Goal: Task Accomplishment & Management: Manage account settings

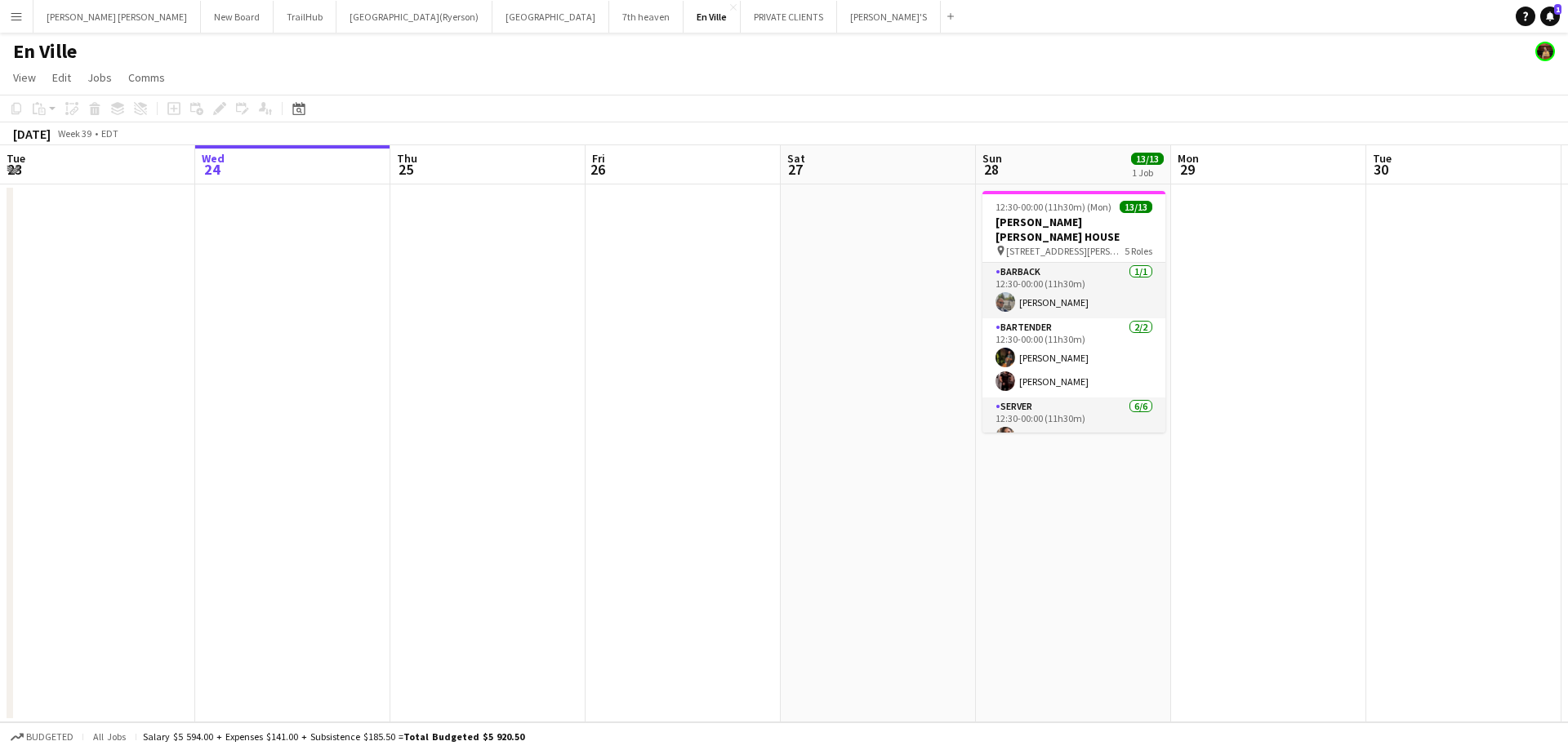
scroll to position [0, 499]
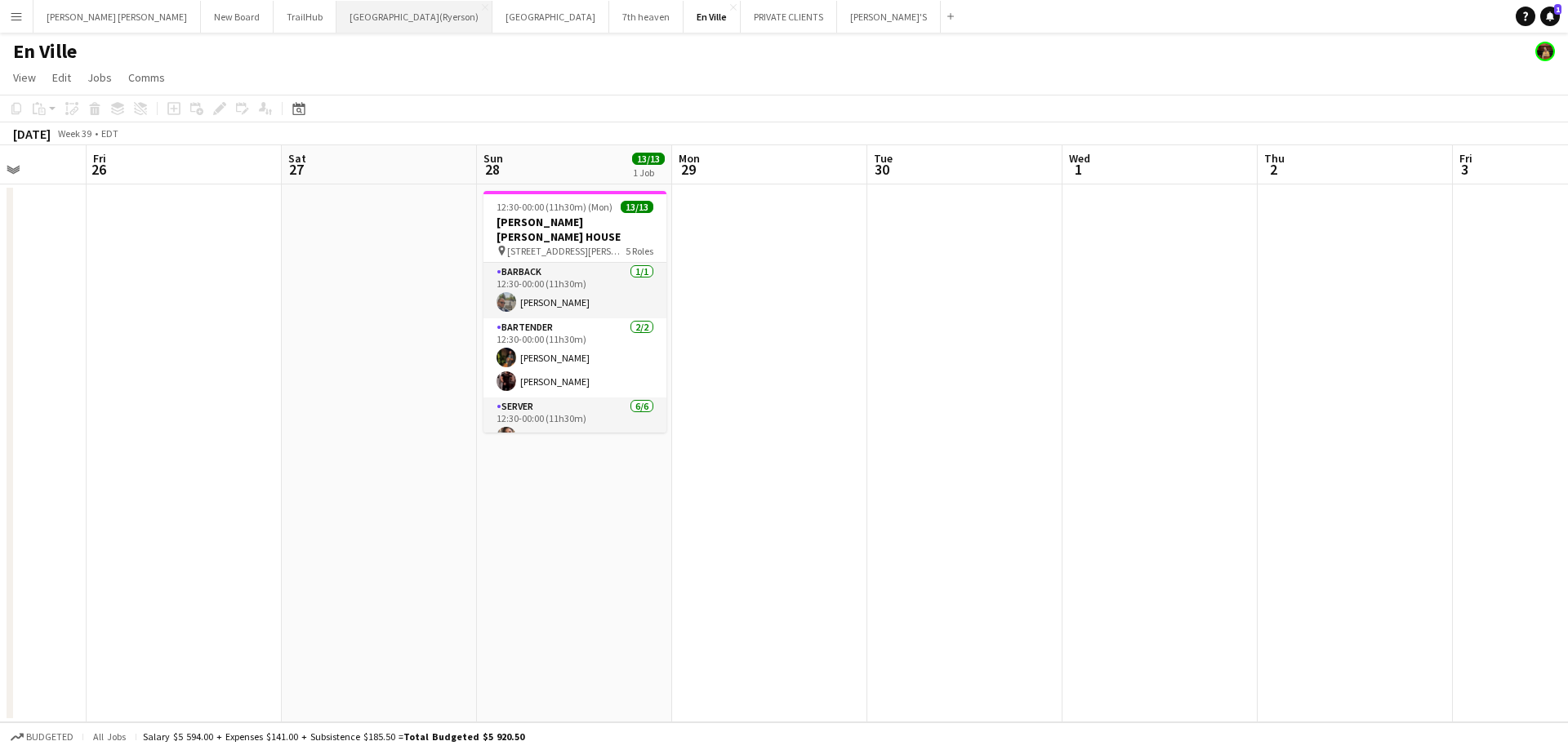
click at [337, 15] on button "[GEOGRAPHIC_DATA](Ryerson) Close" at bounding box center [414, 16] width 156 height 32
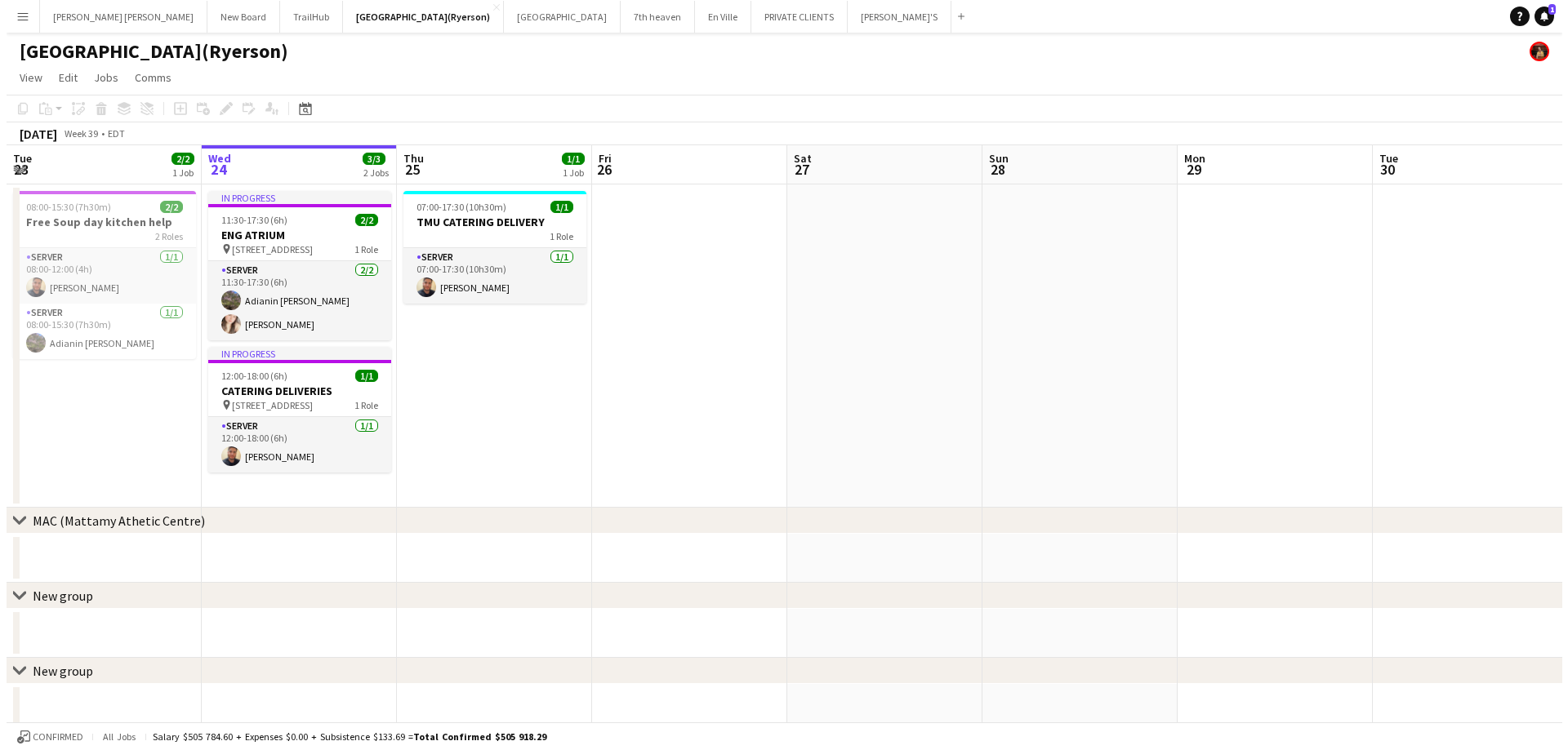
scroll to position [0, 454]
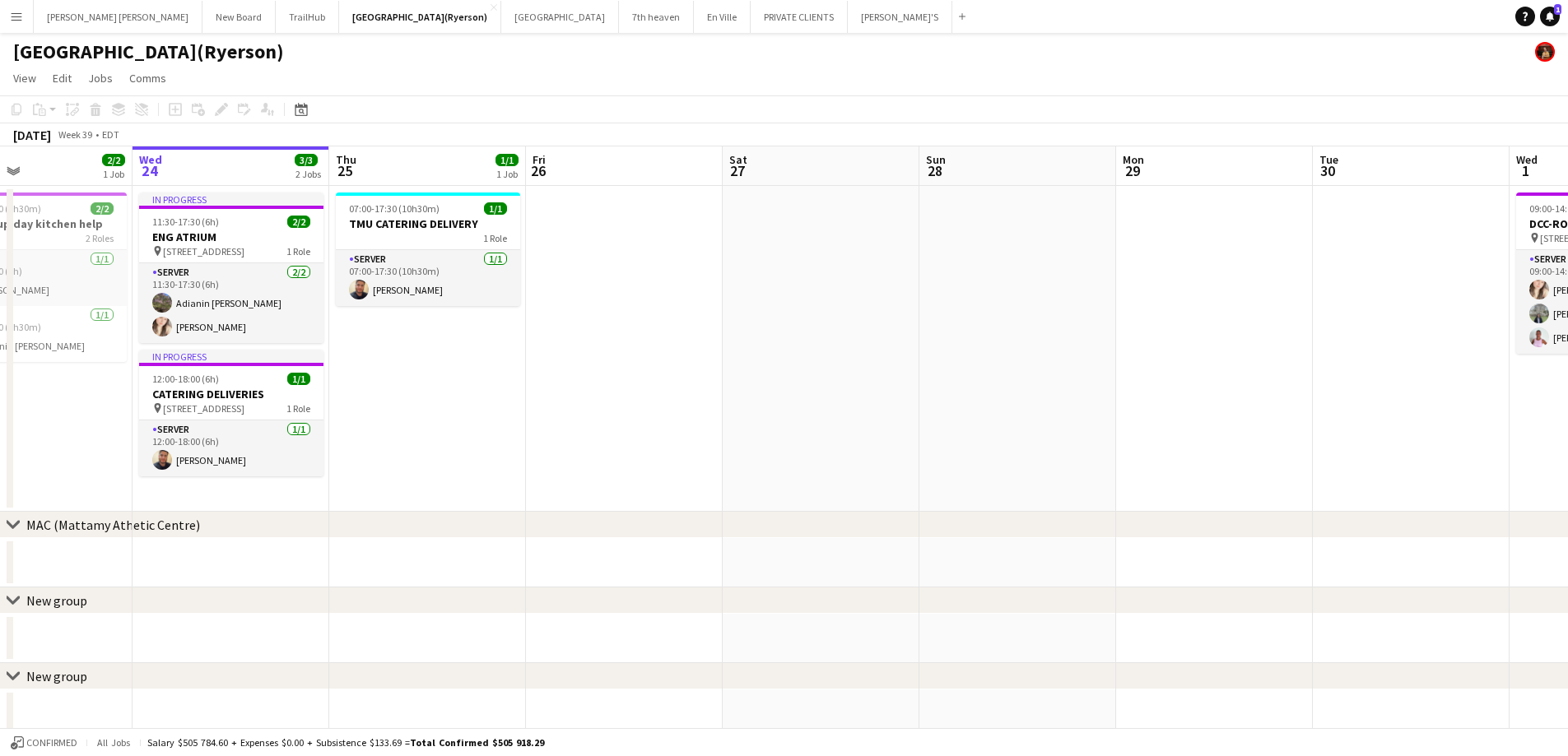
drag, startPoint x: 636, startPoint y: 262, endPoint x: 572, endPoint y: 254, distance: 64.5
click at [572, 254] on app-calendar-viewport "Sun 21 Mon 22 Tue 23 2/2 1 Job Wed 24 3/3 2 Jobs Thu 25 1/1 1 Job Fri 26 Sat 27…" at bounding box center [784, 570] width 1568 height 846
click at [275, 16] on button "TrailHub Close" at bounding box center [306, 16] width 63 height 32
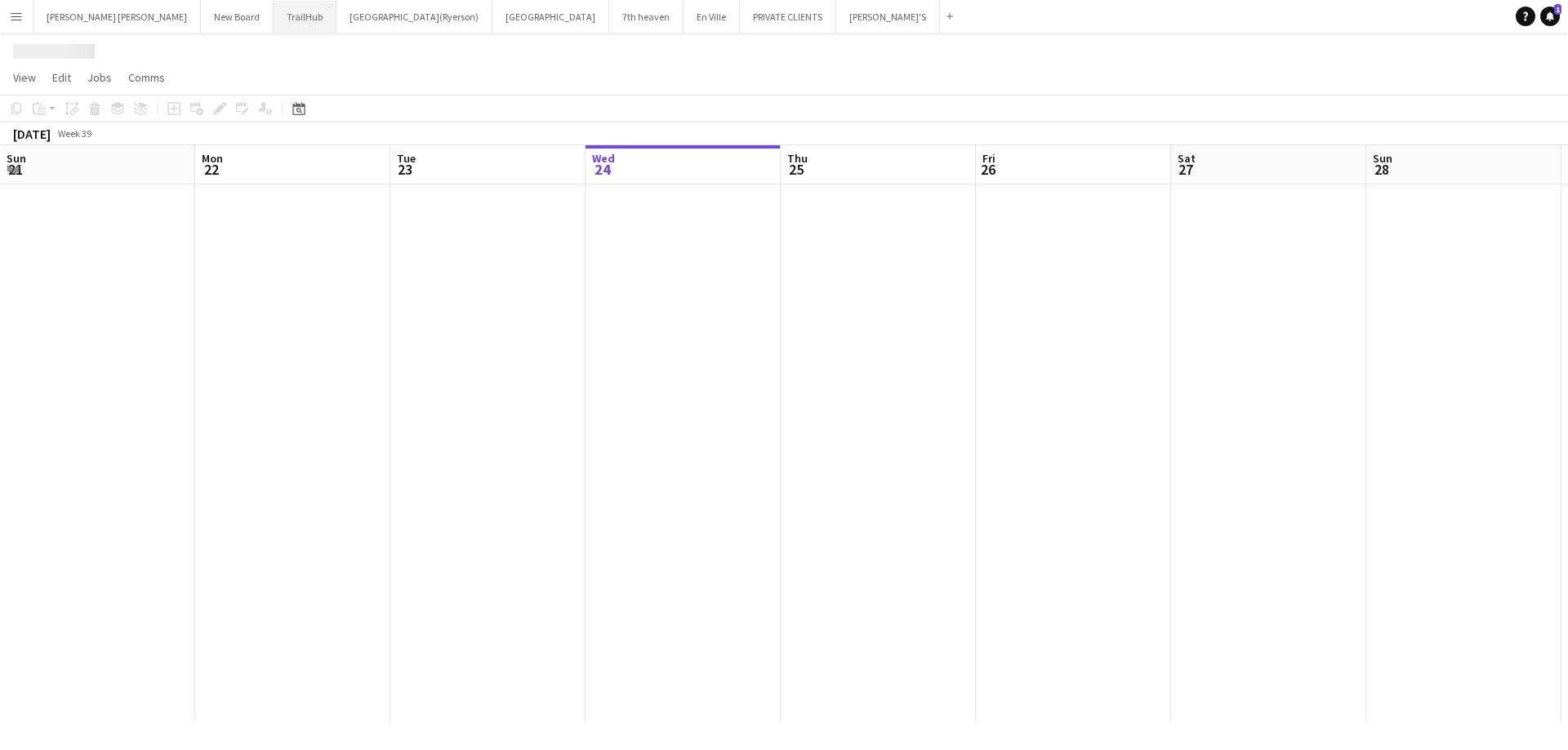
scroll to position [0, 391]
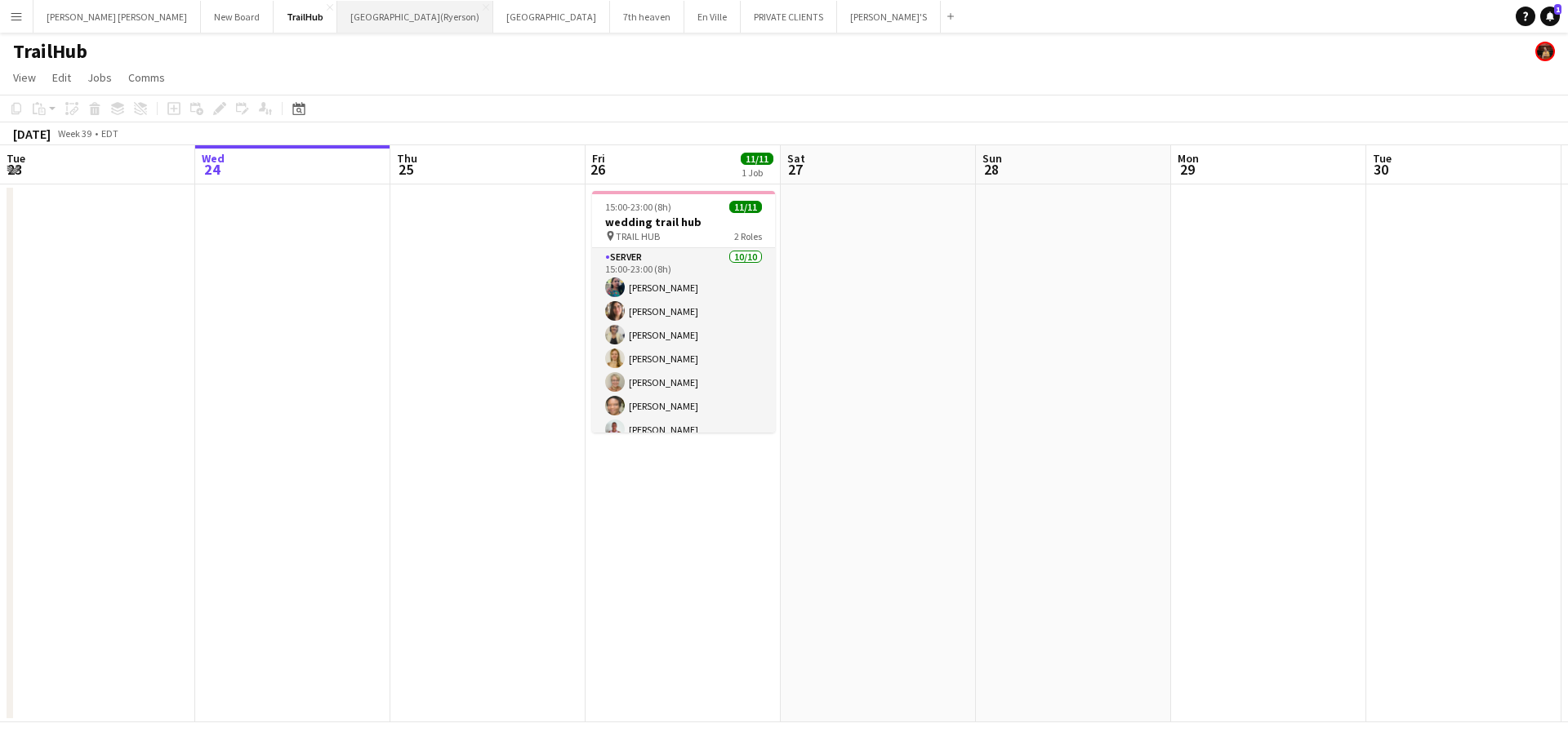
click at [337, 27] on button "[GEOGRAPHIC_DATA](Ryerson) Close" at bounding box center [415, 16] width 156 height 32
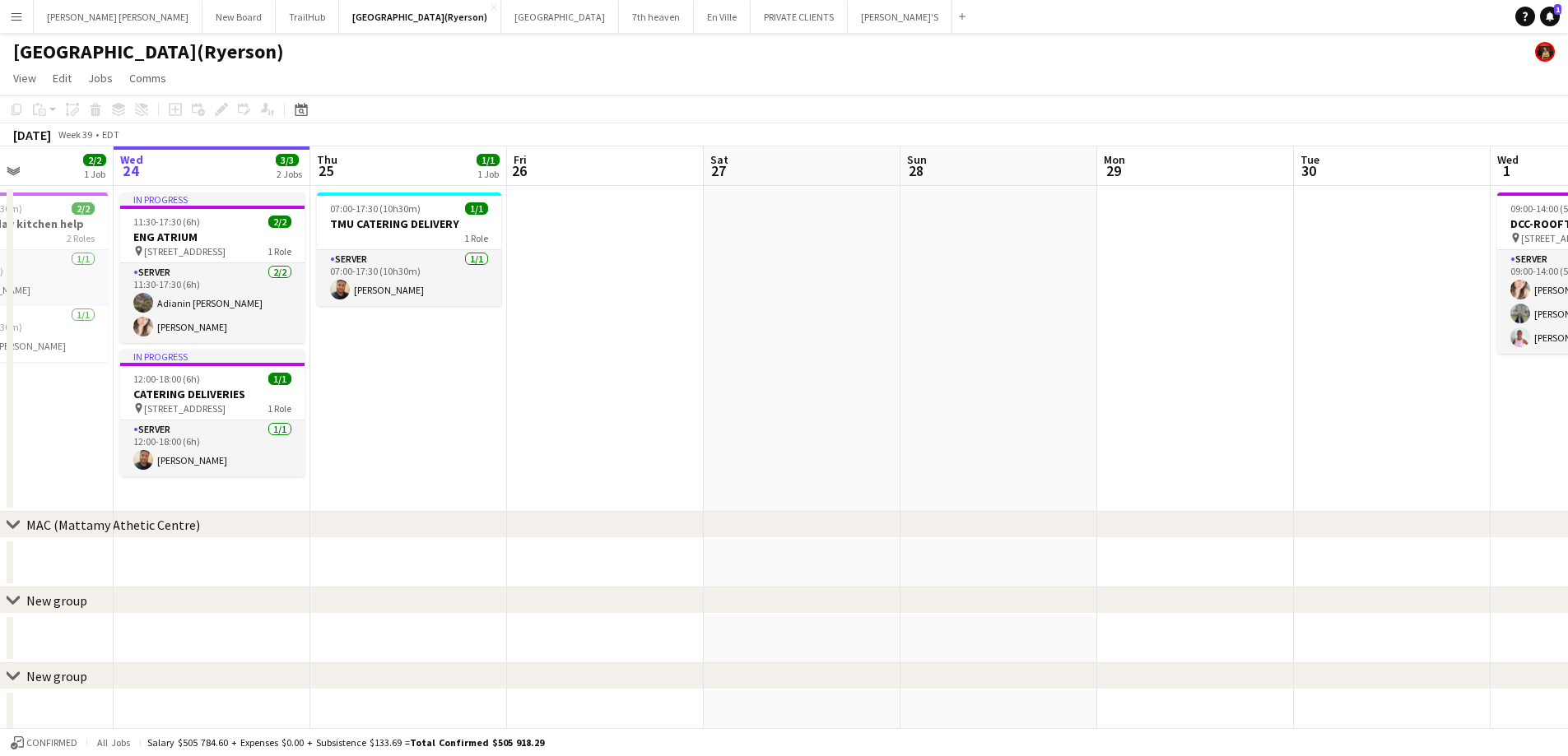
scroll to position [0, 518]
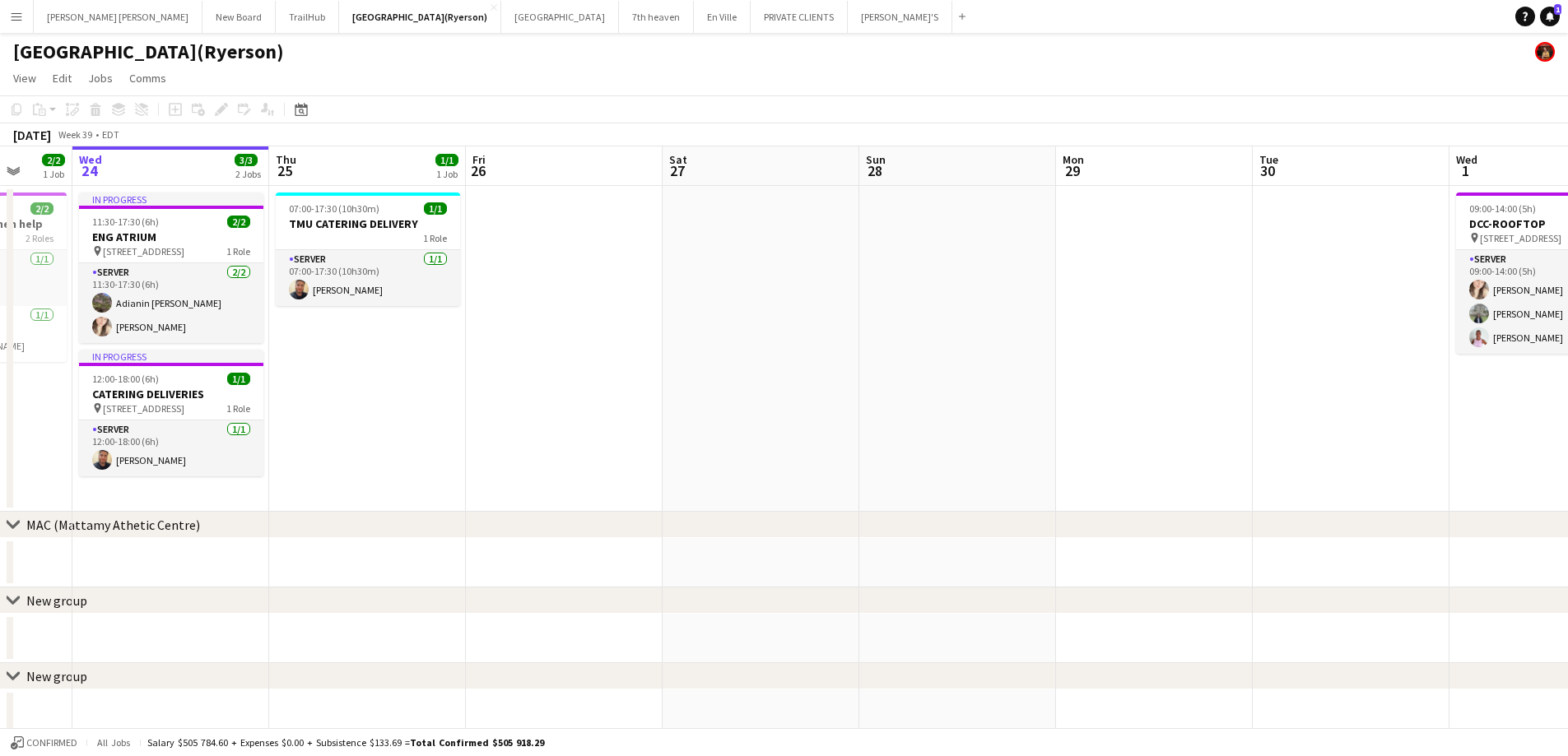
drag, startPoint x: 464, startPoint y: 331, endPoint x: 408, endPoint y: 324, distance: 56.4
click at [406, 327] on app-calendar-viewport "Sun 21 Mon 22 Tue 23 2/2 1 Job Wed 24 3/3 2 Jobs Thu 25 1/1 1 Job Fri 26 Sat 27…" at bounding box center [784, 570] width 1568 height 846
click at [573, 257] on app-date-cell at bounding box center [564, 350] width 197 height 326
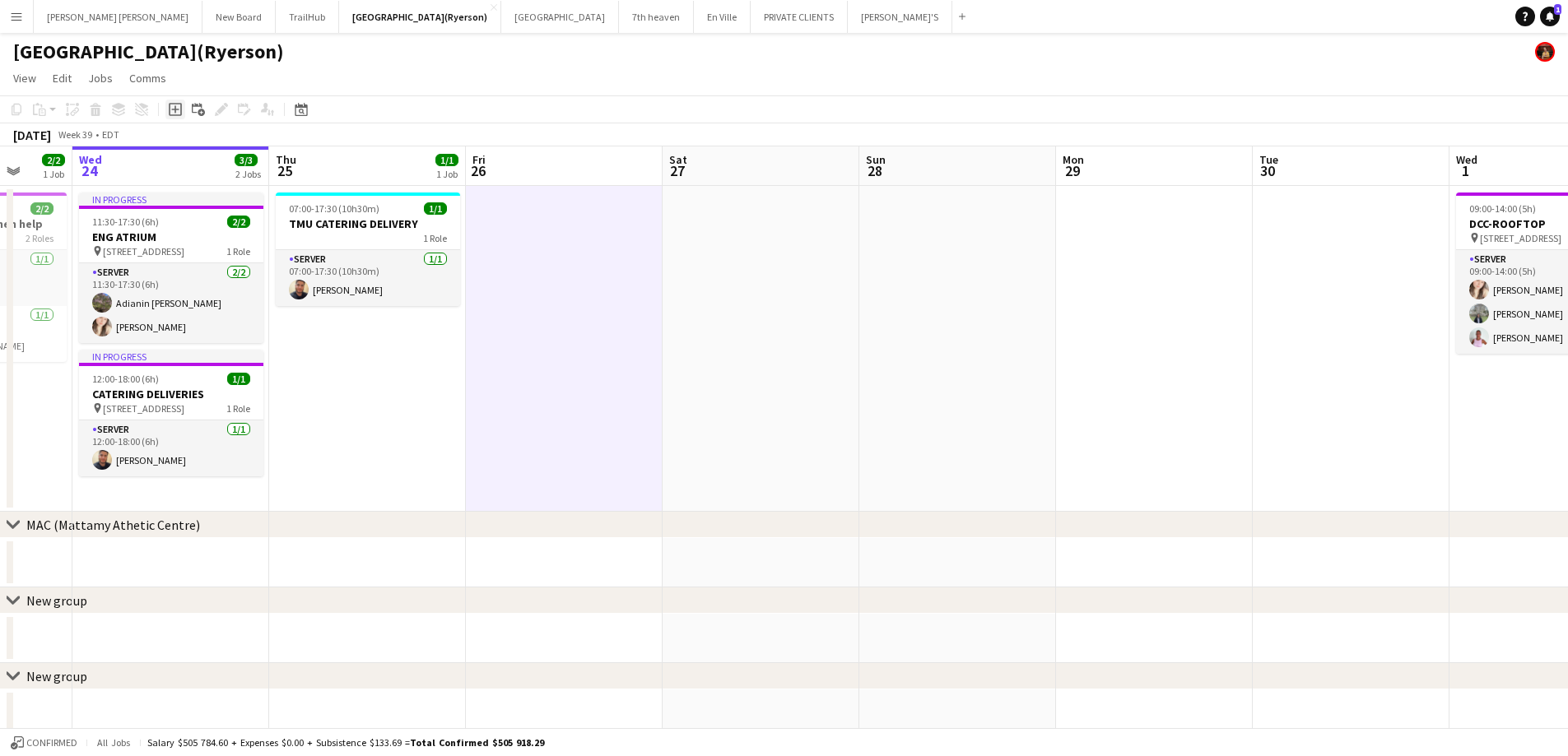
click at [175, 110] on icon at bounding box center [174, 110] width 8 height 8
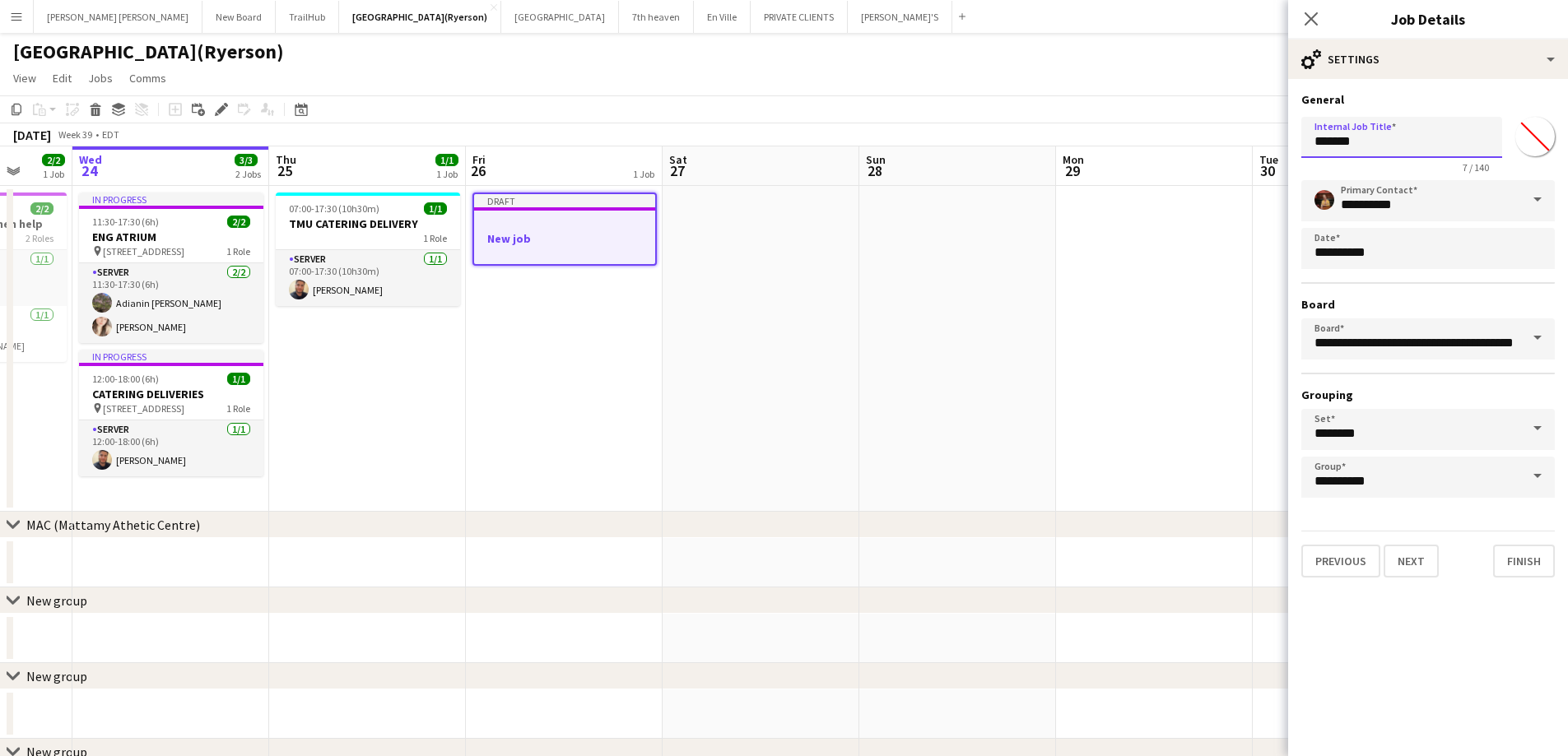
drag, startPoint x: 1358, startPoint y: 141, endPoint x: 1251, endPoint y: 149, distance: 107.3
click at [1251, 149] on body "Menu Boards Boards Boards All jobs Status Workforce Workforce My Workforce Recr…" at bounding box center [784, 510] width 1568 height 1021
type input "*"
type input "**********"
click at [1413, 559] on button "Next" at bounding box center [1411, 561] width 55 height 33
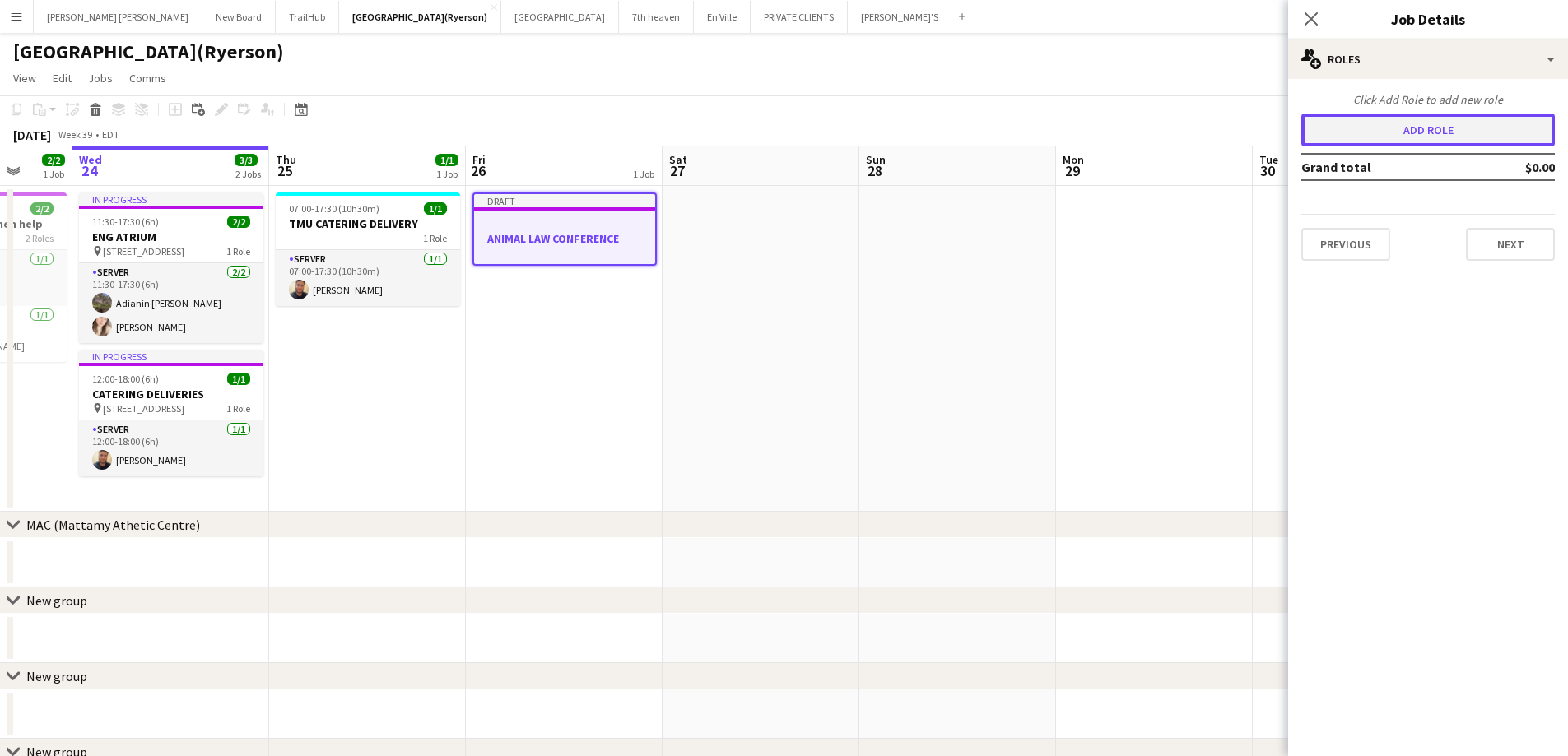
click at [1381, 132] on button "Add role" at bounding box center [1428, 130] width 254 height 33
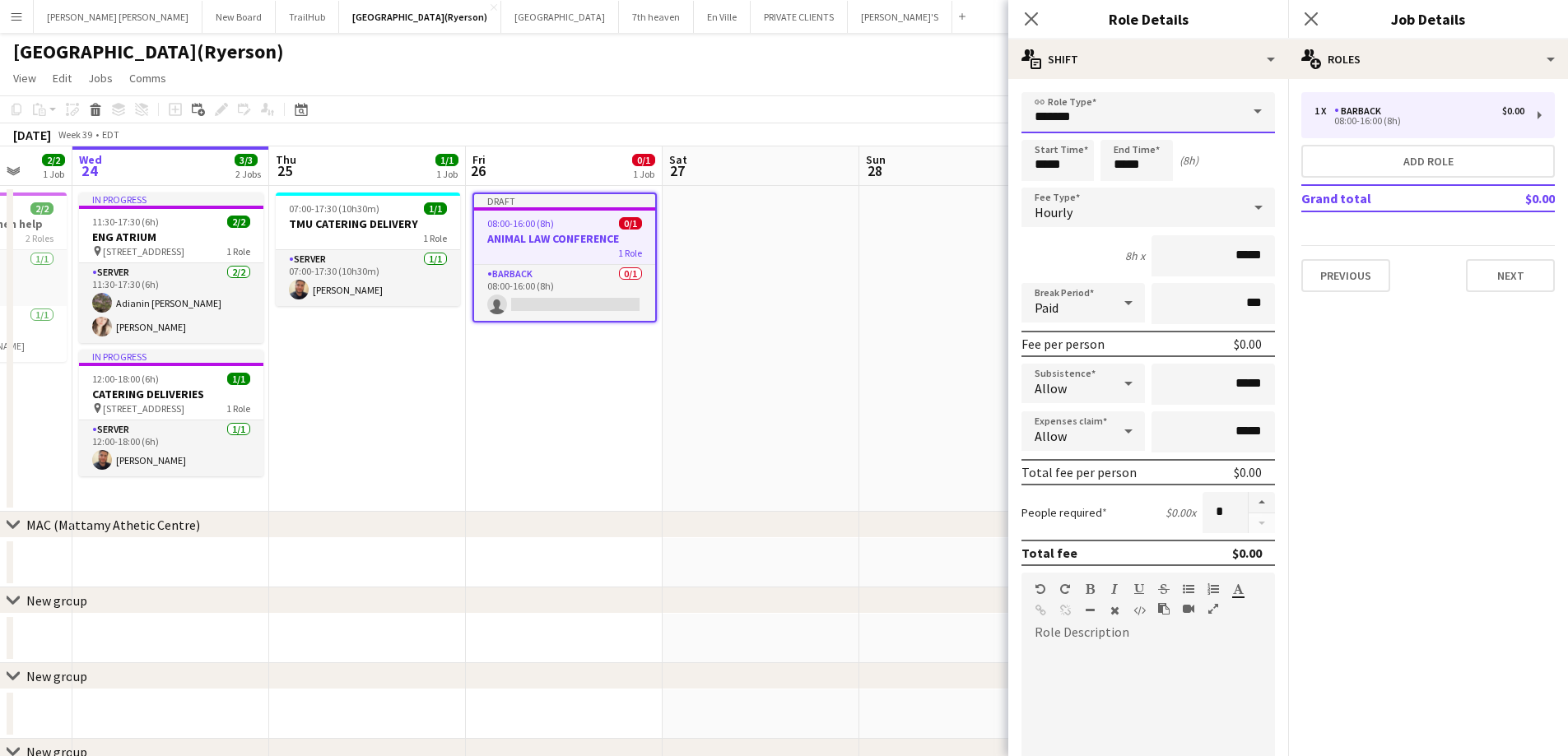
click at [1110, 113] on input "*******" at bounding box center [1148, 113] width 254 height 41
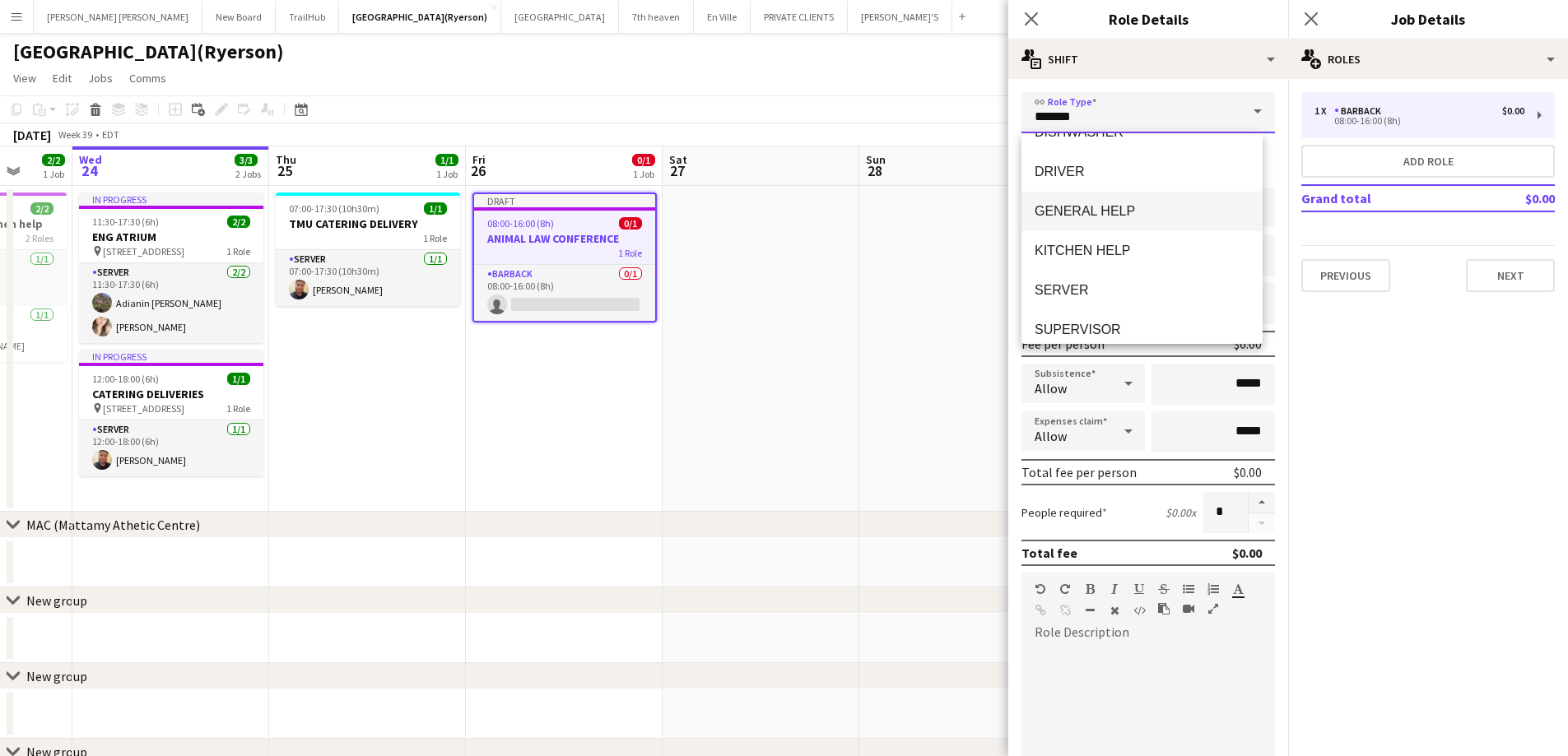
scroll to position [247, 0]
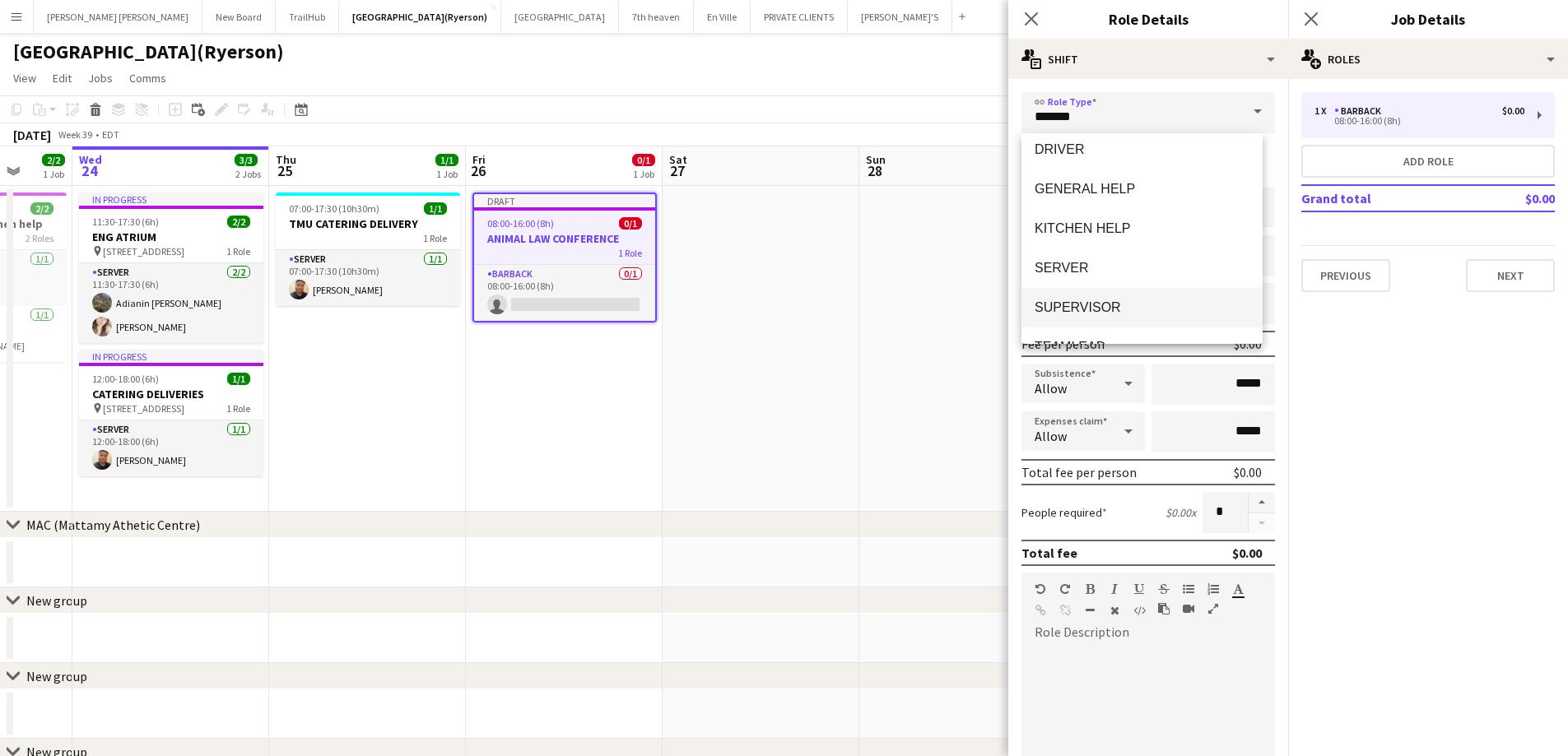
click at [1083, 310] on span "SUPERVISOR" at bounding box center [1142, 307] width 215 height 16
type input "**********"
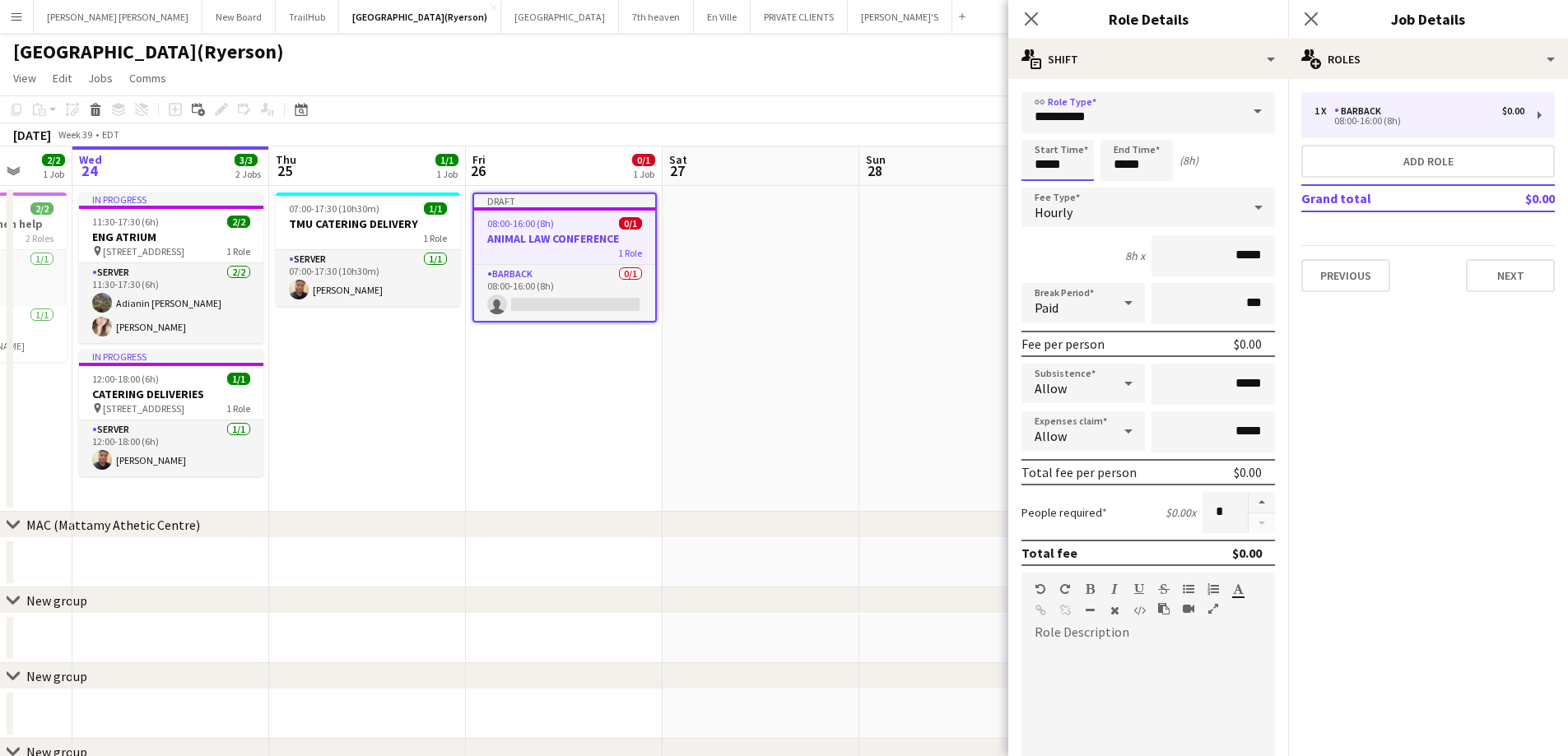
click at [1047, 167] on input "*****" at bounding box center [1057, 161] width 72 height 41
click at [1043, 134] on div at bounding box center [1041, 131] width 33 height 16
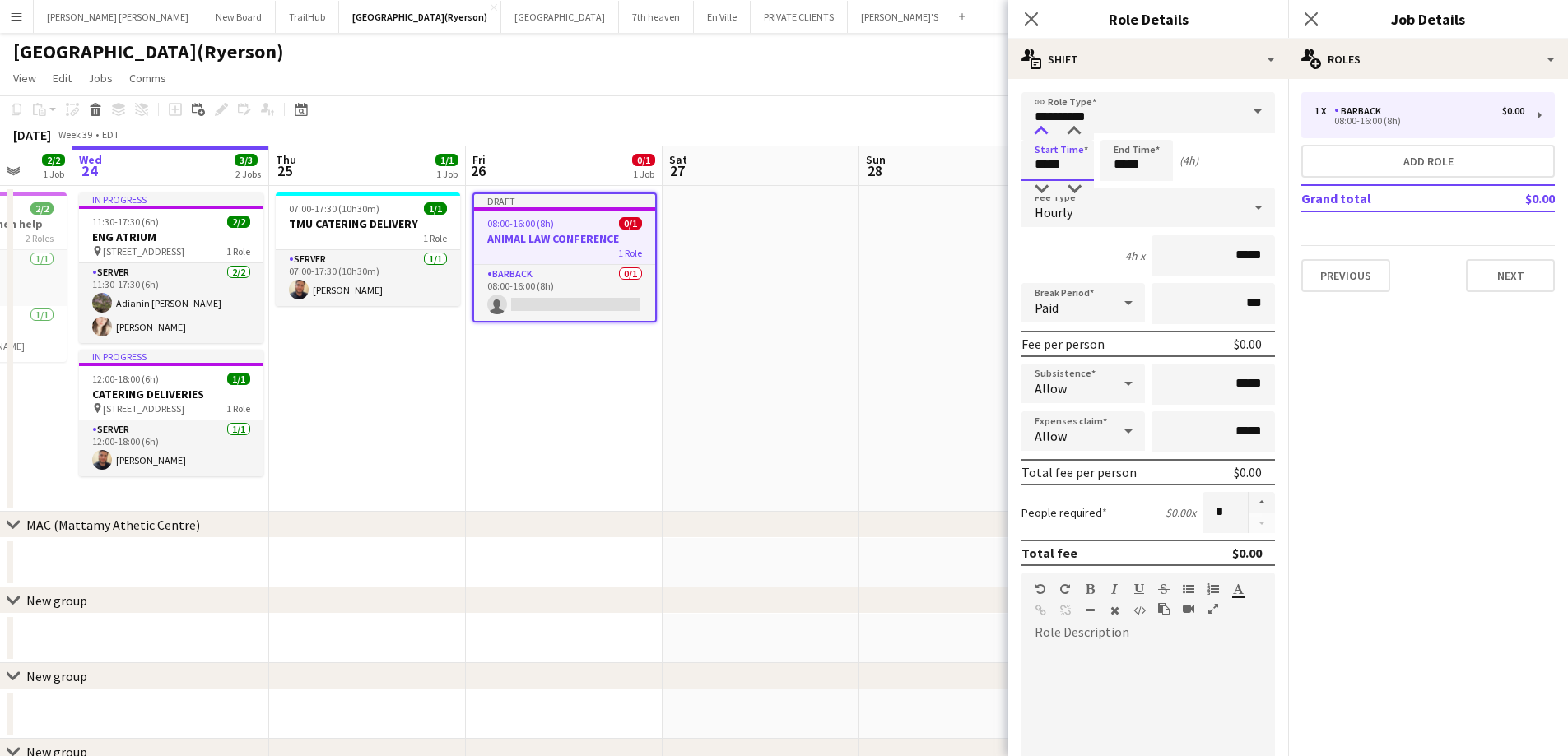
click at [1043, 135] on div at bounding box center [1041, 131] width 33 height 16
type input "*****"
click at [1043, 135] on div at bounding box center [1041, 131] width 33 height 16
click at [1126, 160] on input "*****" at bounding box center [1137, 161] width 72 height 41
click at [1124, 130] on div at bounding box center [1120, 131] width 33 height 16
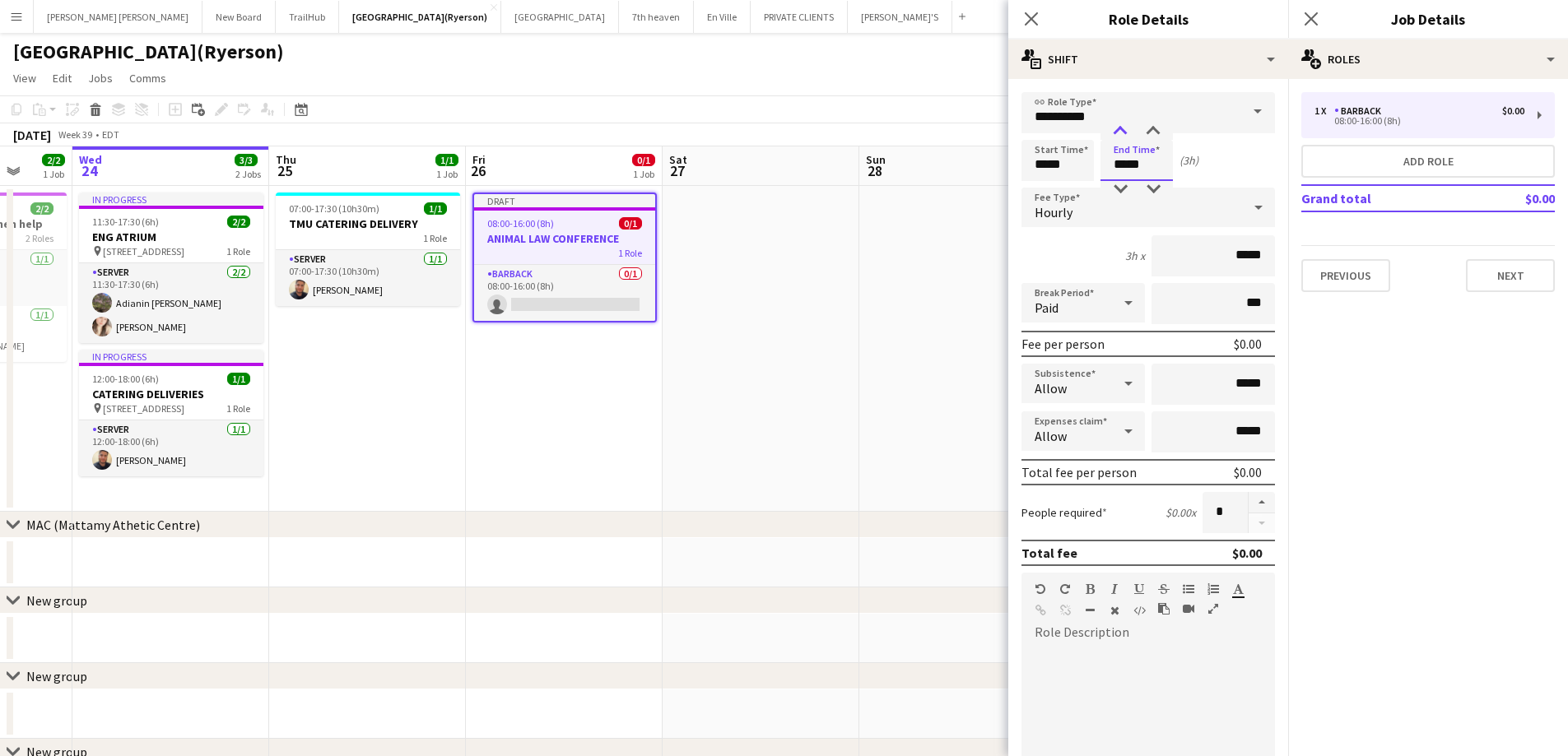
click at [1124, 130] on div at bounding box center [1120, 131] width 33 height 16
type input "*****"
click at [1124, 130] on div at bounding box center [1120, 131] width 33 height 16
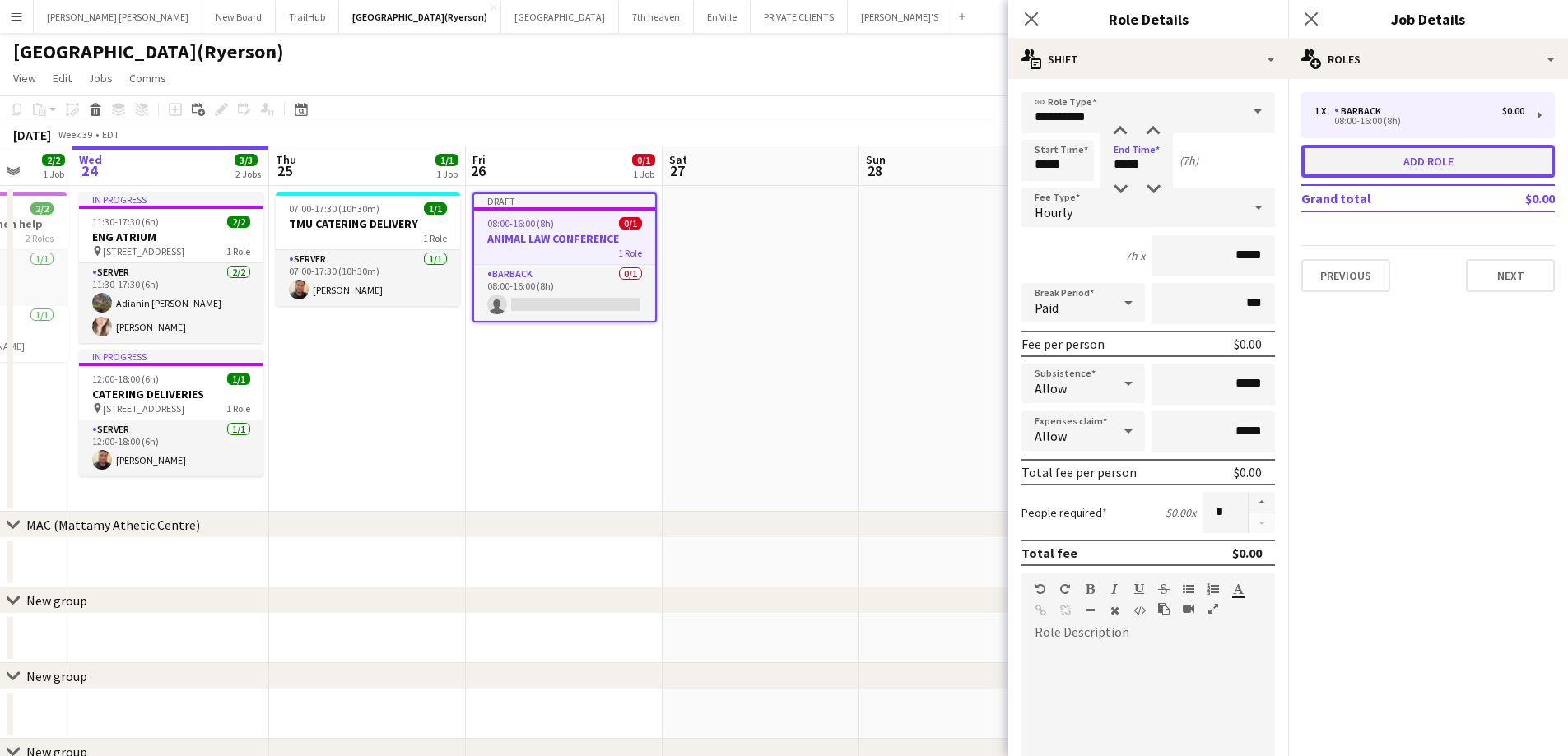
click at [1412, 163] on button "Add role" at bounding box center [1428, 161] width 254 height 33
type input "*******"
type input "*****"
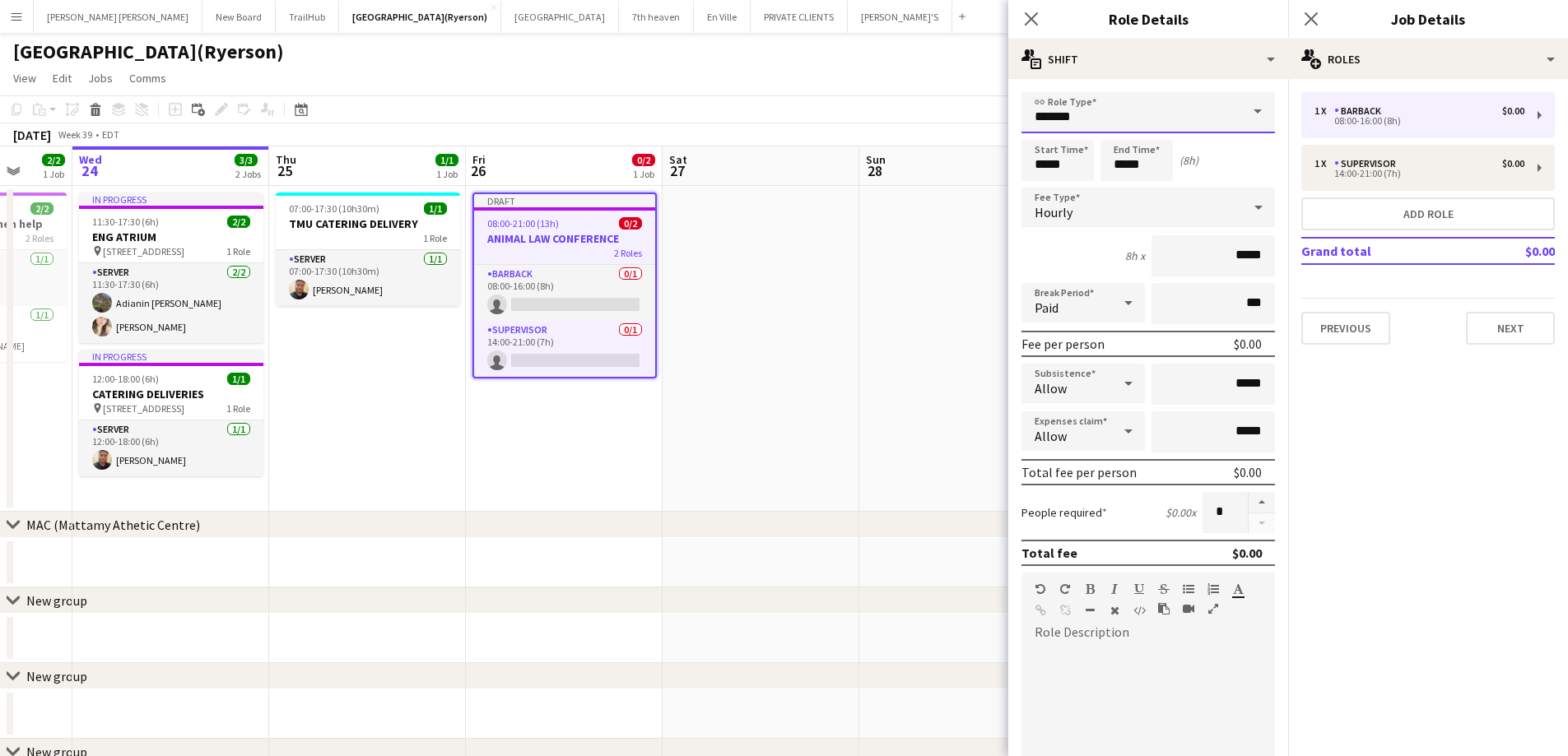
click at [1162, 115] on input "*******" at bounding box center [1148, 113] width 254 height 41
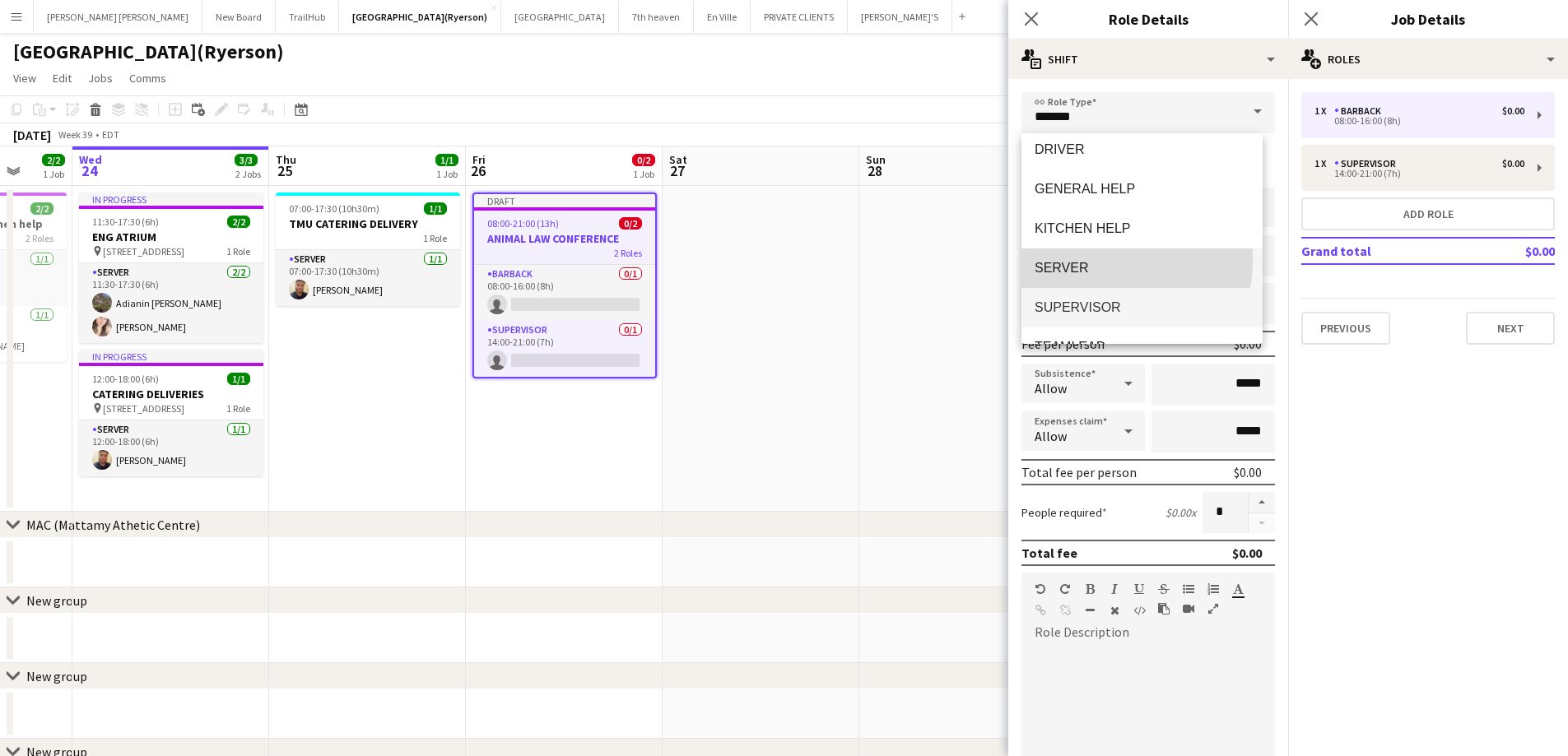
click at [1085, 260] on span "SERVER" at bounding box center [1142, 268] width 215 height 16
type input "******"
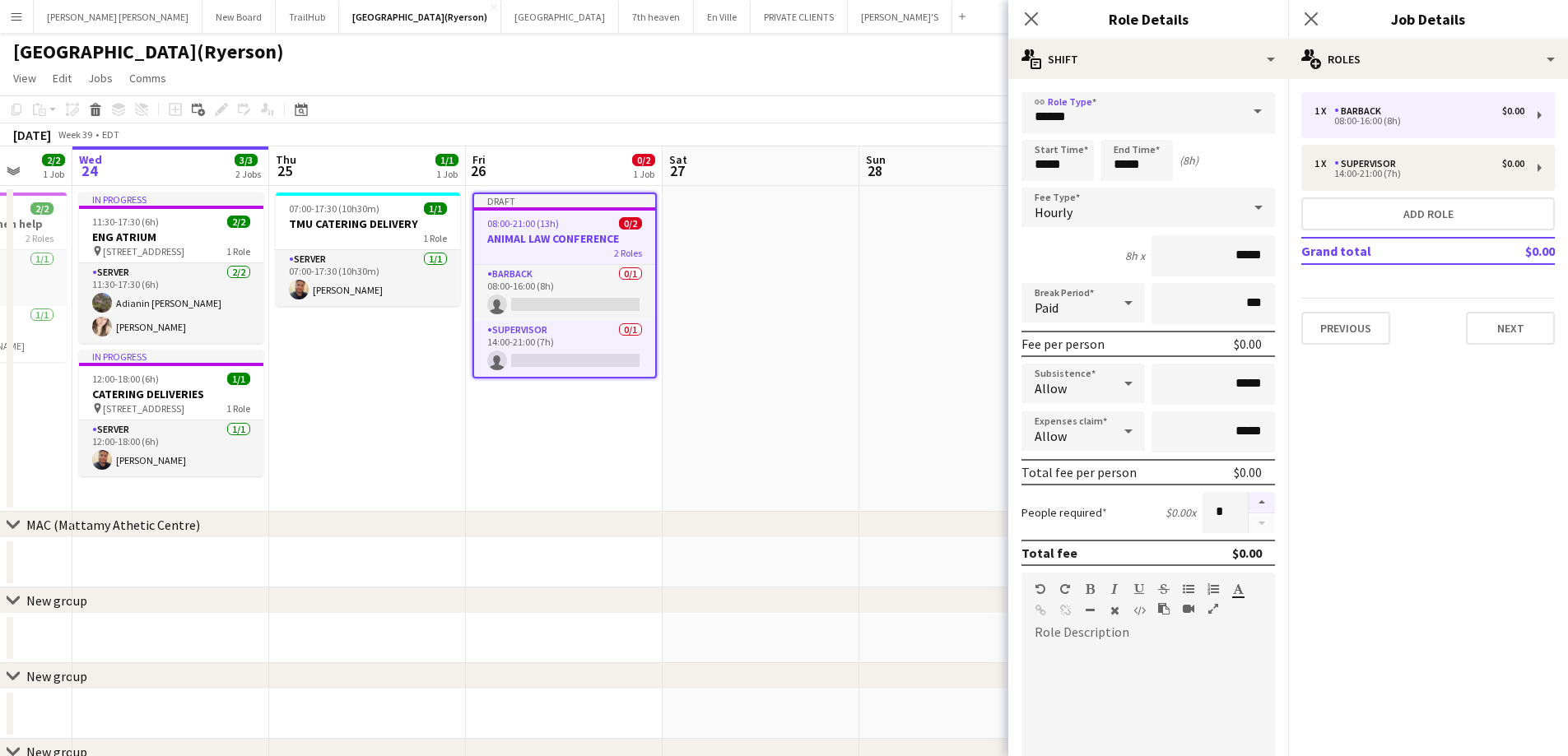
click at [1249, 502] on button "button" at bounding box center [1262, 502] width 27 height 22
type input "*"
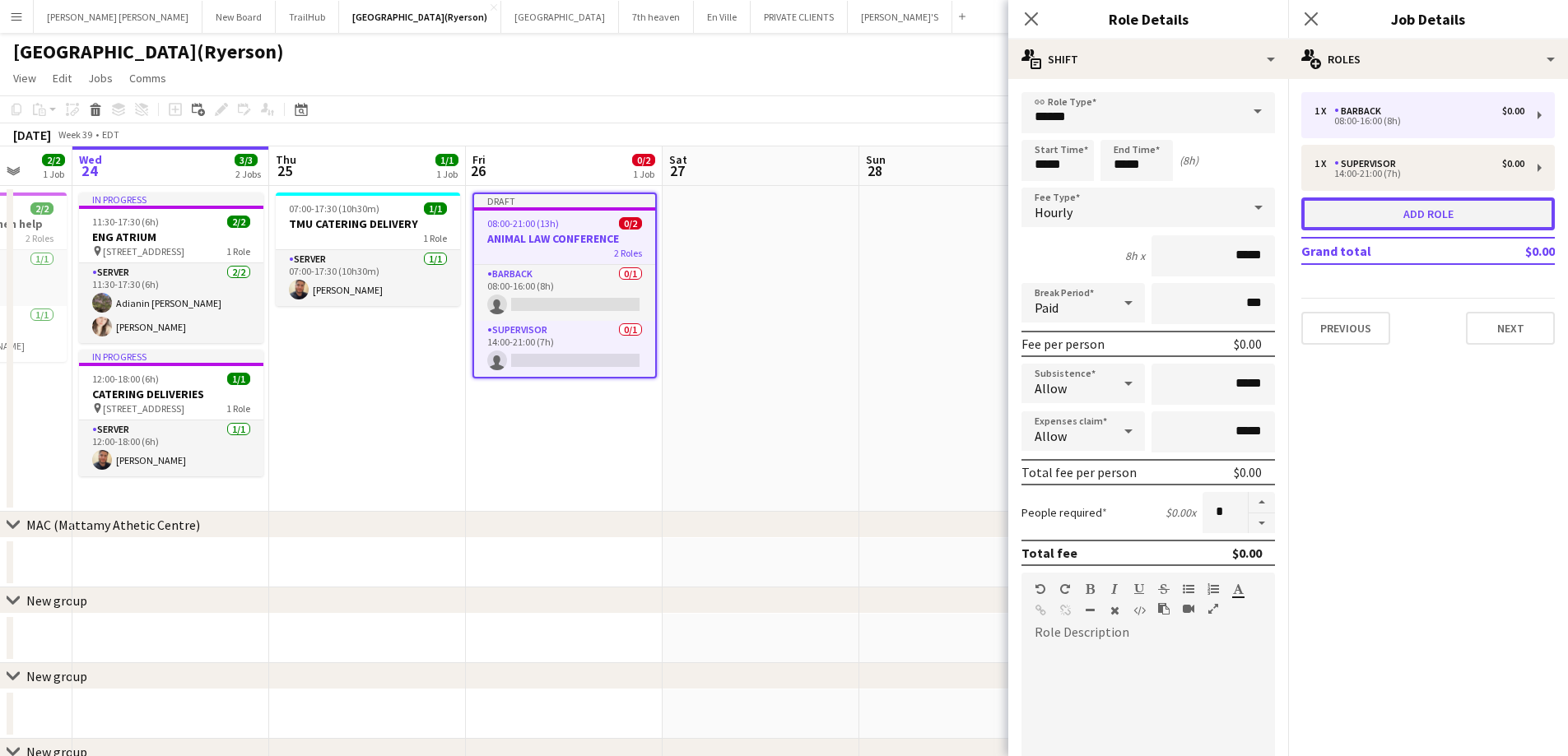
click at [1391, 218] on button "Add role" at bounding box center [1428, 214] width 254 height 33
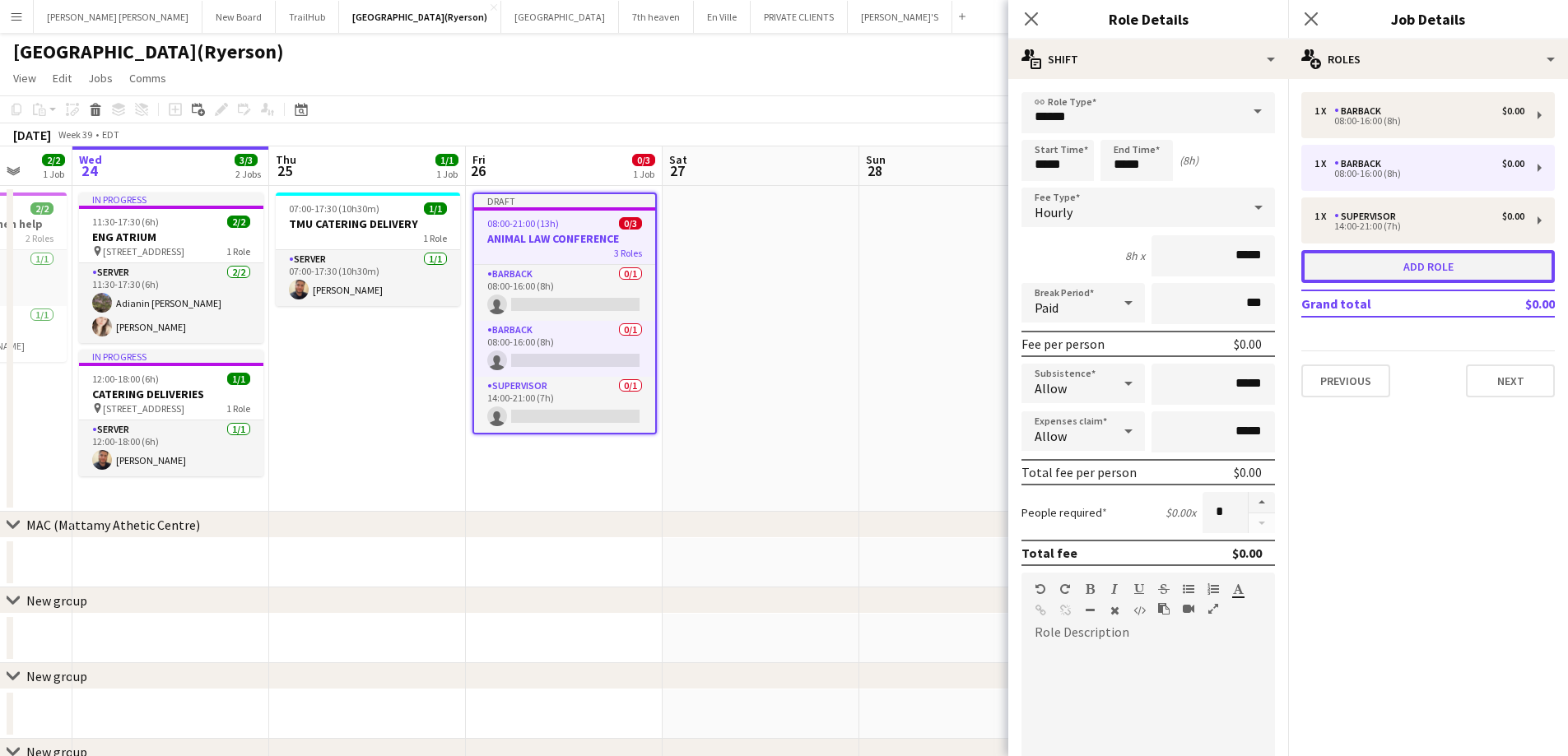
type input "*******"
type input "*"
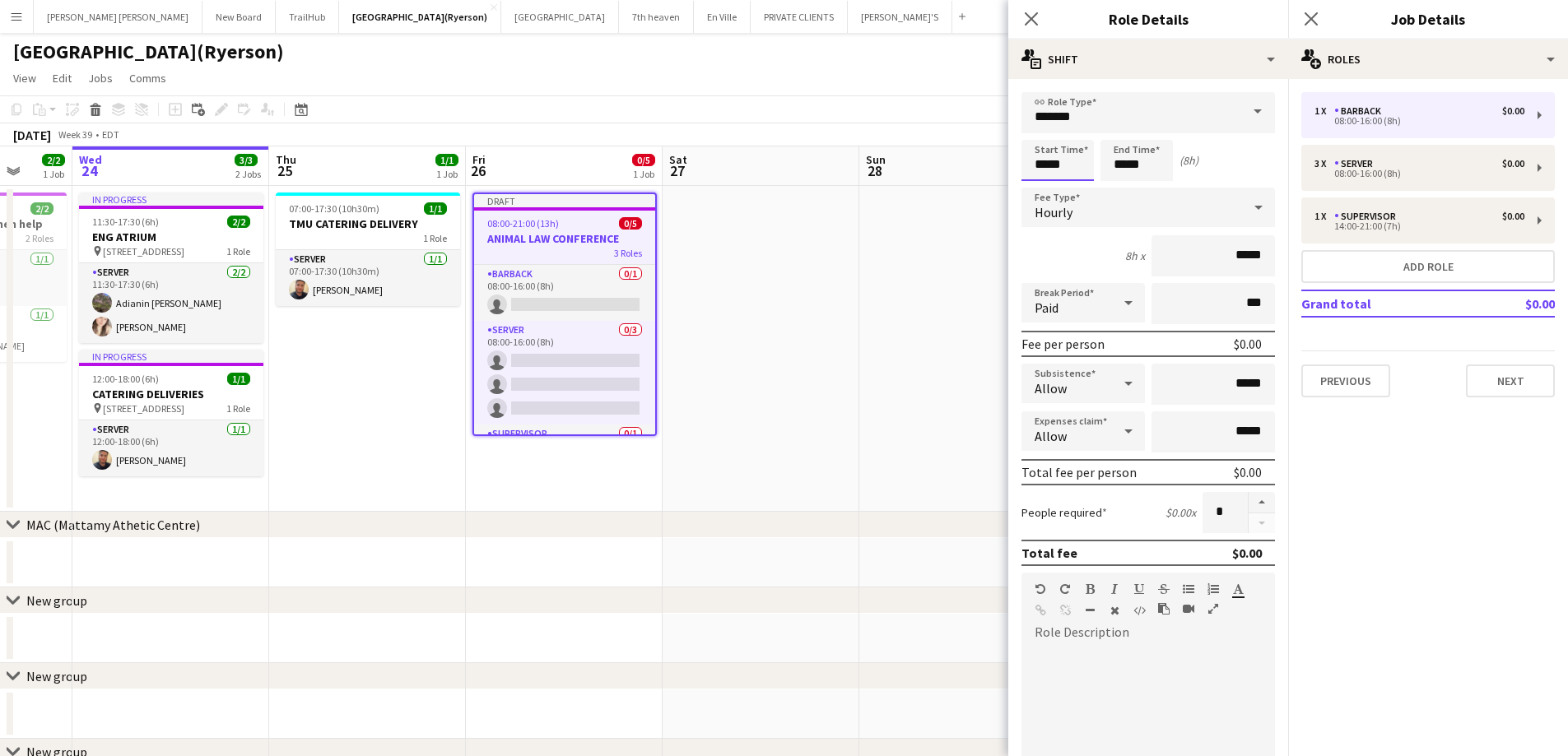
click at [1050, 156] on input "*****" at bounding box center [1057, 161] width 72 height 41
click at [1038, 130] on div at bounding box center [1041, 131] width 33 height 16
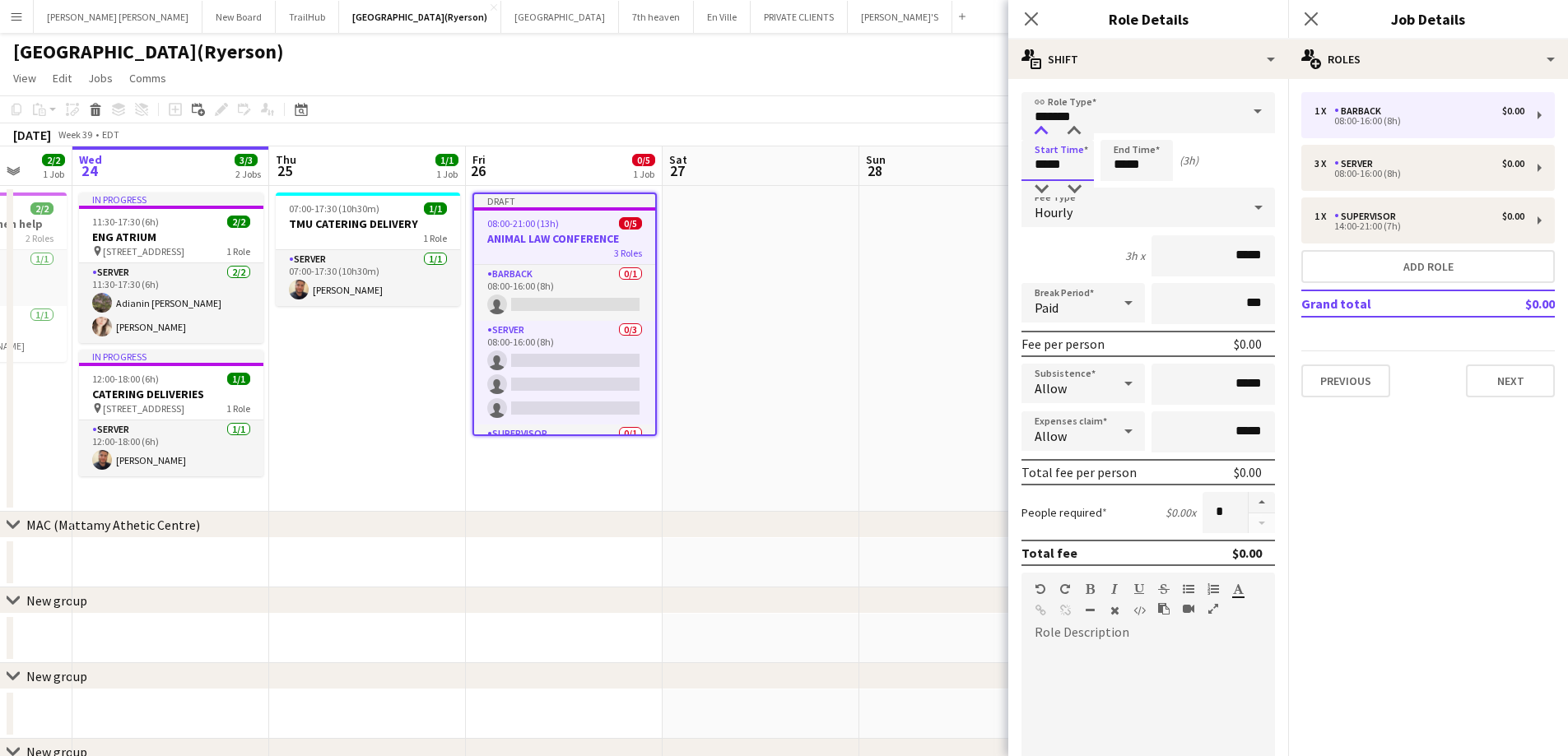
click at [1038, 130] on div at bounding box center [1041, 131] width 33 height 16
type input "*****"
click at [1038, 130] on div at bounding box center [1041, 131] width 33 height 16
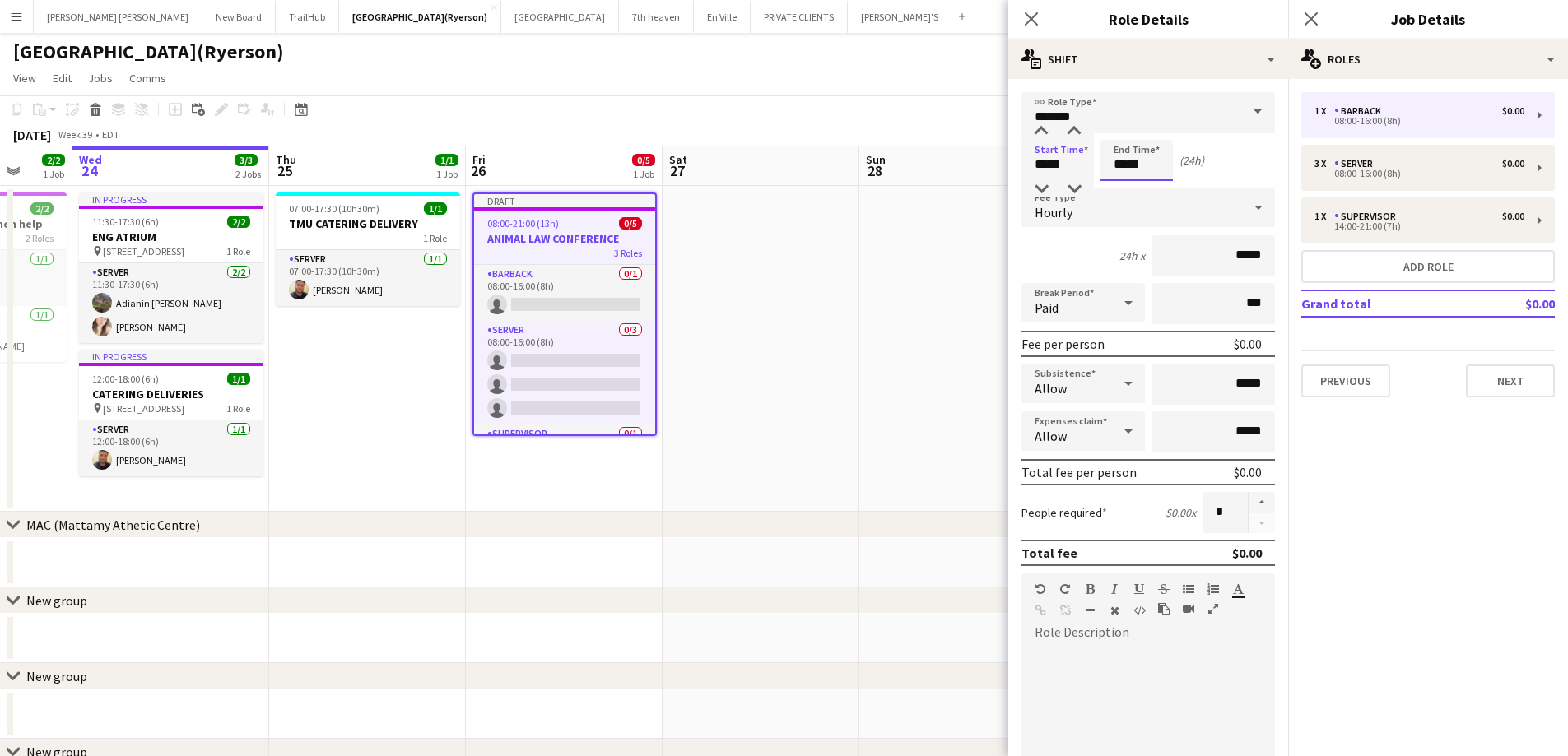
click at [1127, 164] on input "*****" at bounding box center [1137, 161] width 72 height 41
click at [1119, 131] on div at bounding box center [1120, 131] width 33 height 16
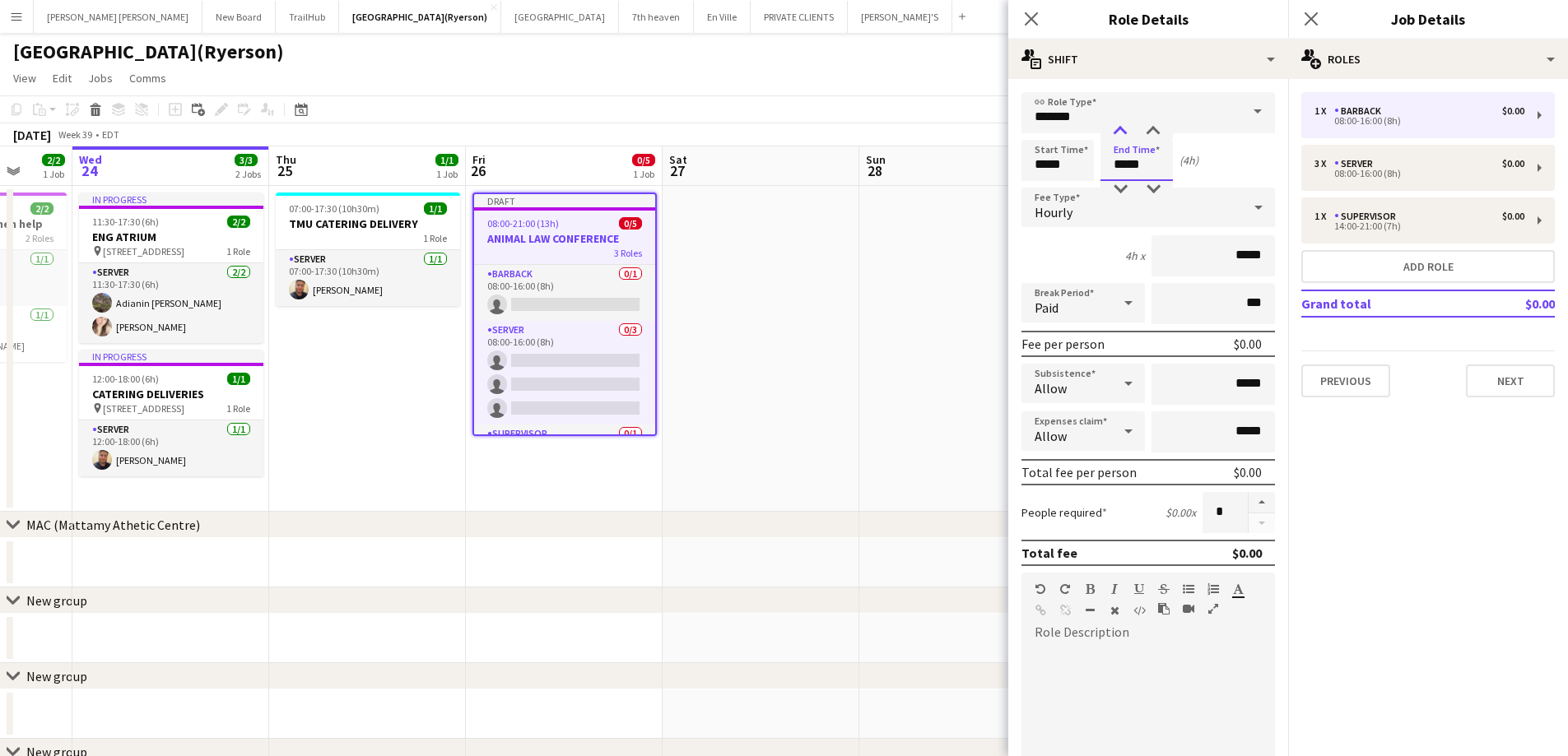
type input "*****"
click at [1119, 131] on div at bounding box center [1120, 131] width 33 height 16
click at [1106, 107] on input "*******" at bounding box center [1148, 113] width 254 height 41
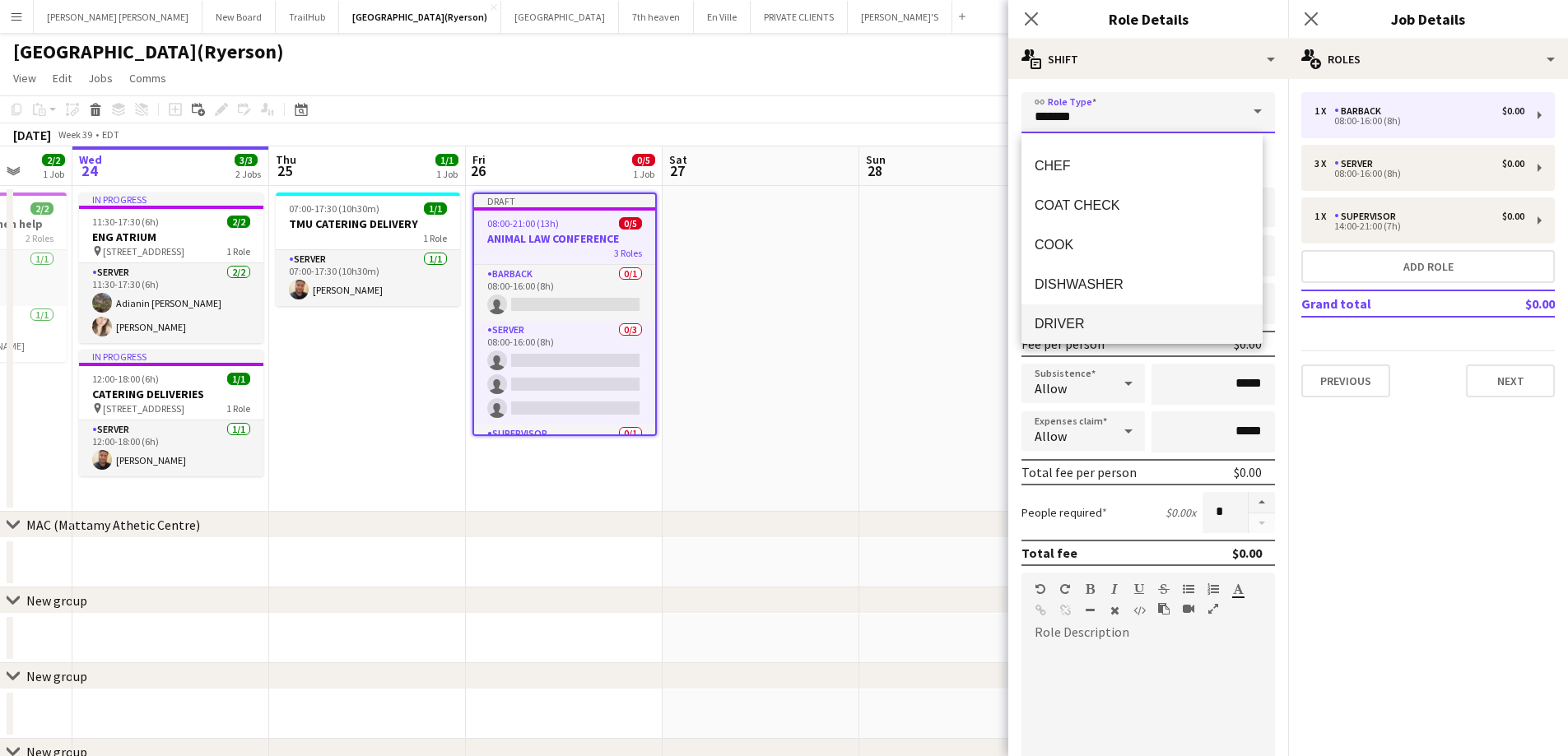
scroll to position [29, 0]
click at [1099, 177] on mat-option "BARTENDER" at bounding box center [1141, 170] width 241 height 40
type input "*********"
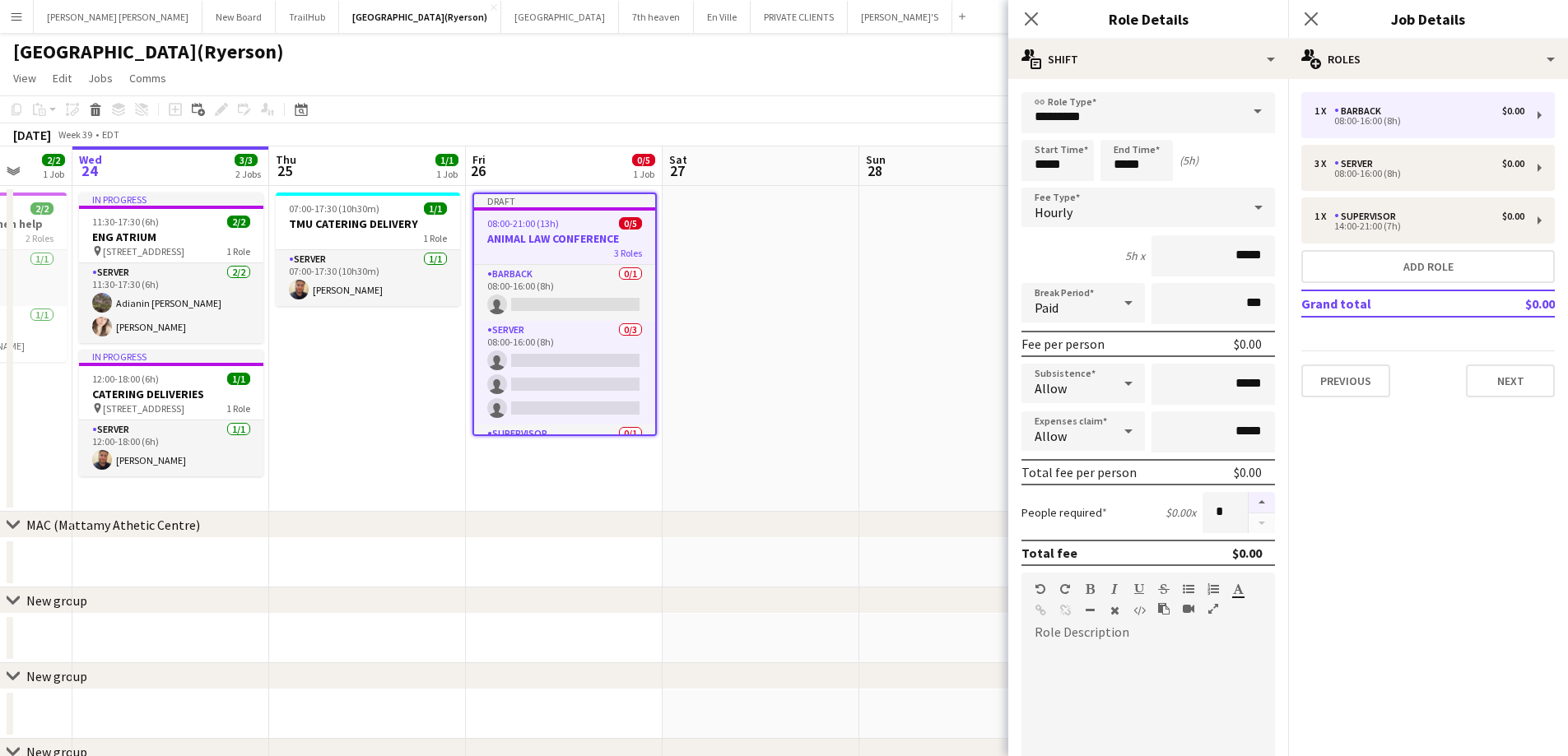
click at [1249, 504] on button "button" at bounding box center [1262, 502] width 27 height 22
type input "*"
click at [1355, 264] on button "Add role" at bounding box center [1428, 267] width 254 height 33
type input "*******"
type input "*****"
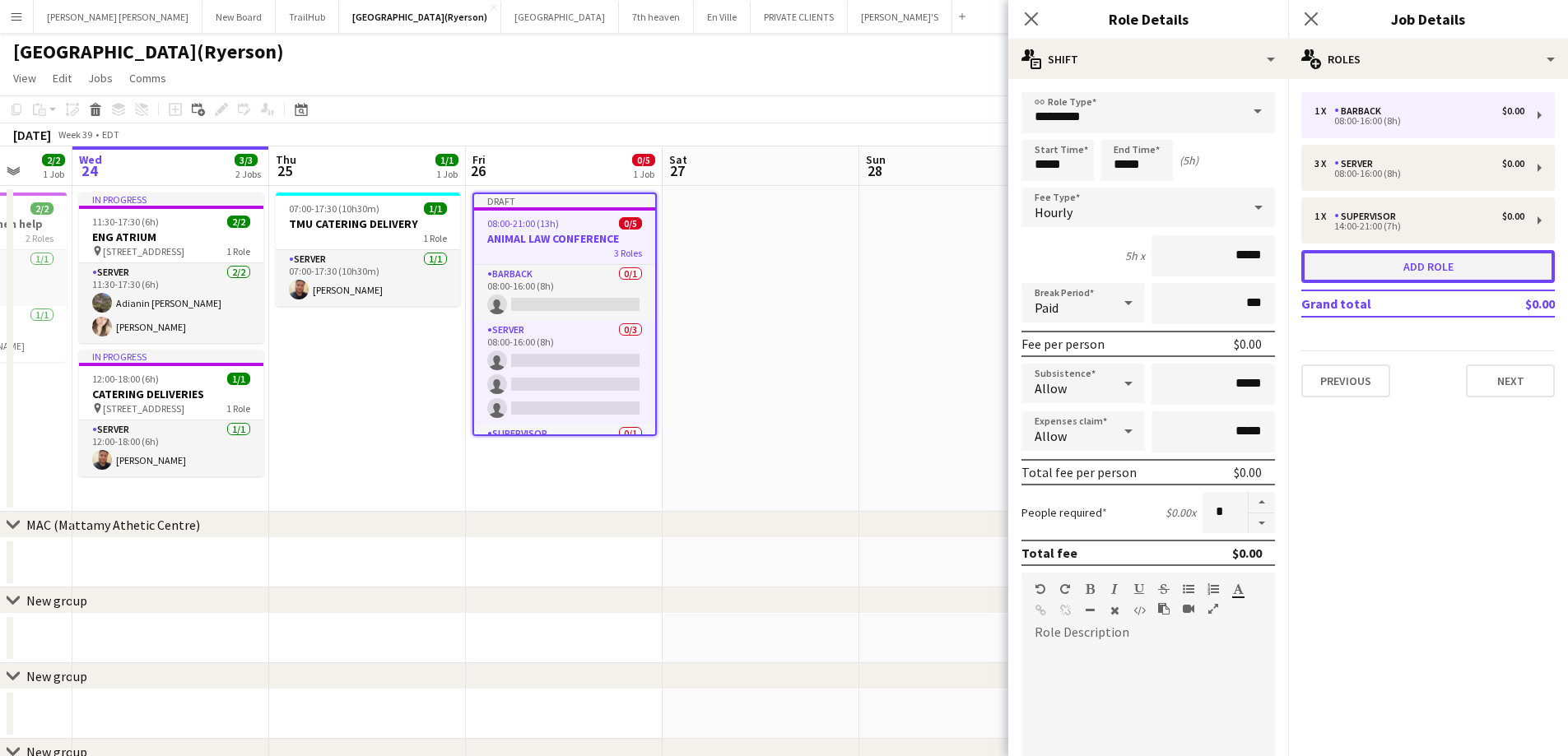
type input "*****"
type input "*"
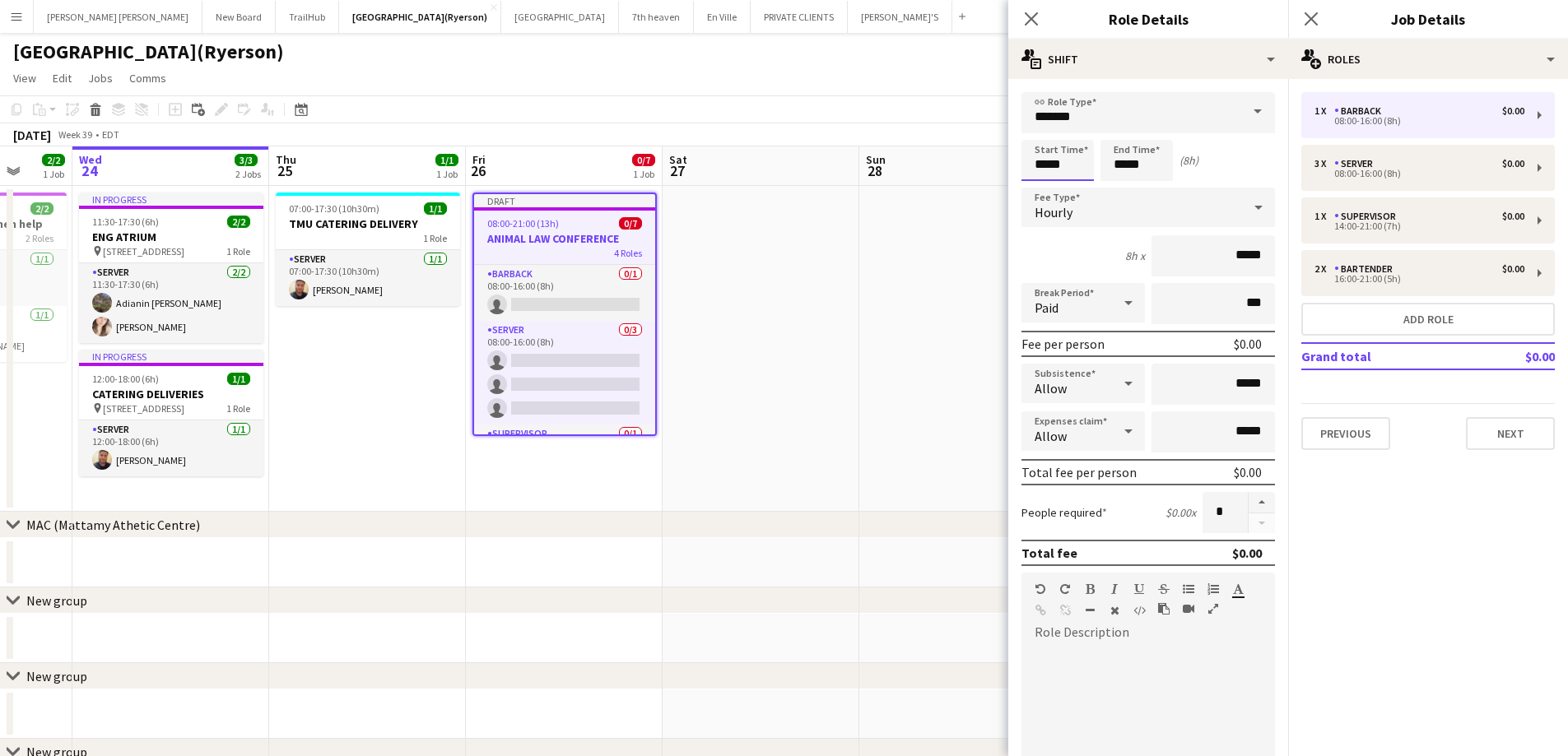
click at [1058, 165] on input "*****" at bounding box center [1057, 161] width 72 height 41
click at [1044, 133] on div at bounding box center [1041, 131] width 33 height 16
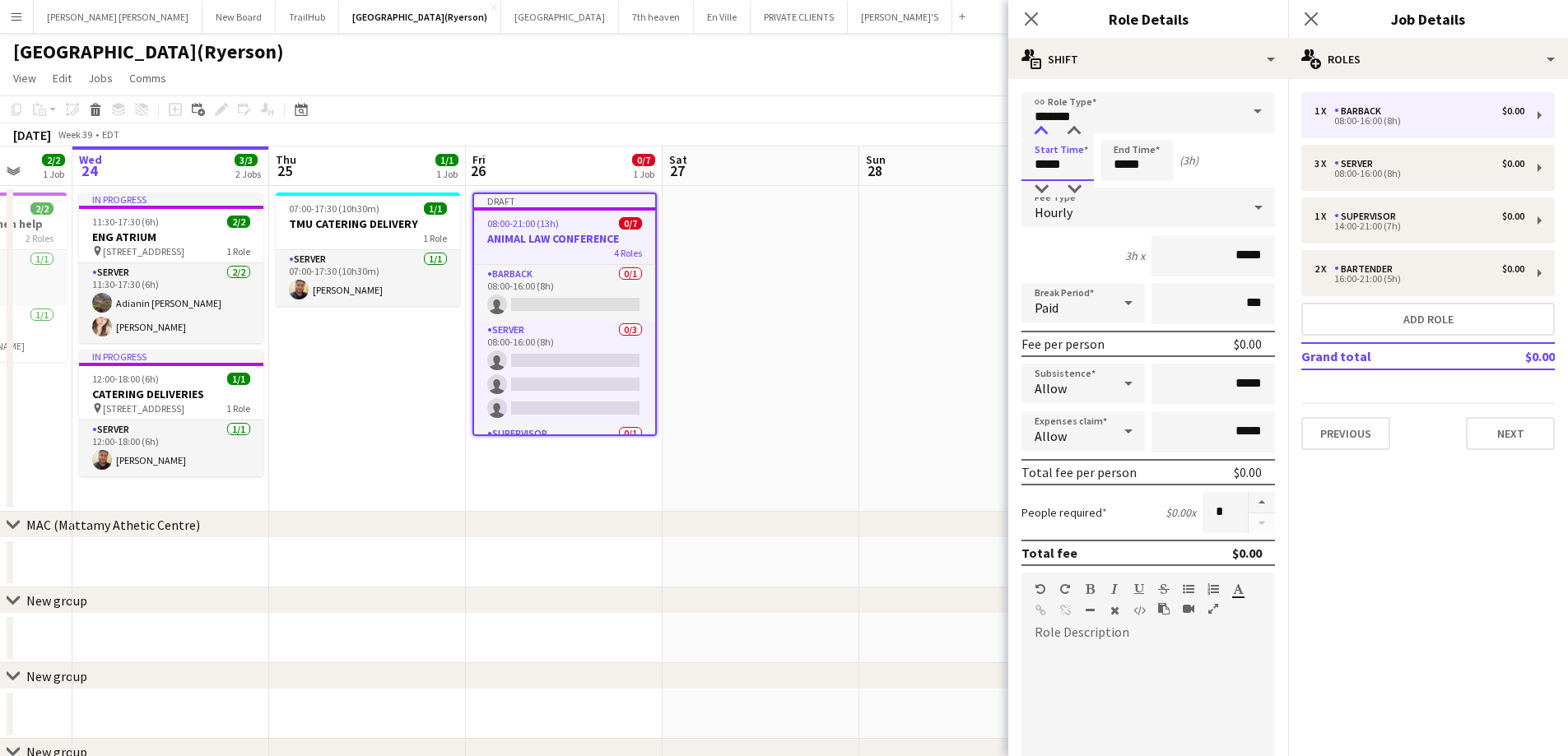
click at [1044, 133] on div at bounding box center [1041, 131] width 33 height 16
type input "*****"
click at [1044, 133] on div at bounding box center [1041, 131] width 33 height 16
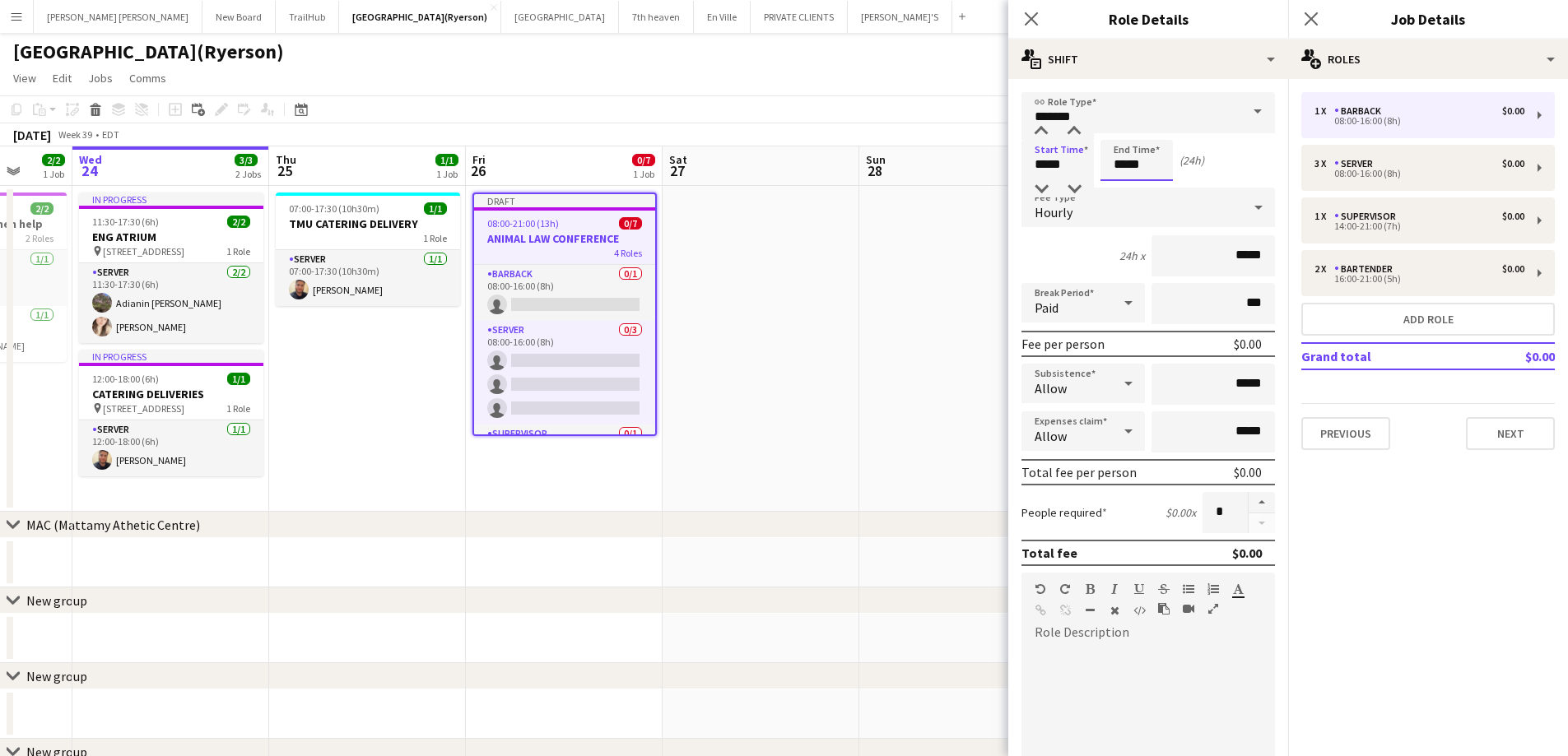
click at [1116, 166] on input "*****" at bounding box center [1137, 161] width 72 height 41
click at [1124, 130] on div at bounding box center [1120, 131] width 33 height 16
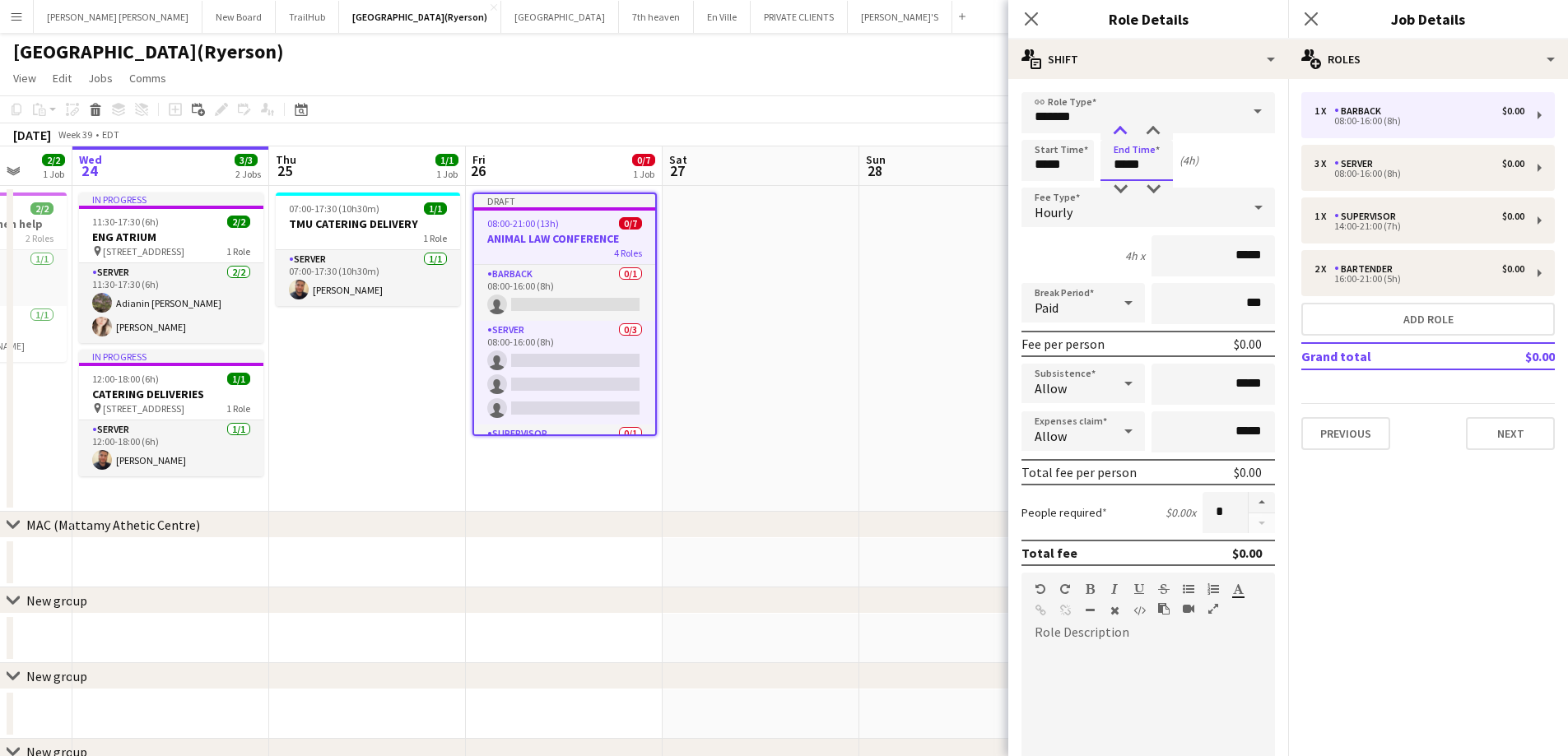
type input "*****"
click at [1124, 130] on div at bounding box center [1120, 131] width 33 height 16
click at [1030, 16] on icon at bounding box center [1030, 18] width 16 height 16
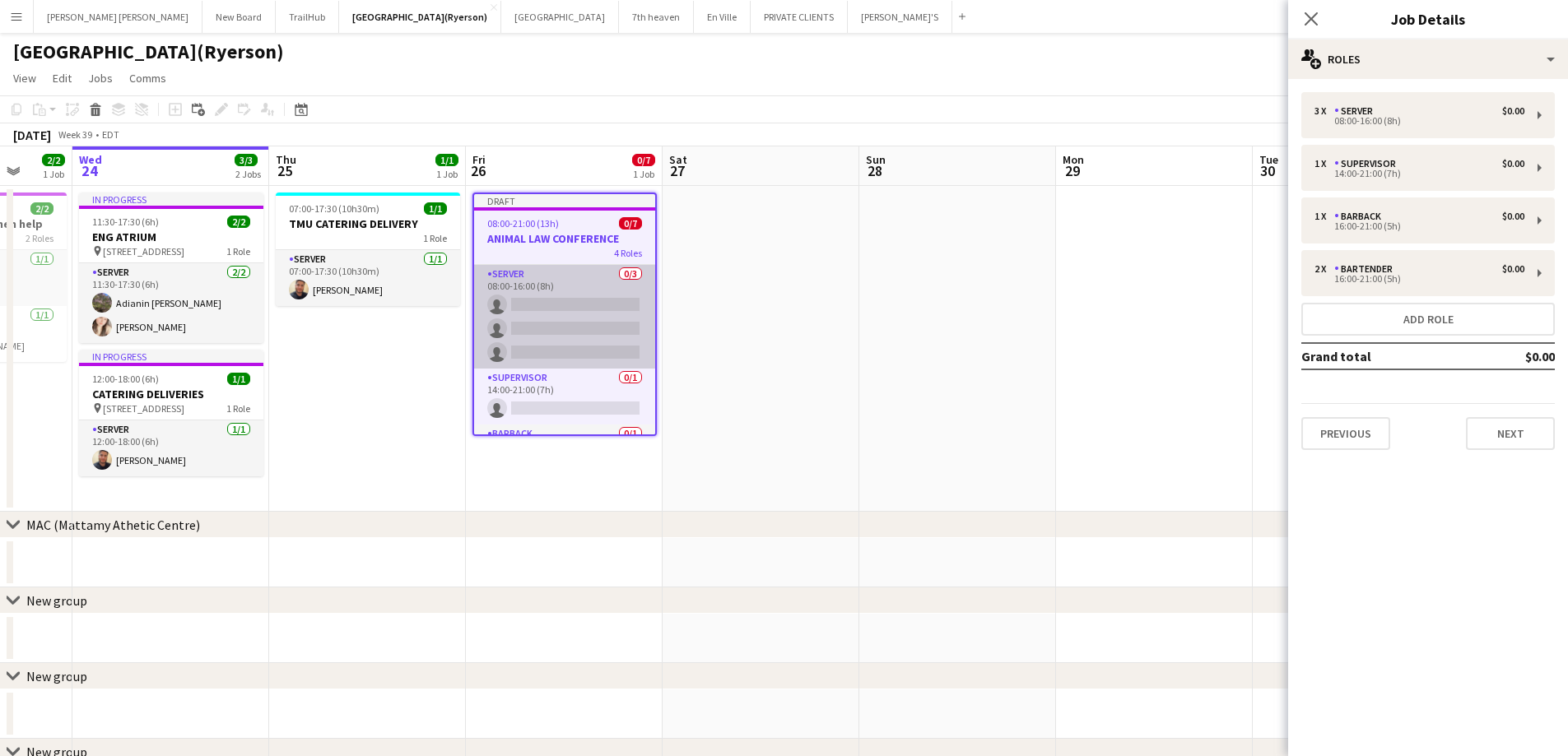
click at [587, 325] on app-card-role "SERVER 0/3 08:00-16:00 (8h) single-neutral-actions single-neutral-actions singl…" at bounding box center [564, 317] width 181 height 104
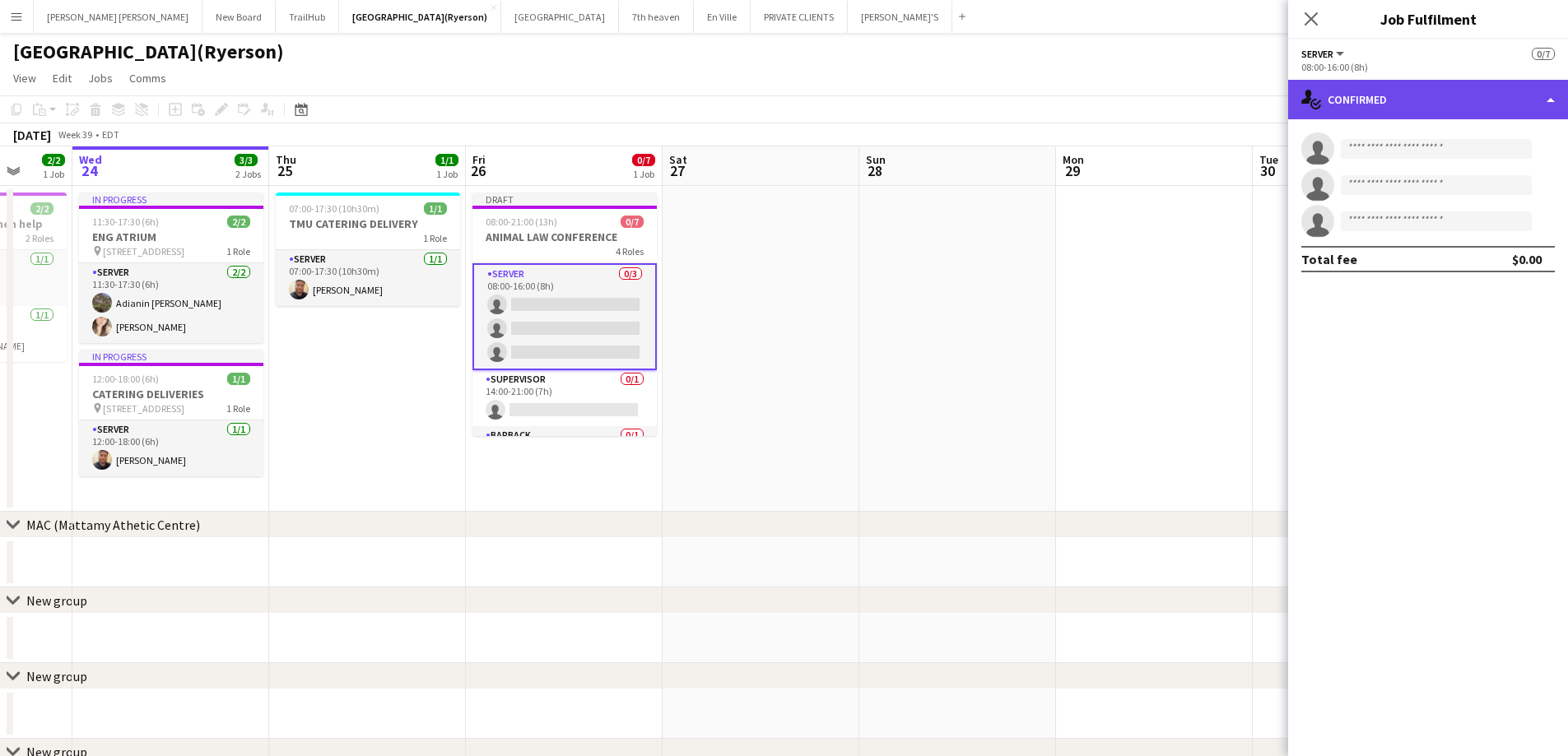
click at [1374, 94] on div "single-neutral-actions-check-2 Confirmed" at bounding box center [1427, 100] width 280 height 40
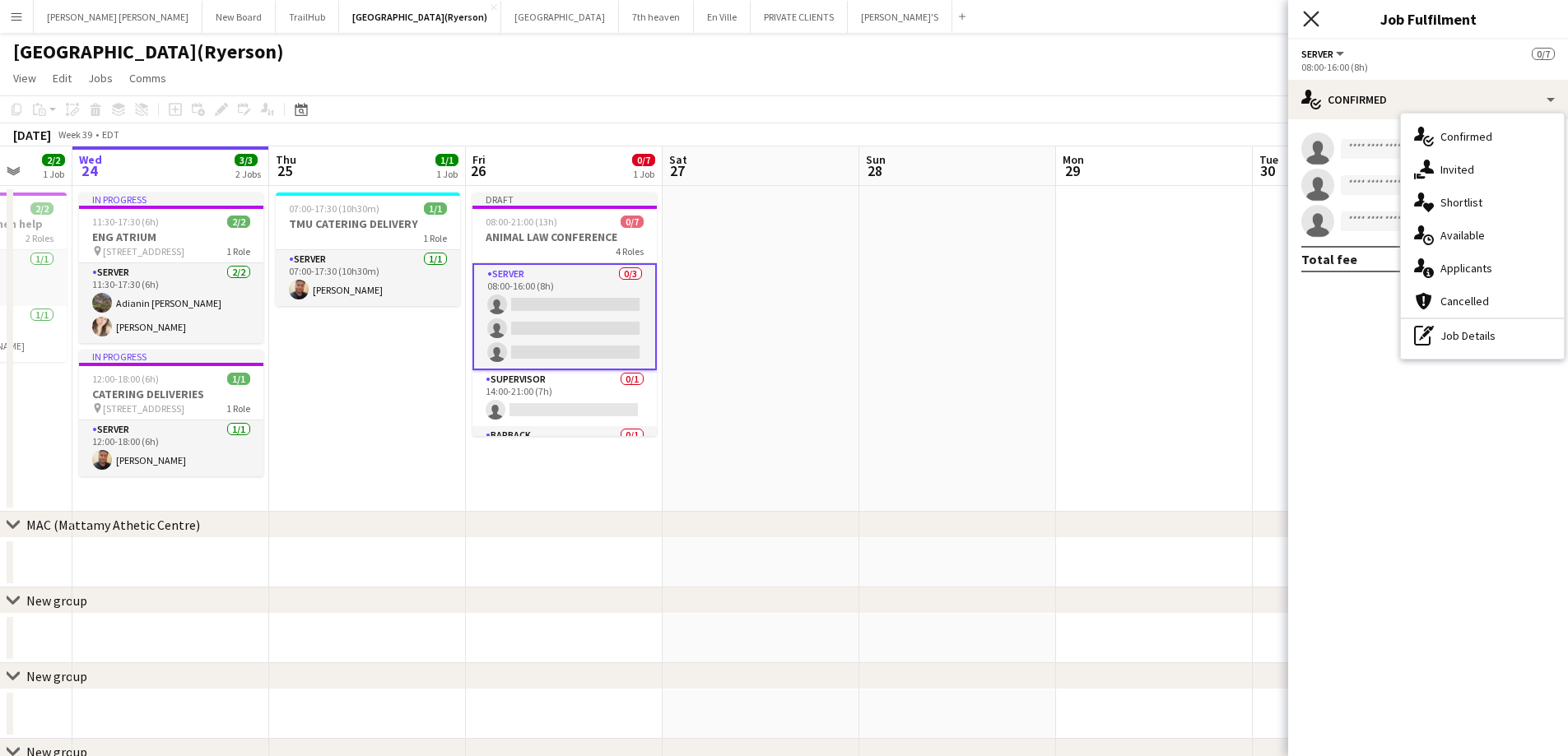
click at [1311, 17] on icon "Close pop-in" at bounding box center [1311, 18] width 16 height 16
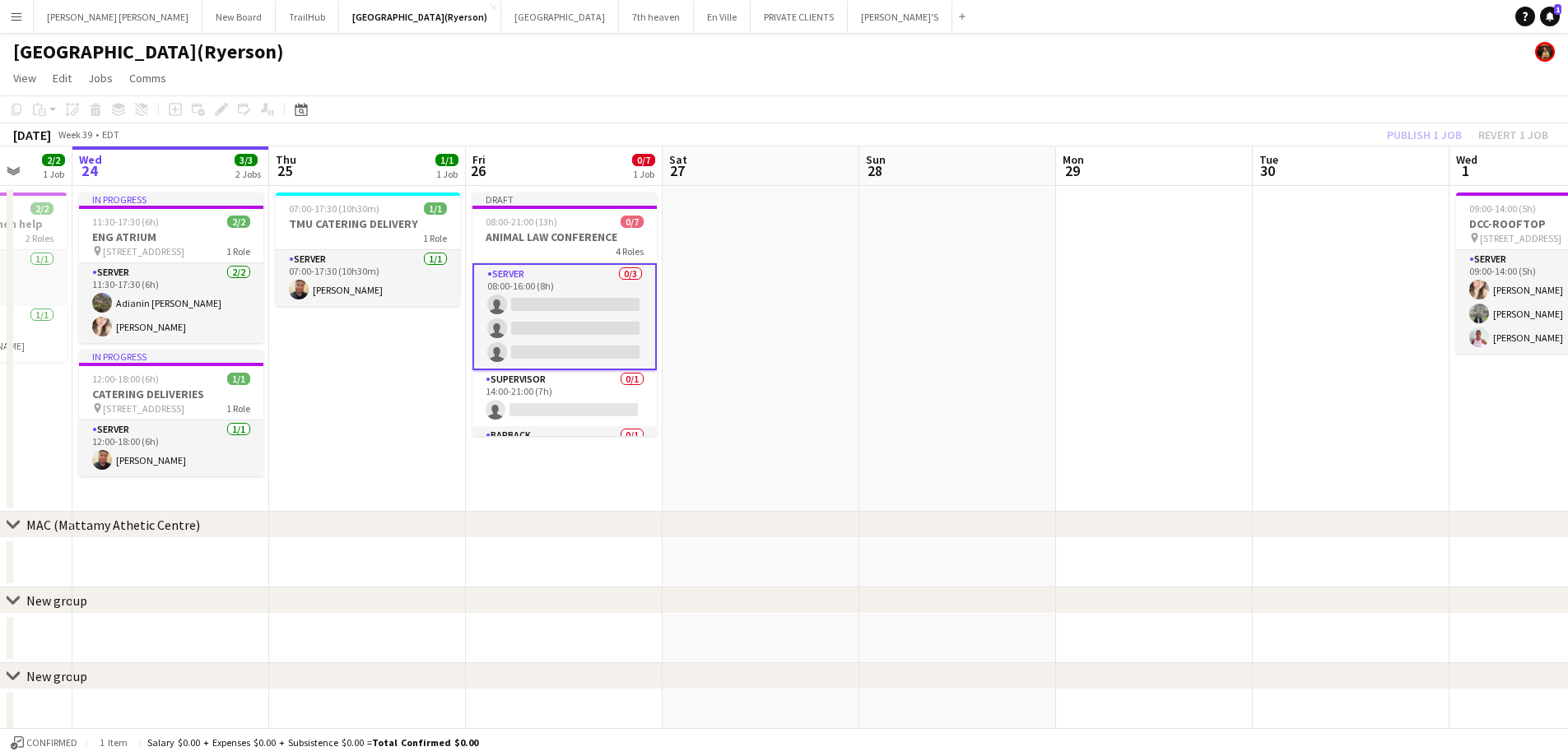
click at [1391, 141] on div "Publish 1 job Revert 1 job" at bounding box center [1467, 135] width 201 height 22
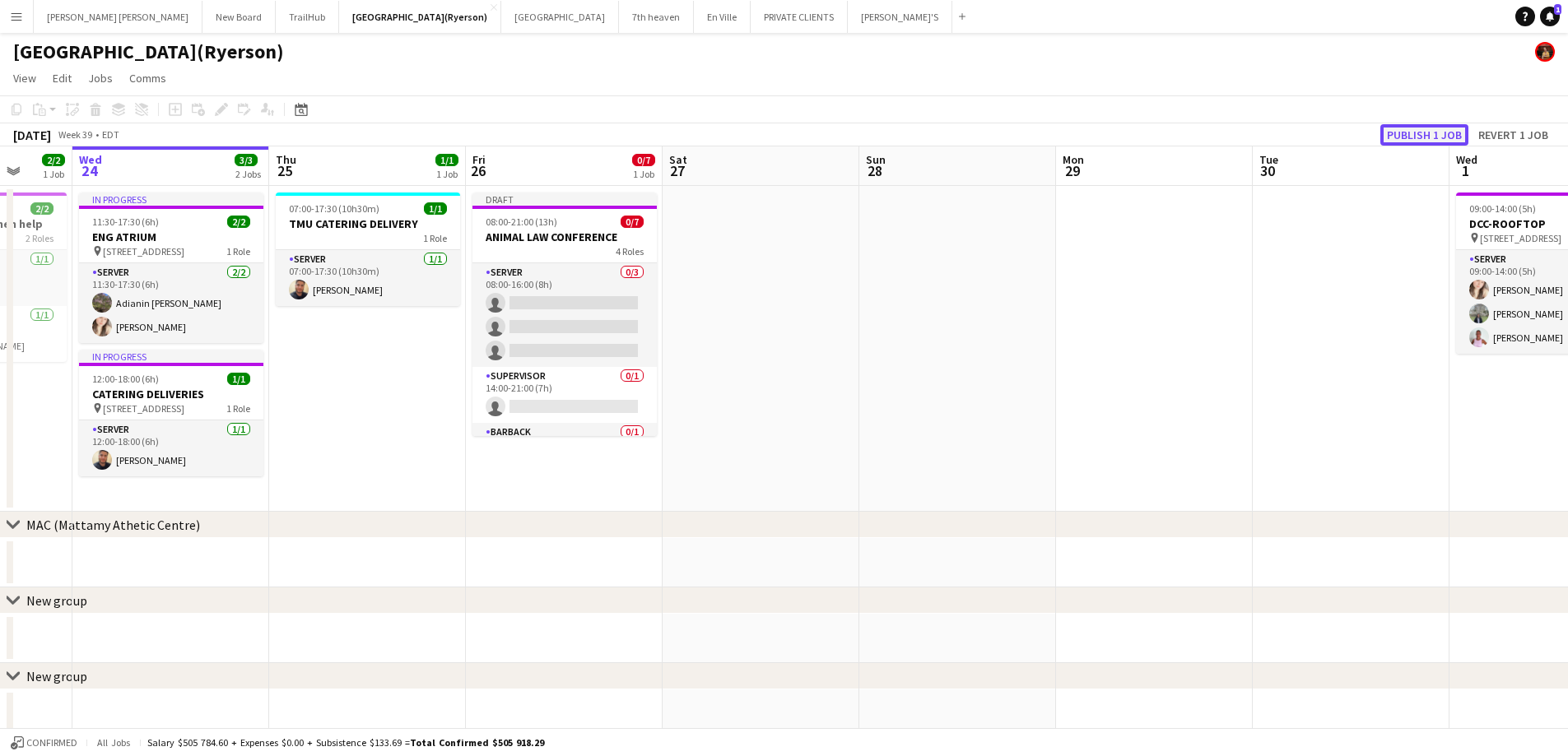
click at [1397, 131] on button "Publish 1 job" at bounding box center [1424, 135] width 88 height 22
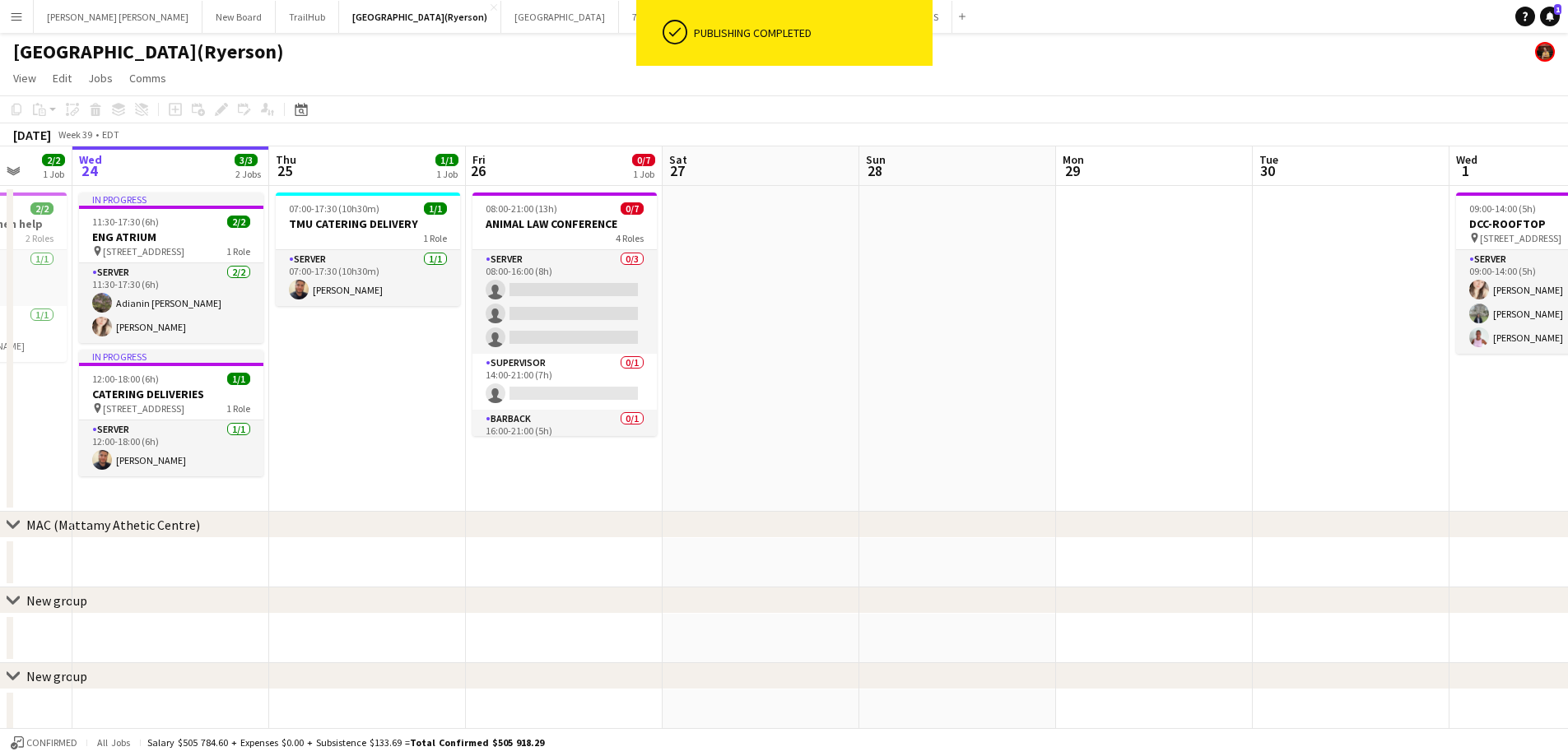
click at [728, 252] on app-date-cell at bounding box center [761, 350] width 197 height 326
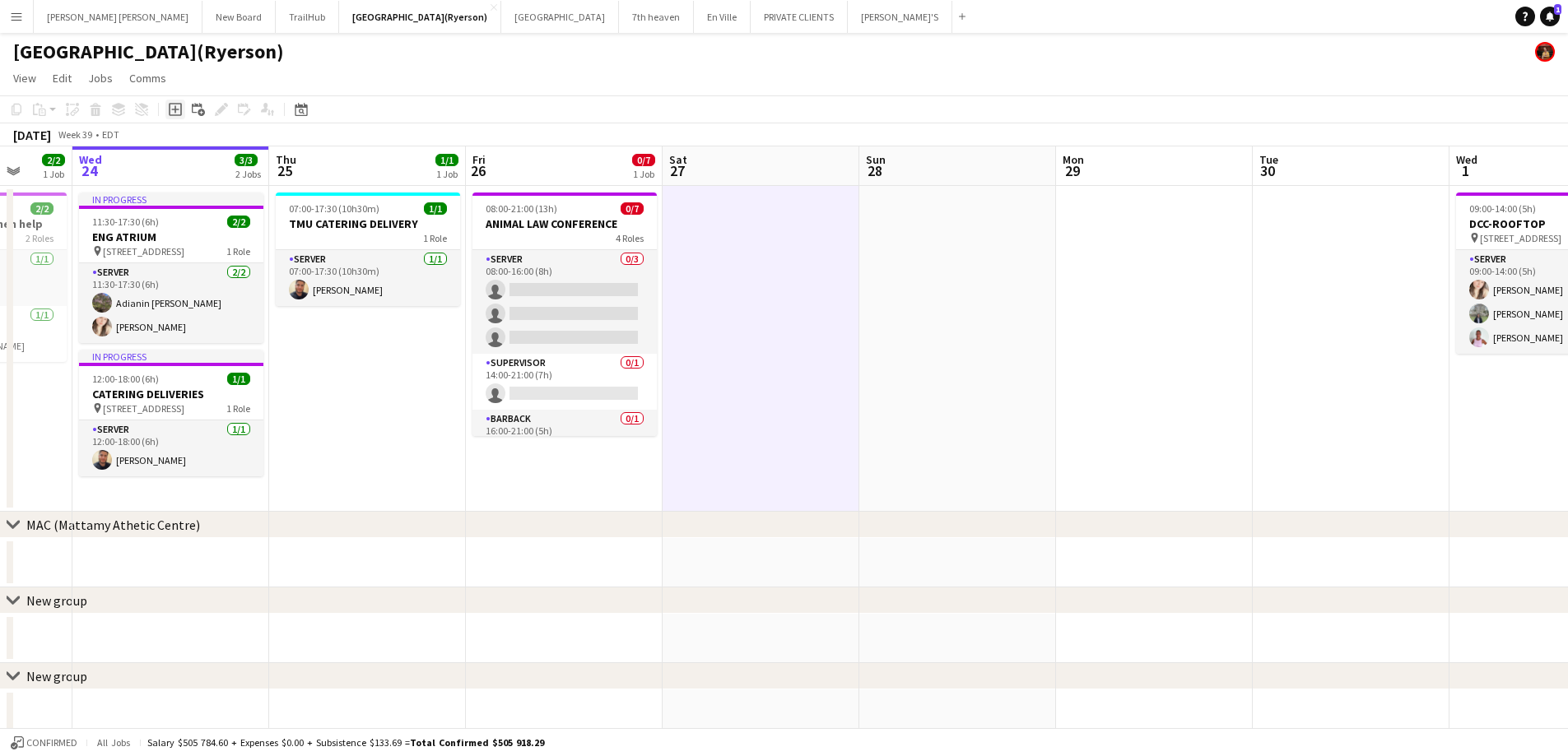
click at [179, 112] on icon "Add job" at bounding box center [174, 109] width 13 height 13
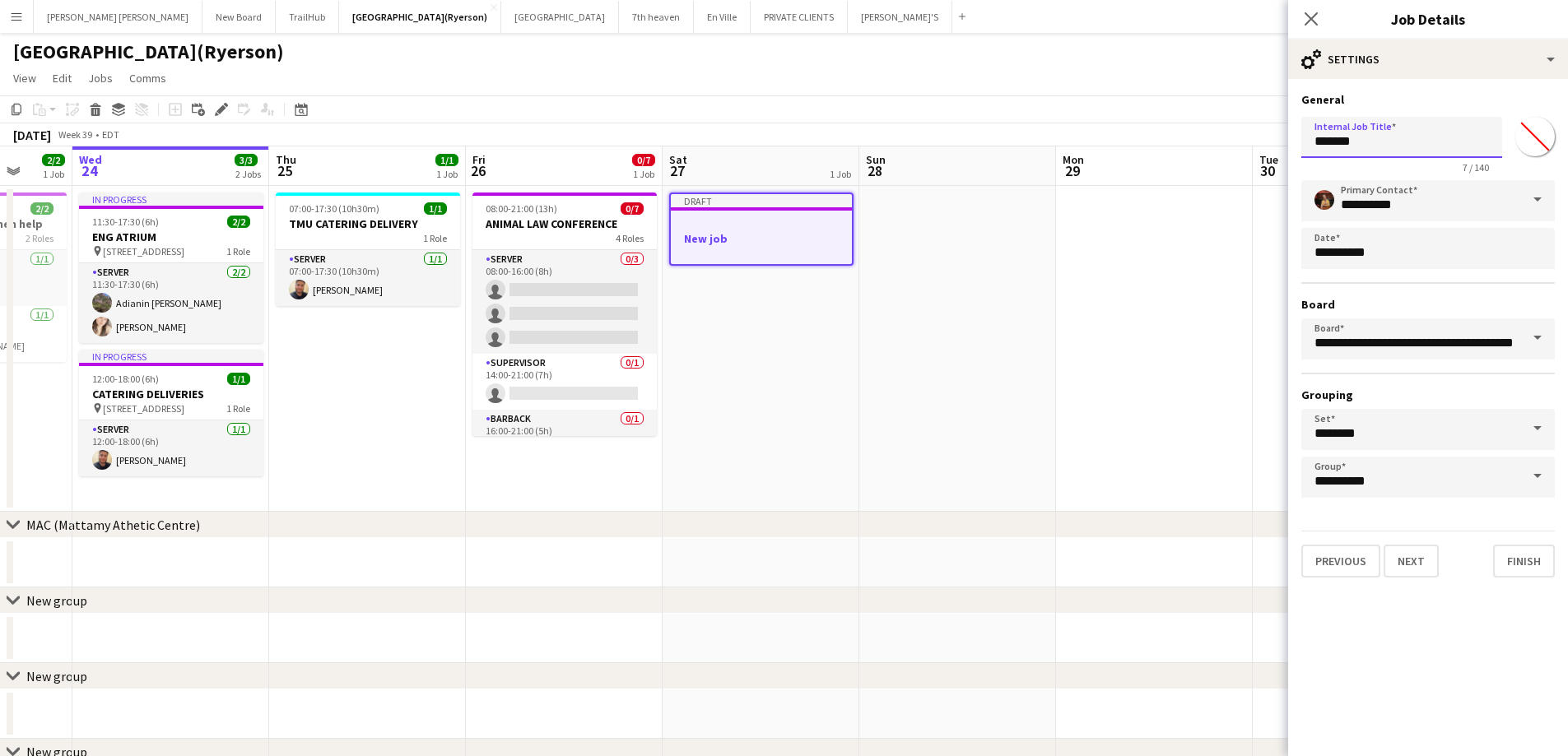
drag, startPoint x: 1384, startPoint y: 144, endPoint x: 1256, endPoint y: 146, distance: 128.0
click at [1256, 146] on body "Menu Boards Boards Boards All jobs Status Workforce Workforce My Workforce Recr…" at bounding box center [784, 510] width 1568 height 1021
type input "*"
type input "**********"
click at [1411, 564] on button "Next" at bounding box center [1411, 561] width 55 height 33
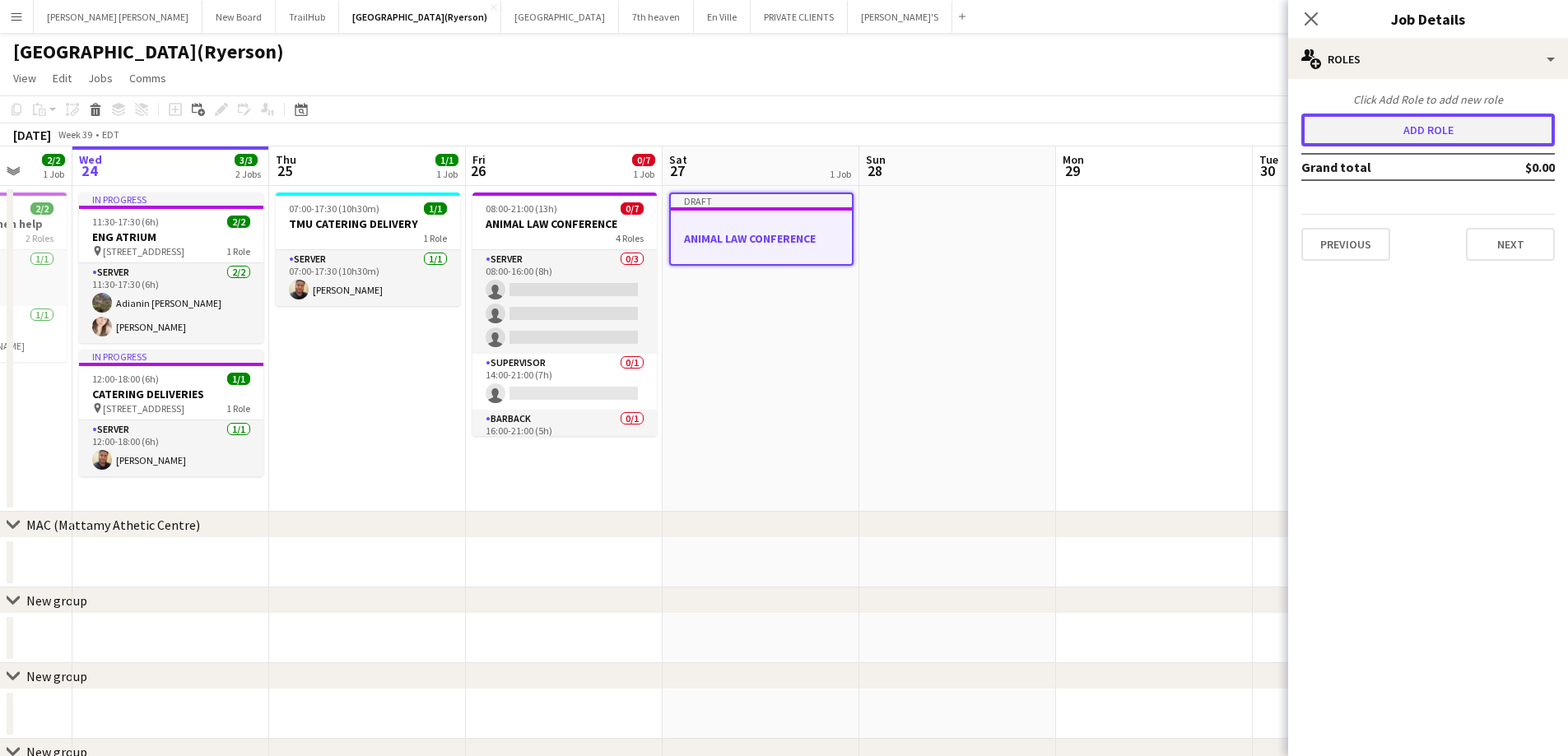
click at [1382, 133] on button "Add role" at bounding box center [1428, 130] width 254 height 33
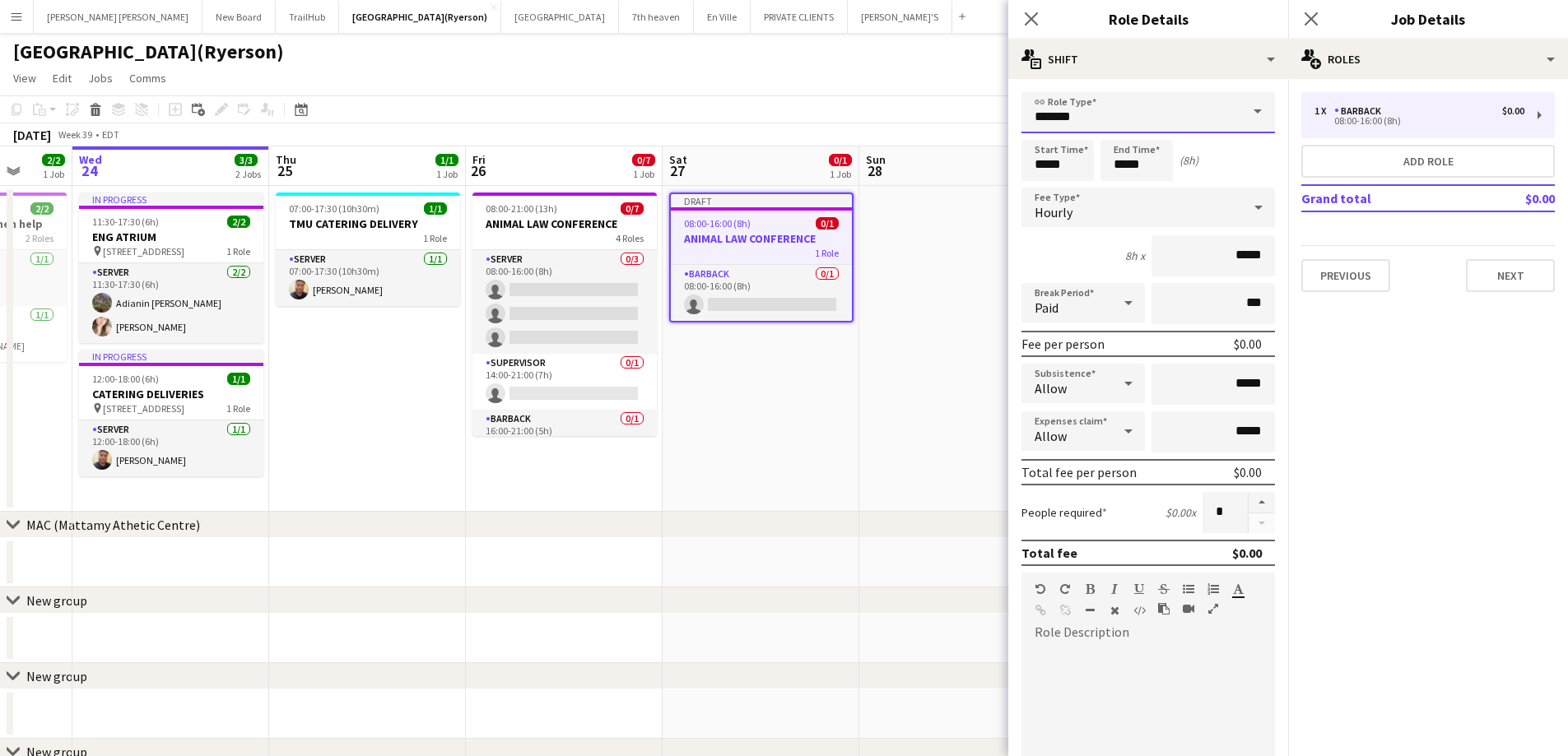
click at [1113, 117] on input "*******" at bounding box center [1148, 113] width 254 height 41
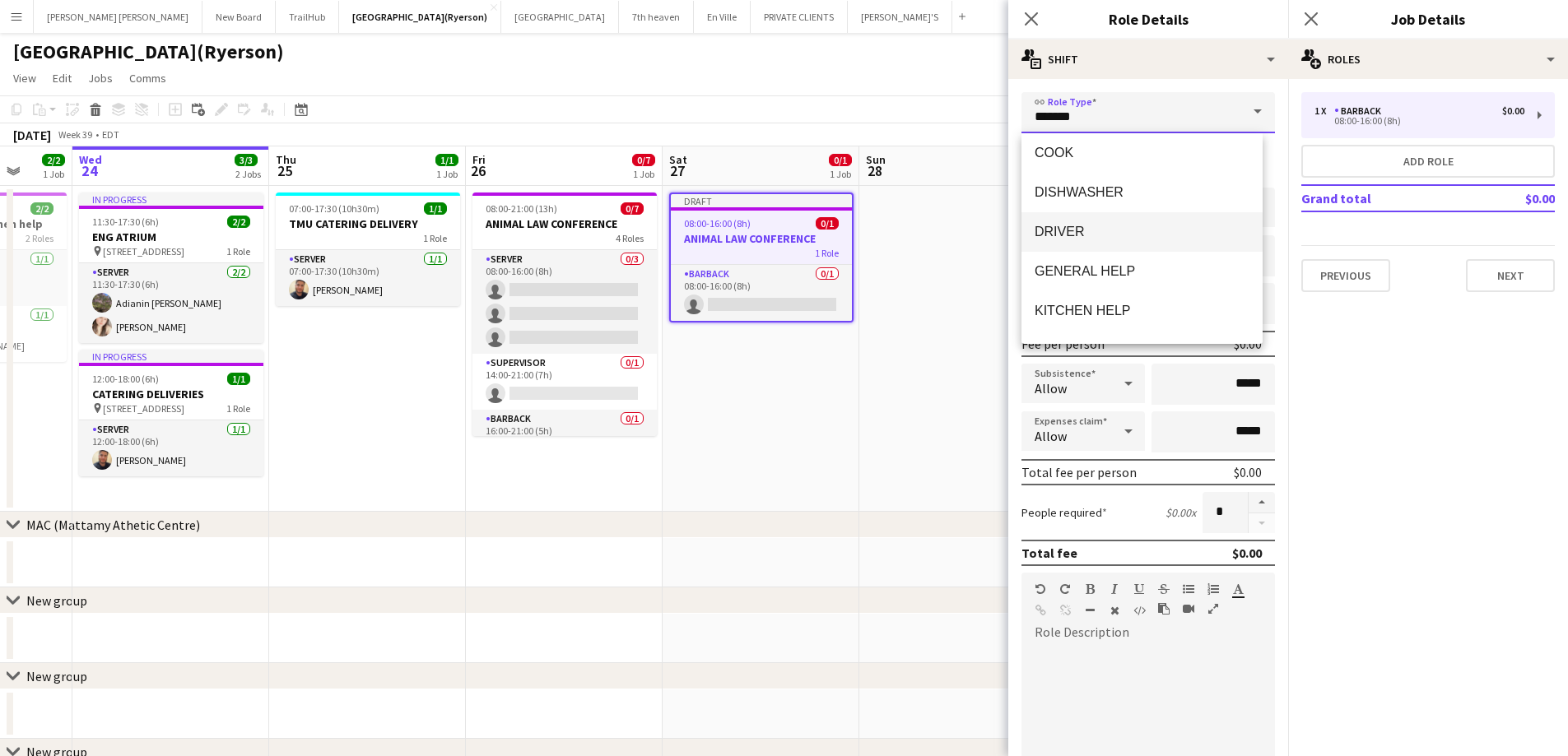
scroll to position [247, 0]
click at [1102, 304] on span "SUPERVISOR" at bounding box center [1142, 307] width 215 height 16
type input "**********"
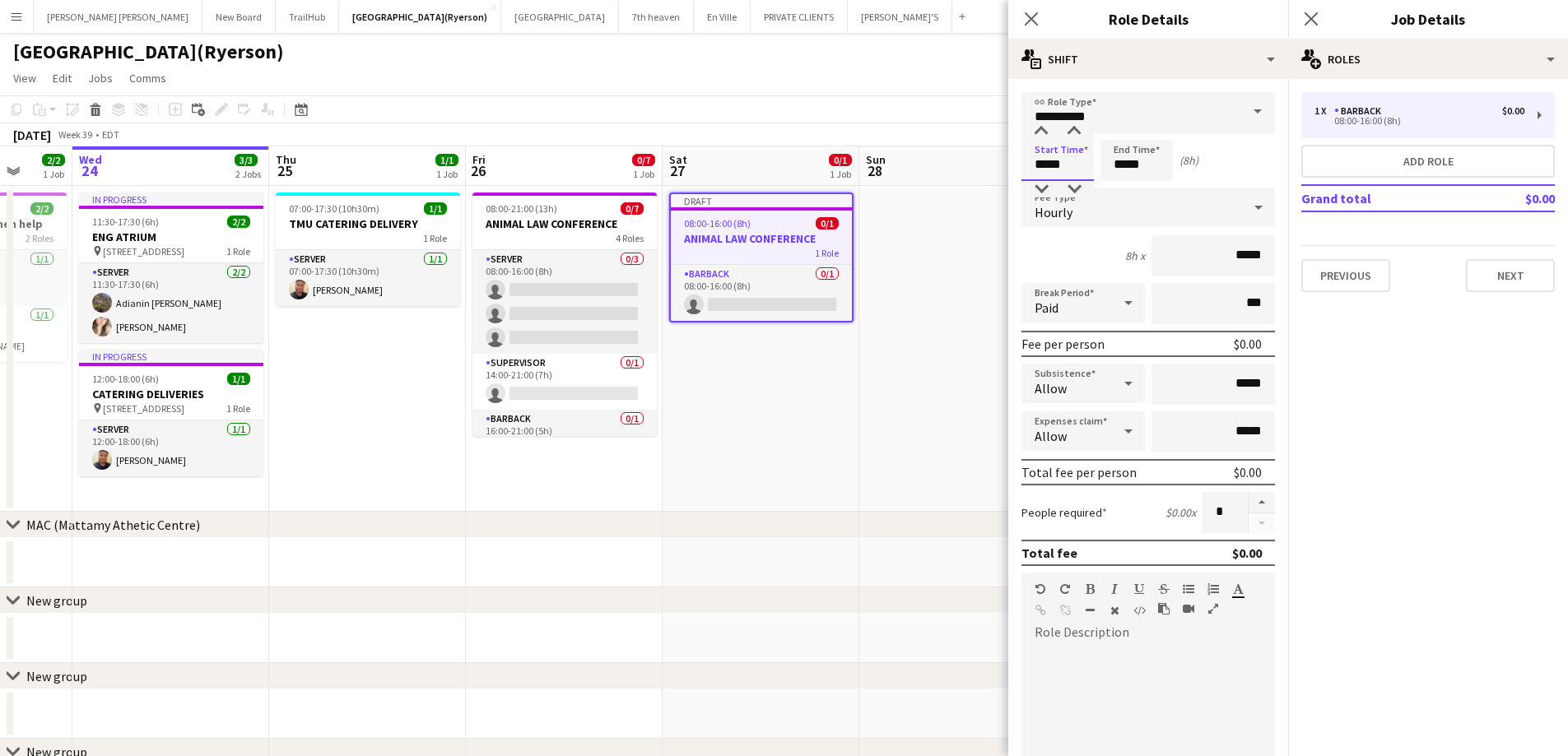
click at [1039, 162] on input "*****" at bounding box center [1057, 161] width 72 height 41
click at [1047, 192] on div at bounding box center [1041, 189] width 33 height 16
type input "*****"
click at [1047, 192] on div at bounding box center [1041, 189] width 33 height 16
click at [1121, 161] on input "*****" at bounding box center [1137, 161] width 72 height 41
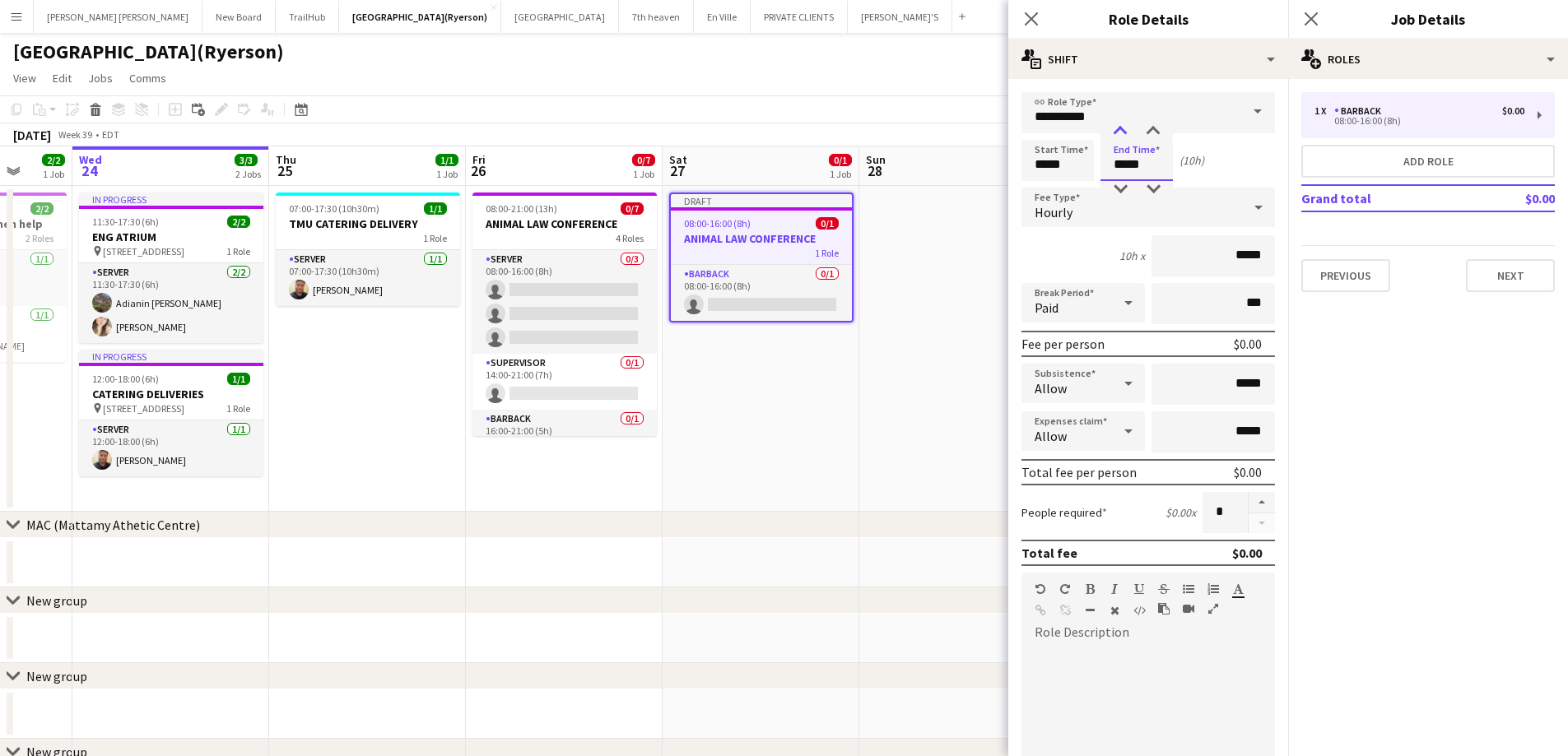
click at [1119, 128] on div at bounding box center [1120, 131] width 33 height 16
click at [1121, 186] on div at bounding box center [1120, 189] width 33 height 16
type input "*****"
click at [1121, 186] on div at bounding box center [1120, 189] width 33 height 16
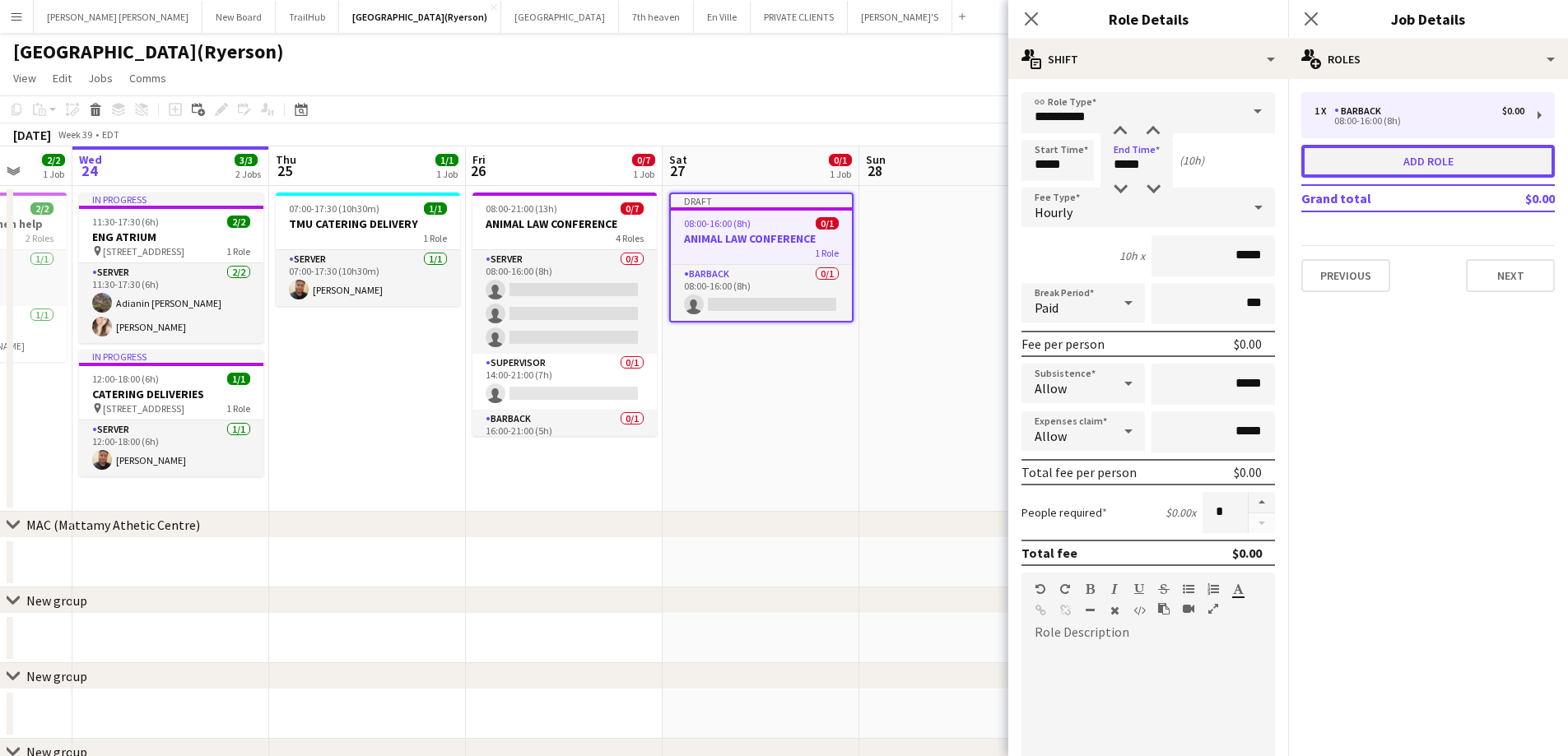
click at [1378, 165] on button "Add role" at bounding box center [1428, 161] width 254 height 33
type input "*******"
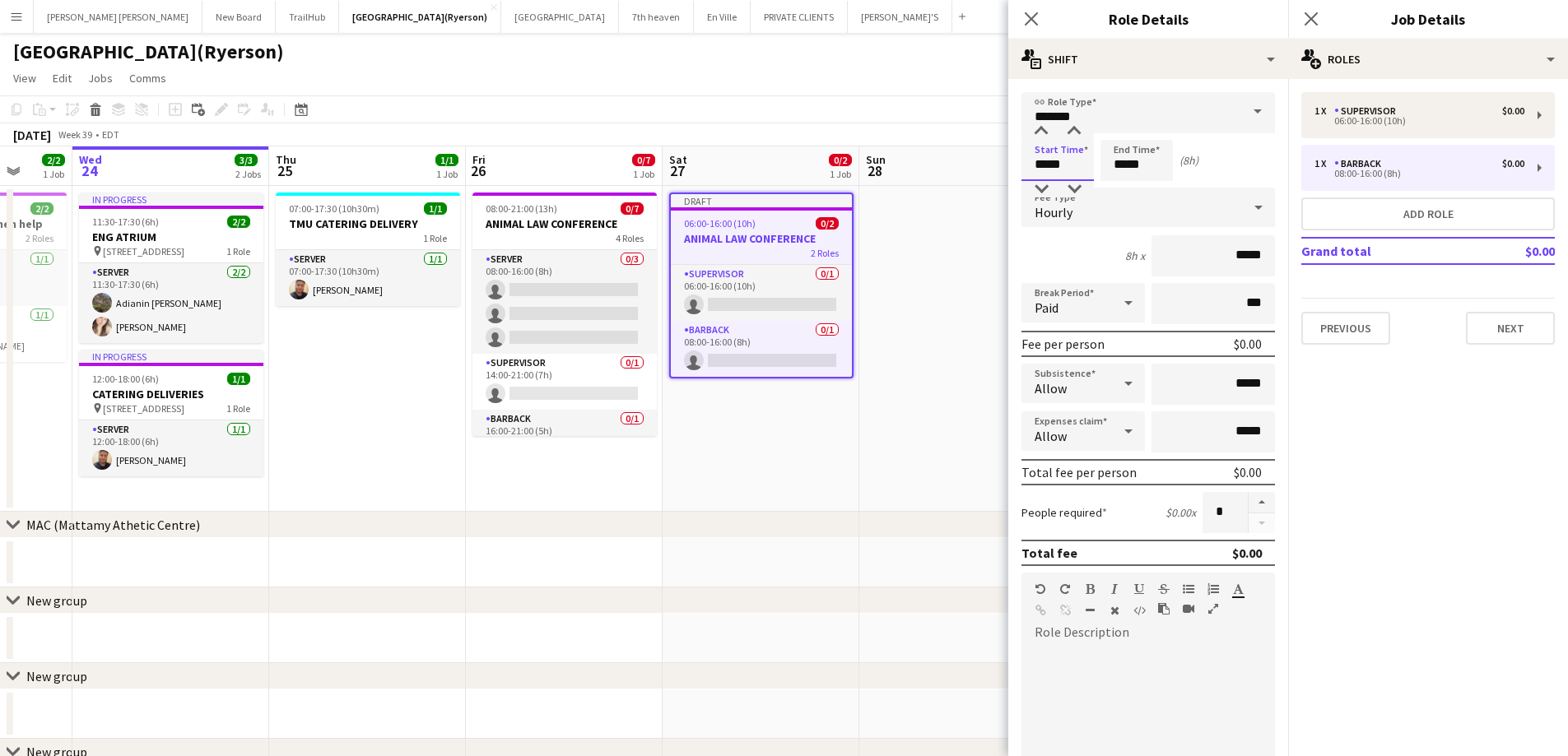
click at [1048, 170] on input "*****" at bounding box center [1057, 161] width 72 height 41
click at [1044, 189] on div at bounding box center [1041, 189] width 33 height 16
type input "*****"
click at [1044, 189] on div at bounding box center [1041, 189] width 33 height 16
click at [1094, 112] on input "*******" at bounding box center [1148, 113] width 254 height 41
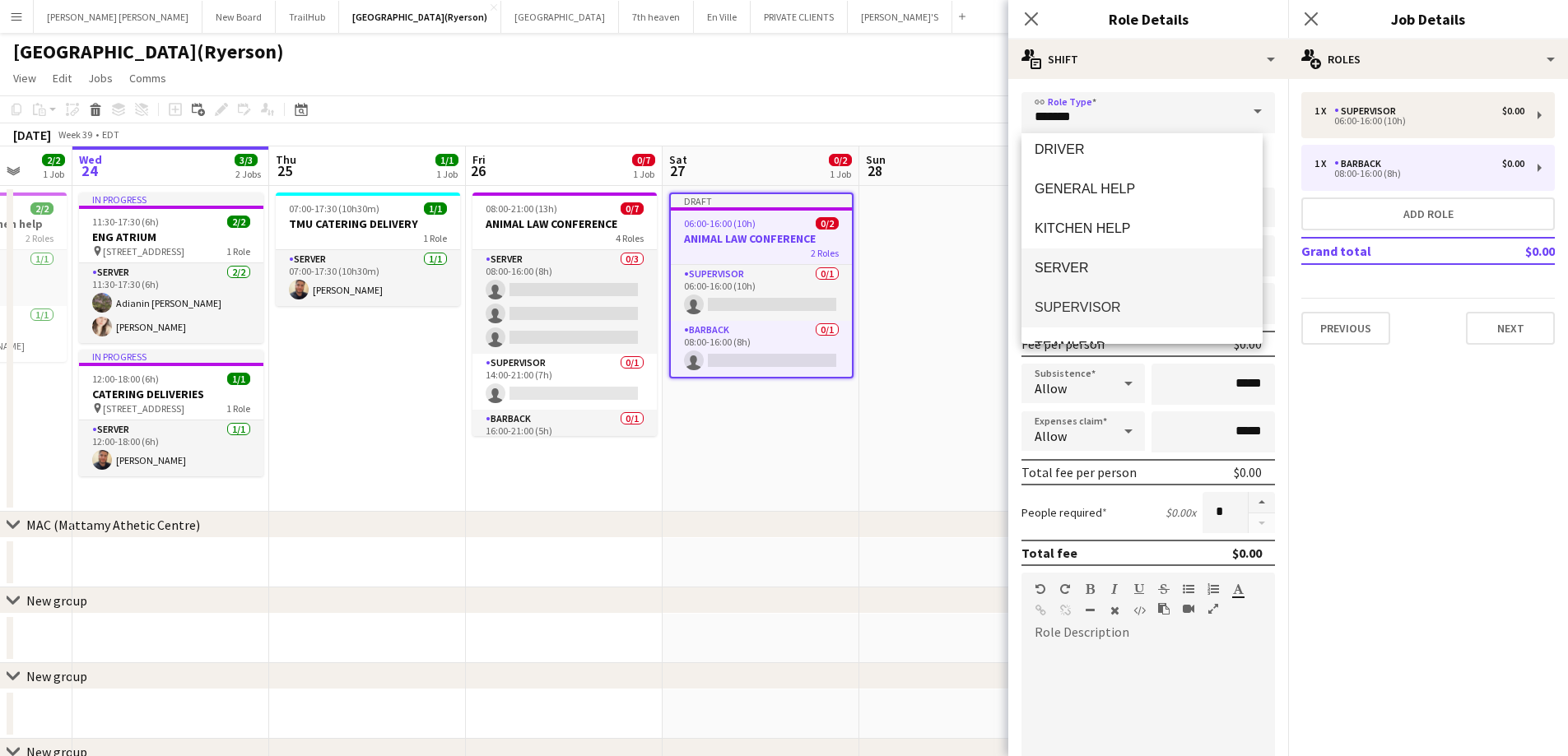
click at [1086, 267] on span "SERVER" at bounding box center [1142, 268] width 215 height 16
type input "******"
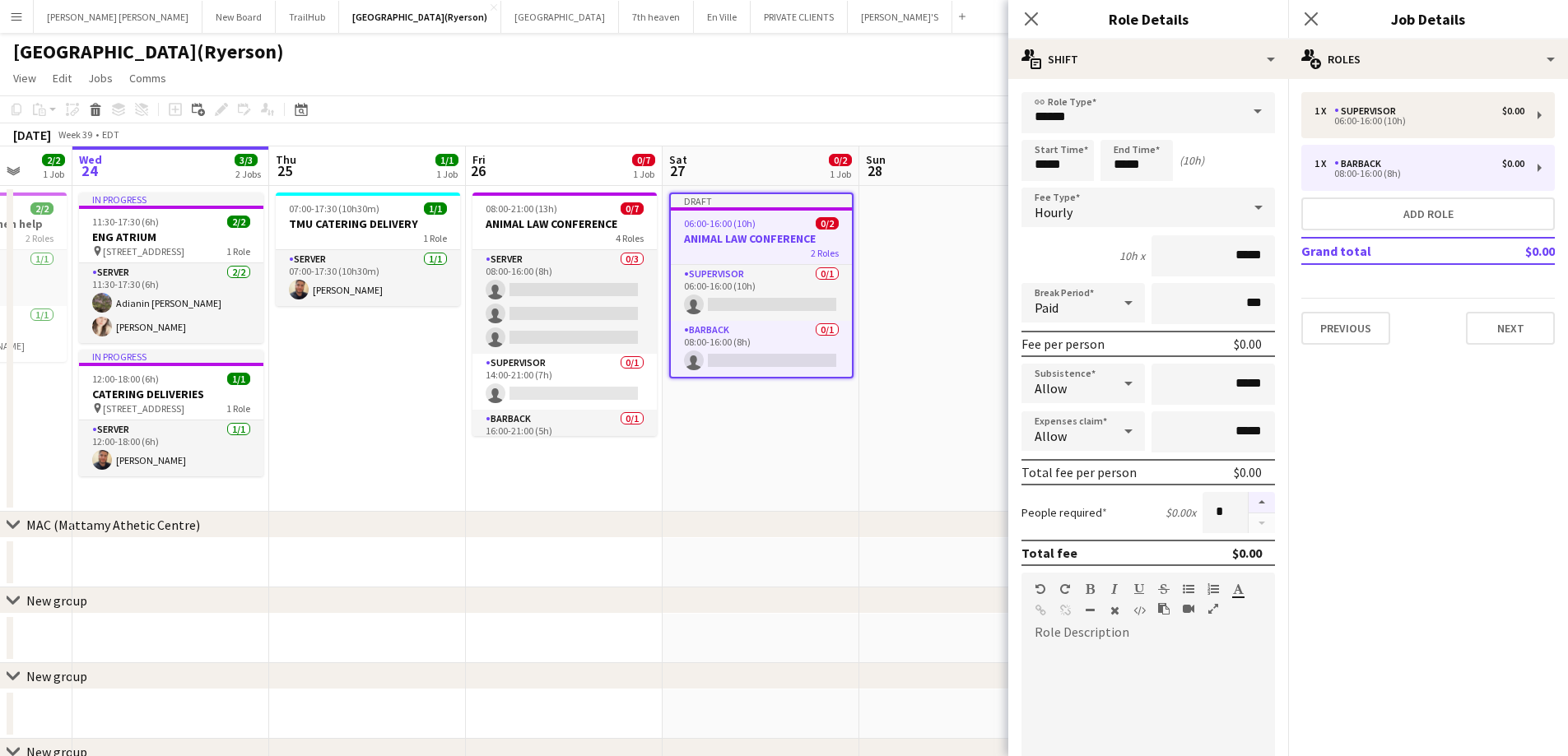
click at [1250, 501] on button "button" at bounding box center [1262, 502] width 27 height 22
type input "*"
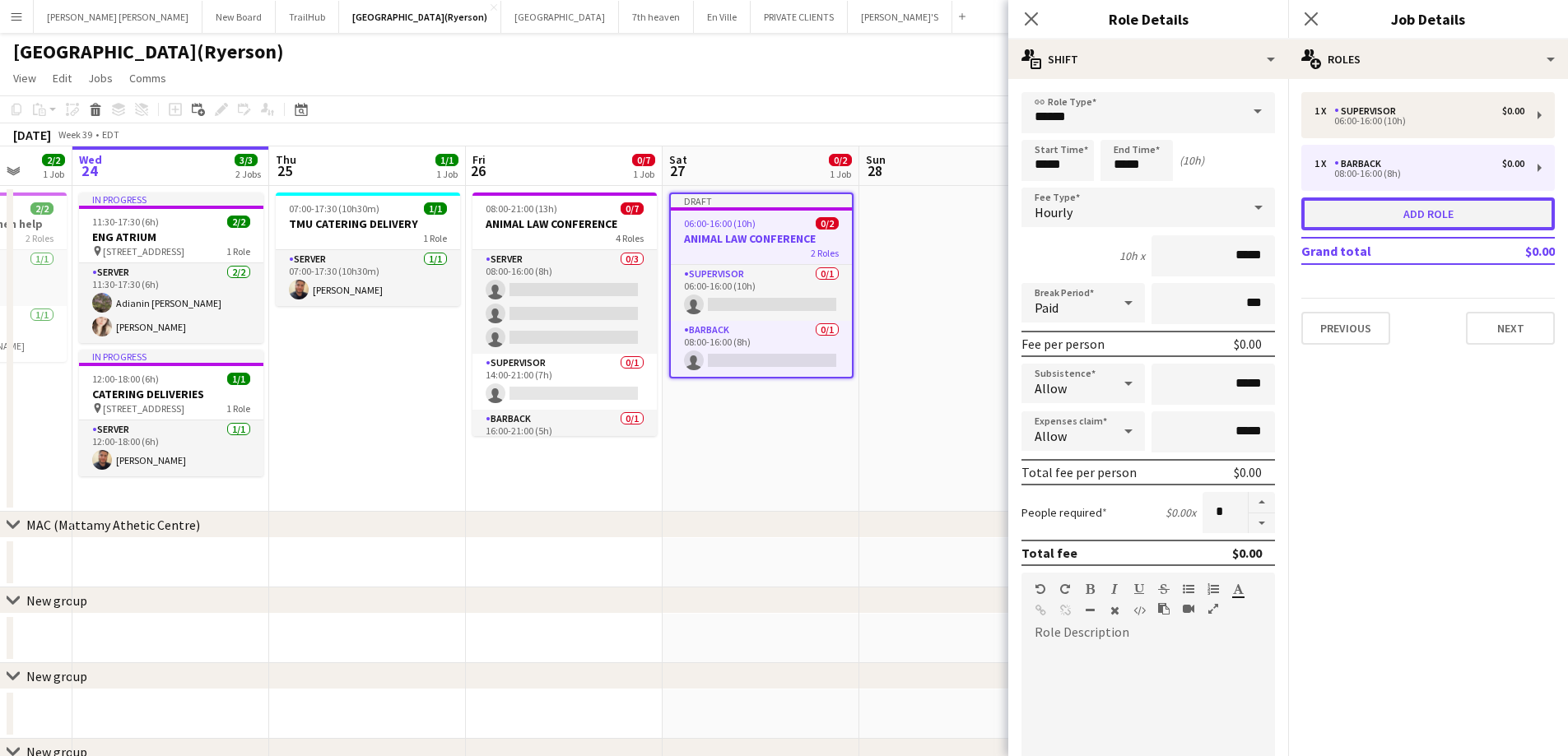
click at [1446, 217] on button "Add role" at bounding box center [1428, 214] width 254 height 33
type input "*******"
type input "*****"
type input "*"
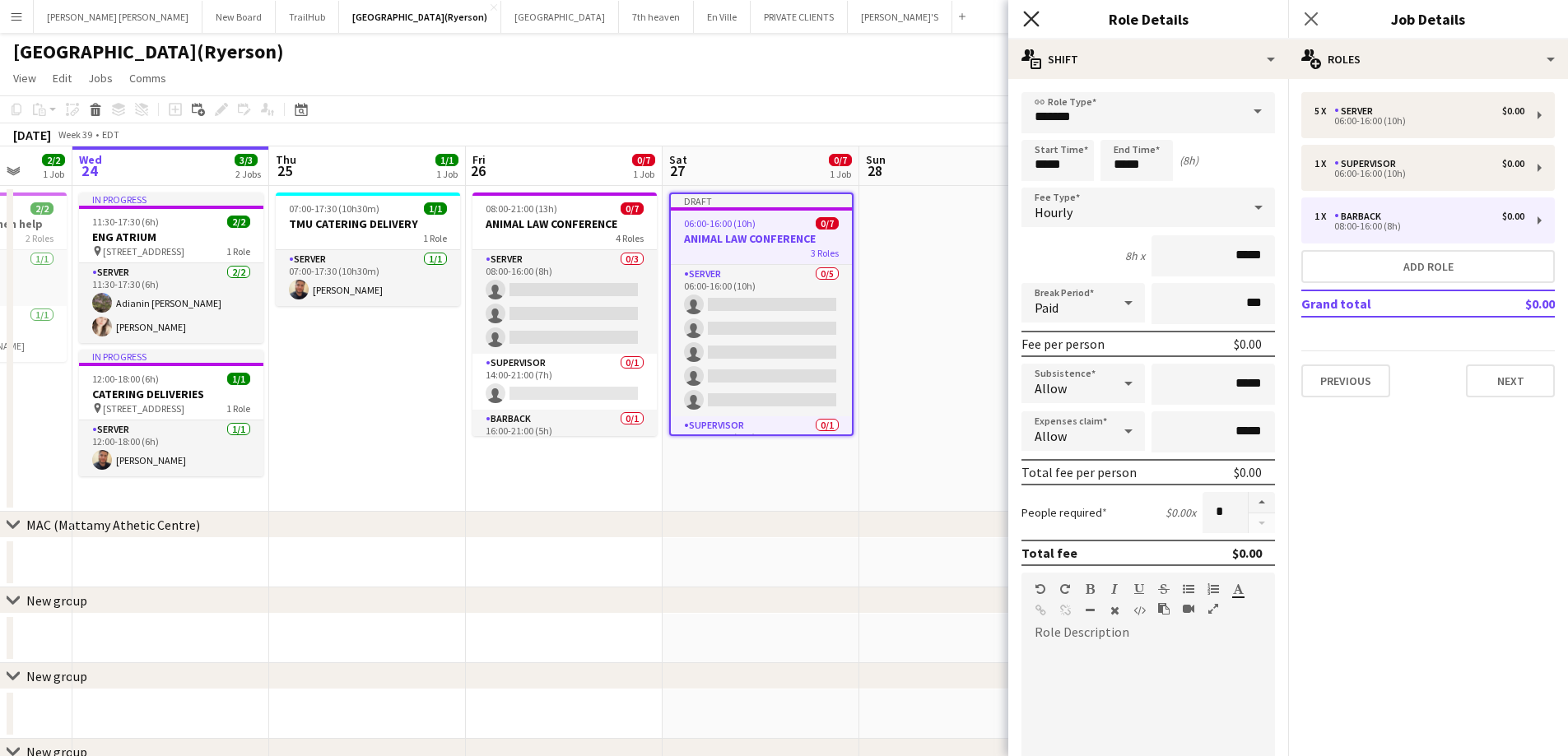
click at [1038, 22] on icon "Close pop-in" at bounding box center [1030, 18] width 16 height 16
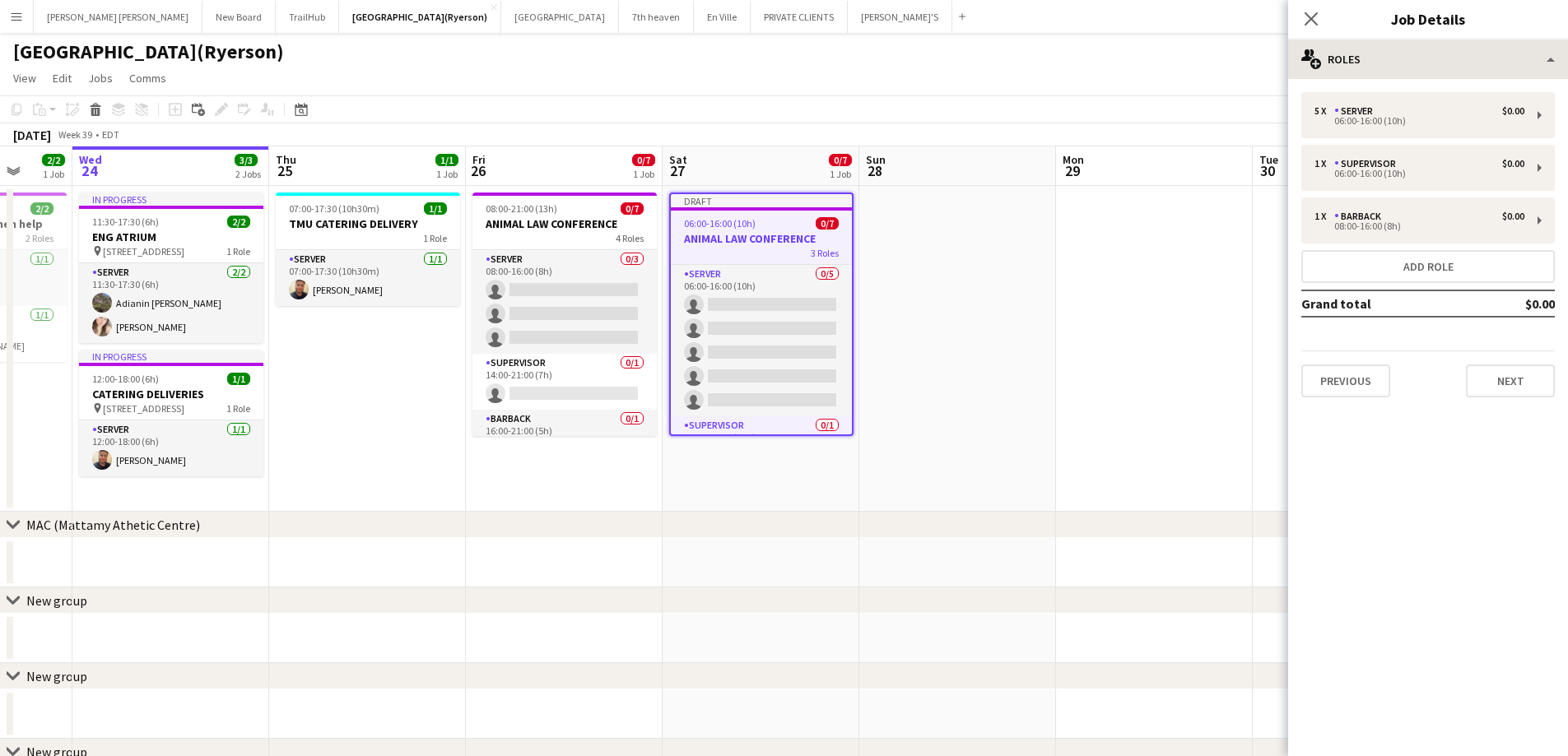
drag, startPoint x: 1304, startPoint y: 15, endPoint x: 1367, endPoint y: 69, distance: 83.0
click at [1305, 15] on icon "Close pop-in" at bounding box center [1311, 18] width 13 height 13
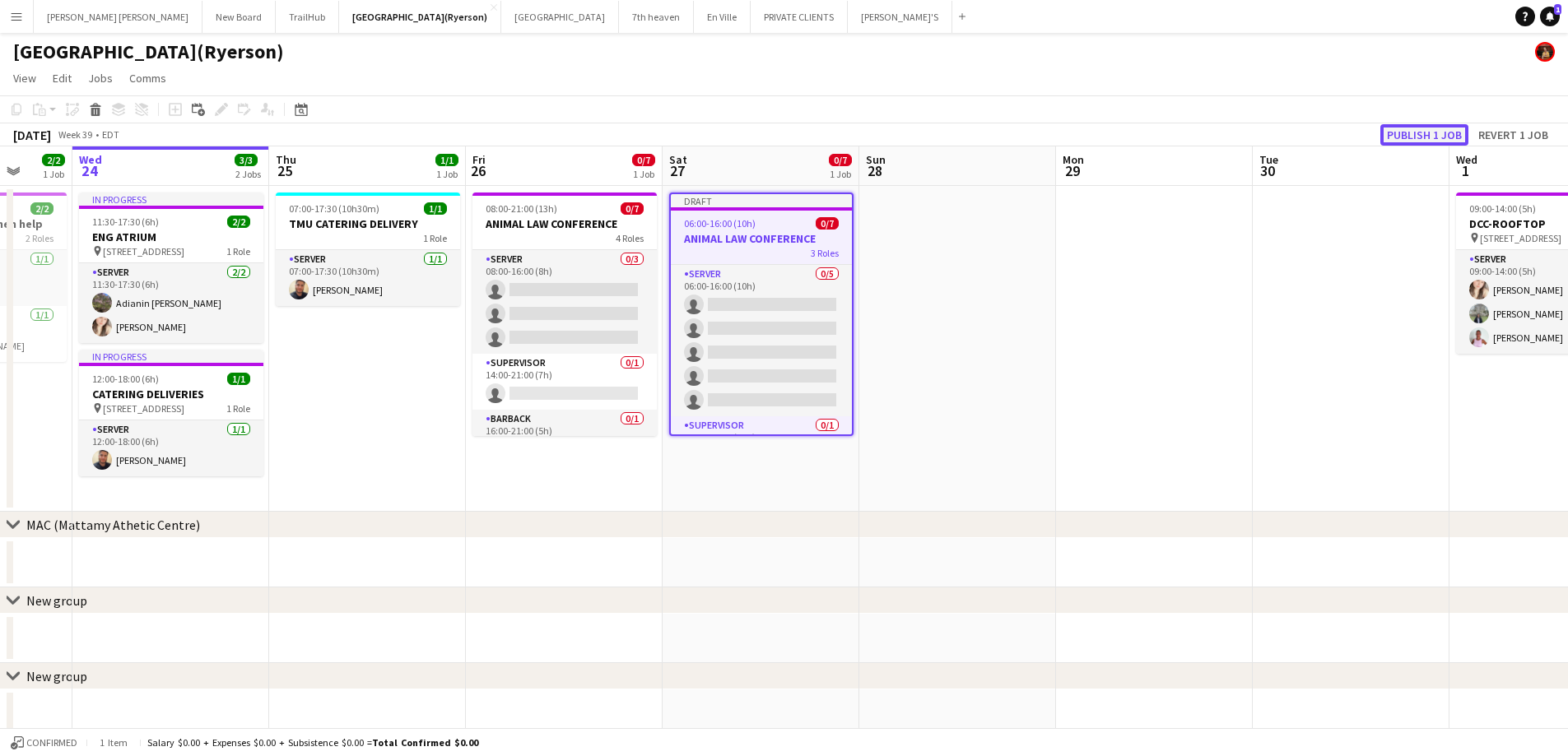
click at [1395, 134] on button "Publish 1 job" at bounding box center [1424, 135] width 88 height 22
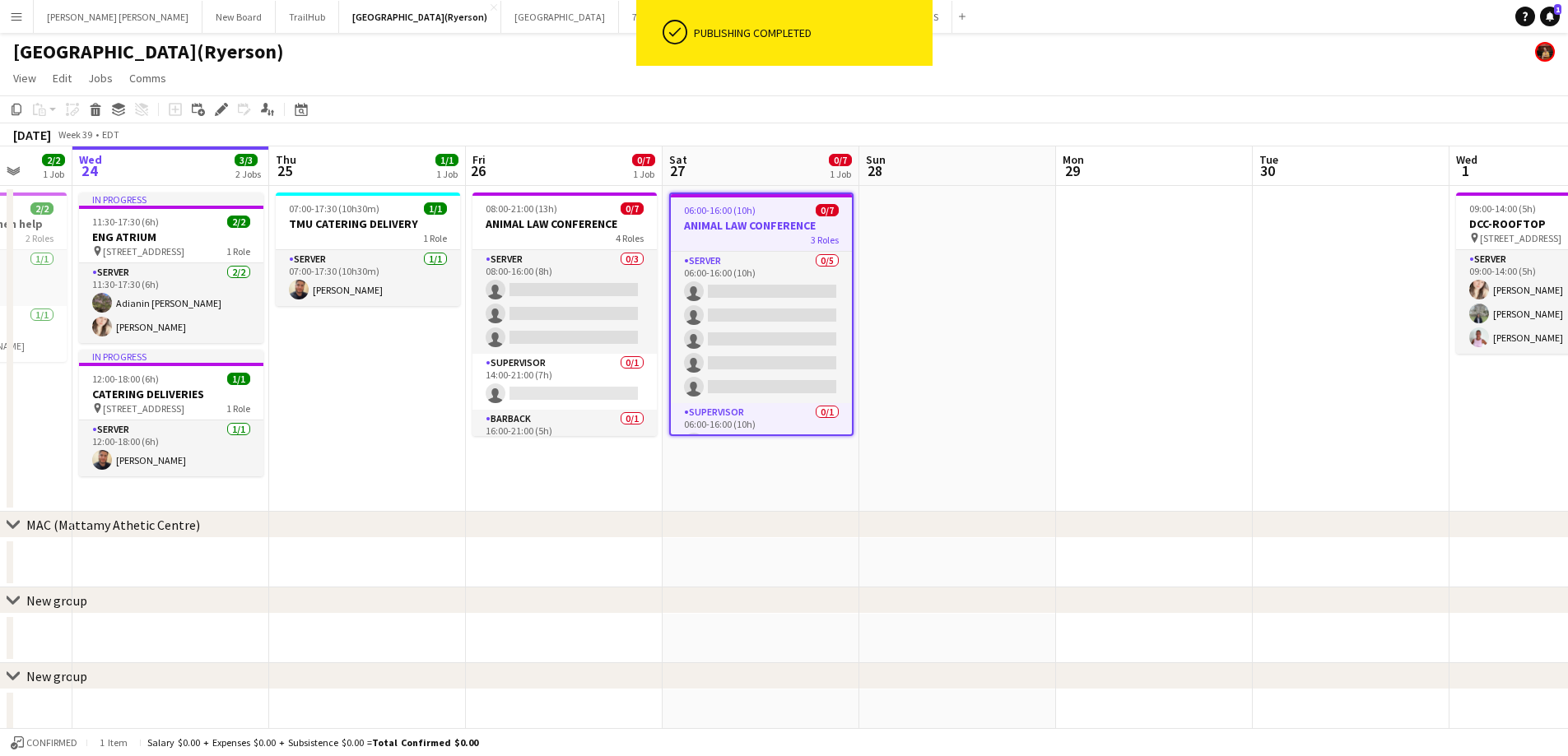
click at [746, 228] on h3 "ANIMAL LAW CONFERENCE" at bounding box center [761, 225] width 181 height 15
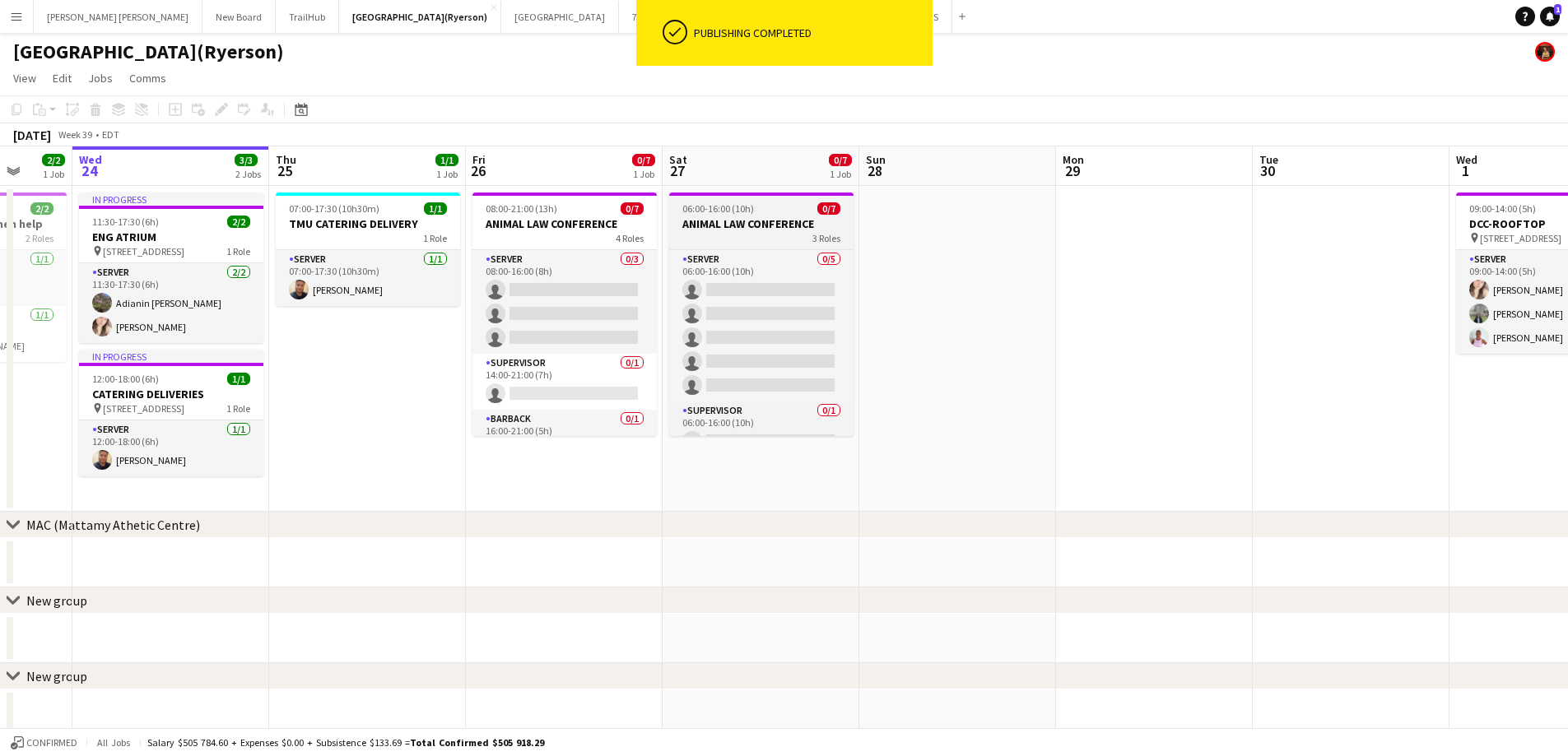
click at [738, 224] on h3 "ANIMAL LAW CONFERENCE" at bounding box center [761, 224] width 185 height 15
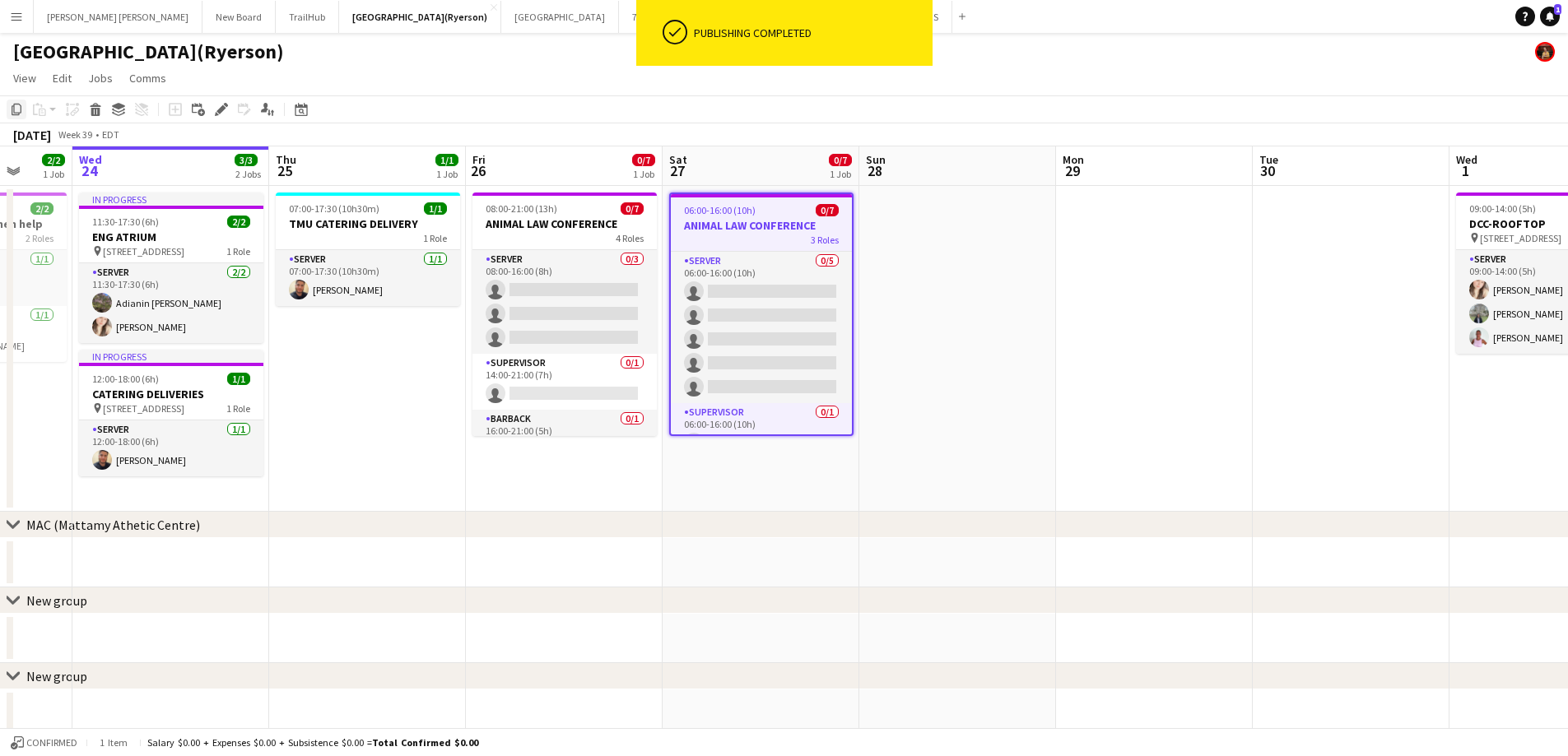
click at [16, 112] on icon "Copy" at bounding box center [16, 109] width 13 height 13
click at [895, 234] on app-date-cell at bounding box center [958, 350] width 197 height 326
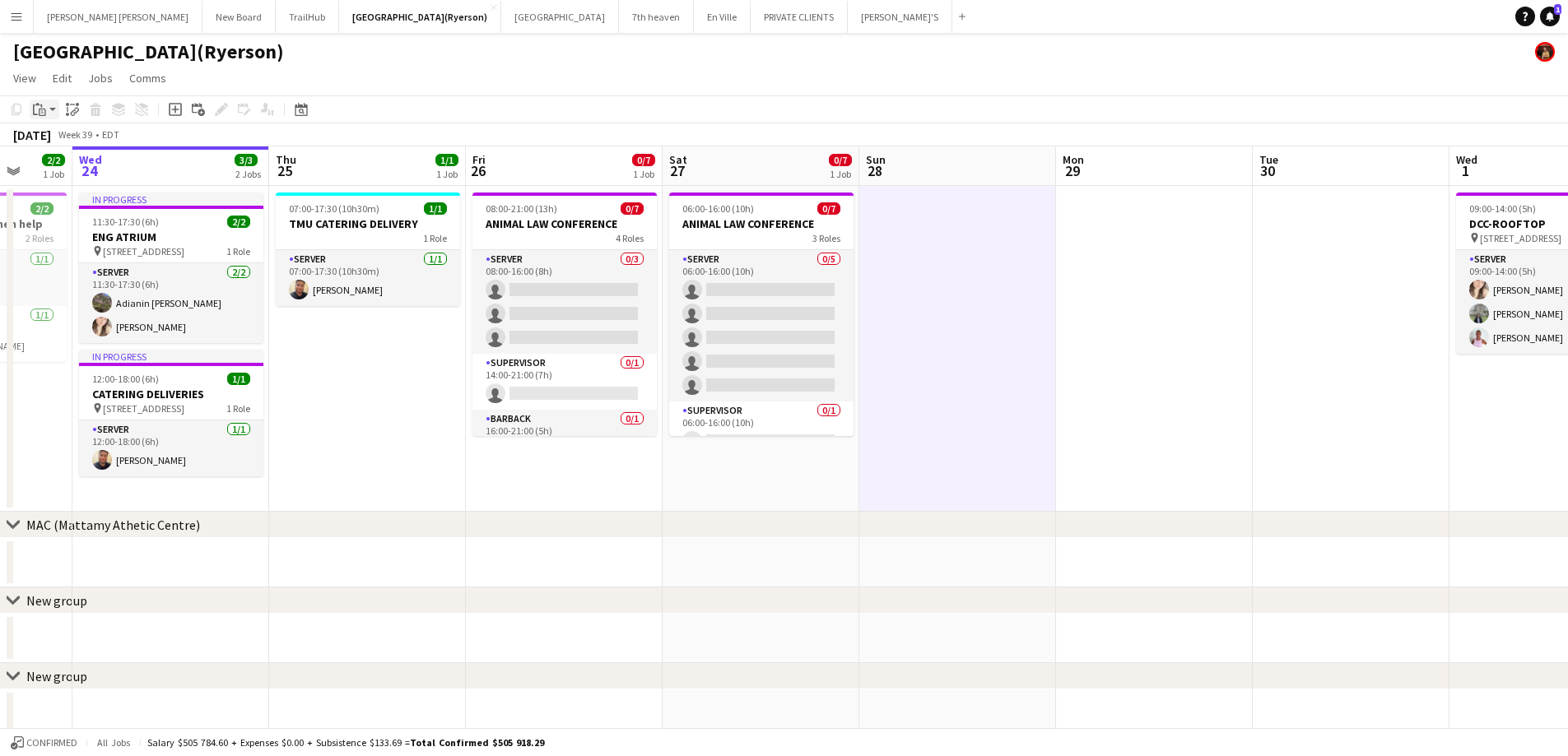
click at [43, 105] on icon "Paste" at bounding box center [39, 109] width 13 height 13
click at [71, 140] on link "Paste Ctrl+V" at bounding box center [121, 140] width 154 height 15
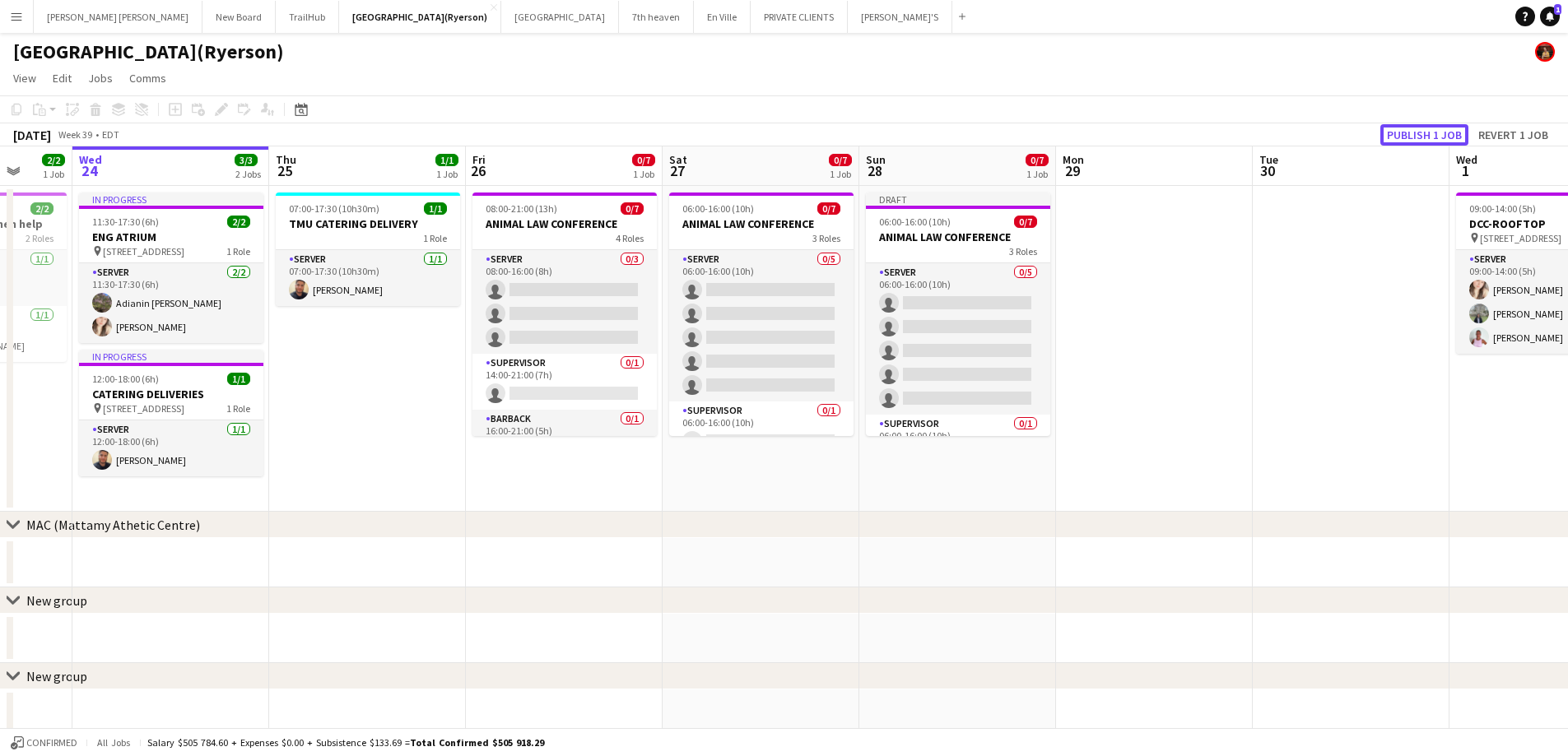
click at [1401, 129] on button "Publish 1 job" at bounding box center [1424, 135] width 88 height 22
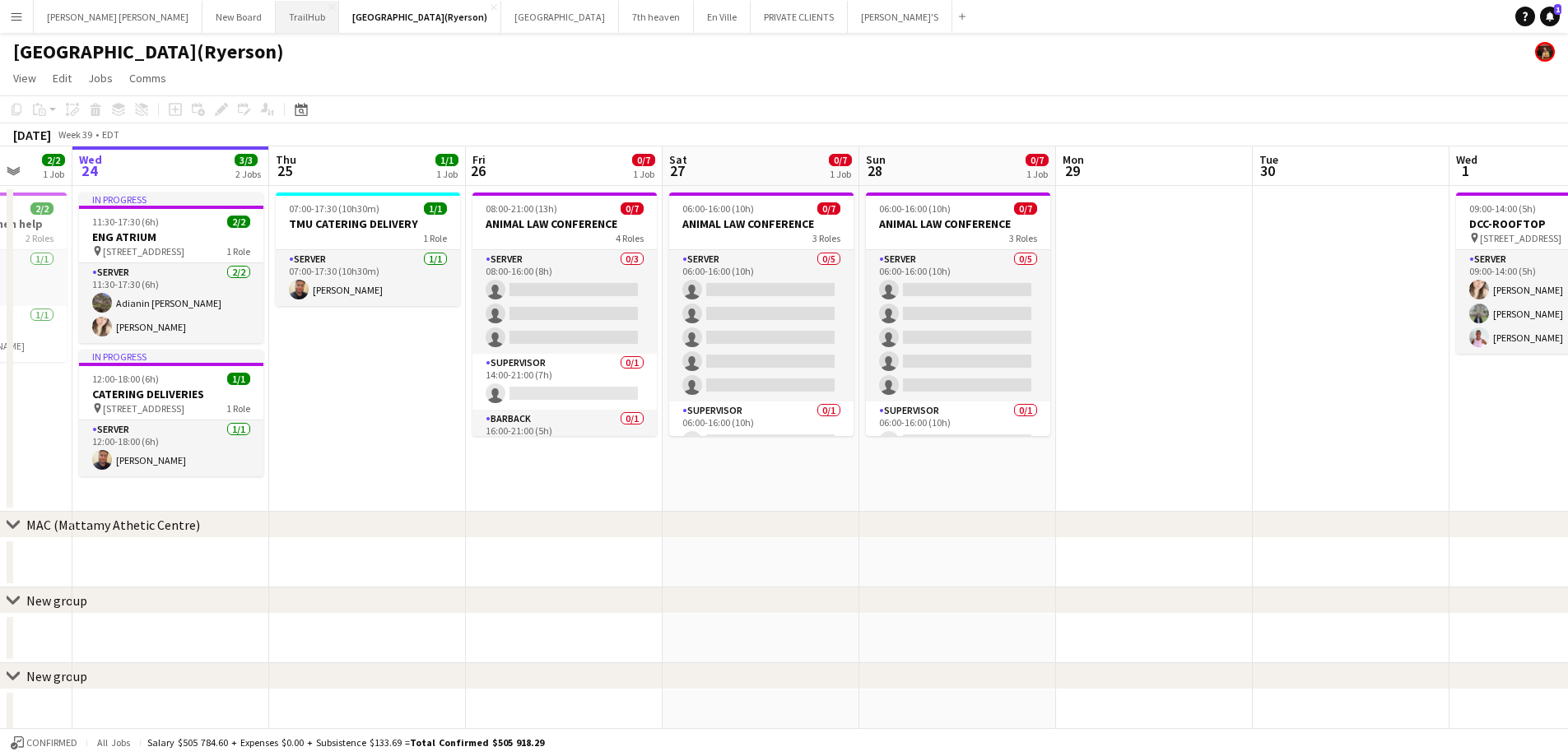
click at [275, 20] on button "TrailHub Close" at bounding box center [306, 16] width 63 height 32
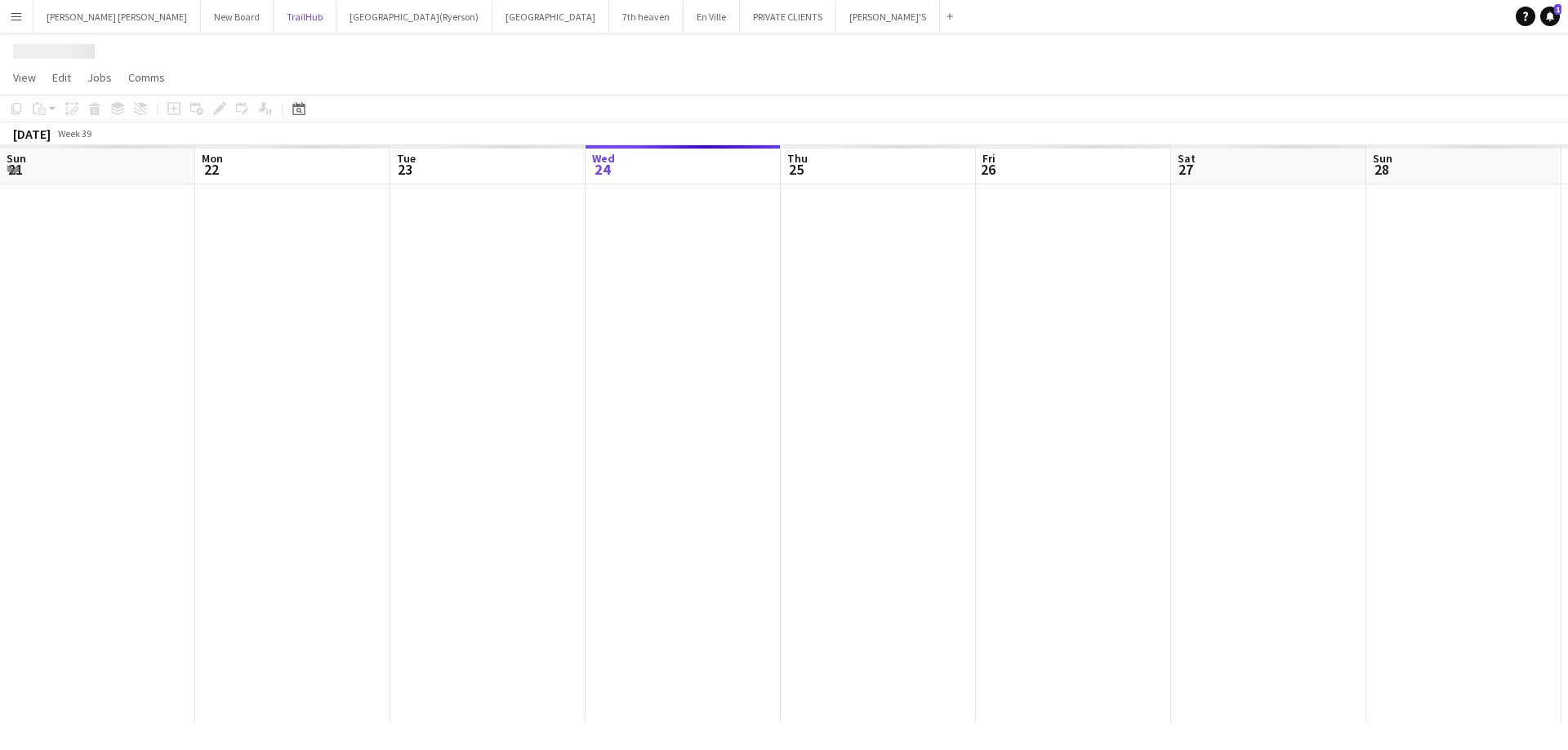
scroll to position [0, 391]
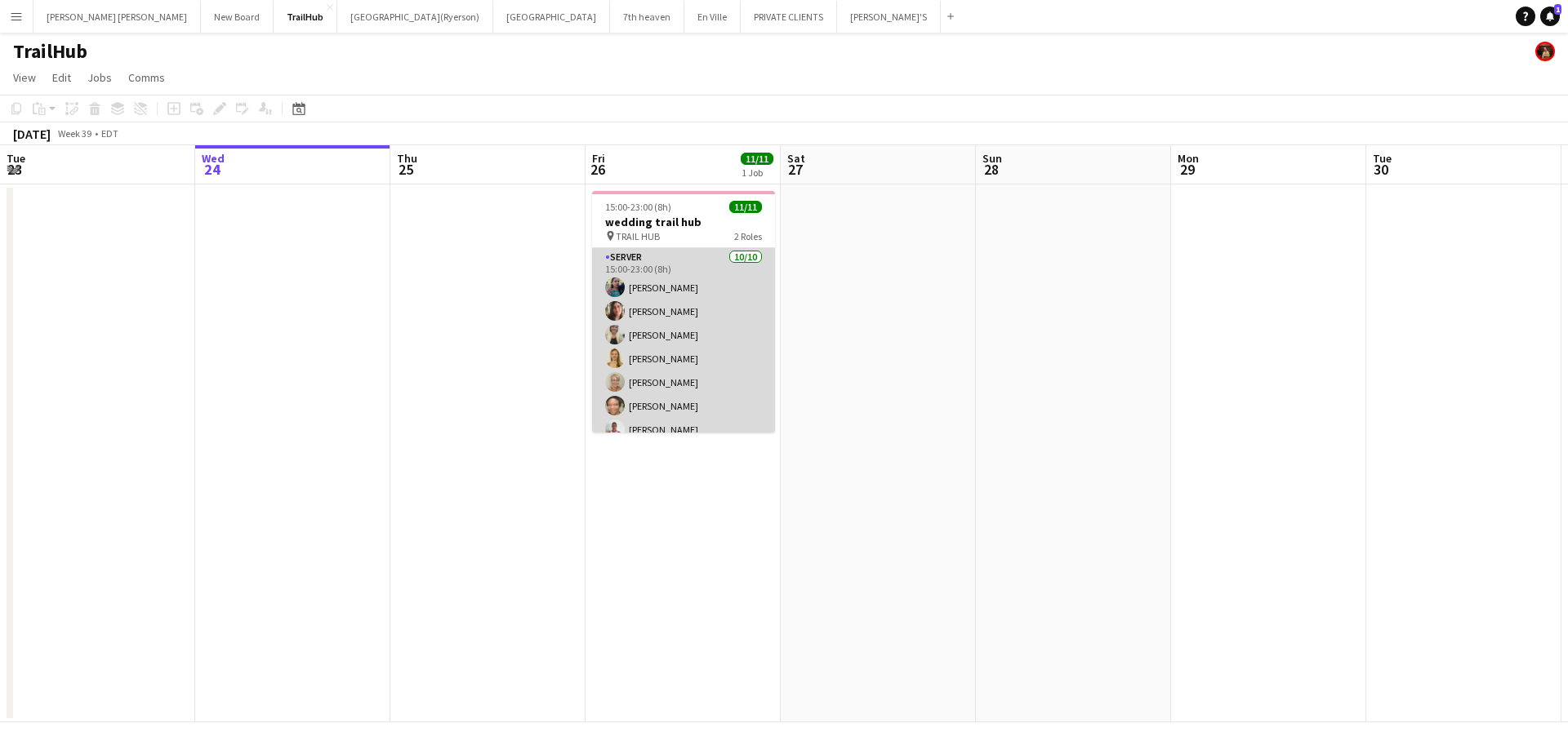
click at [655, 341] on app-card-role "SERVER 10/10 15:00-23:00 (8h) Jasleen Kour Antonella T. Almeida Maira Garcia Ai…" at bounding box center [683, 383] width 183 height 269
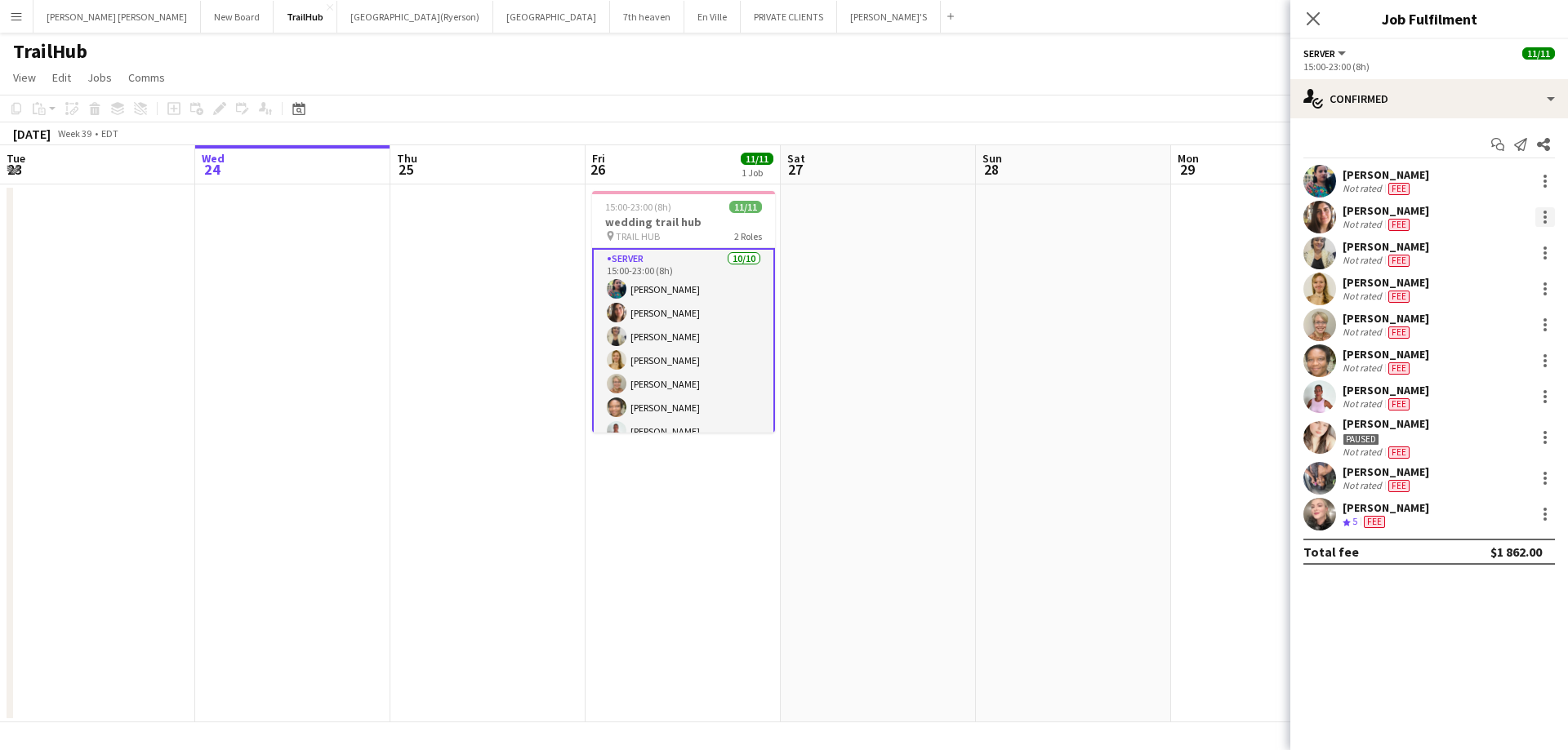
click at [1543, 217] on div at bounding box center [1545, 217] width 3 height 3
click at [1464, 398] on span "Remove" at bounding box center [1464, 403] width 49 height 14
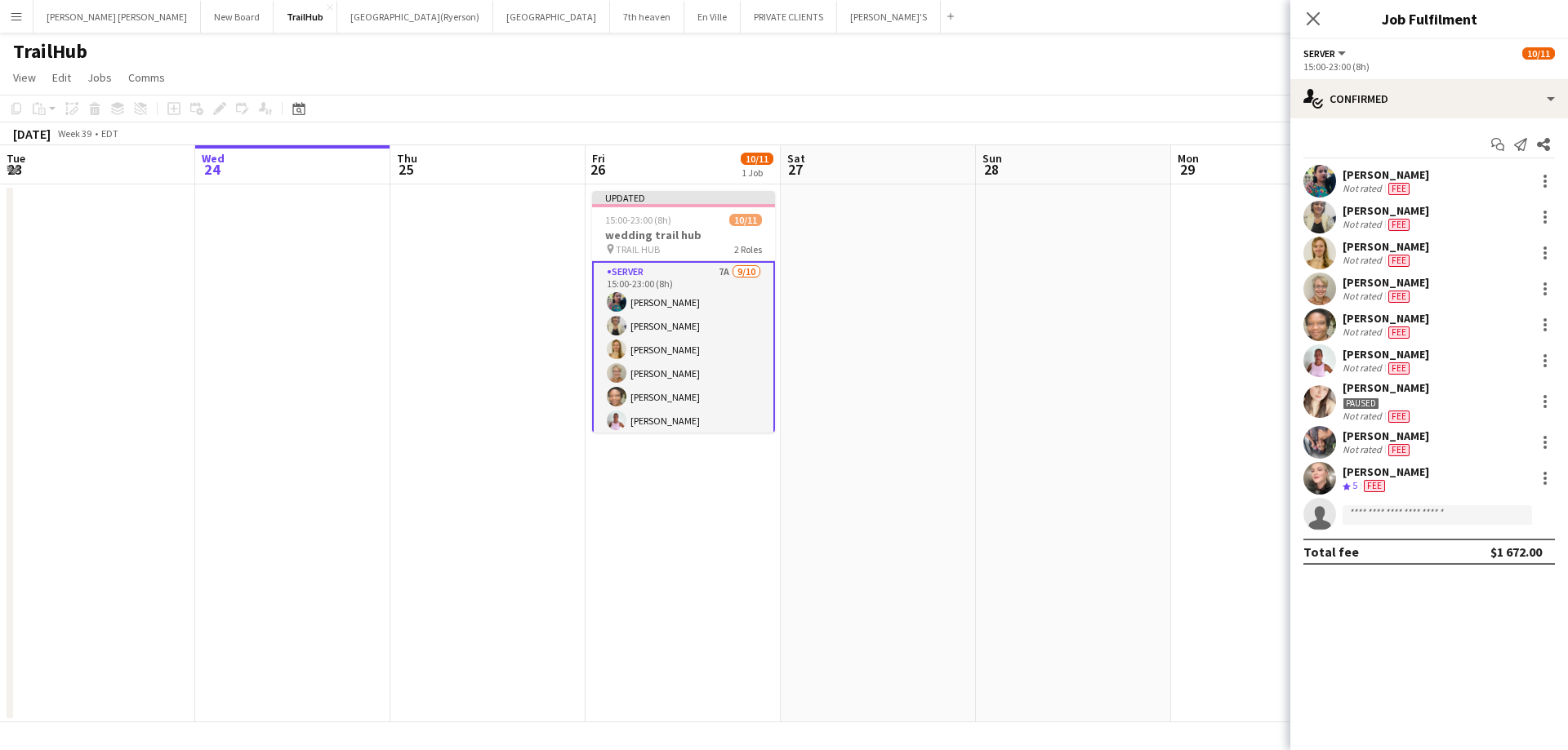
click at [1312, 18] on icon "Close pop-in" at bounding box center [1313, 18] width 13 height 13
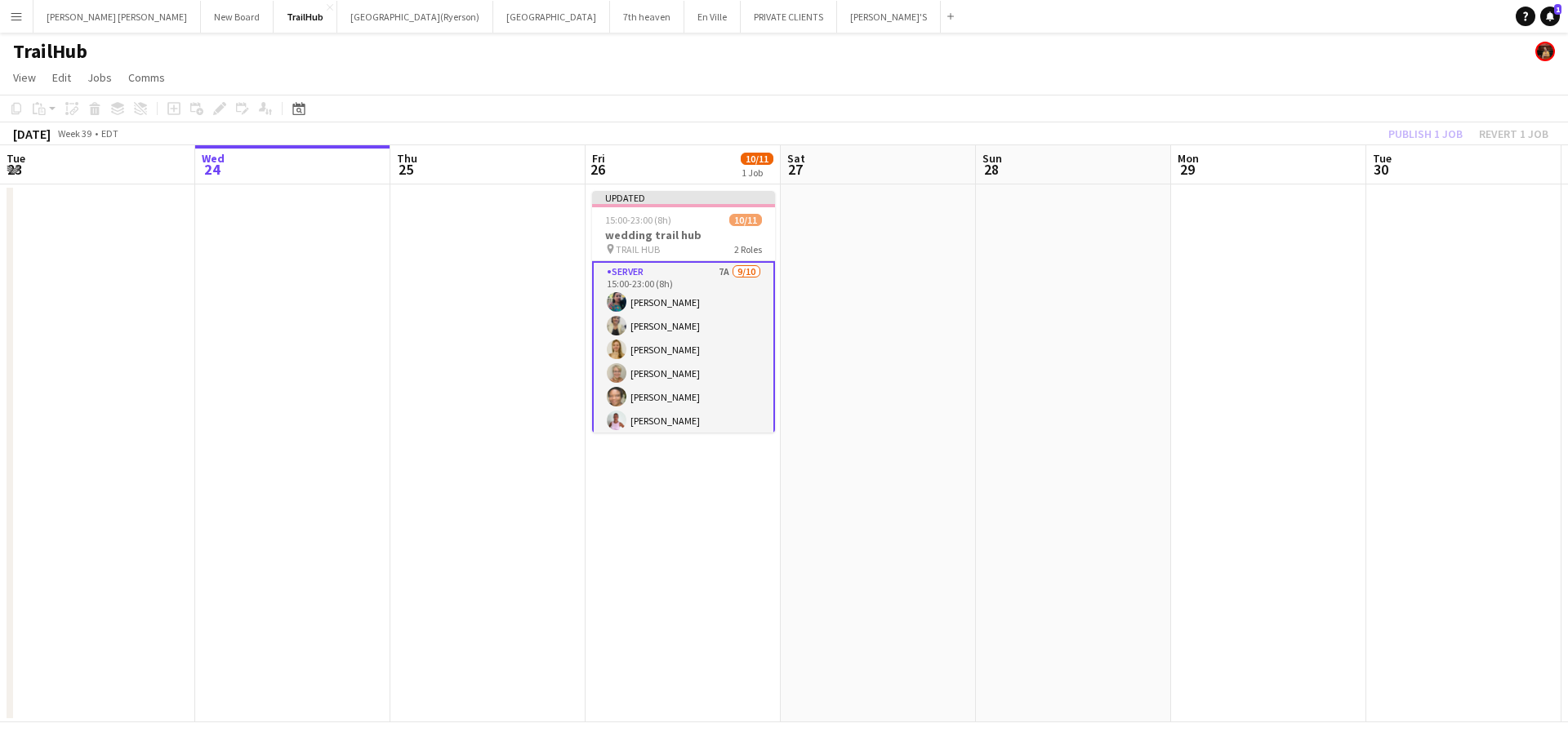
click at [1432, 135] on div "Publish 1 job Revert 1 job" at bounding box center [1468, 134] width 200 height 21
click at [1432, 135] on button "Publish 1 job" at bounding box center [1426, 134] width 87 height 21
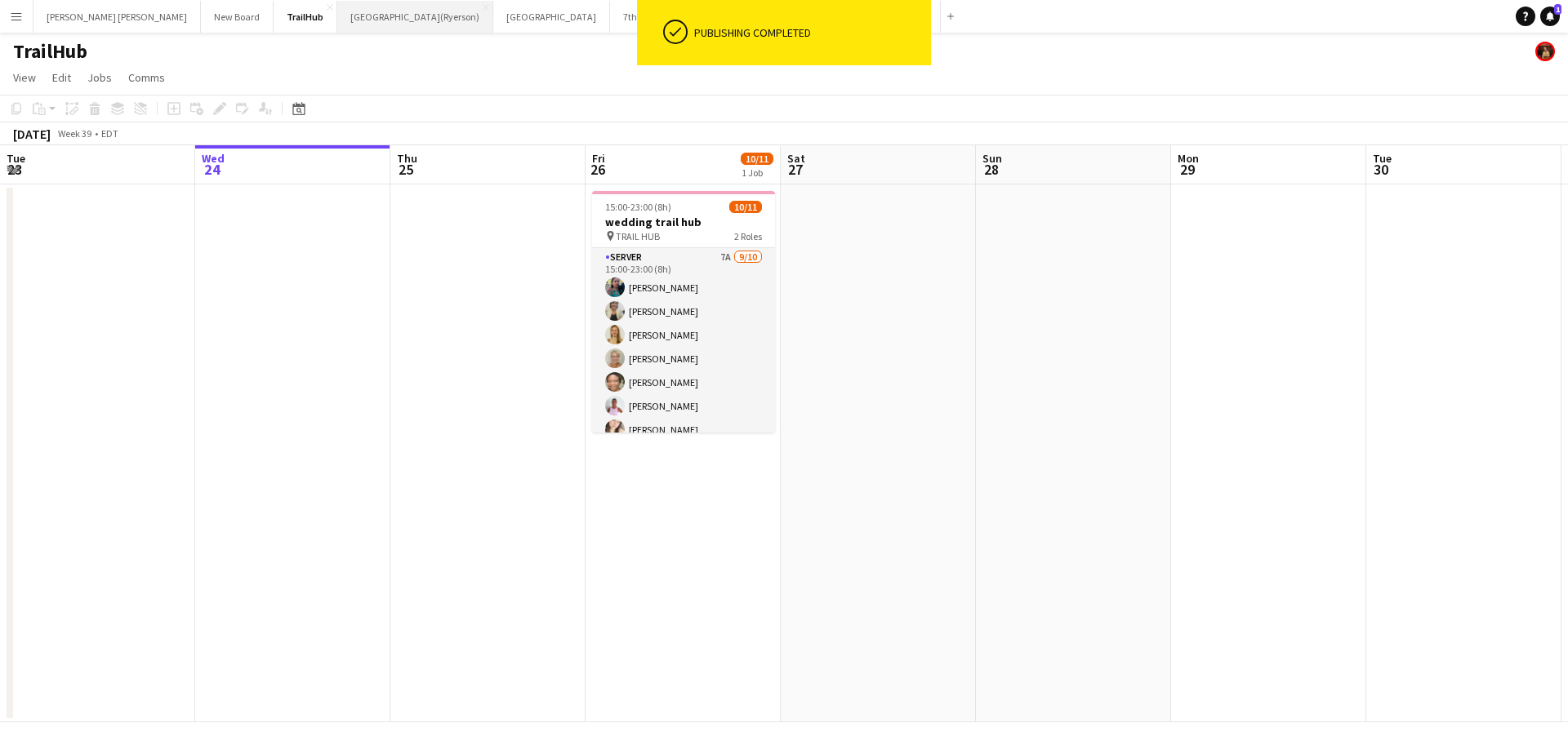
click at [337, 17] on button "[GEOGRAPHIC_DATA](Ryerson) Close" at bounding box center [415, 16] width 156 height 32
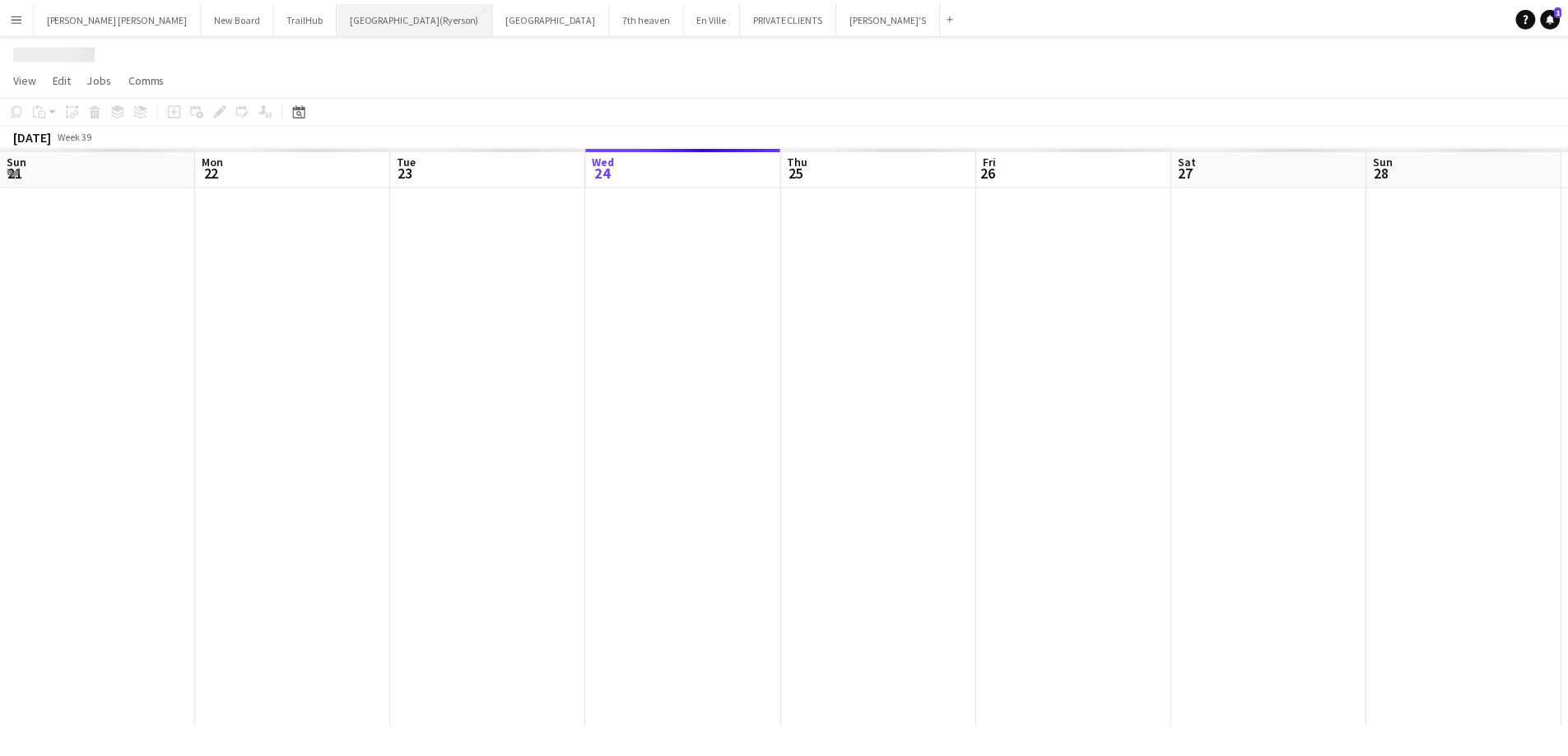
scroll to position [0, 394]
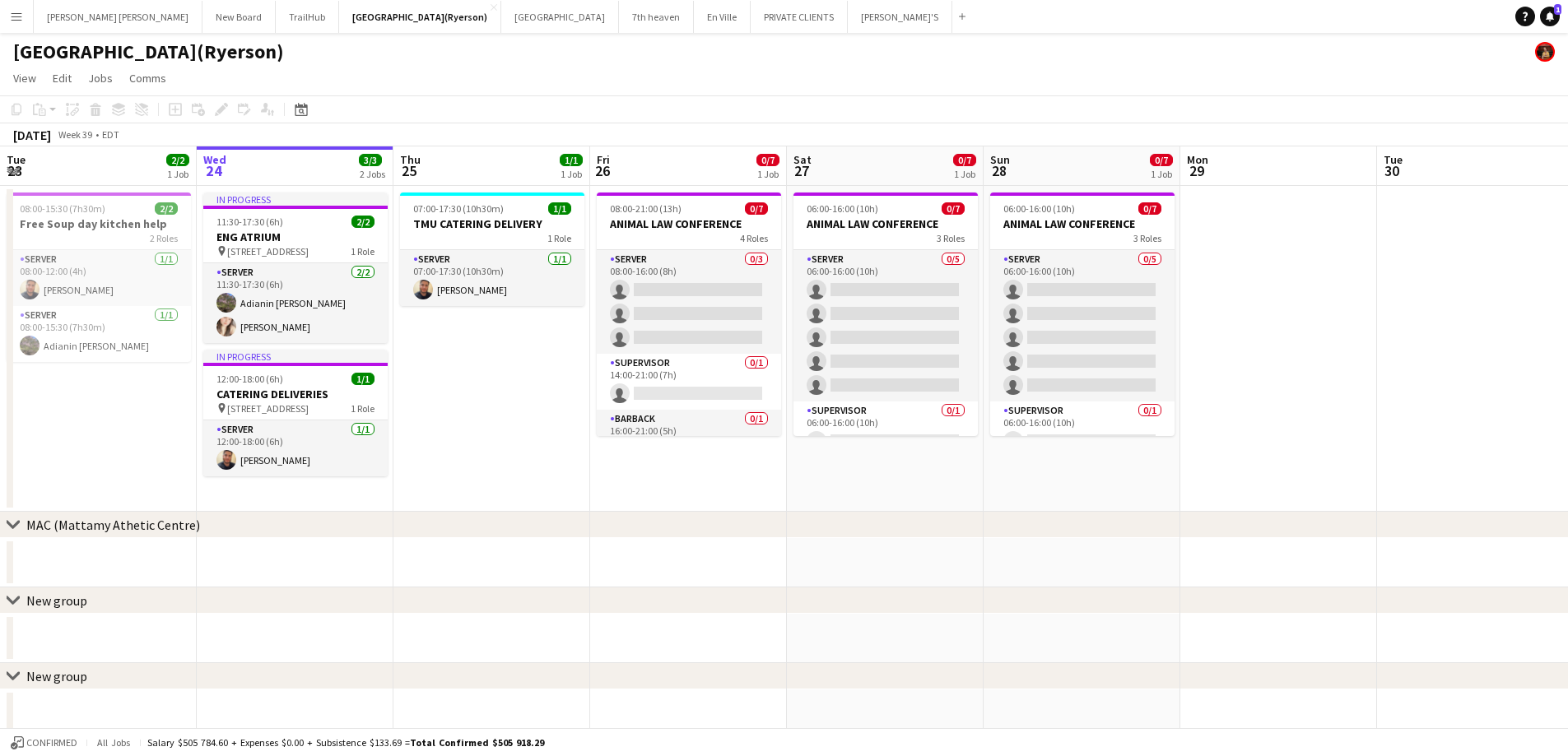
drag, startPoint x: 879, startPoint y: 517, endPoint x: 658, endPoint y: 488, distance: 222.9
click at [658, 488] on div "chevron-right MAC (Mattamy Athetic Centre) chevron-right New group chevron-righ…" at bounding box center [784, 570] width 1568 height 846
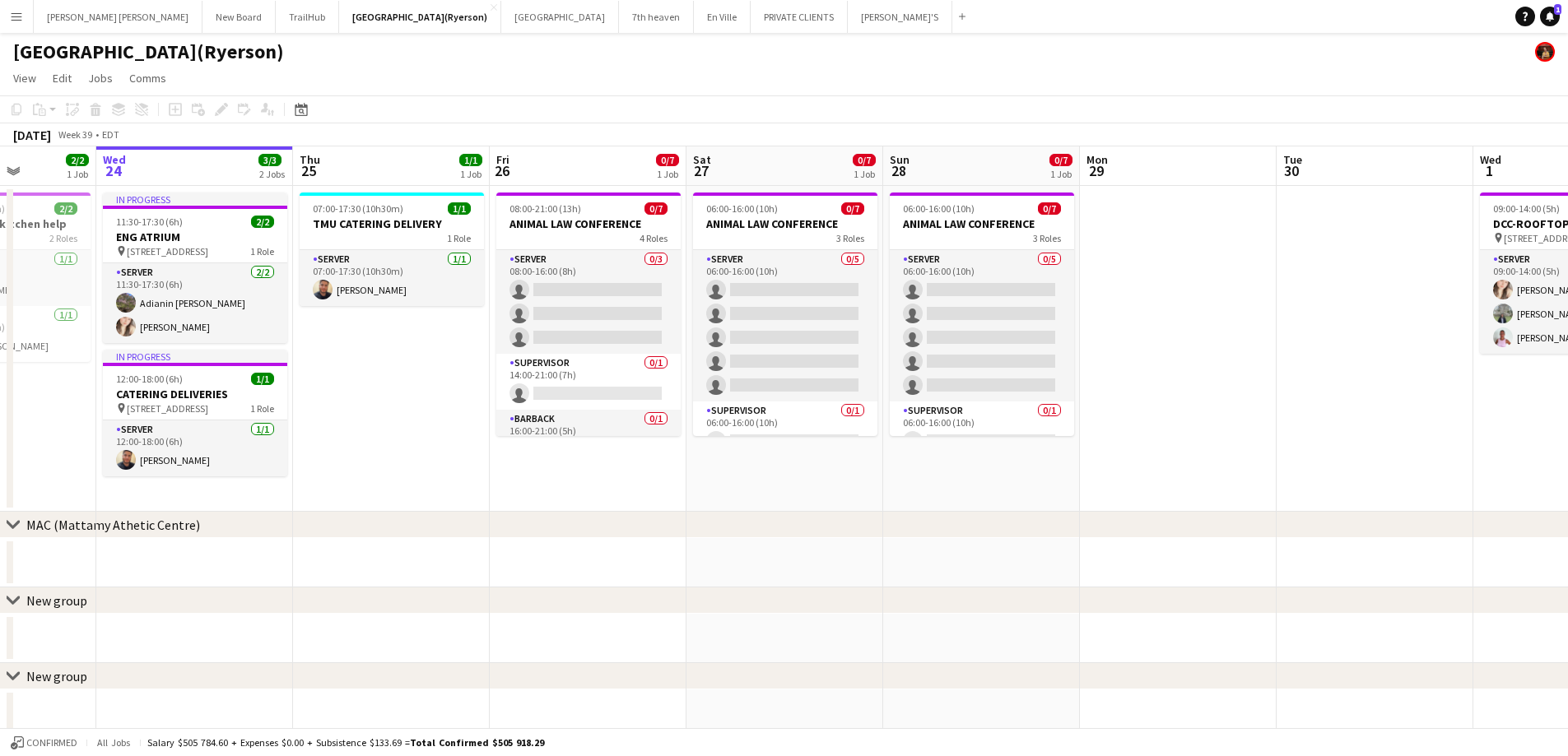
drag, startPoint x: 737, startPoint y: 505, endPoint x: 636, endPoint y: 493, distance: 101.7
click at [636, 493] on app-calendar-viewport "Sun 21 Mon 22 Tue 23 2/2 1 Job Wed 24 3/3 2 Jobs Thu 25 1/1 1 Job Fri 26 0/7 1 …" at bounding box center [784, 570] width 1568 height 846
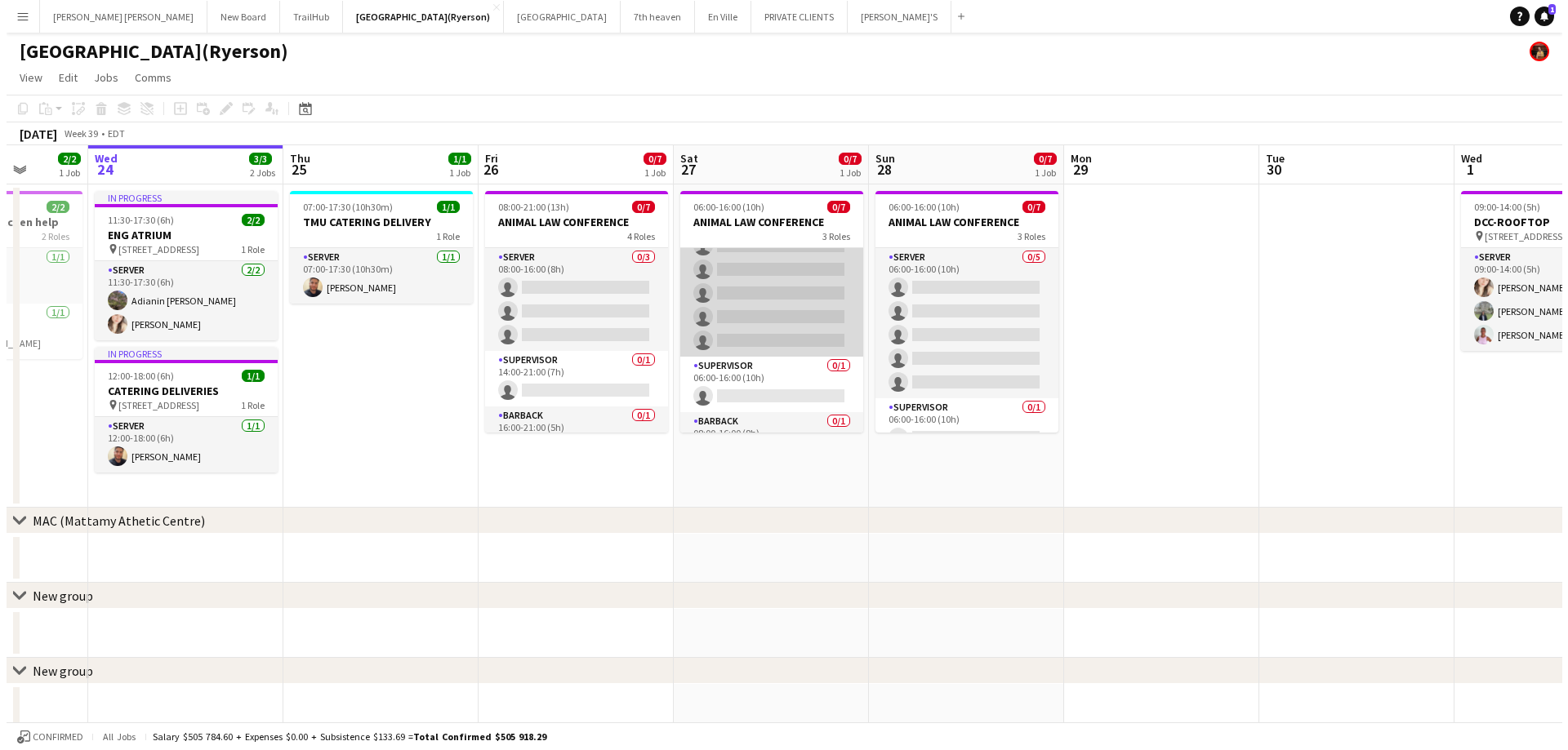
scroll to position [77, 0]
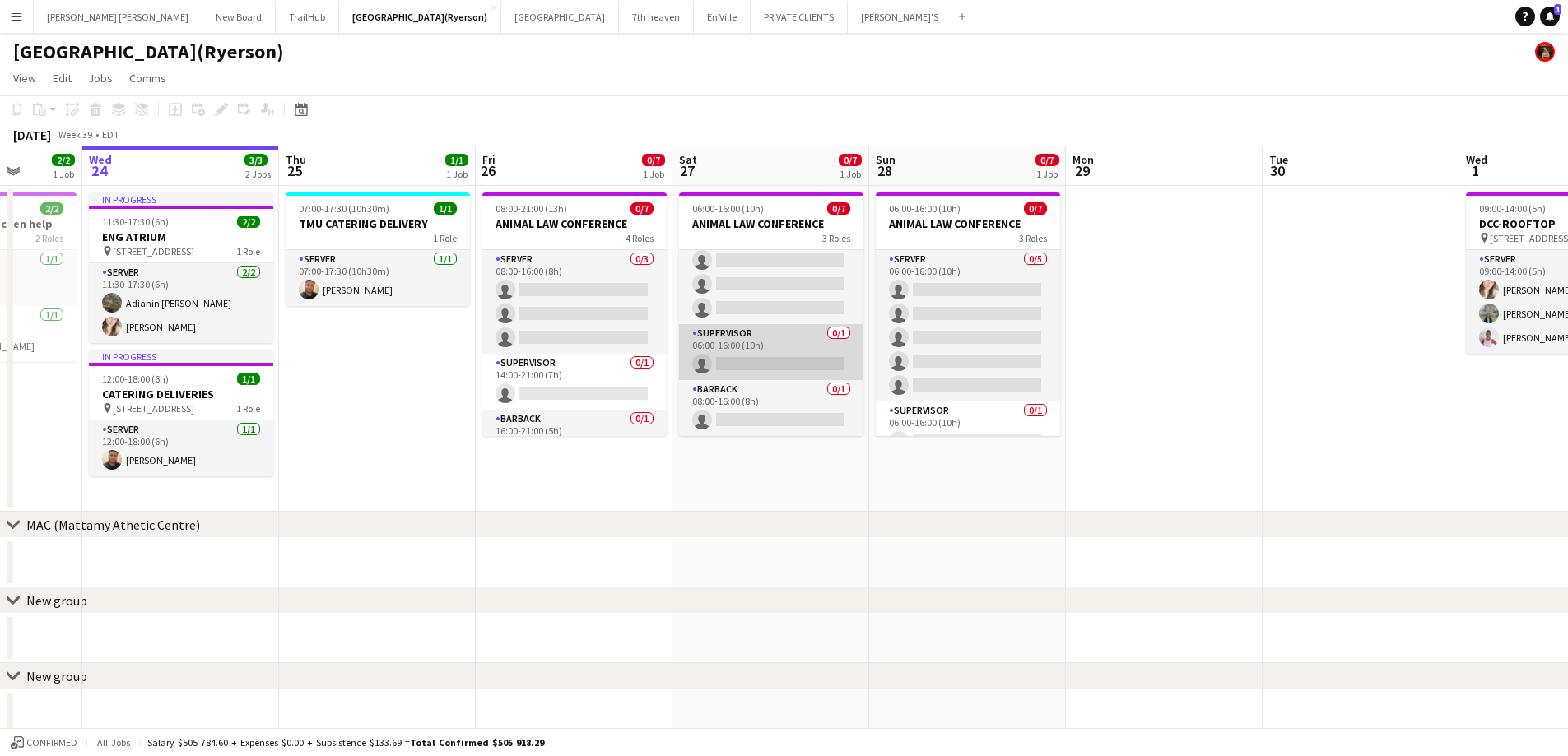
click at [740, 362] on app-card-role "SUPERVISOR 0/1 06:00-16:00 (10h) single-neutral-actions" at bounding box center [771, 352] width 185 height 56
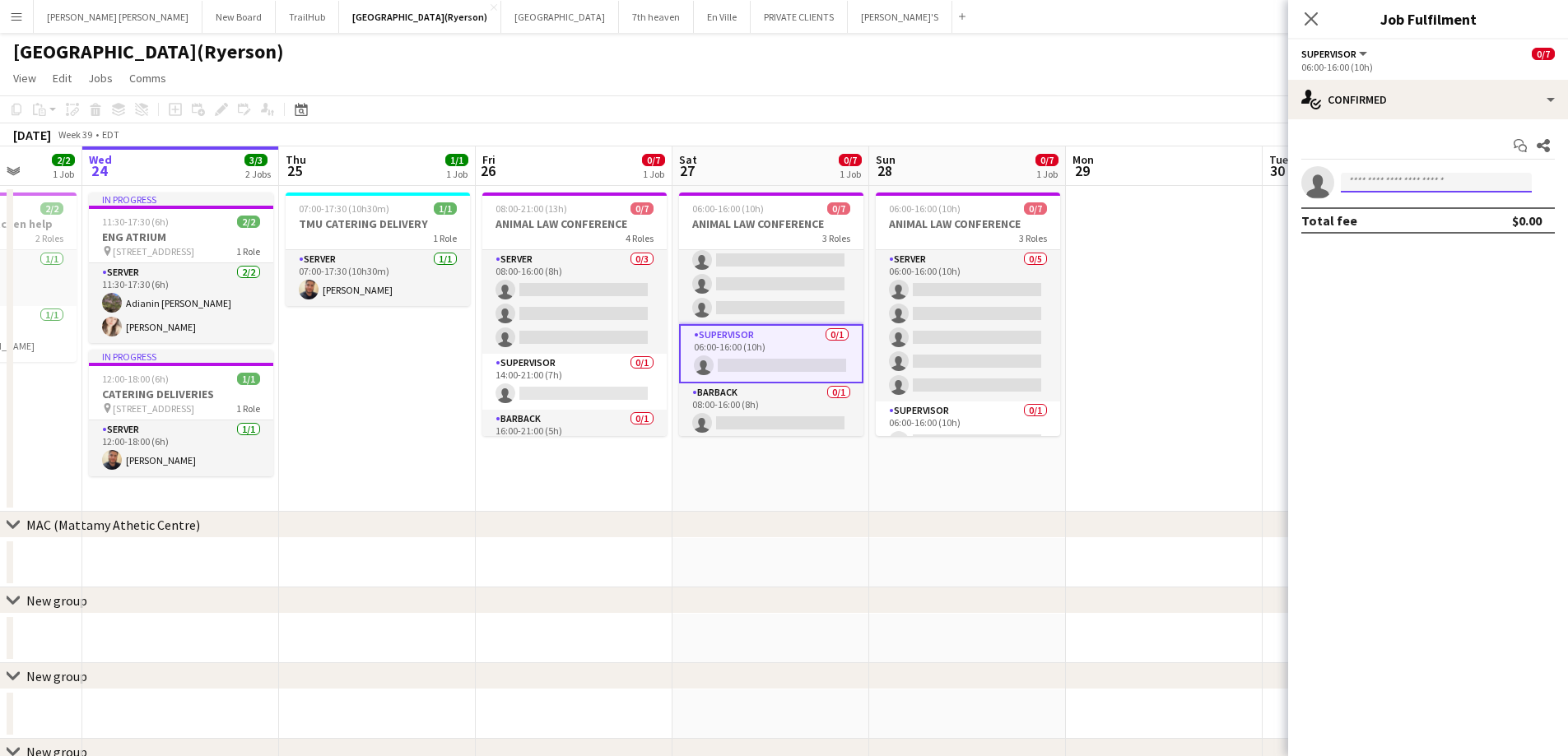
click at [1369, 187] on input at bounding box center [1435, 182] width 191 height 20
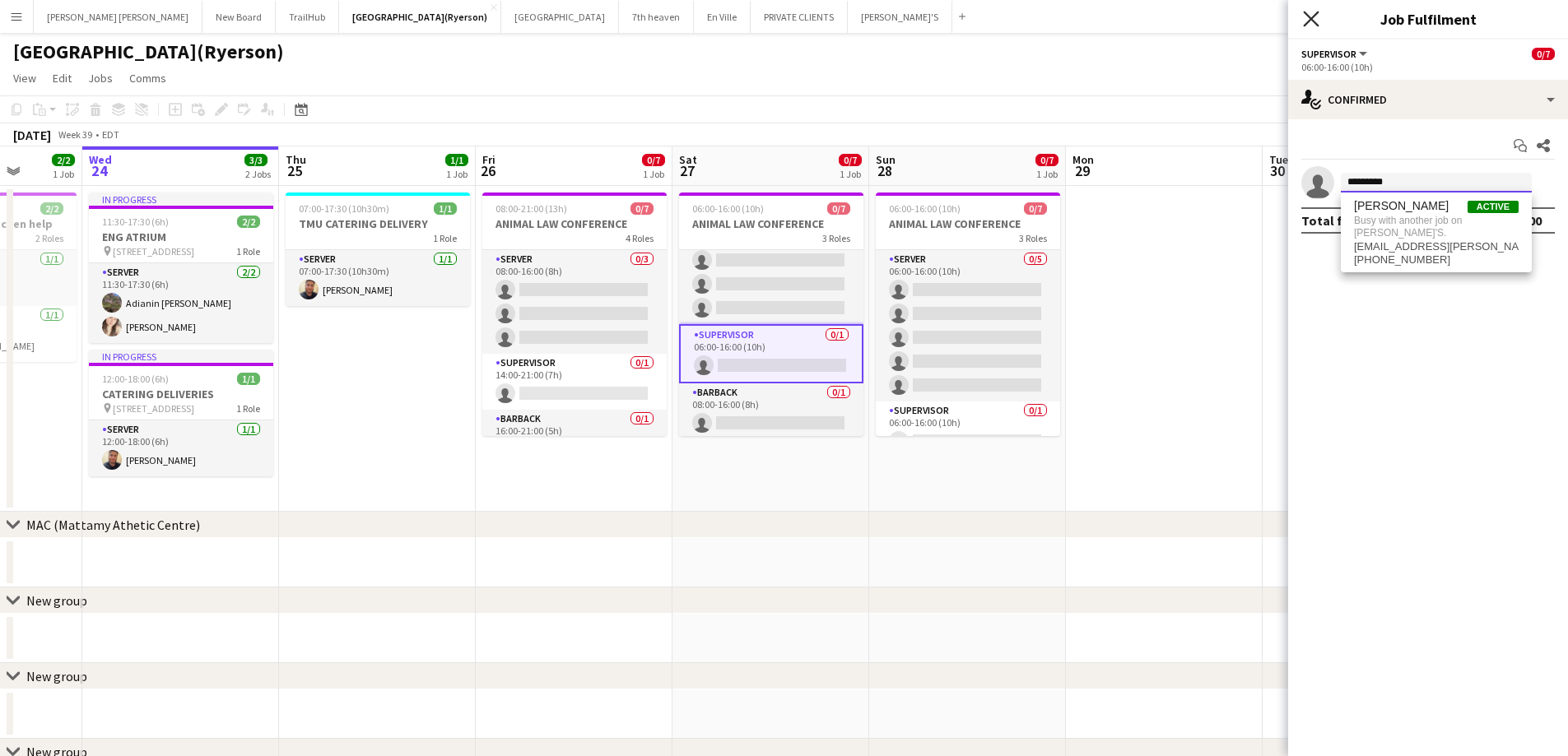
type input "*********"
click at [1314, 21] on icon "Close pop-in" at bounding box center [1311, 18] width 16 height 16
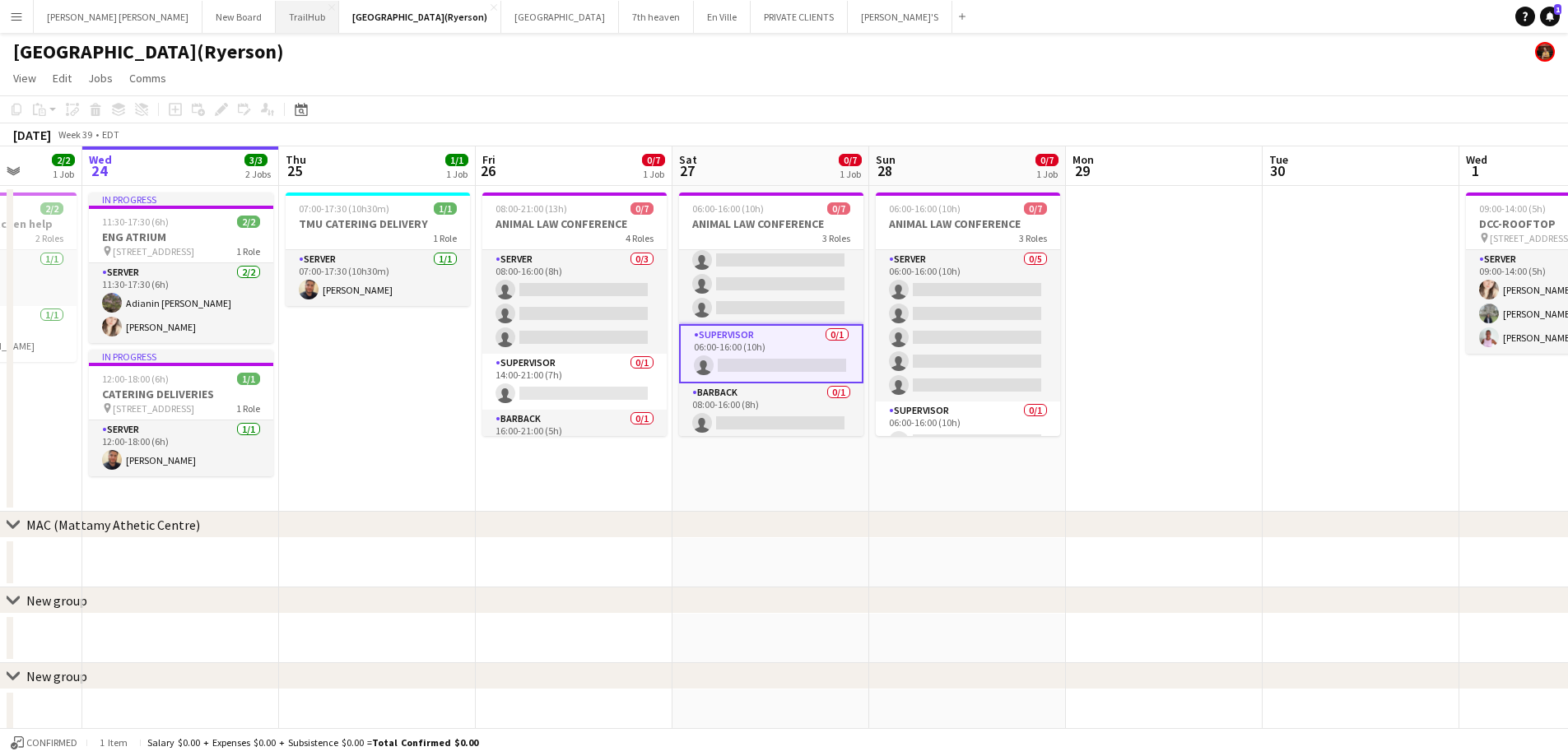
click at [275, 22] on button "TrailHub Close" at bounding box center [306, 16] width 63 height 32
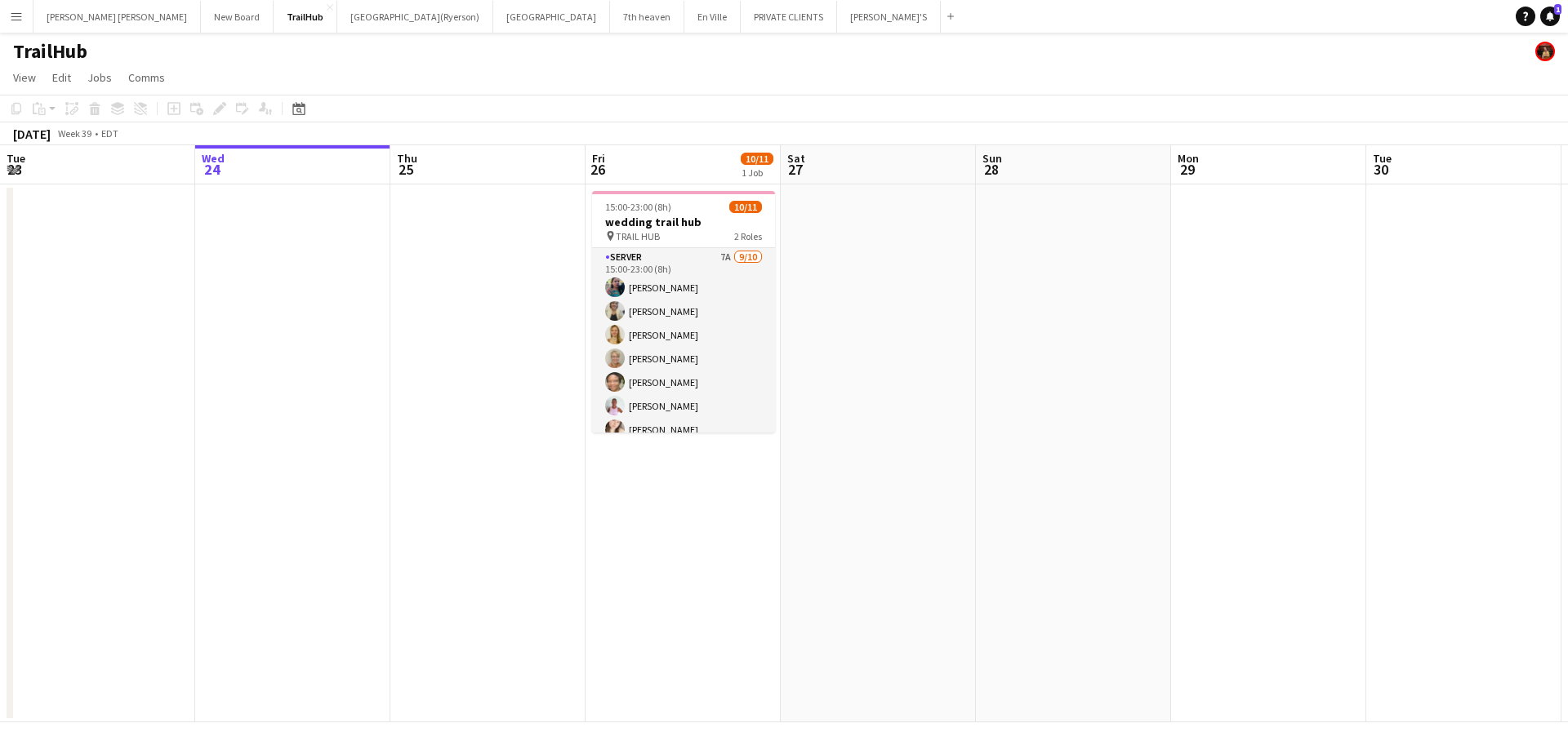
click at [14, 17] on app-icon "Menu" at bounding box center [15, 15] width 13 height 13
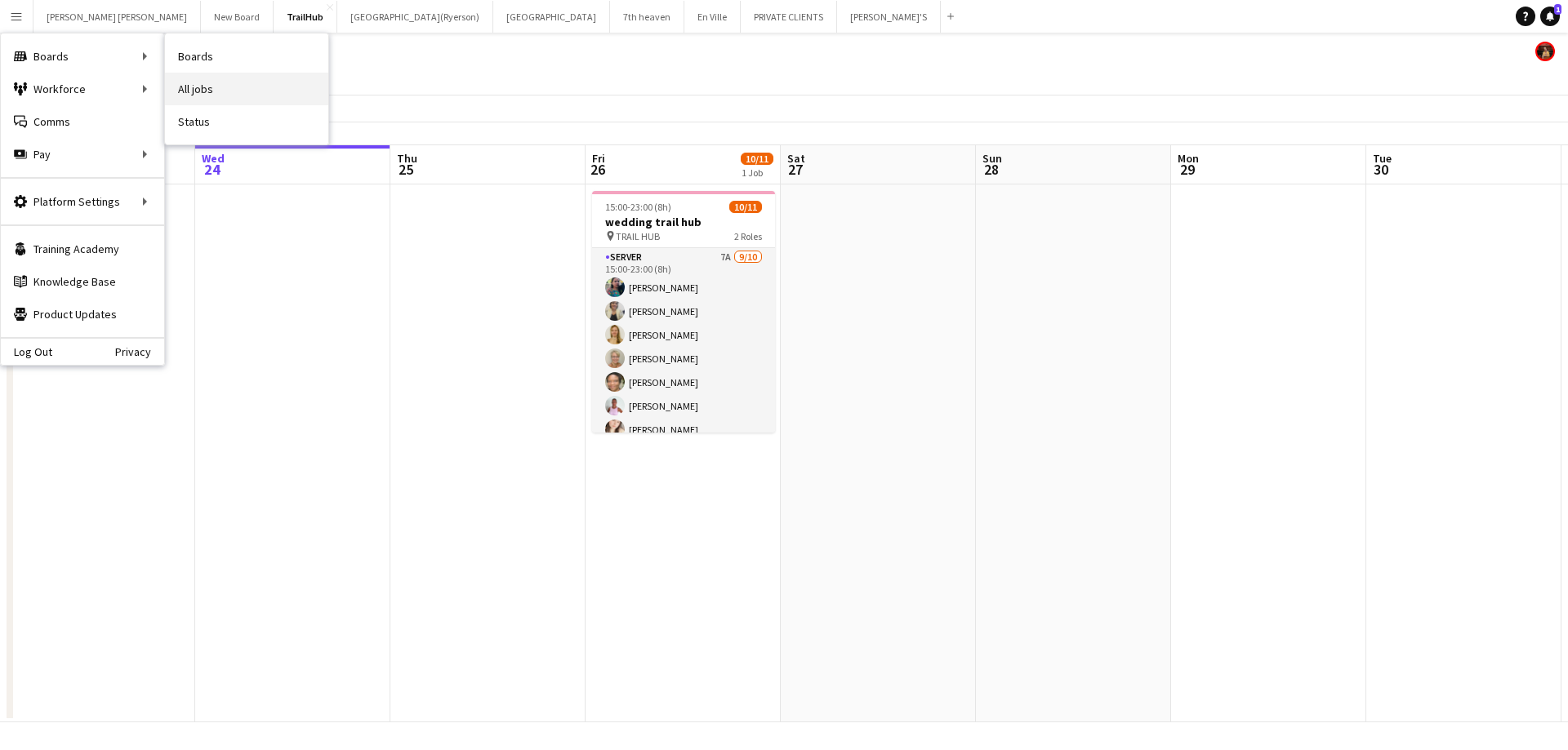
click at [213, 91] on link "All jobs" at bounding box center [247, 89] width 164 height 33
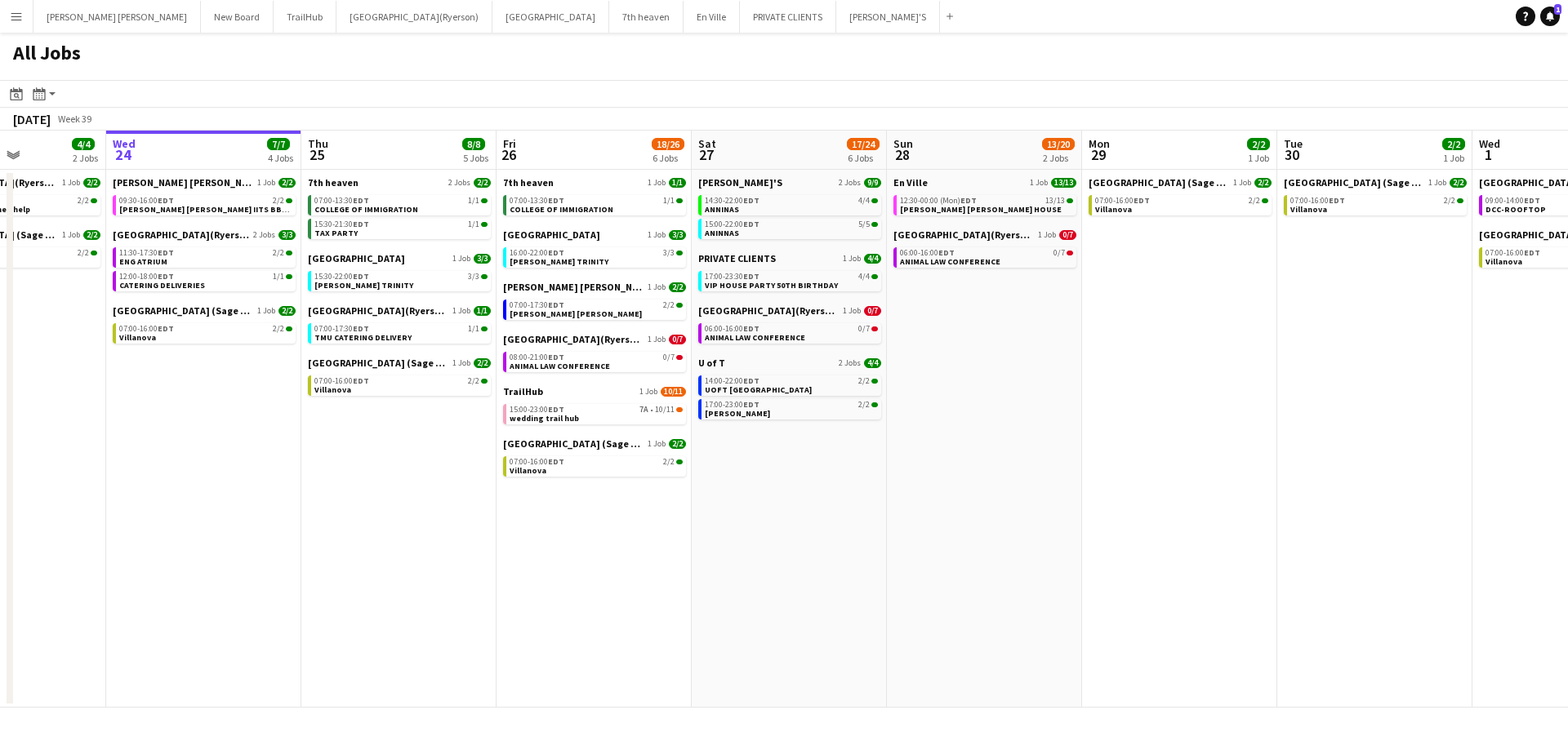
scroll to position [0, 499]
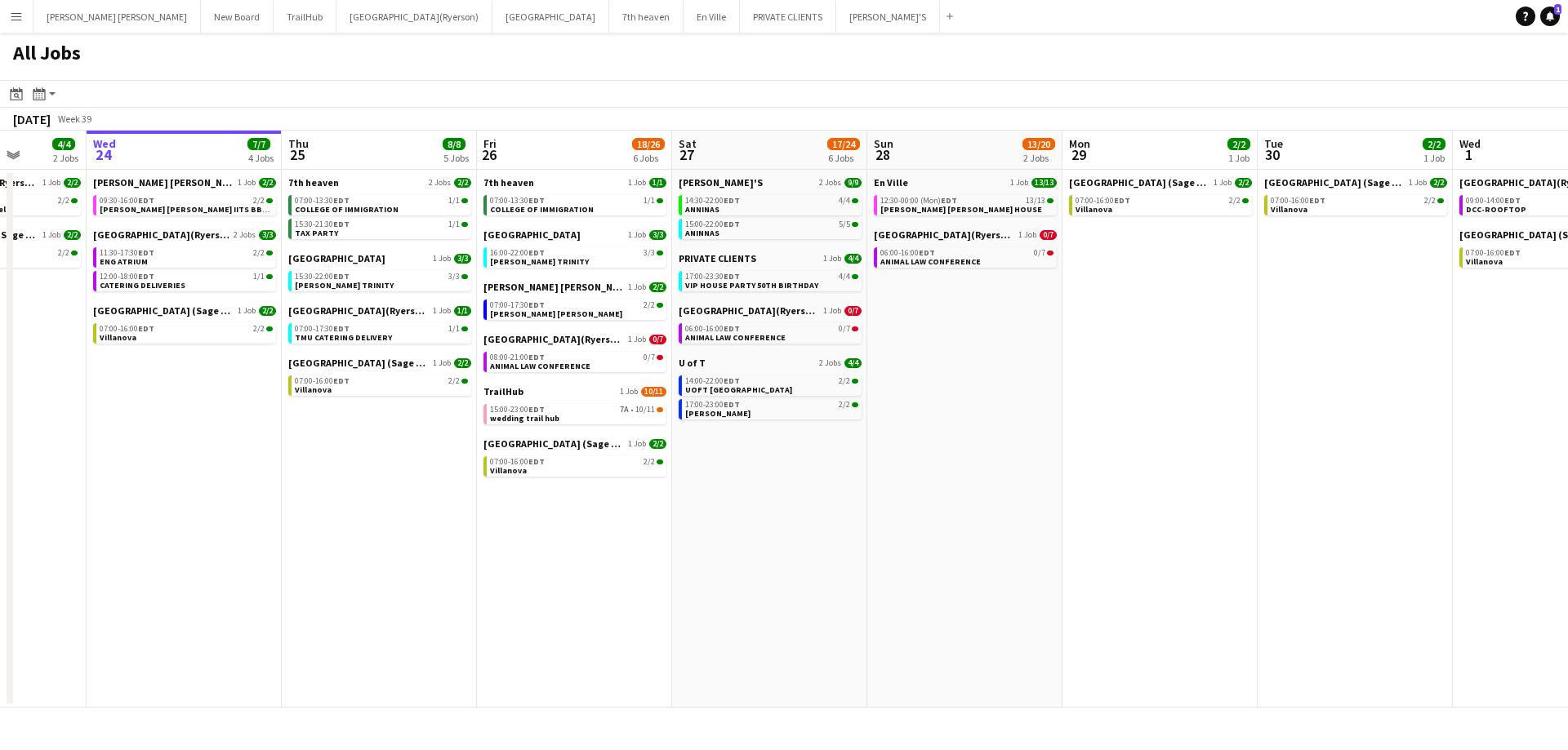
drag, startPoint x: 938, startPoint y: 445, endPoint x: 824, endPoint y: 430, distance: 115.0
click at [829, 442] on app-calendar-viewport "Sun 21 2/2 1 Job Mon 22 2/2 1 Job Tue 23 4/4 2 Jobs Wed 24 7/7 4 Jobs Thu 25 8/…" at bounding box center [784, 420] width 1568 height 577
click at [726, 232] on link "15:00-22:00 EDT 5/5 ANINNAS" at bounding box center [772, 229] width 173 height 19
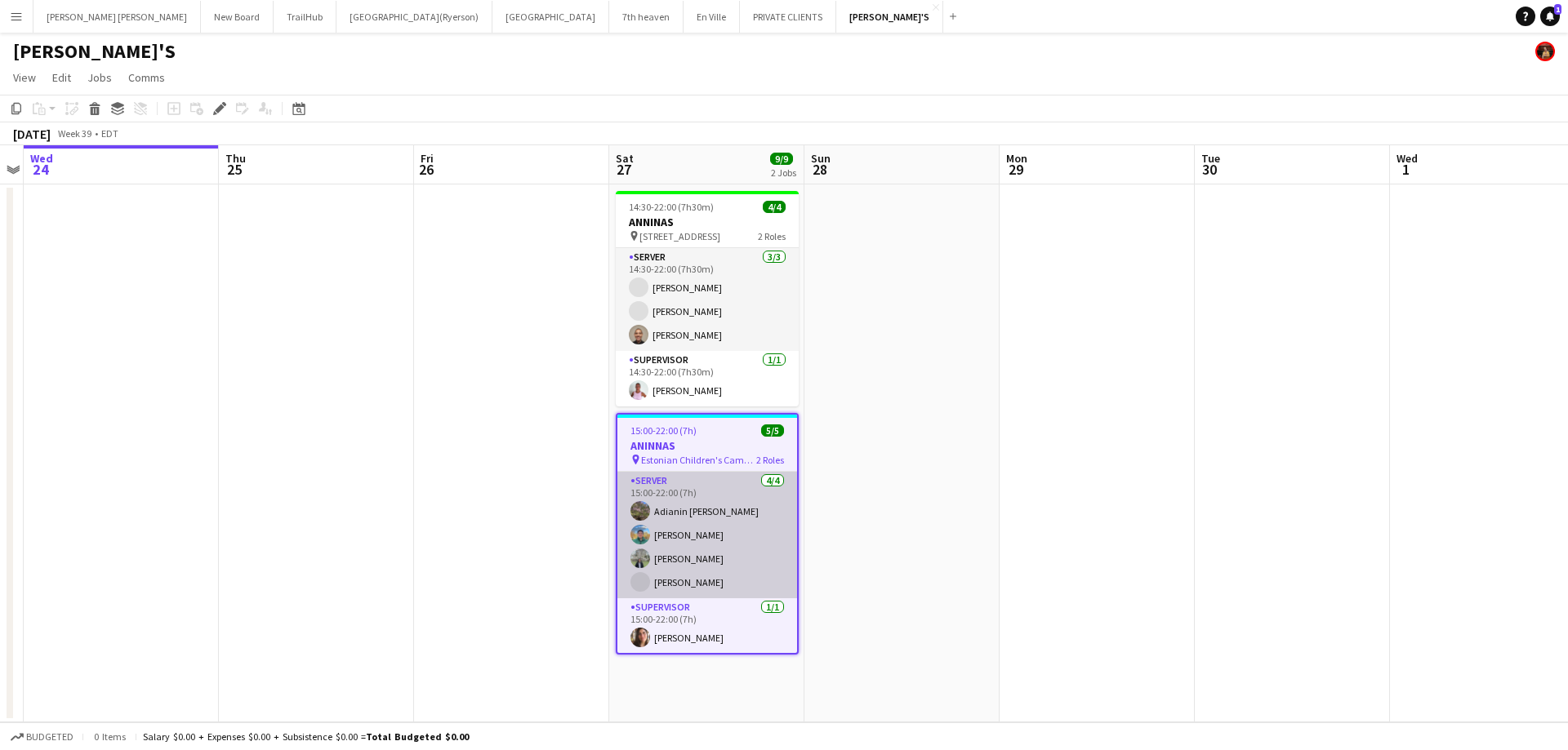
scroll to position [1, 0]
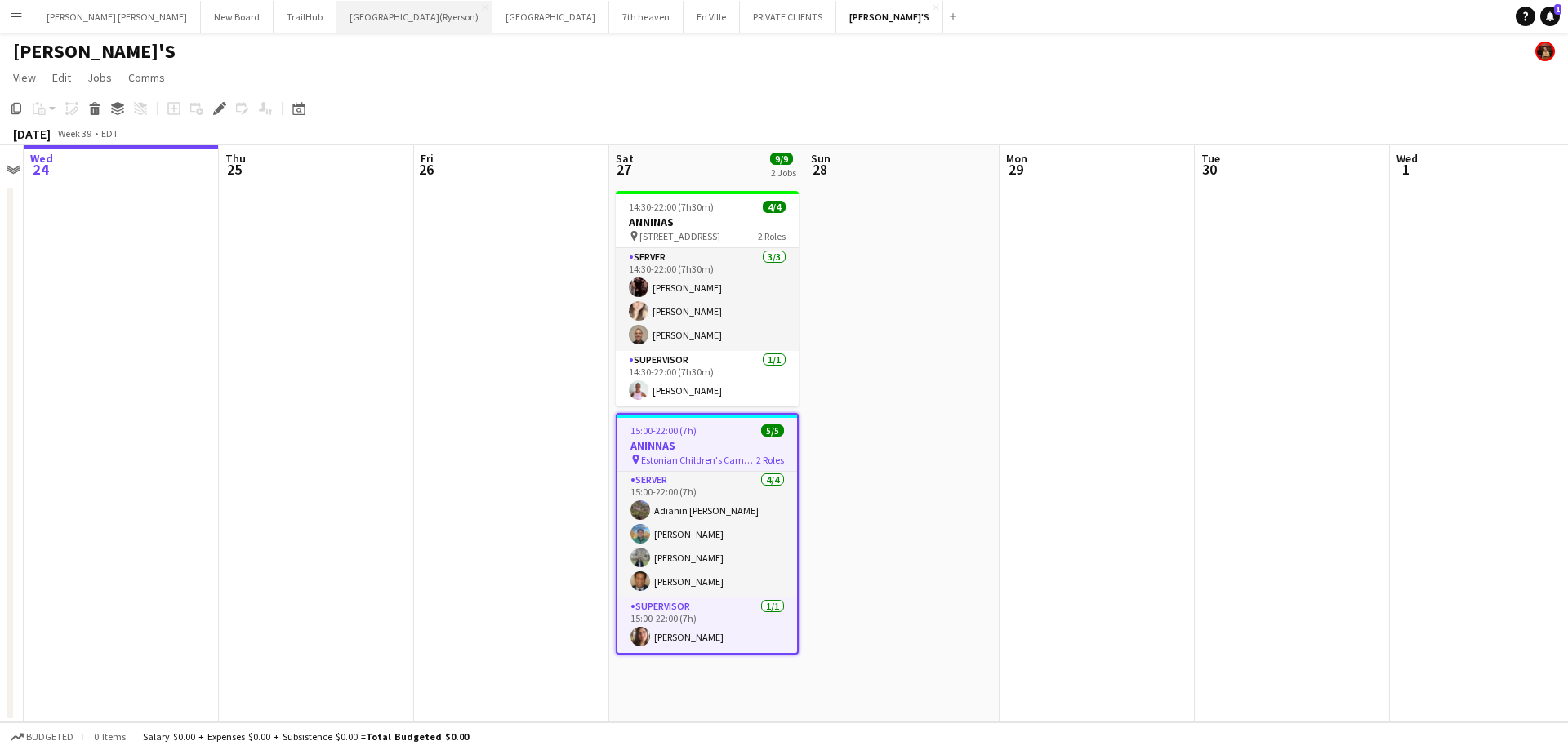
click at [337, 11] on button "[GEOGRAPHIC_DATA](Ryerson) Close" at bounding box center [414, 16] width 156 height 32
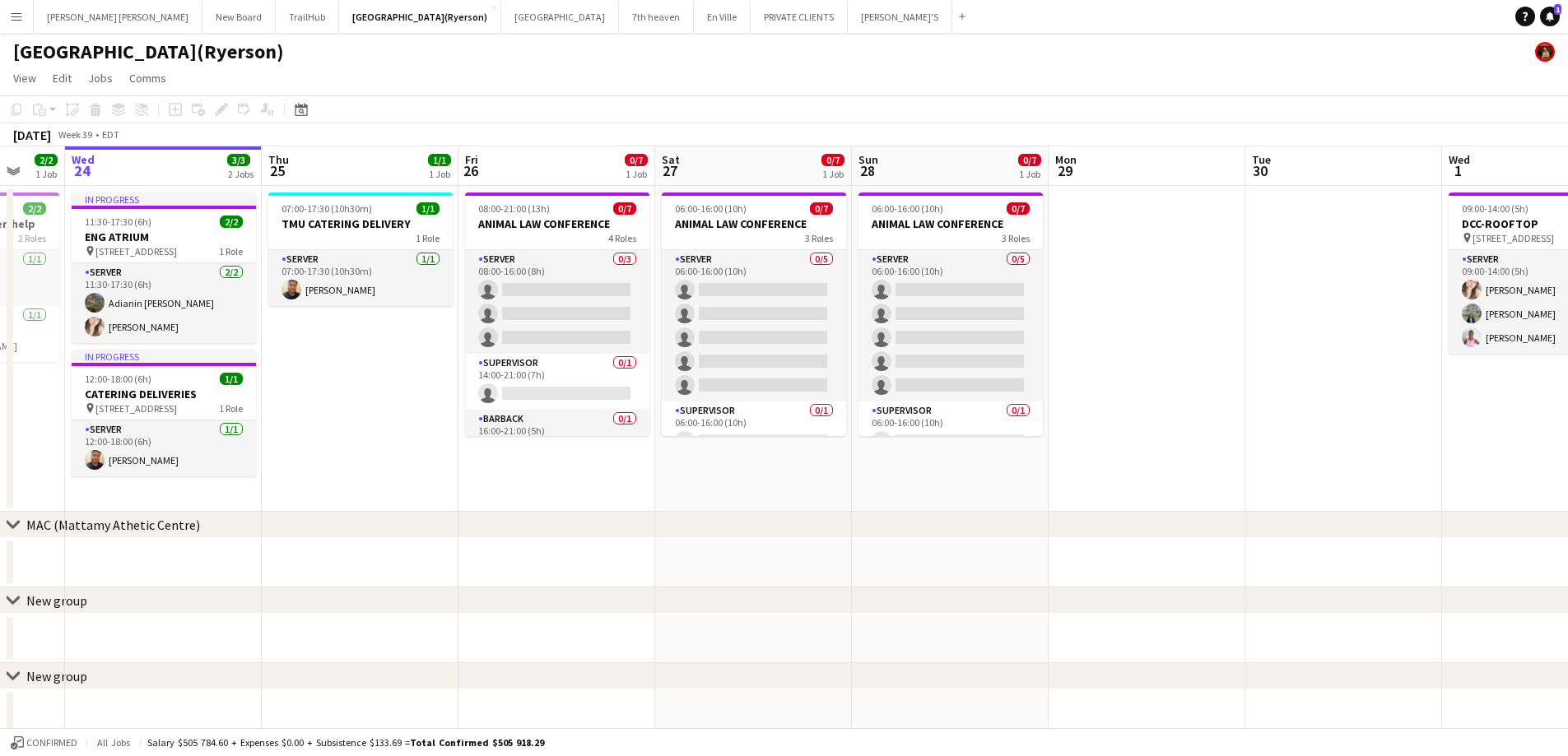
scroll to position [0, 620]
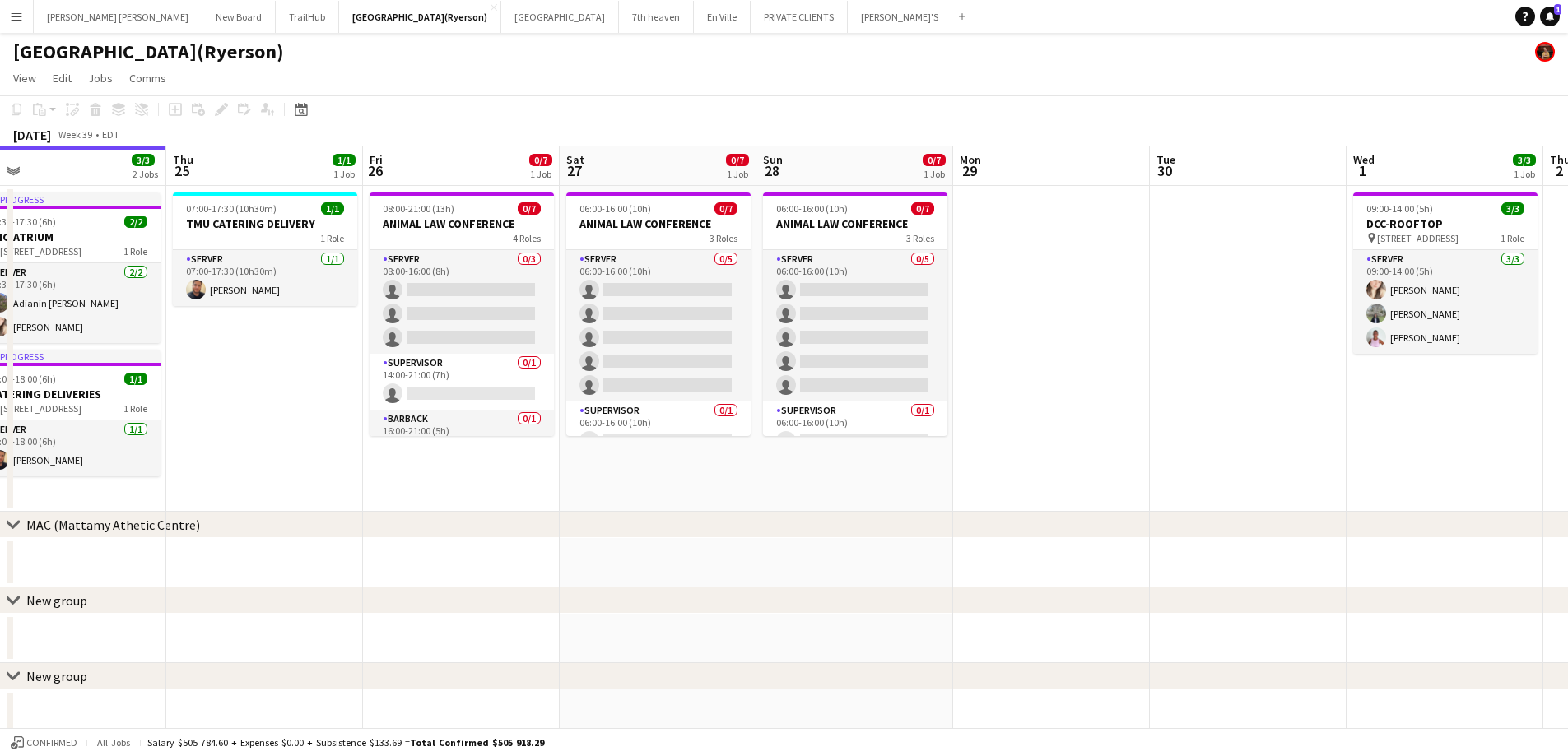
drag, startPoint x: 906, startPoint y: 506, endPoint x: 703, endPoint y: 478, distance: 204.9
click at [703, 478] on app-calendar-viewport "Sun 21 Mon 22 Tue 23 2/2 1 Job Wed 24 3/3 2 Jobs Thu 25 1/1 1 Job Fri 26 0/7 1 …" at bounding box center [784, 570] width 1568 height 846
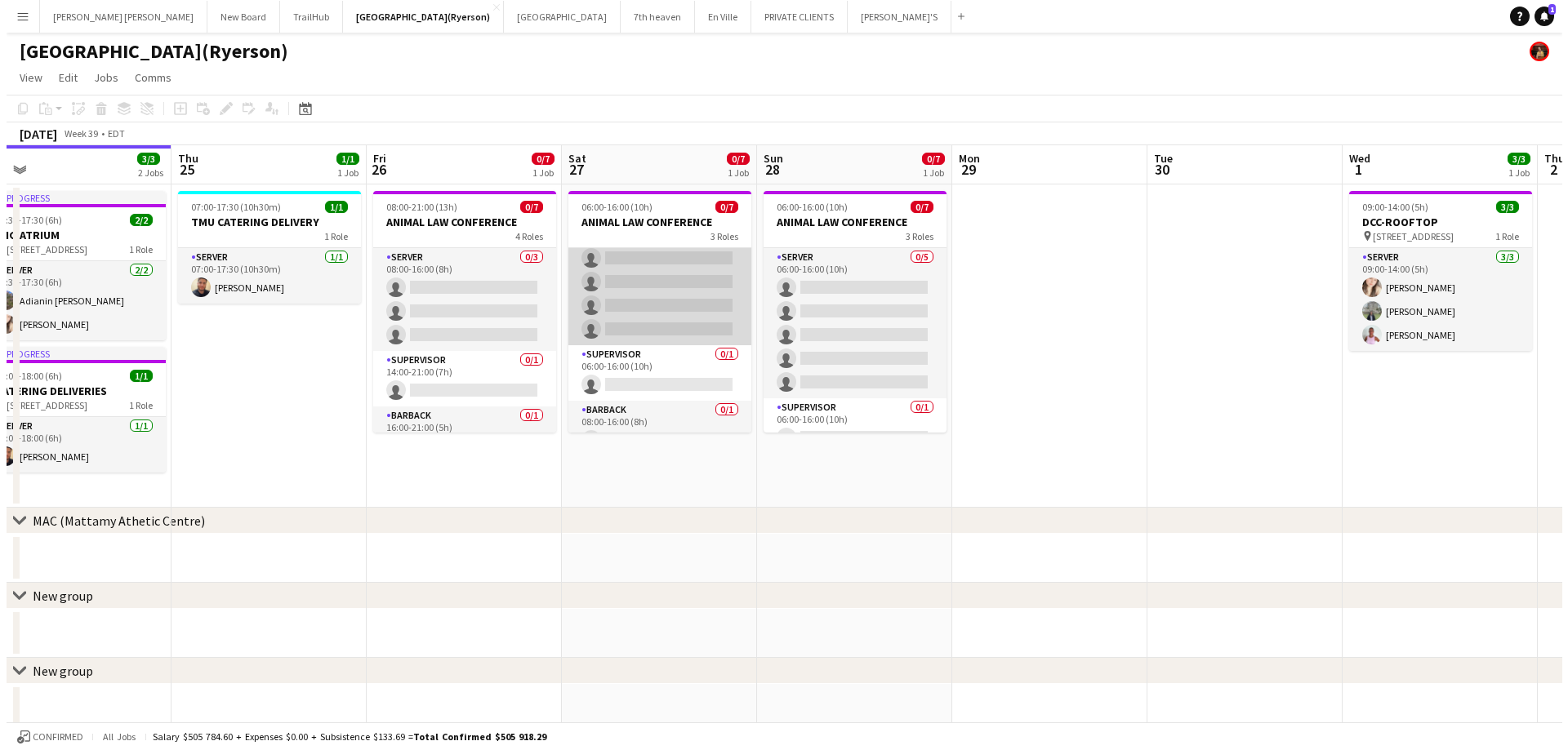
scroll to position [77, 0]
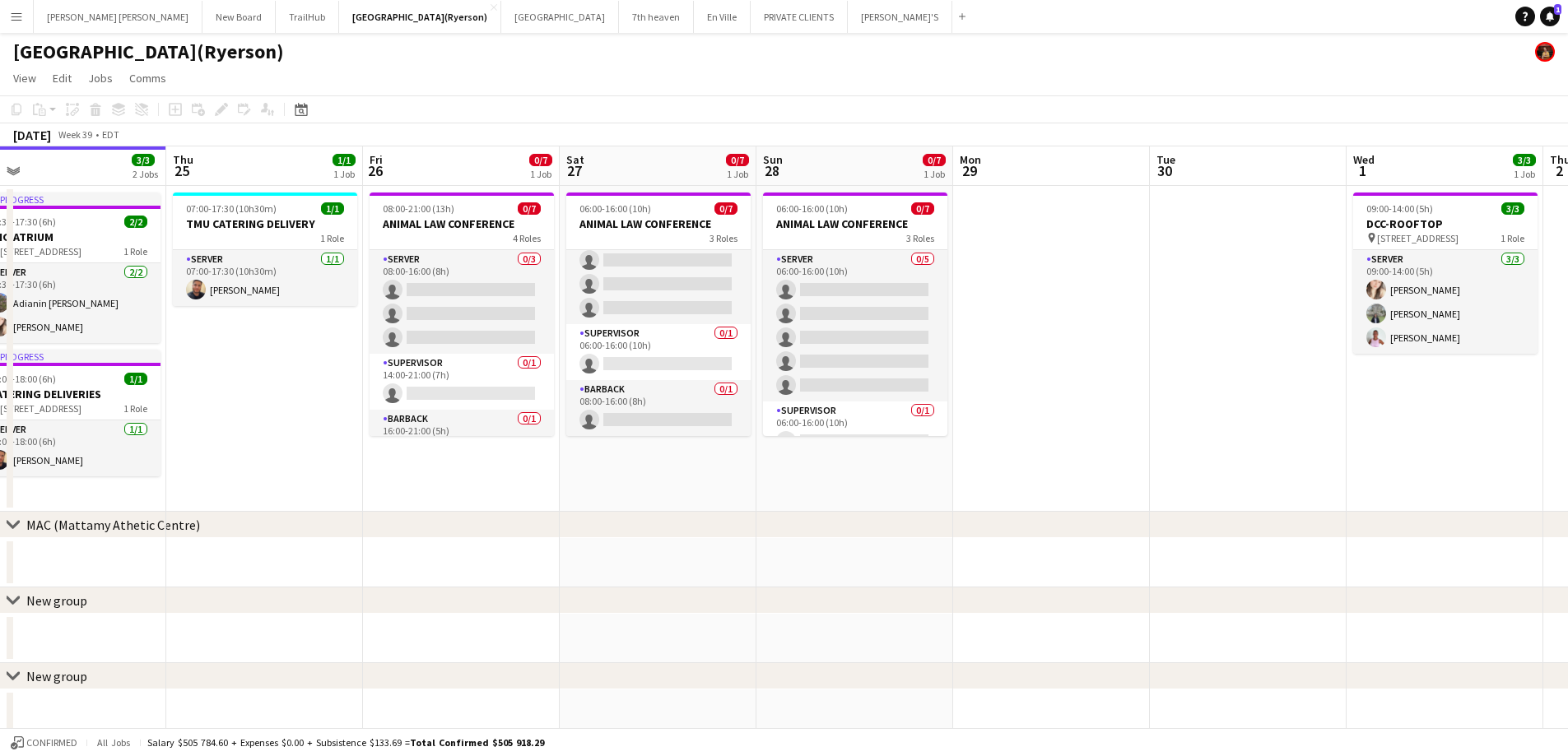
click at [13, 17] on app-icon "Menu" at bounding box center [16, 16] width 13 height 13
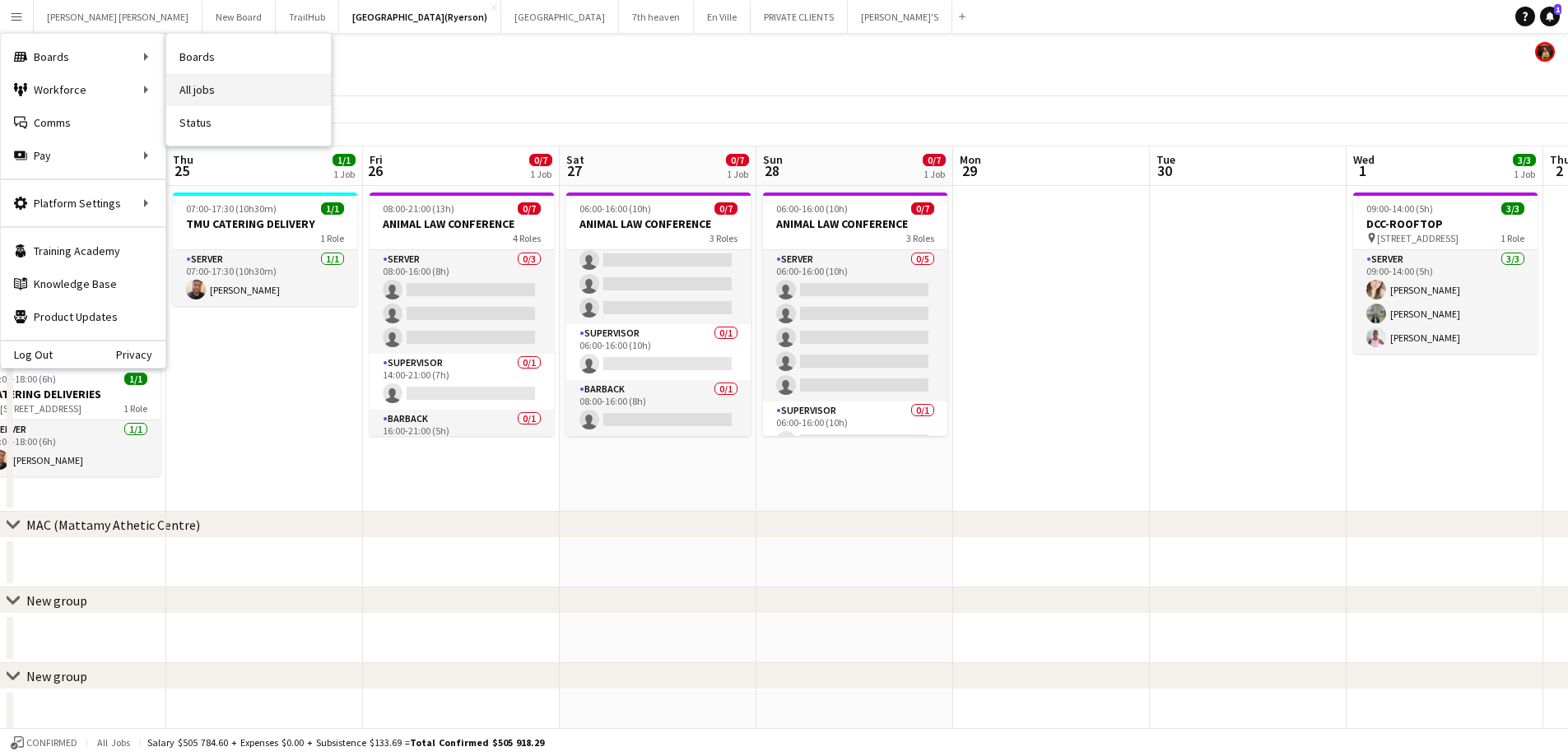
click at [222, 90] on link "All jobs" at bounding box center [249, 90] width 165 height 33
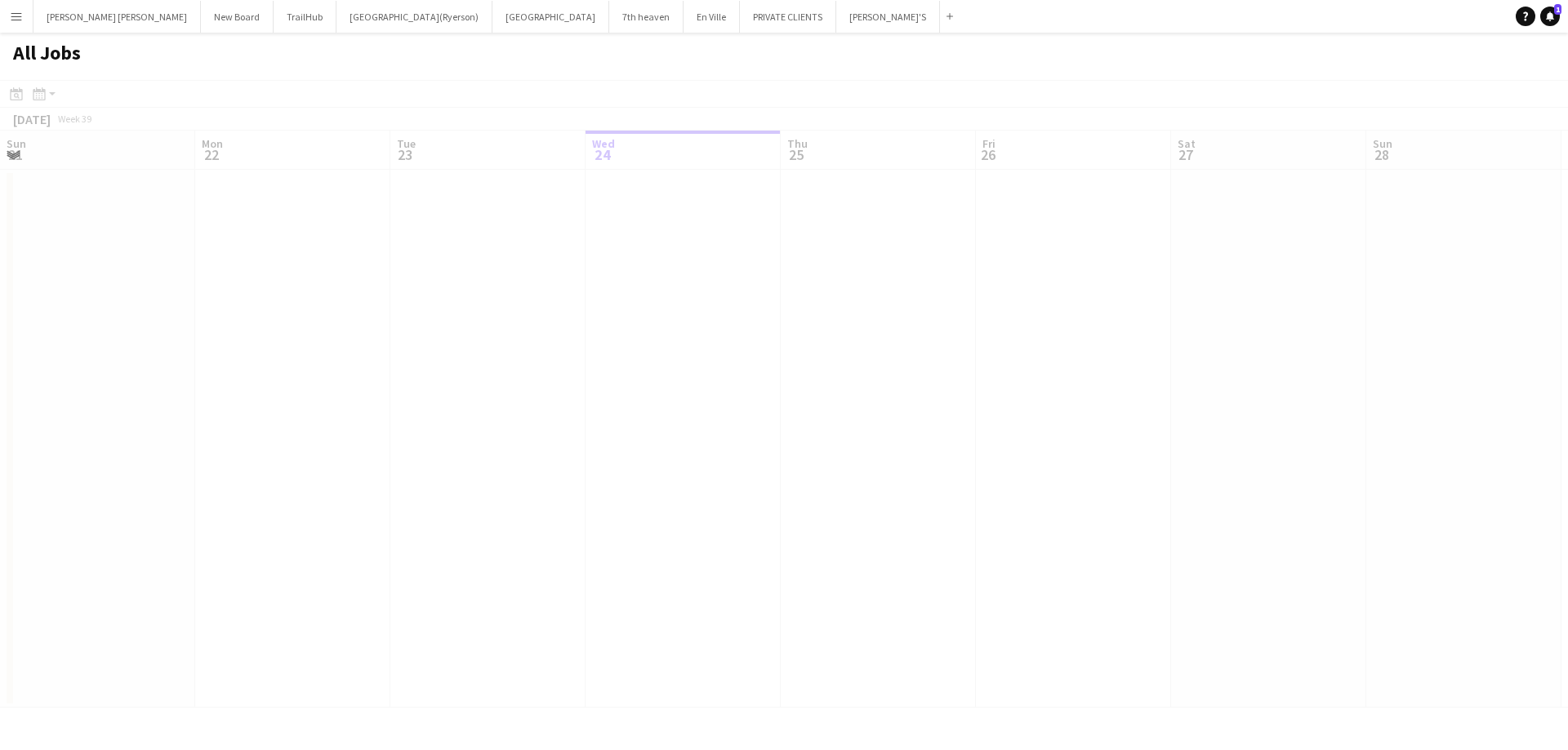
scroll to position [0, 391]
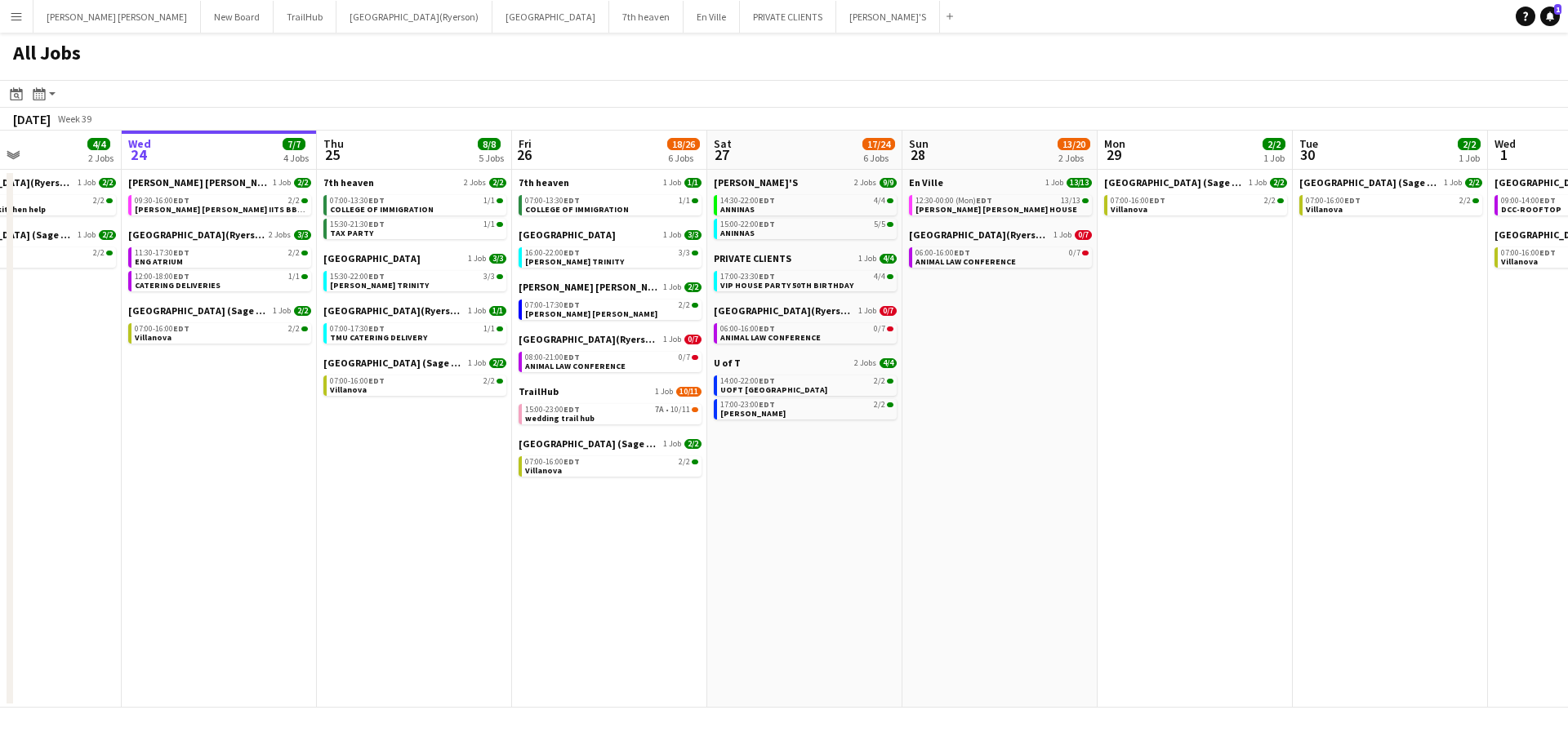
drag, startPoint x: 778, startPoint y: 464, endPoint x: 701, endPoint y: 450, distance: 78.3
click at [721, 463] on app-calendar-viewport "Sun 21 2/2 1 Job Mon 22 2/2 1 Job Tue 23 4/4 2 Jobs Wed 24 7/7 4 Jobs Thu 25 8/…" at bounding box center [784, 420] width 1568 height 577
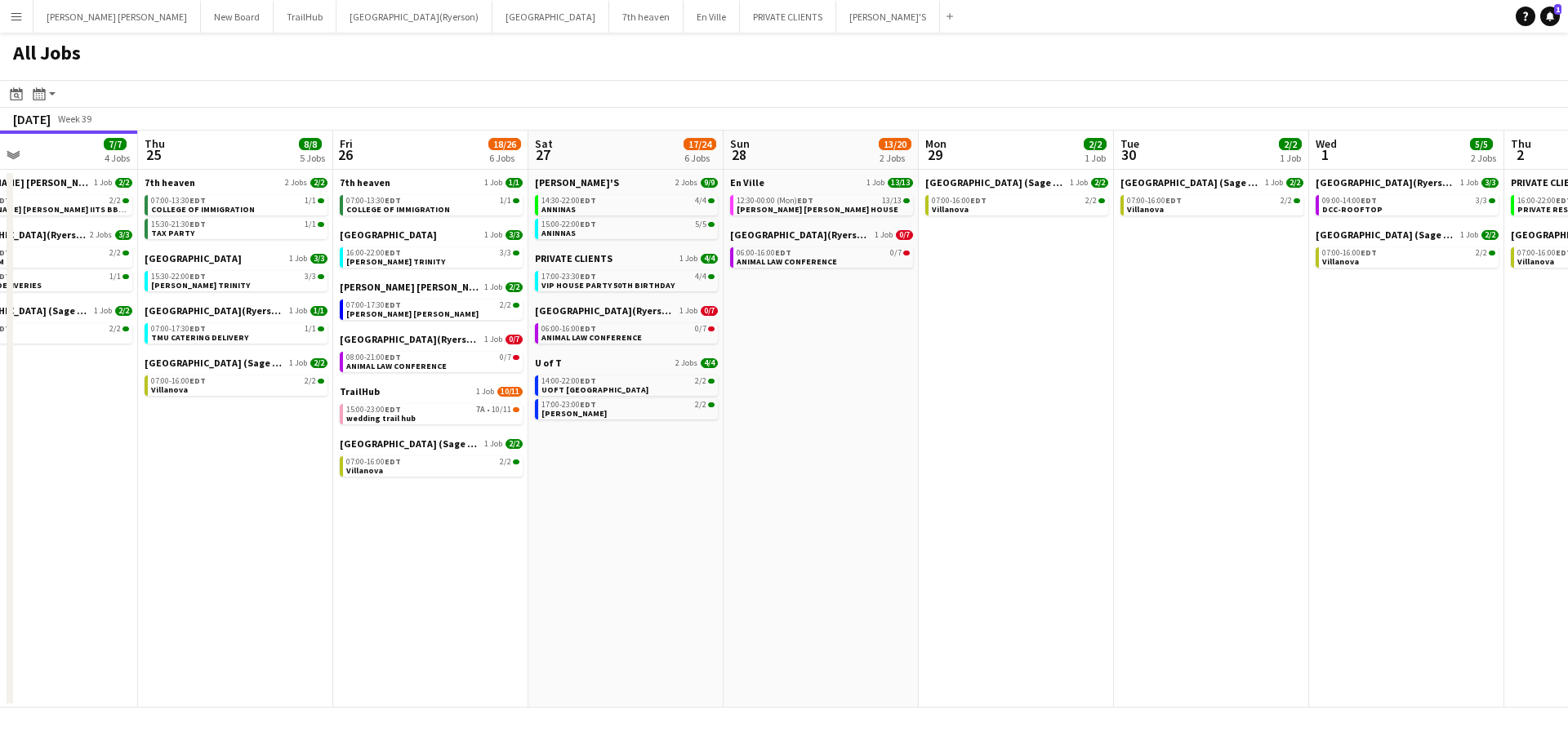
drag, startPoint x: 1070, startPoint y: 366, endPoint x: 891, endPoint y: 366, distance: 179.0
click at [891, 366] on app-calendar-viewport "Sun 21 2/2 1 Job Mon 22 2/2 1 Job Tue 23 4/4 2 Jobs Wed 24 7/7 4 Jobs Thu 25 8/…" at bounding box center [784, 420] width 1568 height 577
click at [584, 283] on span "VIP HOUSE PARTY 50TH BIRTHDAY" at bounding box center [606, 285] width 133 height 10
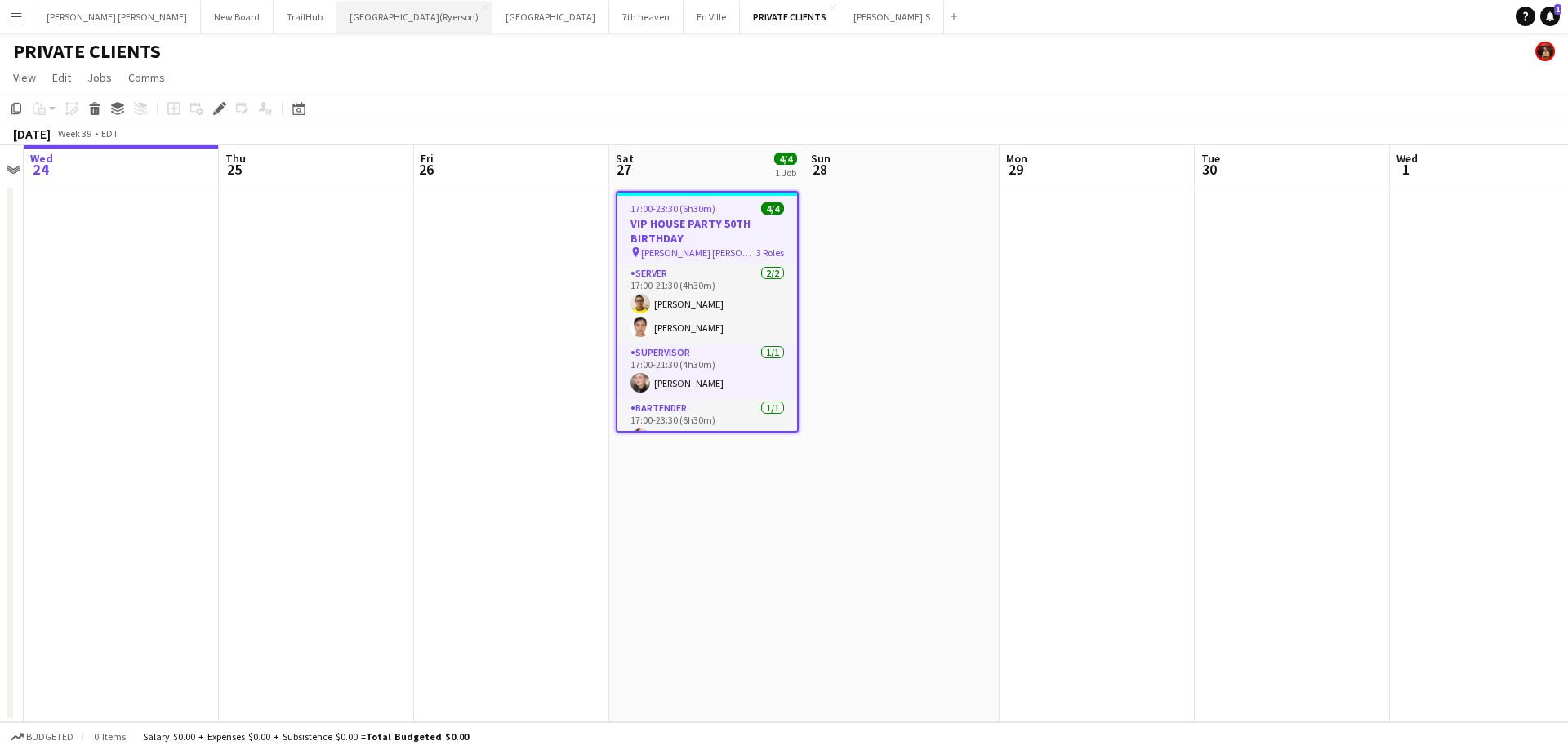
click at [337, 13] on button "[GEOGRAPHIC_DATA](Ryerson) Close" at bounding box center [414, 16] width 156 height 32
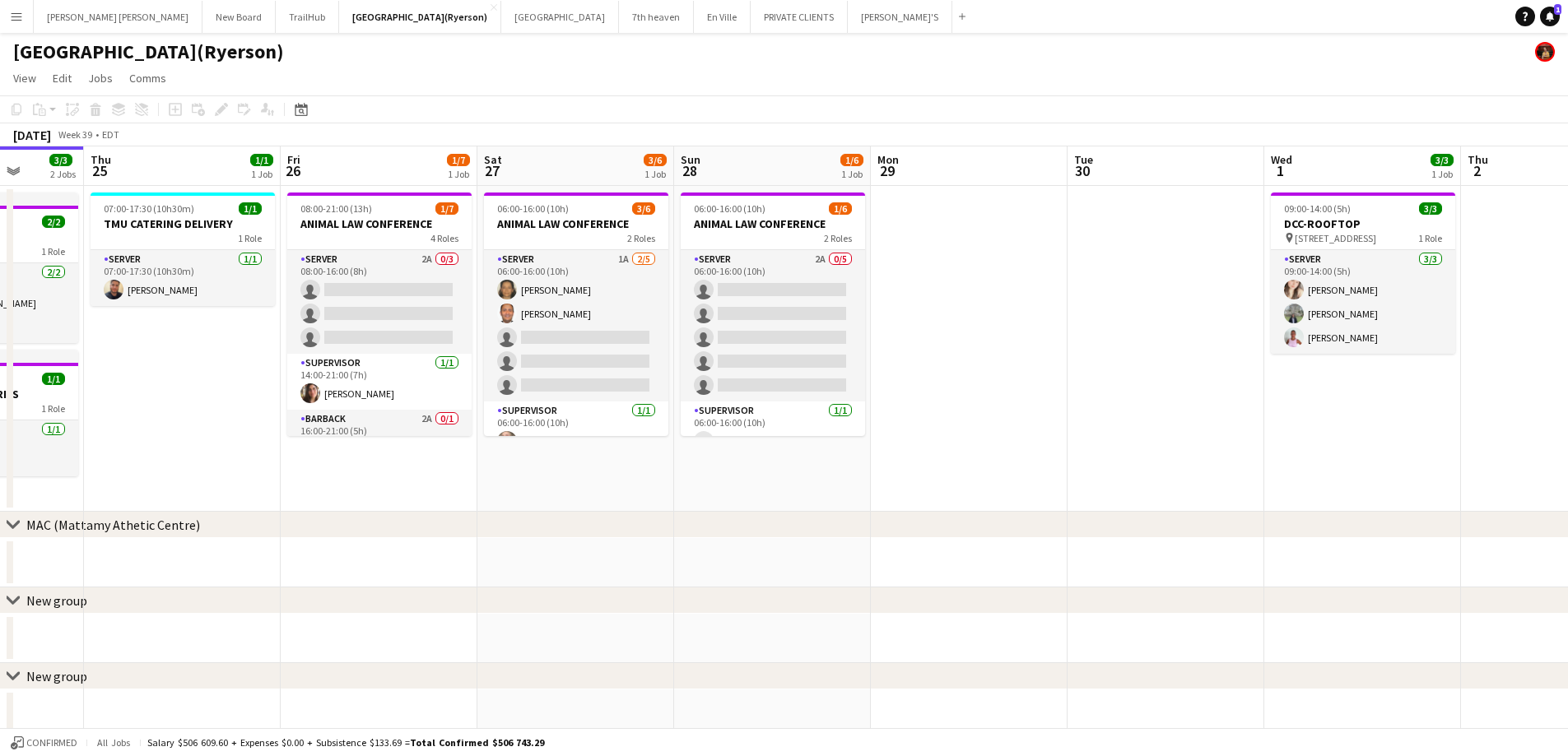
scroll to position [0, 524]
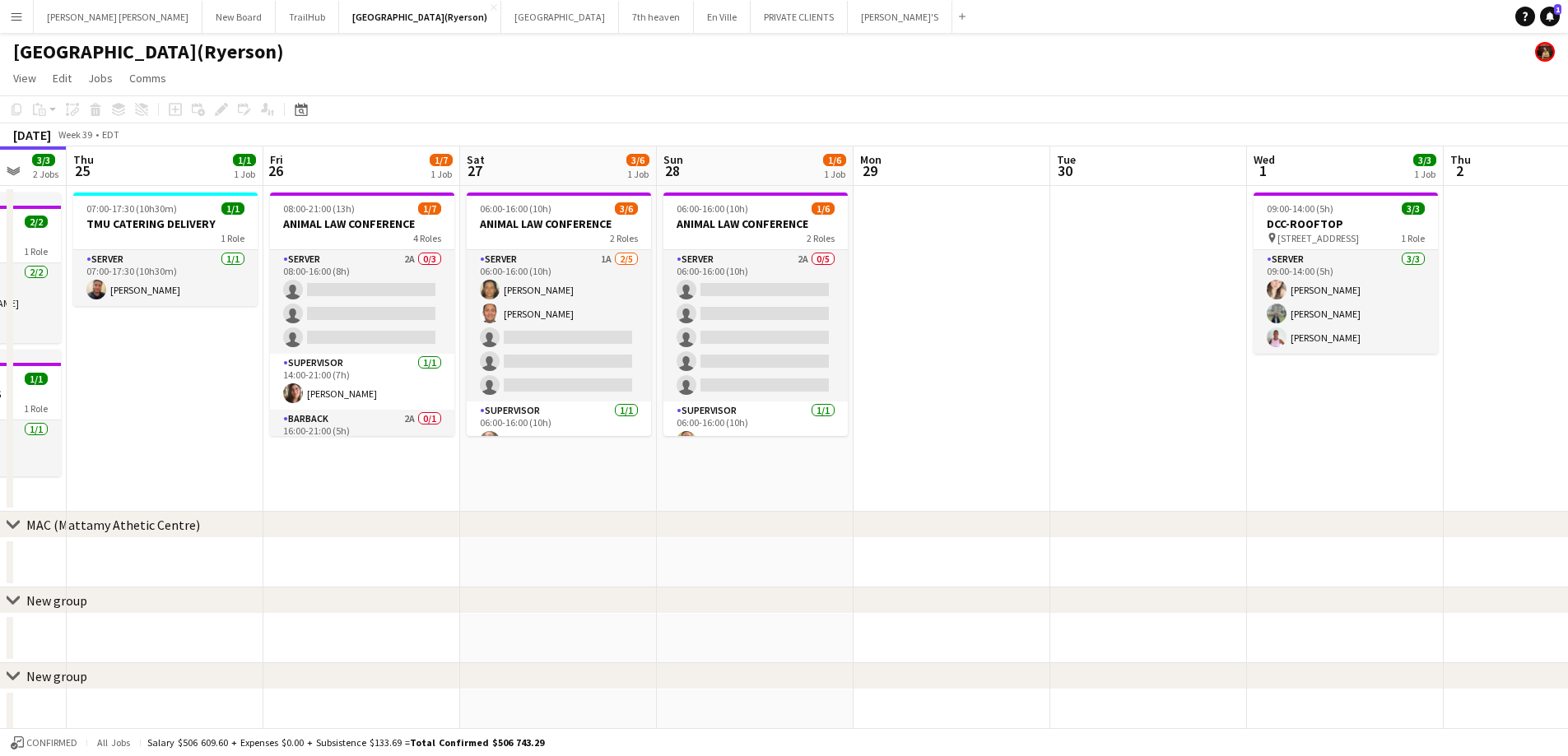
drag, startPoint x: 698, startPoint y: 477, endPoint x: 620, endPoint y: 482, distance: 78.2
click at [620, 482] on app-calendar-viewport "Mon 22 Tue 23 2/2 1 Job Wed 24 3/3 2 Jobs Thu 25 1/1 1 Job Fri 26 1/7 1 Job Sat…" at bounding box center [784, 570] width 1568 height 846
click at [354, 218] on h3 "ANIMAL LAW CONFERENCE" at bounding box center [362, 224] width 185 height 15
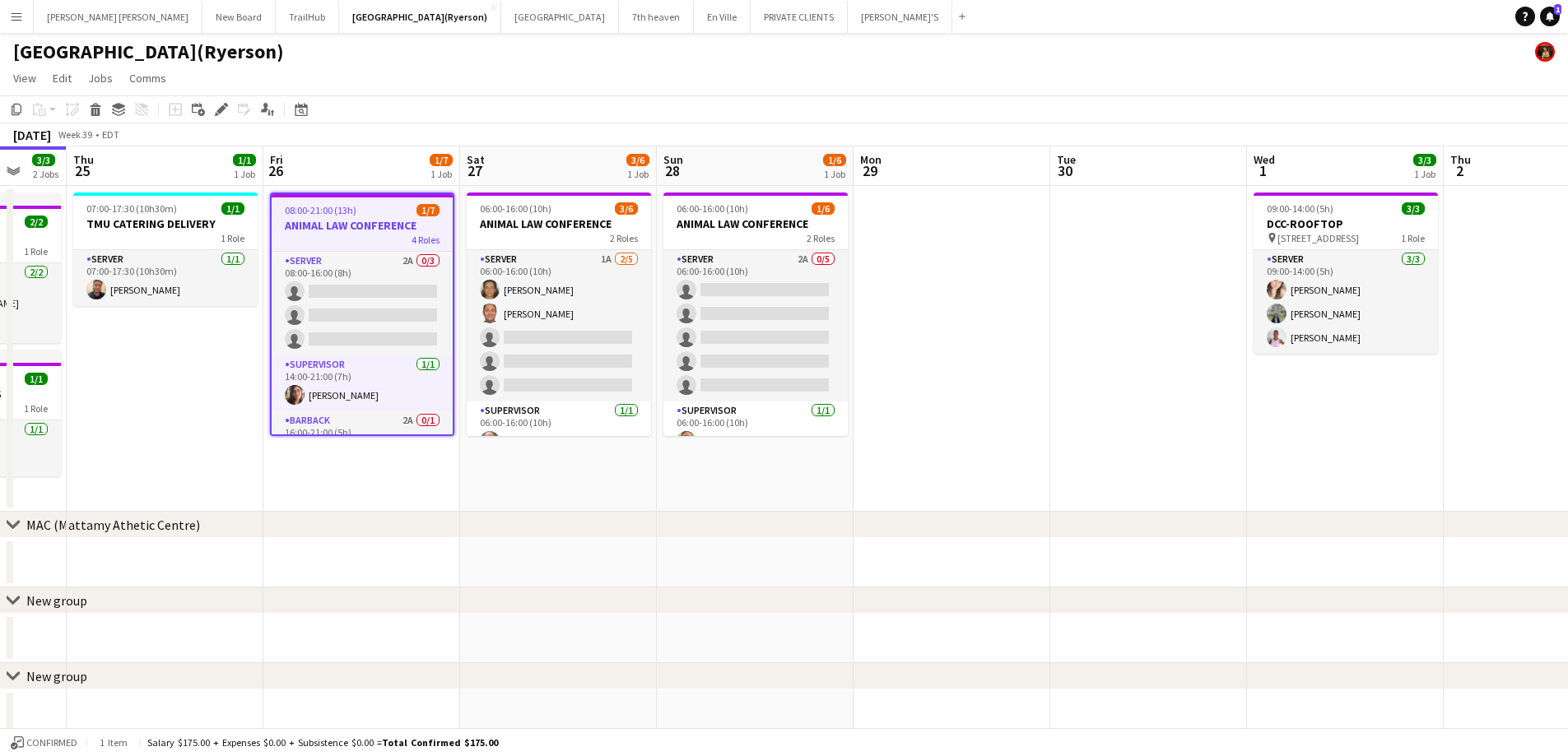
click at [354, 218] on h3 "ANIMAL LAW CONFERENCE" at bounding box center [362, 225] width 181 height 15
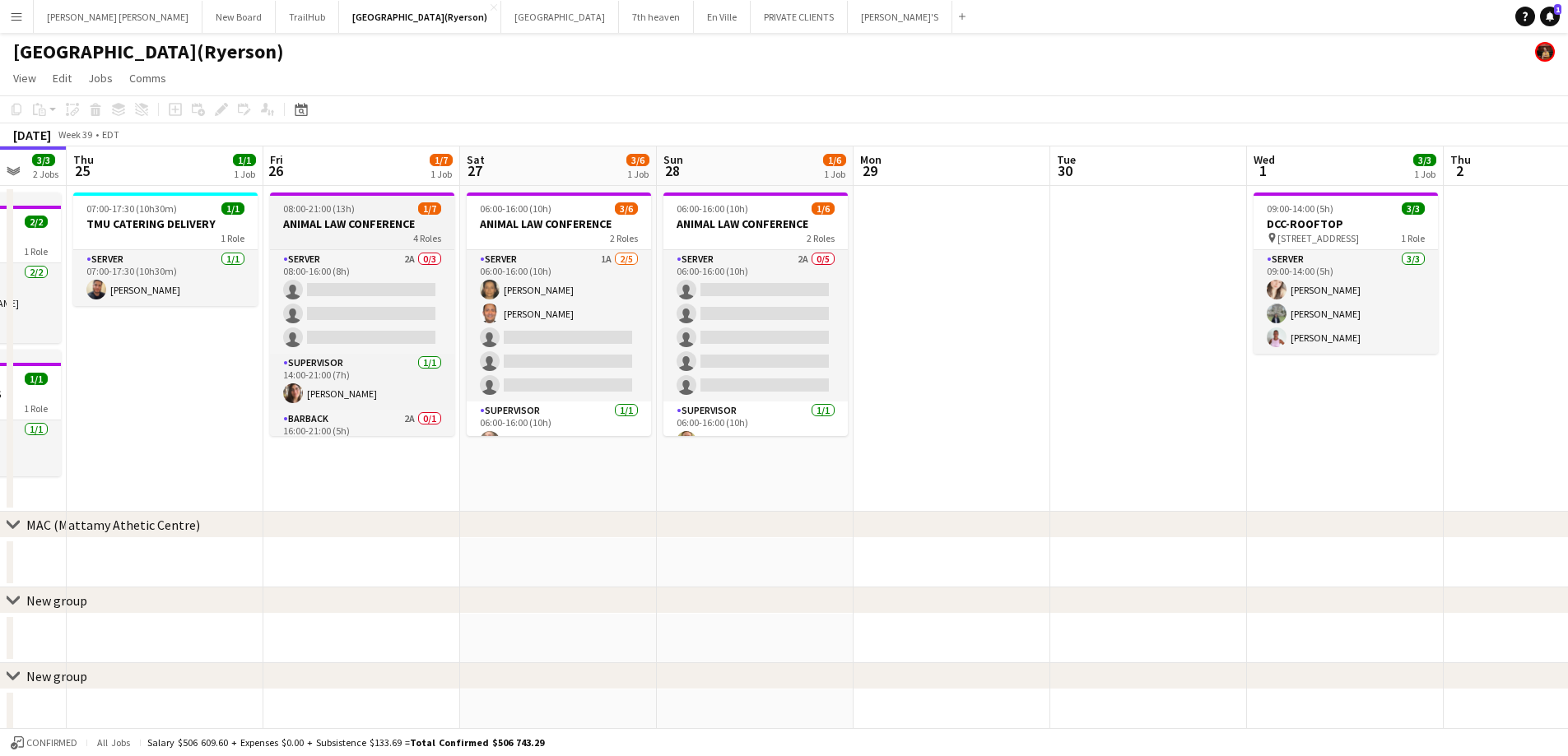
click at [354, 218] on h3 "ANIMAL LAW CONFERENCE" at bounding box center [362, 224] width 185 height 15
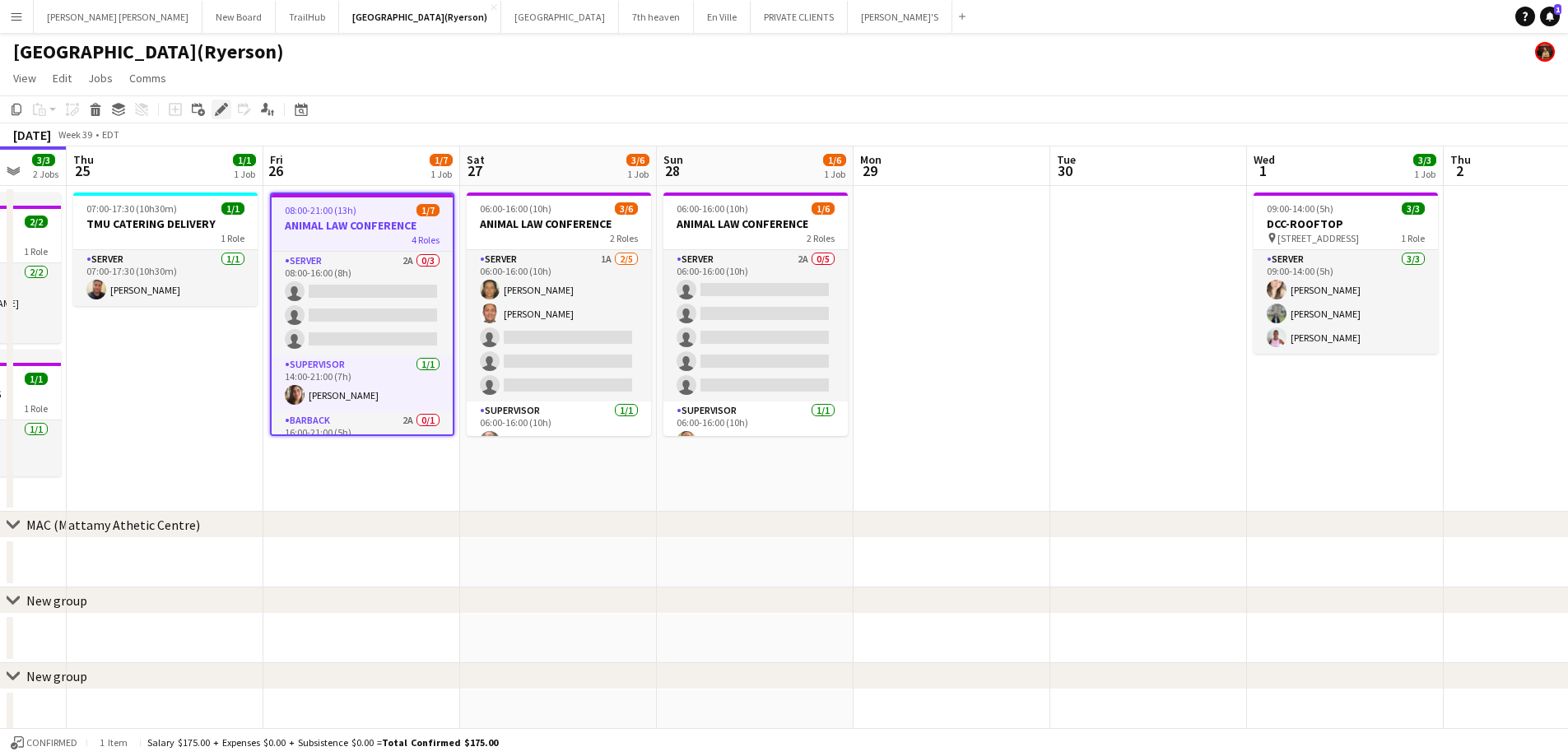
click at [223, 108] on icon at bounding box center [221, 110] width 9 height 9
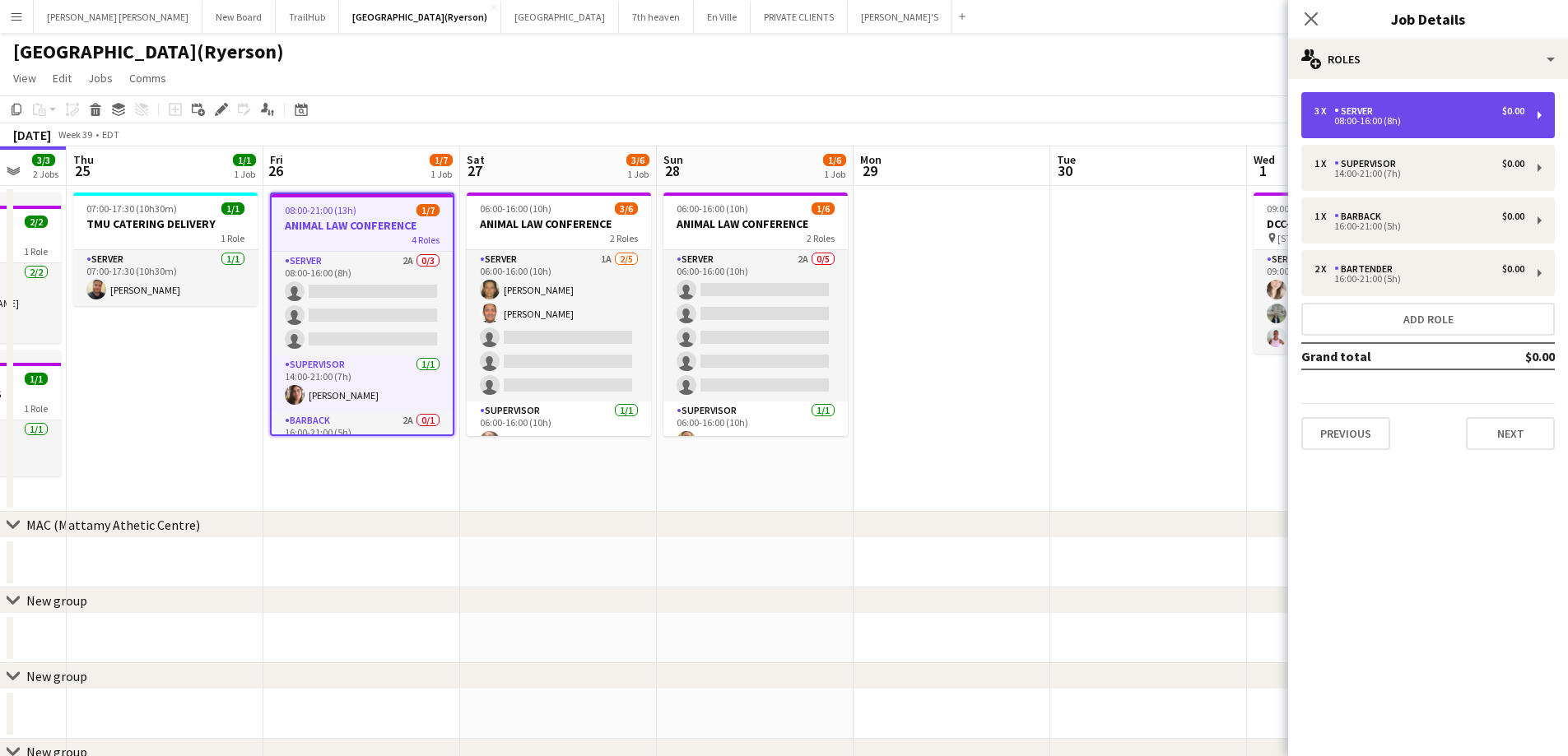
click at [1357, 120] on div "08:00-16:00 (8h)" at bounding box center [1419, 121] width 210 height 9
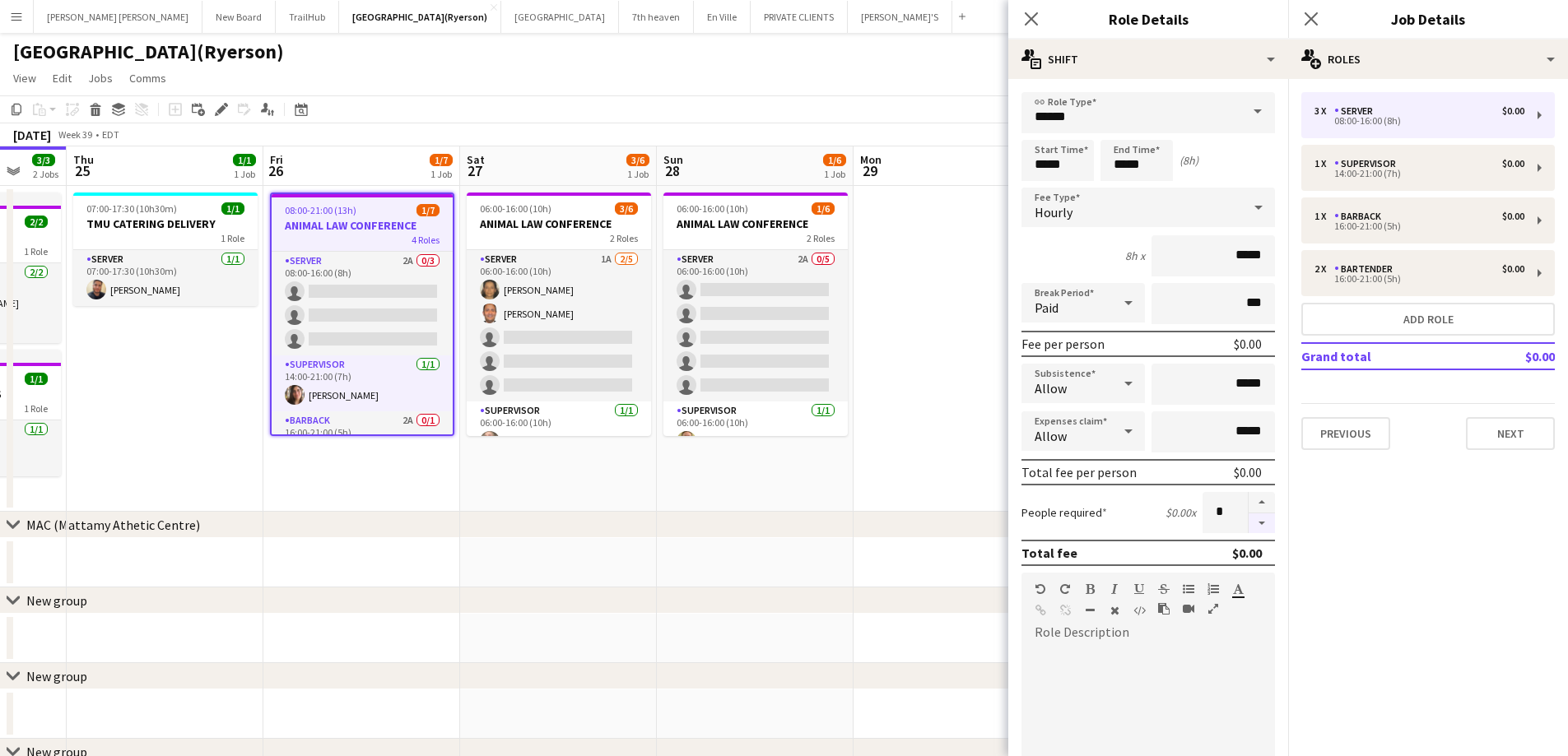
click at [1249, 526] on button "button" at bounding box center [1262, 524] width 27 height 21
type input "*"
click at [1033, 12] on icon "Close pop-in" at bounding box center [1030, 18] width 16 height 16
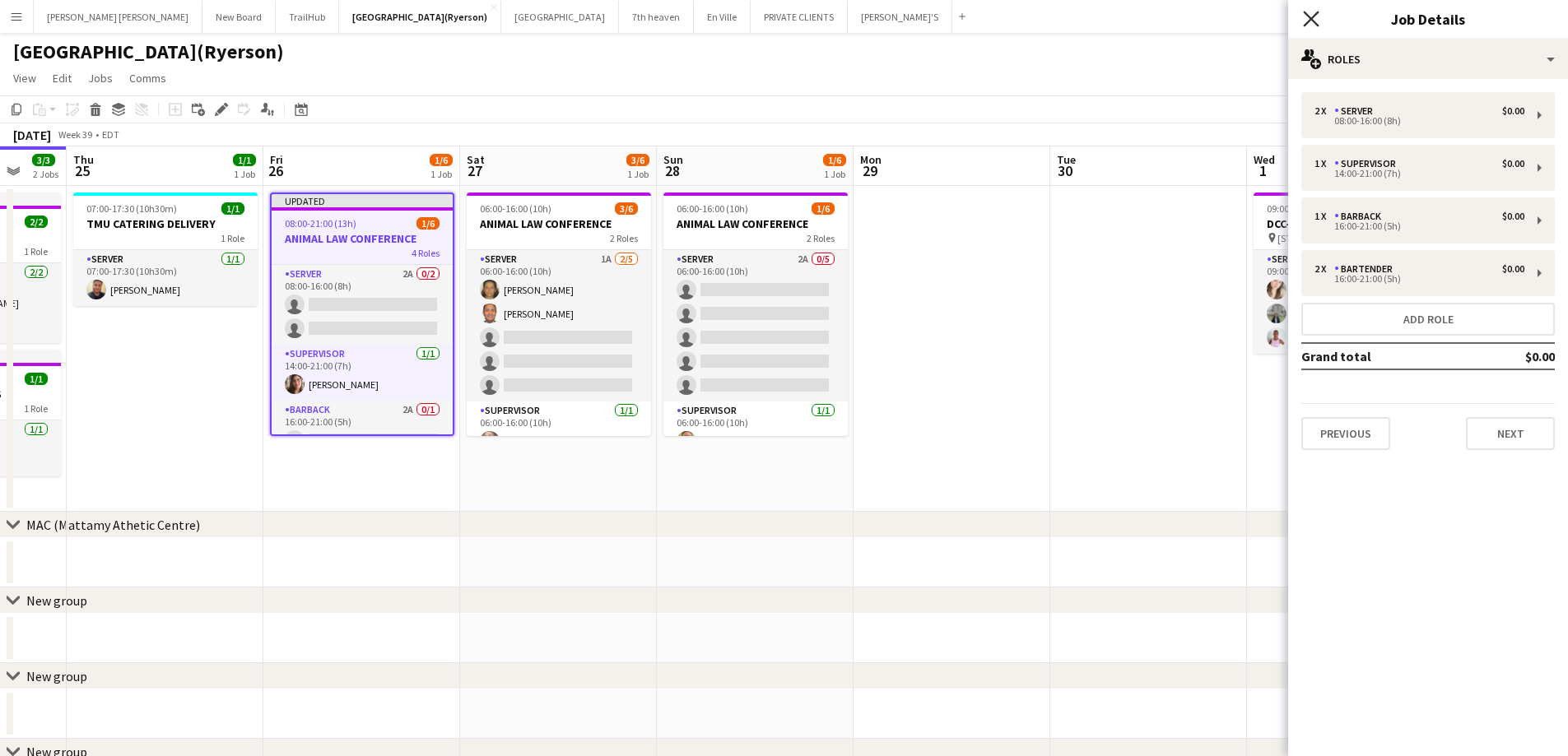
click at [1306, 16] on icon "Close pop-in" at bounding box center [1311, 18] width 16 height 16
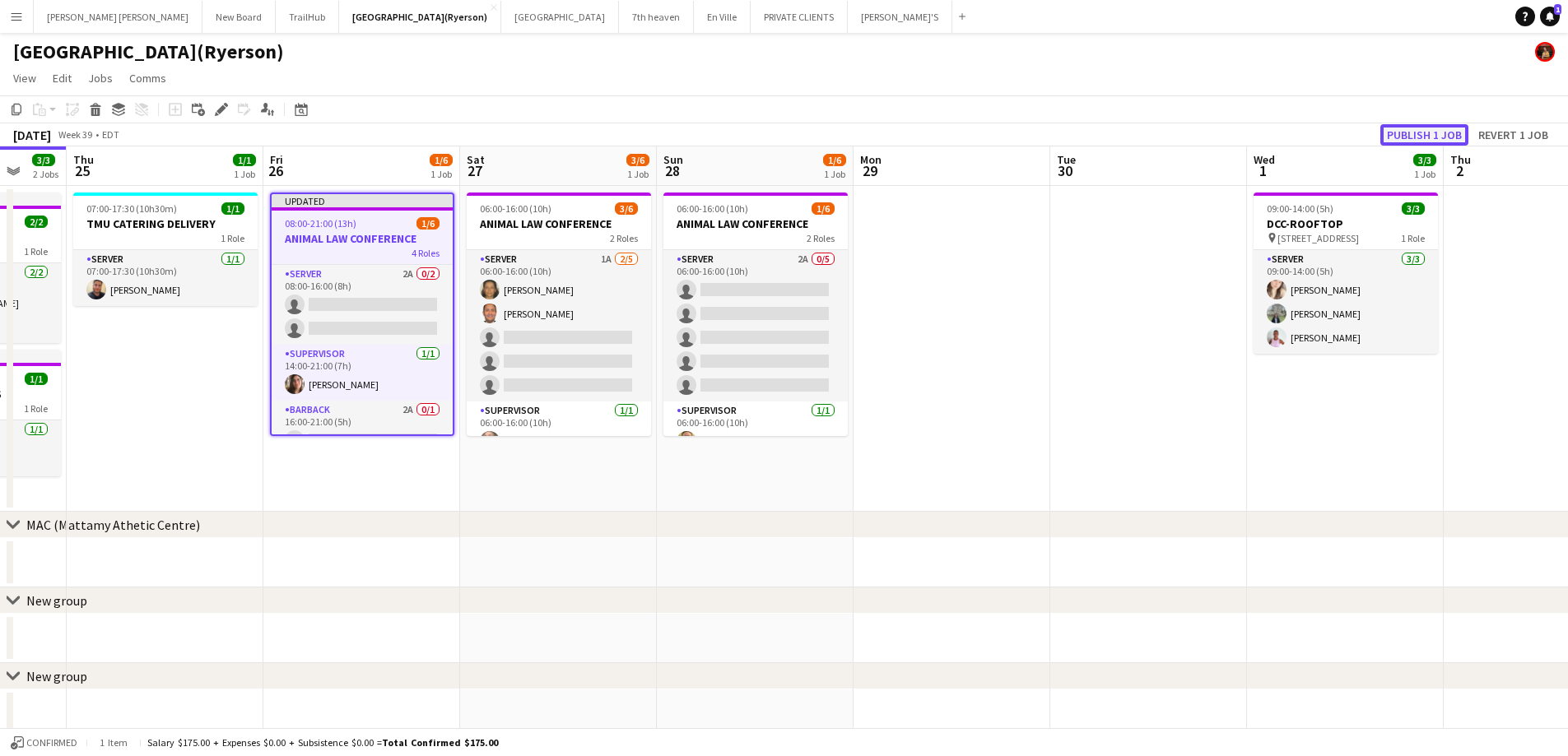
click at [1410, 133] on button "Publish 1 job" at bounding box center [1424, 135] width 88 height 22
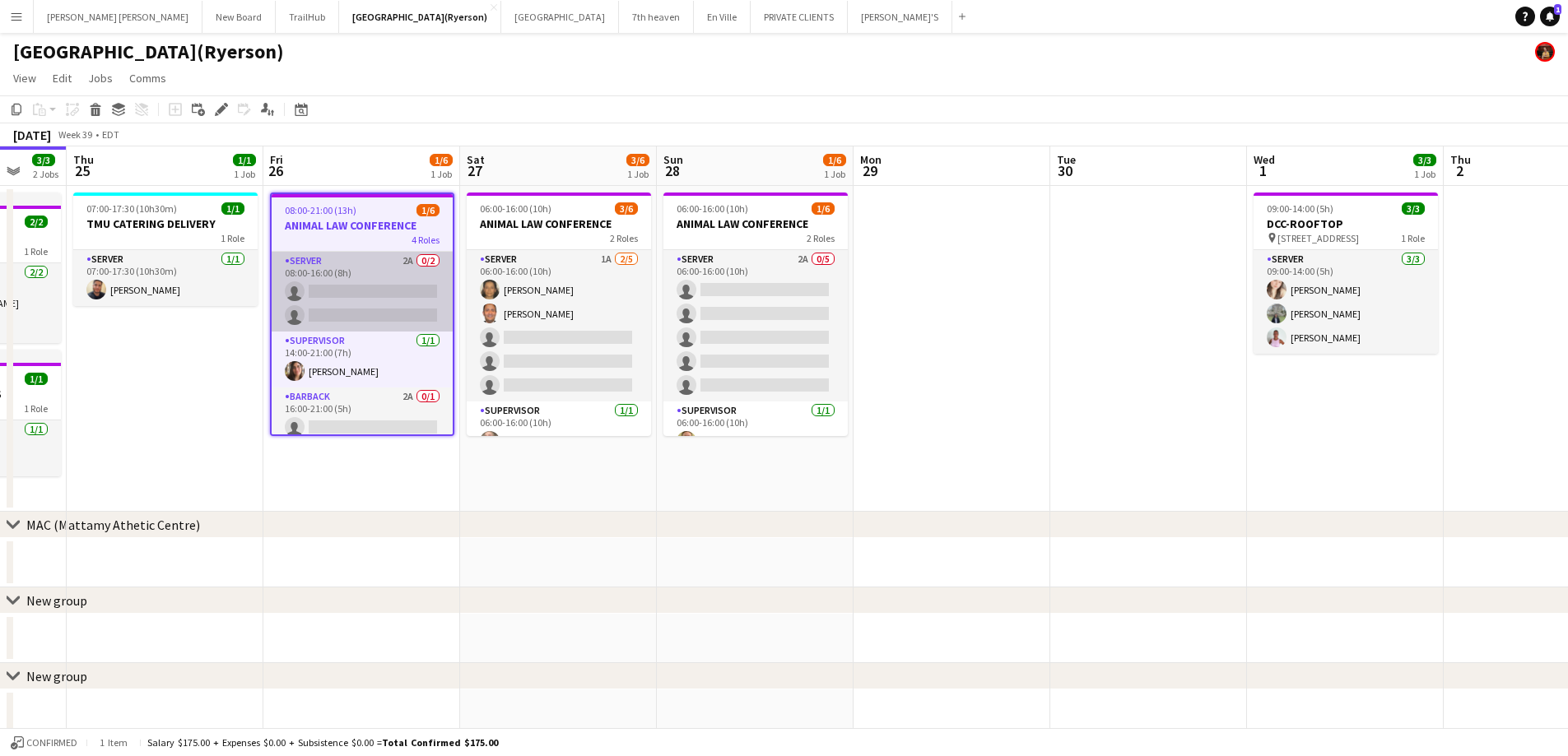
click at [335, 293] on app-card-role "SERVER 2A 0/2 08:00-16:00 (8h) single-neutral-actions single-neutral-actions" at bounding box center [362, 292] width 181 height 80
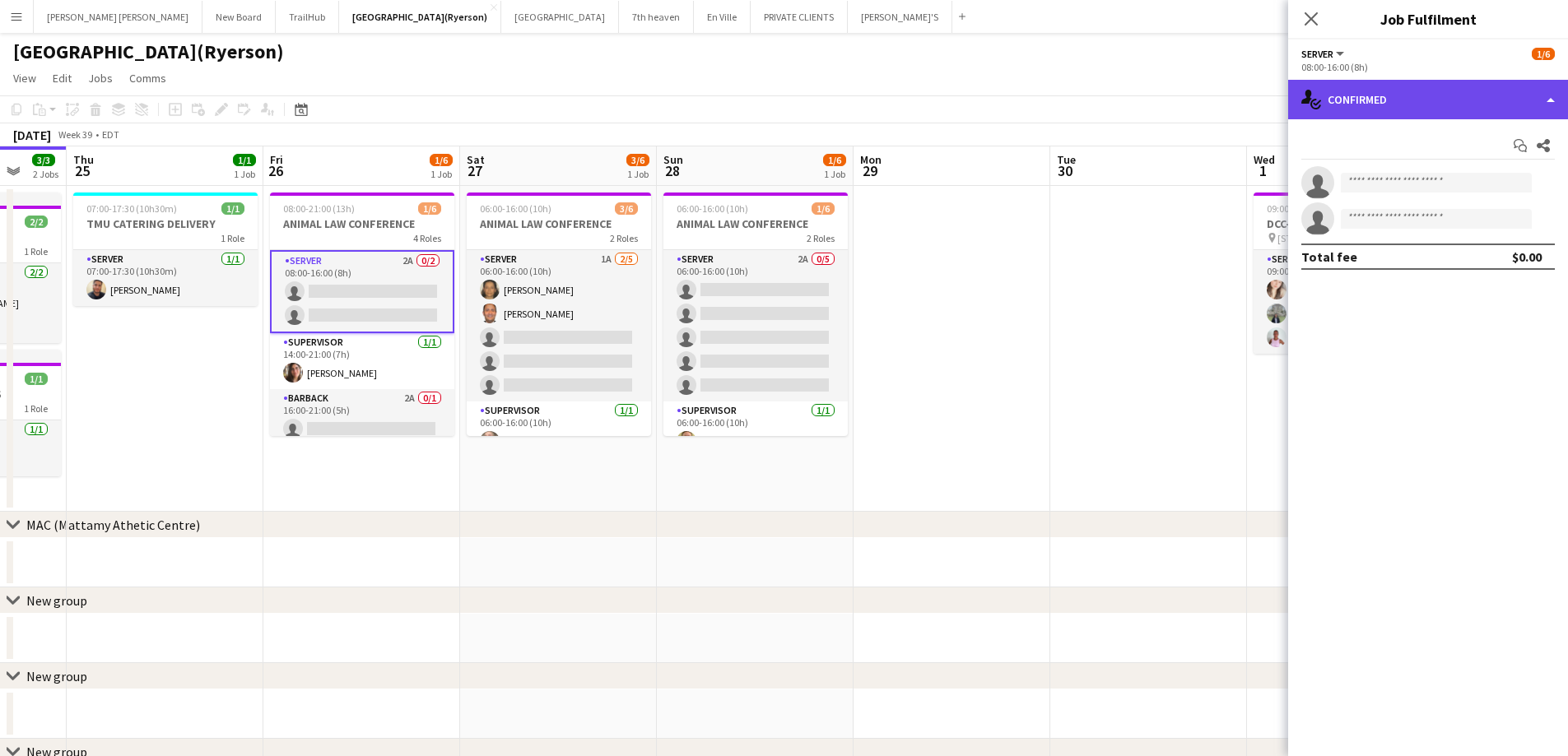
drag, startPoint x: 1361, startPoint y: 96, endPoint x: 1372, endPoint y: 98, distance: 11.2
click at [1362, 96] on div "single-neutral-actions-check-2 Confirmed" at bounding box center [1427, 100] width 280 height 40
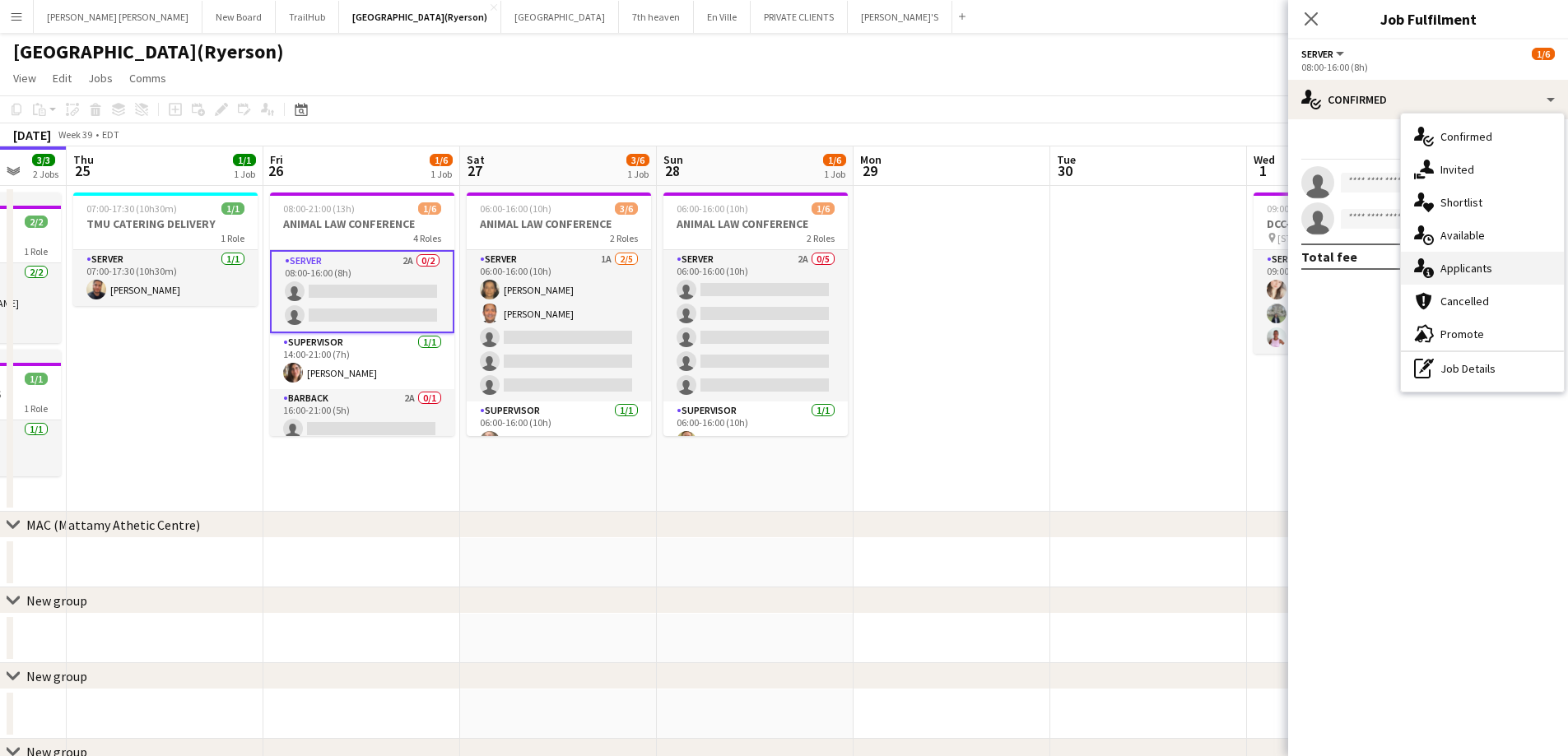
click at [1483, 263] on span "Applicants" at bounding box center [1466, 268] width 52 height 15
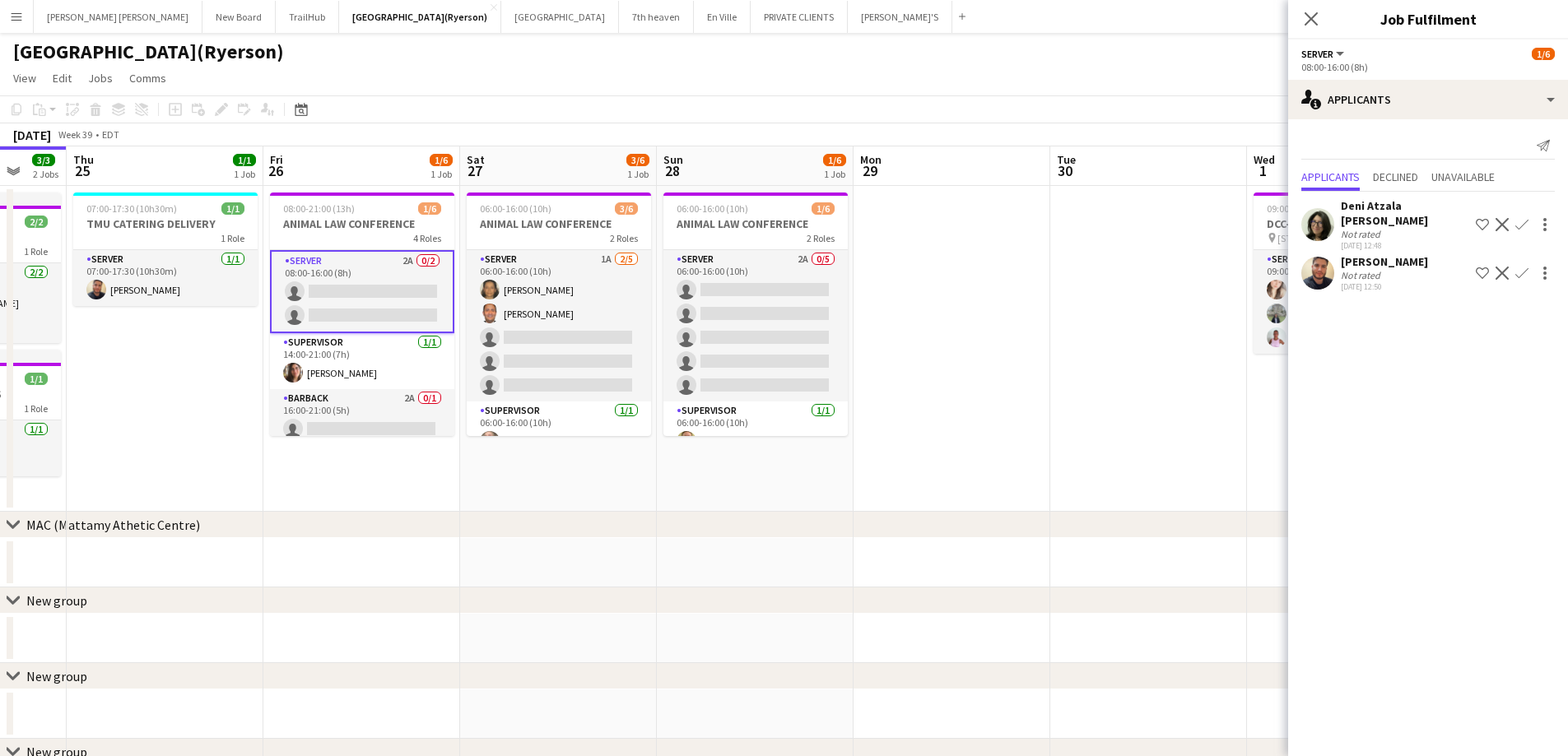
click at [1306, 19] on icon "Close pop-in" at bounding box center [1311, 18] width 13 height 13
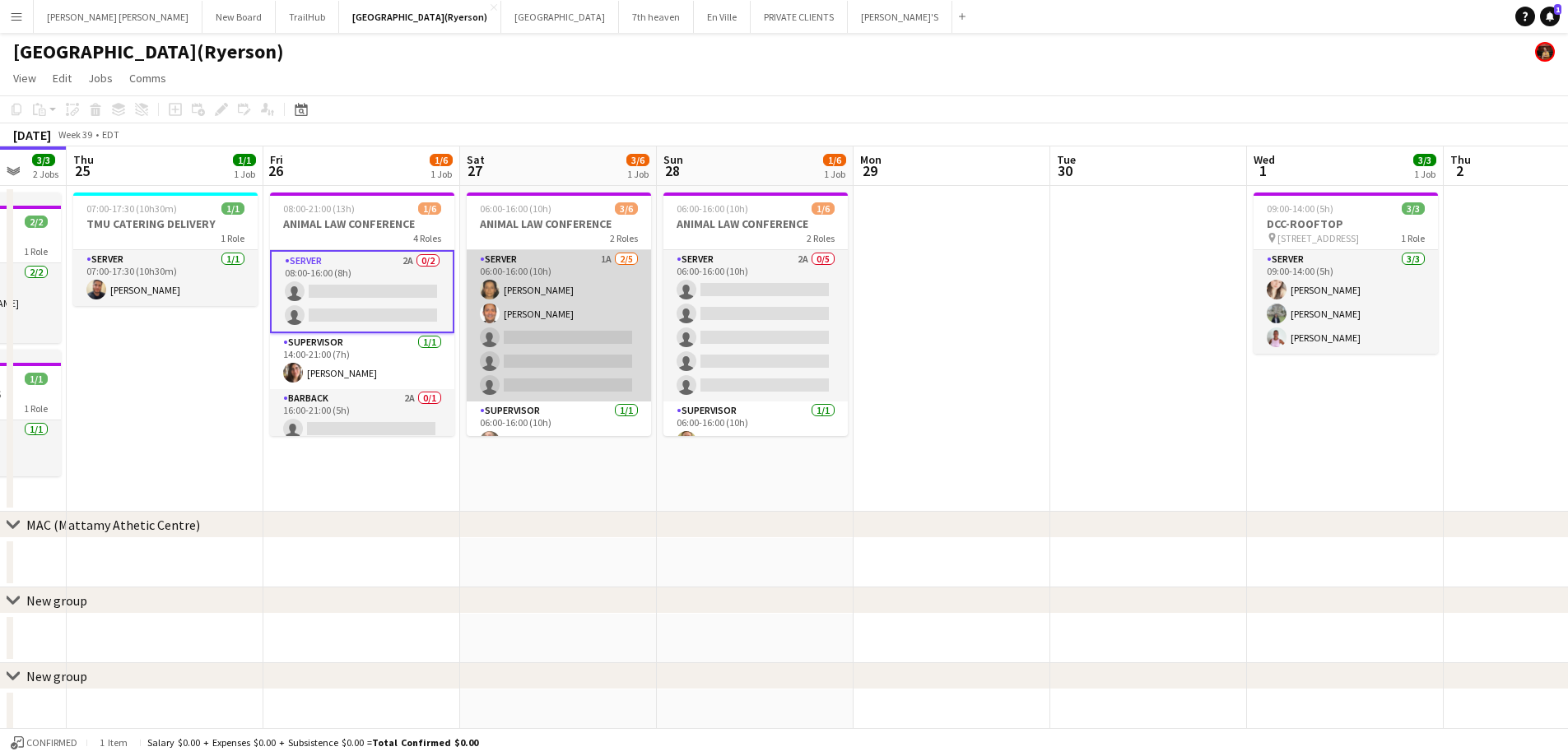
click at [546, 373] on app-card-role "SERVER 1A 2/5 06:00-16:00 (10h) Claudia Forero Carlos Rodriguez single-neutral-…" at bounding box center [559, 325] width 185 height 151
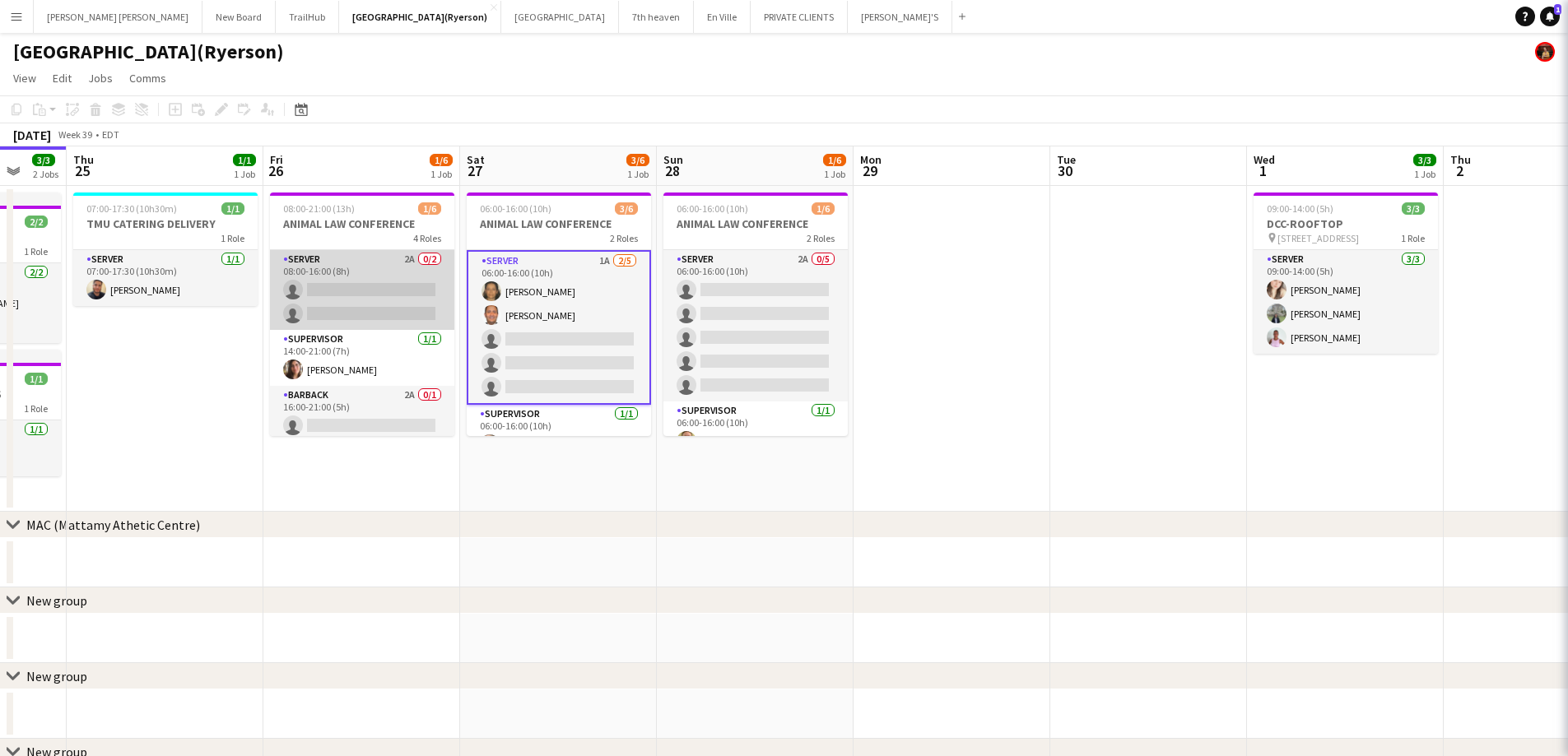
click at [309, 313] on app-card-role "SERVER 2A 0/2 08:00-16:00 (8h) single-neutral-actions single-neutral-actions" at bounding box center [362, 290] width 185 height 80
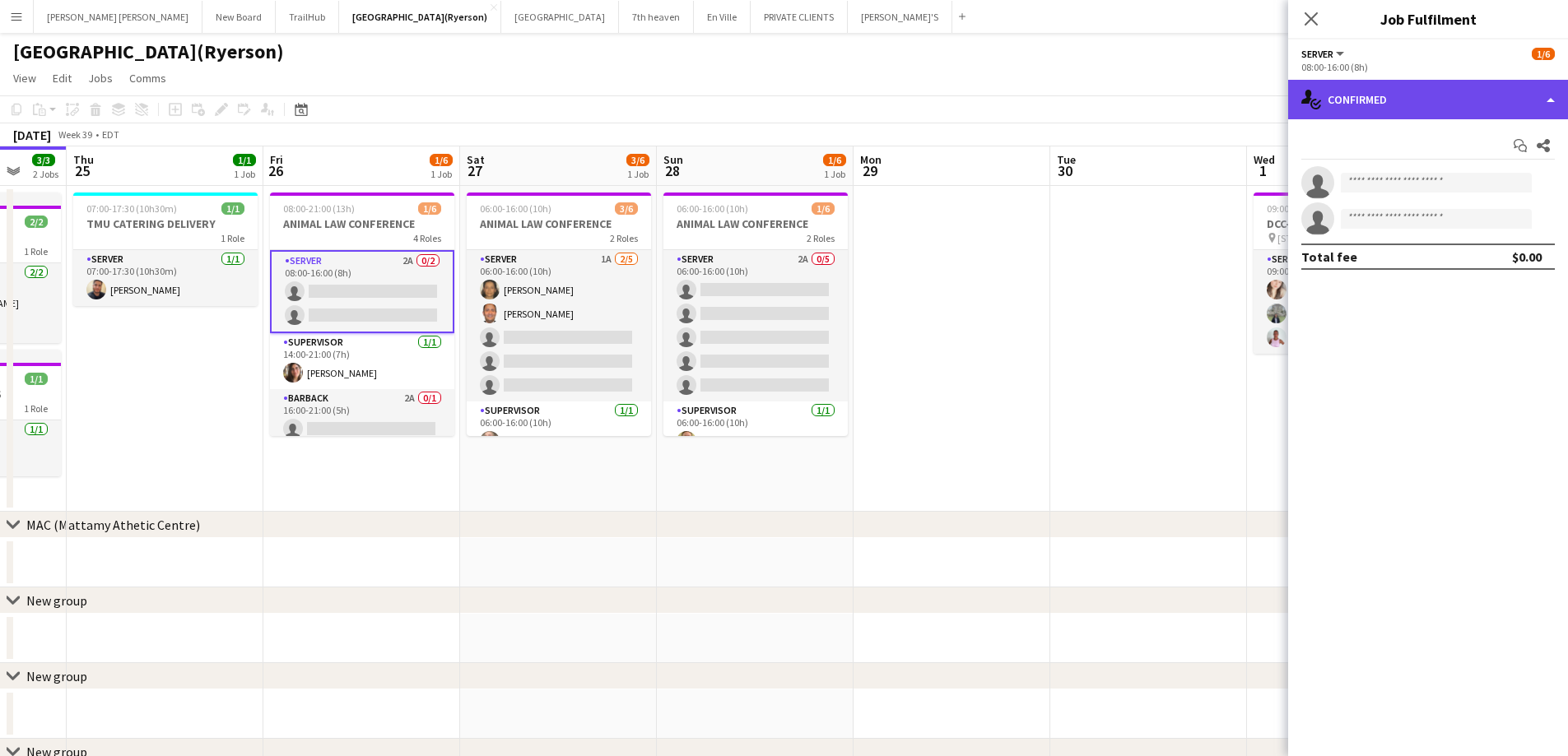
click at [1349, 101] on div "single-neutral-actions-check-2 Confirmed" at bounding box center [1427, 100] width 280 height 40
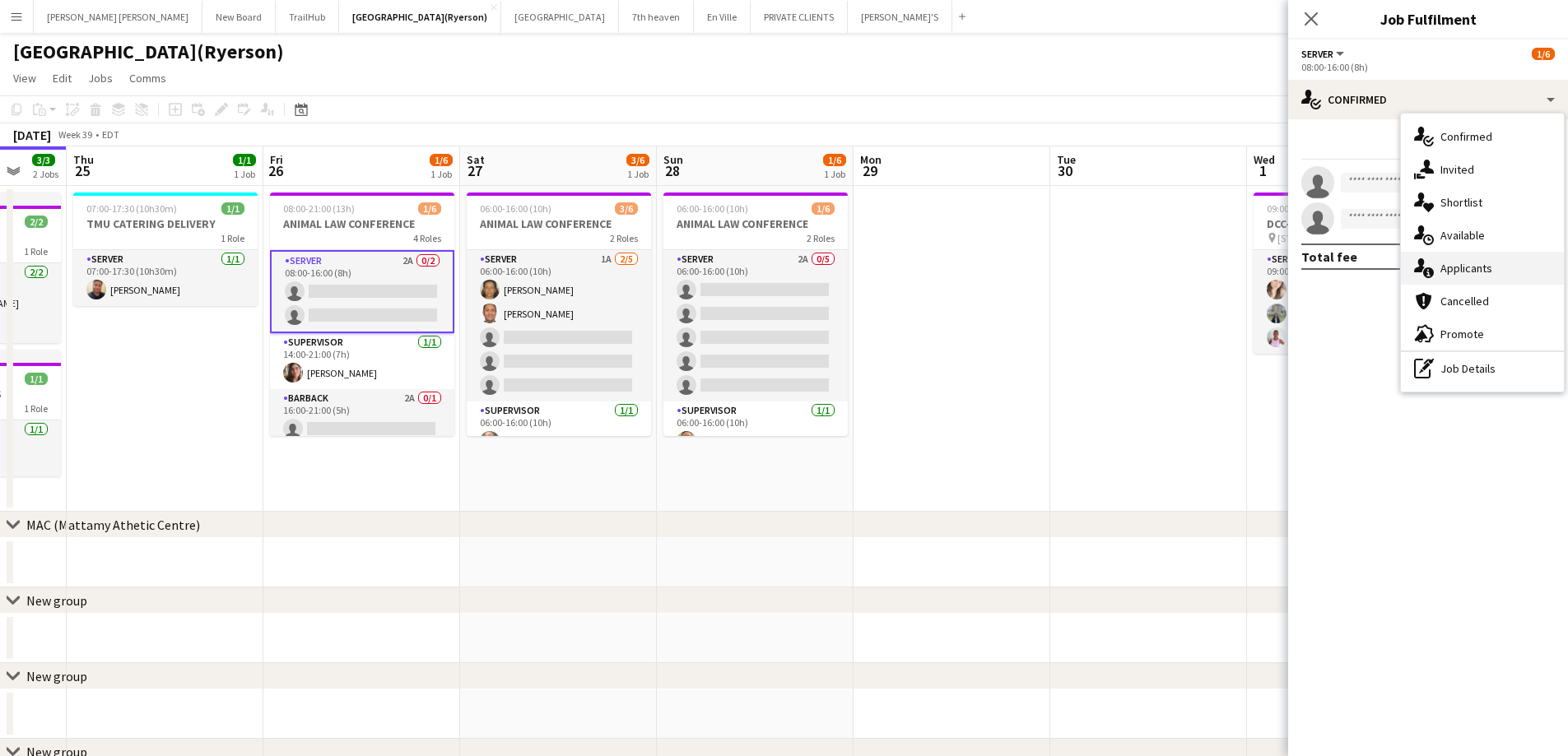
click at [1464, 274] on span "Applicants" at bounding box center [1466, 268] width 52 height 15
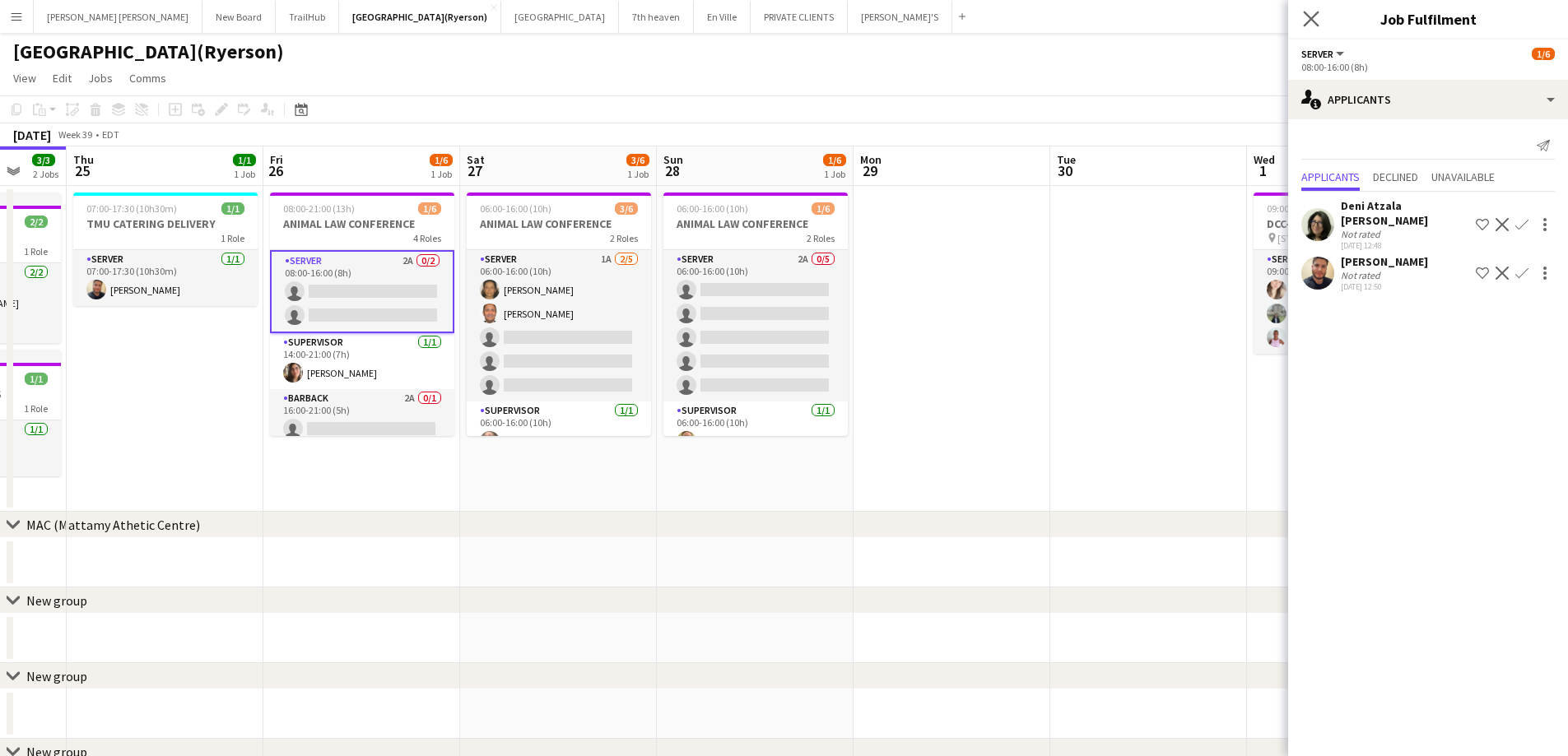
click at [1320, 14] on app-icon "Close pop-in" at bounding box center [1312, 20] width 24 height 24
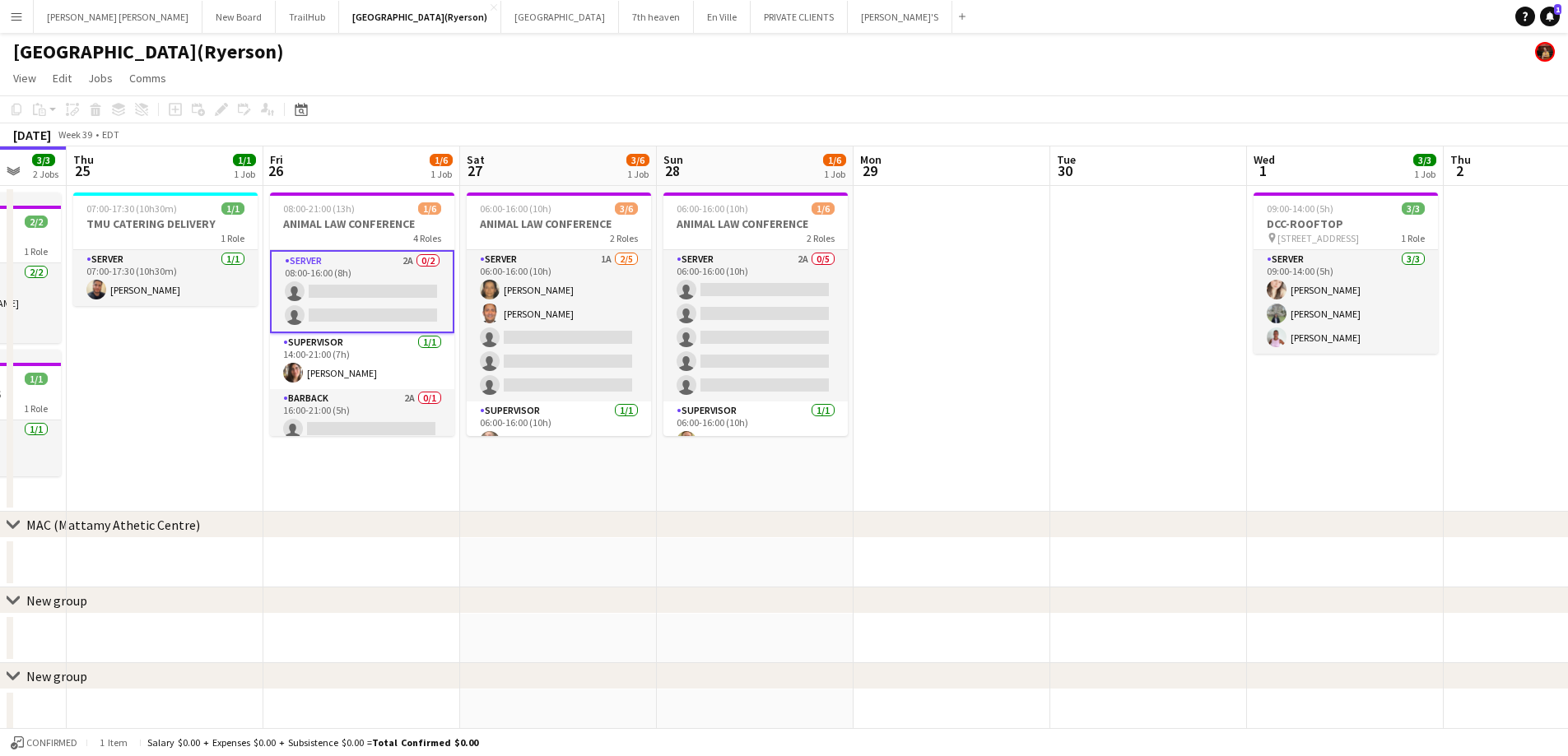
click at [321, 309] on app-card-role "SERVER 2A 0/2 08:00-16:00 (8h) single-neutral-actions single-neutral-actions" at bounding box center [362, 292] width 185 height 83
click at [321, 308] on app-card-role "SERVER 2A 0/2 08:00-16:00 (8h) single-neutral-actions single-neutral-actions" at bounding box center [362, 292] width 185 height 83
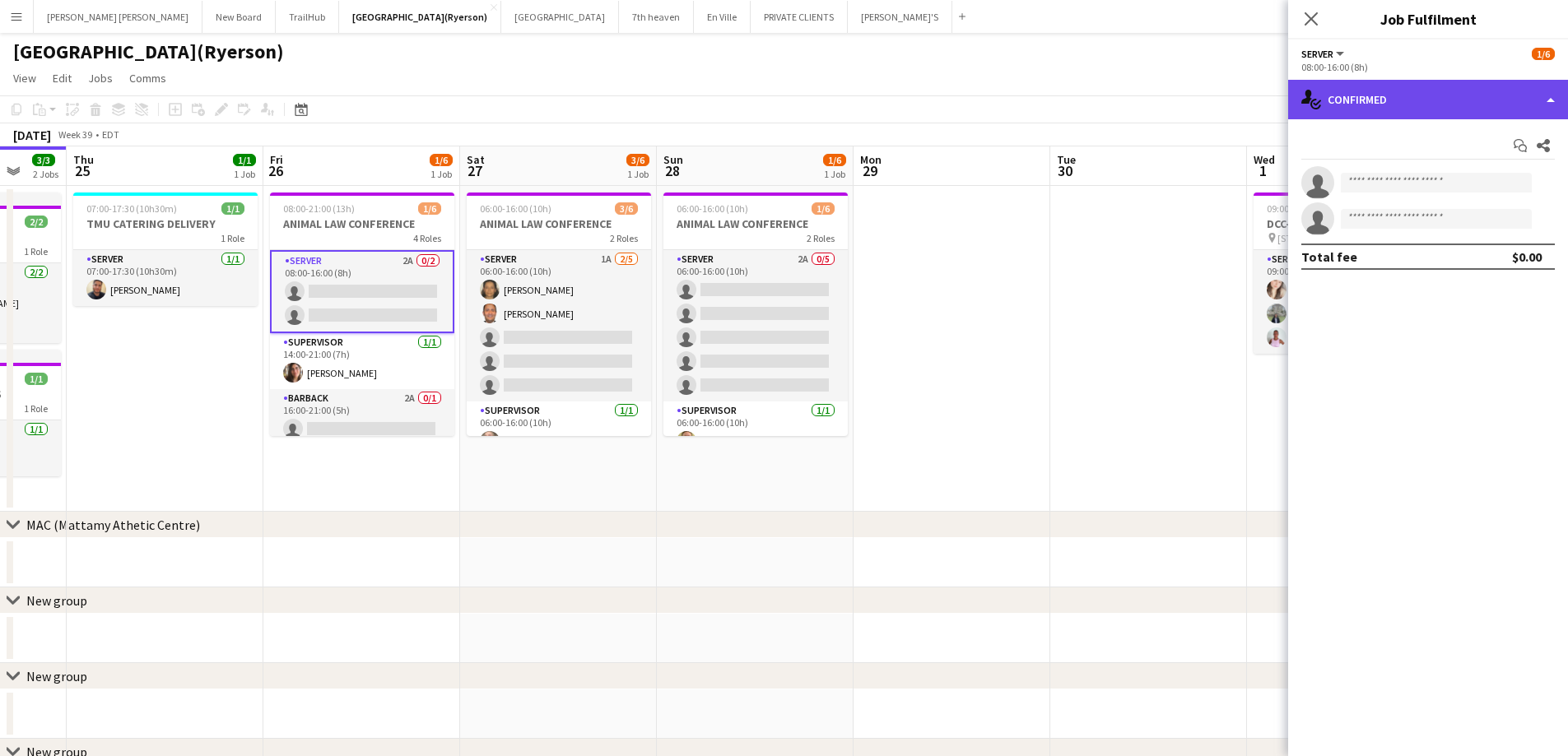
click at [1387, 104] on div "single-neutral-actions-check-2 Confirmed" at bounding box center [1427, 100] width 280 height 40
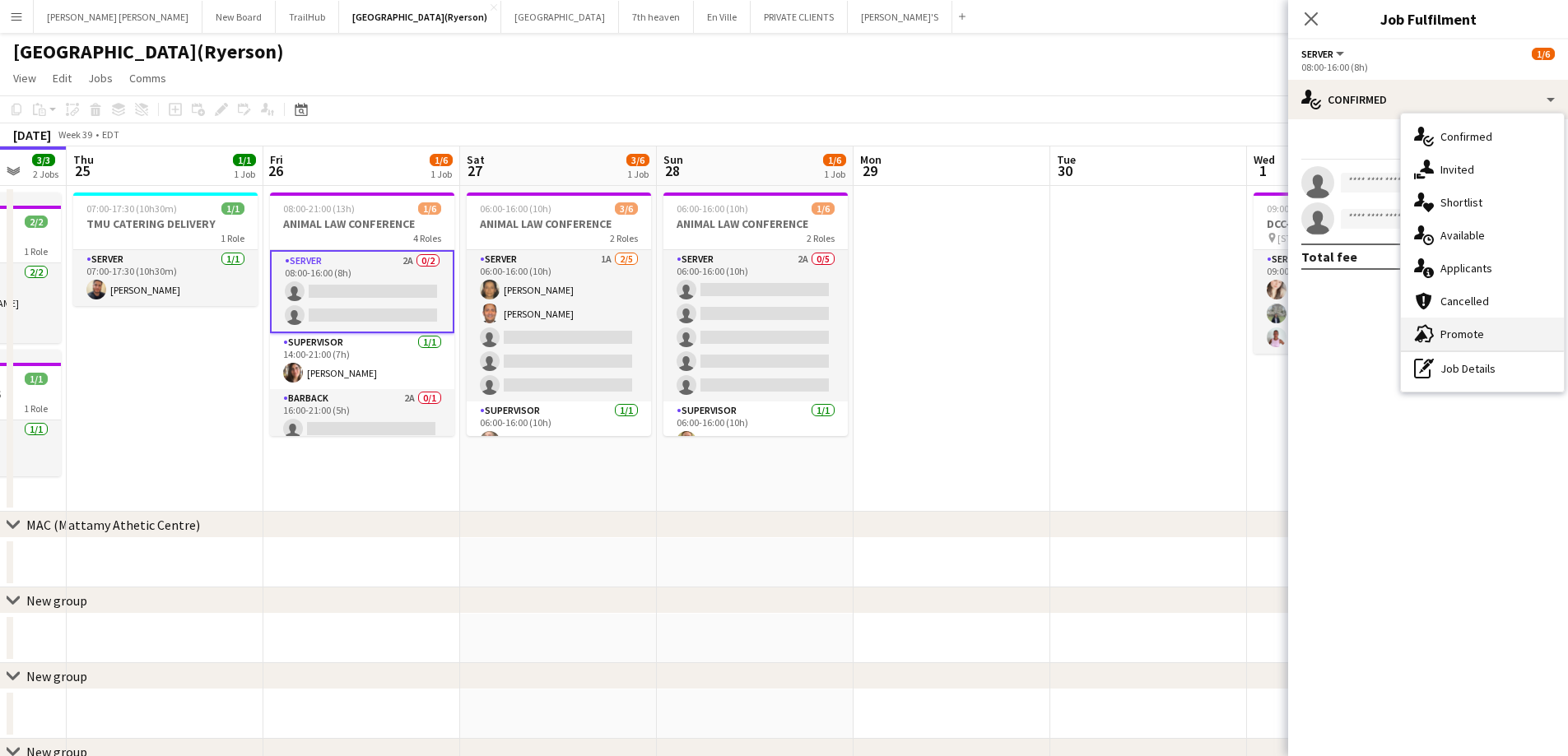
click at [1453, 337] on span "Promote" at bounding box center [1462, 334] width 44 height 15
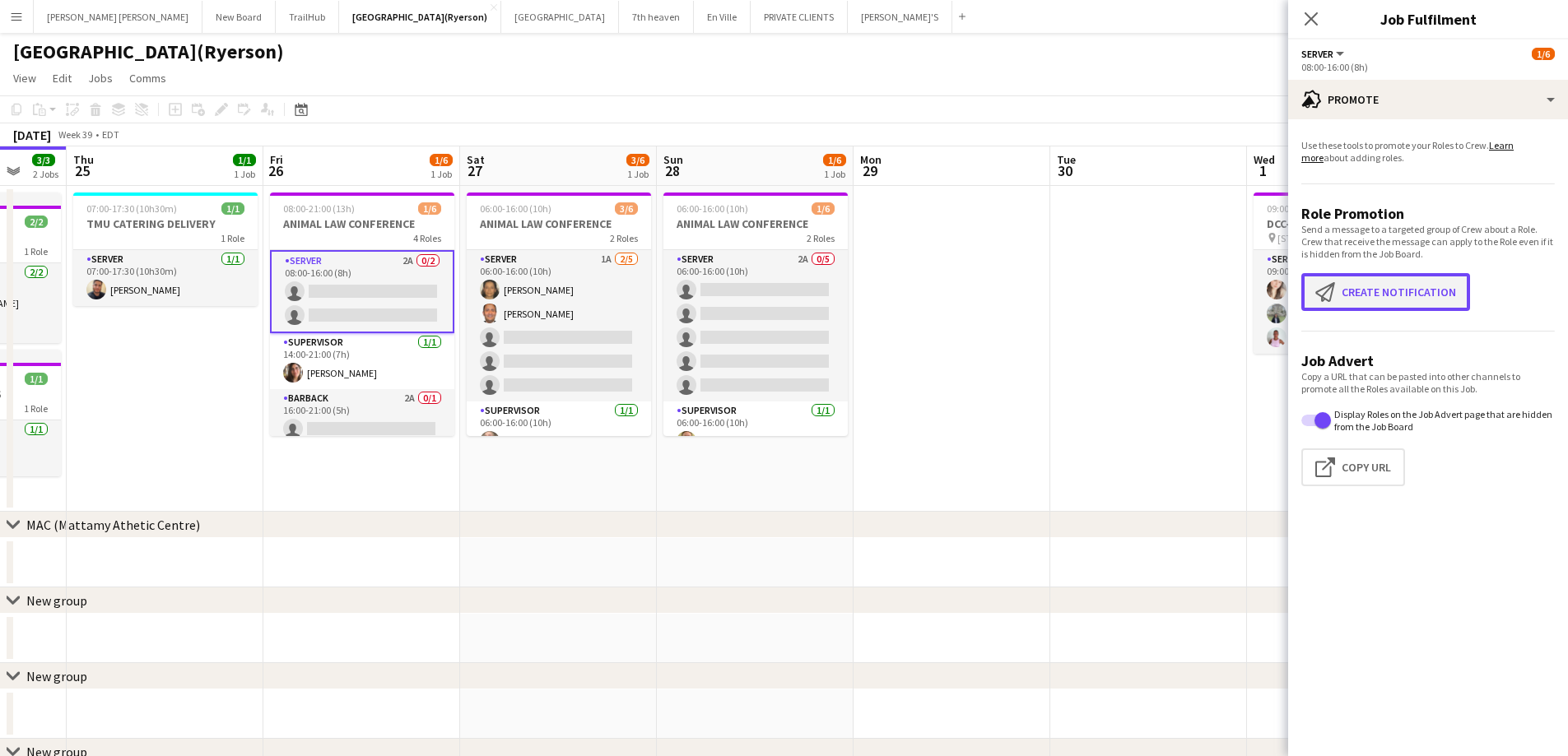
click at [1358, 289] on button "Create notification Create notification" at bounding box center [1385, 293] width 168 height 38
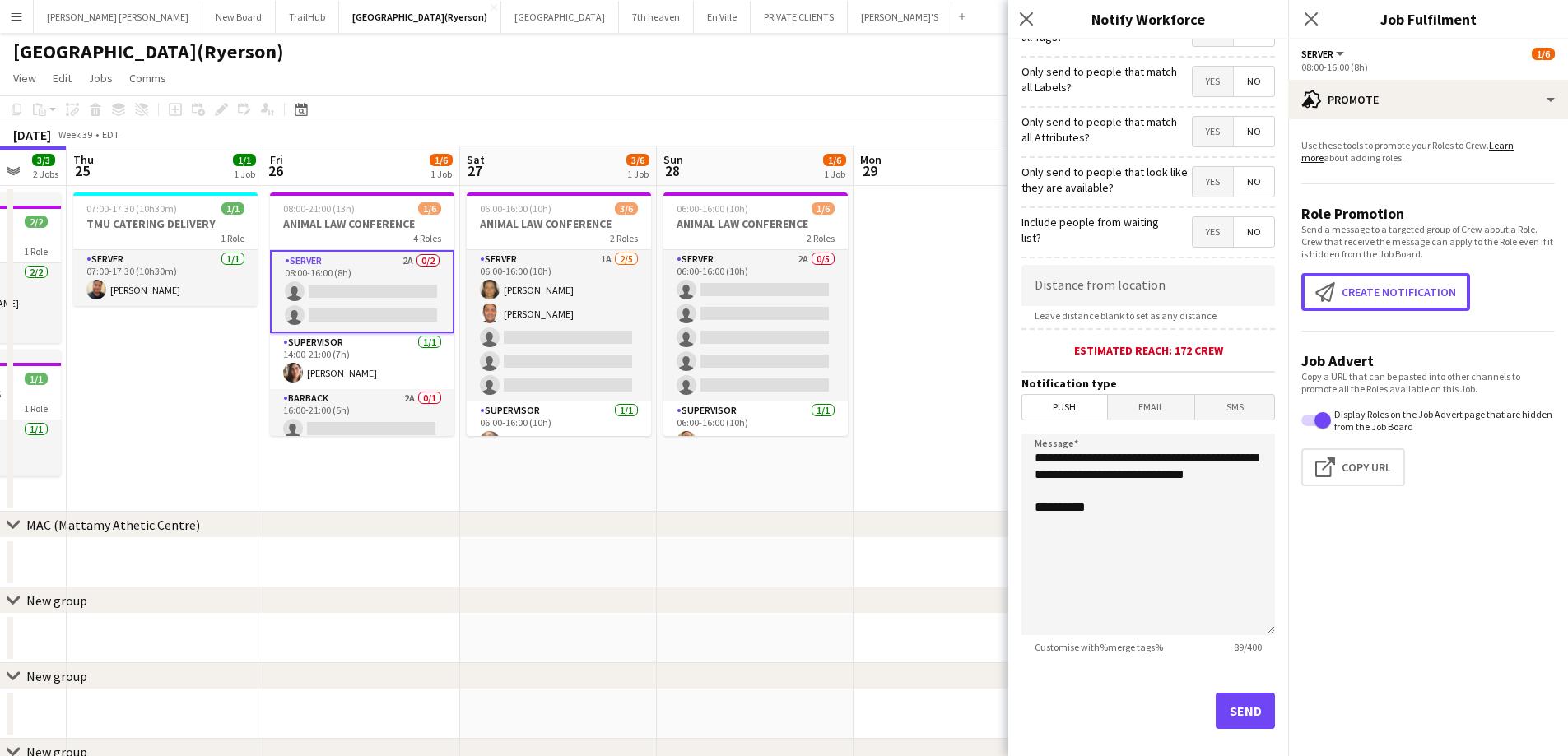
scroll to position [150, 0]
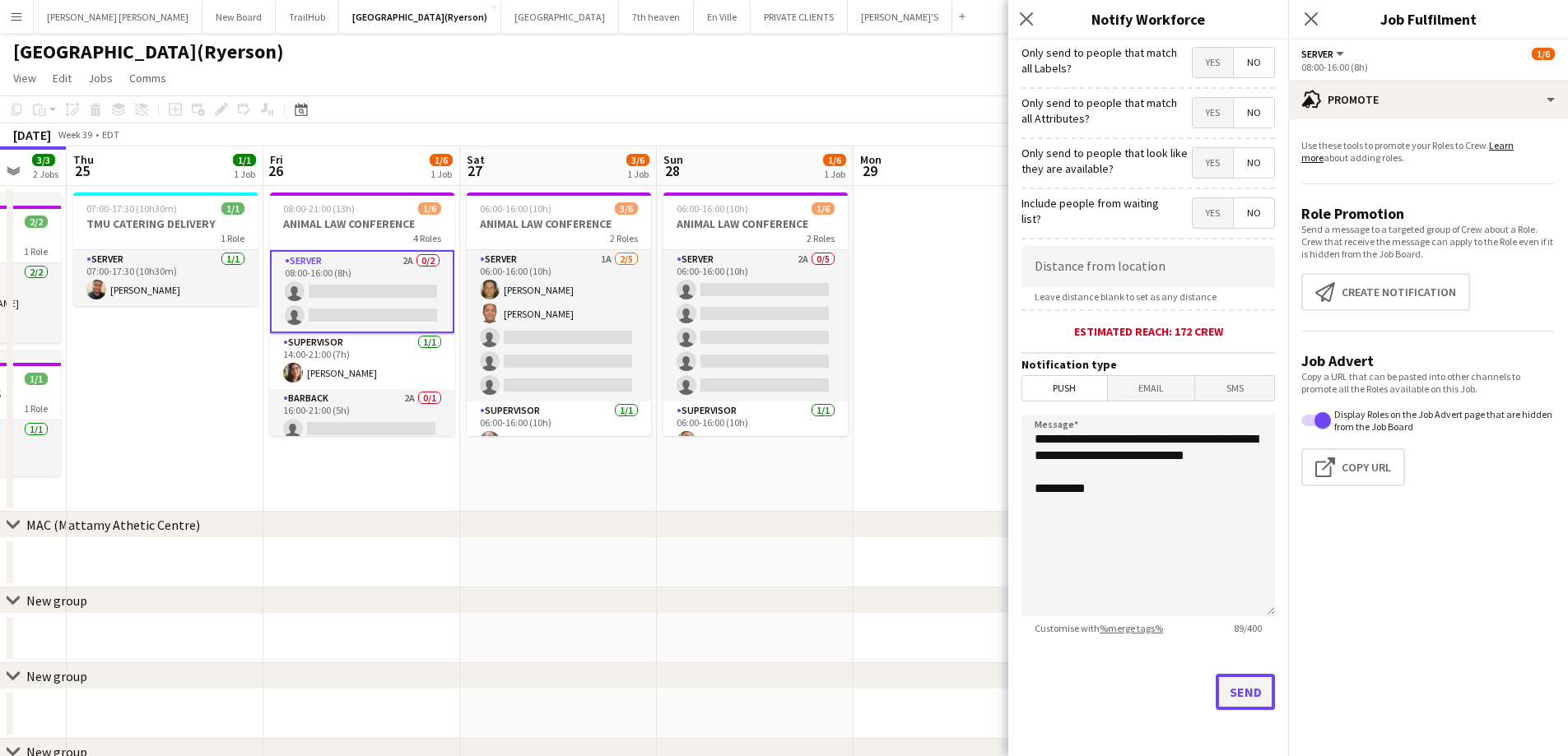
click at [1231, 683] on button "Send" at bounding box center [1245, 692] width 60 height 36
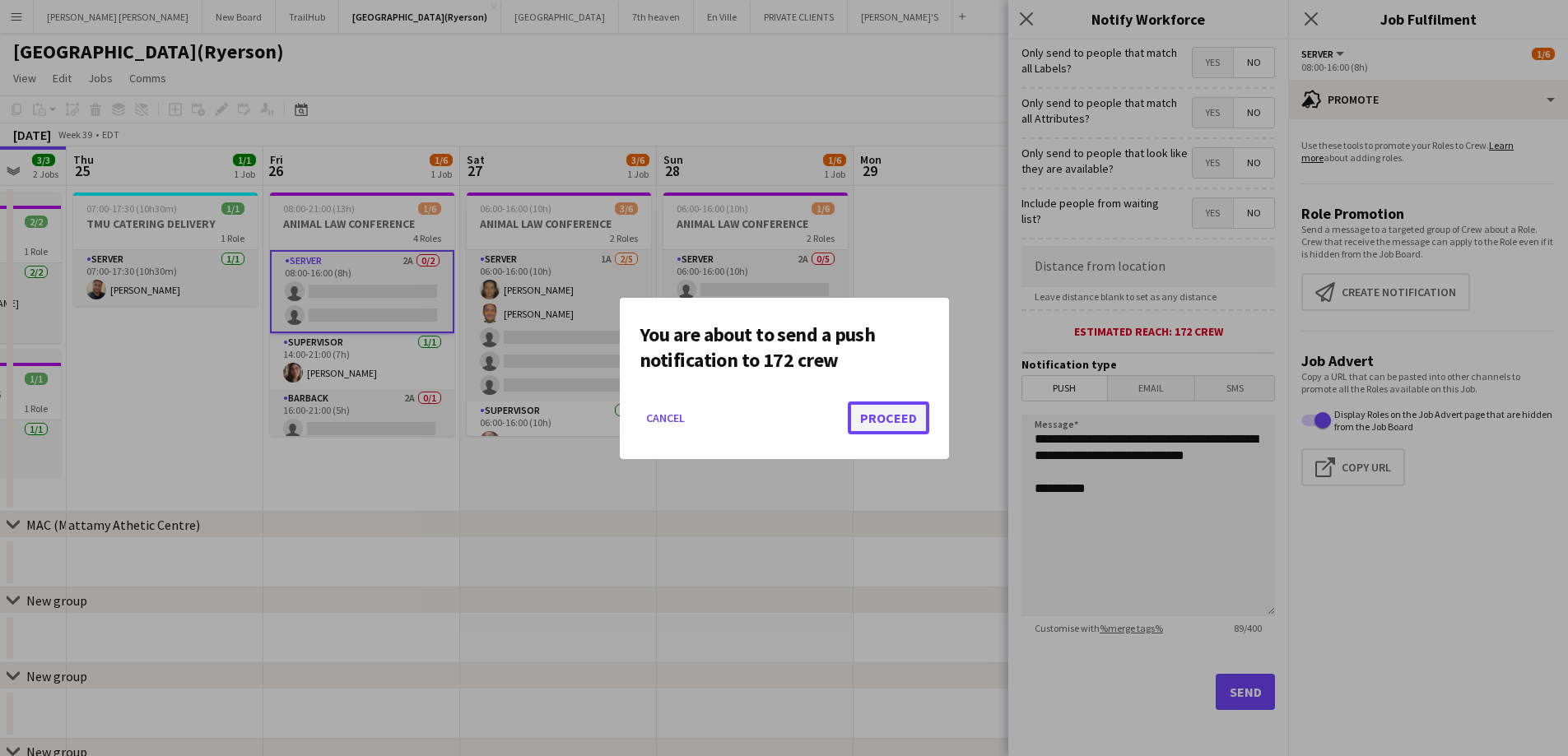
click at [887, 411] on button "Proceed" at bounding box center [888, 418] width 81 height 33
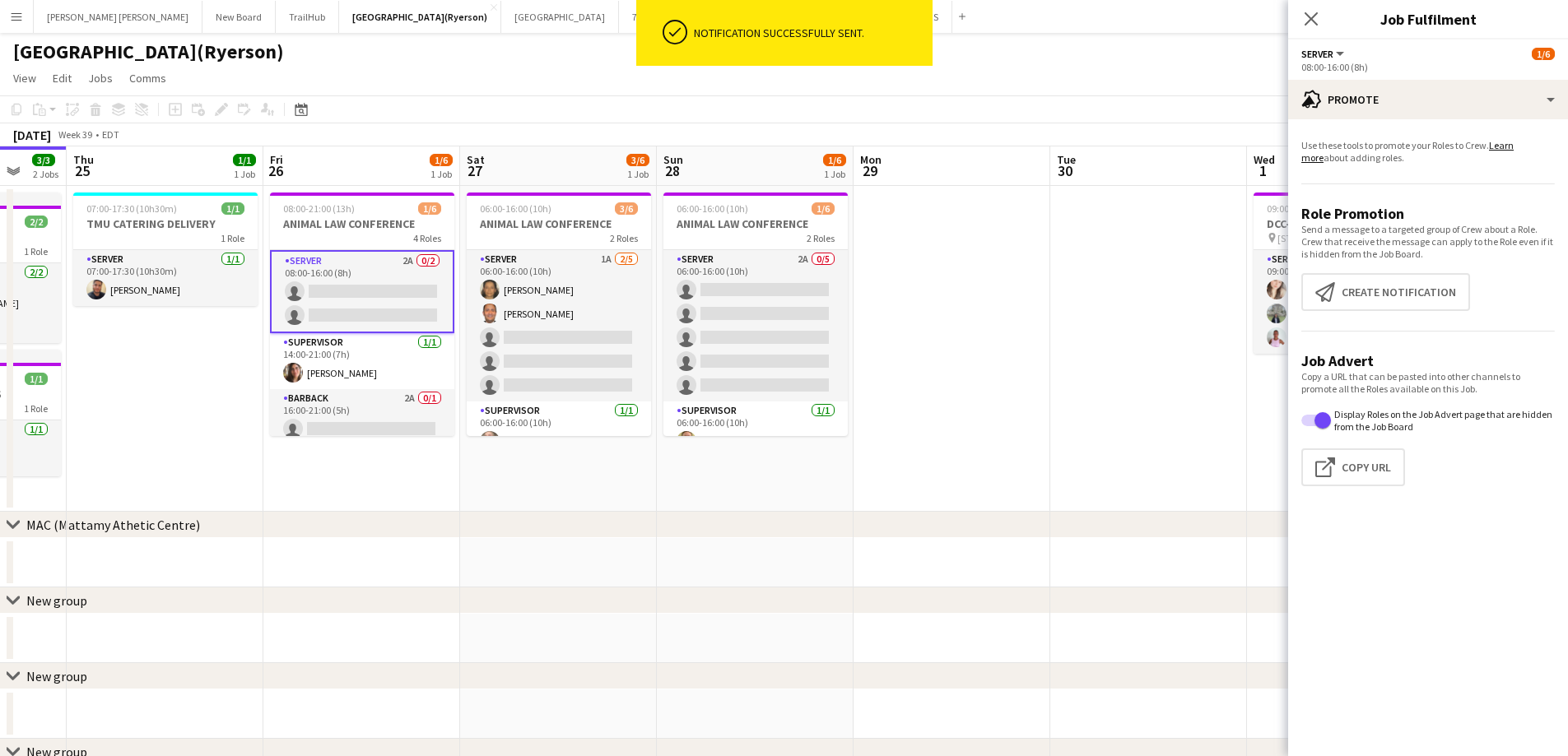
click at [343, 307] on app-card-role "SERVER 2A 0/2 08:00-16:00 (8h) single-neutral-actions single-neutral-actions" at bounding box center [362, 292] width 185 height 83
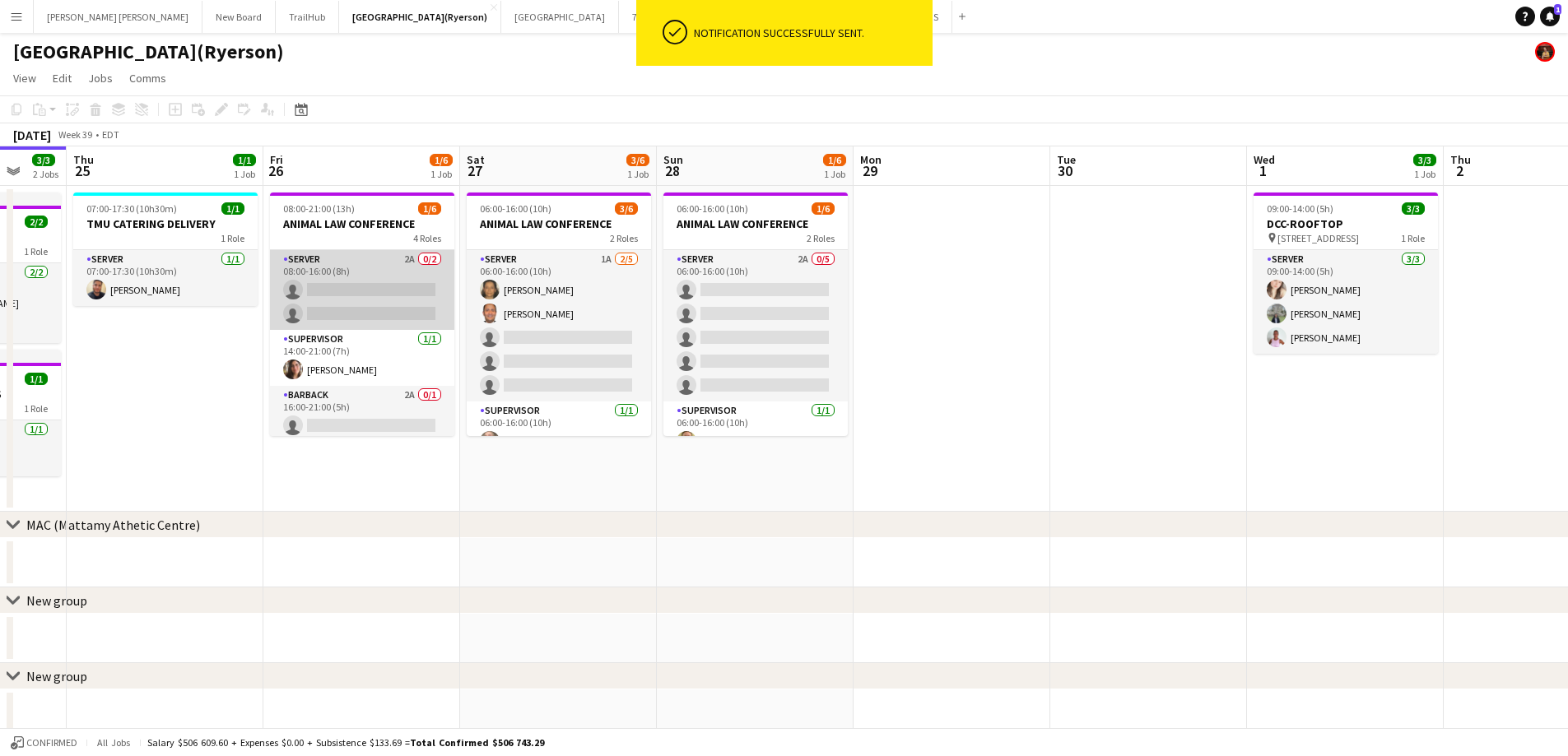
click at [343, 307] on app-card-role "SERVER 2A 0/2 08:00-16:00 (8h) single-neutral-actions single-neutral-actions" at bounding box center [362, 290] width 185 height 80
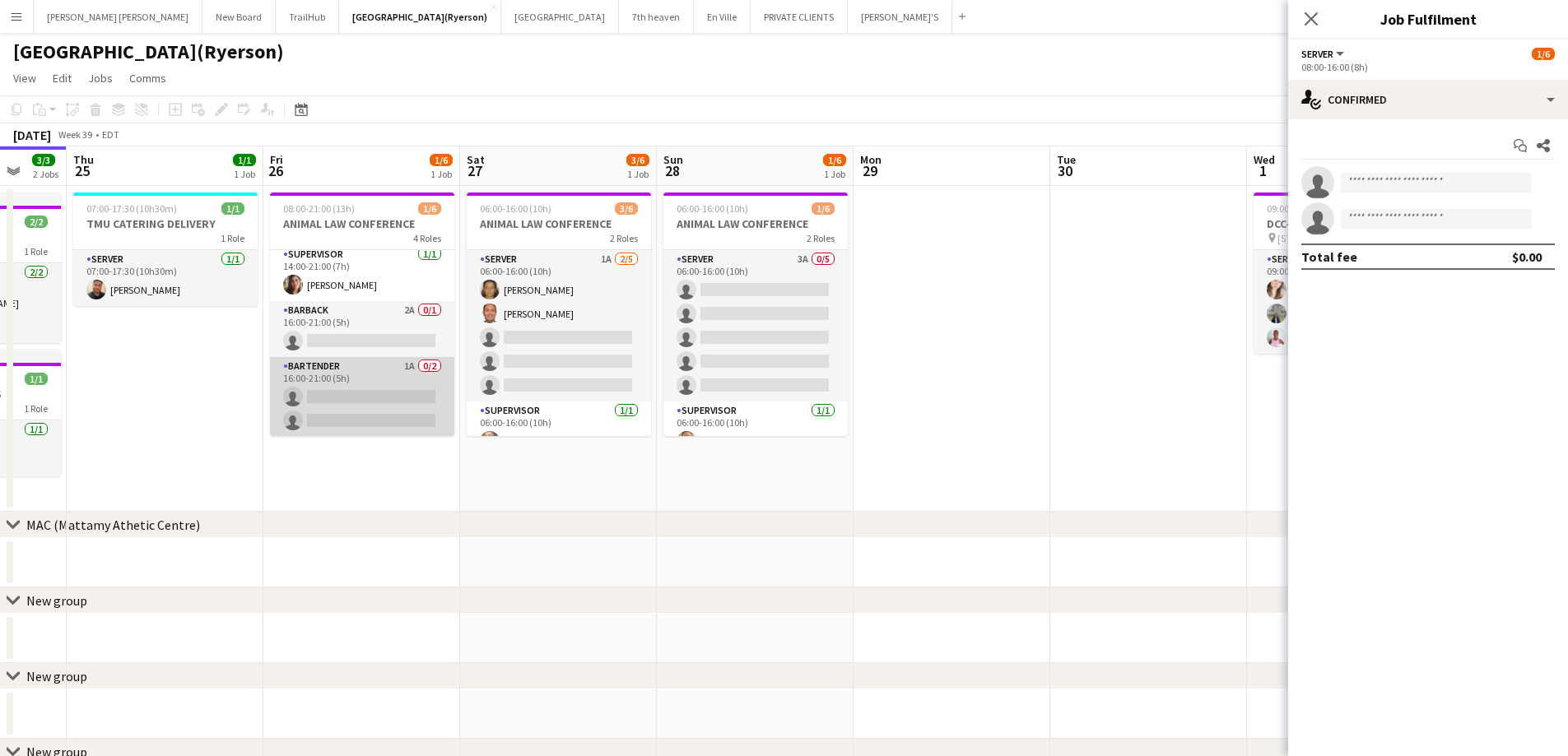
scroll to position [89, 0]
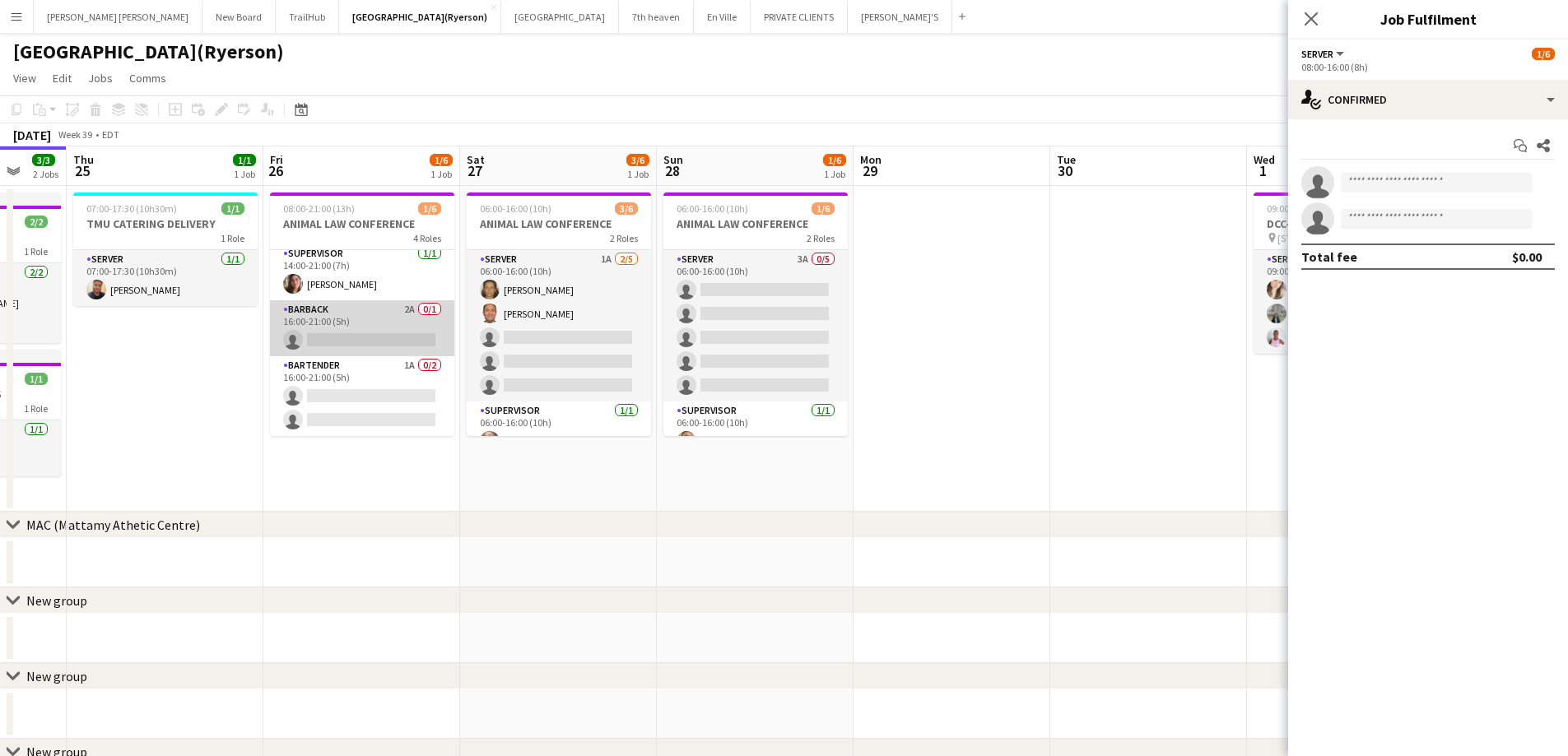
click at [355, 339] on app-card-role "BARBACK 2A 0/1 16:00-21:00 (5h) single-neutral-actions" at bounding box center [362, 328] width 185 height 56
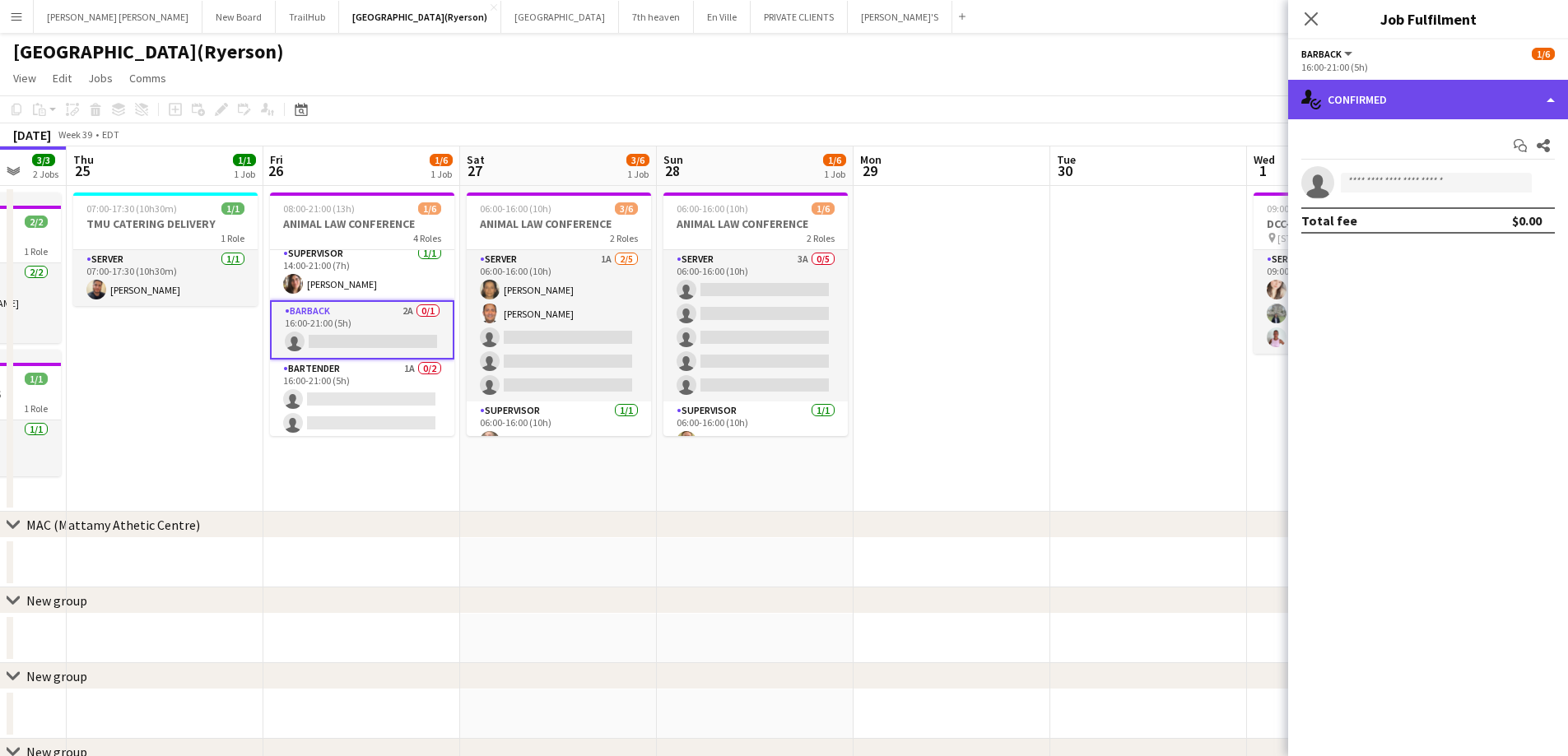
click at [1386, 84] on div "single-neutral-actions-check-2 Confirmed" at bounding box center [1427, 100] width 280 height 40
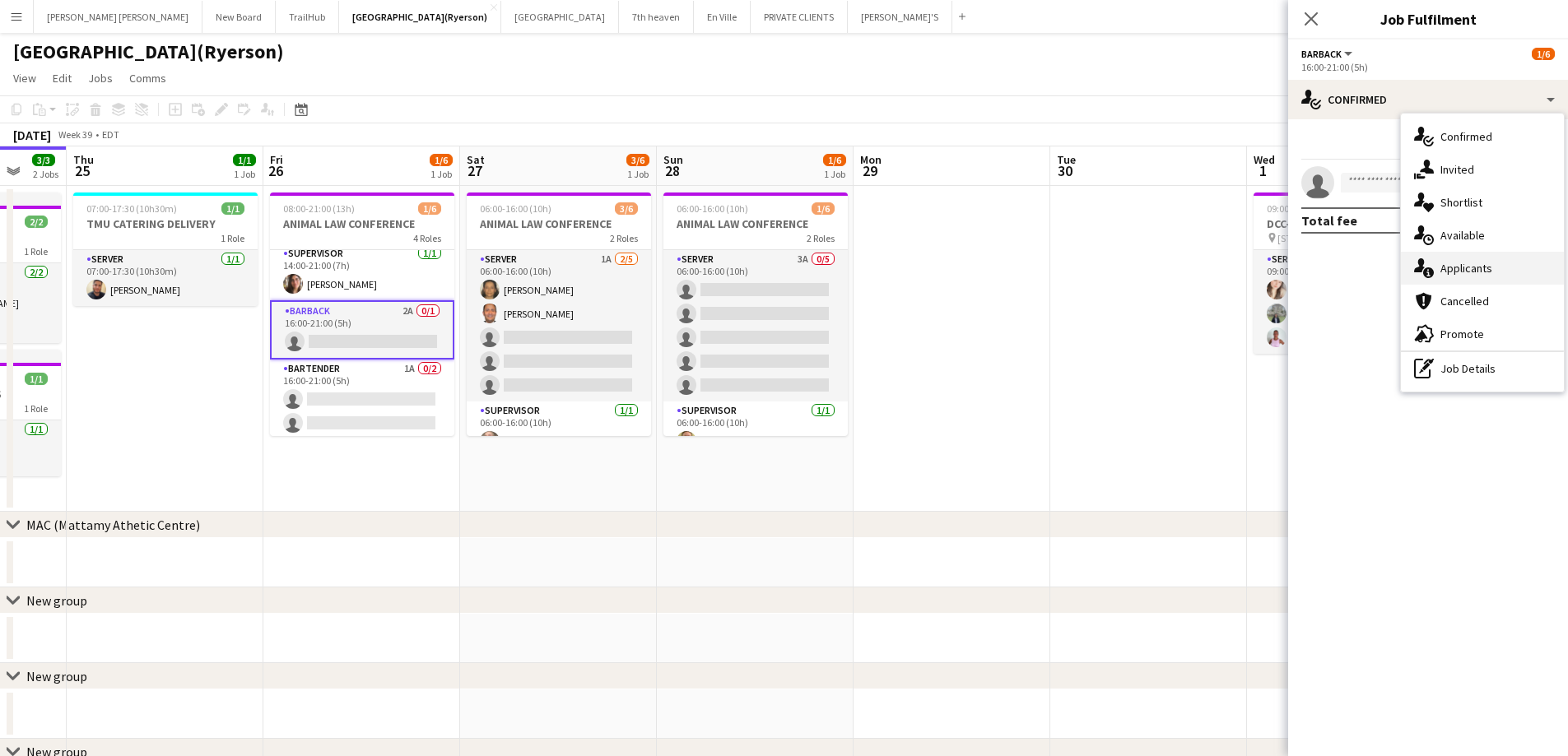
click at [1498, 283] on div "single-neutral-actions-information Applicants" at bounding box center [1482, 268] width 163 height 33
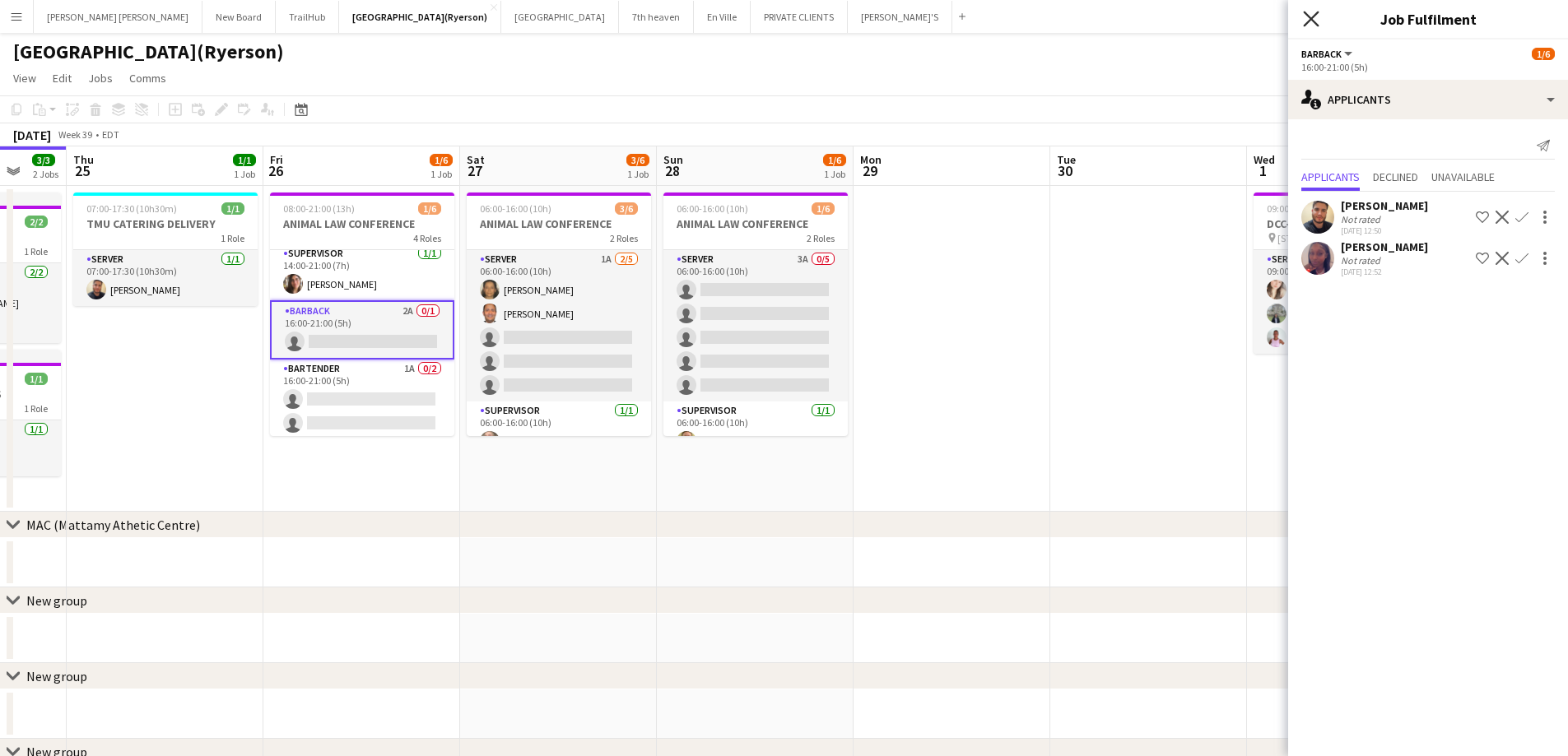
click at [1309, 20] on icon at bounding box center [1311, 18] width 16 height 16
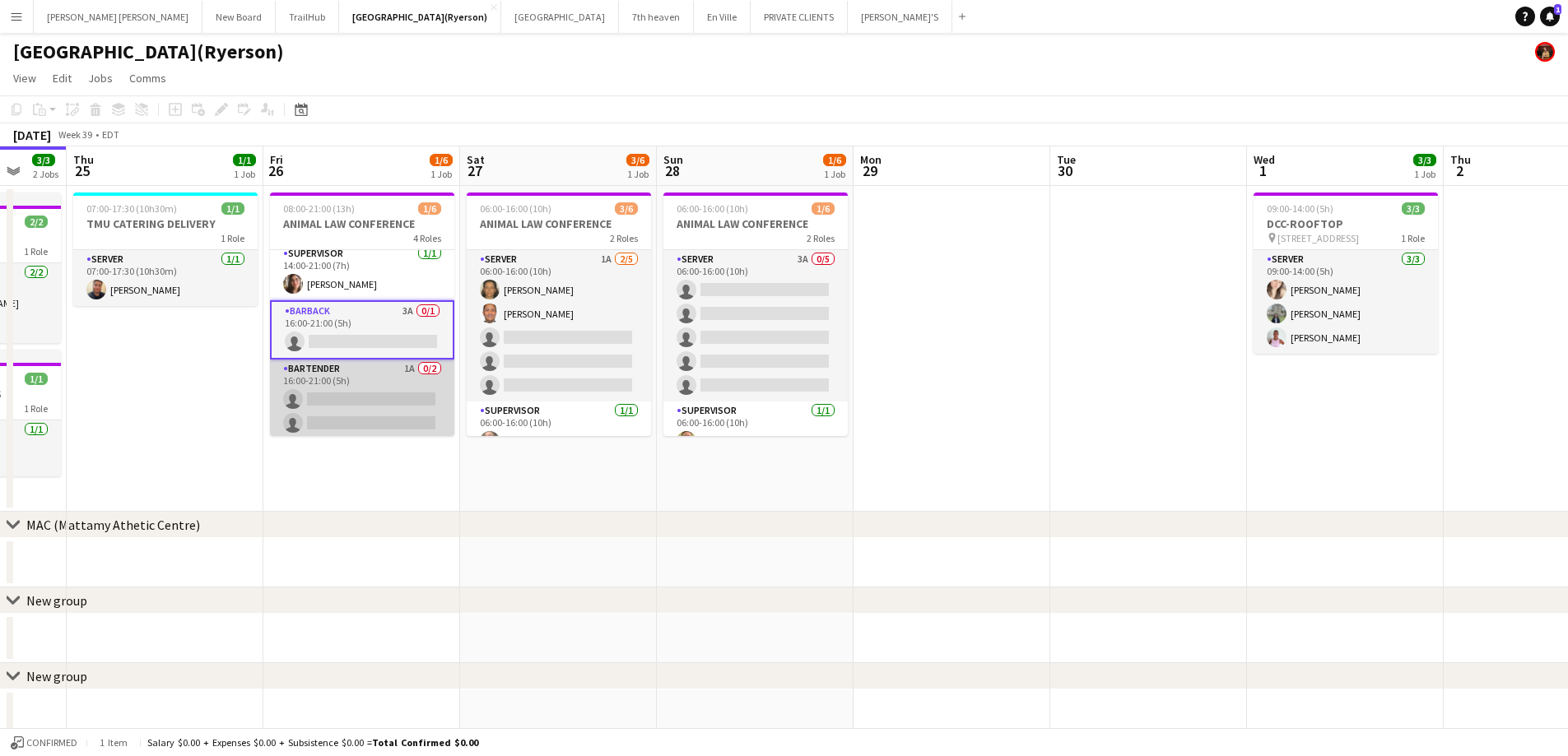
scroll to position [89, 0]
click at [362, 393] on app-card-role "BARTENDER 1A 0/2 16:00-21:00 (5h) single-neutral-actions single-neutral-actions" at bounding box center [362, 396] width 185 height 80
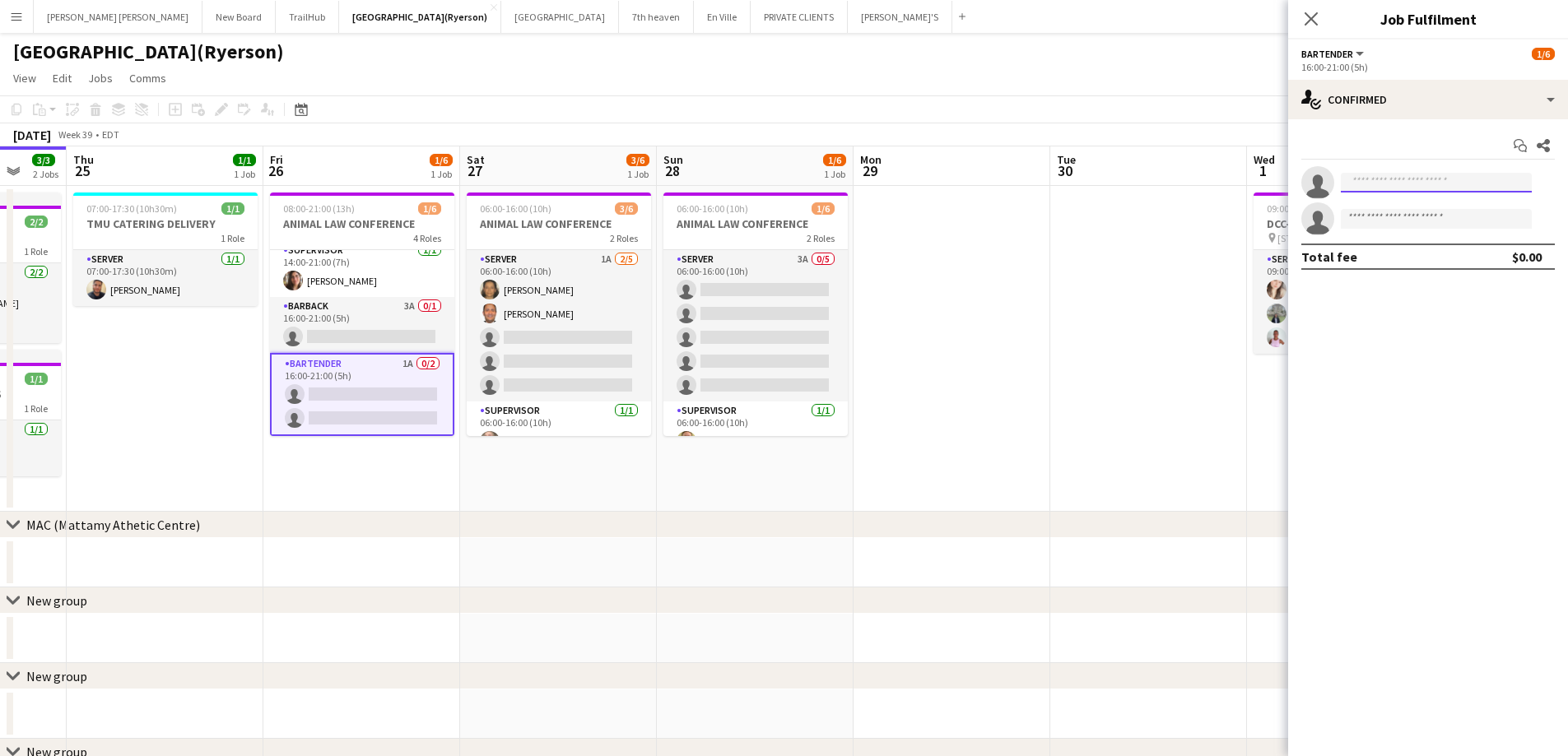
click at [1413, 187] on input at bounding box center [1435, 182] width 191 height 20
type input "******"
click at [1427, 220] on span "santiesteban910@gmail.com" at bounding box center [1436, 219] width 165 height 13
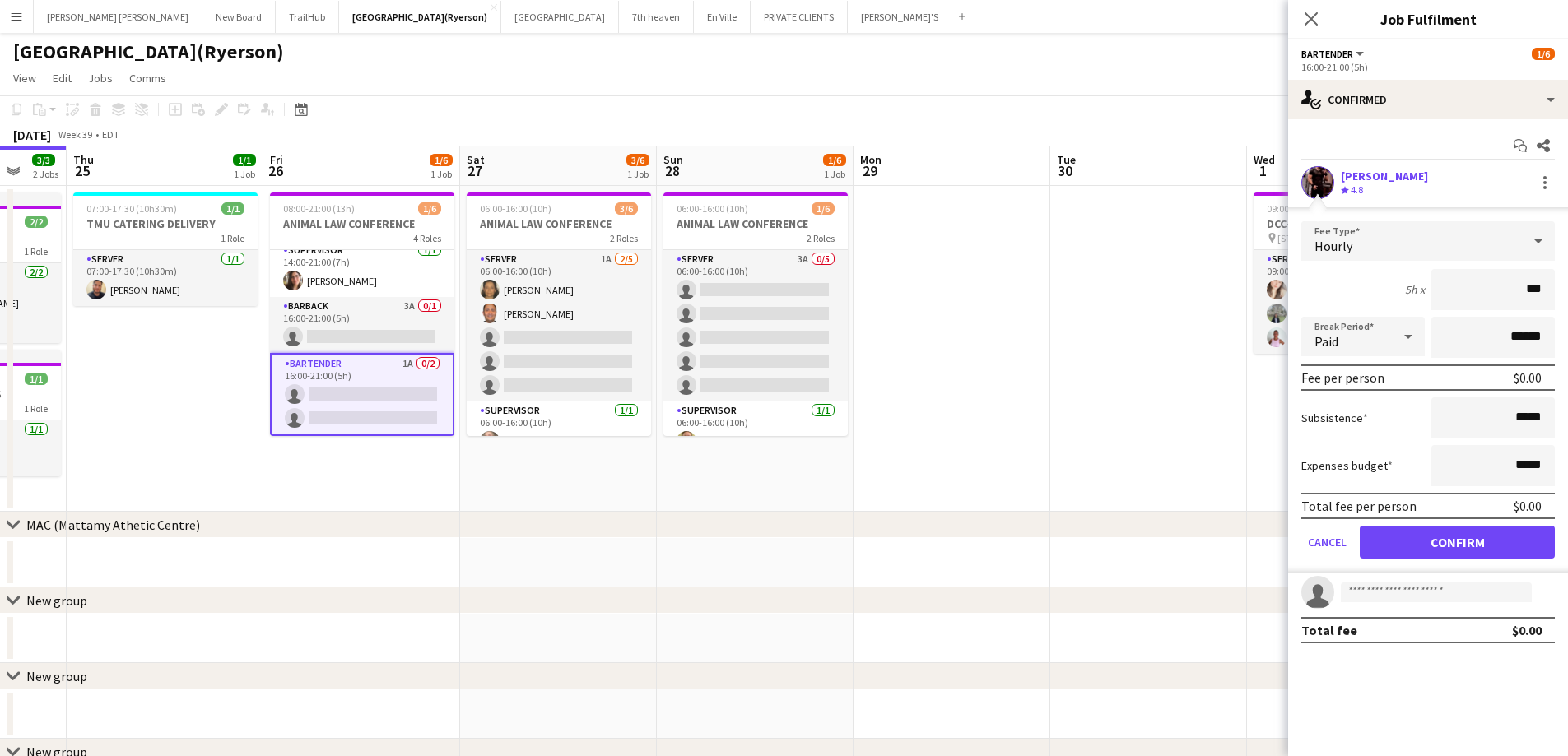
type input "**"
type input "******"
click at [1483, 547] on button "Confirm" at bounding box center [1457, 542] width 195 height 33
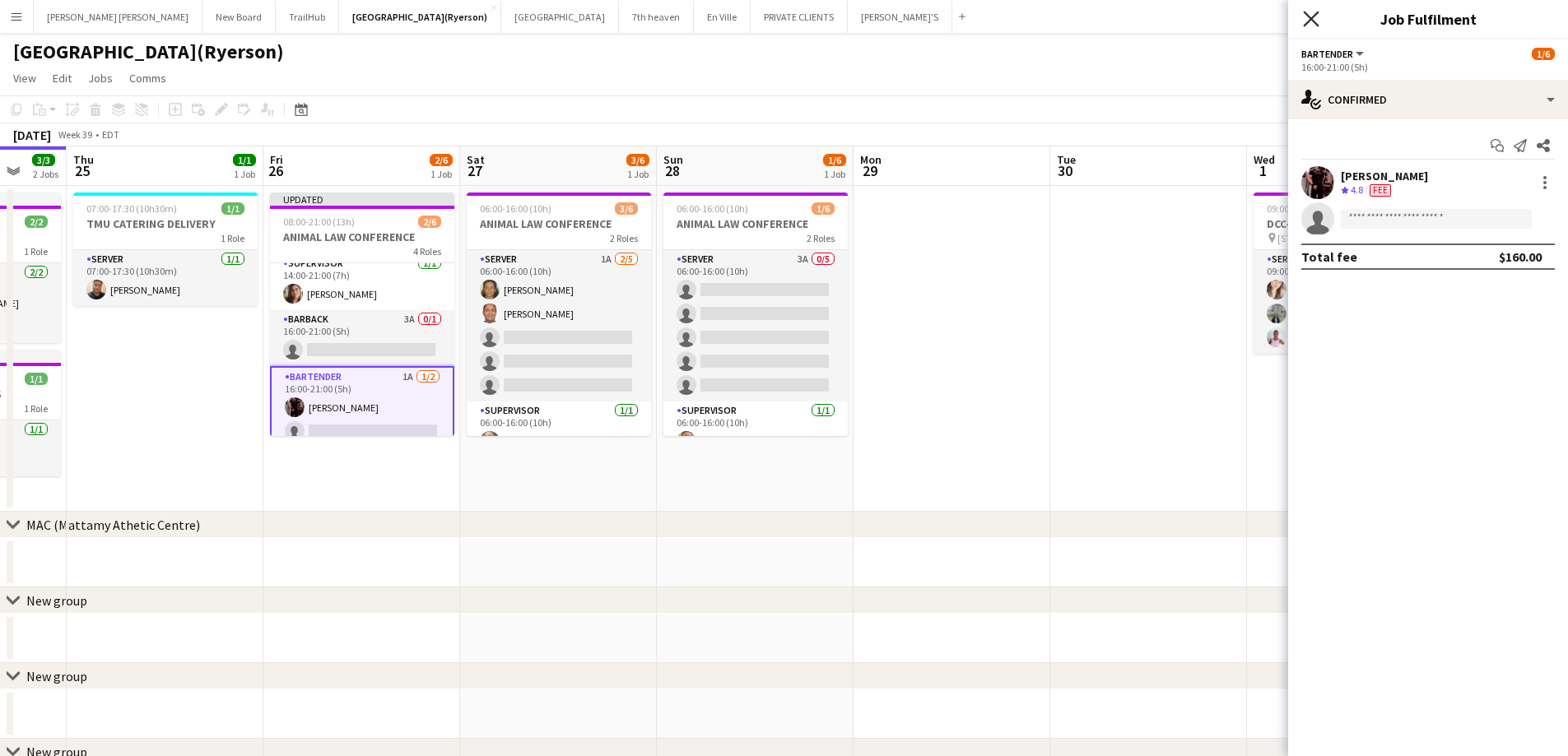
click at [1306, 15] on icon at bounding box center [1311, 18] width 16 height 16
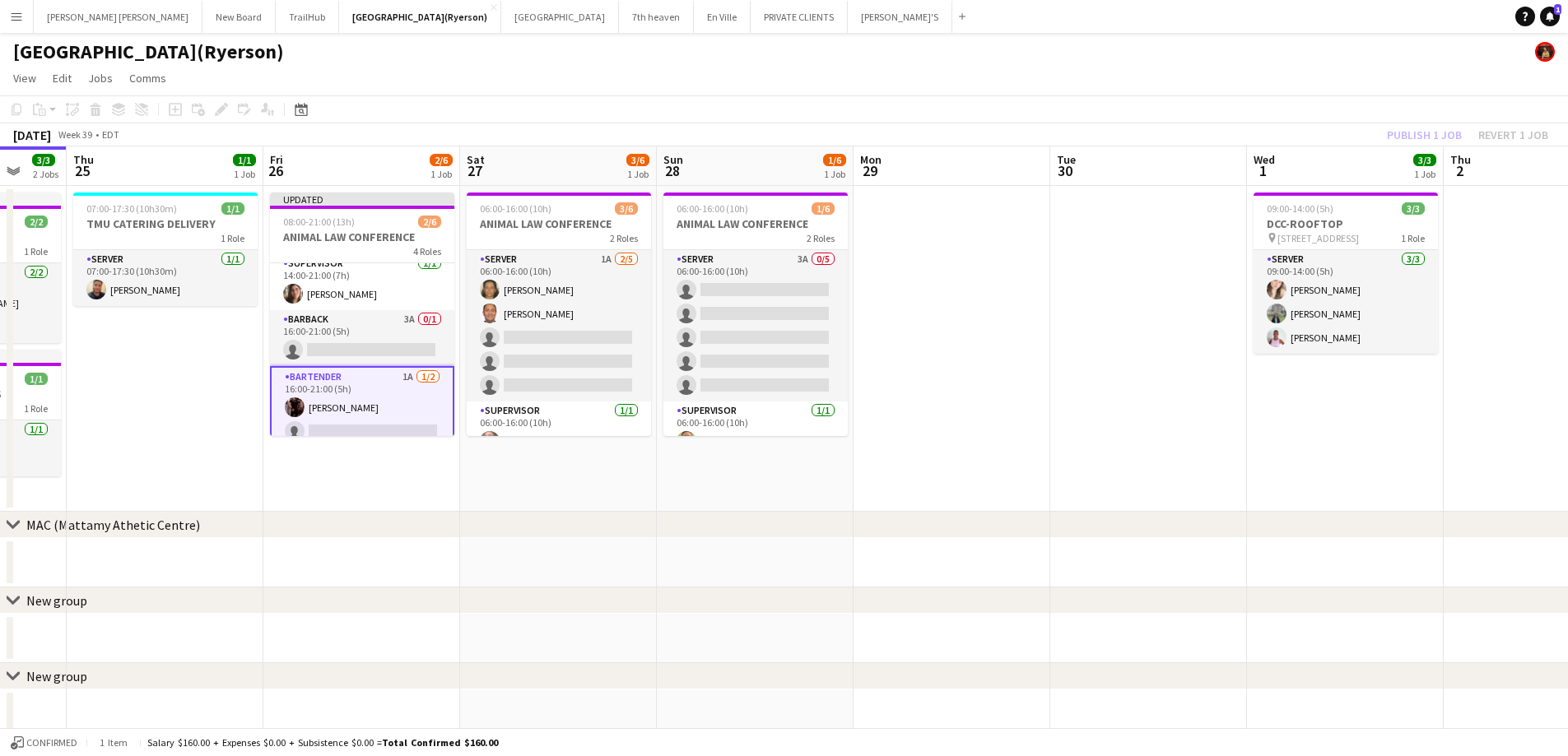
click at [1436, 133] on div "Publish 1 job Revert 1 job" at bounding box center [1467, 135] width 201 height 22
click at [1436, 133] on button "Publish 1 job" at bounding box center [1424, 135] width 88 height 22
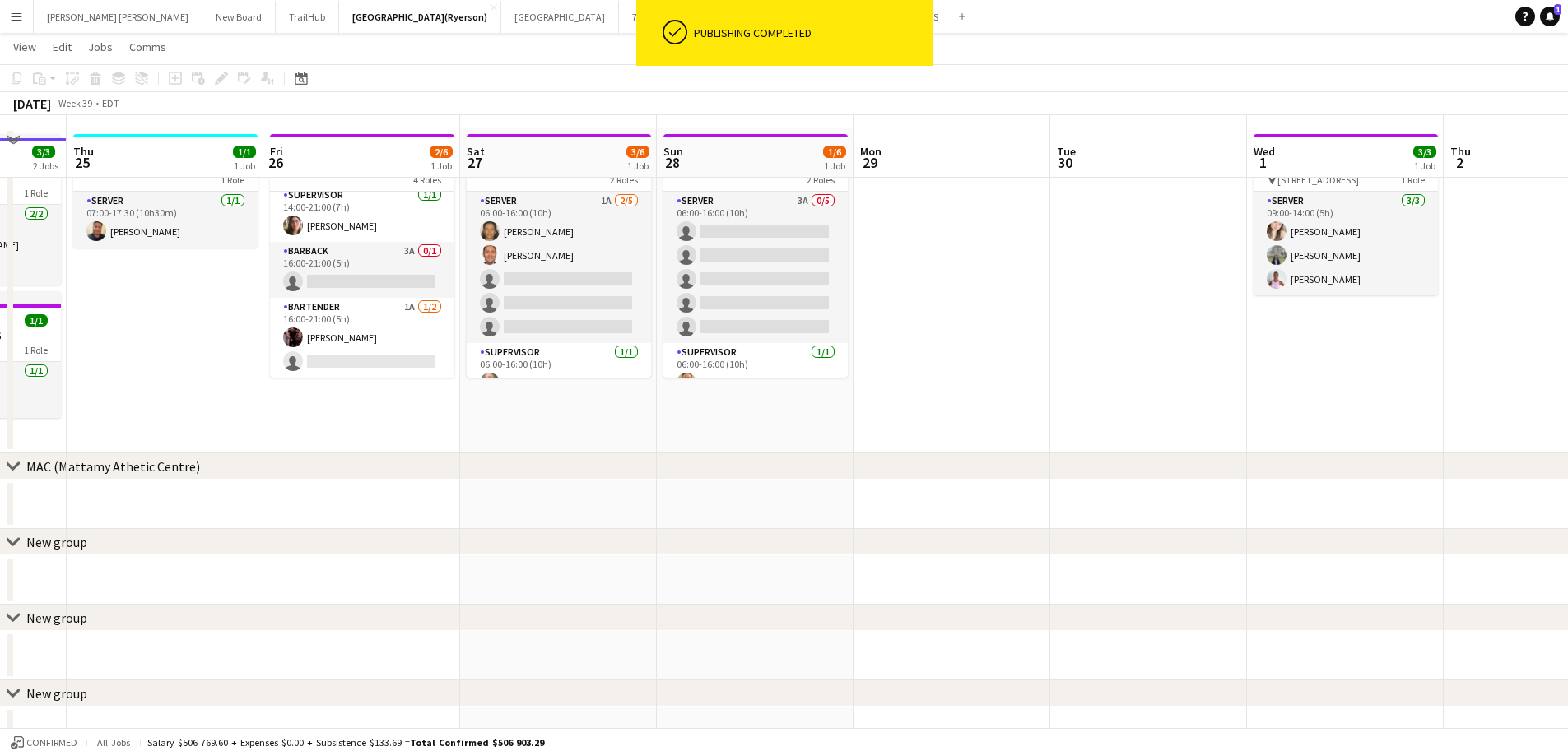
scroll to position [82, 0]
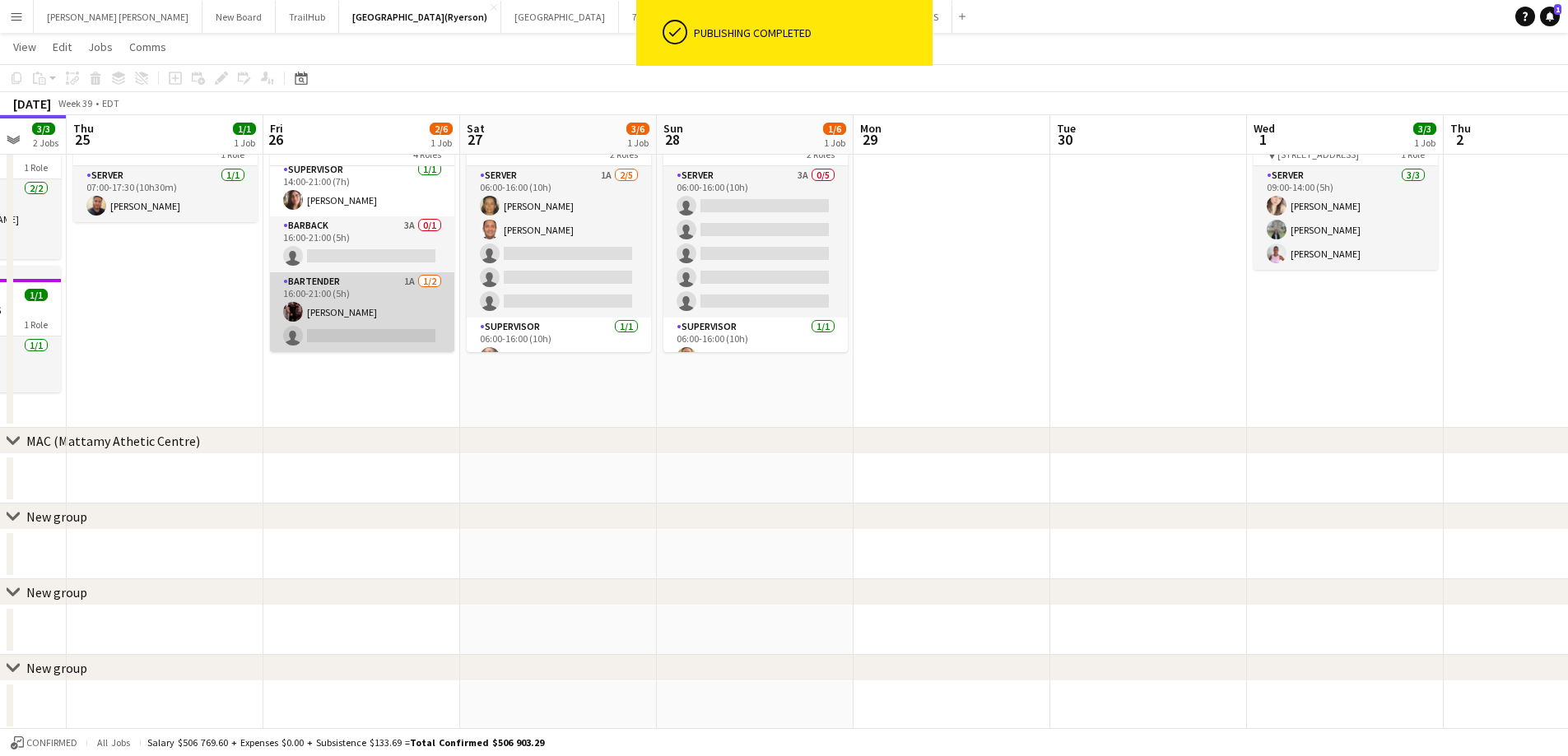
click at [347, 344] on app-card-role "BARTENDER 1A 1/2 16:00-21:00 (5h) Joseph Ernesto single-neutral-actions" at bounding box center [362, 312] width 185 height 80
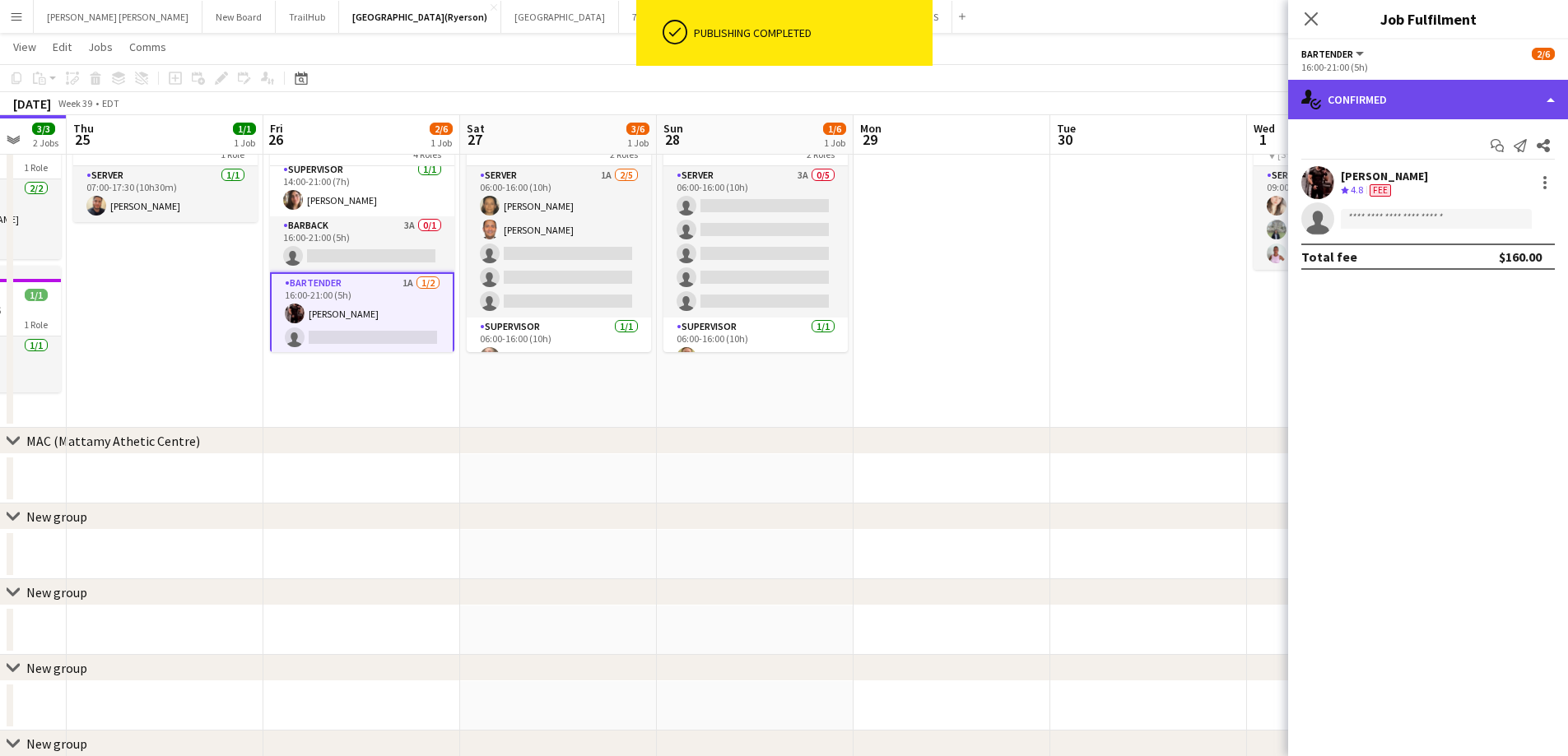
click at [1450, 104] on div "single-neutral-actions-check-2 Confirmed" at bounding box center [1427, 100] width 280 height 40
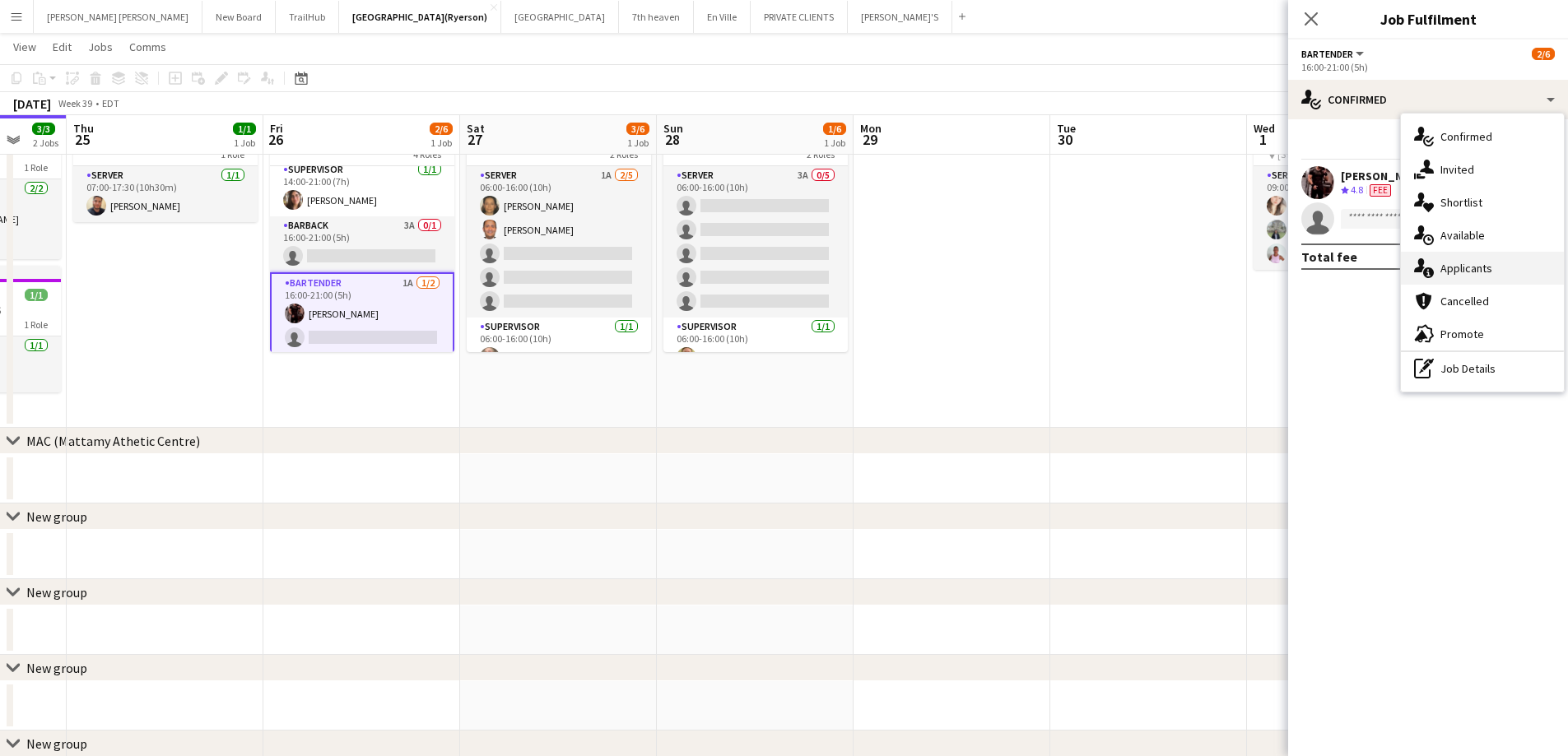
click at [1492, 275] on div "single-neutral-actions-information Applicants" at bounding box center [1482, 268] width 163 height 33
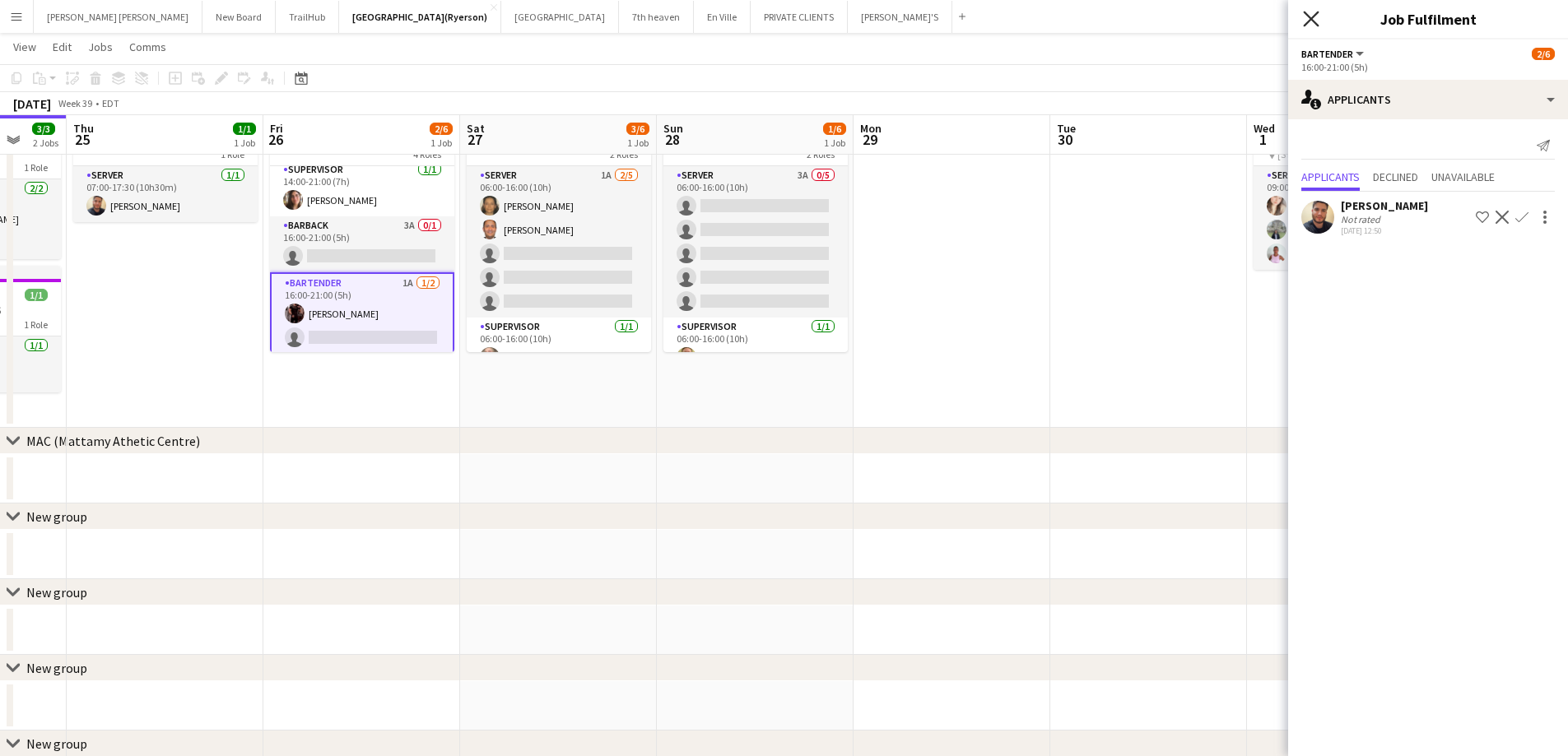
click at [1316, 19] on icon "Close pop-in" at bounding box center [1311, 18] width 16 height 16
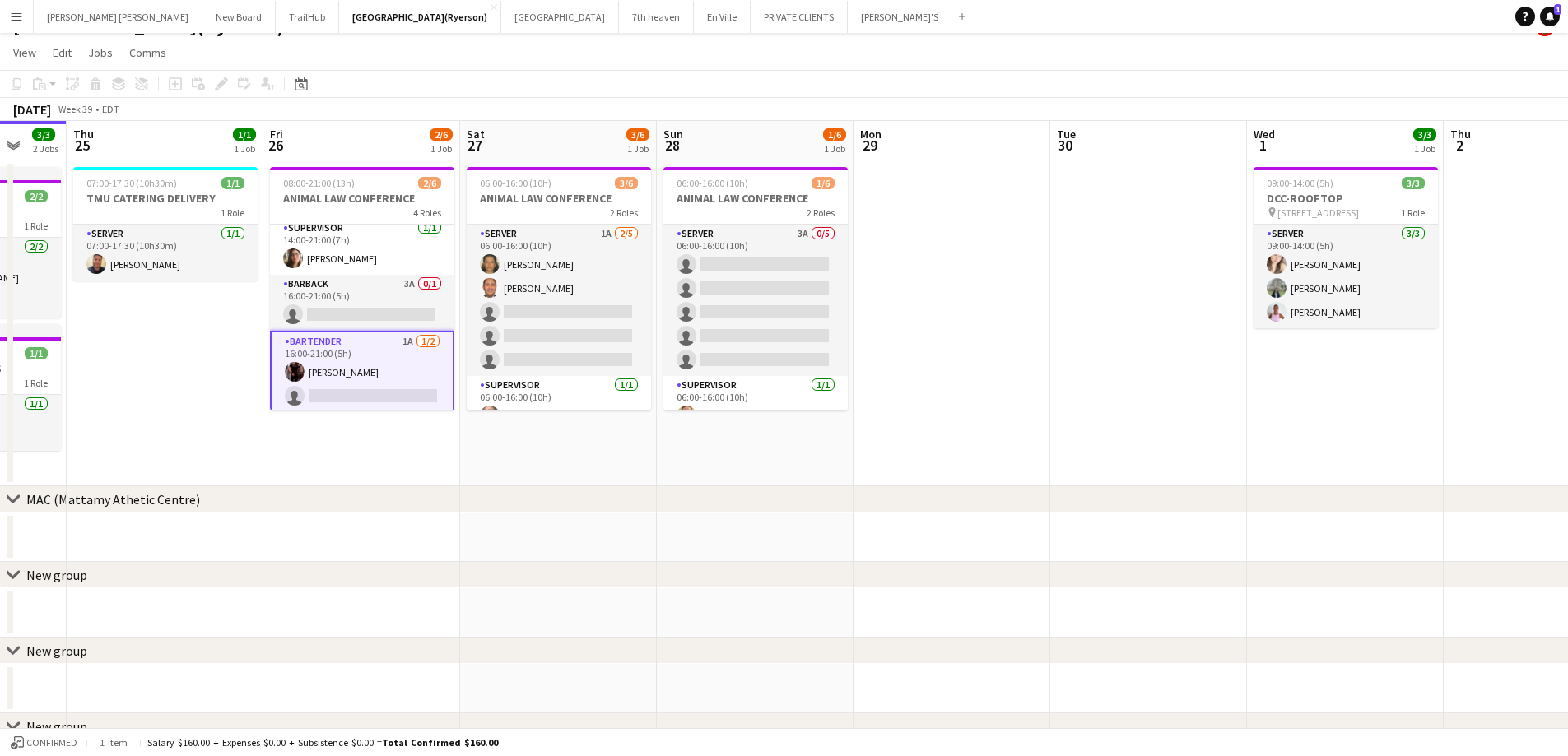
scroll to position [0, 0]
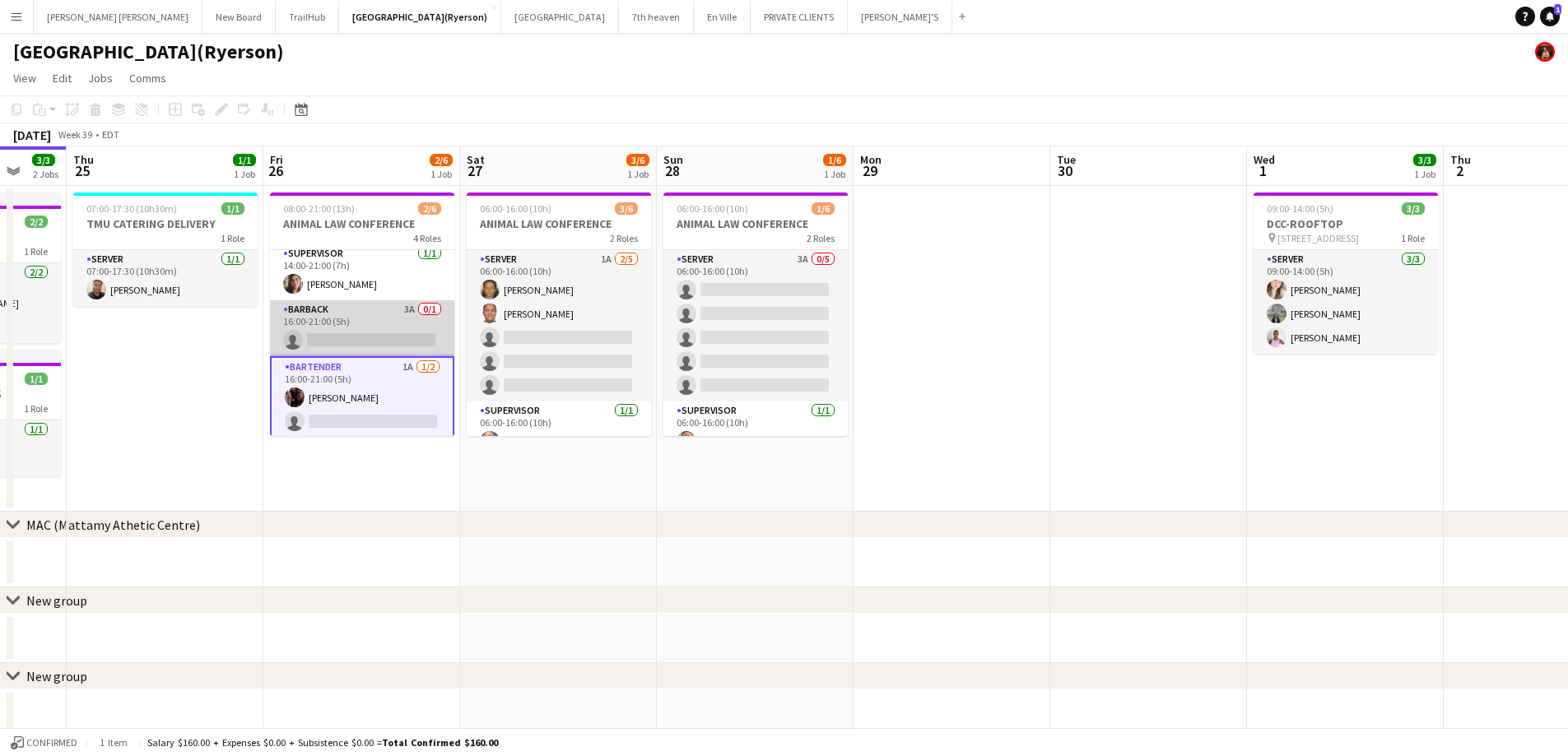
click at [363, 339] on app-card-role "BARBACK 3A 0/1 16:00-21:00 (5h) single-neutral-actions" at bounding box center [362, 328] width 185 height 56
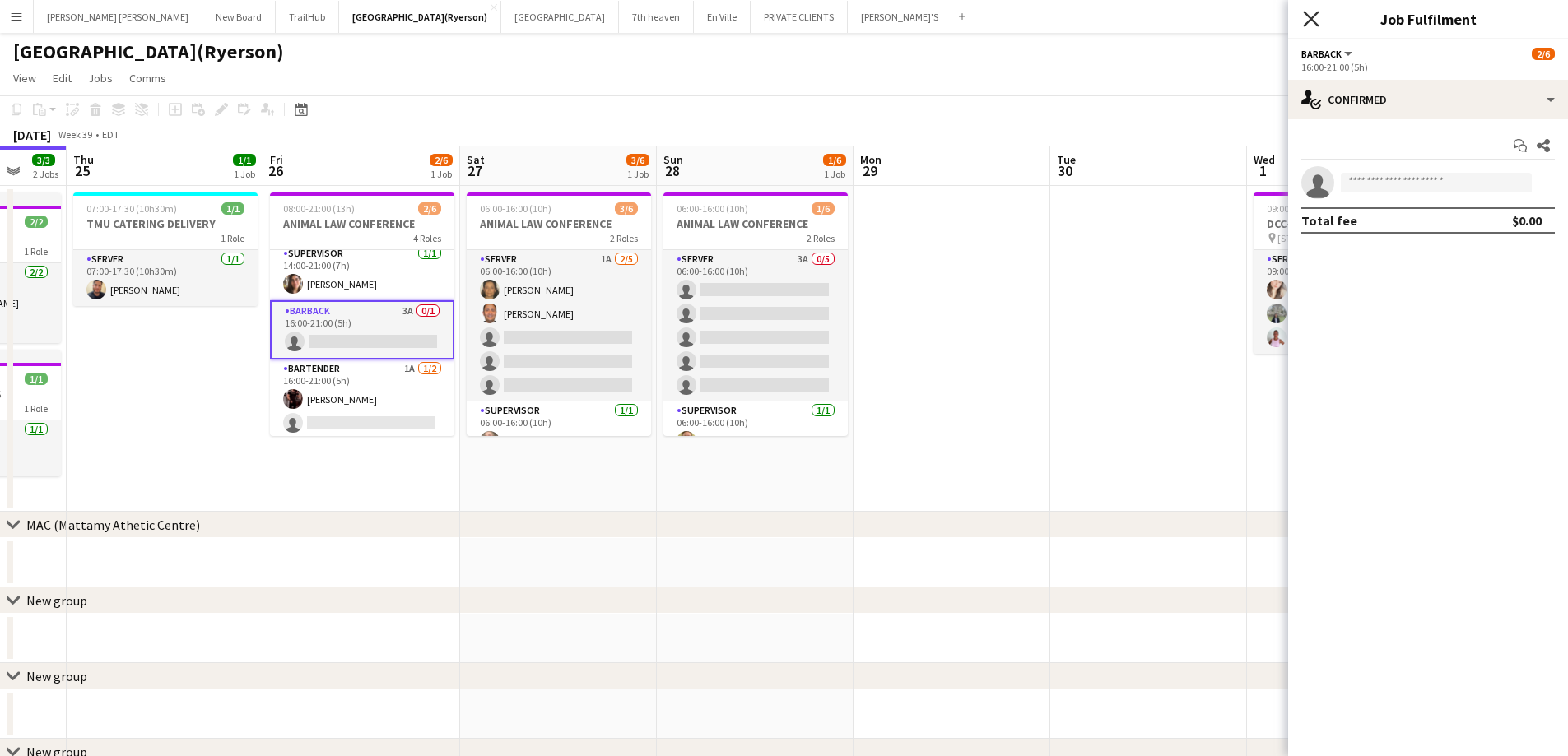
click at [1316, 23] on icon at bounding box center [1311, 18] width 16 height 16
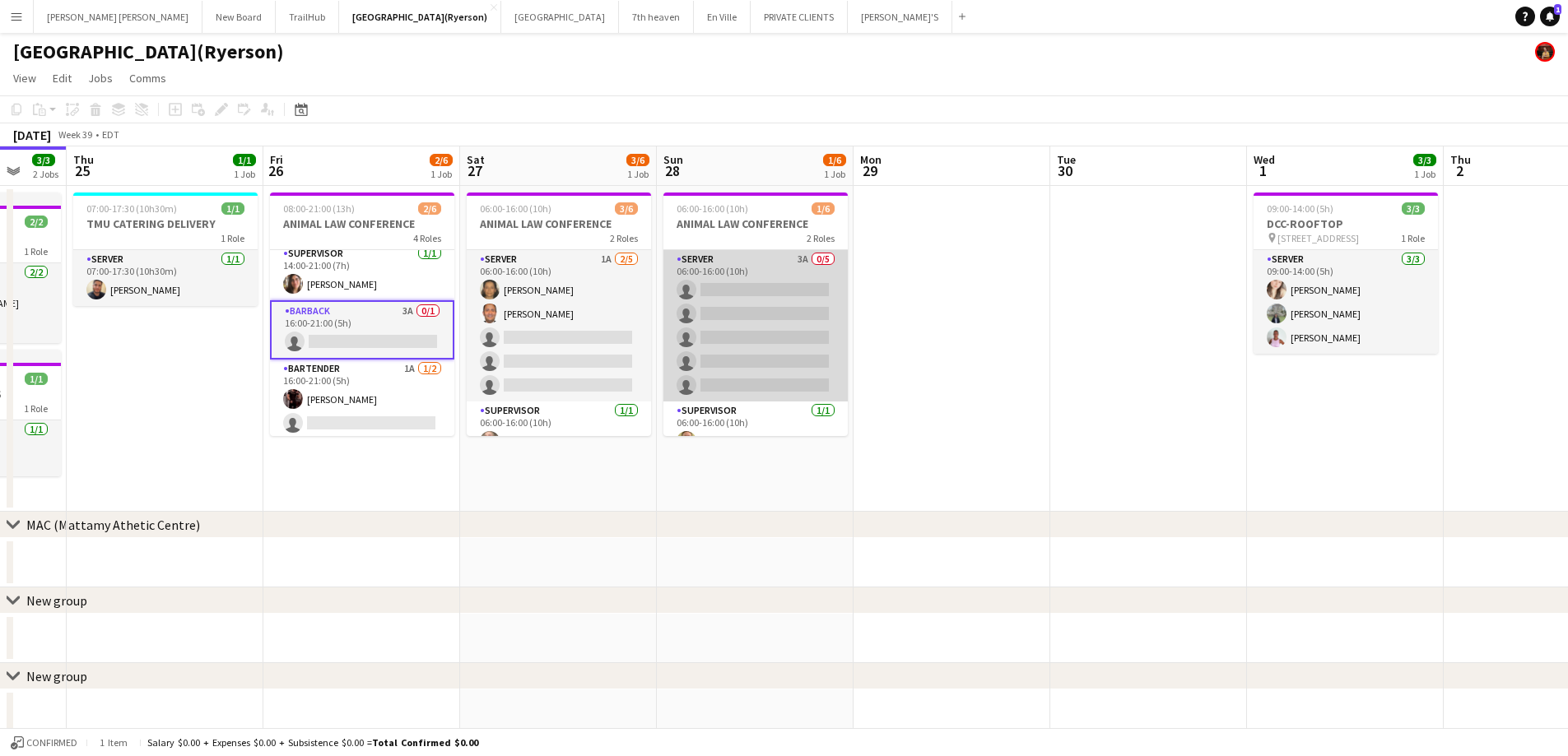
click at [750, 329] on app-card-role "SERVER 3A 0/5 06:00-16:00 (10h) single-neutral-actions single-neutral-actions s…" at bounding box center [756, 325] width 185 height 151
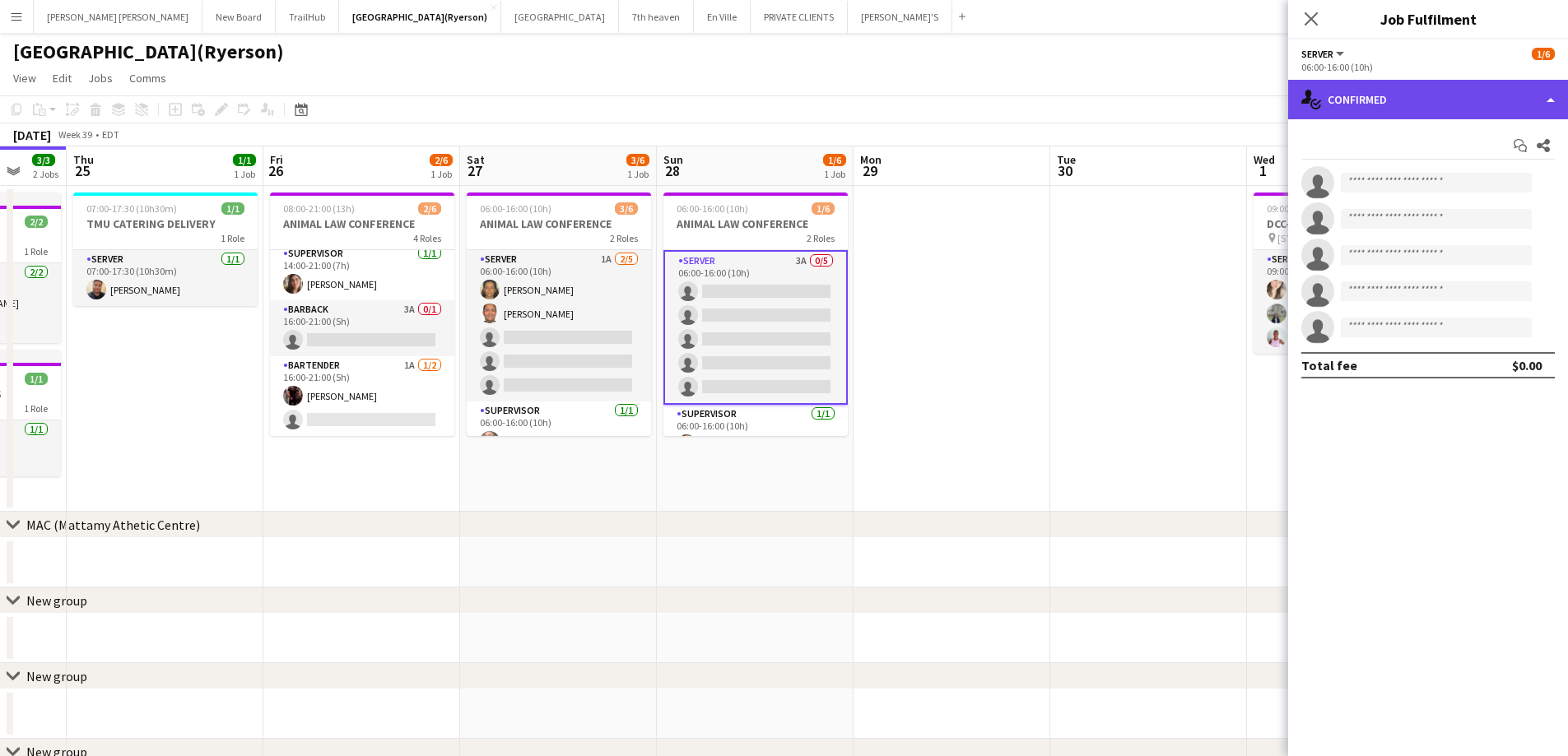
click at [1368, 109] on div "single-neutral-actions-check-2 Confirmed" at bounding box center [1427, 100] width 280 height 40
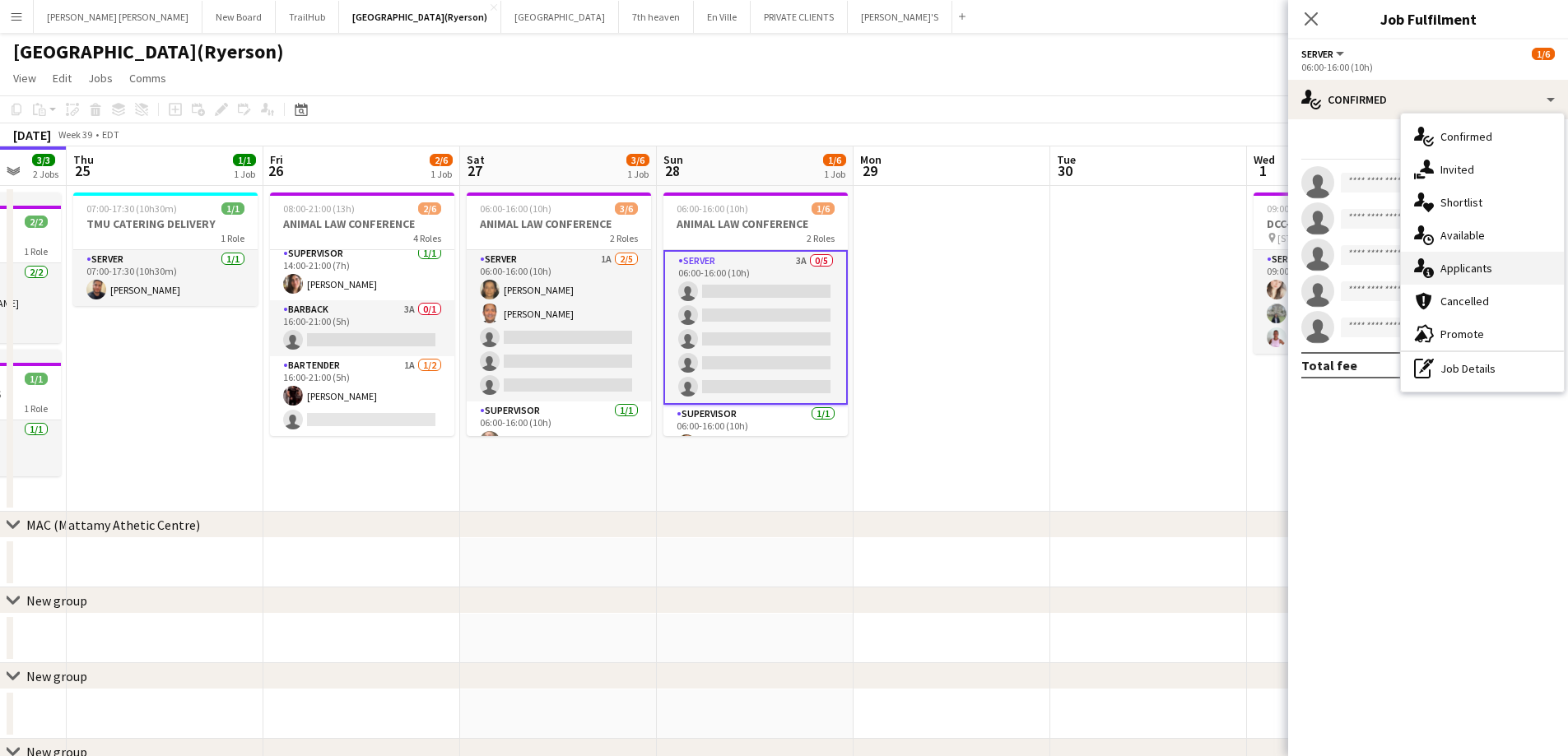
click at [1448, 268] on span "Applicants" at bounding box center [1466, 268] width 52 height 15
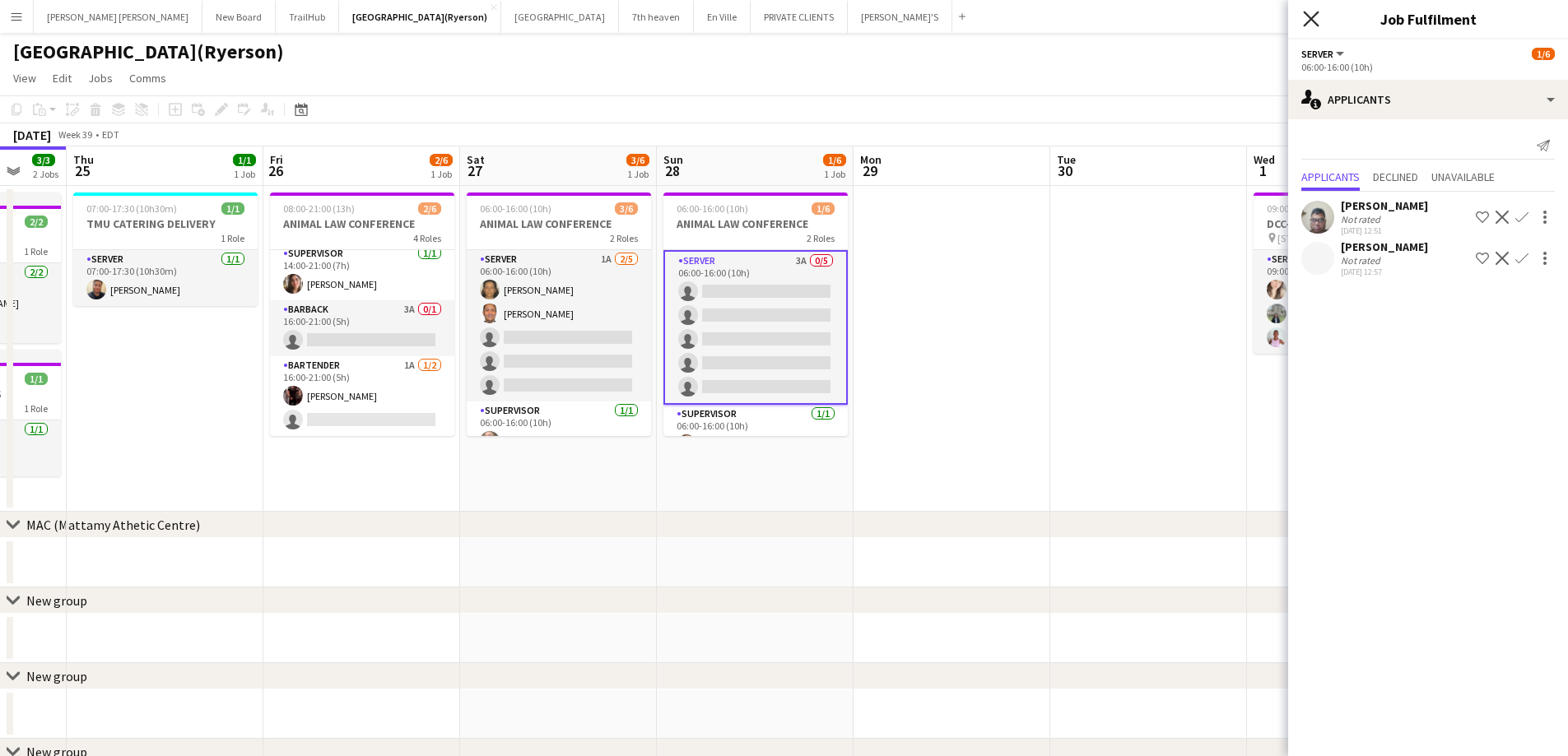
click at [1306, 16] on icon "Close pop-in" at bounding box center [1311, 18] width 16 height 16
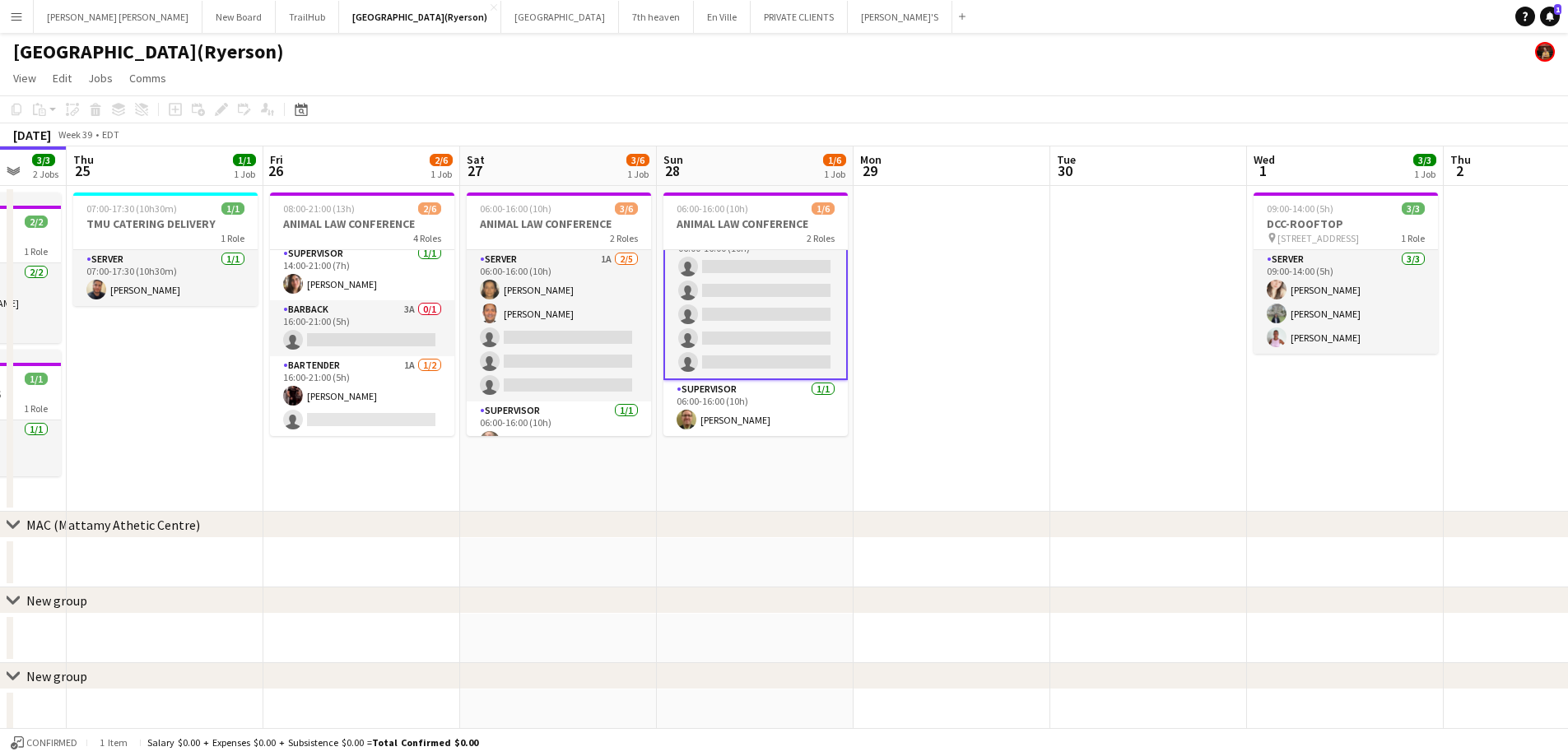
click at [715, 285] on app-card-role "SERVER 3A 0/5 06:00-16:00 (10h) single-neutral-actions single-neutral-actions s…" at bounding box center [756, 302] width 185 height 154
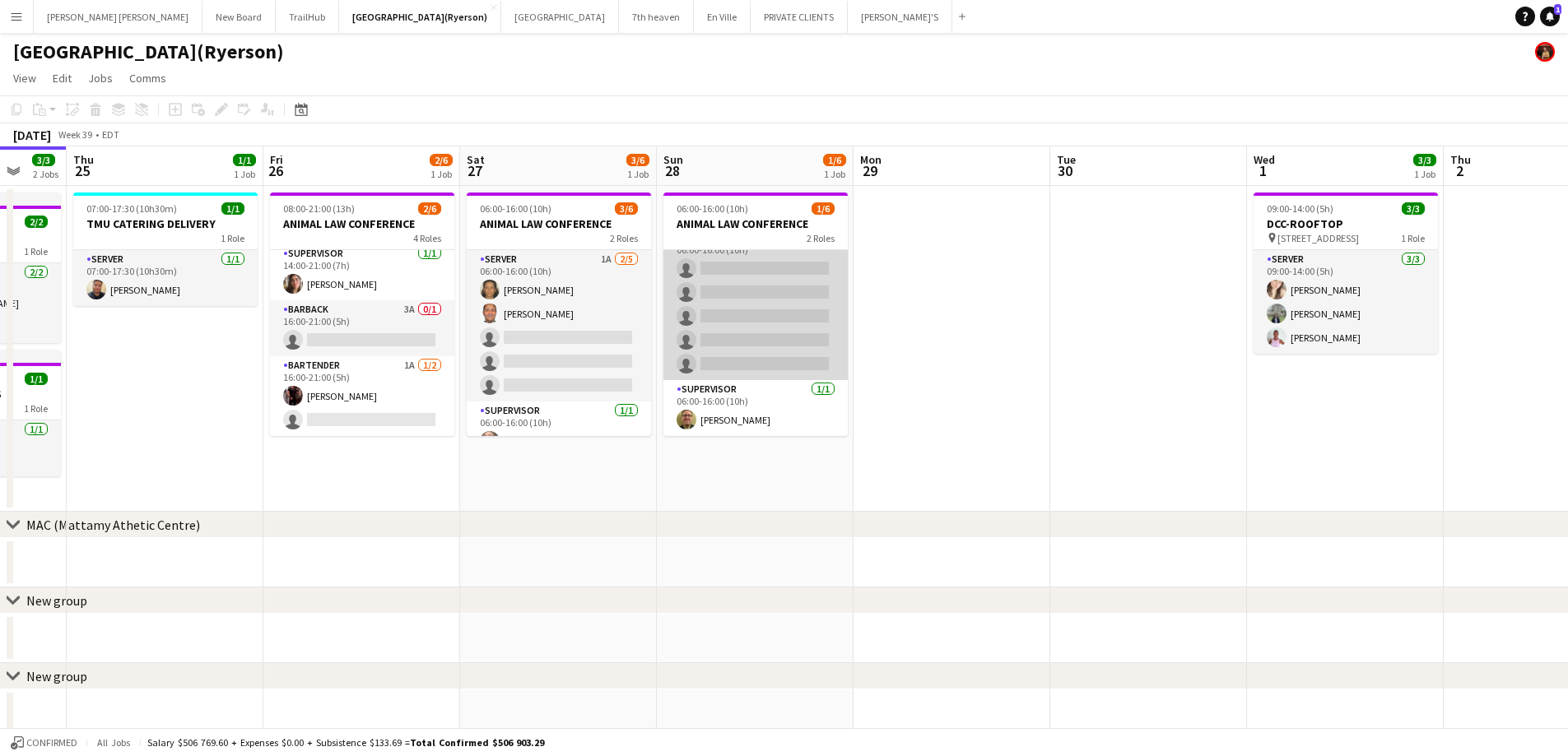
click at [743, 275] on app-card-role "SERVER 3A 0/5 06:00-16:00 (10h) single-neutral-actions single-neutral-actions s…" at bounding box center [756, 304] width 185 height 151
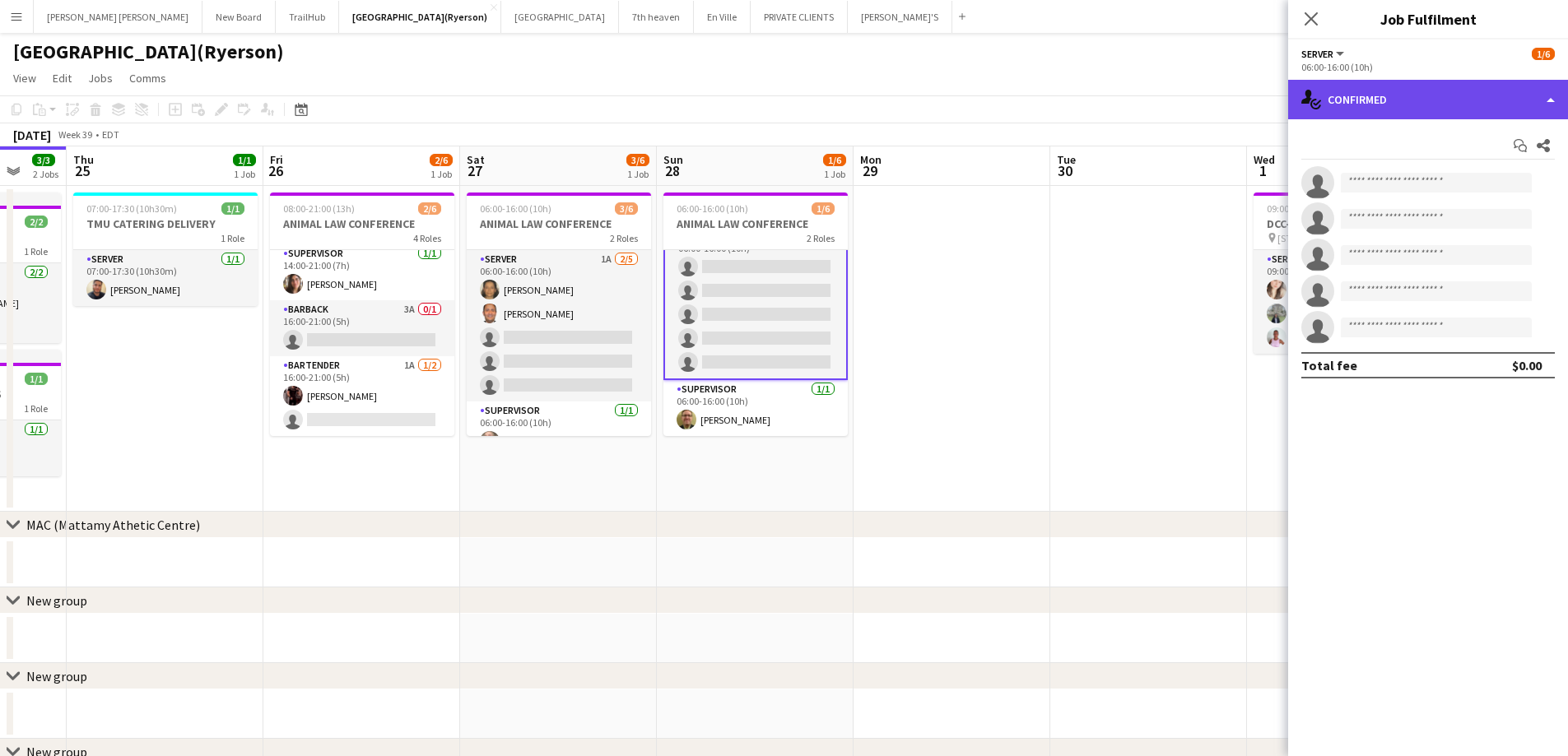
click at [1343, 102] on div "single-neutral-actions-check-2 Confirmed" at bounding box center [1427, 100] width 280 height 40
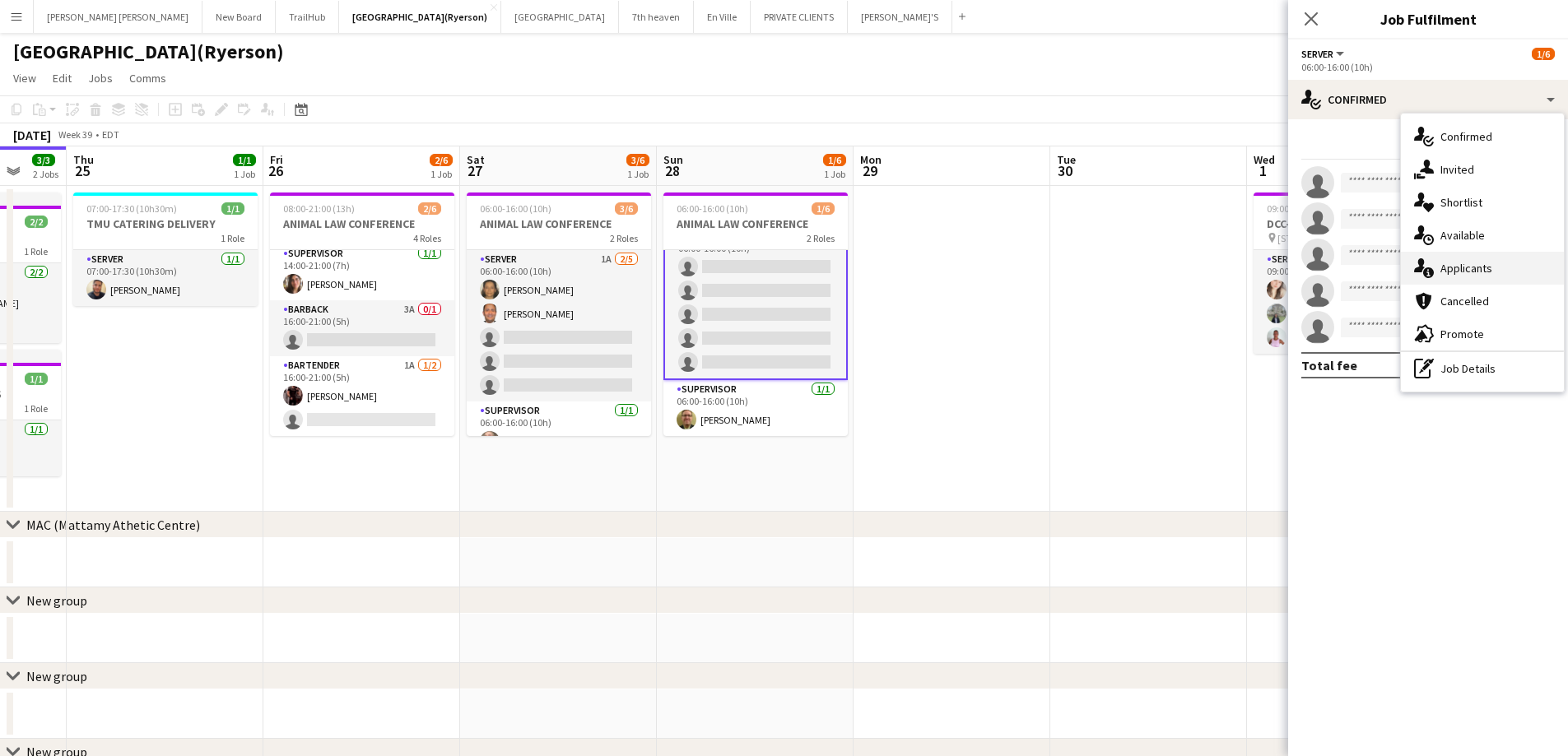
click at [1458, 275] on span "Applicants" at bounding box center [1466, 268] width 52 height 15
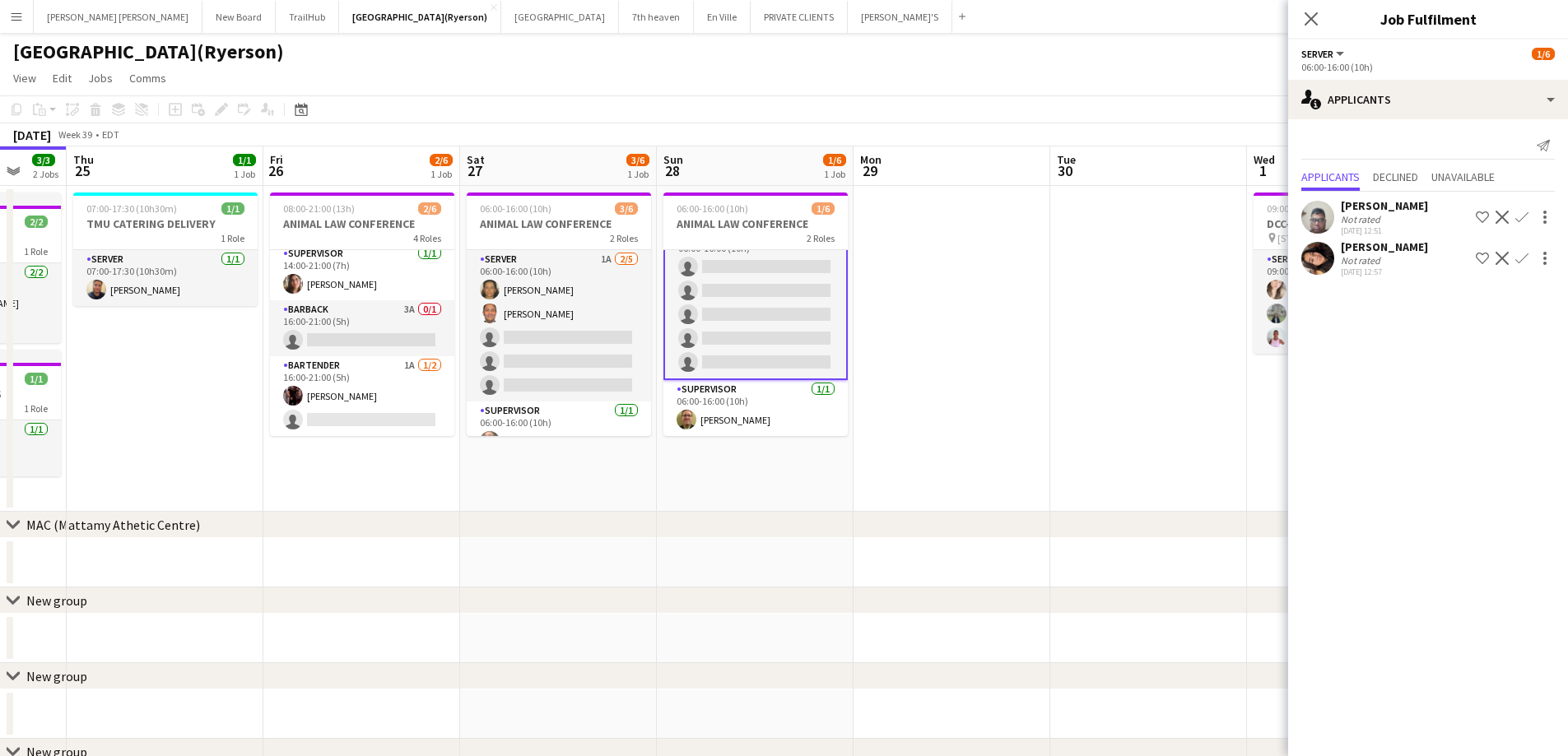
drag, startPoint x: 1305, startPoint y: 16, endPoint x: 1246, endPoint y: 112, distance: 112.7
click at [1306, 16] on icon "Close pop-in" at bounding box center [1311, 18] width 13 height 13
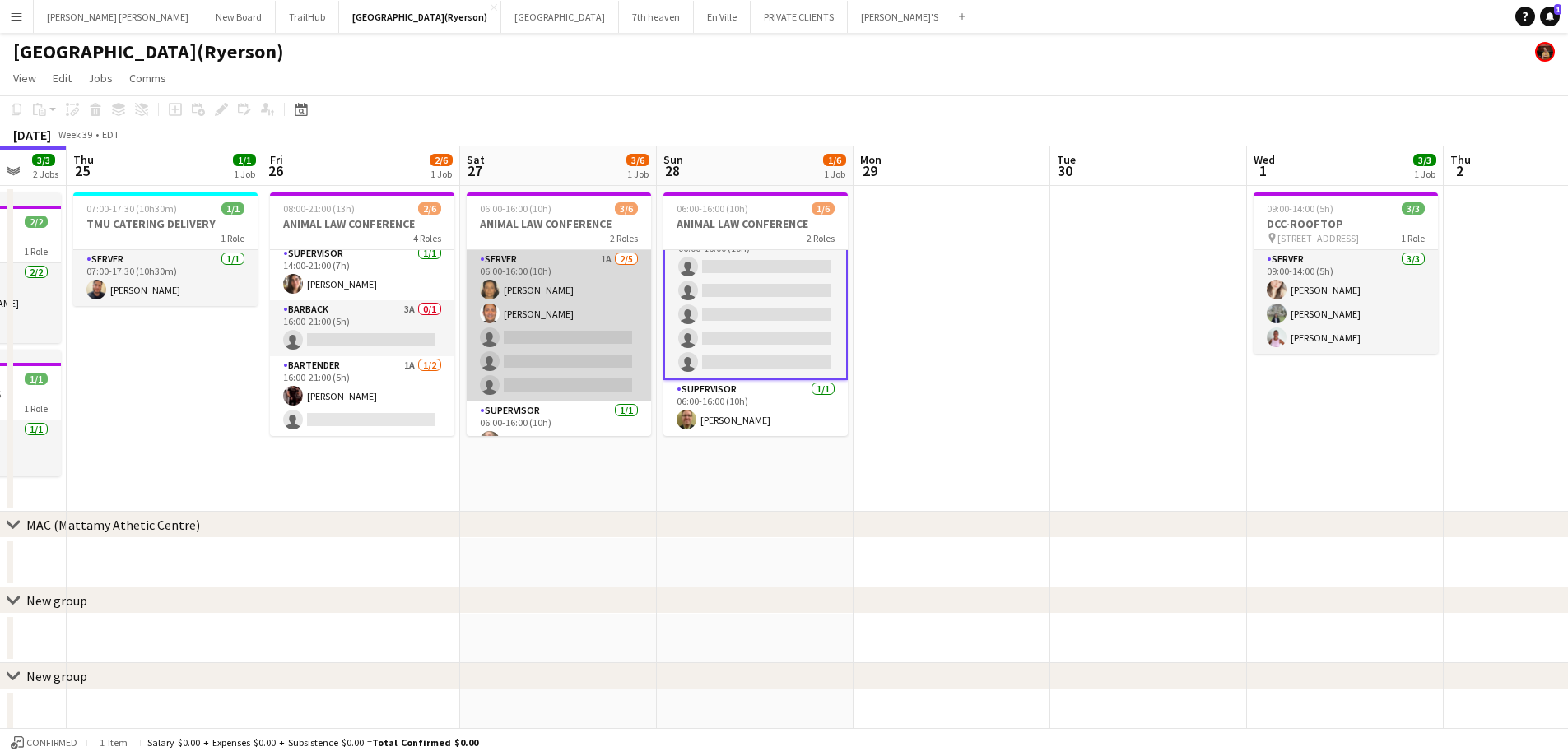
click at [535, 321] on app-card-role "SERVER 1A 2/5 06:00-16:00 (10h) Claudia Forero Carlos Rodriguez single-neutral-…" at bounding box center [559, 325] width 185 height 151
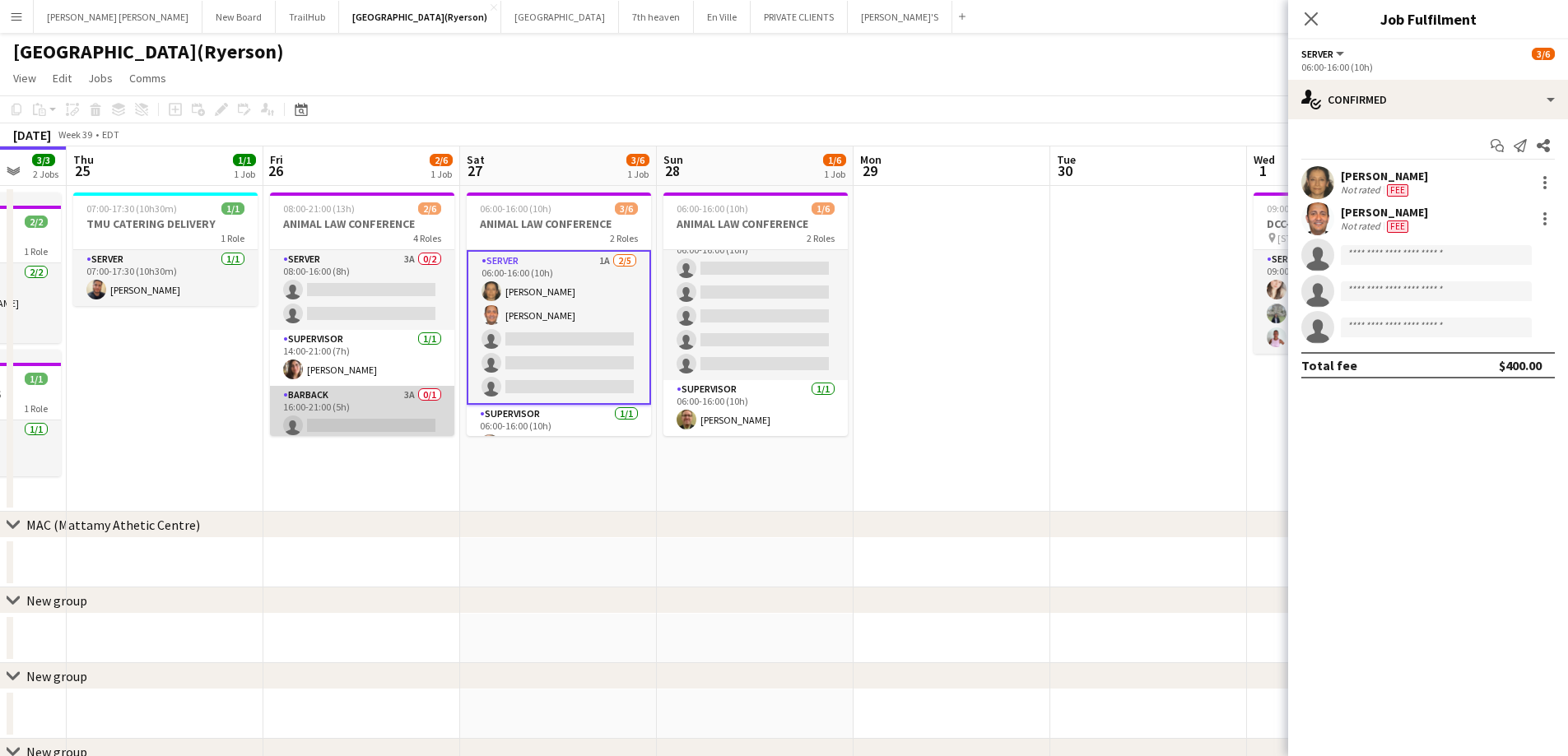
scroll to position [85, 0]
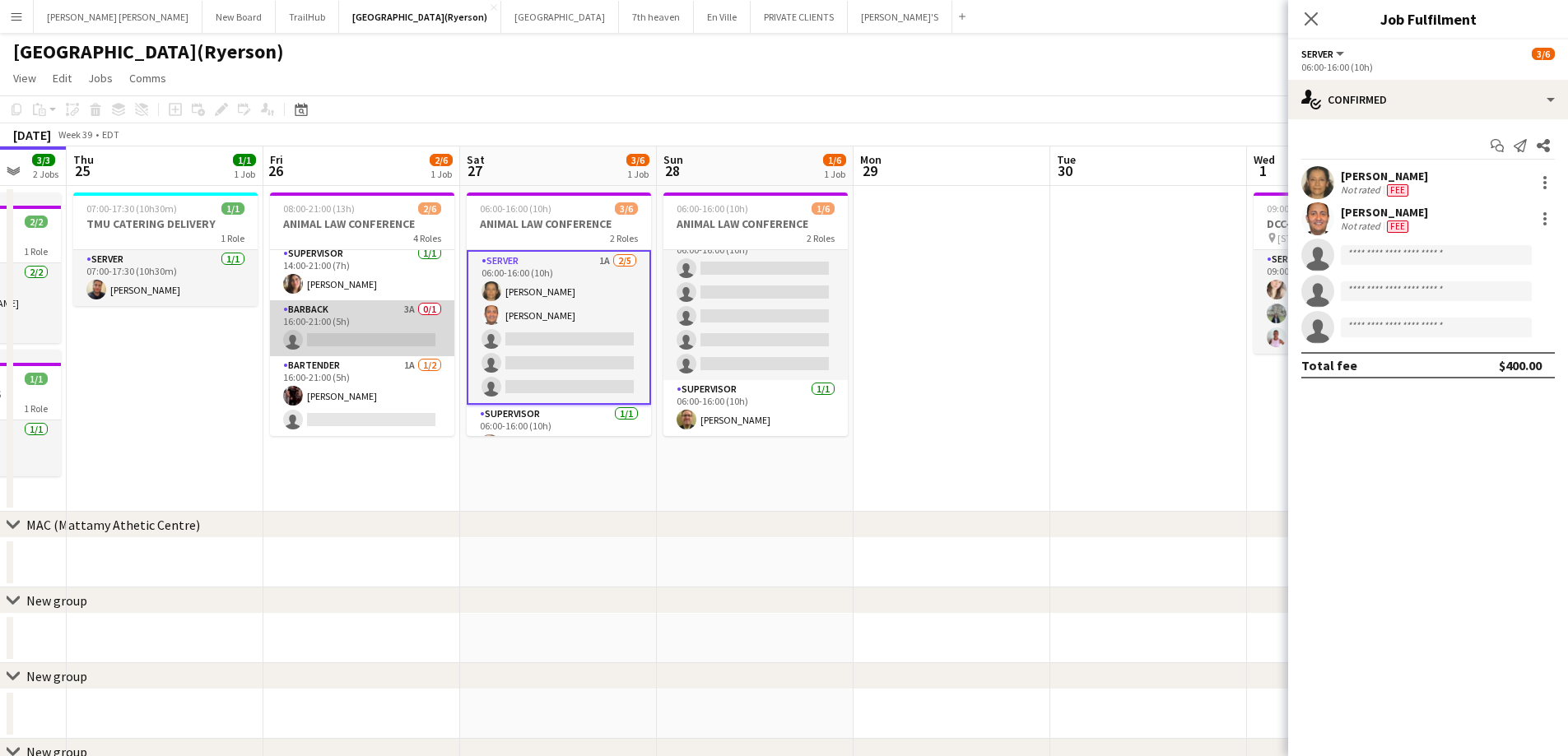
click at [323, 329] on app-card-role "BARBACK 3A 0/1 16:00-21:00 (5h) single-neutral-actions" at bounding box center [362, 328] width 185 height 56
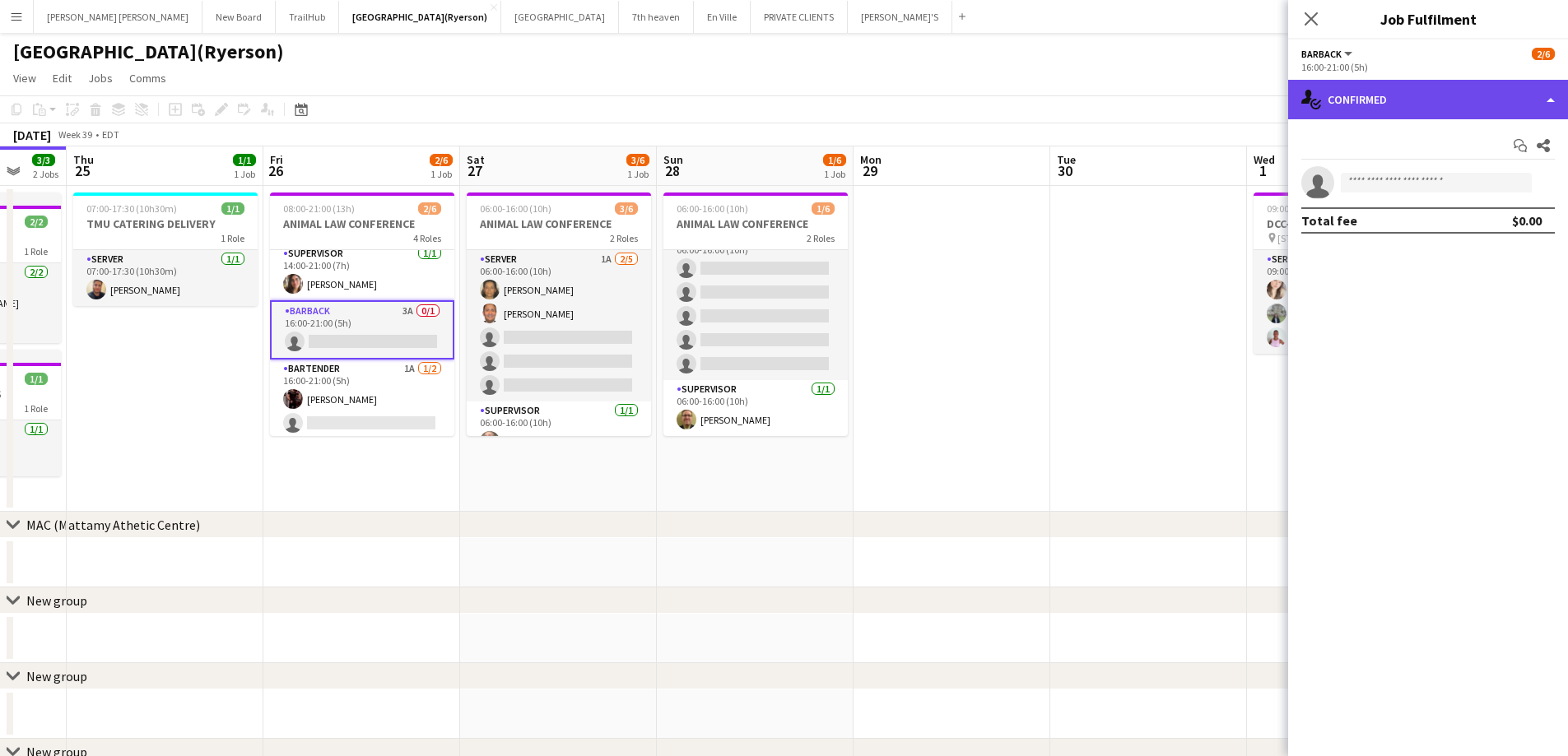
click at [1373, 98] on div "single-neutral-actions-check-2 Confirmed" at bounding box center [1427, 100] width 280 height 40
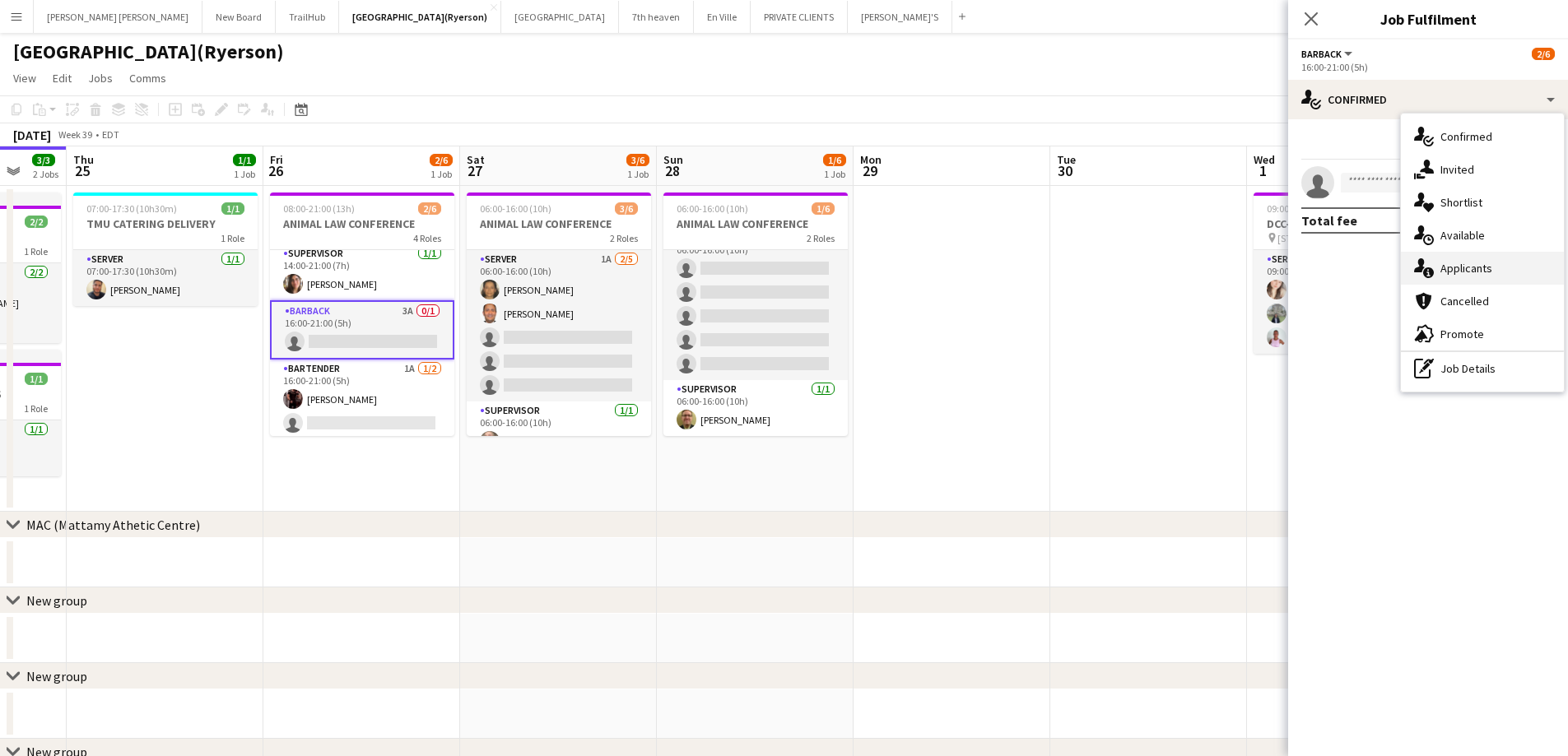
click at [1489, 273] on span "Applicants" at bounding box center [1466, 268] width 52 height 15
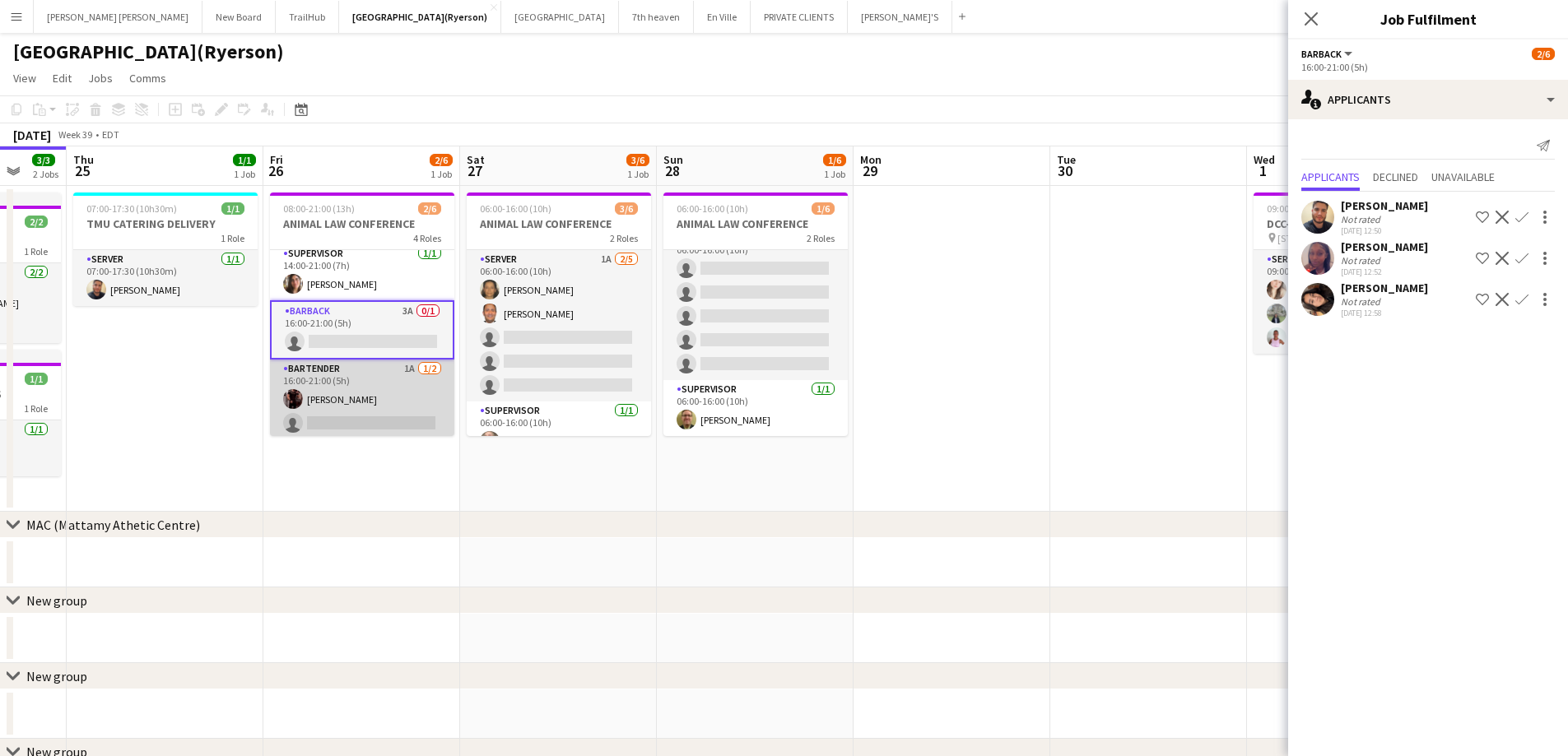
scroll to position [89, 0]
click at [375, 417] on app-card-role "BARTENDER 1A 1/2 16:00-21:00 (5h) Joseph Ernesto single-neutral-actions" at bounding box center [362, 396] width 185 height 80
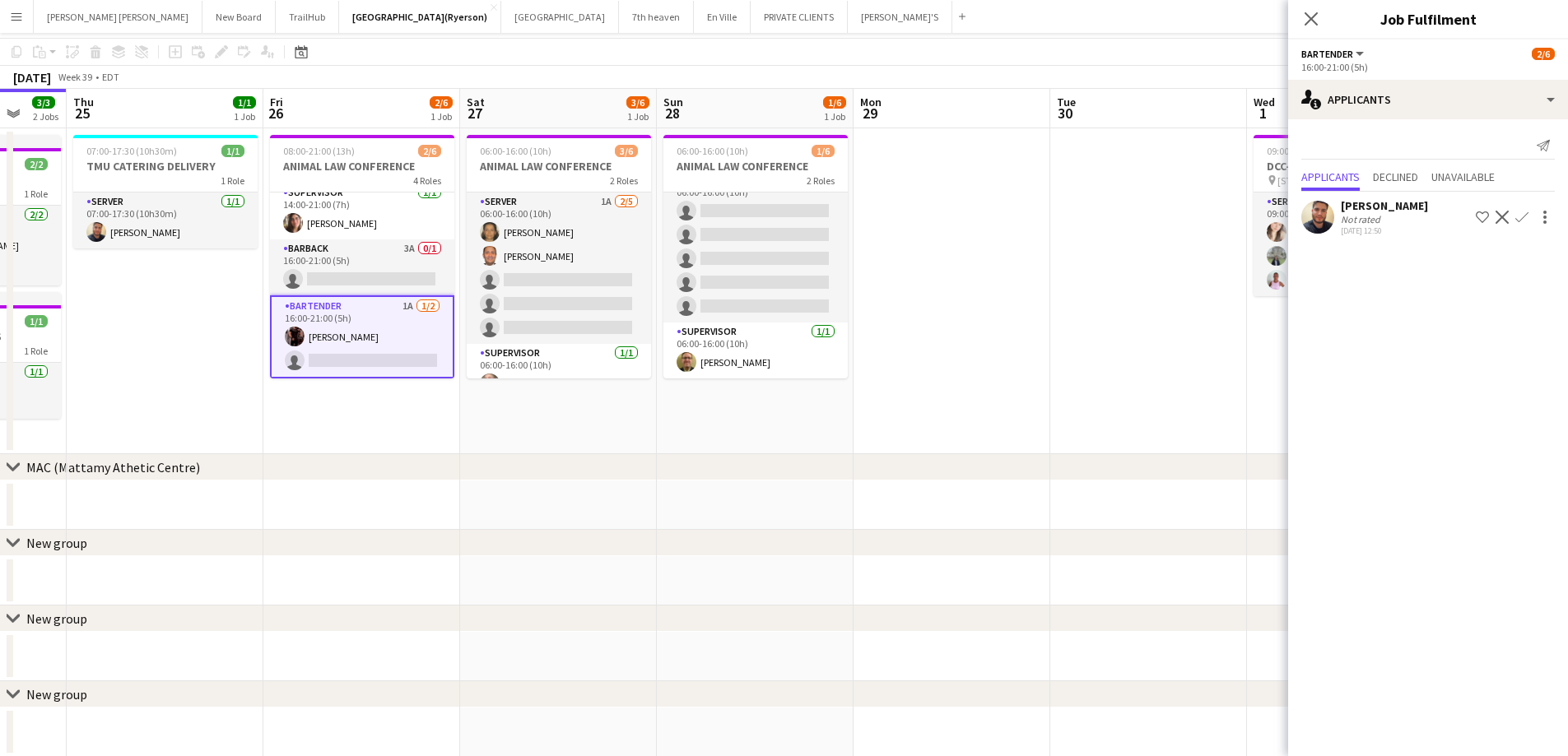
scroll to position [0, 0]
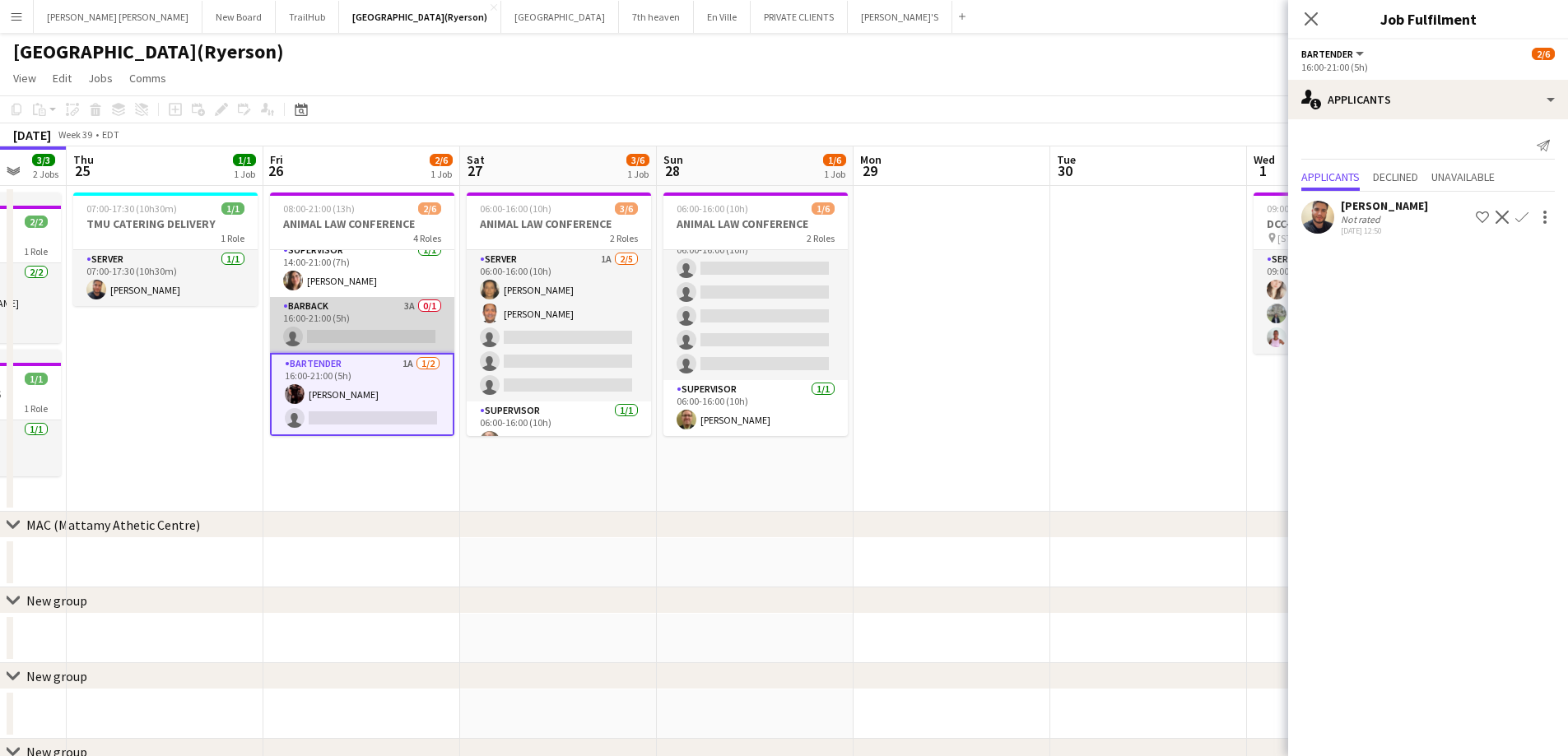
click at [367, 334] on app-card-role "BARBACK 3A 0/1 16:00-21:00 (5h) single-neutral-actions" at bounding box center [362, 324] width 185 height 56
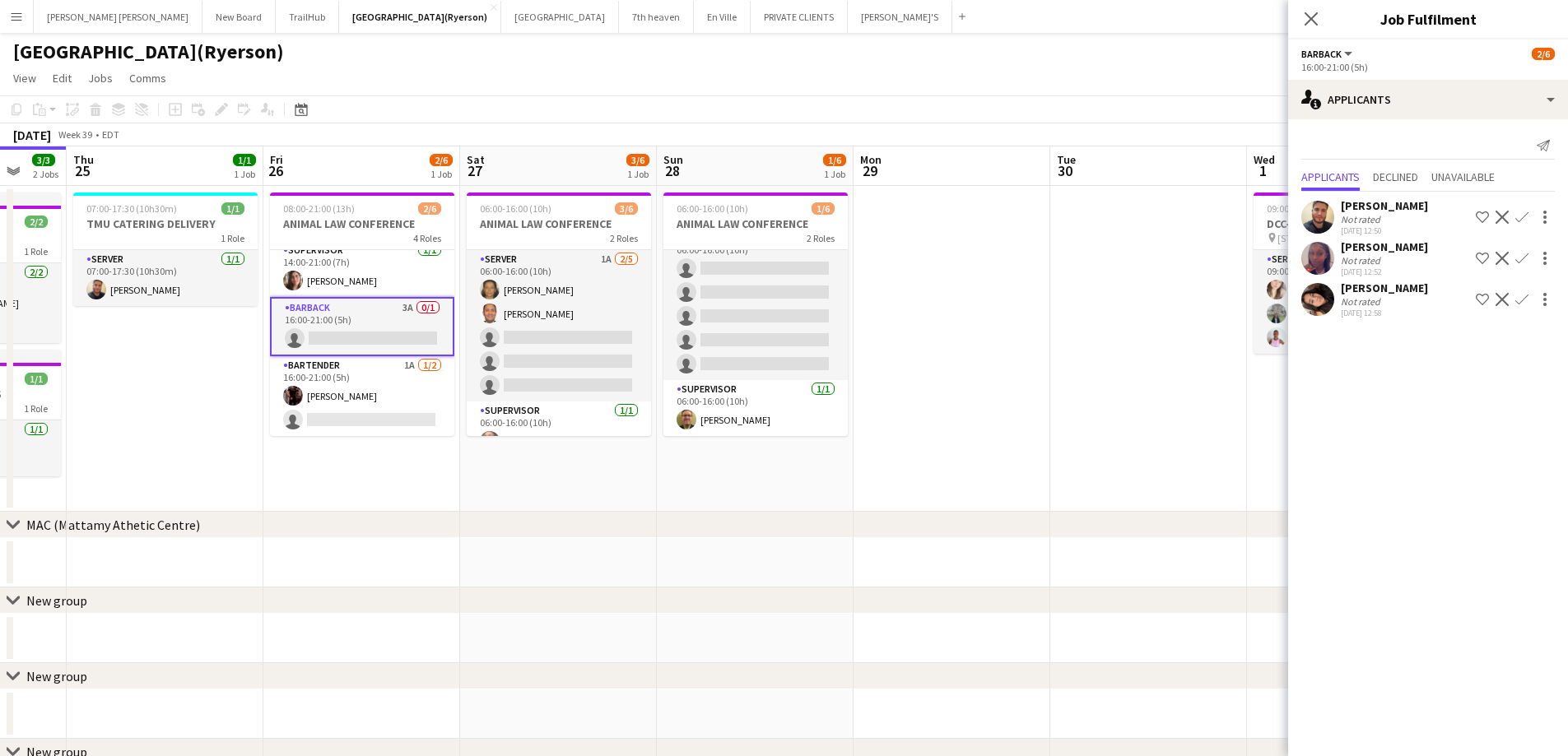
click at [314, 323] on app-card-role "BARBACK 3A 0/1 16:00-21:00 (5h) single-neutral-actions" at bounding box center [362, 326] width 185 height 60
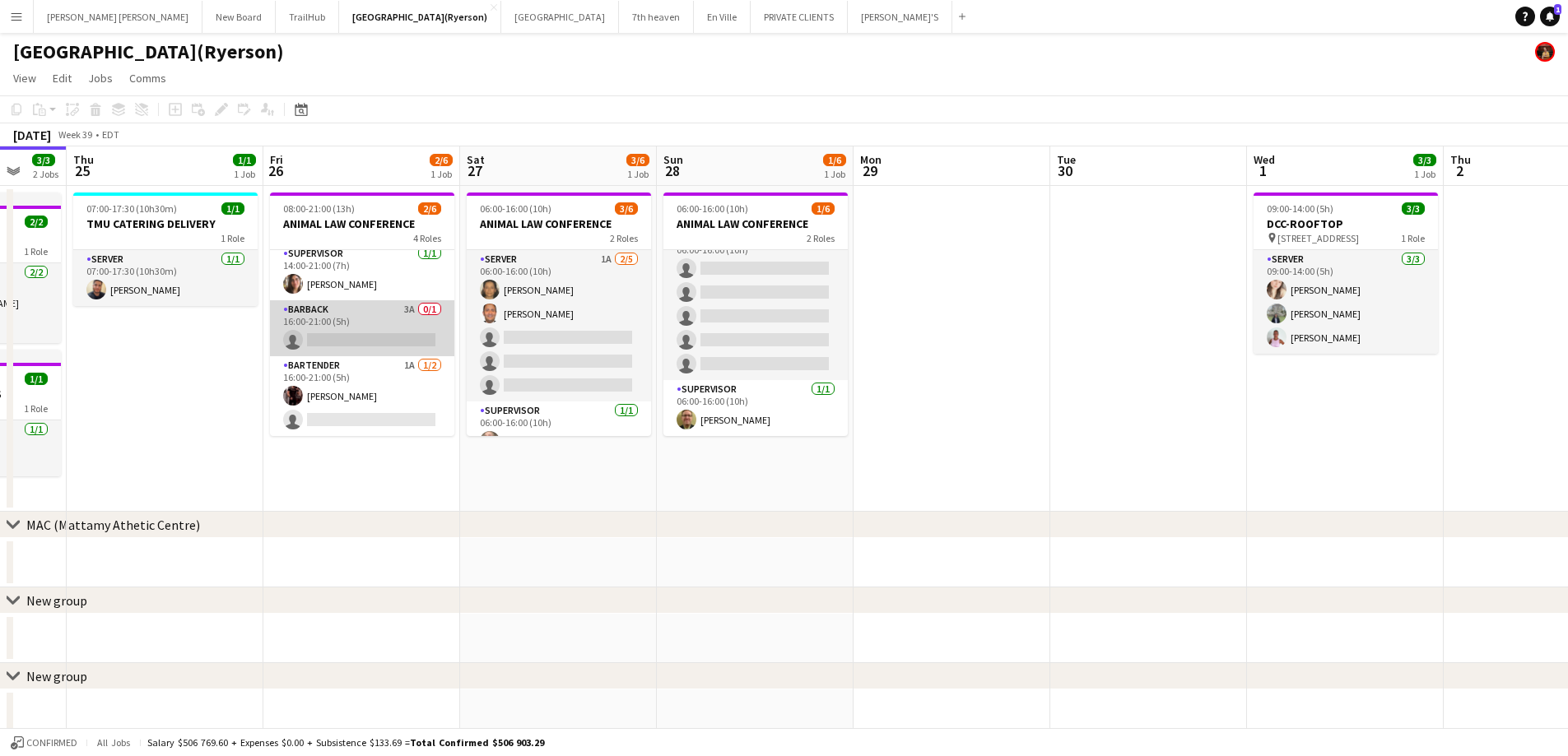
click at [318, 329] on app-card-role "BARBACK 3A 0/1 16:00-21:00 (5h) single-neutral-actions" at bounding box center [362, 328] width 185 height 56
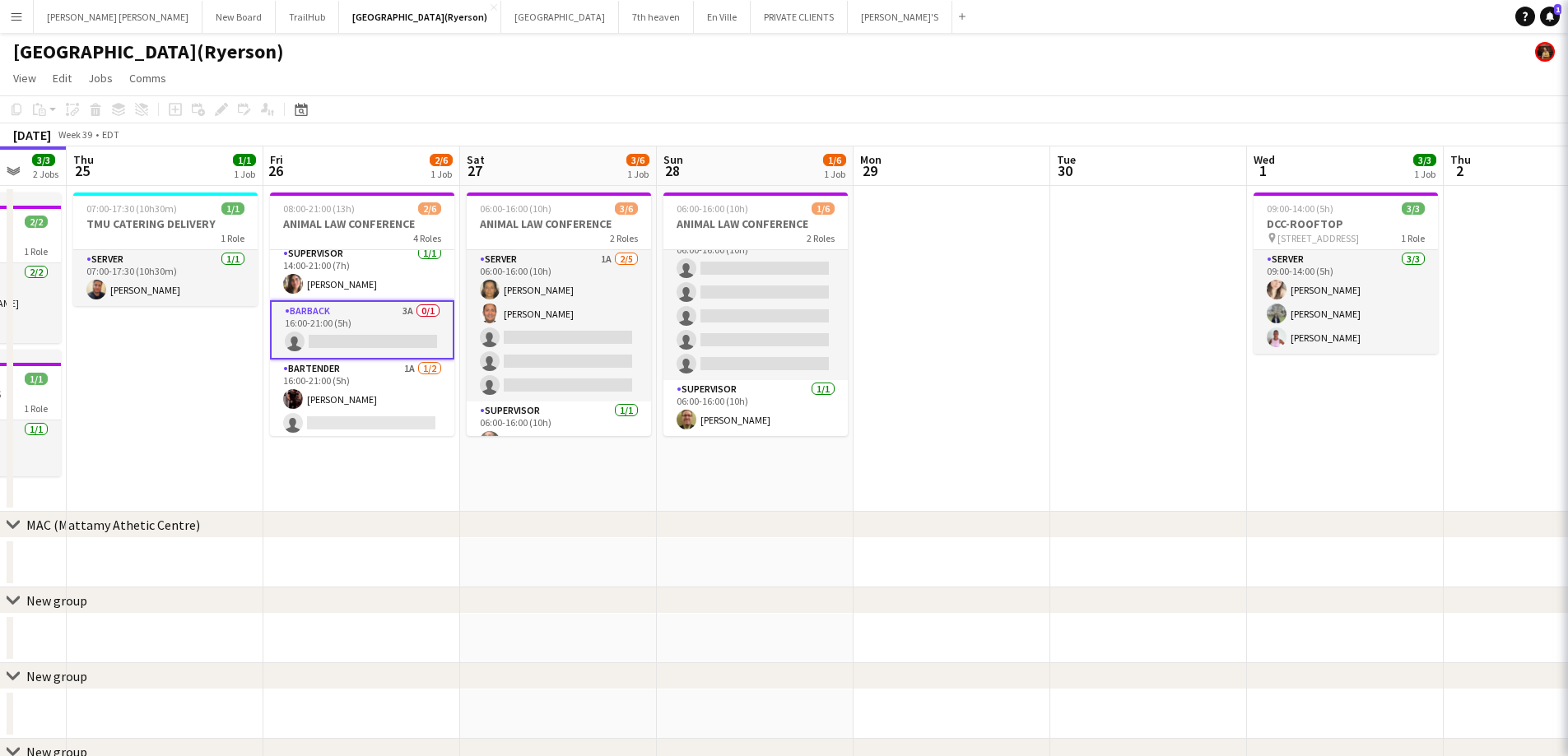
scroll to position [89, 0]
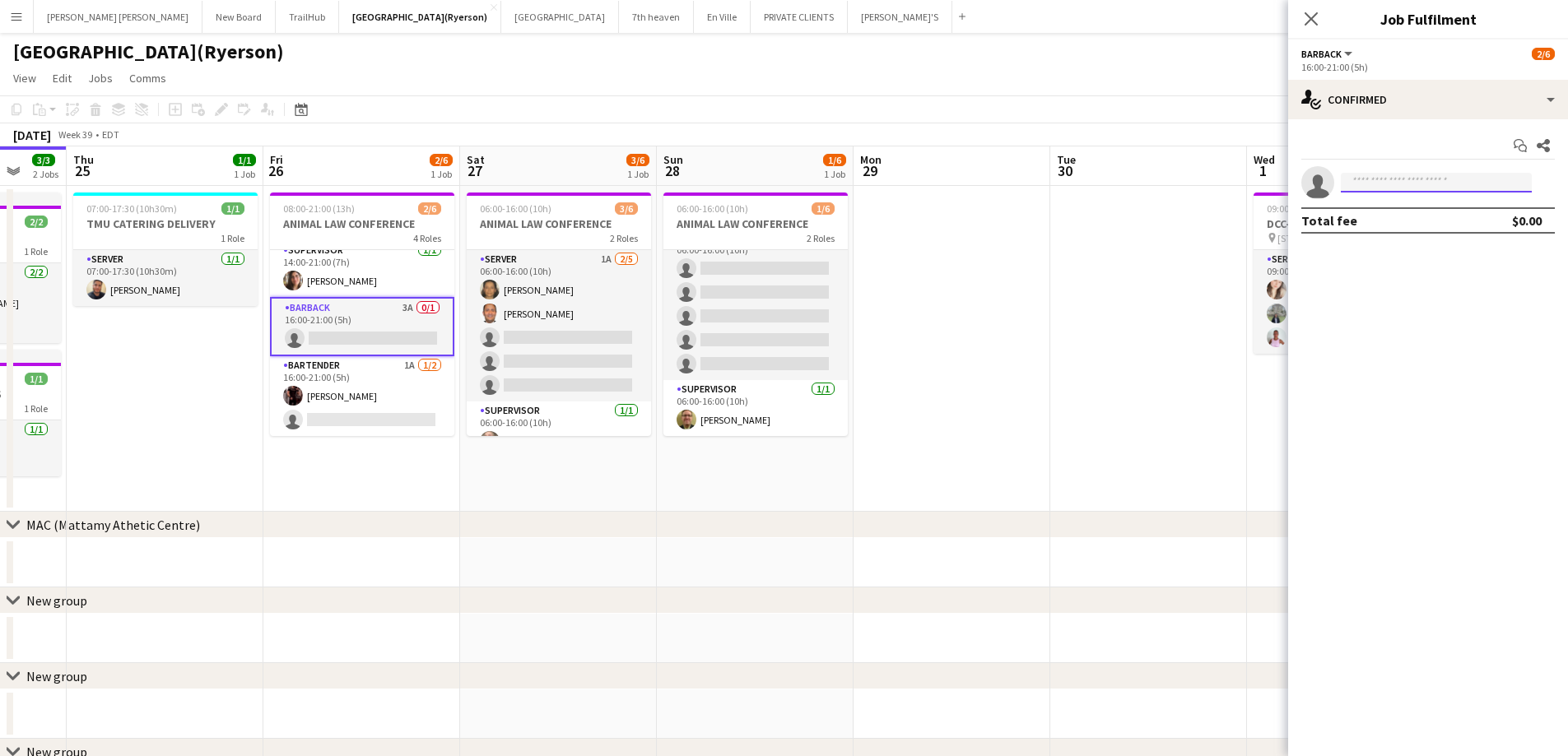
click at [1380, 183] on input at bounding box center [1435, 182] width 191 height 20
type input "*****"
click at [1392, 217] on span "danny_93100@hotmail.com" at bounding box center [1436, 219] width 165 height 13
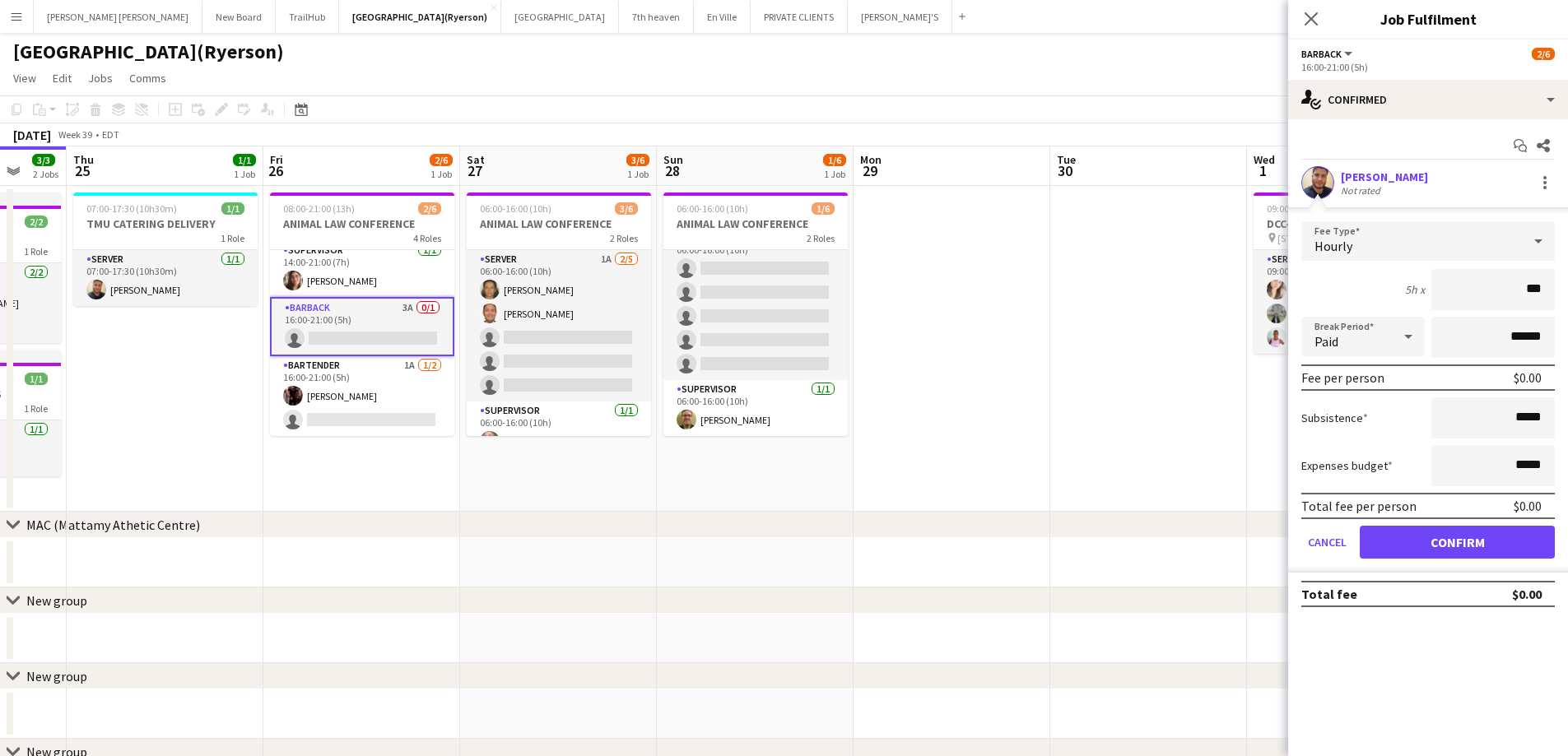
type input "**"
type input "******"
click at [1447, 545] on button "Confirm" at bounding box center [1457, 542] width 195 height 33
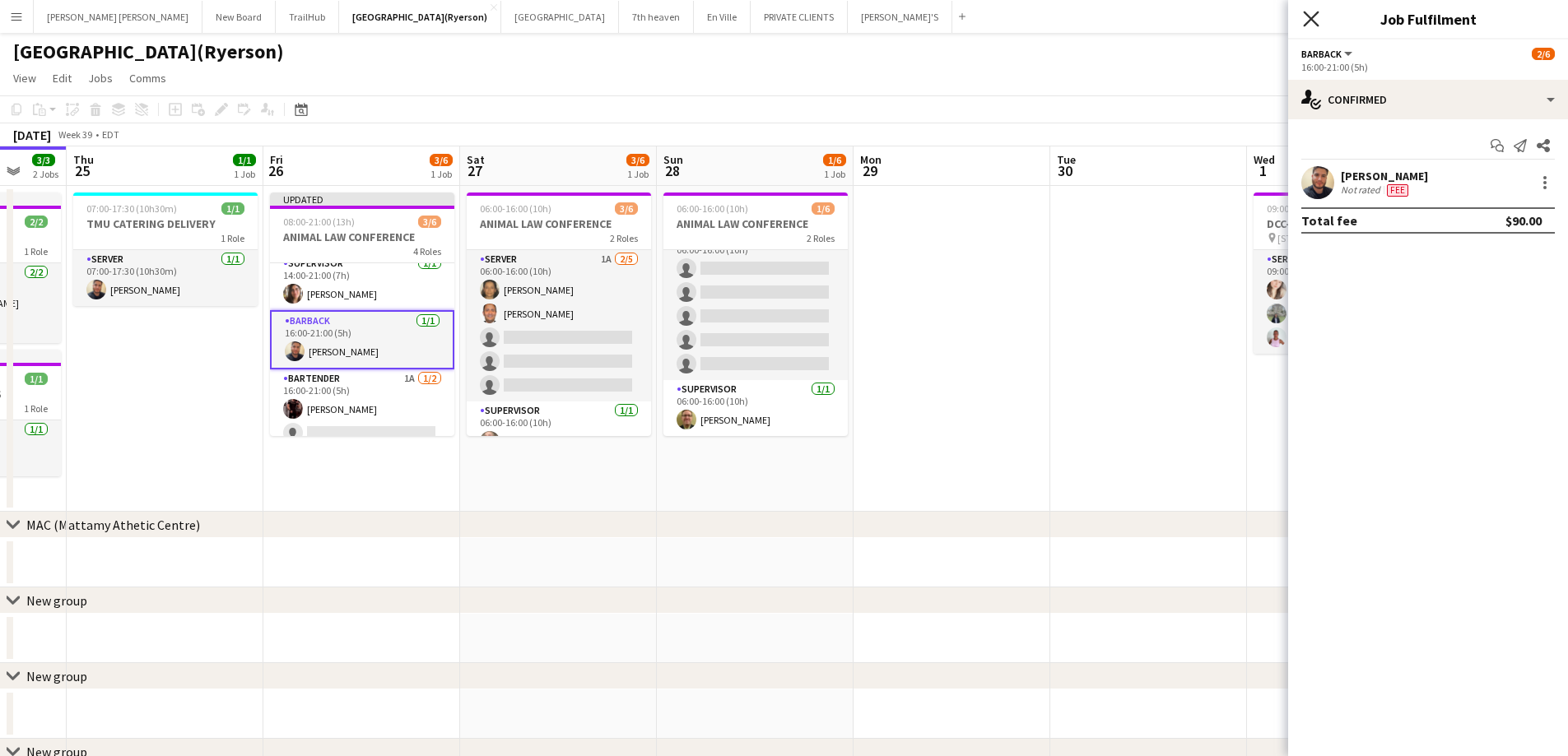
click at [1312, 15] on icon "Close pop-in" at bounding box center [1311, 18] width 16 height 16
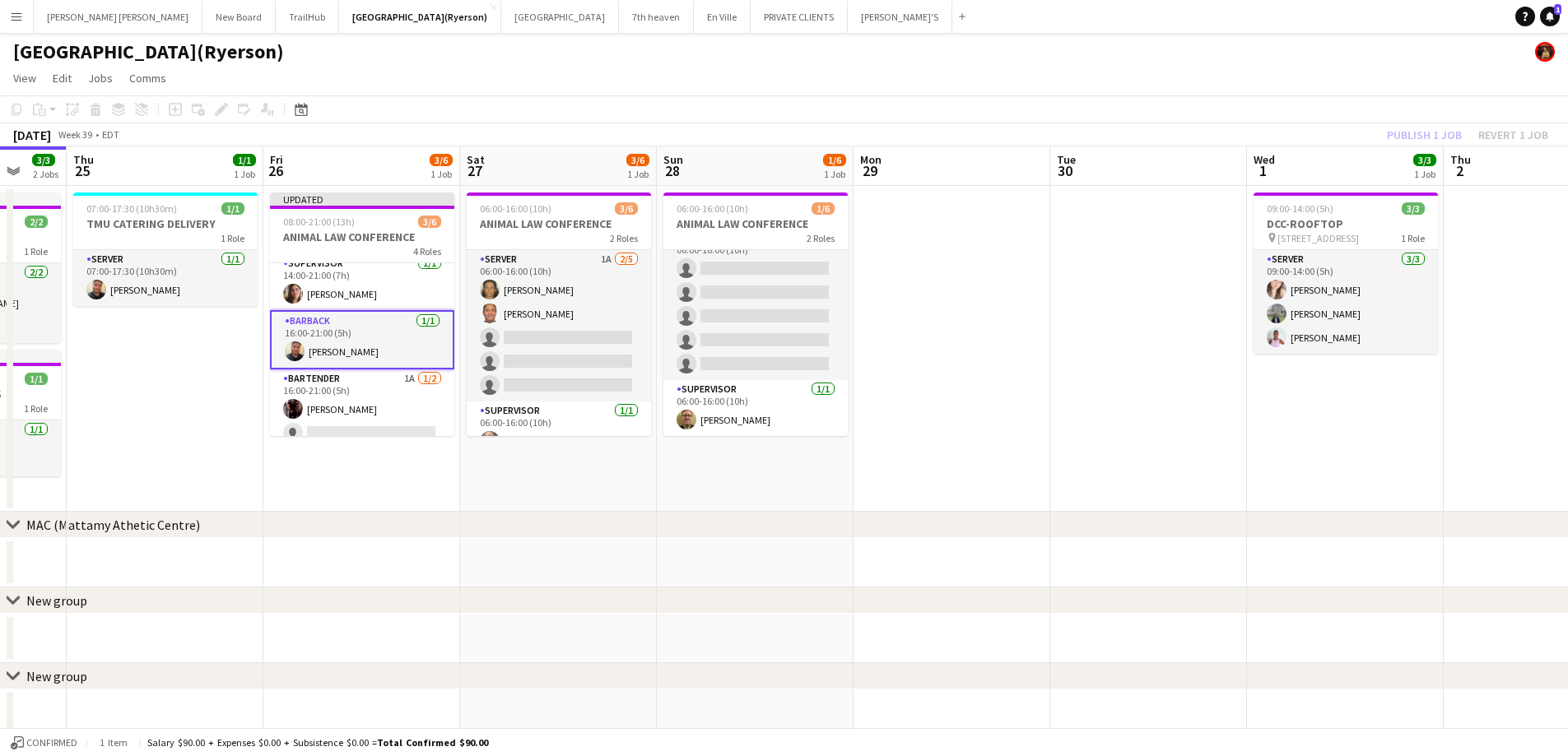
click at [1413, 135] on div "Publish 1 job Revert 1 job" at bounding box center [1467, 135] width 201 height 22
click at [1413, 135] on button "Publish 1 job" at bounding box center [1424, 135] width 88 height 22
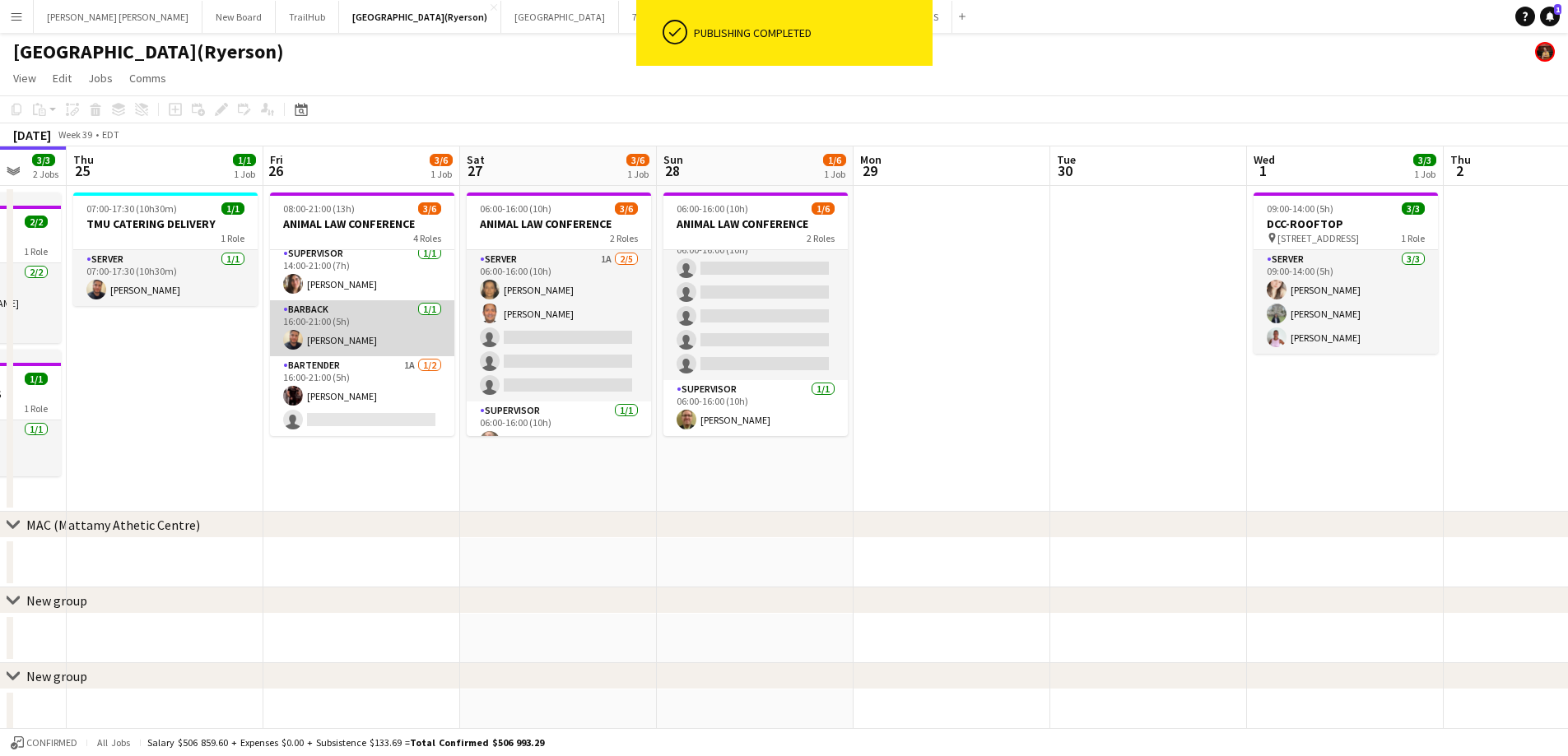
scroll to position [85, 0]
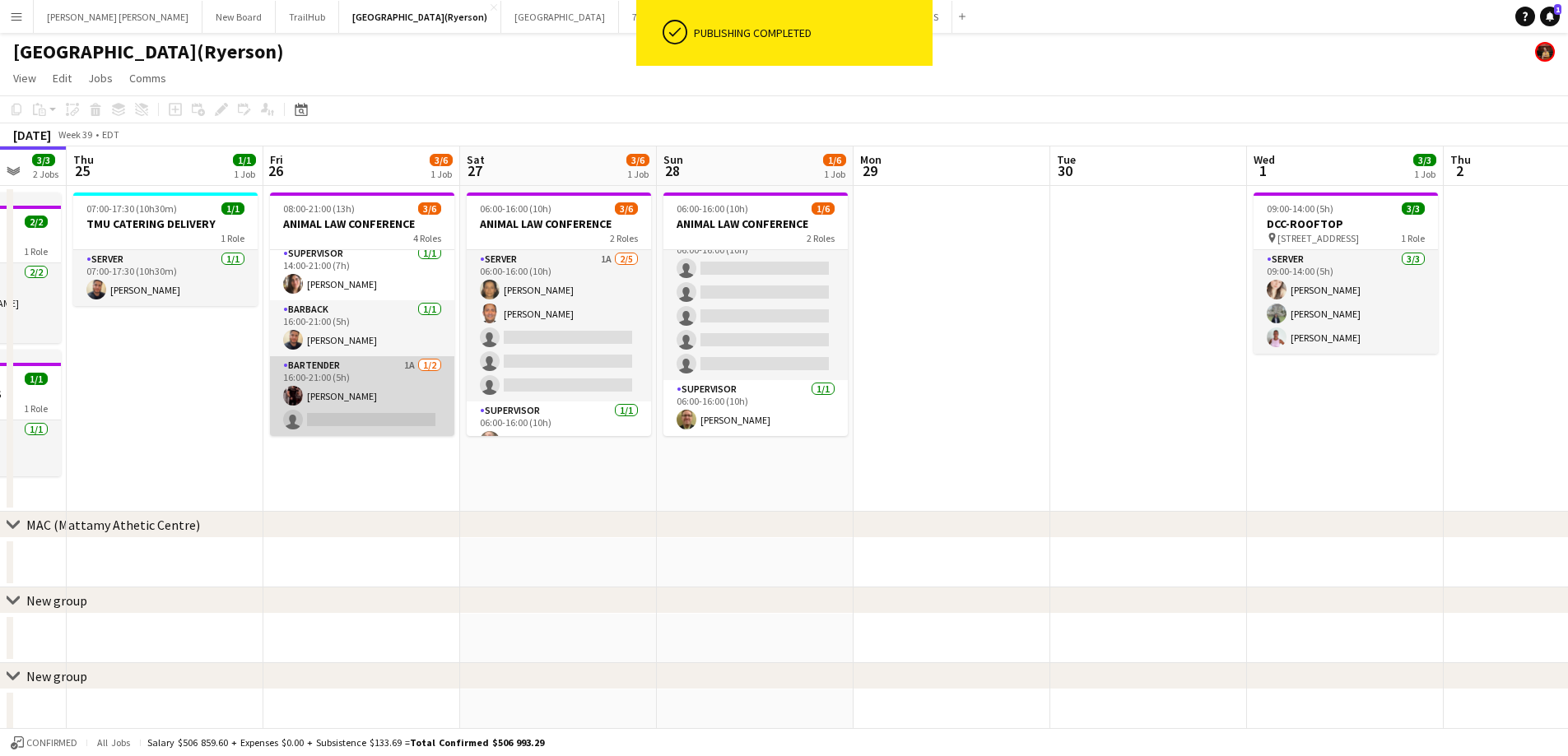
click at [343, 390] on app-card-role "BARTENDER 1A 1/2 16:00-21:00 (5h) Joseph Ernesto single-neutral-actions" at bounding box center [362, 396] width 185 height 80
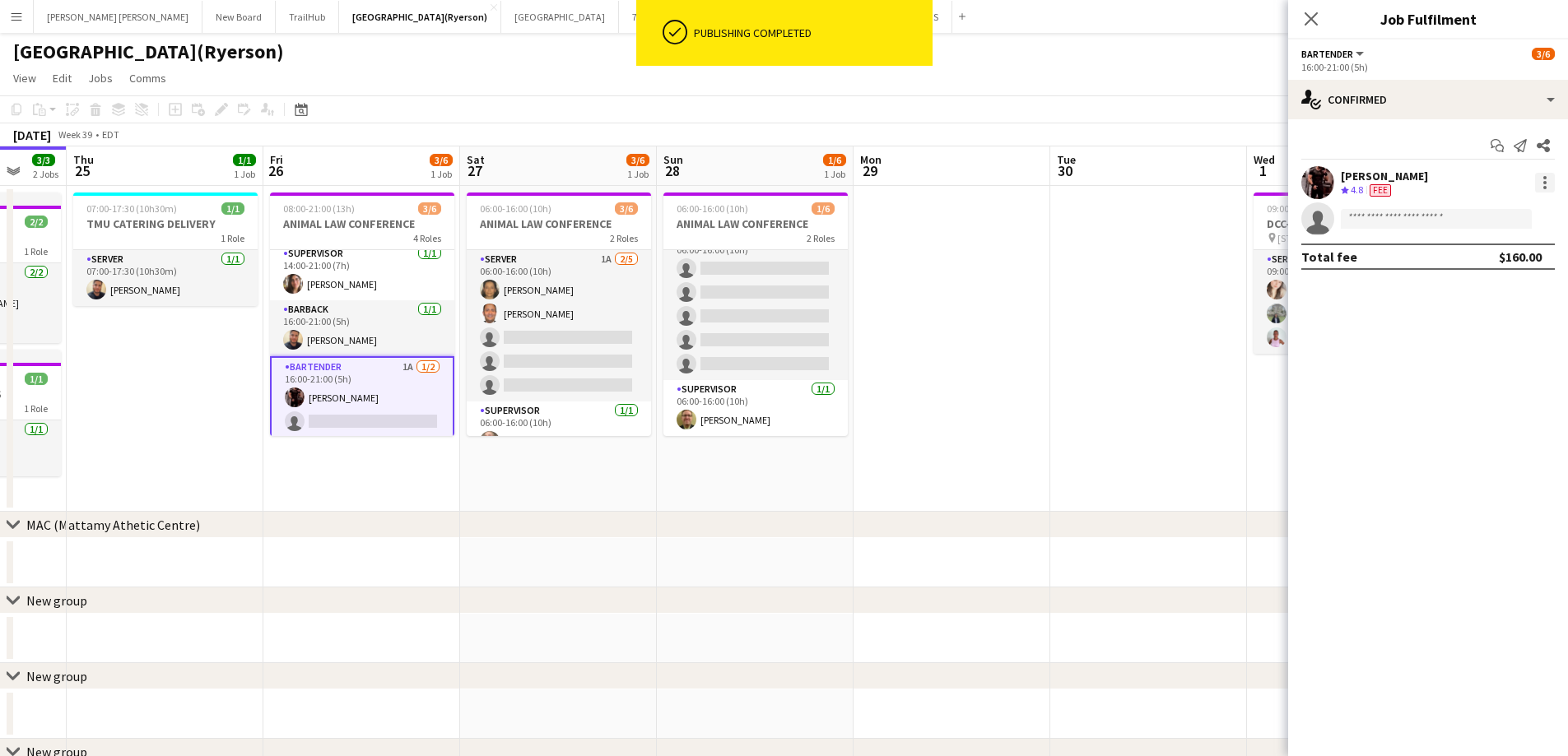
click at [1541, 177] on div at bounding box center [1545, 182] width 20 height 20
click at [1479, 207] on span "Edit fee" at bounding box center [1461, 212] width 44 height 14
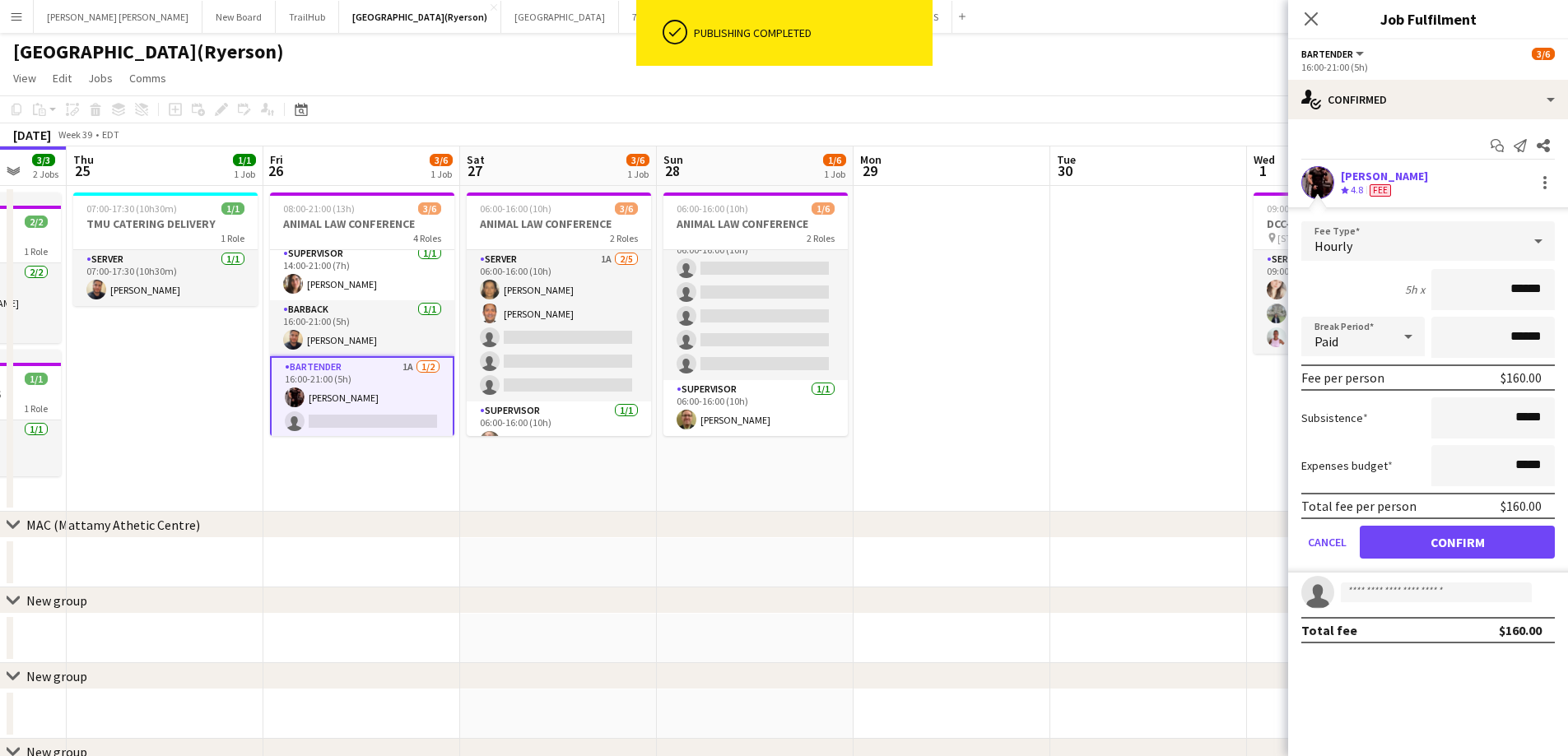
click at [1544, 289] on input "******" at bounding box center [1492, 290] width 123 height 41
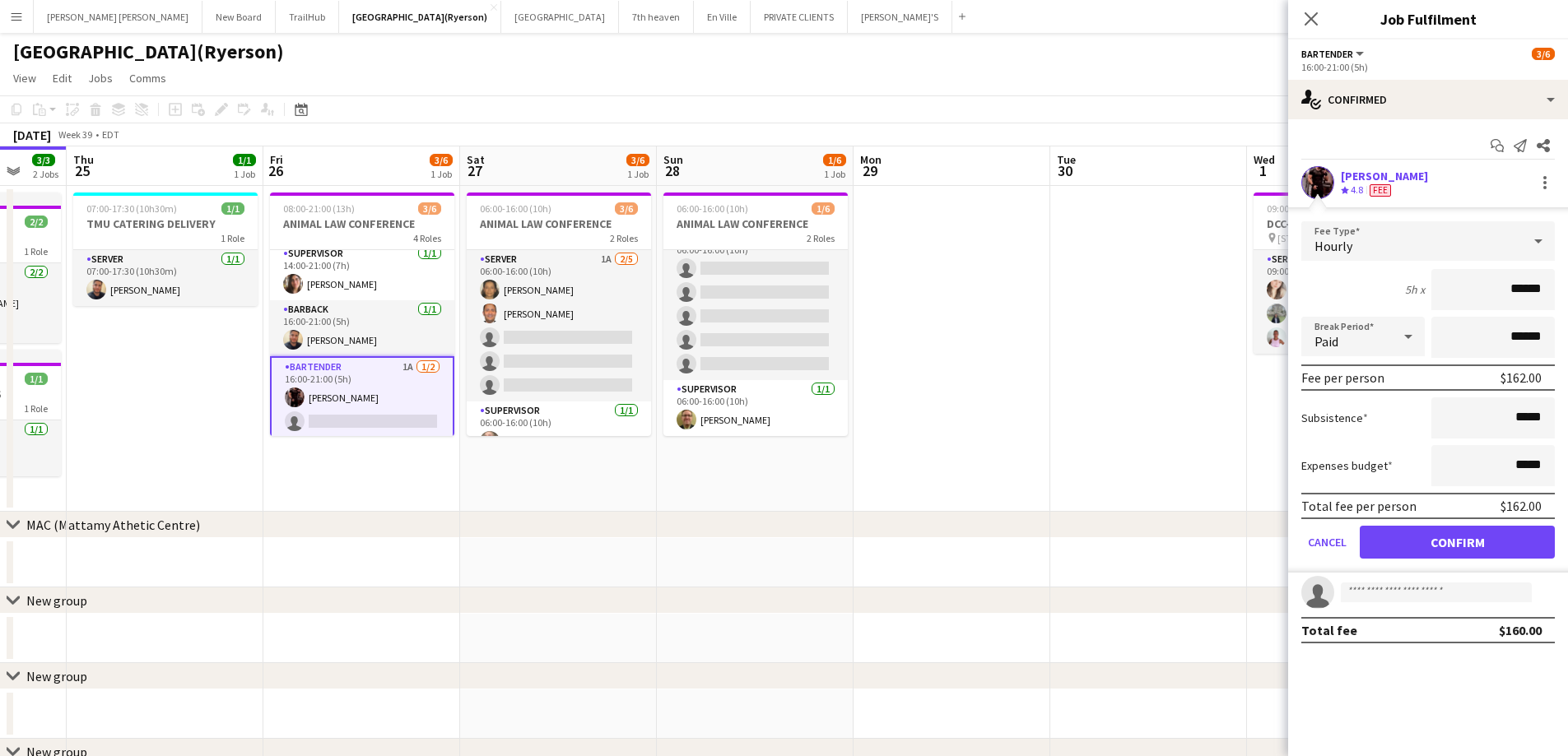
type input "******"
click at [1450, 539] on button "Confirm" at bounding box center [1457, 542] width 195 height 33
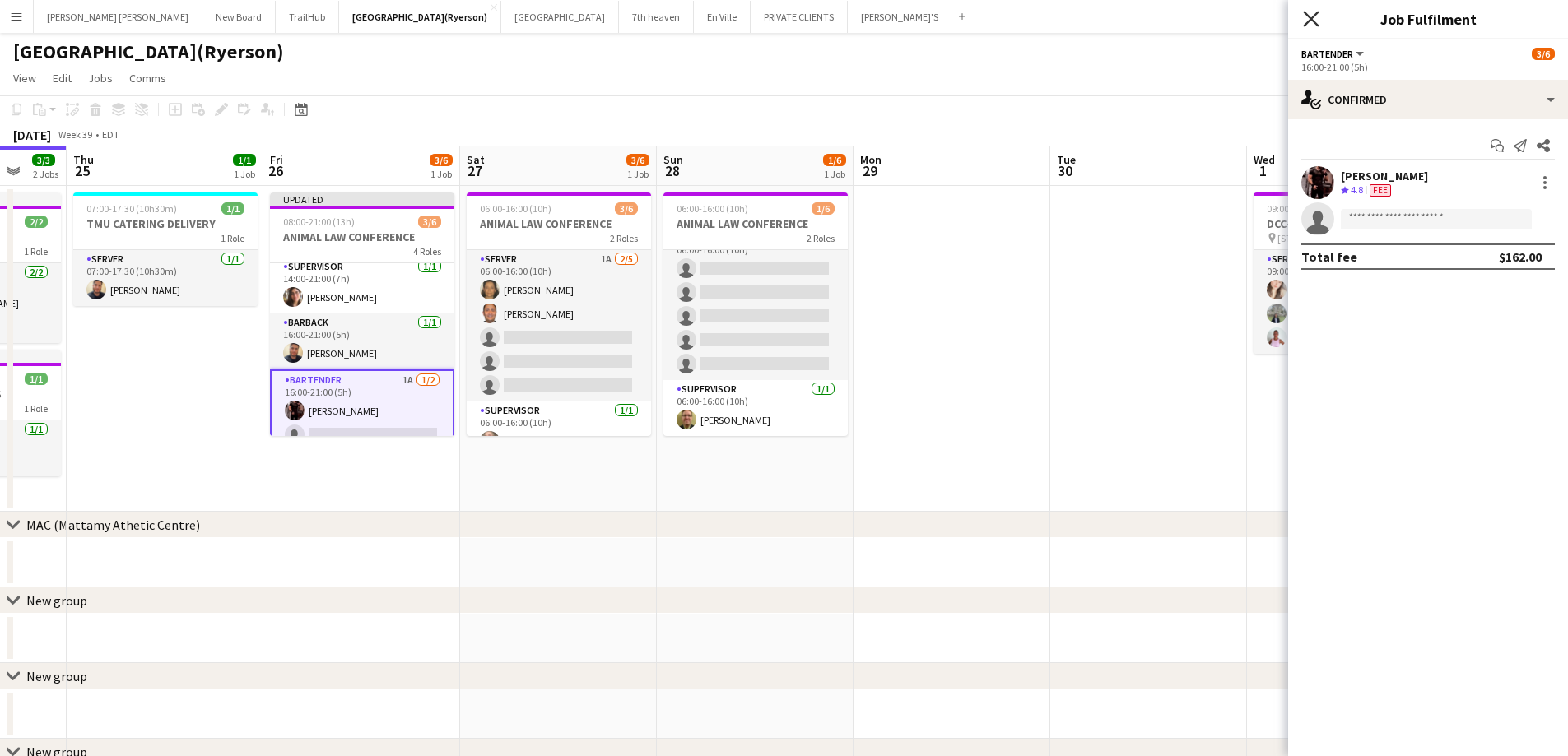
click at [1314, 21] on icon "Close pop-in" at bounding box center [1311, 18] width 16 height 16
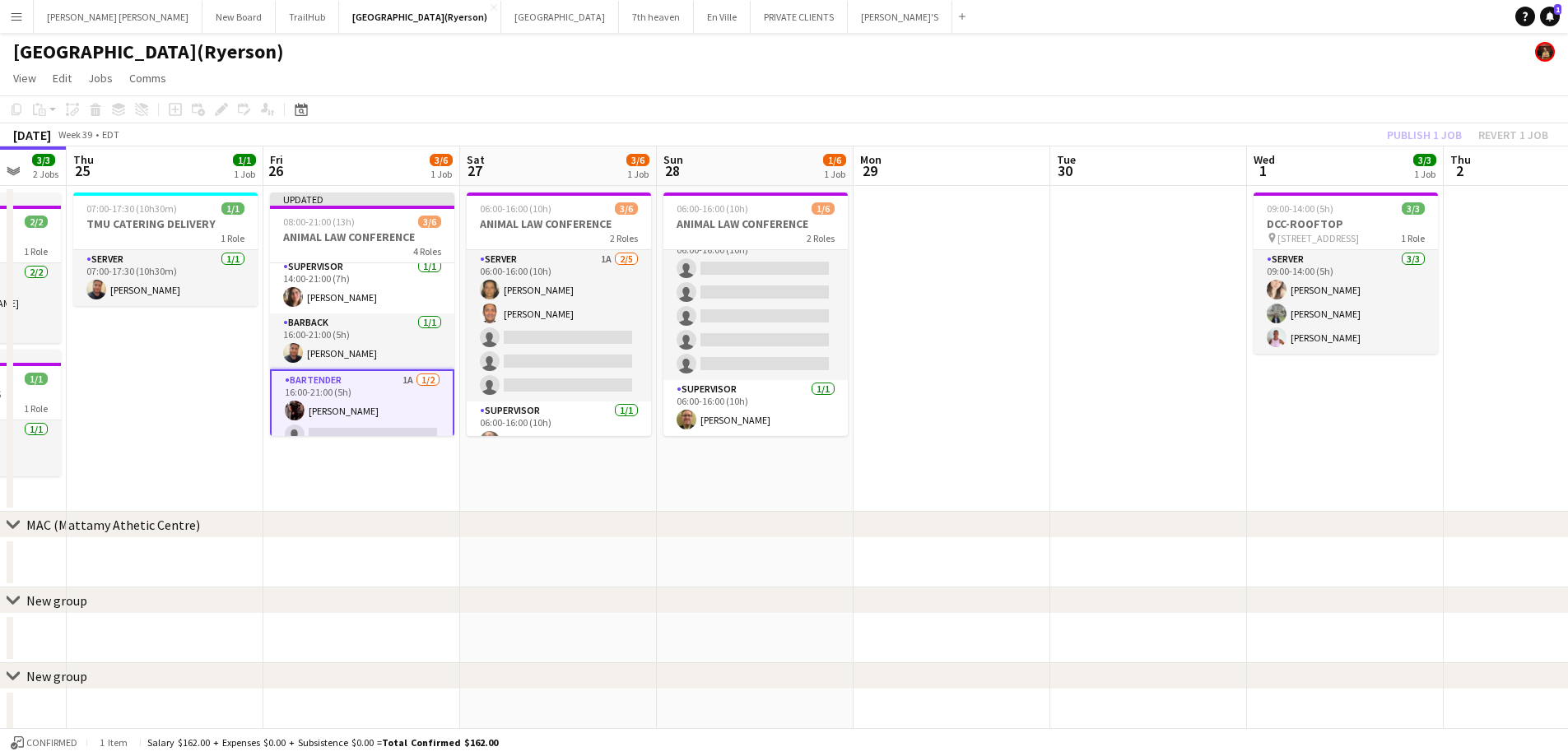
click at [1434, 133] on div "Publish 1 job Revert 1 job" at bounding box center [1467, 135] width 201 height 22
click at [1434, 133] on button "Publish 1 job" at bounding box center [1424, 135] width 88 height 22
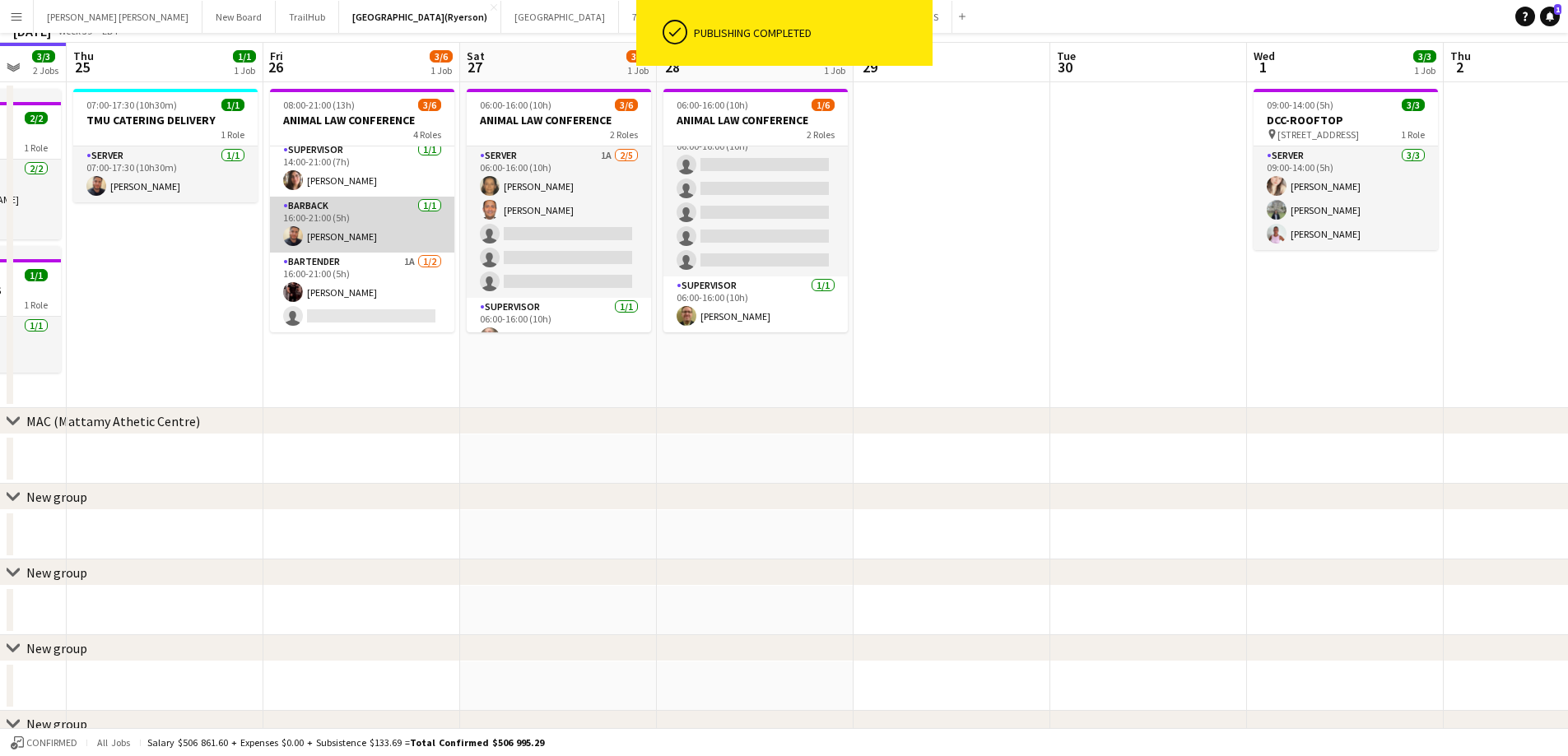
scroll to position [0, 0]
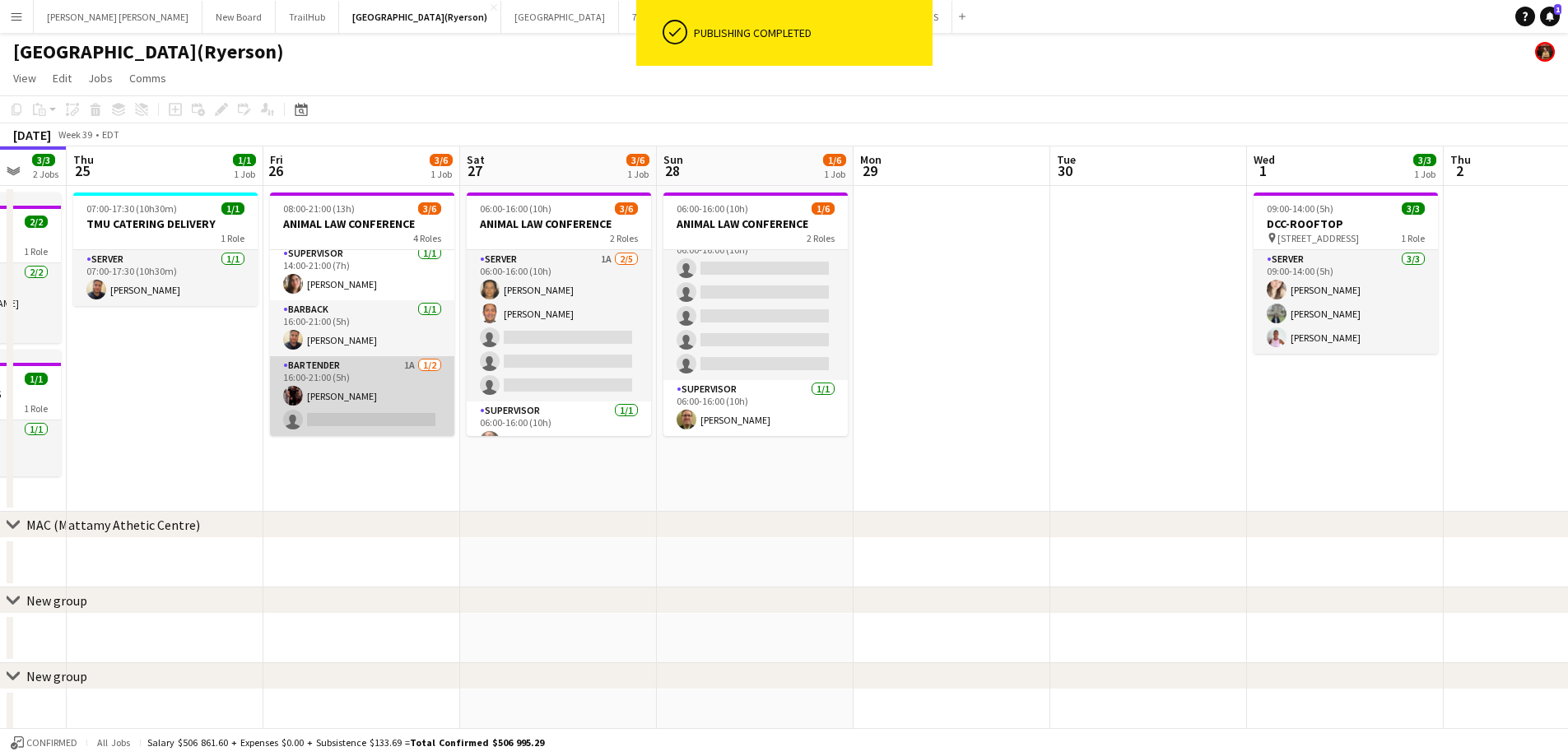
click at [332, 413] on app-card-role "BARTENDER 1A 1/2 16:00-21:00 (5h) Joseph Ernesto single-neutral-actions" at bounding box center [362, 396] width 185 height 80
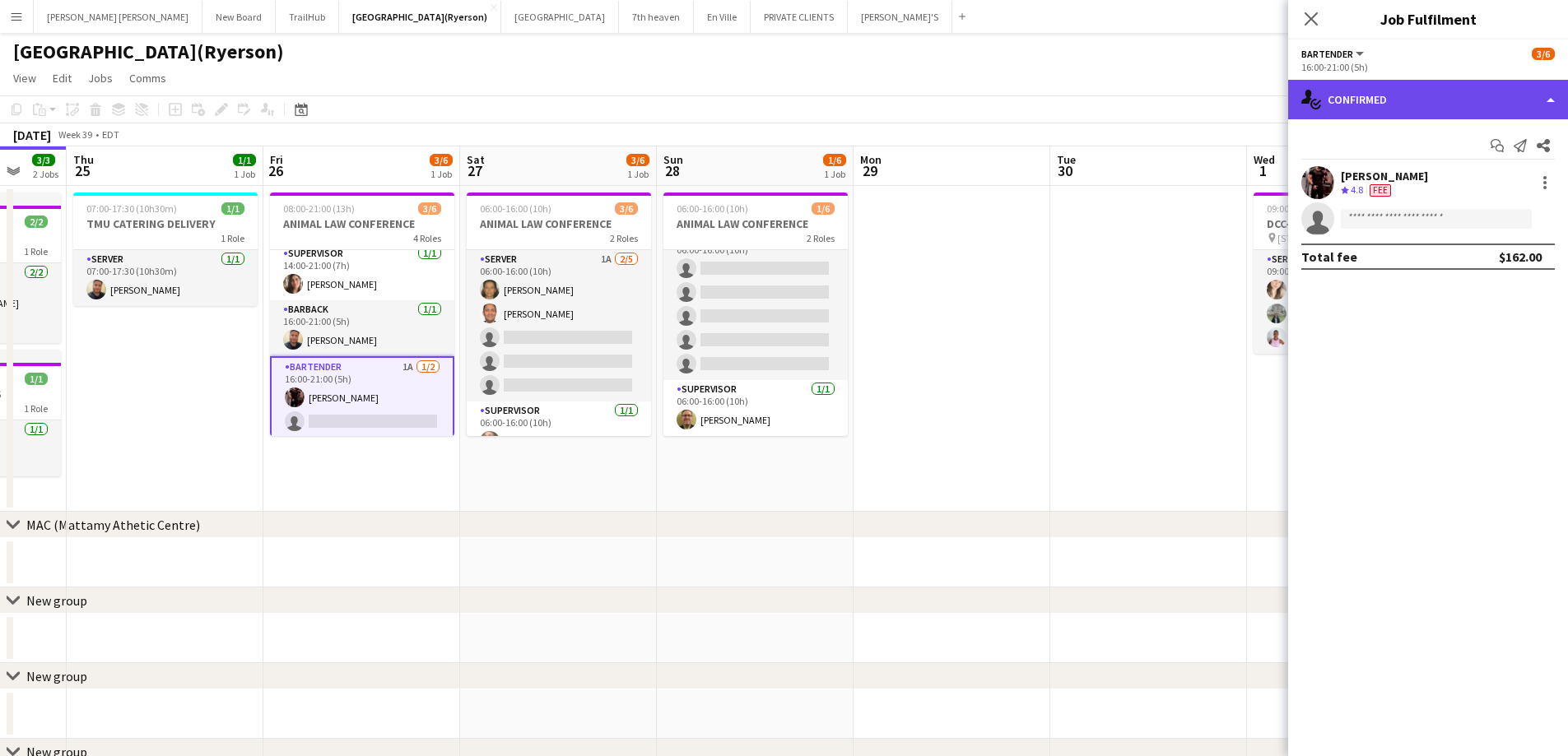
click at [1389, 99] on div "single-neutral-actions-check-2 Confirmed" at bounding box center [1427, 100] width 280 height 40
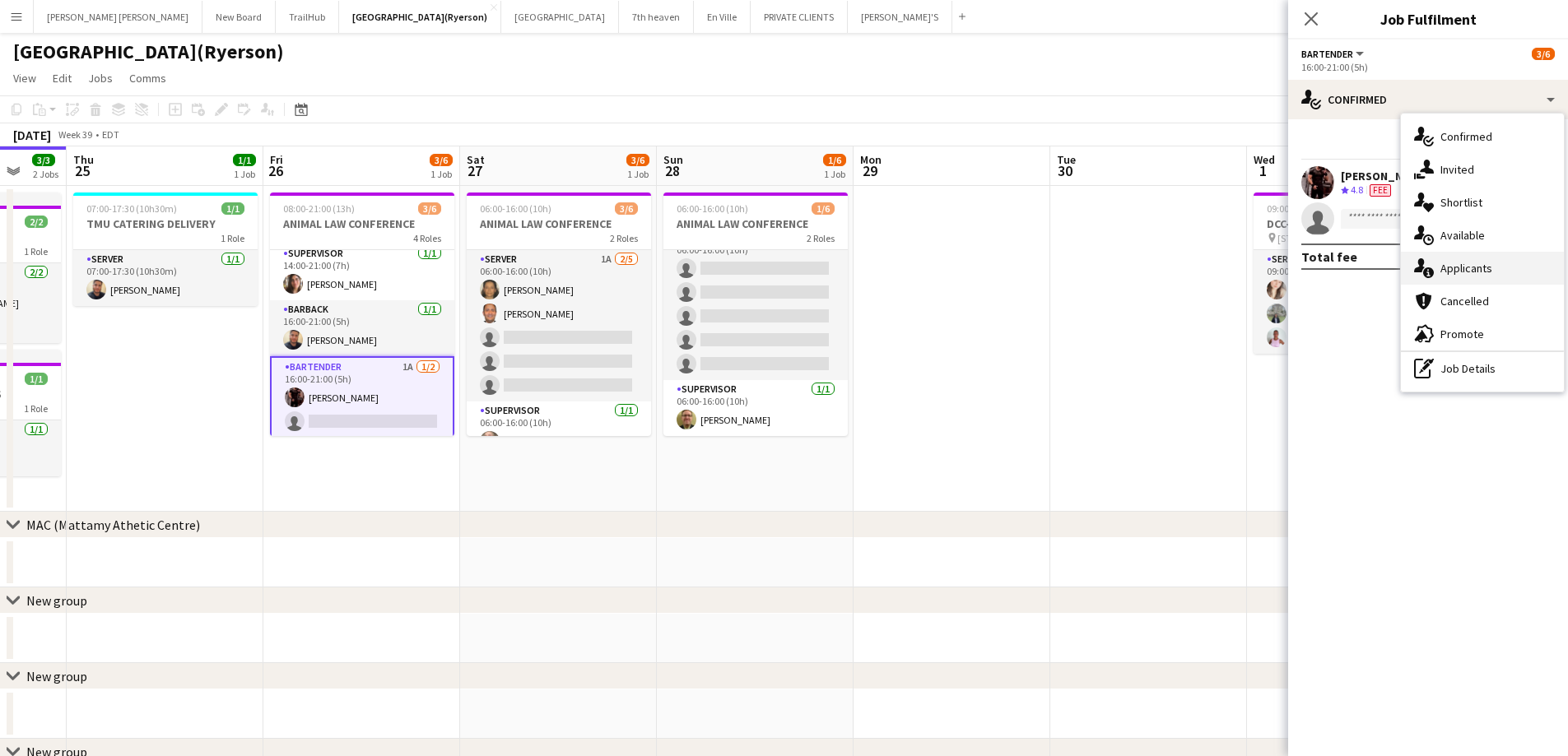
click at [1461, 271] on span "Applicants" at bounding box center [1466, 268] width 52 height 15
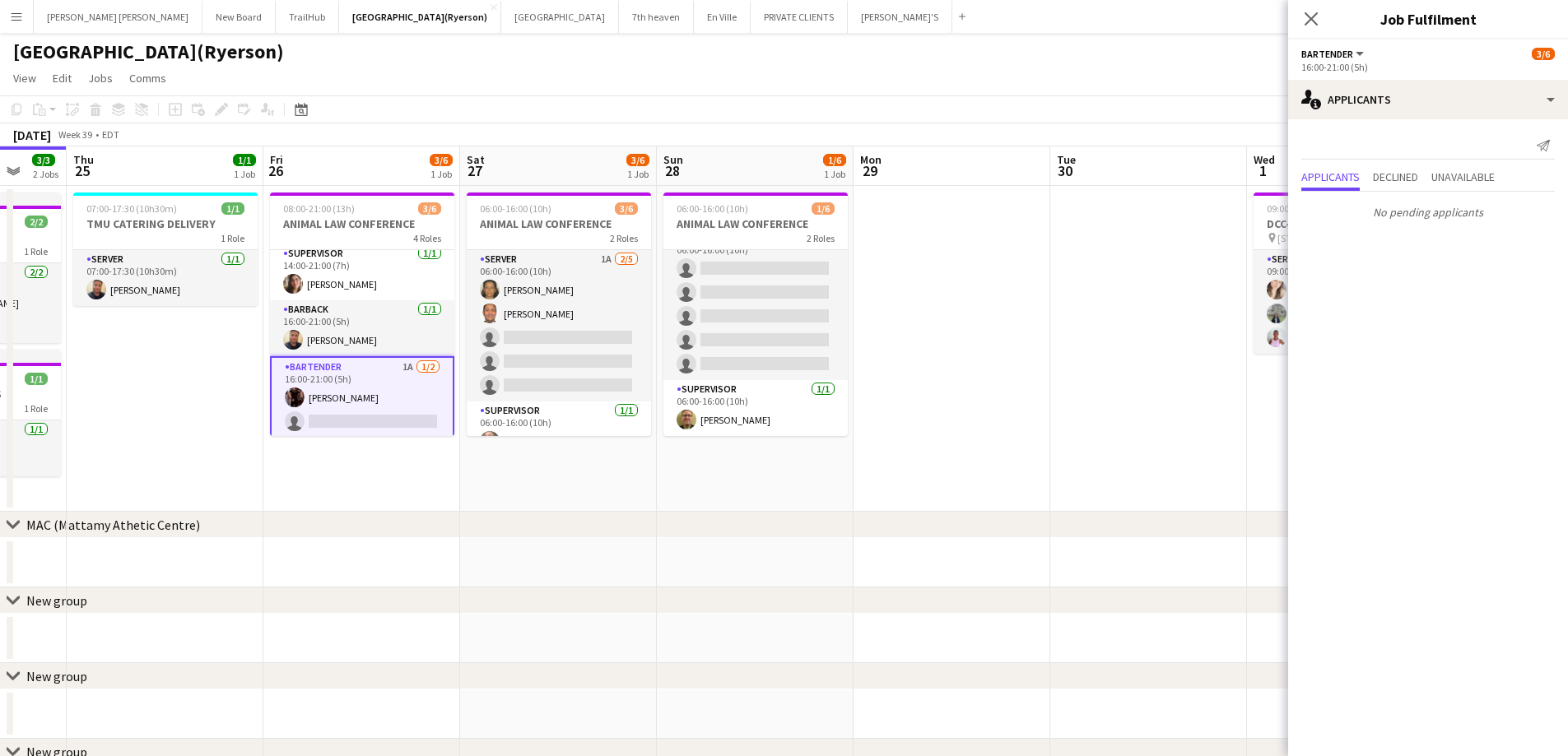
click at [315, 411] on app-card-role "BARTENDER 1A 1/2 16:00-21:00 (5h) Joseph Ernesto single-neutral-actions" at bounding box center [362, 398] width 185 height 83
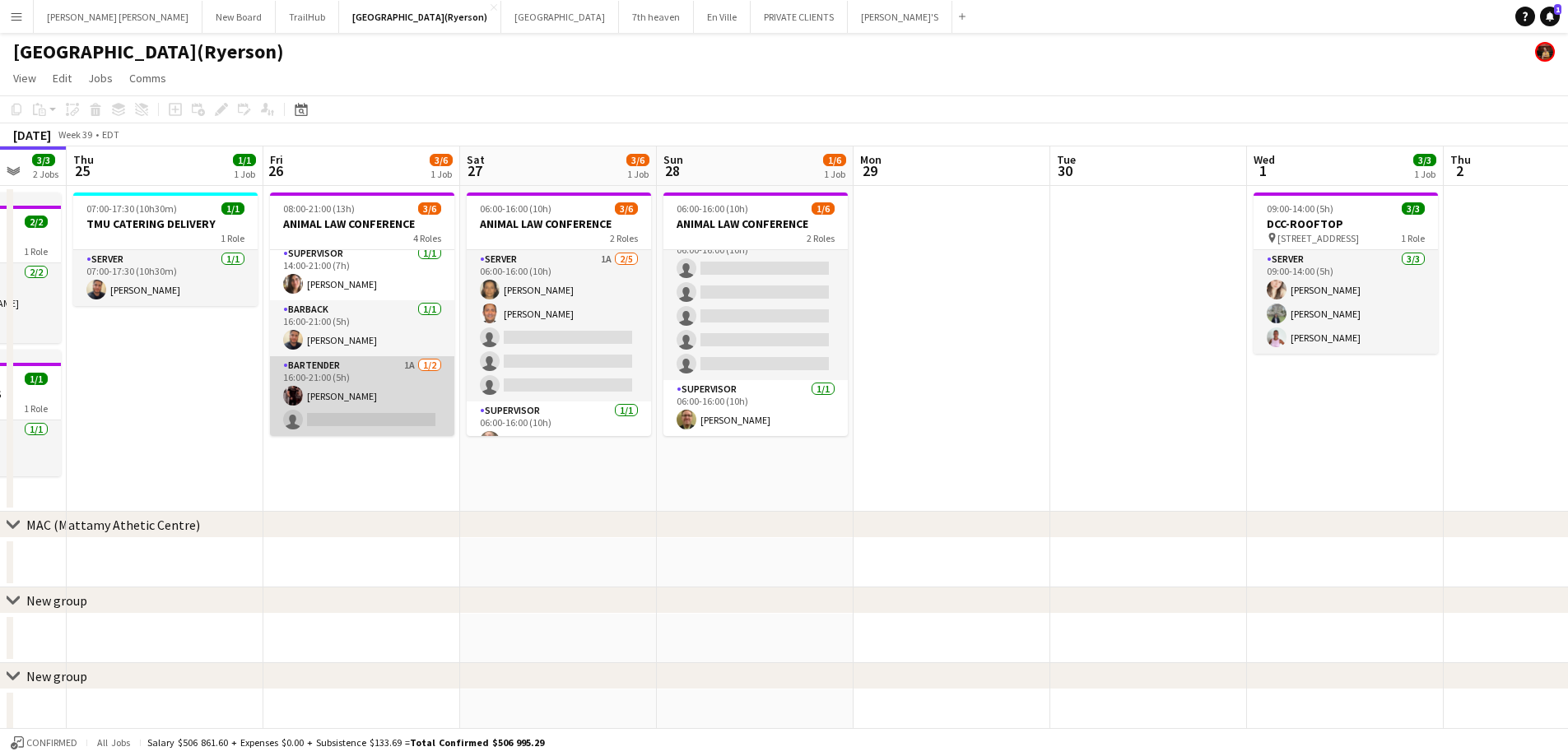
click at [317, 414] on app-card-role "BARTENDER 1A 1/2 16:00-21:00 (5h) Joseph Ernesto single-neutral-actions" at bounding box center [362, 396] width 185 height 80
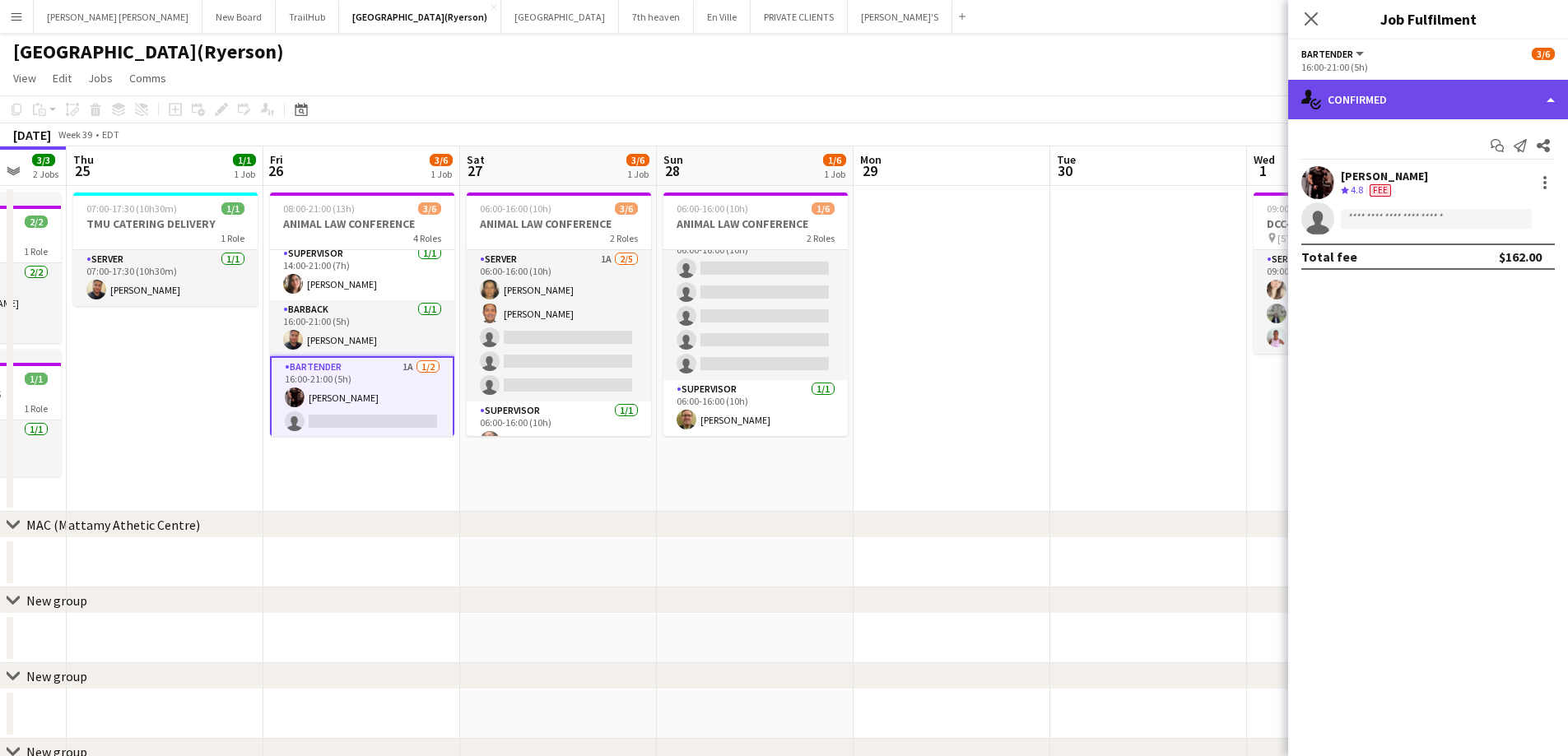
click at [1360, 100] on div "single-neutral-actions-check-2 Confirmed" at bounding box center [1427, 100] width 280 height 40
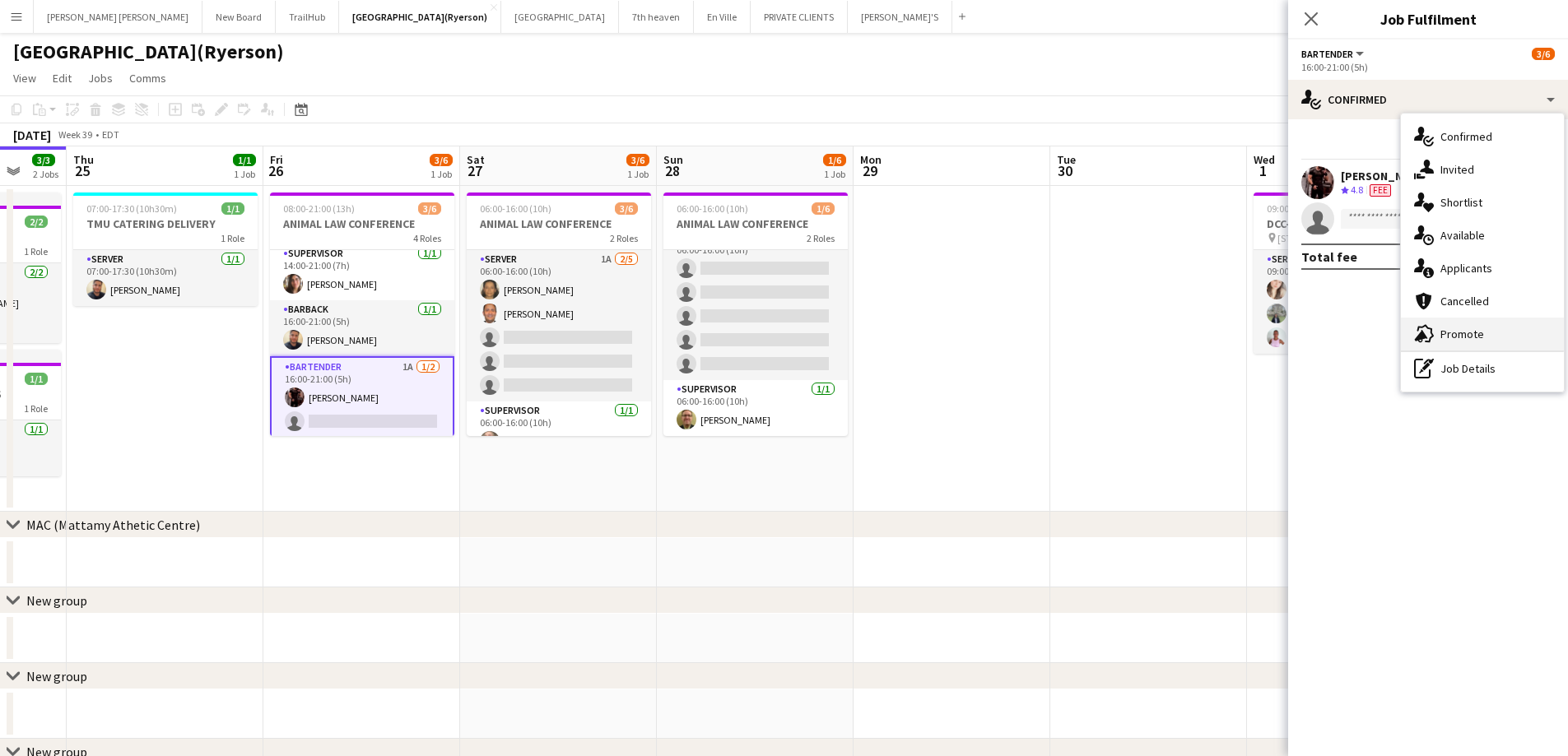
click at [1433, 331] on div "advertising-megaphone Promote" at bounding box center [1482, 334] width 163 height 33
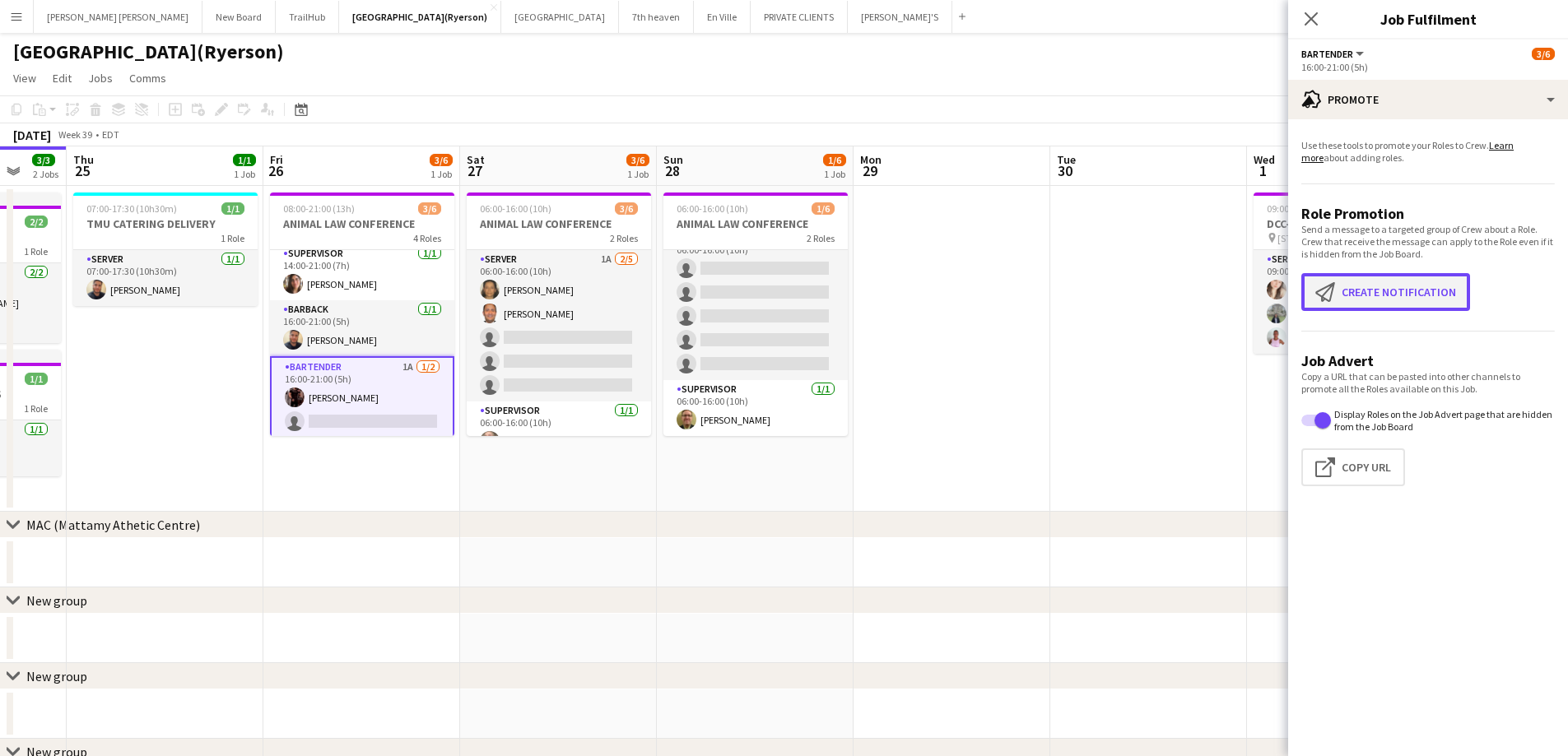
click at [1332, 293] on app-icon "Create notification" at bounding box center [1328, 292] width 27 height 20
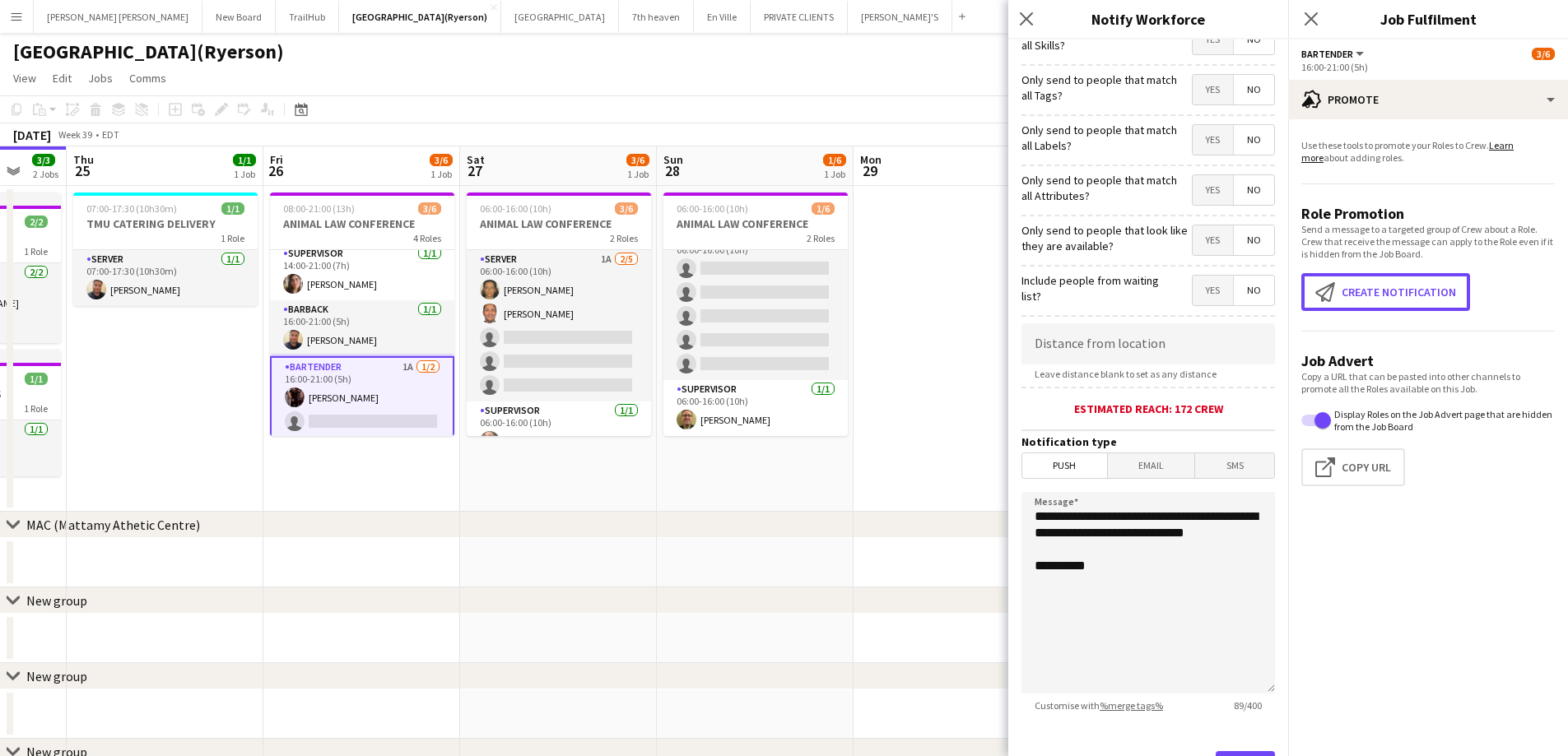
scroll to position [150, 0]
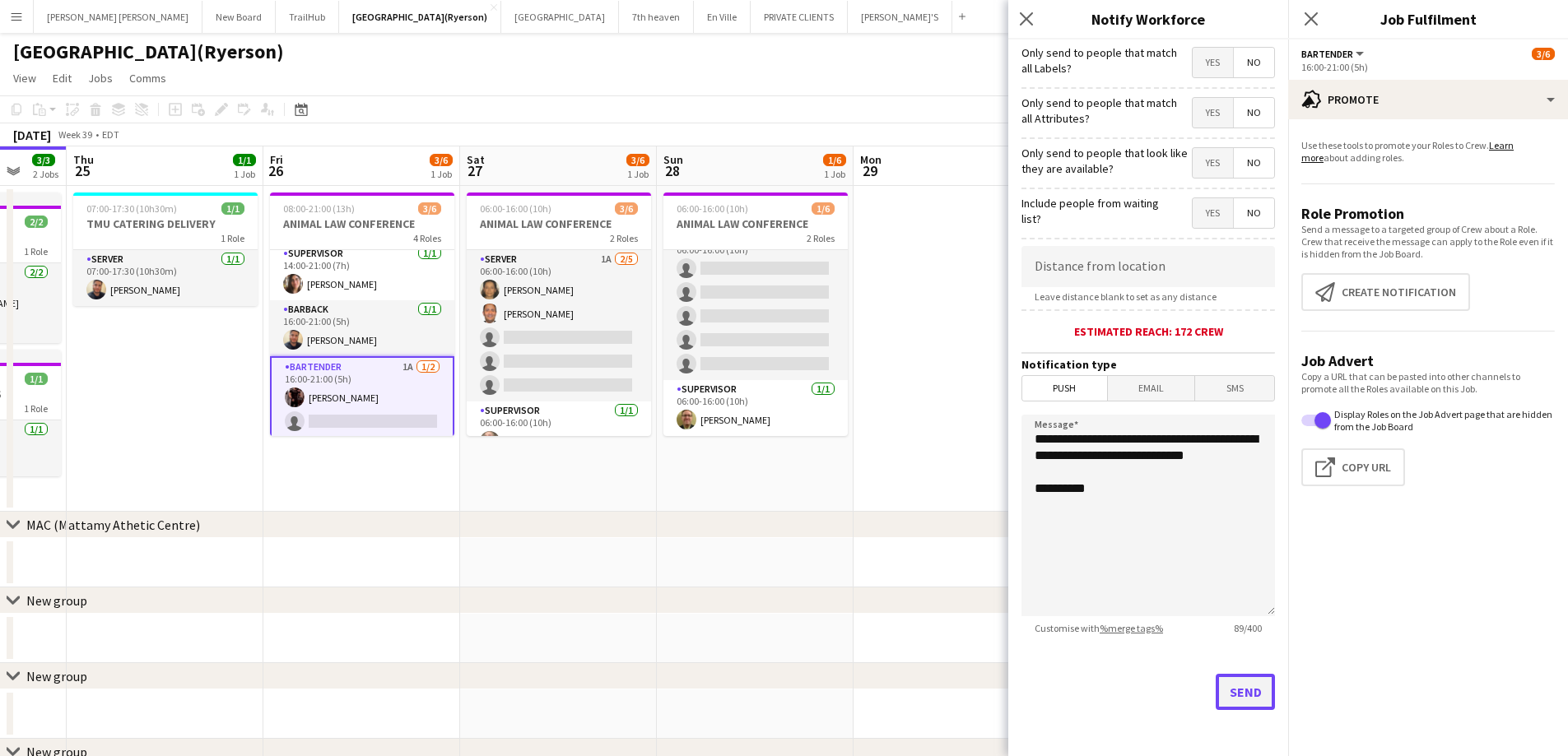
click at [1225, 684] on button "Send" at bounding box center [1245, 692] width 60 height 36
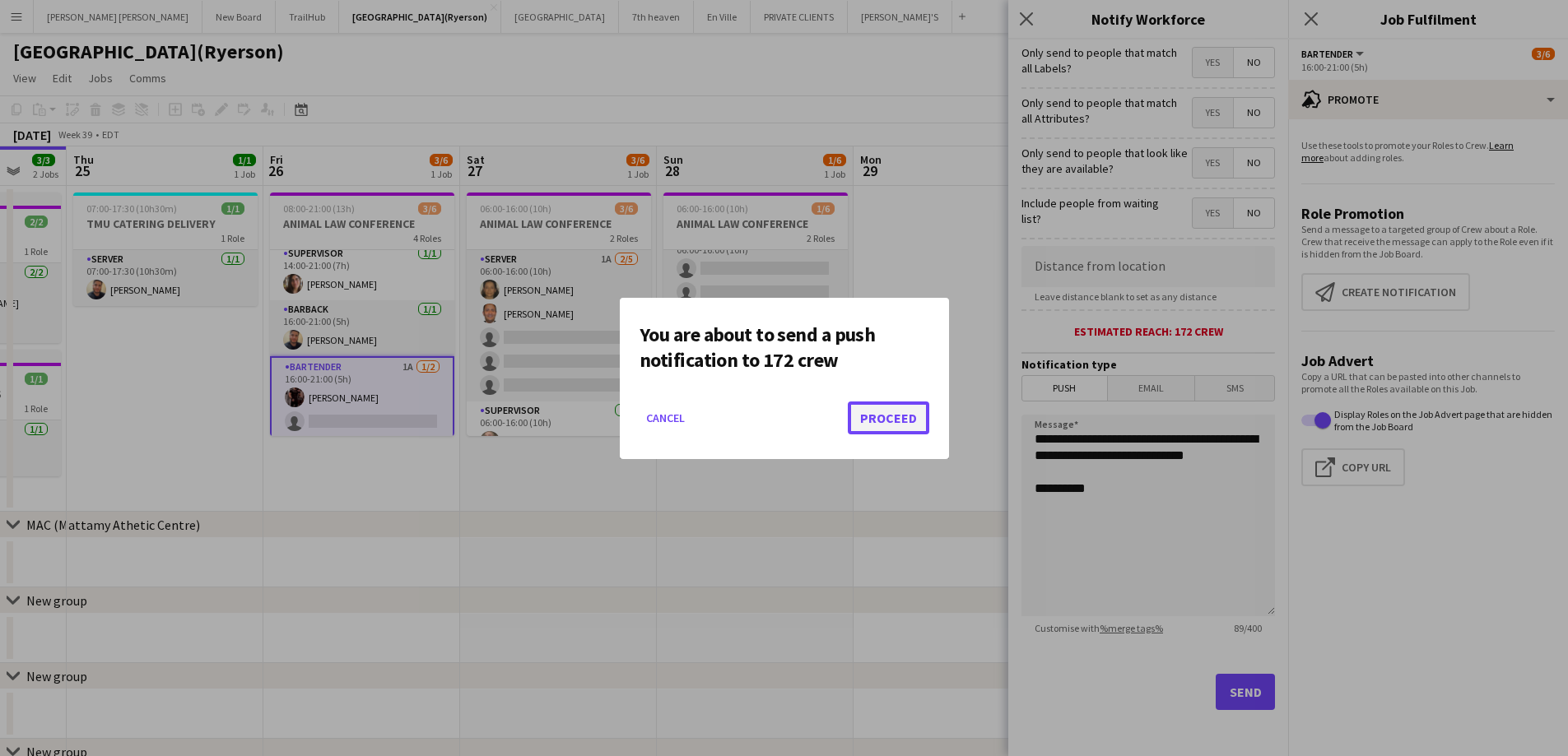
click at [878, 414] on button "Proceed" at bounding box center [888, 418] width 81 height 33
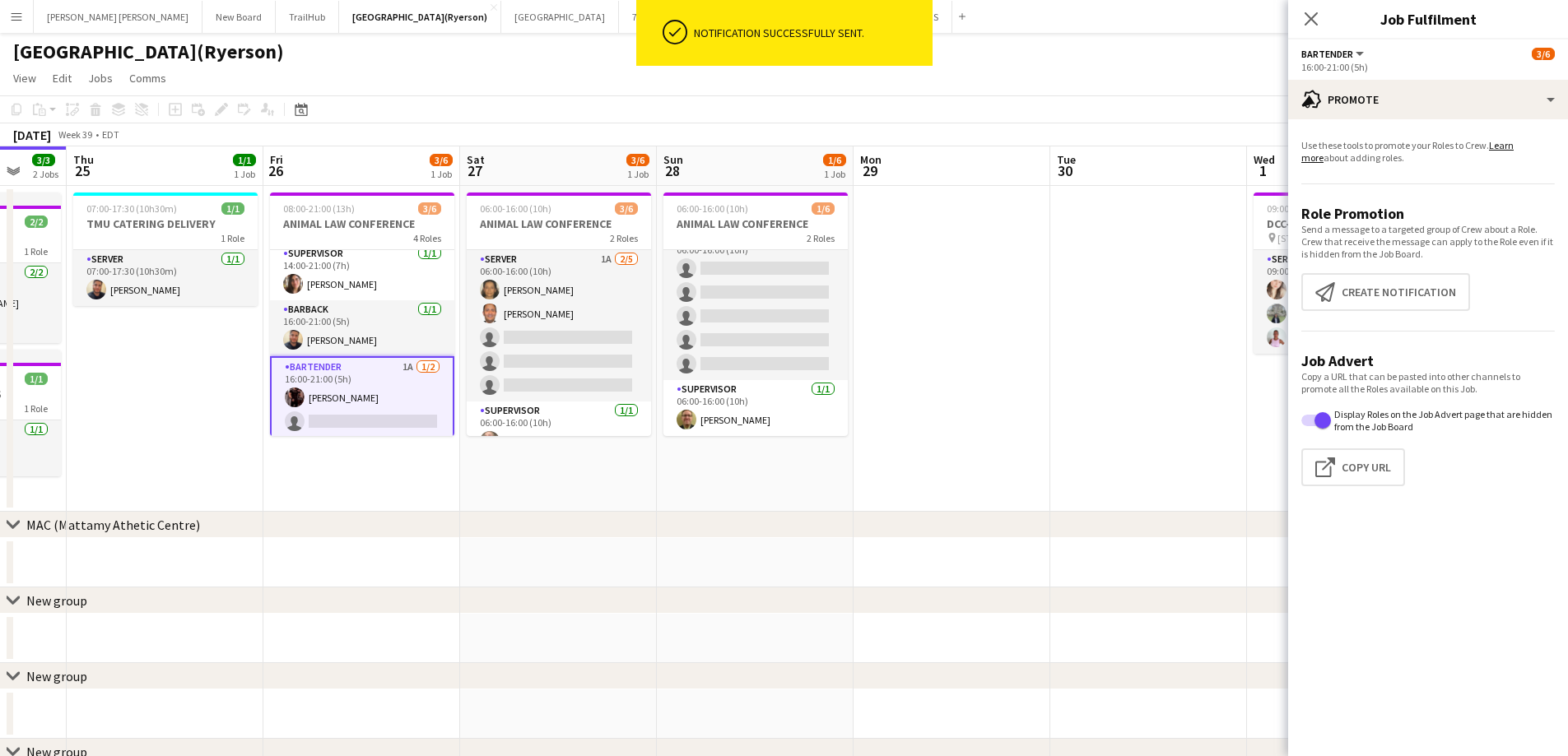
click at [1305, 20] on icon "Close pop-in" at bounding box center [1311, 18] width 13 height 13
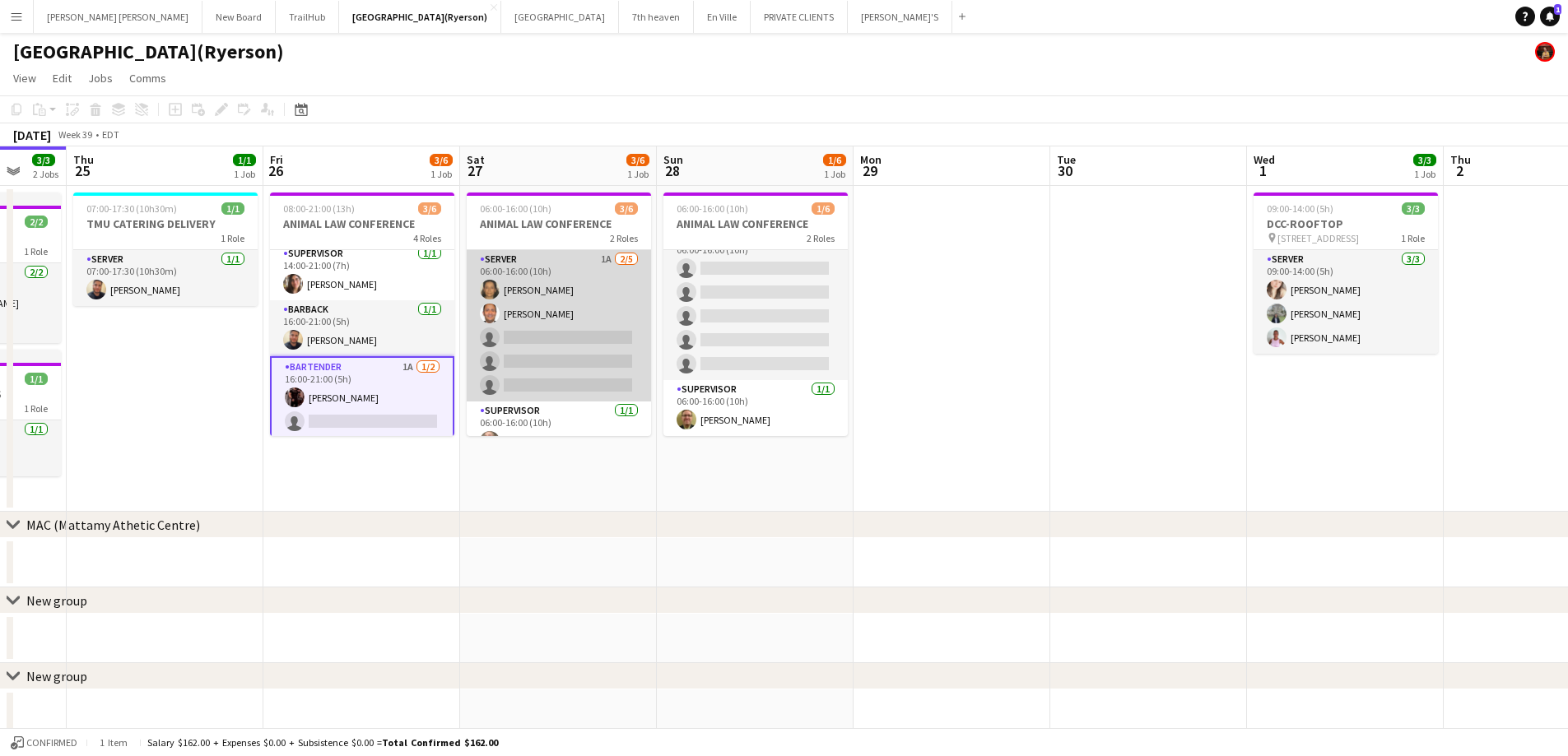
click at [541, 368] on app-card-role "SERVER 1A 2/5 06:00-16:00 (10h) Claudia Forero Carlos Rodriguez single-neutral-…" at bounding box center [559, 325] width 185 height 151
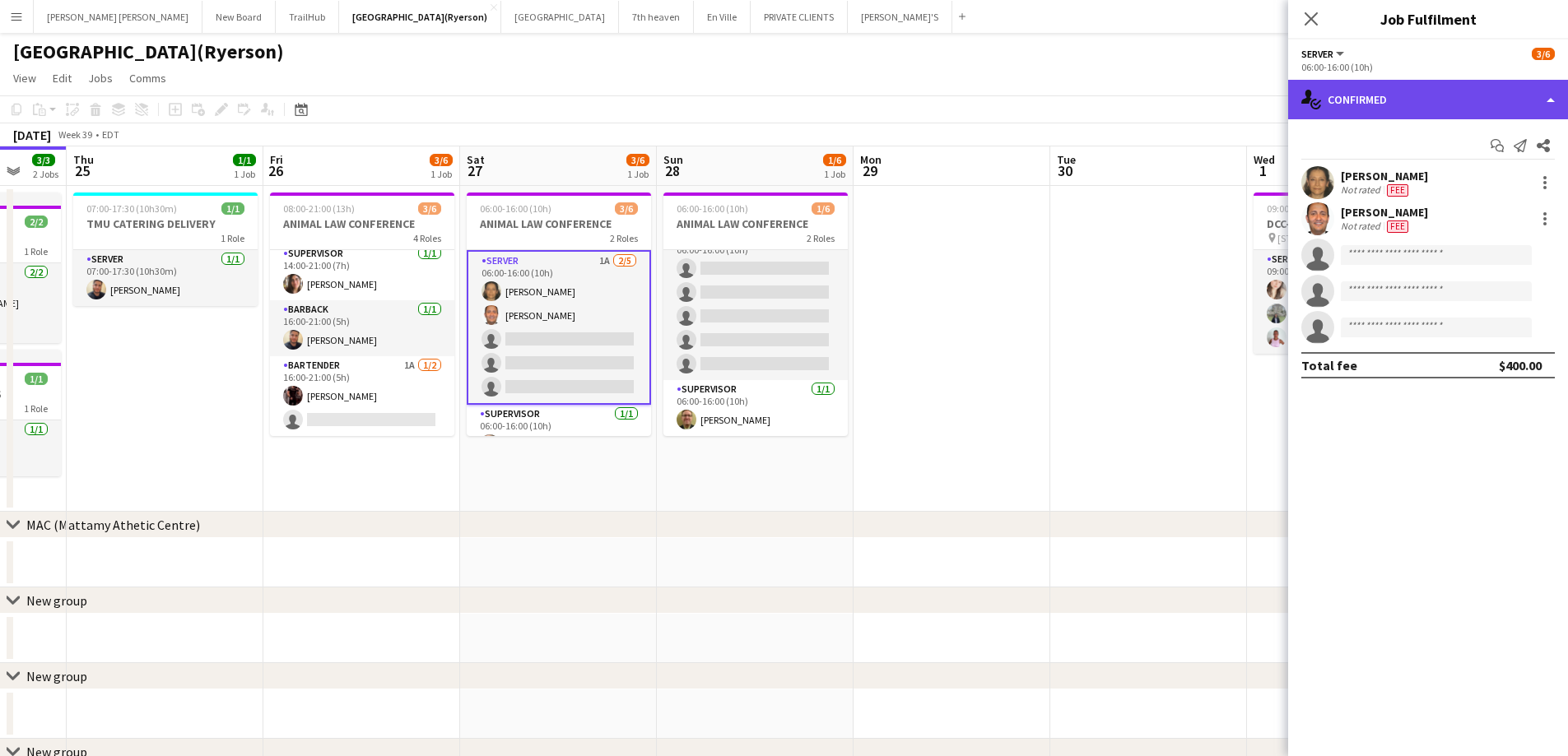
click at [1332, 99] on div "single-neutral-actions-check-2 Confirmed" at bounding box center [1427, 100] width 280 height 40
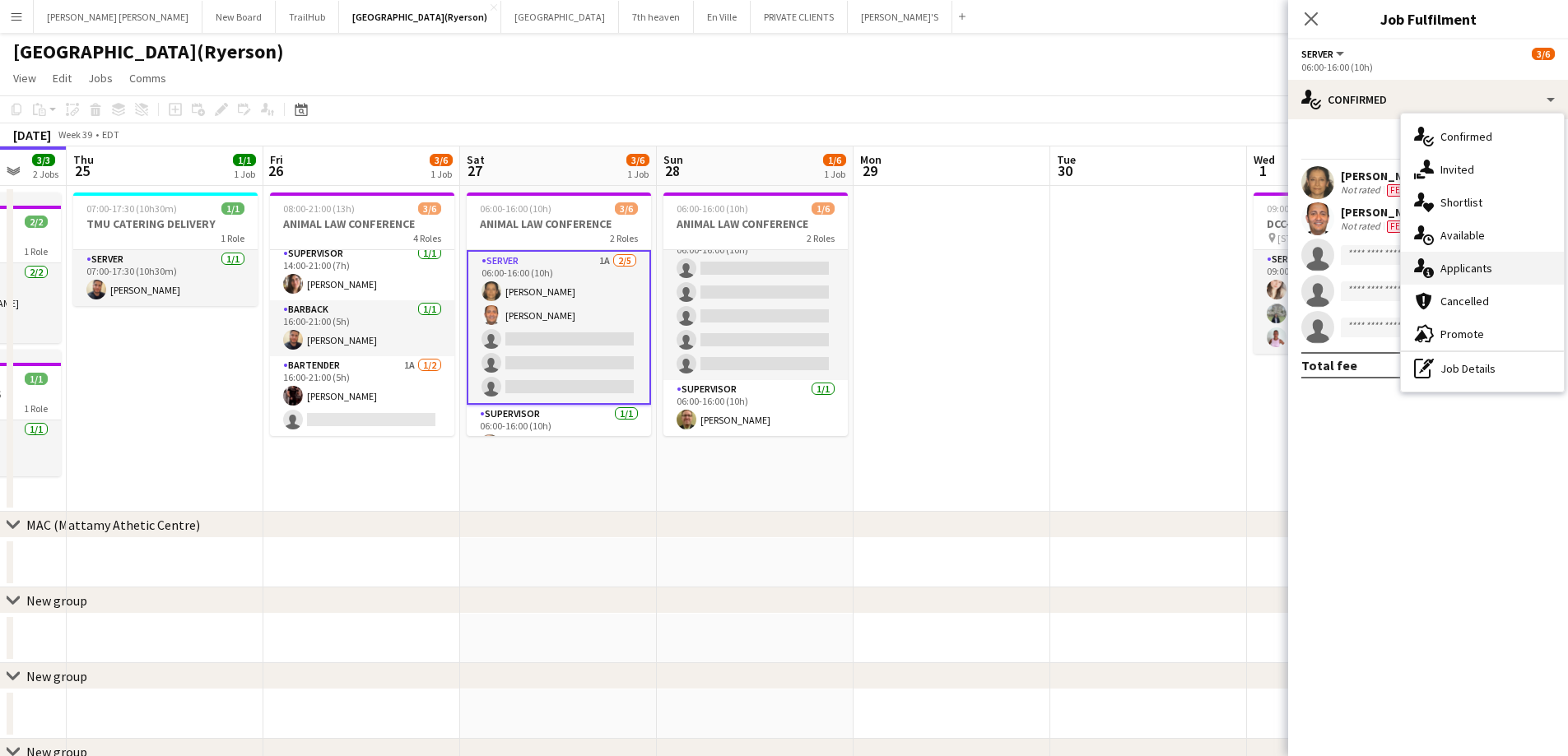
click at [1461, 268] on span "Applicants" at bounding box center [1466, 268] width 52 height 15
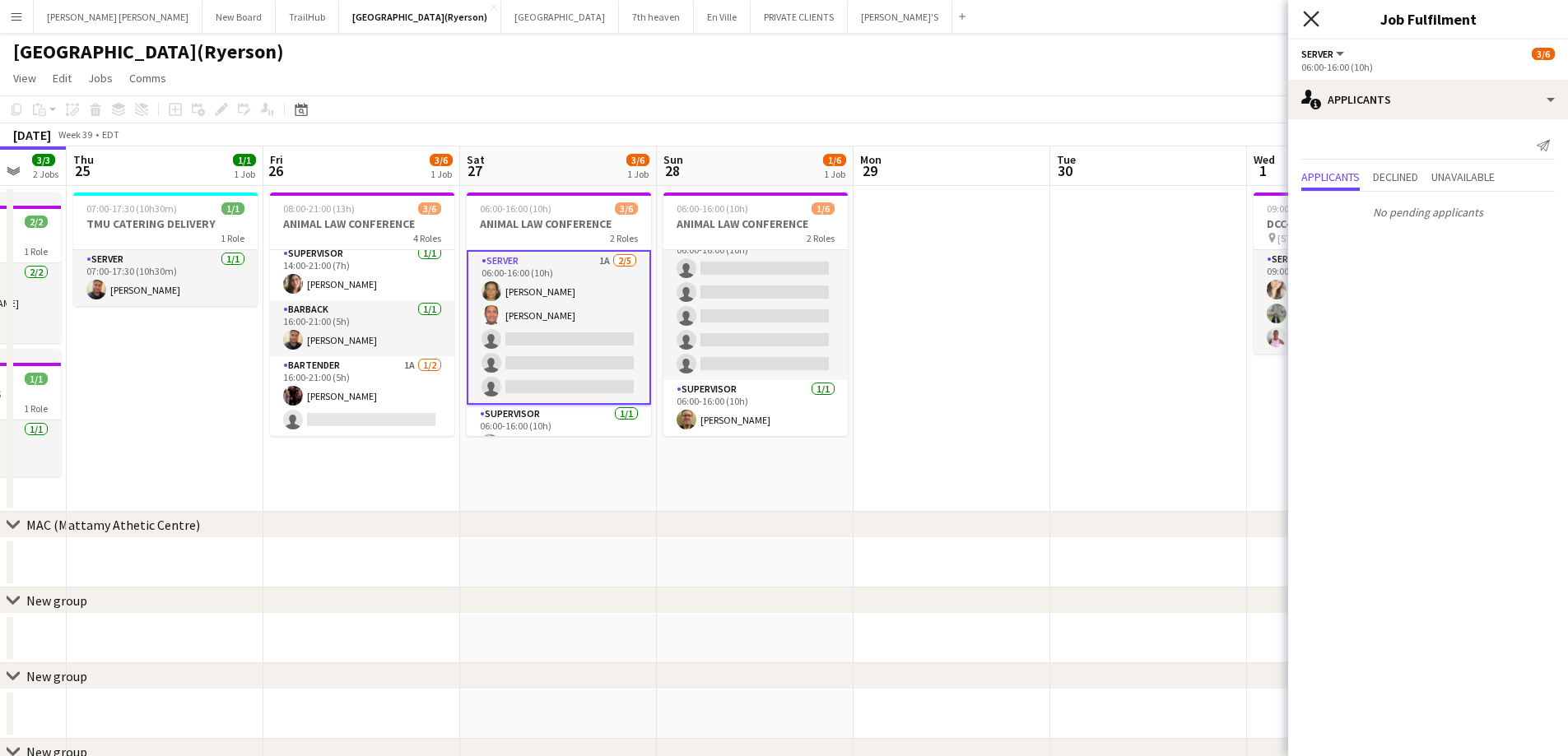
click at [1318, 17] on icon "Close pop-in" at bounding box center [1311, 18] width 16 height 16
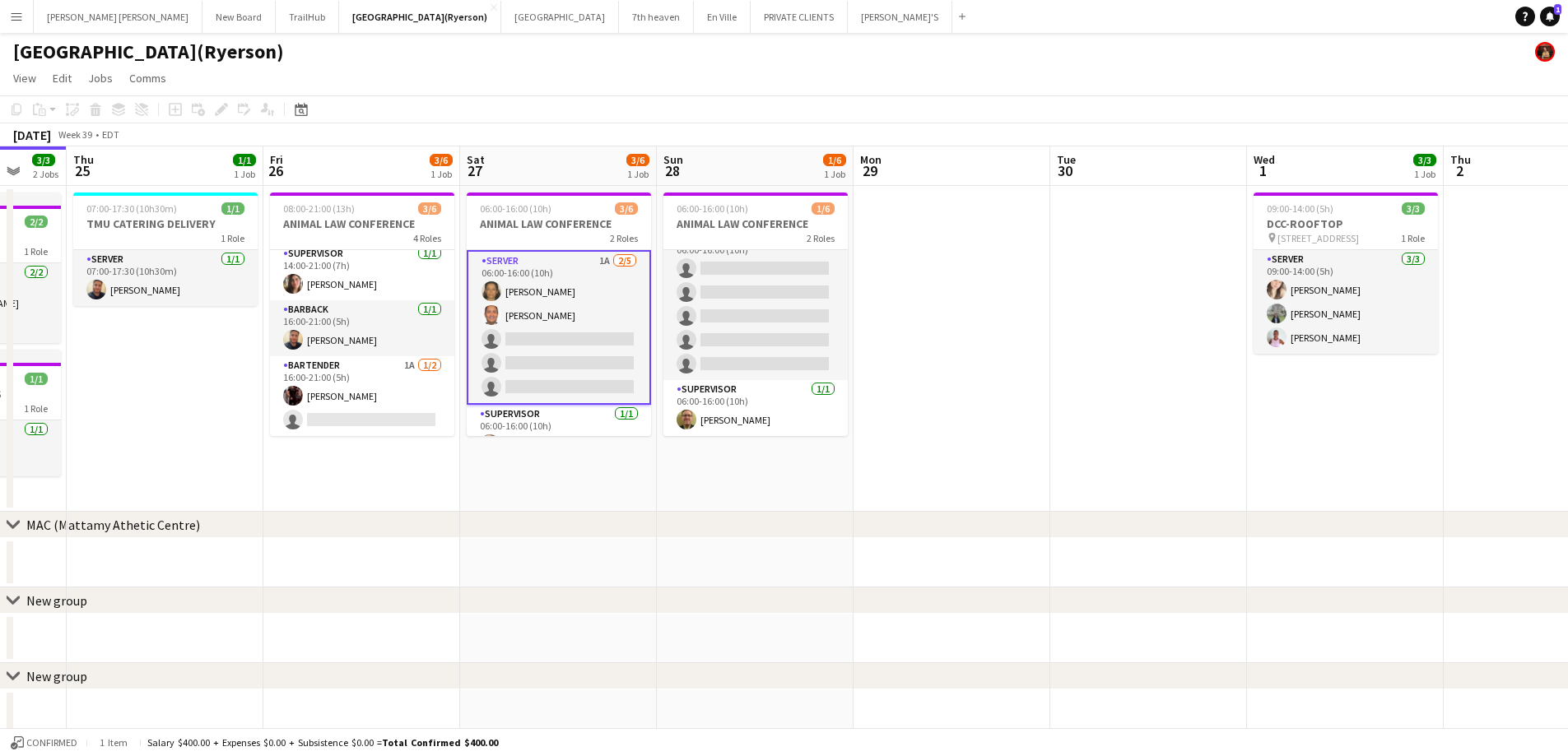
click at [539, 375] on app-card-role "SERVER 1A 2/5 06:00-16:00 (10h) Claudia Forero Carlos Rodriguez single-neutral-…" at bounding box center [559, 327] width 185 height 154
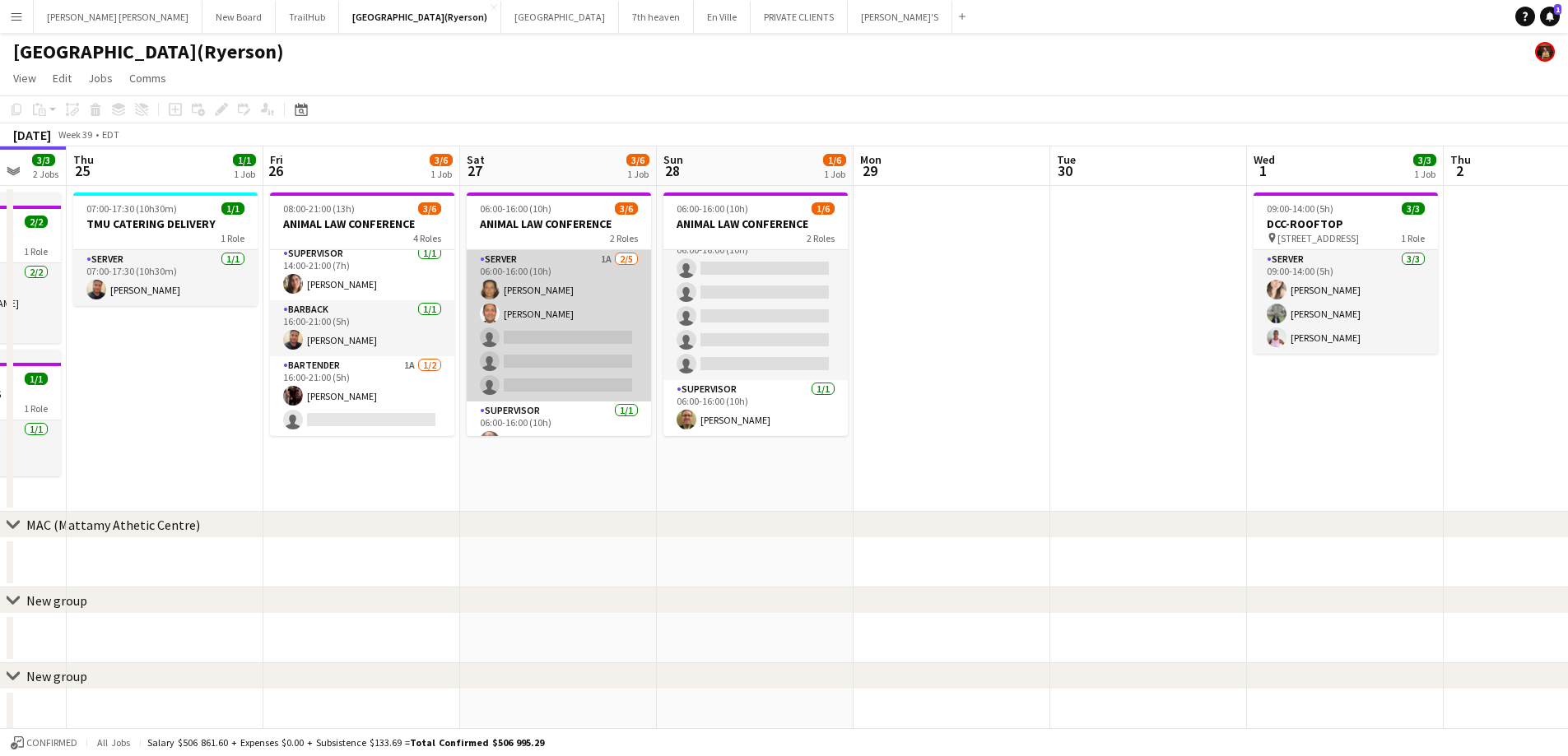
click at [561, 364] on app-card-role "SERVER 1A 2/5 06:00-16:00 (10h) Claudia Forero Carlos Rodriguez single-neutral-…" at bounding box center [559, 325] width 185 height 151
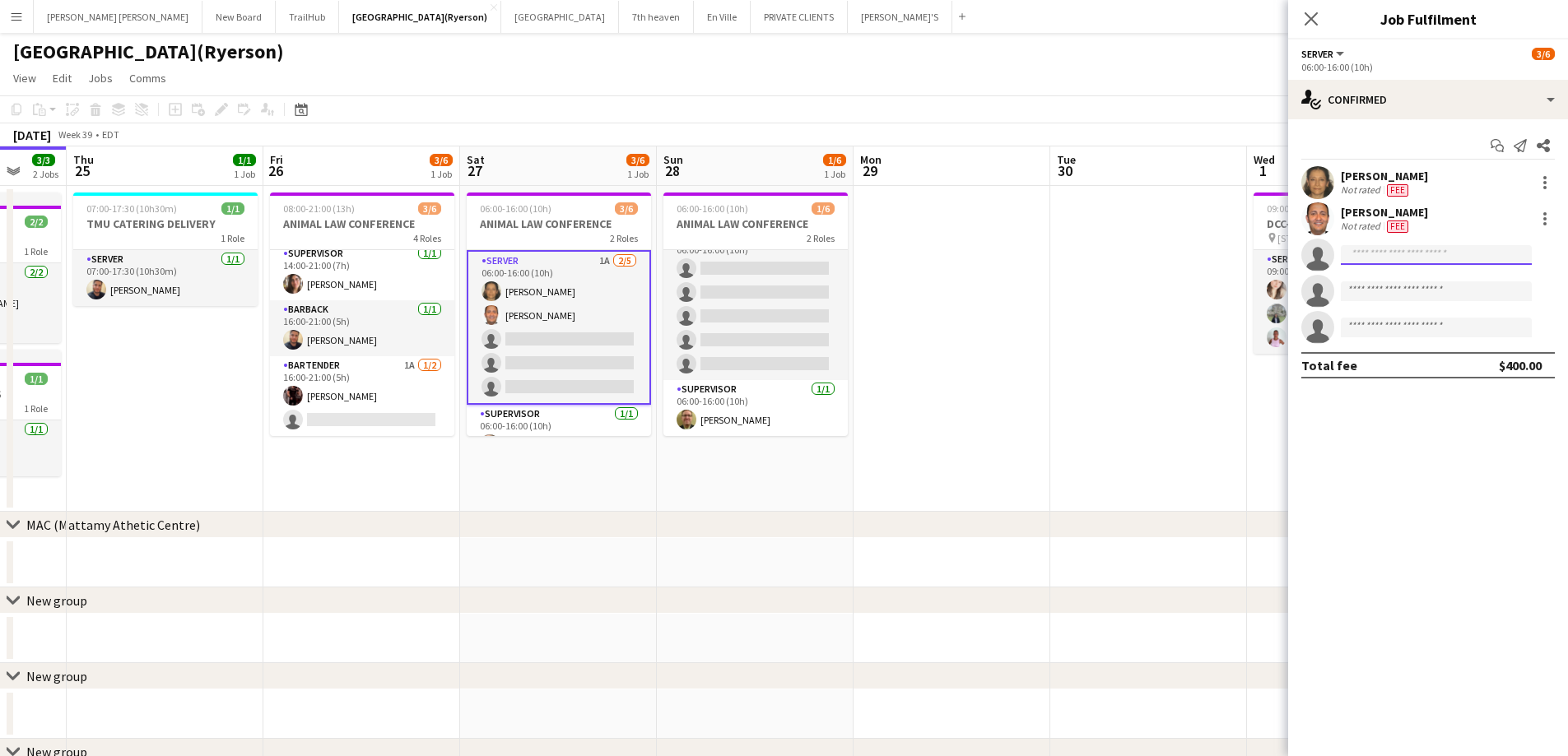
click at [1395, 261] on input at bounding box center [1435, 255] width 191 height 20
type input "*"
click at [535, 376] on app-card-role "SERVER 2A 2/5 06:00-16:00 (10h) Claudia Forero Carlos Rodriguez single-neutral-…" at bounding box center [559, 327] width 185 height 154
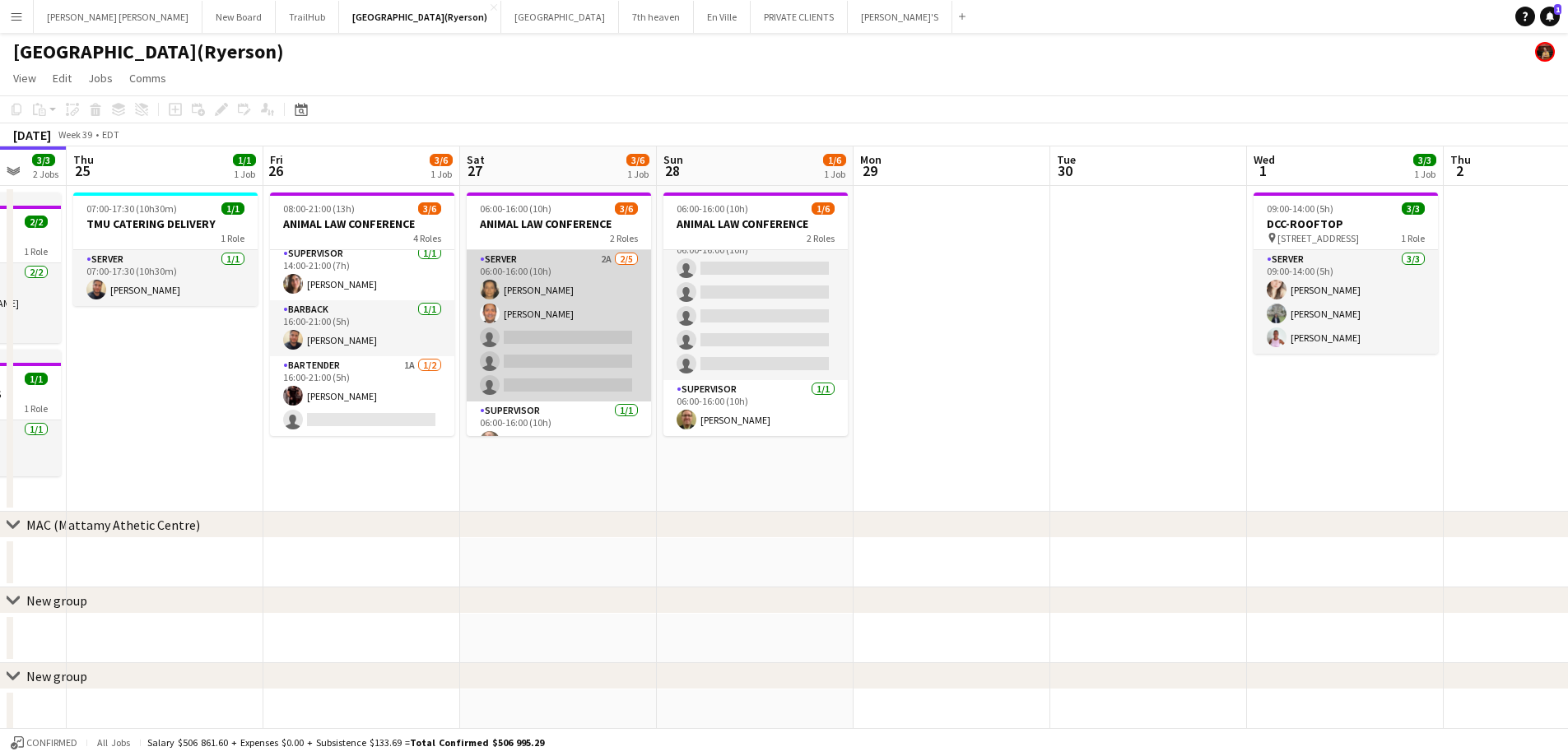
click at [535, 376] on app-card-role "SERVER 2A 2/5 06:00-16:00 (10h) Claudia Forero Carlos Rodriguez single-neutral-…" at bounding box center [559, 325] width 185 height 151
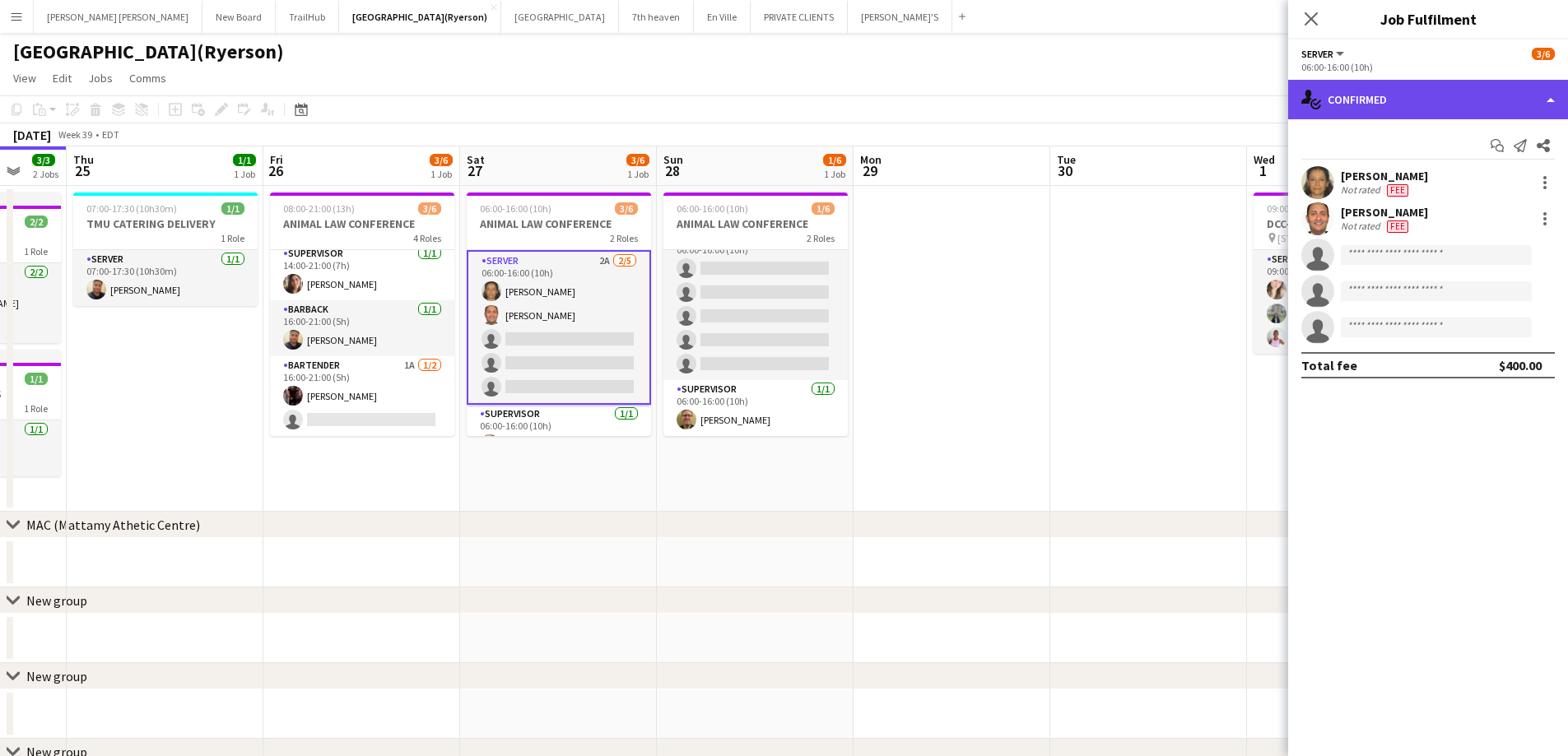
click at [1474, 89] on div "single-neutral-actions-check-2 Confirmed" at bounding box center [1427, 100] width 280 height 40
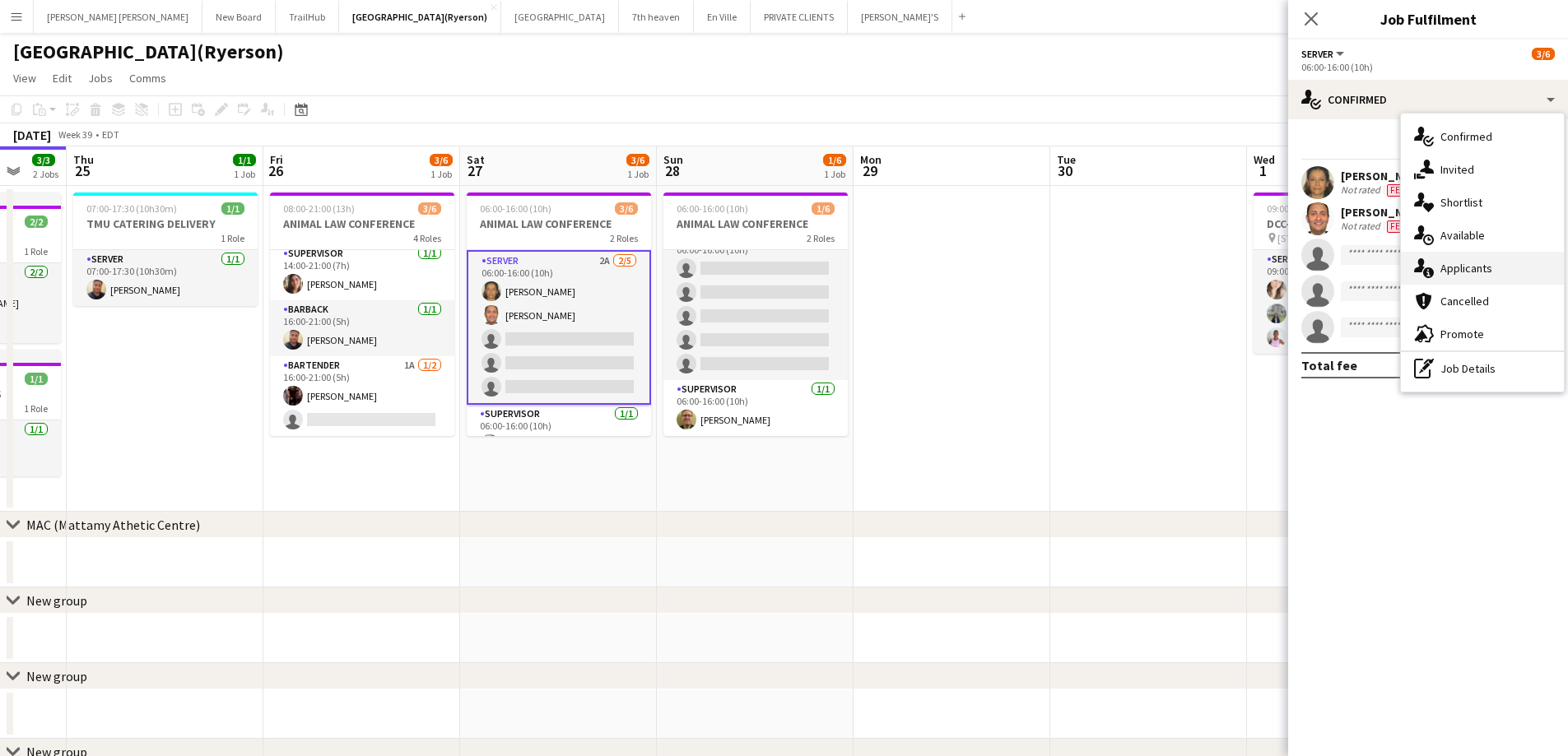
click at [1470, 268] on span "Applicants" at bounding box center [1466, 268] width 52 height 15
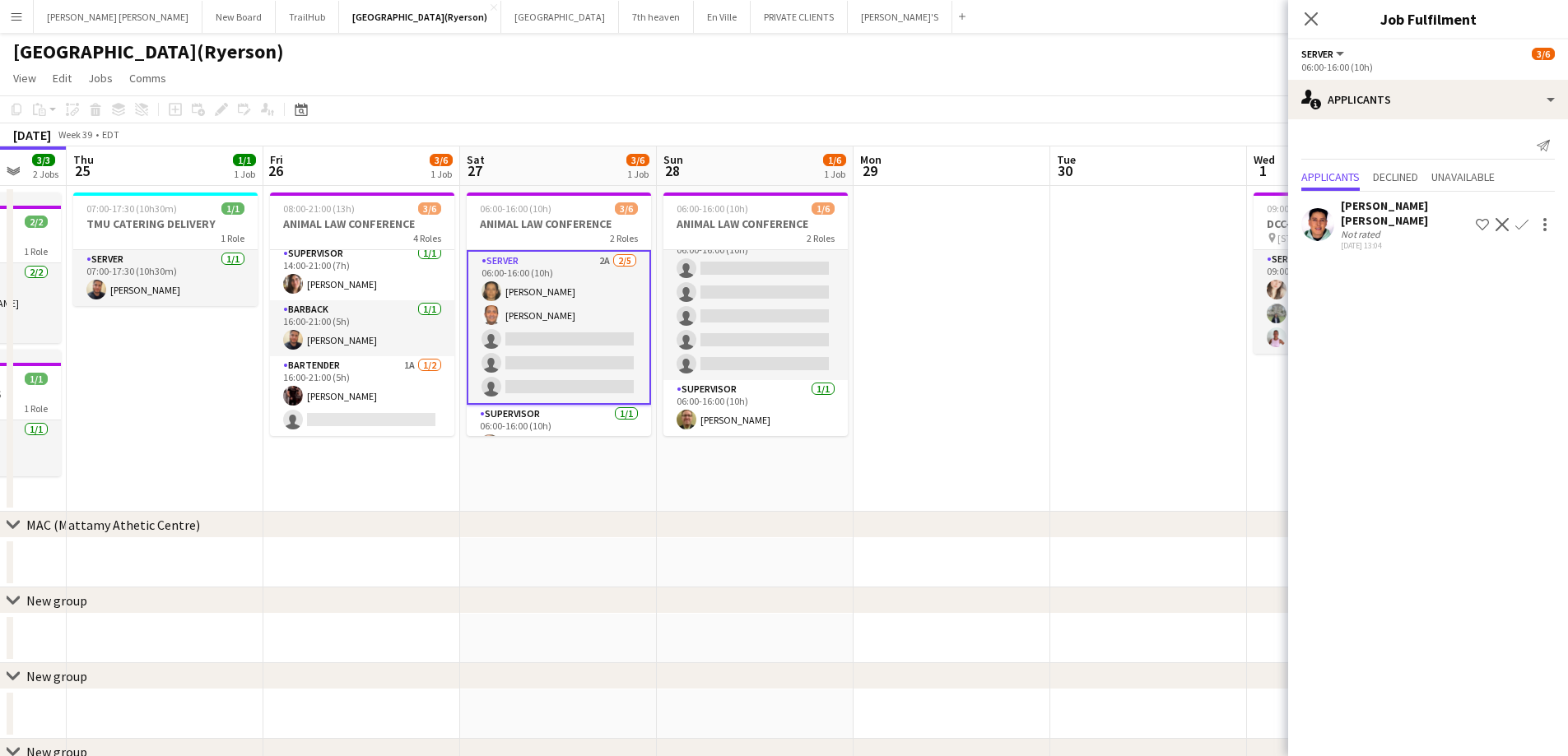
click at [1523, 218] on app-icon "Confirm" at bounding box center [1521, 224] width 13 height 13
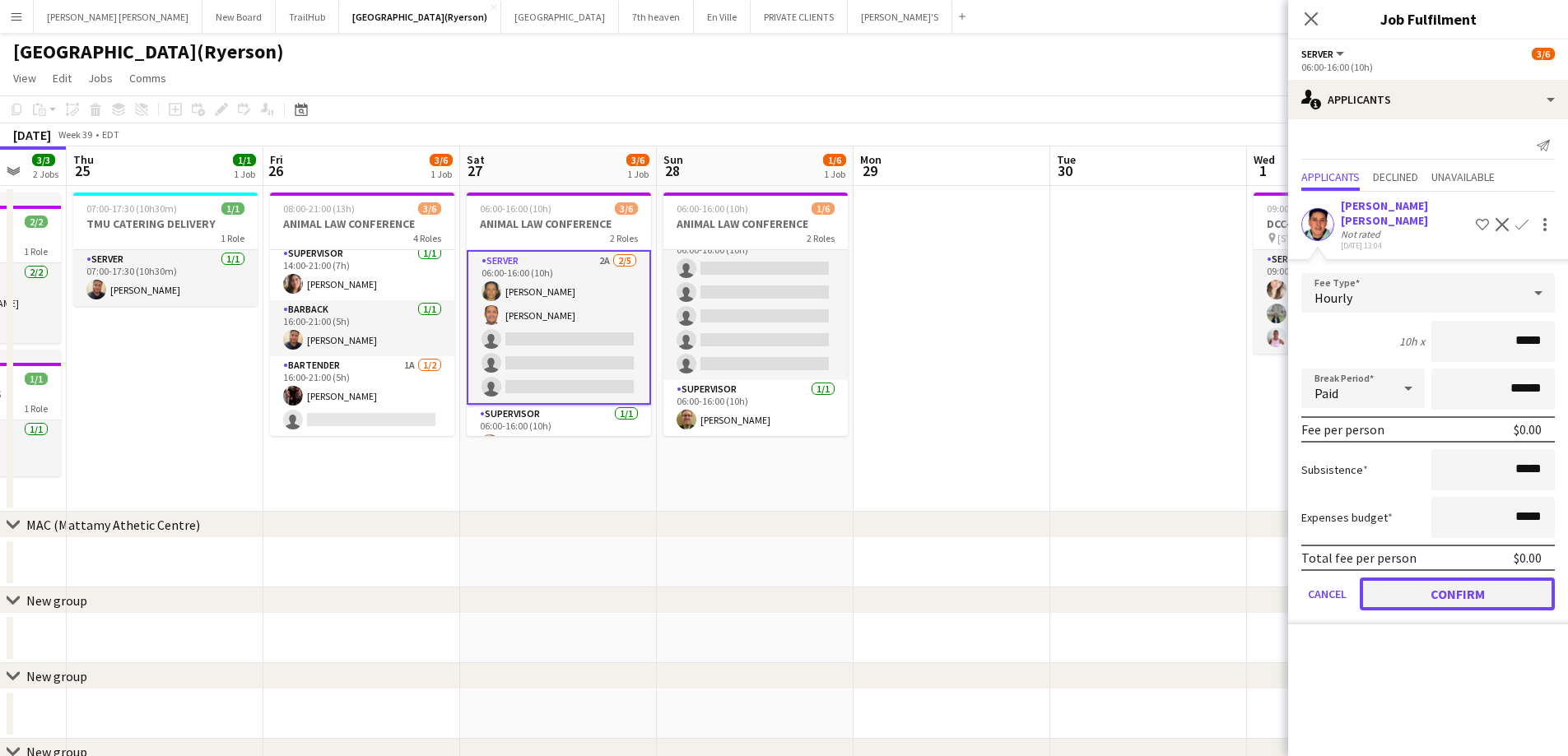
click at [1476, 579] on button "Confirm" at bounding box center [1457, 594] width 195 height 33
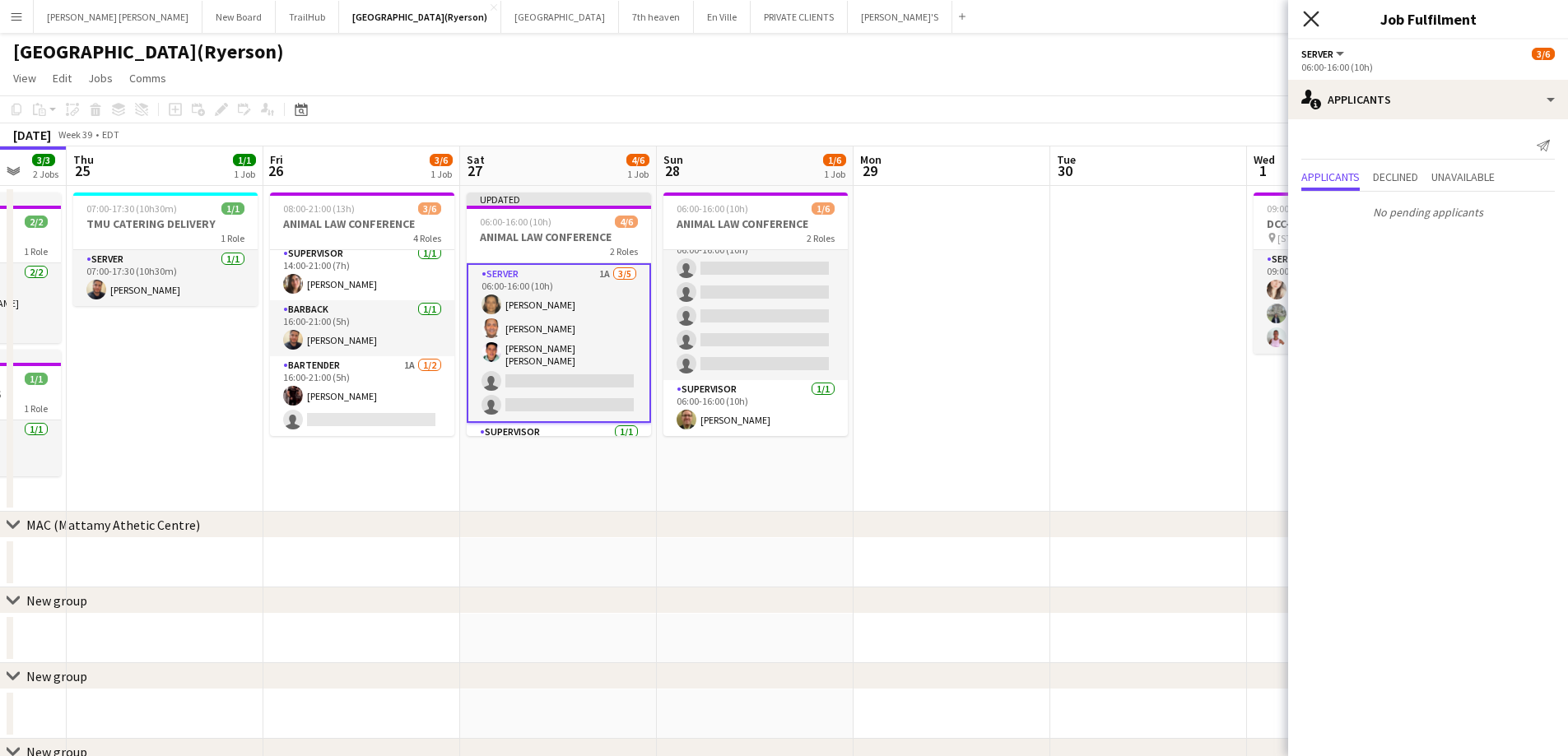
click at [1309, 18] on icon at bounding box center [1311, 18] width 16 height 16
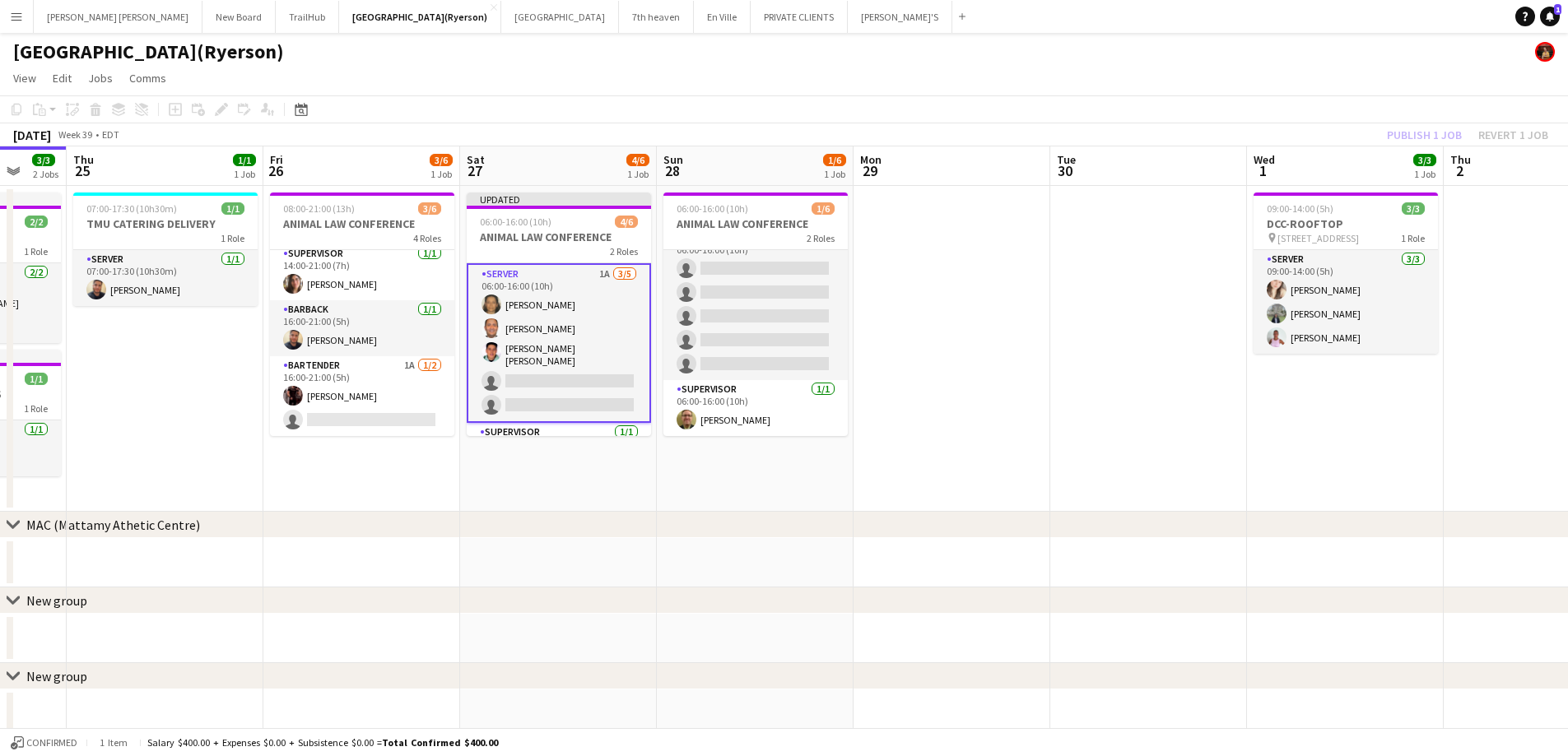
click at [1426, 135] on div "Publish 1 job Revert 1 job" at bounding box center [1467, 135] width 201 height 22
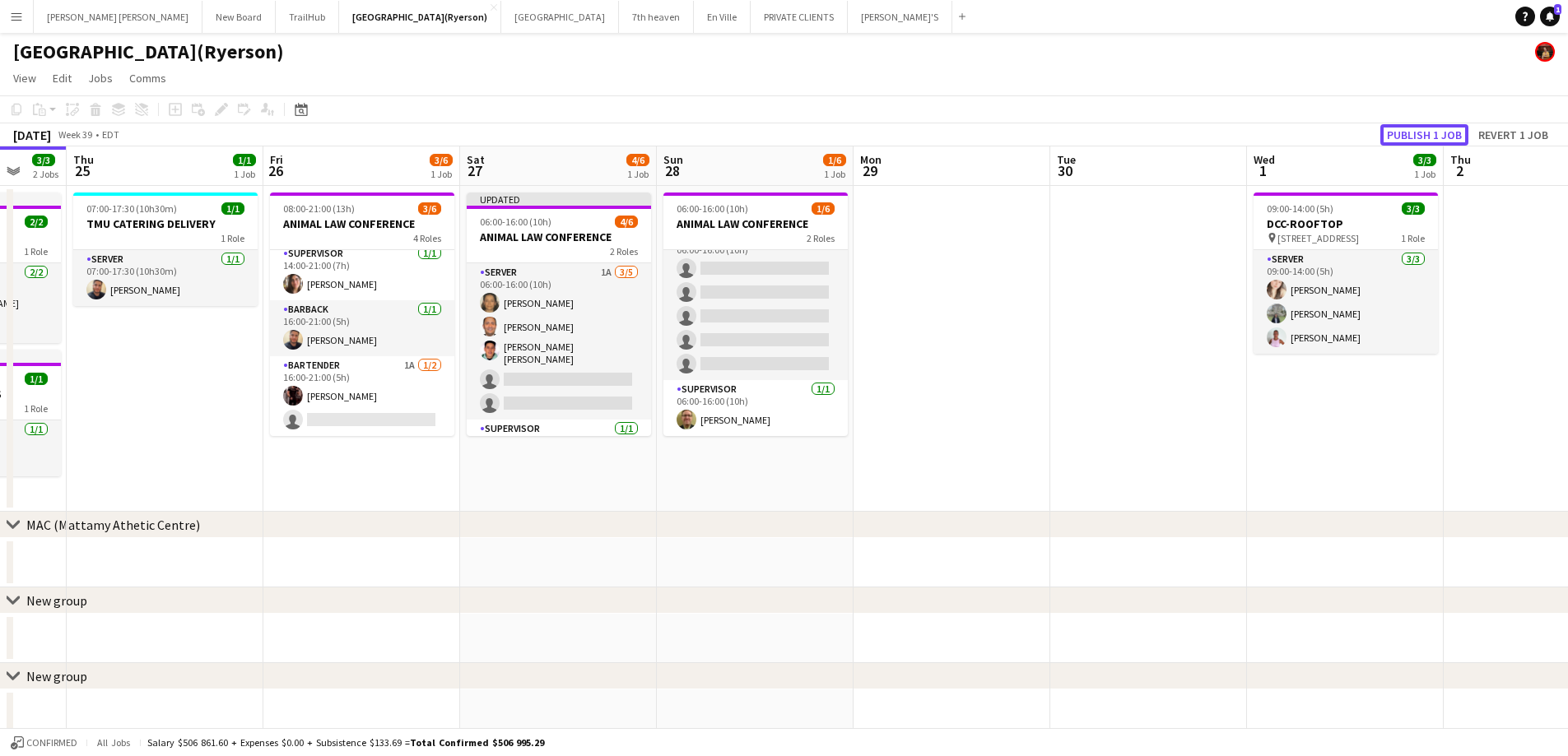
click at [1426, 135] on button "Publish 1 job" at bounding box center [1424, 135] width 88 height 22
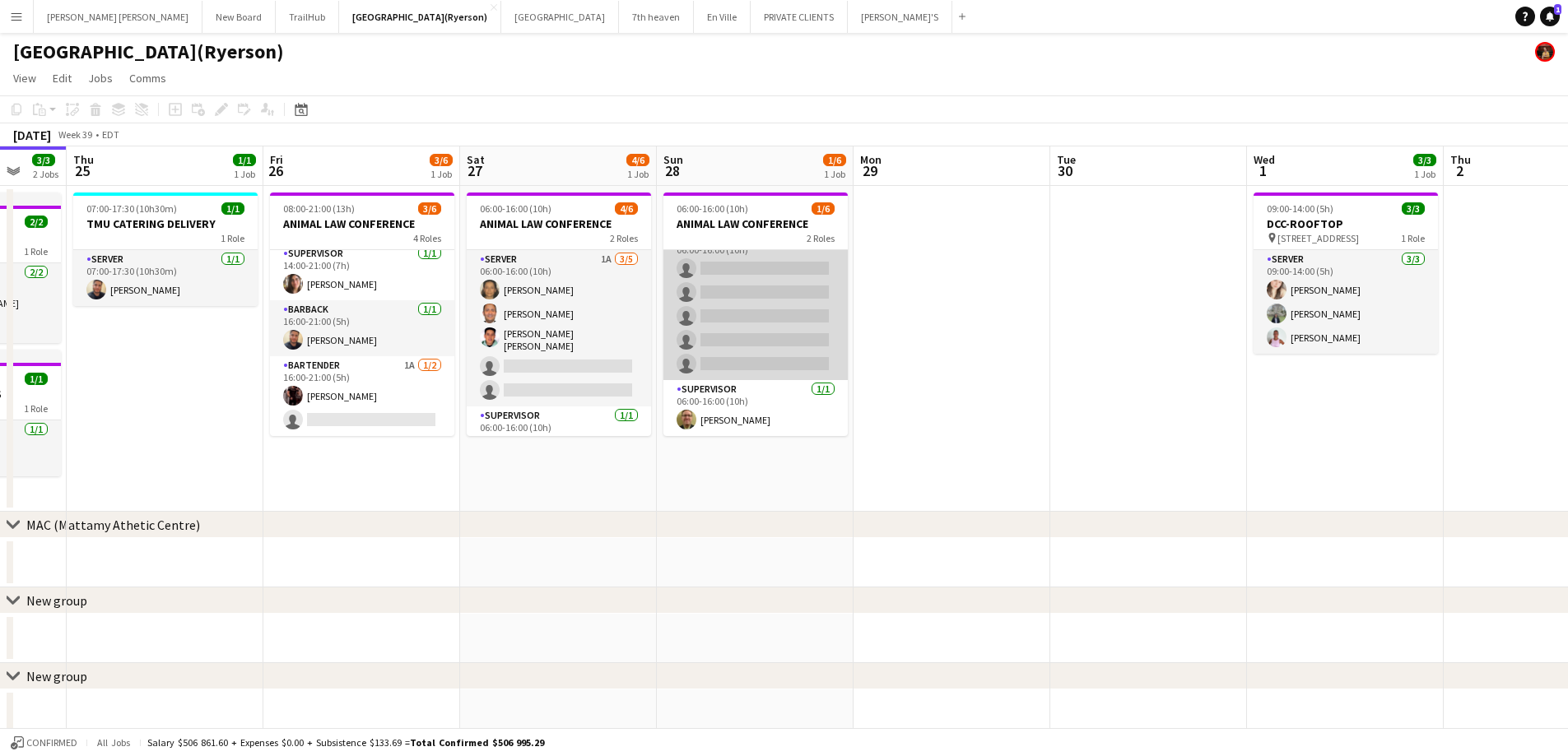
click at [782, 291] on app-card-role "SERVER 3A 0/5 06:00-16:00 (10h) single-neutral-actions single-neutral-actions s…" at bounding box center [756, 304] width 185 height 151
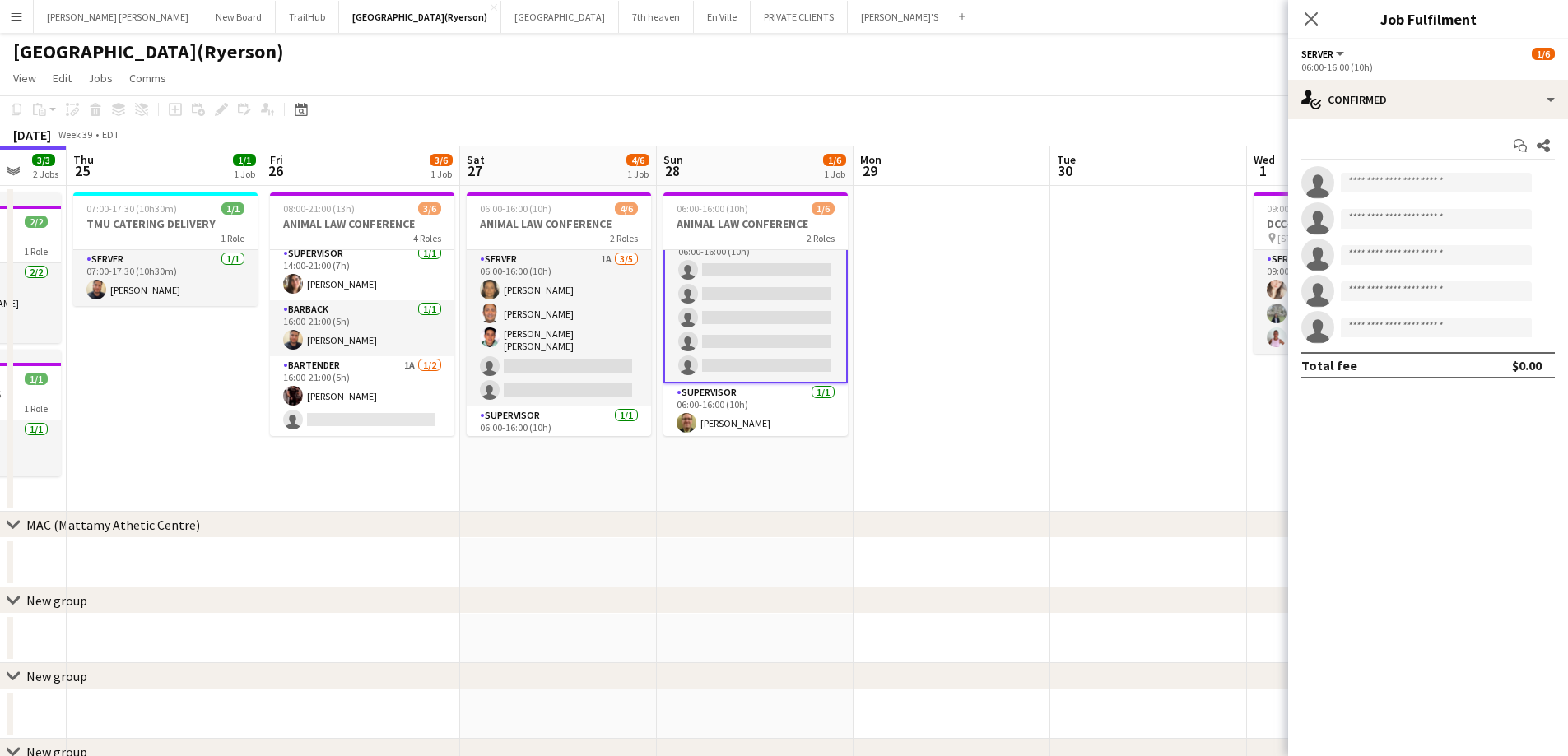
scroll to position [23, 0]
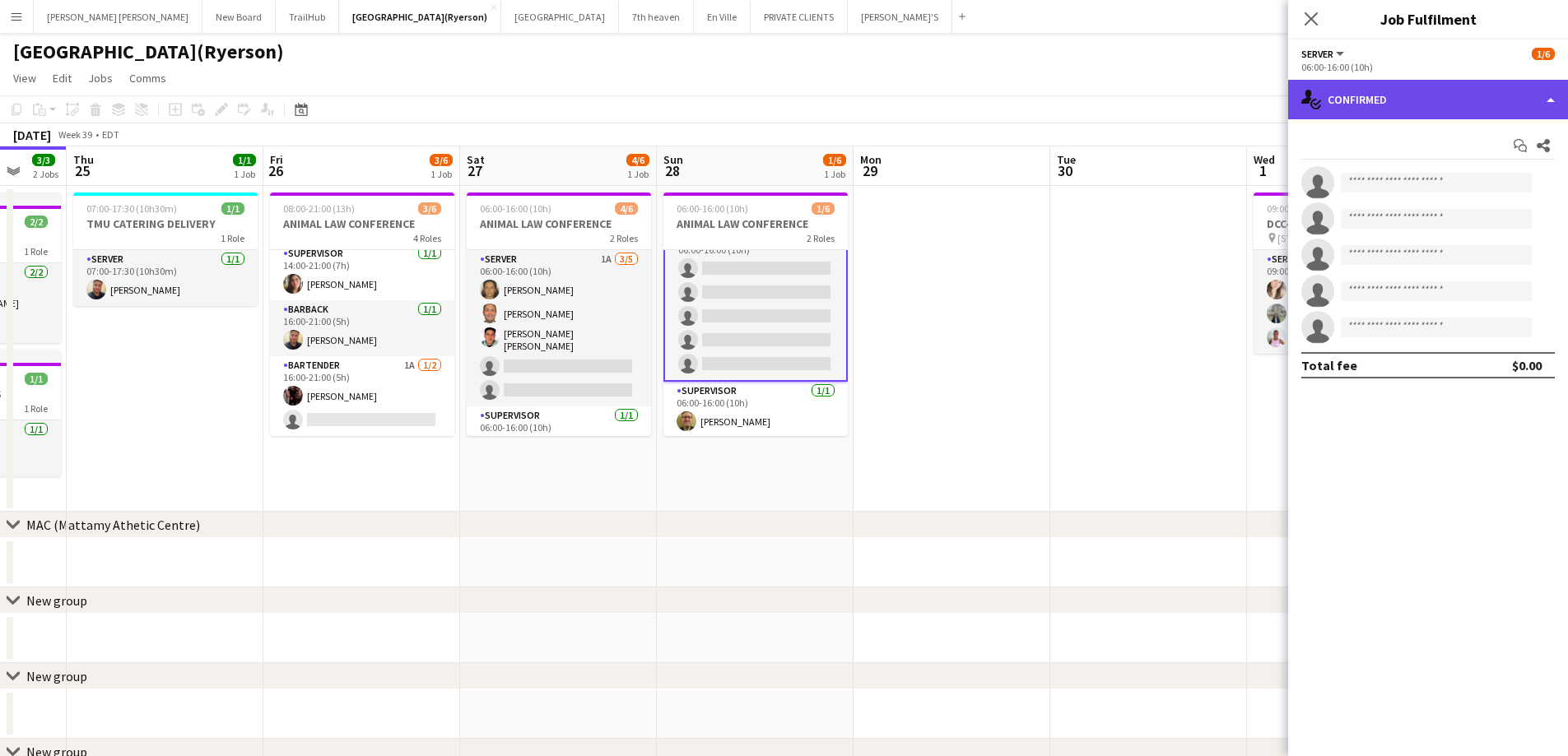
click at [1401, 101] on div "single-neutral-actions-check-2 Confirmed" at bounding box center [1427, 100] width 280 height 40
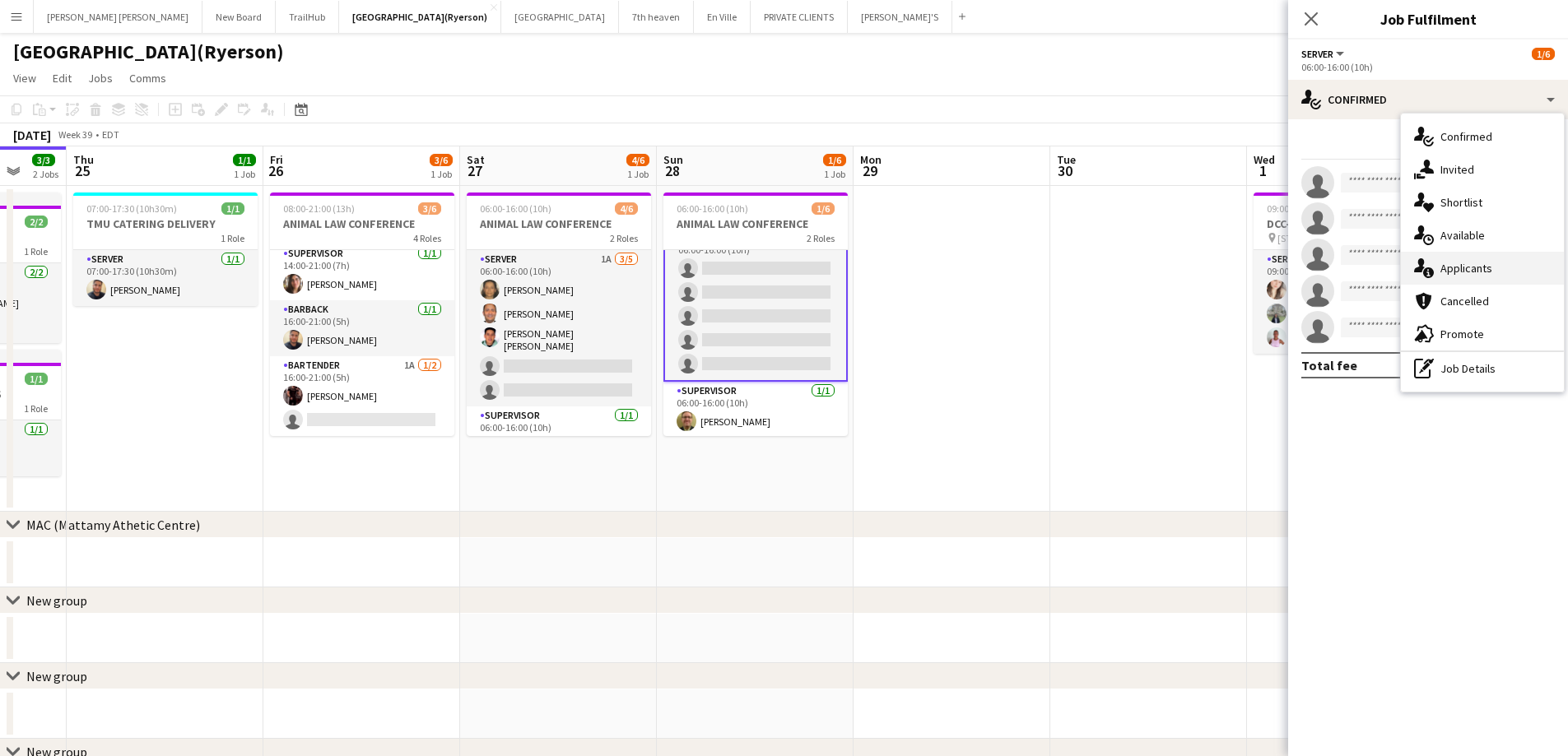
click at [1467, 267] on span "Applicants" at bounding box center [1466, 268] width 52 height 15
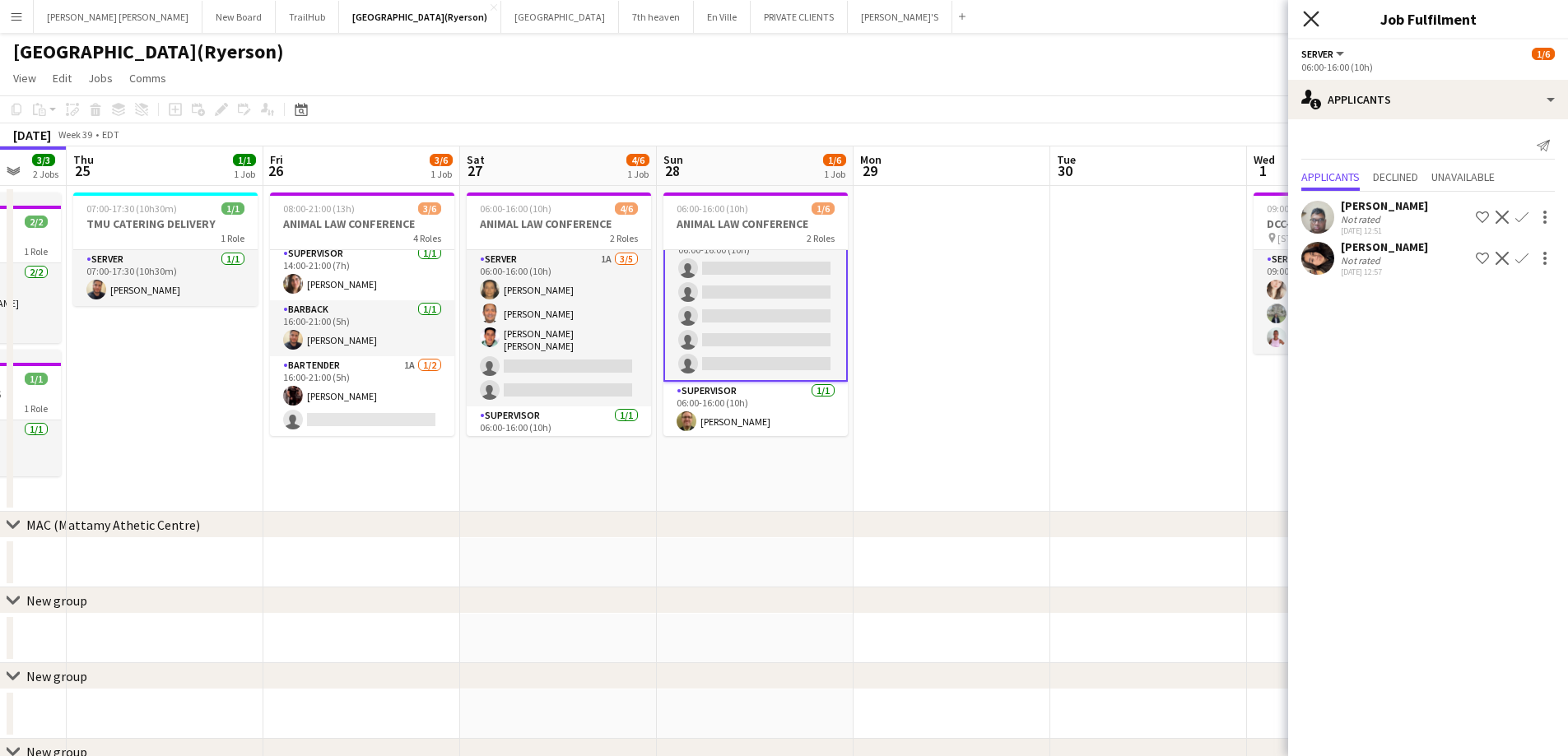
click at [1311, 12] on icon "Close pop-in" at bounding box center [1311, 18] width 16 height 16
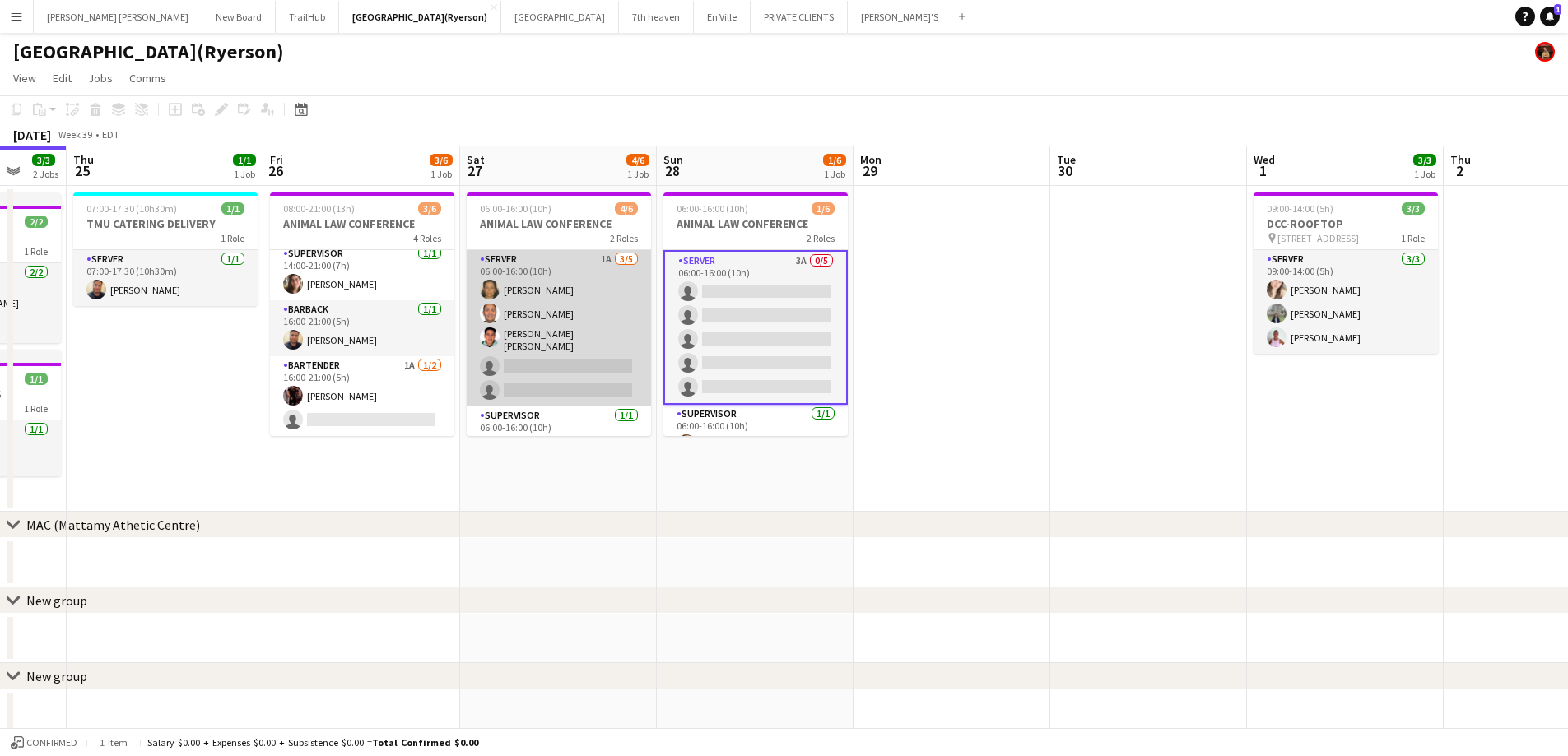
scroll to position [22, 0]
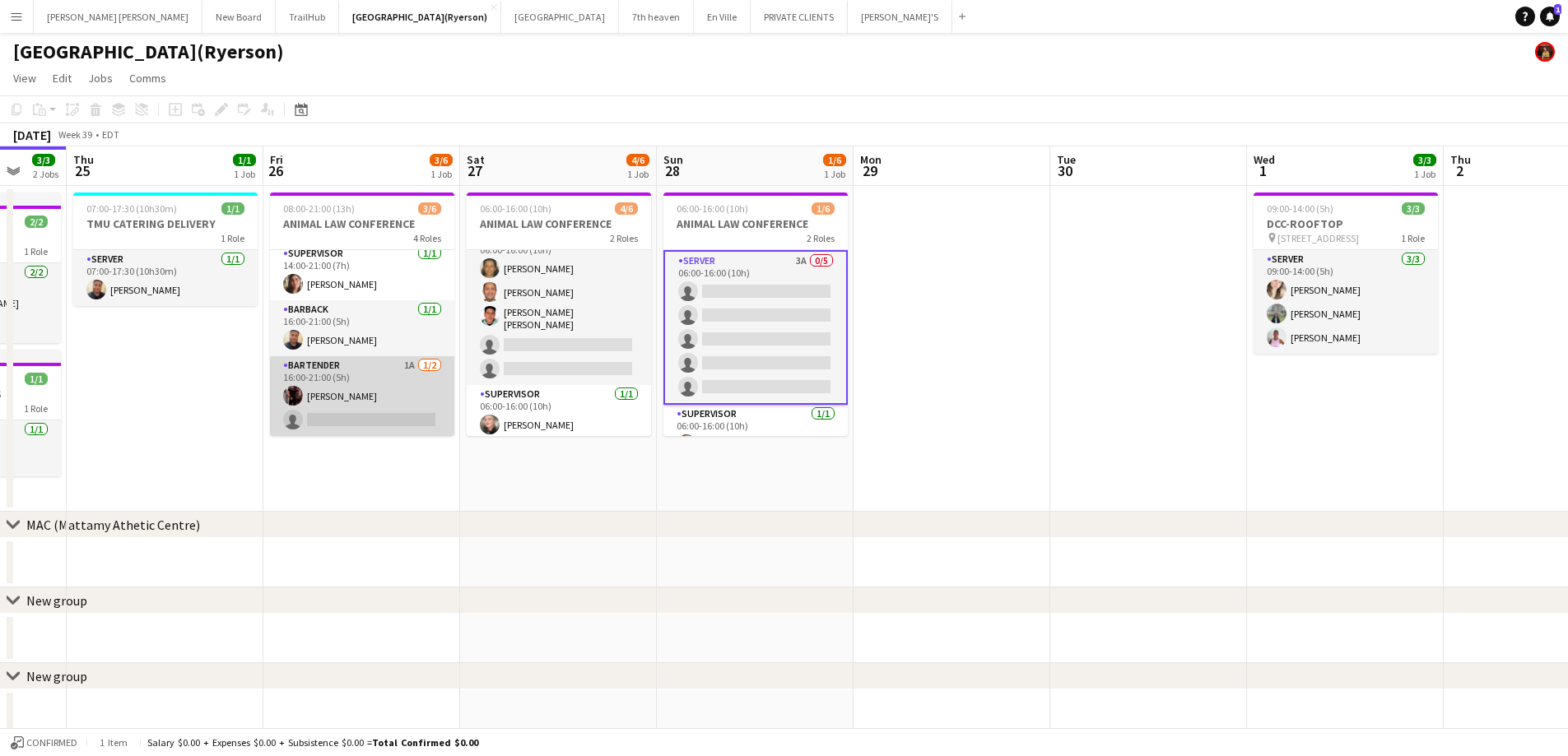
click at [349, 422] on app-card-role "BARTENDER 1A 1/2 16:00-21:00 (5h) Joseph Ernesto single-neutral-actions" at bounding box center [362, 396] width 185 height 80
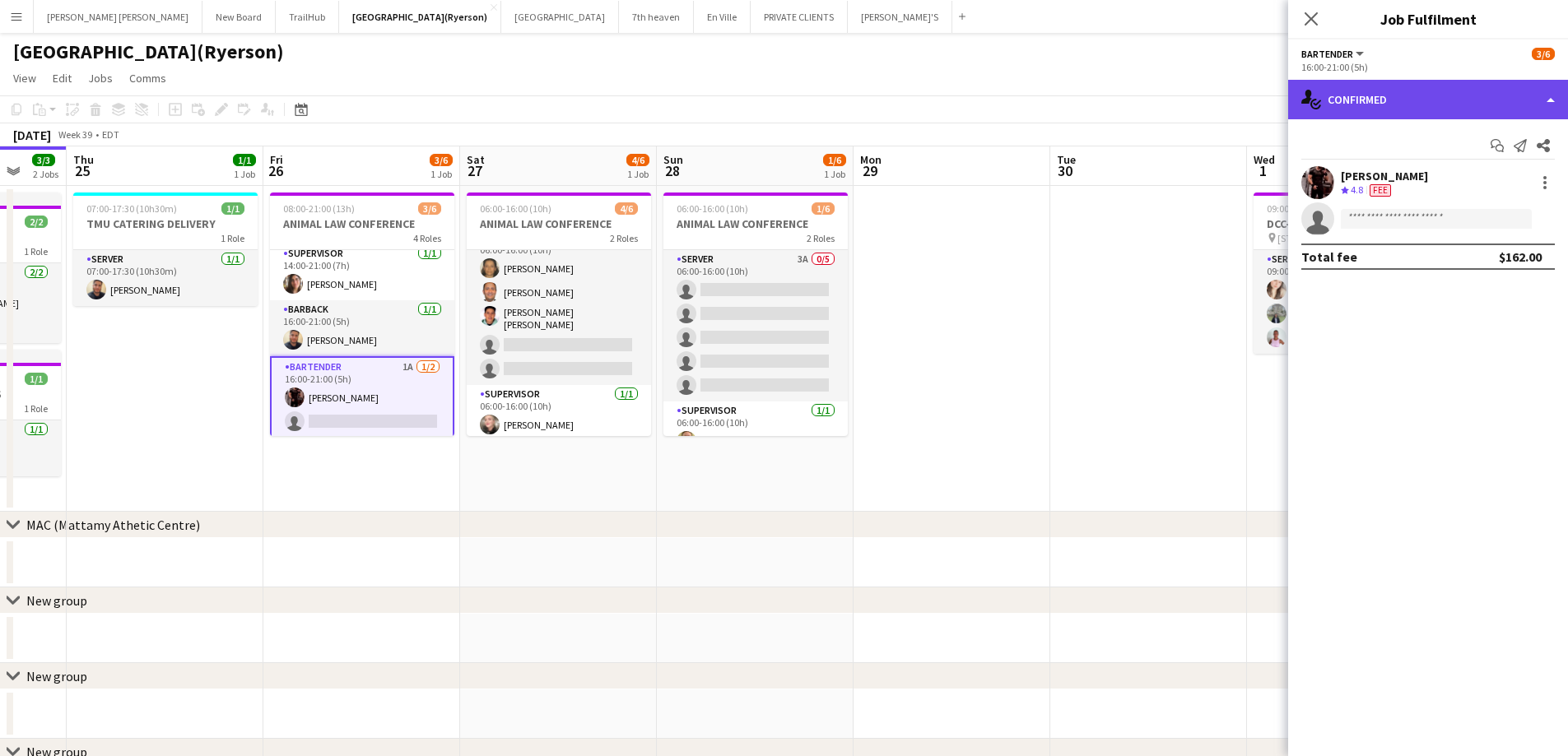
click at [1391, 92] on div "single-neutral-actions-check-2 Confirmed" at bounding box center [1427, 100] width 280 height 40
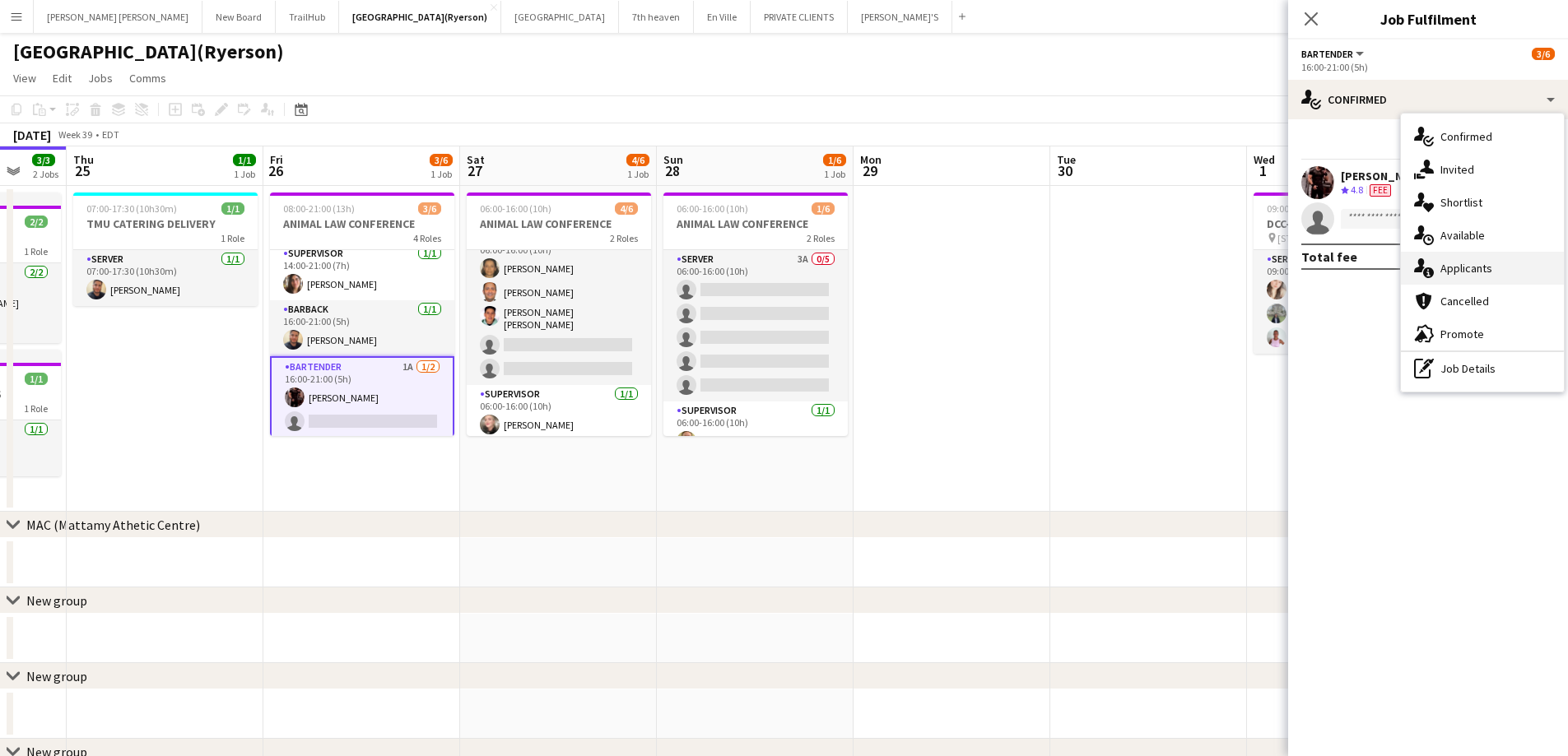
click at [1472, 271] on span "Applicants" at bounding box center [1466, 268] width 52 height 15
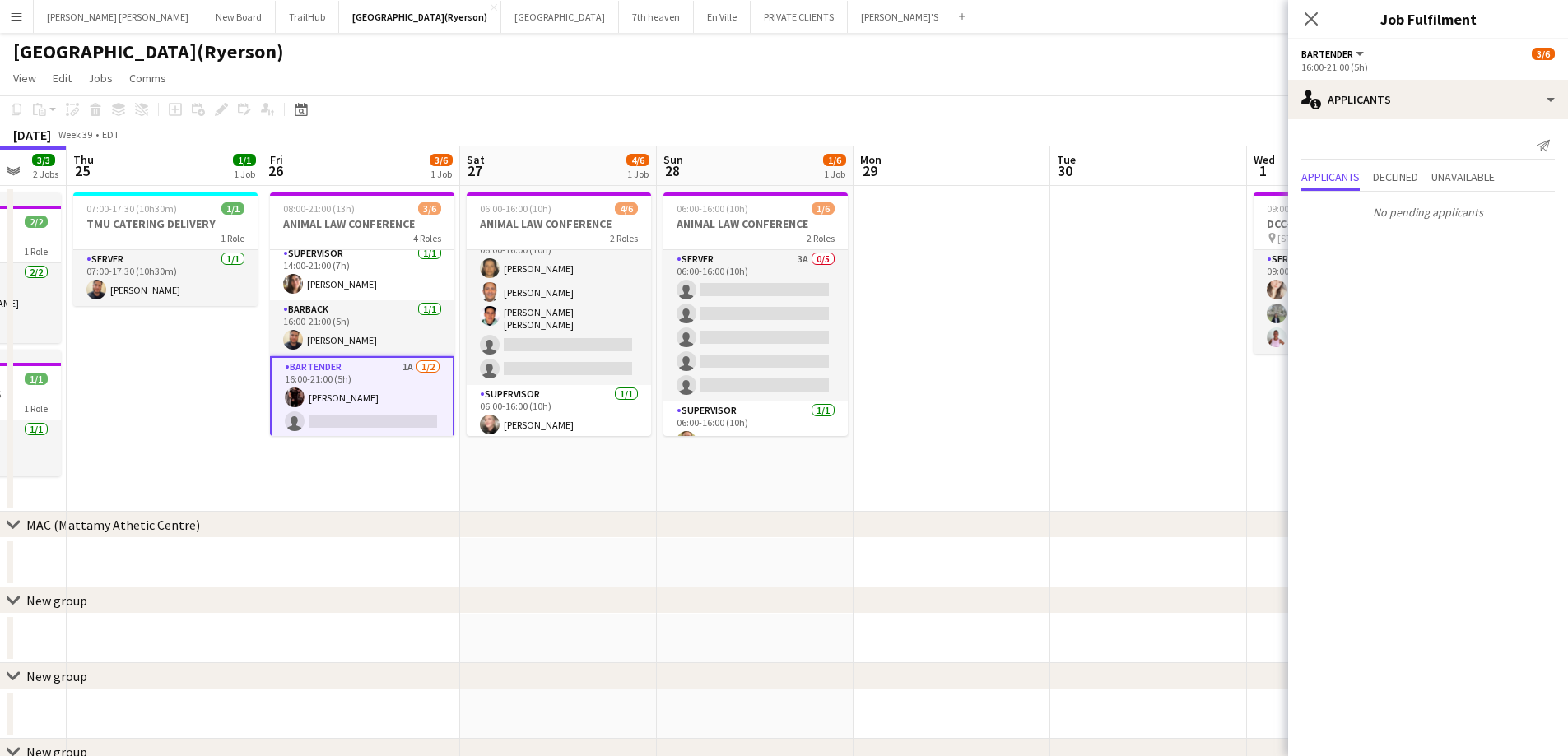
click at [345, 411] on app-card-role "BARTENDER 1A 1/2 16:00-21:00 (5h) Joseph Ernesto single-neutral-actions" at bounding box center [362, 398] width 185 height 83
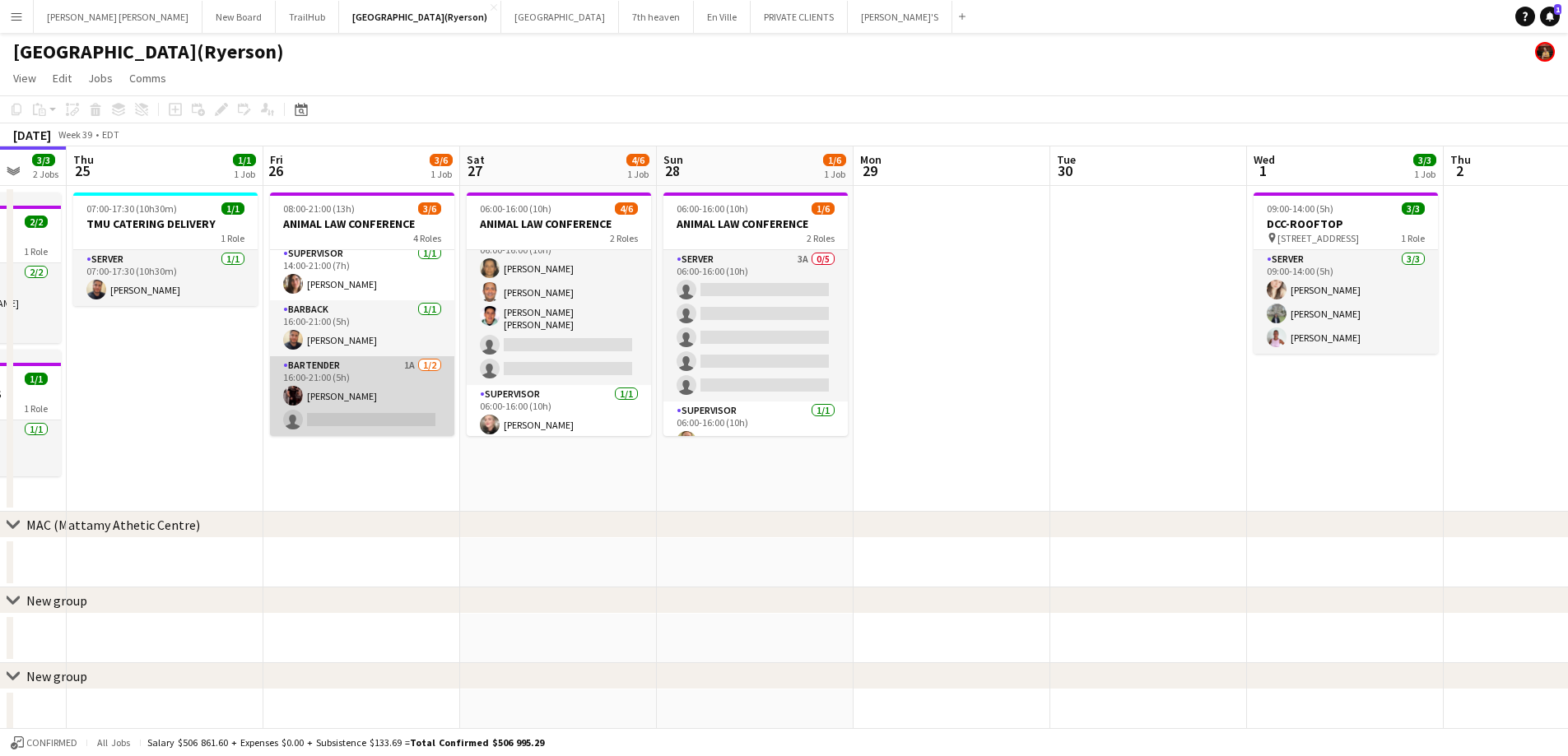
click at [345, 411] on app-card-role "BARTENDER 1A 1/2 16:00-21:00 (5h) Joseph Ernesto single-neutral-actions" at bounding box center [362, 396] width 185 height 80
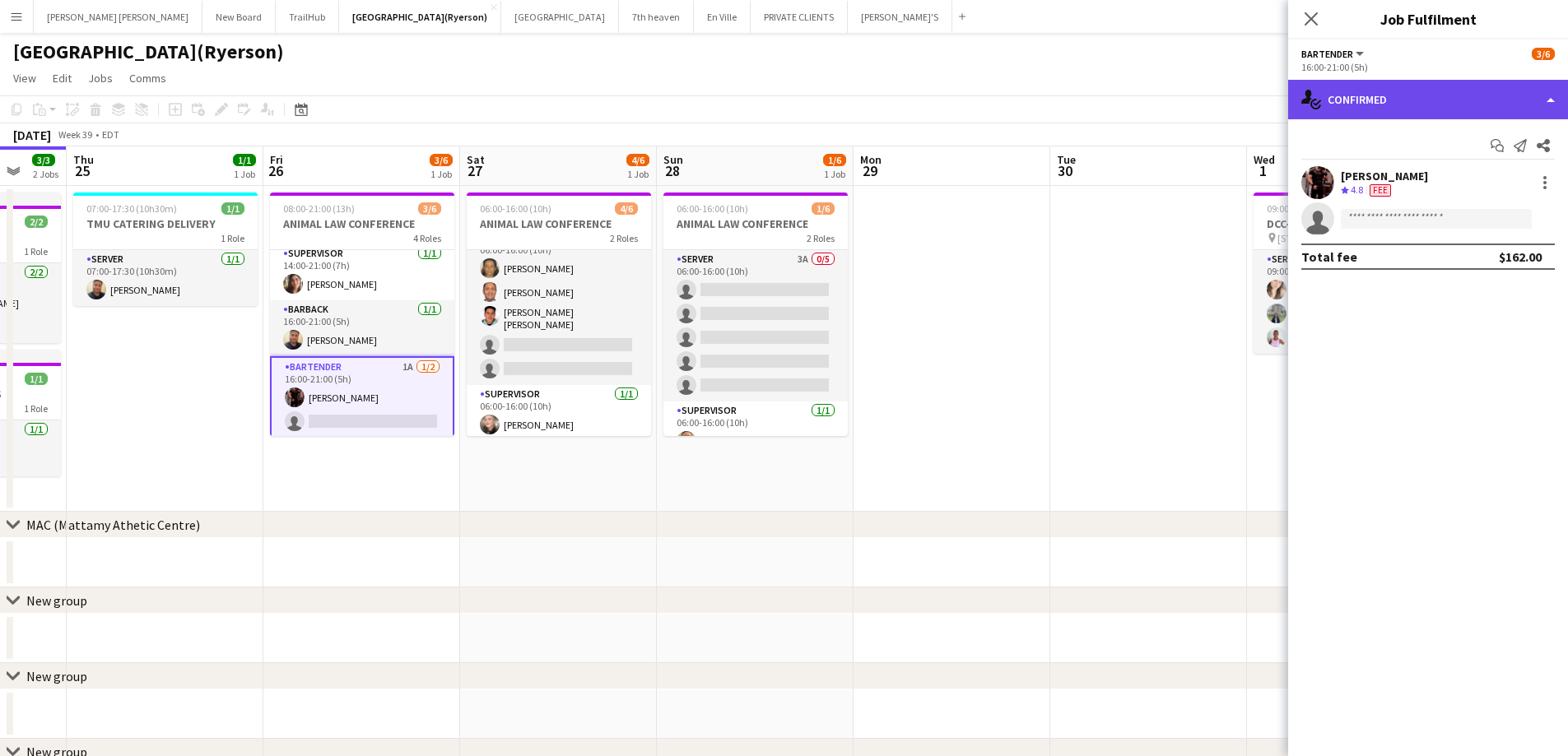
click at [1422, 99] on div "single-neutral-actions-check-2 Confirmed" at bounding box center [1427, 100] width 280 height 40
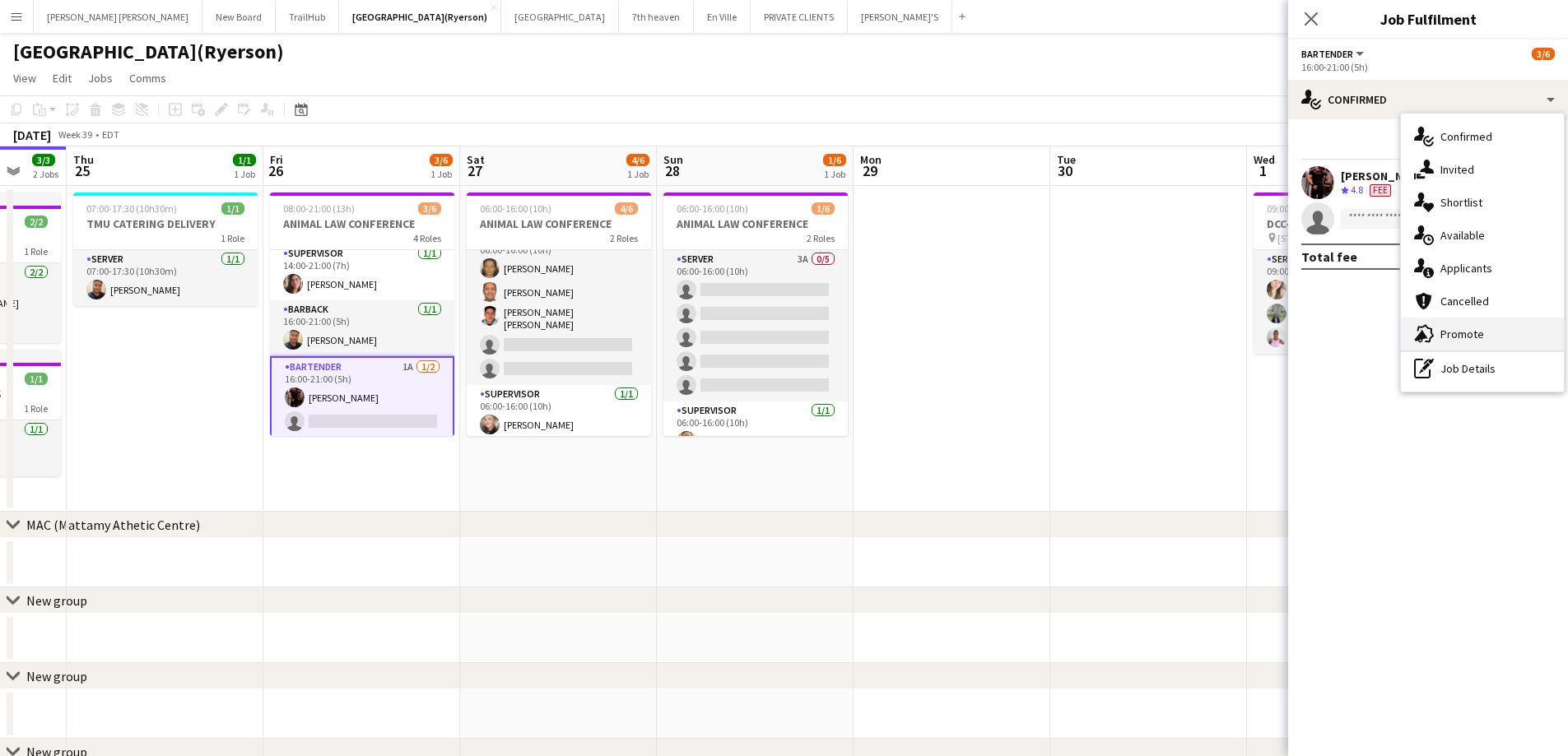
click at [1466, 340] on span "Promote" at bounding box center [1462, 334] width 44 height 15
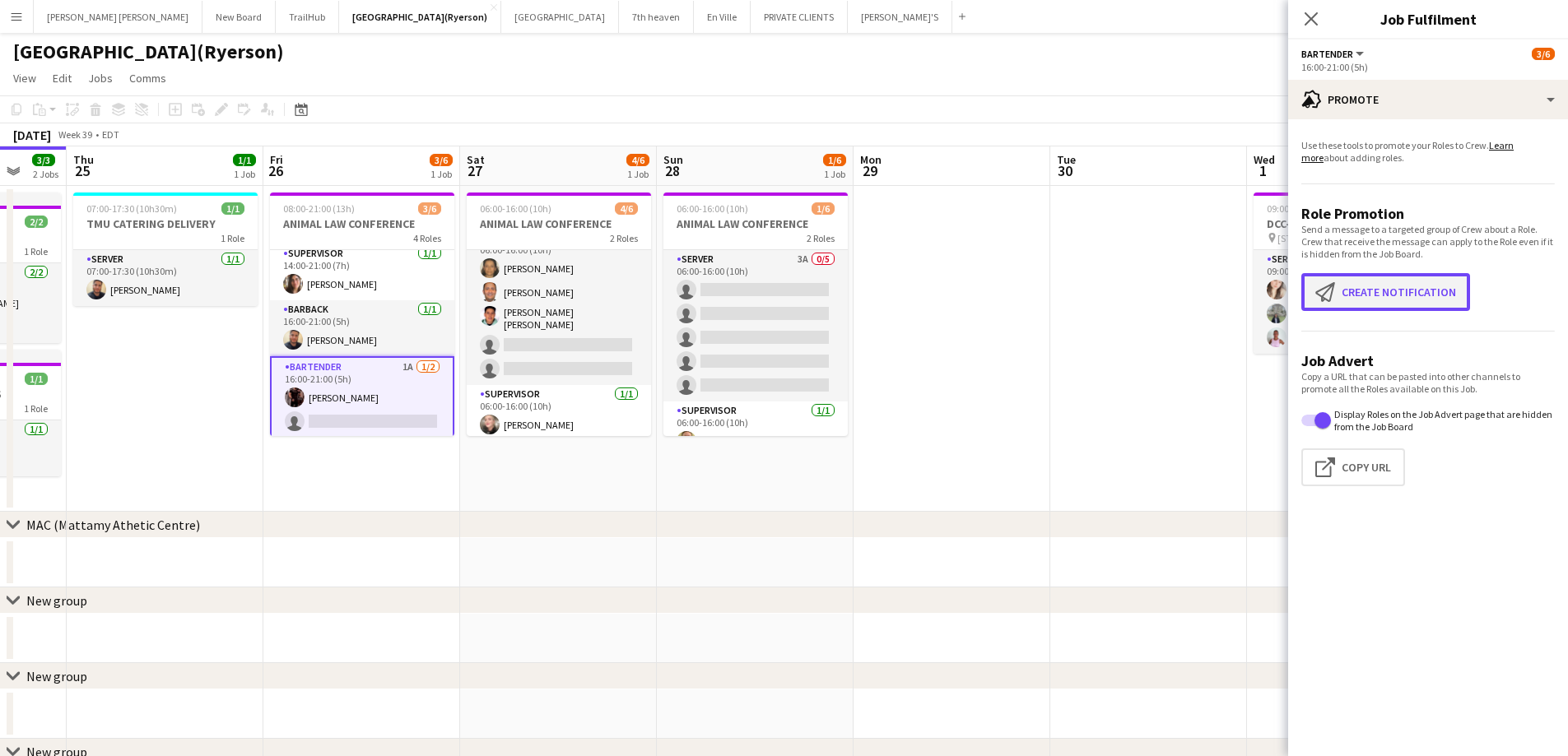
click at [1400, 297] on button "Create notification Create notification" at bounding box center [1385, 293] width 168 height 38
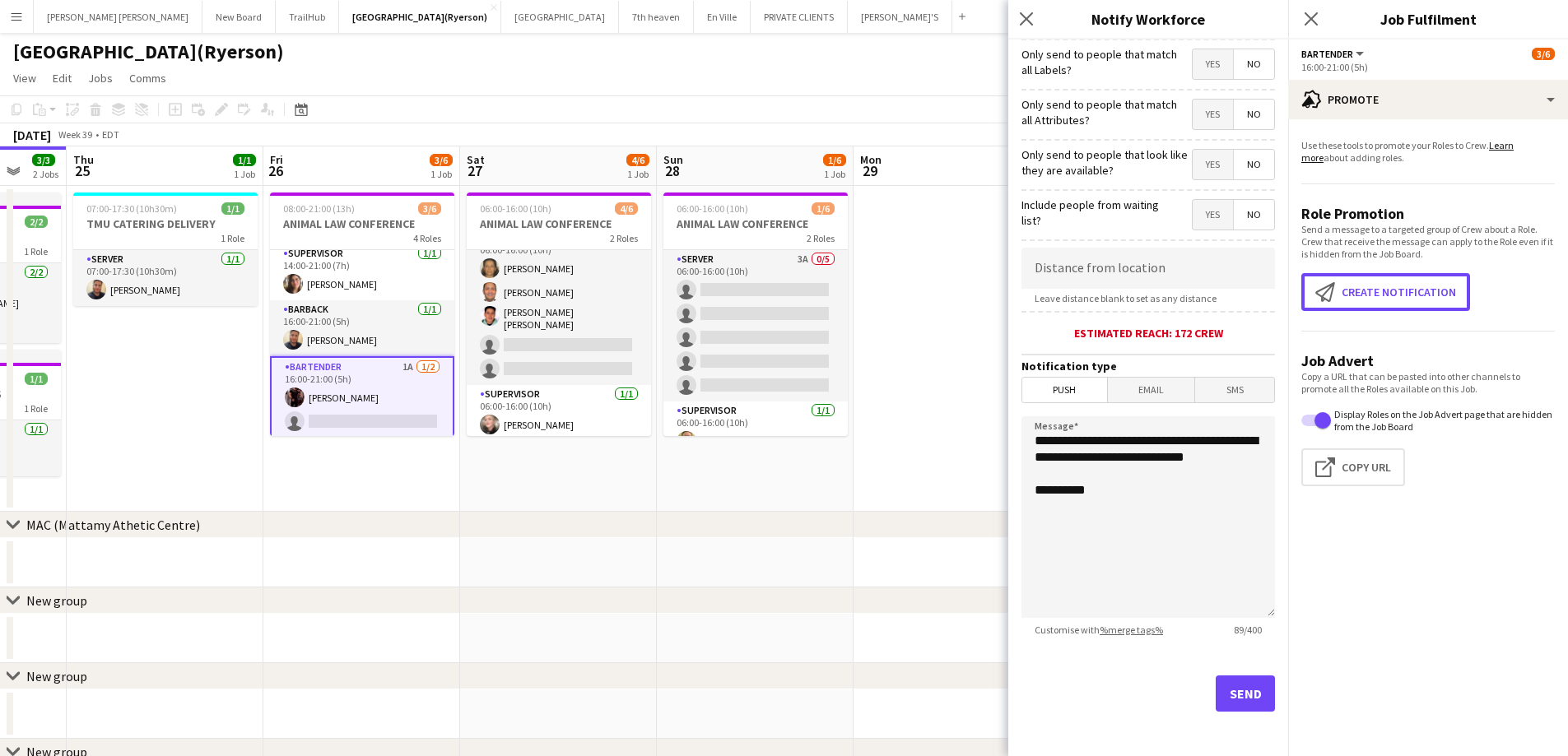
scroll to position [150, 0]
click at [1250, 702] on button "Send" at bounding box center [1245, 692] width 60 height 36
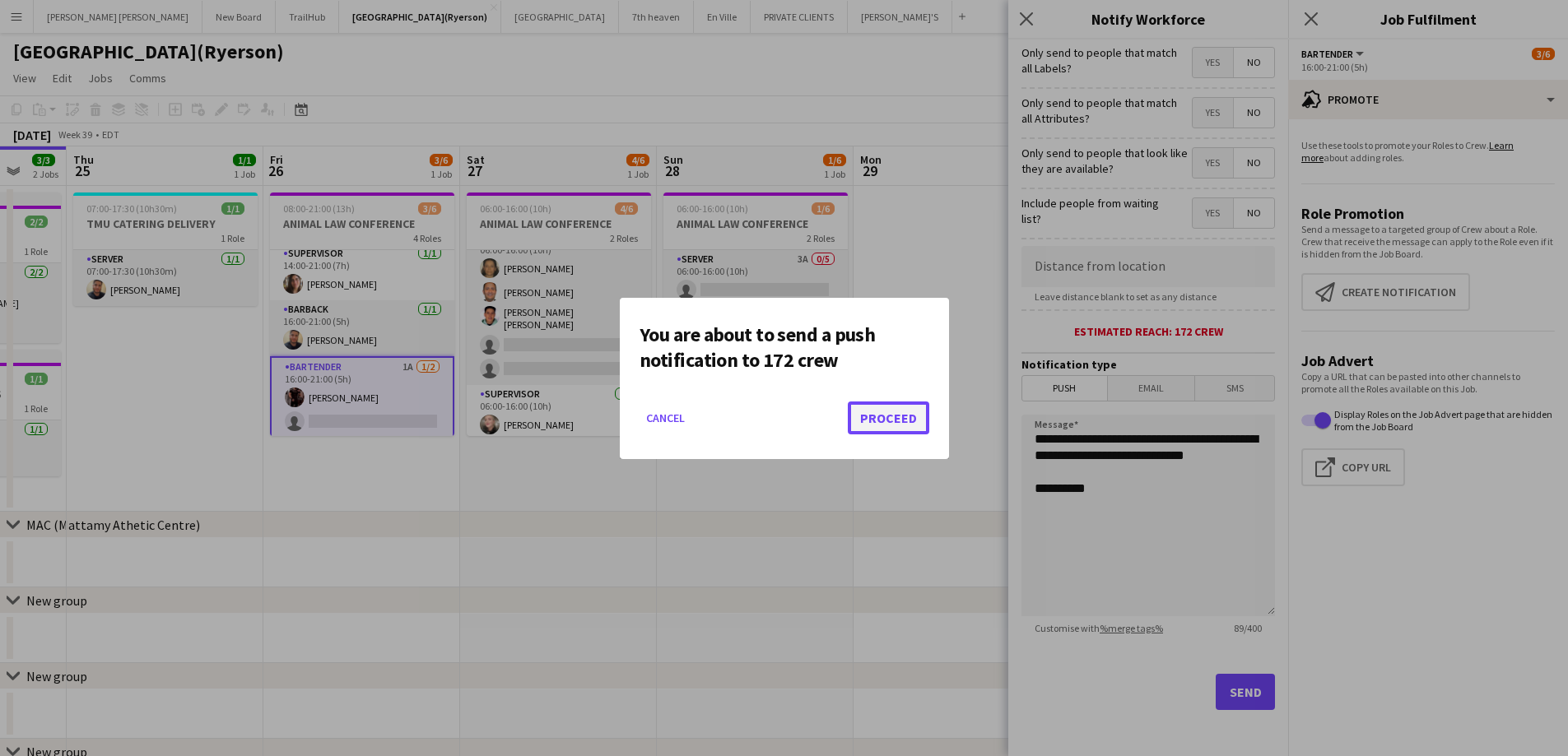
click at [884, 417] on button "Proceed" at bounding box center [888, 418] width 81 height 33
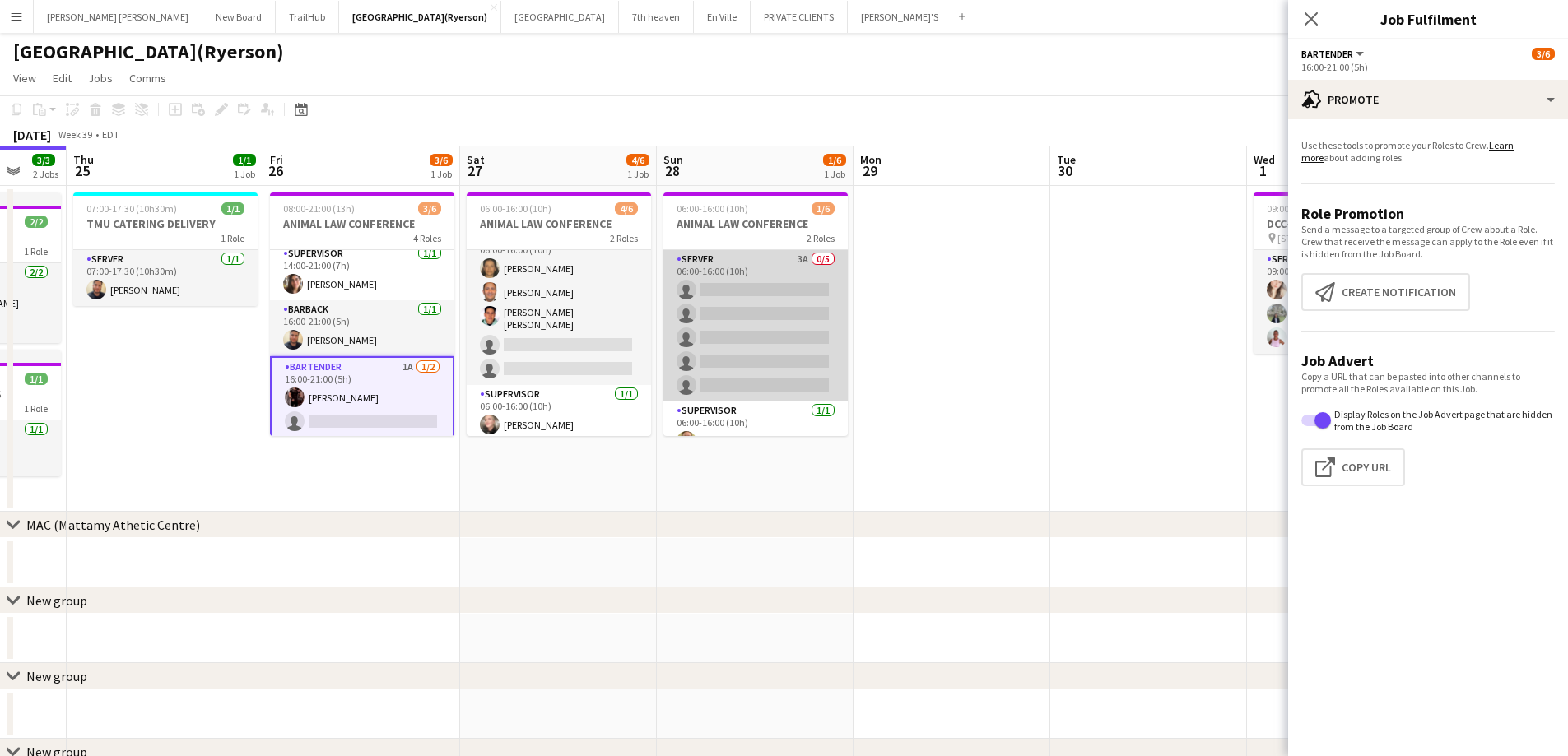
click at [769, 343] on app-card-role "SERVER 3A 0/5 06:00-16:00 (10h) single-neutral-actions single-neutral-actions s…" at bounding box center [756, 325] width 185 height 151
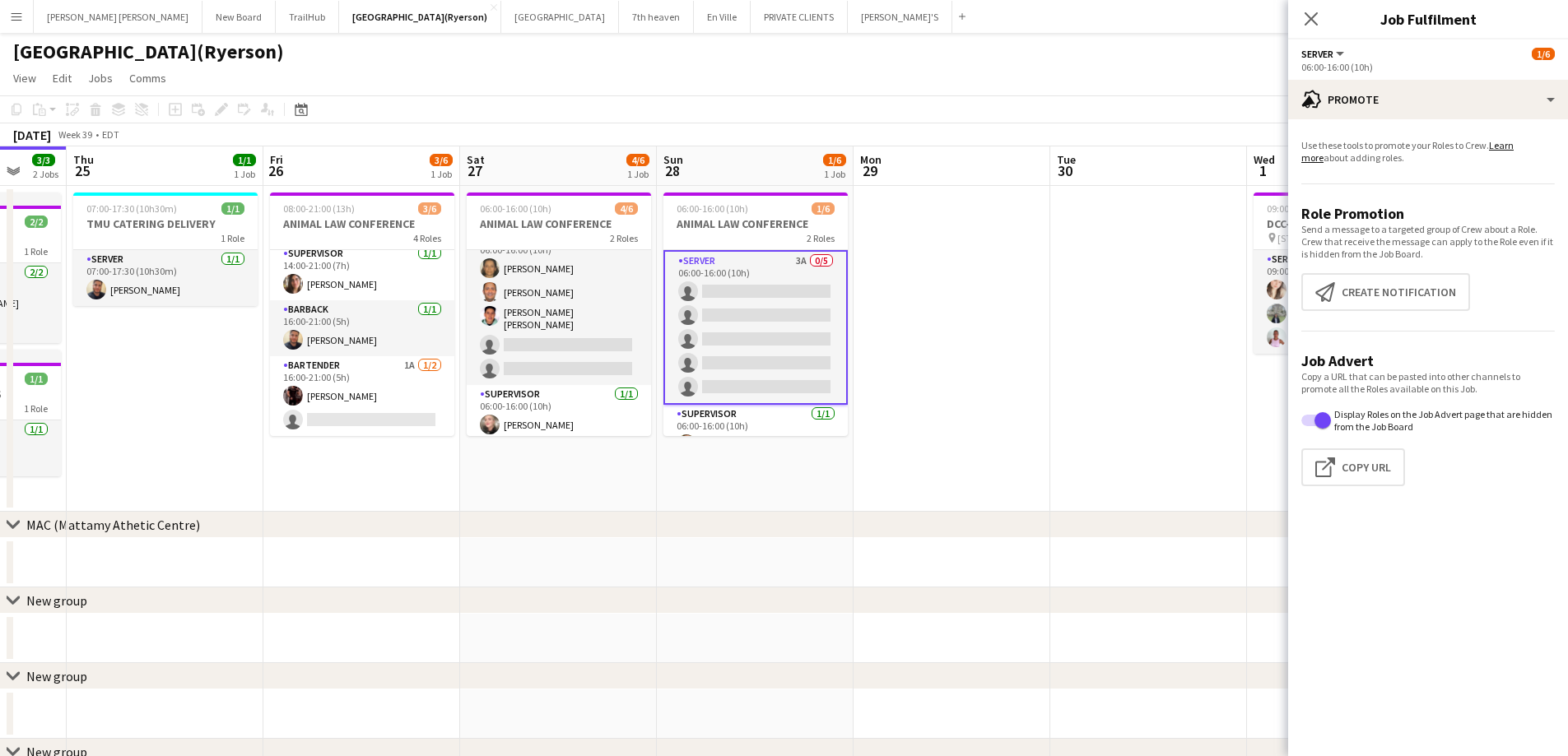
click at [769, 344] on app-card-role "SERVER 3A 0/5 06:00-16:00 (10h) single-neutral-actions single-neutral-actions s…" at bounding box center [756, 327] width 185 height 154
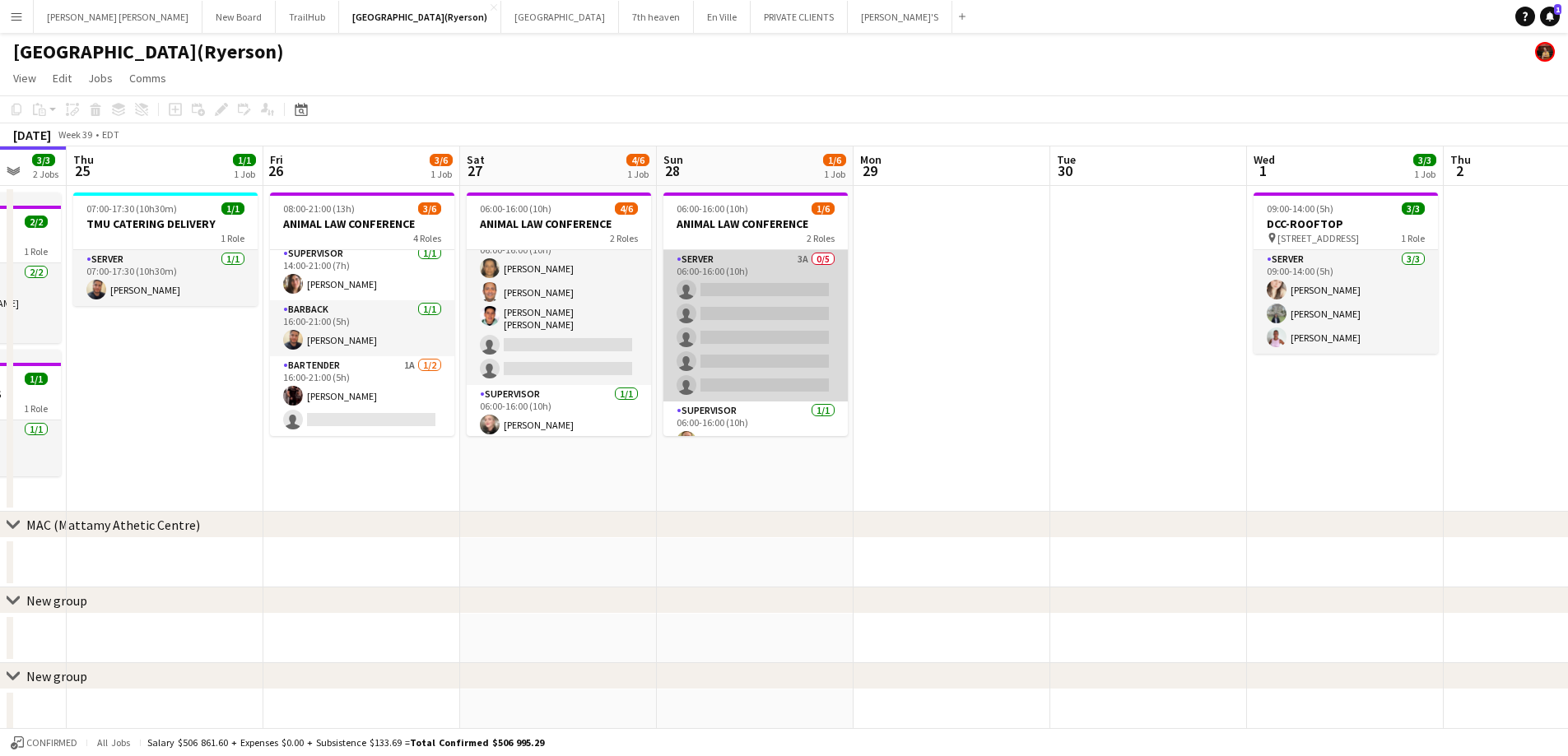
click at [739, 345] on app-card-role "SERVER 3A 0/5 06:00-16:00 (10h) single-neutral-actions single-neutral-actions s…" at bounding box center [756, 325] width 185 height 151
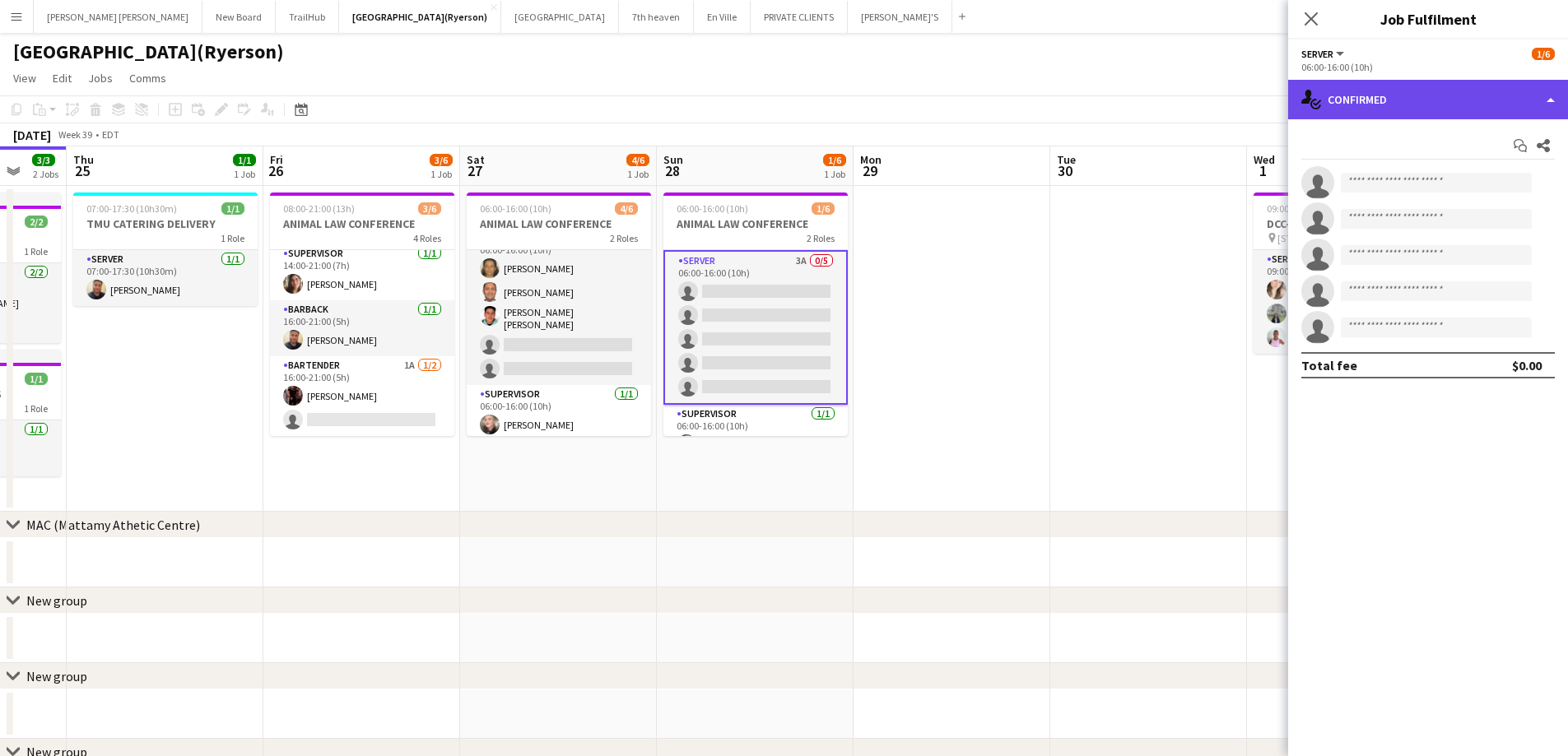
click at [1394, 98] on div "single-neutral-actions-check-2 Confirmed" at bounding box center [1427, 100] width 280 height 40
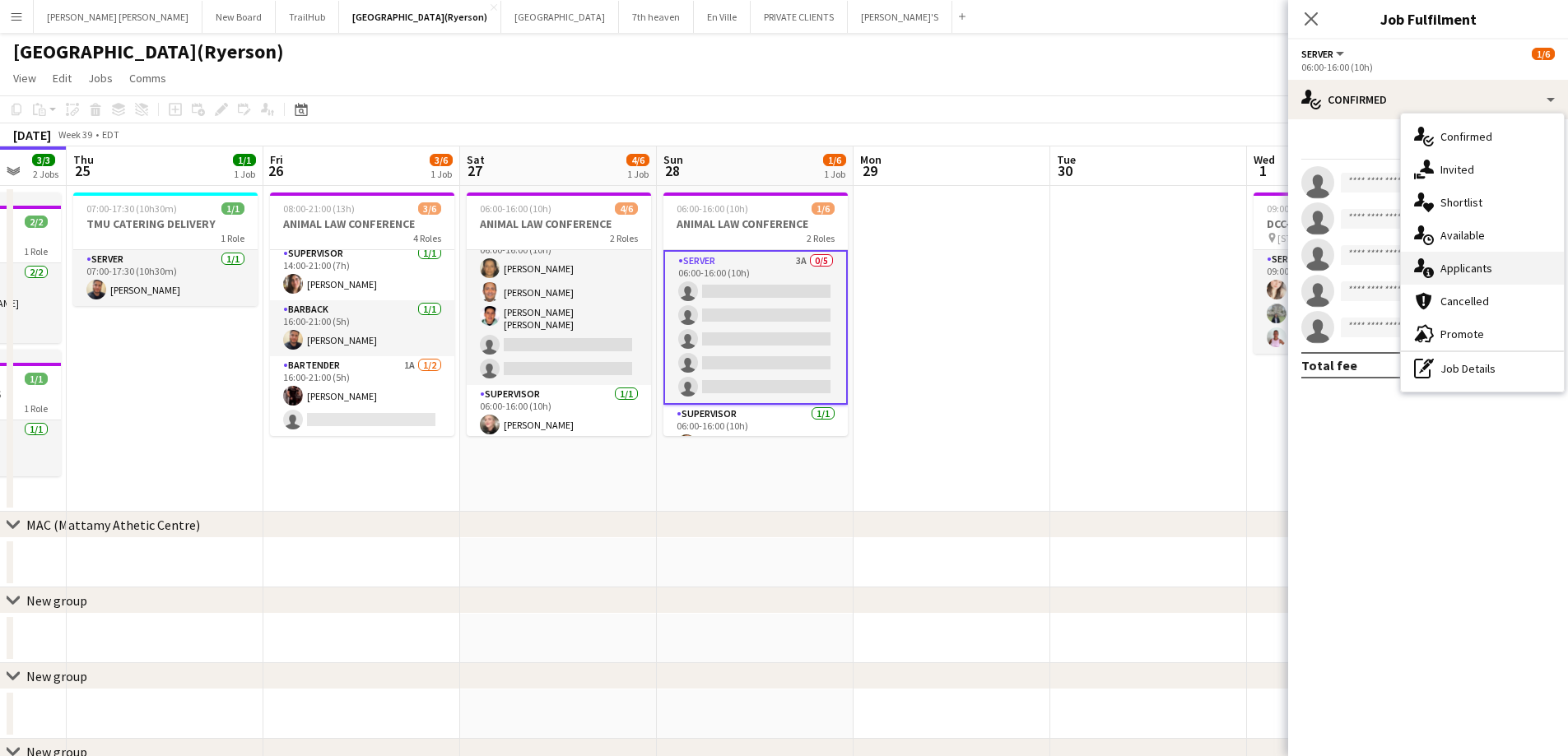
click at [1479, 270] on span "Applicants" at bounding box center [1466, 268] width 52 height 15
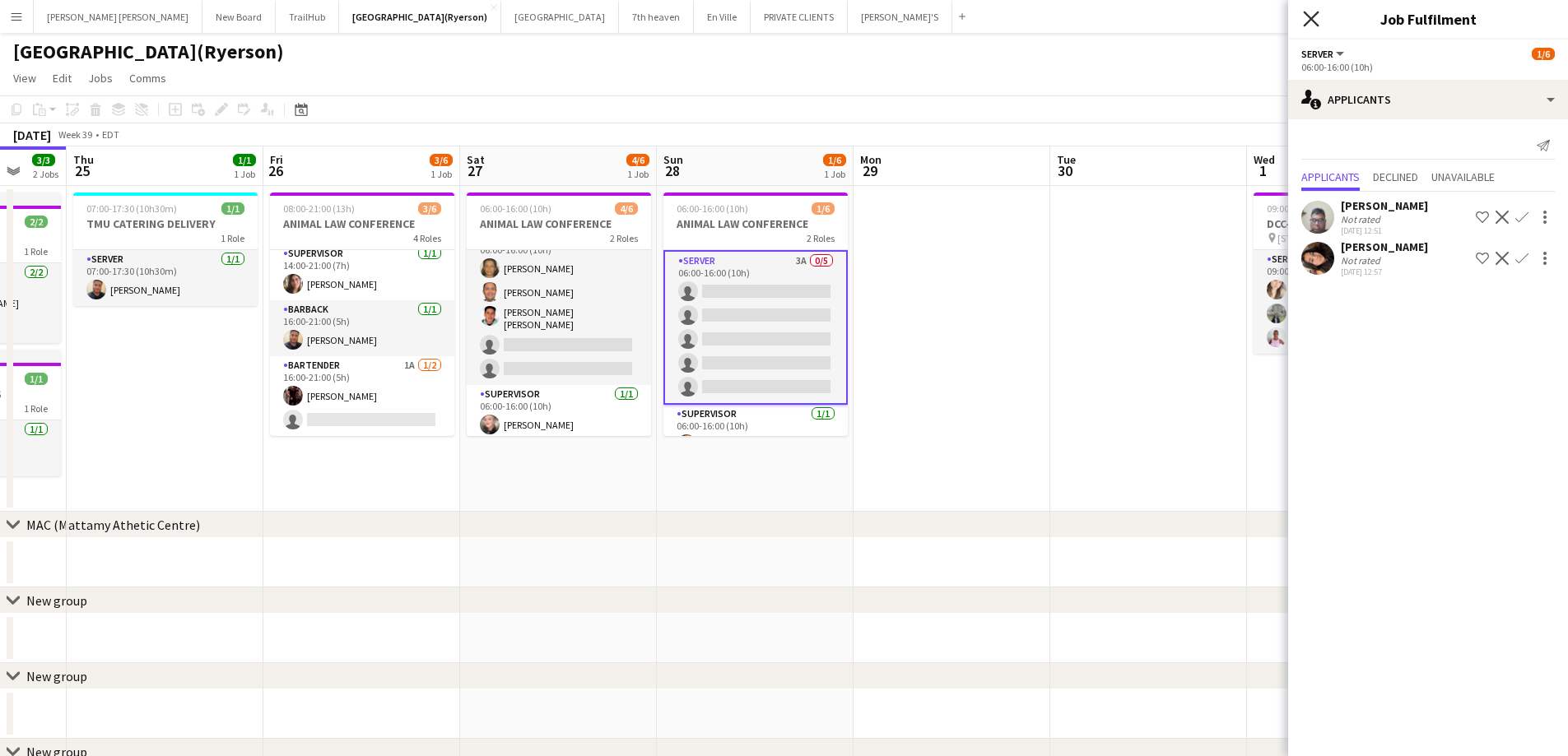
click at [1309, 20] on icon at bounding box center [1311, 18] width 16 height 16
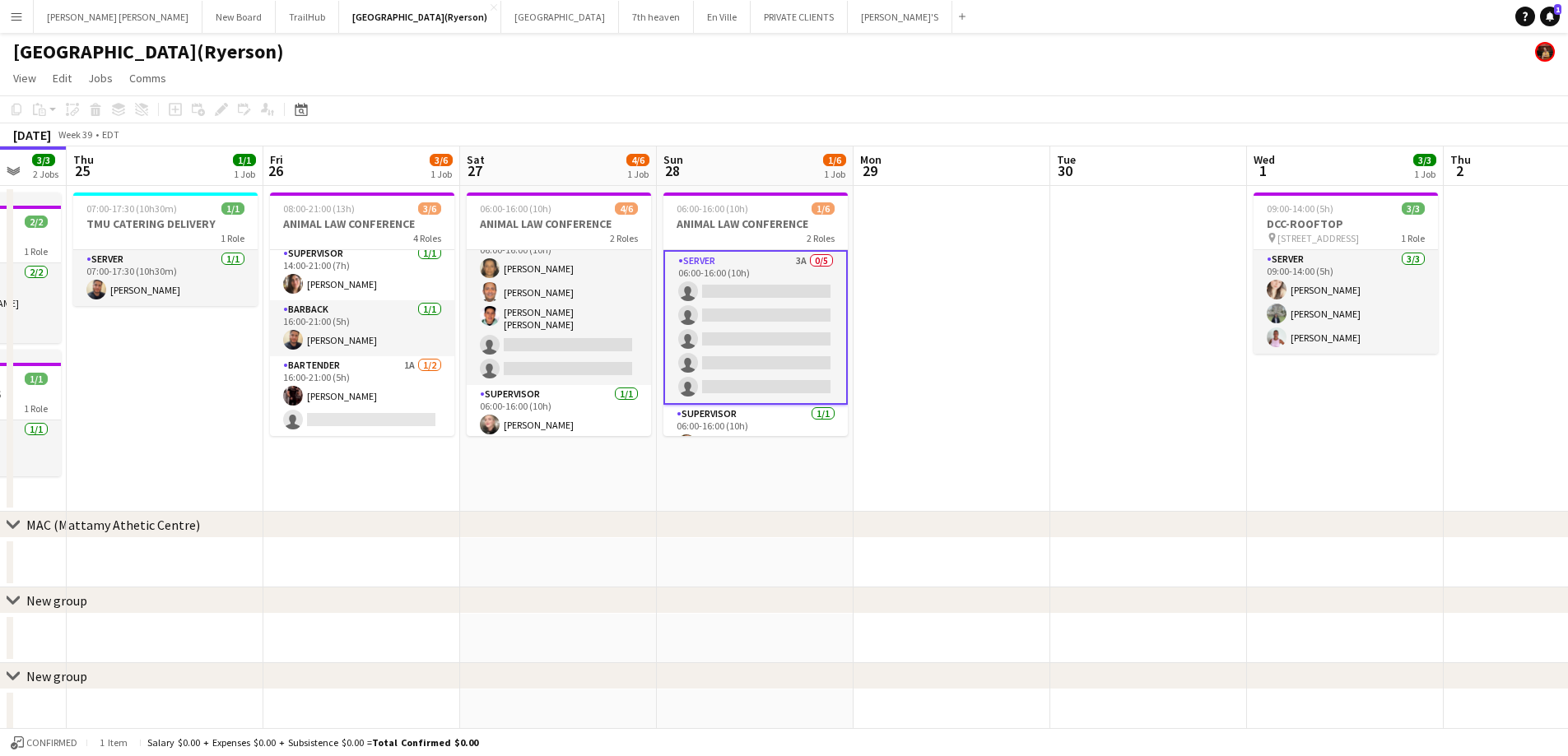
click at [694, 324] on app-card-role "SERVER 3A 0/5 06:00-16:00 (10h) single-neutral-actions single-neutral-actions s…" at bounding box center [756, 327] width 185 height 154
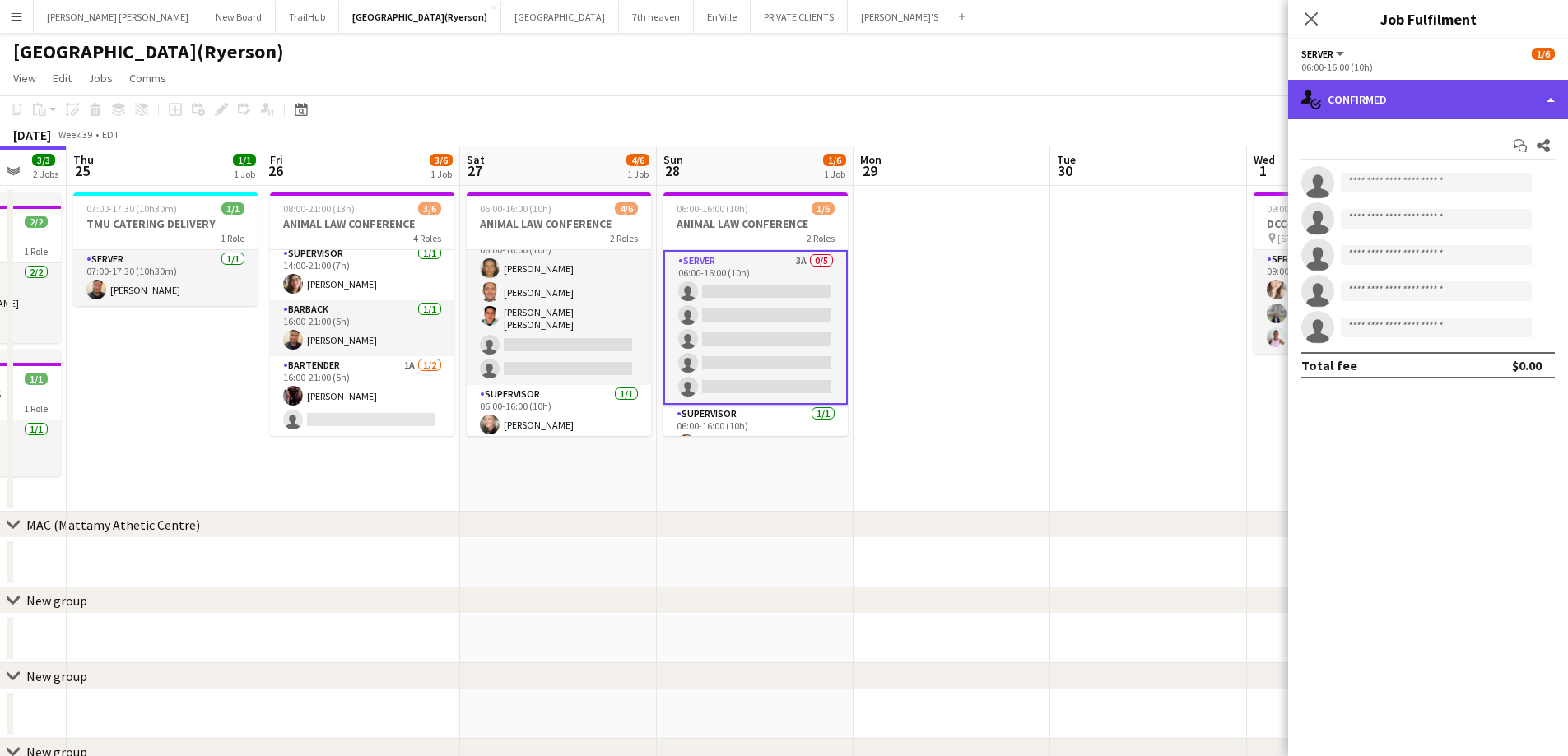
click at [1368, 94] on div "single-neutral-actions-check-2 Confirmed" at bounding box center [1427, 100] width 280 height 40
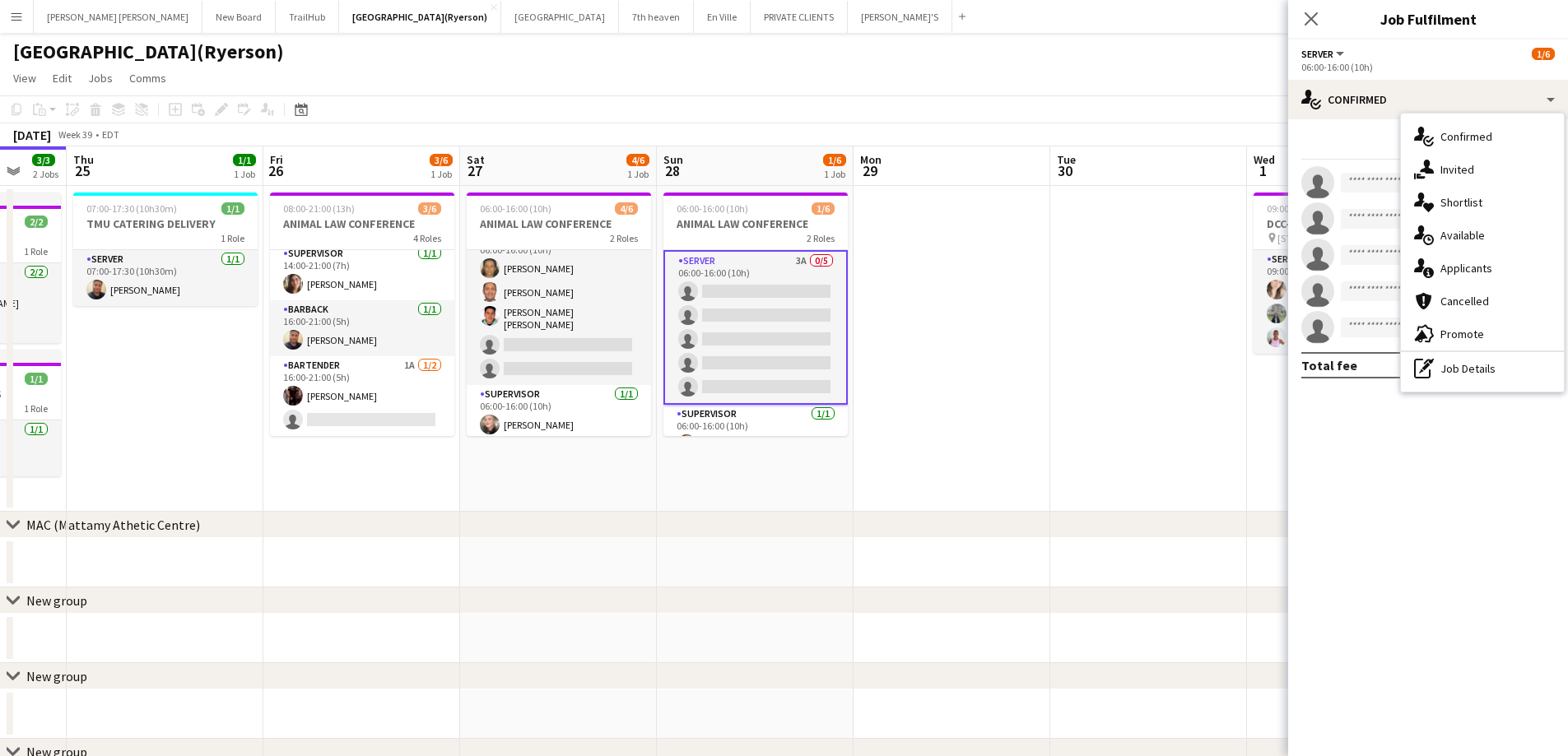
click at [1447, 335] on span "Promote" at bounding box center [1462, 334] width 44 height 15
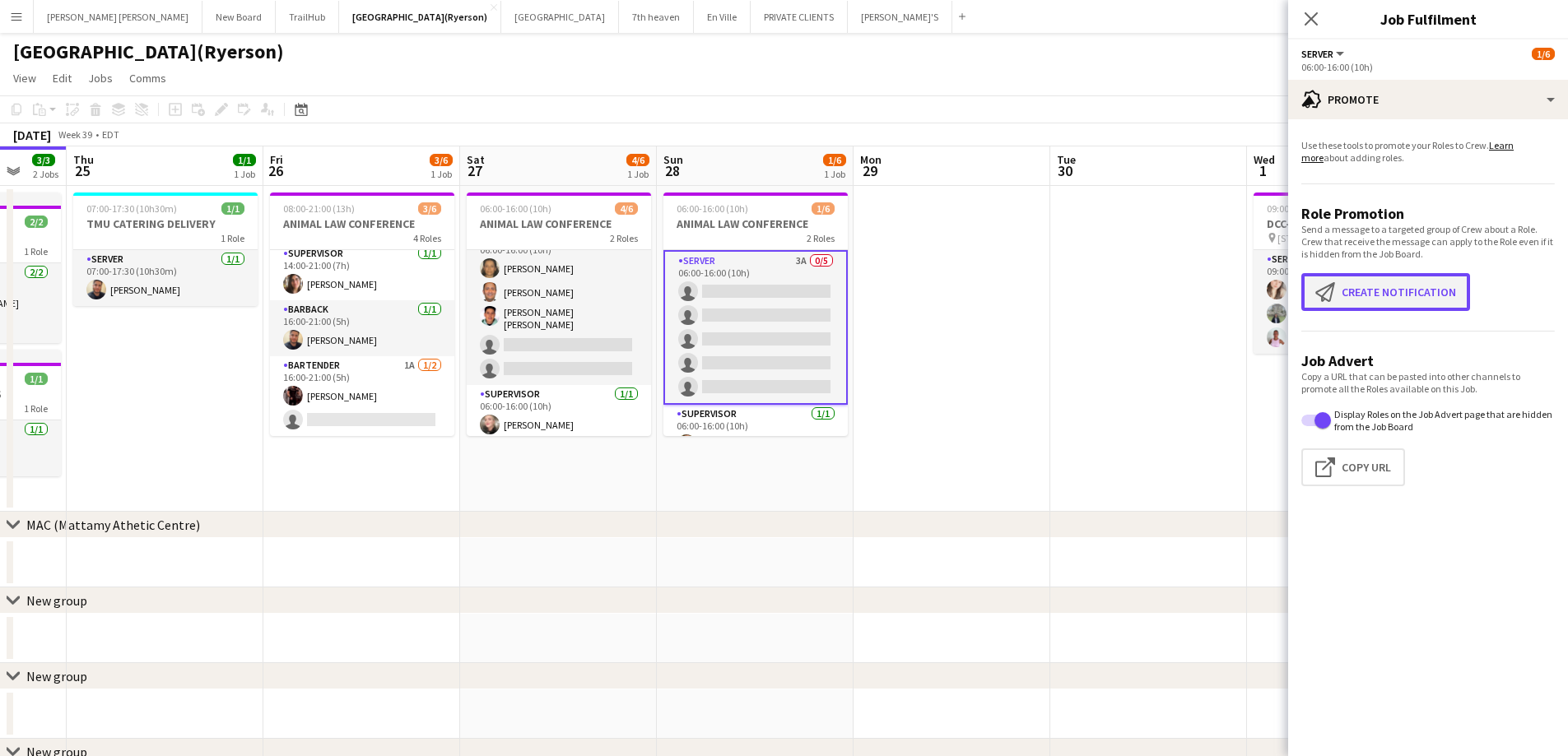
click at [1359, 288] on button "Create notification Create notification" at bounding box center [1385, 293] width 168 height 38
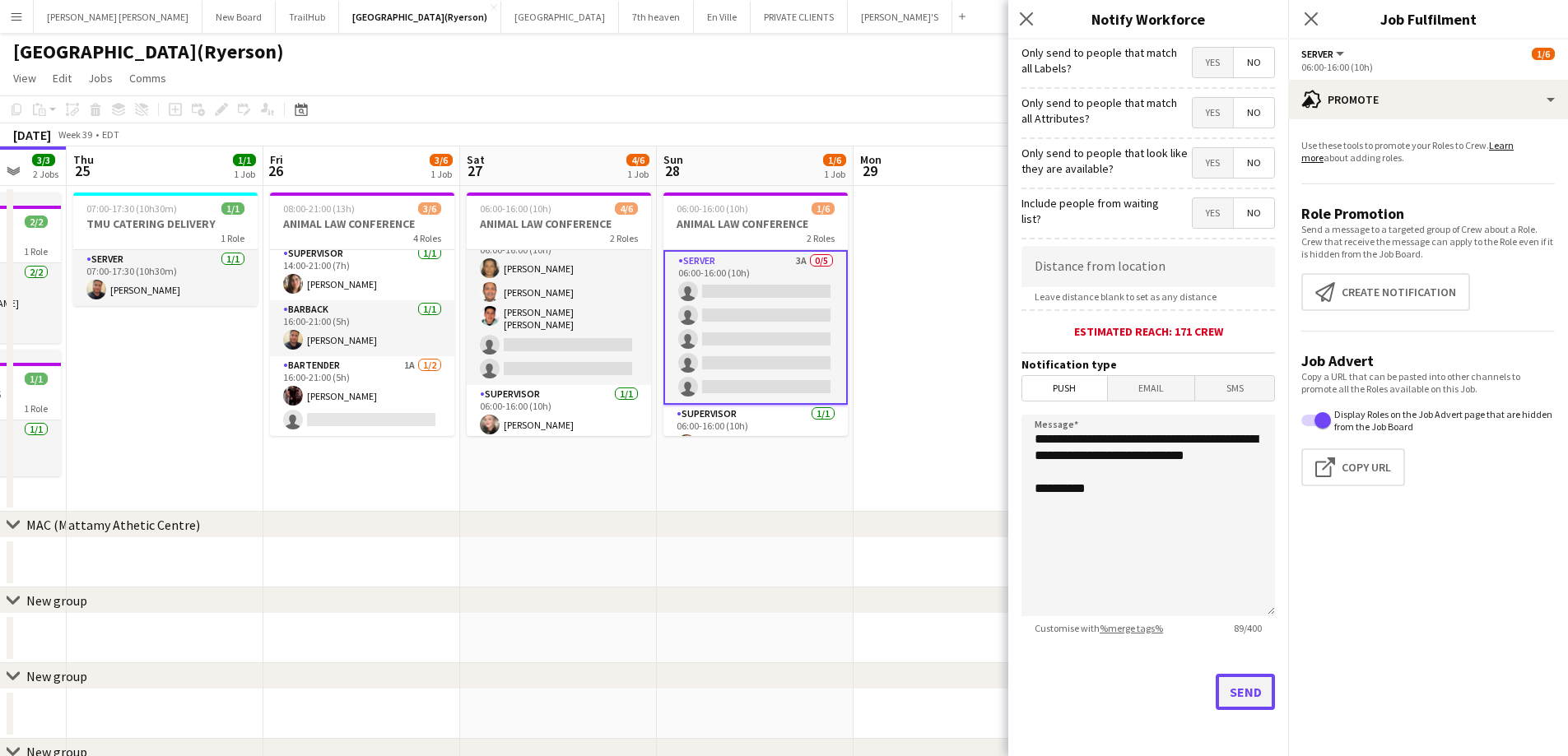
click at [1252, 702] on button "Send" at bounding box center [1245, 692] width 60 height 36
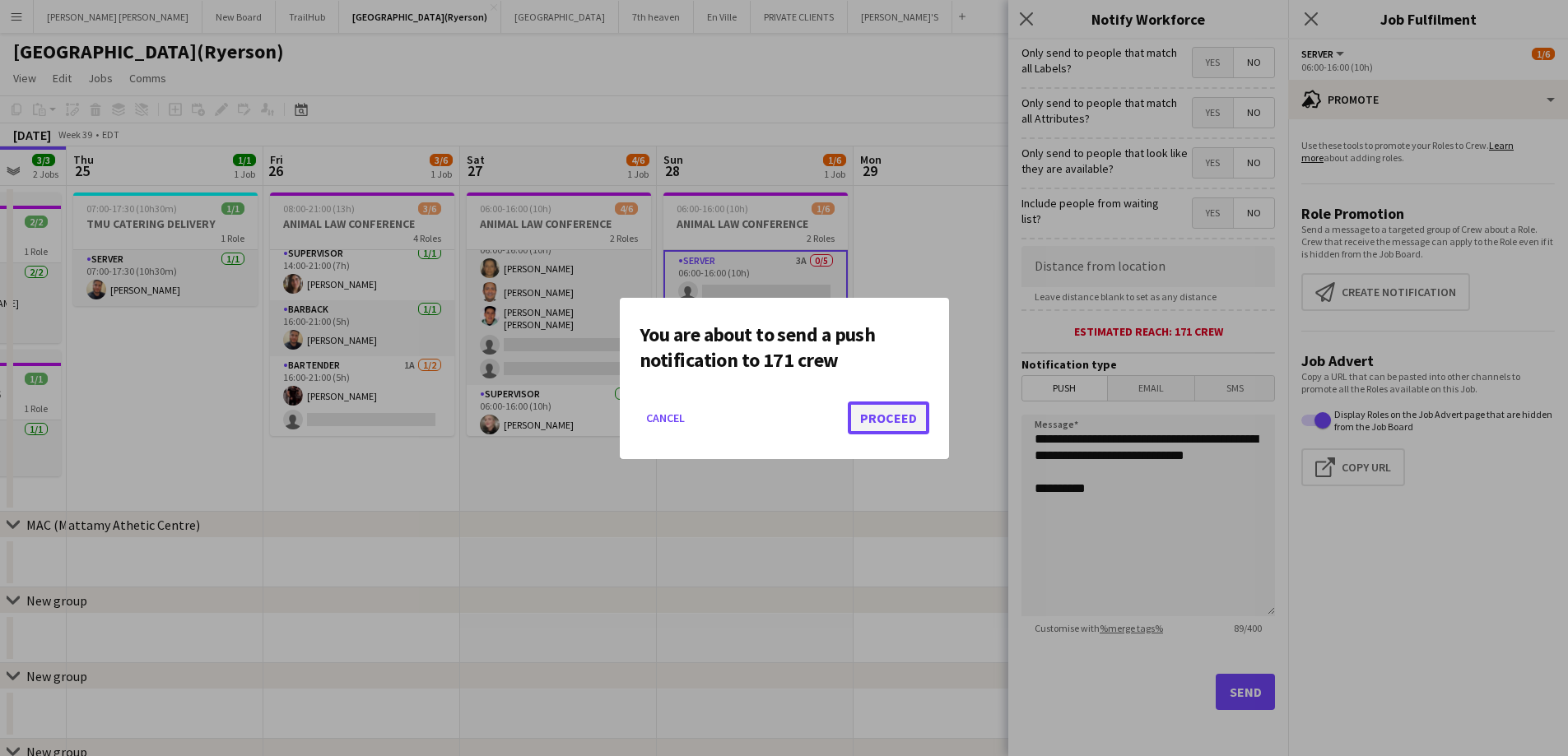
click at [876, 419] on button "Proceed" at bounding box center [888, 418] width 81 height 33
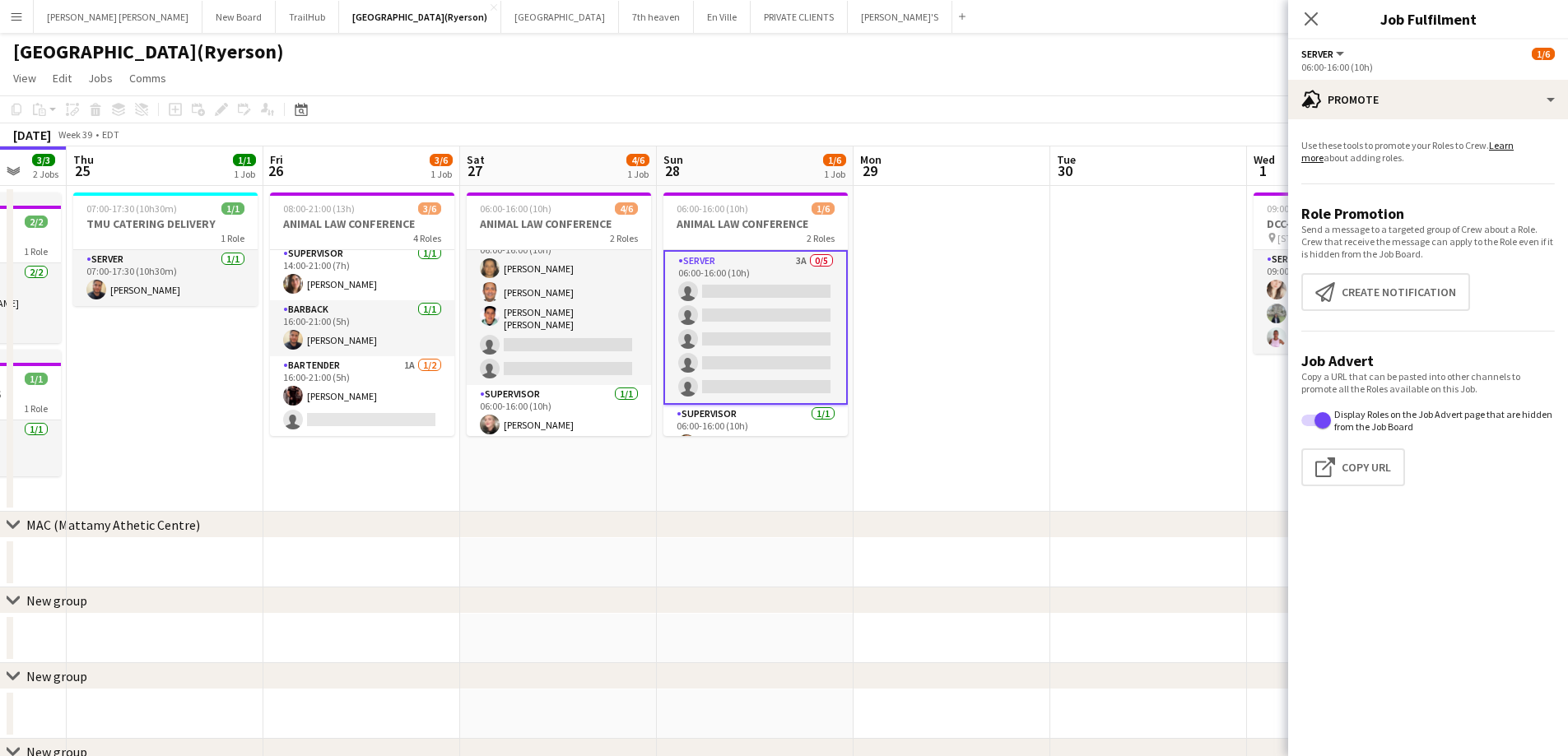
click at [749, 299] on app-card-role "SERVER 3A 0/5 06:00-16:00 (10h) single-neutral-actions single-neutral-actions s…" at bounding box center [756, 327] width 185 height 154
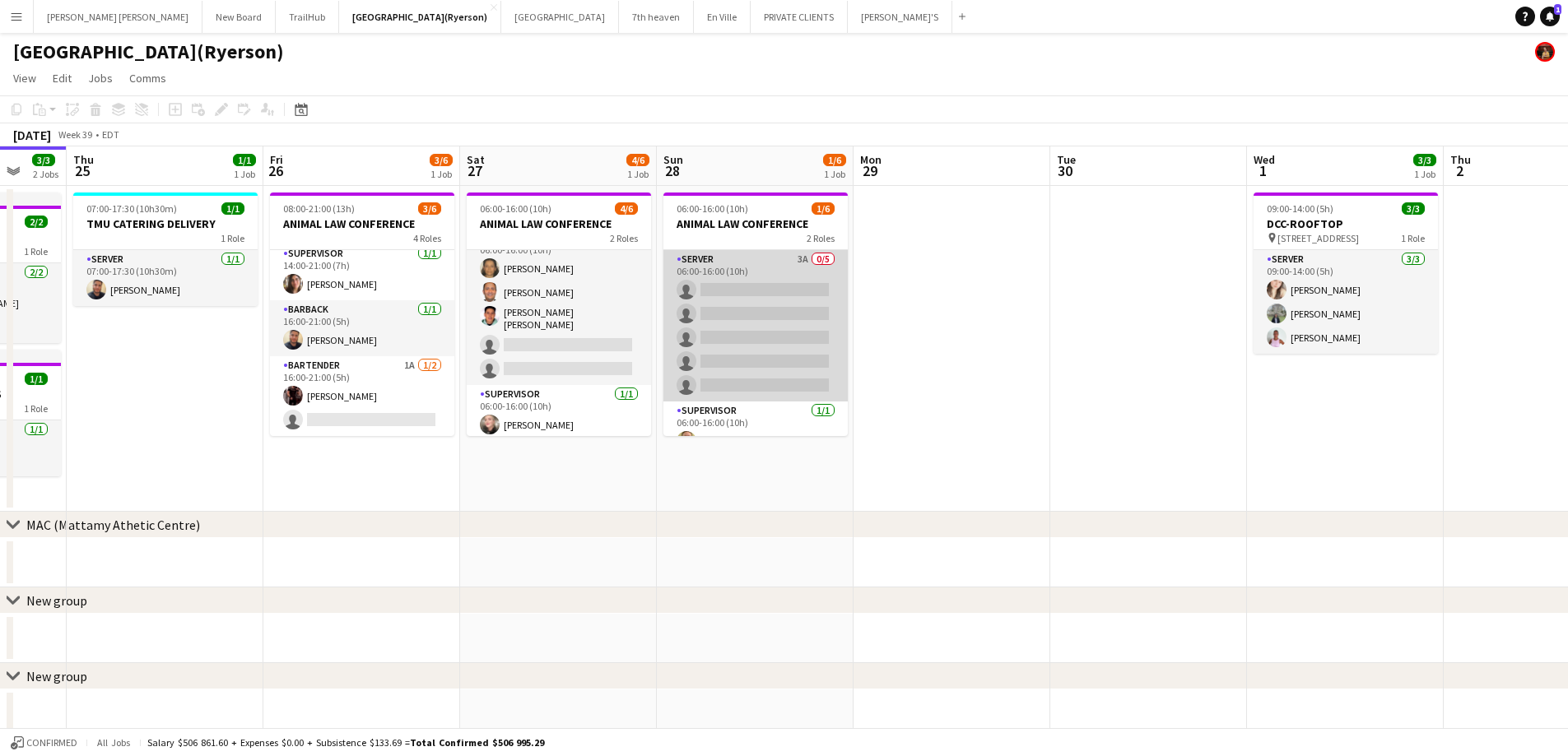
click at [727, 261] on app-card-role "SERVER 3A 0/5 06:00-16:00 (10h) single-neutral-actions single-neutral-actions s…" at bounding box center [756, 325] width 185 height 151
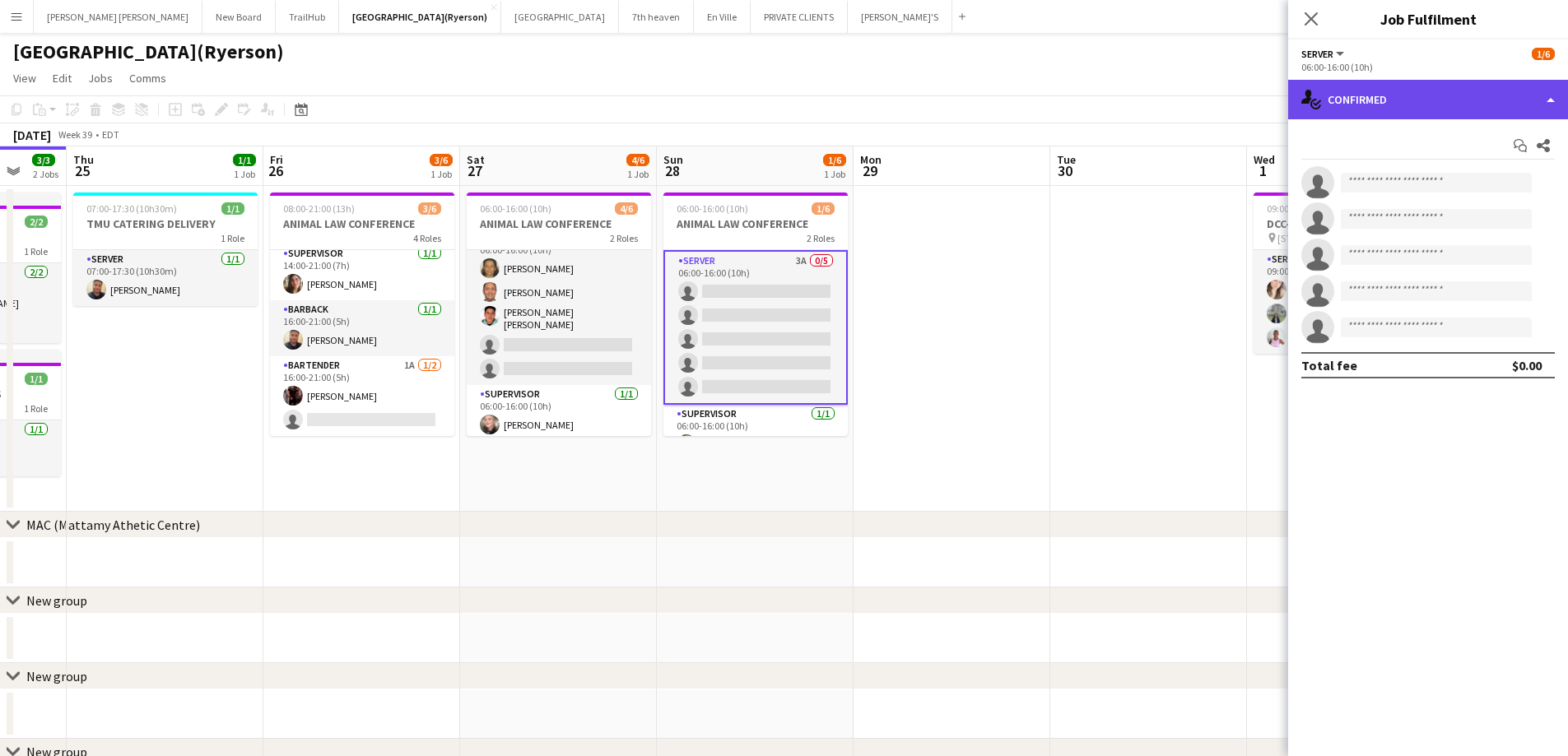
click at [1395, 102] on div "single-neutral-actions-check-2 Confirmed" at bounding box center [1427, 100] width 280 height 40
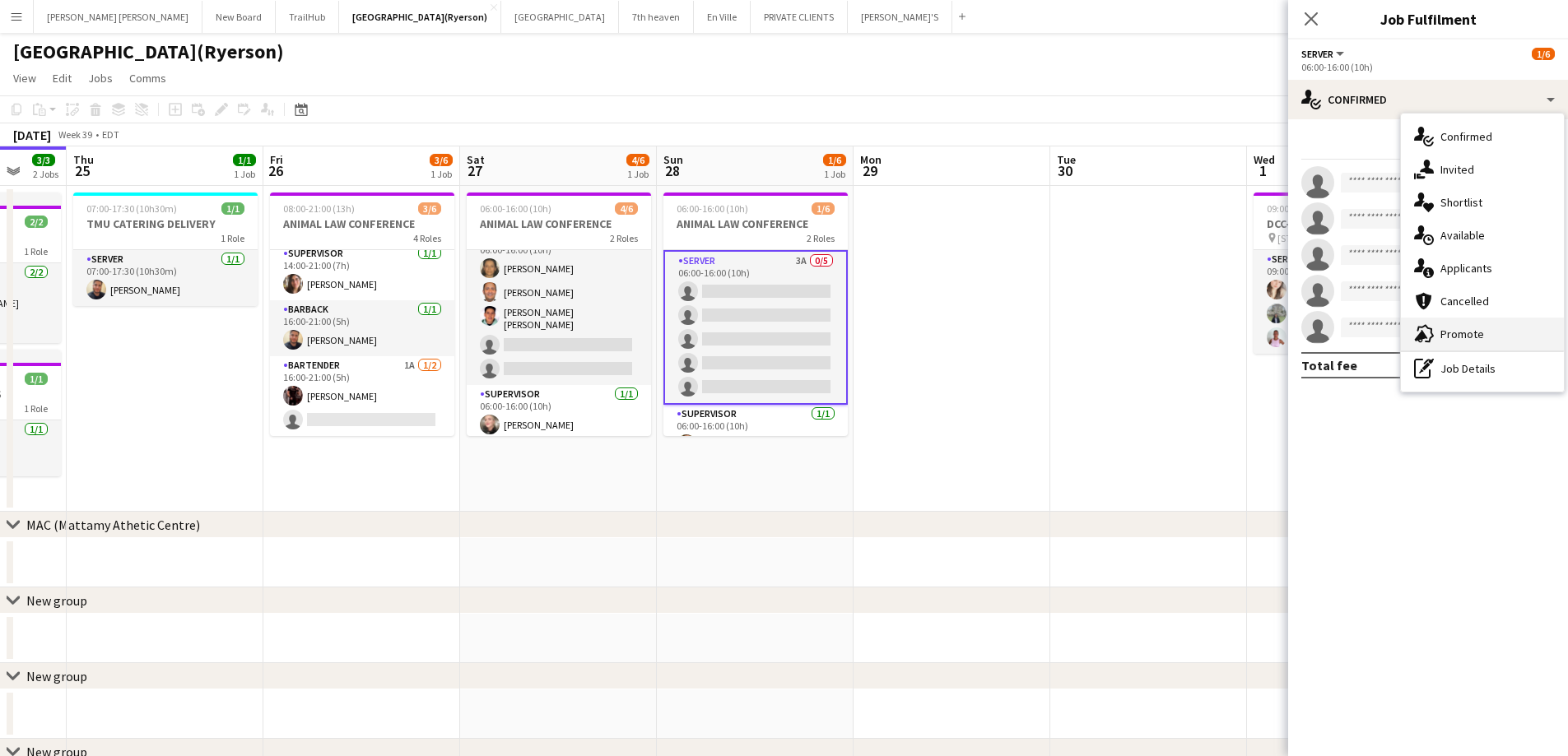
click at [1462, 337] on span "Promote" at bounding box center [1462, 334] width 44 height 15
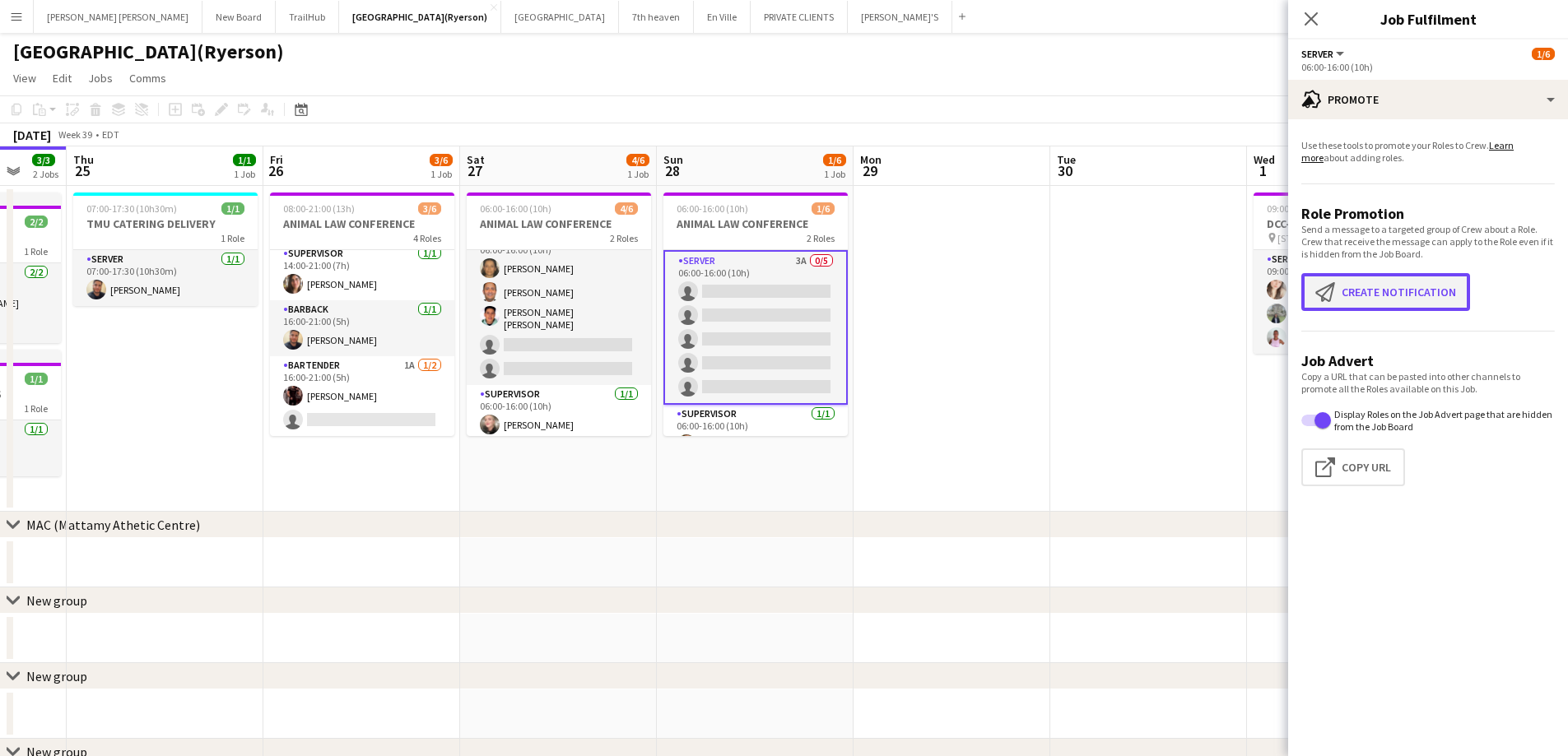
click at [1351, 296] on button "Create notification Create notification" at bounding box center [1385, 293] width 168 height 38
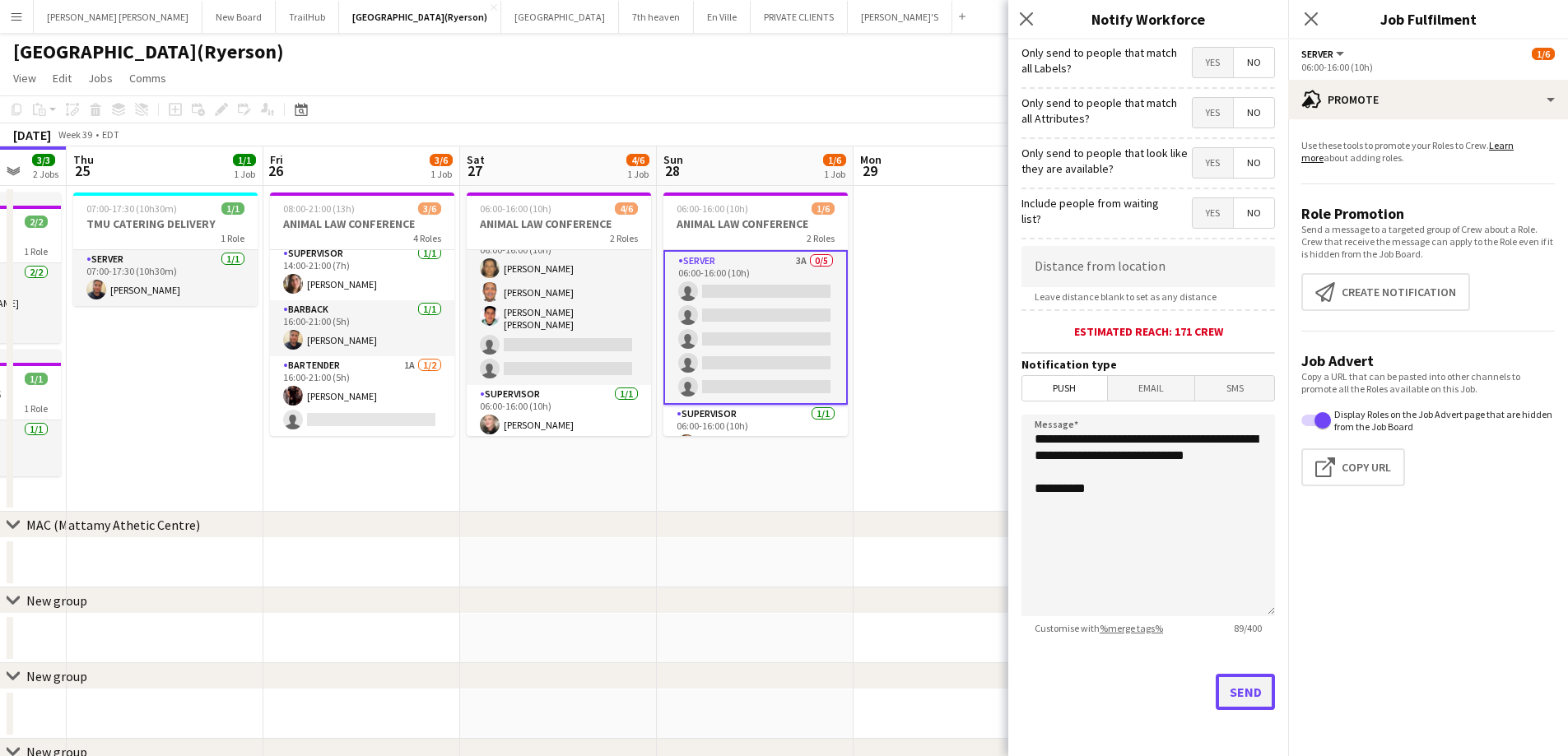
click at [1225, 691] on button "Send" at bounding box center [1245, 692] width 60 height 36
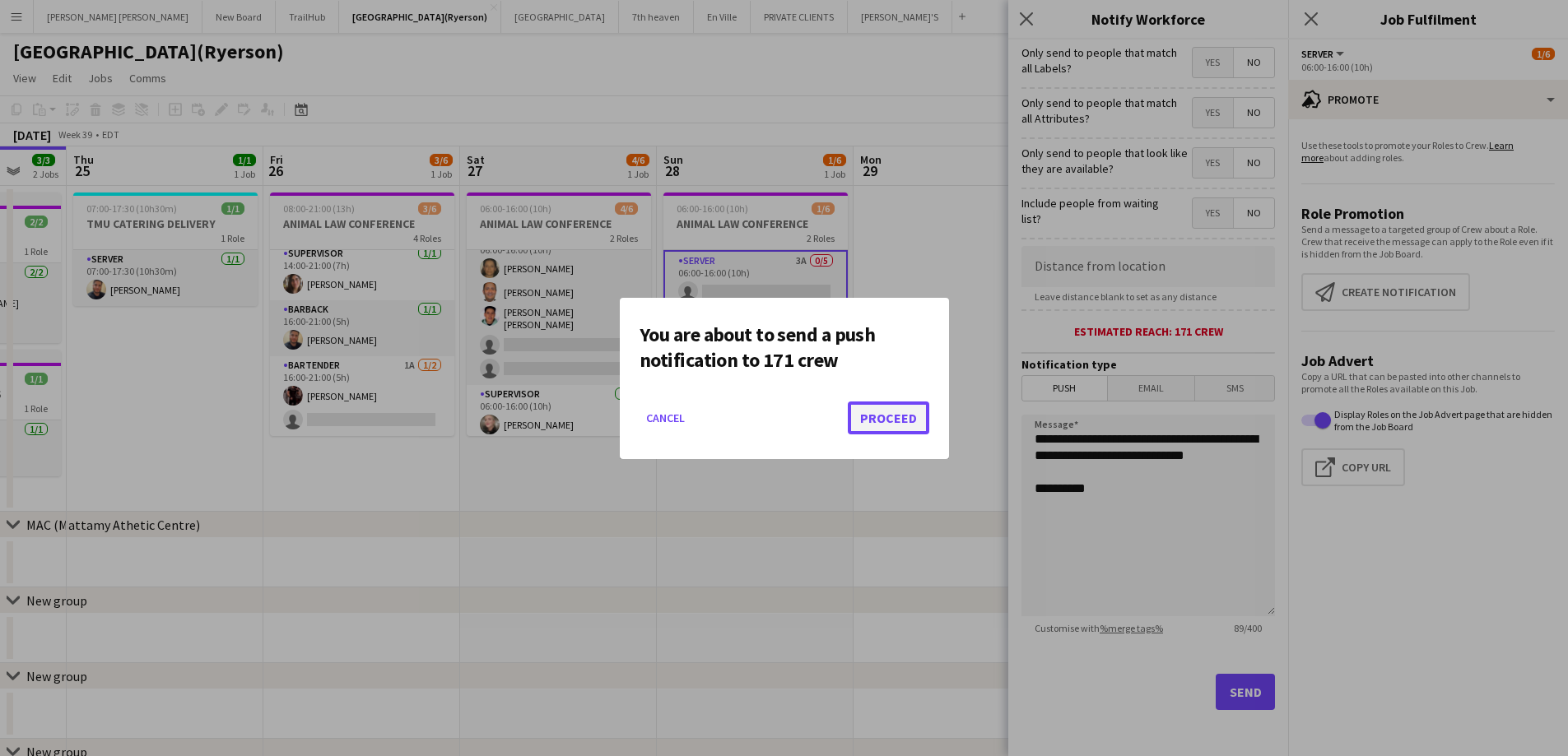
click at [879, 423] on button "Proceed" at bounding box center [888, 418] width 81 height 33
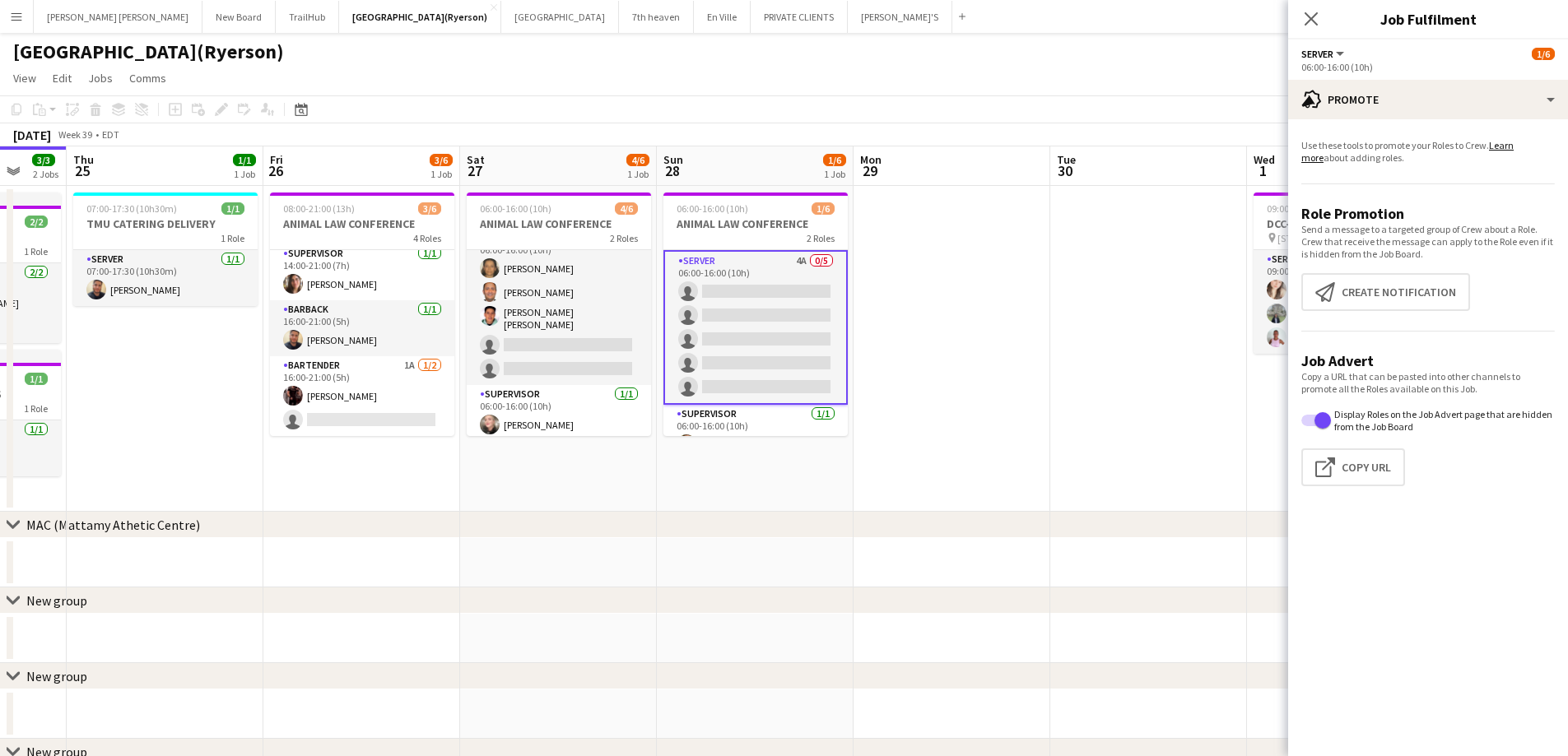
click at [739, 314] on app-card-role "SERVER 4A 0/5 06:00-16:00 (10h) single-neutral-actions single-neutral-actions s…" at bounding box center [756, 327] width 185 height 154
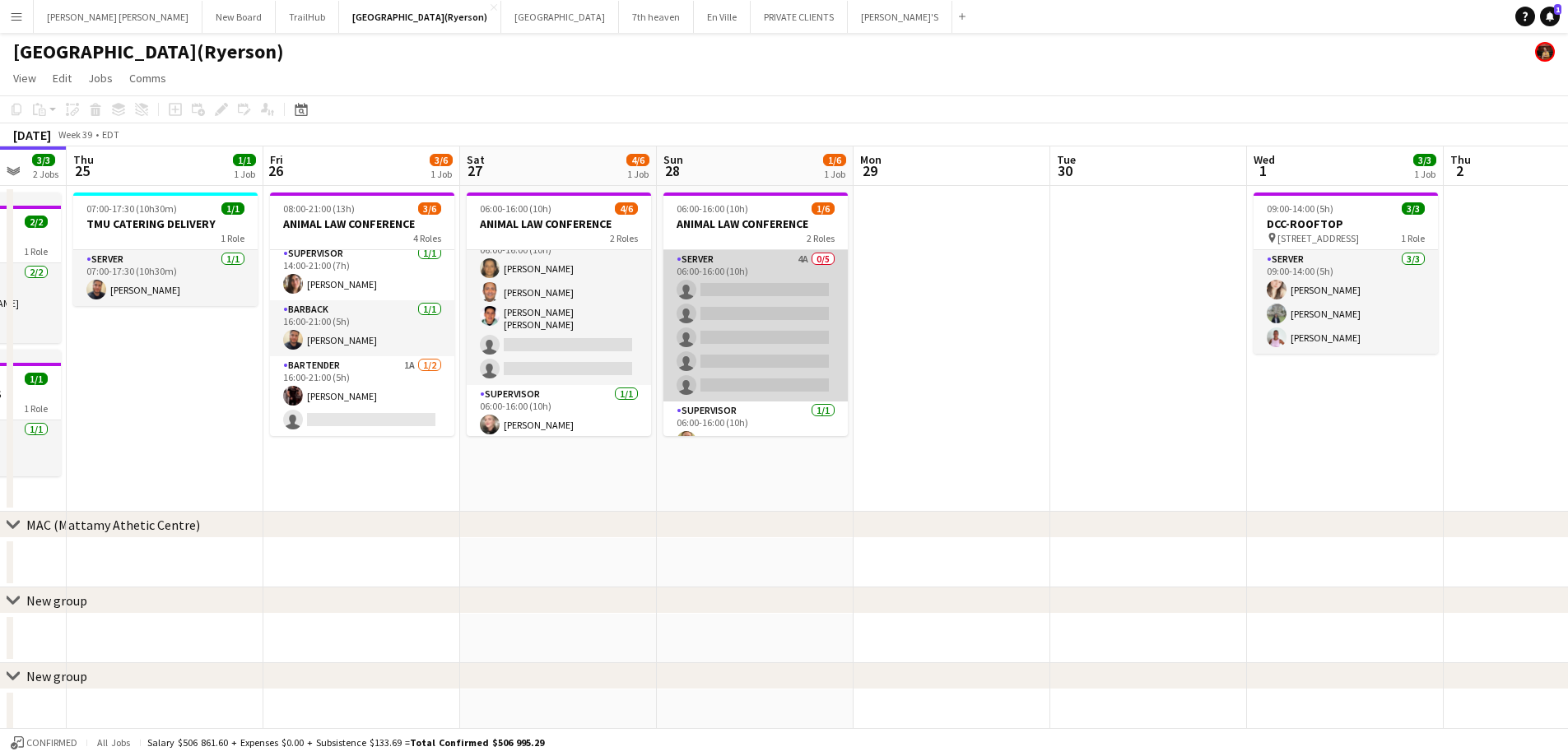
click at [739, 314] on app-card-role "SERVER 4A 0/5 06:00-16:00 (10h) single-neutral-actions single-neutral-actions s…" at bounding box center [756, 325] width 185 height 151
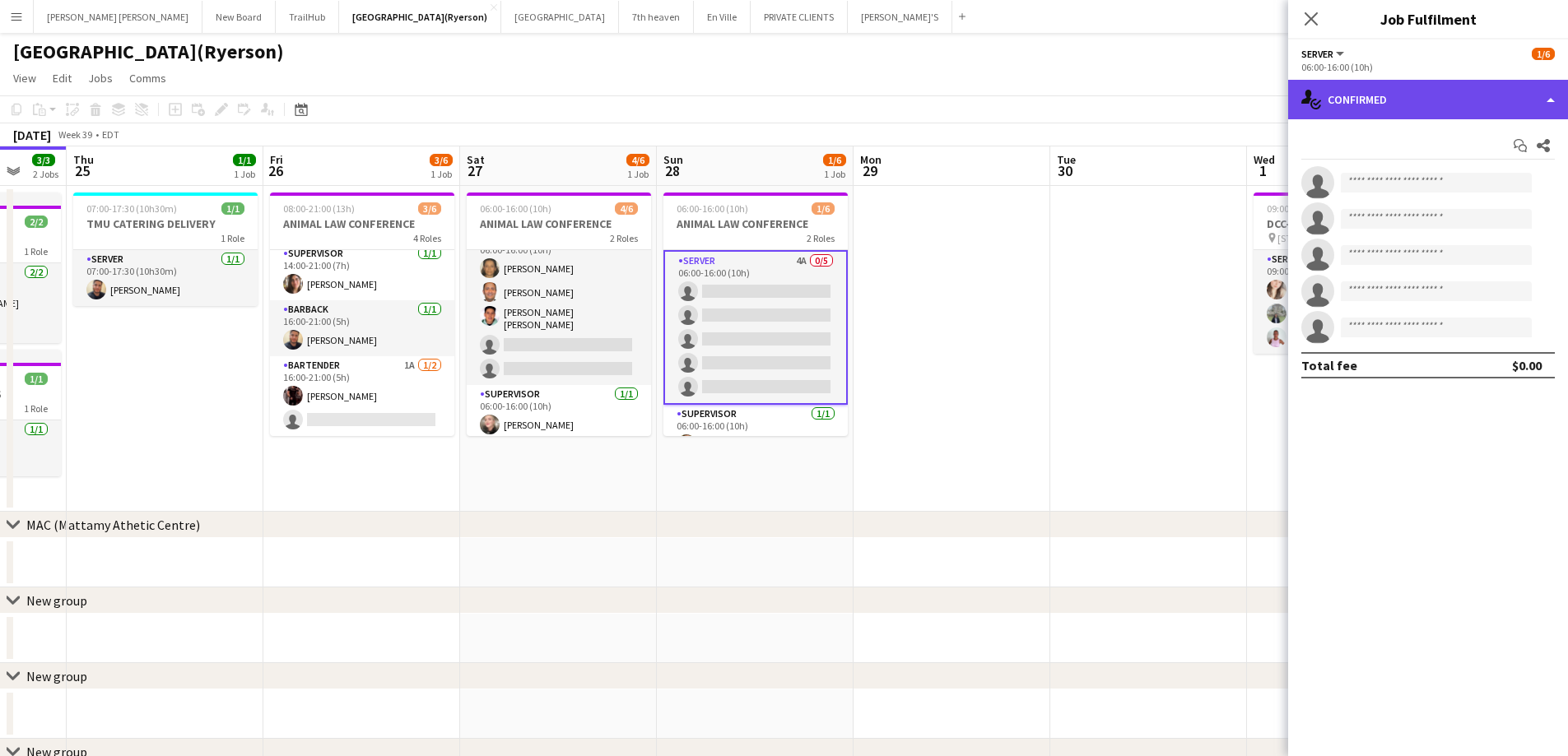
click at [1454, 111] on div "single-neutral-actions-check-2 Confirmed" at bounding box center [1427, 100] width 280 height 40
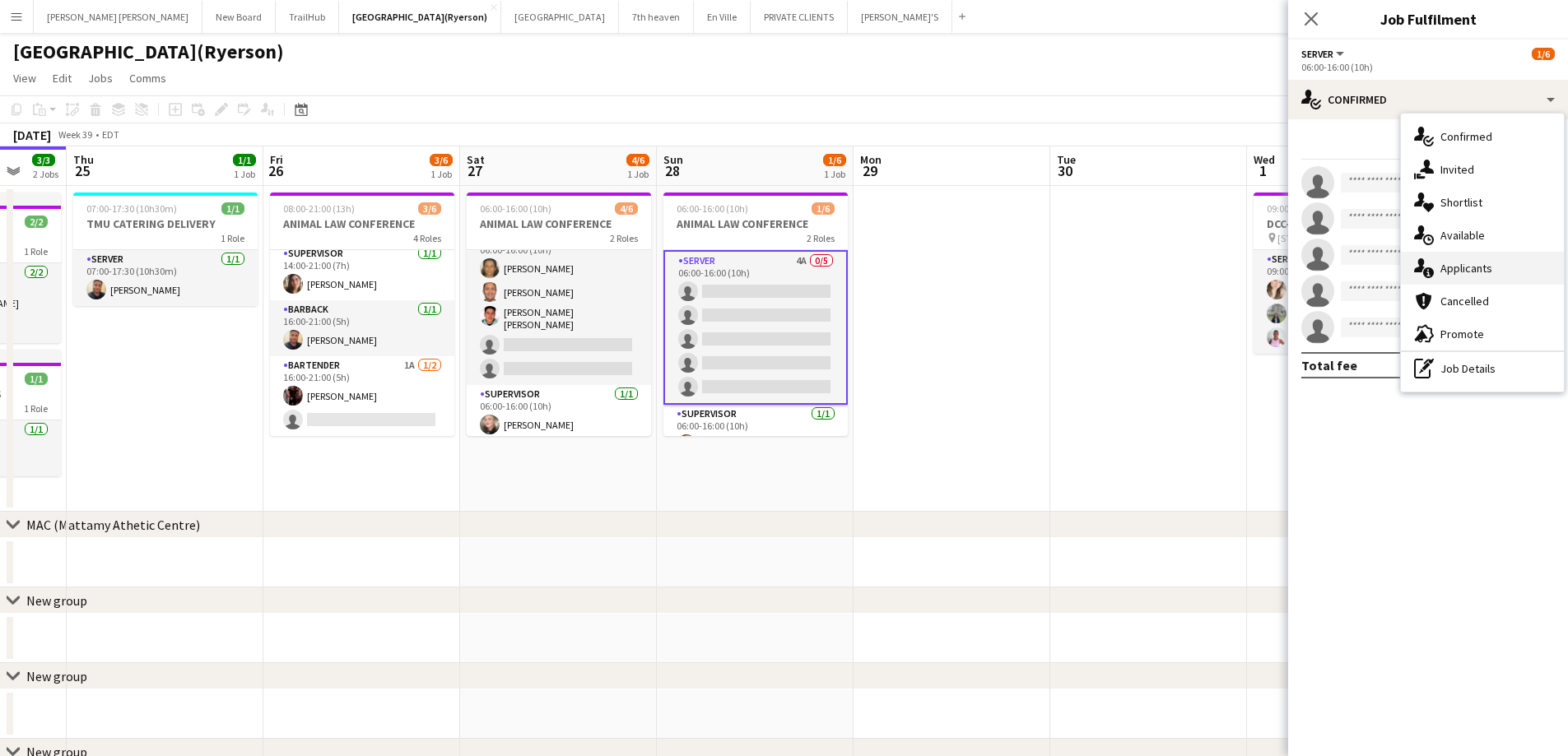
click at [1458, 275] on span "Applicants" at bounding box center [1466, 268] width 52 height 15
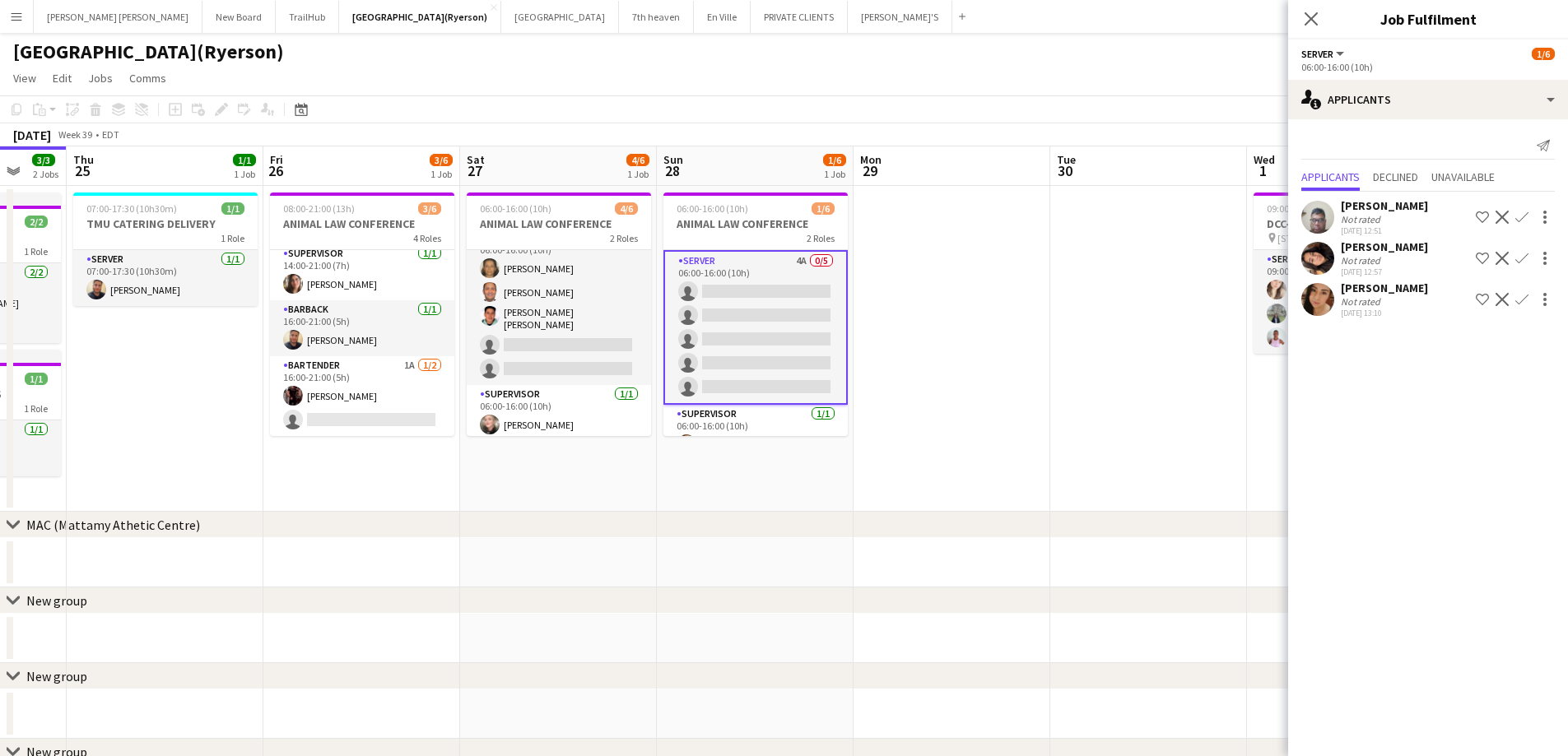
click at [1308, 295] on app-user-avatar at bounding box center [1318, 299] width 33 height 33
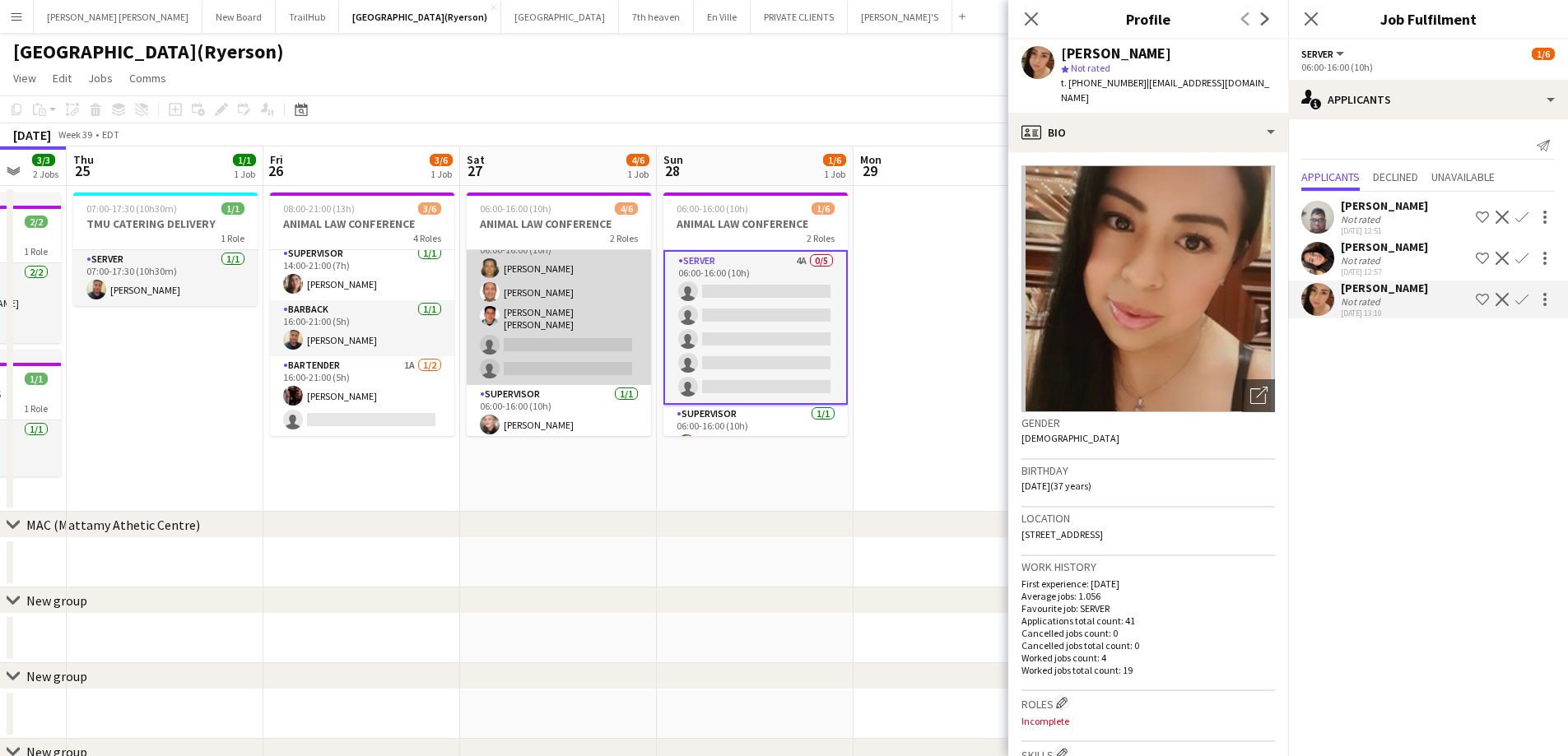
click at [527, 346] on app-card-role "SERVER 1A 3/5 06:00-16:00 (10h) Claudia Forero Carlos Rodriguez Rodolfo Sebasti…" at bounding box center [559, 306] width 185 height 156
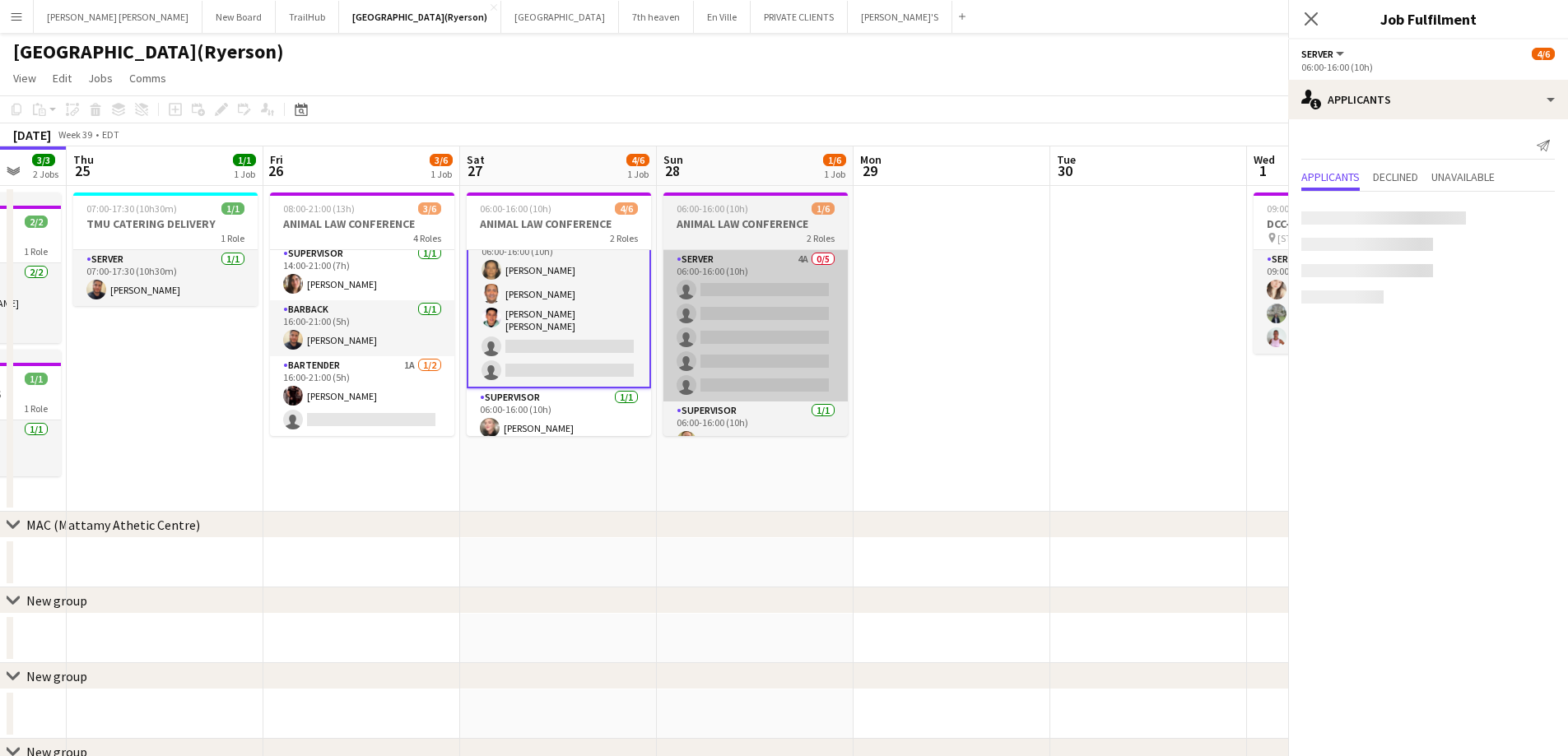
scroll to position [23, 0]
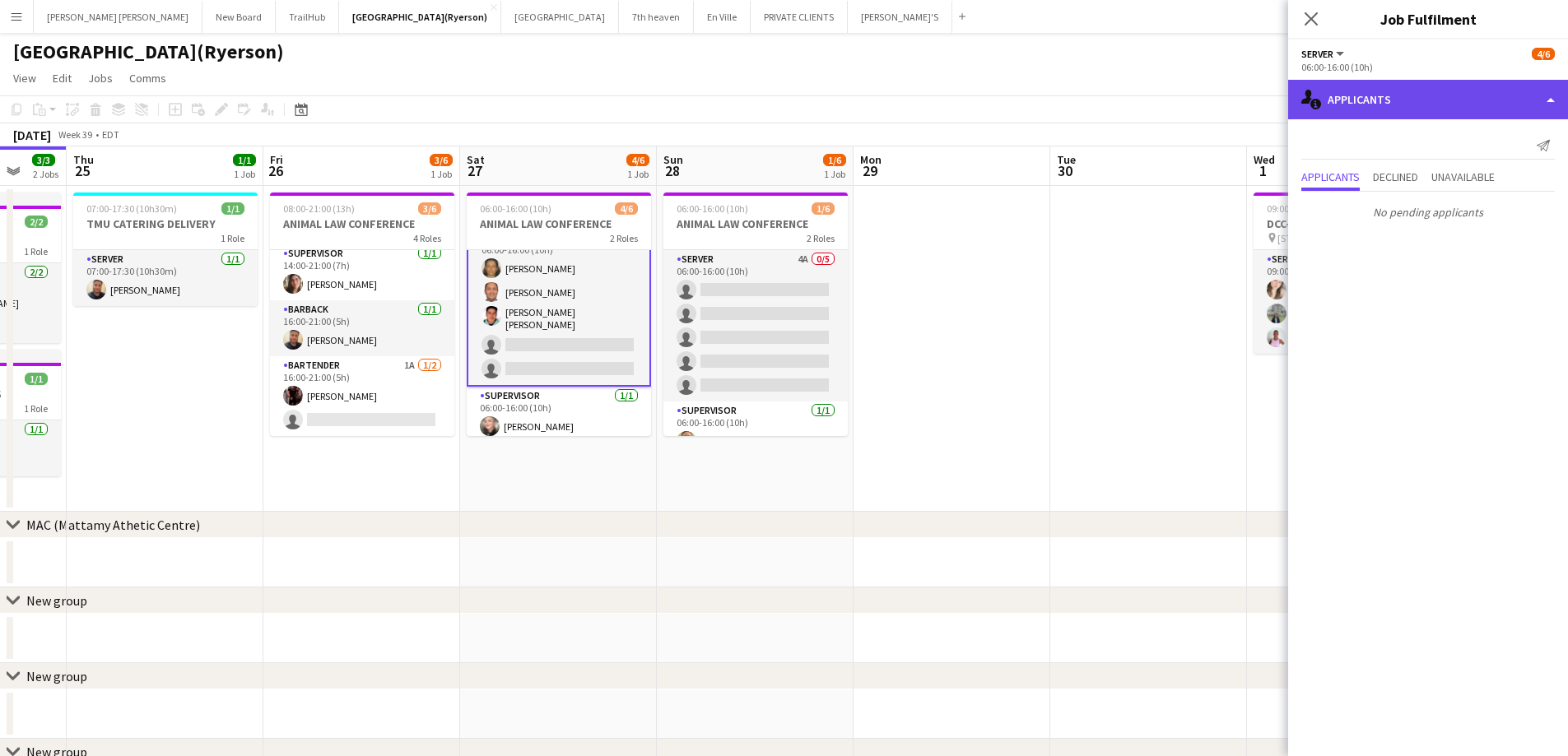
click at [1360, 84] on div "single-neutral-actions-information Applicants" at bounding box center [1427, 100] width 280 height 40
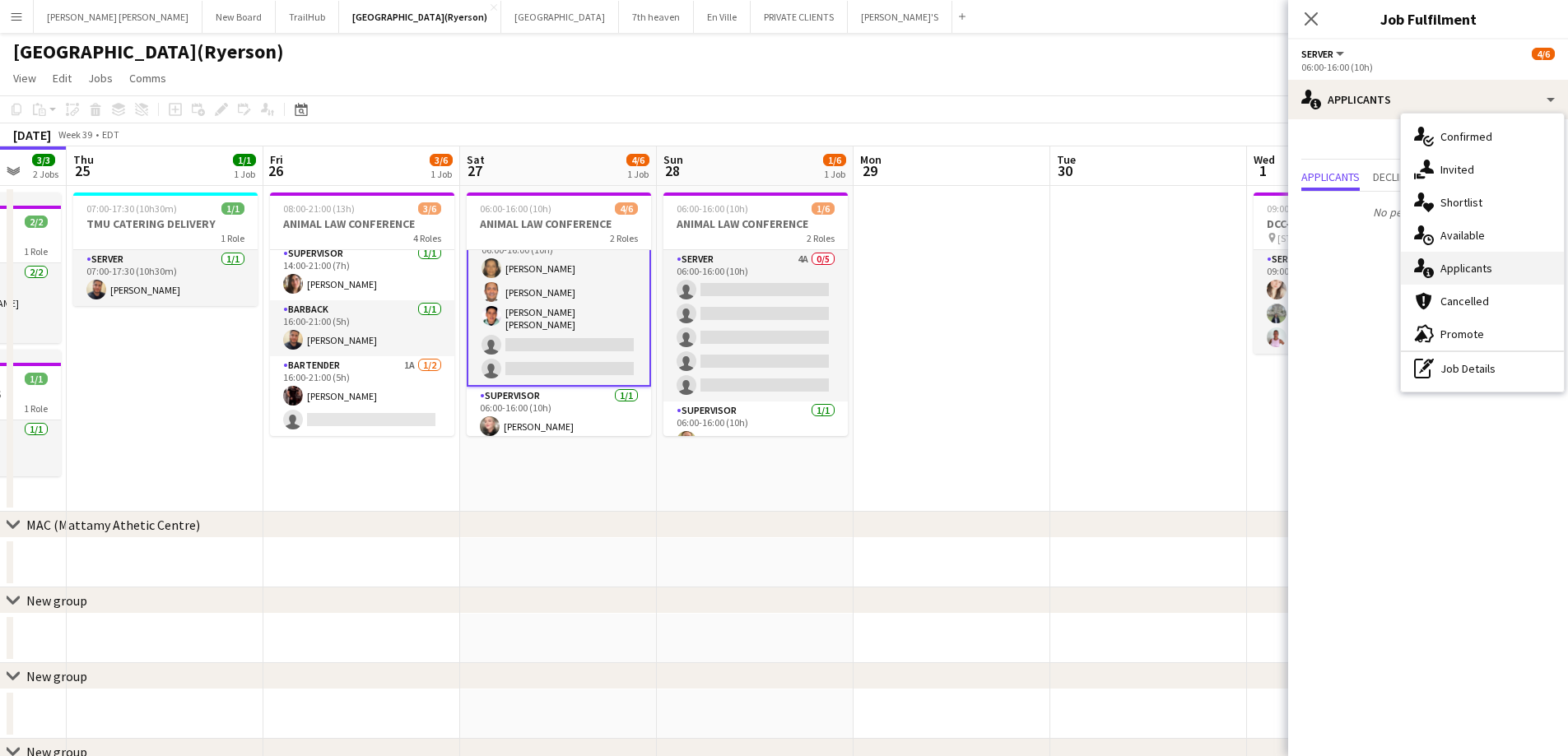
click at [1472, 263] on span "Applicants" at bounding box center [1466, 268] width 52 height 15
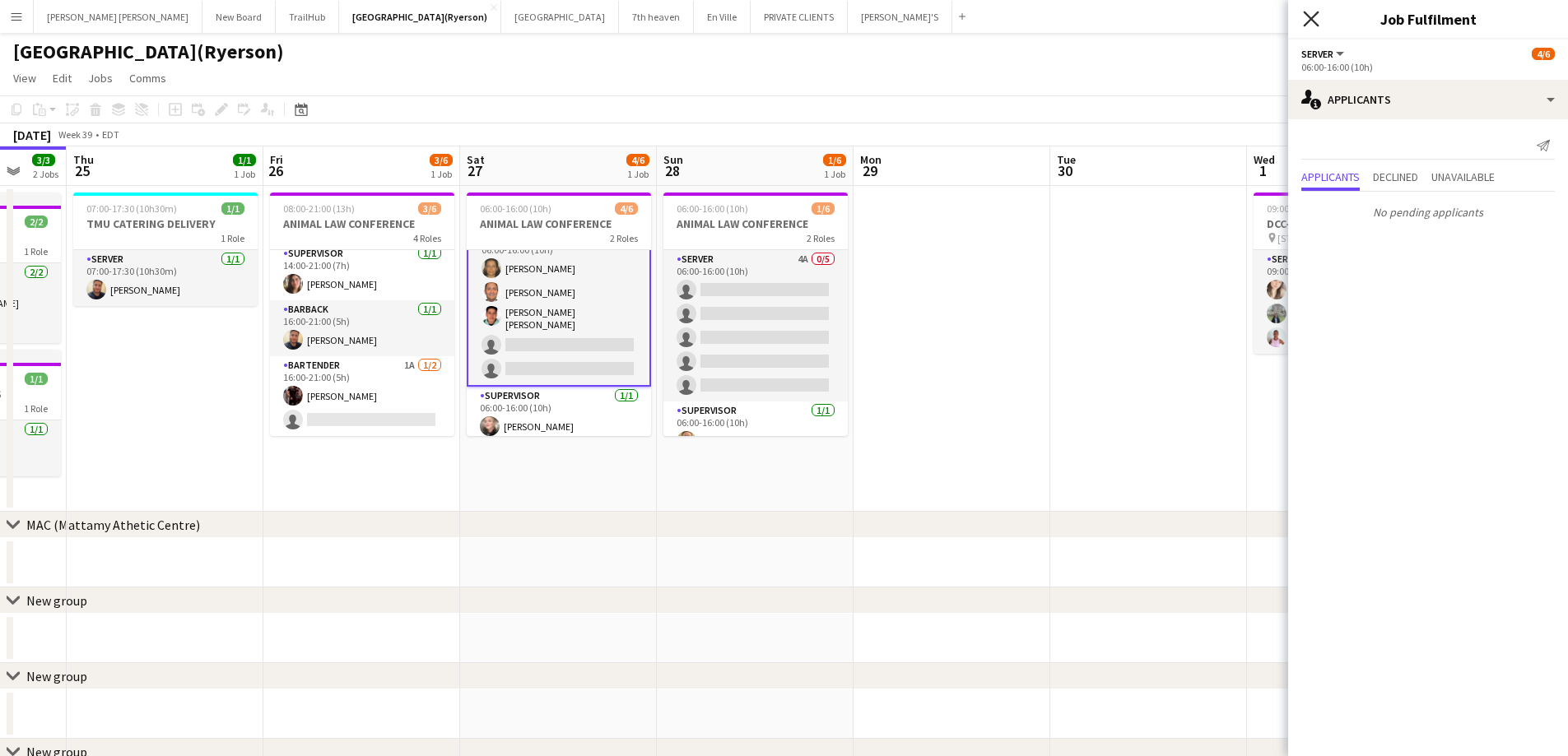
click at [1314, 17] on icon "Close pop-in" at bounding box center [1311, 18] width 16 height 16
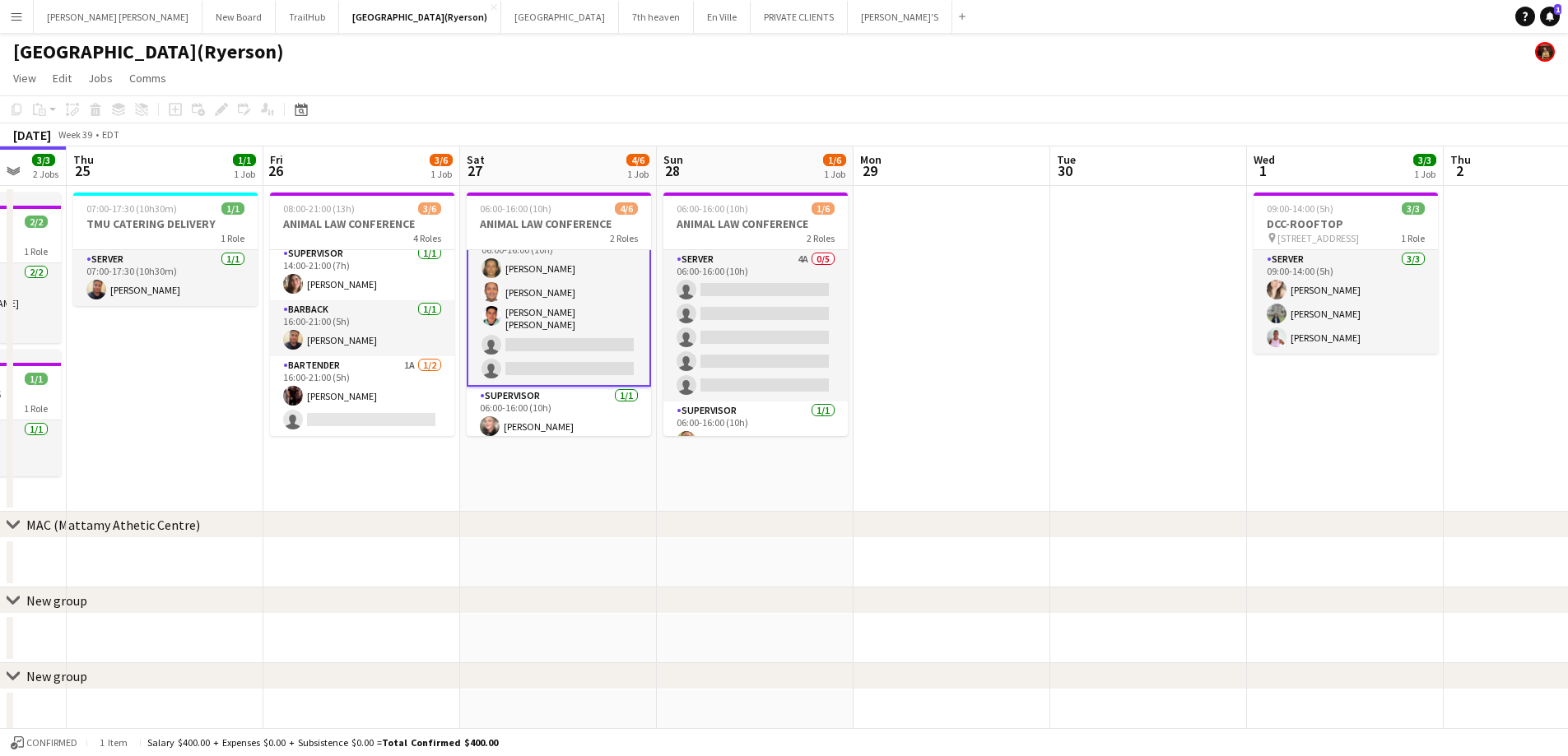
click at [504, 319] on app-card-role "SERVER 1A 3/5 06:00-16:00 (10h) Claudia Forero Carlos Rodriguez Rodolfo Sebasti…" at bounding box center [559, 306] width 185 height 160
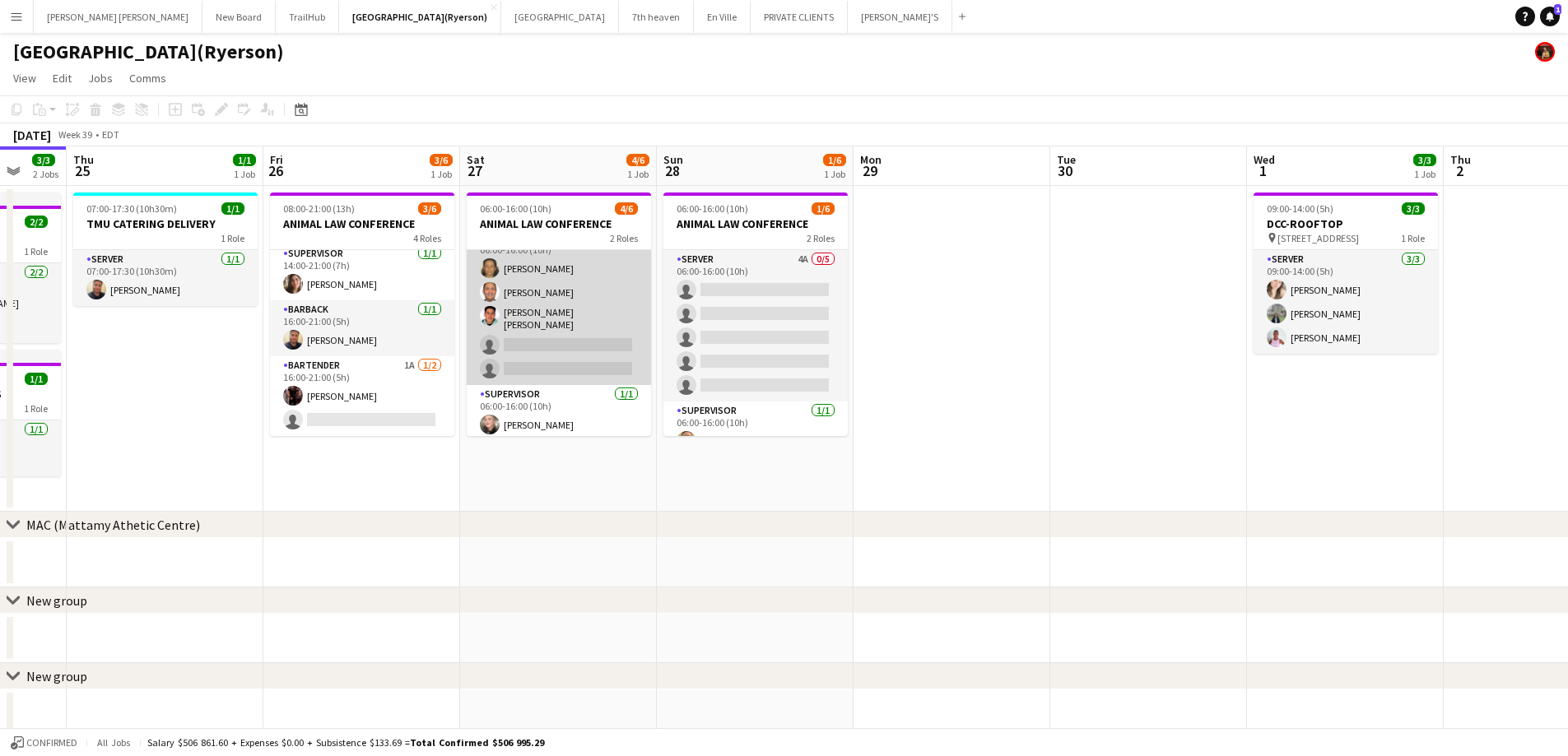
click at [524, 321] on app-card-role "SERVER 1A 3/5 06:00-16:00 (10h) Claudia Forero Carlos Rodriguez Rodolfo Sebasti…" at bounding box center [559, 306] width 185 height 156
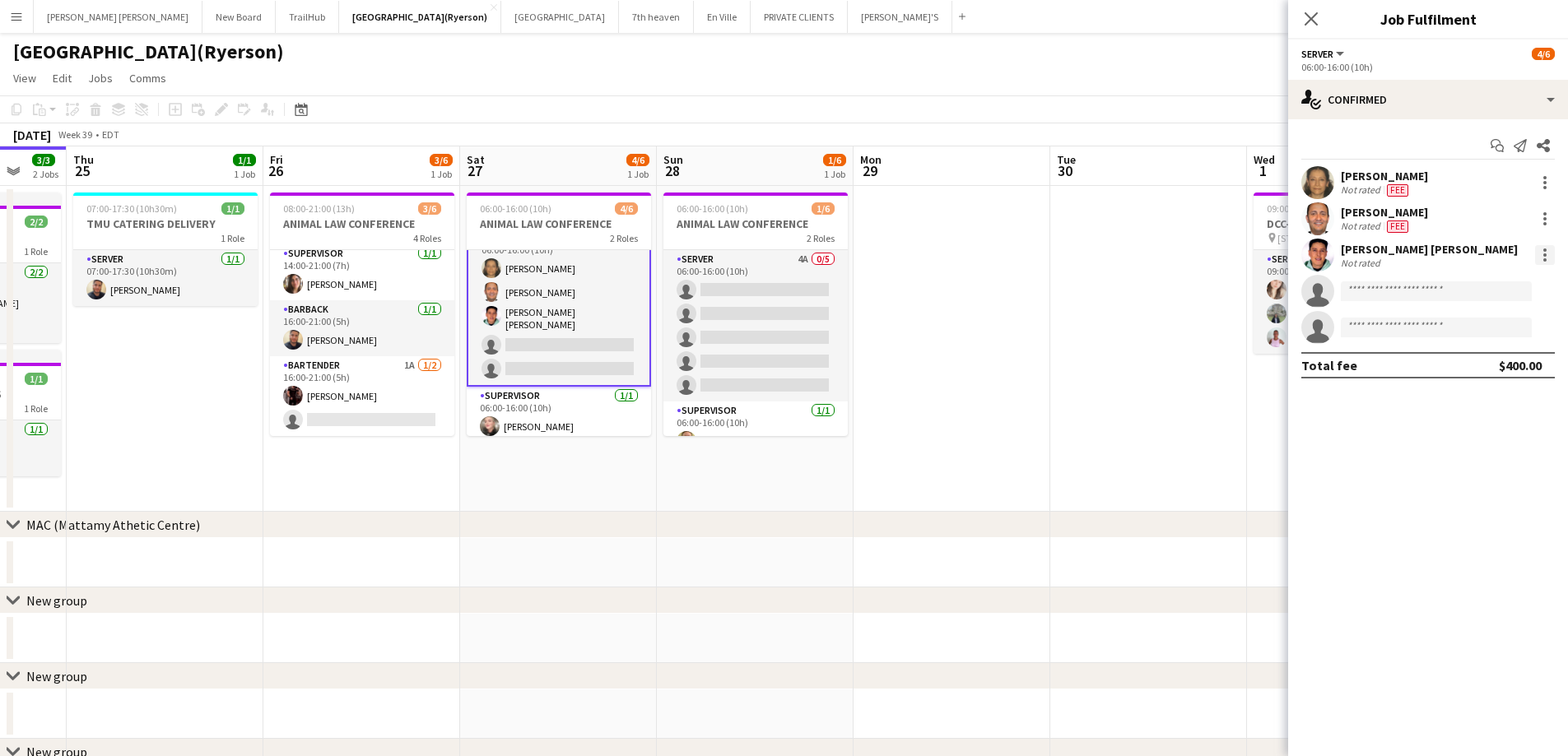
click at [1544, 253] on div at bounding box center [1545, 255] width 20 height 20
click at [1490, 289] on span "Edit fee" at bounding box center [1490, 285] width 102 height 15
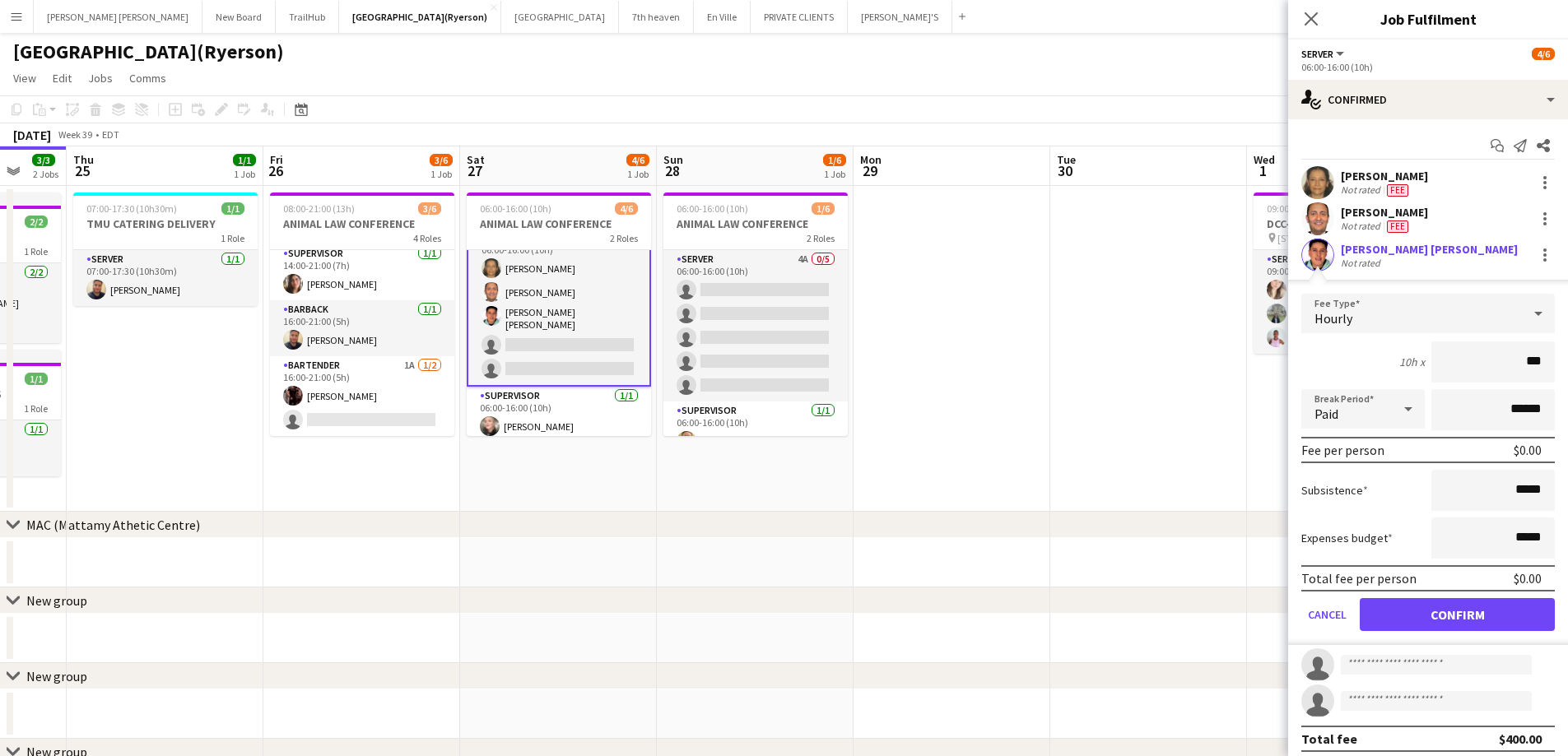
type input "**"
type input "******"
click at [1486, 614] on button "Confirm" at bounding box center [1457, 614] width 195 height 33
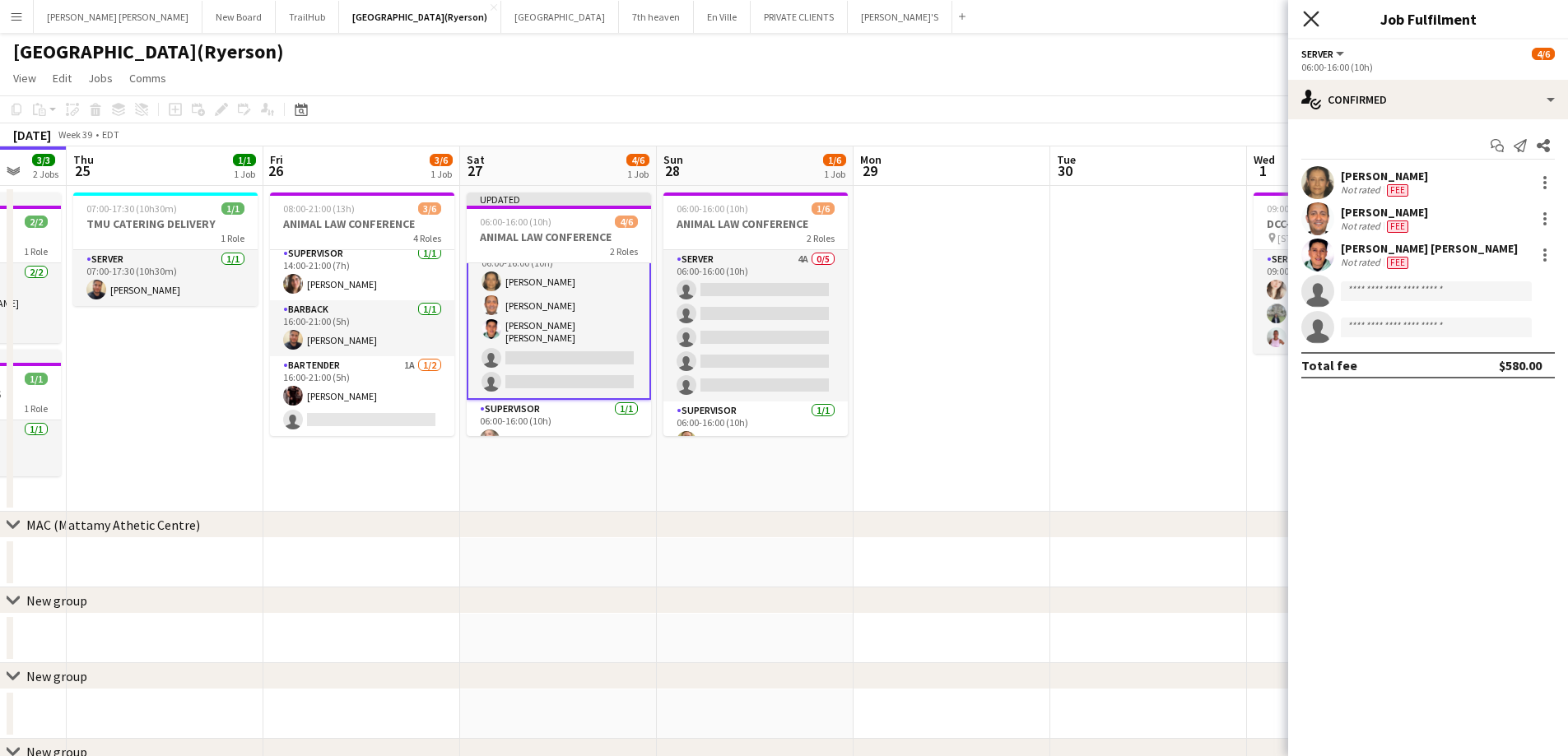
click at [1311, 19] on icon at bounding box center [1311, 18] width 16 height 16
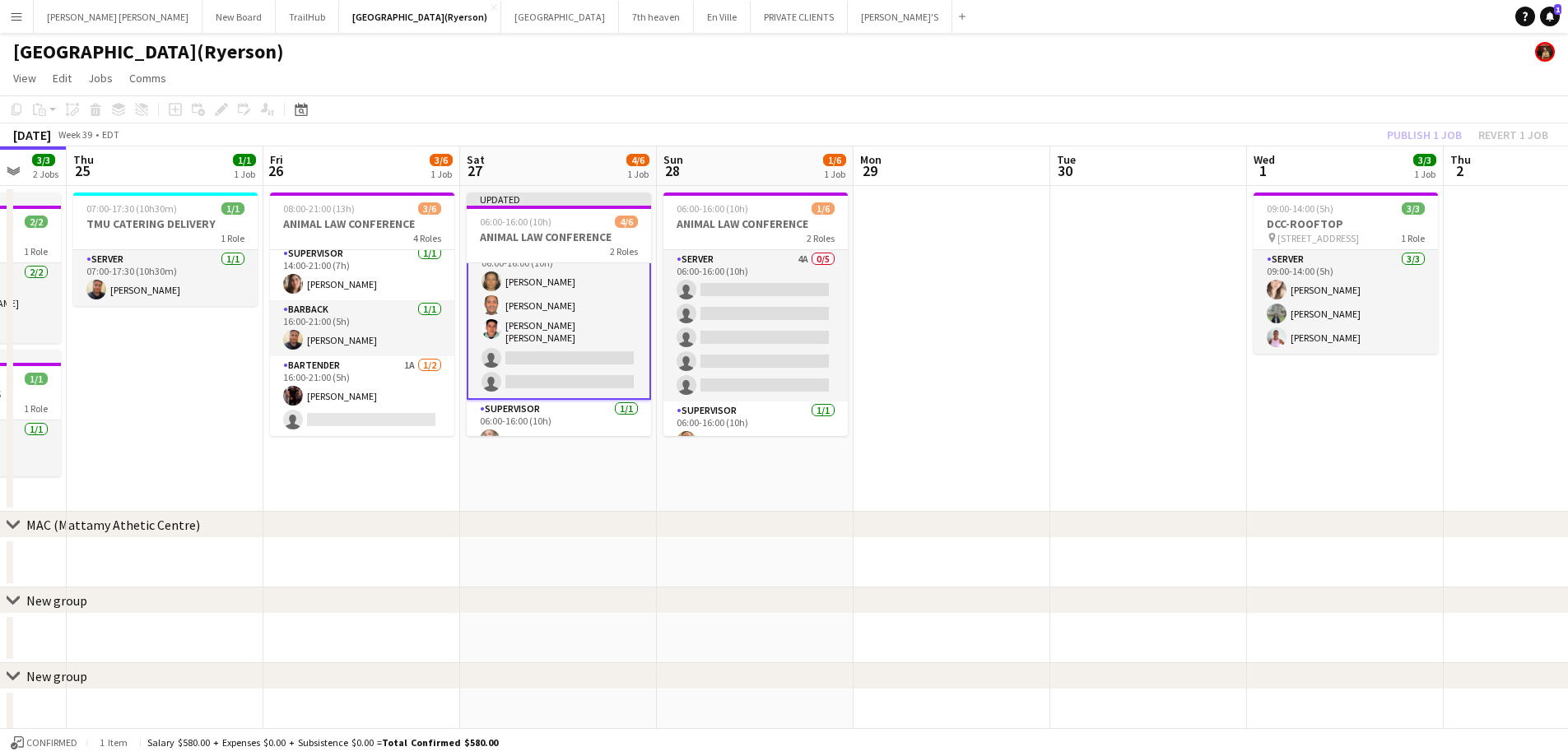
click at [1415, 133] on div "Publish 1 job Revert 1 job" at bounding box center [1467, 135] width 201 height 22
click at [1415, 133] on button "Publish 1 job" at bounding box center [1424, 135] width 88 height 22
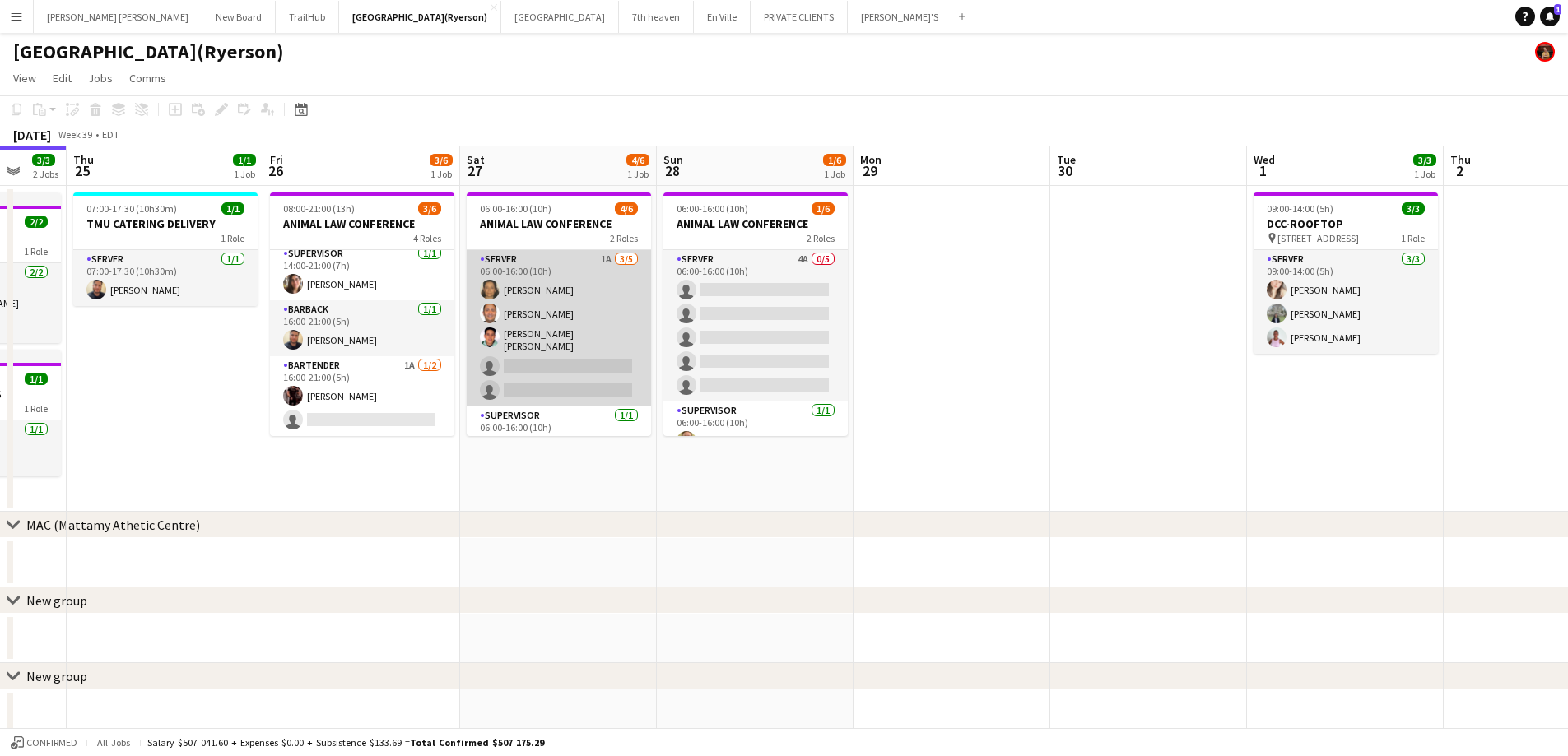
scroll to position [22, 0]
click at [545, 356] on app-card-role "SERVER 1A 3/5 06:00-16:00 (10h) Claudia Forero Carlos Rodriguez Rodolfo Sebasti…" at bounding box center [559, 306] width 185 height 156
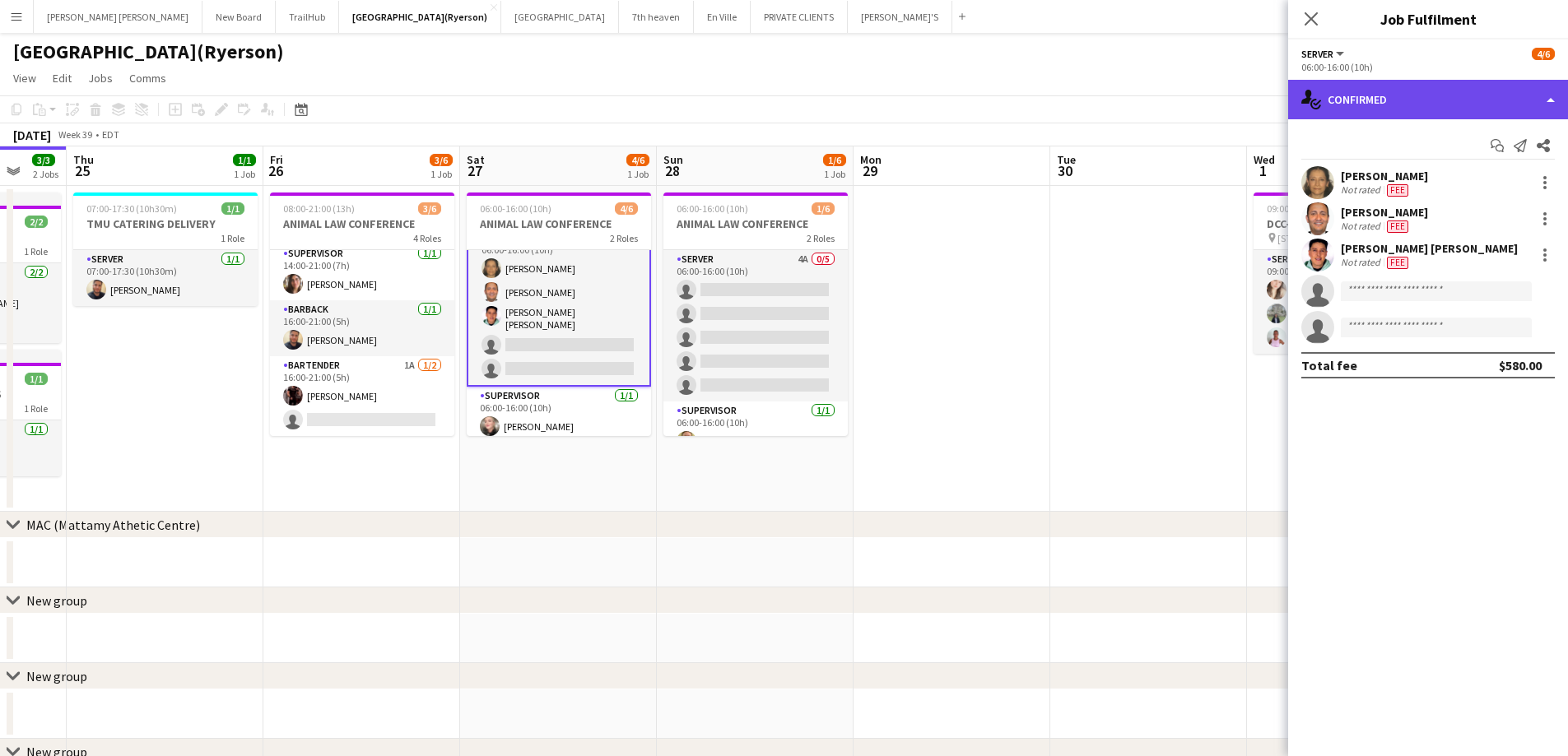
click at [1477, 109] on div "single-neutral-actions-check-2 Confirmed" at bounding box center [1427, 100] width 280 height 40
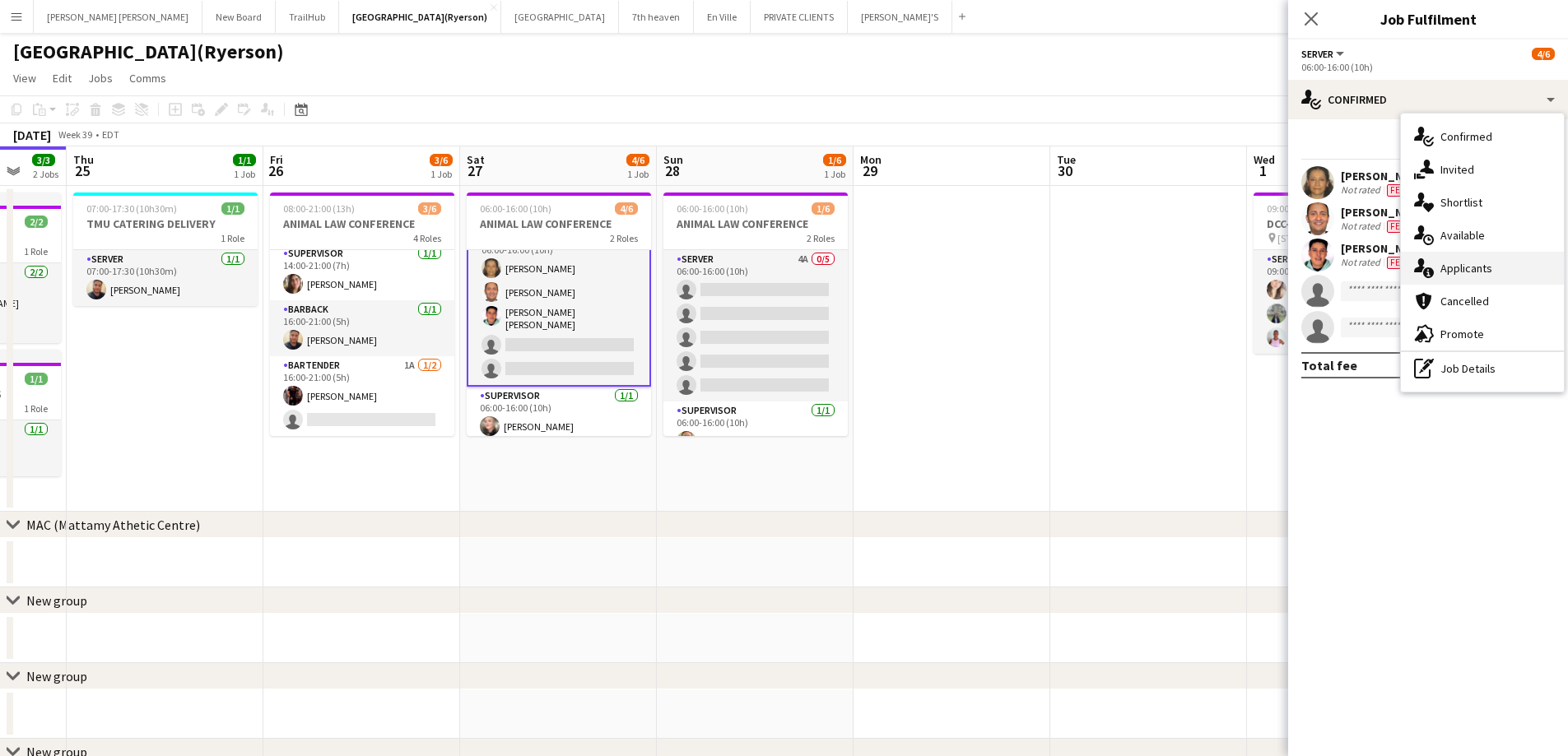
click at [1494, 261] on div "single-neutral-actions-information Applicants" at bounding box center [1482, 268] width 163 height 33
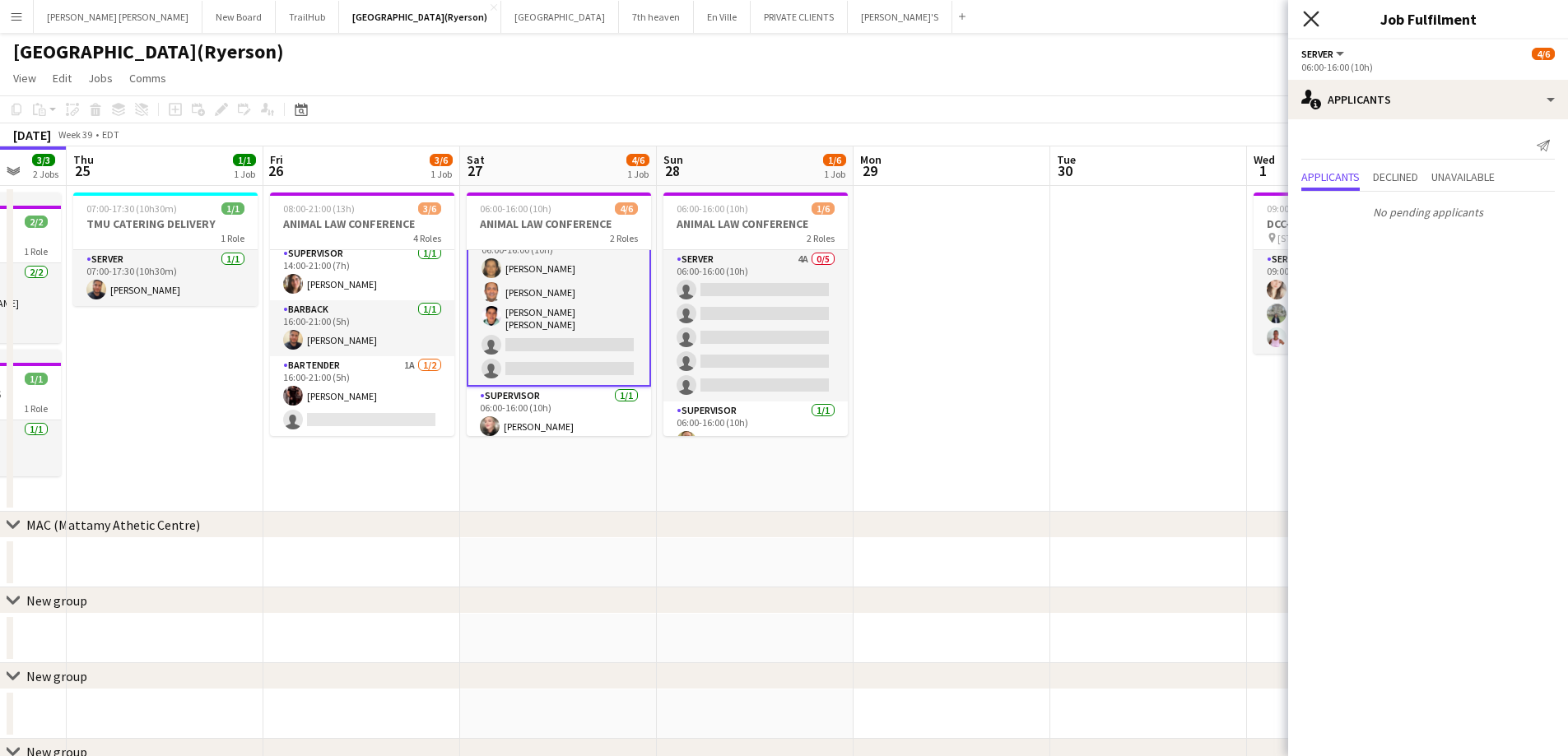
click at [1306, 17] on icon "Close pop-in" at bounding box center [1311, 18] width 16 height 16
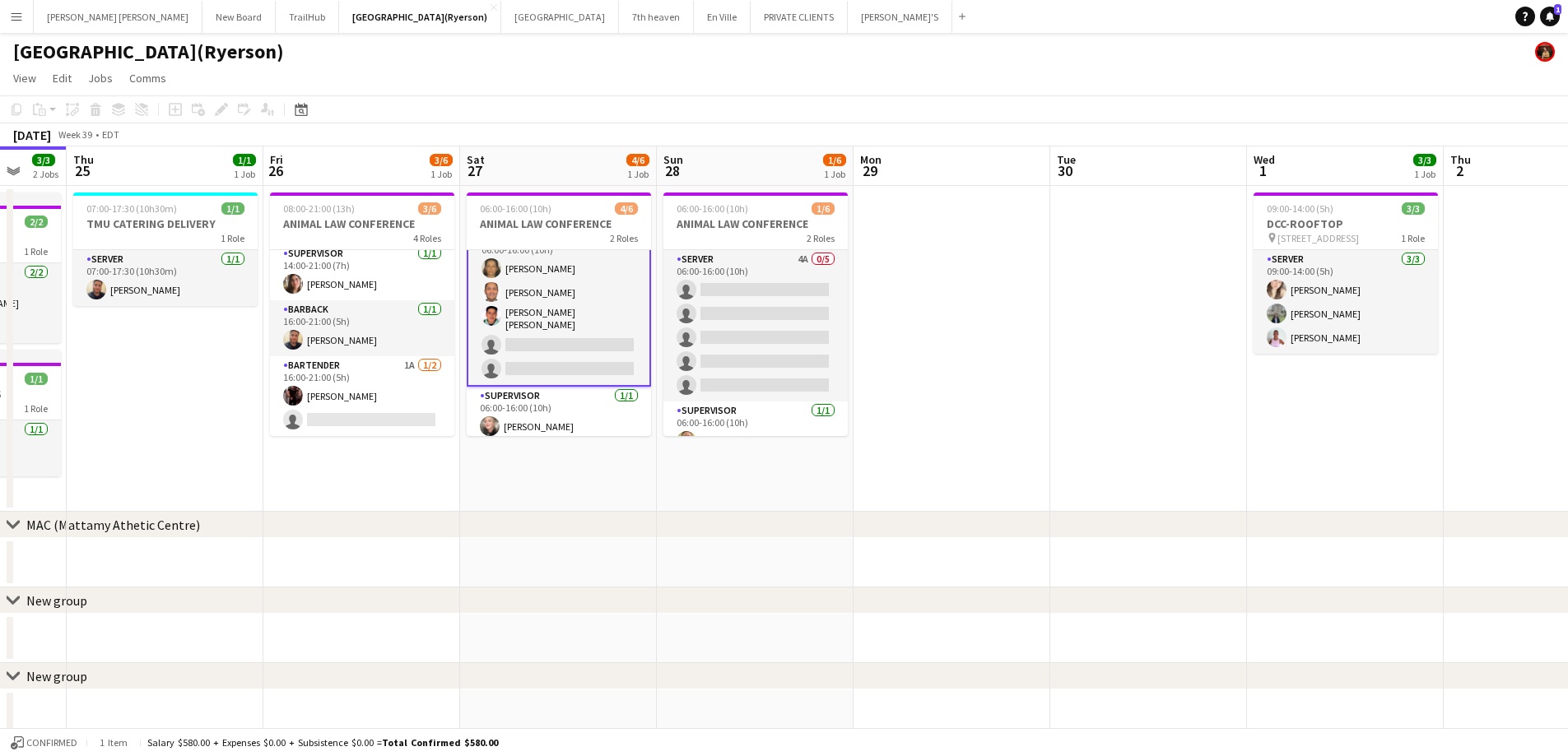
click at [539, 346] on app-card-role "SERVER 1A 3/5 06:00-16:00 (10h) Claudia Forero Carlos Rodriguez Rodolfo Sebasti…" at bounding box center [559, 306] width 185 height 160
click at [539, 347] on app-card-role "SERVER 1A 3/5 06:00-16:00 (10h) Claudia Forero Carlos Rodriguez Rodolfo Sebasti…" at bounding box center [559, 306] width 185 height 160
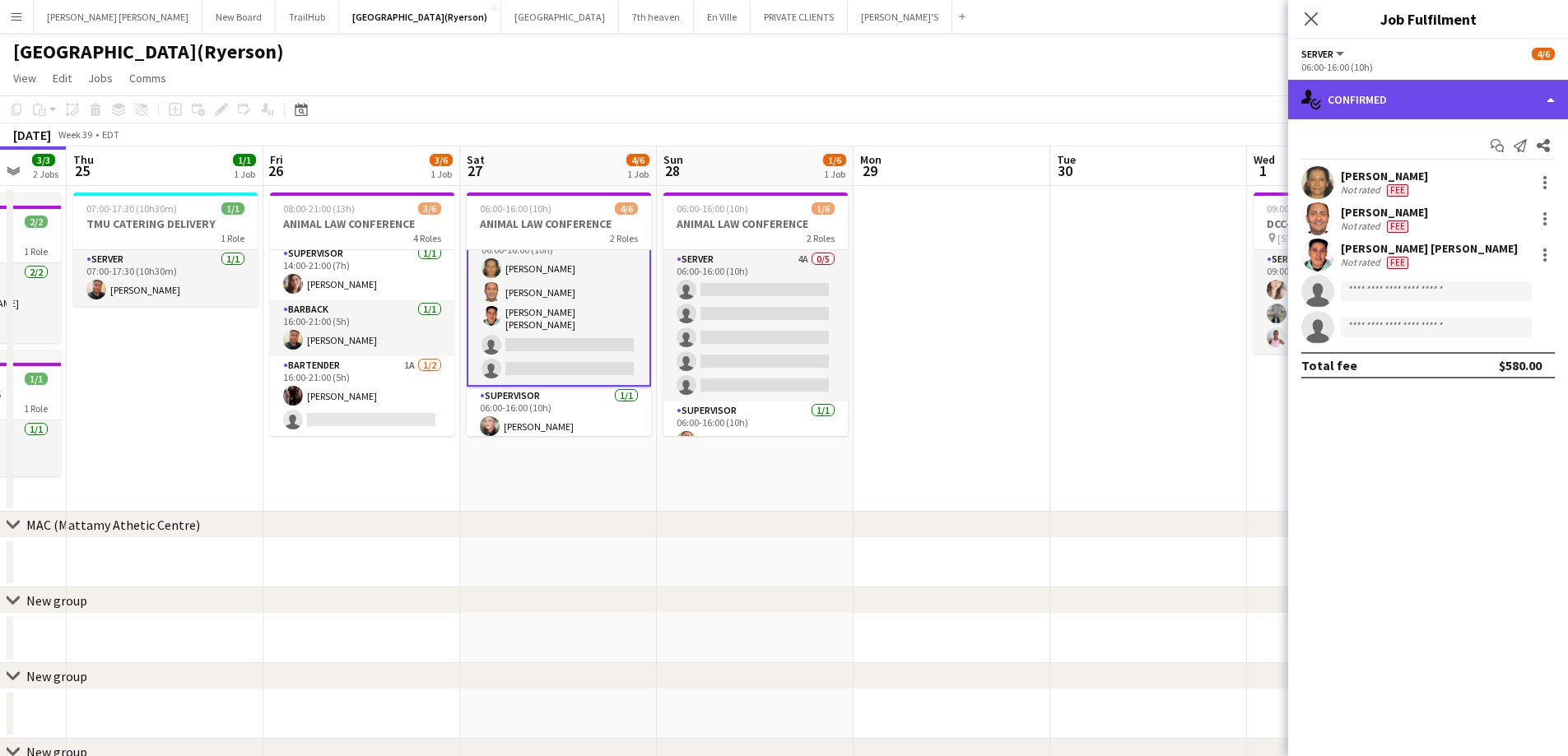
click at [1394, 101] on div "single-neutral-actions-check-2 Confirmed" at bounding box center [1427, 100] width 280 height 40
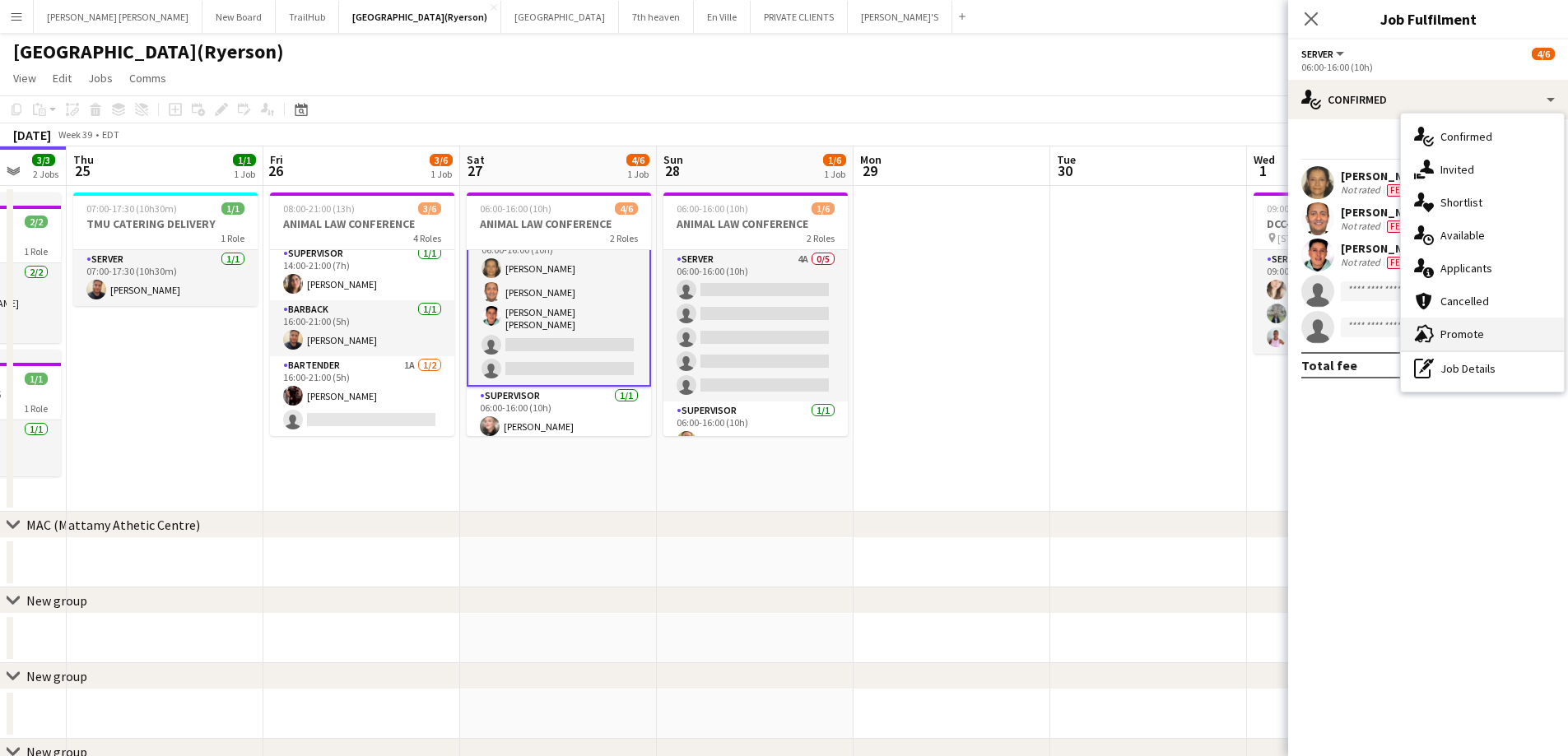
click at [1466, 341] on span "Promote" at bounding box center [1462, 334] width 44 height 15
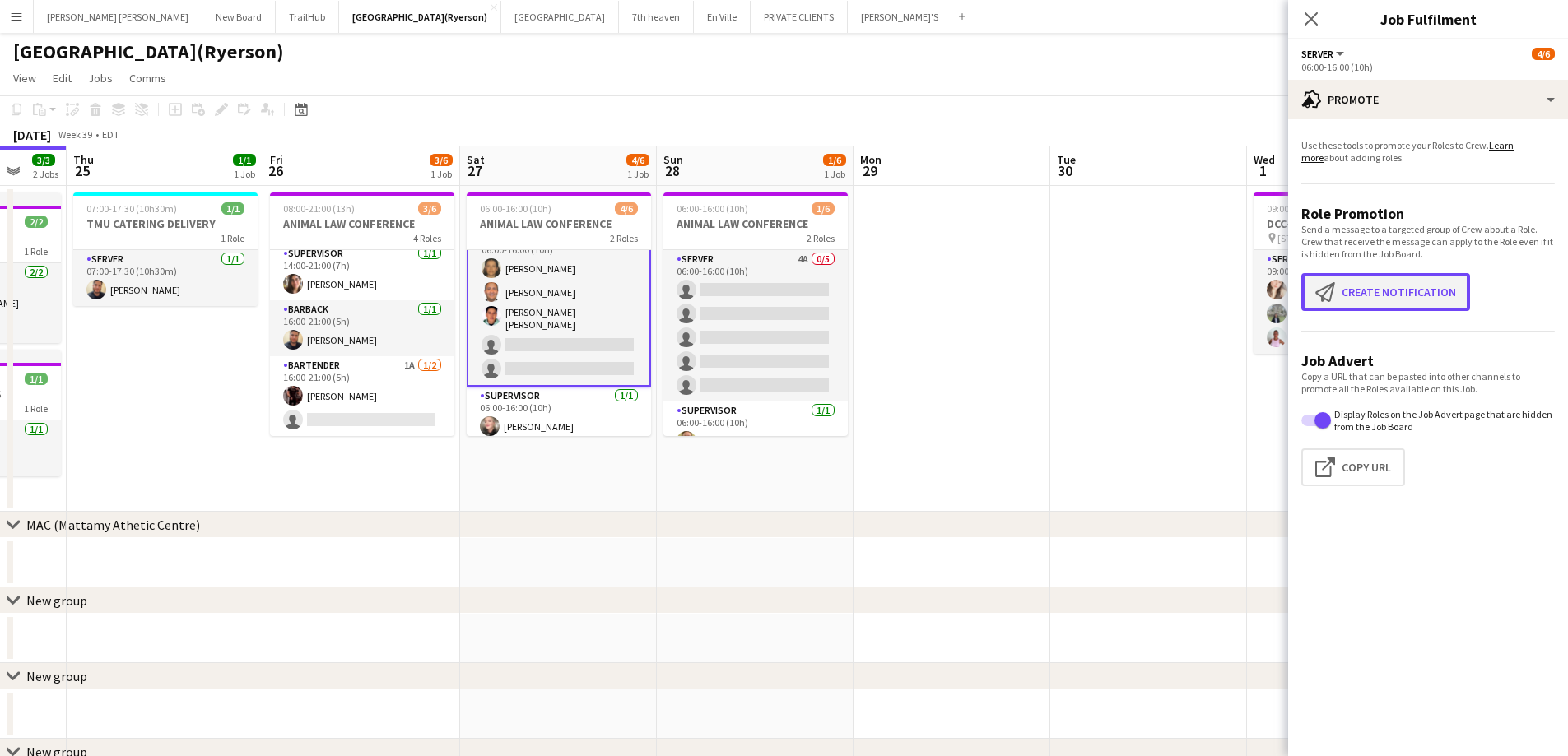
click at [1345, 287] on button "Create notification Create notification" at bounding box center [1385, 293] width 168 height 38
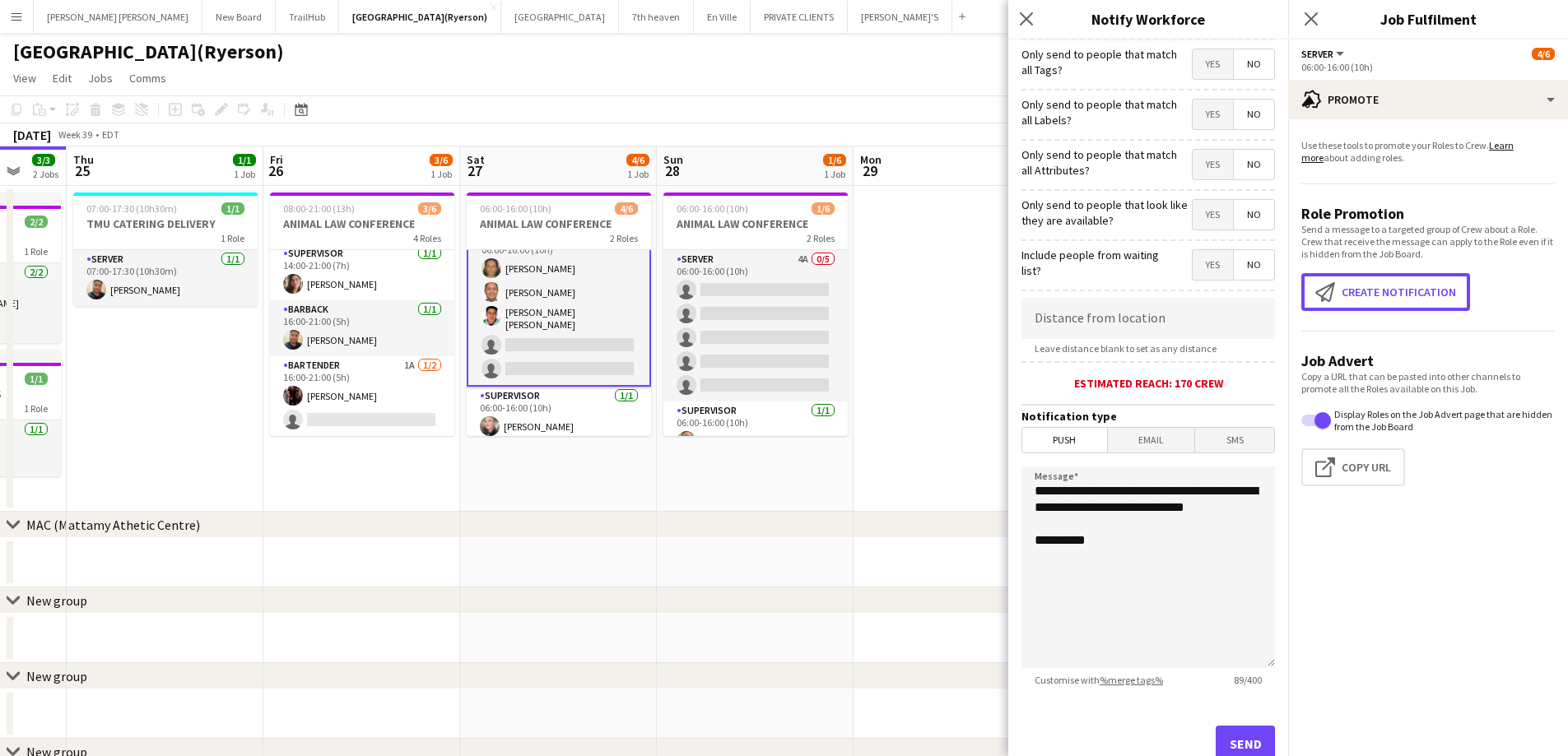
scroll to position [150, 0]
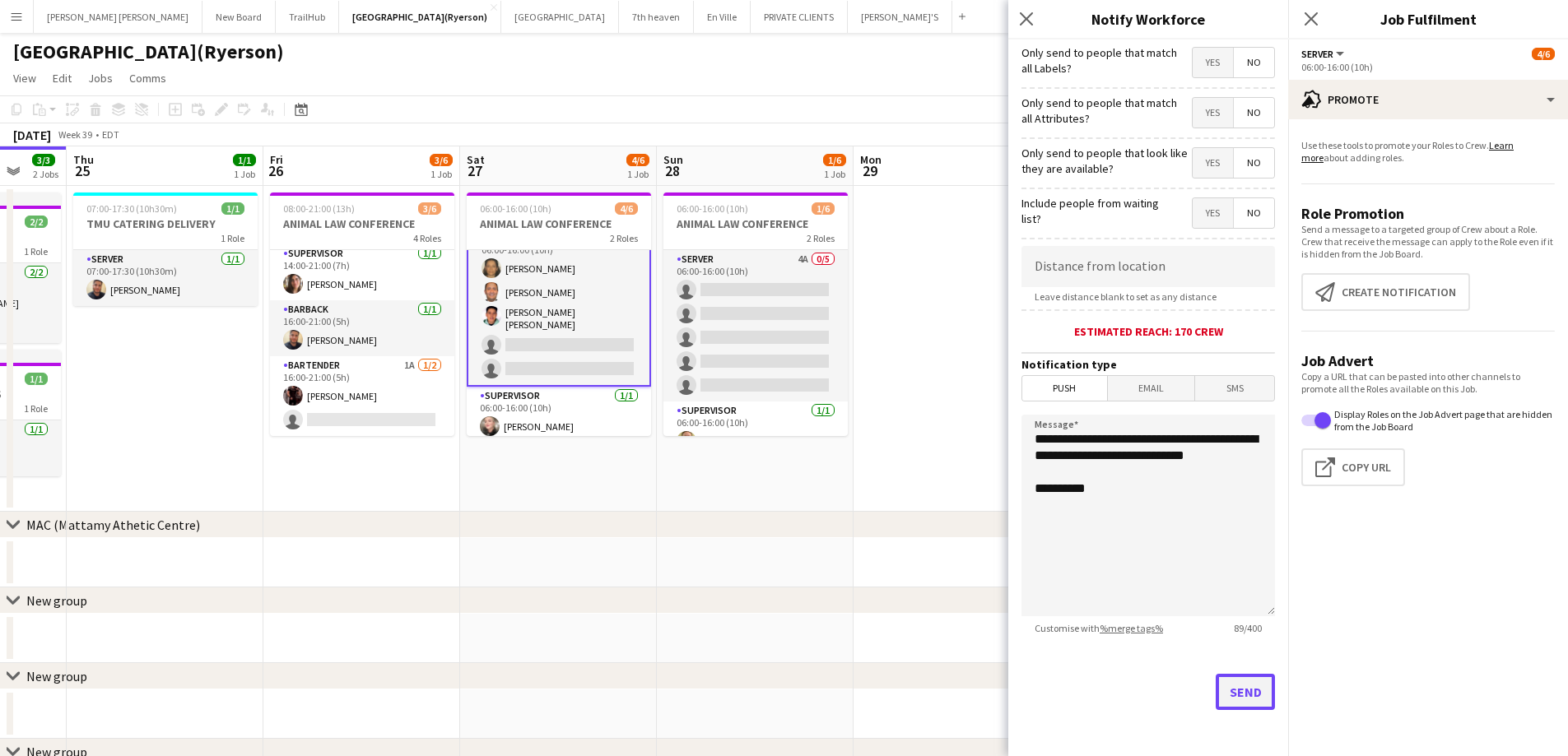
click at [1216, 702] on button "Send" at bounding box center [1245, 692] width 60 height 36
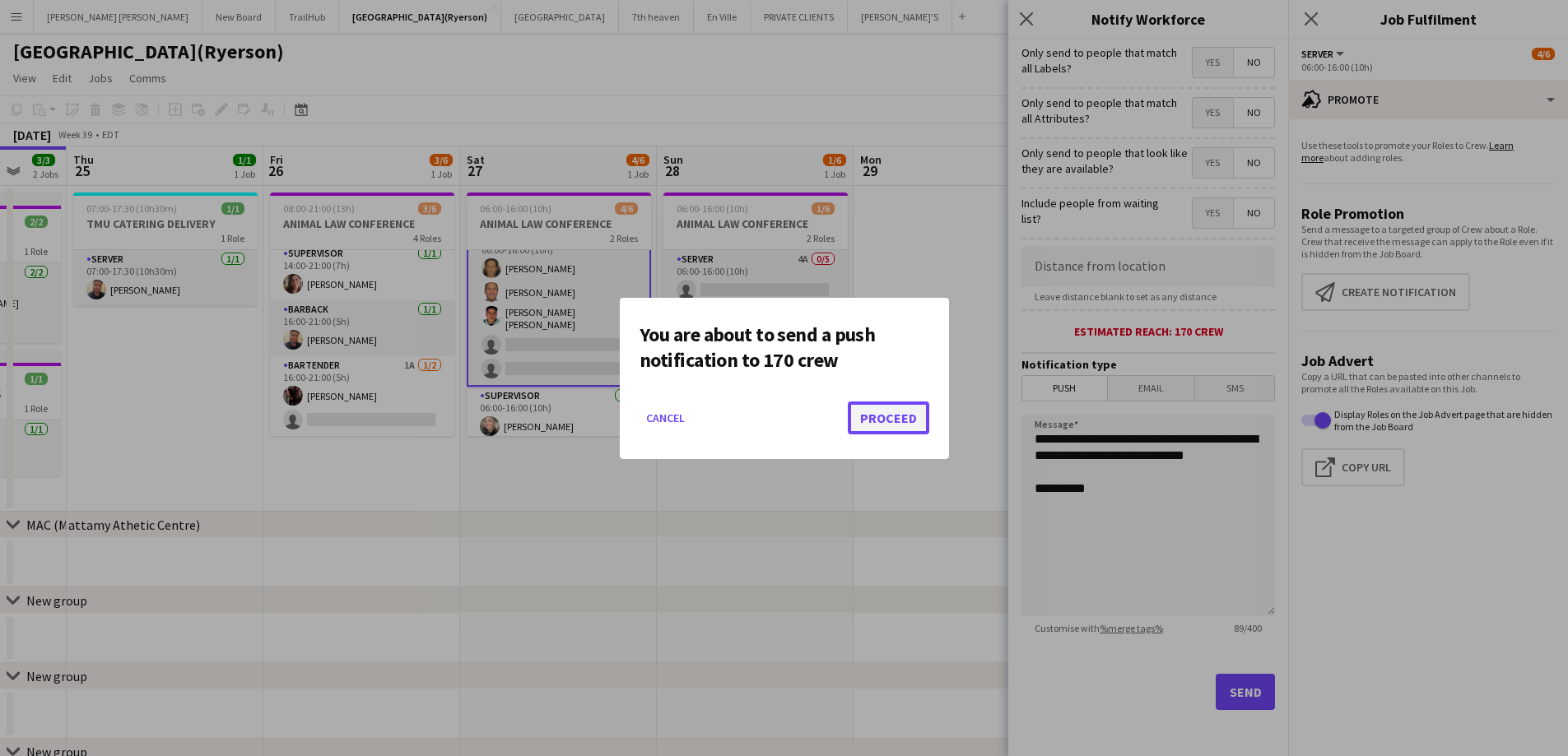
click at [880, 415] on button "Proceed" at bounding box center [888, 418] width 81 height 33
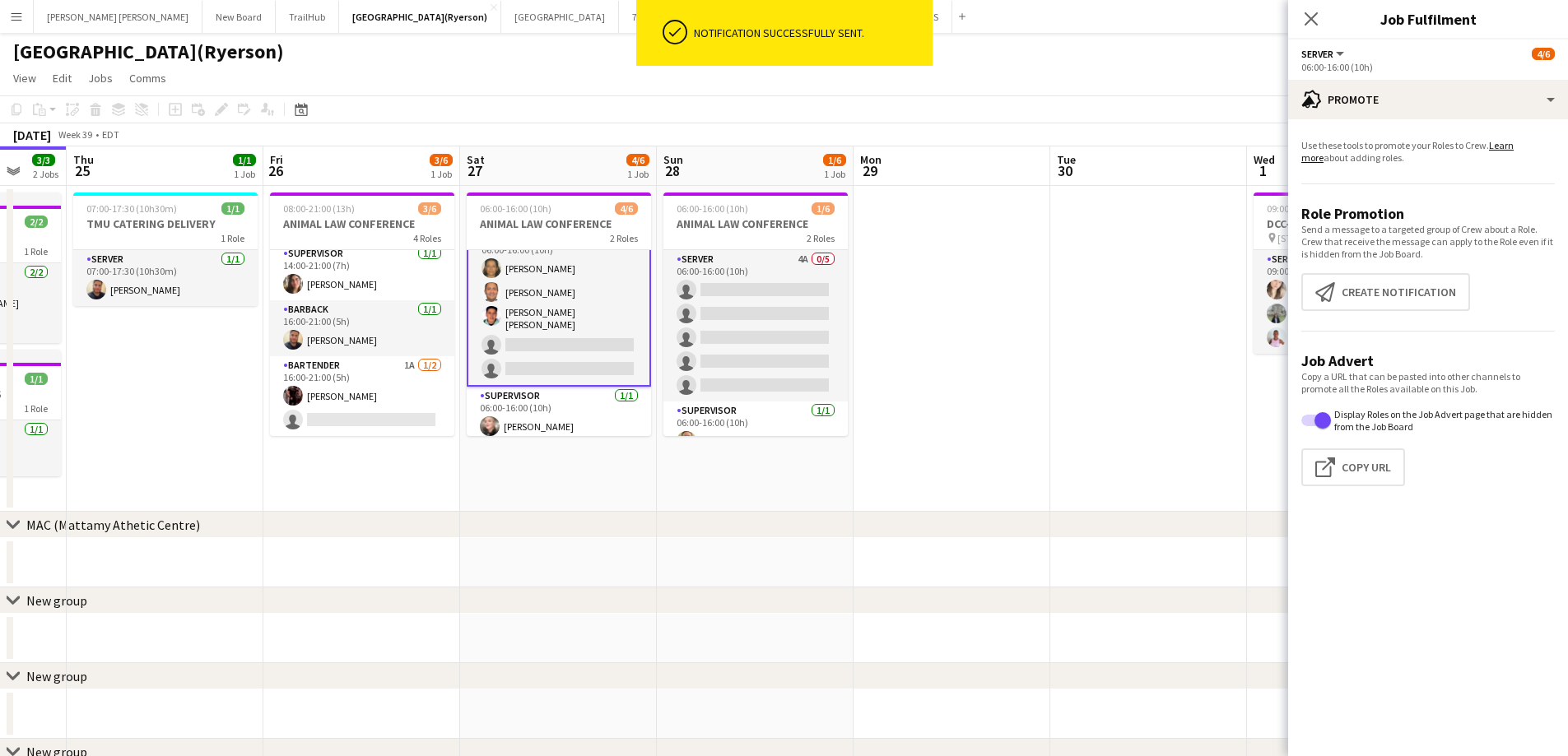
click at [1315, 18] on icon "Close pop-in" at bounding box center [1311, 18] width 13 height 13
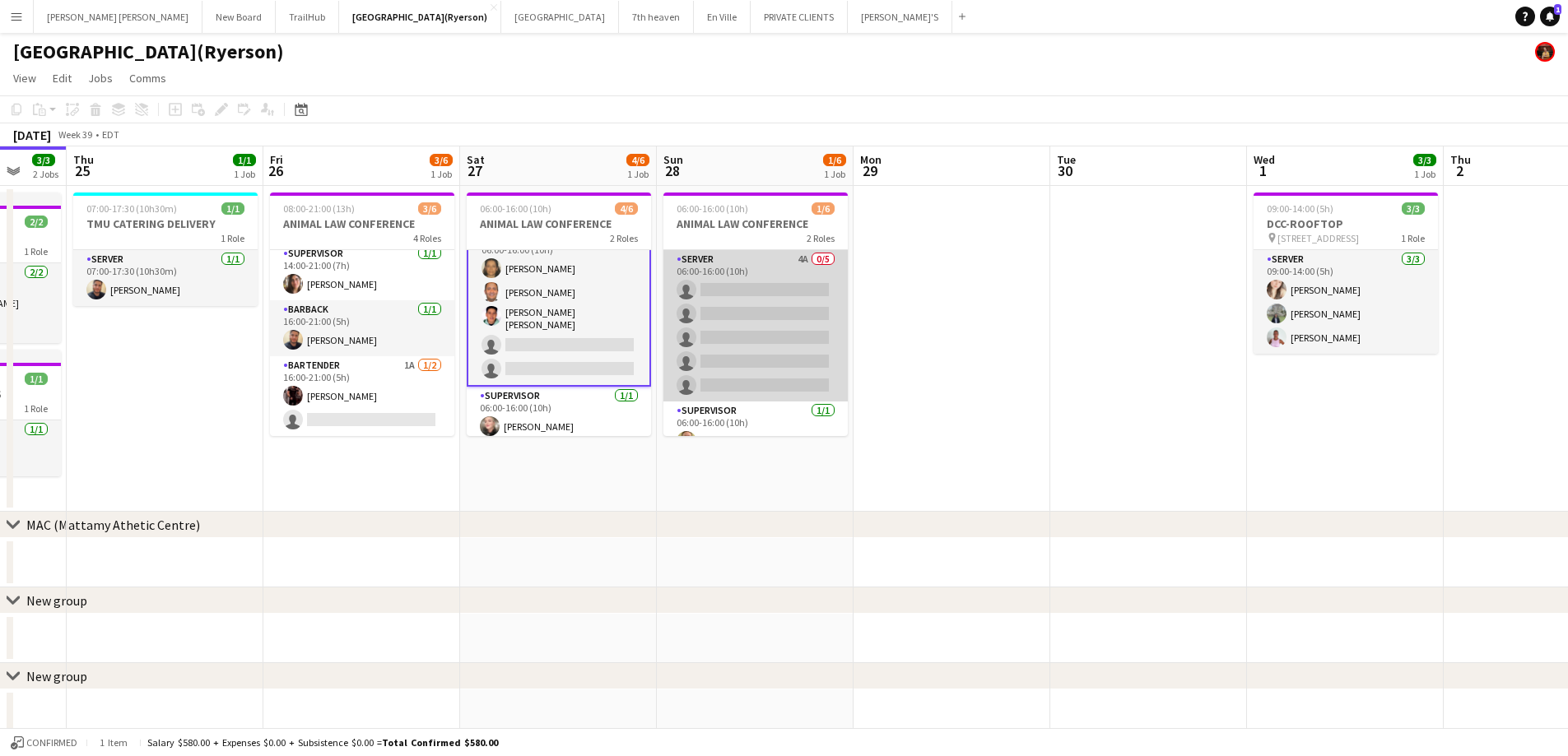
click at [788, 290] on app-card-role "SERVER 4A 0/5 06:00-16:00 (10h) single-neutral-actions single-neutral-actions s…" at bounding box center [756, 325] width 185 height 151
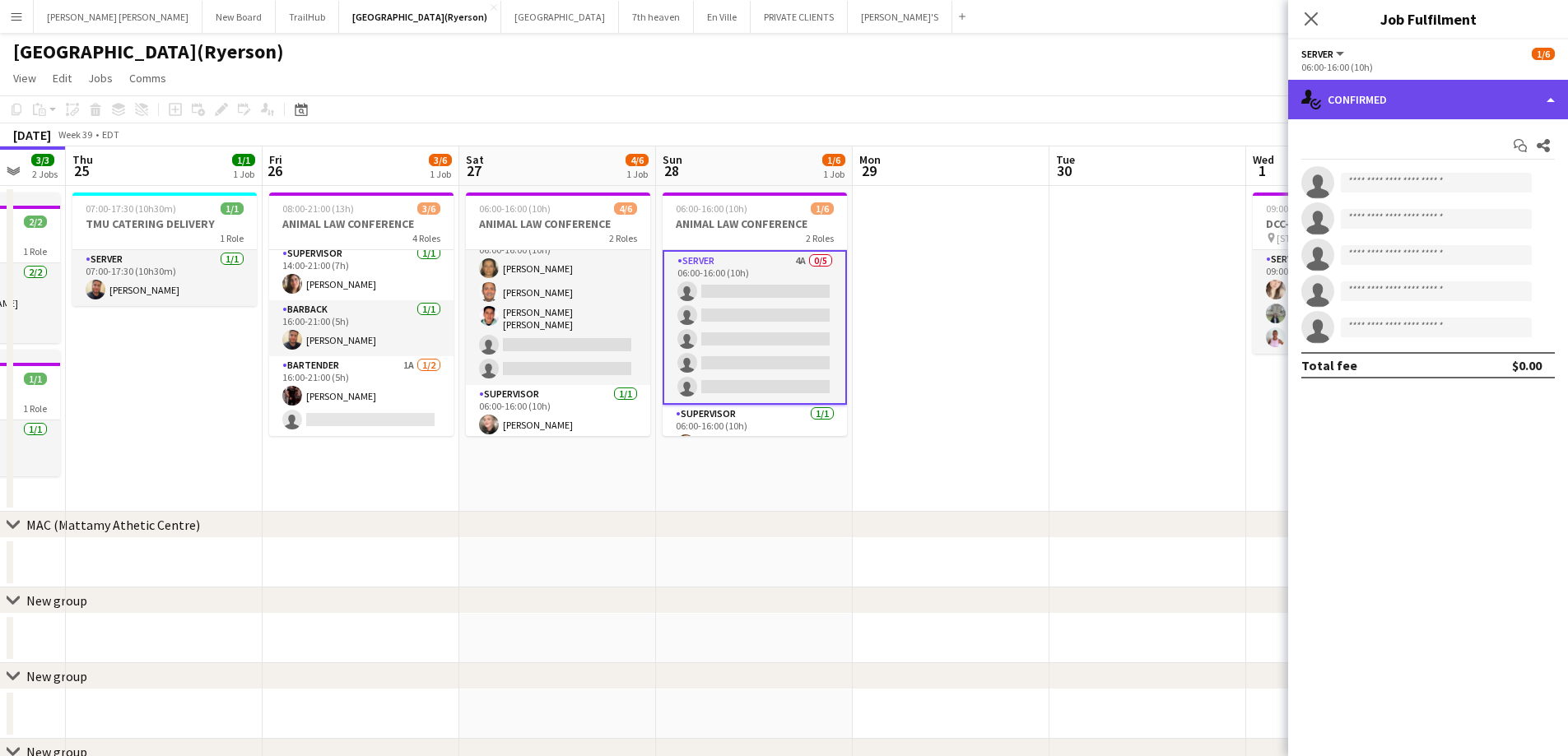
click at [1356, 110] on div "single-neutral-actions-check-2 Confirmed" at bounding box center [1427, 100] width 280 height 40
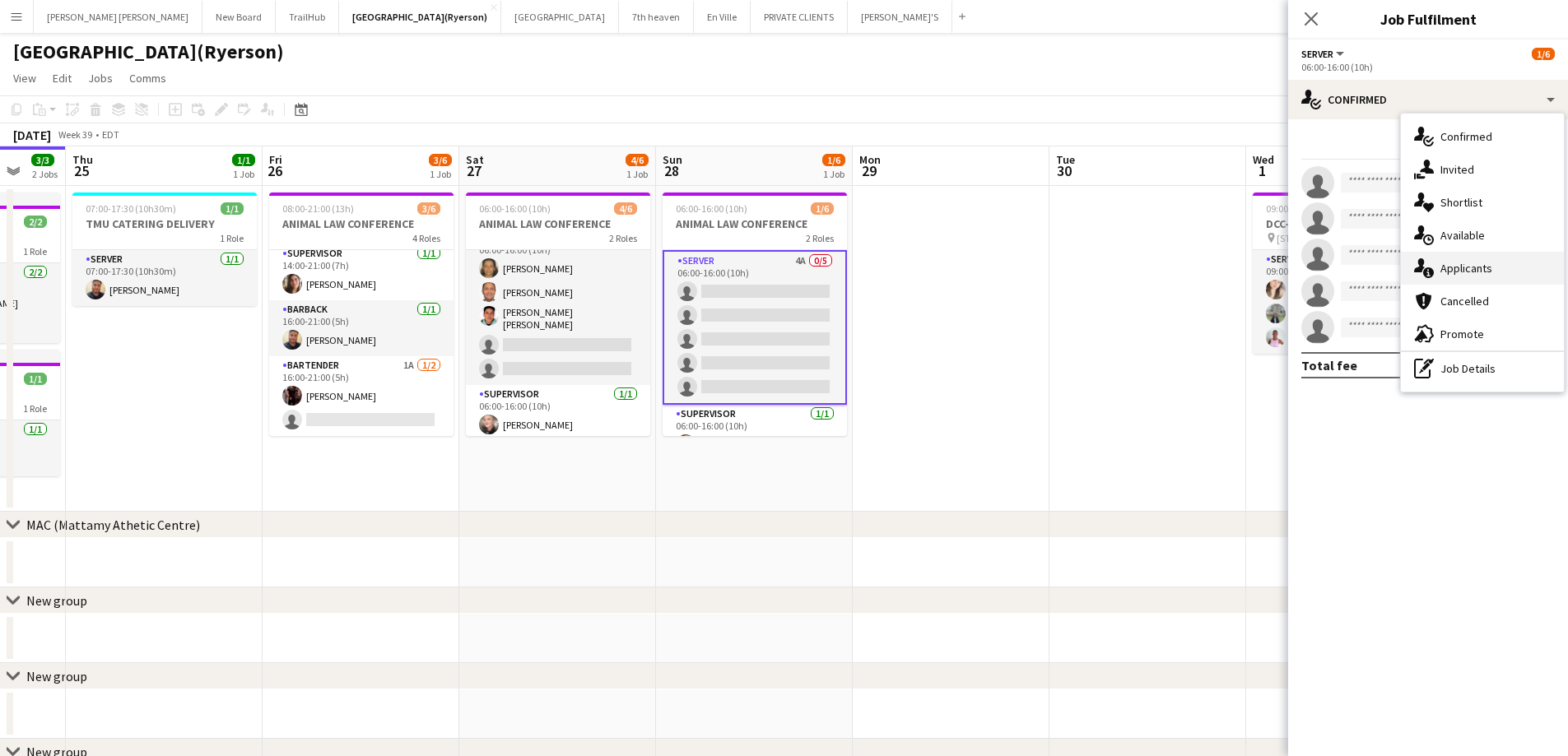
click at [1461, 262] on span "Applicants" at bounding box center [1466, 268] width 52 height 15
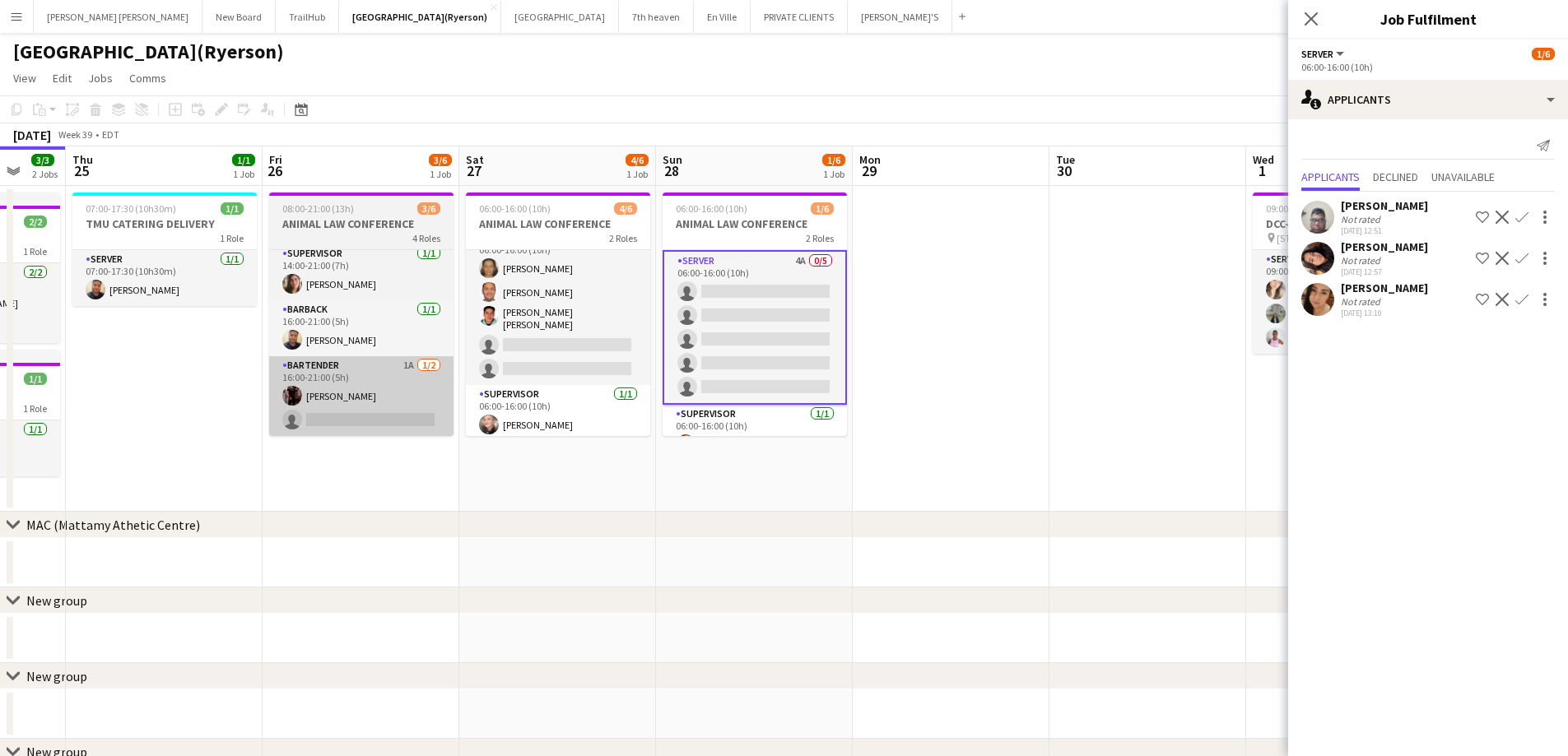
click at [329, 418] on app-card-role "BARTENDER 1A 1/2 16:00-21:00 (5h) Joseph Ernesto single-neutral-actions" at bounding box center [362, 396] width 185 height 80
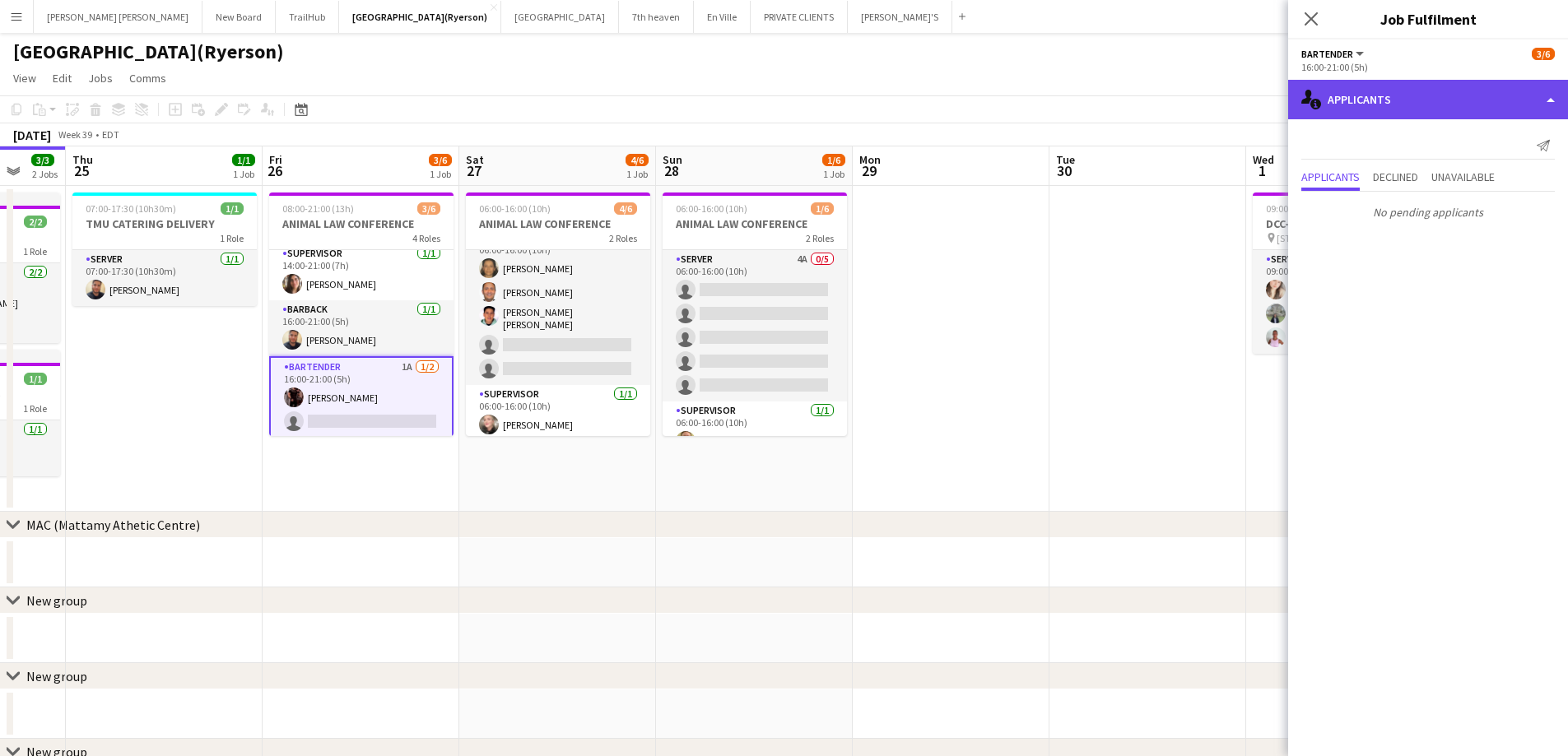
click at [1401, 104] on div "single-neutral-actions-information Applicants" at bounding box center [1427, 100] width 280 height 40
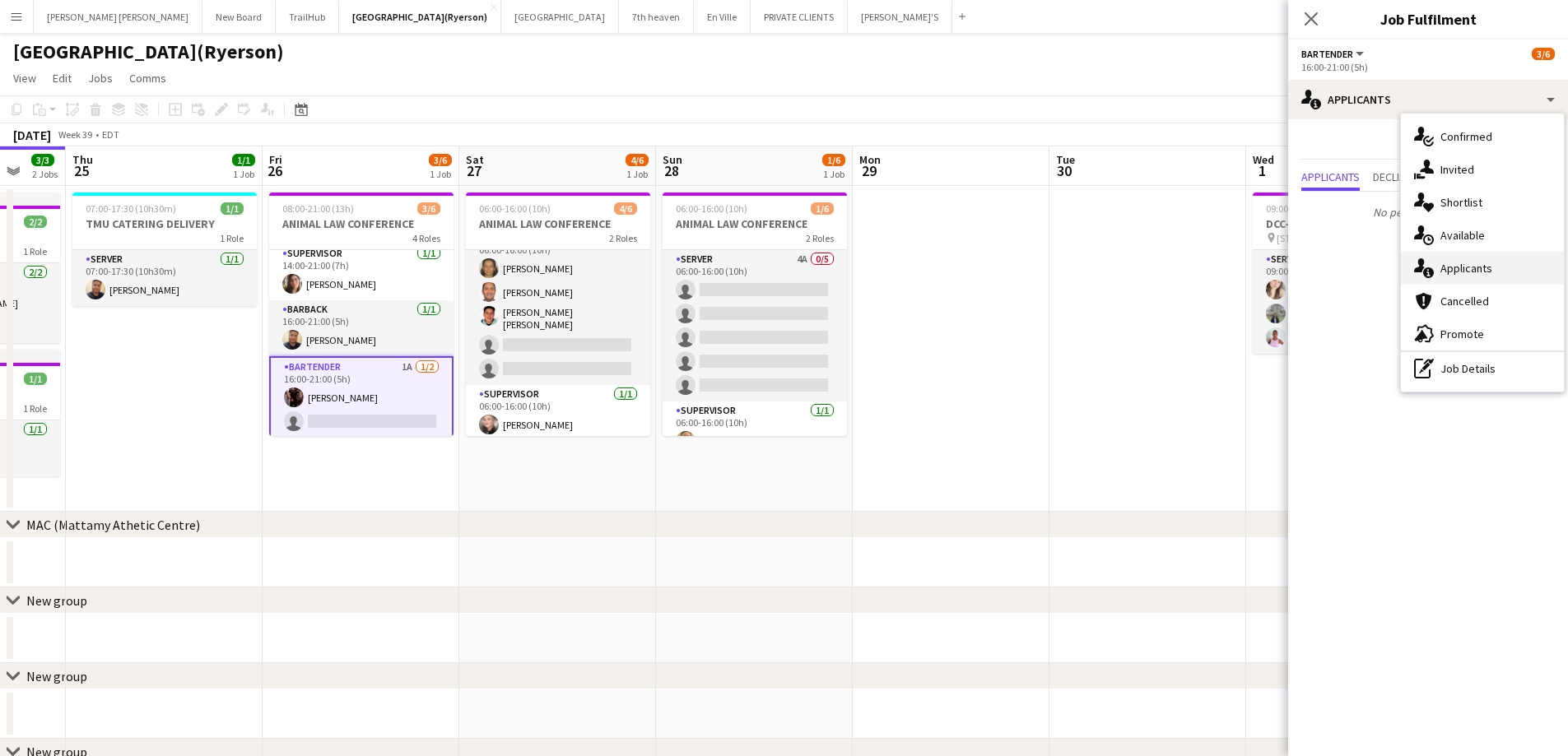
click at [1499, 264] on div "single-neutral-actions-information Applicants" at bounding box center [1482, 268] width 163 height 33
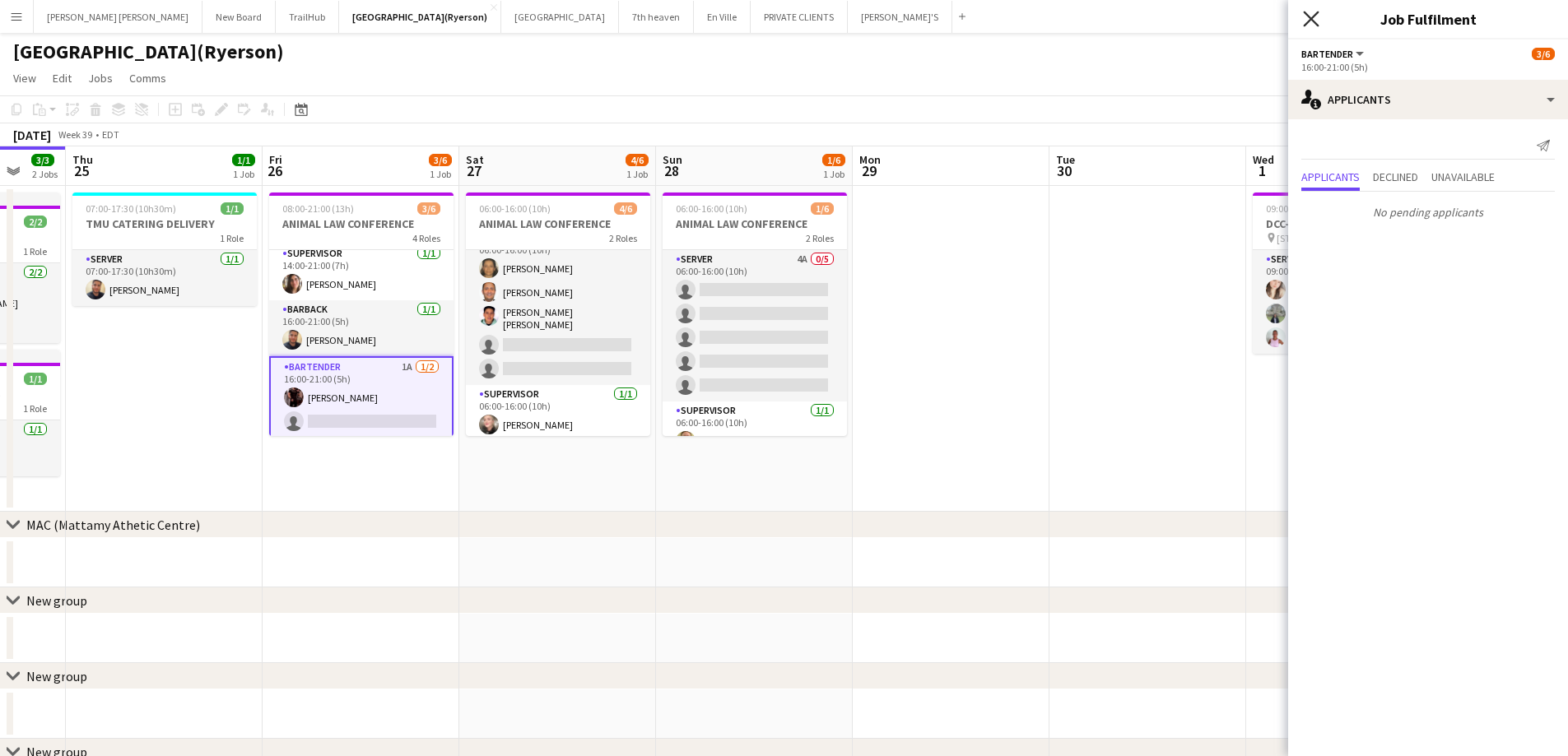
click at [1313, 24] on icon "Close pop-in" at bounding box center [1311, 18] width 16 height 16
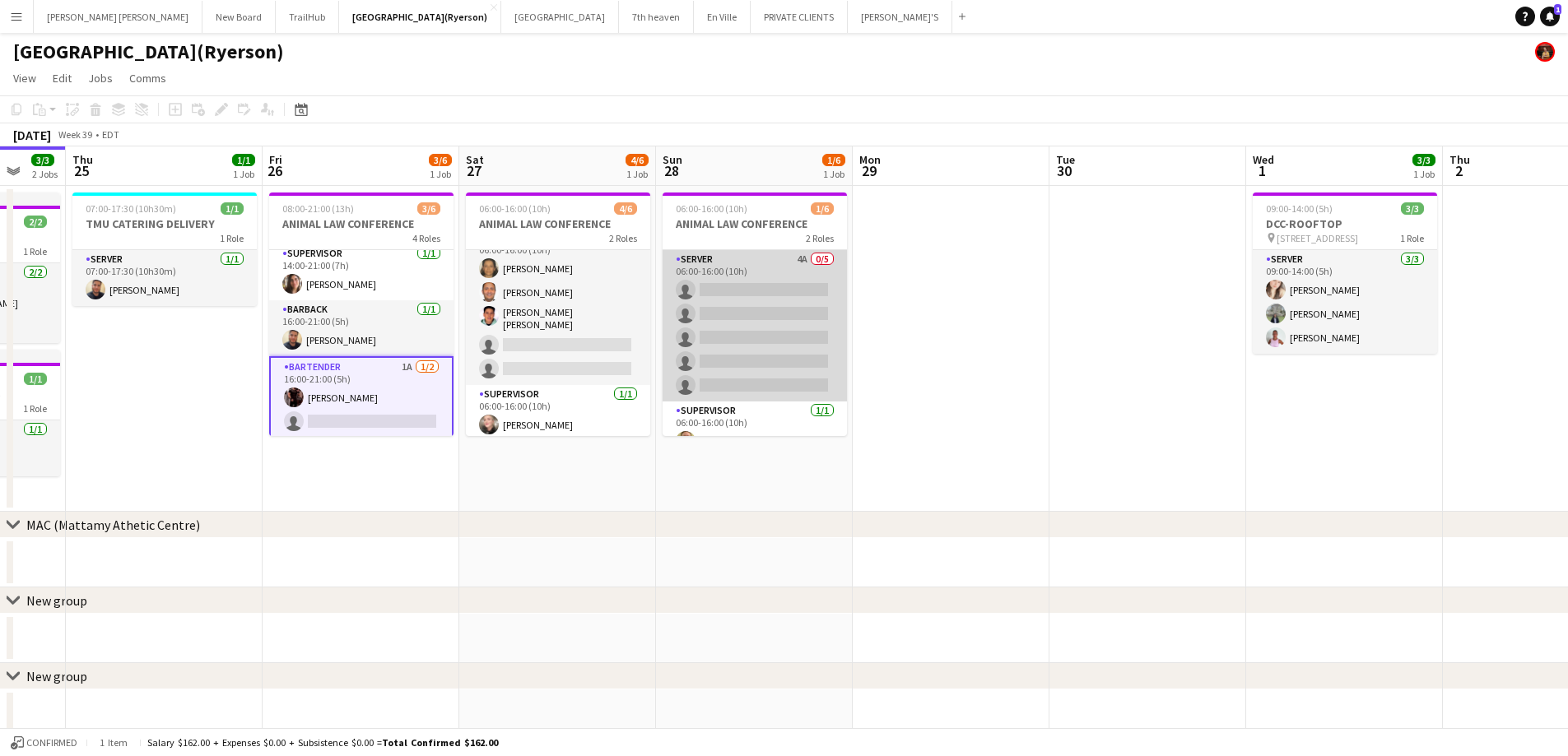
click at [766, 299] on app-card-role "SERVER 4A 0/5 06:00-16:00 (10h) single-neutral-actions single-neutral-actions s…" at bounding box center [755, 325] width 185 height 151
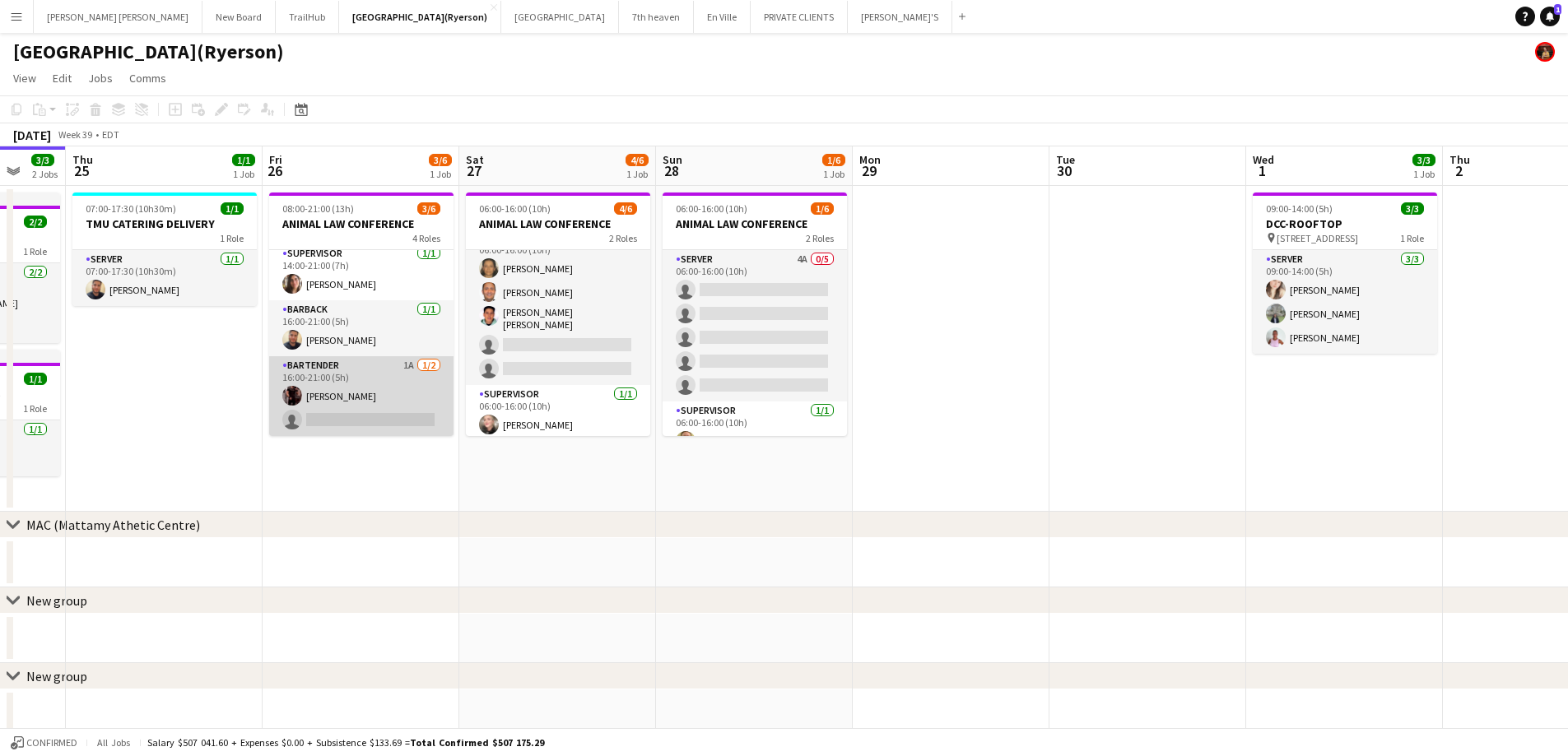
click at [375, 419] on app-card-role "BARTENDER 1A 1/2 16:00-21:00 (5h) Joseph Ernesto single-neutral-actions" at bounding box center [362, 396] width 185 height 80
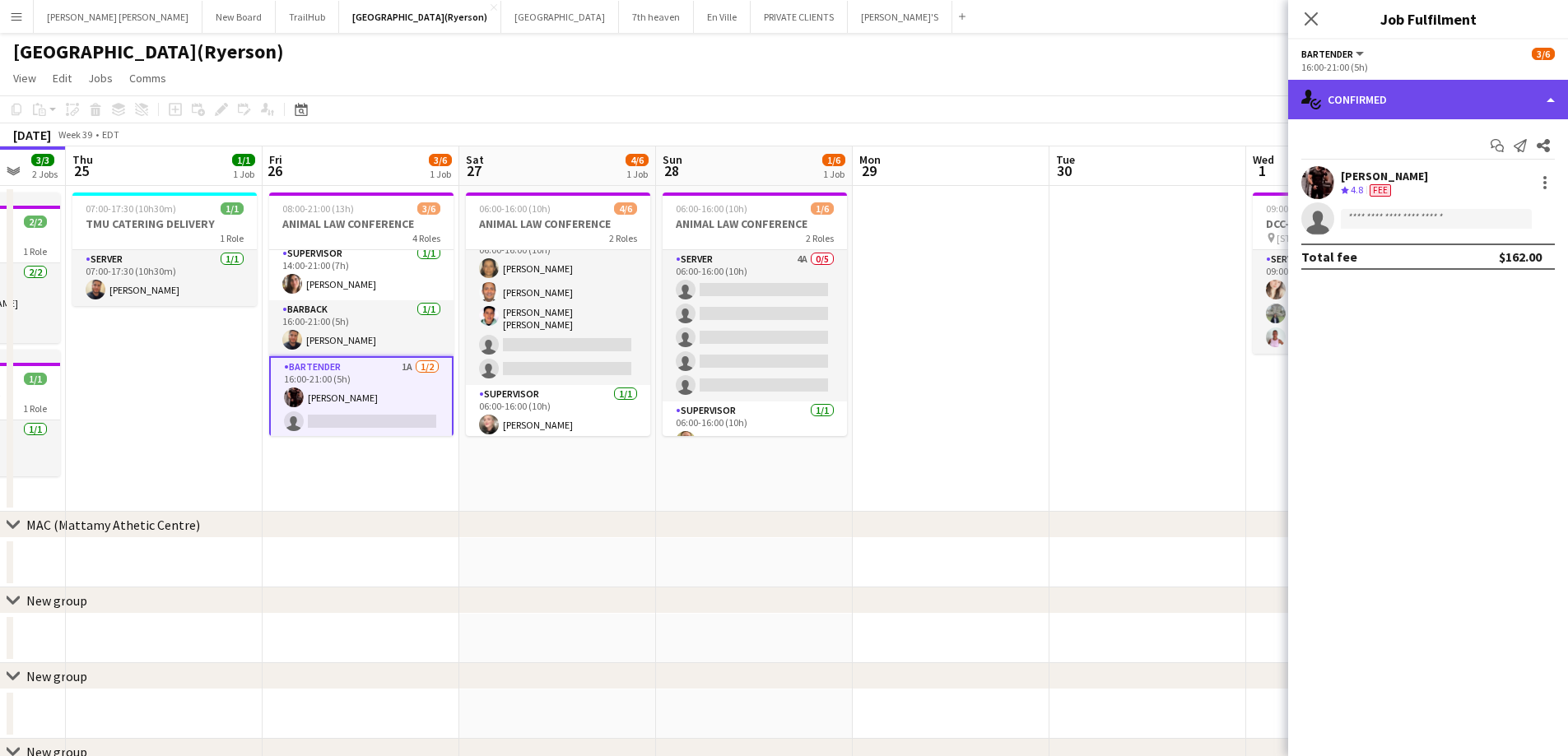
click at [1454, 97] on div "single-neutral-actions-check-2 Confirmed" at bounding box center [1427, 100] width 280 height 40
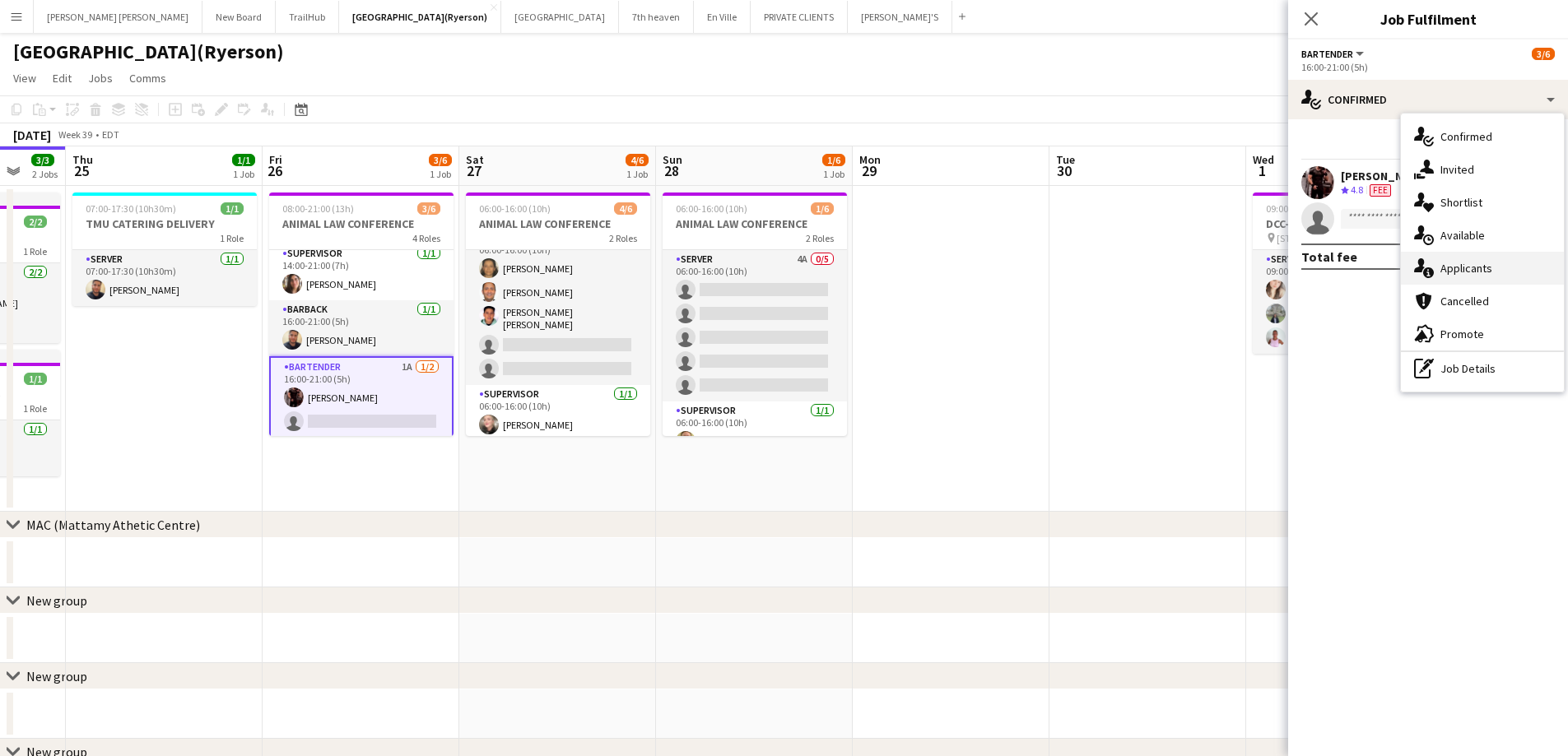
click at [1481, 262] on span "Applicants" at bounding box center [1466, 268] width 52 height 15
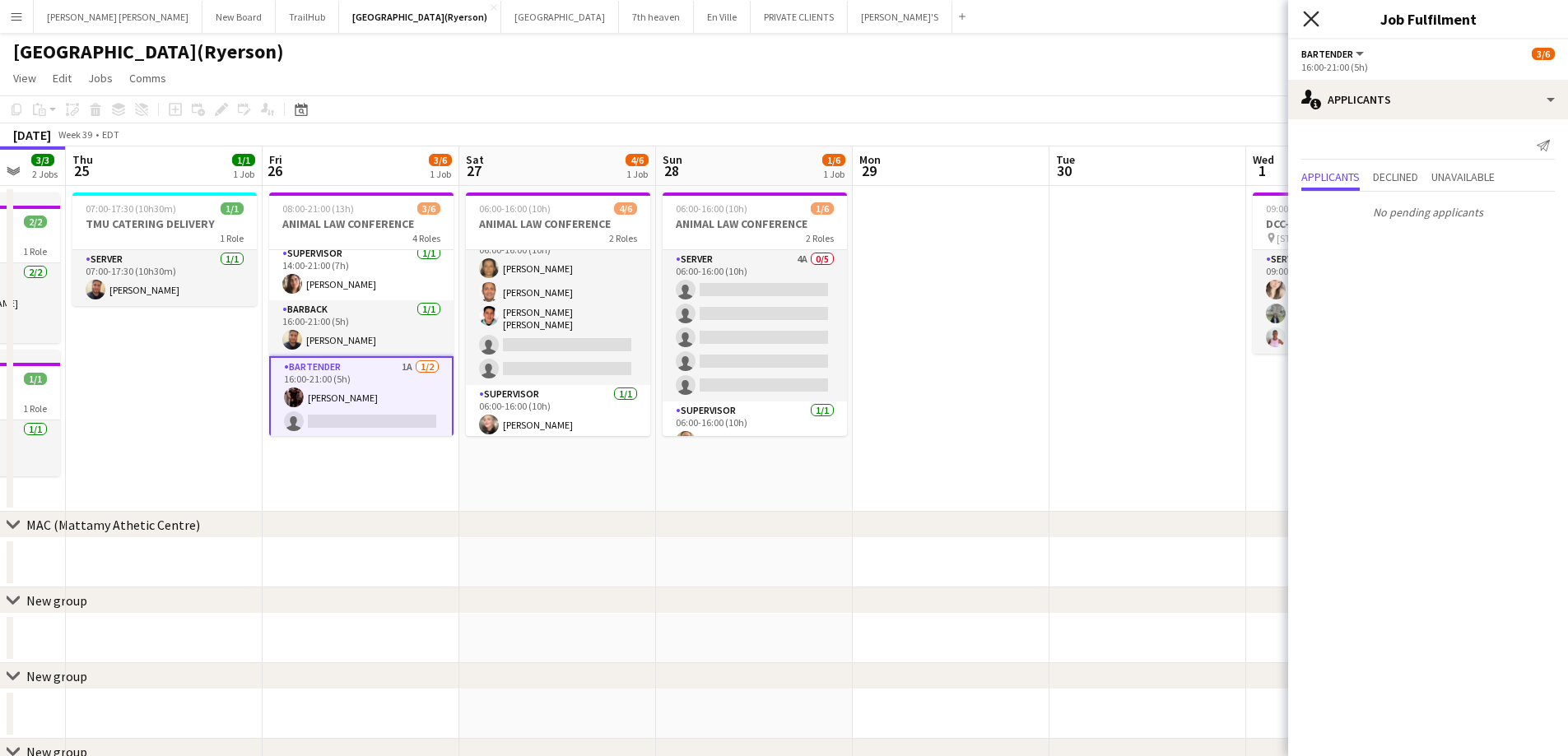
click at [1308, 15] on icon "Close pop-in" at bounding box center [1311, 18] width 16 height 16
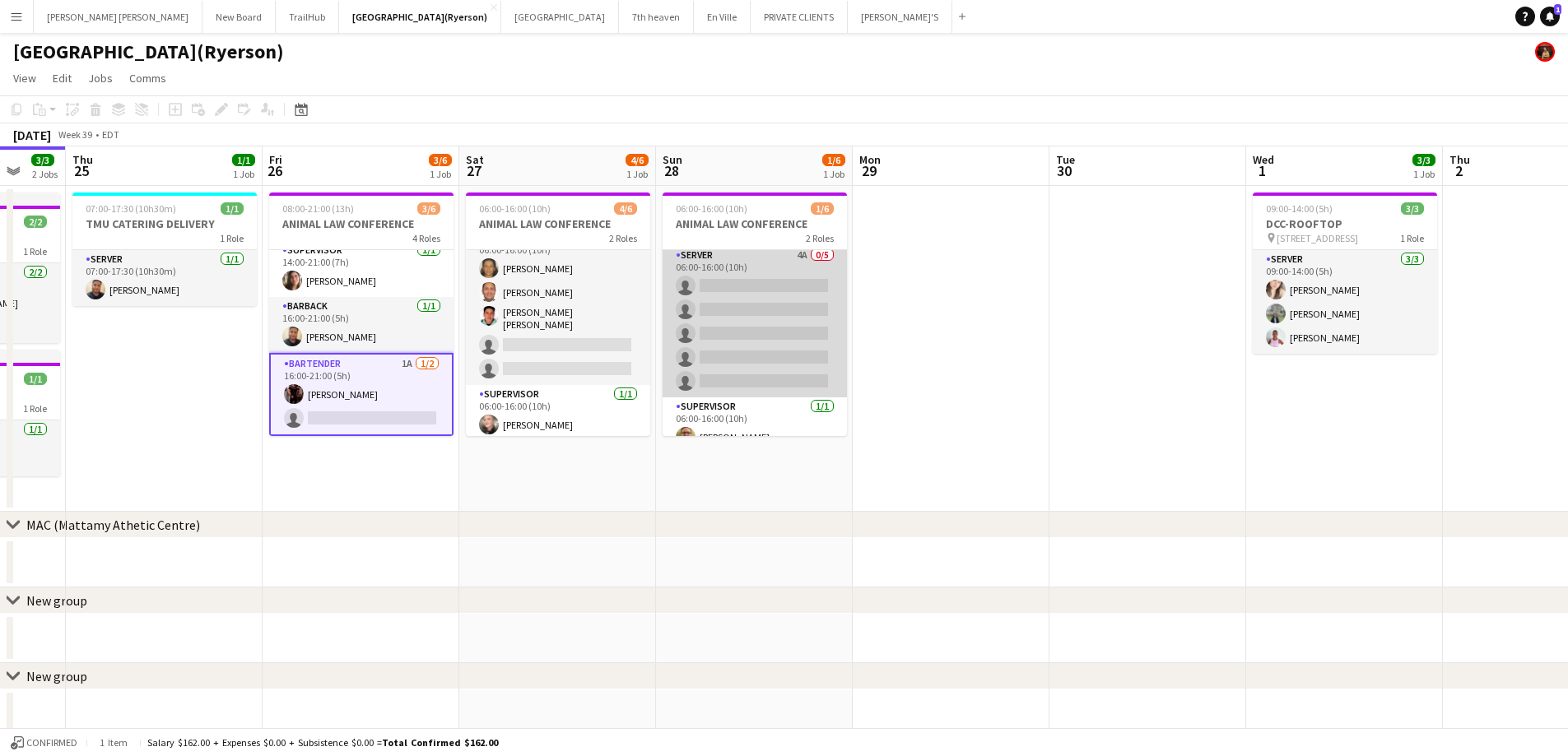
scroll to position [0, 0]
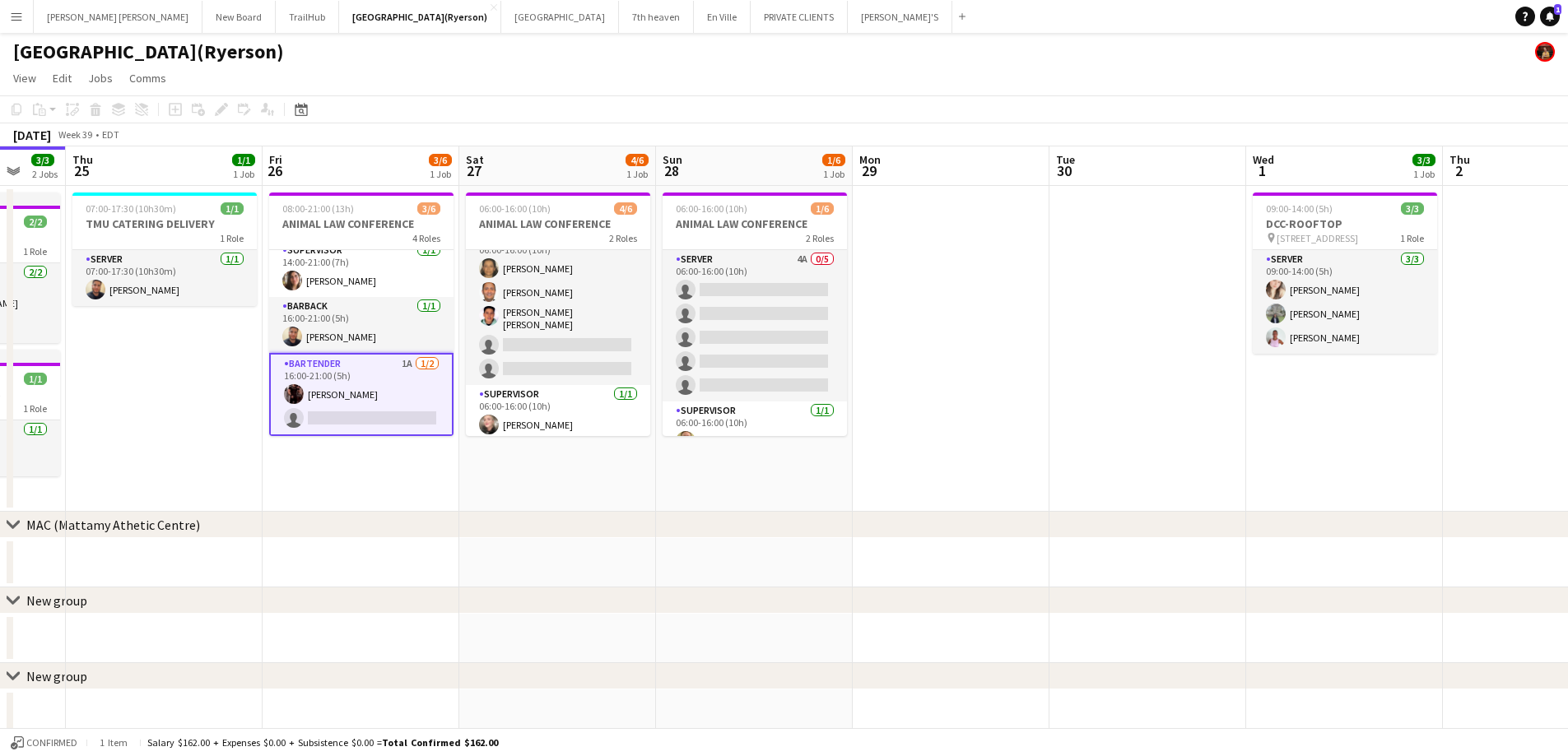
click at [345, 417] on app-card-role "BARTENDER 1A 1/2 16:00-21:00 (5h) Joseph Ernesto single-neutral-actions" at bounding box center [362, 394] width 185 height 83
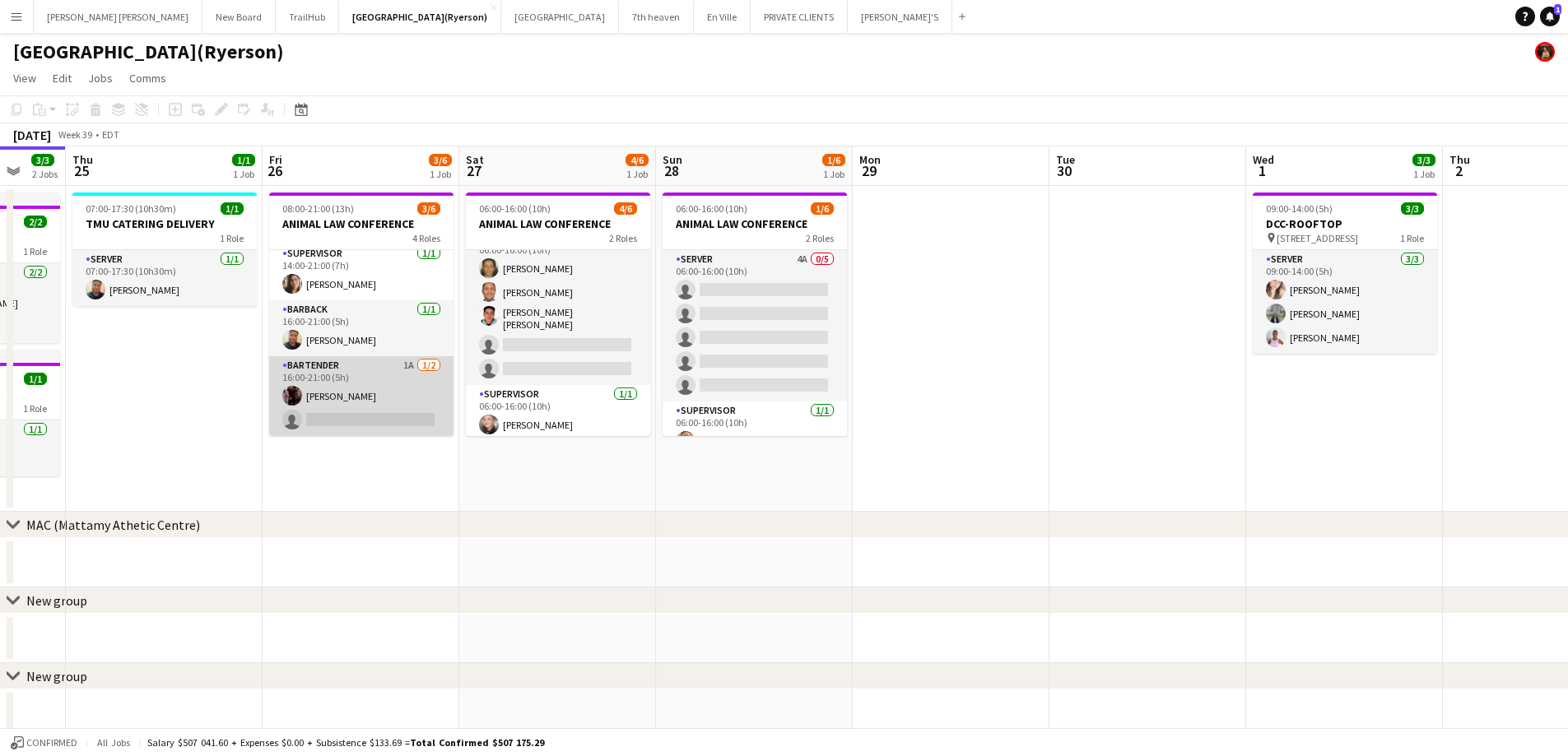
scroll to position [85, 0]
click at [353, 425] on app-card-role "BARTENDER 1A 1/2 16:00-21:00 (5h) Joseph Ernesto single-neutral-actions" at bounding box center [362, 396] width 185 height 80
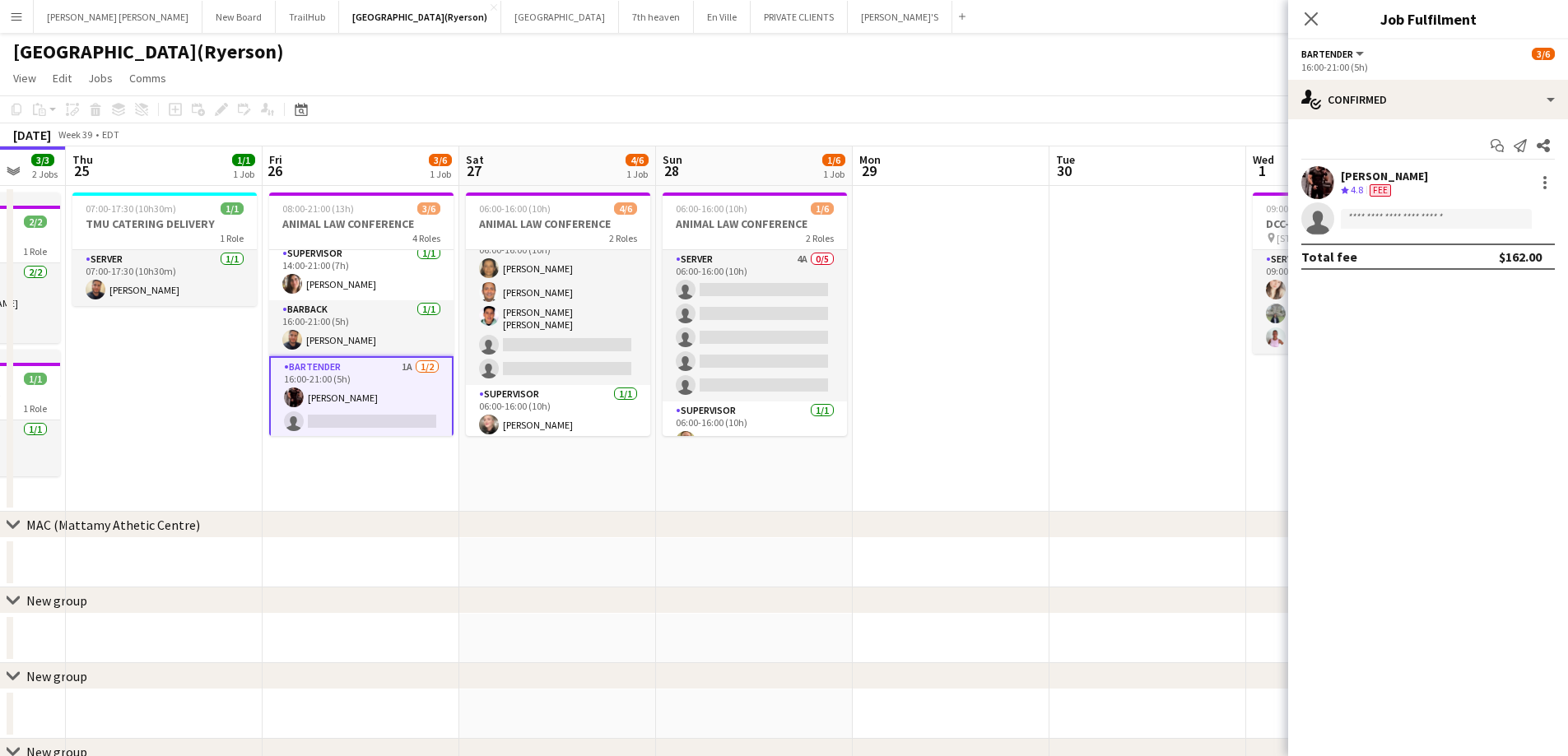
scroll to position [89, 0]
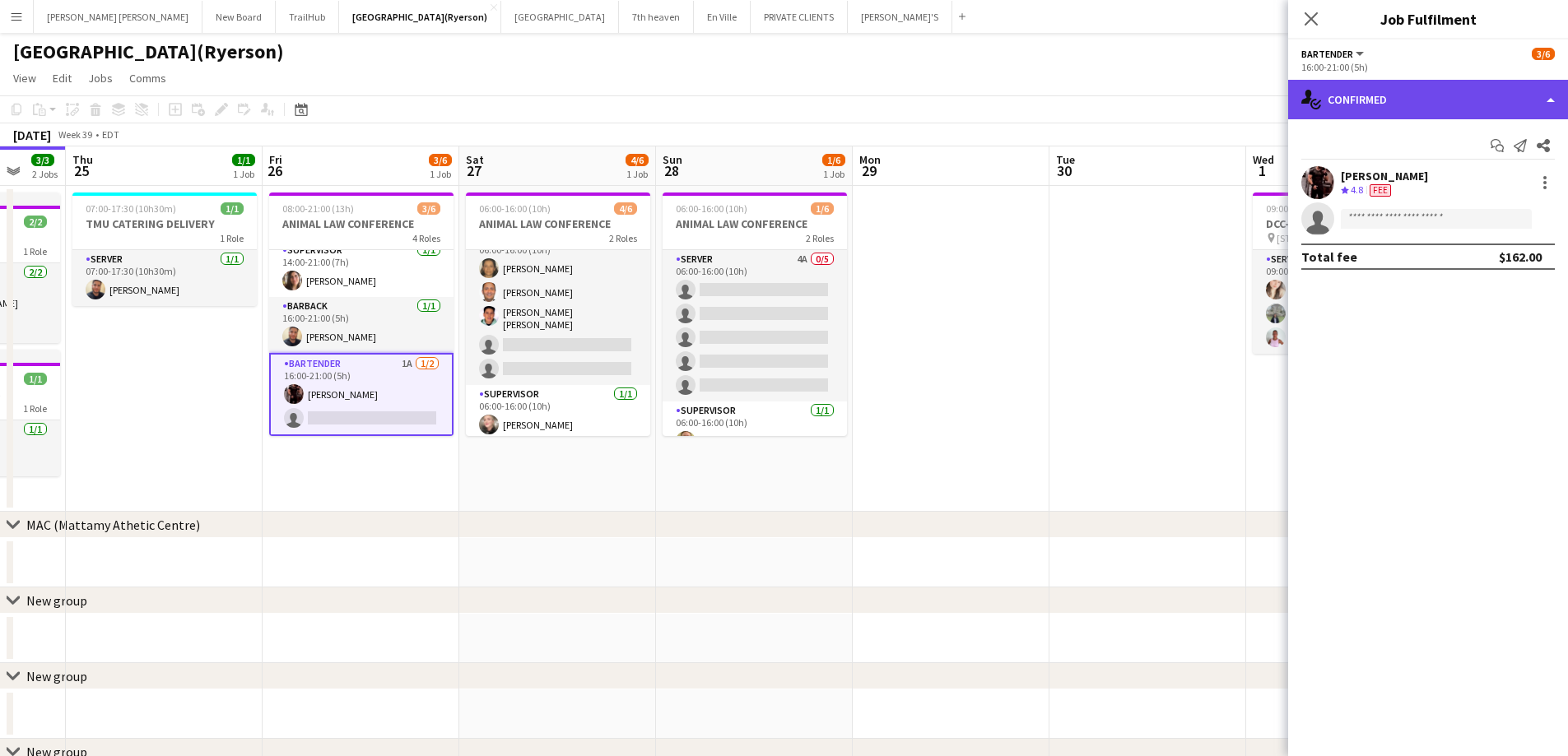
click at [1401, 95] on div "single-neutral-actions-check-2 Confirmed" at bounding box center [1427, 100] width 280 height 40
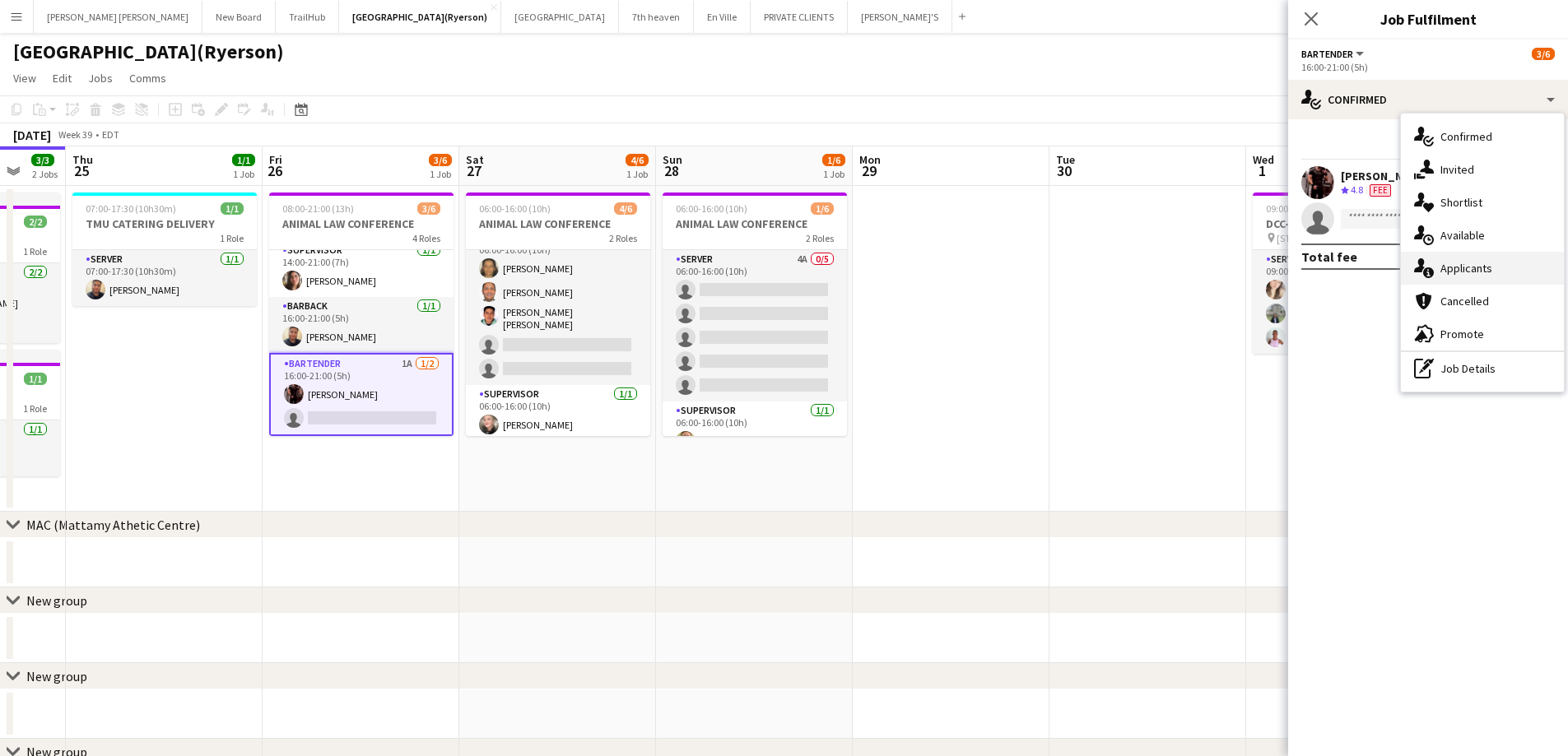
click at [1458, 275] on span "Applicants" at bounding box center [1466, 268] width 52 height 15
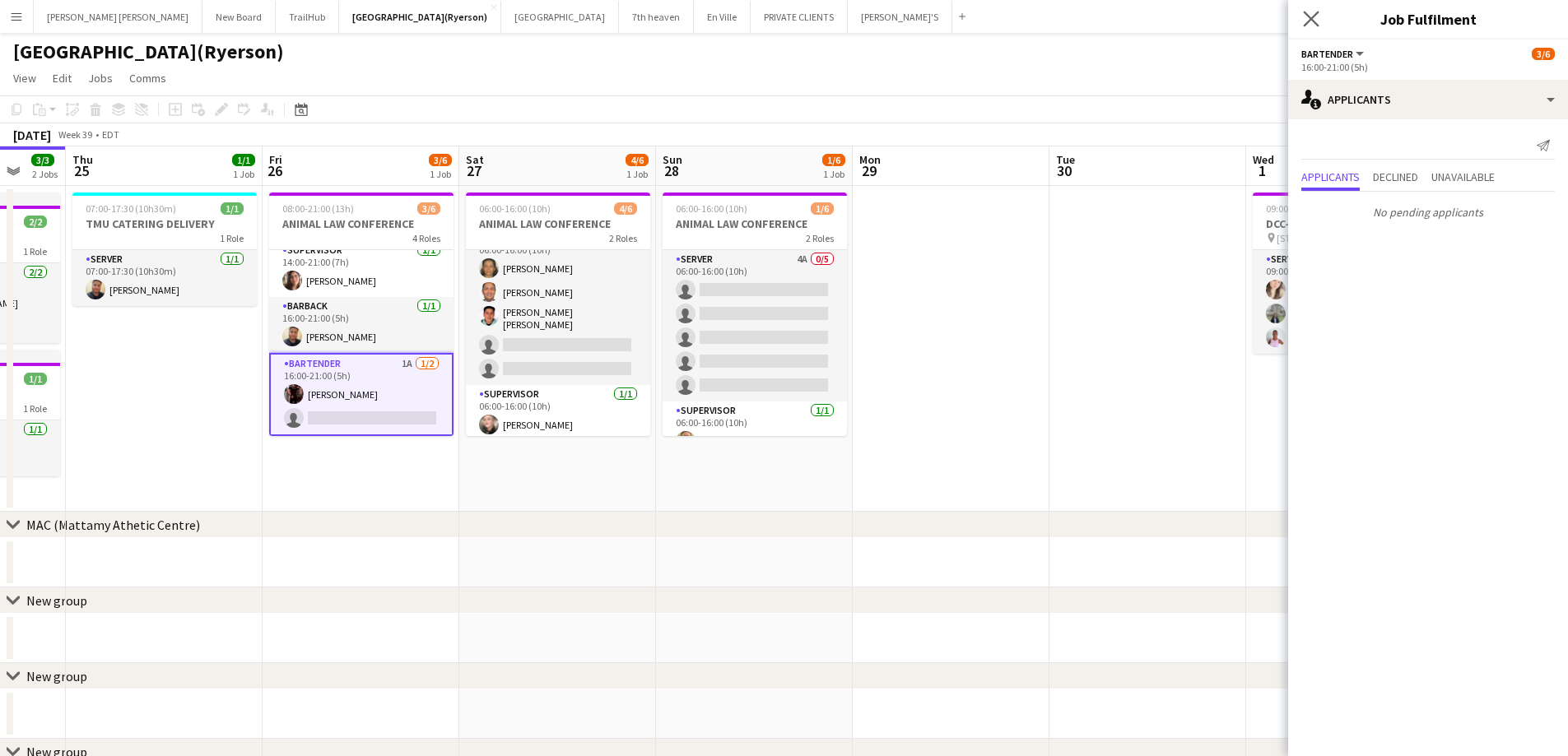
click at [1302, 21] on app-icon "Close pop-in" at bounding box center [1312, 20] width 24 height 24
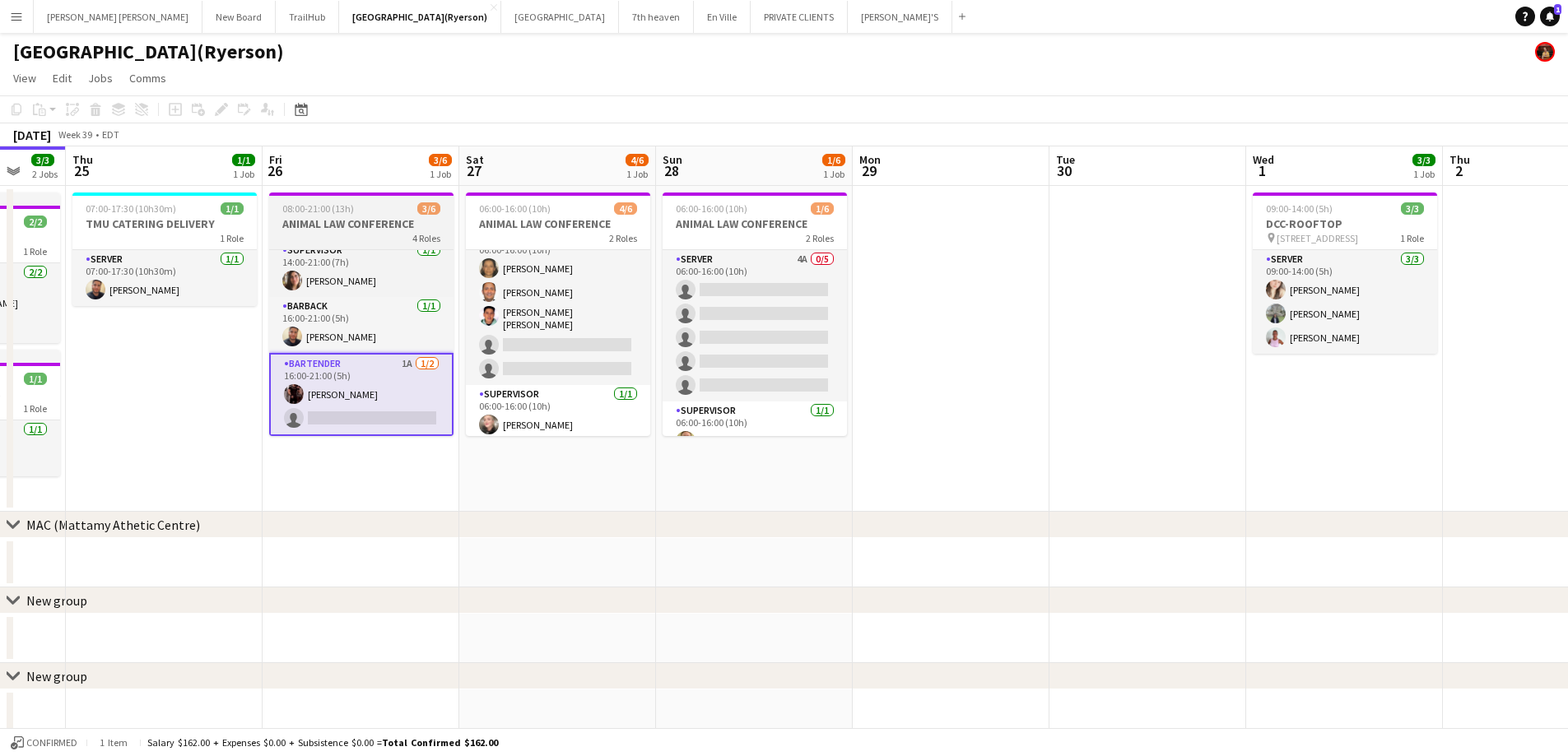
click at [371, 227] on h3 "ANIMAL LAW CONFERENCE" at bounding box center [362, 224] width 185 height 15
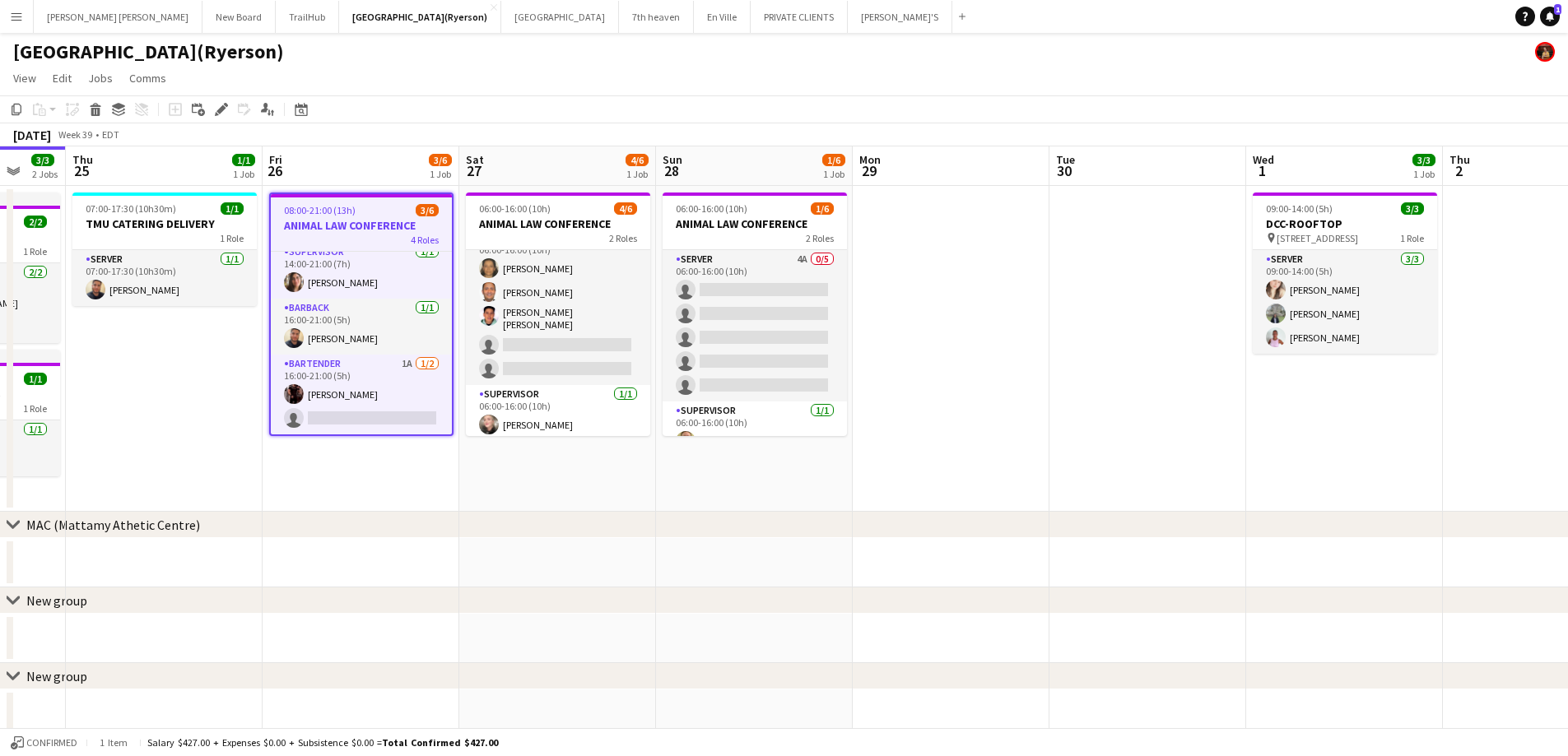
click at [340, 237] on div "4 Roles" at bounding box center [362, 239] width 181 height 13
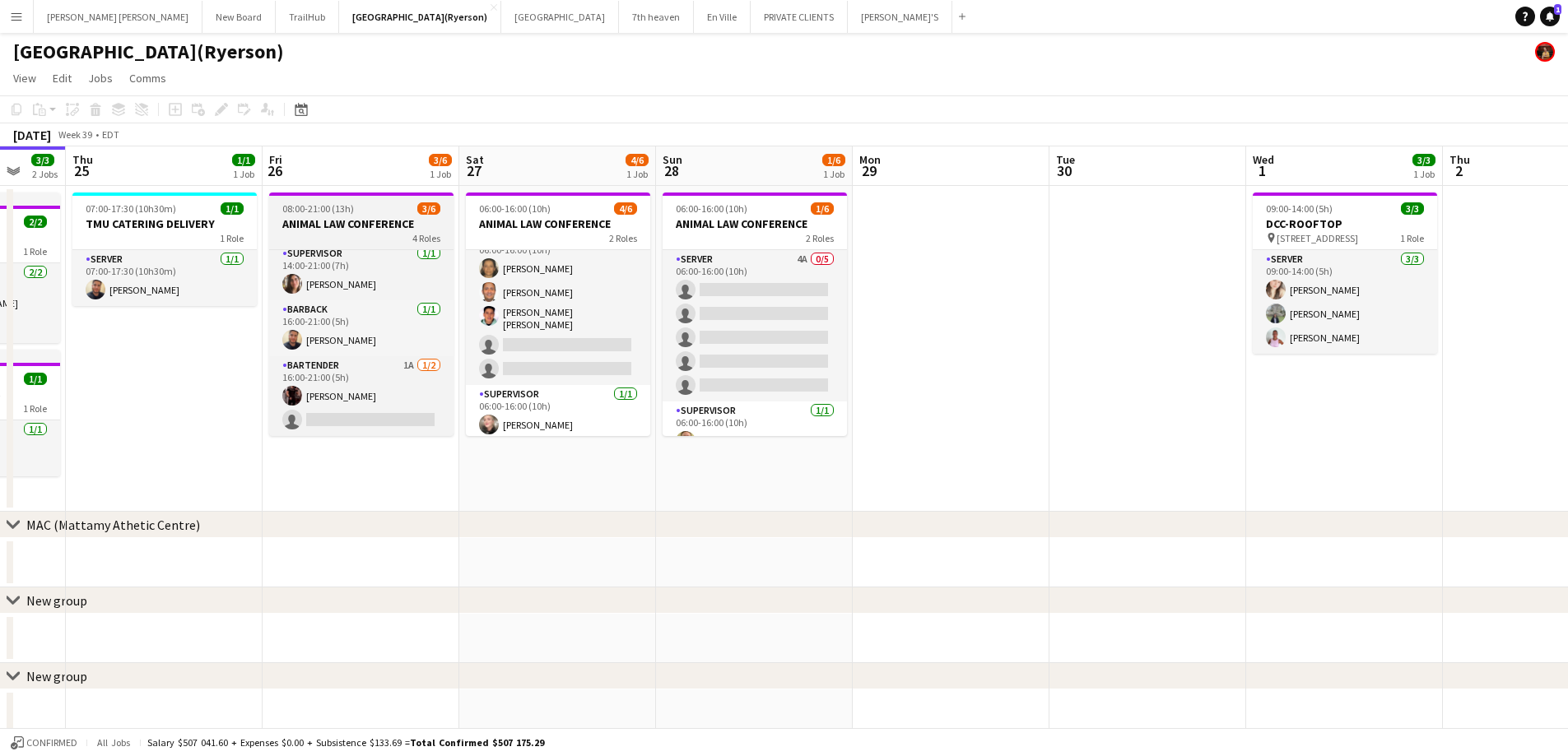
click at [345, 222] on h3 "ANIMAL LAW CONFERENCE" at bounding box center [362, 224] width 185 height 15
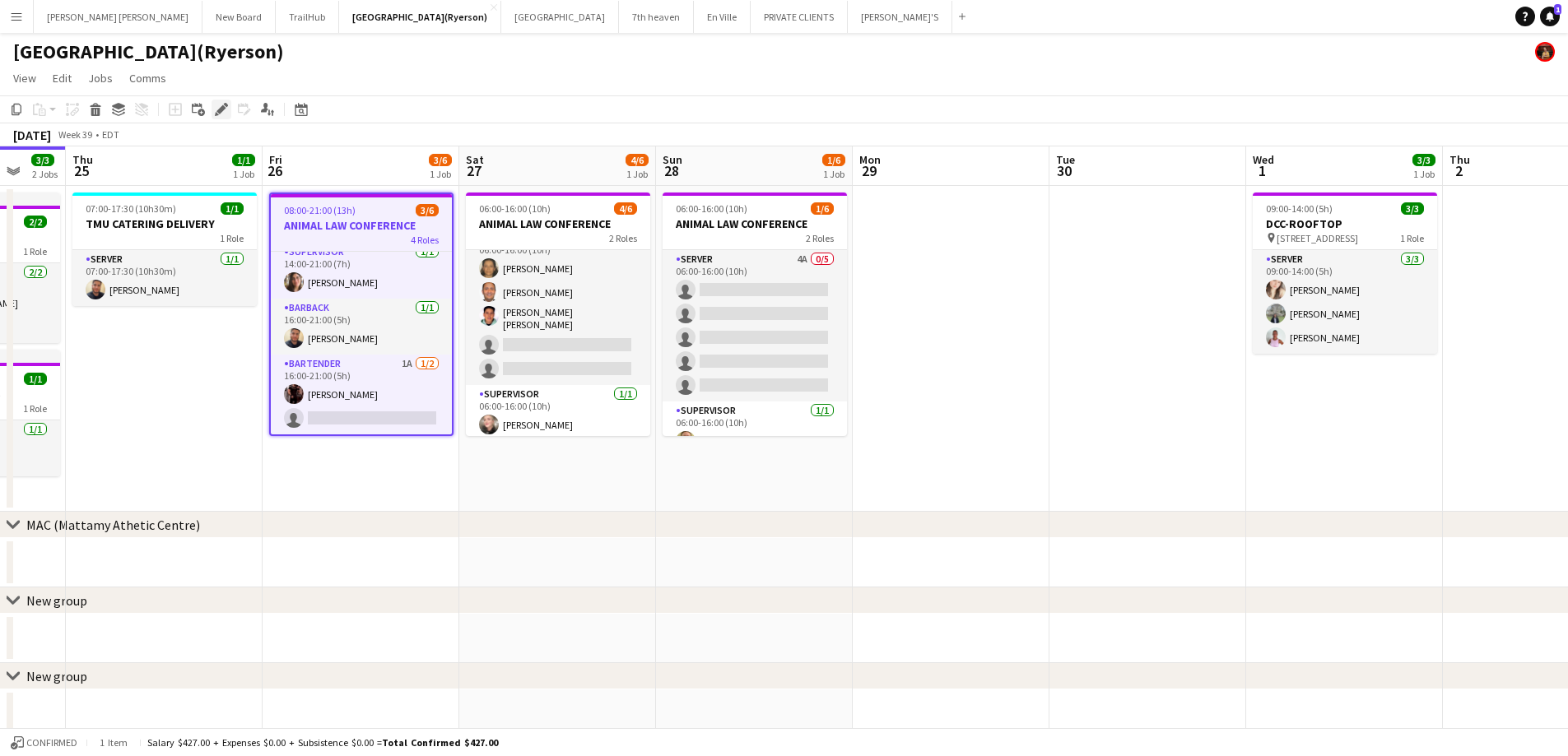
click at [225, 104] on icon at bounding box center [225, 104] width 4 height 4
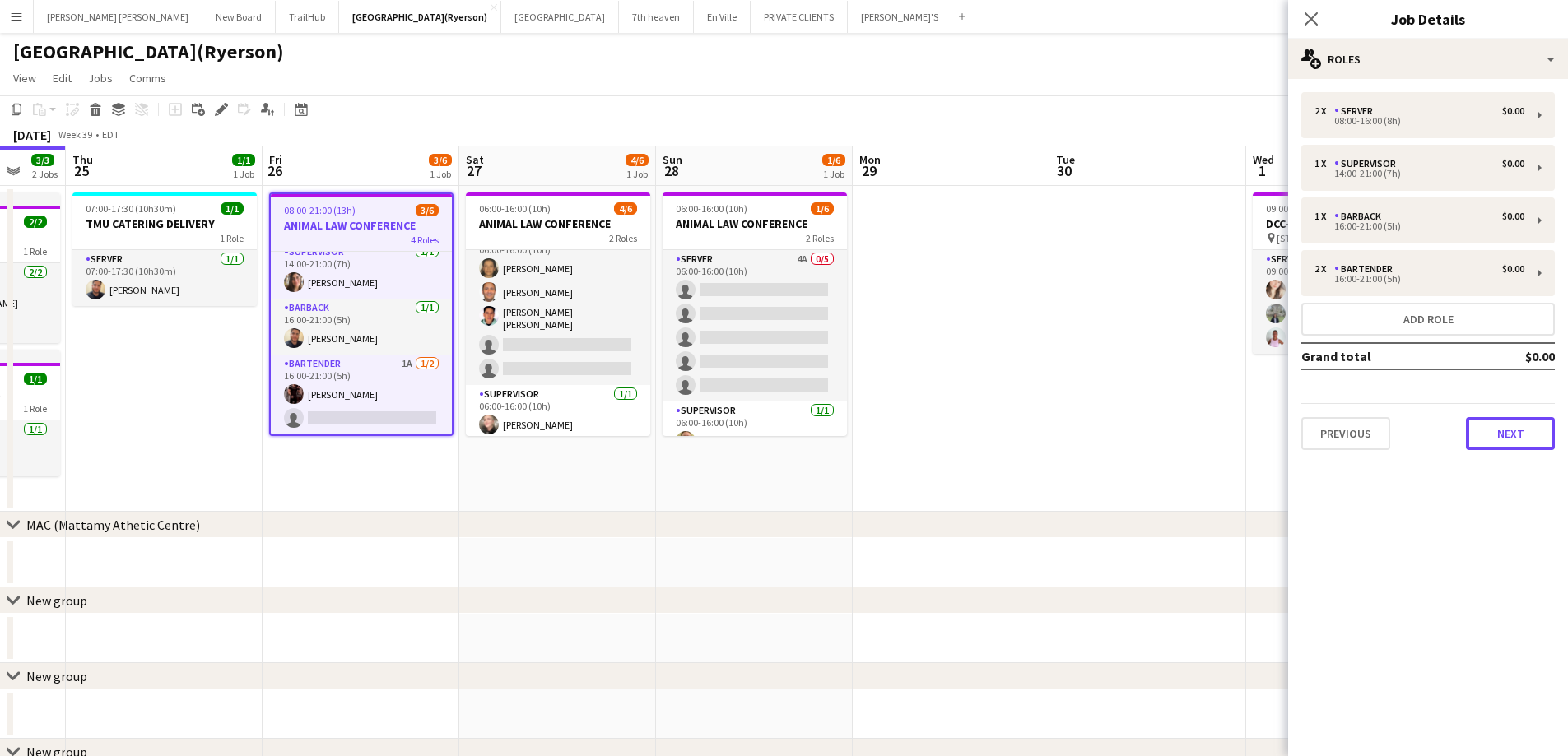
click at [1533, 434] on button "Next" at bounding box center [1509, 433] width 89 height 33
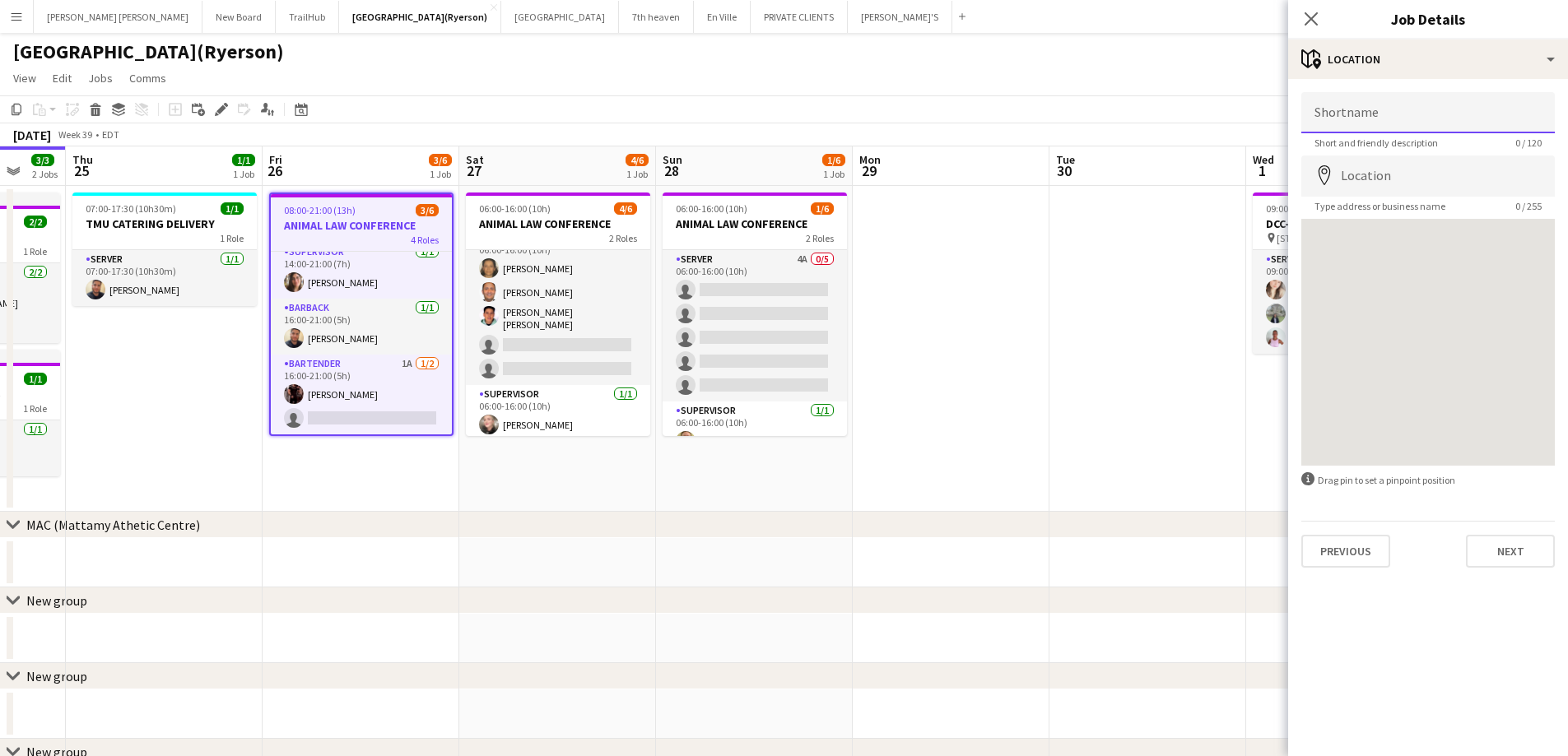
click at [1376, 119] on input "Shortname" at bounding box center [1428, 113] width 254 height 41
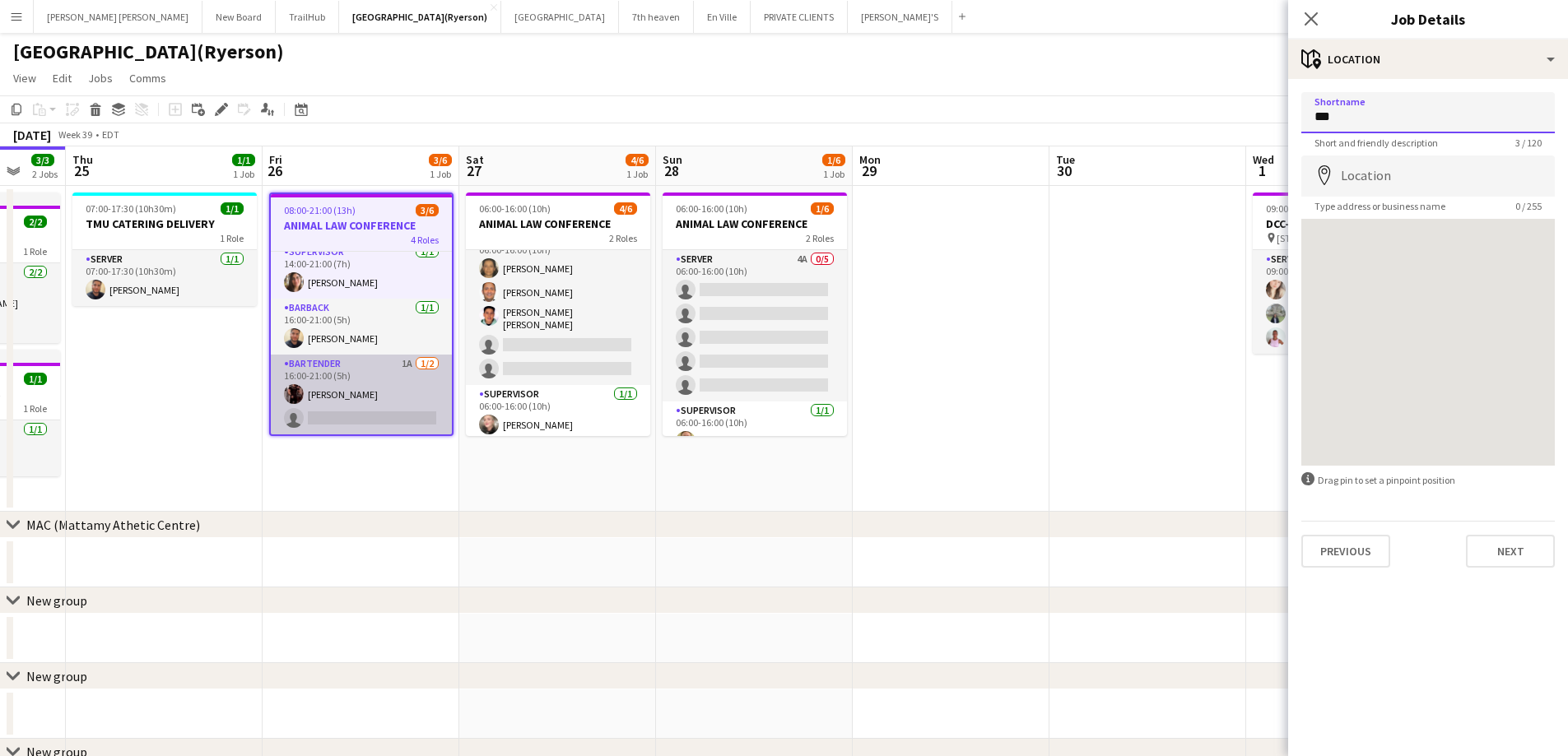
type input "**"
click at [328, 410] on app-card-role "BARTENDER 1A 1/2 16:00-21:00 (5h) Joseph Ernesto single-neutral-actions" at bounding box center [362, 394] width 181 height 80
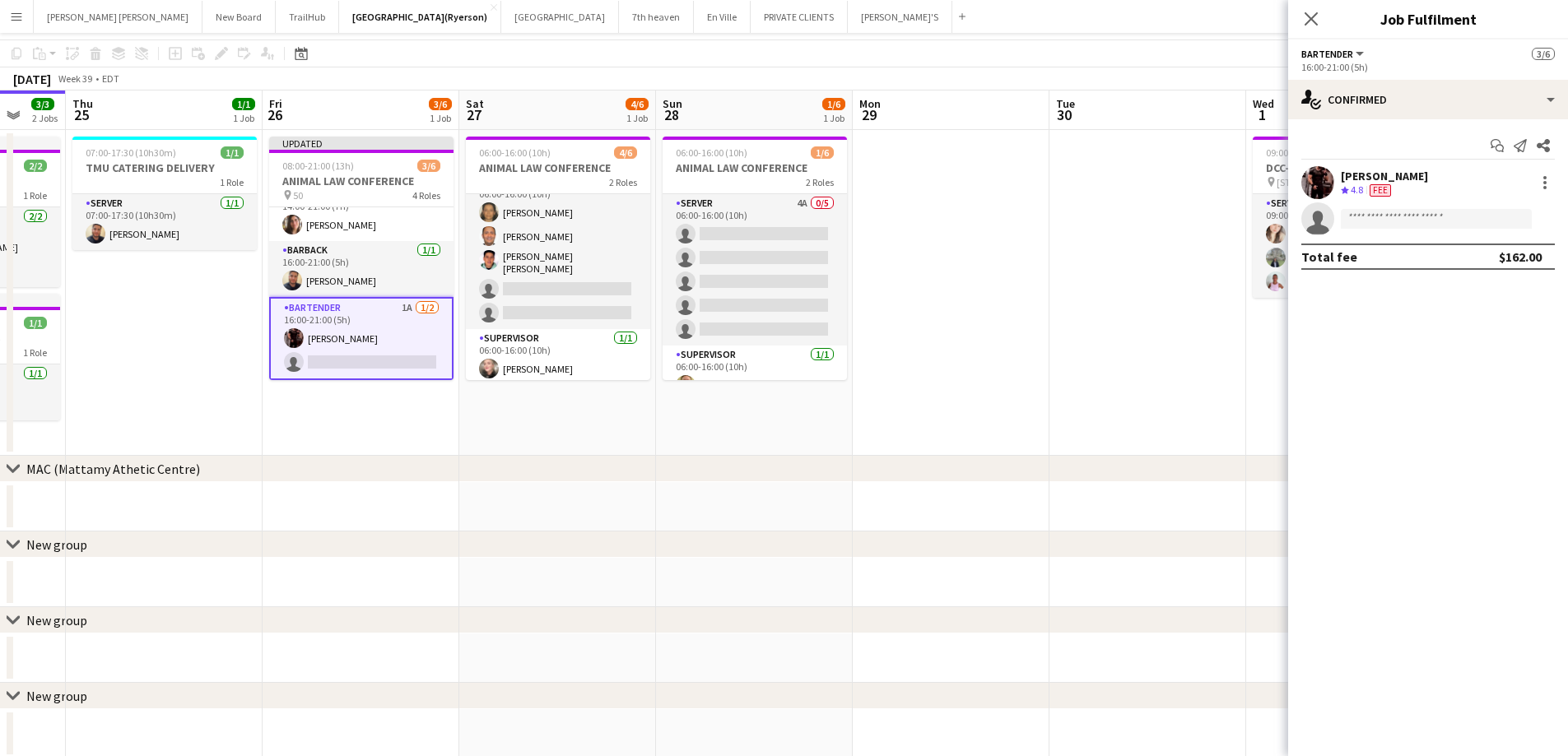
scroll to position [82, 0]
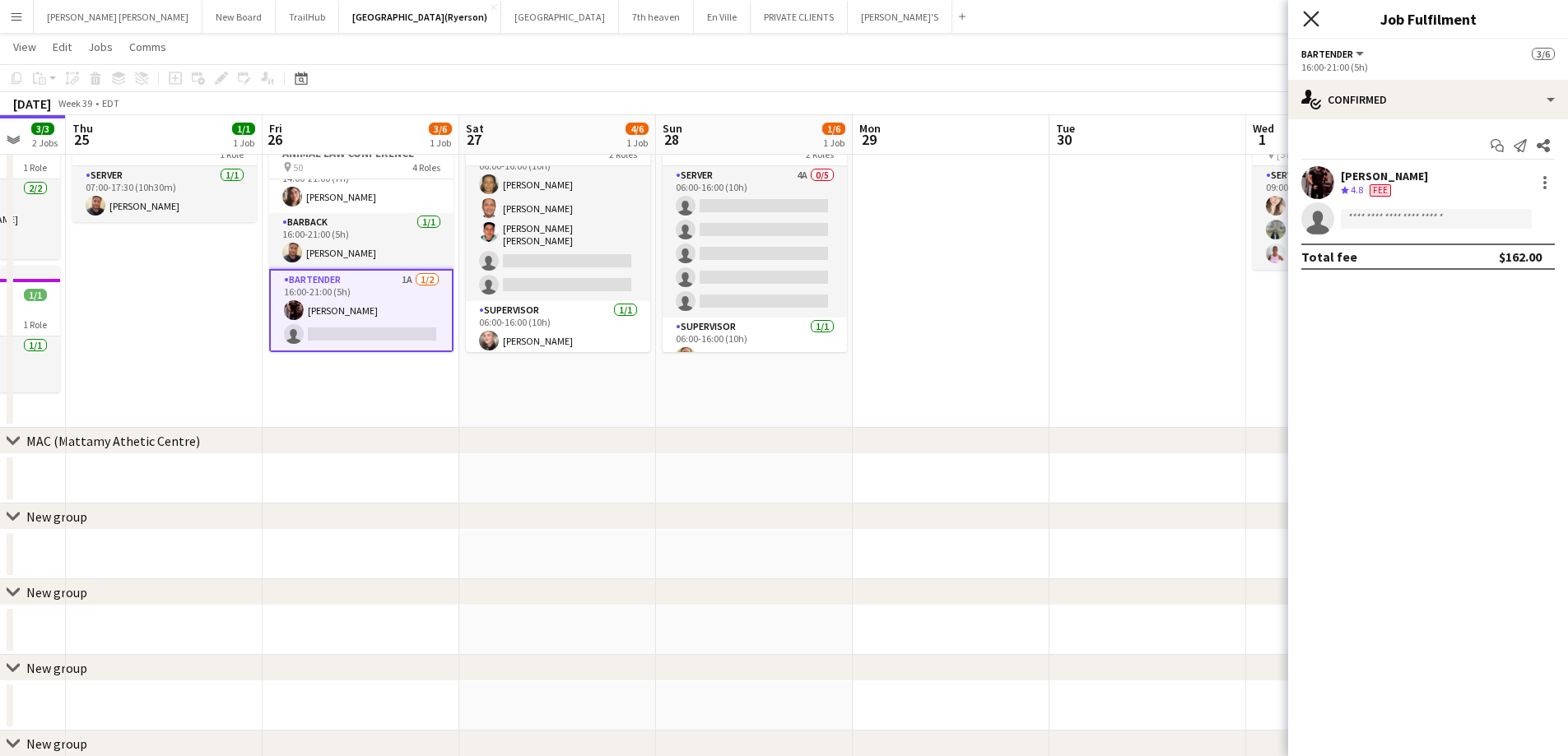
click at [1317, 22] on icon "Close pop-in" at bounding box center [1311, 18] width 16 height 16
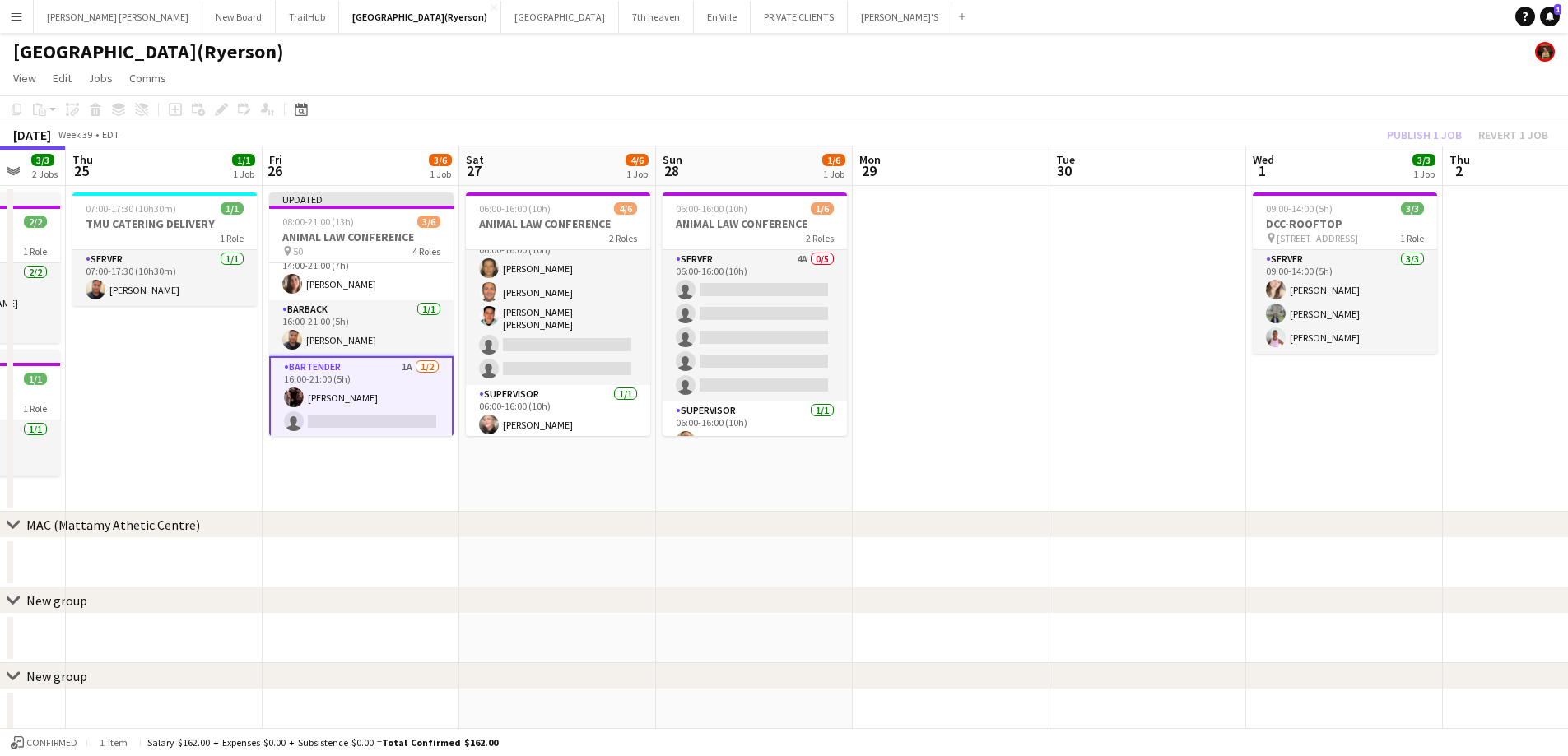
scroll to position [102, 0]
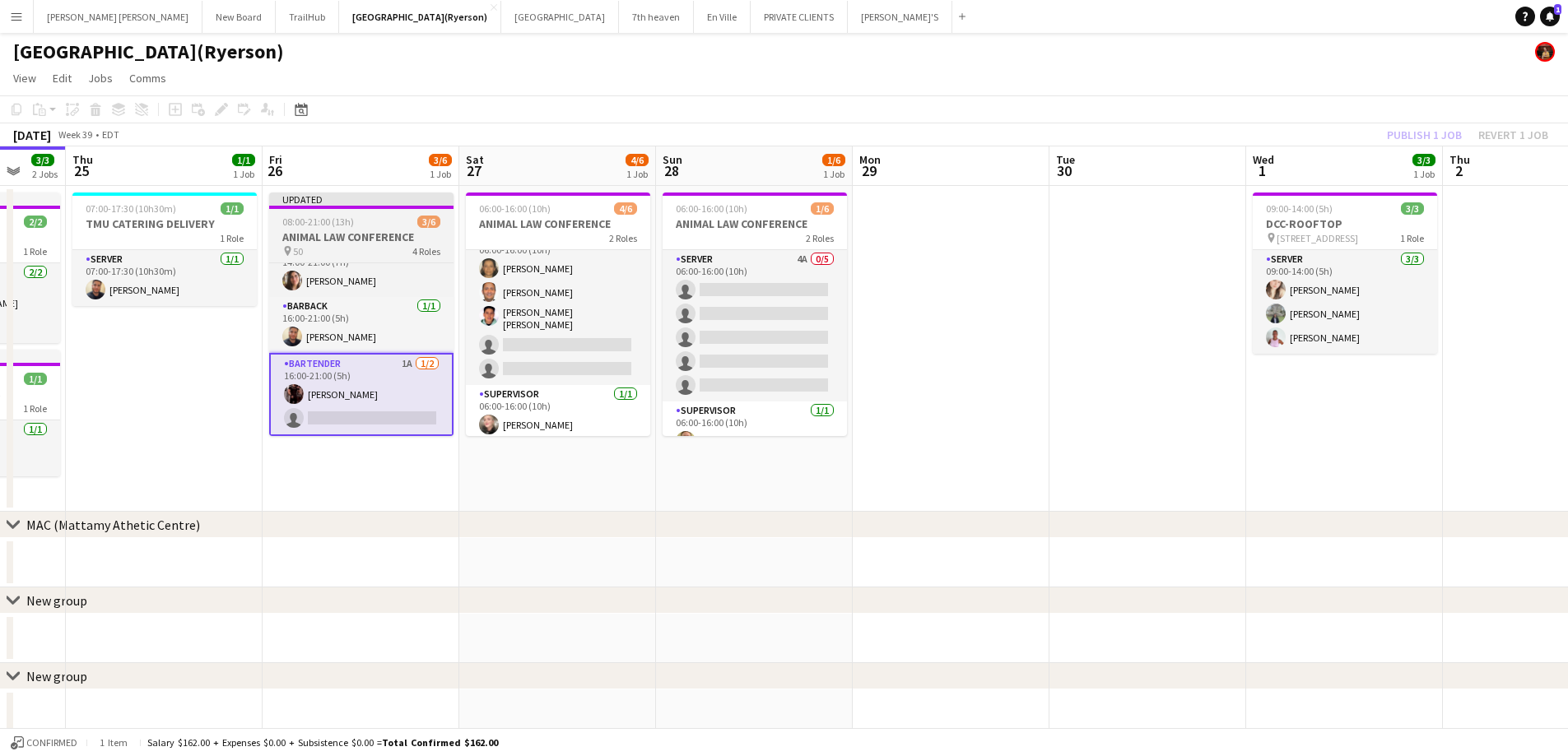
click at [382, 219] on div "08:00-21:00 (13h) 3/6" at bounding box center [362, 222] width 185 height 12
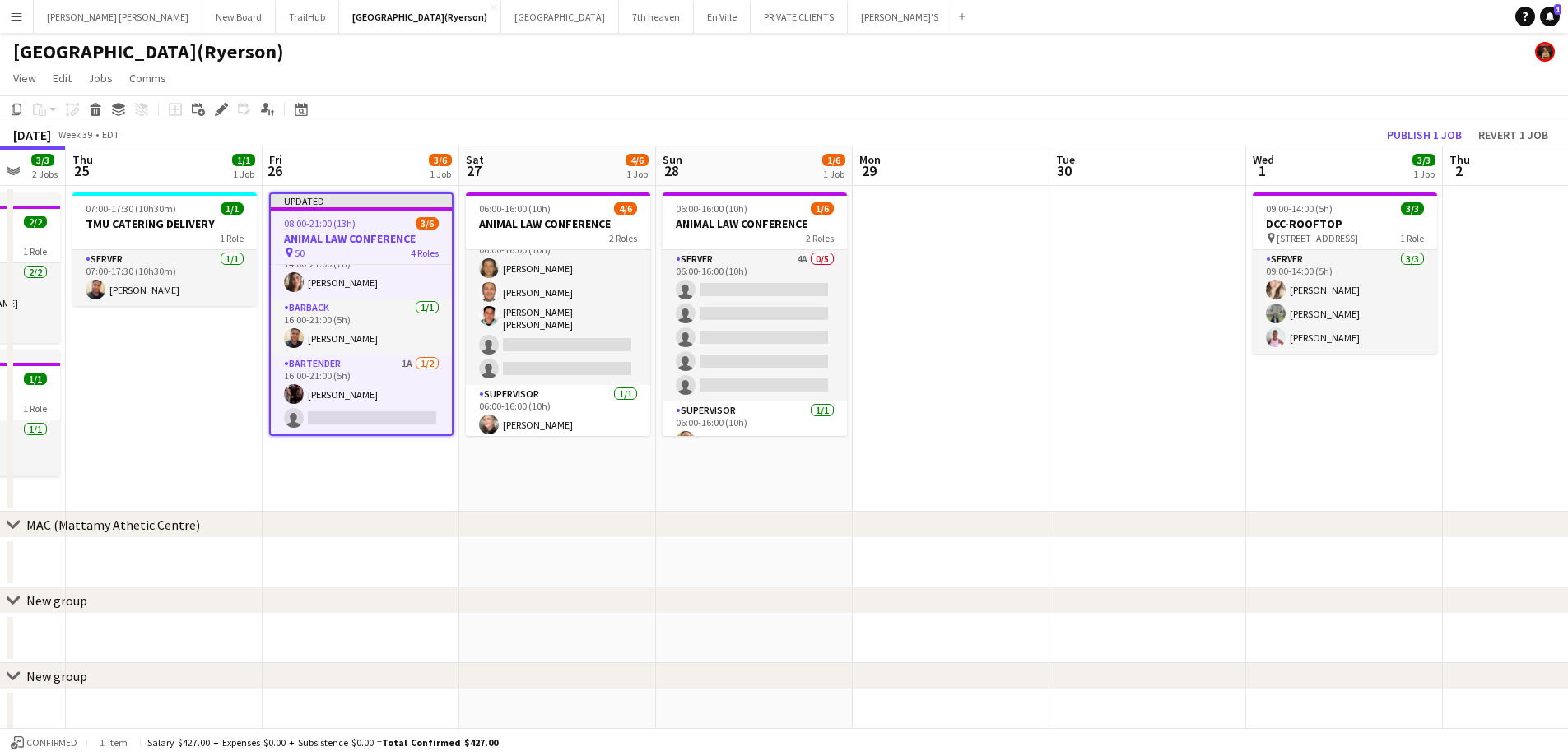
click at [375, 226] on div "08:00-21:00 (13h) 3/6" at bounding box center [362, 224] width 181 height 12
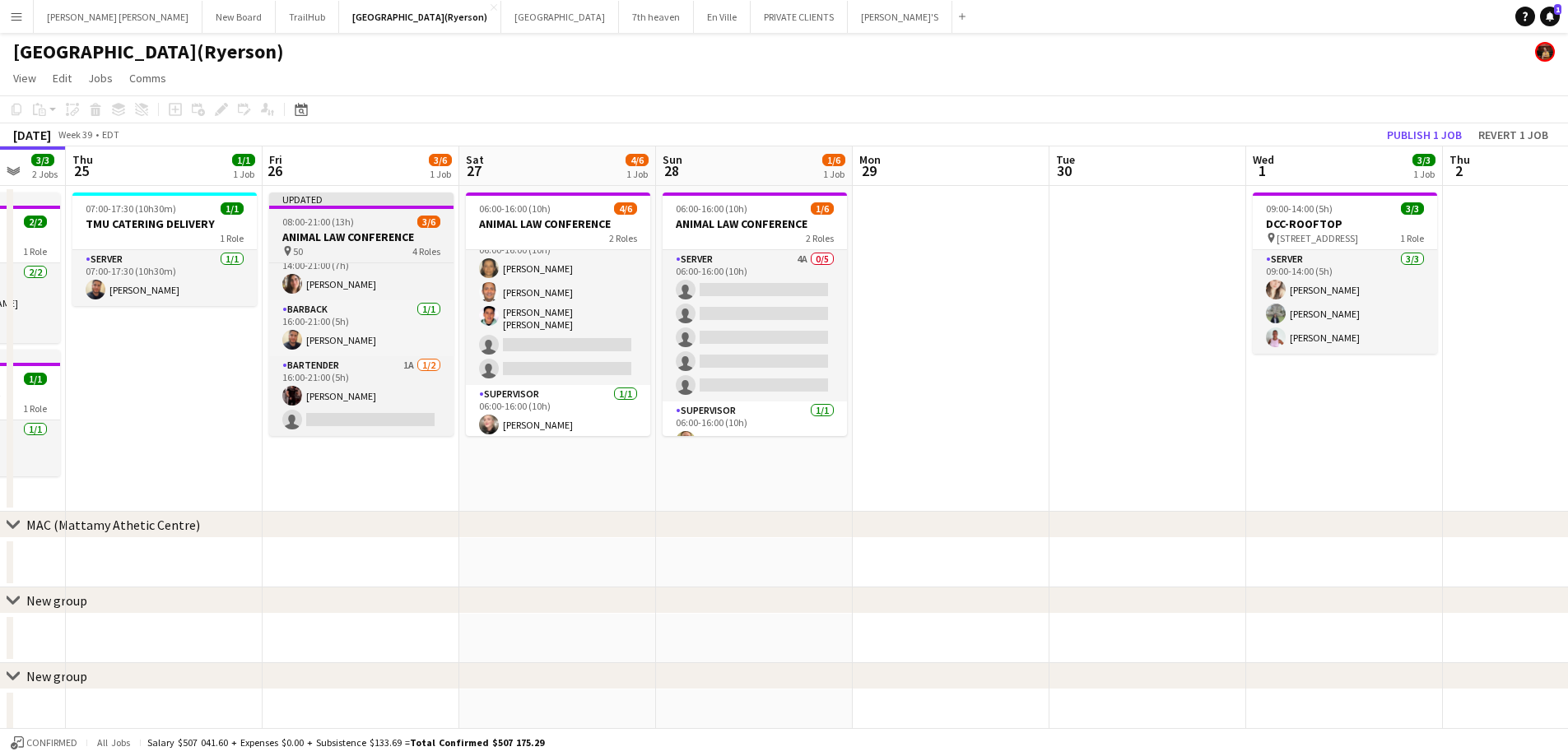
click at [275, 204] on div "Updated" at bounding box center [362, 198] width 185 height 13
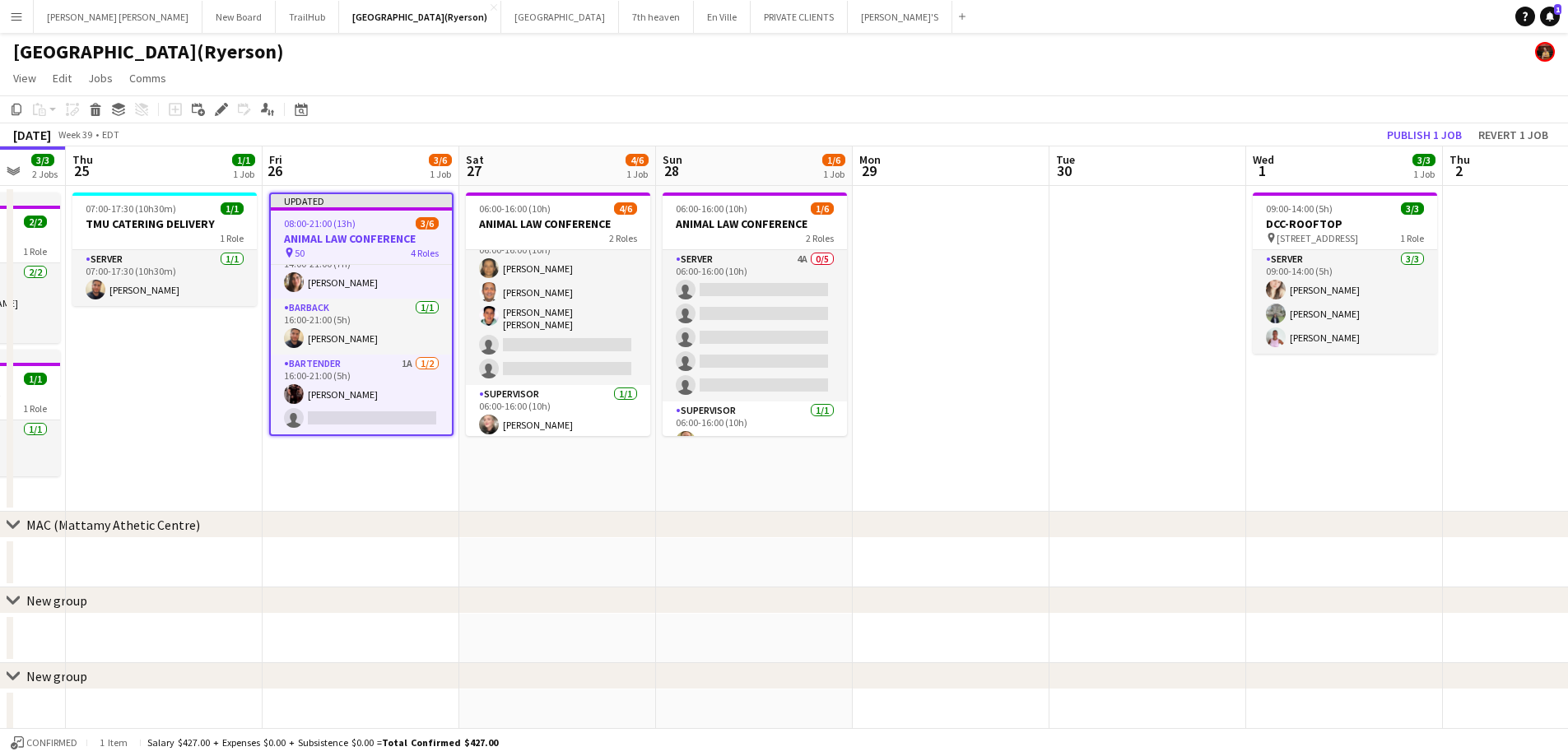
click at [217, 109] on icon "Edit" at bounding box center [221, 109] width 13 height 13
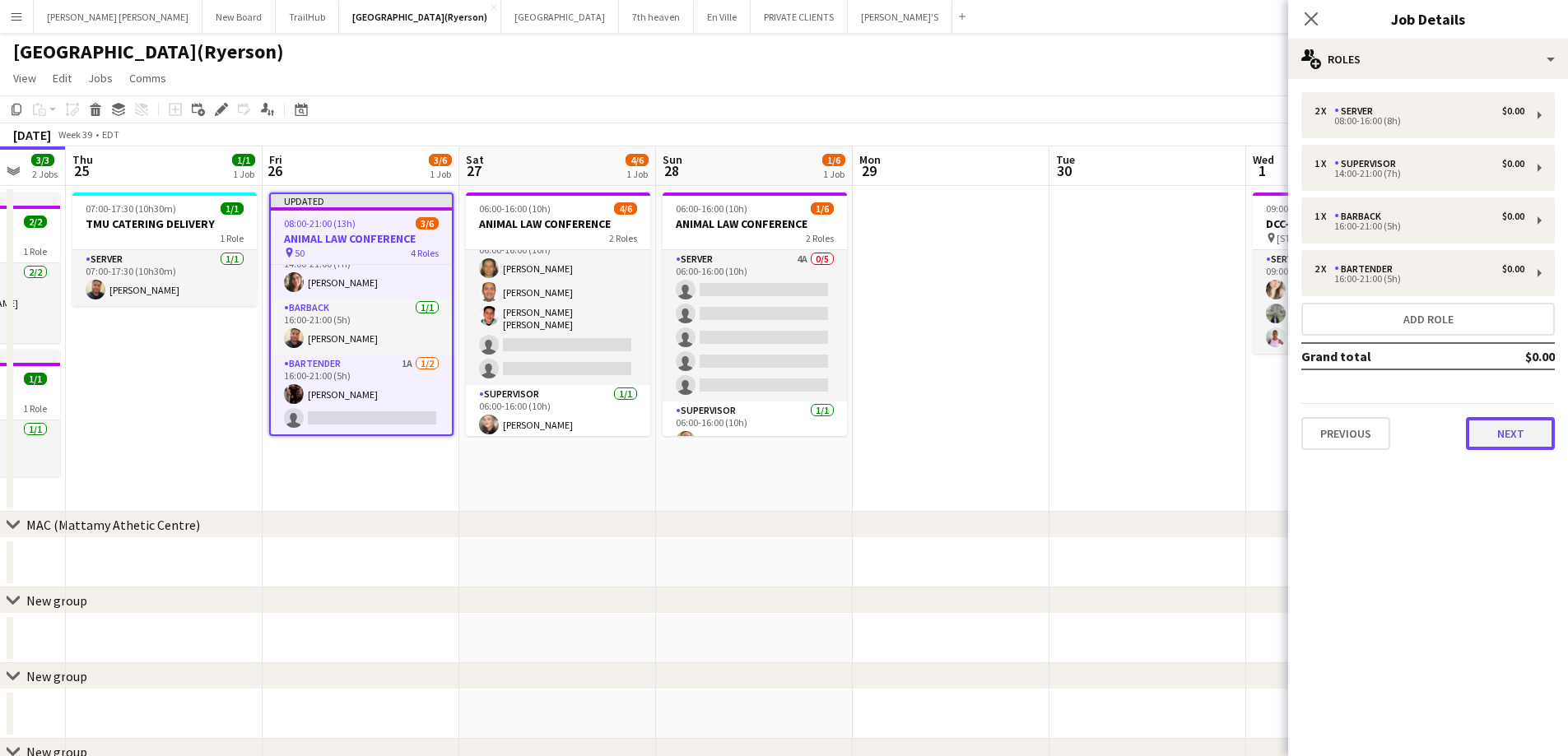
click at [1489, 427] on button "Next" at bounding box center [1509, 433] width 89 height 33
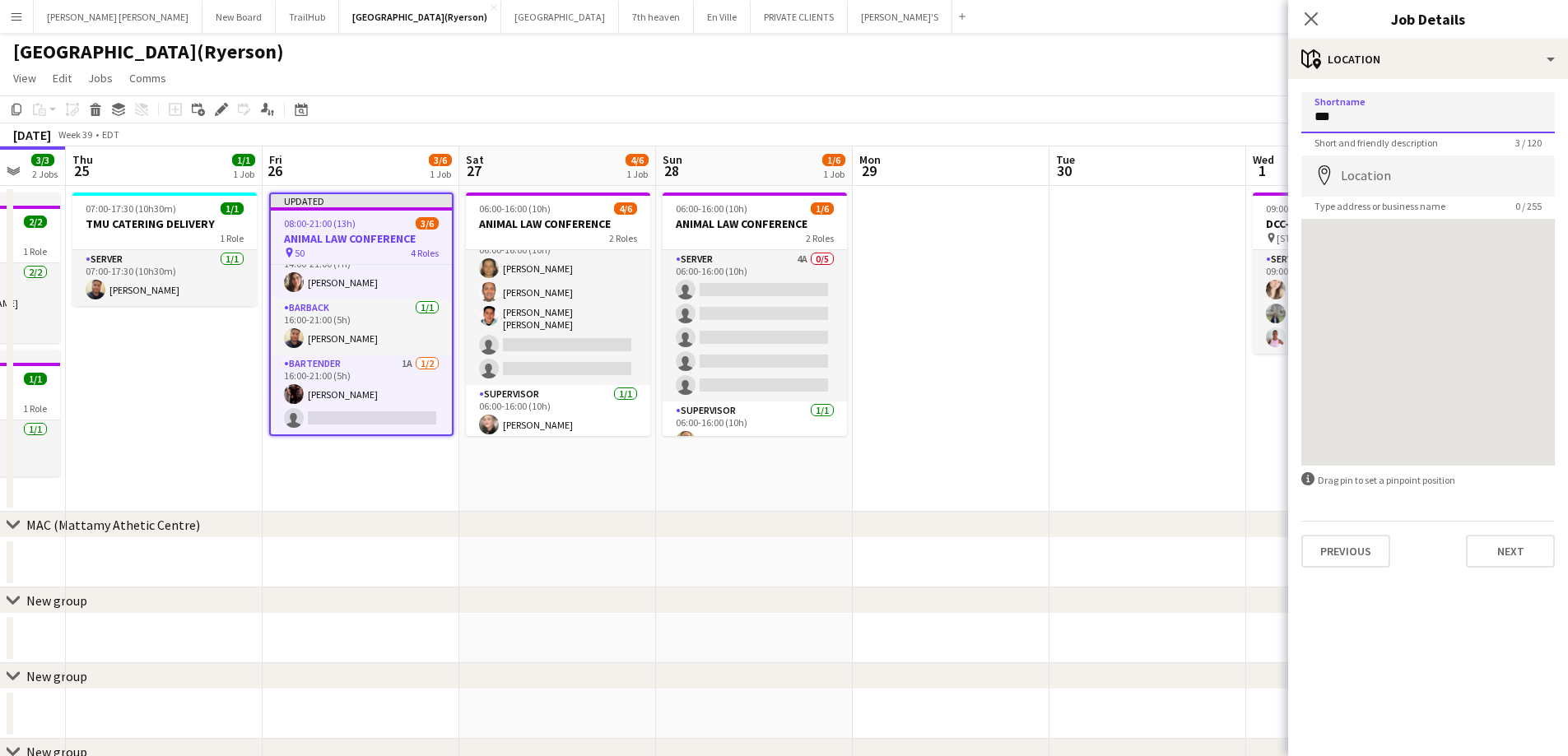
click at [1342, 121] on input "**" at bounding box center [1428, 113] width 254 height 41
type input "**********"
drag, startPoint x: 1420, startPoint y: 118, endPoint x: 1277, endPoint y: 116, distance: 143.0
click at [1277, 116] on body "Menu Boards Boards Boards All jobs Status Workforce Workforce My Workforce Recr…" at bounding box center [784, 510] width 1568 height 1021
type input "**********"
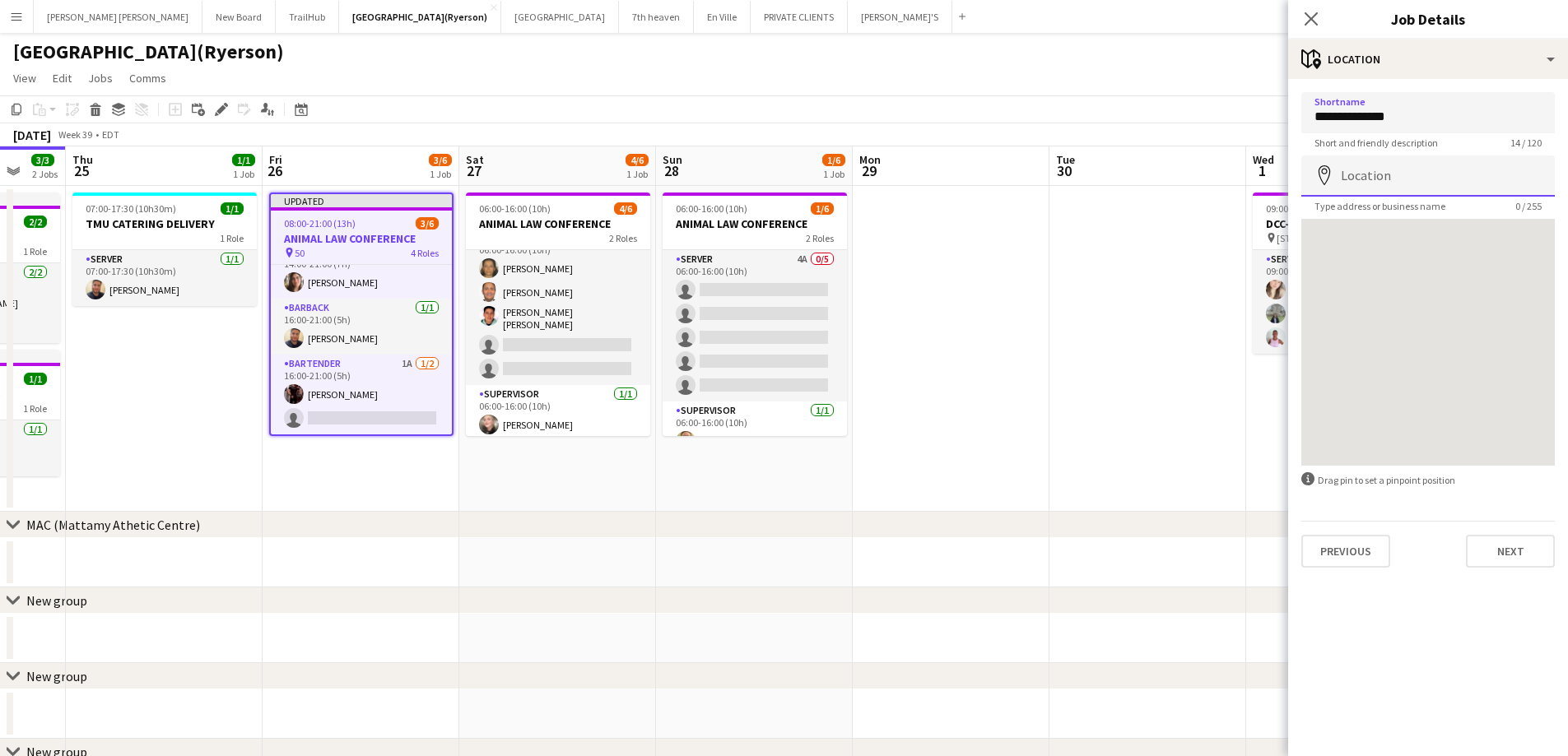
click at [1385, 173] on input "Location" at bounding box center [1428, 176] width 254 height 41
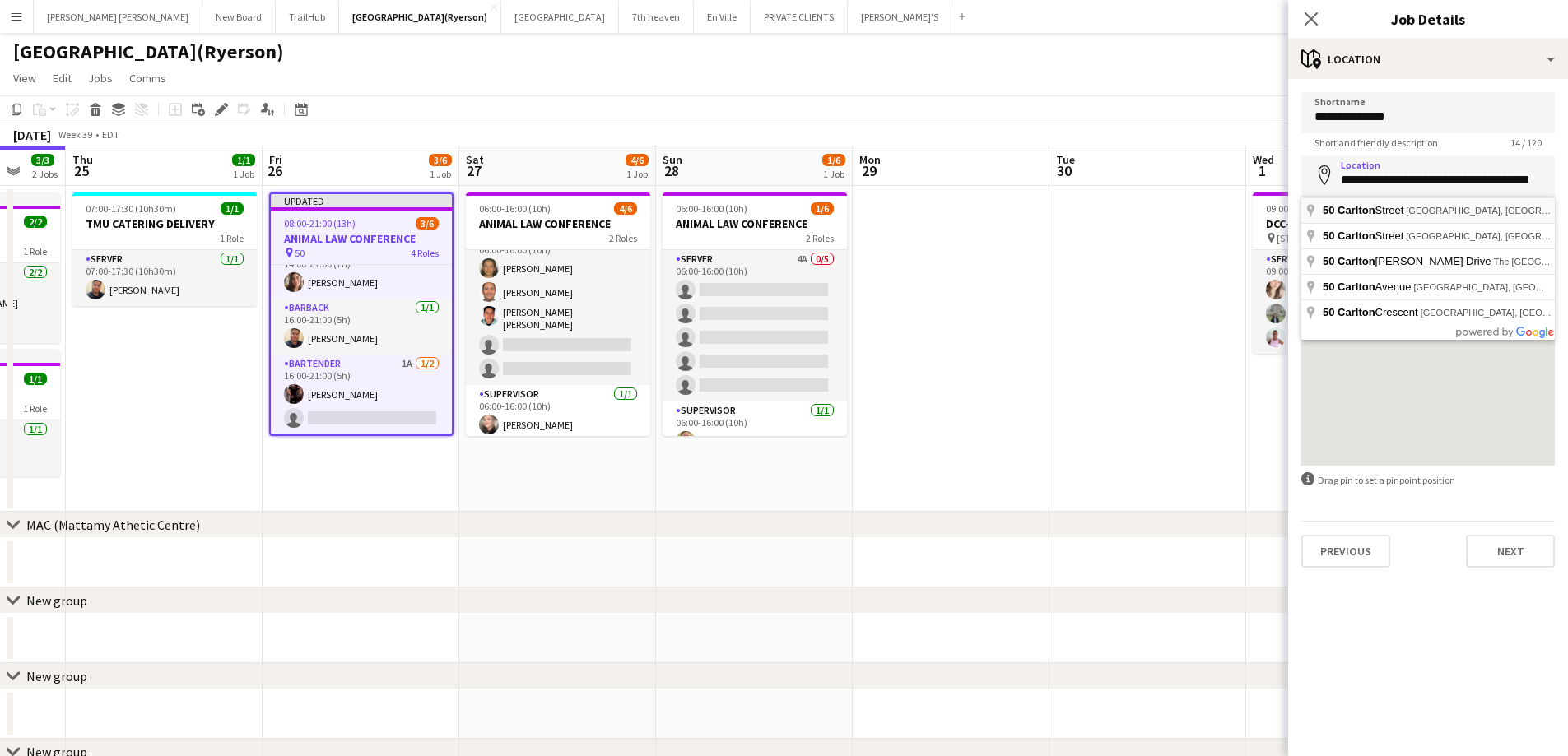
type input "**********"
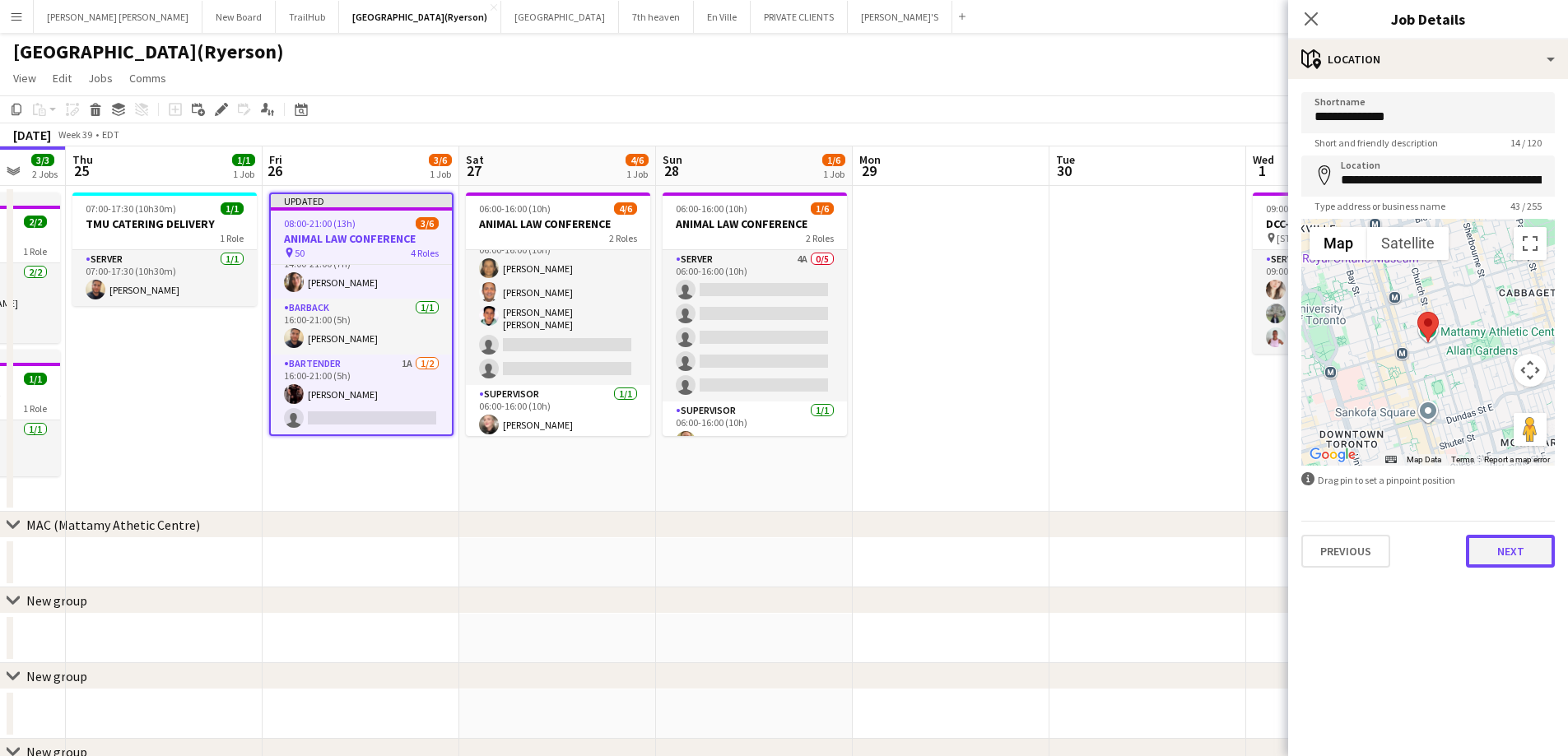
click at [1519, 560] on button "Next" at bounding box center [1509, 551] width 89 height 33
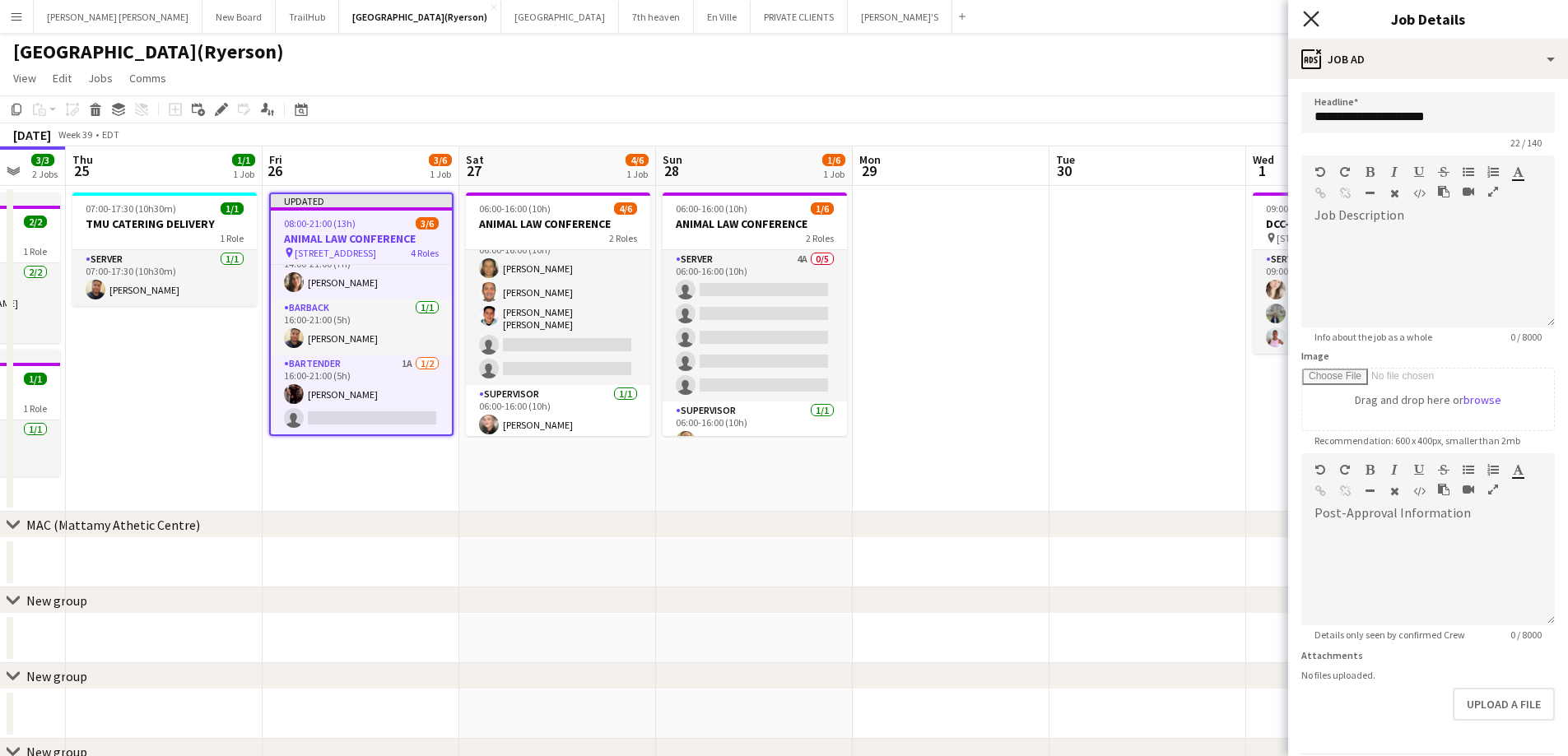
click at [1314, 21] on icon "Close pop-in" at bounding box center [1311, 18] width 16 height 16
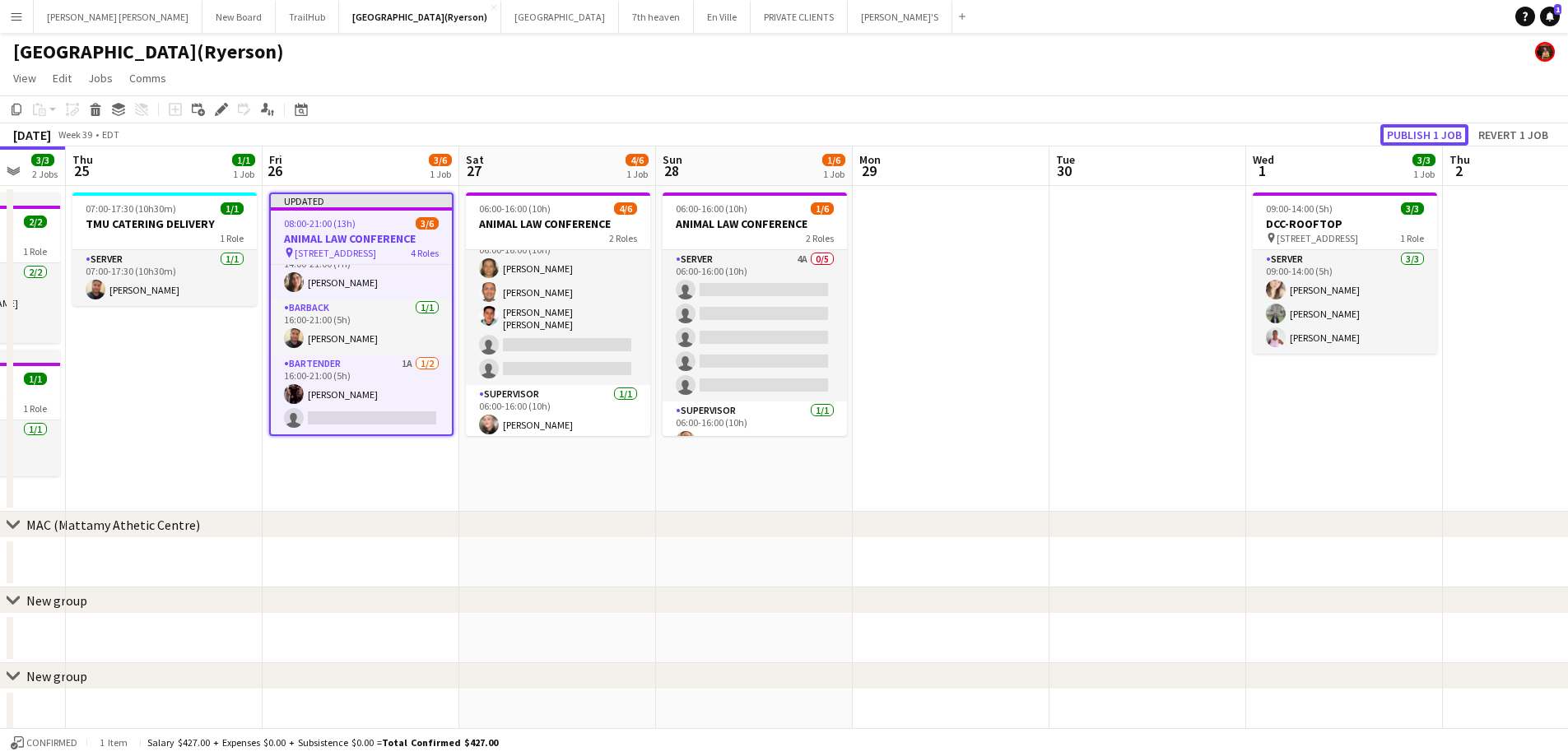
click at [1420, 136] on button "Publish 1 job" at bounding box center [1424, 135] width 88 height 22
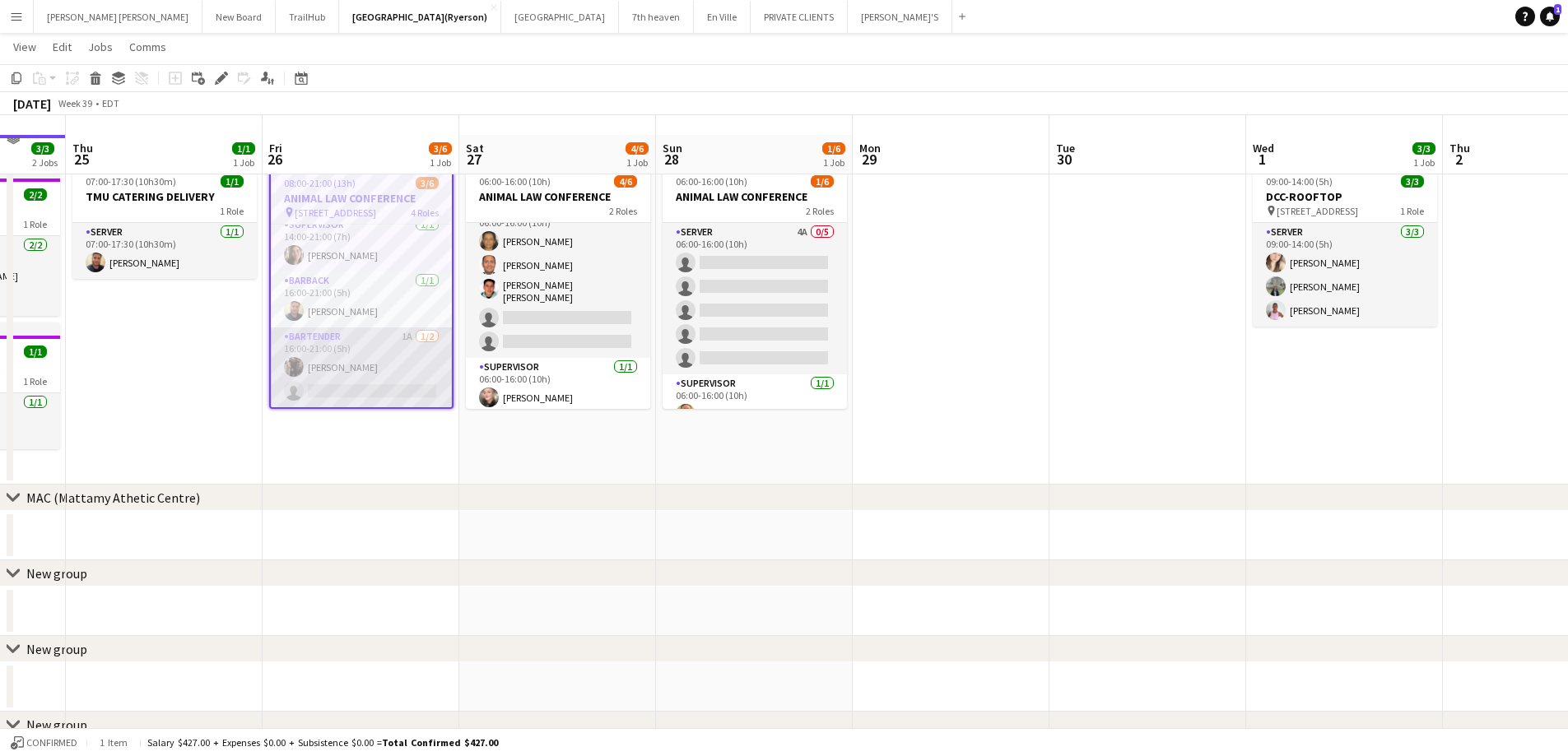
scroll to position [0, 0]
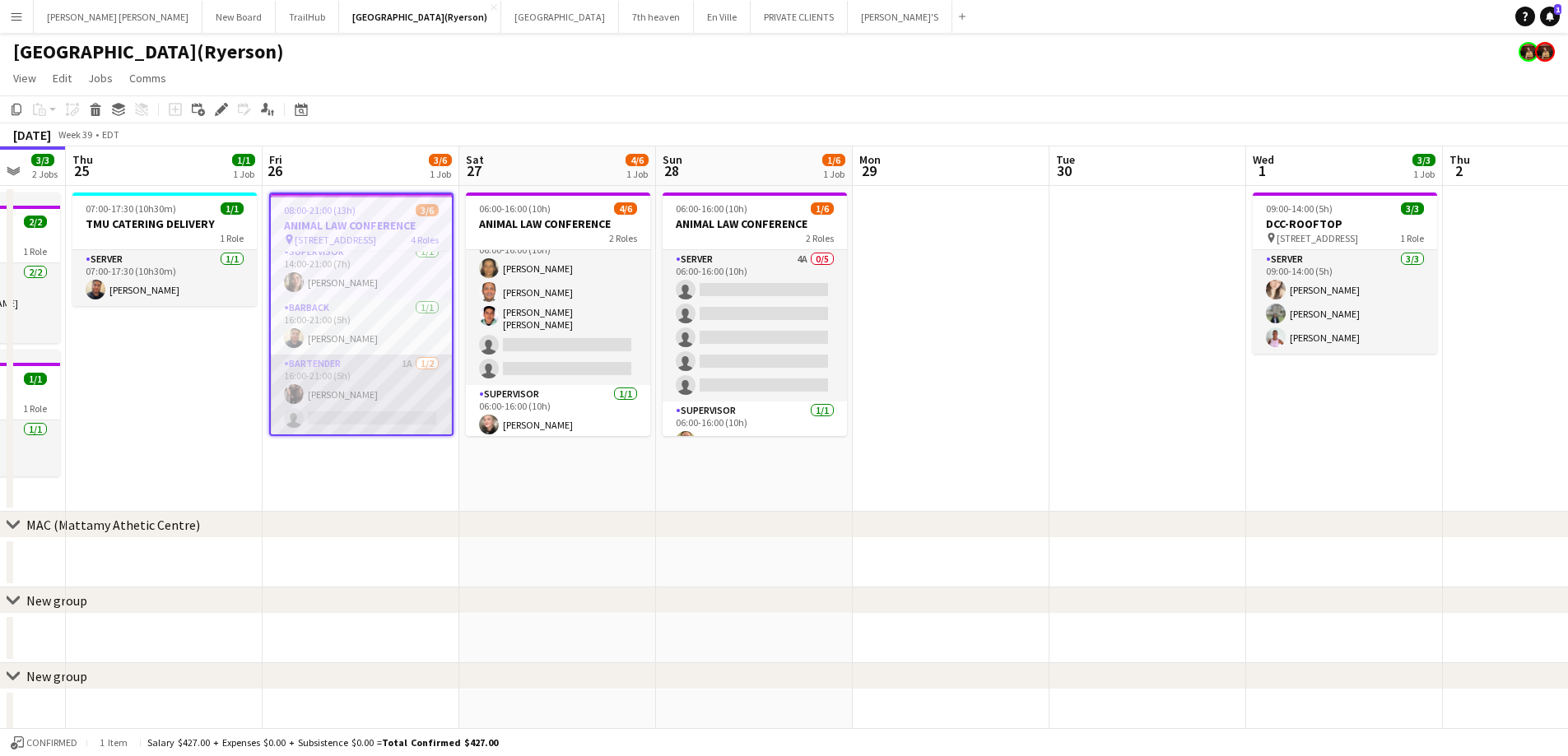
click at [331, 411] on app-card-role "BARTENDER 1A 1/2 16:00-21:00 (5h) Joseph Ernesto single-neutral-actions" at bounding box center [362, 394] width 181 height 80
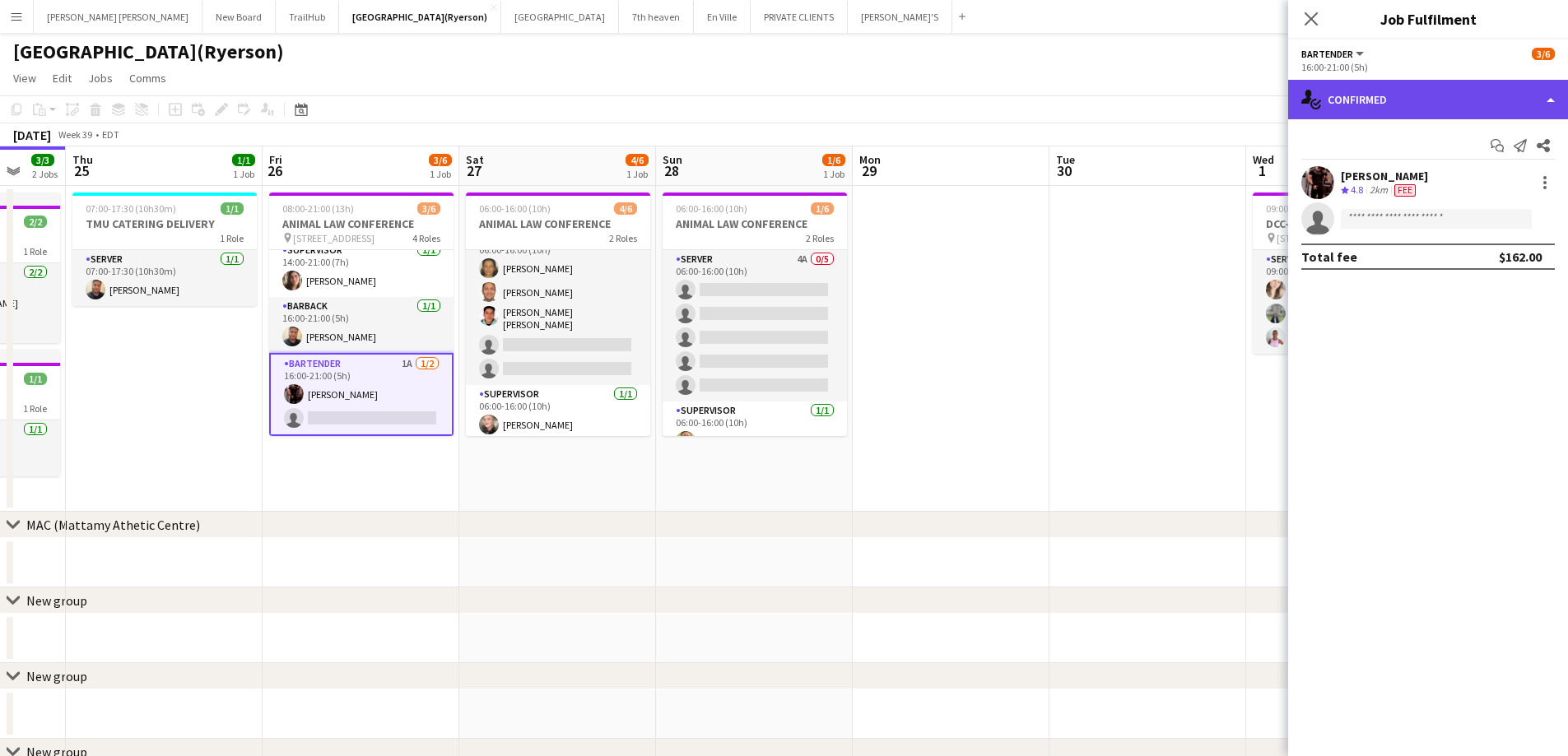
click at [1343, 110] on div "single-neutral-actions-check-2 Confirmed" at bounding box center [1427, 100] width 280 height 40
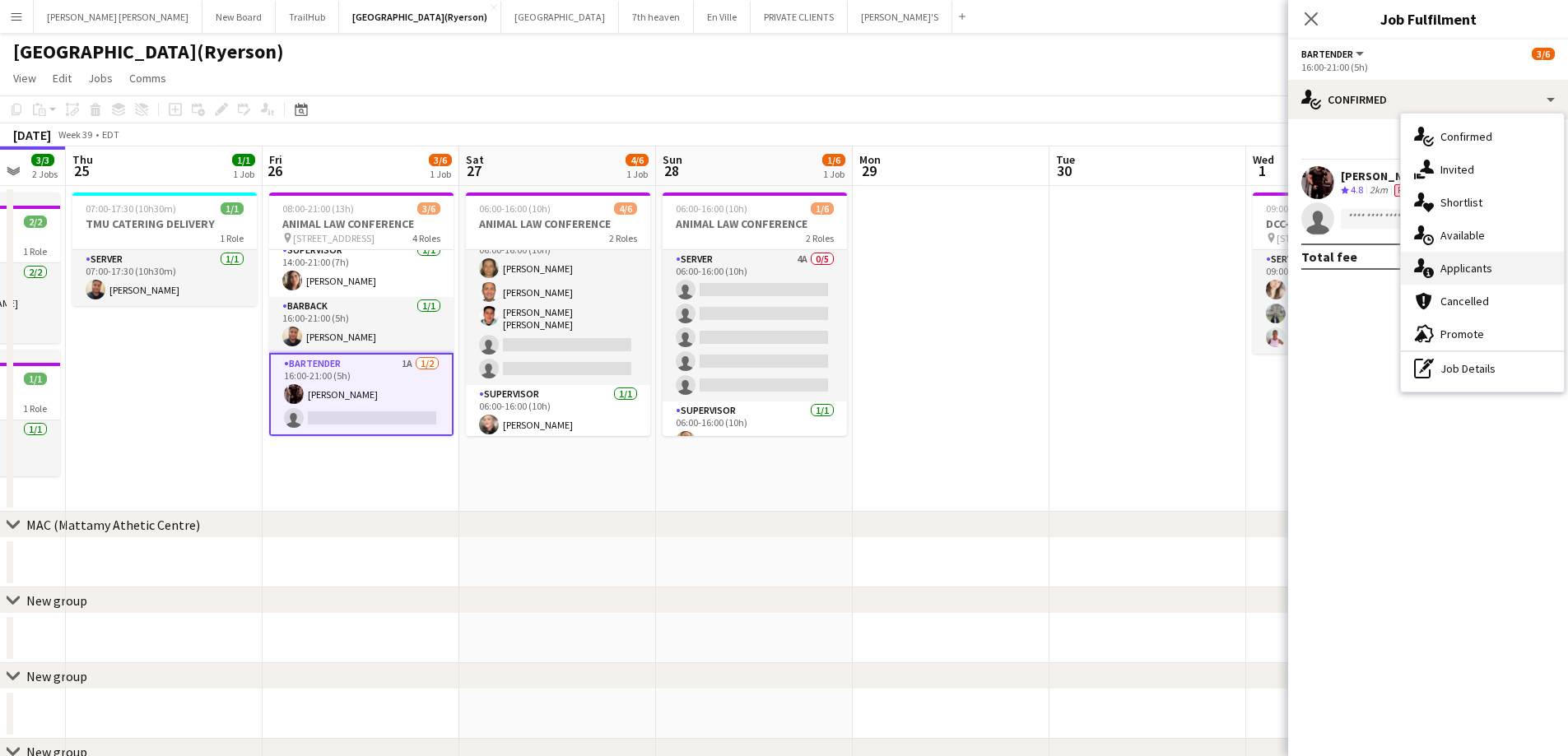
click at [1450, 269] on span "Applicants" at bounding box center [1466, 268] width 52 height 15
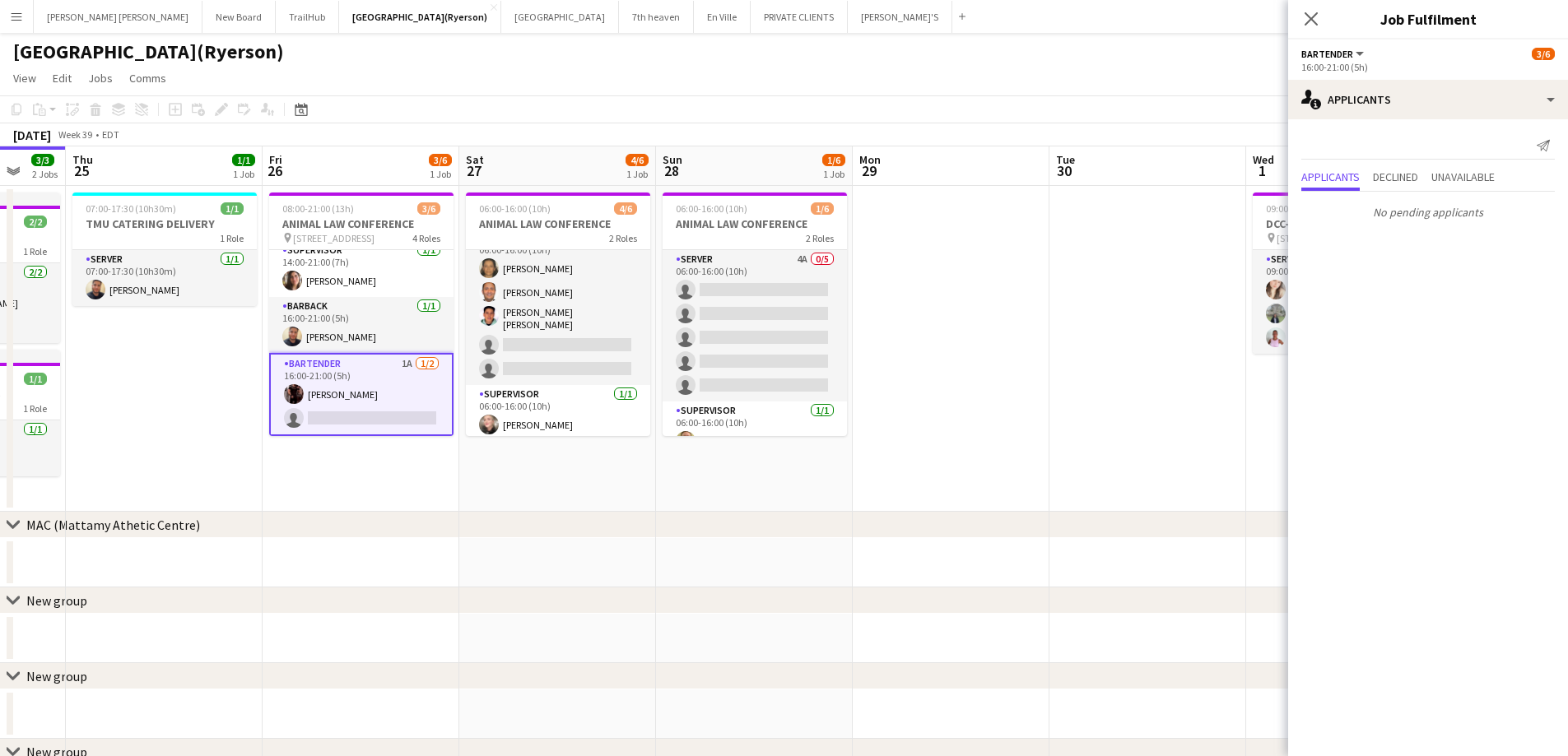
drag, startPoint x: 1307, startPoint y: 23, endPoint x: 1283, endPoint y: 60, distance: 44.1
click at [1307, 22] on icon at bounding box center [1311, 18] width 13 height 13
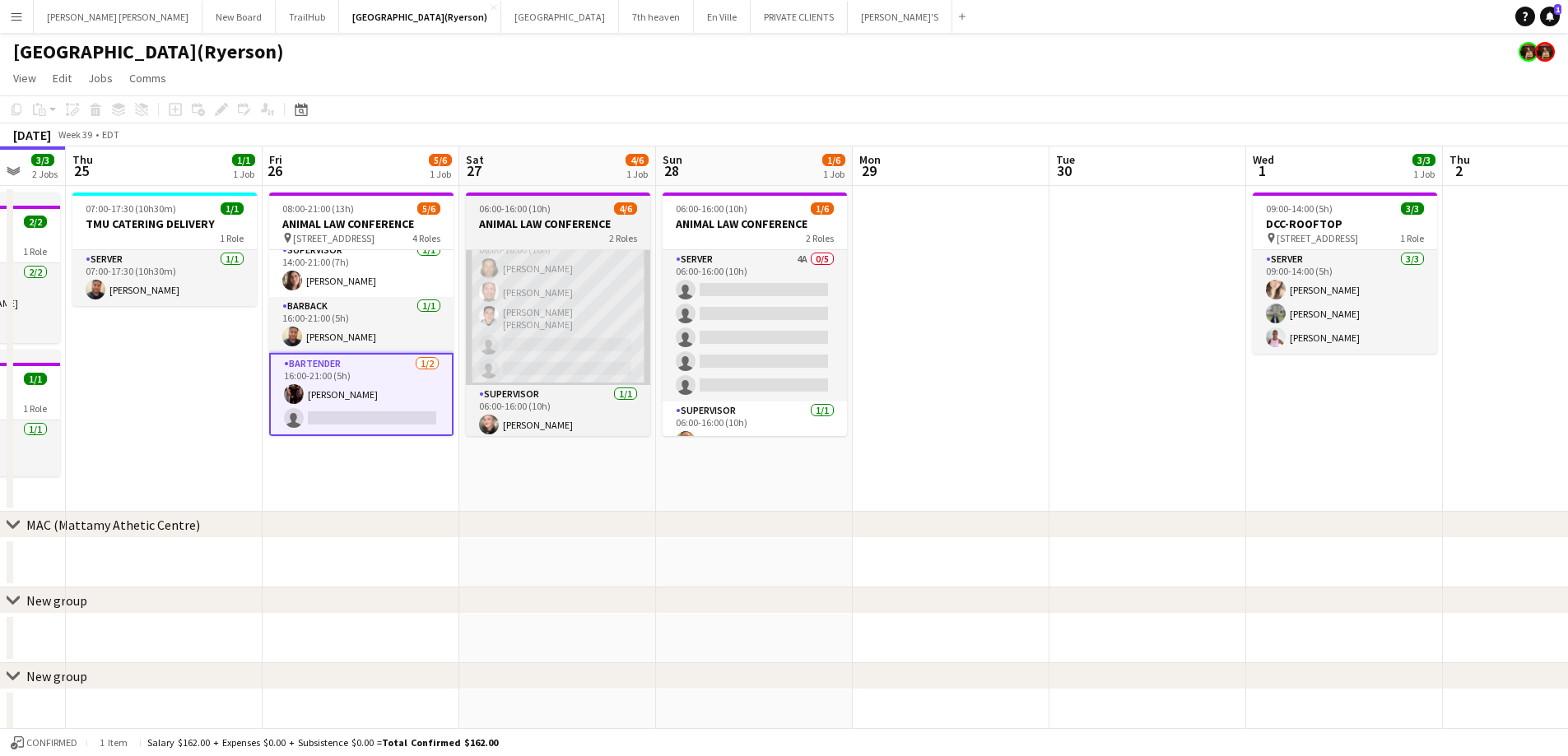
click at [533, 352] on app-card-role "SERVER 1A 3/5 06:00-16:00 (10h) Claudia Forero Carlos Rodriguez Rodolfo Sebasti…" at bounding box center [558, 306] width 185 height 156
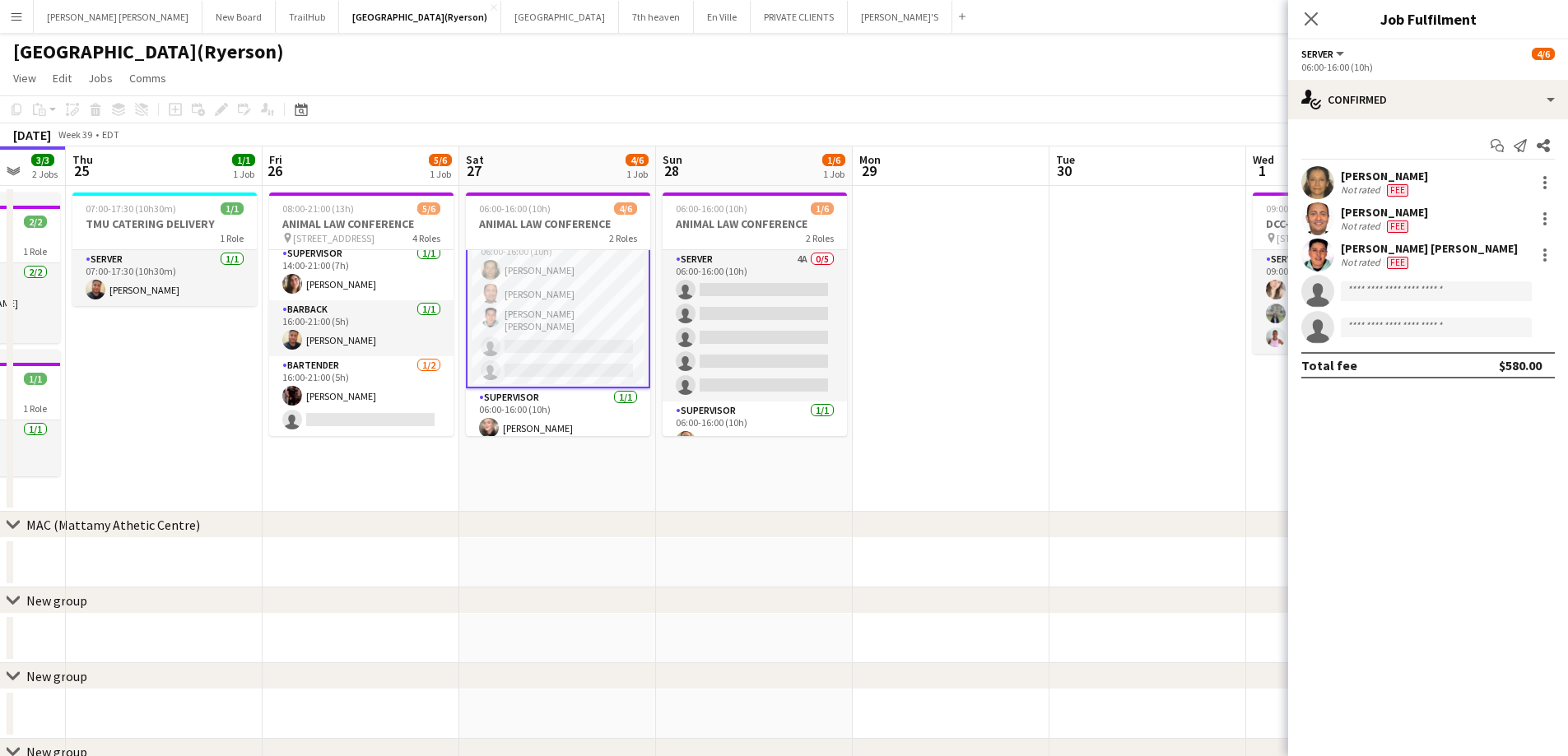
scroll to position [23, 0]
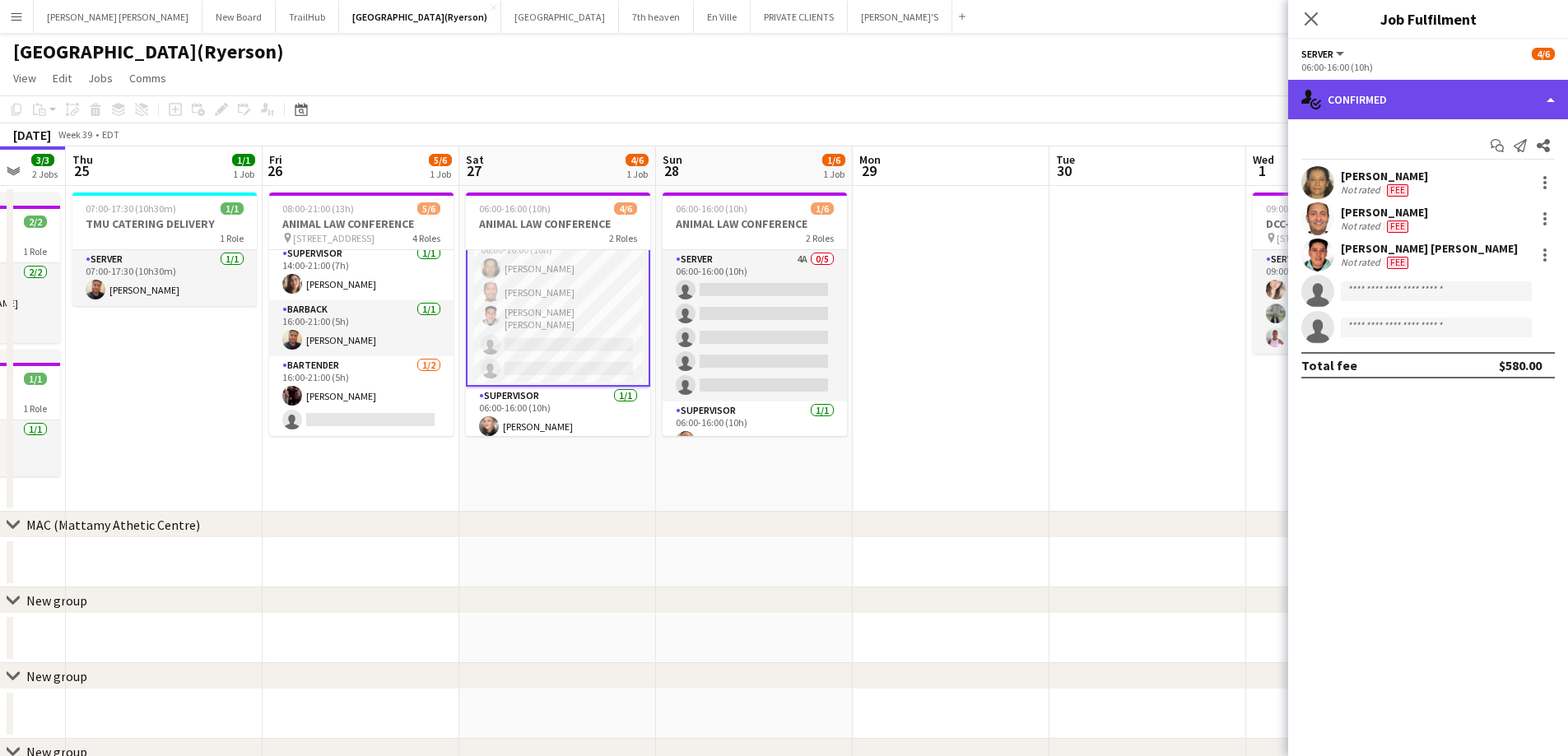
click at [1436, 102] on div "single-neutral-actions-check-2 Confirmed" at bounding box center [1427, 100] width 280 height 40
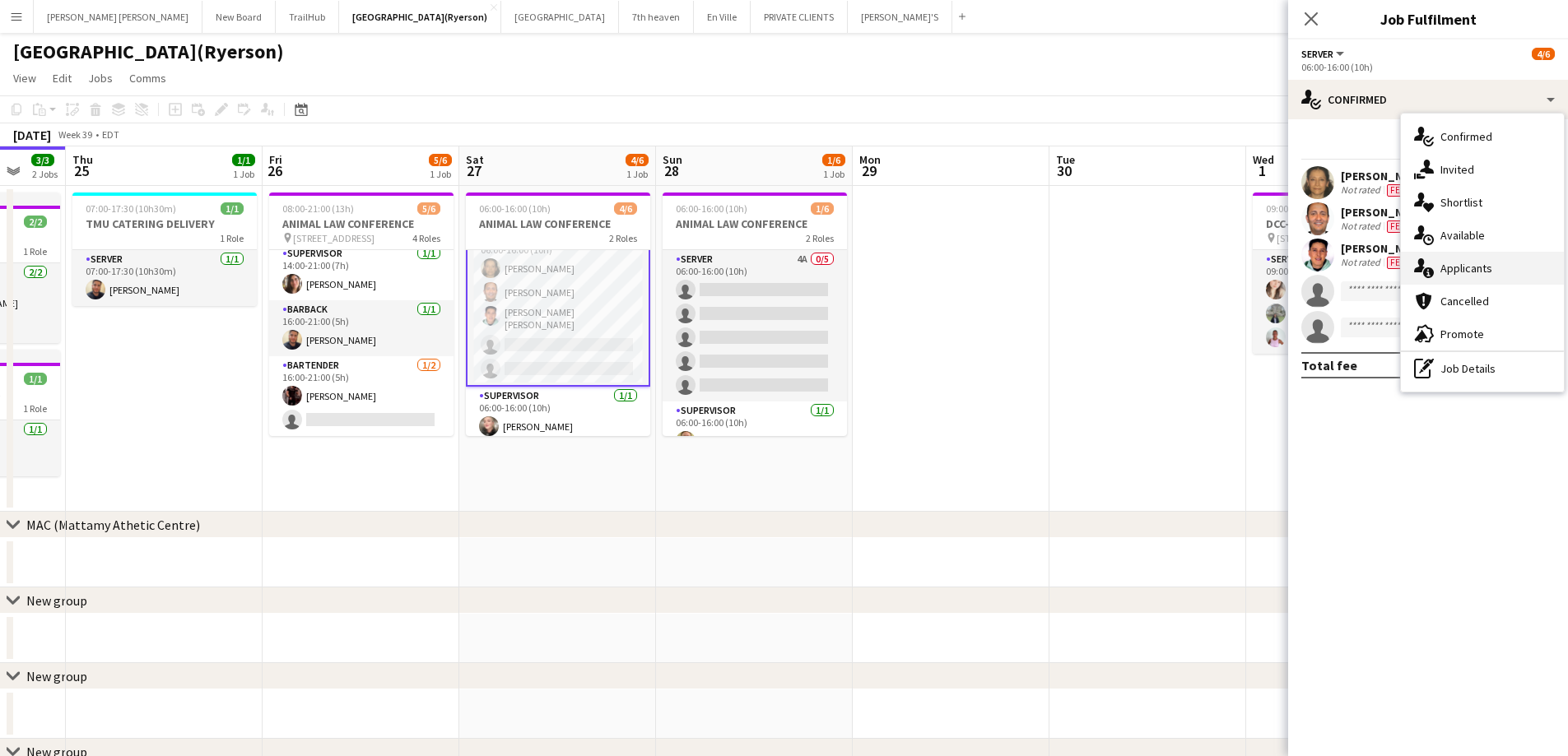
click at [1470, 272] on span "Applicants" at bounding box center [1466, 268] width 52 height 15
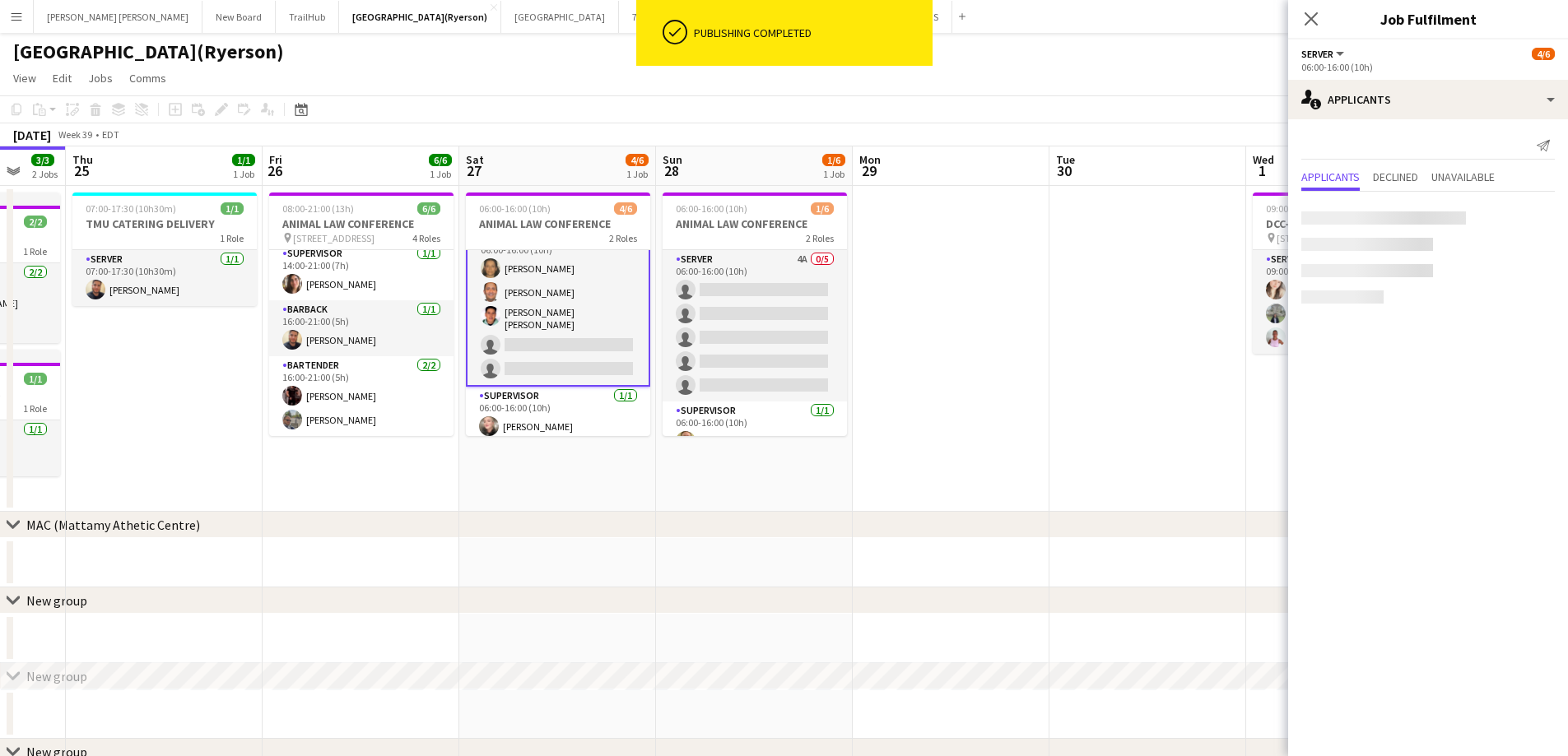
scroll to position [85, 0]
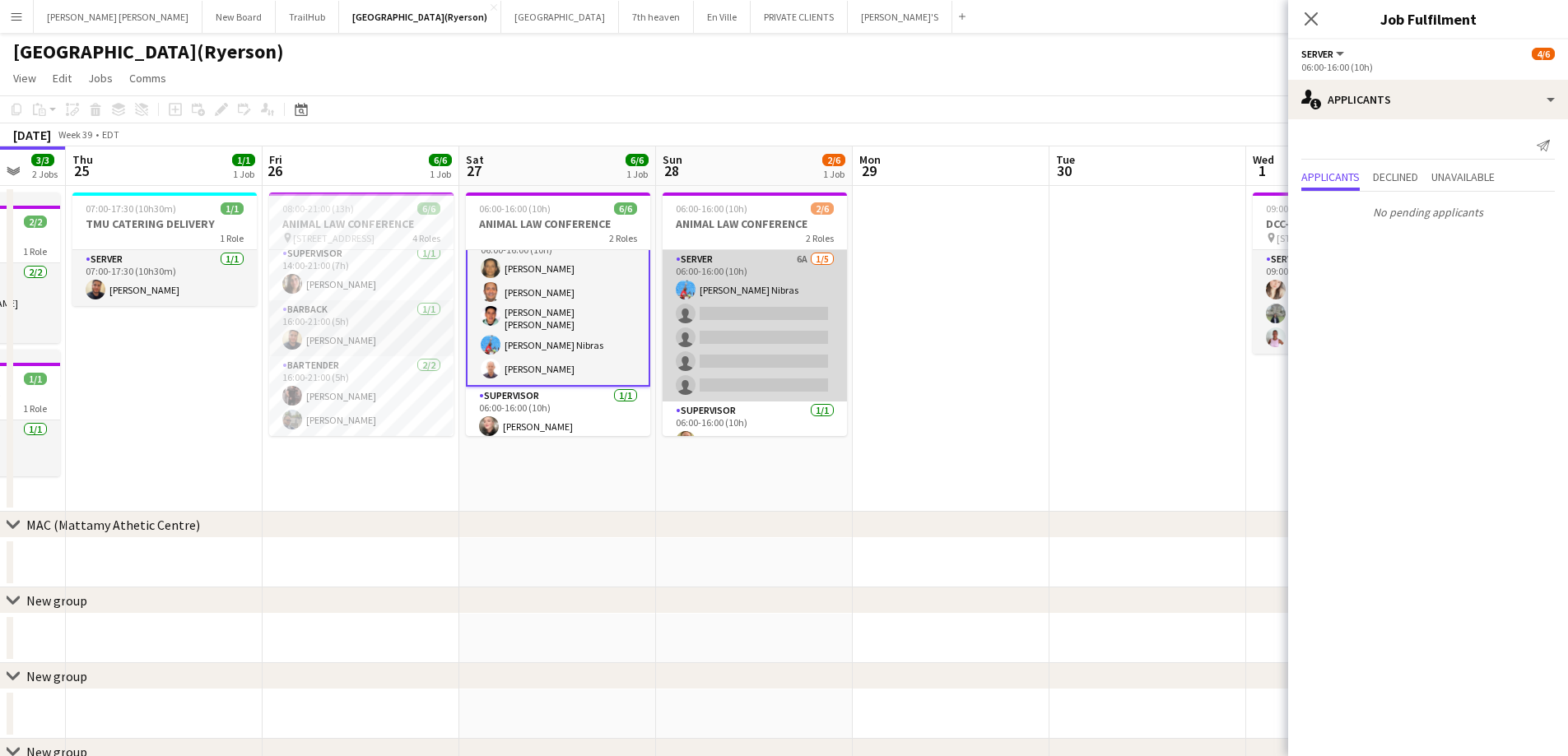
click at [799, 336] on app-card-role "SERVER 6A 1/5 06:00-16:00 (10h) Nibras halawani Nibras single-neutral-actions s…" at bounding box center [755, 325] width 185 height 151
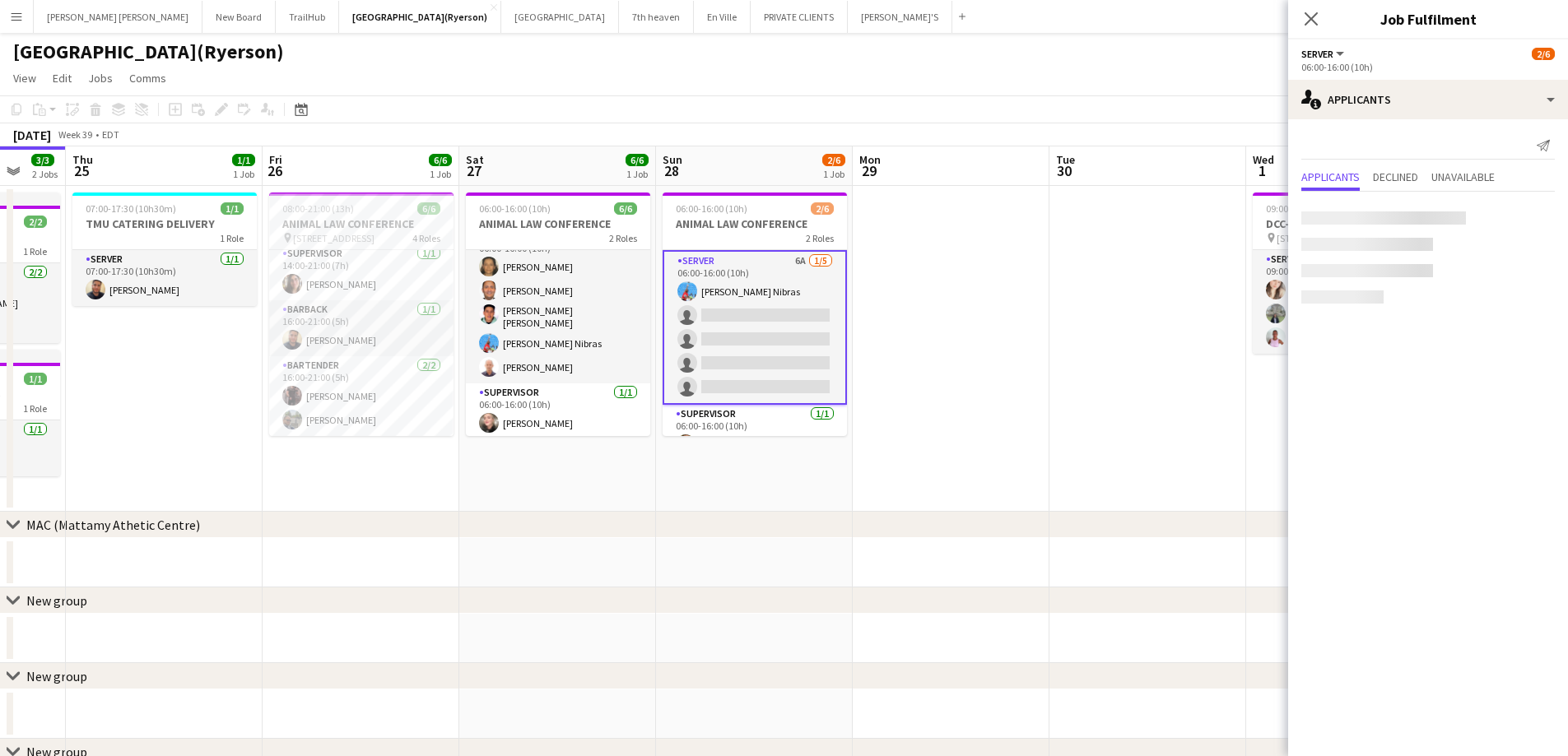
scroll to position [22, 0]
click at [1313, 19] on icon "Close pop-in" at bounding box center [1311, 18] width 16 height 16
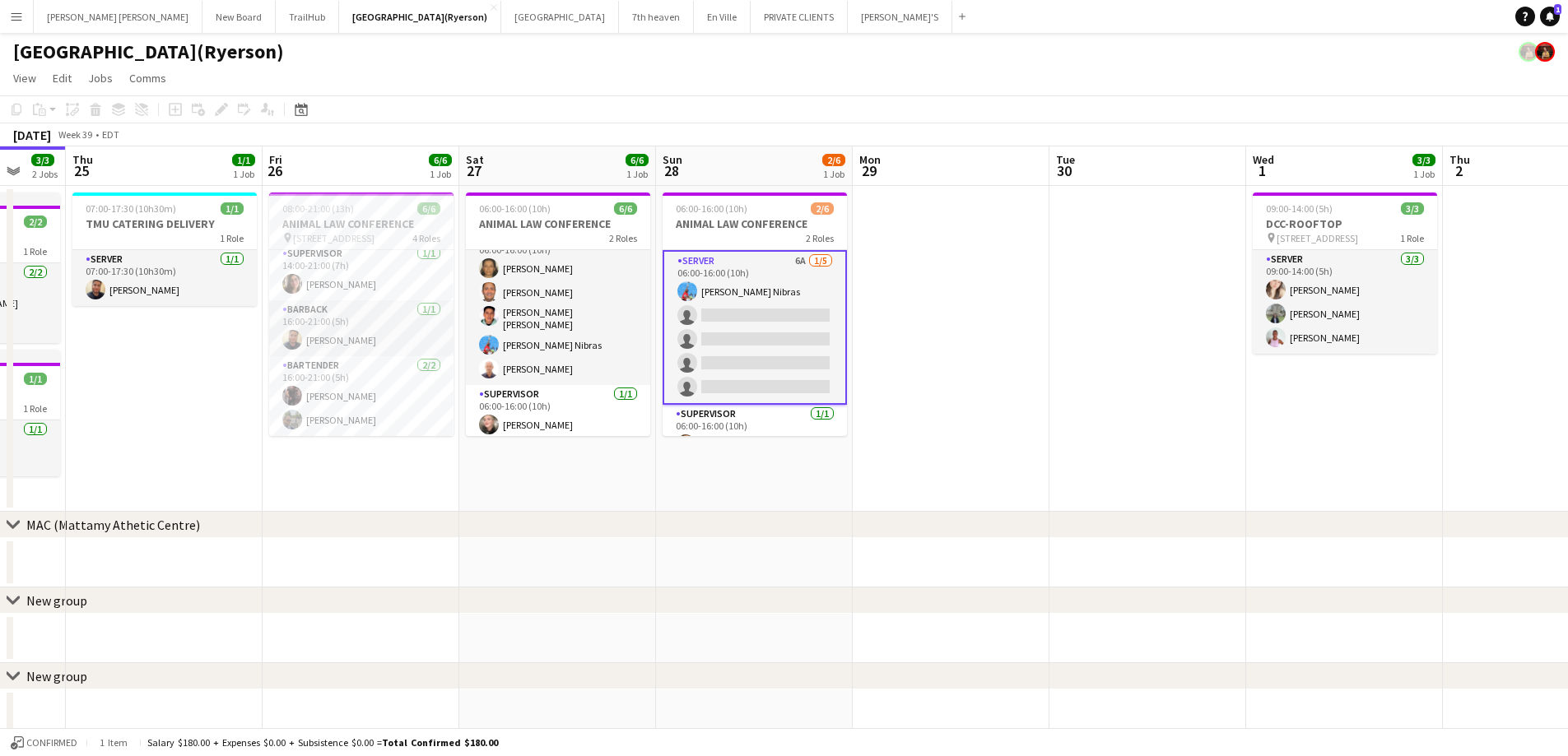
click at [756, 350] on app-card-role "SERVER 6A 1/5 06:00-16:00 (10h) Nibras halawani Nibras single-neutral-actions s…" at bounding box center [755, 327] width 185 height 154
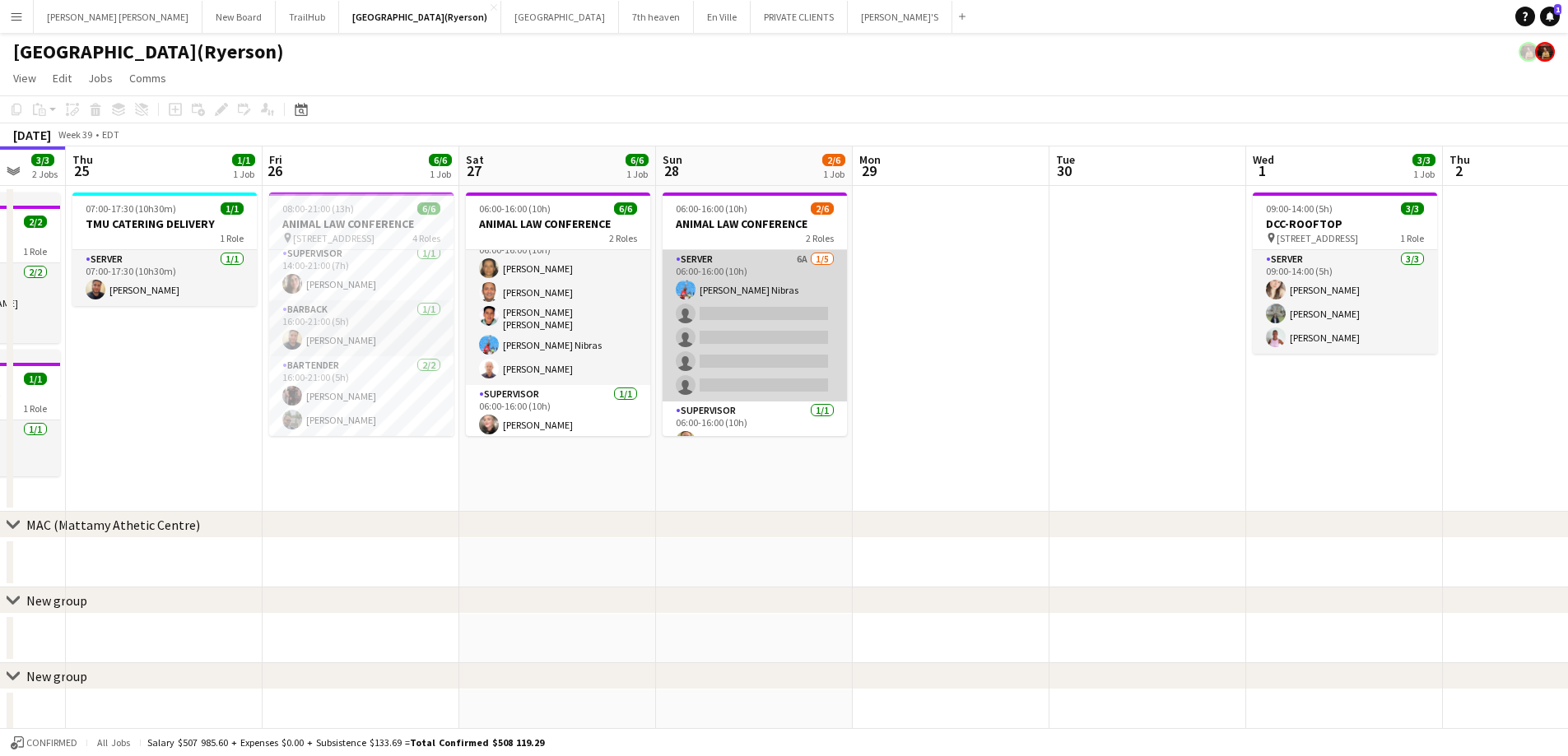
click at [756, 350] on app-card-role "SERVER 6A 1/5 06:00-16:00 (10h) Nibras halawani Nibras single-neutral-actions s…" at bounding box center [755, 325] width 185 height 151
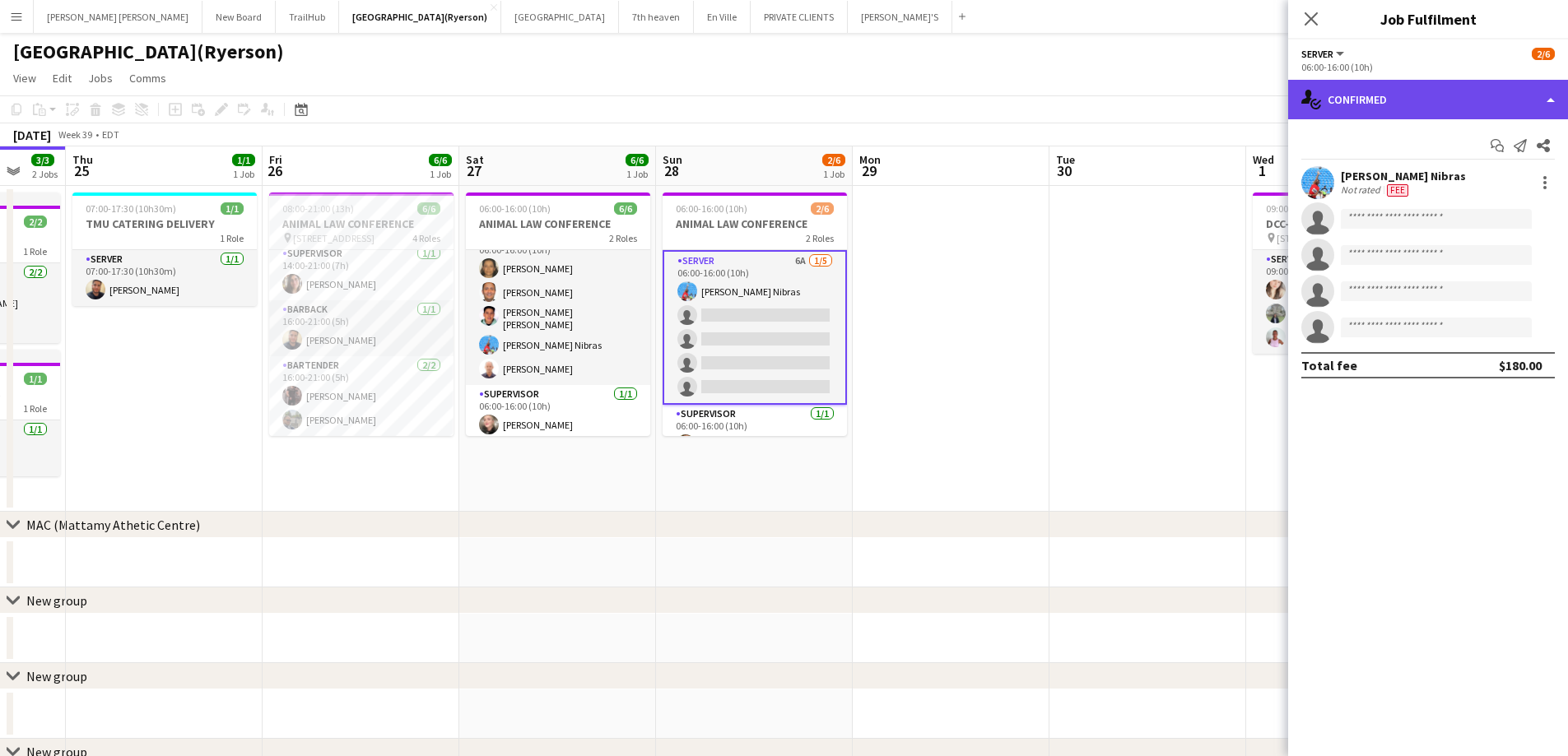
click at [1344, 97] on div "single-neutral-actions-check-2 Confirmed" at bounding box center [1427, 100] width 280 height 40
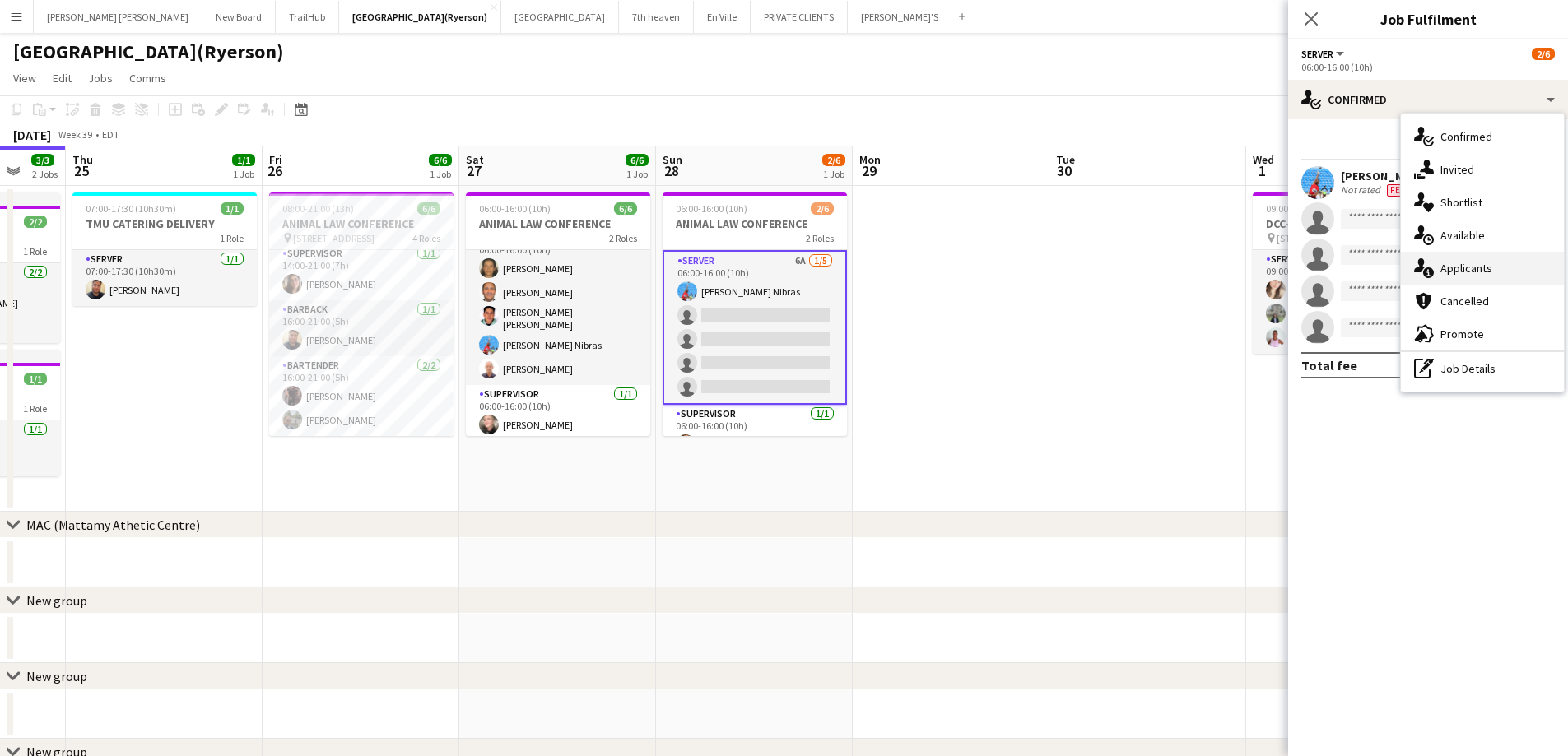
click at [1485, 275] on span "Applicants" at bounding box center [1466, 268] width 52 height 15
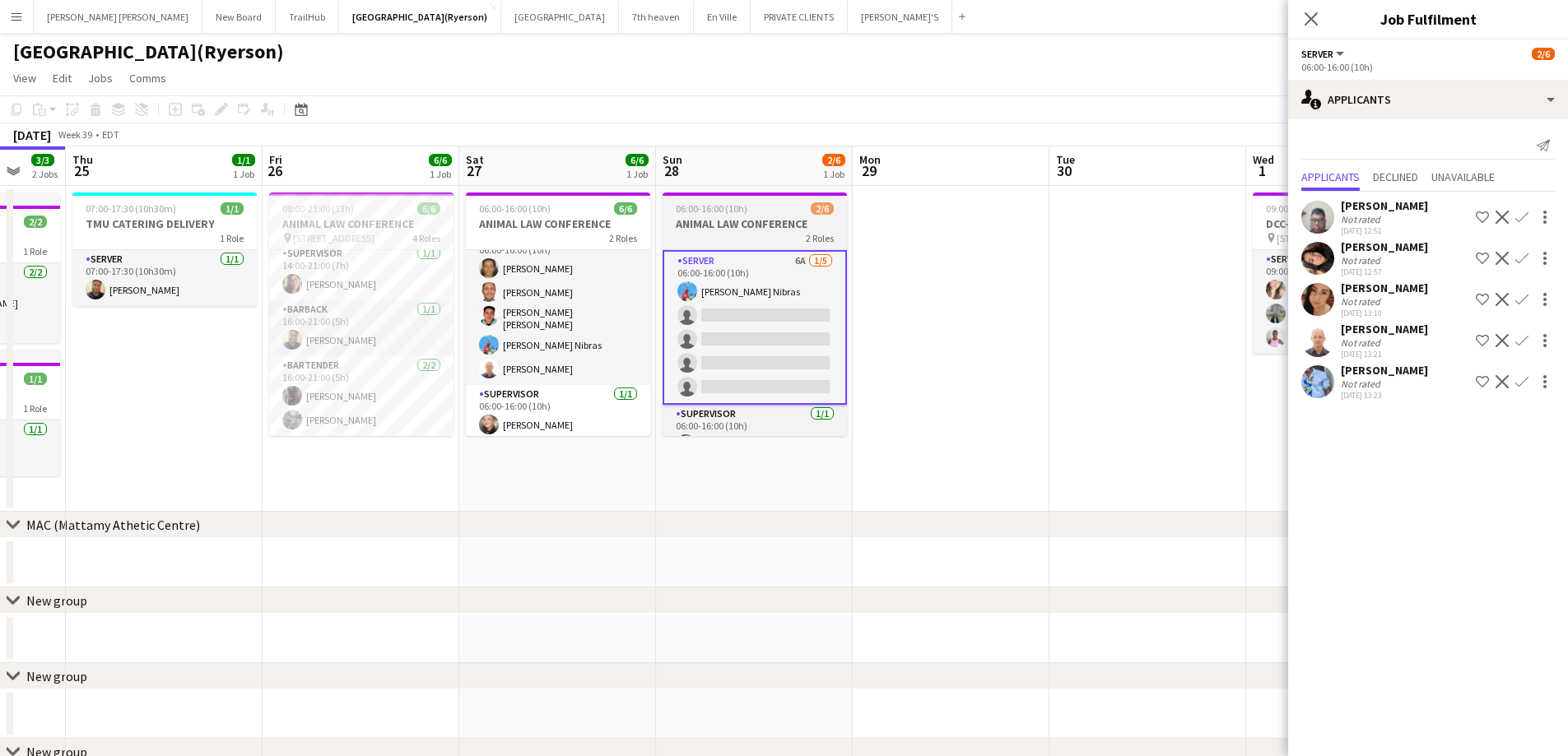
scroll to position [25, 0]
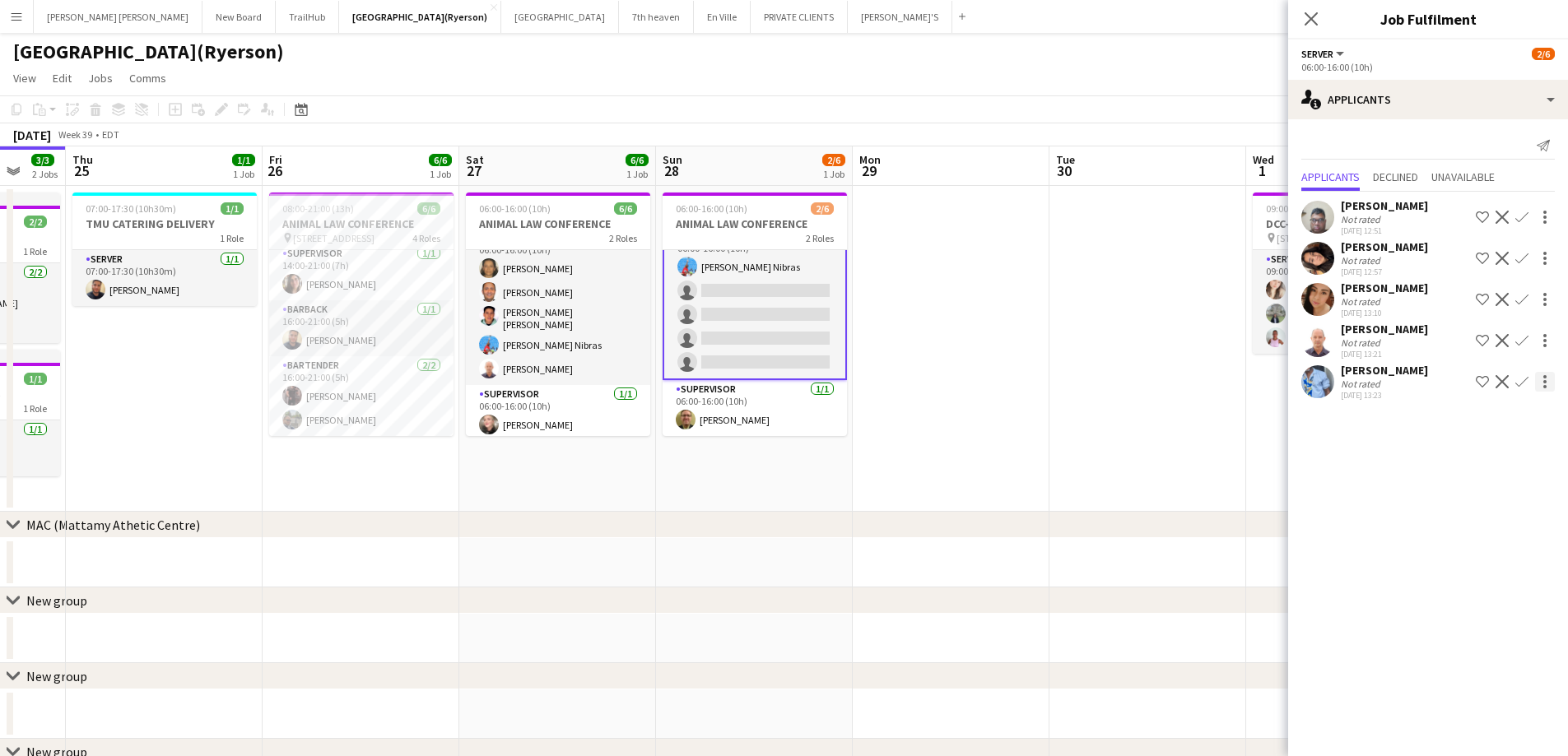
click at [1525, 381] on app-icon "Confirm" at bounding box center [1521, 381] width 13 height 13
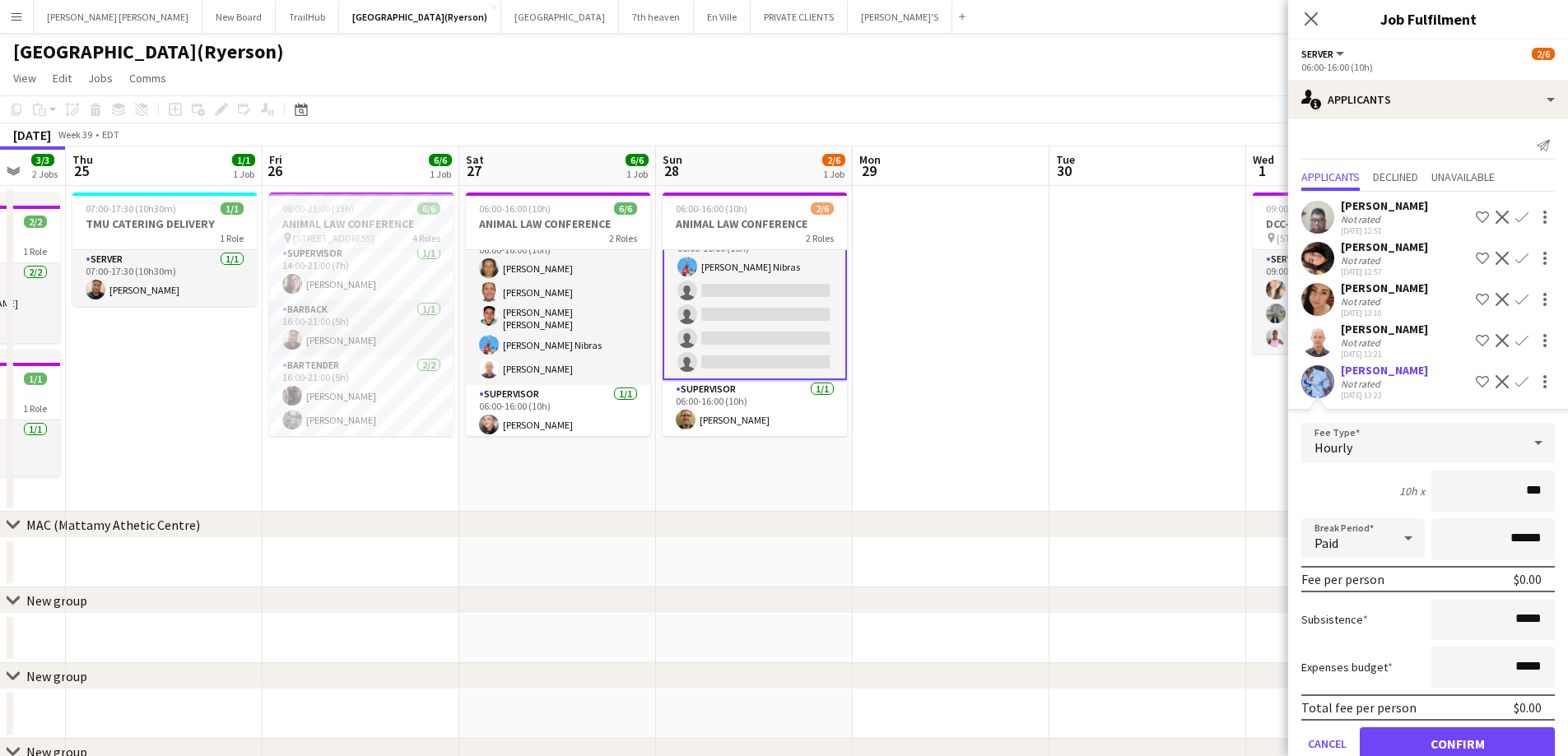
type input "**"
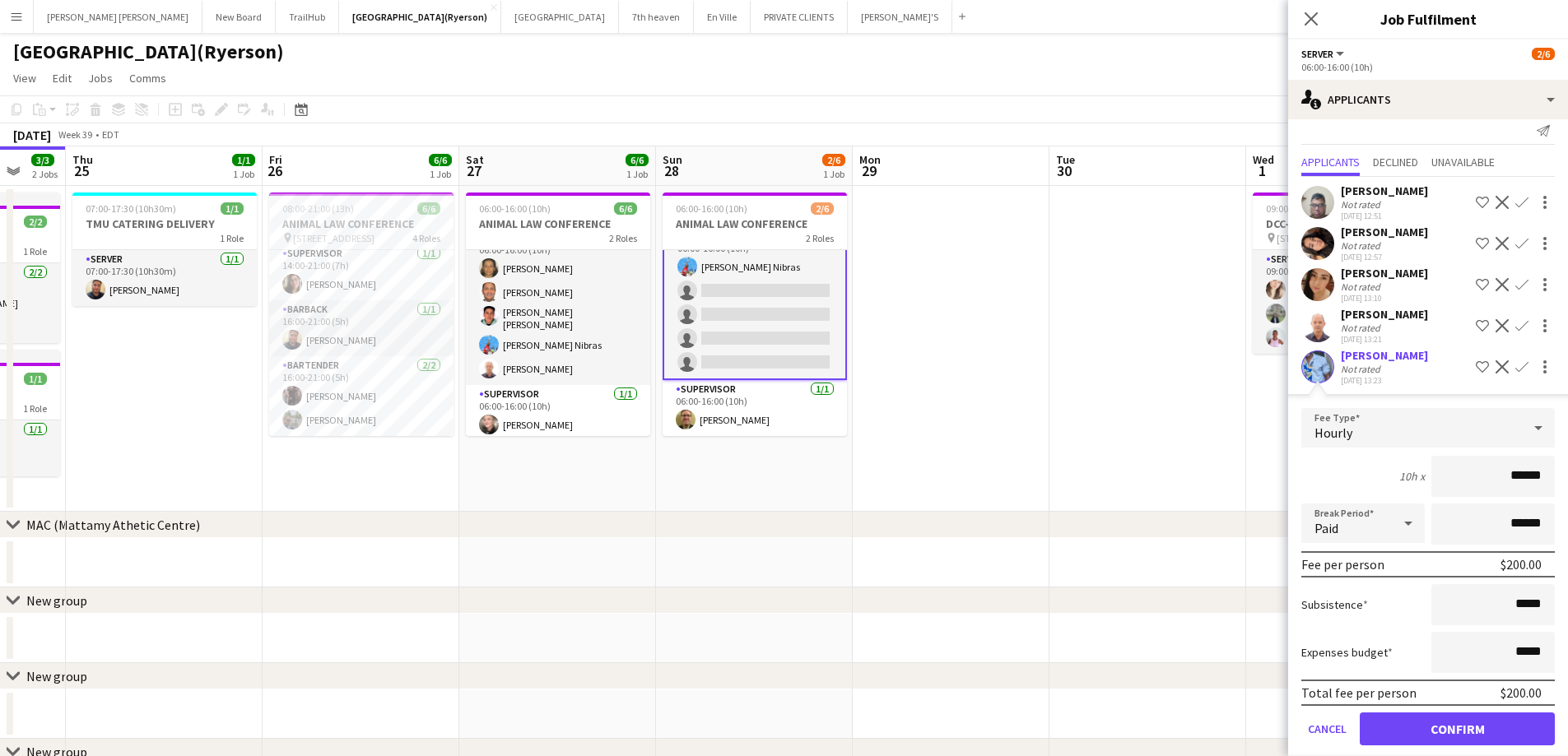
scroll to position [35, 0]
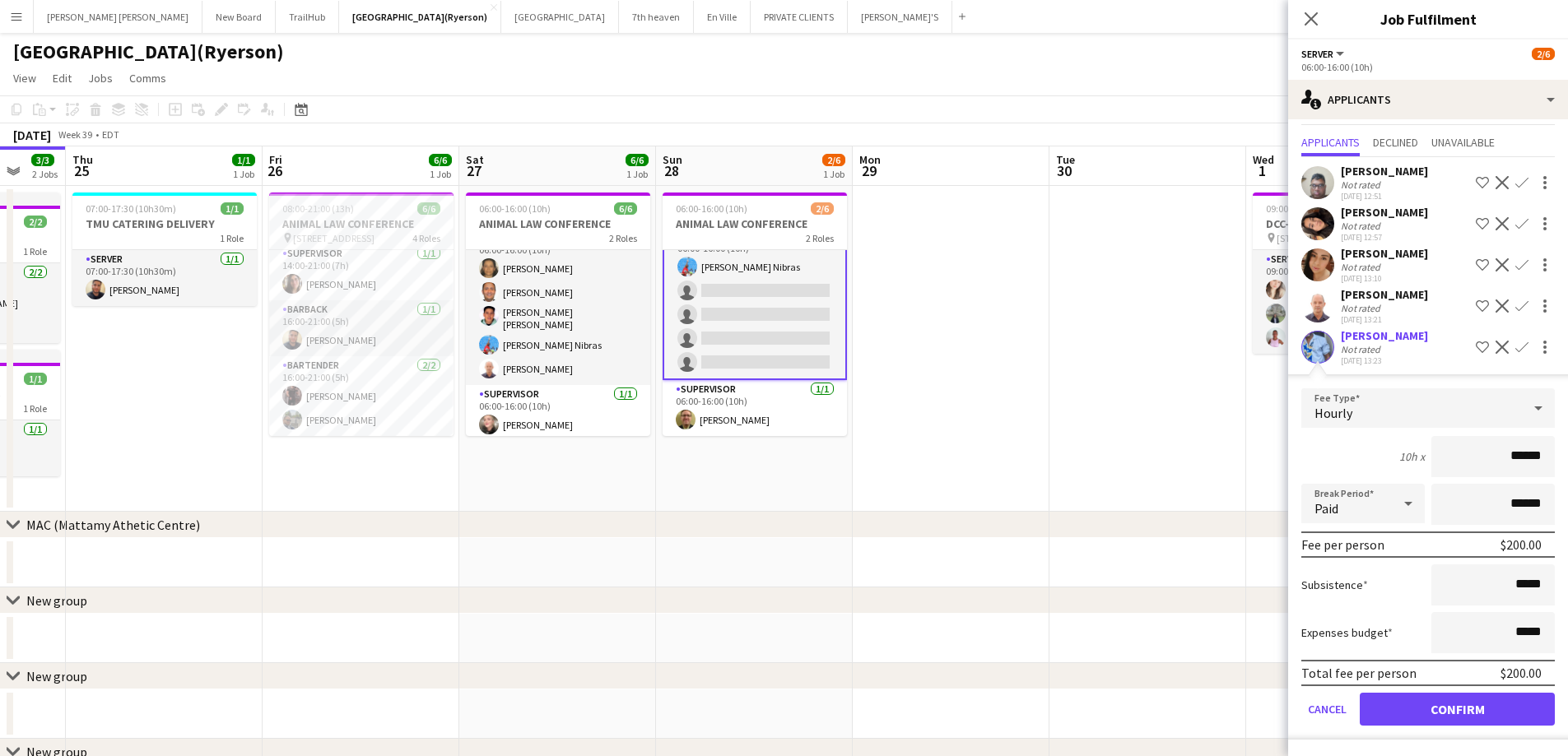
type input "******"
click at [1476, 705] on button "Confirm" at bounding box center [1457, 709] width 195 height 33
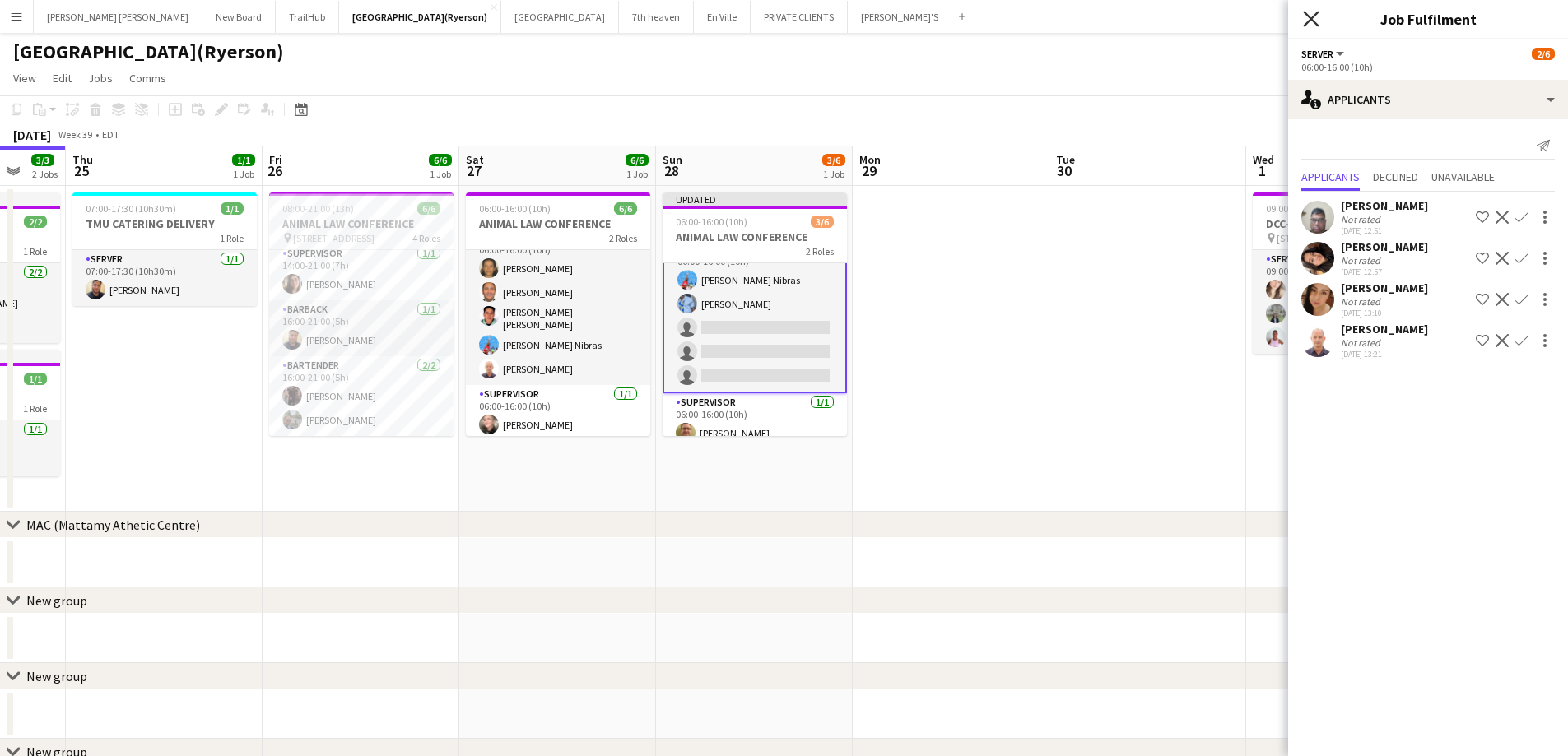
click at [1317, 20] on icon "Close pop-in" at bounding box center [1311, 18] width 16 height 16
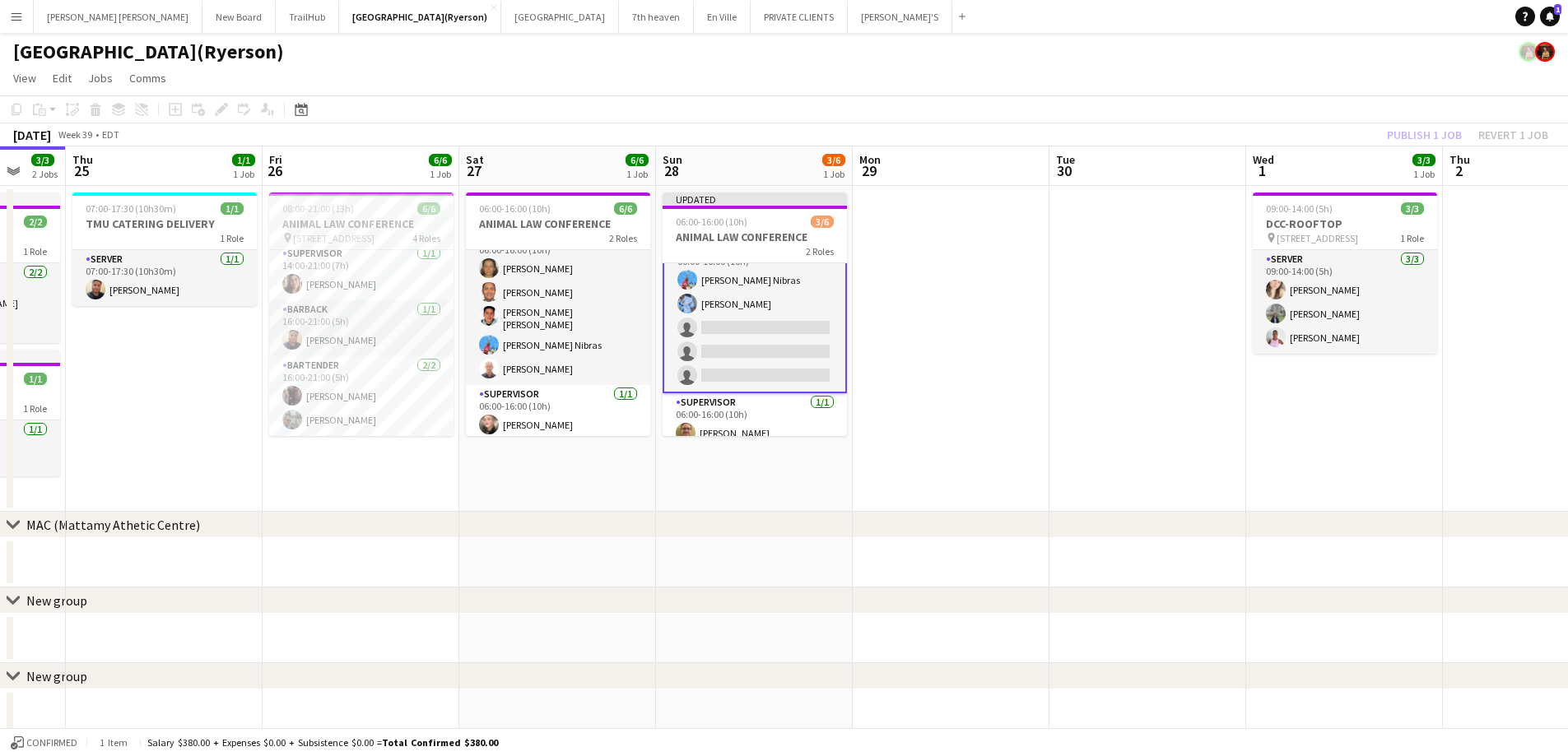
click at [1407, 128] on div "Publish 1 job Revert 1 job" at bounding box center [1467, 135] width 201 height 22
click at [1407, 128] on button "Publish 1 job" at bounding box center [1424, 135] width 88 height 22
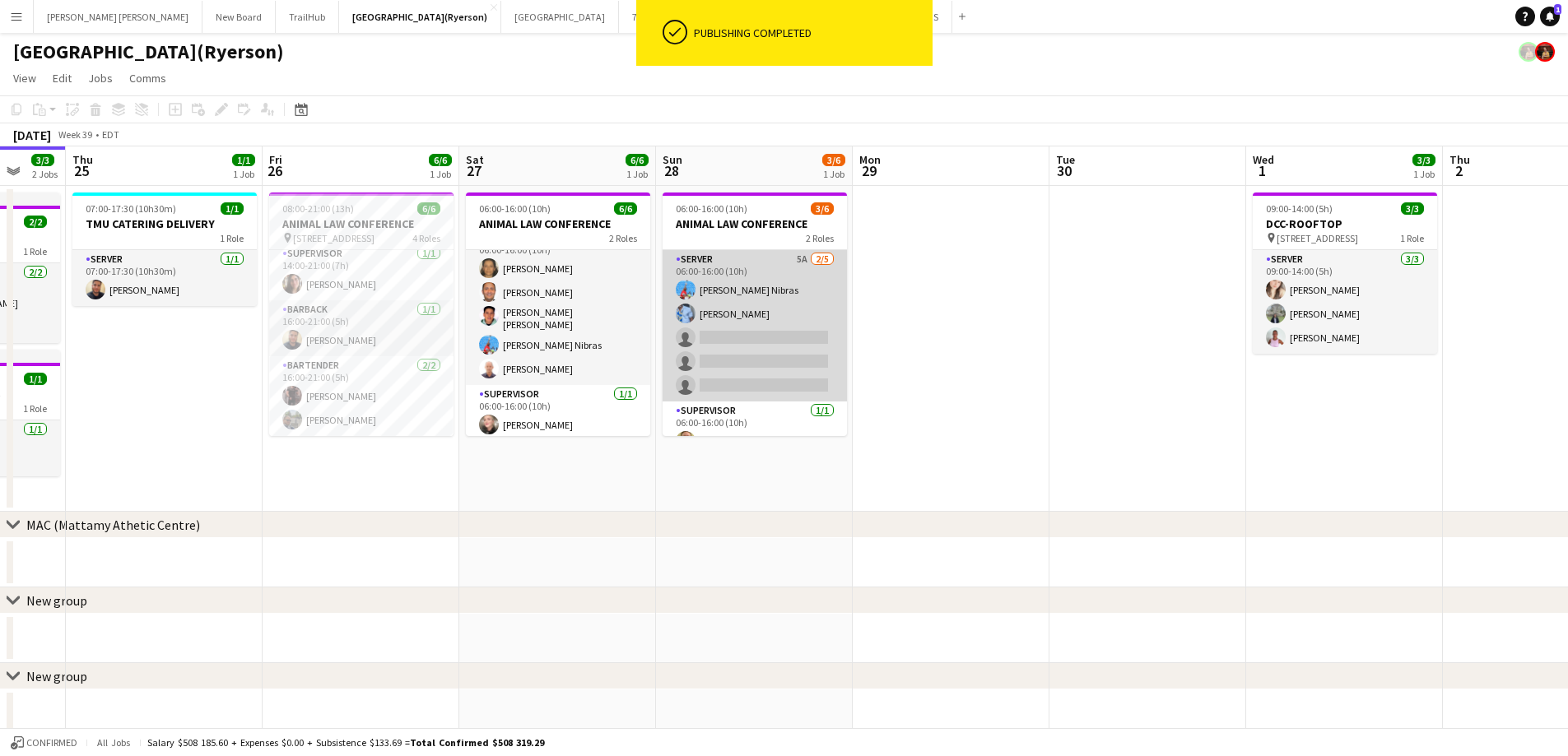
click at [739, 364] on app-card-role "SERVER 5A 2/5 06:00-16:00 (10h) Nibras halawani Nibras KELECHI ACHONU single-ne…" at bounding box center [755, 325] width 185 height 151
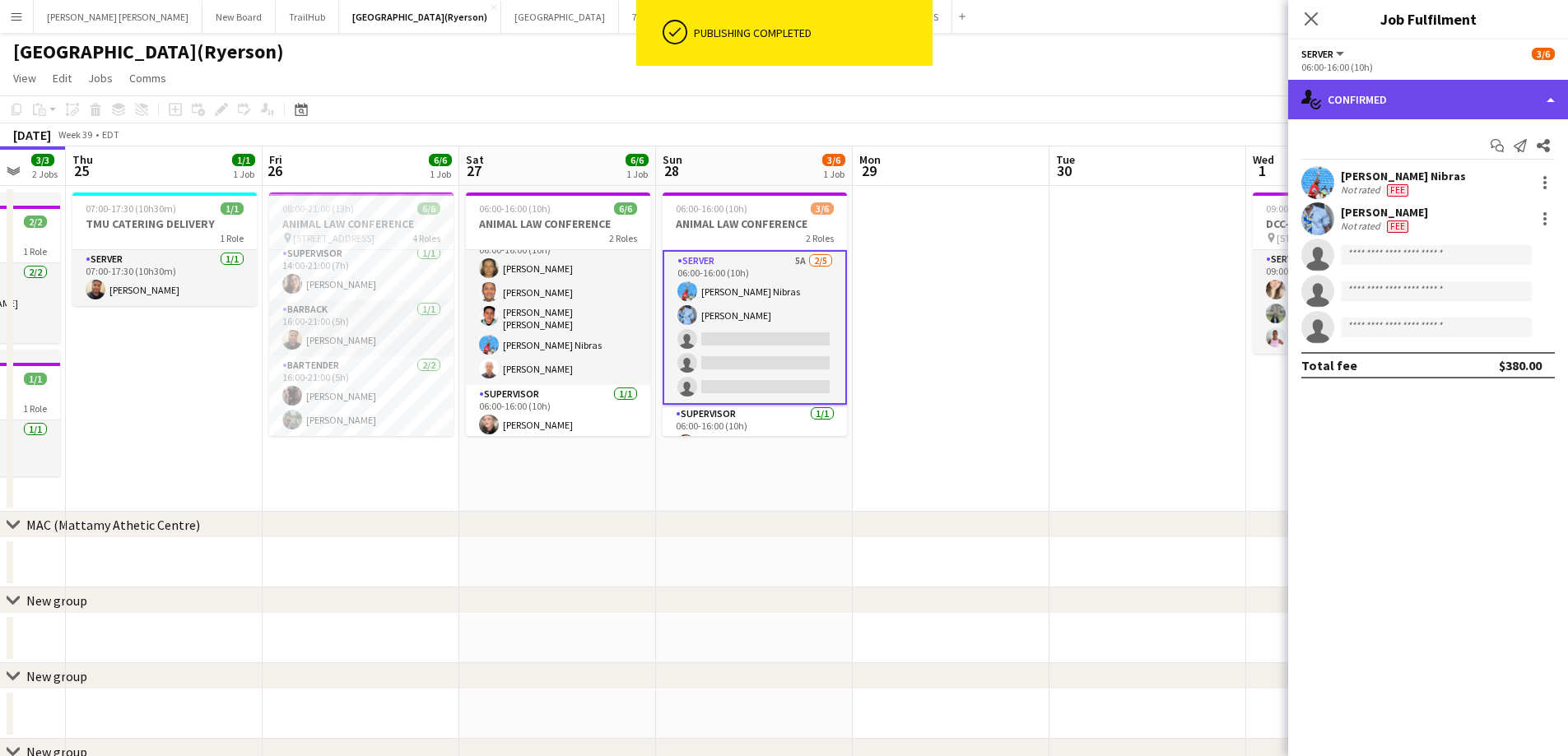
click at [1386, 98] on div "single-neutral-actions-check-2 Confirmed" at bounding box center [1427, 100] width 280 height 40
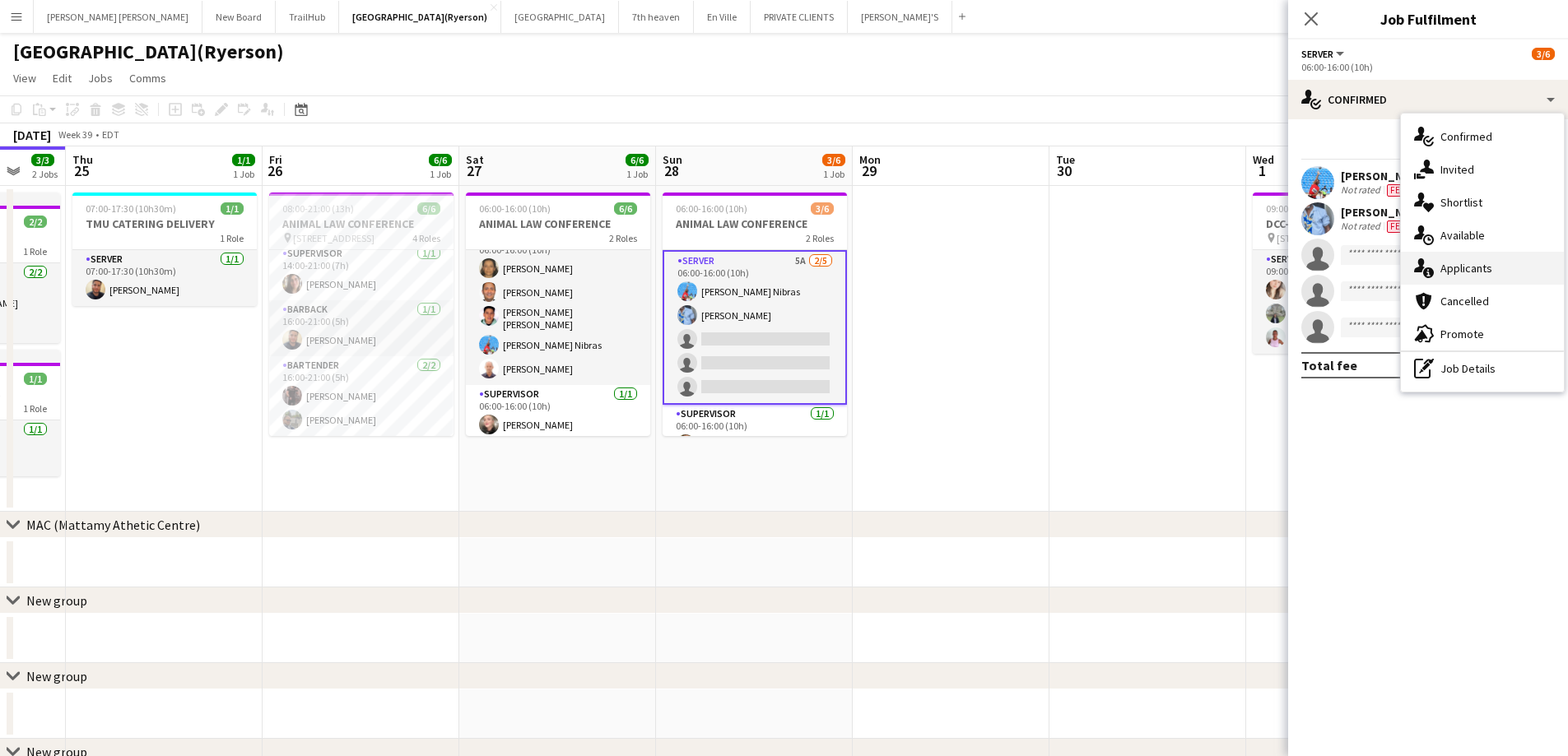
click at [1474, 263] on span "Applicants" at bounding box center [1466, 268] width 52 height 15
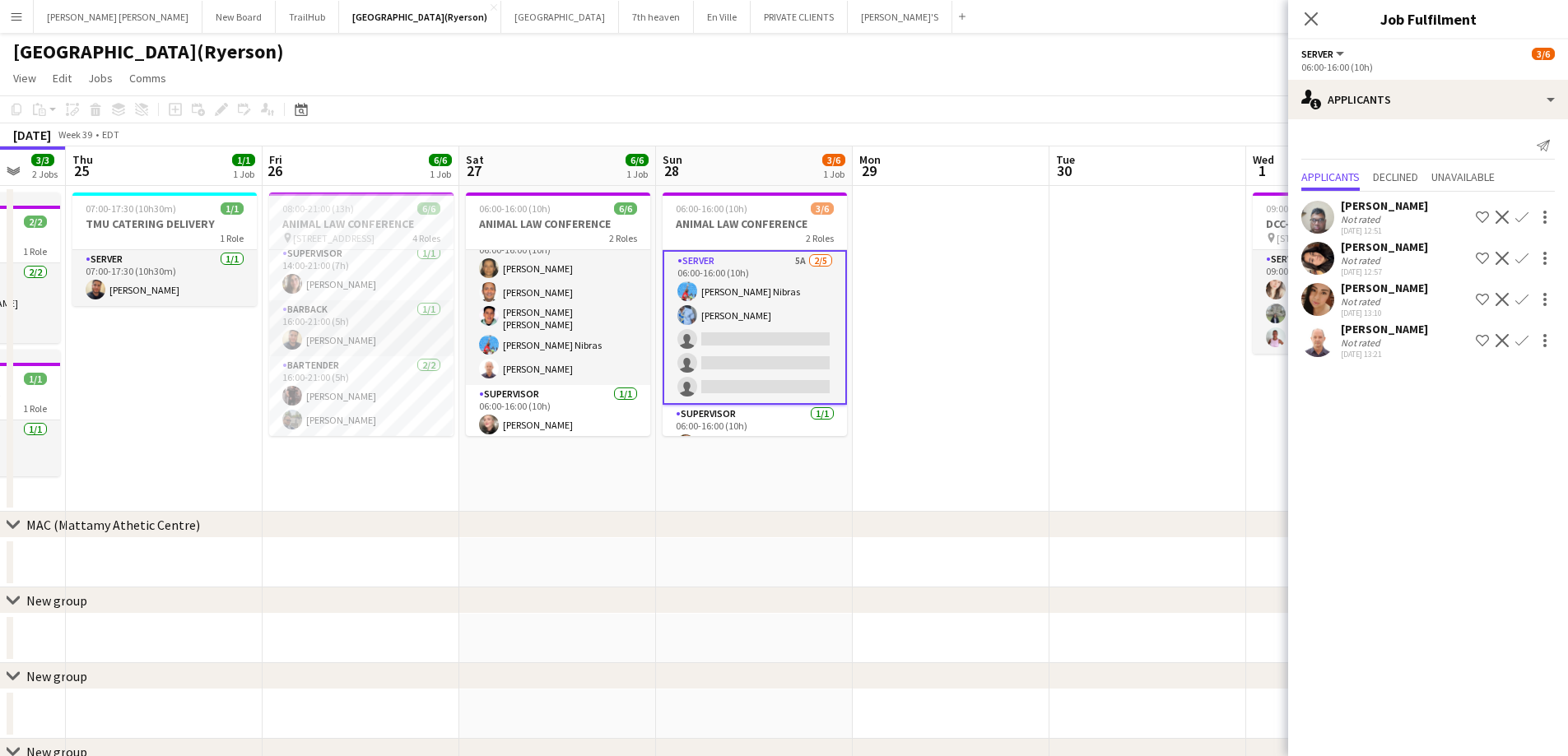
click at [1523, 340] on app-icon "Confirm" at bounding box center [1521, 340] width 13 height 13
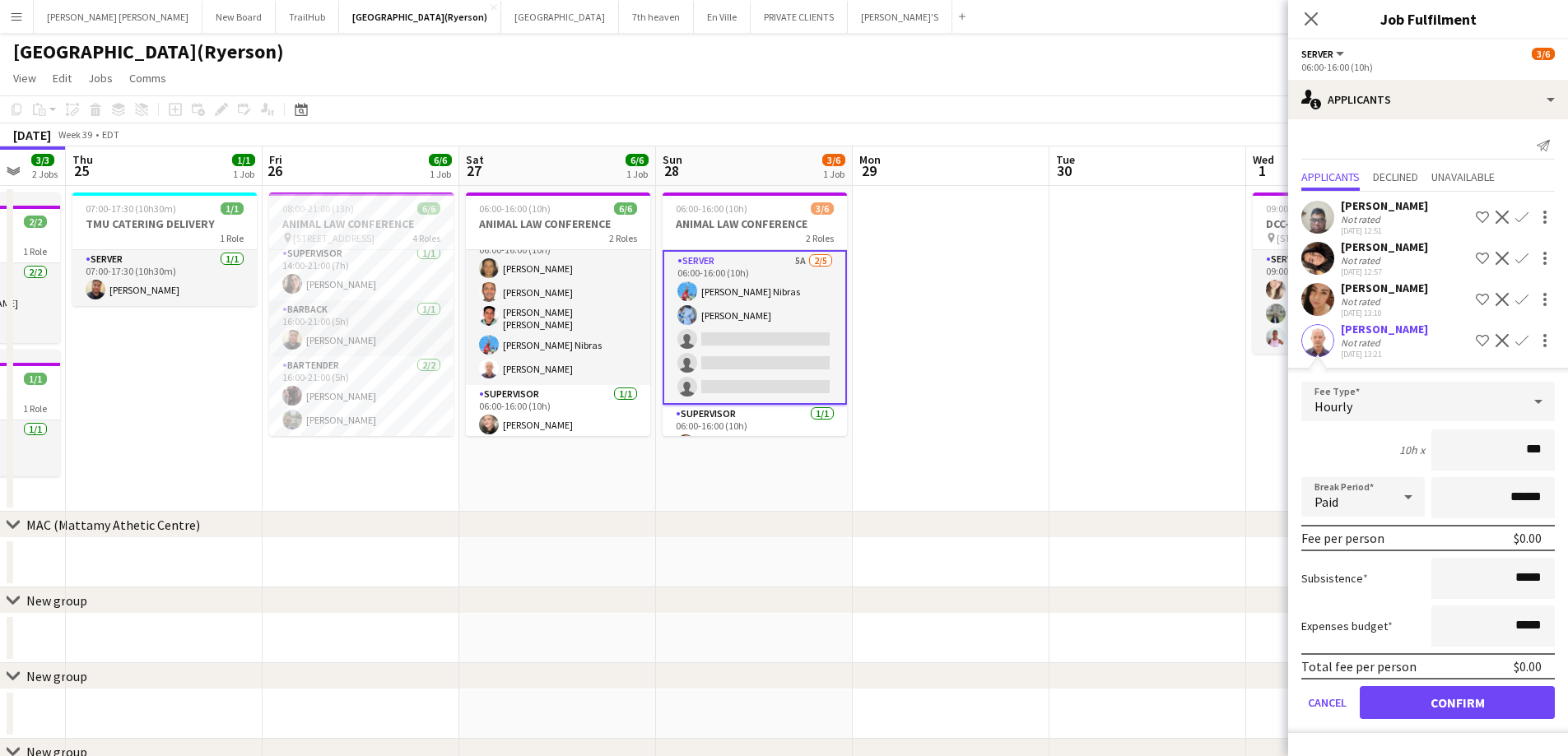
type input "**"
type input "******"
click at [1470, 708] on button "Confirm" at bounding box center [1457, 702] width 195 height 33
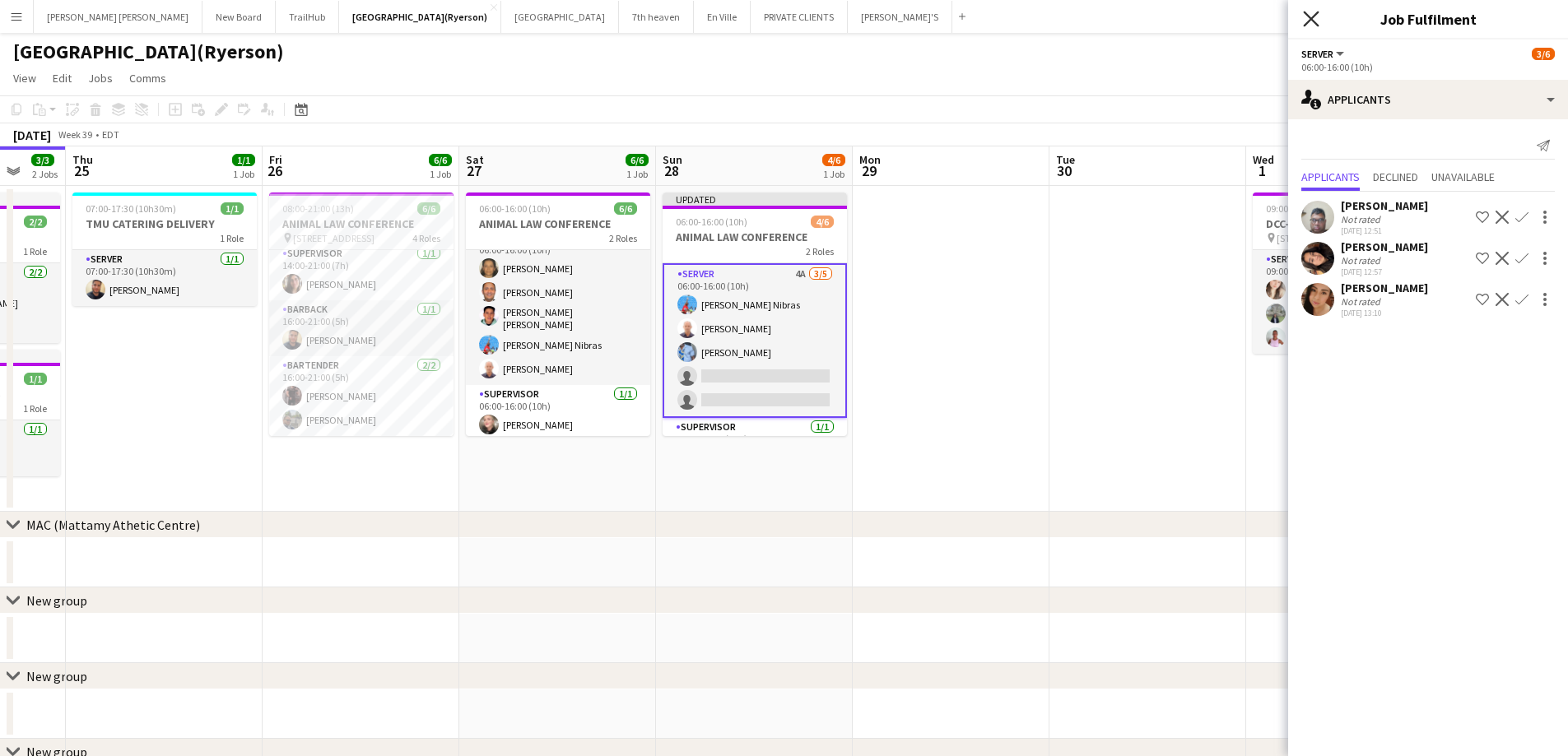
click at [1308, 18] on icon "Close pop-in" at bounding box center [1311, 18] width 16 height 16
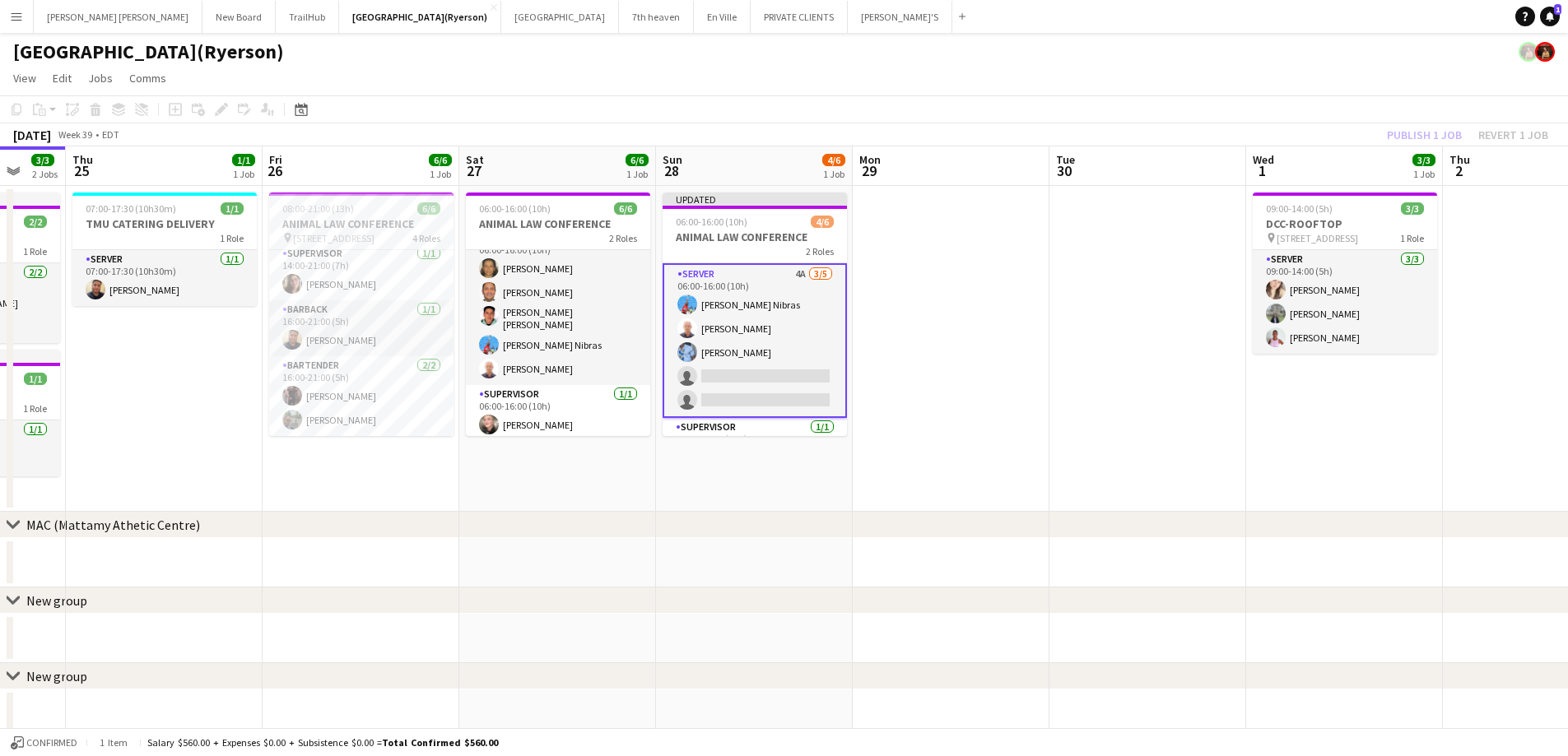
click at [1416, 135] on div "Publish 1 job Revert 1 job" at bounding box center [1467, 135] width 201 height 22
click at [1416, 135] on button "Publish 1 job" at bounding box center [1424, 135] width 88 height 22
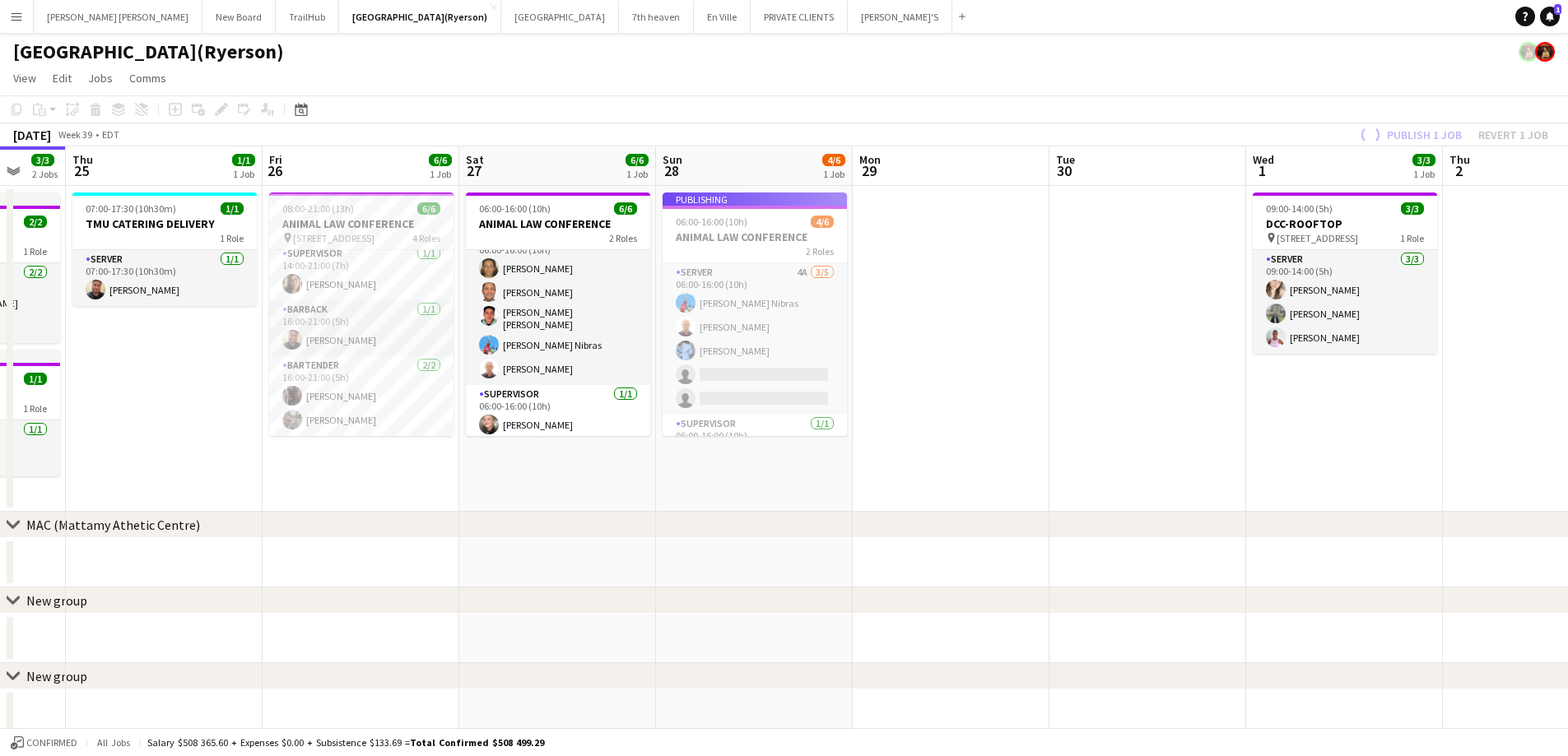
click at [740, 369] on app-job-card "Publishing 06:00-16:00 (10h) 4/6 ANIMAL LAW CONFERENCE 2 Roles SERVER 4A 3/5 06…" at bounding box center [755, 314] width 185 height 243
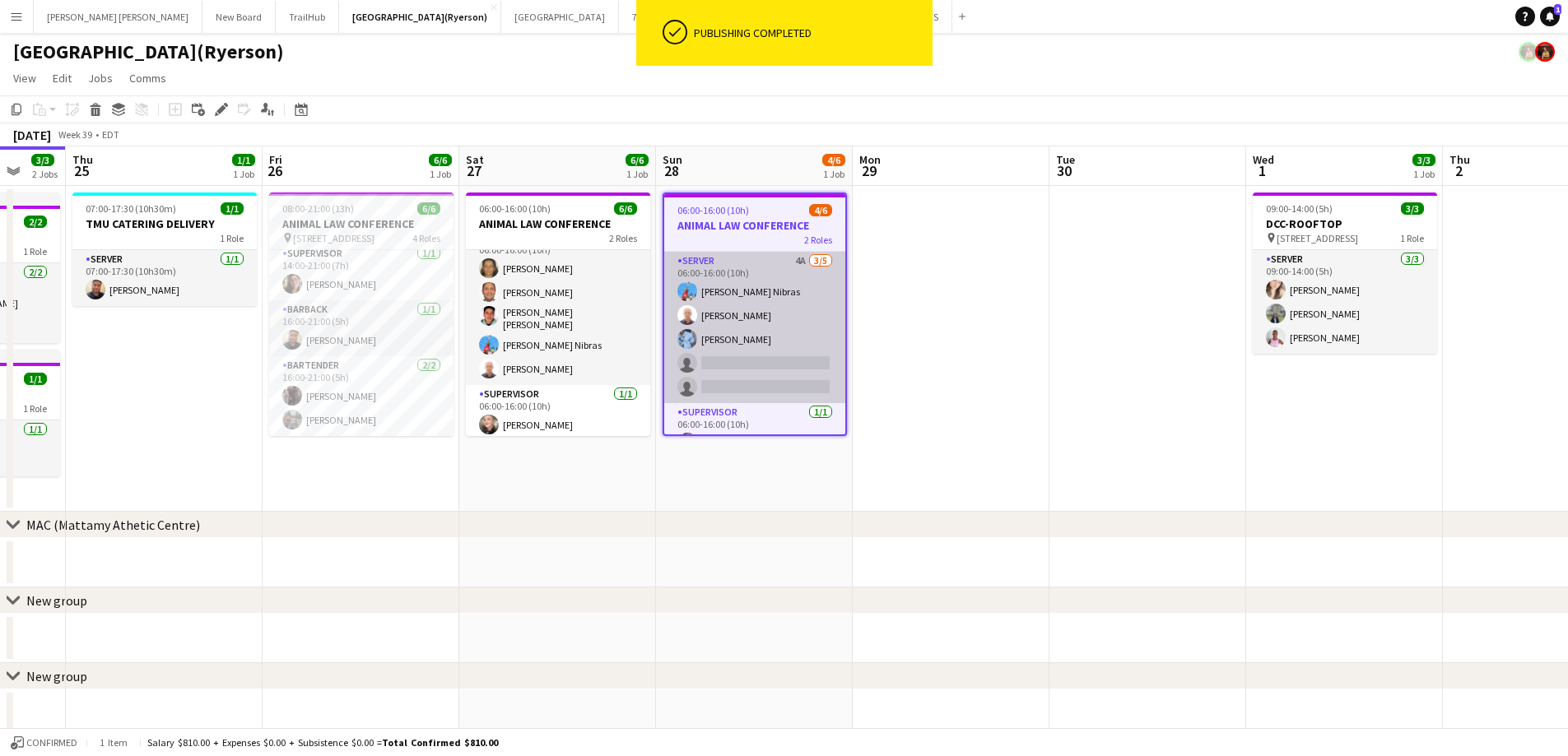
click at [741, 362] on app-card-role "SERVER 4A 3/5 06:00-16:00 (10h) Nibras halawani Nibras Walfrido Mesa KELECHI AC…" at bounding box center [755, 327] width 181 height 151
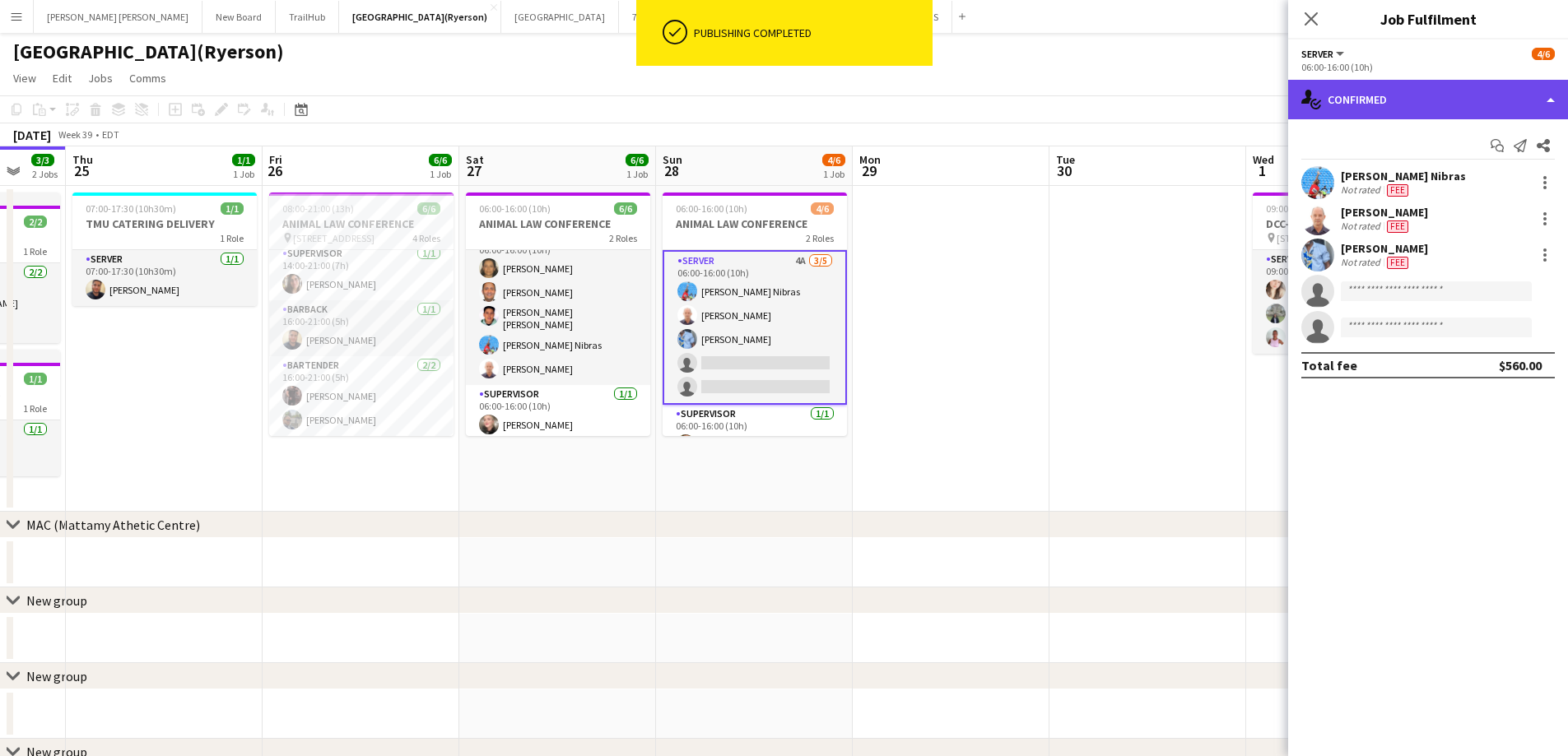
click at [1451, 105] on div "single-neutral-actions-check-2 Confirmed" at bounding box center [1427, 100] width 280 height 40
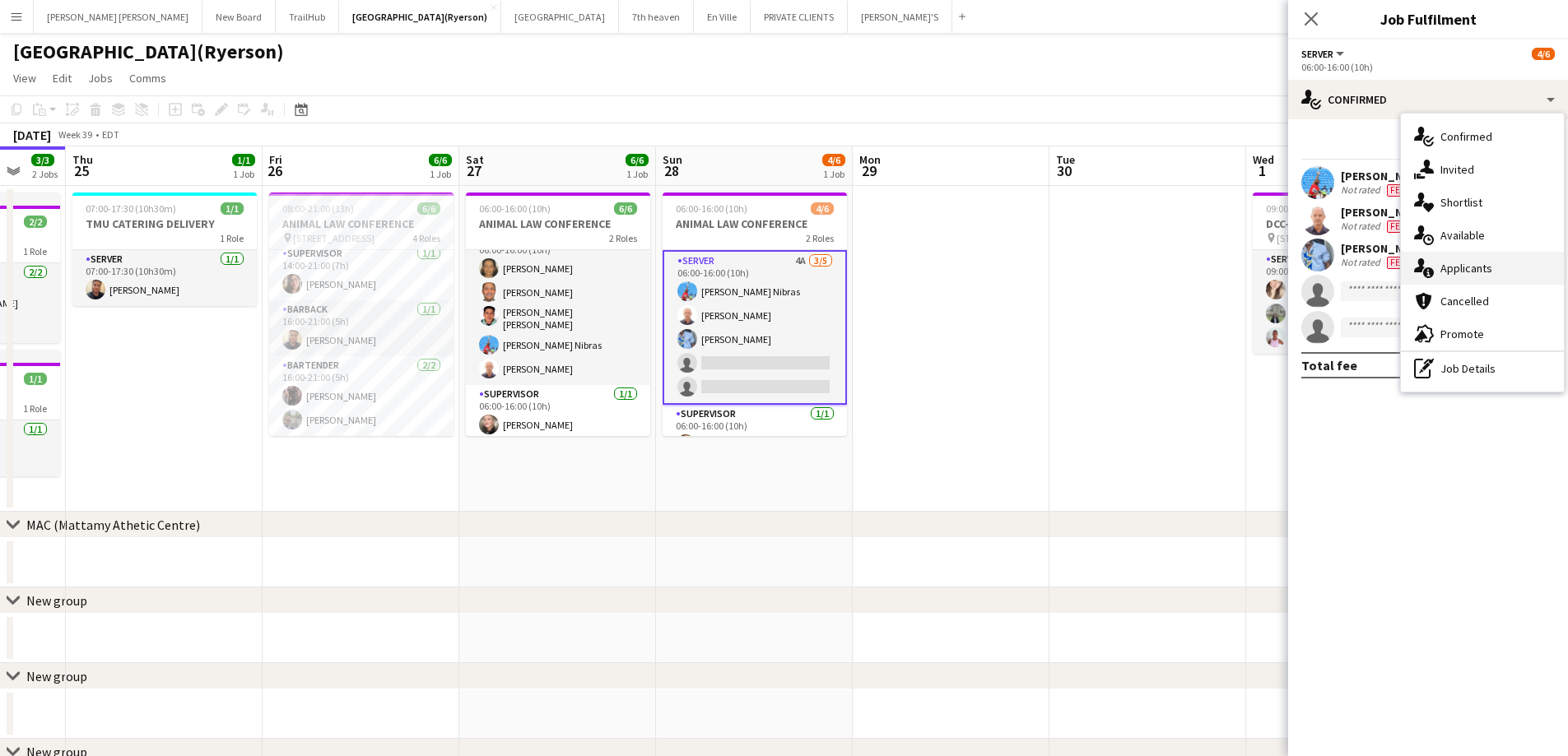
click at [1481, 262] on span "Applicants" at bounding box center [1466, 268] width 52 height 15
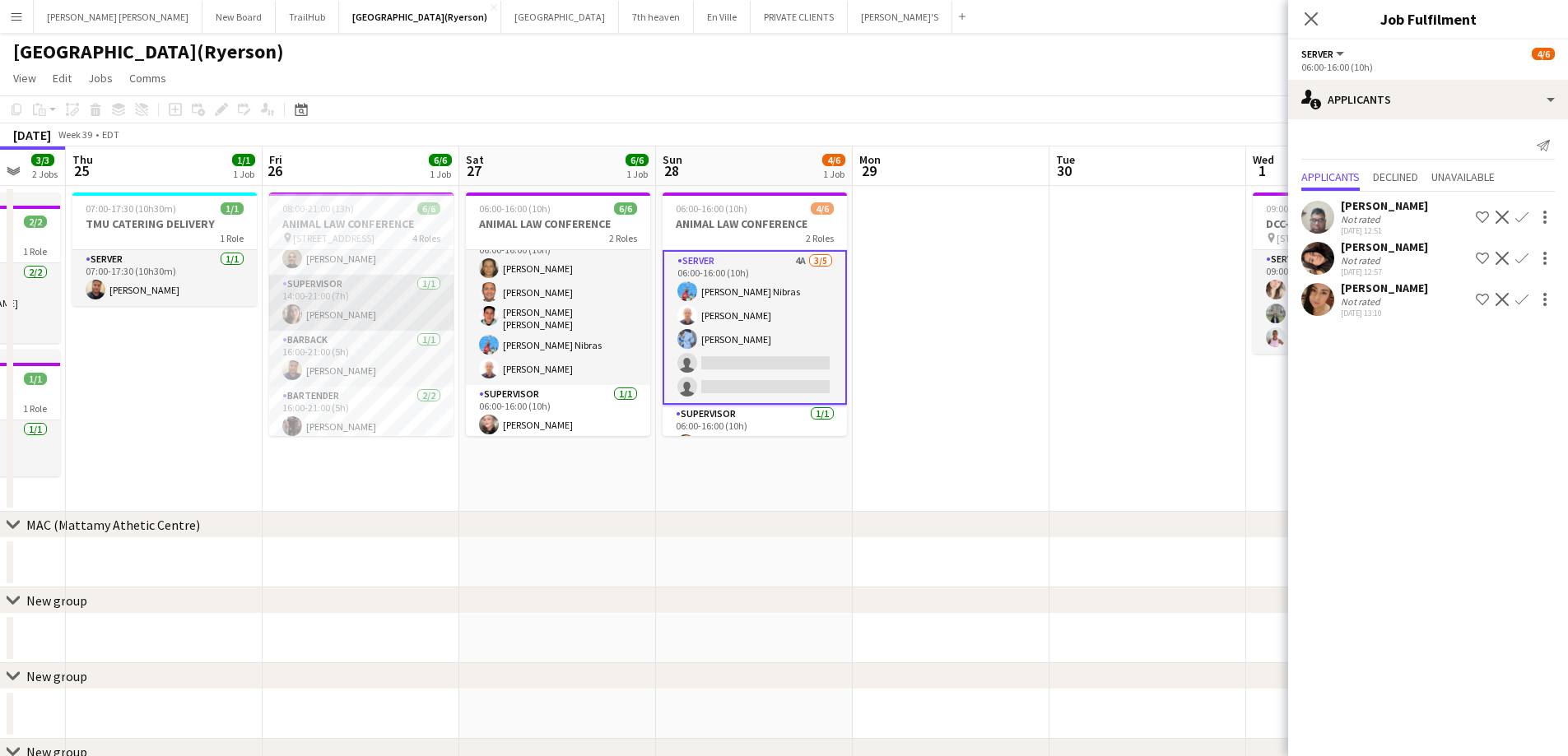
scroll to position [85, 0]
click at [1318, 22] on icon "Close pop-in" at bounding box center [1311, 18] width 16 height 16
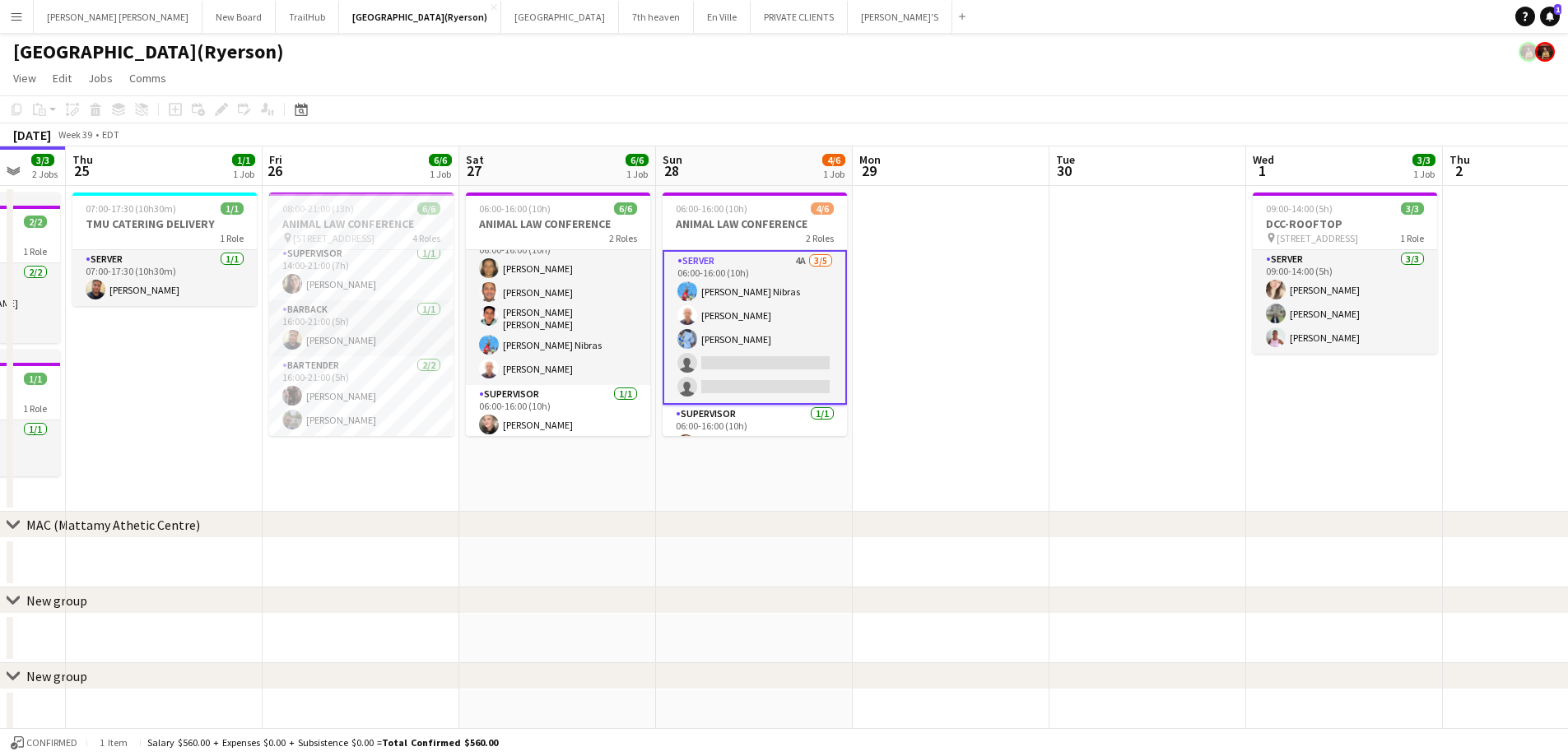
click at [728, 367] on app-card-role "SERVER 4A 3/5 06:00-16:00 (10h) Nibras halawani Nibras Walfrido Mesa KELECHI AC…" at bounding box center [755, 327] width 185 height 154
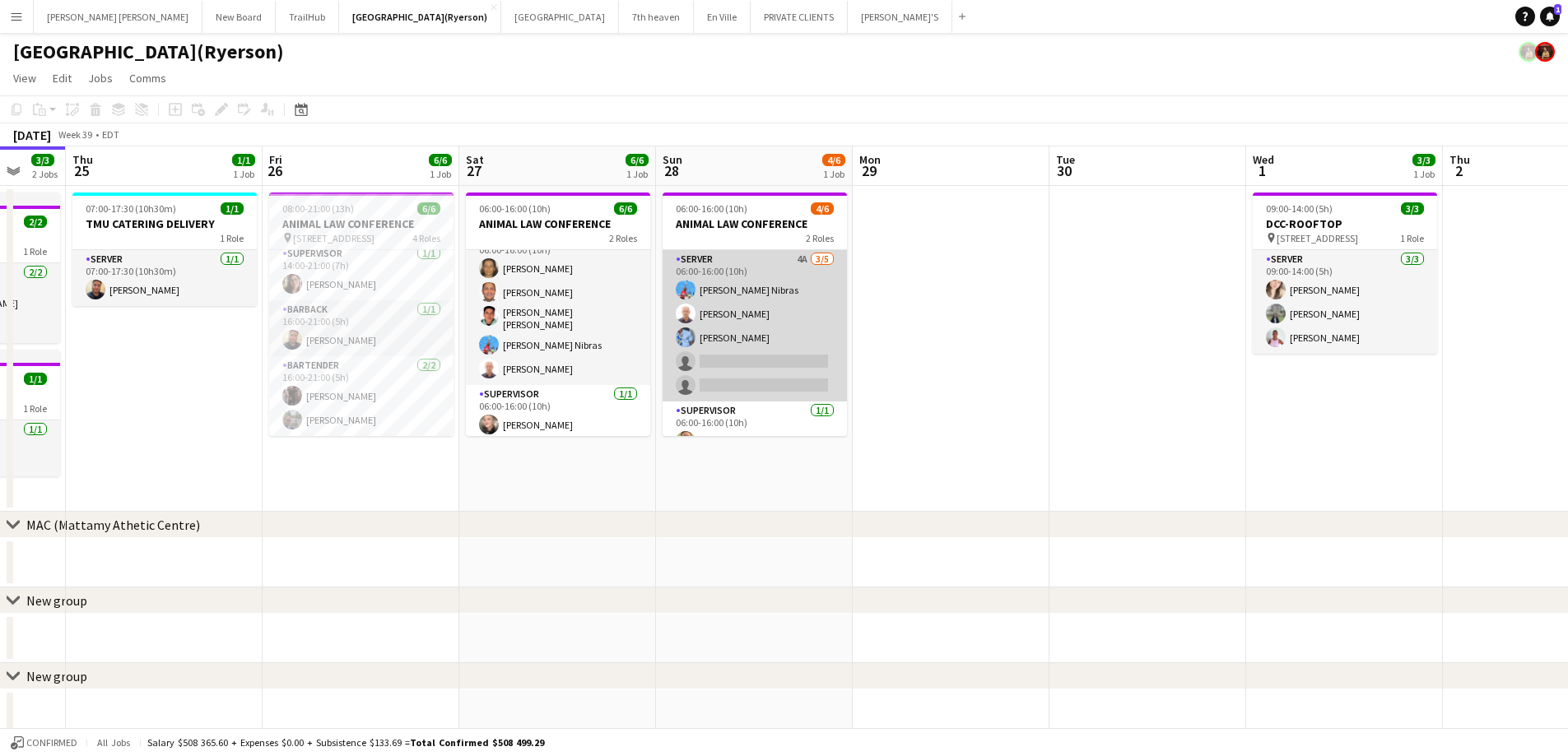
click at [728, 366] on app-card-role "SERVER 4A 3/5 06:00-16:00 (10h) Nibras halawani Nibras Walfrido Mesa KELECHI AC…" at bounding box center [755, 325] width 185 height 151
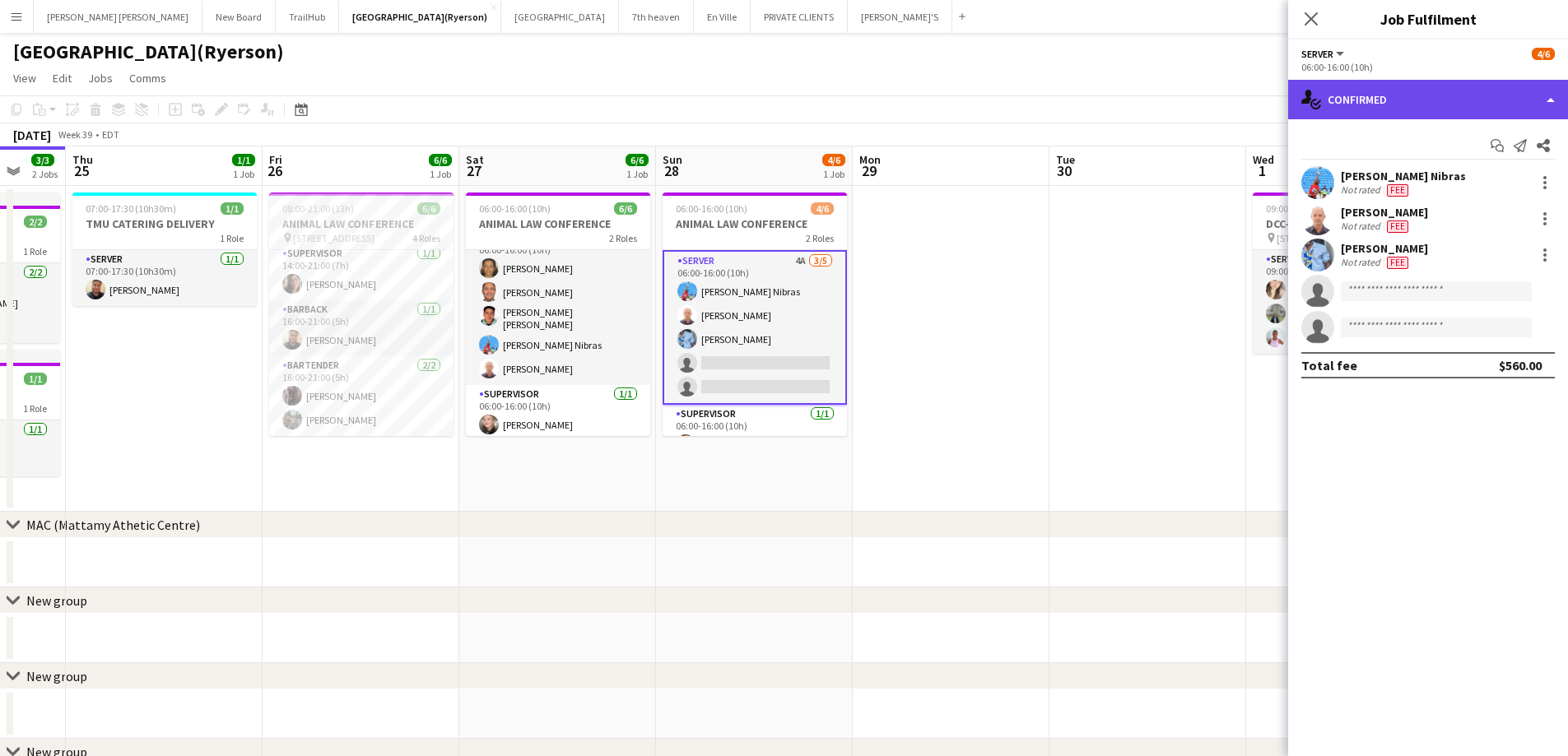
click at [1481, 80] on div "single-neutral-actions-check-2 Confirmed" at bounding box center [1427, 100] width 280 height 40
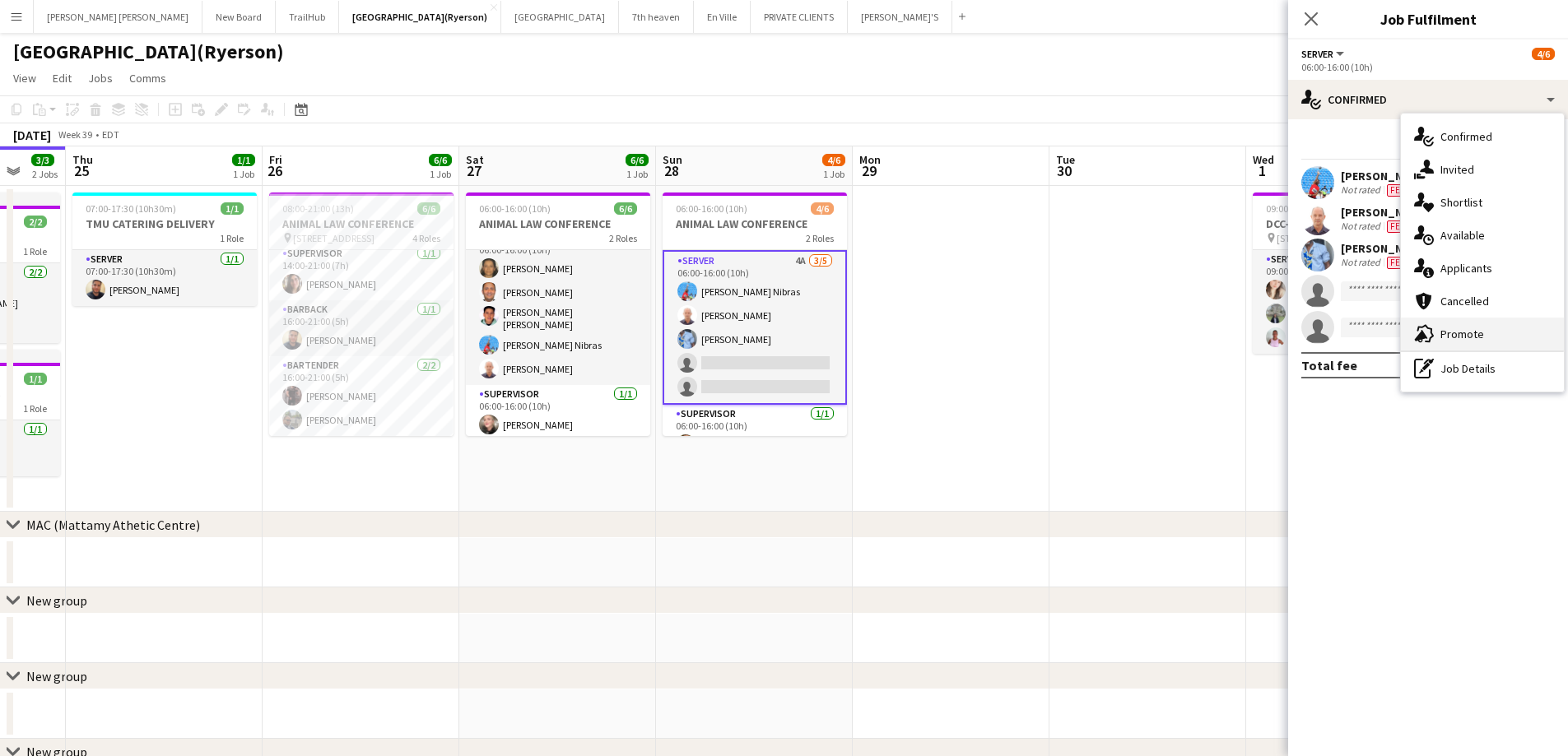
click at [1469, 337] on span "Promote" at bounding box center [1462, 334] width 44 height 15
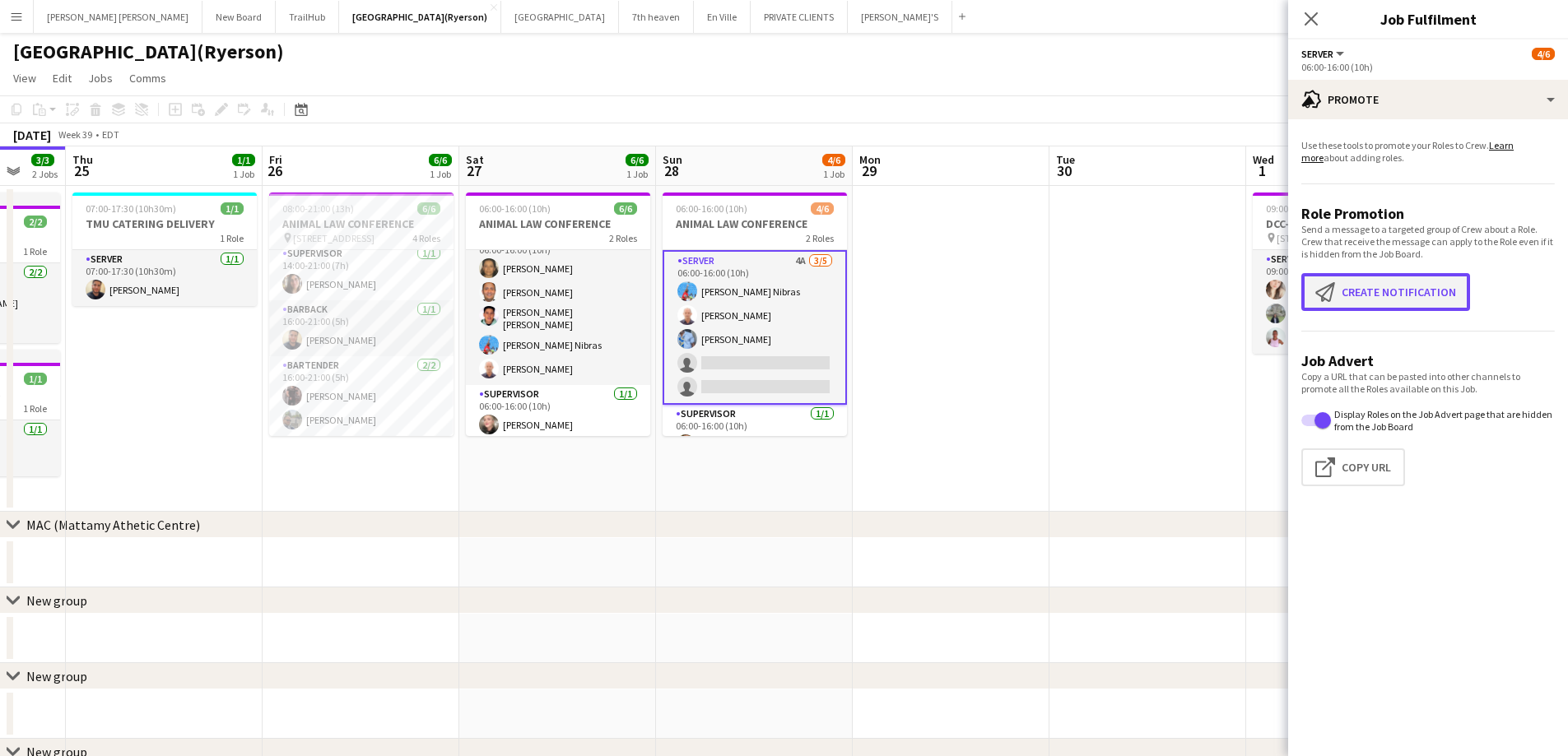
click at [1396, 284] on button "Create notification Create notification" at bounding box center [1385, 293] width 168 height 38
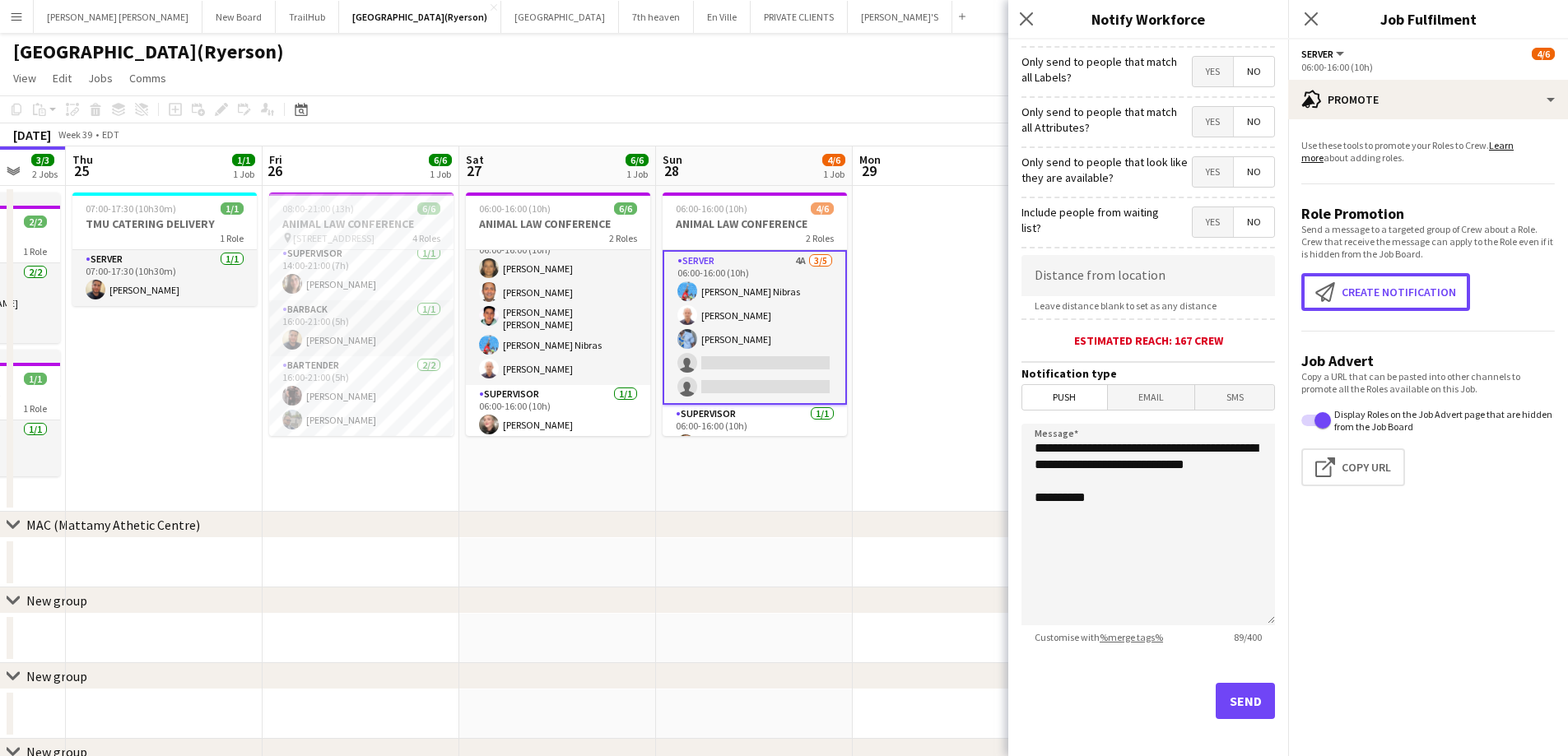
scroll to position [150, 0]
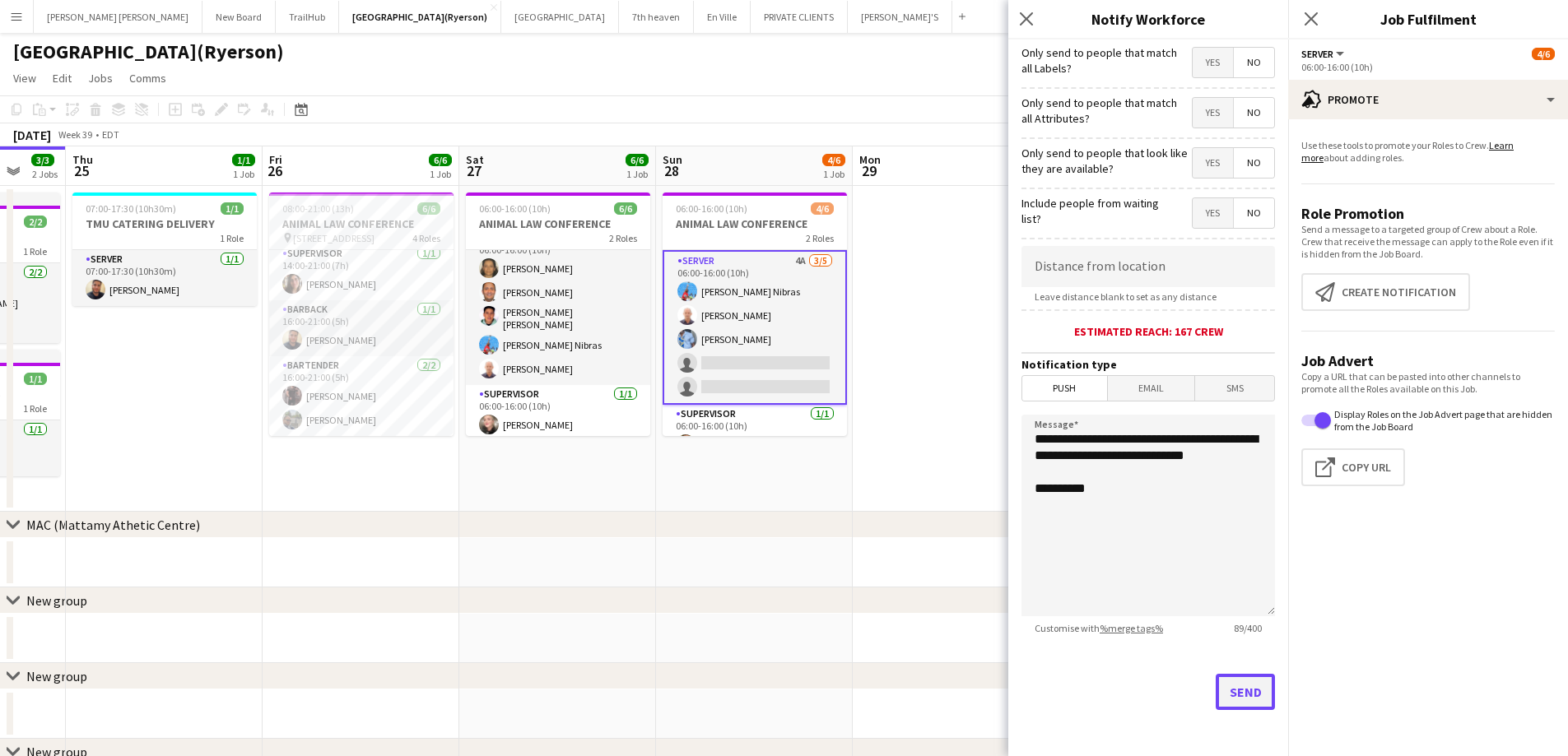
click at [1220, 693] on button "Send" at bounding box center [1245, 692] width 60 height 36
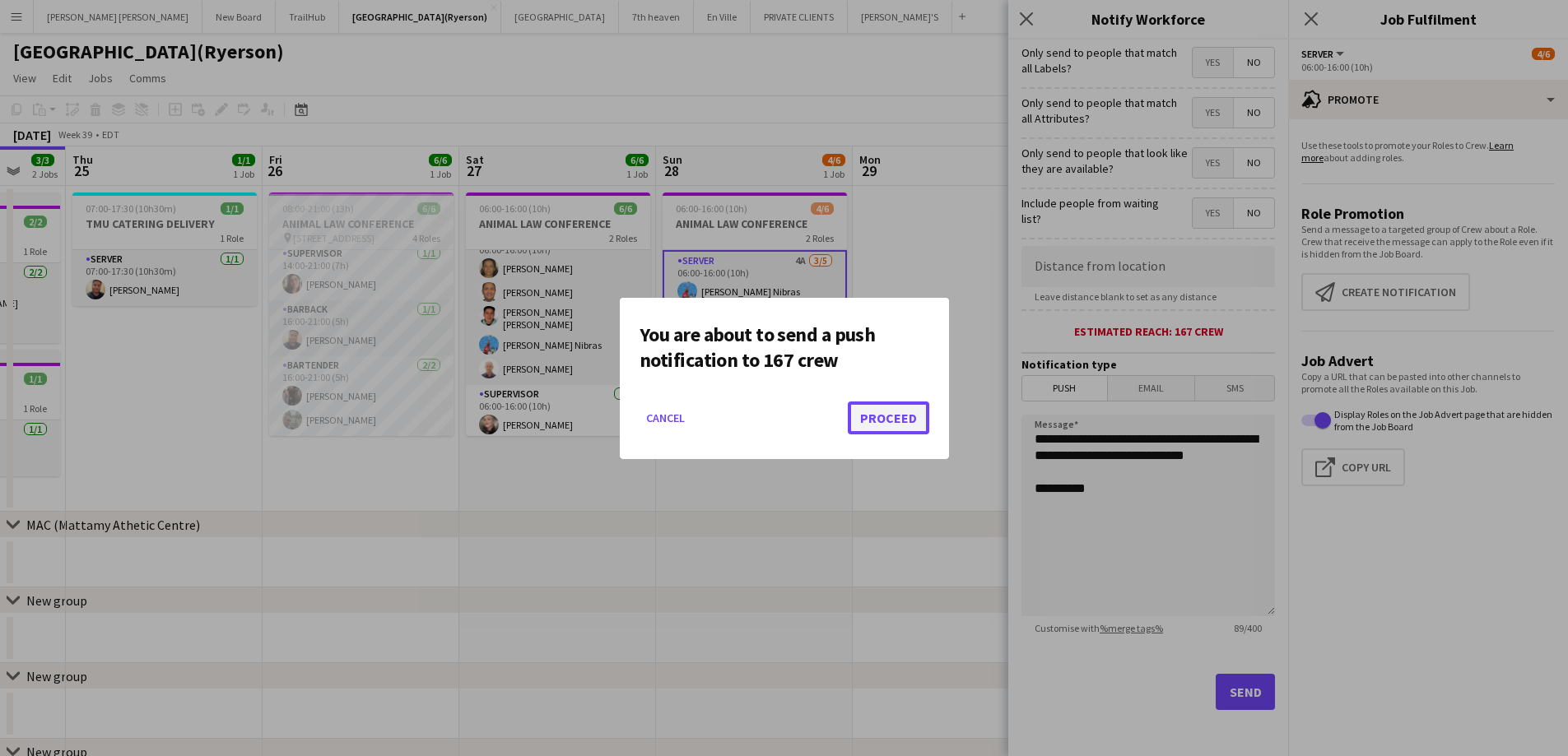
click at [876, 414] on button "Proceed" at bounding box center [888, 418] width 81 height 33
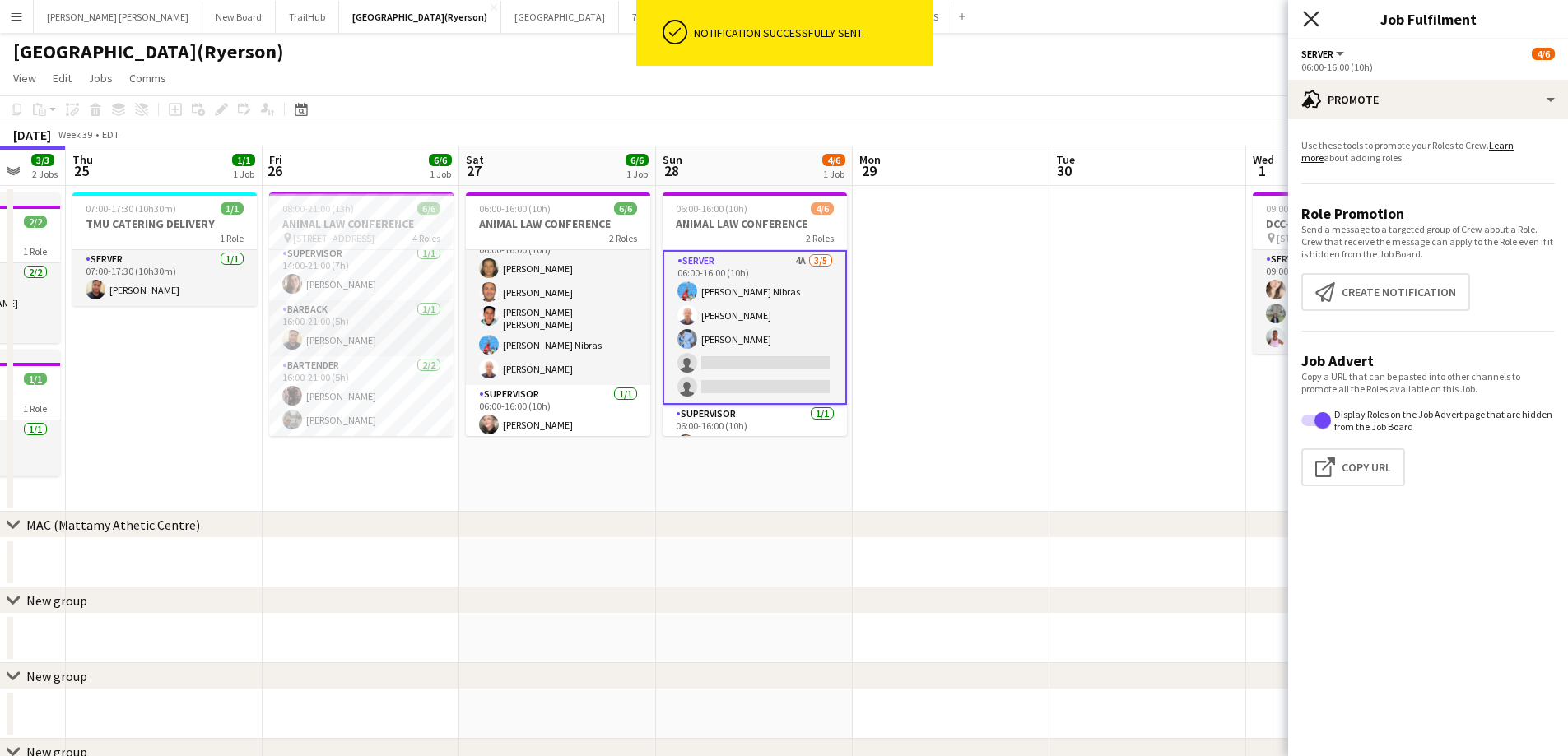
click at [1317, 20] on icon "Close pop-in" at bounding box center [1311, 18] width 16 height 16
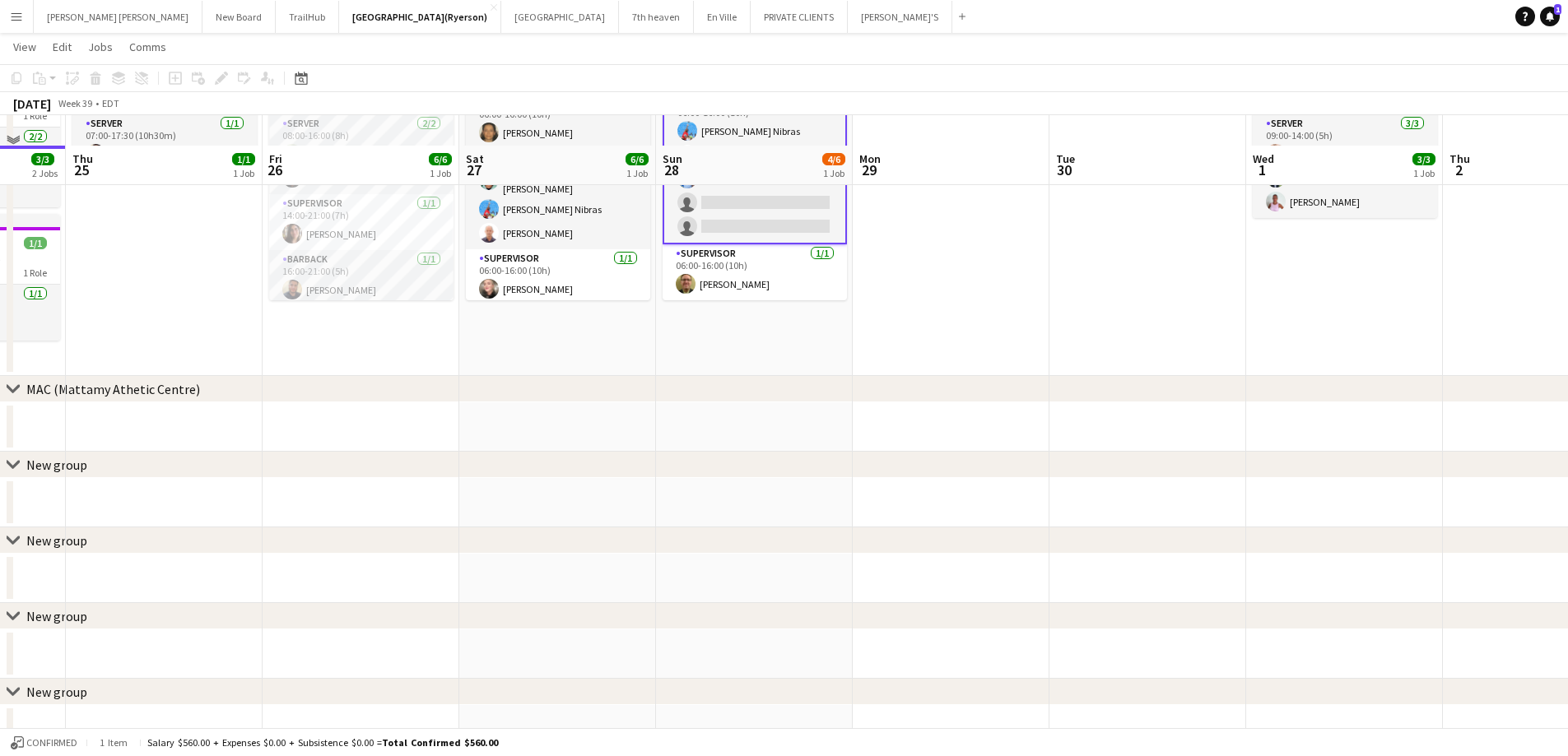
scroll to position [0, 0]
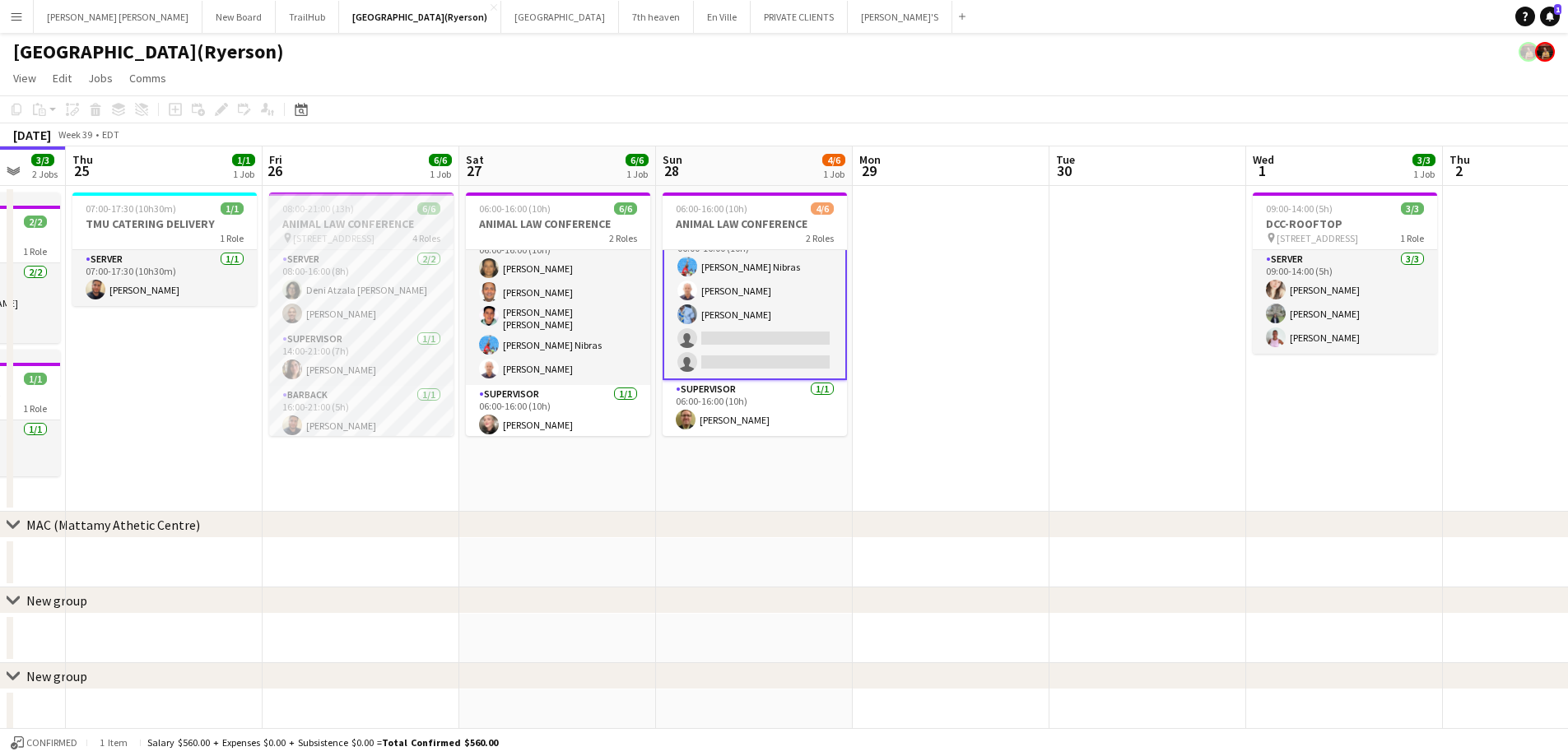
click at [333, 221] on h3 "ANIMAL LAW CONFERENCE" at bounding box center [362, 224] width 185 height 15
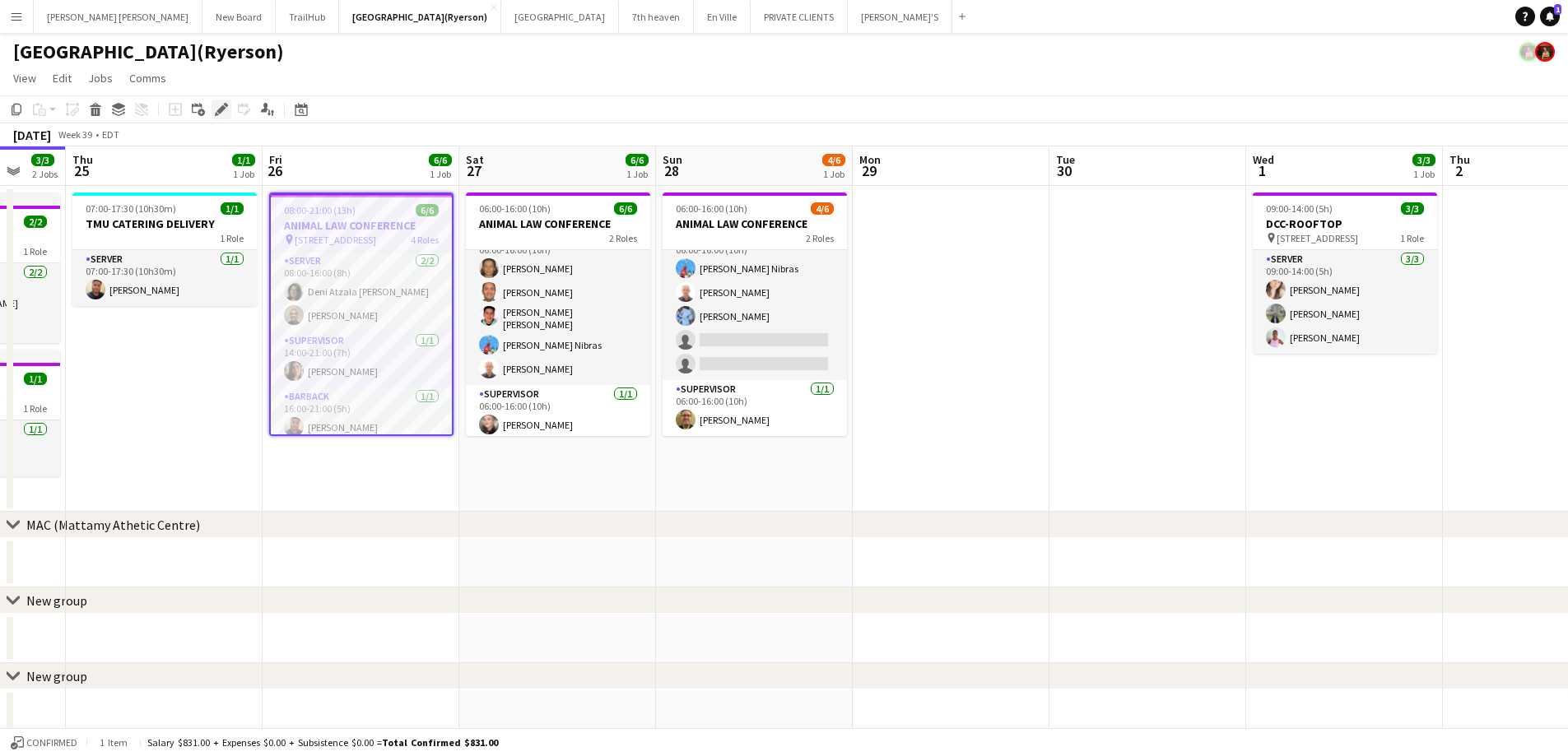
click at [228, 107] on div "Edit" at bounding box center [221, 109] width 20 height 20
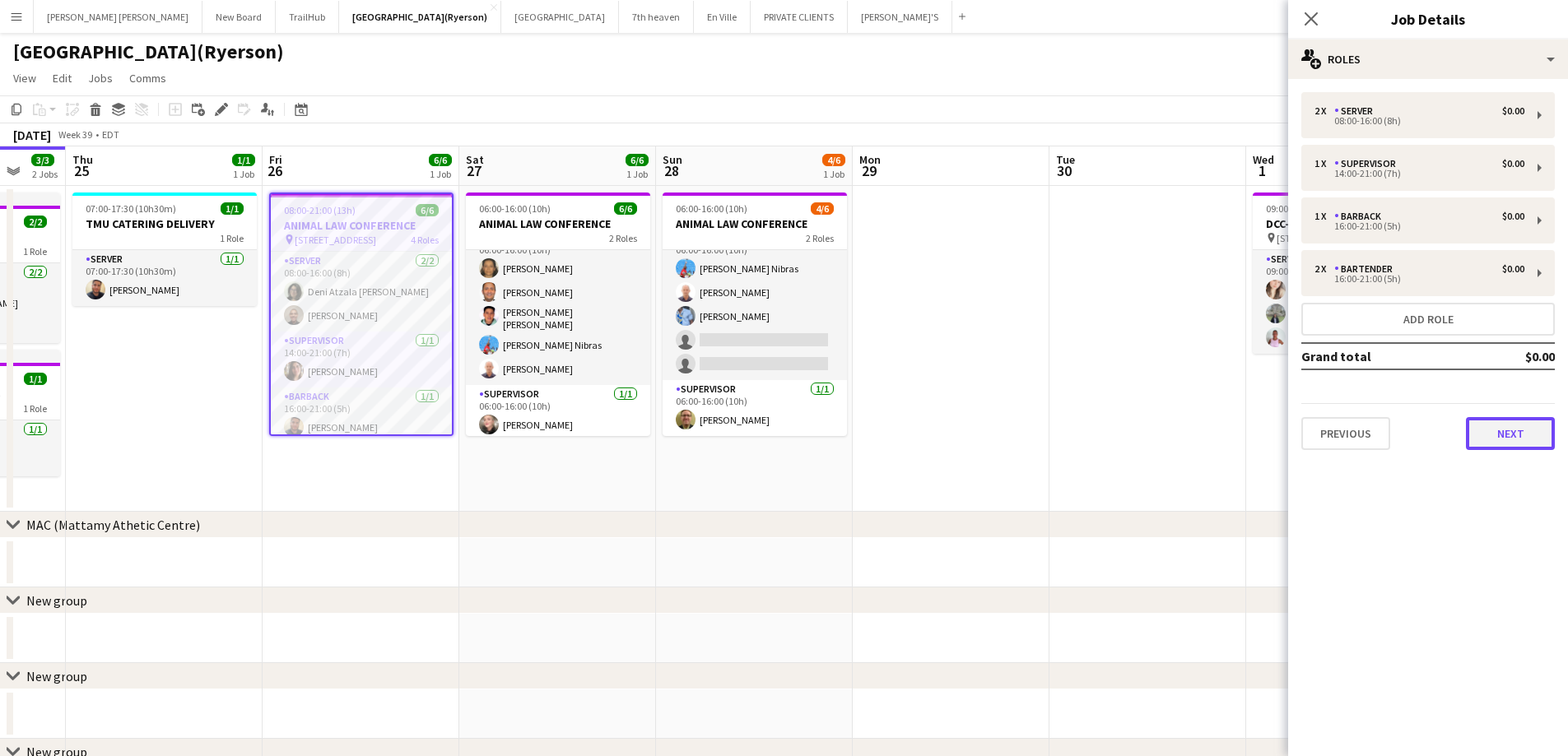
click at [1528, 447] on button "Next" at bounding box center [1509, 433] width 89 height 33
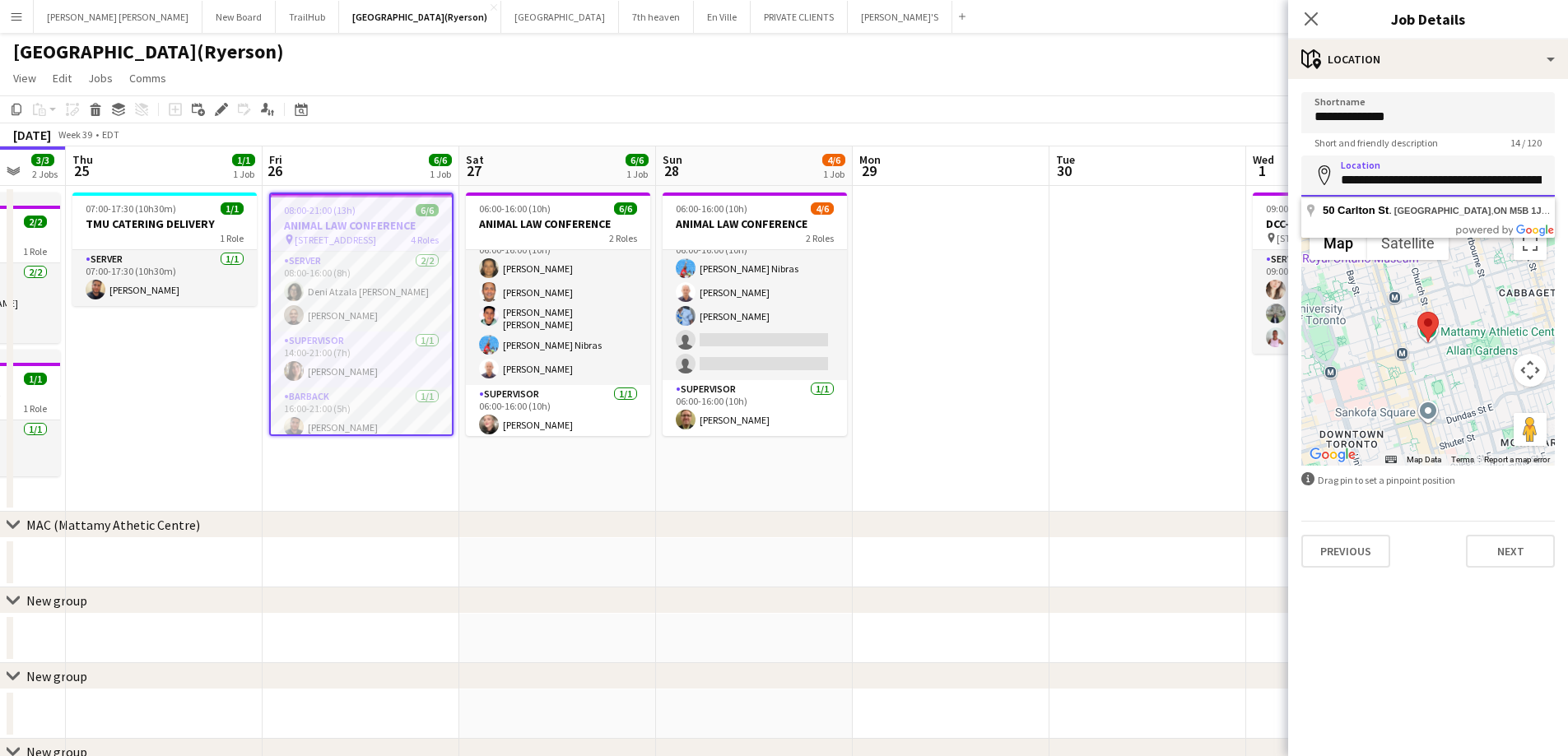
scroll to position [0, 42]
drag, startPoint x: 1341, startPoint y: 177, endPoint x: 1579, endPoint y: 157, distance: 238.8
click at [1568, 157] on html "Menu Boards Boards Boards All jobs Status Workforce Workforce My Workforce Recr…" at bounding box center [784, 510] width 1568 height 1021
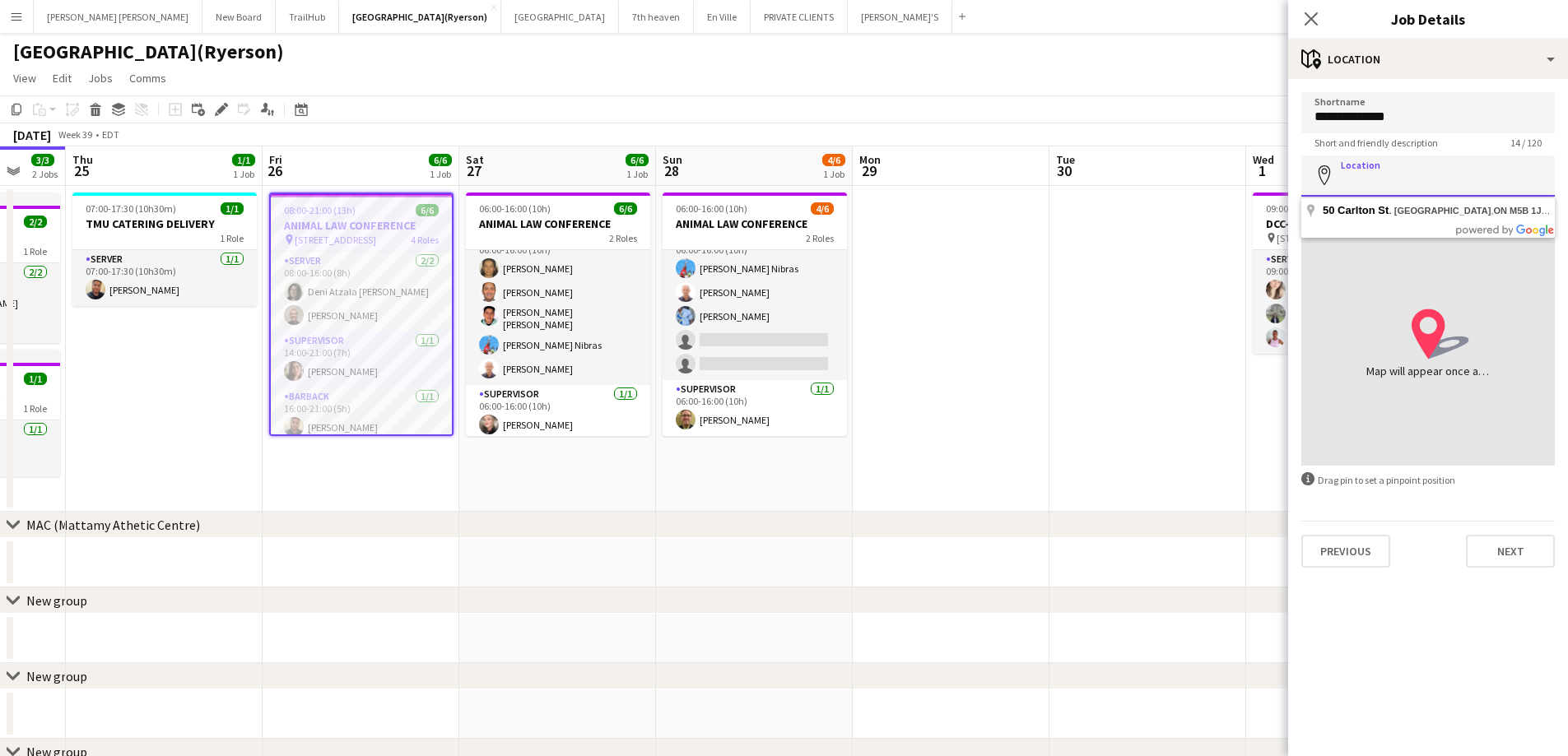
scroll to position [0, 0]
drag, startPoint x: 1430, startPoint y: 110, endPoint x: 1129, endPoint y: 129, distance: 301.6
click at [1129, 129] on body "Menu Boards Boards Boards All jobs Status Workforce Workforce My Workforce Recr…" at bounding box center [784, 510] width 1568 height 1021
type input "**********"
click at [1388, 168] on input "Location" at bounding box center [1428, 176] width 254 height 41
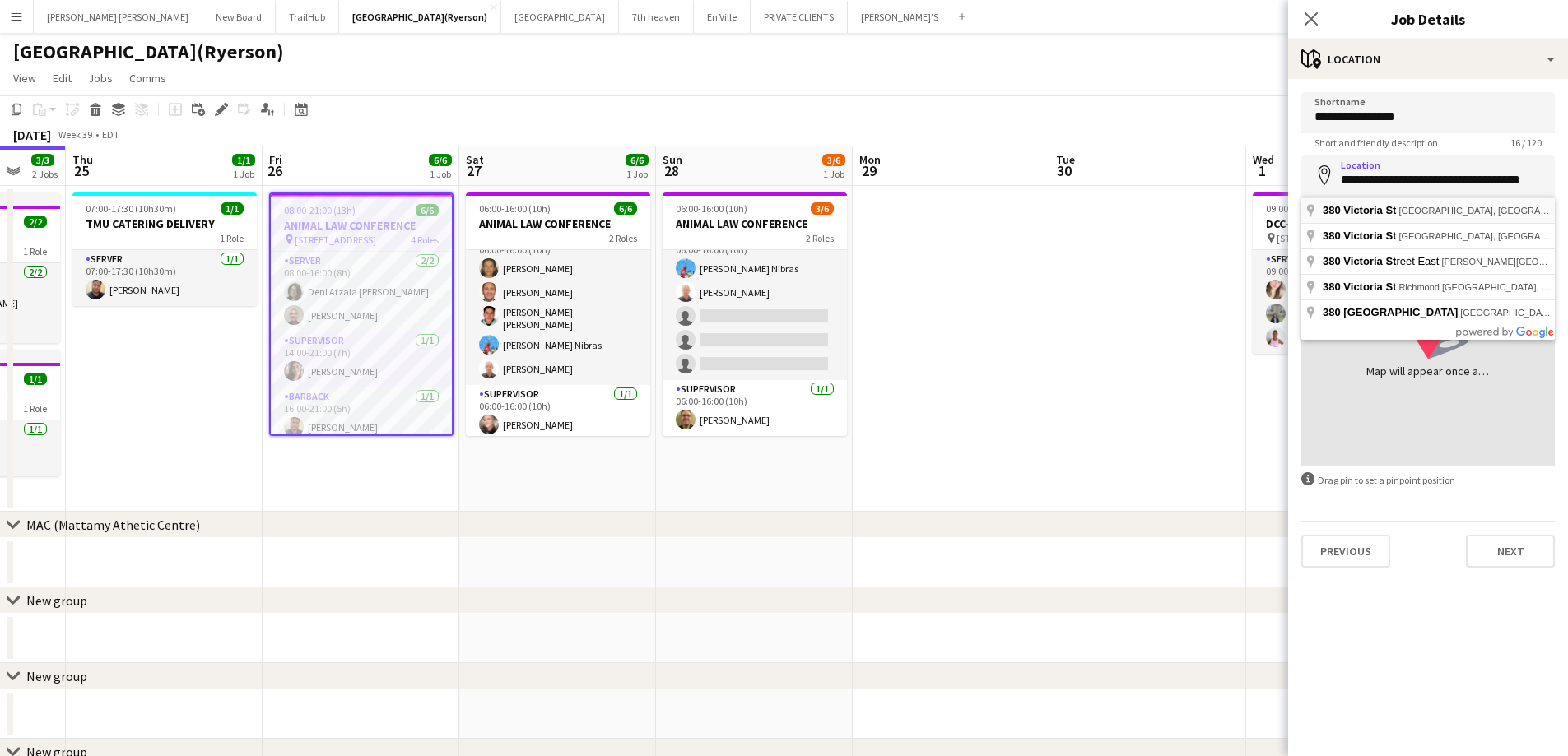
type input "**********"
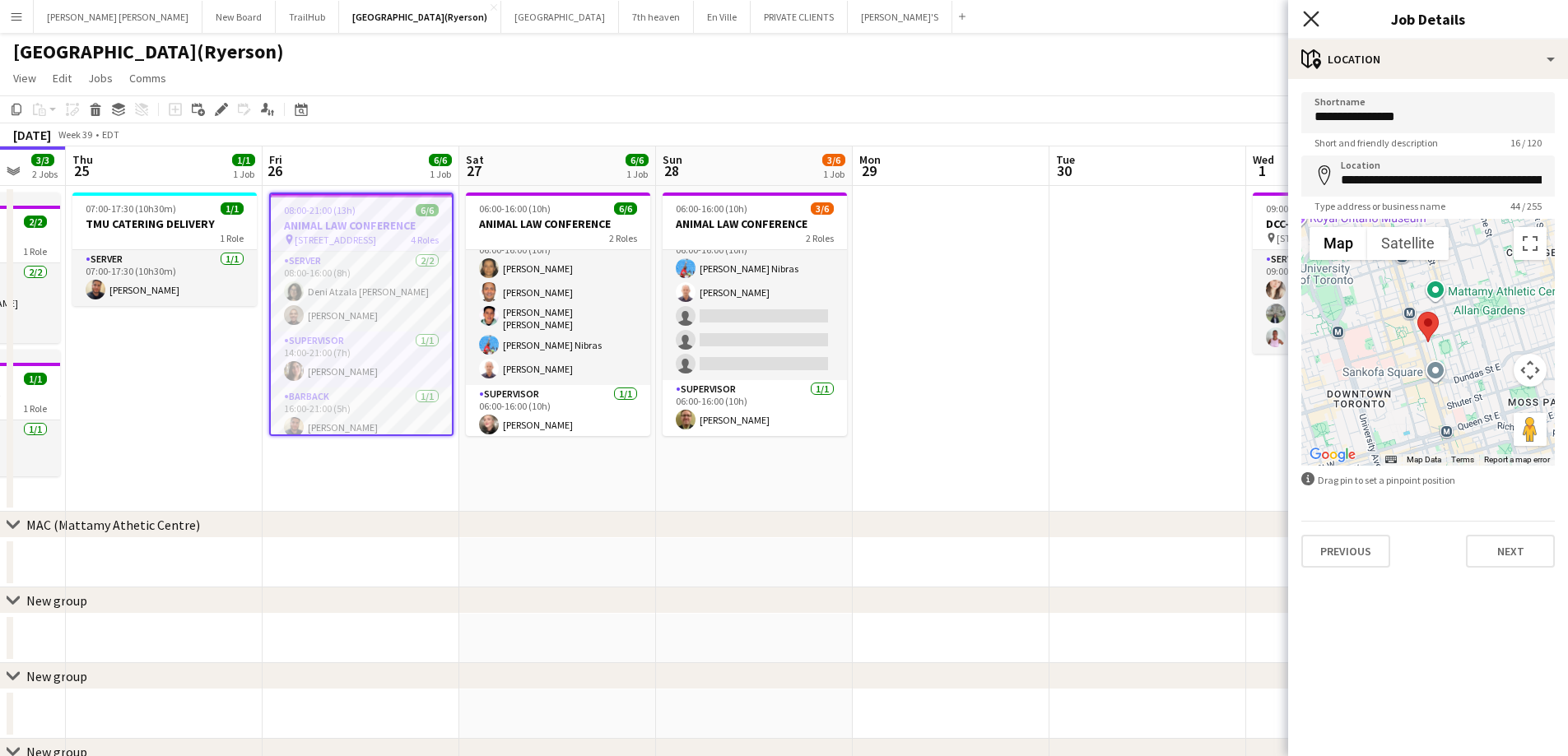
click at [1315, 22] on icon "Close pop-in" at bounding box center [1311, 18] width 16 height 16
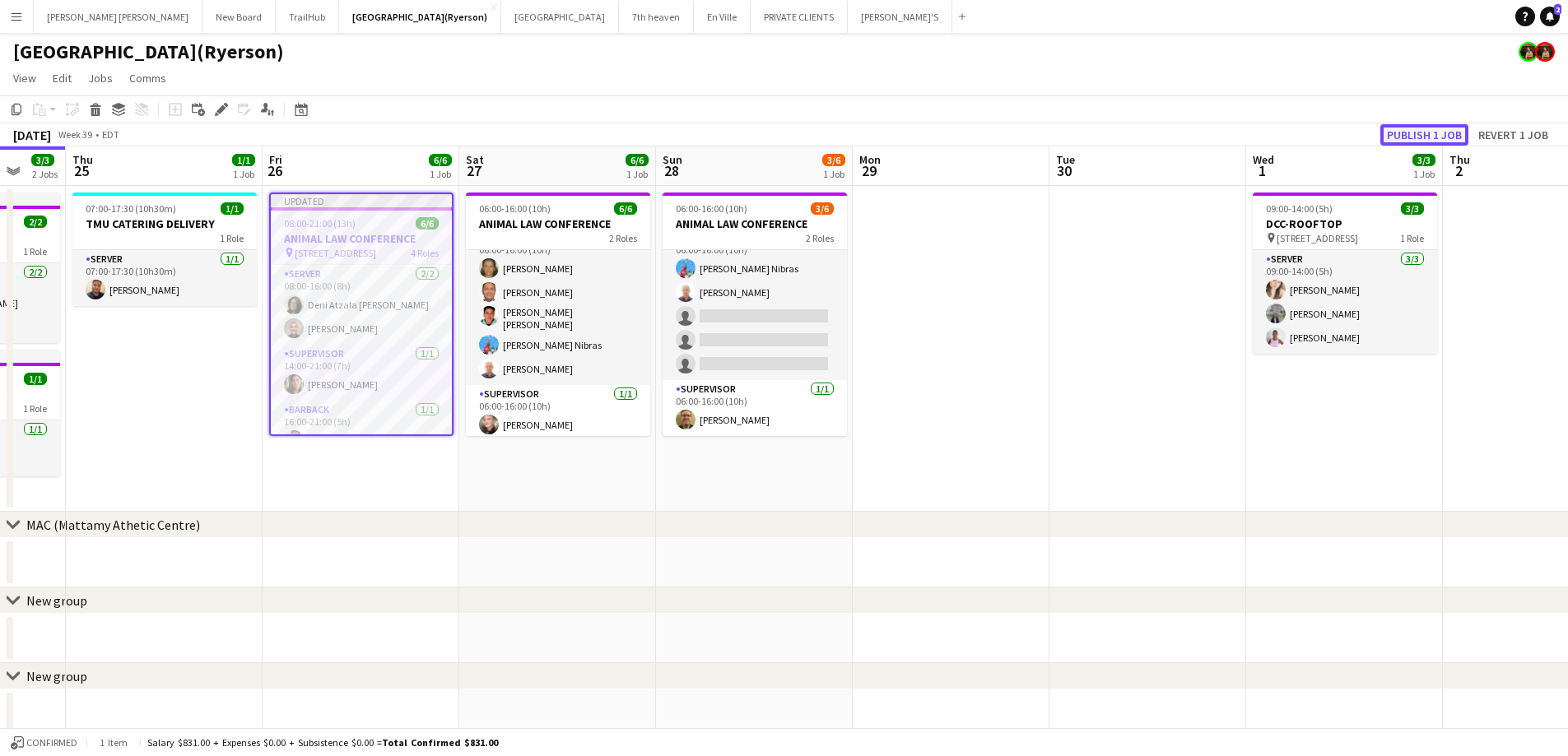
click at [1410, 138] on button "Publish 1 job" at bounding box center [1424, 135] width 88 height 22
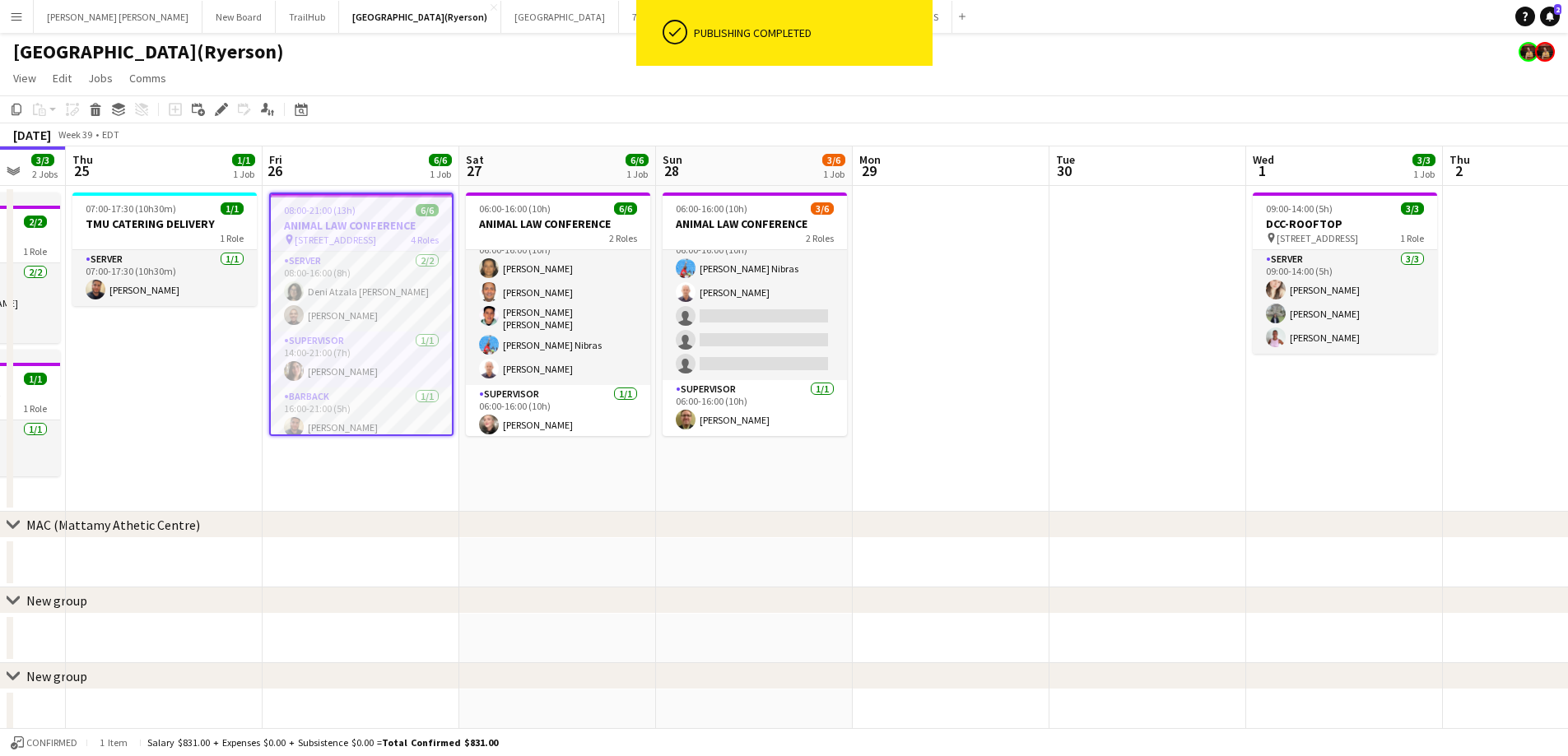
click at [362, 217] on app-job-card "08:00-21:00 (13h) 6/6 ANIMAL LAW CONFERENCE pin 380 VICTORIA ST 4 Roles SERVER …" at bounding box center [362, 314] width 185 height 243
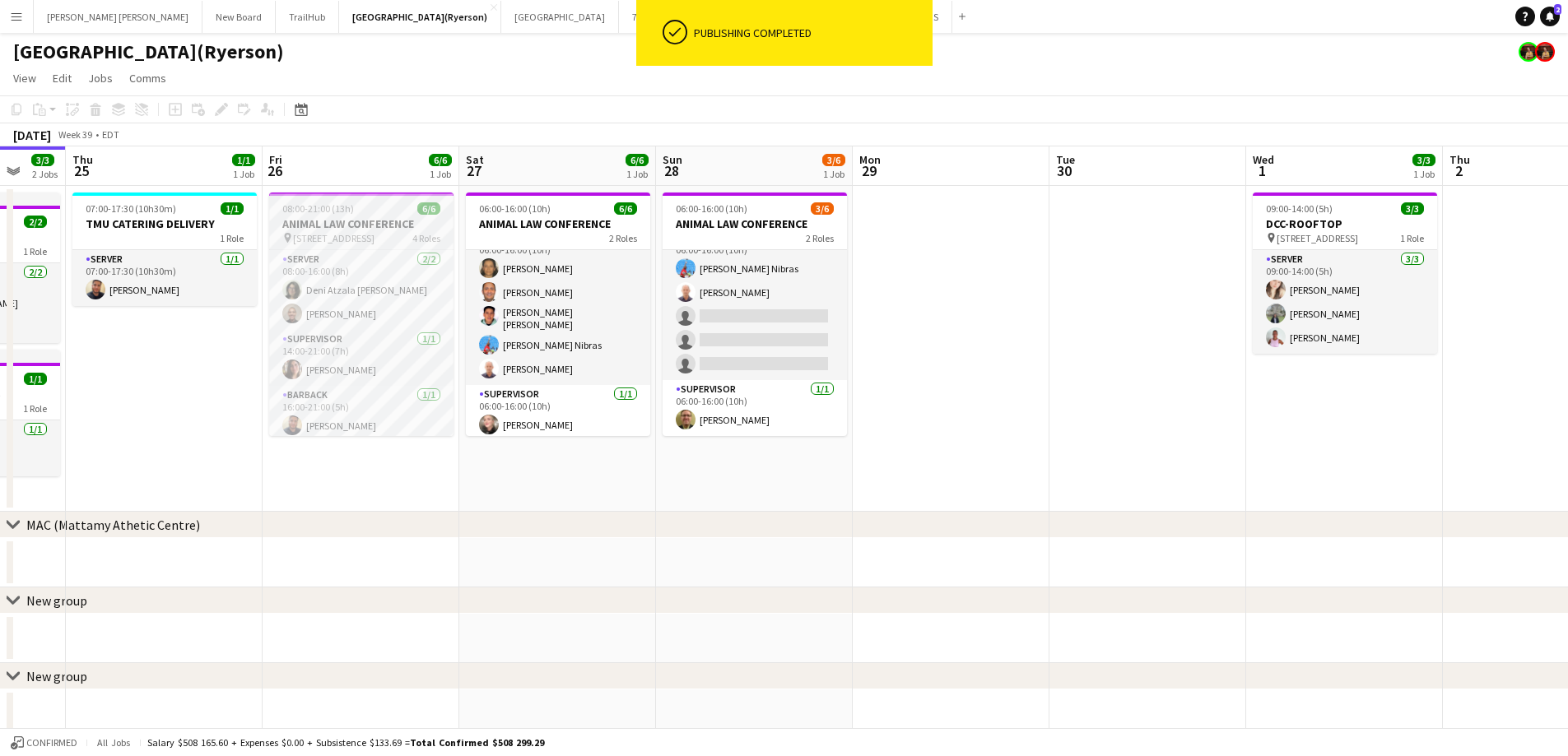
click at [355, 220] on h3 "ANIMAL LAW CONFERENCE" at bounding box center [362, 224] width 185 height 15
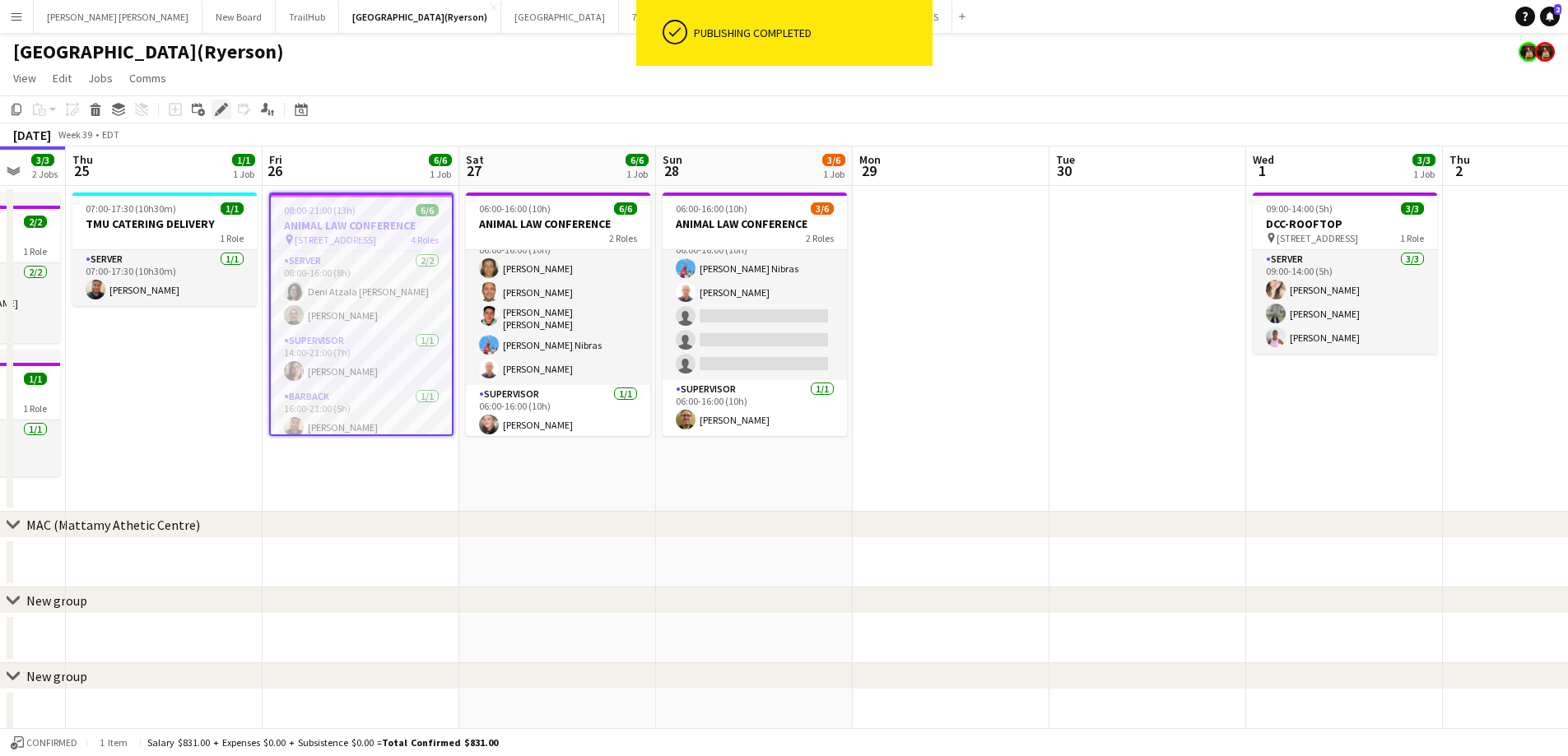
click at [218, 110] on icon "Edit" at bounding box center [221, 109] width 13 height 13
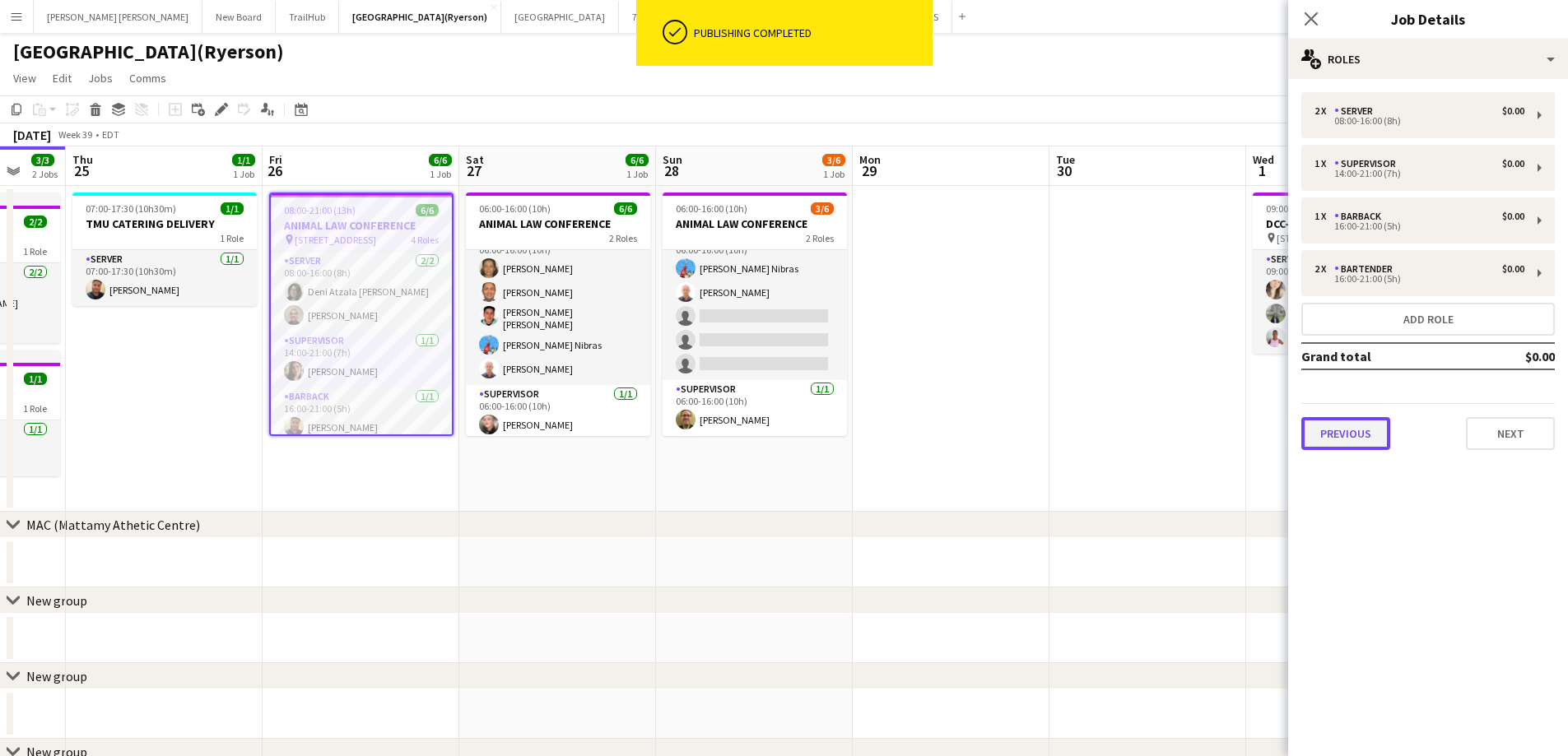
click at [1341, 434] on button "Previous" at bounding box center [1345, 433] width 89 height 33
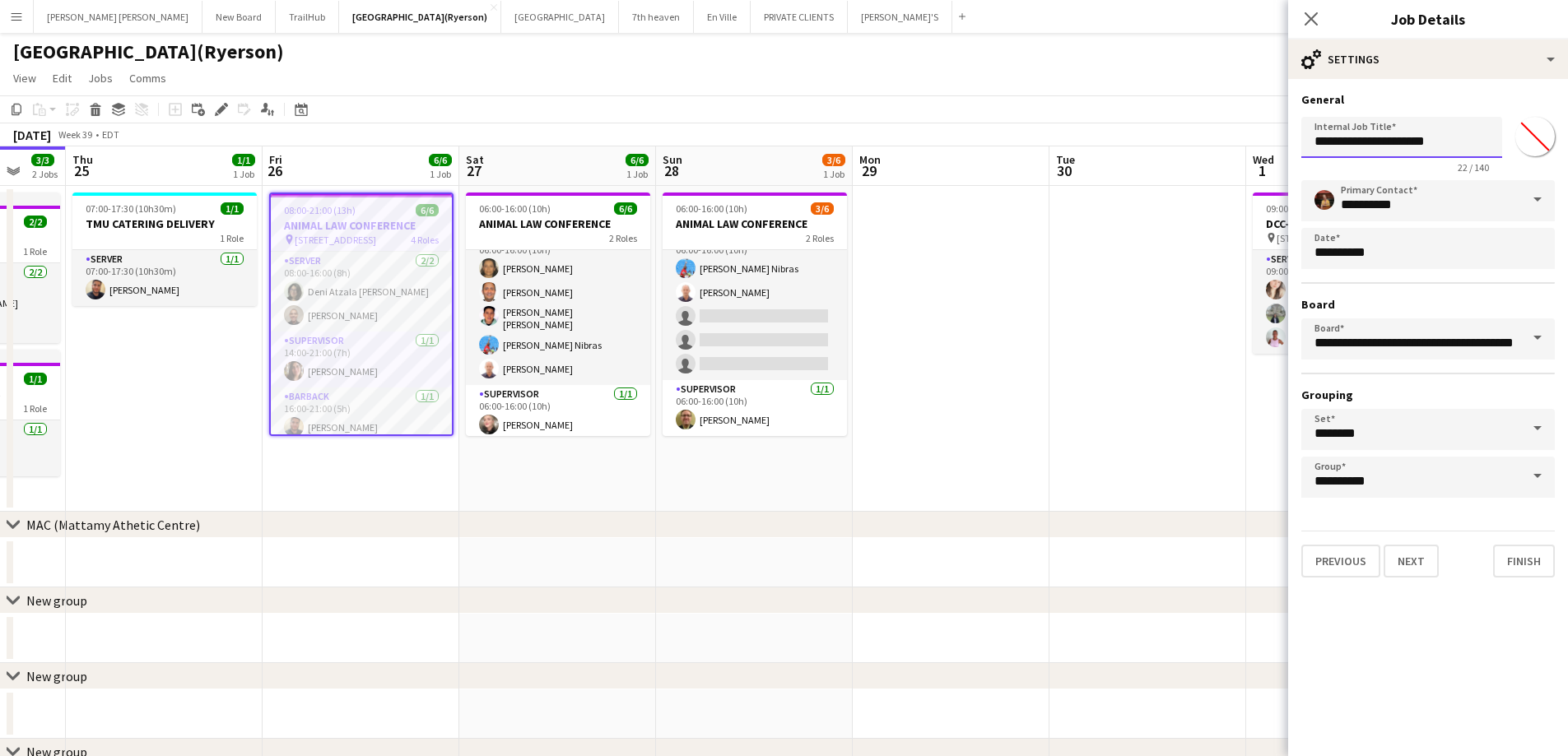
click at [1464, 138] on input "**********" at bounding box center [1401, 137] width 201 height 41
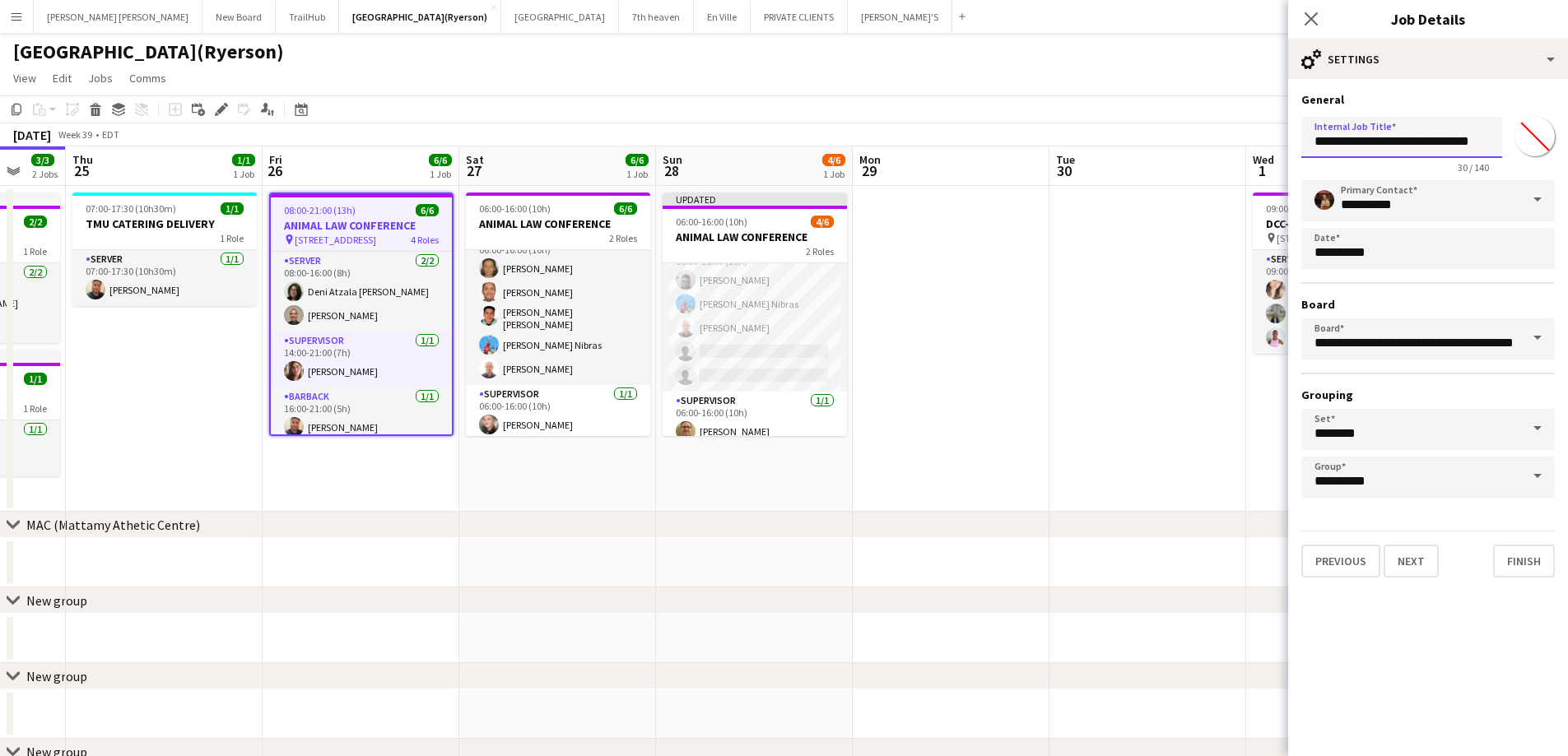
scroll to position [0, 28]
click at [1432, 139] on input "**********" at bounding box center [1401, 137] width 201 height 41
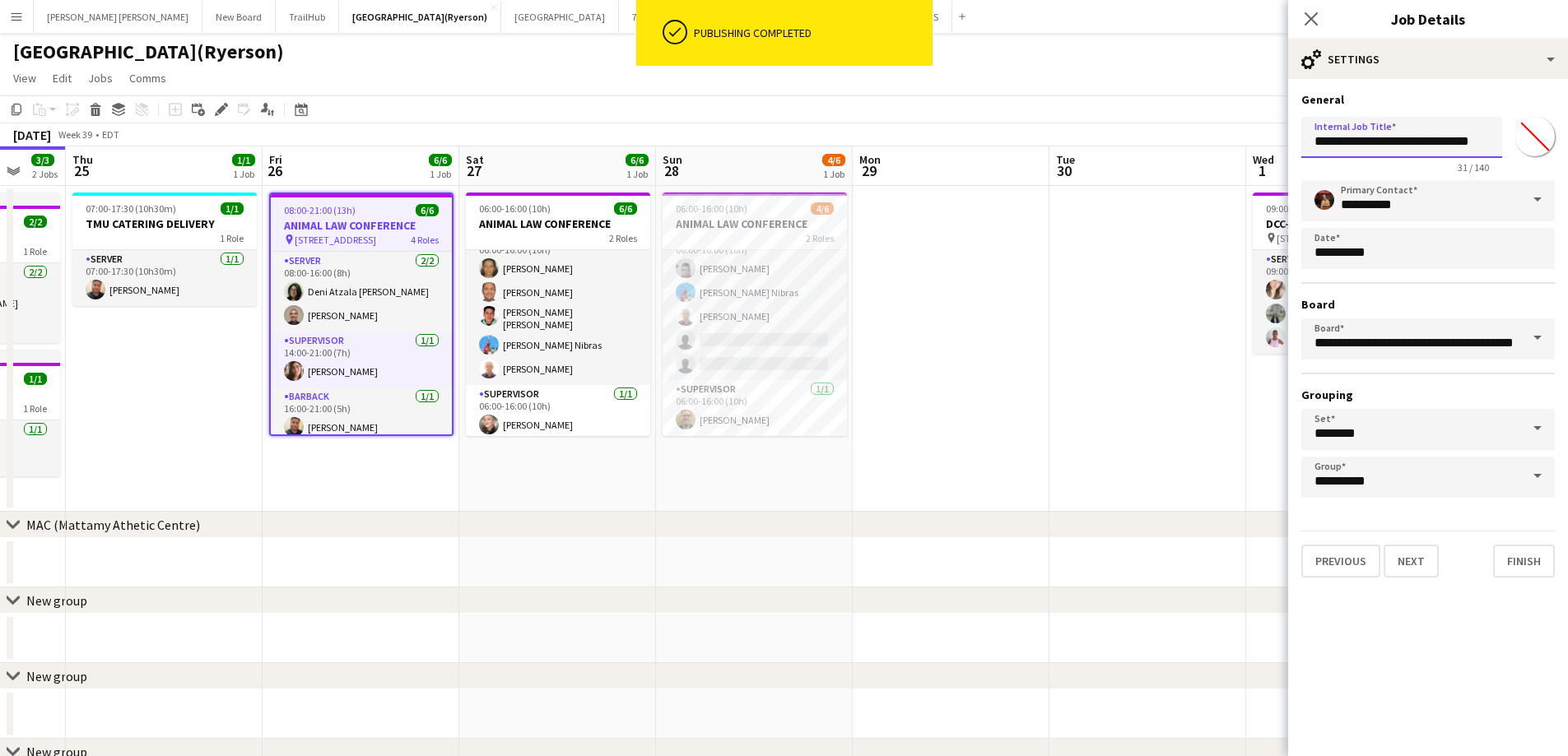
scroll to position [22, 0]
type input "**********"
click at [1518, 562] on button "Finish" at bounding box center [1524, 561] width 62 height 33
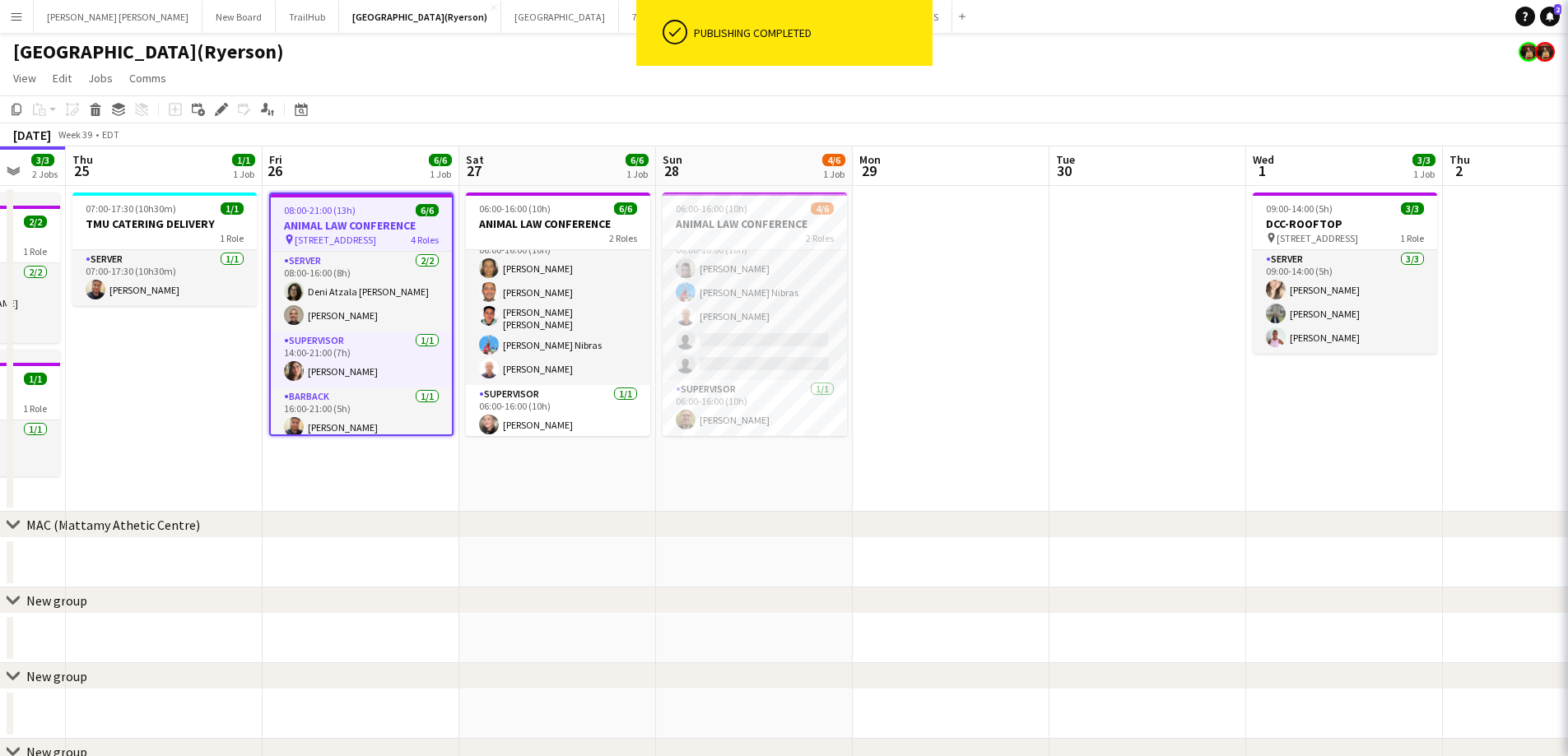
scroll to position [0, 0]
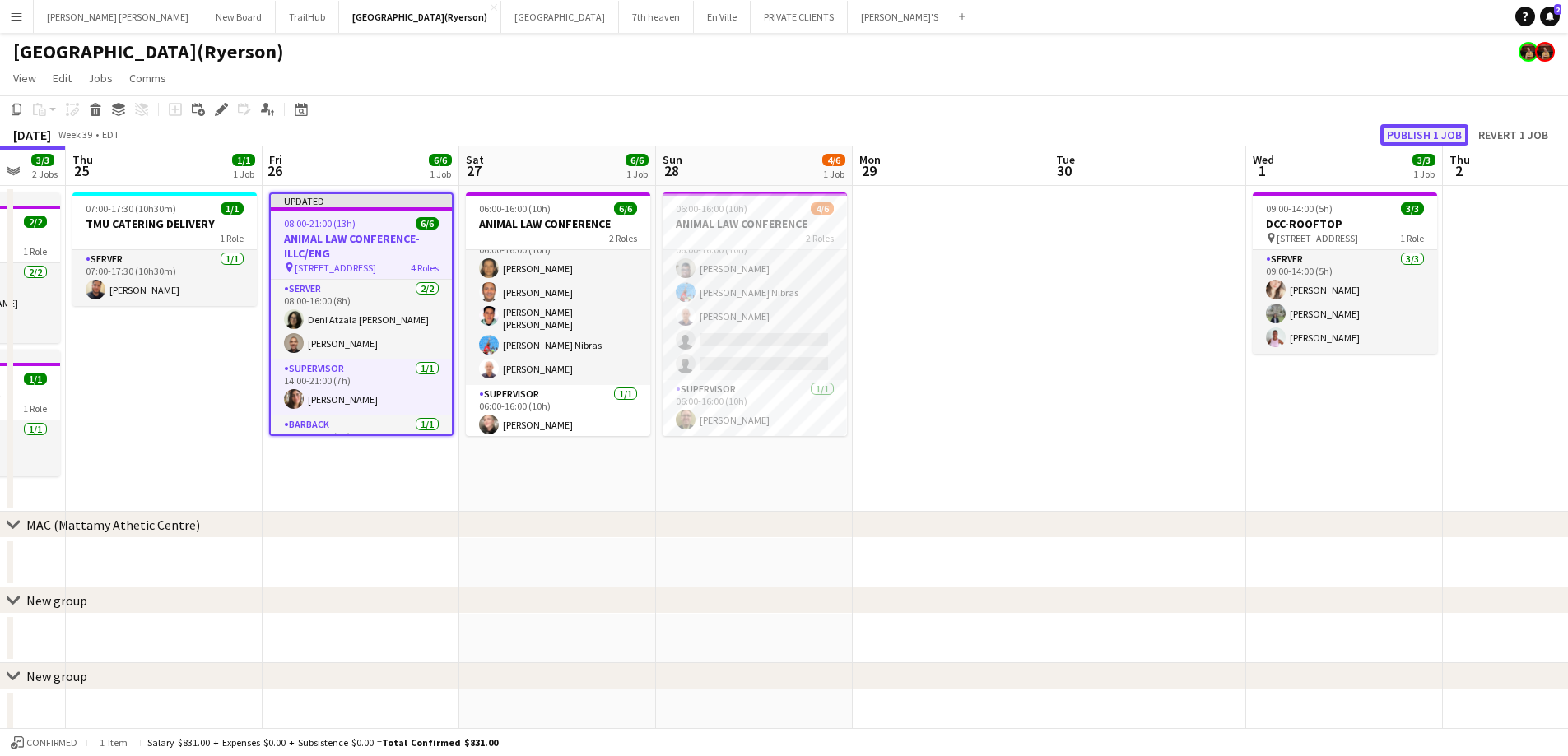
click at [1445, 135] on button "Publish 1 job" at bounding box center [1424, 135] width 88 height 22
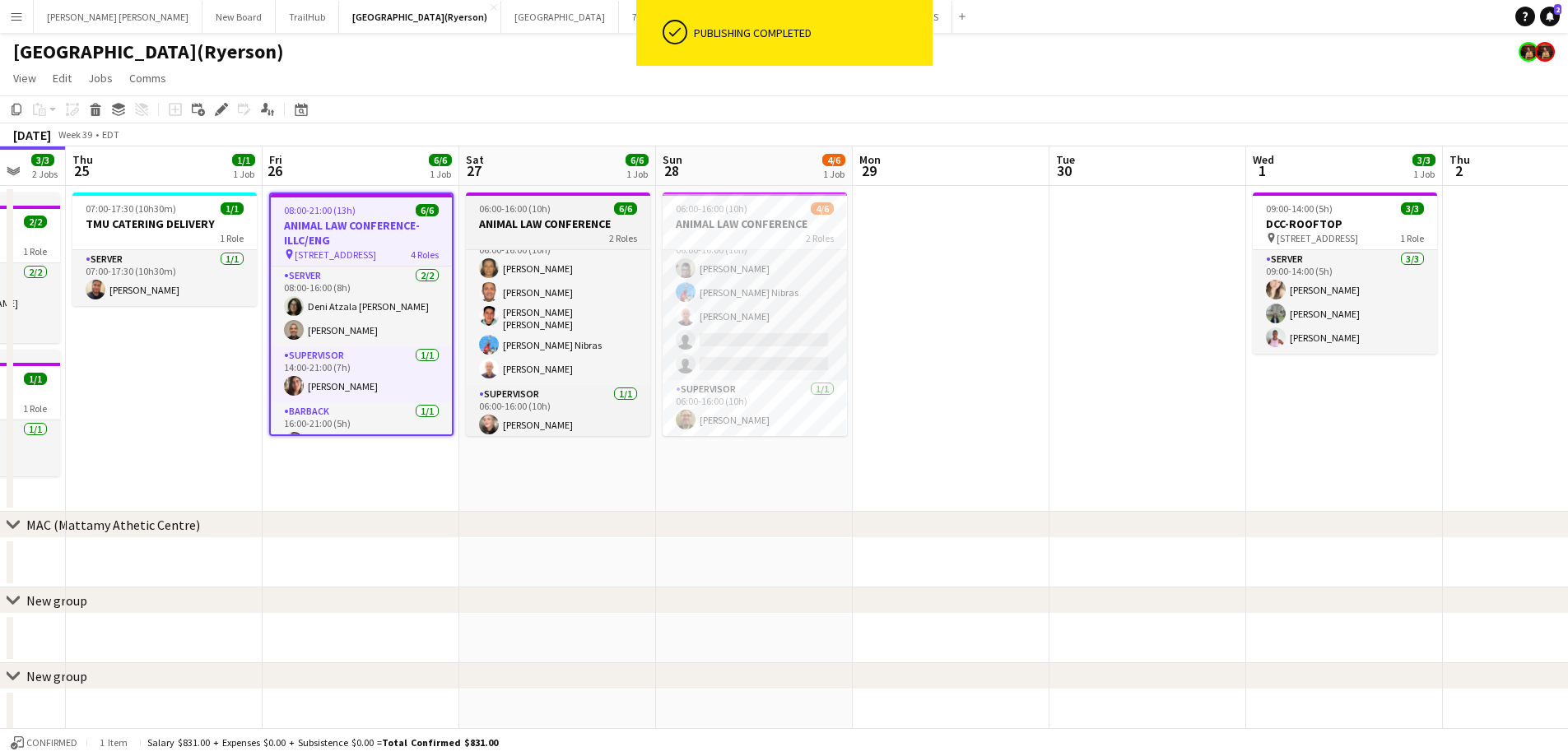
click at [571, 225] on h3 "ANIMAL LAW CONFERENCE" at bounding box center [558, 224] width 185 height 15
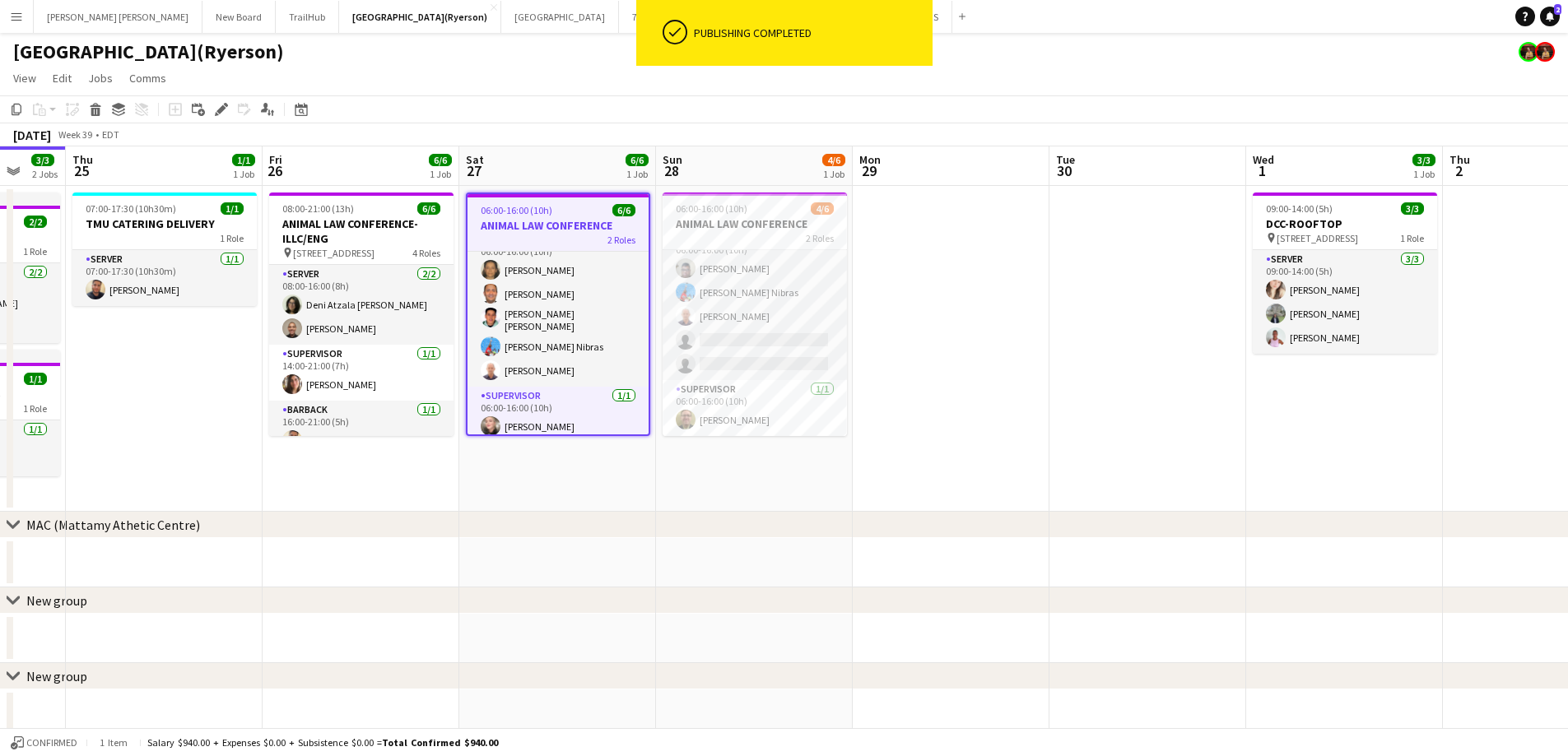
click at [571, 225] on h3 "ANIMAL LAW CONFERENCE" at bounding box center [558, 225] width 181 height 15
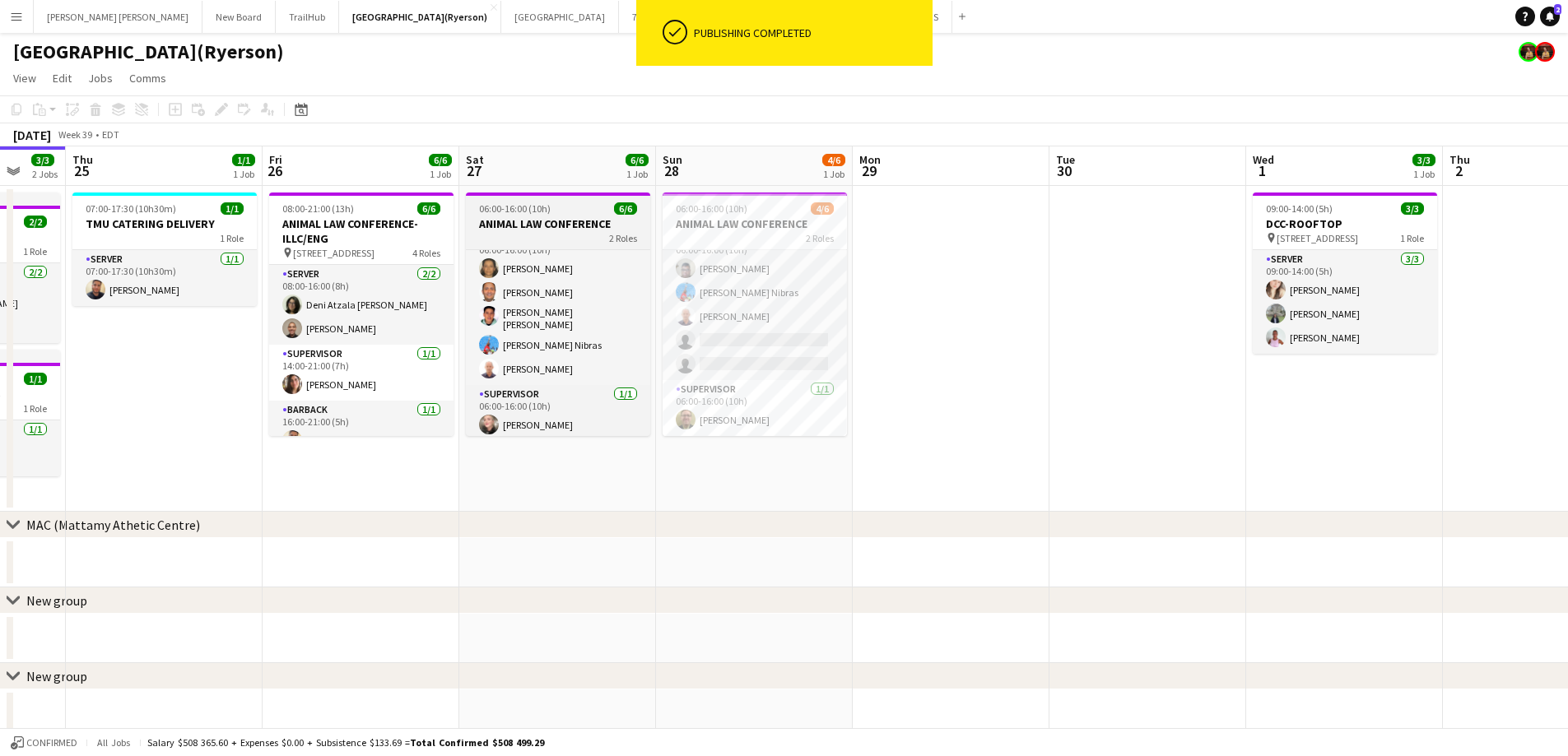
click at [560, 223] on h3 "ANIMAL LAW CONFERENCE" at bounding box center [558, 224] width 185 height 15
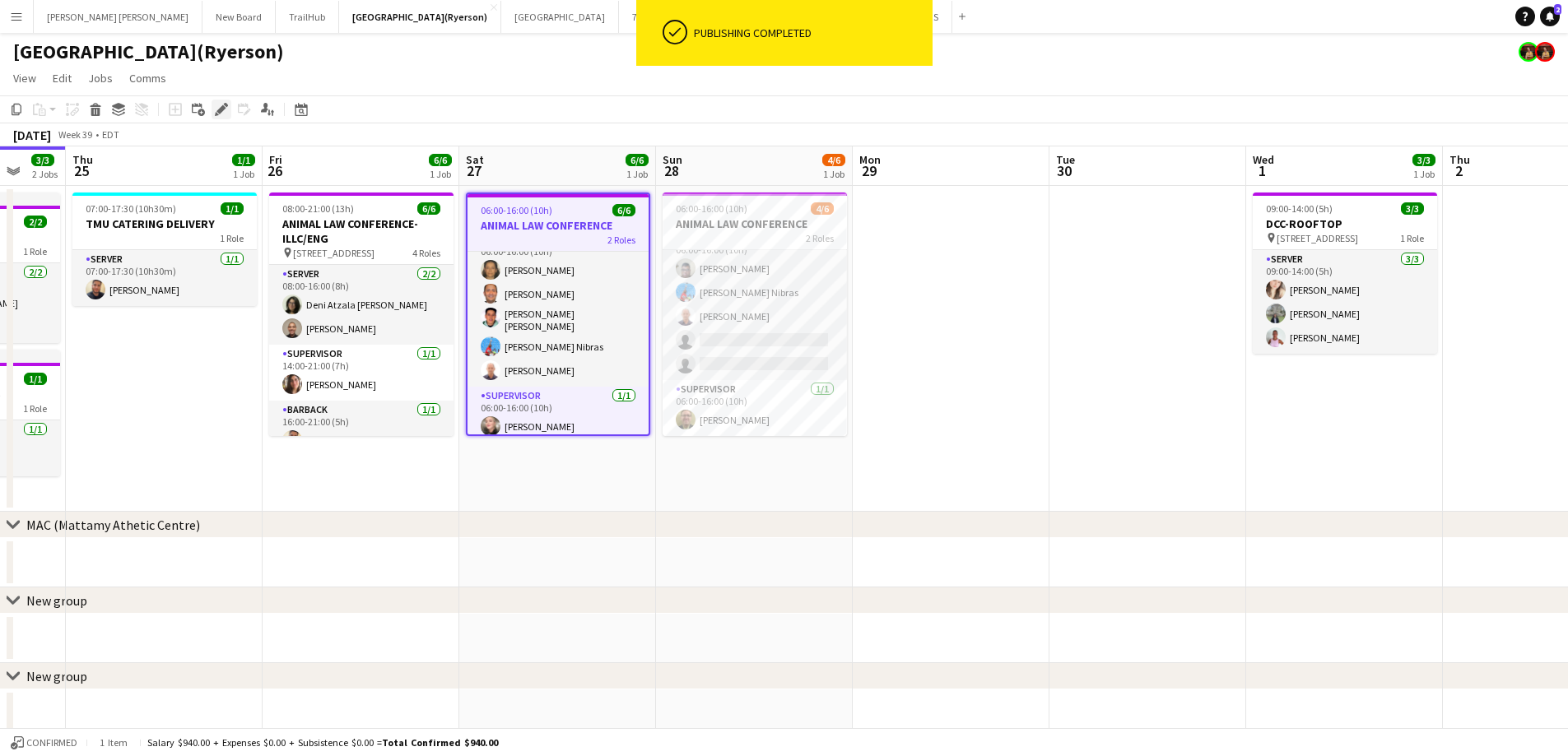
click at [214, 110] on div "Edit" at bounding box center [221, 109] width 20 height 20
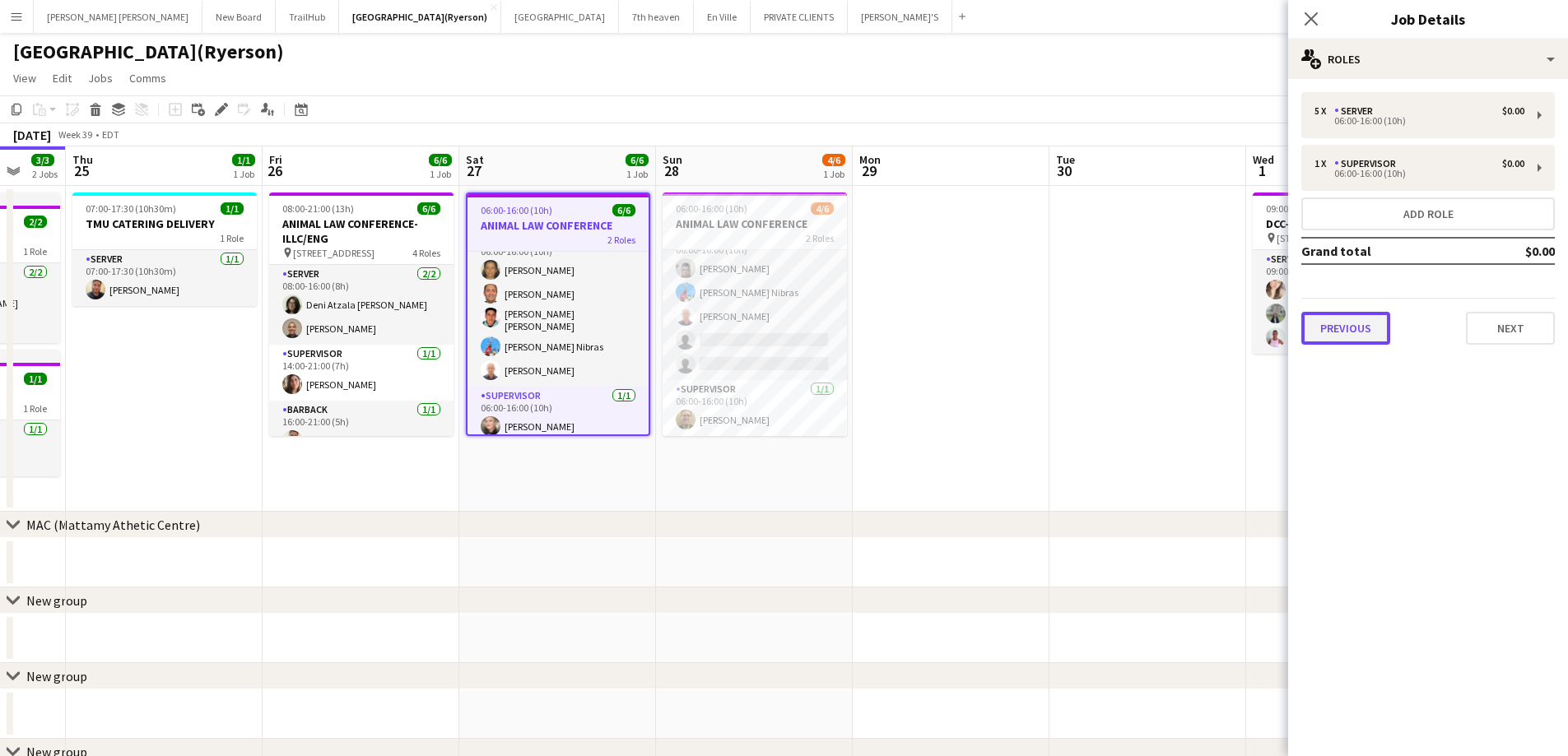
click at [1327, 326] on button "Previous" at bounding box center [1345, 328] width 89 height 33
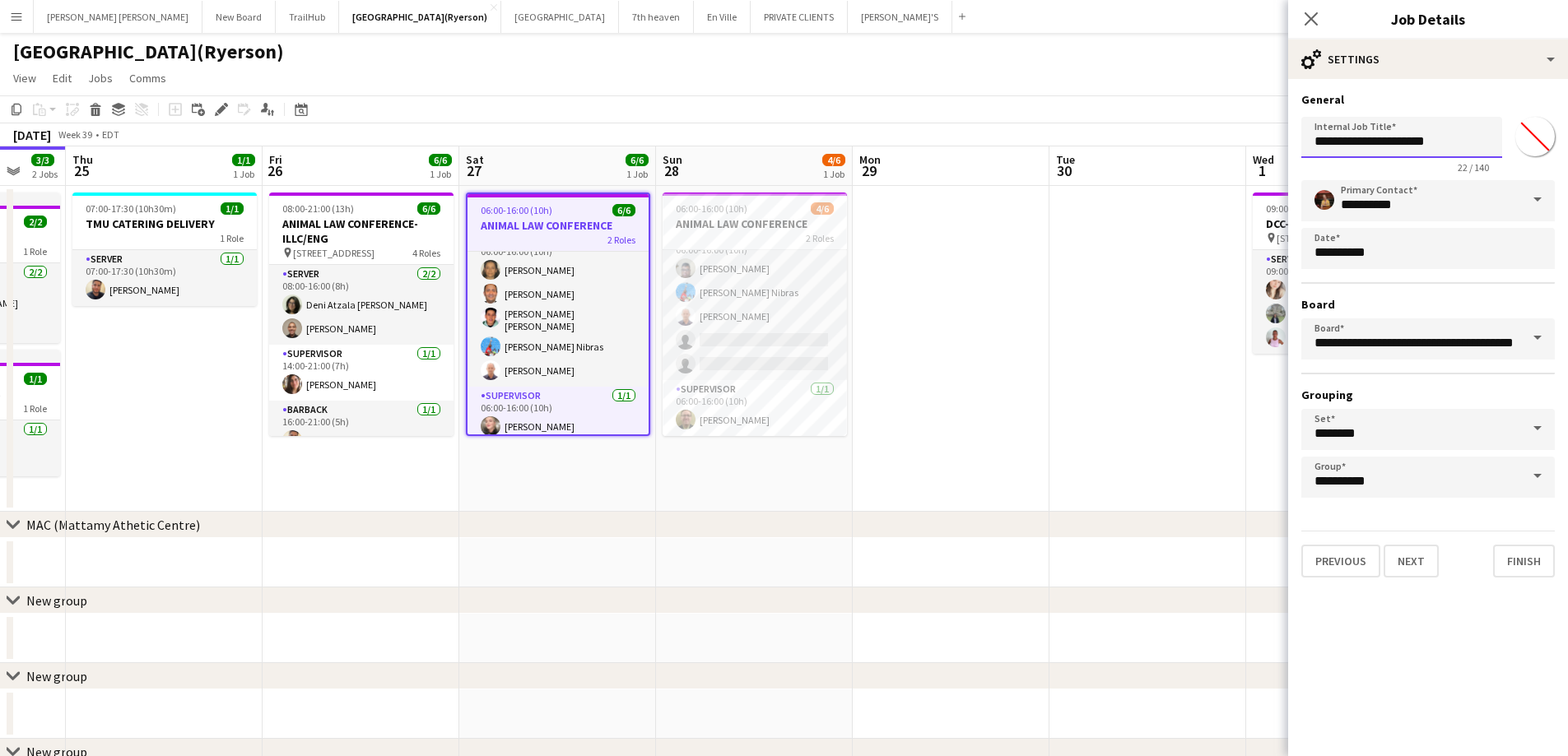
click at [1477, 135] on input "**********" at bounding box center [1401, 137] width 201 height 41
type input "**********"
click at [1515, 565] on button "Finish" at bounding box center [1524, 561] width 62 height 33
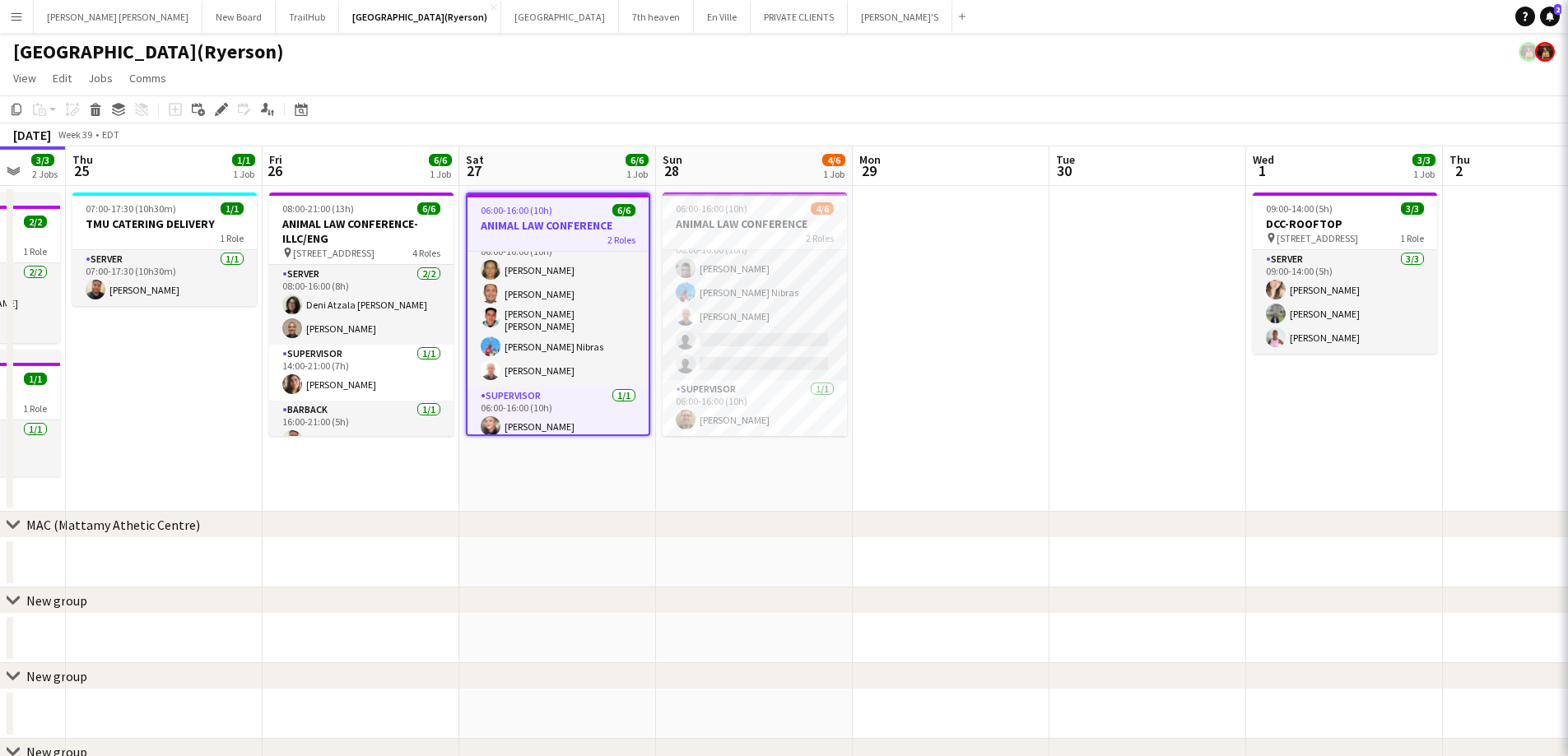
scroll to position [0, 0]
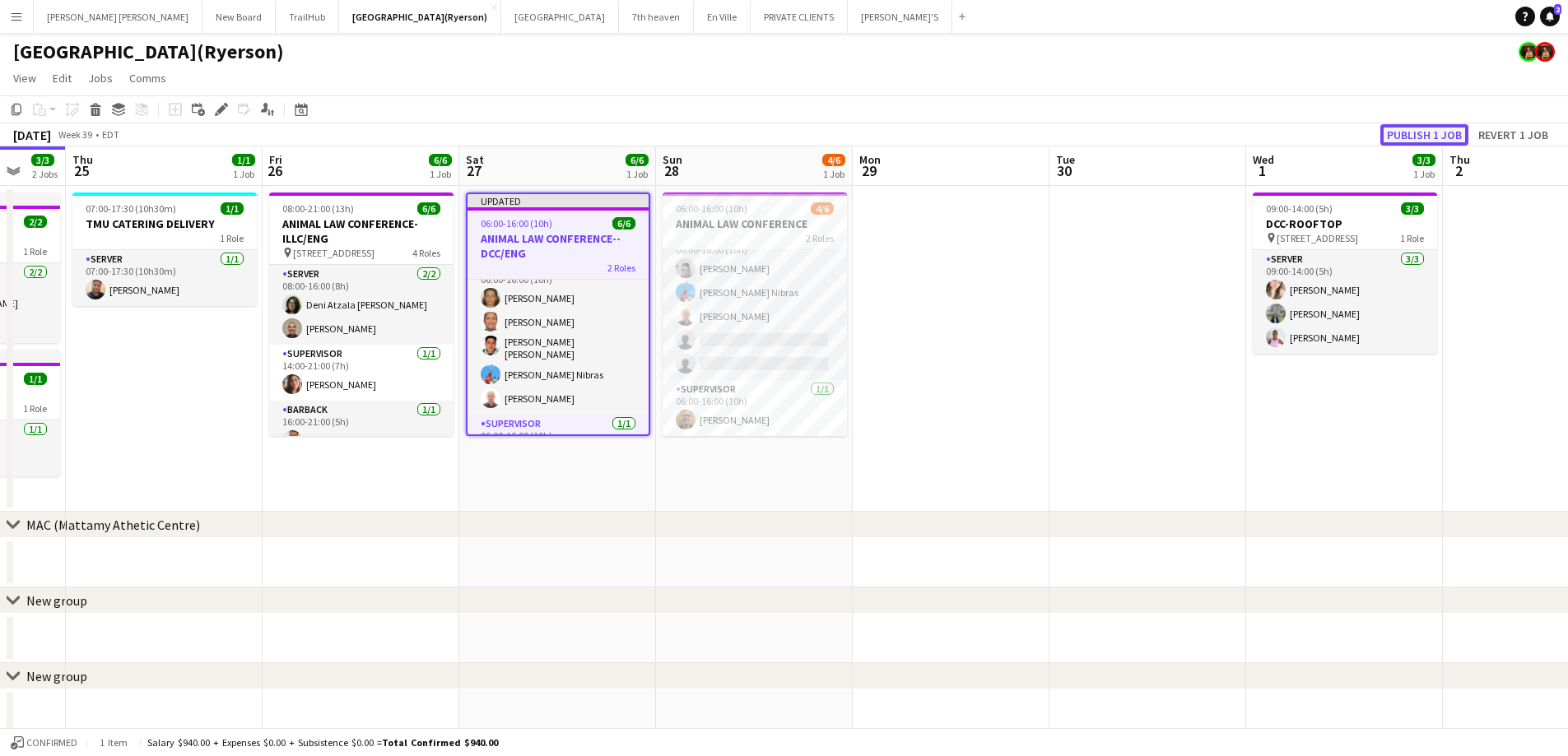
click at [1411, 134] on button "Publish 1 job" at bounding box center [1424, 135] width 88 height 22
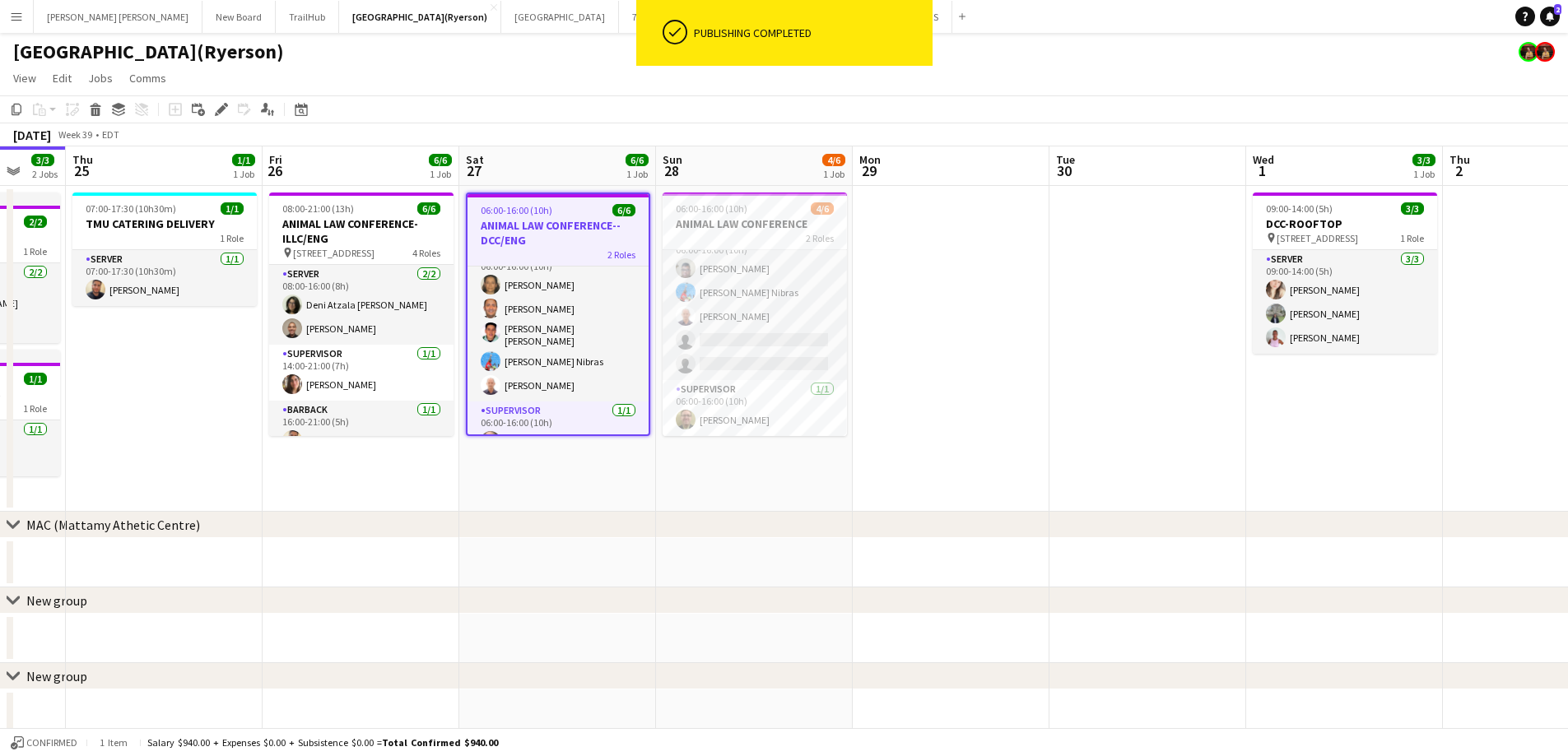
click at [557, 237] on h3 "ANIMAL LAW CONFERENCE--DCC/ENG" at bounding box center [558, 233] width 181 height 29
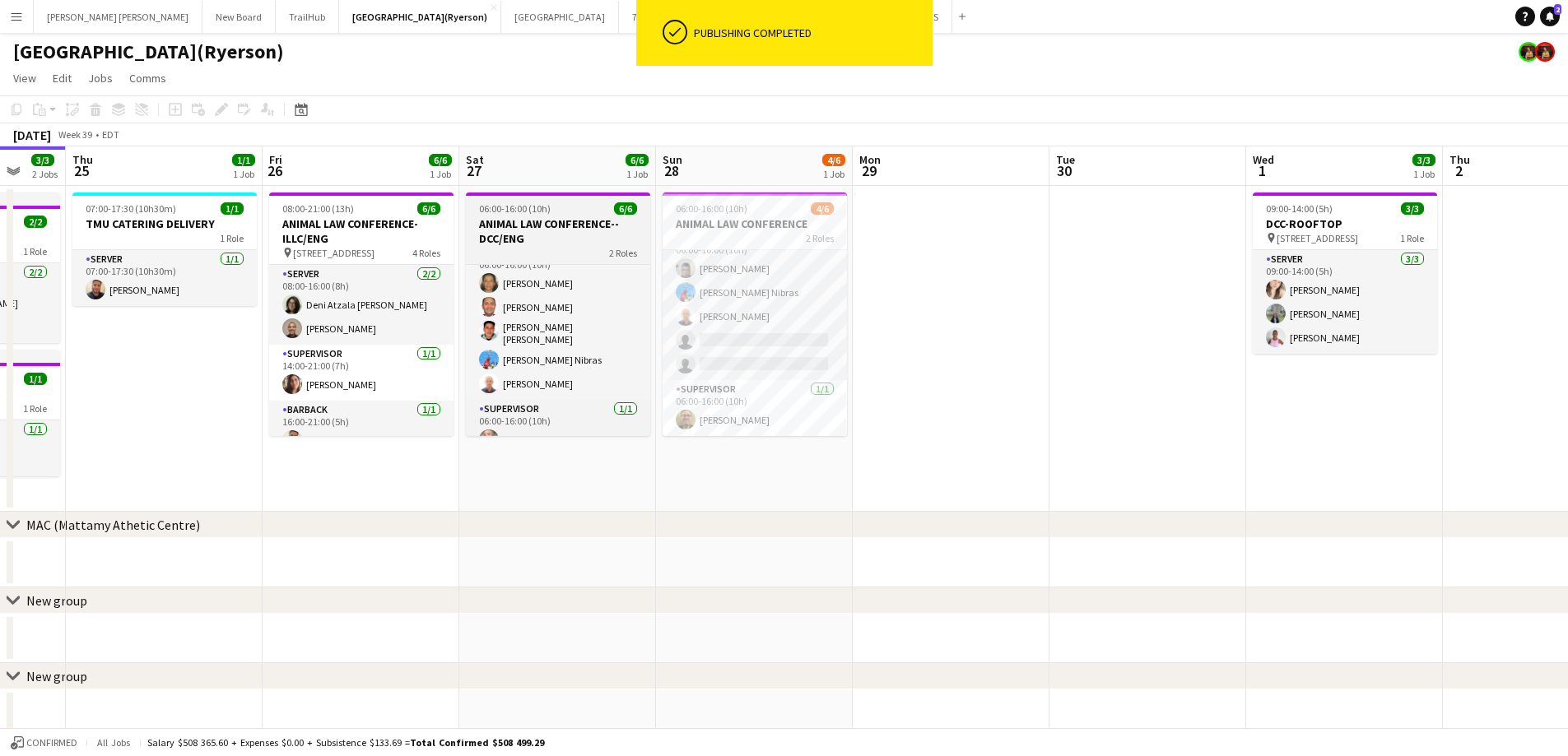
click at [557, 238] on h3 "ANIMAL LAW CONFERENCE--DCC/ENG" at bounding box center [558, 231] width 185 height 29
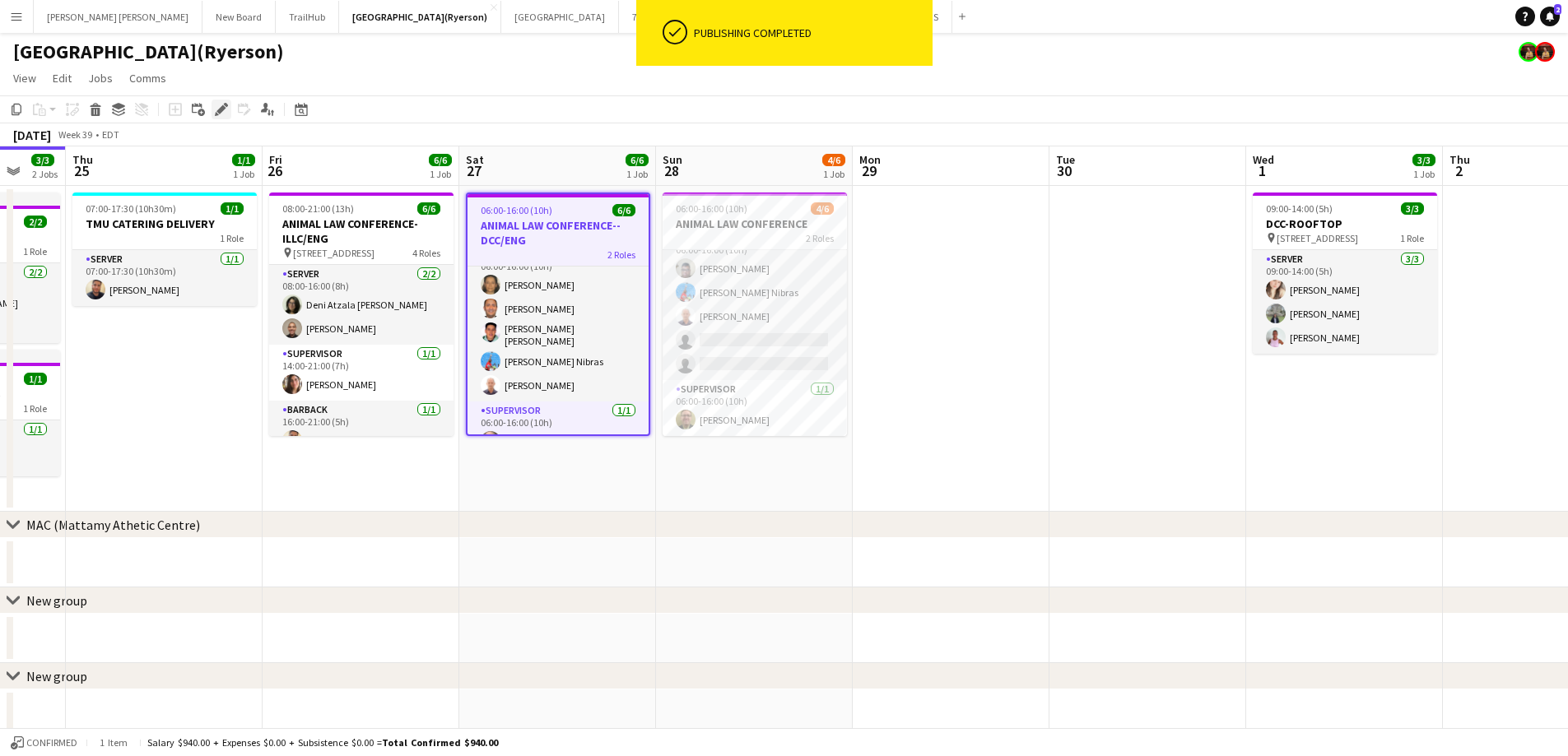
click at [225, 114] on icon "Edit" at bounding box center [221, 109] width 13 height 13
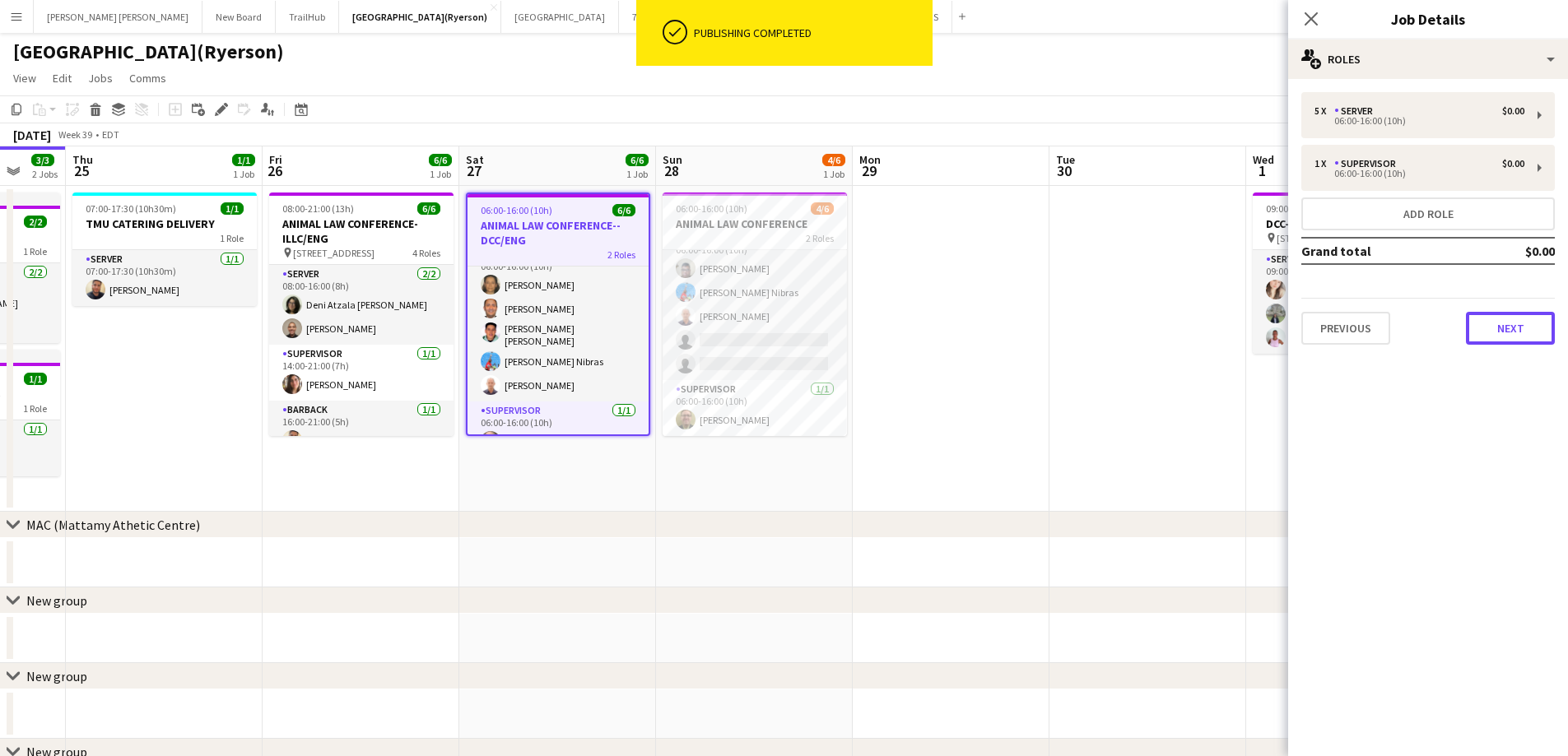
click at [1535, 323] on button "Next" at bounding box center [1509, 328] width 89 height 33
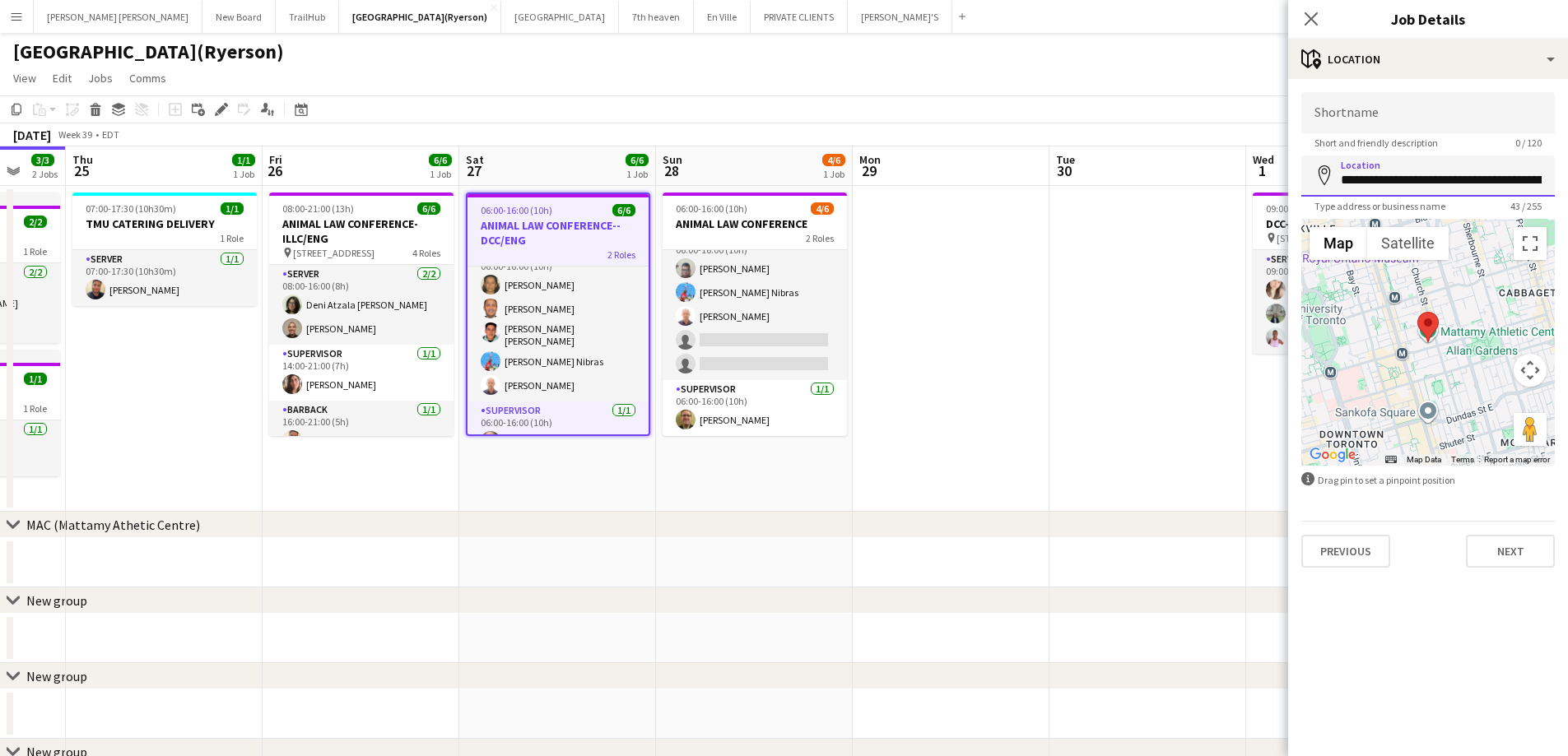
scroll to position [0, 42]
drag, startPoint x: 1341, startPoint y: 185, endPoint x: 1579, endPoint y: 167, distance: 238.7
click at [1568, 167] on html "Menu Boards Boards Boards All jobs Status Workforce Workforce My Workforce Recr…" at bounding box center [784, 510] width 1568 height 1021
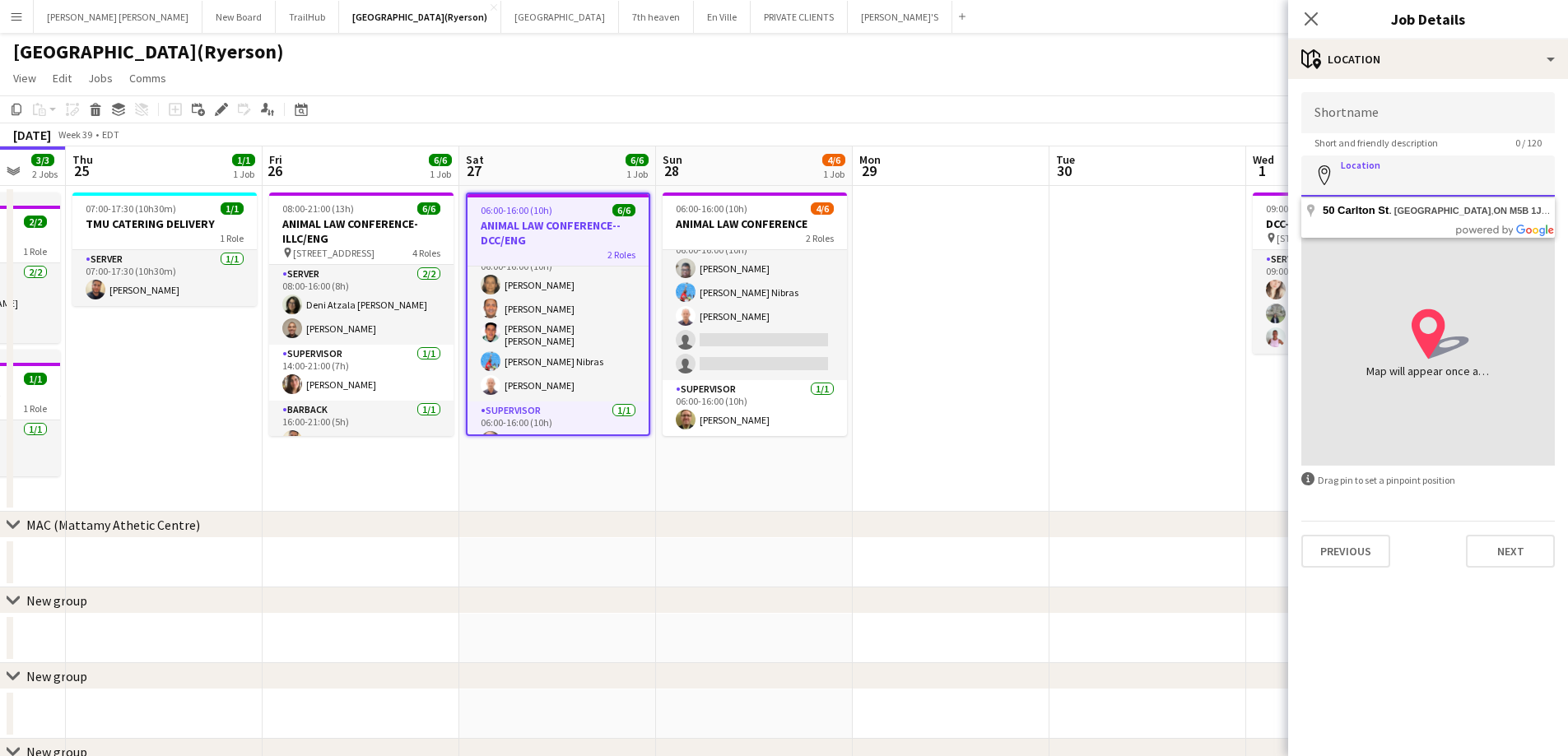
scroll to position [0, 0]
click at [1438, 110] on input "Shortname" at bounding box center [1428, 113] width 254 height 41
type input "**********"
click at [1396, 193] on input "Location" at bounding box center [1428, 176] width 254 height 41
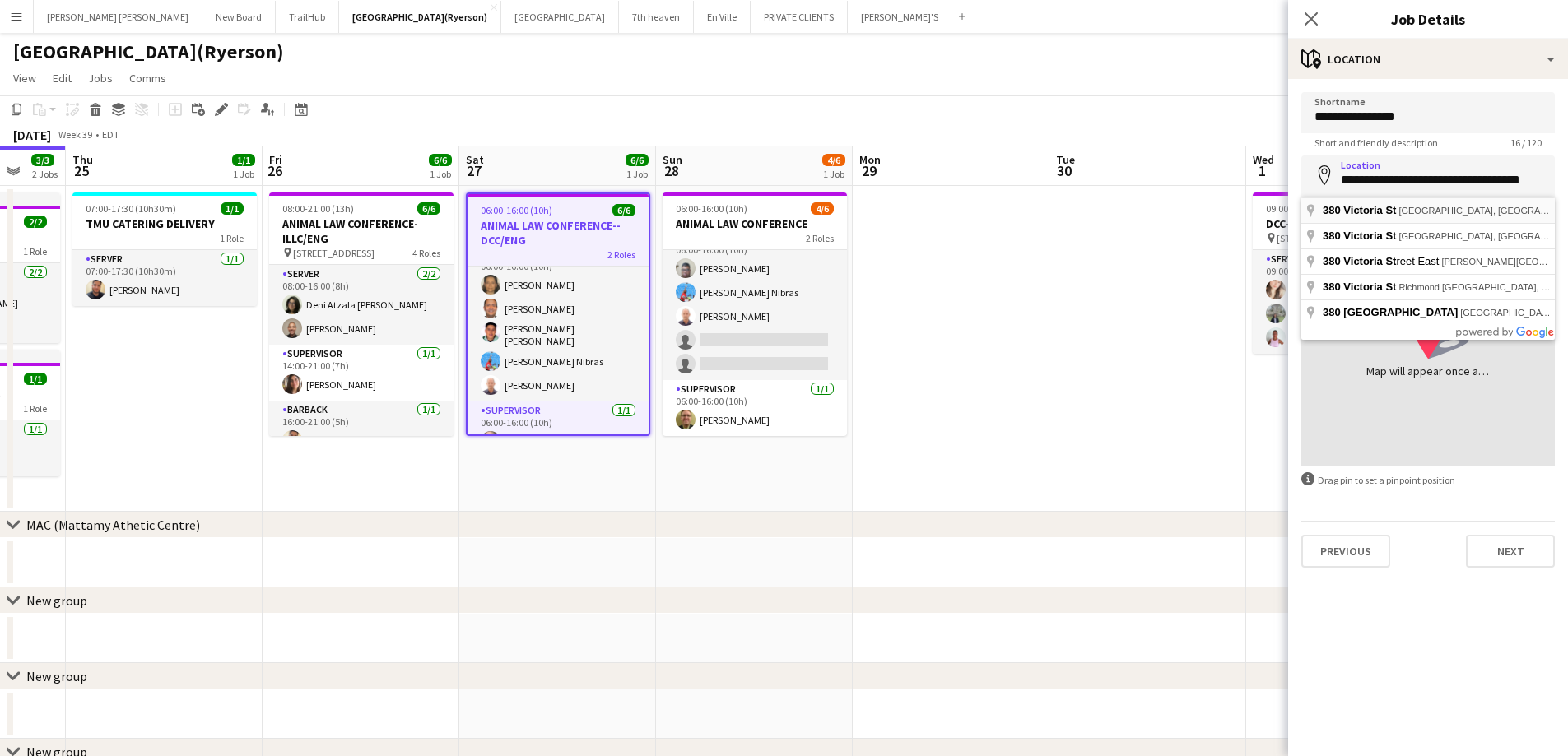
type input "**********"
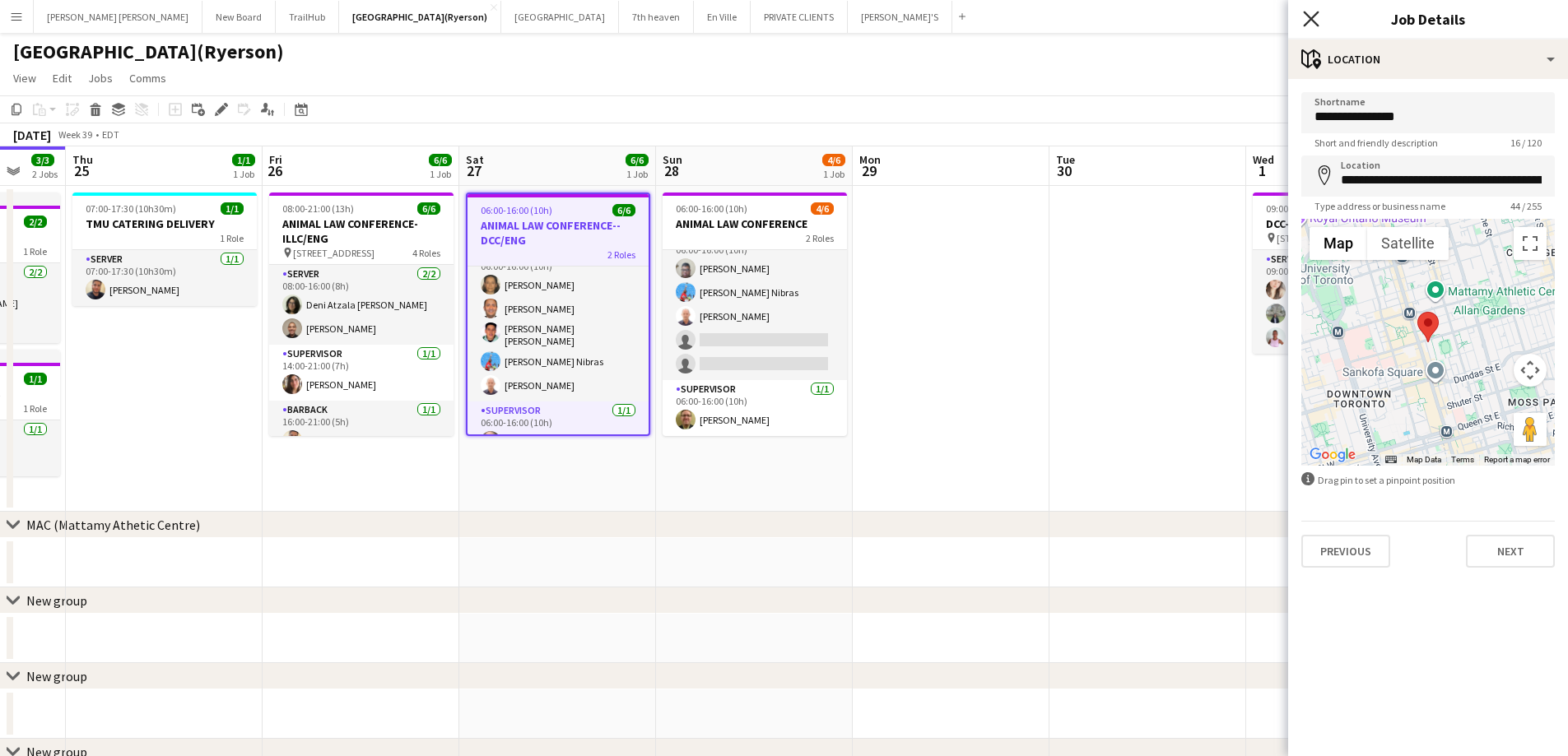
click at [1313, 16] on icon at bounding box center [1311, 18] width 16 height 16
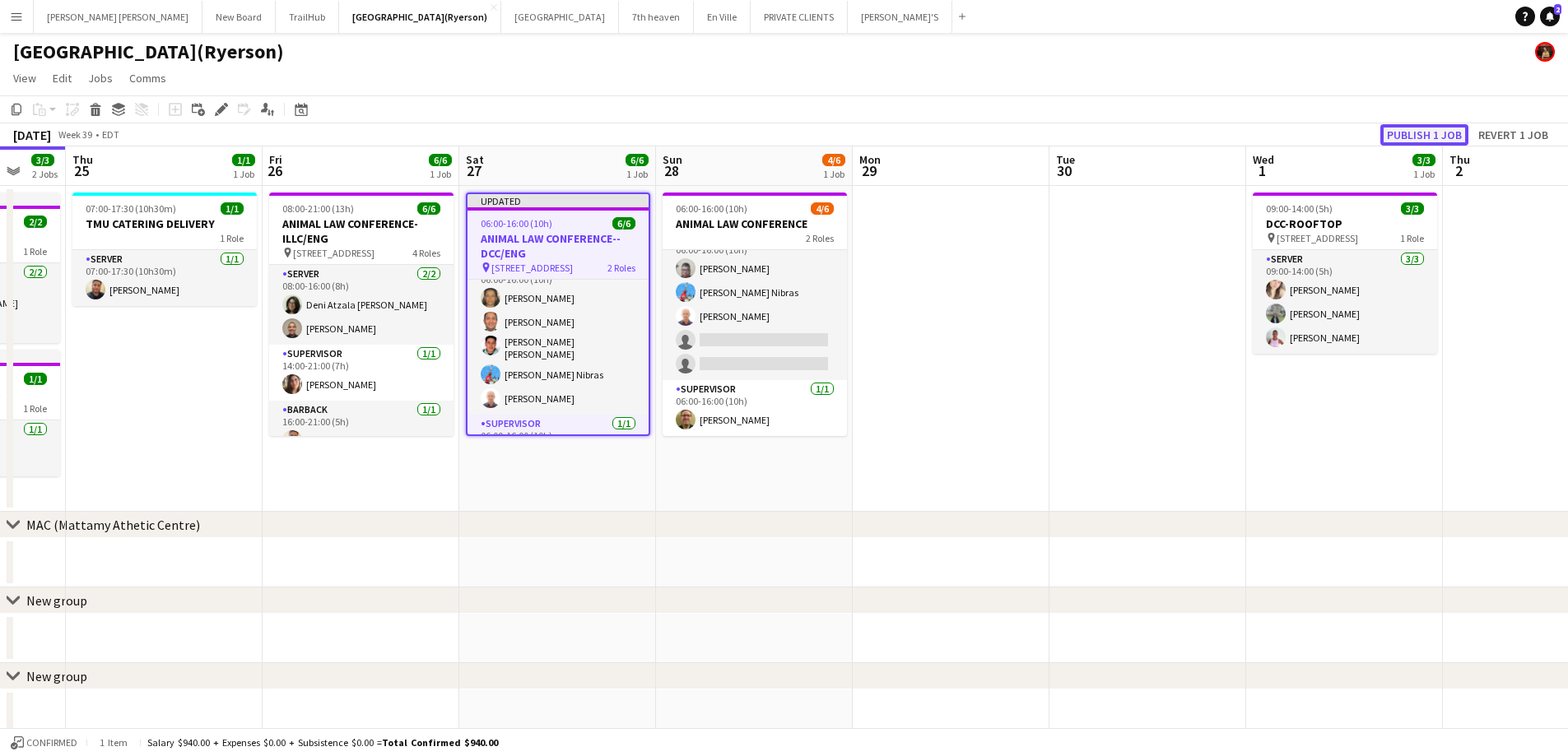
click at [1430, 139] on button "Publish 1 job" at bounding box center [1424, 135] width 88 height 22
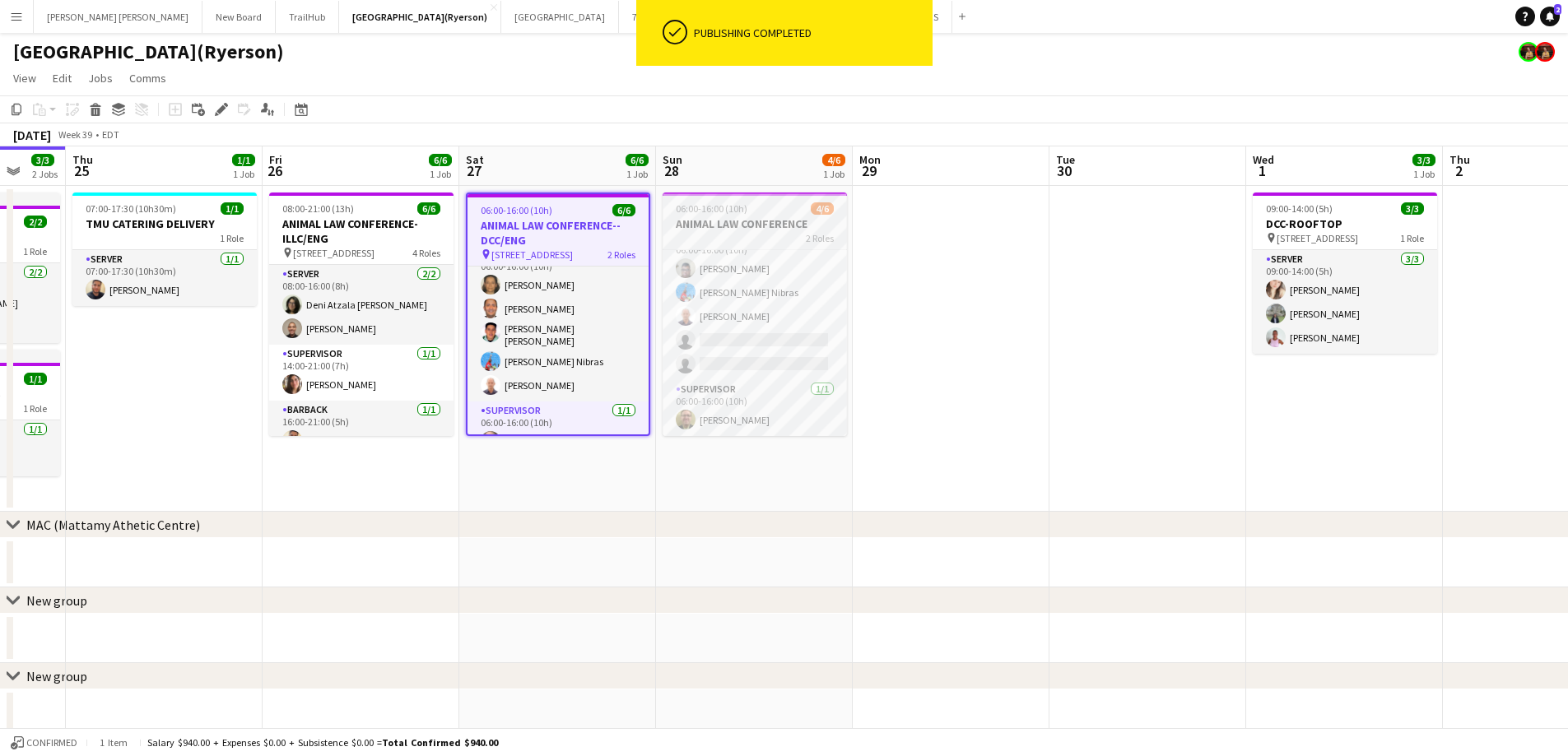
click at [759, 225] on h3 "ANIMAL LAW CONFERENCE" at bounding box center [755, 224] width 185 height 15
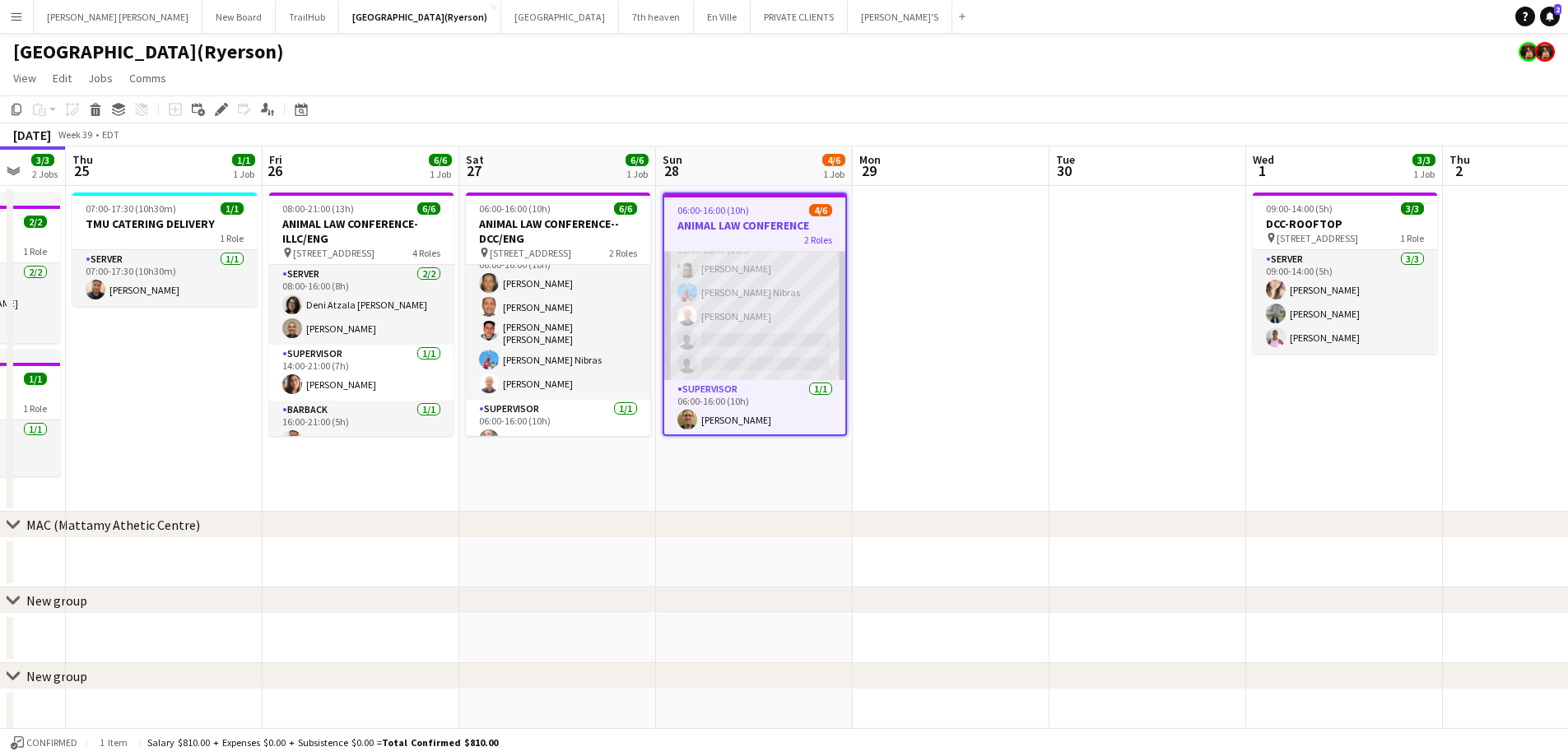
click at [720, 346] on app-card-role "SERVER 2A 3/5 06:00-16:00 (10h) Rupert Rodrigues Nibras halawani Nibras Walfrid…" at bounding box center [755, 304] width 181 height 151
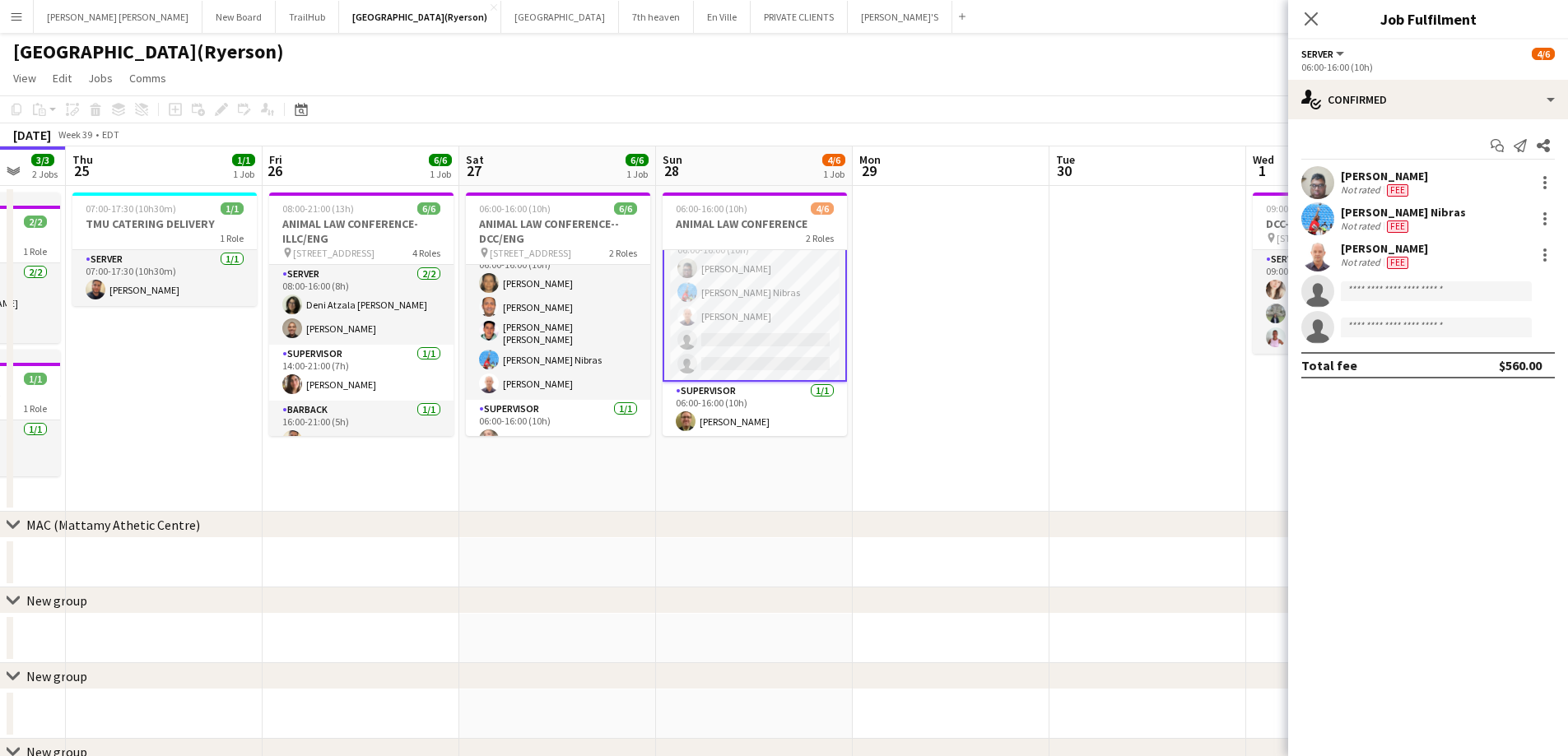
scroll to position [25, 0]
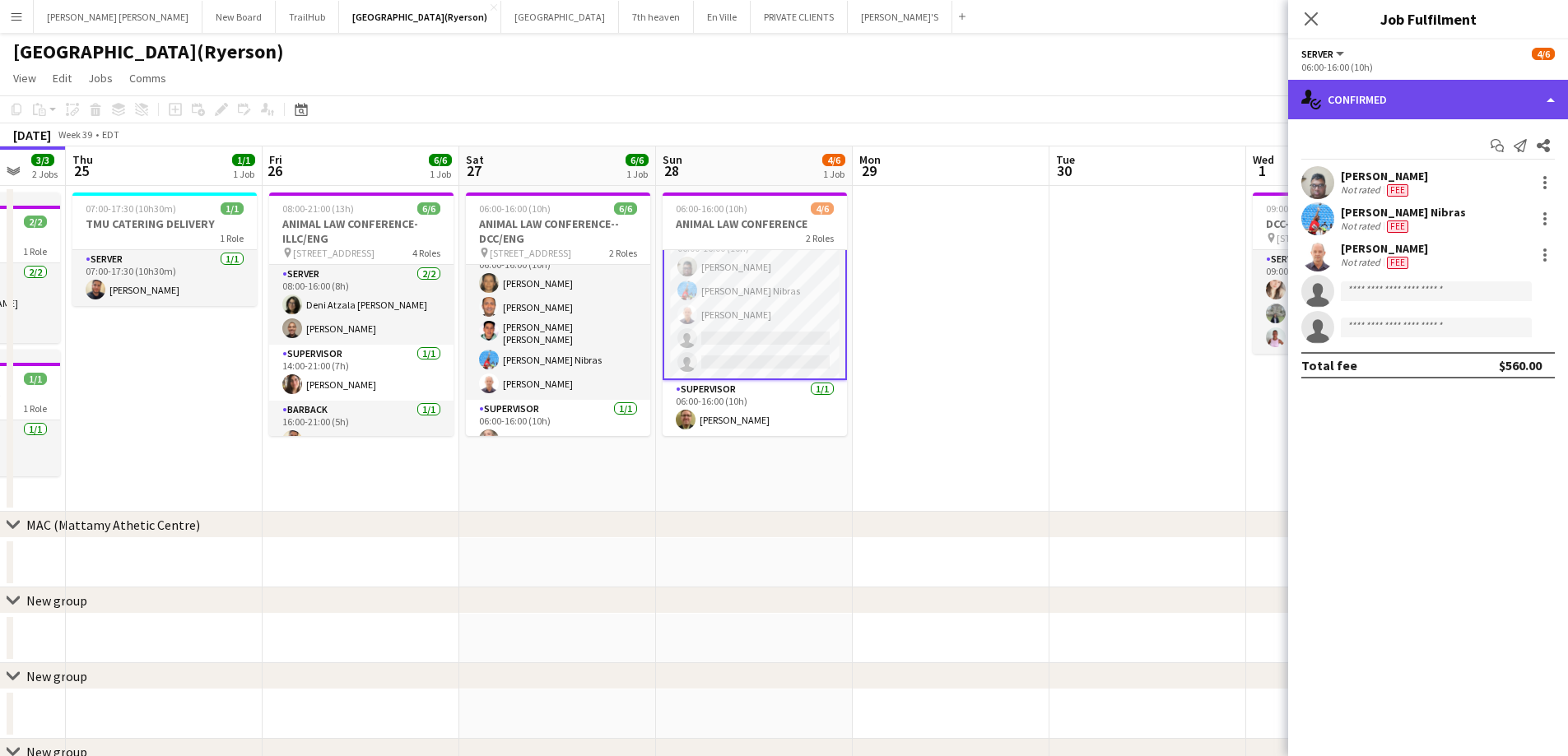
click at [1378, 99] on div "single-neutral-actions-check-2 Confirmed" at bounding box center [1427, 100] width 280 height 40
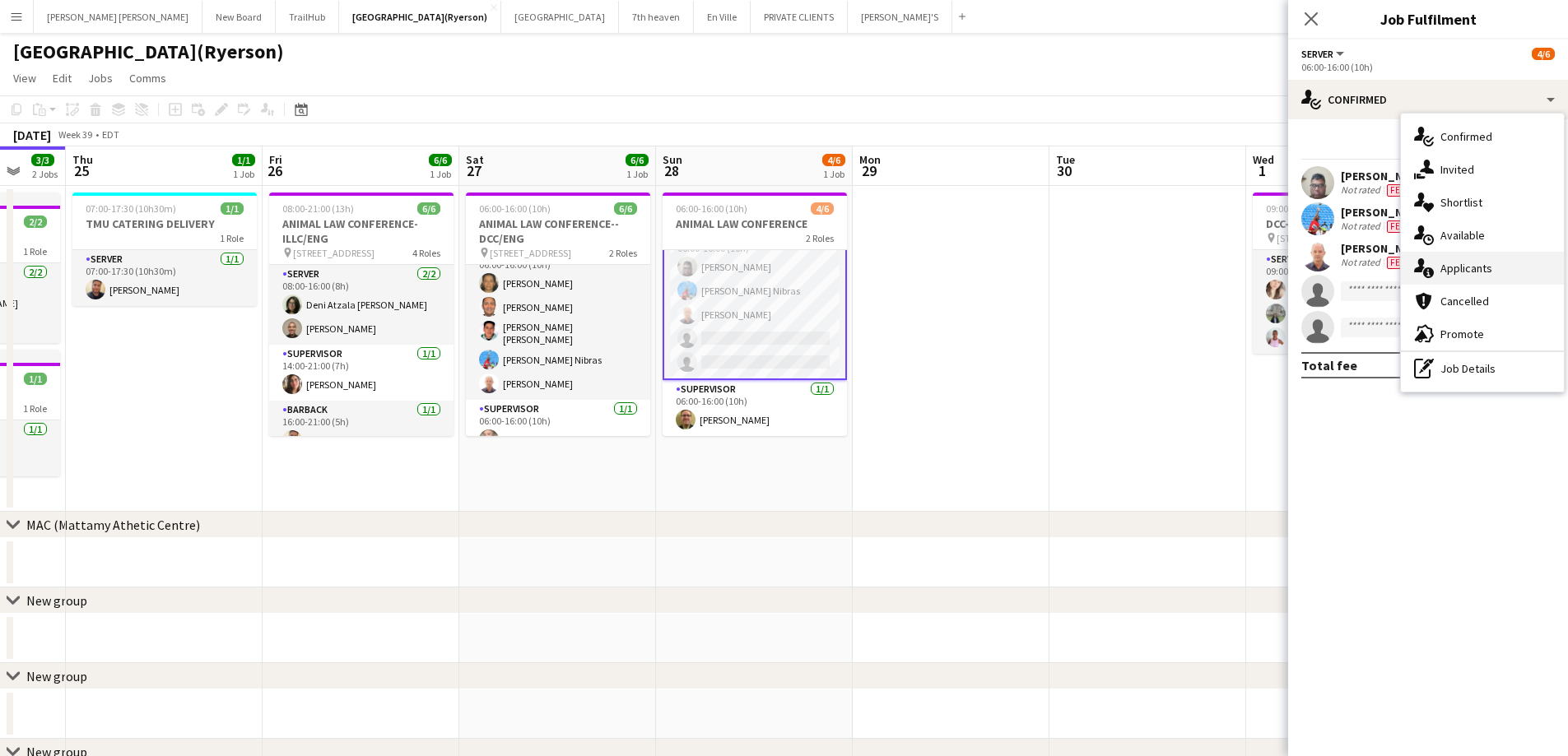
click at [1463, 269] on span "Applicants" at bounding box center [1466, 268] width 52 height 15
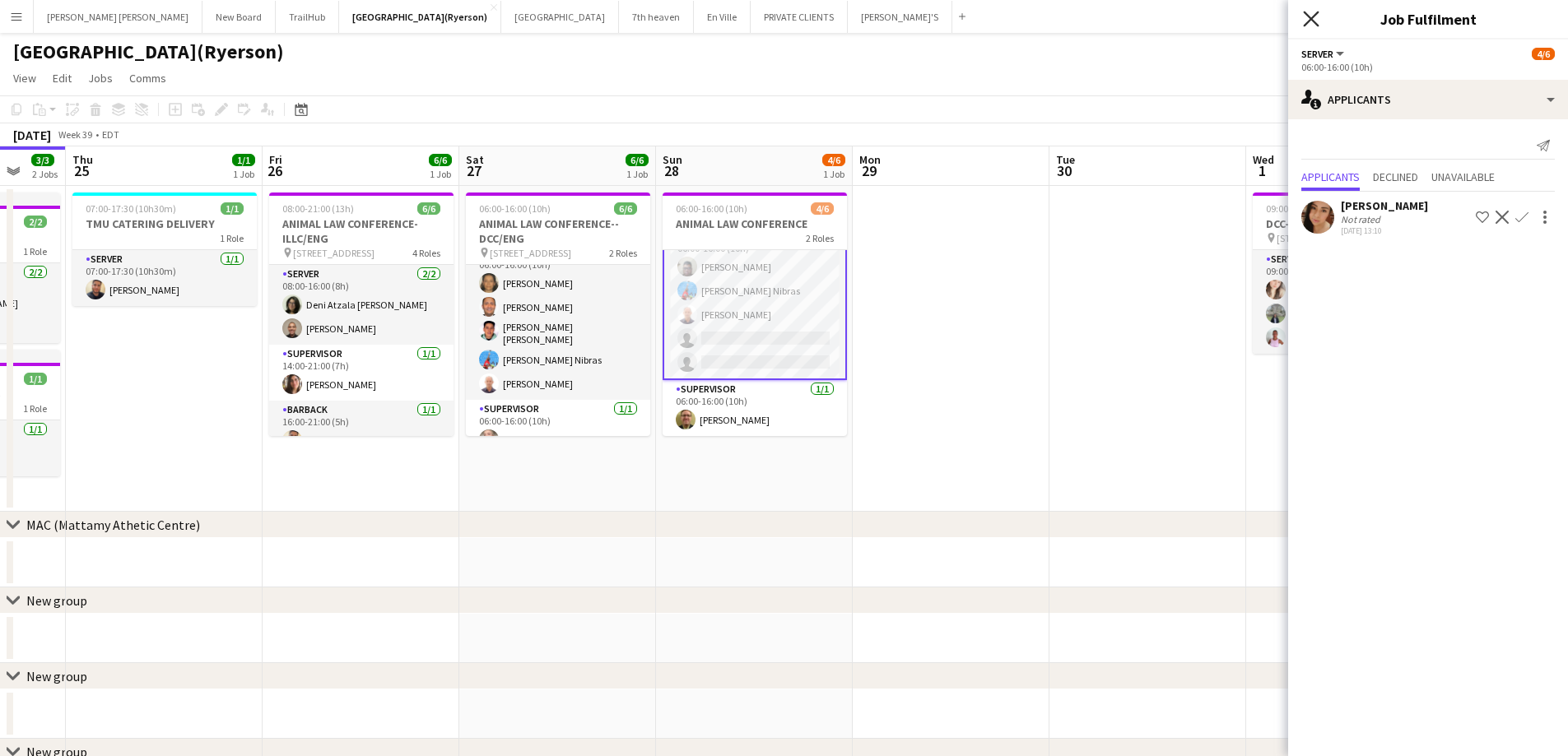
click at [1306, 20] on icon "Close pop-in" at bounding box center [1311, 18] width 16 height 16
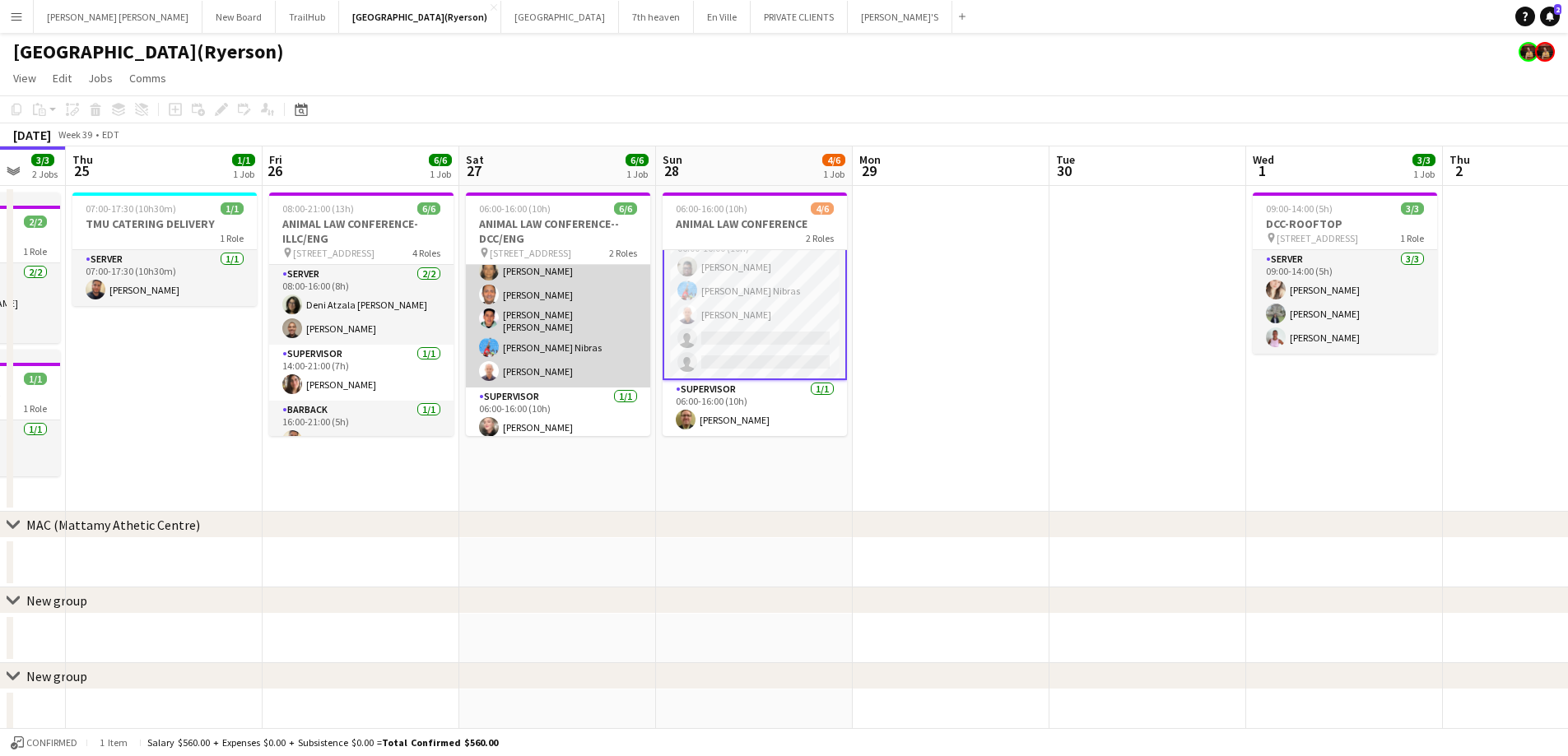
scroll to position [36, 0]
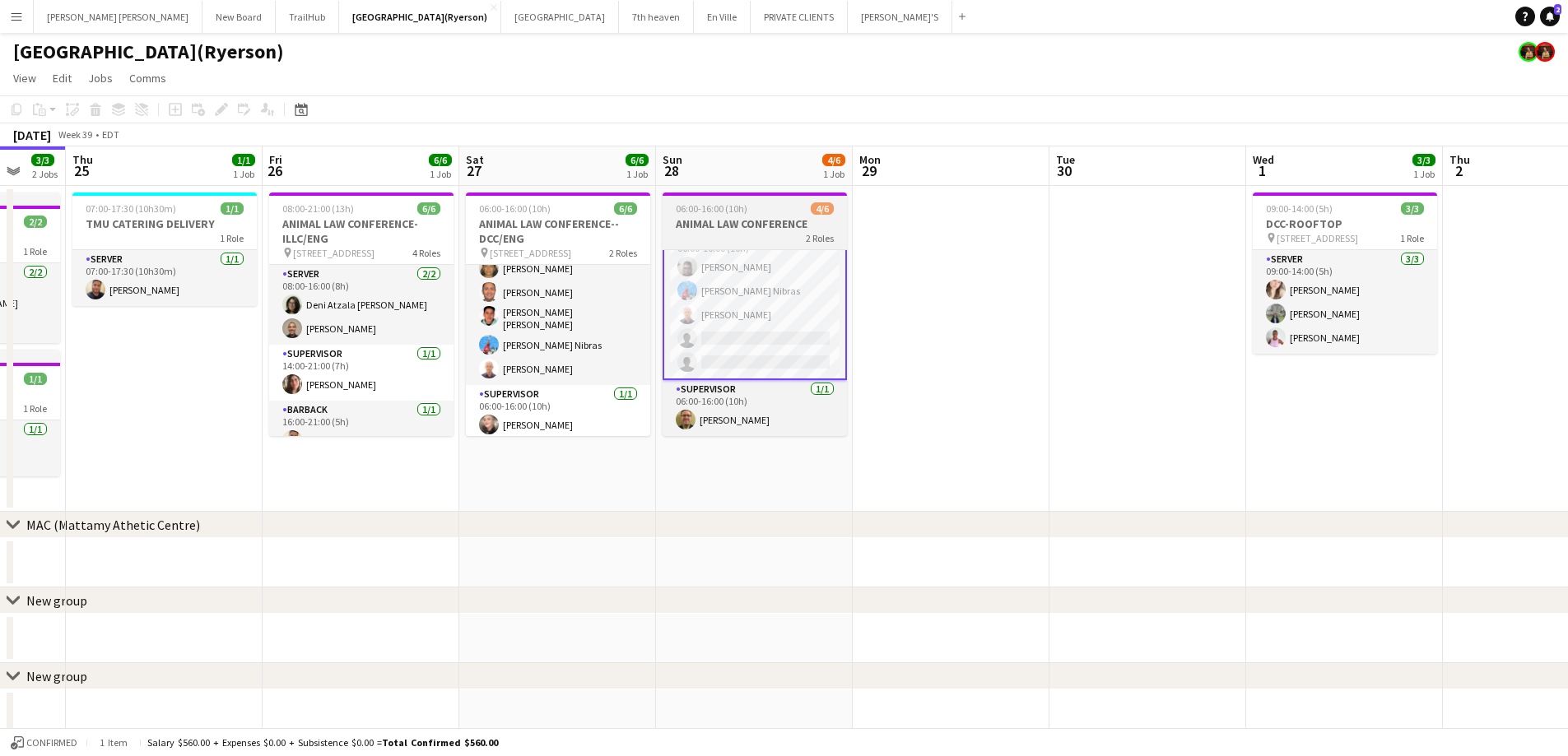
click at [749, 230] on h3 "ANIMAL LAW CONFERENCE" at bounding box center [755, 224] width 185 height 15
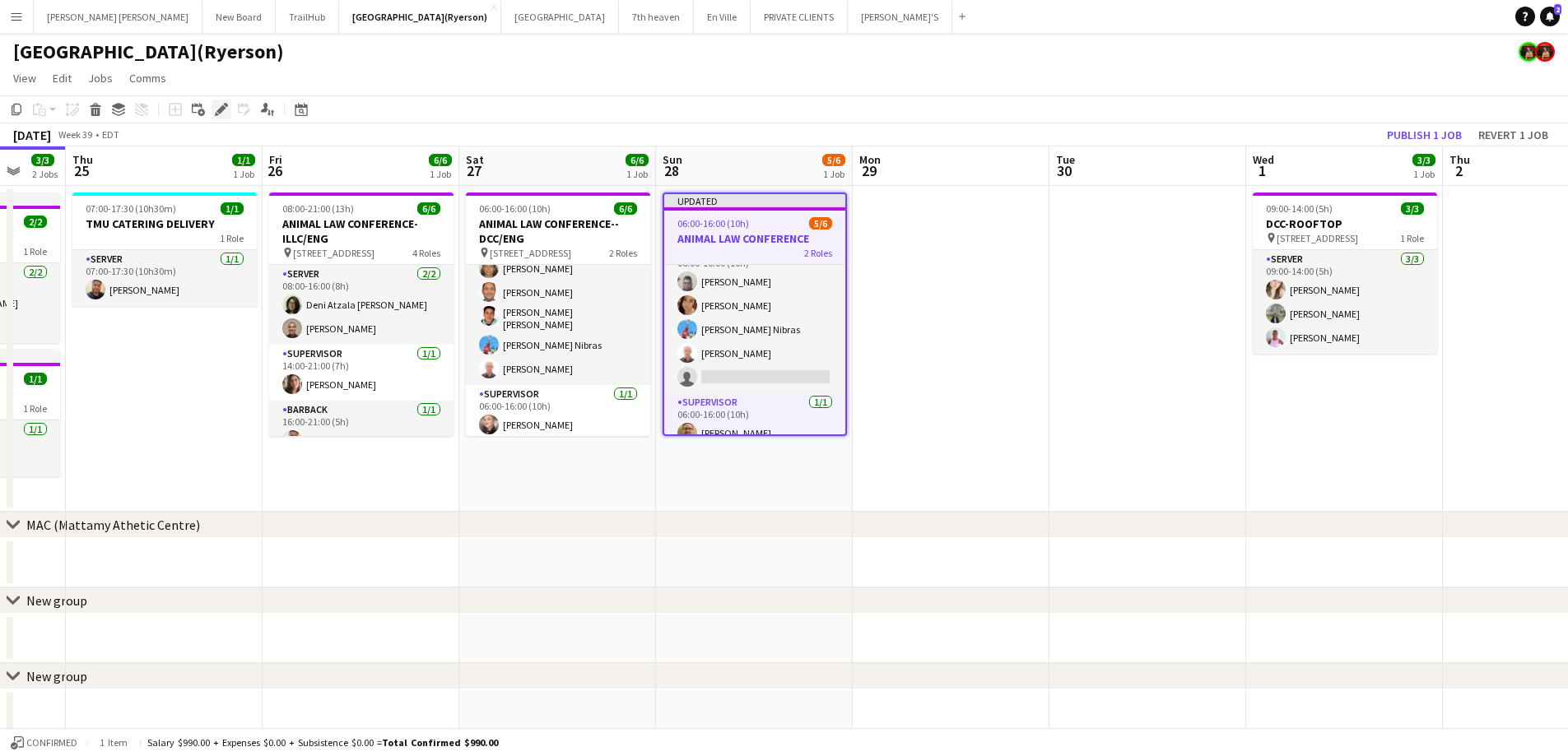
click at [217, 106] on icon "Edit" at bounding box center [221, 109] width 13 height 13
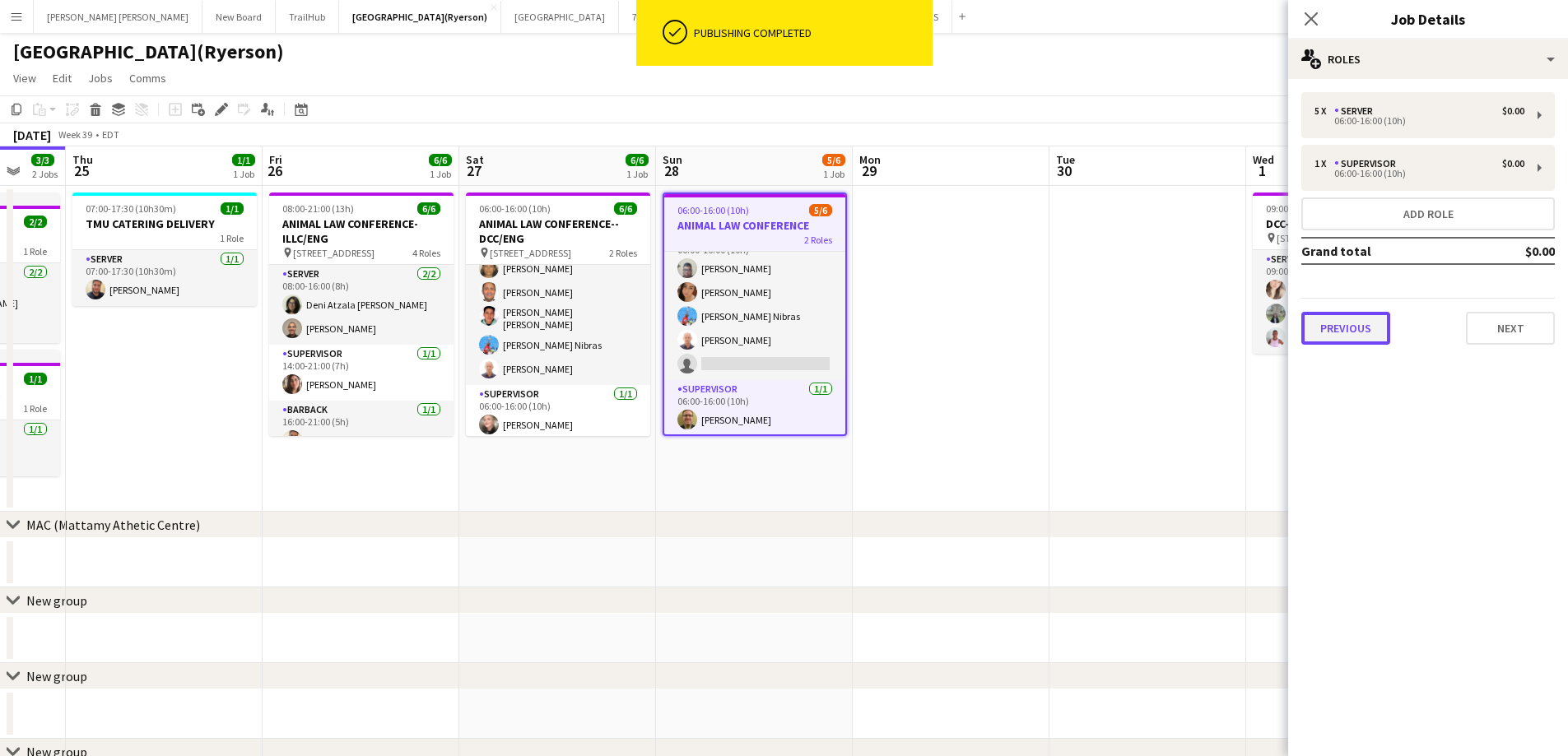
click at [1369, 324] on button "Previous" at bounding box center [1345, 328] width 89 height 33
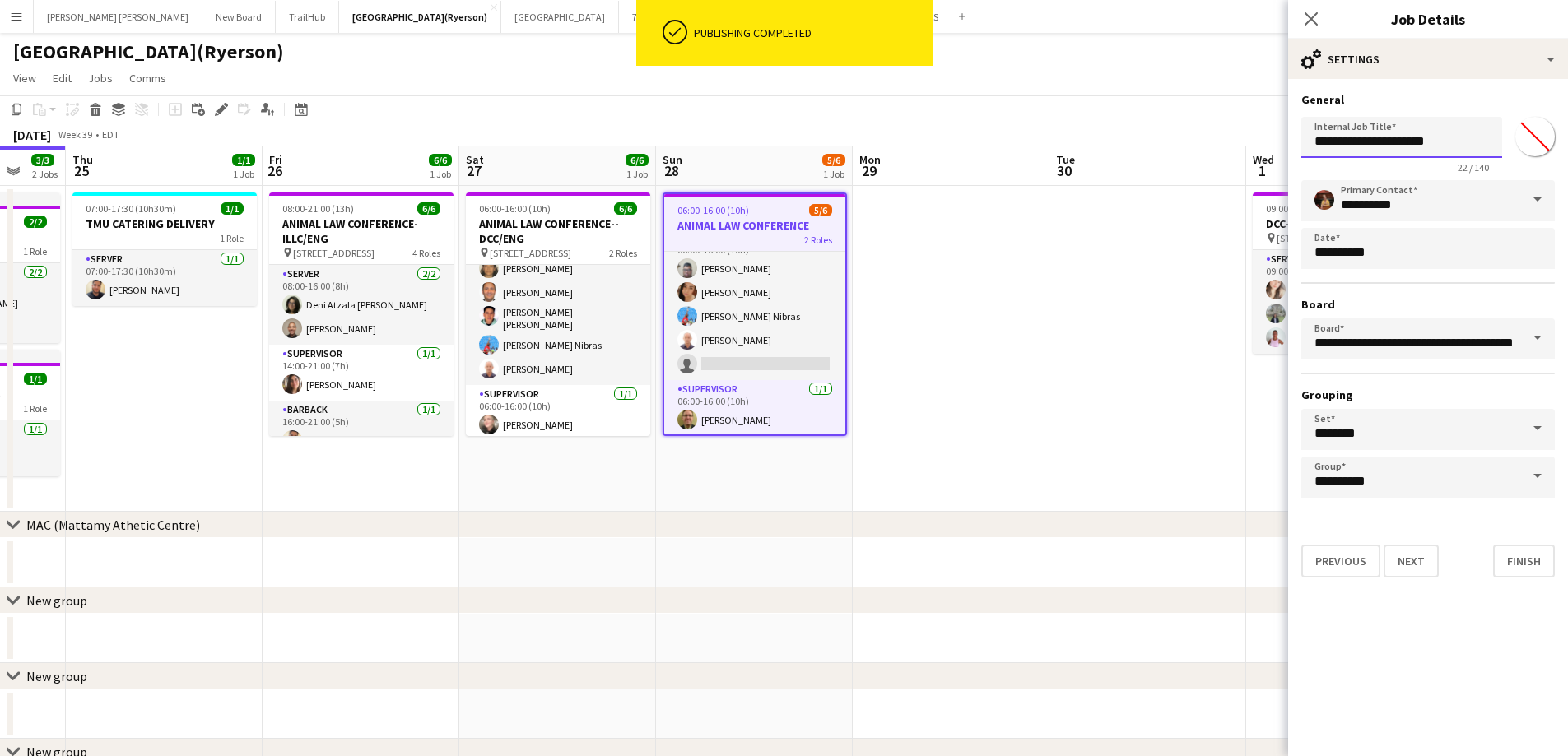
click at [1464, 138] on input "**********" at bounding box center [1401, 137] width 201 height 41
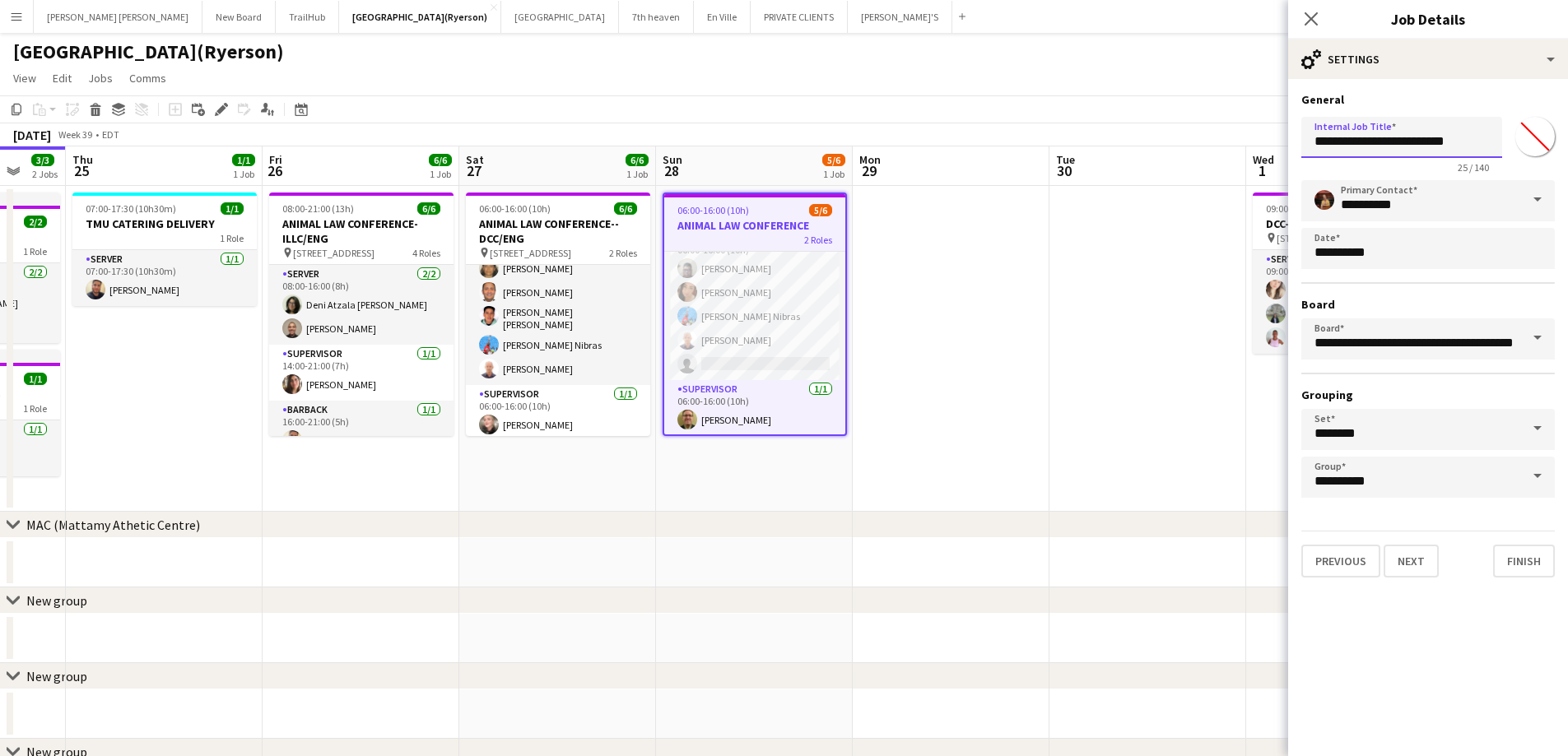
scroll to position [0, 3]
type input "**********"
click at [1524, 567] on button "Finish" at bounding box center [1524, 561] width 62 height 33
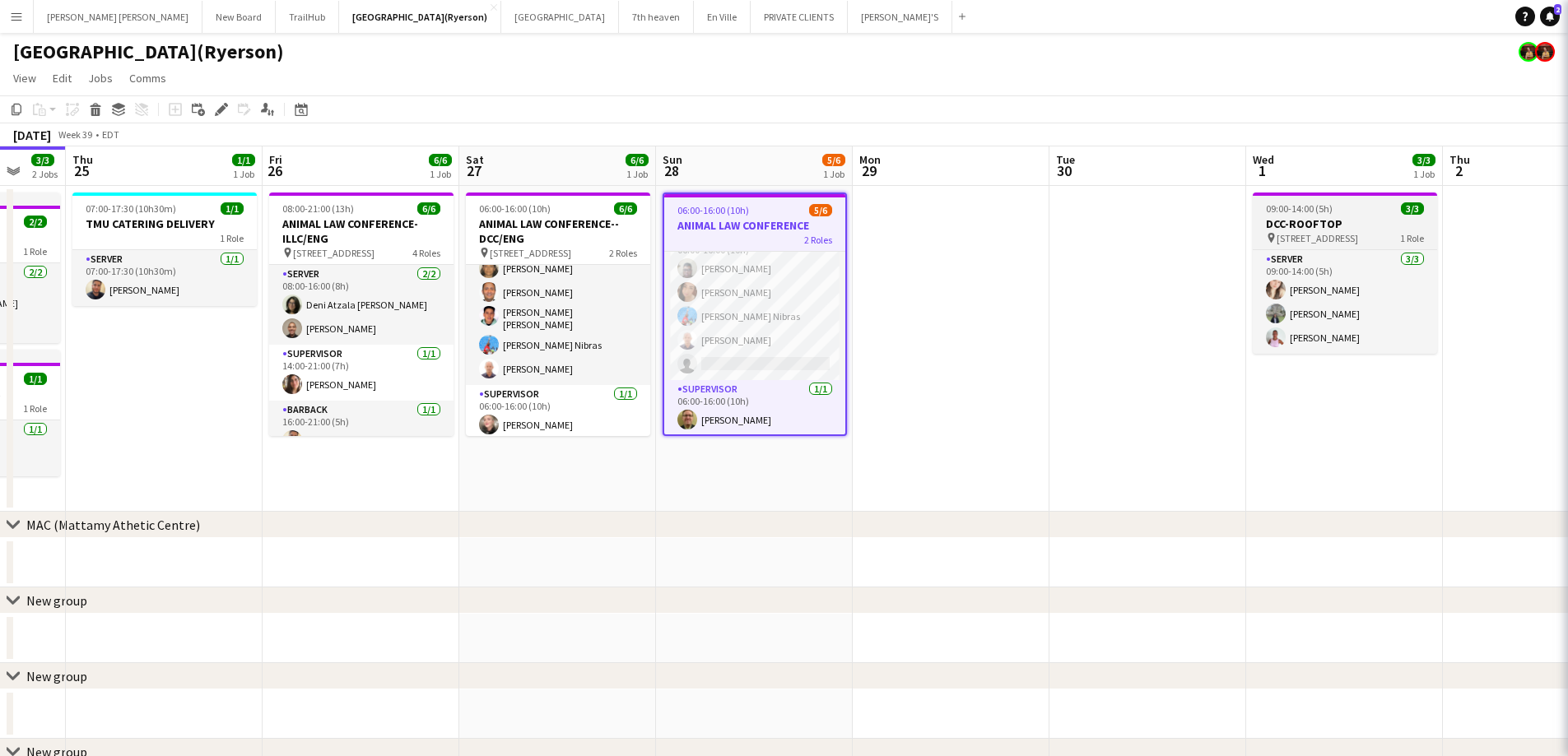
scroll to position [0, 0]
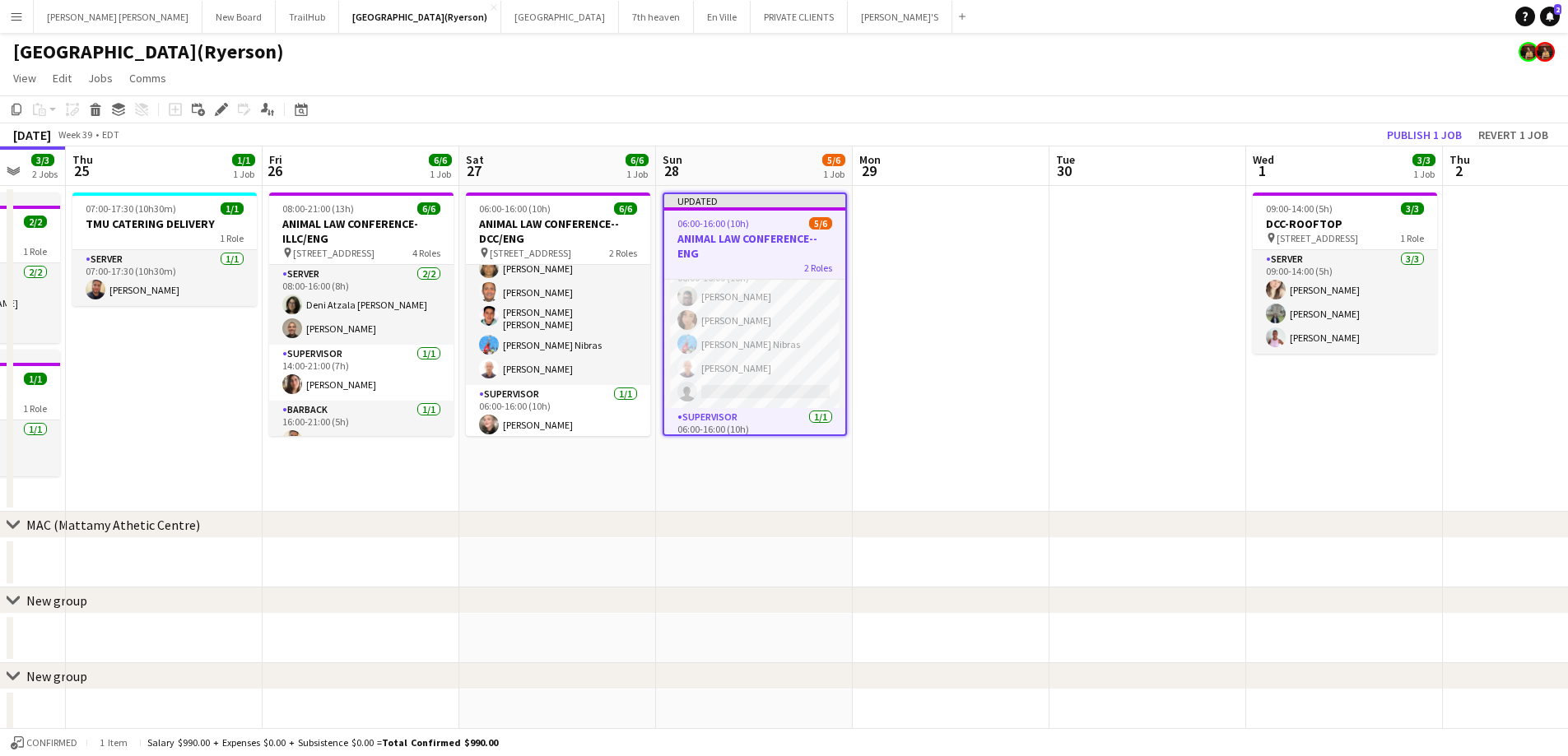
click at [776, 223] on div "06:00-16:00 (10h) 5/6" at bounding box center [755, 224] width 181 height 12
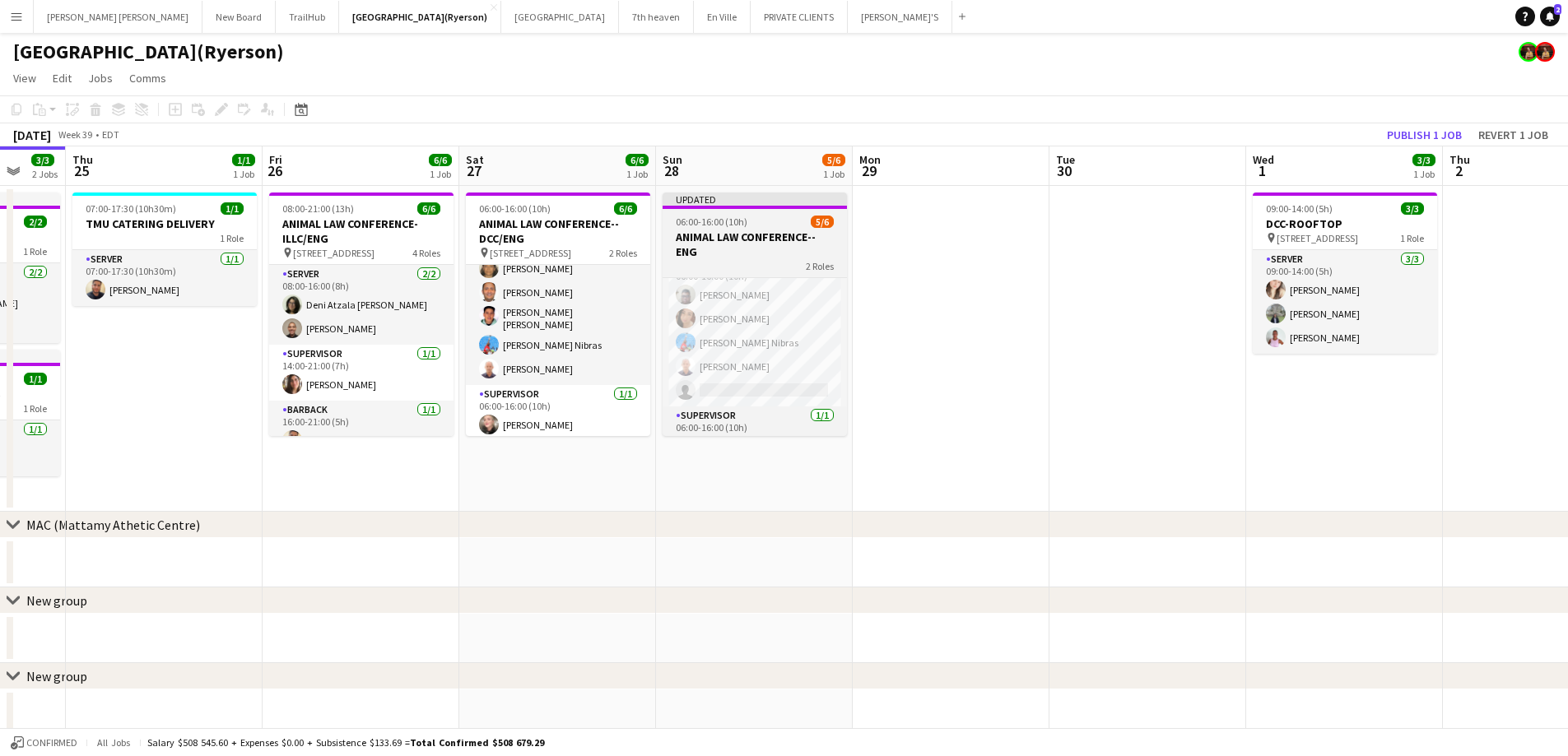
click at [770, 234] on h3 "ANIMAL LAW CONFERENCE--ENG" at bounding box center [755, 244] width 185 height 29
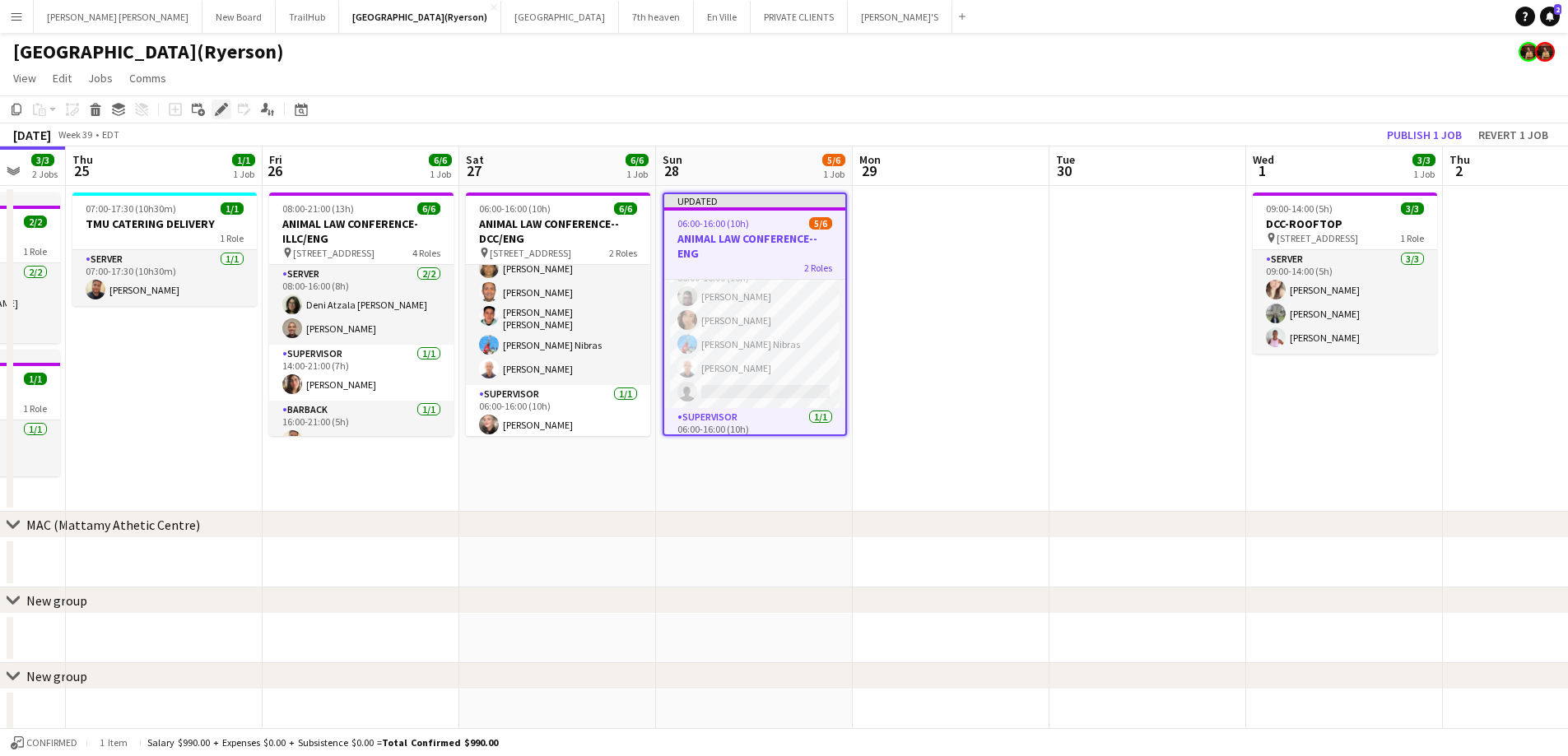
click at [212, 111] on div "Edit" at bounding box center [221, 109] width 20 height 20
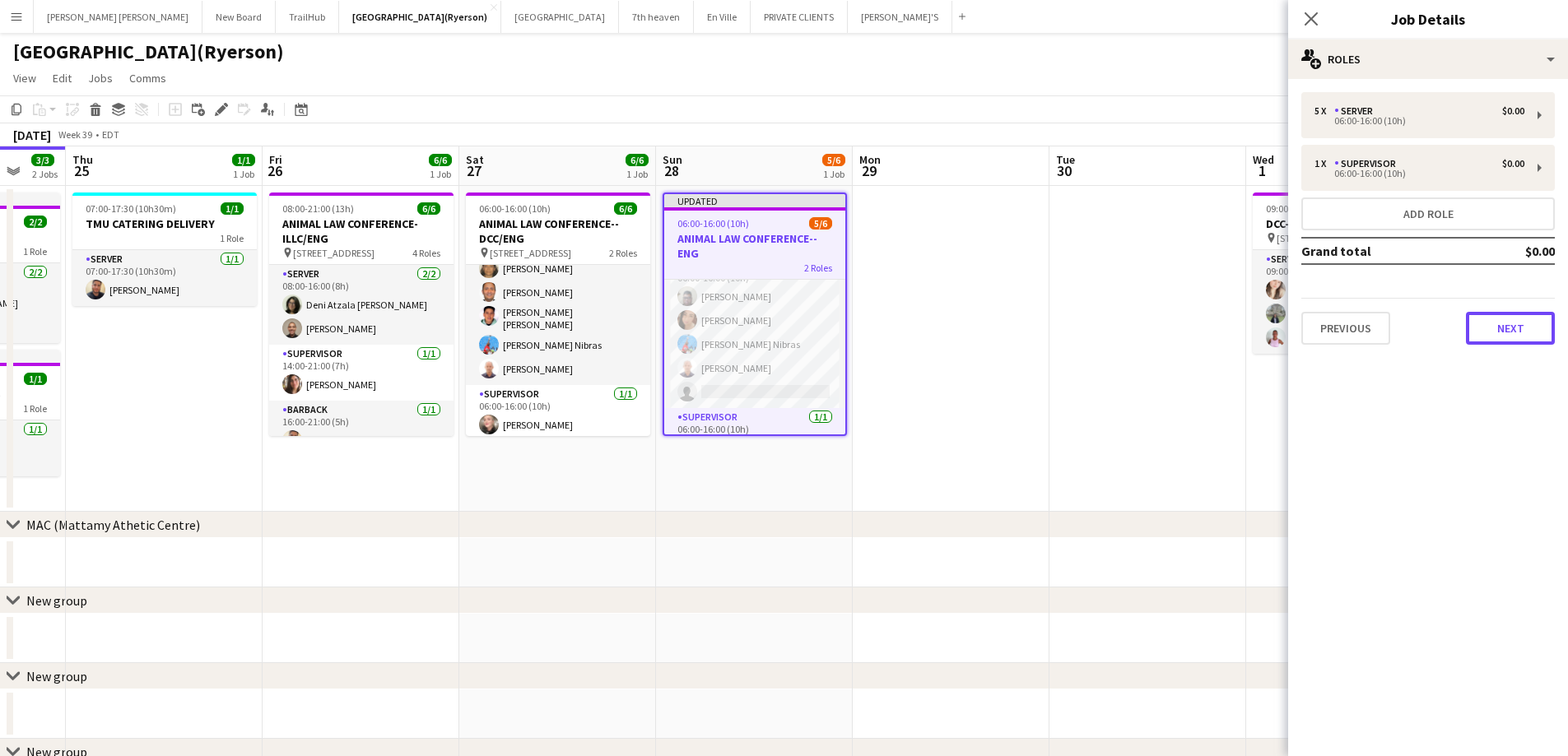
click at [1535, 331] on button "Next" at bounding box center [1509, 328] width 89 height 33
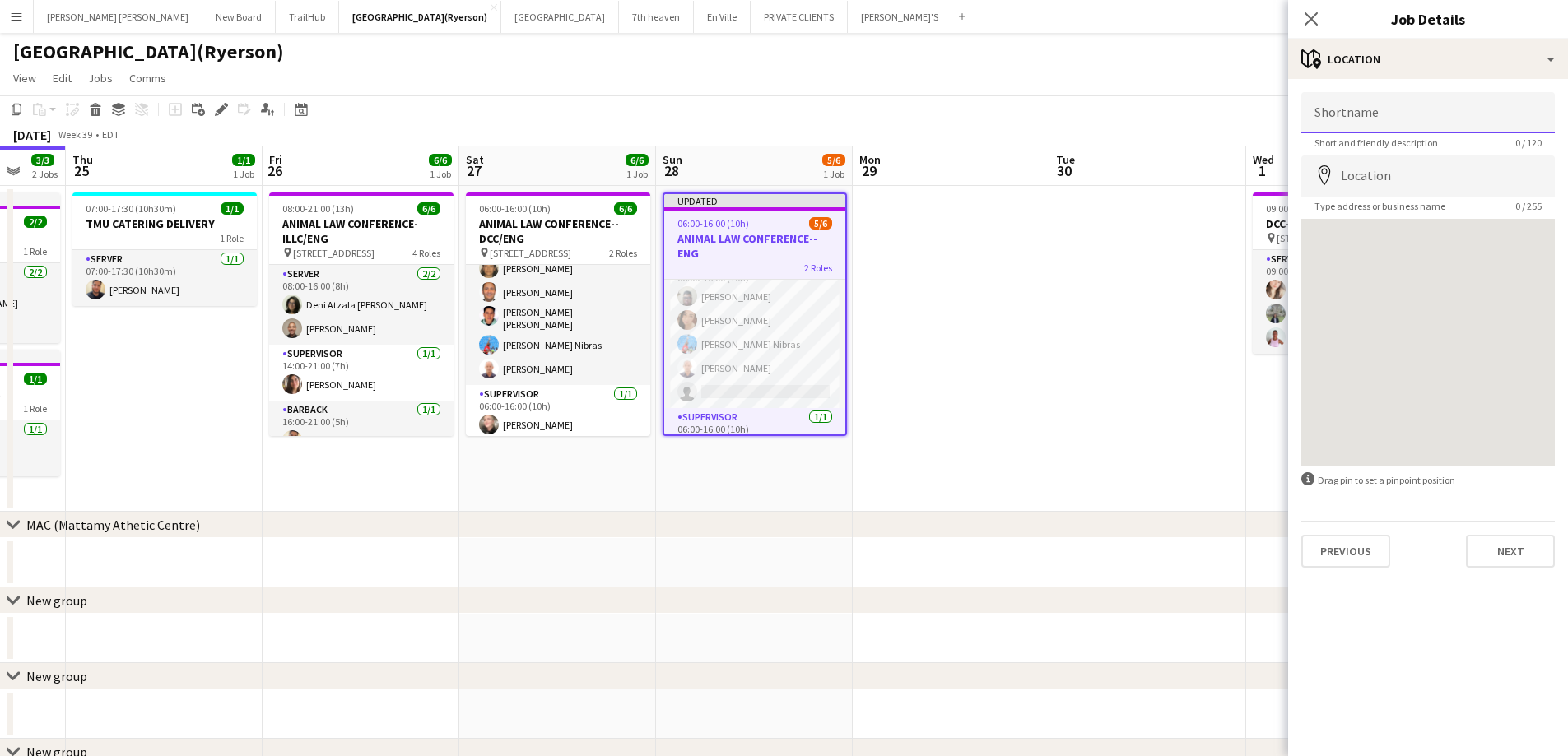
click at [1394, 110] on input "Shortname" at bounding box center [1428, 113] width 254 height 41
type input "**********"
click at [1411, 168] on input "Location" at bounding box center [1428, 176] width 254 height 41
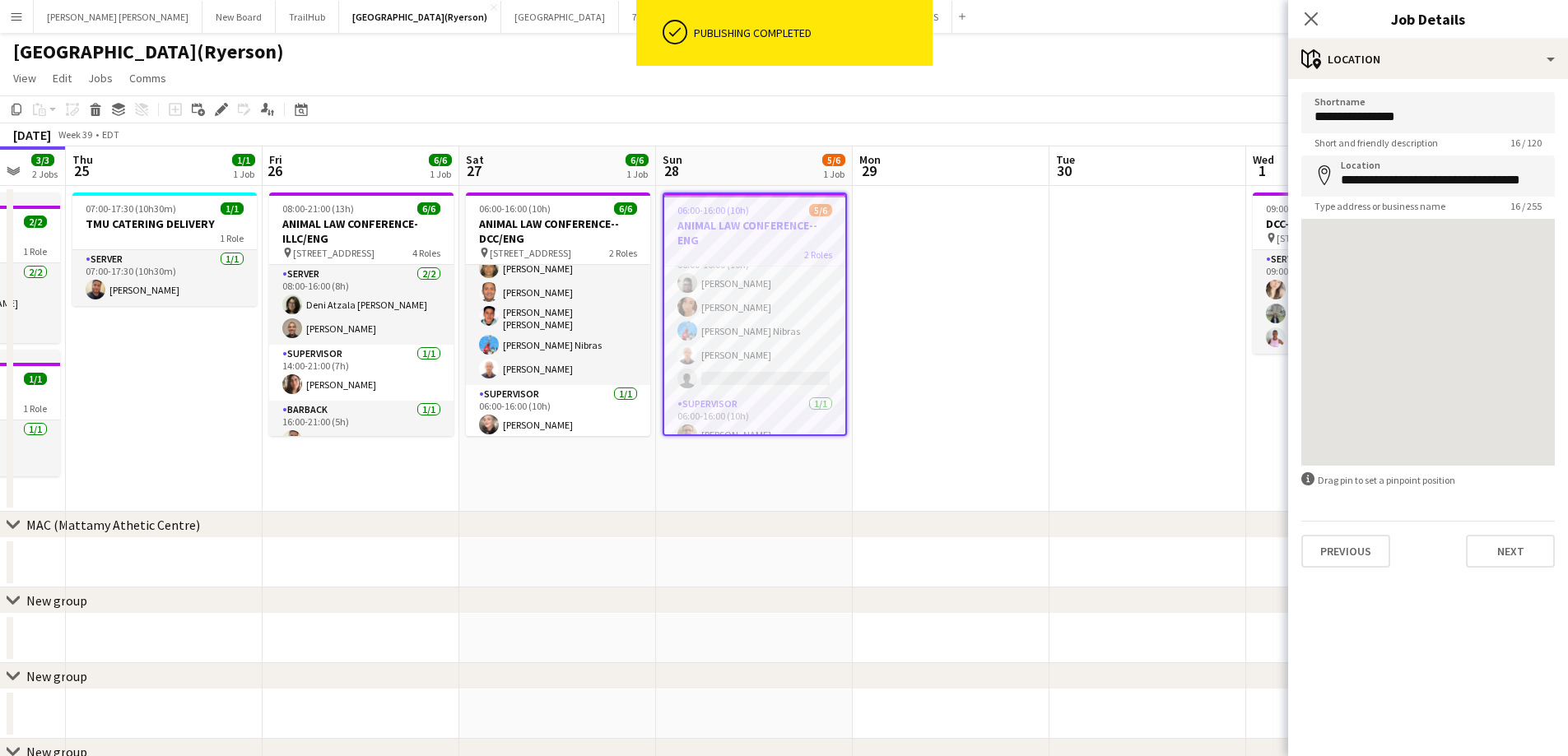
type input "**********"
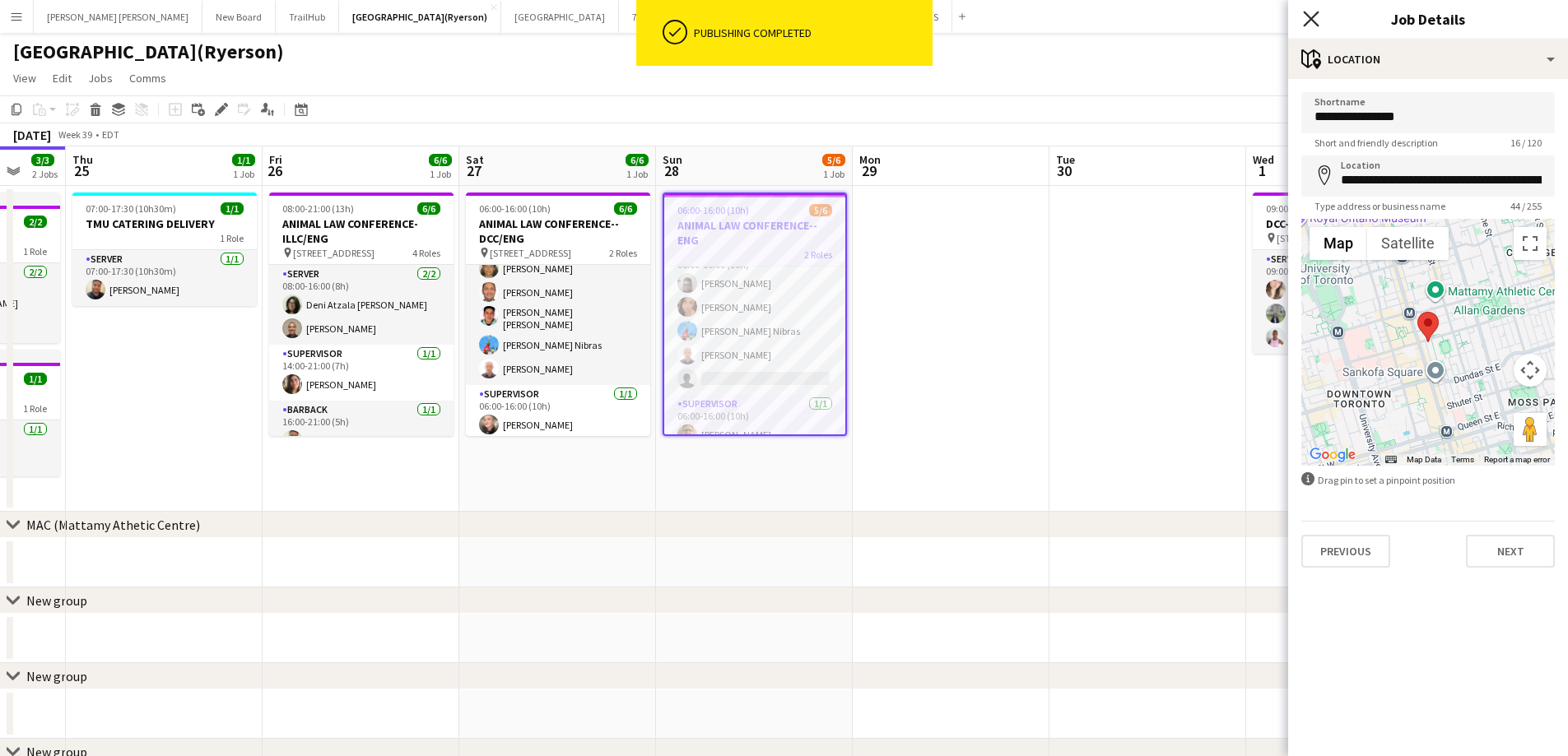
click at [1307, 16] on icon at bounding box center [1311, 18] width 16 height 16
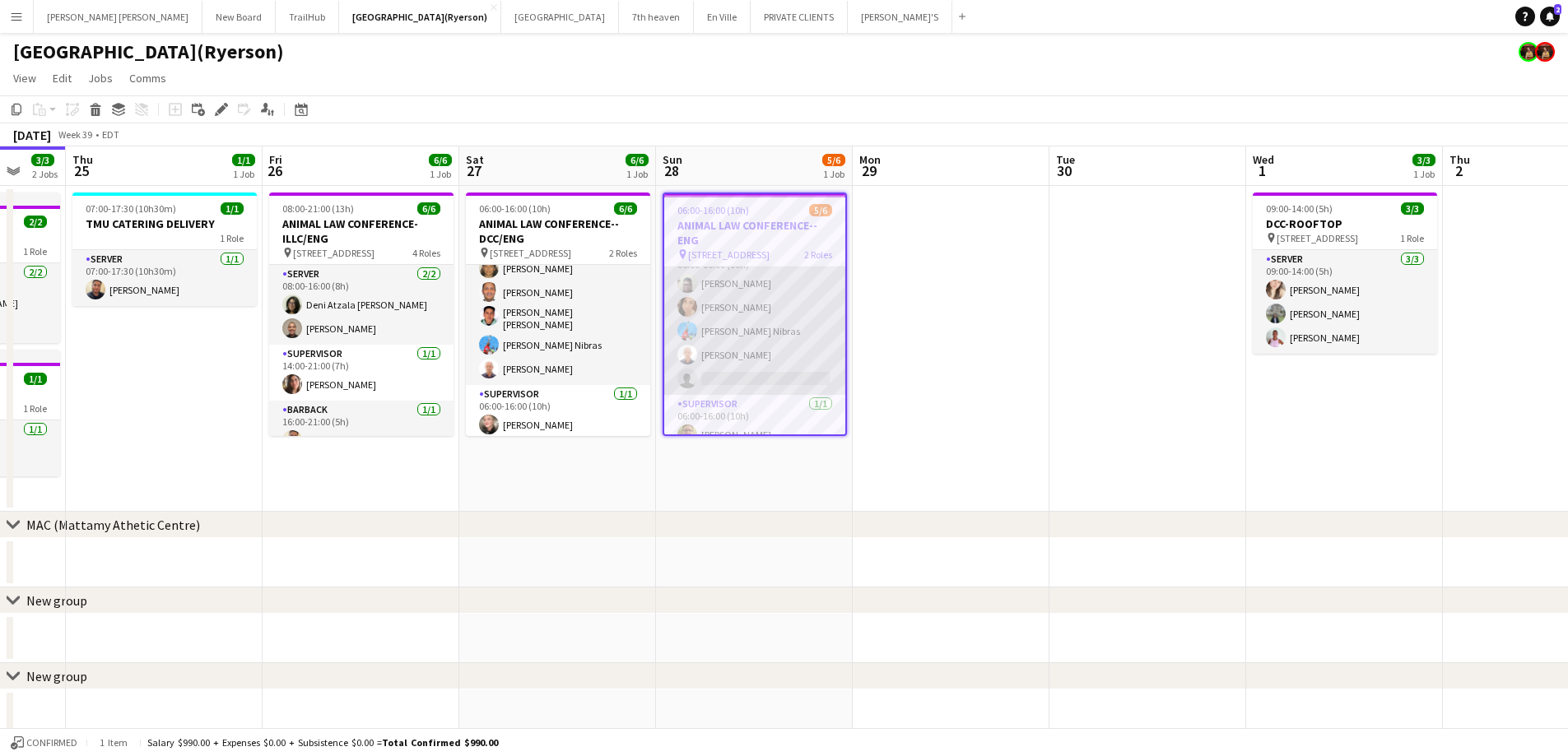
click at [762, 369] on app-card-role "SERVER 4/5 06:00-16:00 (10h) Rupert Rodrigues Gabriela Fernández Nibras halawan…" at bounding box center [755, 318] width 181 height 151
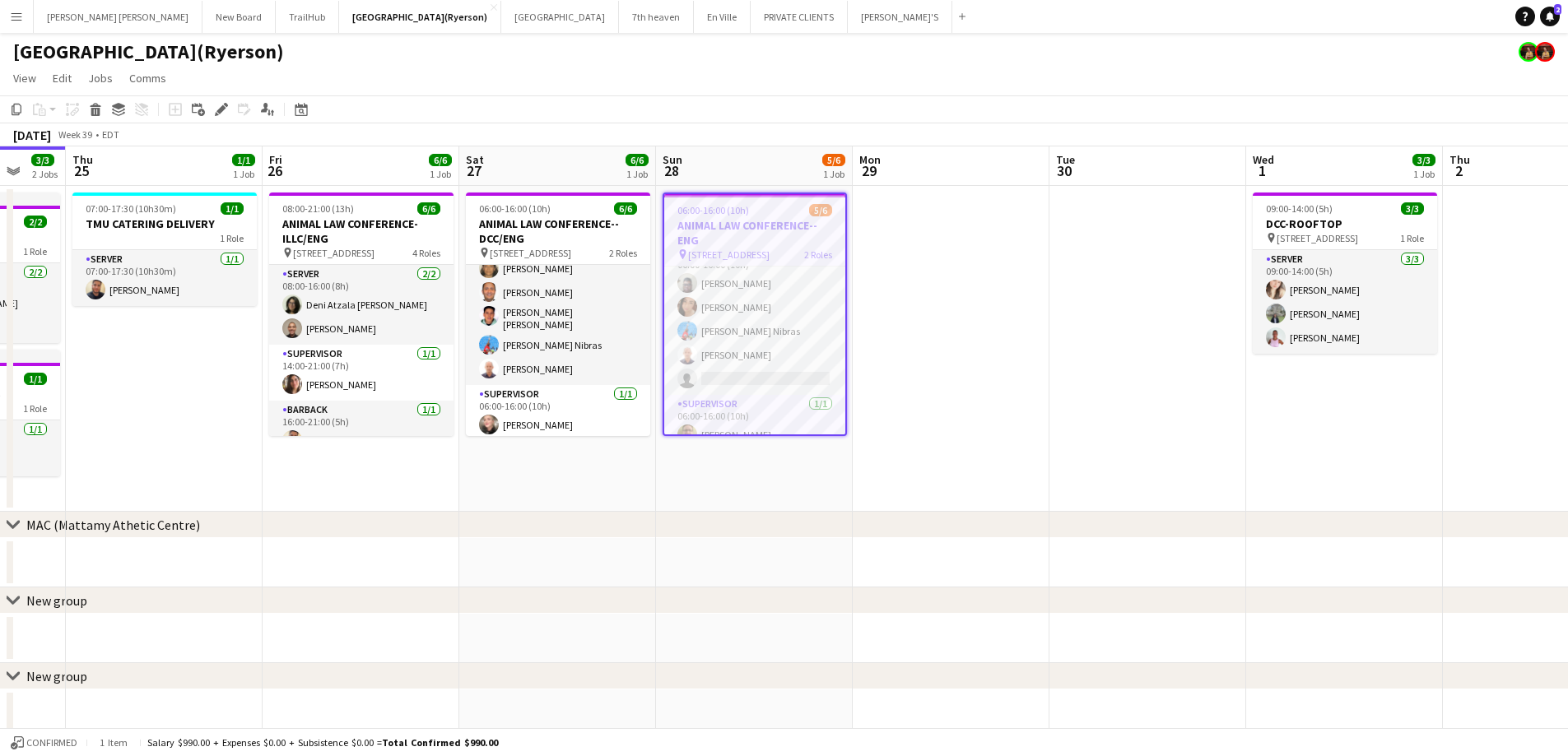
scroll to position [25, 0]
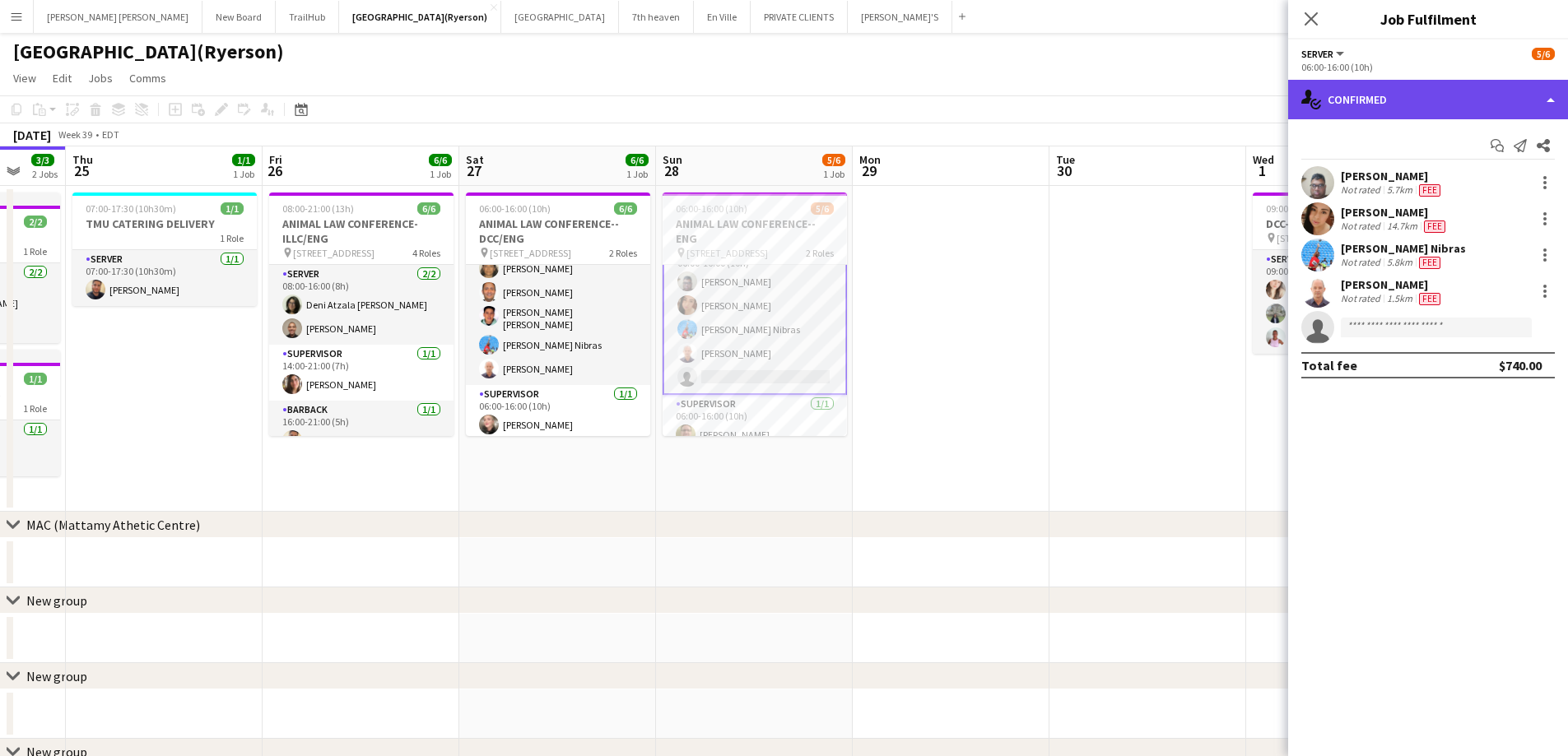
click at [1353, 106] on div "single-neutral-actions-check-2 Confirmed" at bounding box center [1427, 100] width 280 height 40
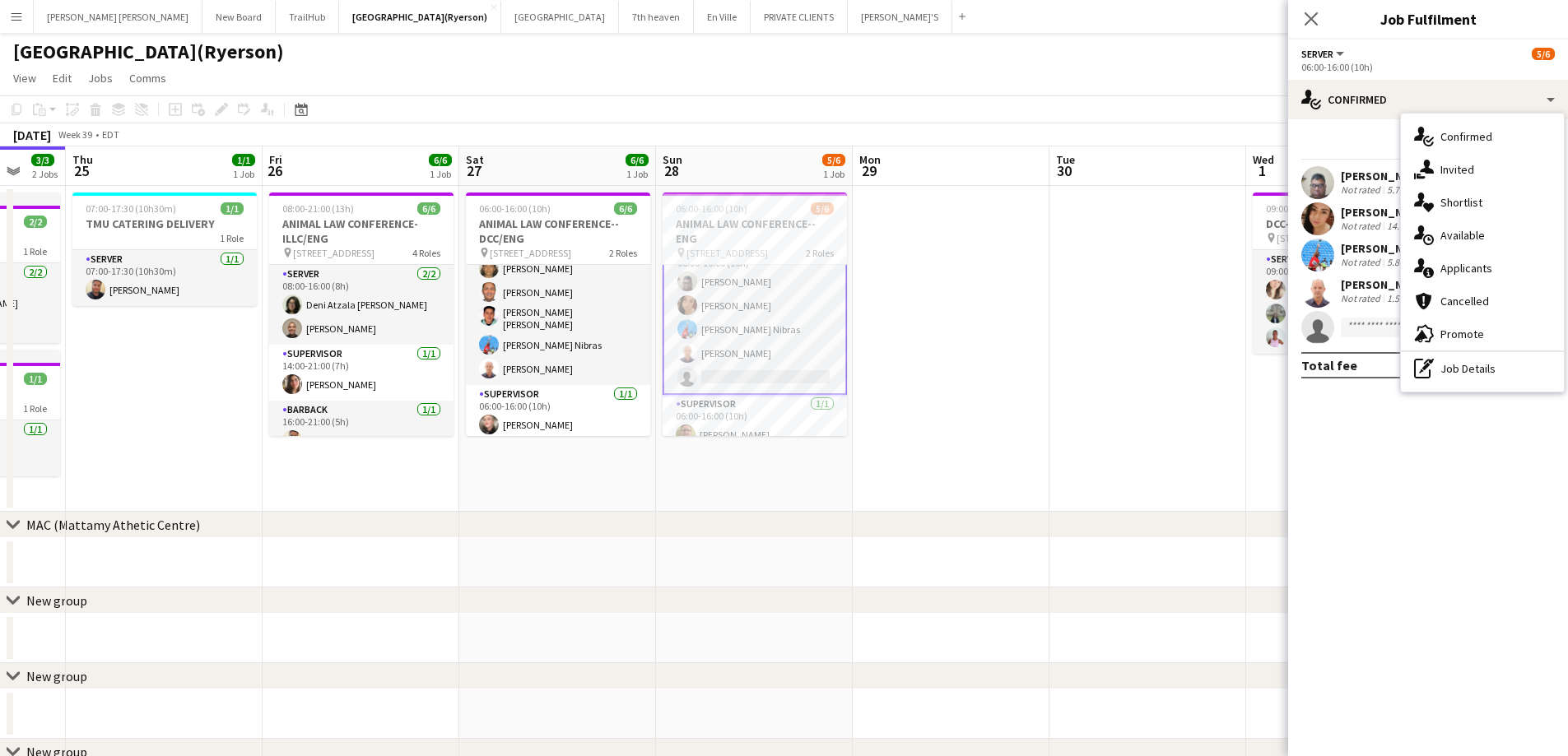
click at [1486, 271] on span "Applicants" at bounding box center [1466, 268] width 52 height 15
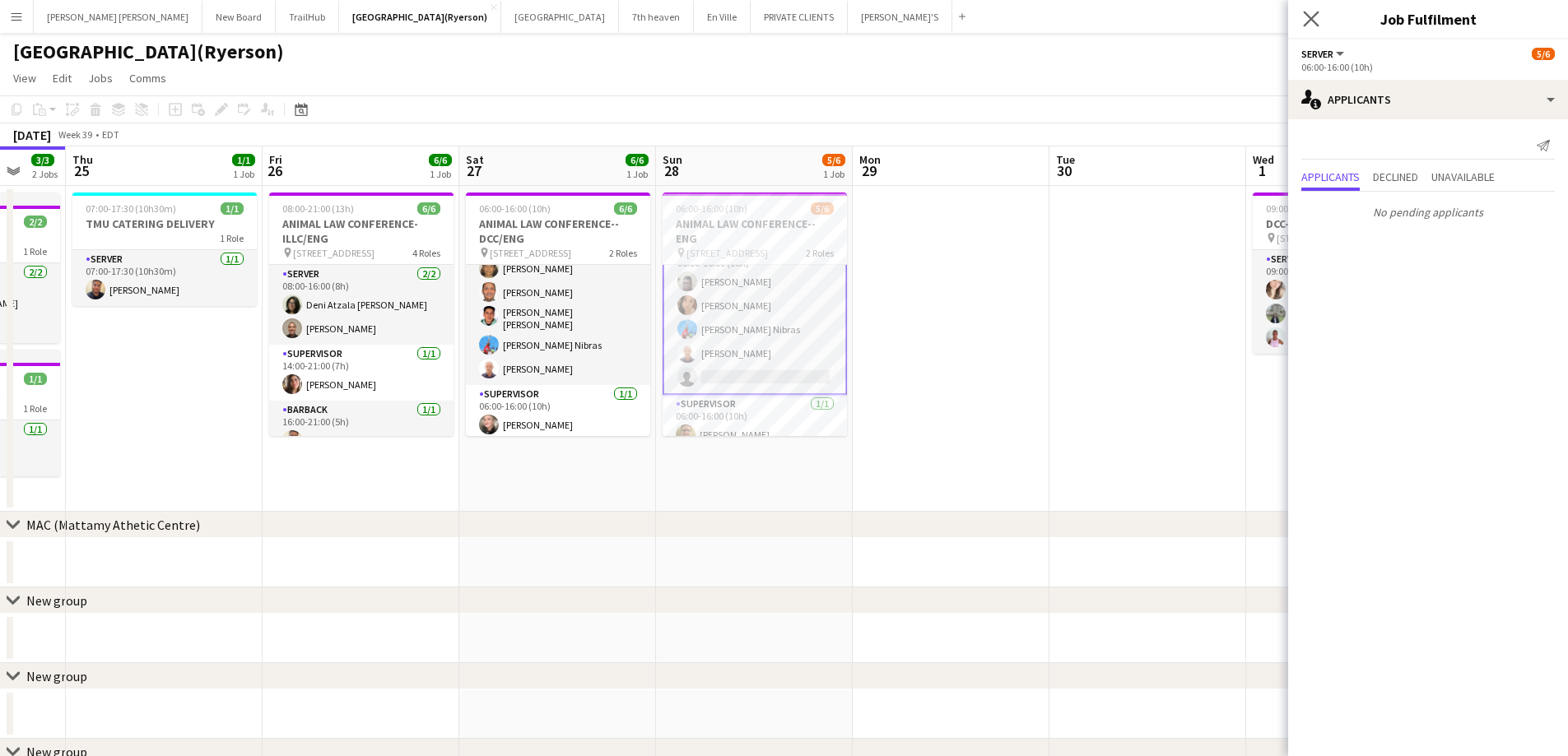
click at [1309, 27] on app-icon "Close pop-in" at bounding box center [1312, 20] width 24 height 24
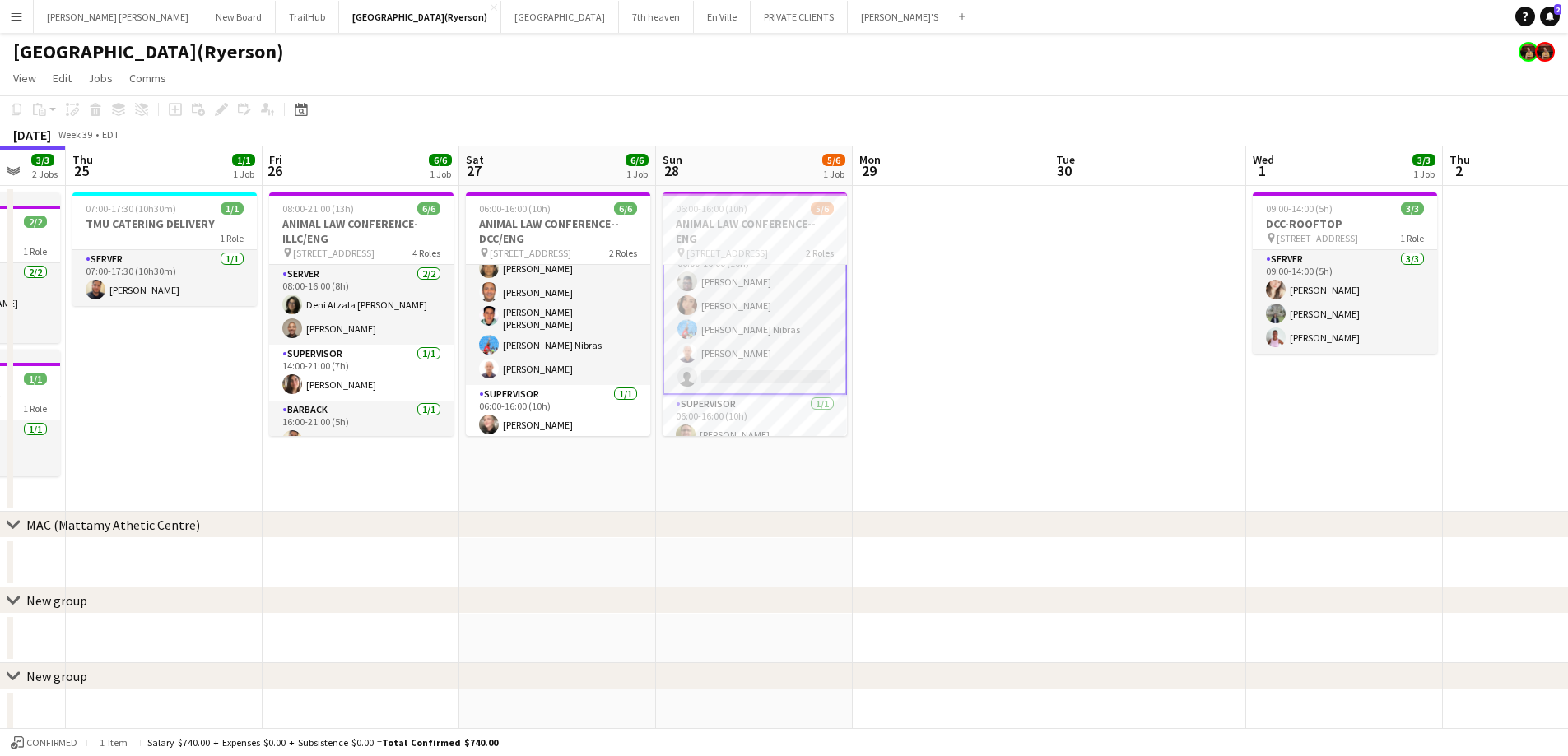
click at [728, 381] on app-card-role "SERVER 4/5 06:00-16:00 (10h) Rupert Rodrigues Gabriela Fernández Nibras halawan…" at bounding box center [755, 317] width 185 height 154
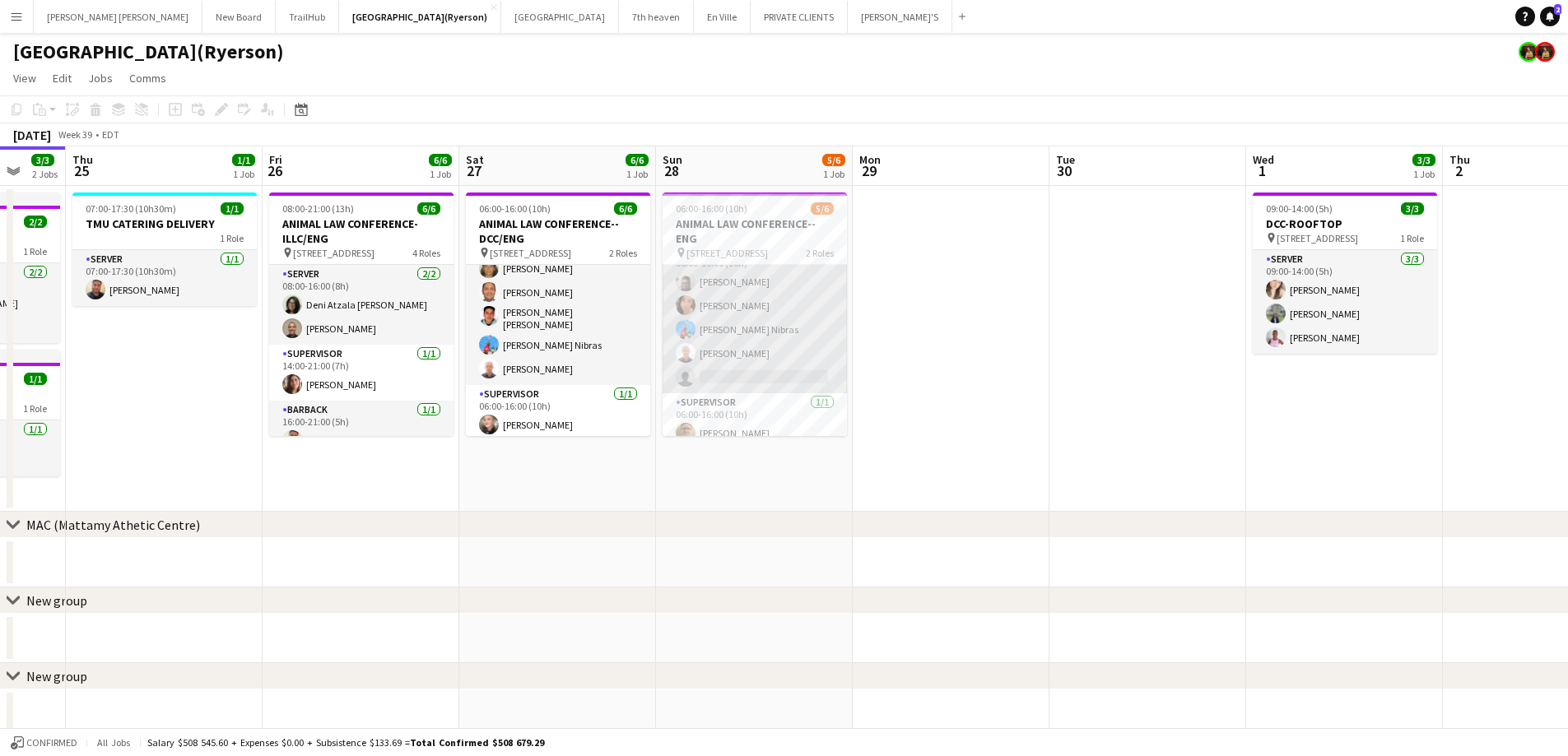
click at [728, 381] on app-card-role "SERVER 4/5 06:00-16:00 (10h) Rupert Rodrigues Gabriela Fernández Nibras halawan…" at bounding box center [755, 317] width 185 height 151
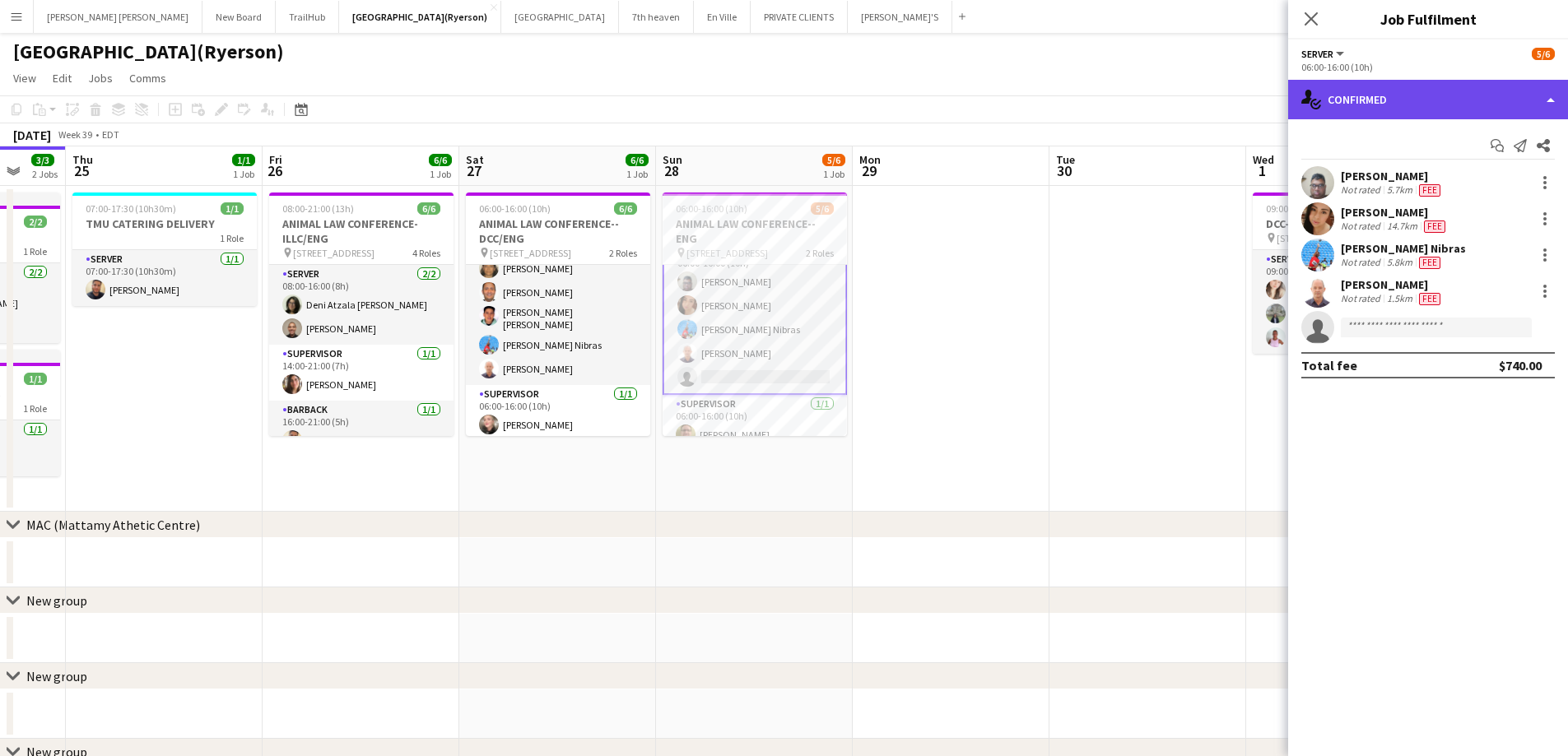
click at [1467, 82] on div "single-neutral-actions-check-2 Confirmed" at bounding box center [1427, 100] width 280 height 40
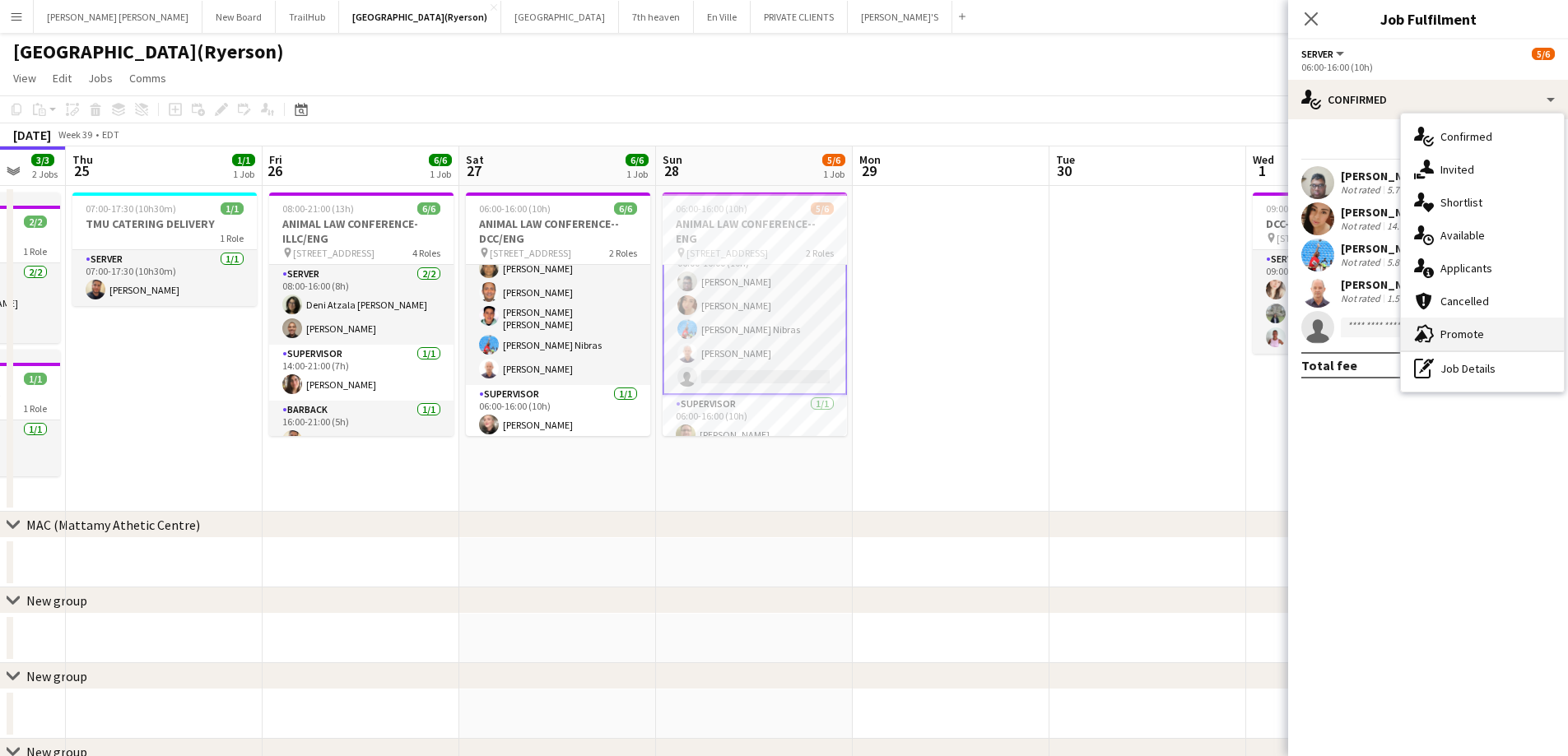
click at [1454, 331] on span "Promote" at bounding box center [1462, 334] width 44 height 15
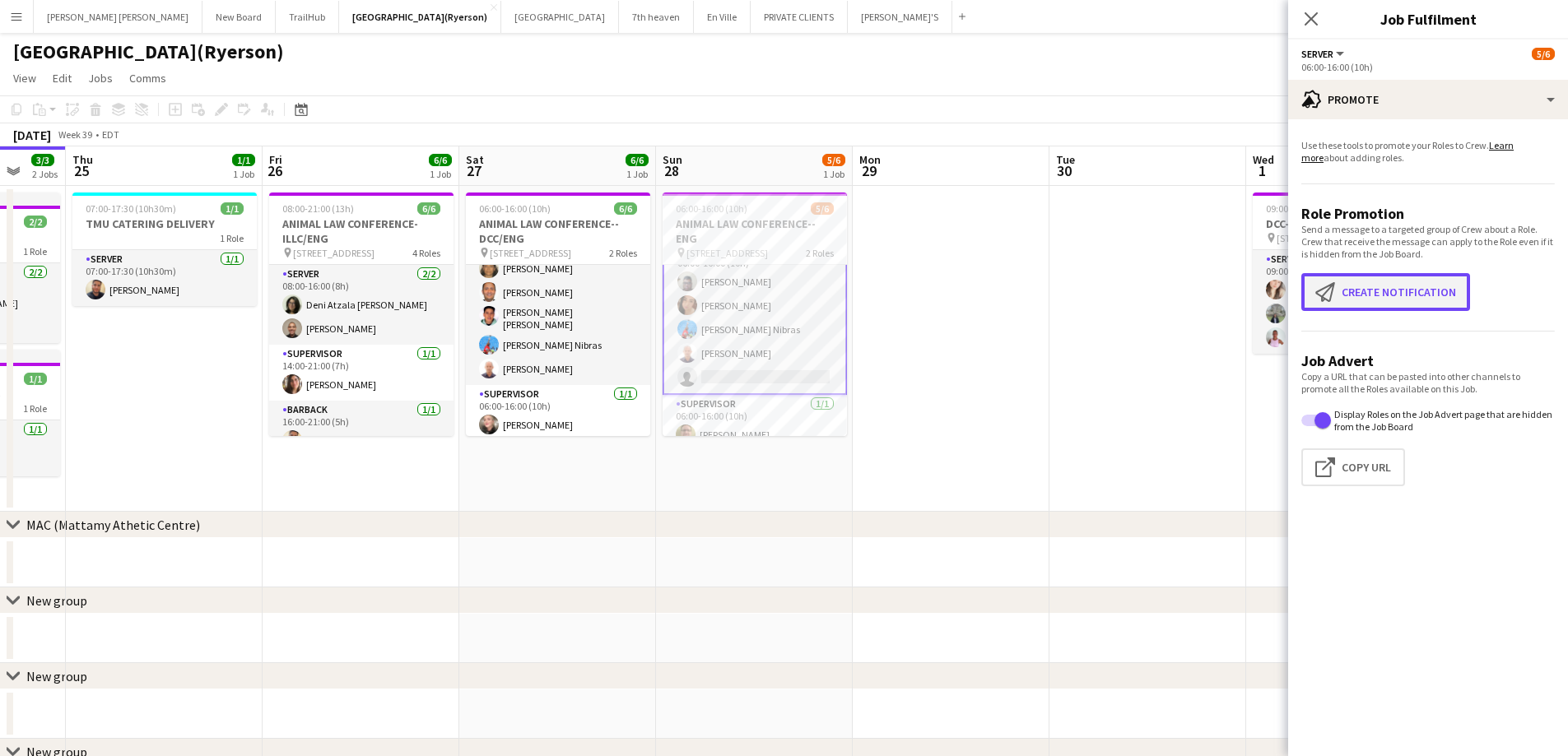
click at [1356, 287] on button "Create notification Create notification" at bounding box center [1385, 293] width 168 height 38
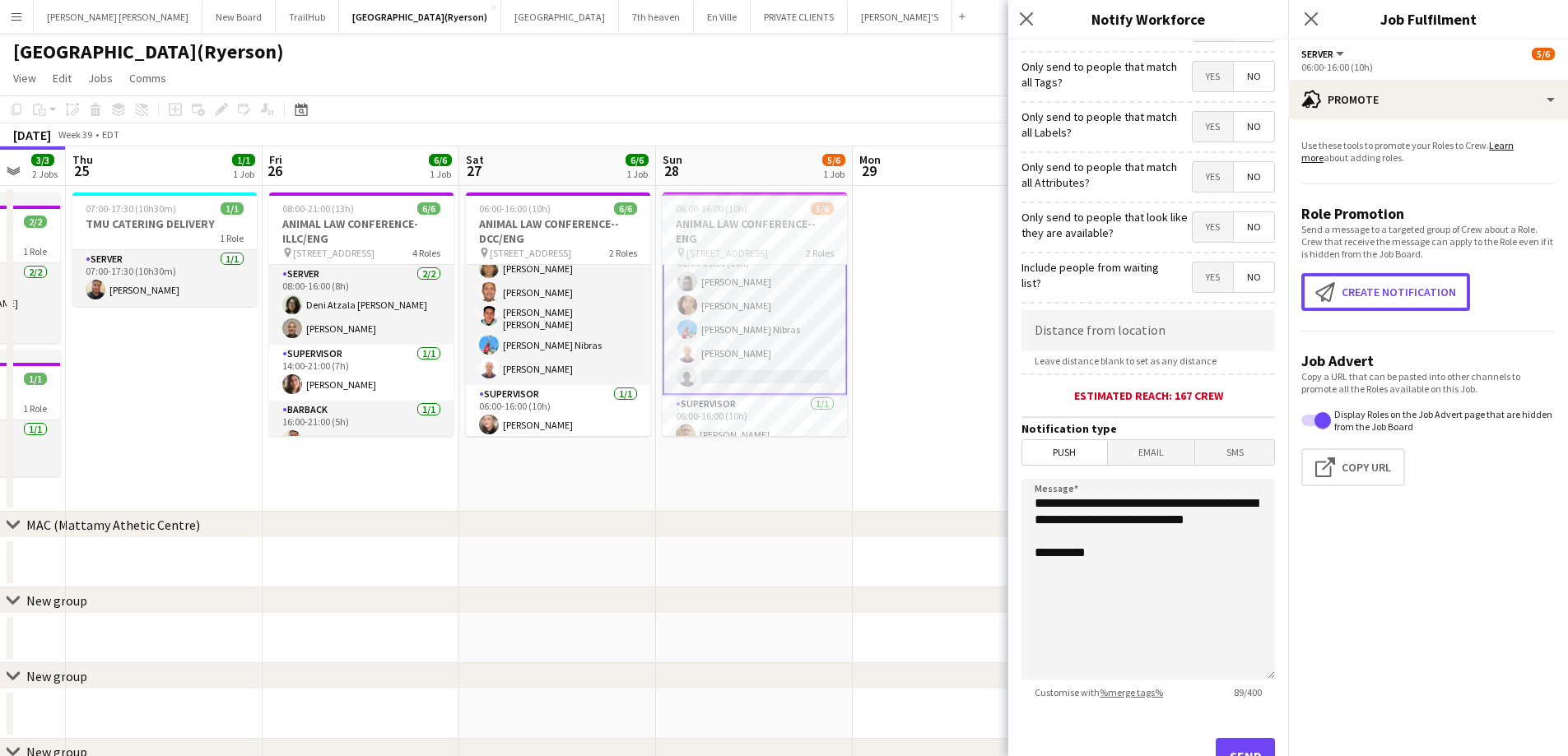
scroll to position [150, 0]
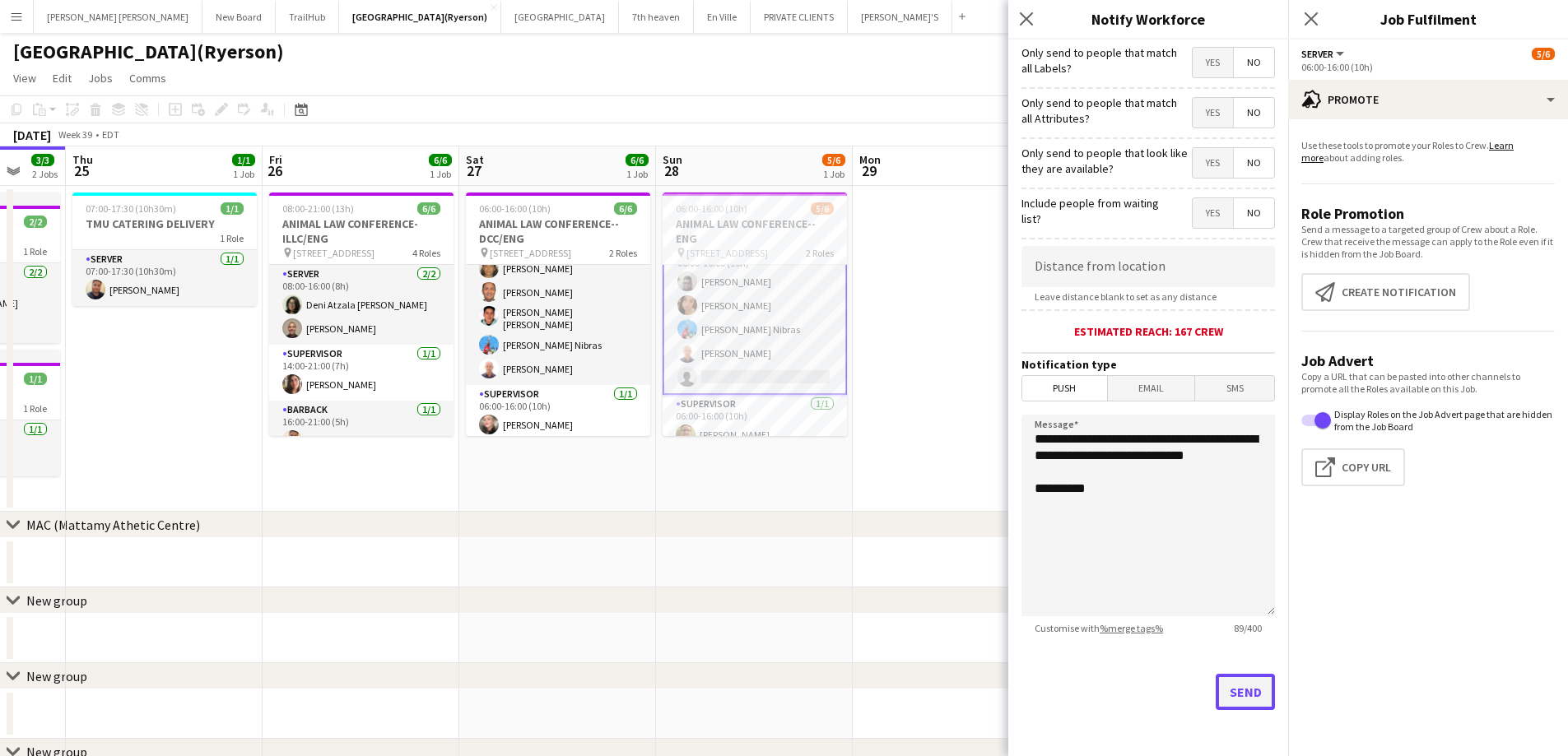
click at [1237, 696] on button "Send" at bounding box center [1245, 692] width 60 height 36
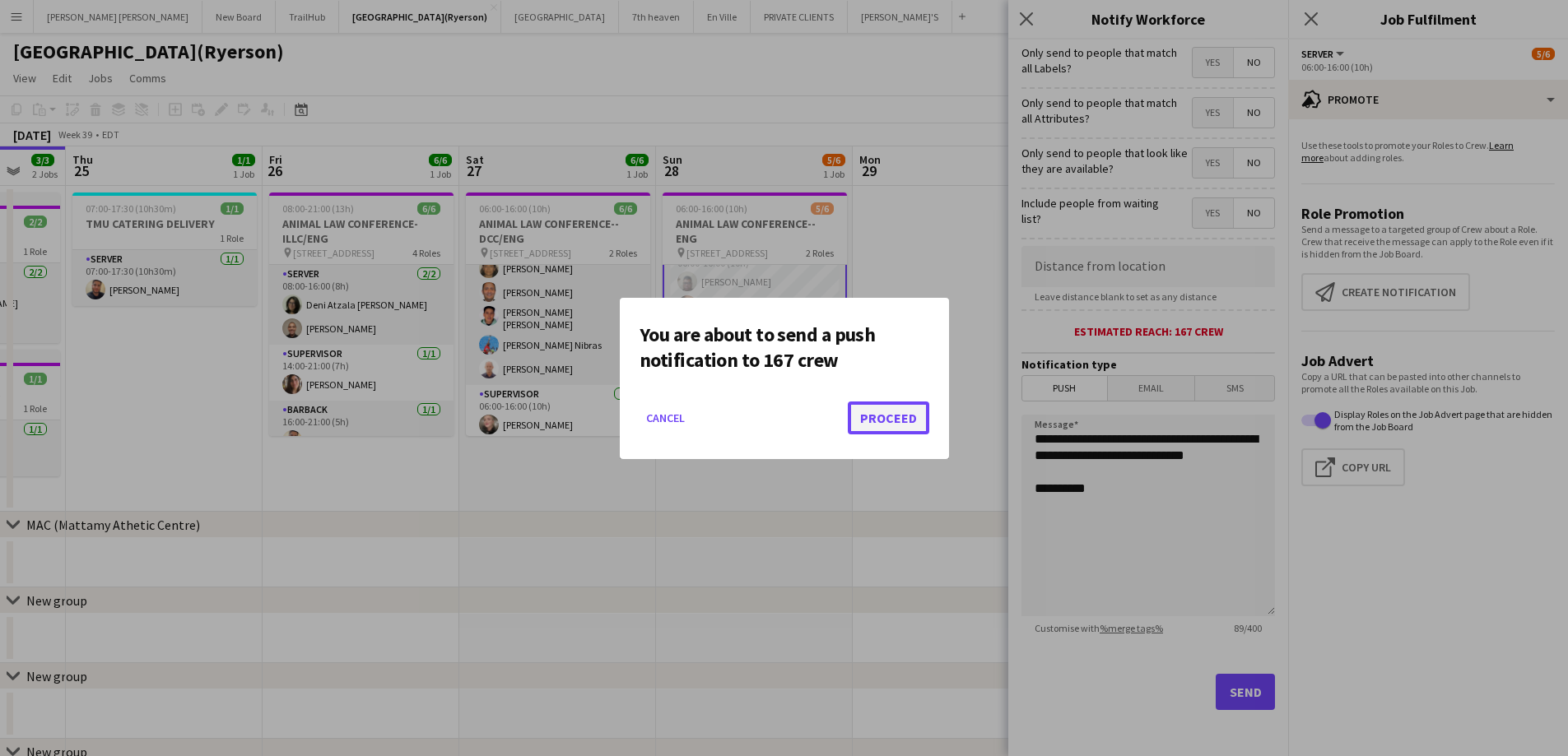
click at [913, 421] on button "Proceed" at bounding box center [888, 418] width 81 height 33
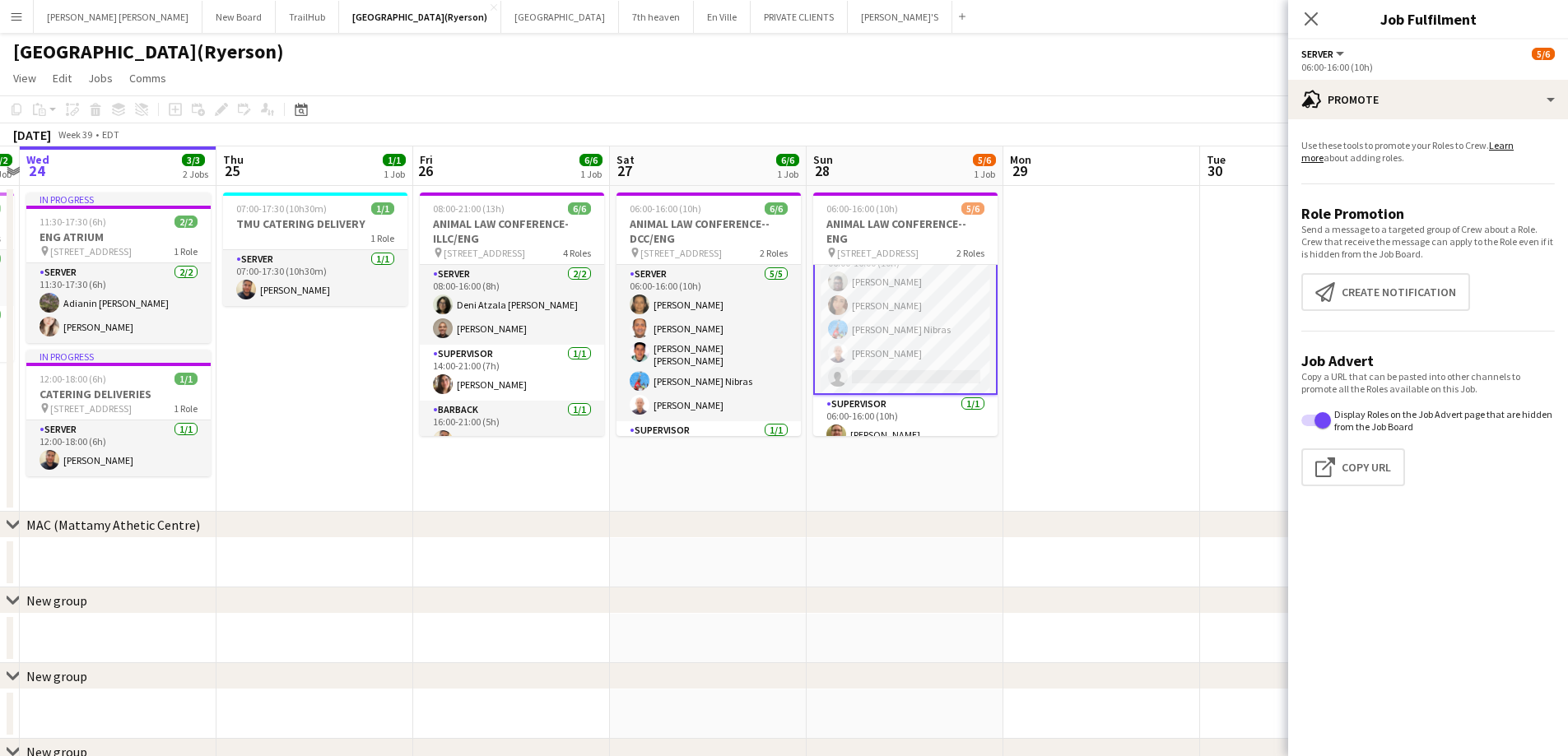
scroll to position [0, 580]
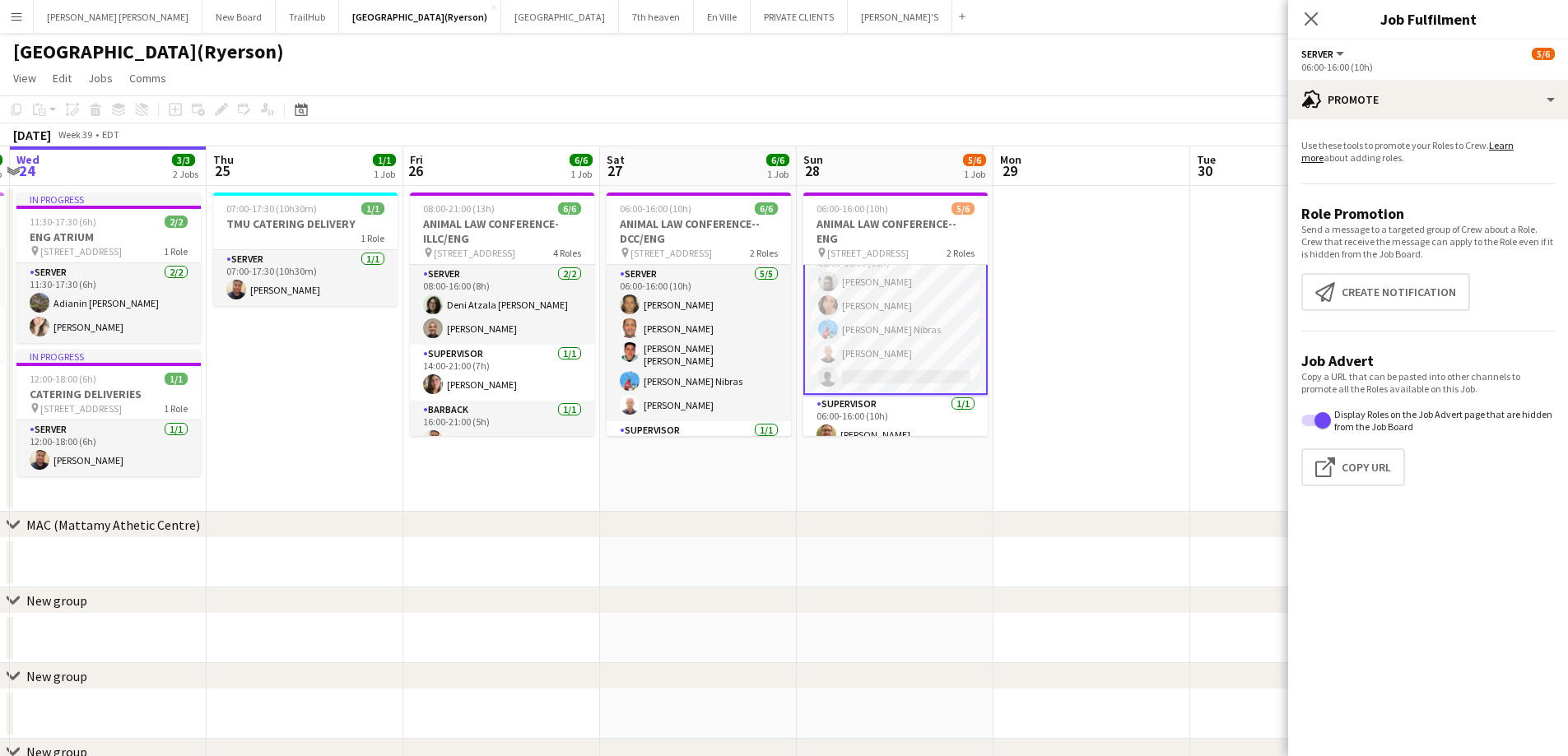
drag, startPoint x: 539, startPoint y: 485, endPoint x: 680, endPoint y: 503, distance: 142.1
click at [680, 503] on app-calendar-viewport "Sun 21 Mon 22 Tue 23 2/2 1 Job Wed 24 3/3 2 Jobs Thu 25 1/1 1 Job Fri 26 6/6 1 …" at bounding box center [784, 570] width 1568 height 846
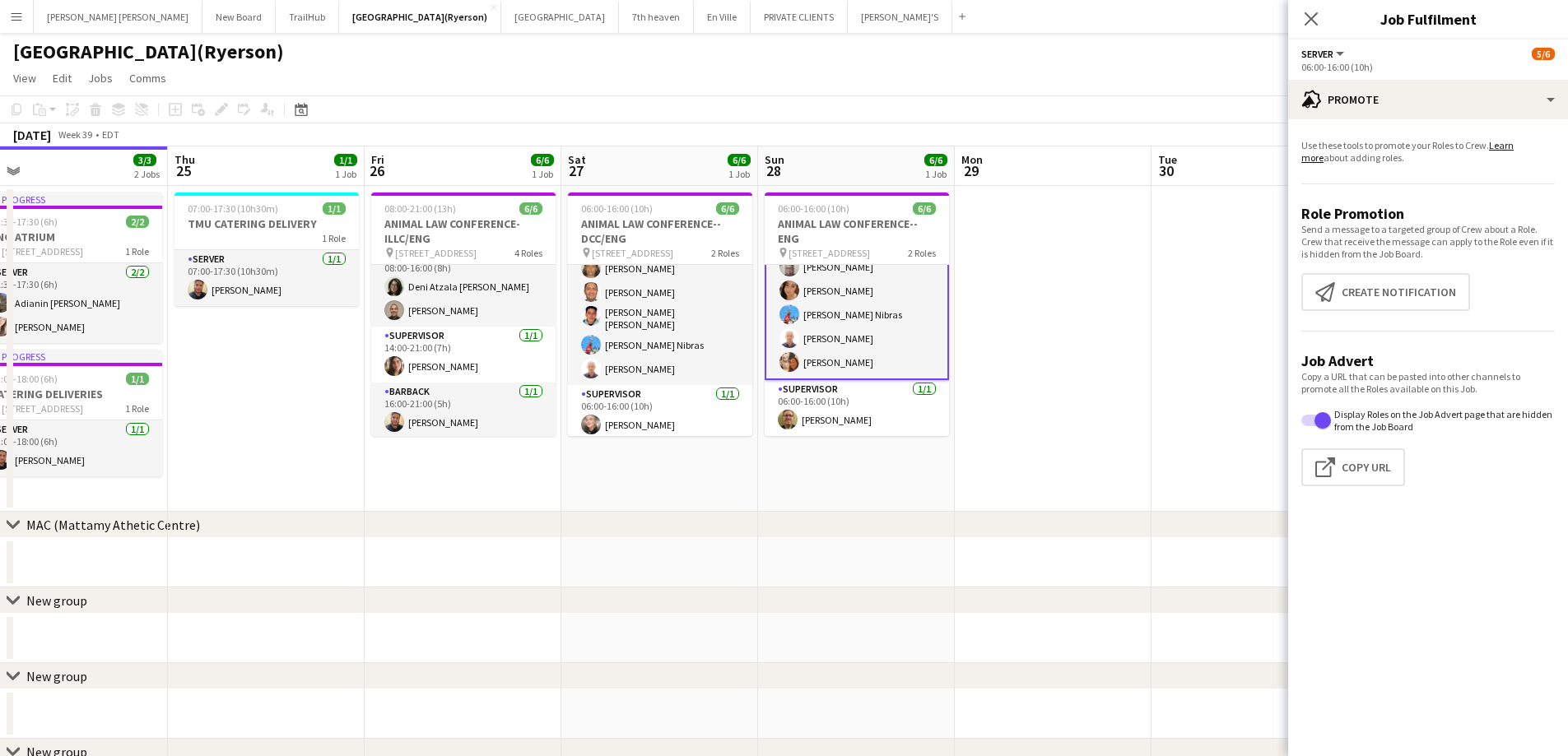
scroll to position [0, 658]
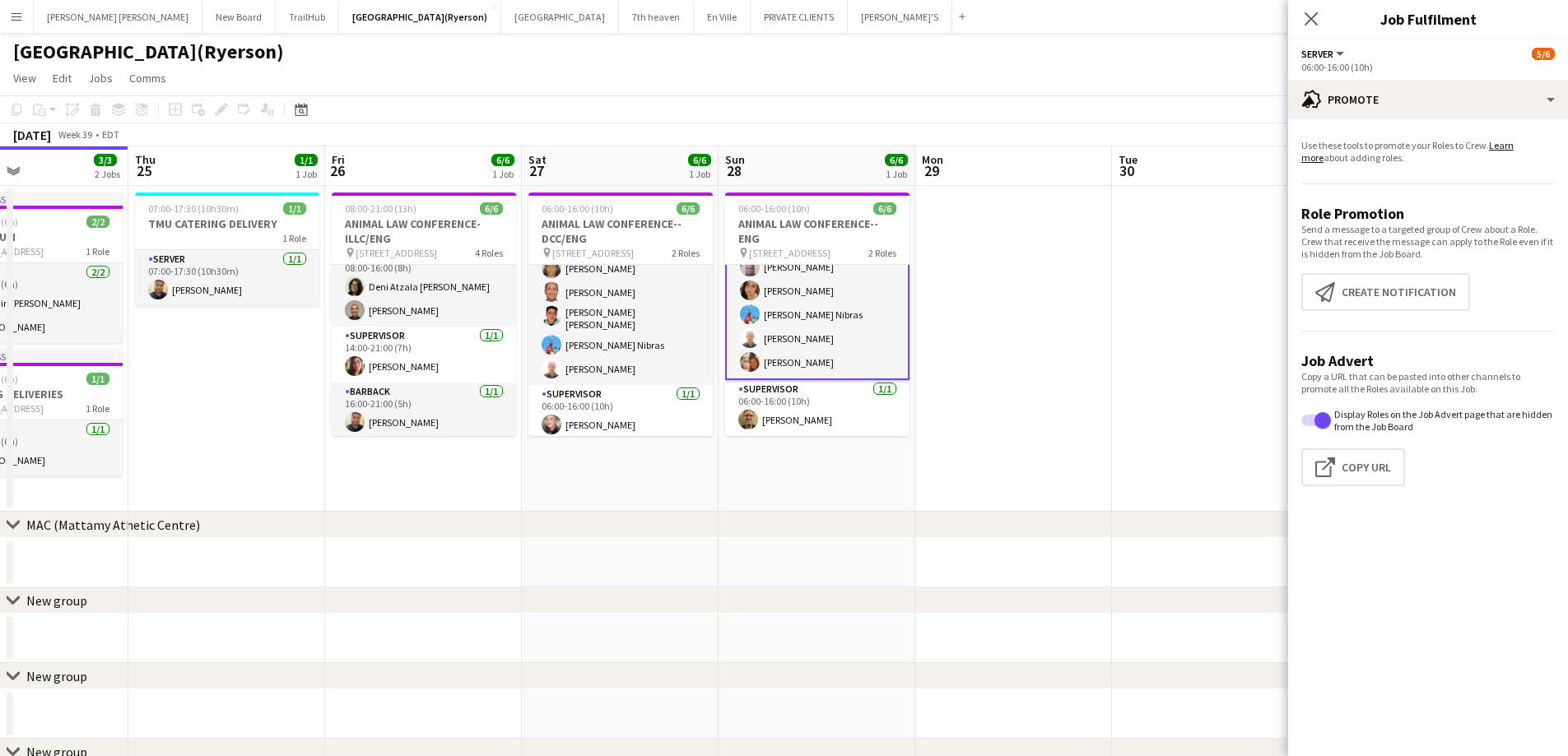
drag, startPoint x: 696, startPoint y: 490, endPoint x: 618, endPoint y: 487, distance: 78.1
click at [618, 487] on app-calendar-viewport "Sun 21 Mon 22 Tue 23 2/2 1 Job Wed 24 3/3 2 Jobs Thu 25 1/1 1 Job Fri 26 6/6 1 …" at bounding box center [784, 570] width 1568 height 846
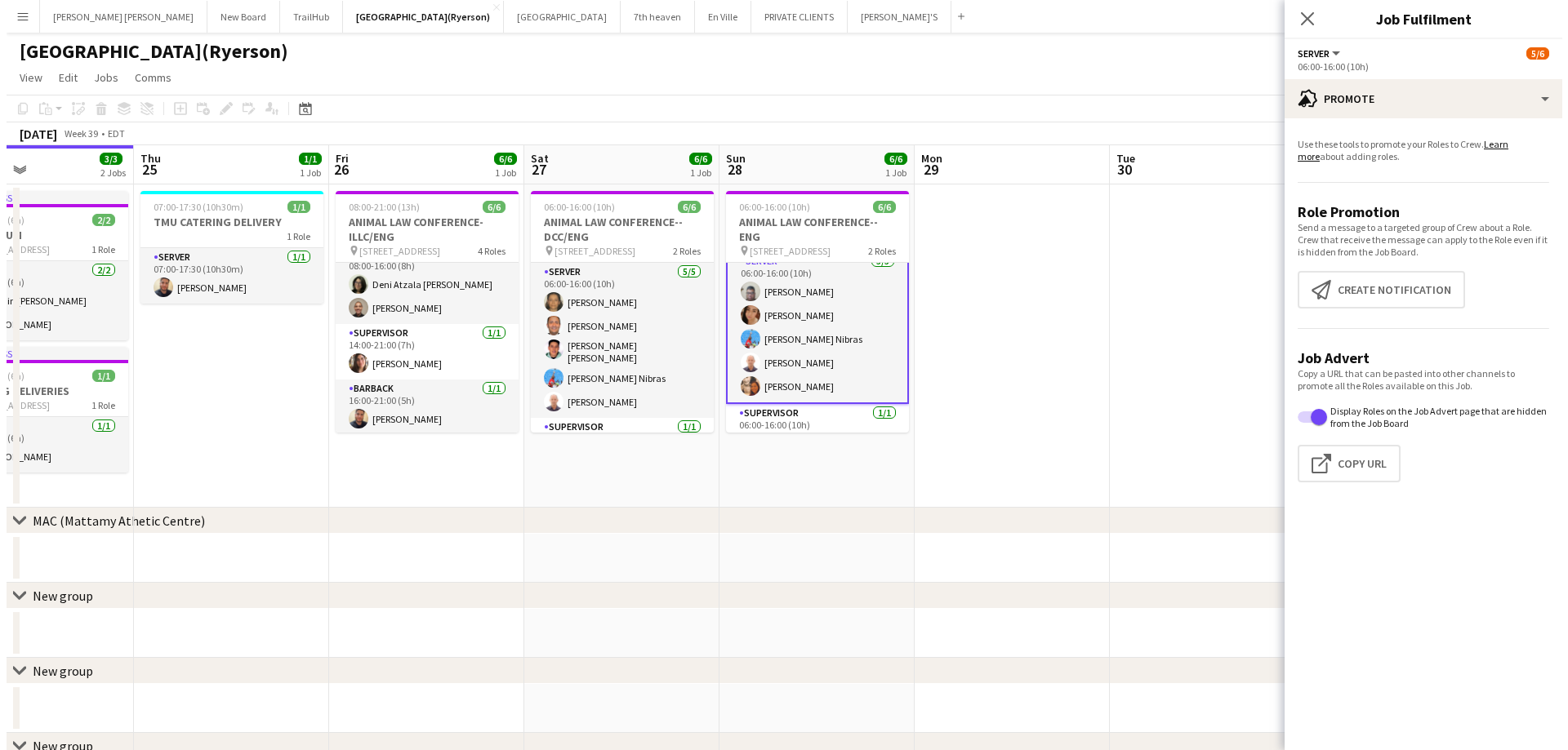
scroll to position [0, 0]
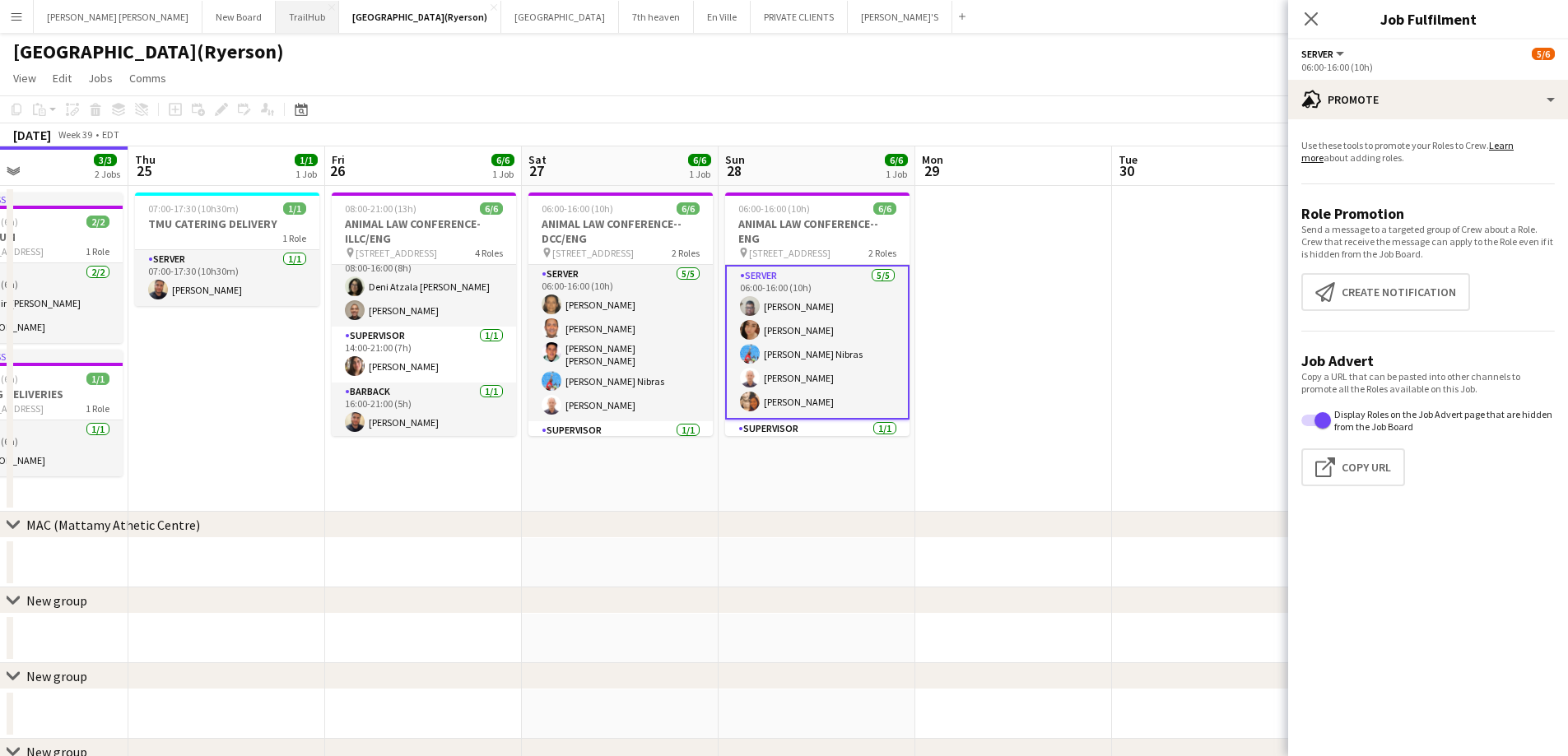
click at [275, 22] on button "TrailHub Close" at bounding box center [306, 16] width 63 height 32
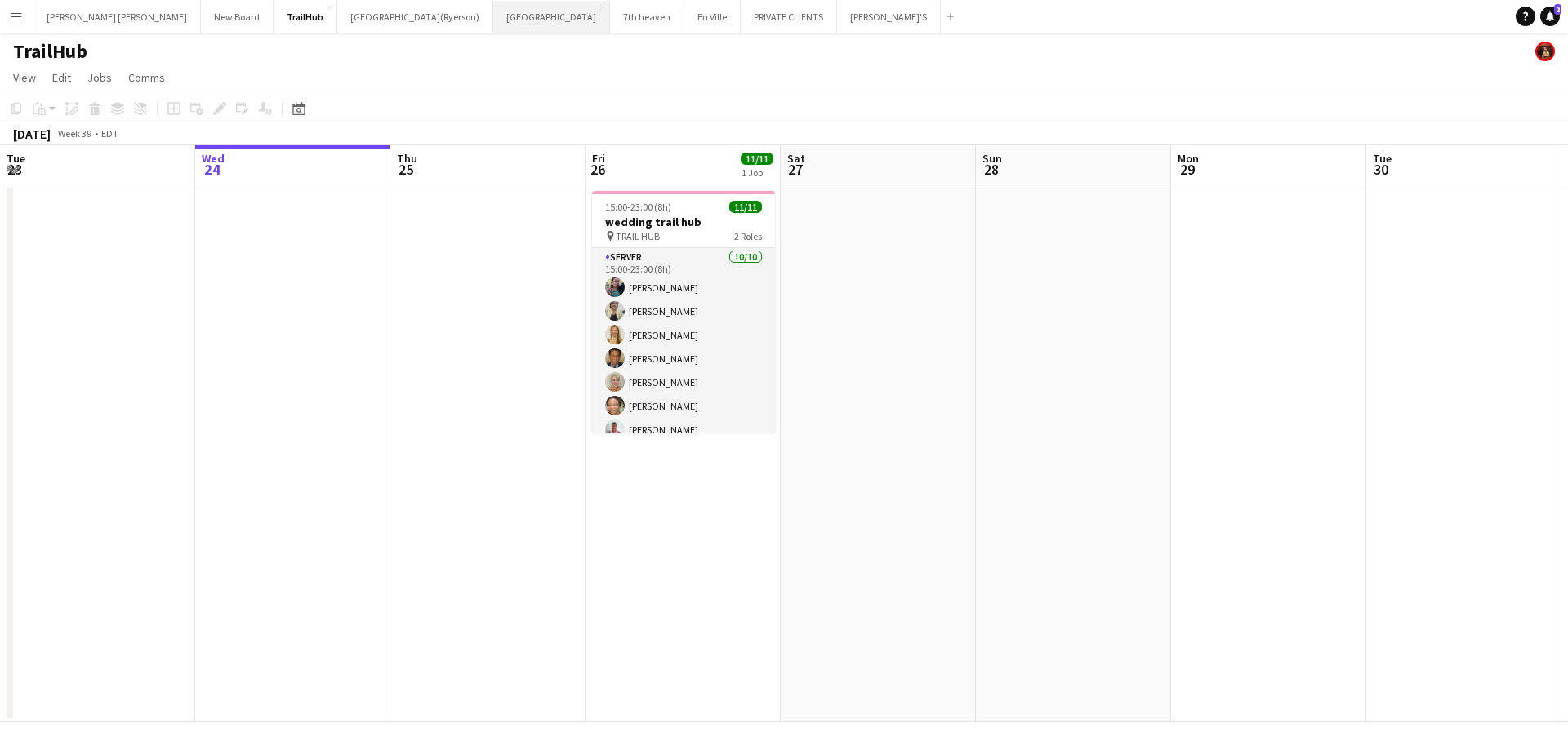
click at [493, 26] on button "Holy Trinity School Close" at bounding box center [551, 16] width 116 height 32
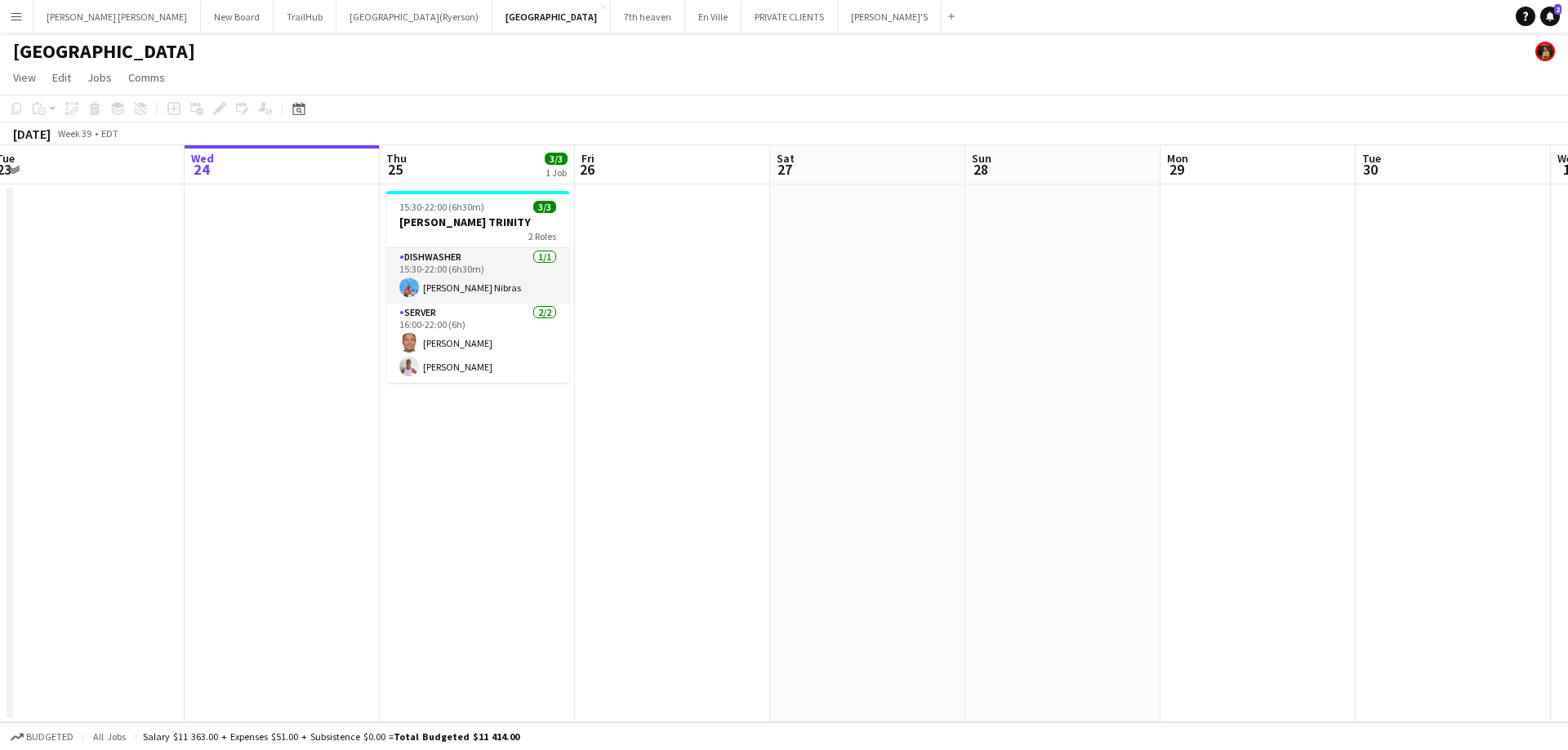
scroll to position [0, 402]
drag, startPoint x: 689, startPoint y: 338, endPoint x: 677, endPoint y: 343, distance: 13.0
click at [677, 343] on app-calendar-viewport "Sun 21 Mon 22 Tue 23 Wed 24 Thu 25 3/3 1 Job Fri 26 Sat 27 Sun 28 Mon 29 Tue 30…" at bounding box center [784, 434] width 1568 height 577
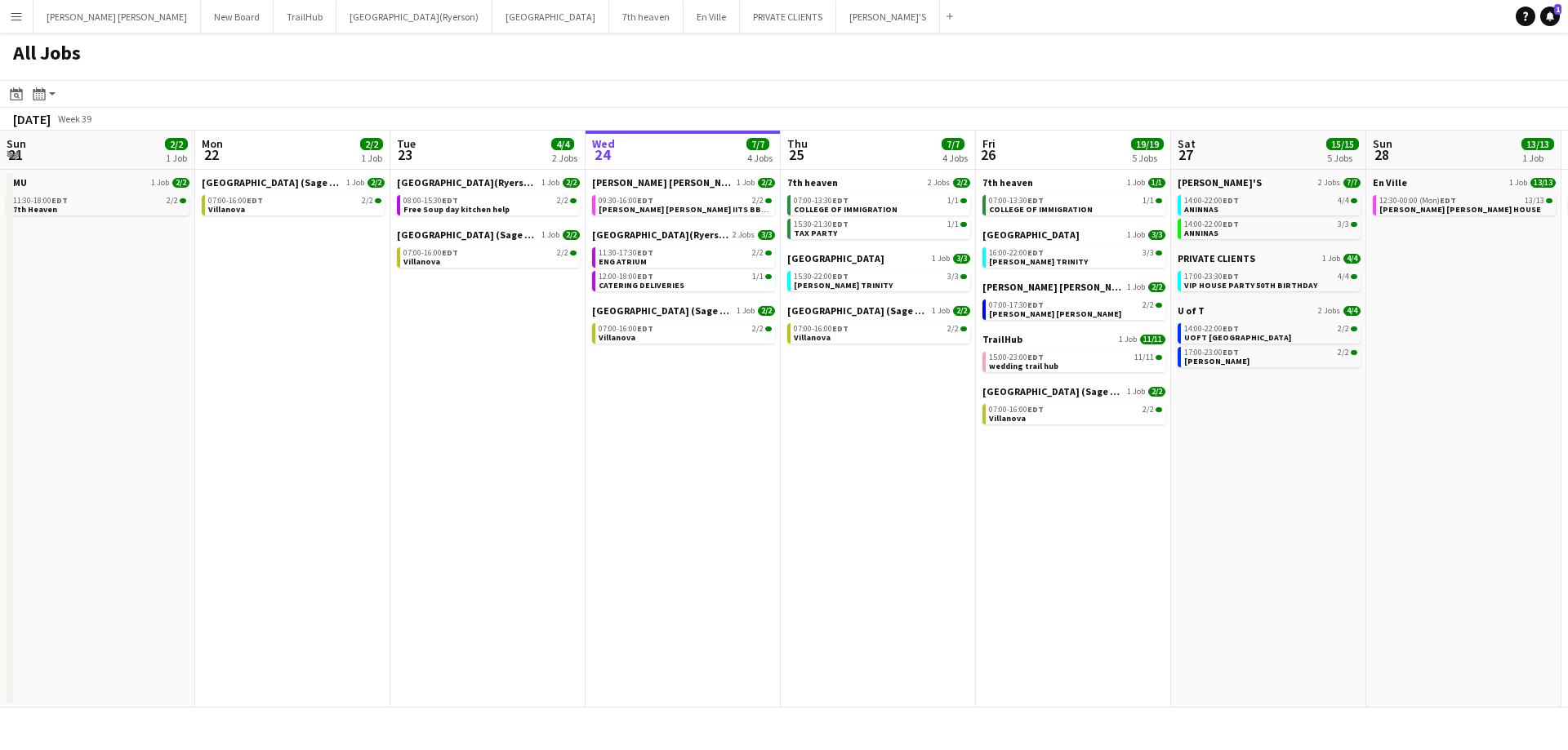
scroll to position [0, 399]
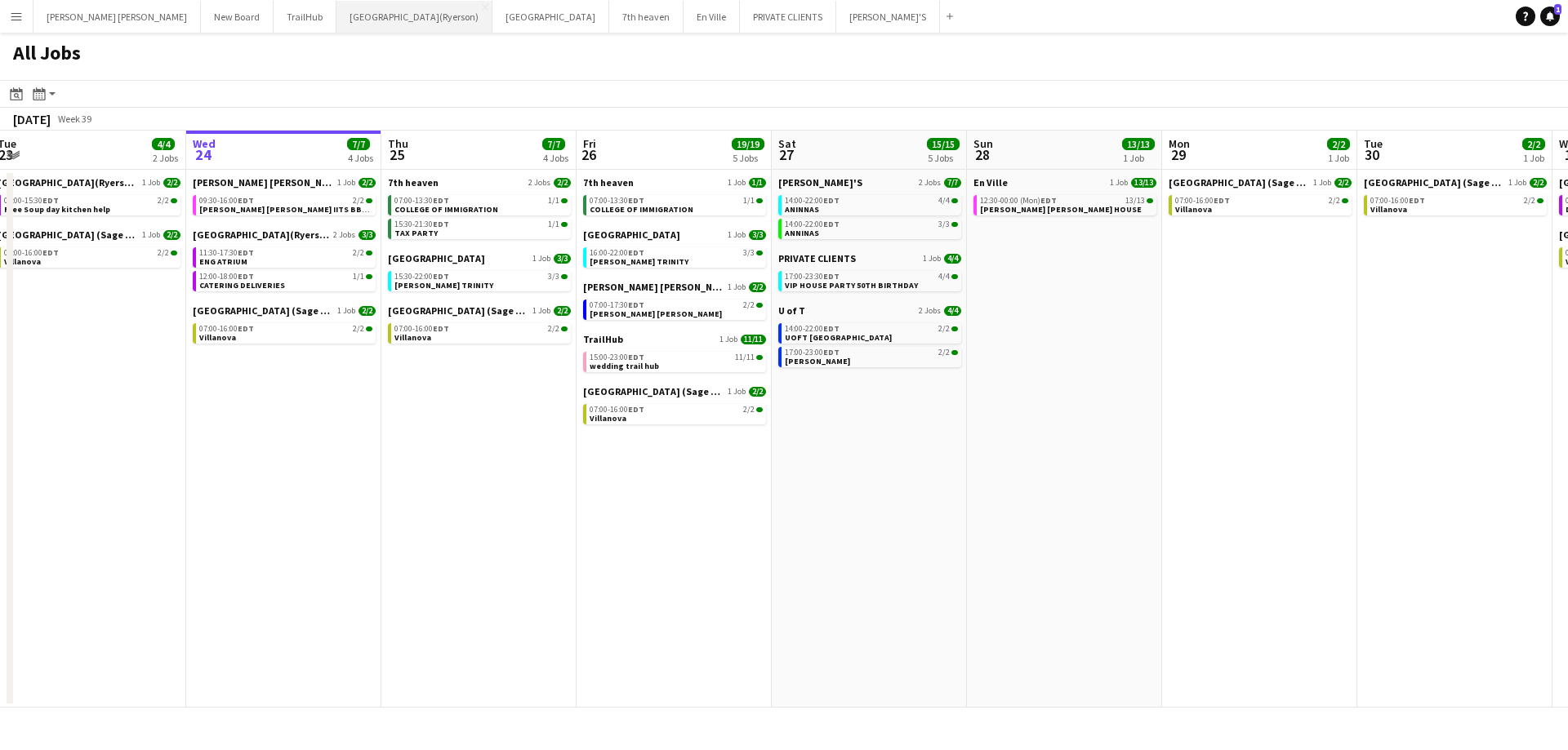
click at [337, 15] on button "[GEOGRAPHIC_DATA](Ryerson) Close" at bounding box center [414, 16] width 156 height 32
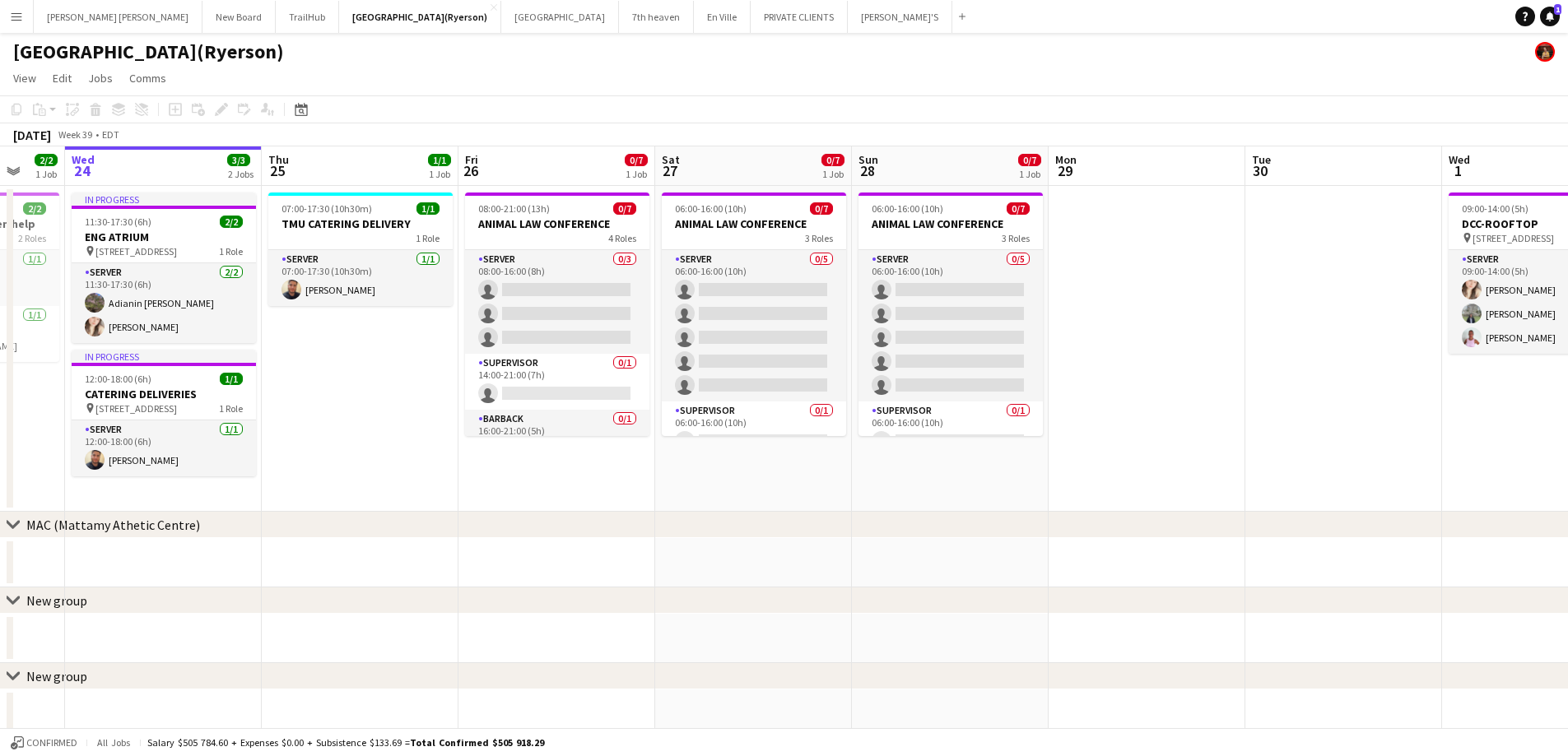
scroll to position [0, 576]
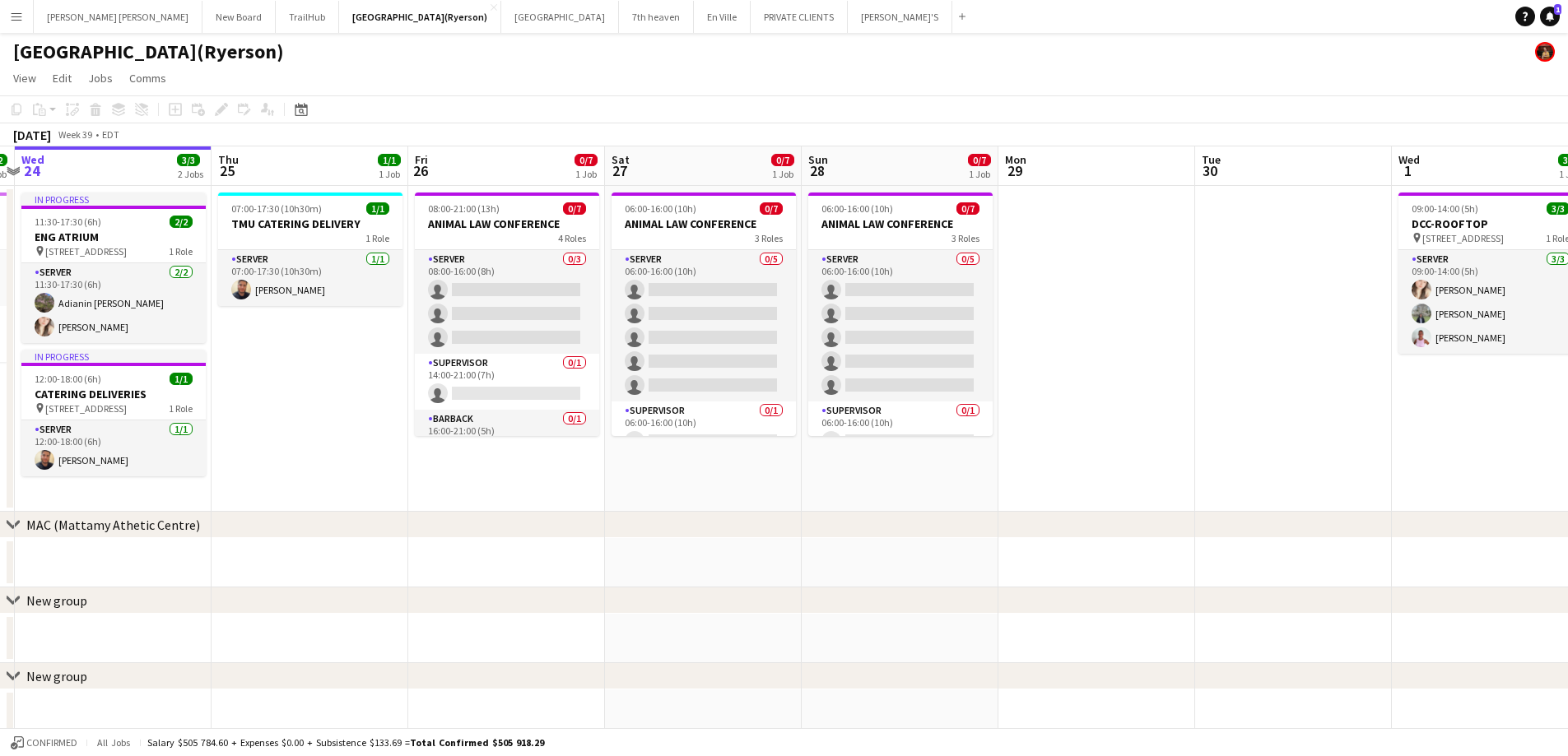
drag, startPoint x: 837, startPoint y: 472, endPoint x: 655, endPoint y: 471, distance: 182.0
click at [655, 471] on app-calendar-viewport "Sun 21 Mon 22 Tue 23 2/2 1 Job Wed 24 3/3 2 Jobs Thu 25 1/1 1 Job Fri 26 0/7 1 …" at bounding box center [784, 570] width 1568 height 846
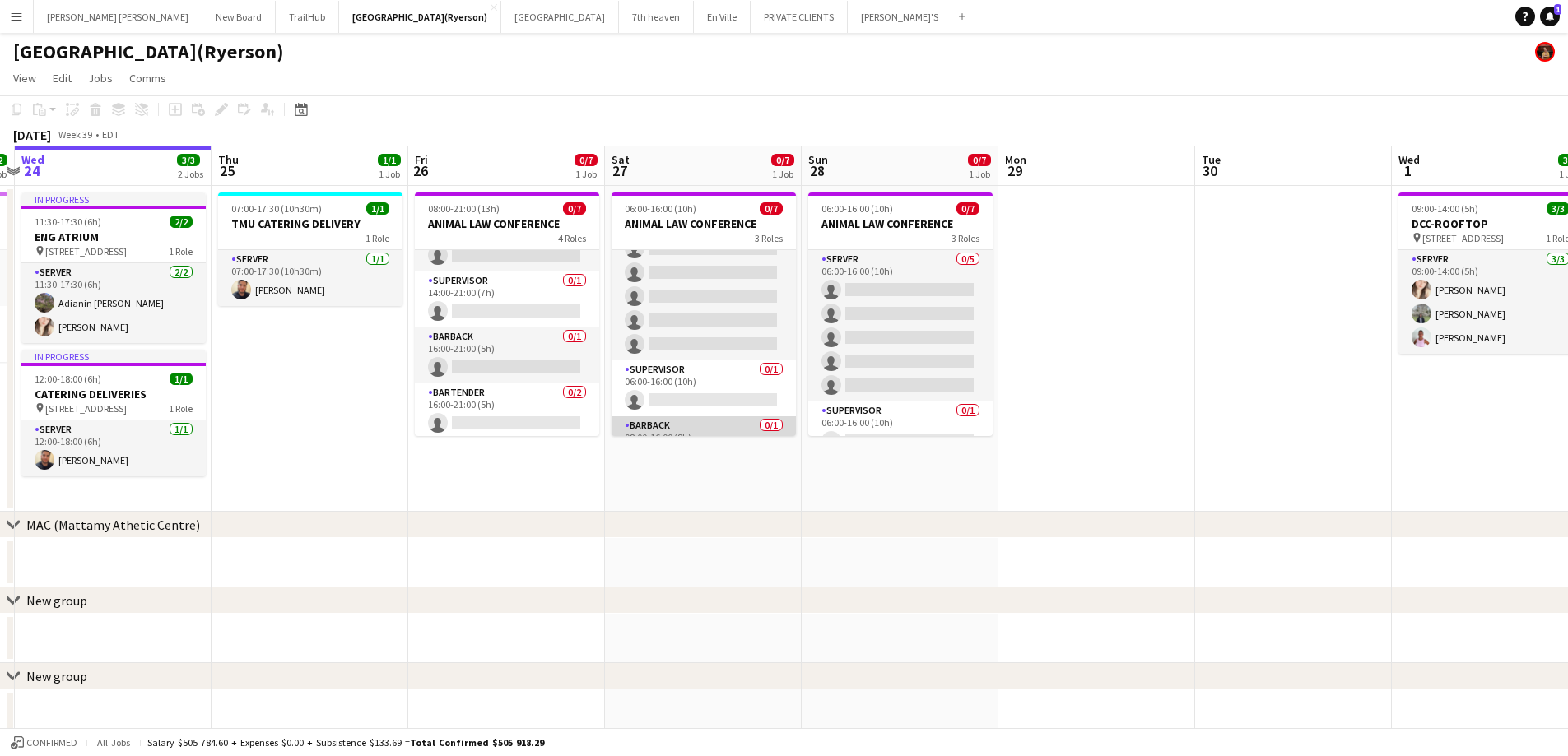
scroll to position [78, 0]
click at [684, 366] on app-card-role "SUPERVISOR 0/1 06:00-16:00 (10h) single-neutral-actions" at bounding box center [704, 352] width 185 height 56
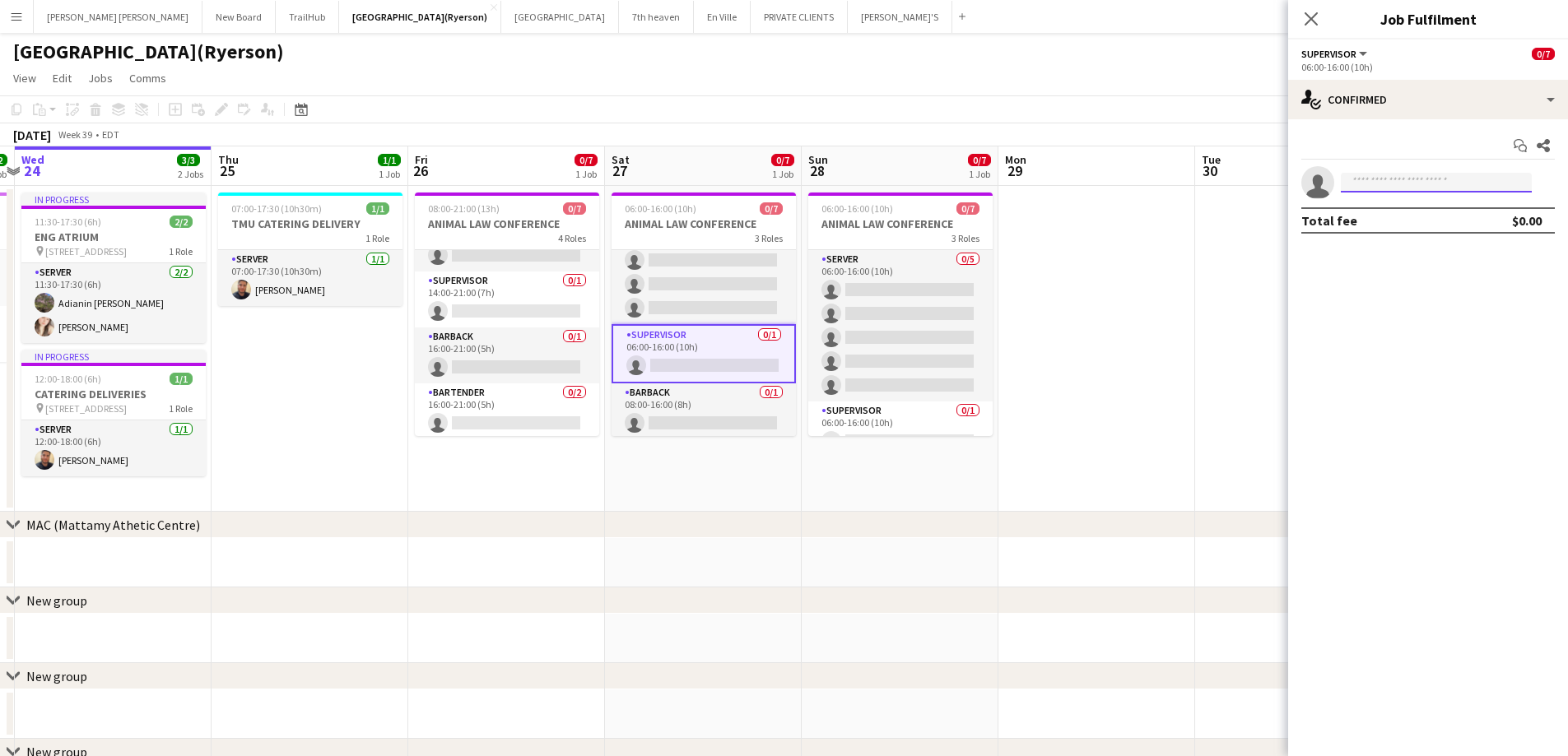
click at [1390, 179] on input at bounding box center [1435, 182] width 191 height 20
type input "***"
click at [1428, 200] on span "Yani Salas Active" at bounding box center [1436, 206] width 165 height 14
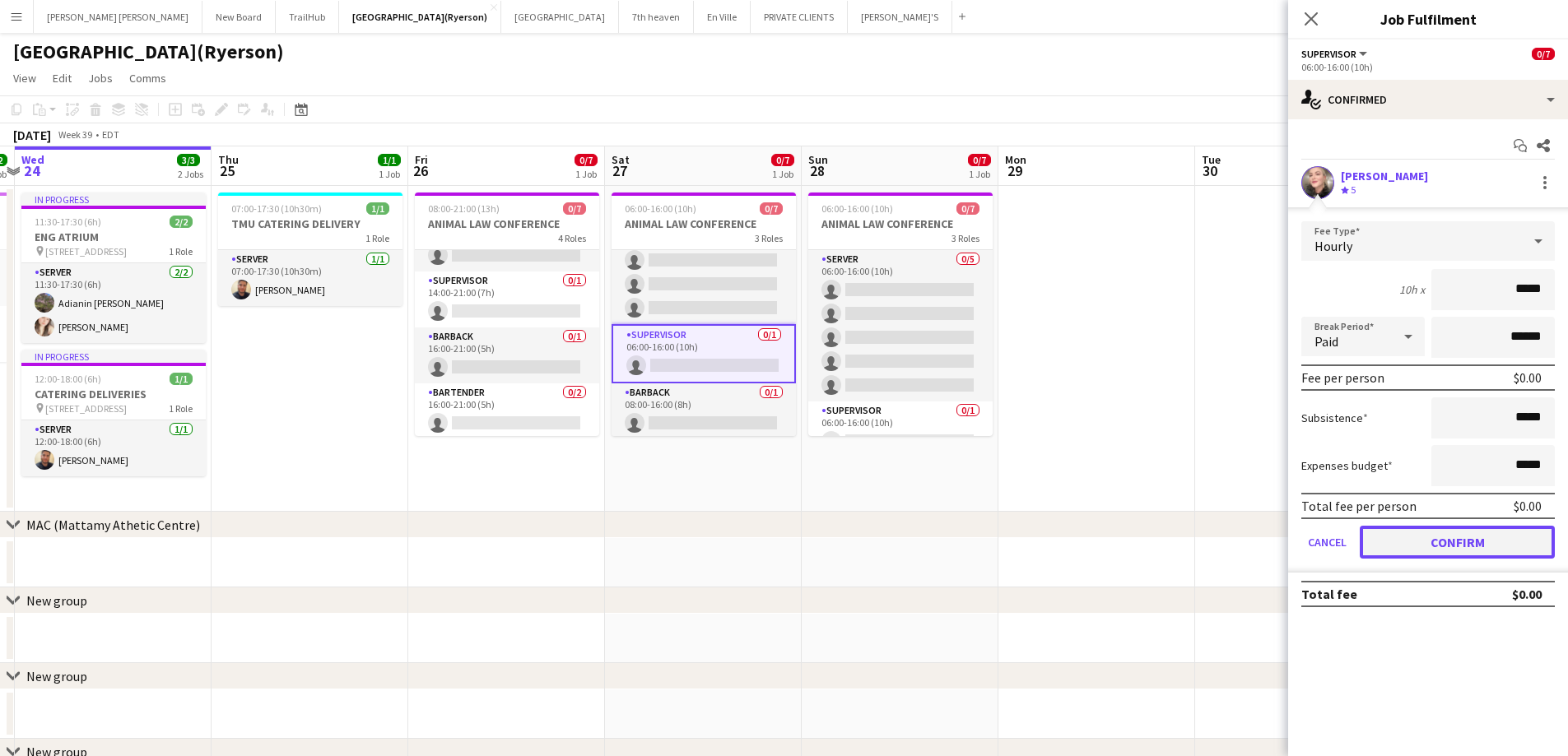
click at [1452, 541] on button "Confirm" at bounding box center [1457, 542] width 195 height 33
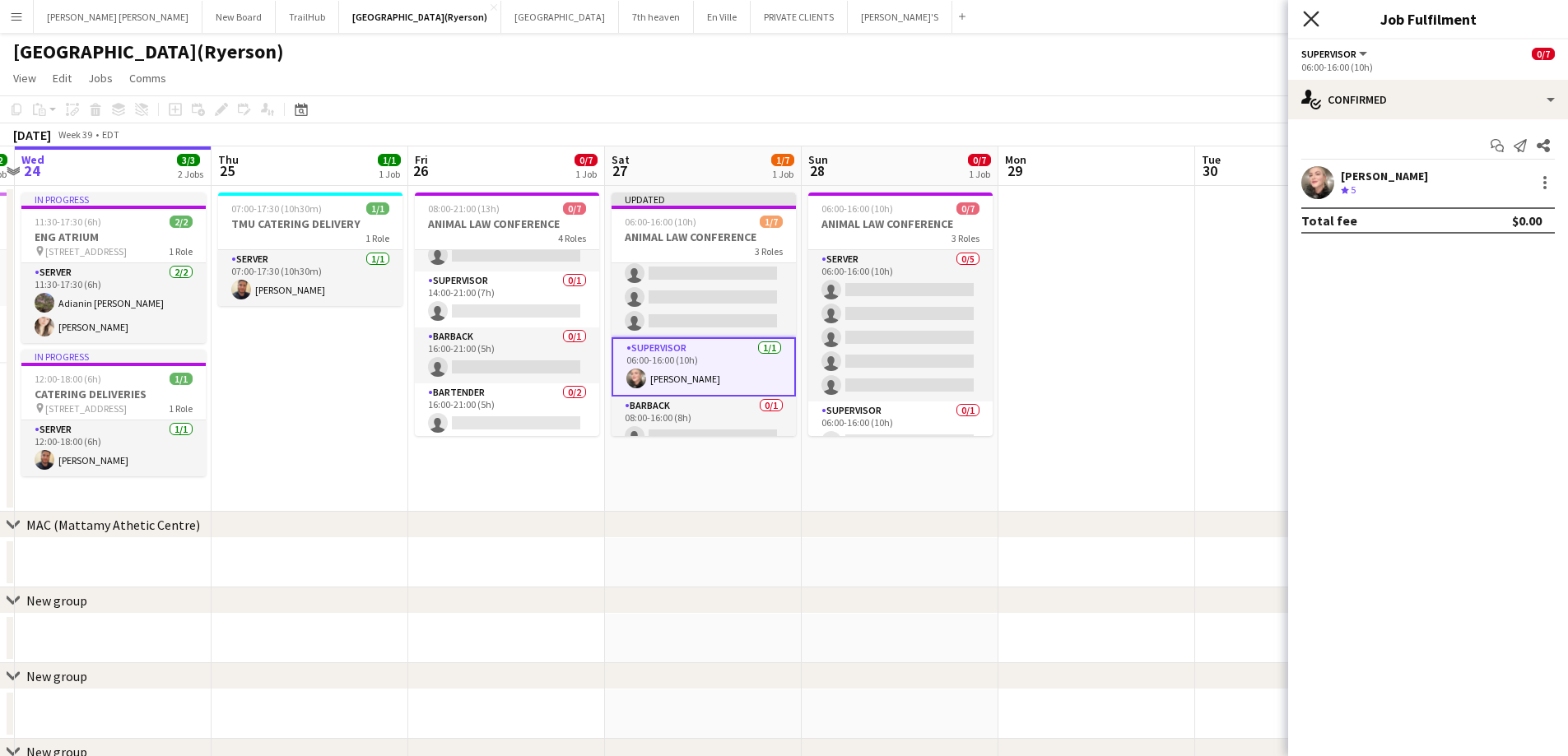
click at [1313, 13] on icon "Close pop-in" at bounding box center [1311, 18] width 16 height 16
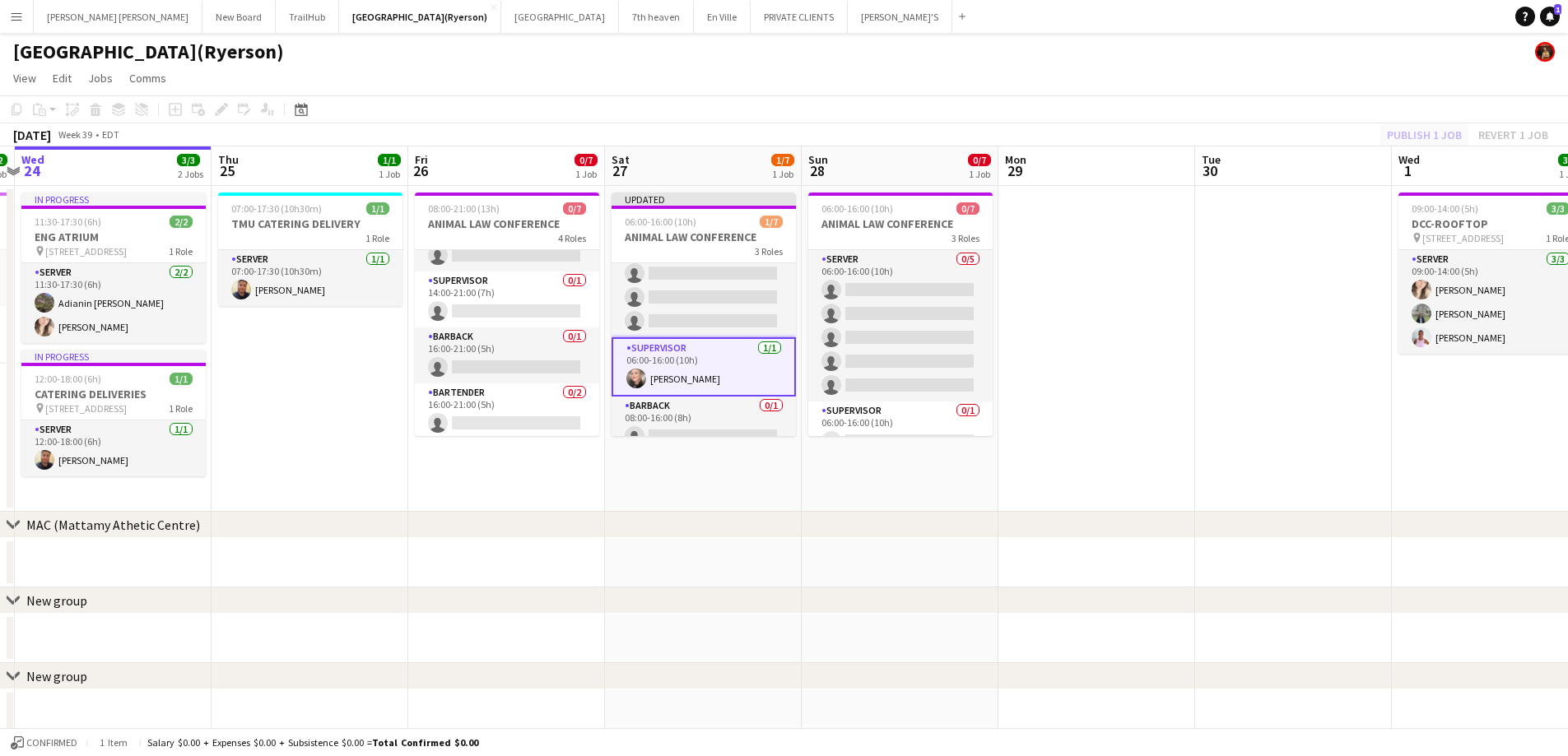
click at [1404, 130] on div "Publish 1 job Revert 1 job" at bounding box center [1467, 135] width 201 height 22
click at [1404, 130] on button "Publish 1 job" at bounding box center [1424, 135] width 88 height 22
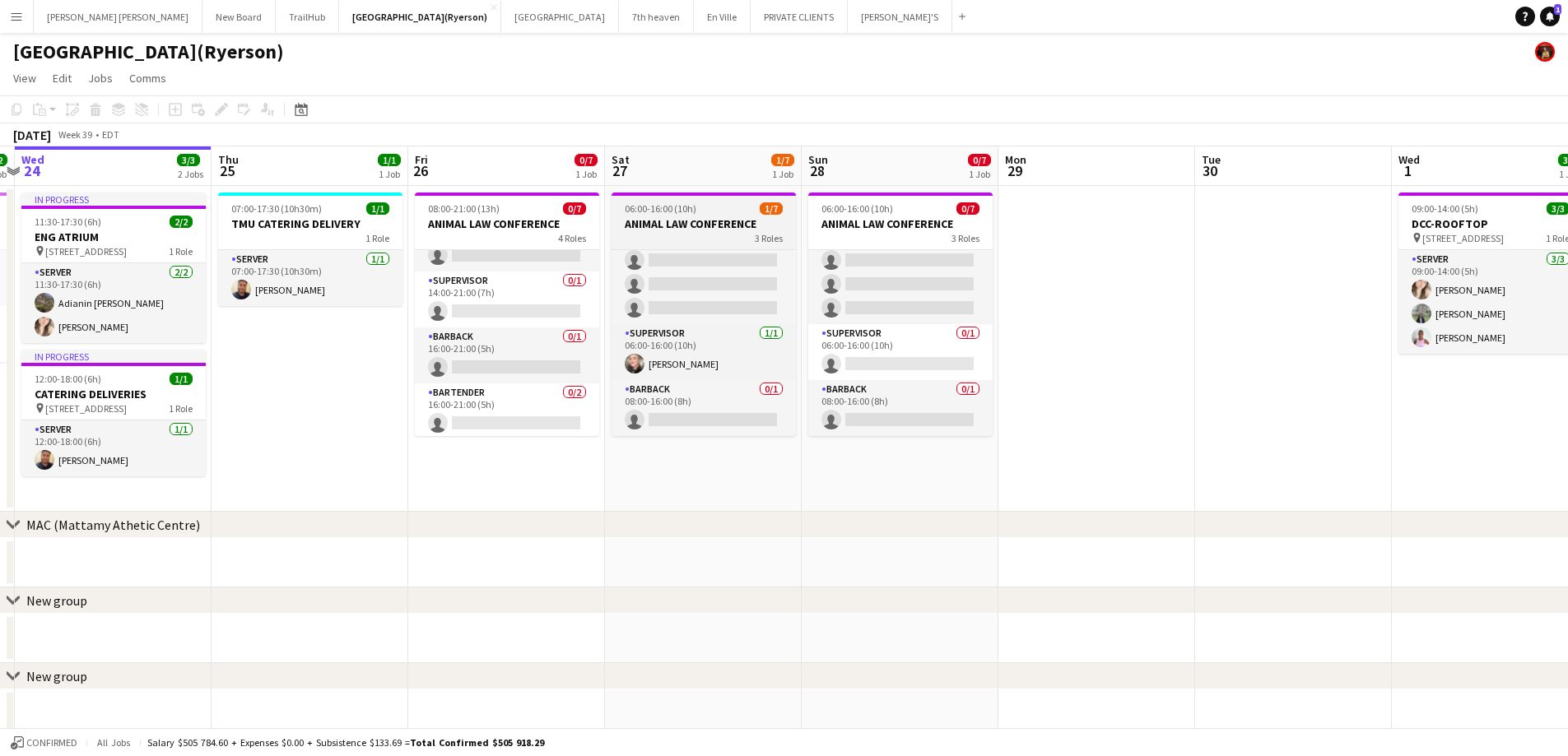
click at [702, 223] on h3 "ANIMAL LAW CONFERENCE" at bounding box center [704, 224] width 185 height 15
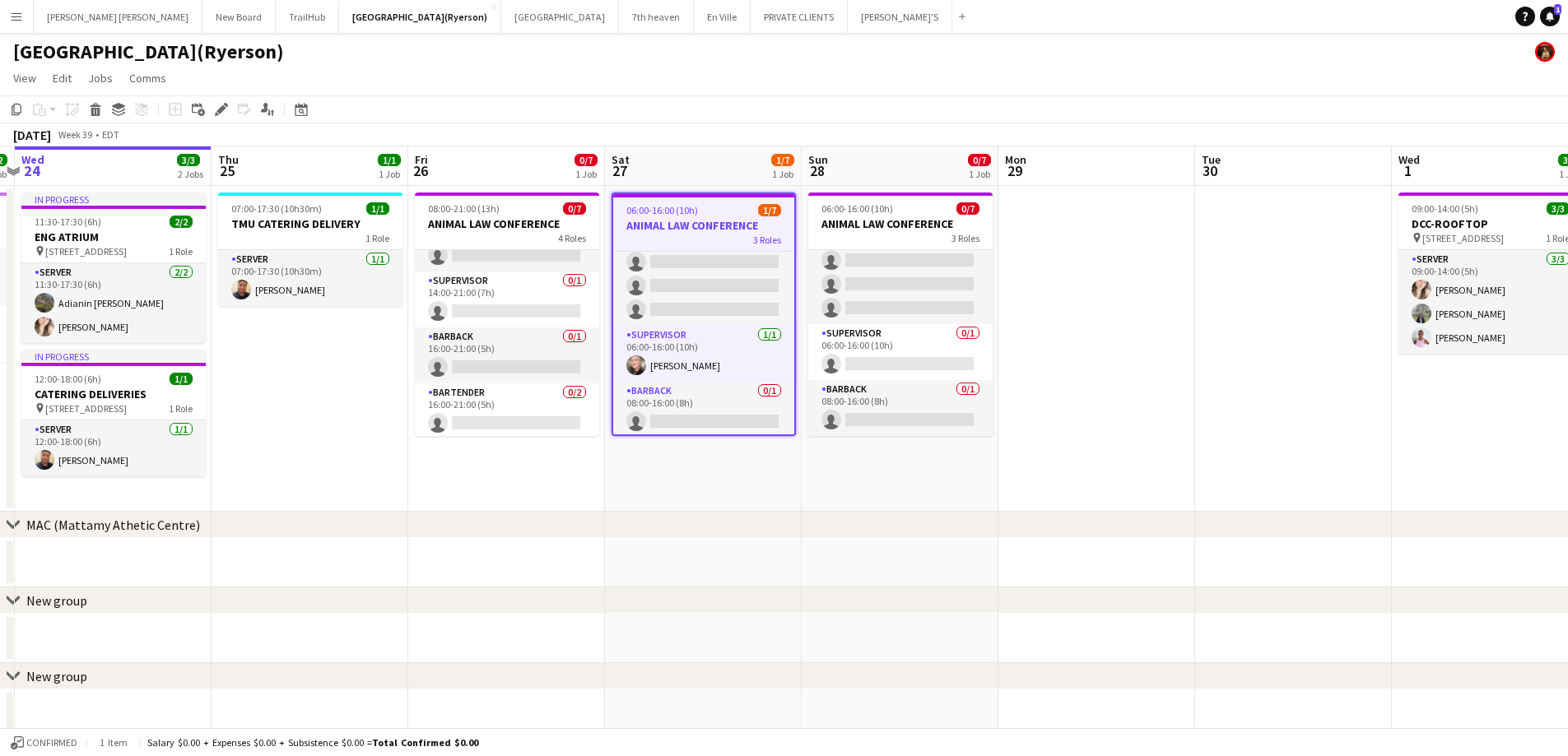
scroll to position [0, 575]
click at [227, 107] on icon "Edit" at bounding box center [221, 109] width 13 height 13
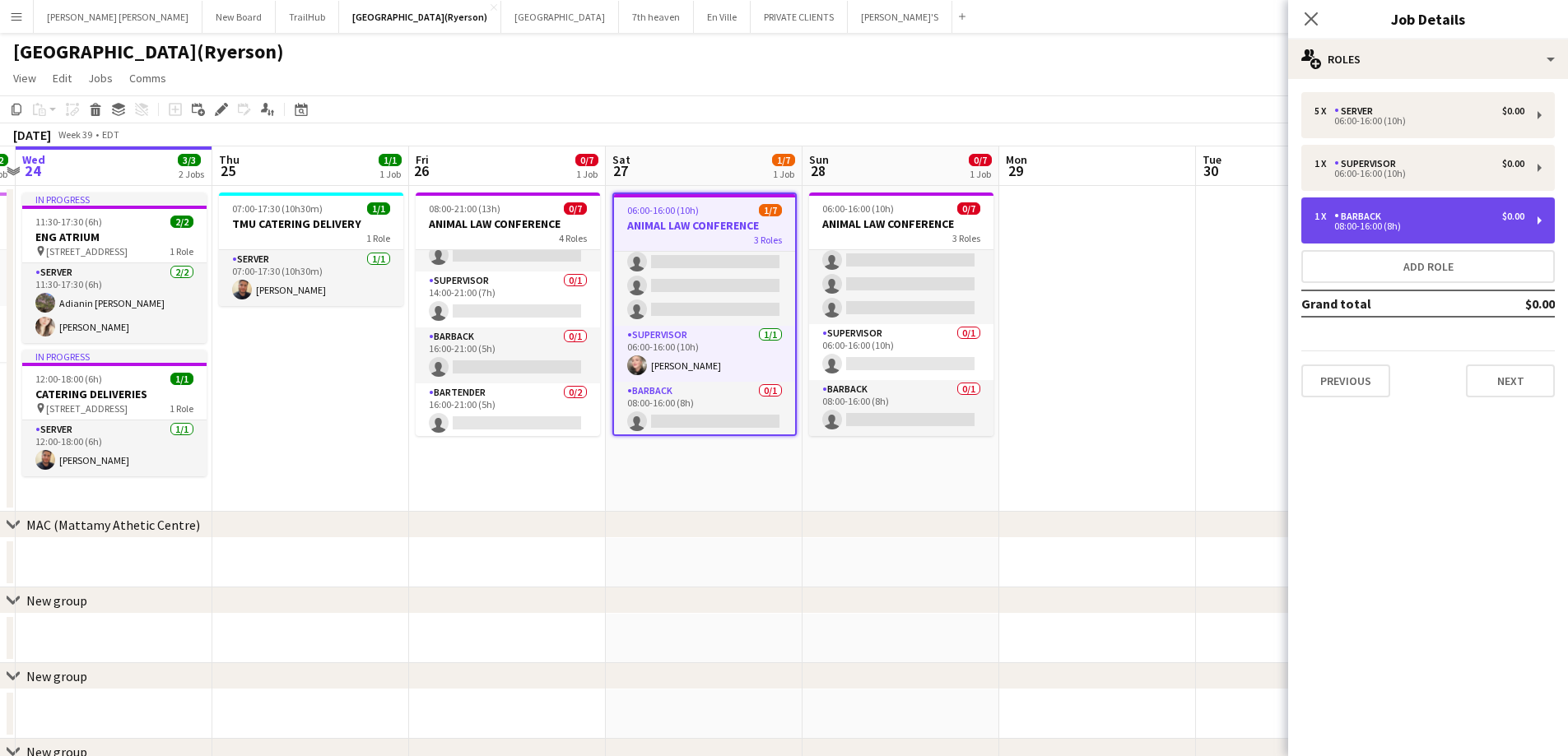
click at [1381, 228] on div "08:00-16:00 (8h)" at bounding box center [1419, 226] width 210 height 9
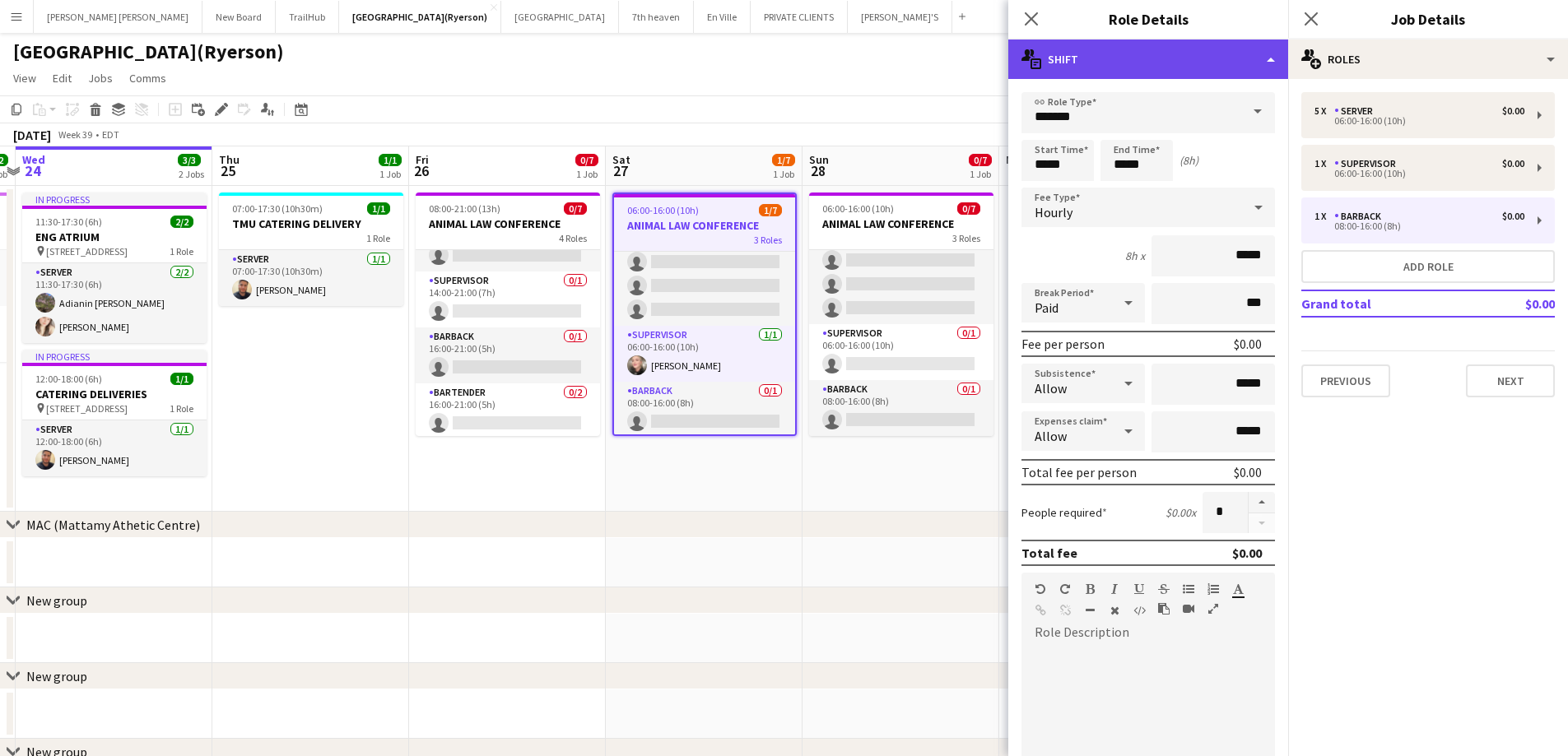
click at [1082, 64] on div "multiple-actions-text Shift" at bounding box center [1148, 60] width 280 height 40
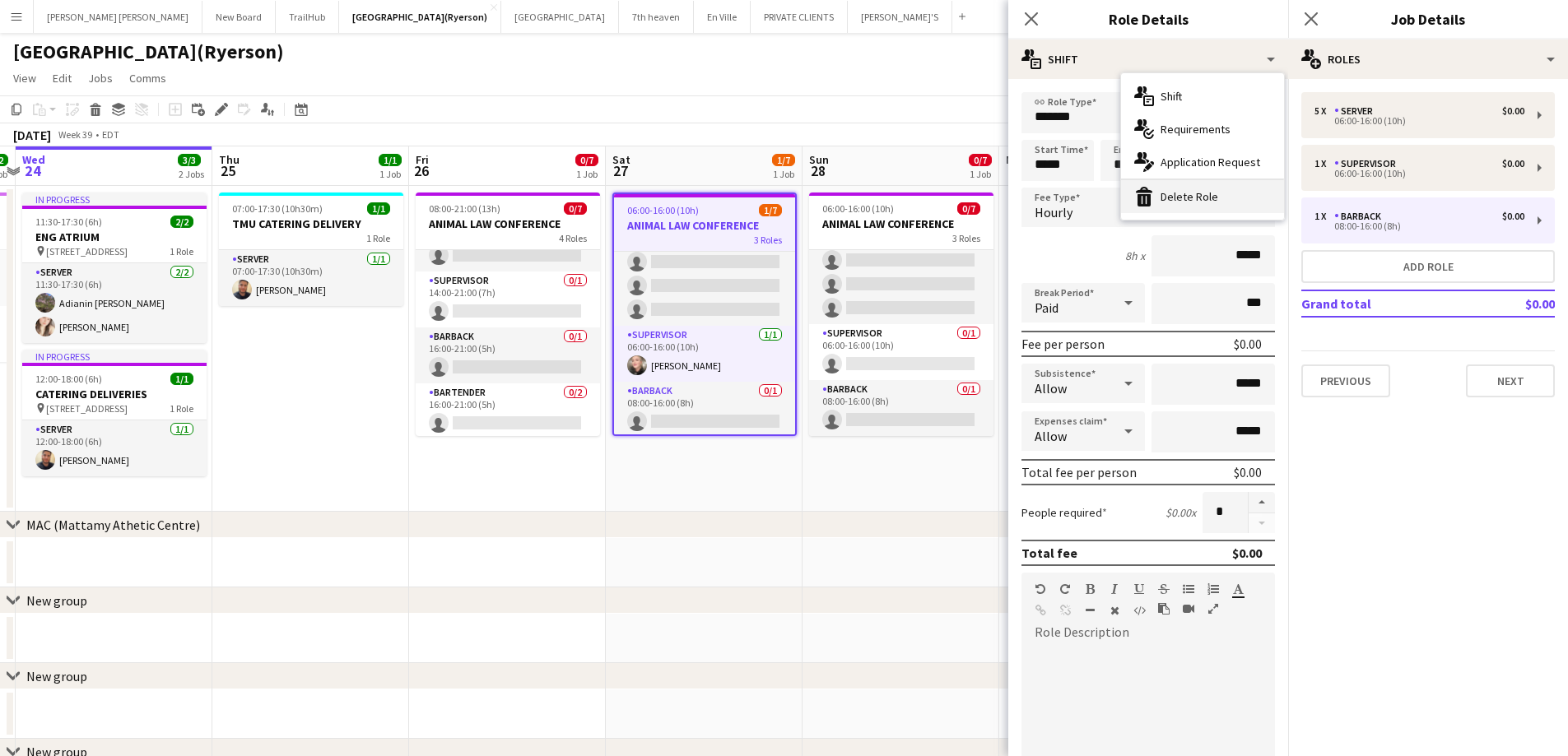
click at [1160, 191] on div "bin-2 Delete Role" at bounding box center [1202, 197] width 163 height 33
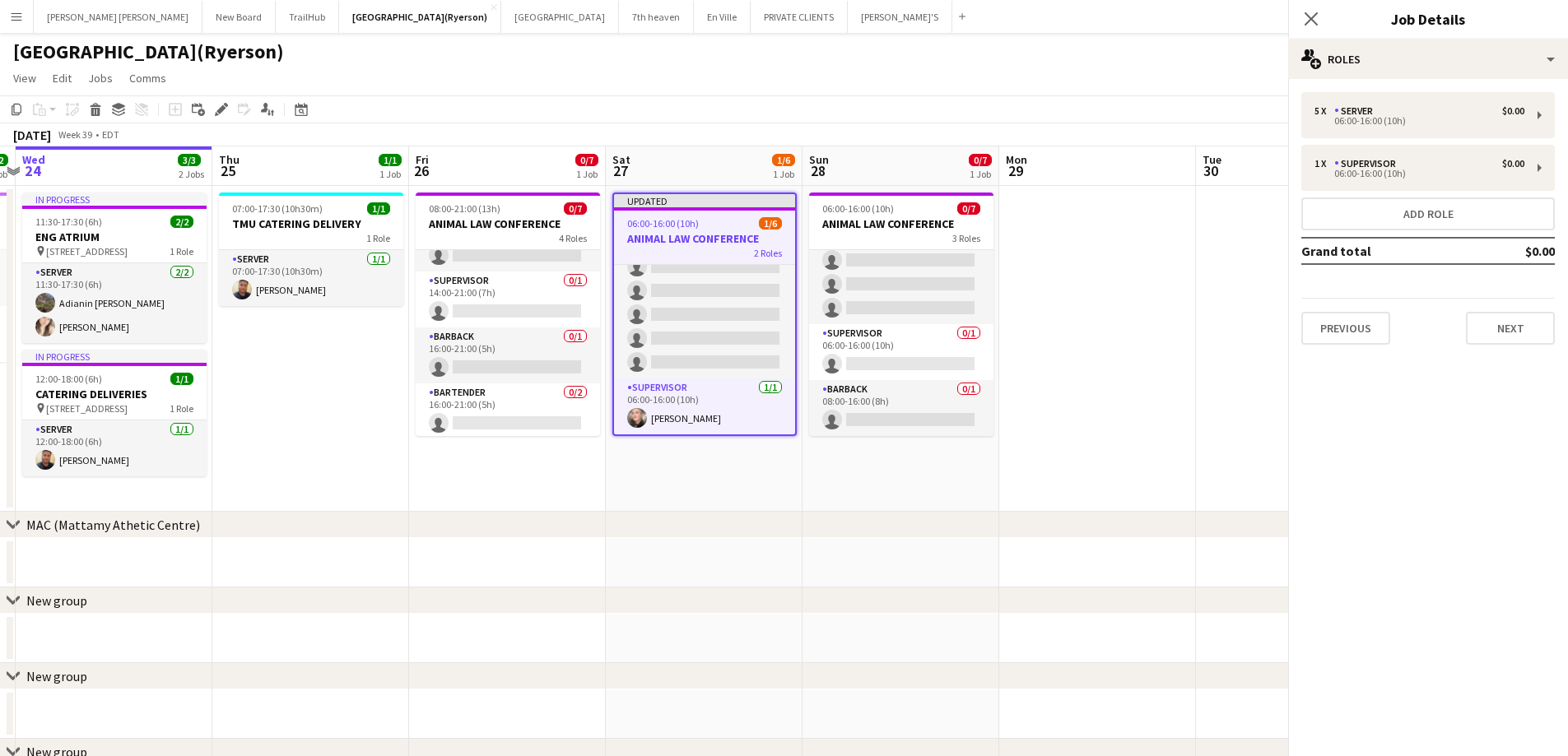
scroll to position [38, 0]
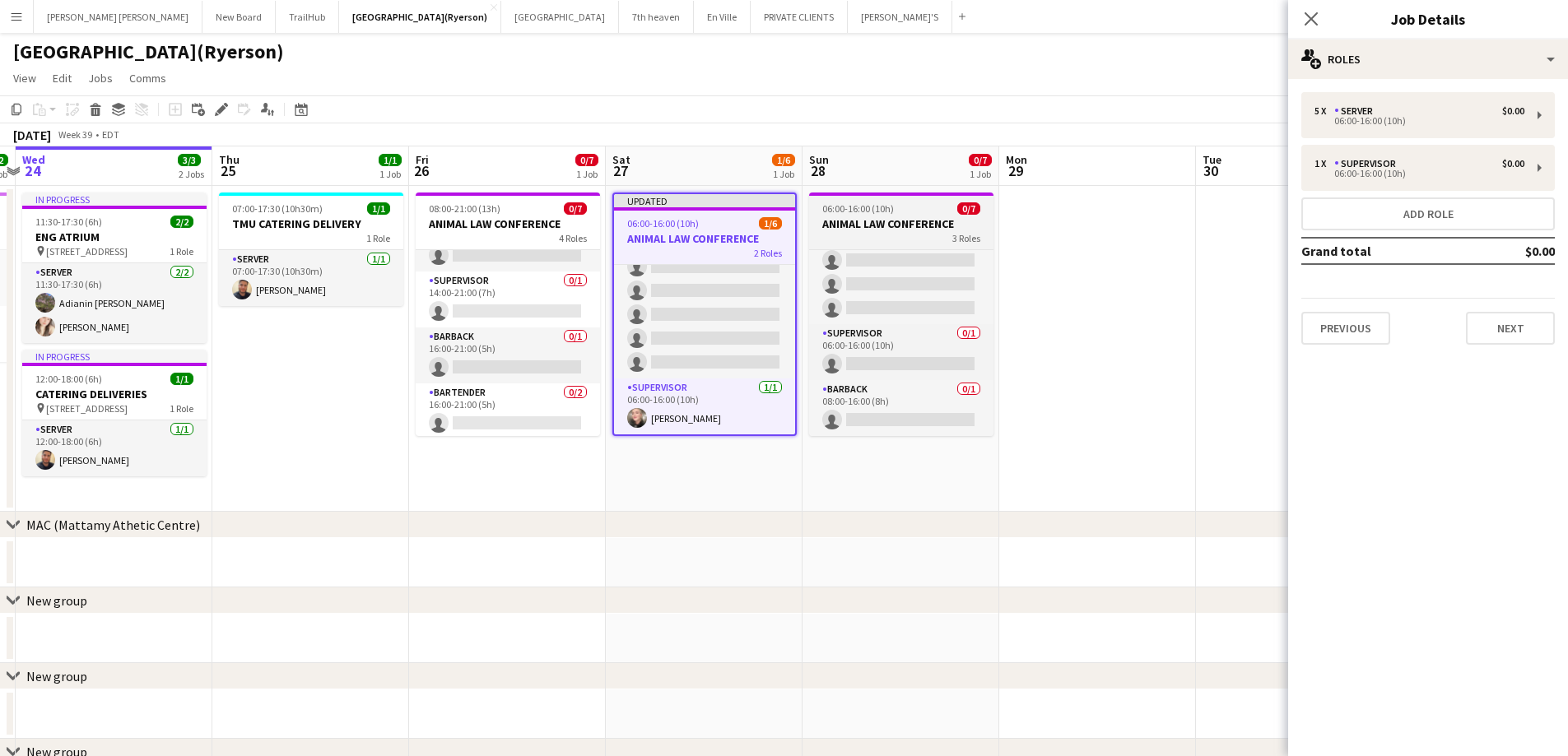
click at [910, 228] on h3 "ANIMAL LAW CONFERENCE" at bounding box center [901, 224] width 185 height 15
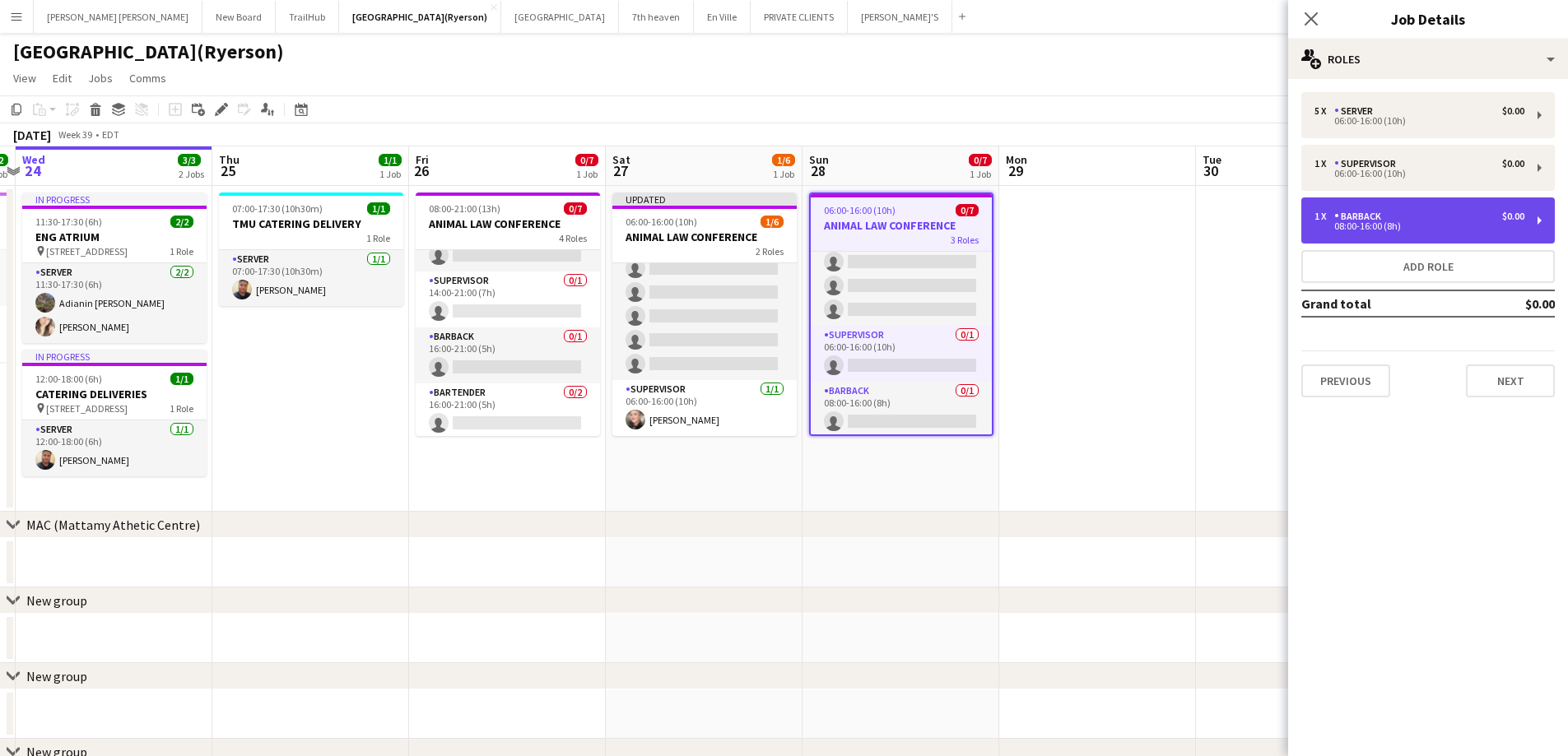
click at [1370, 224] on div "08:00-16:00 (8h)" at bounding box center [1419, 226] width 210 height 9
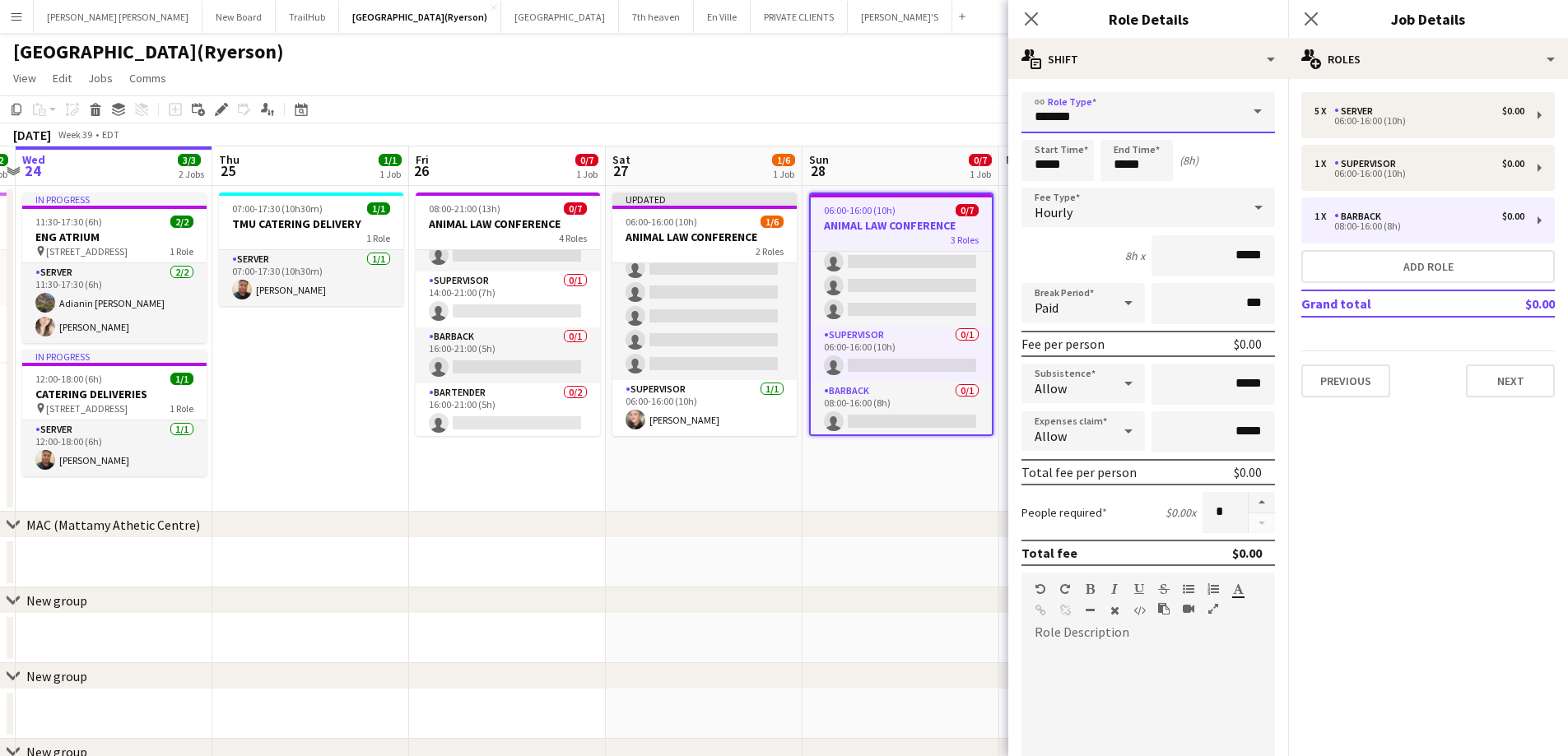
click at [1131, 109] on input "*******" at bounding box center [1148, 113] width 254 height 41
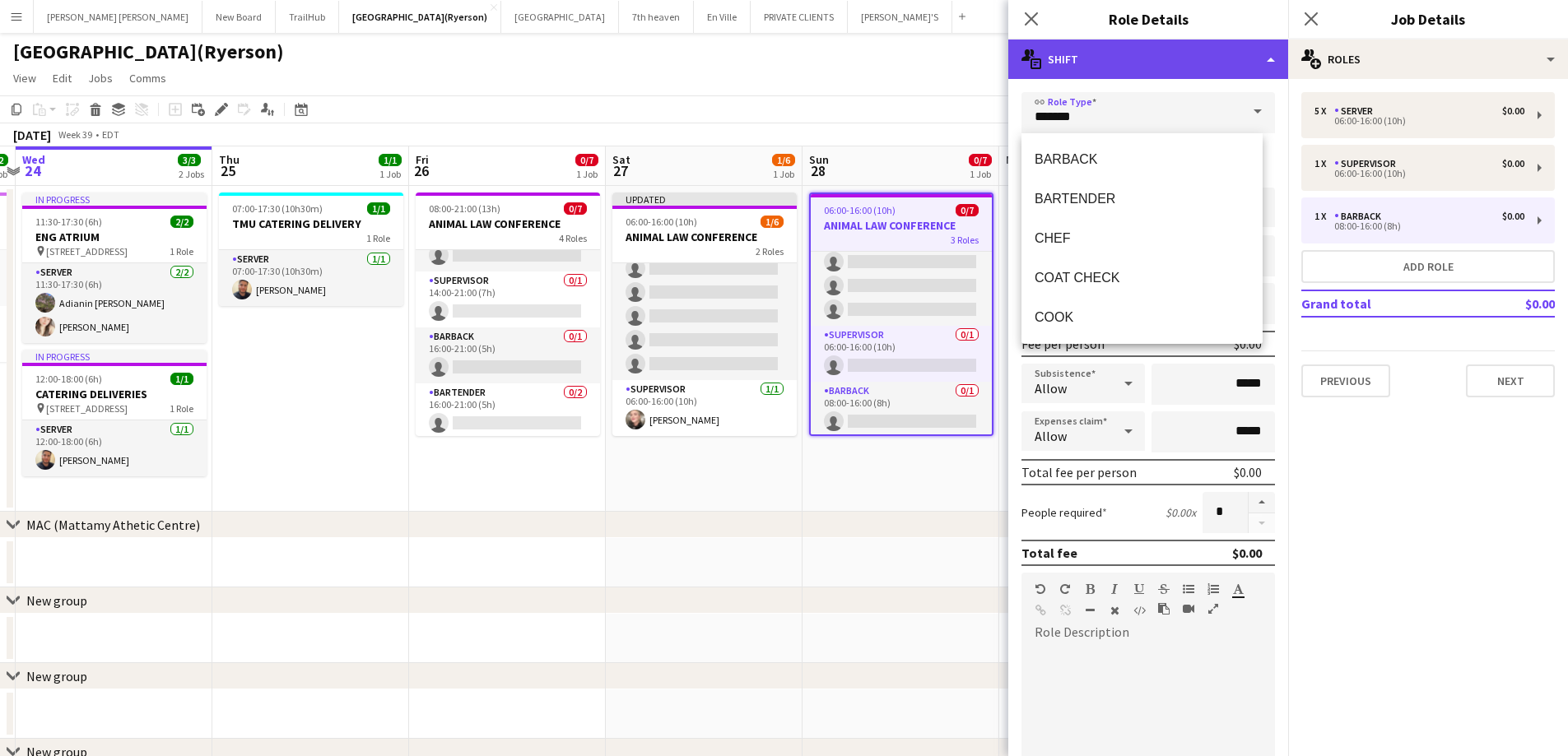
click at [1093, 61] on div "multiple-actions-text Shift" at bounding box center [1148, 60] width 280 height 40
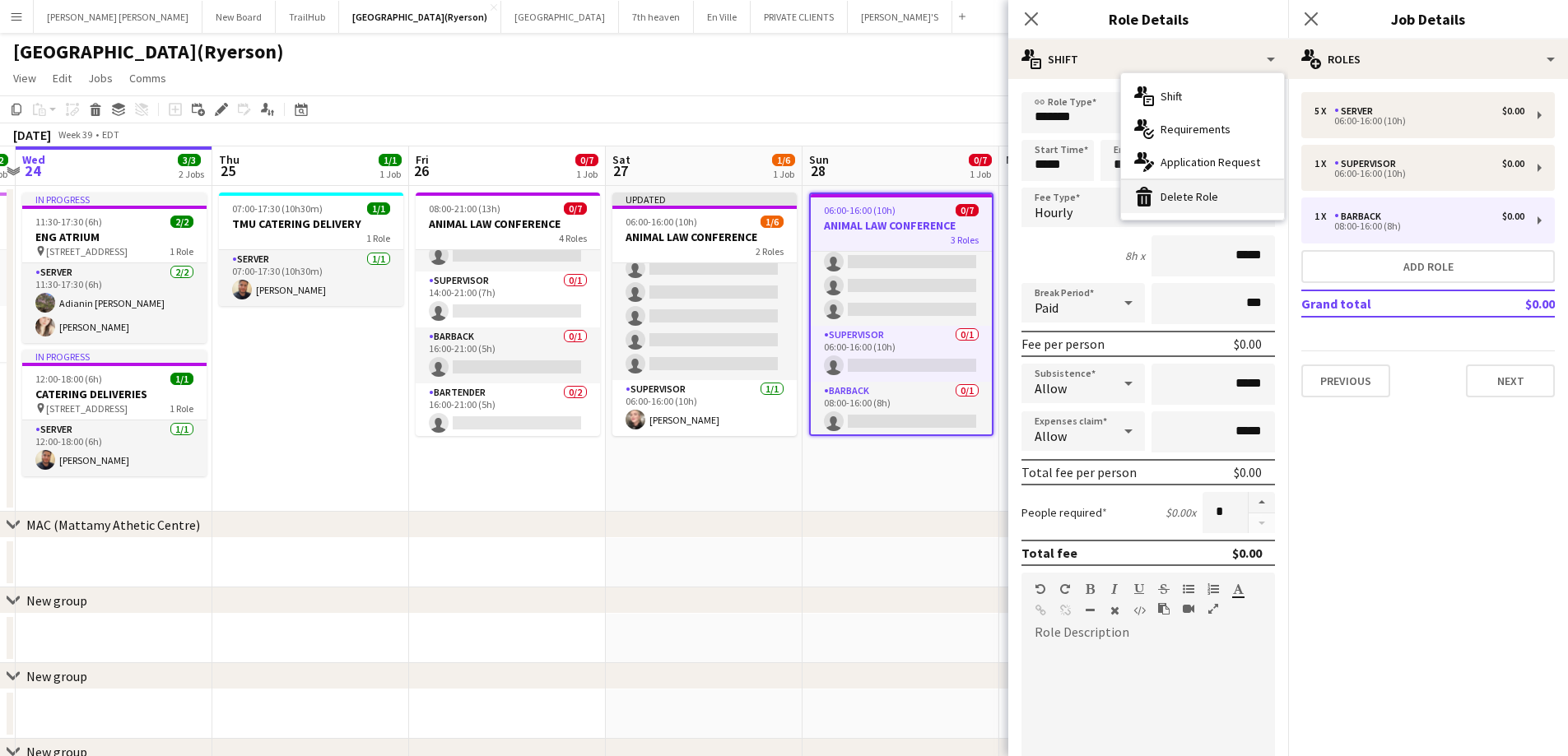
click at [1162, 200] on div "bin-2 Delete Role" at bounding box center [1202, 197] width 163 height 33
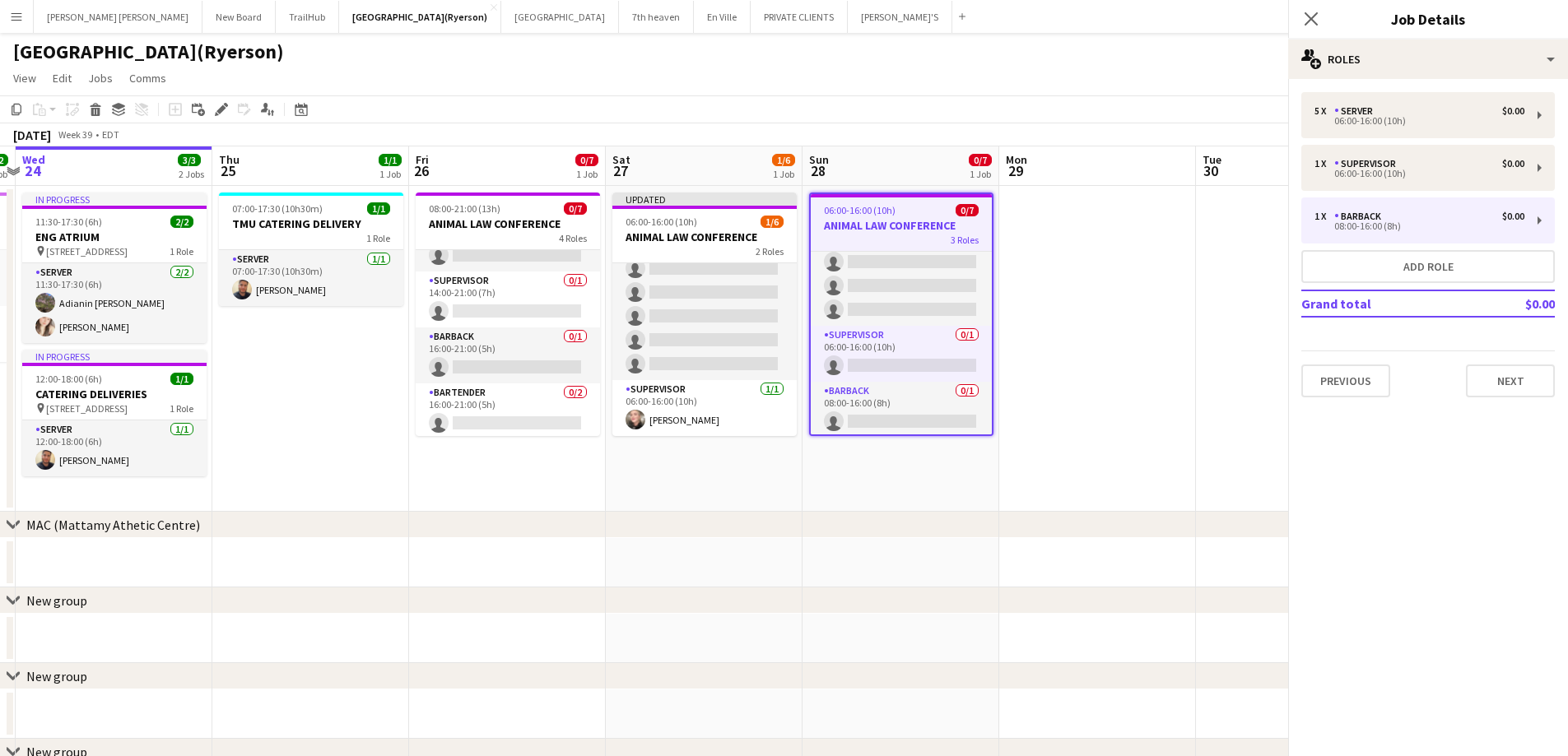
scroll to position [38, 0]
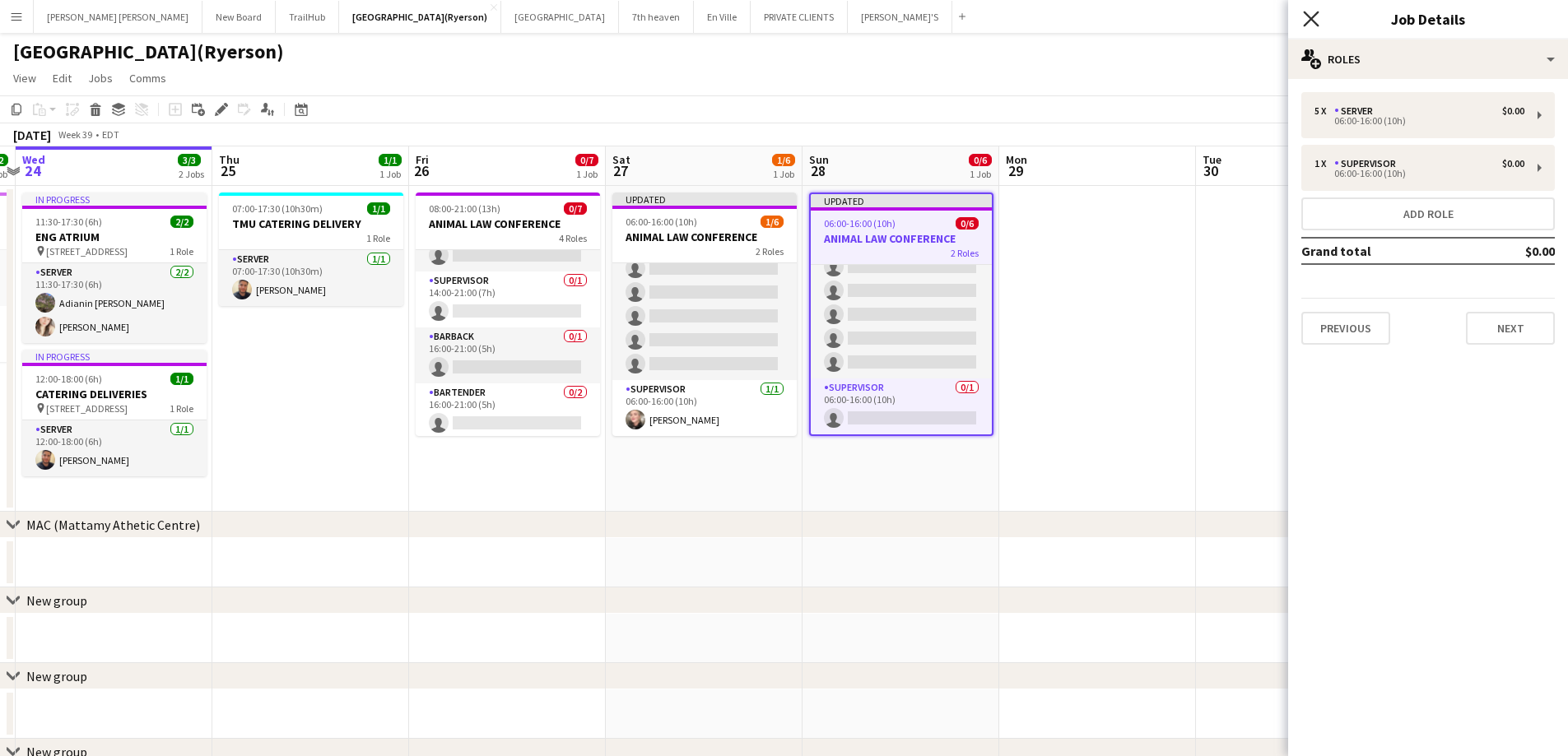
click at [1312, 16] on icon "Close pop-in" at bounding box center [1311, 18] width 16 height 16
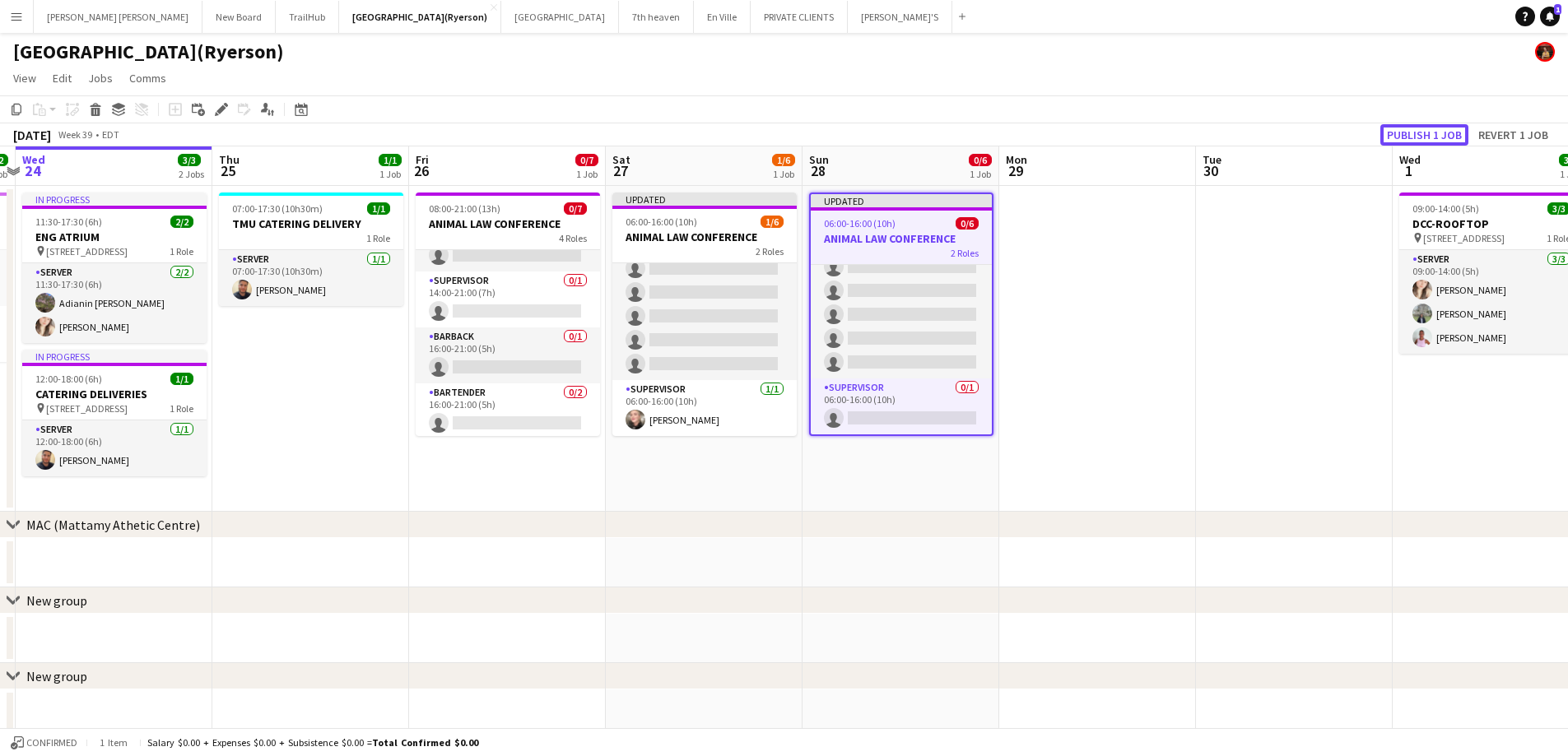
click at [1423, 129] on button "Publish 1 job" at bounding box center [1424, 135] width 88 height 22
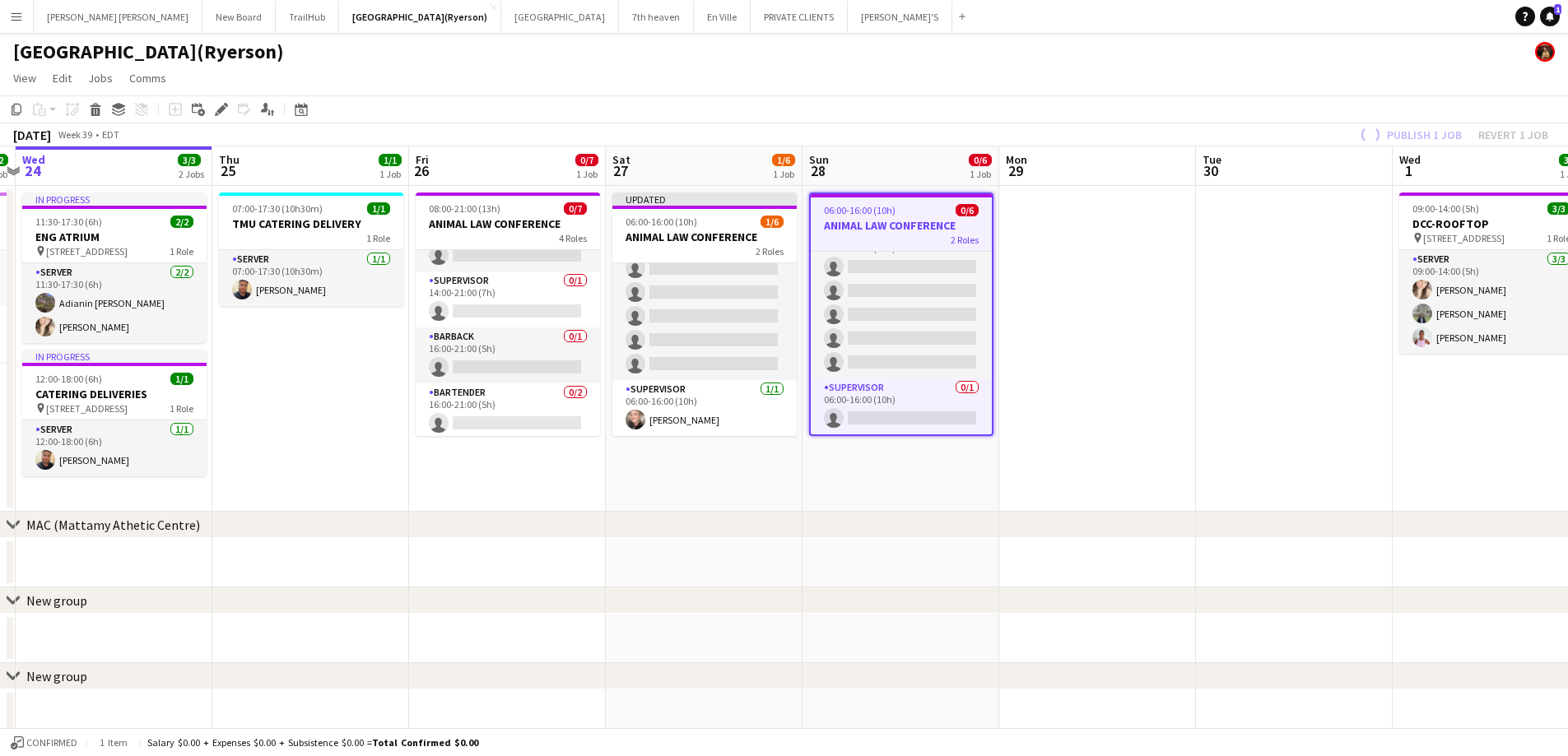
scroll to position [25, 0]
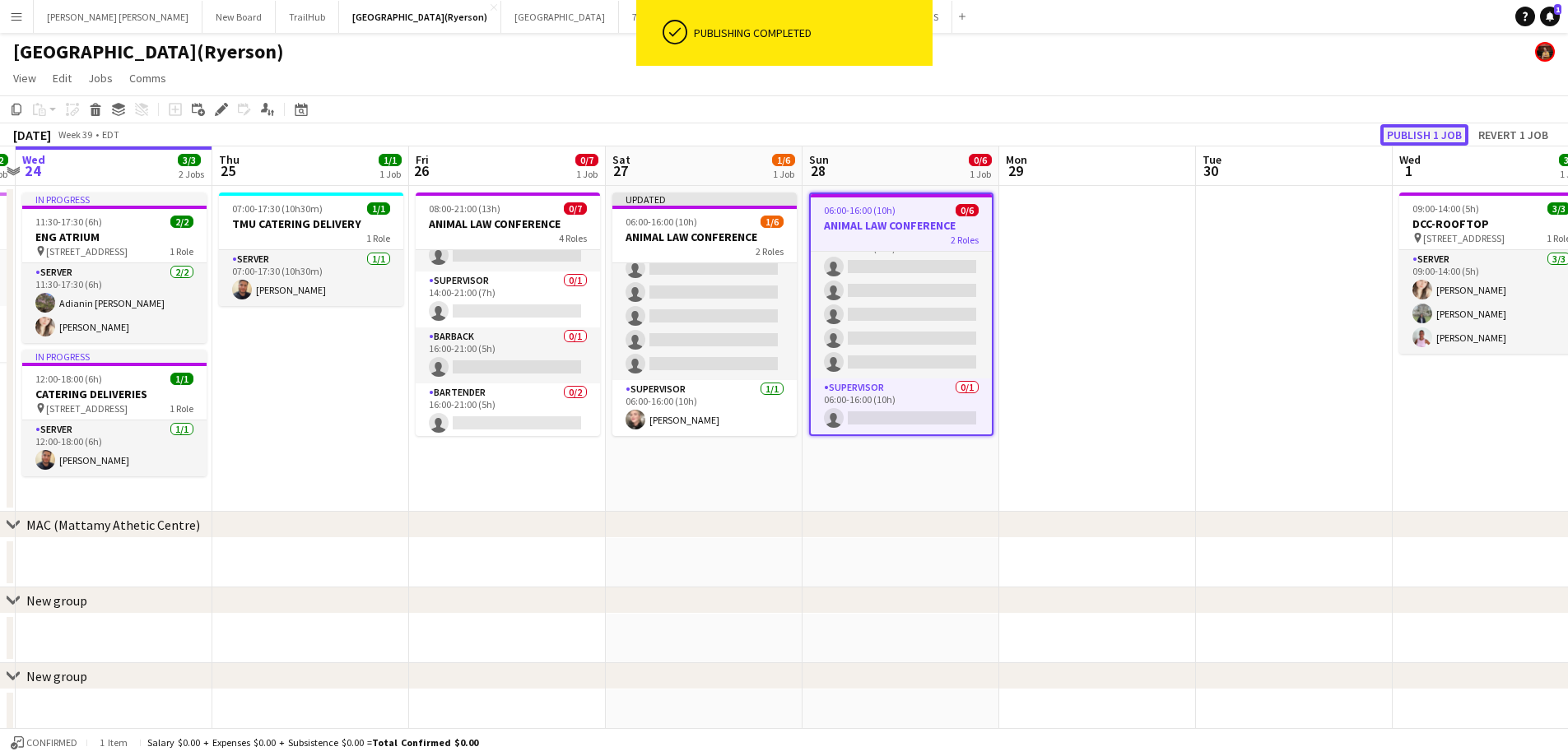
click at [1435, 131] on button "Publish 1 job" at bounding box center [1424, 135] width 88 height 22
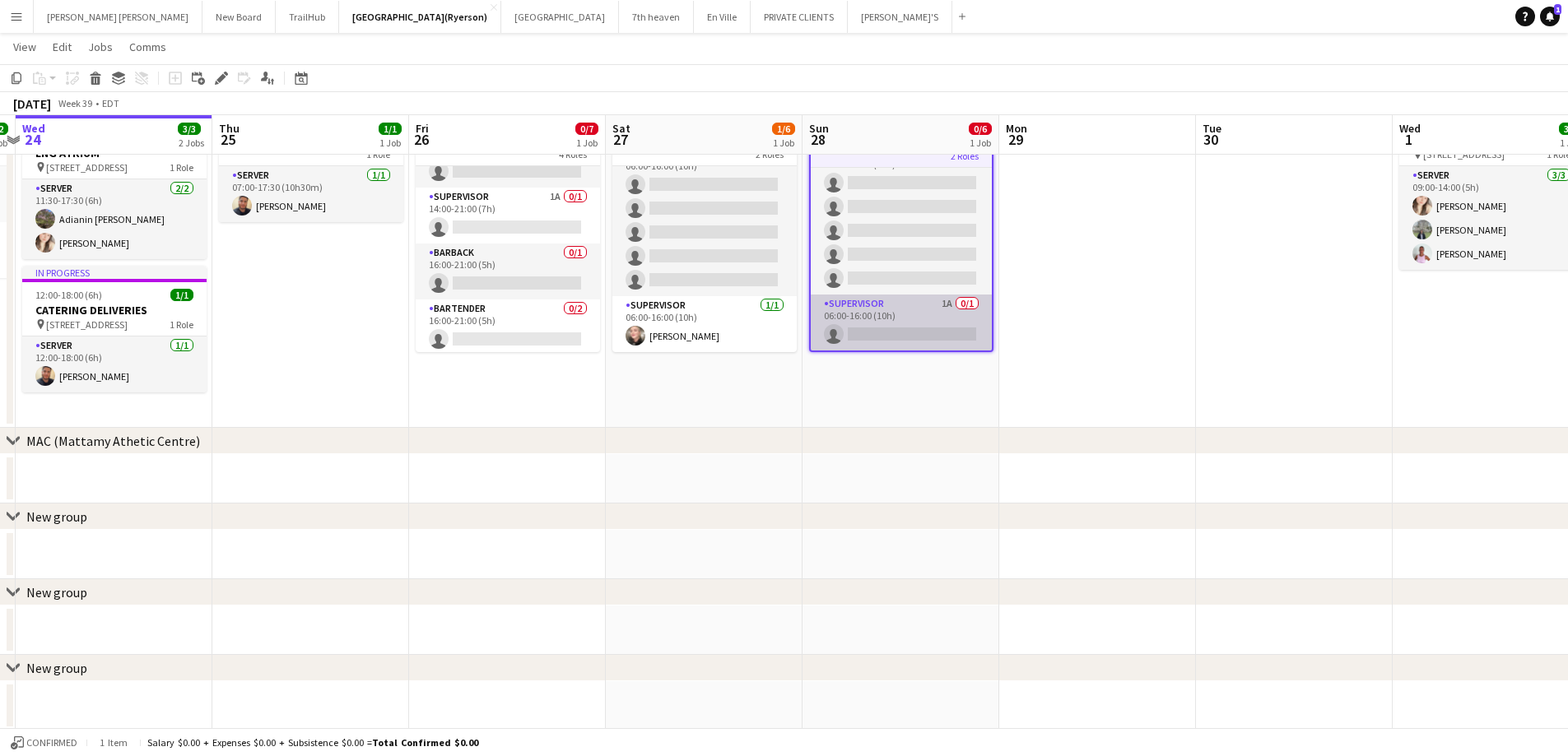
click at [906, 331] on app-card-role "SUPERVISOR 1A 0/1 06:00-16:00 (10h) single-neutral-actions" at bounding box center [901, 322] width 181 height 56
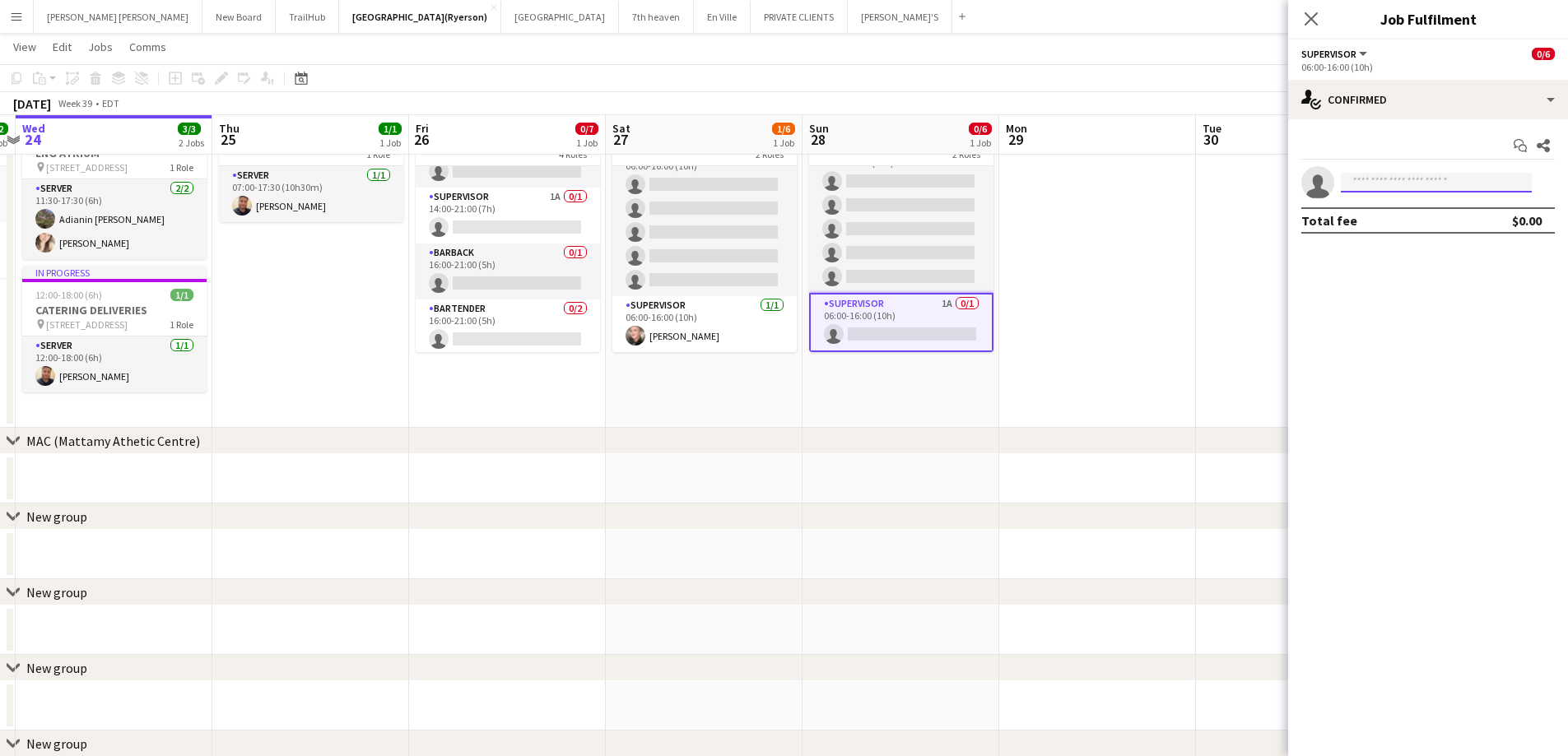
click at [1370, 191] on input at bounding box center [1435, 182] width 191 height 20
type input "****"
click at [1404, 221] on span "ryanrieck@icloud.com" at bounding box center [1436, 219] width 165 height 13
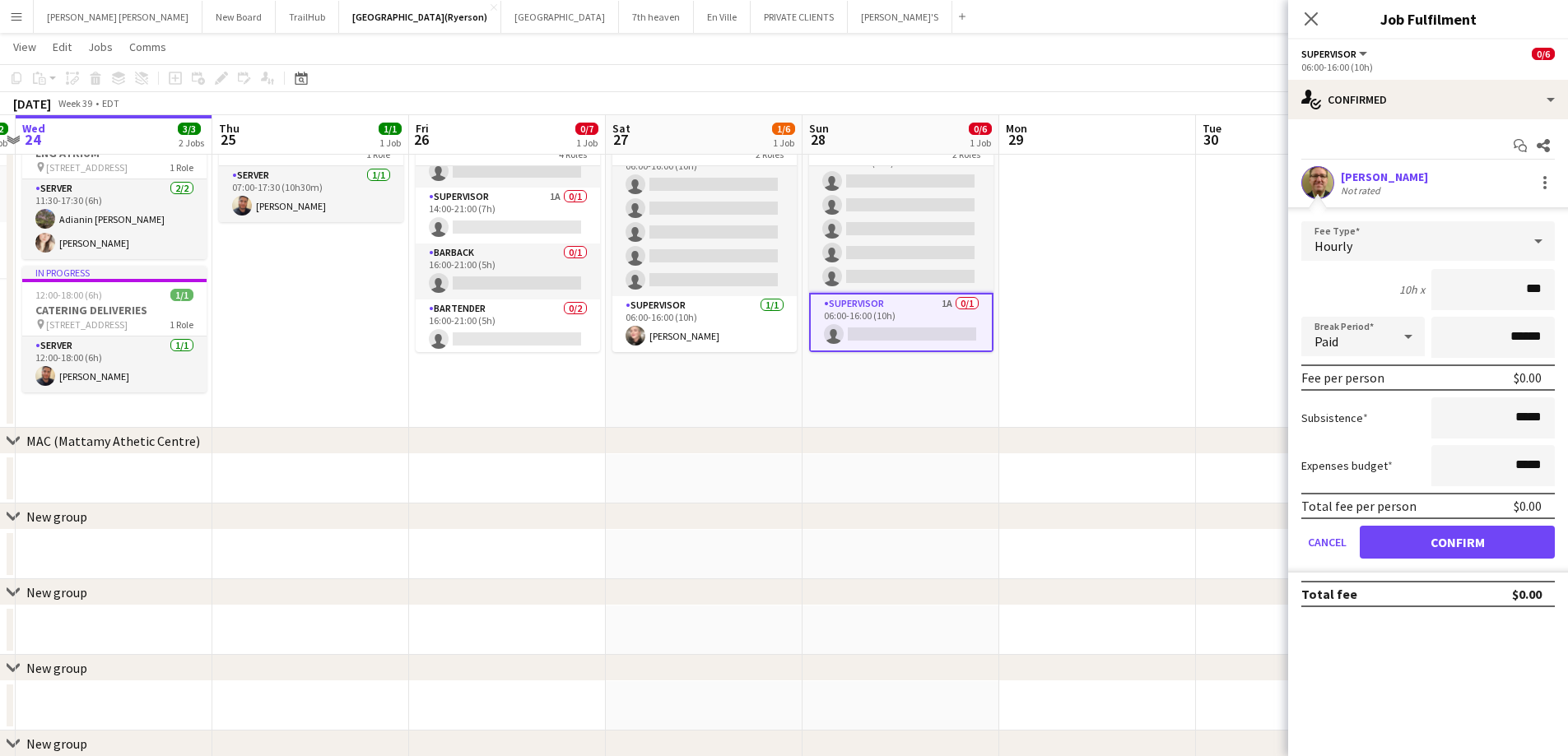
type input "**"
type input "******"
click at [1445, 551] on button "Confirm" at bounding box center [1457, 542] width 195 height 33
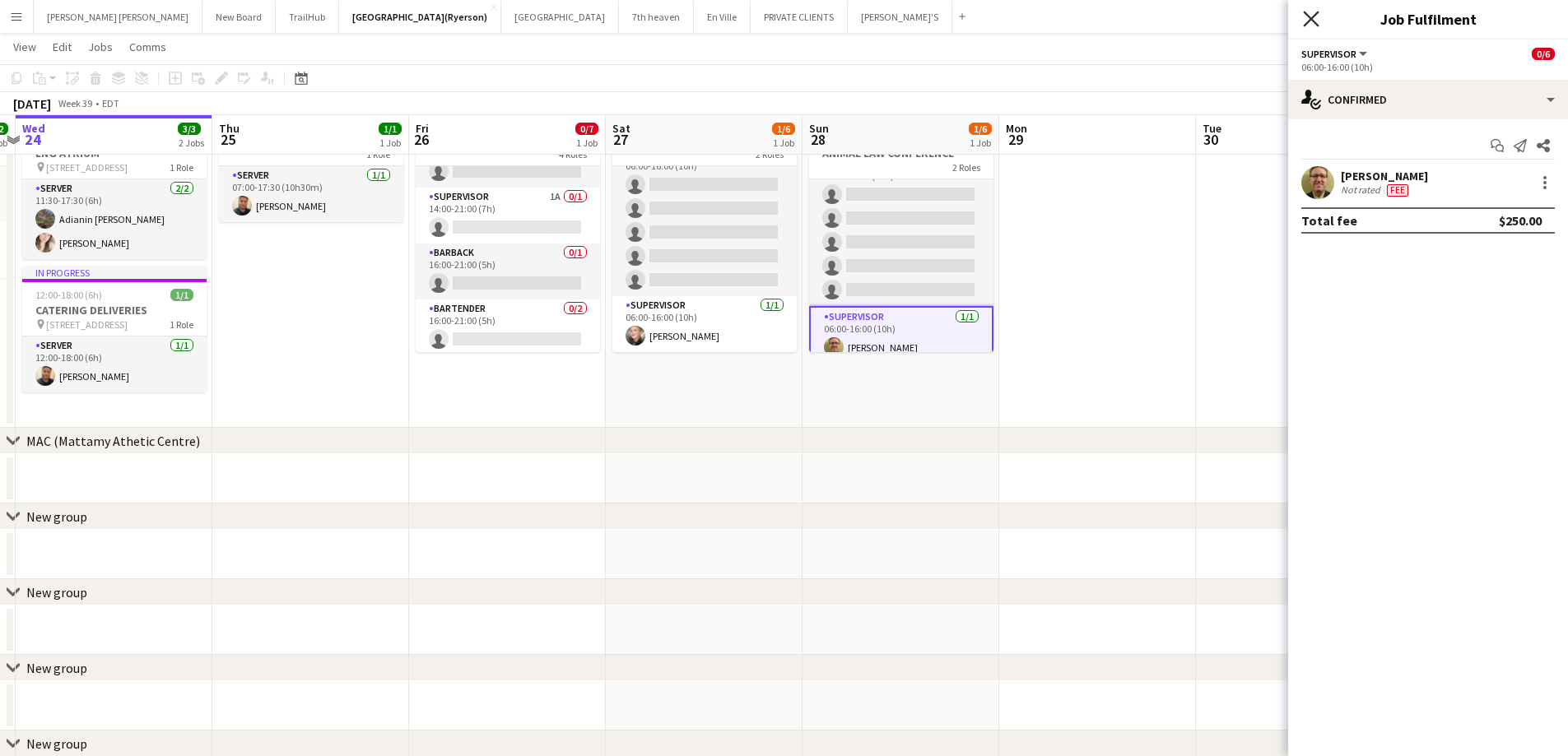
click at [1317, 14] on icon at bounding box center [1311, 18] width 16 height 16
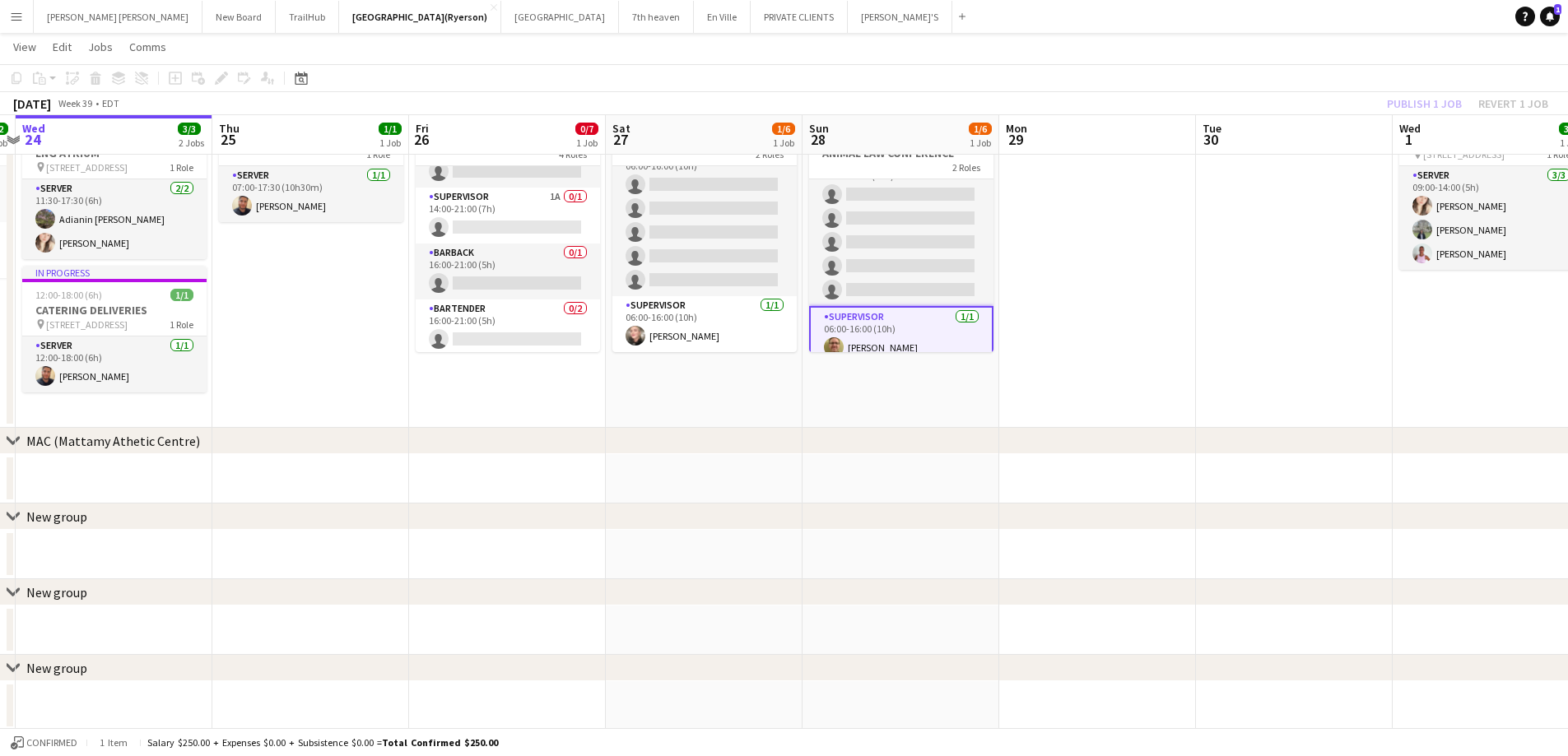
click at [1401, 104] on div "Publish 1 job Revert 1 job" at bounding box center [1467, 104] width 201 height 22
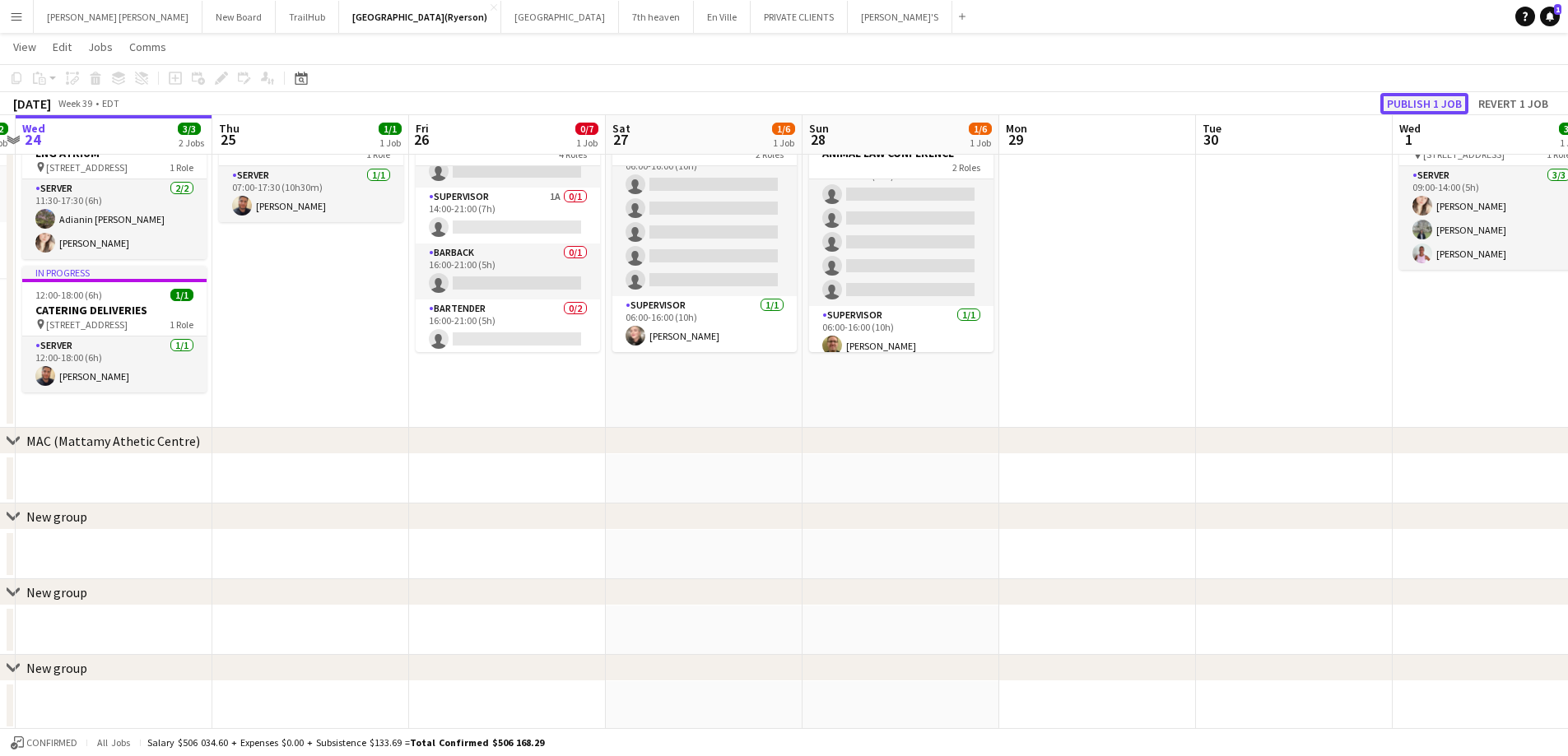
click at [1401, 104] on button "Publish 1 job" at bounding box center [1424, 104] width 88 height 22
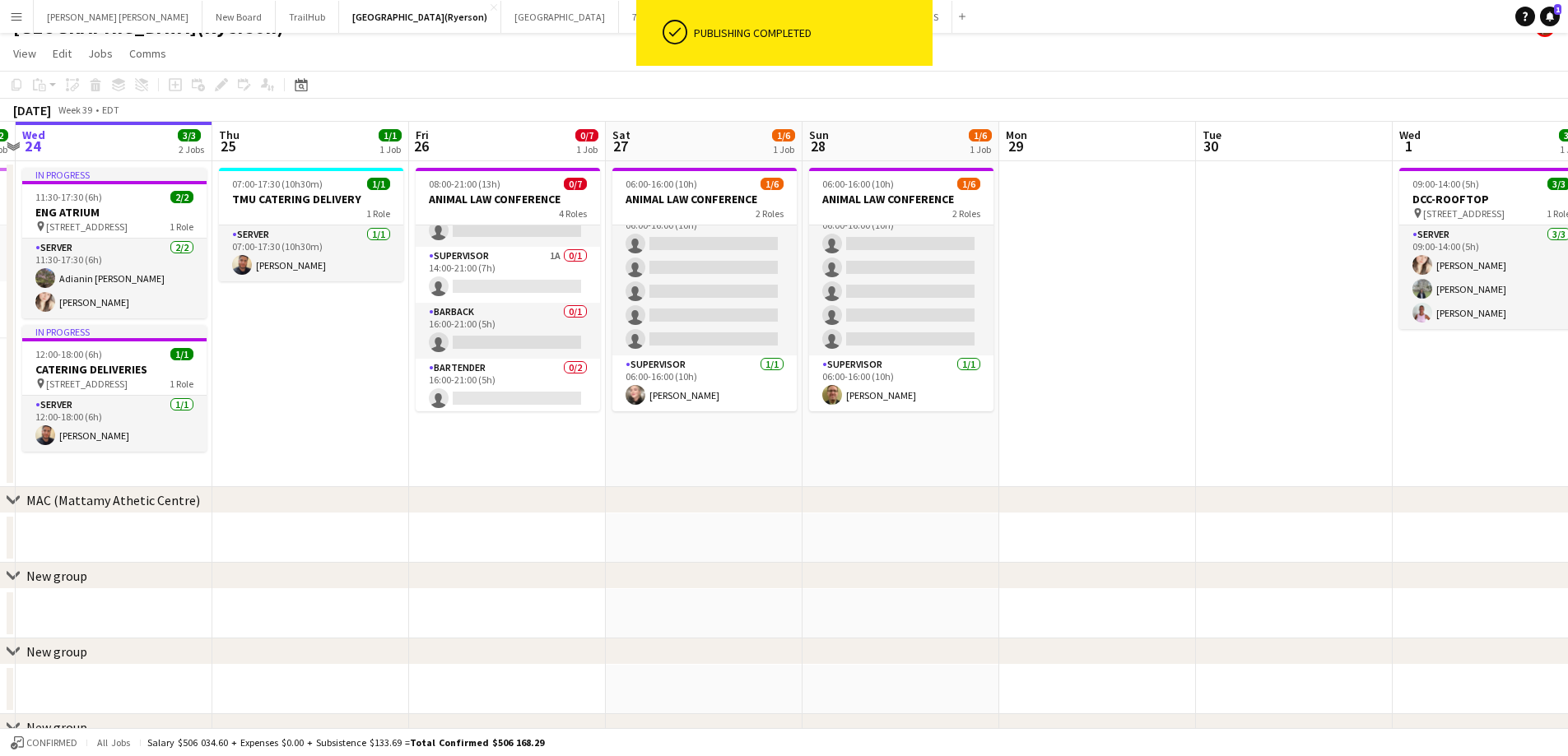
scroll to position [0, 0]
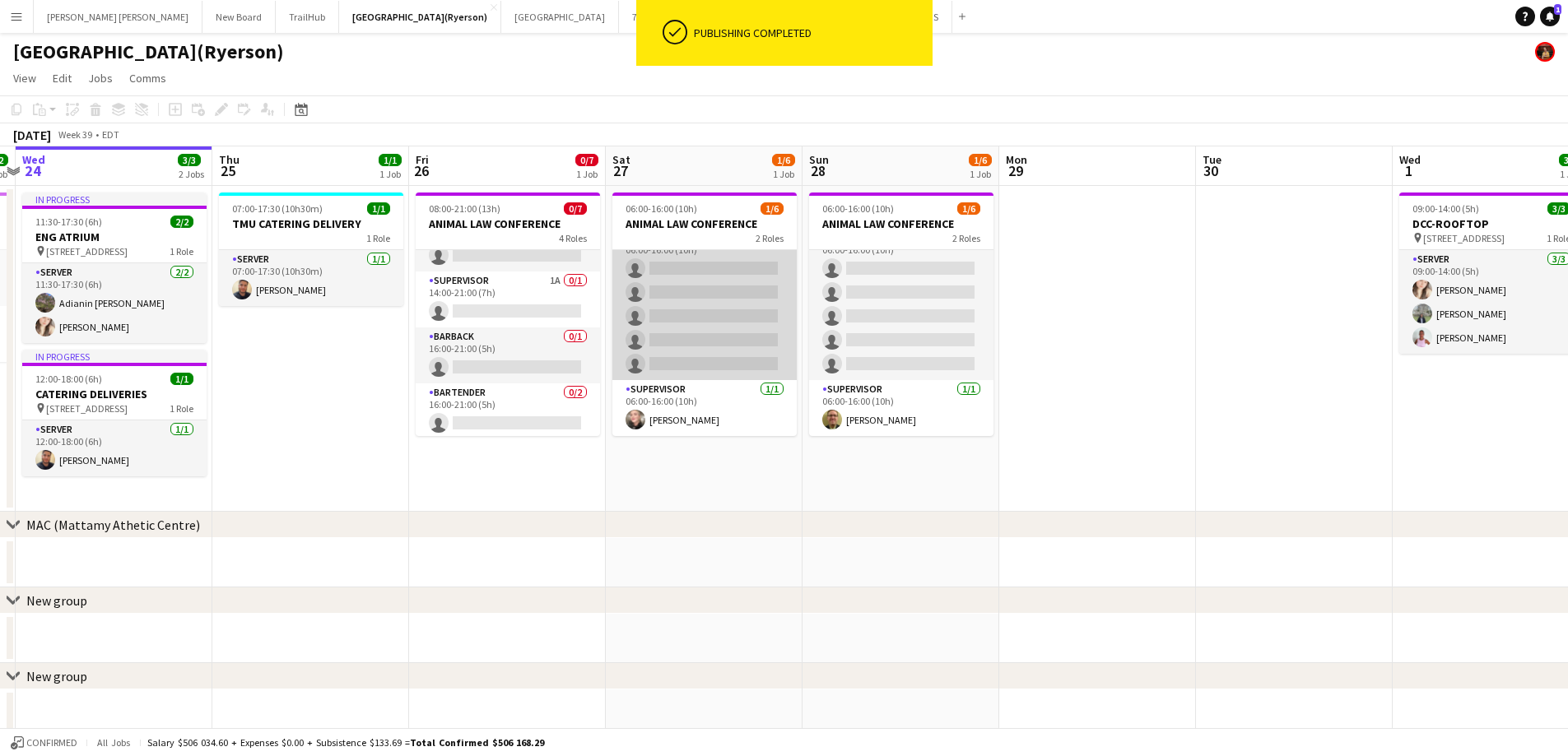
click at [690, 301] on app-card-role "SERVER 1A 0/5 06:00-16:00 (10h) single-neutral-actions single-neutral-actions s…" at bounding box center [705, 304] width 185 height 151
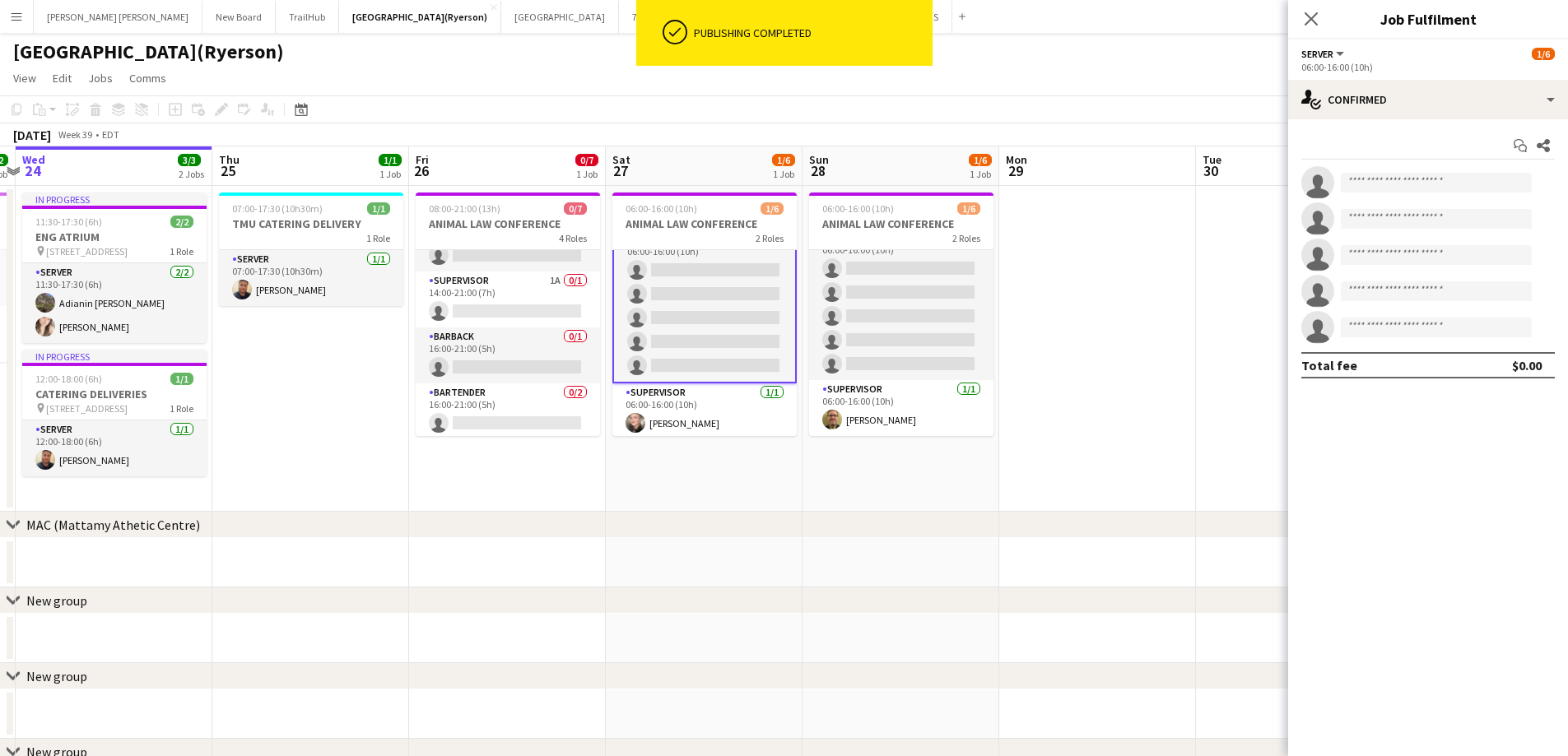
scroll to position [23, 0]
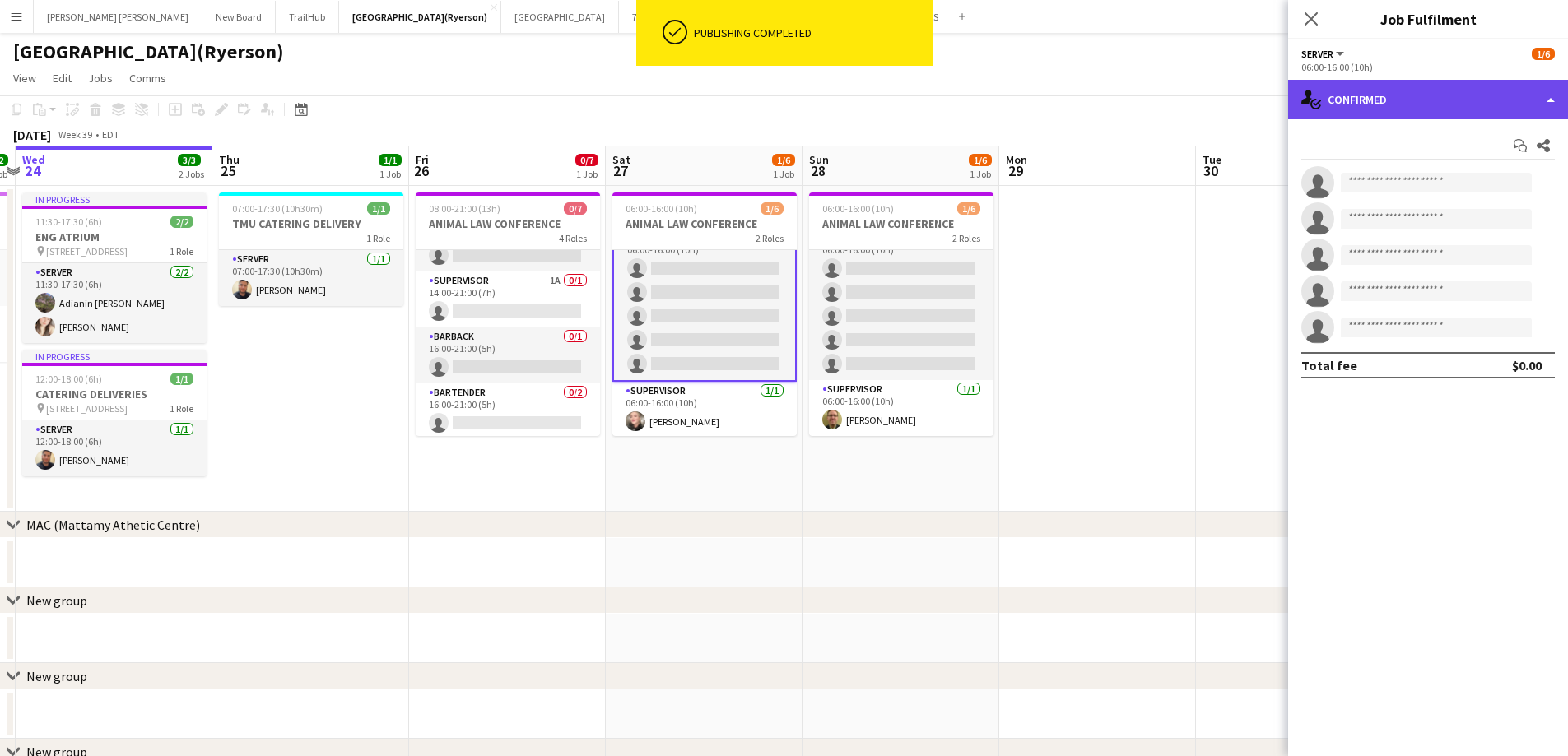
click at [1363, 95] on div "single-neutral-actions-check-2 Confirmed" at bounding box center [1427, 100] width 280 height 40
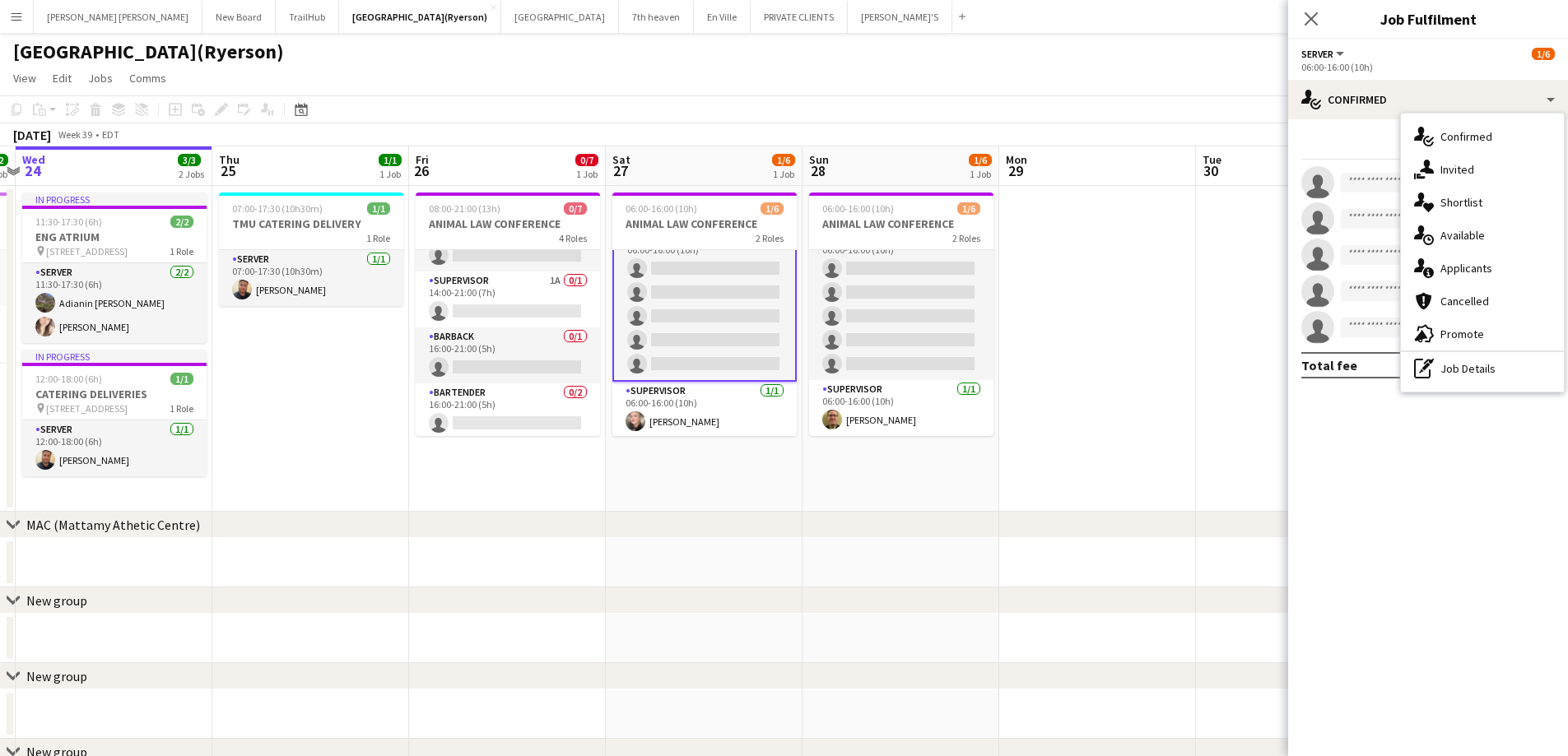
click at [1446, 330] on span "Promote" at bounding box center [1462, 334] width 44 height 15
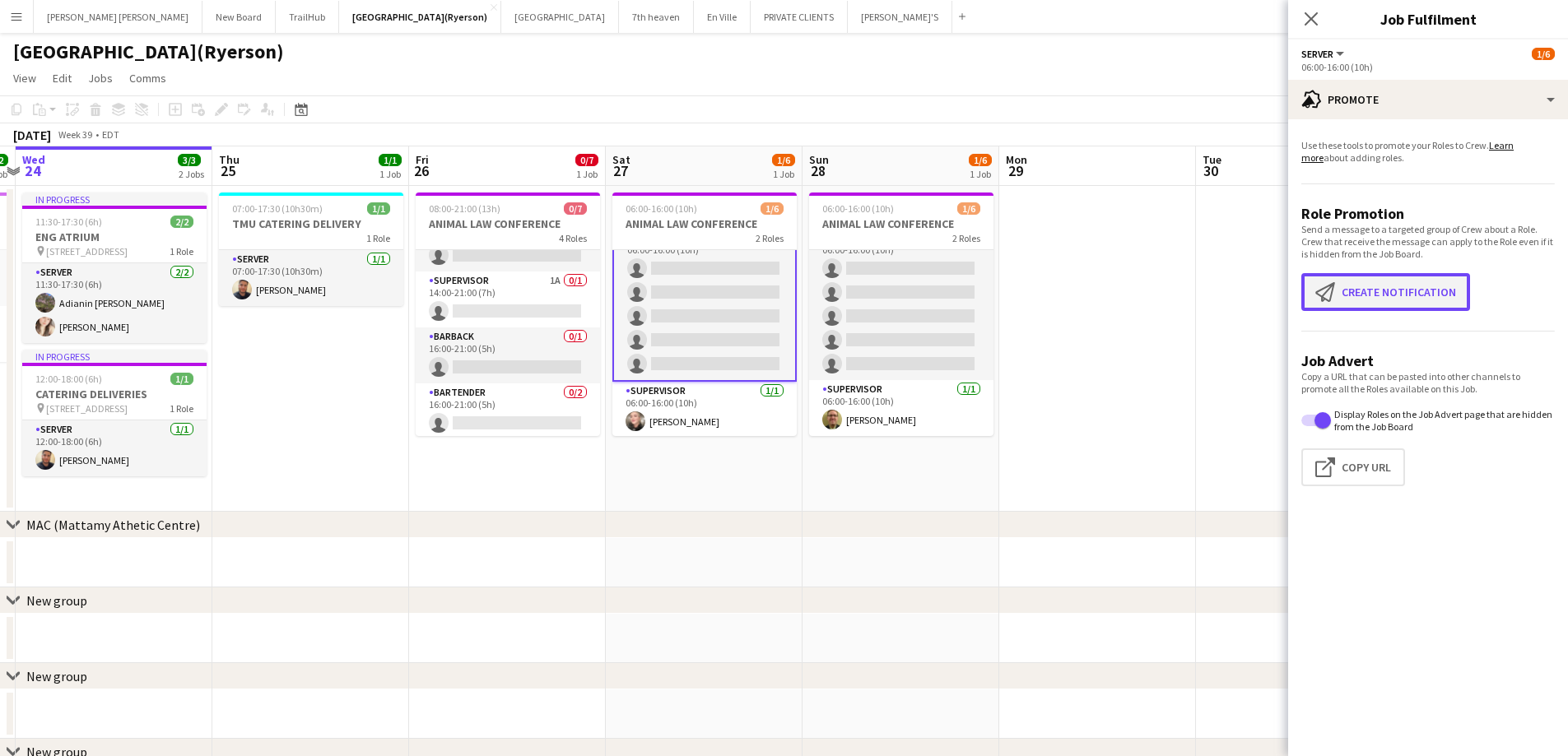
click at [1351, 287] on button "Create notification Create notification" at bounding box center [1385, 293] width 168 height 38
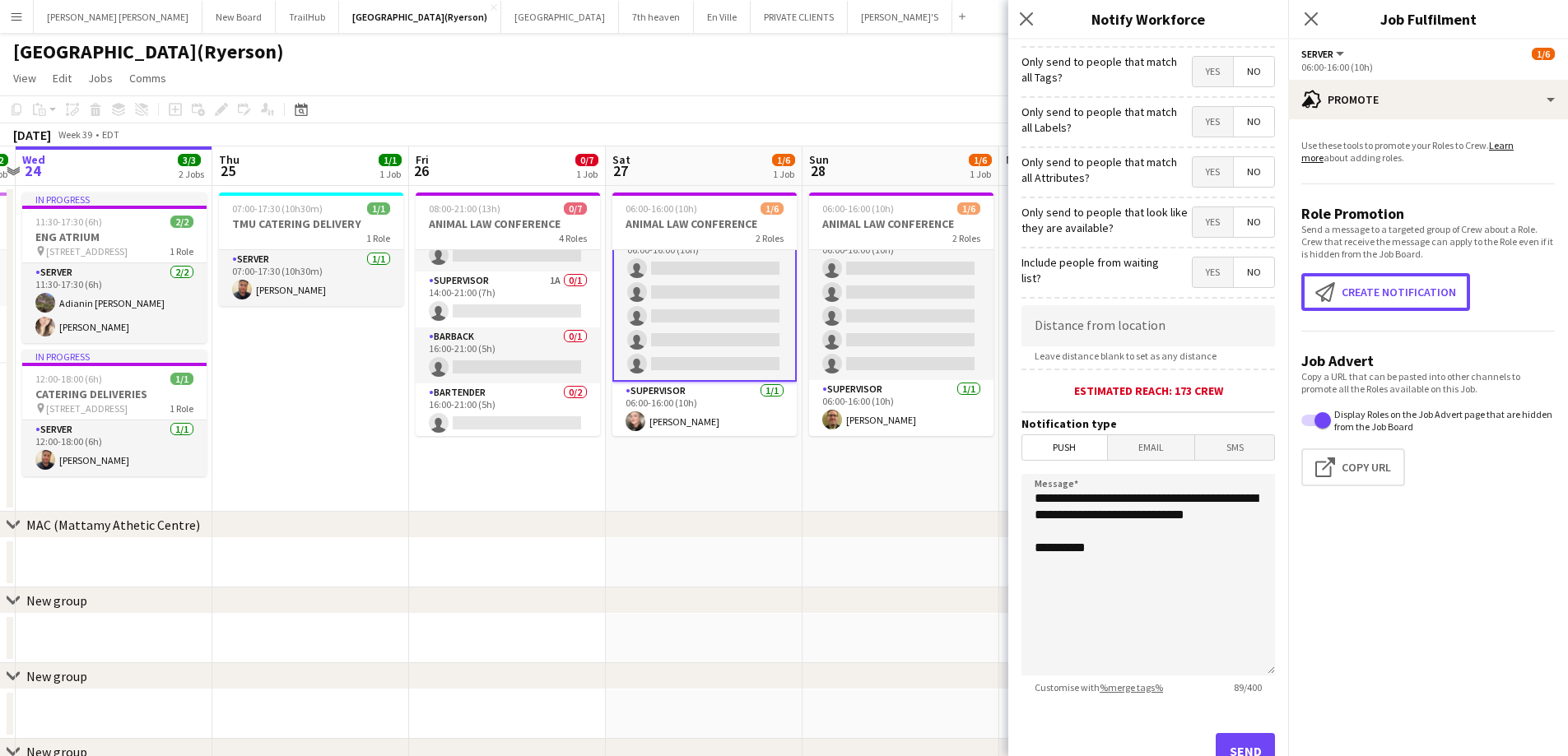
scroll to position [150, 0]
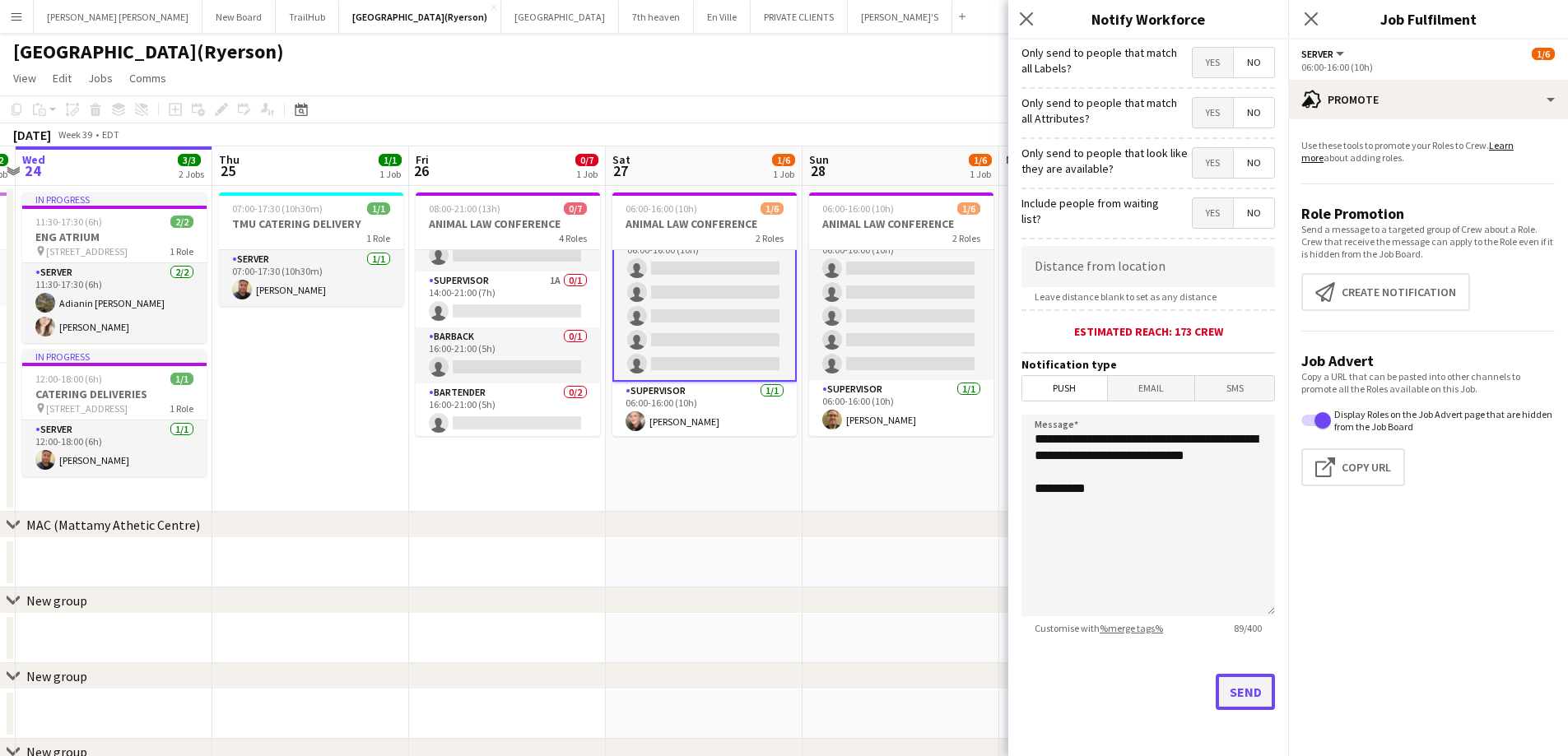
click at [1223, 696] on button "Send" at bounding box center [1245, 692] width 60 height 36
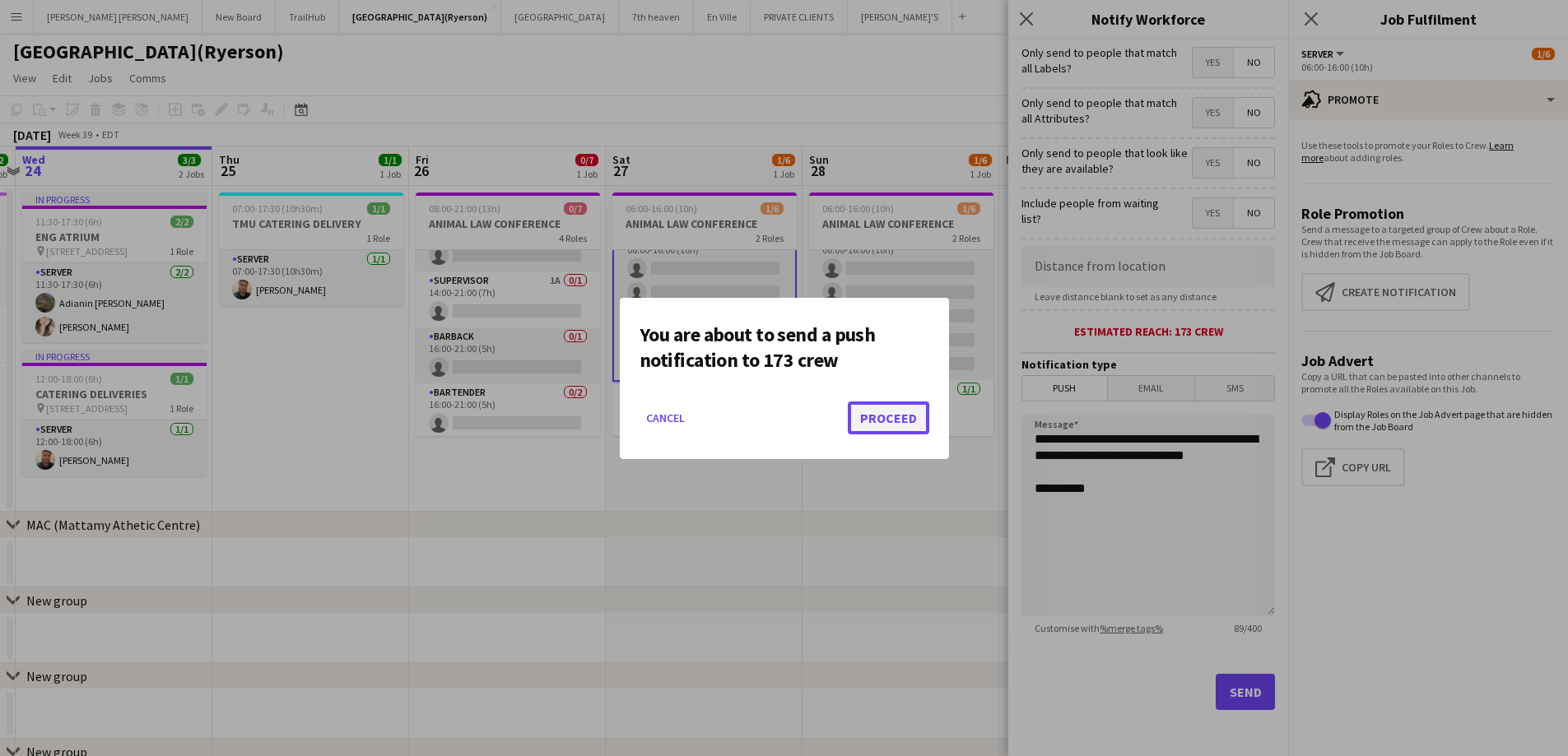
click at [907, 425] on button "Proceed" at bounding box center [888, 418] width 81 height 33
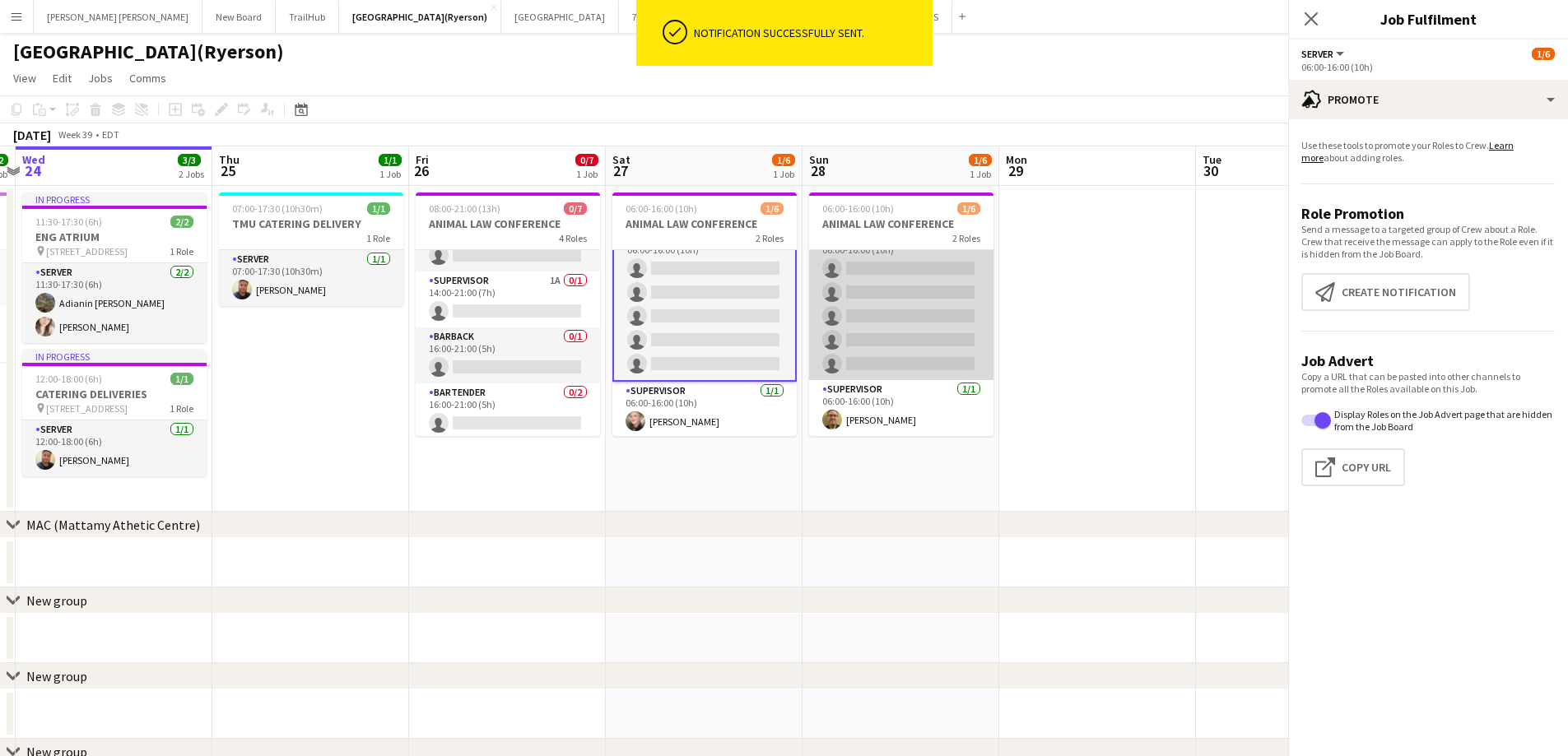
click at [882, 280] on app-card-role "SERVER 0/5 06:00-16:00 (10h) single-neutral-actions single-neutral-actions sing…" at bounding box center [901, 304] width 185 height 151
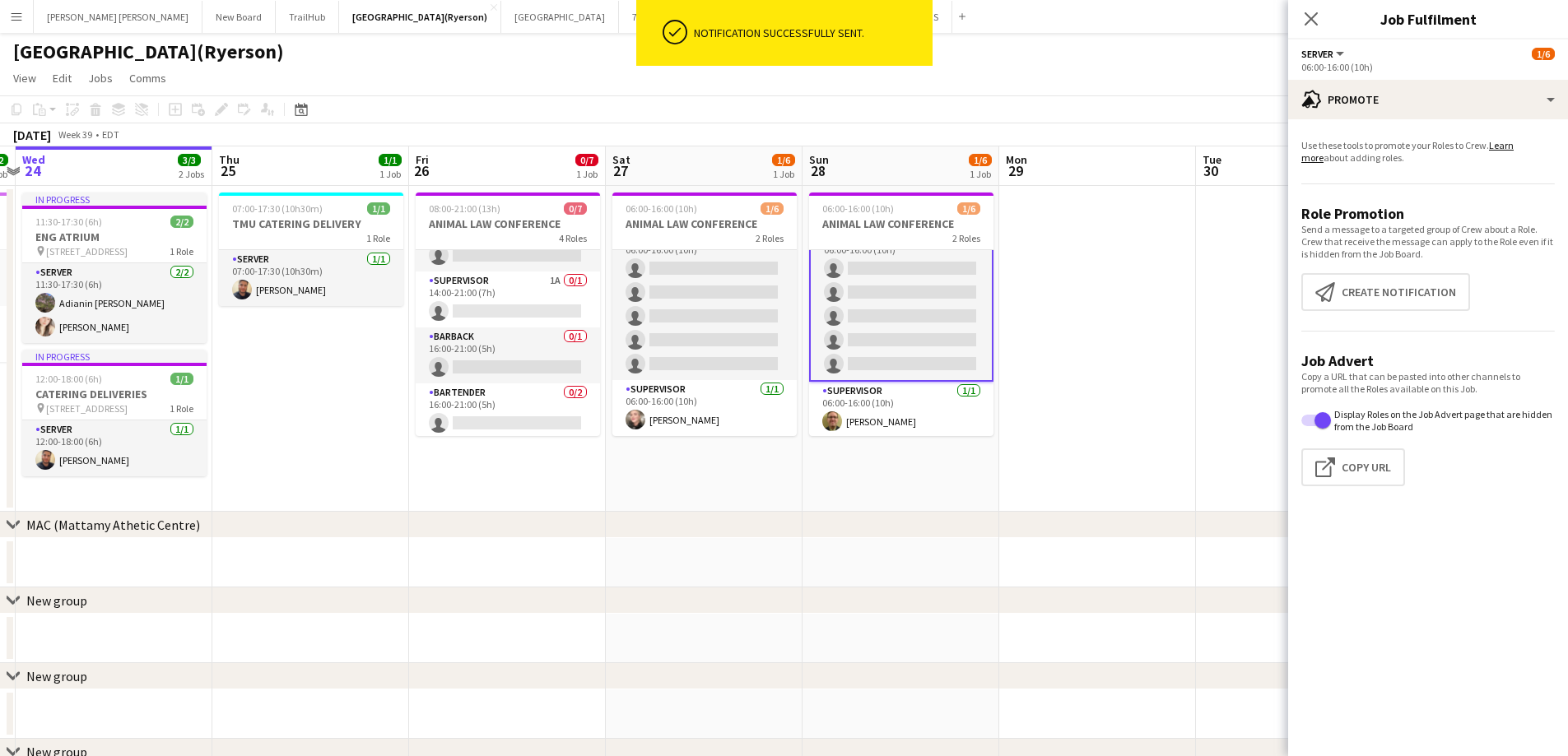
click at [949, 308] on app-card-role "SERVER 0/5 06:00-16:00 (10h) single-neutral-actions single-neutral-actions sing…" at bounding box center [901, 304] width 185 height 154
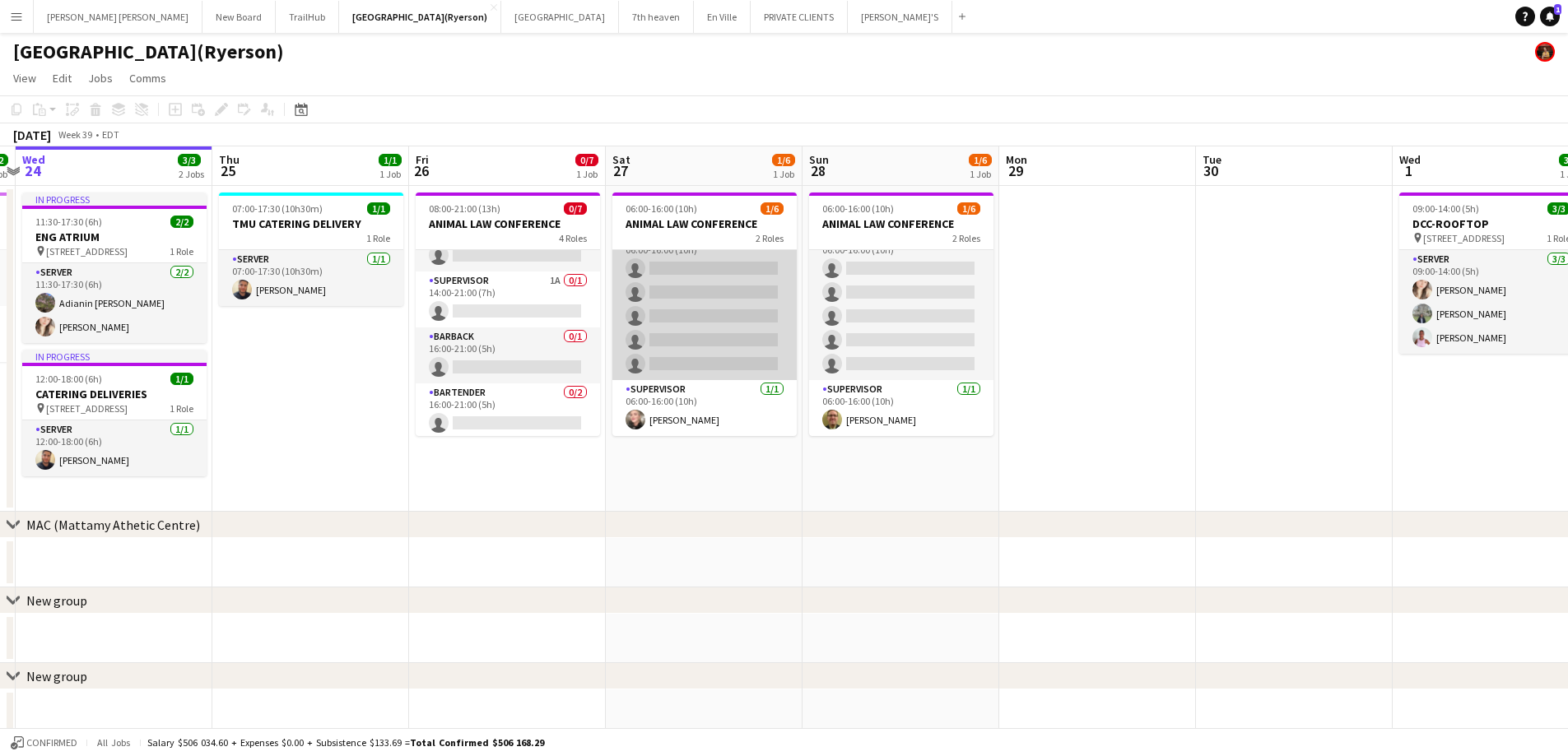
click at [748, 299] on app-card-role "SERVER 1A 0/5 06:00-16:00 (10h) single-neutral-actions single-neutral-actions s…" at bounding box center [705, 304] width 185 height 151
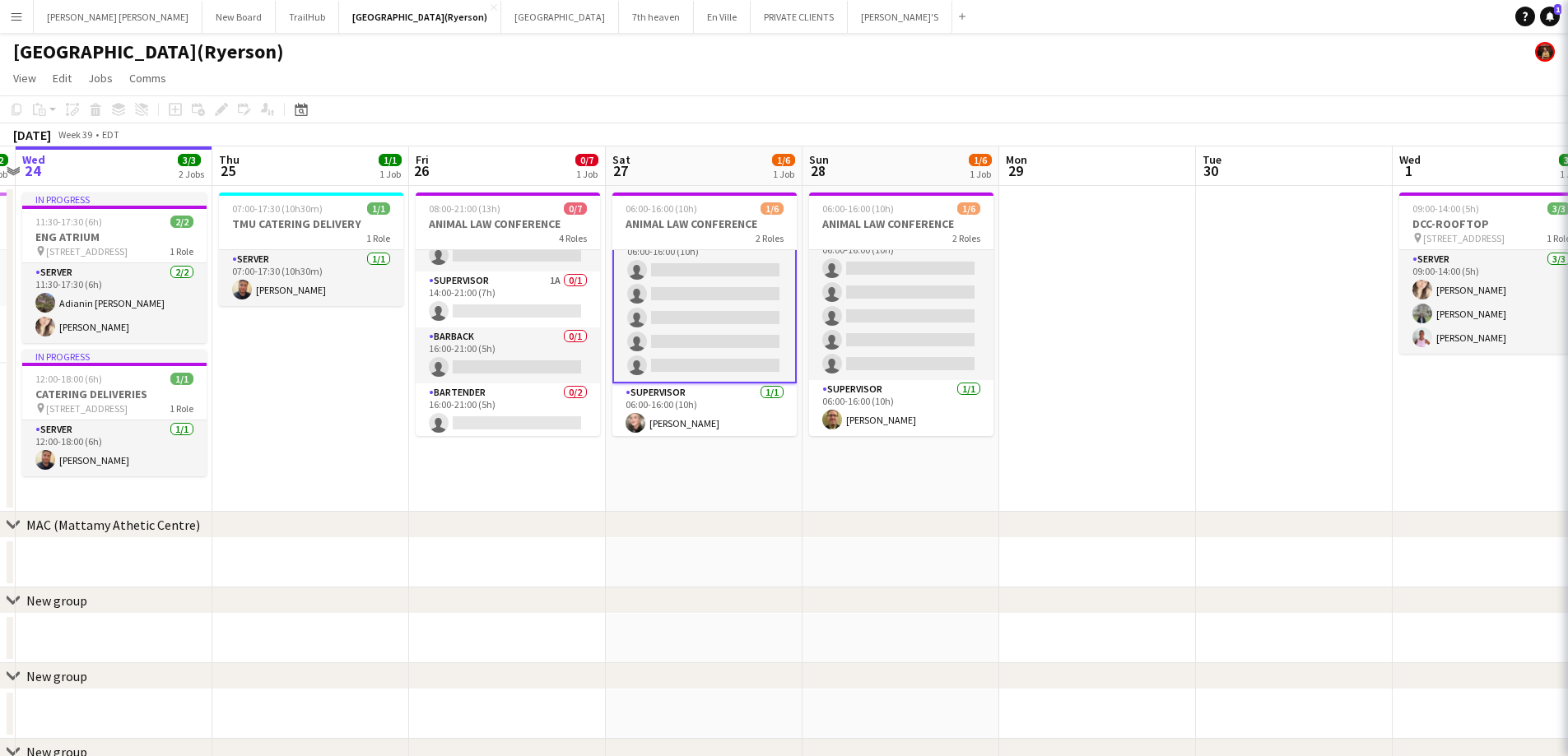
scroll to position [23, 0]
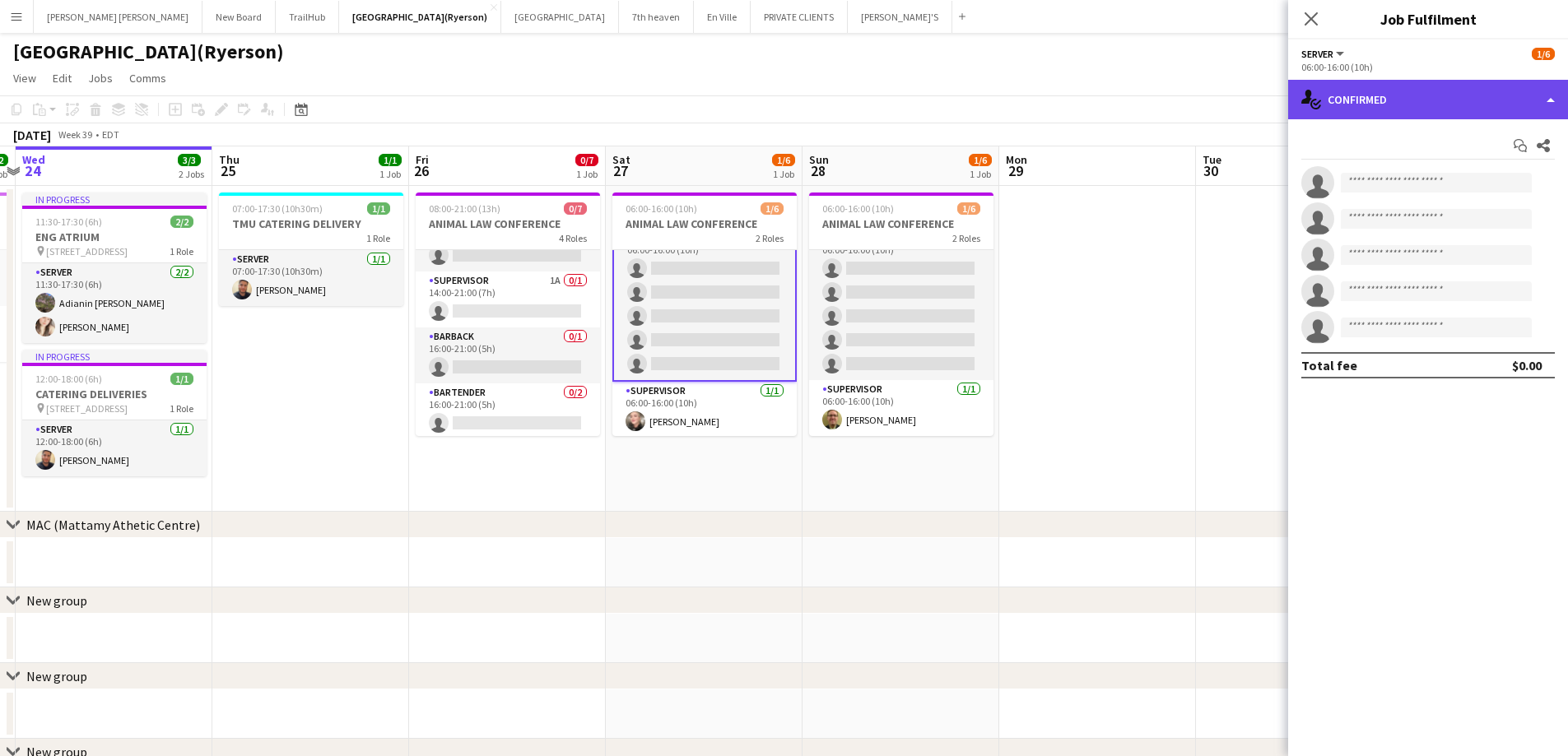
click at [1332, 105] on div "single-neutral-actions-check-2 Confirmed" at bounding box center [1427, 100] width 280 height 40
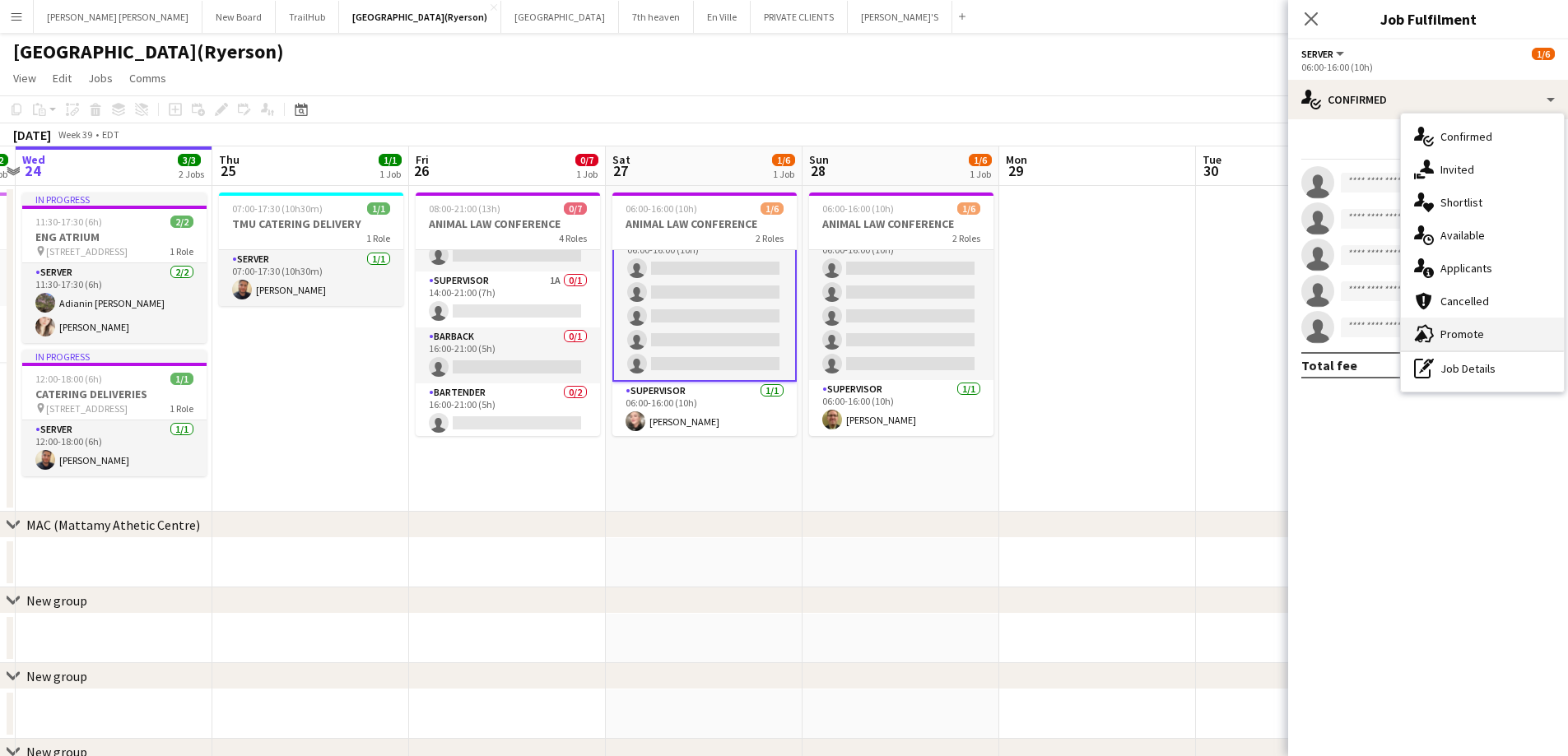
click at [1439, 338] on div "advertising-megaphone Promote" at bounding box center [1482, 334] width 163 height 33
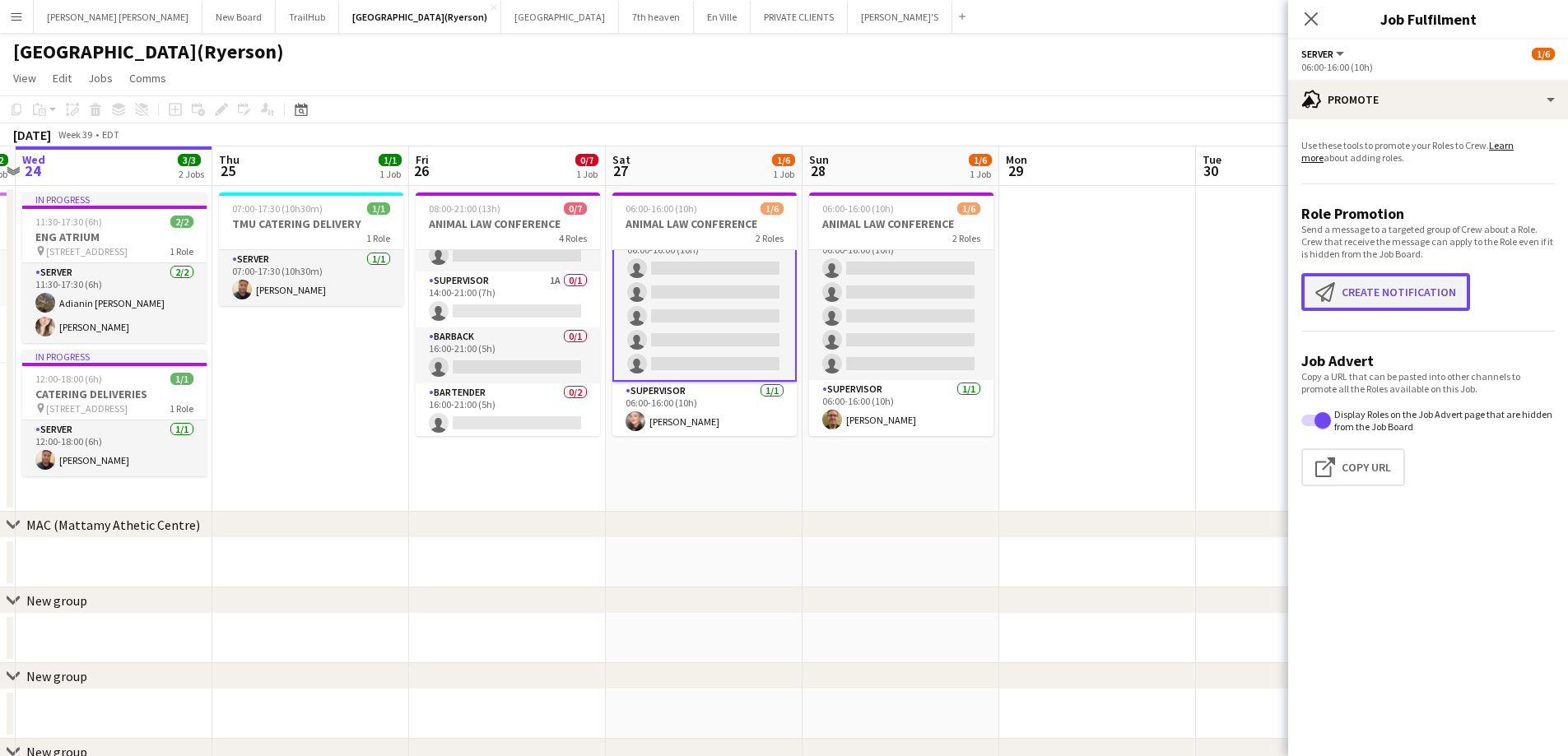
click at [1361, 291] on button "Create notification Create notification" at bounding box center [1385, 293] width 168 height 38
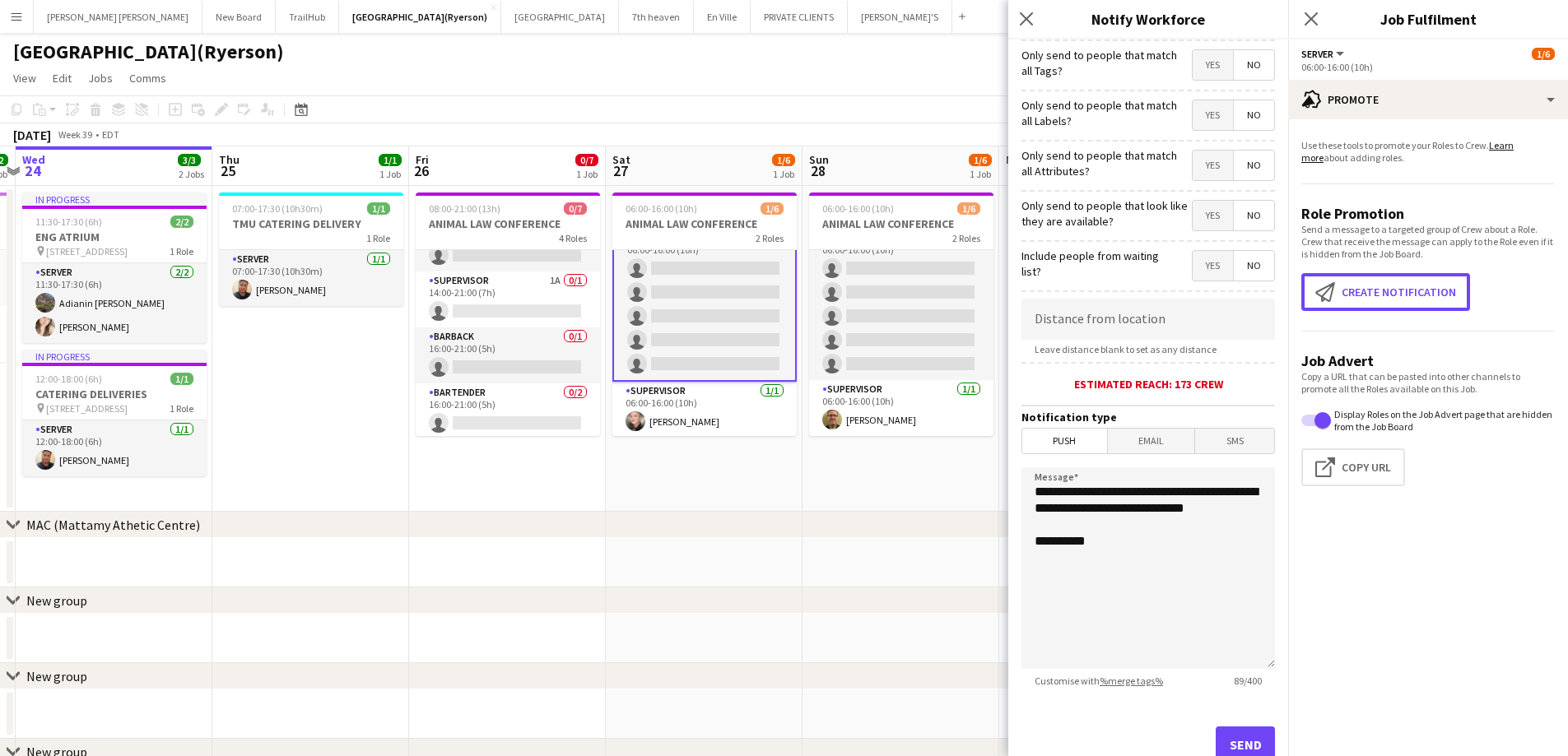
scroll to position [150, 0]
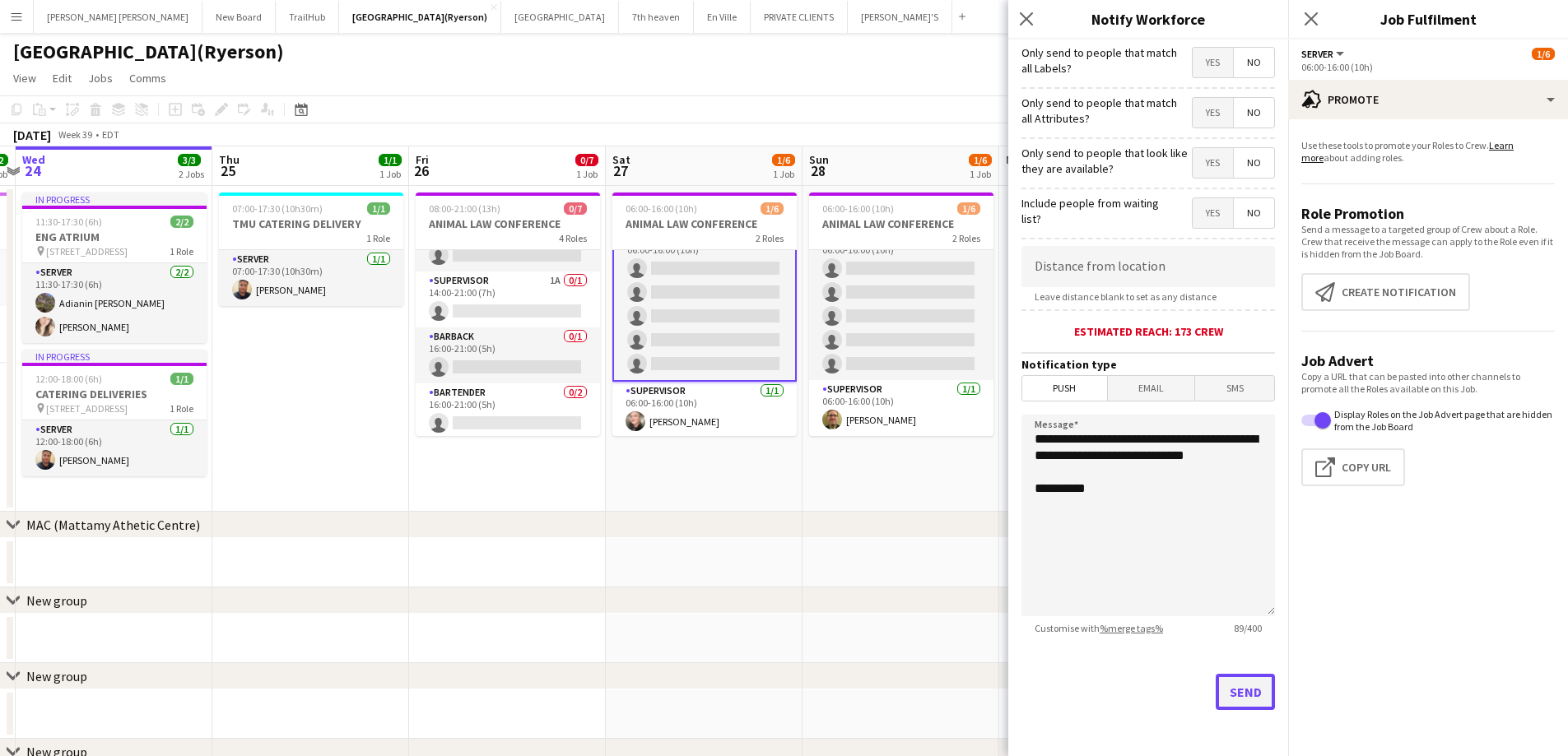
click at [1237, 690] on button "Send" at bounding box center [1245, 692] width 60 height 36
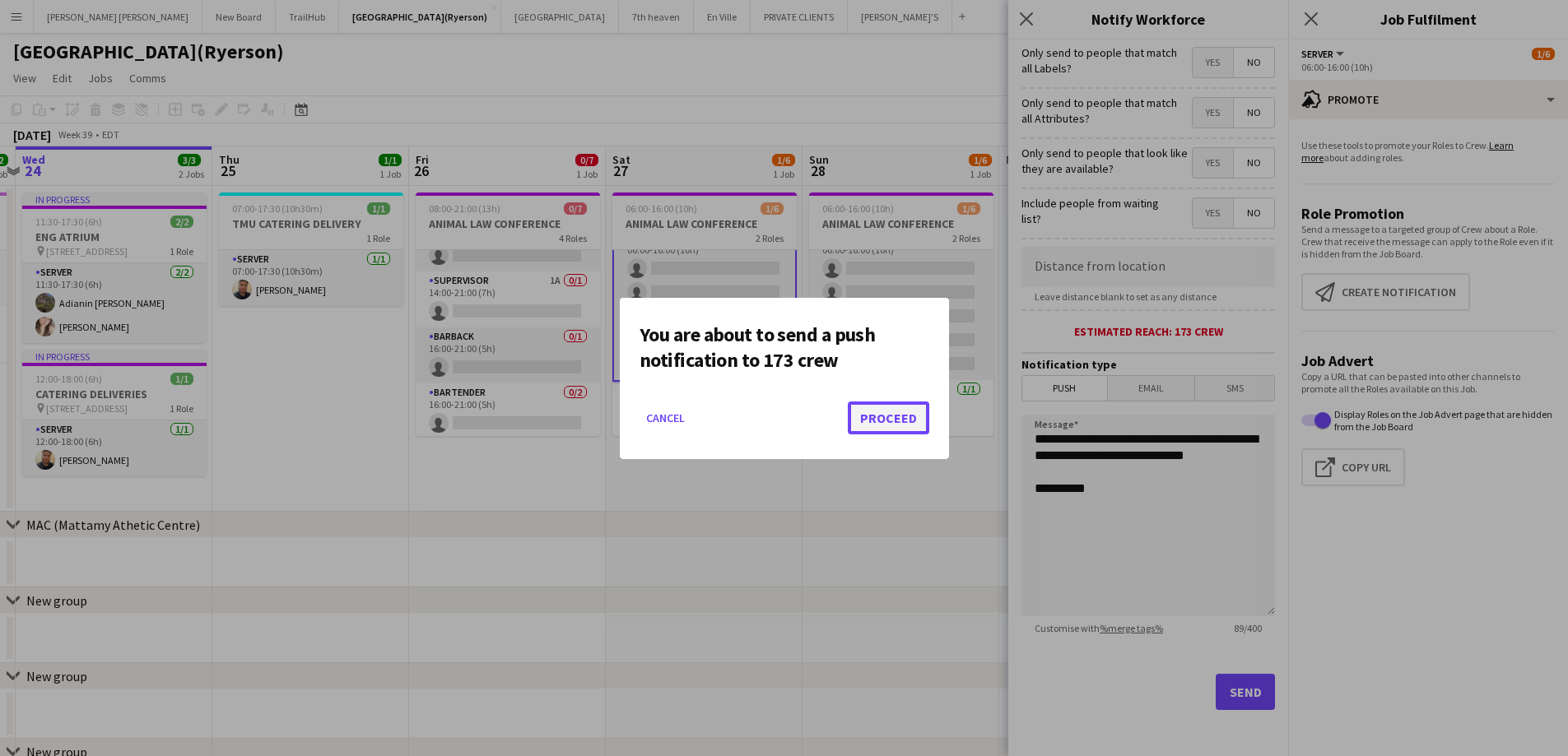
click at [891, 413] on button "Proceed" at bounding box center [888, 418] width 81 height 33
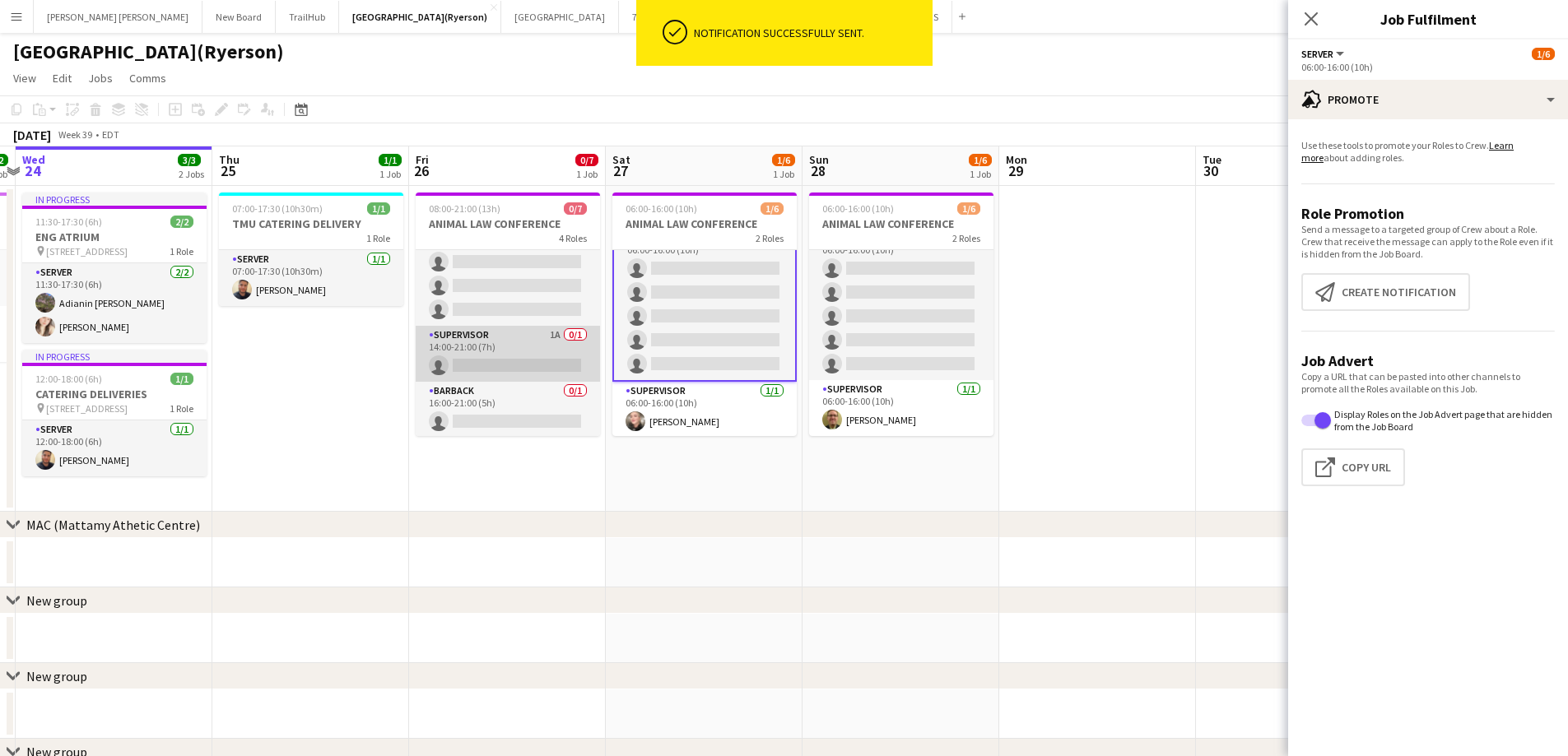
scroll to position [0, 0]
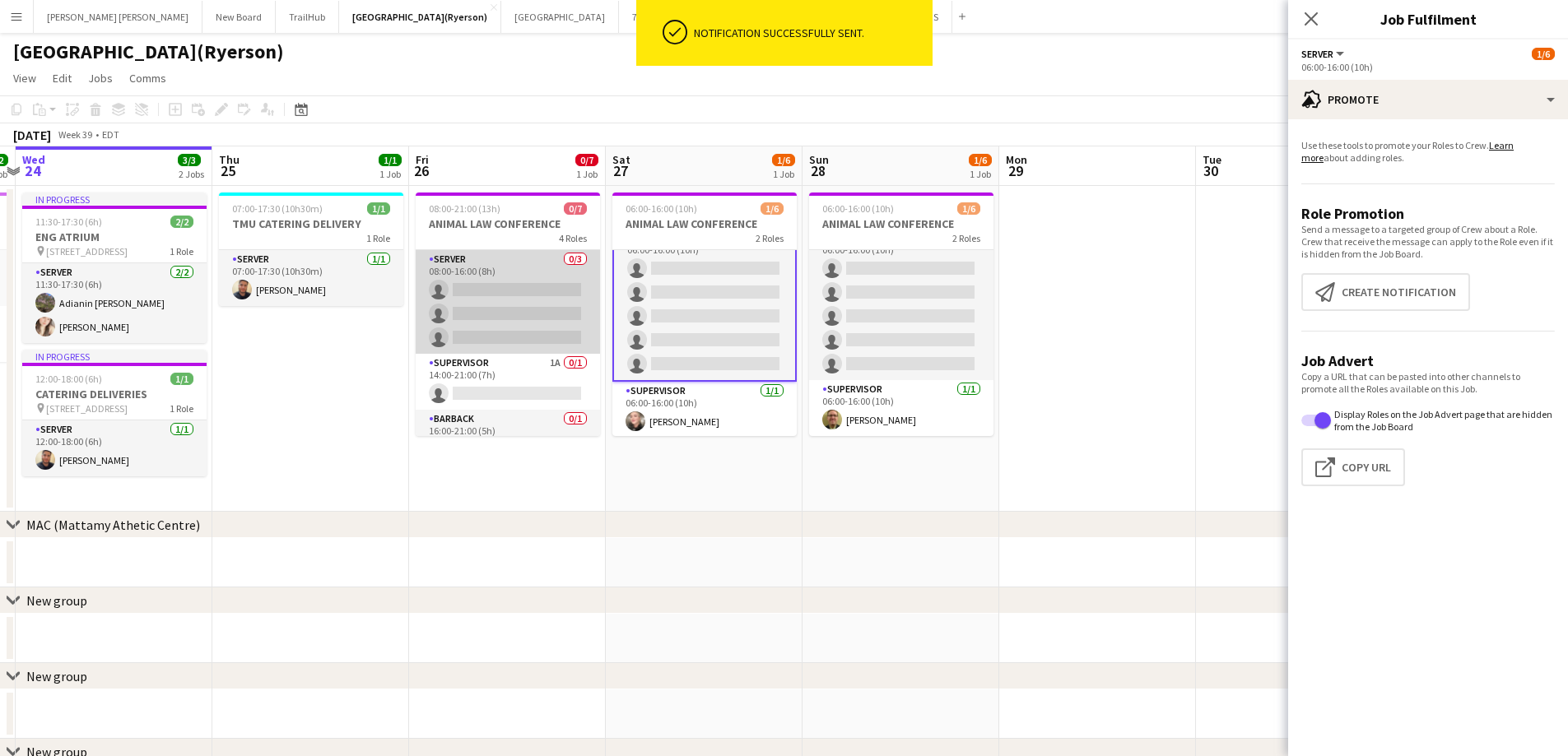
click at [488, 316] on app-card-role "SERVER 0/3 08:00-16:00 (8h) single-neutral-actions single-neutral-actions singl…" at bounding box center [508, 302] width 185 height 104
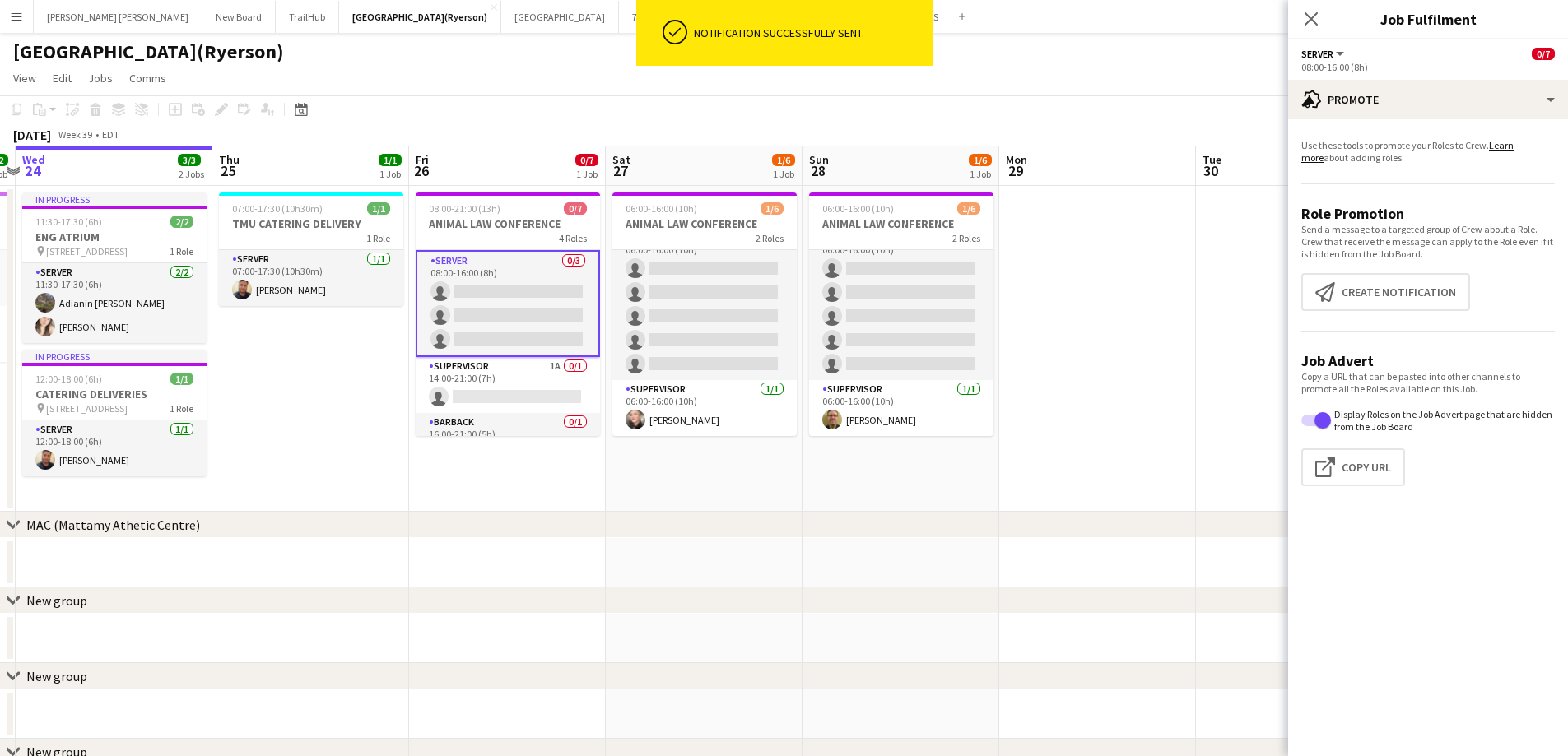
scroll to position [22, 0]
click at [525, 296] on app-card-role "SERVER 0/3 08:00-16:00 (8h) single-neutral-actions single-neutral-actions singl…" at bounding box center [508, 304] width 185 height 107
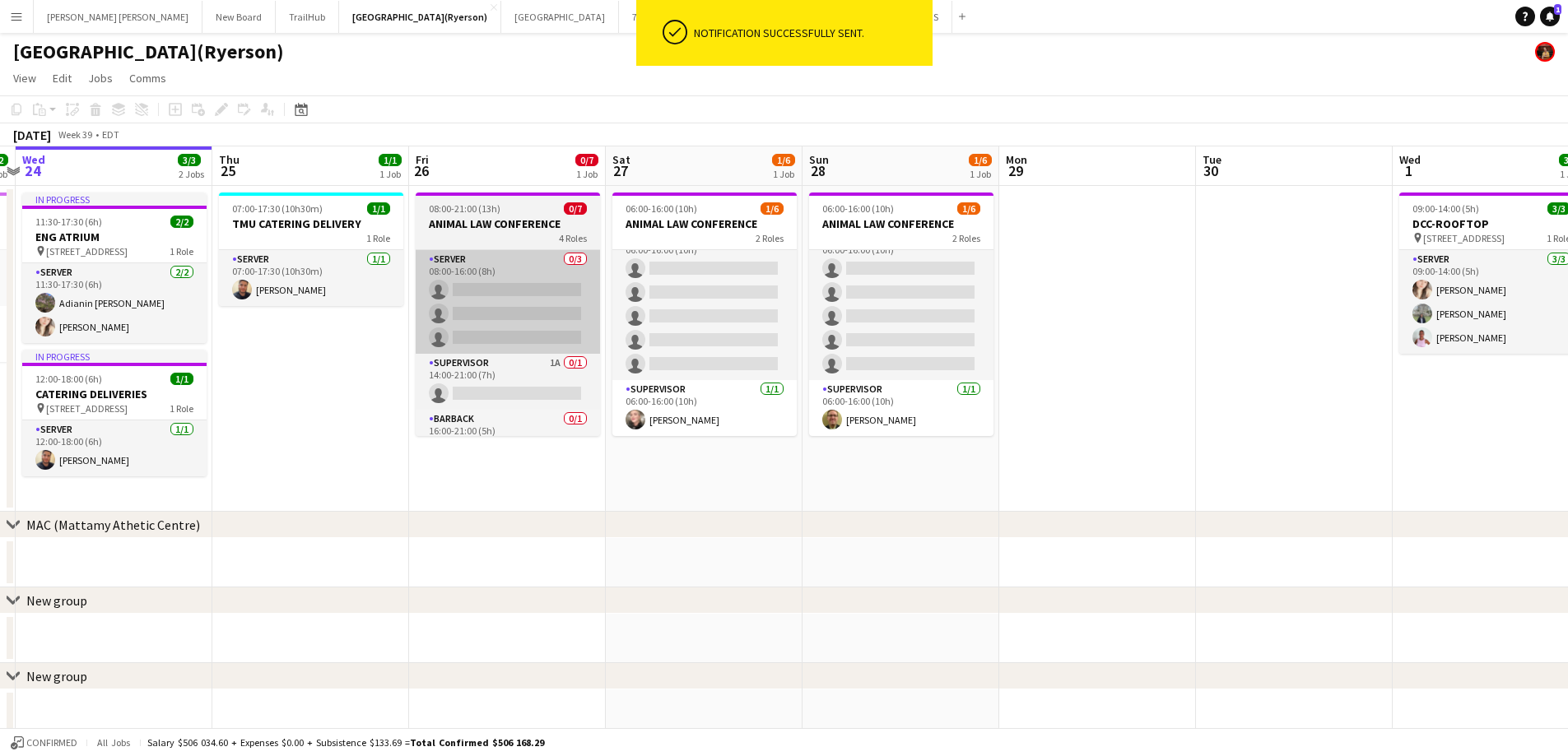
click at [542, 296] on app-card-role "SERVER 0/3 08:00-16:00 (8h) single-neutral-actions single-neutral-actions singl…" at bounding box center [508, 302] width 185 height 104
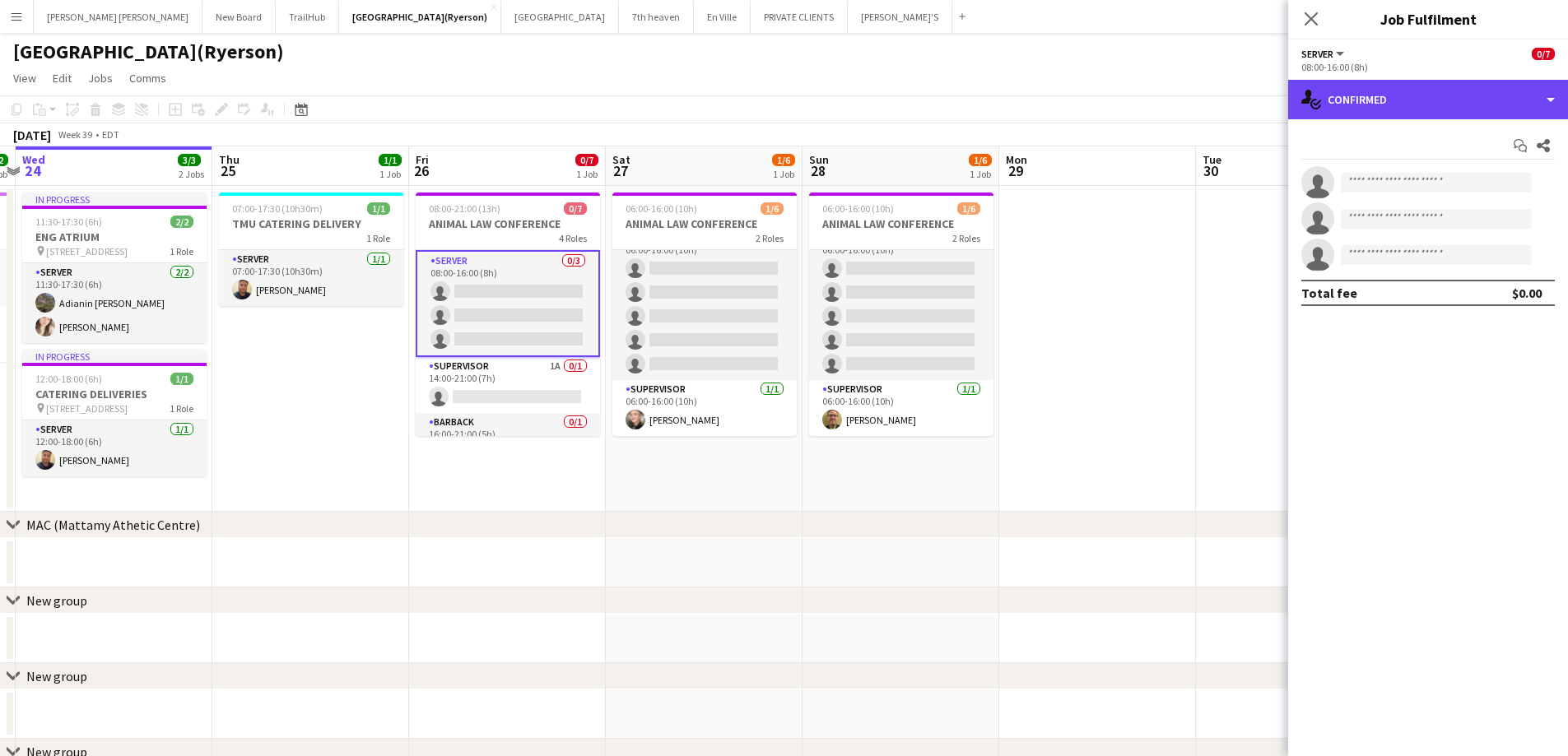
click at [1381, 110] on div "single-neutral-actions-check-2 Confirmed" at bounding box center [1427, 100] width 280 height 40
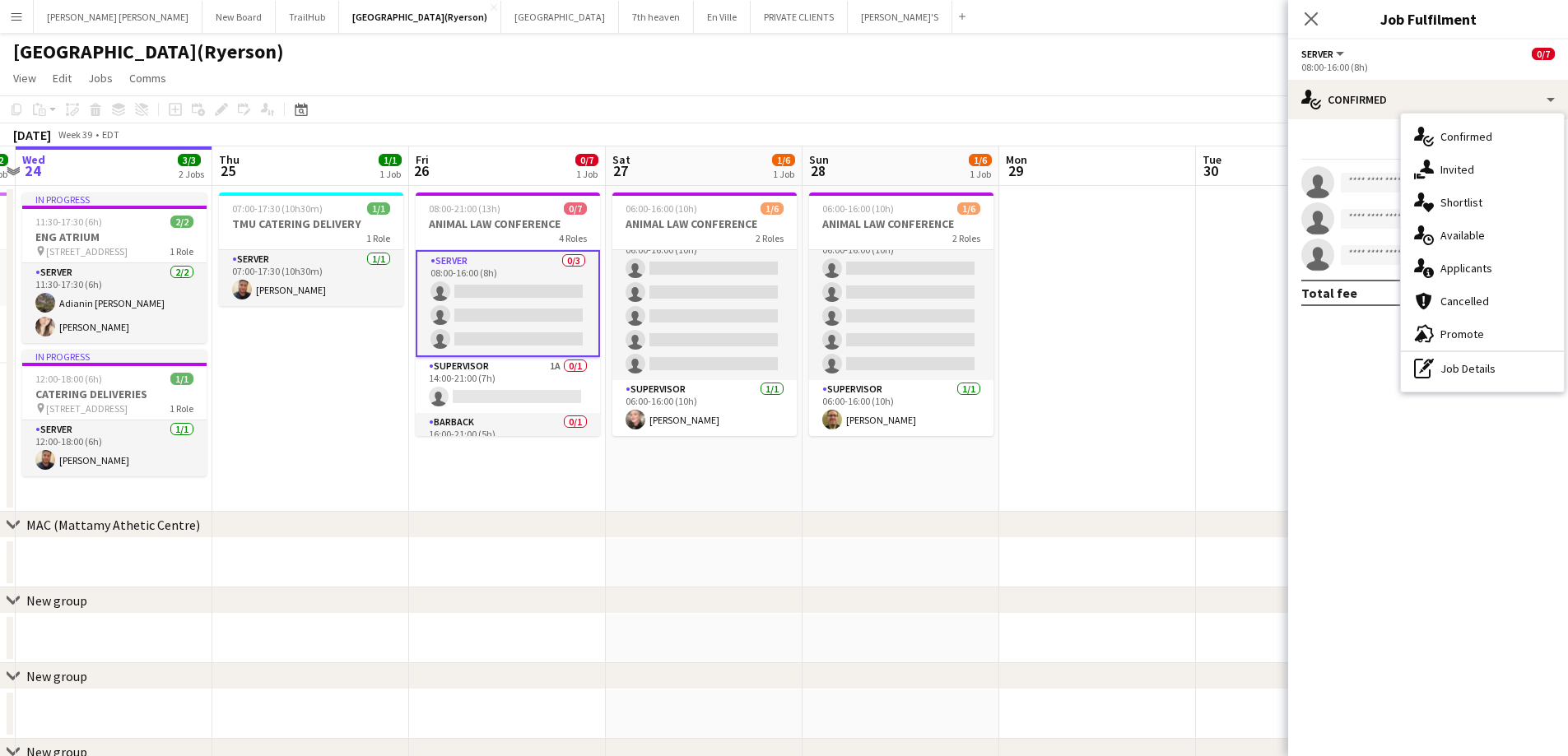
click at [1433, 323] on div "advertising-megaphone Promote" at bounding box center [1482, 334] width 163 height 33
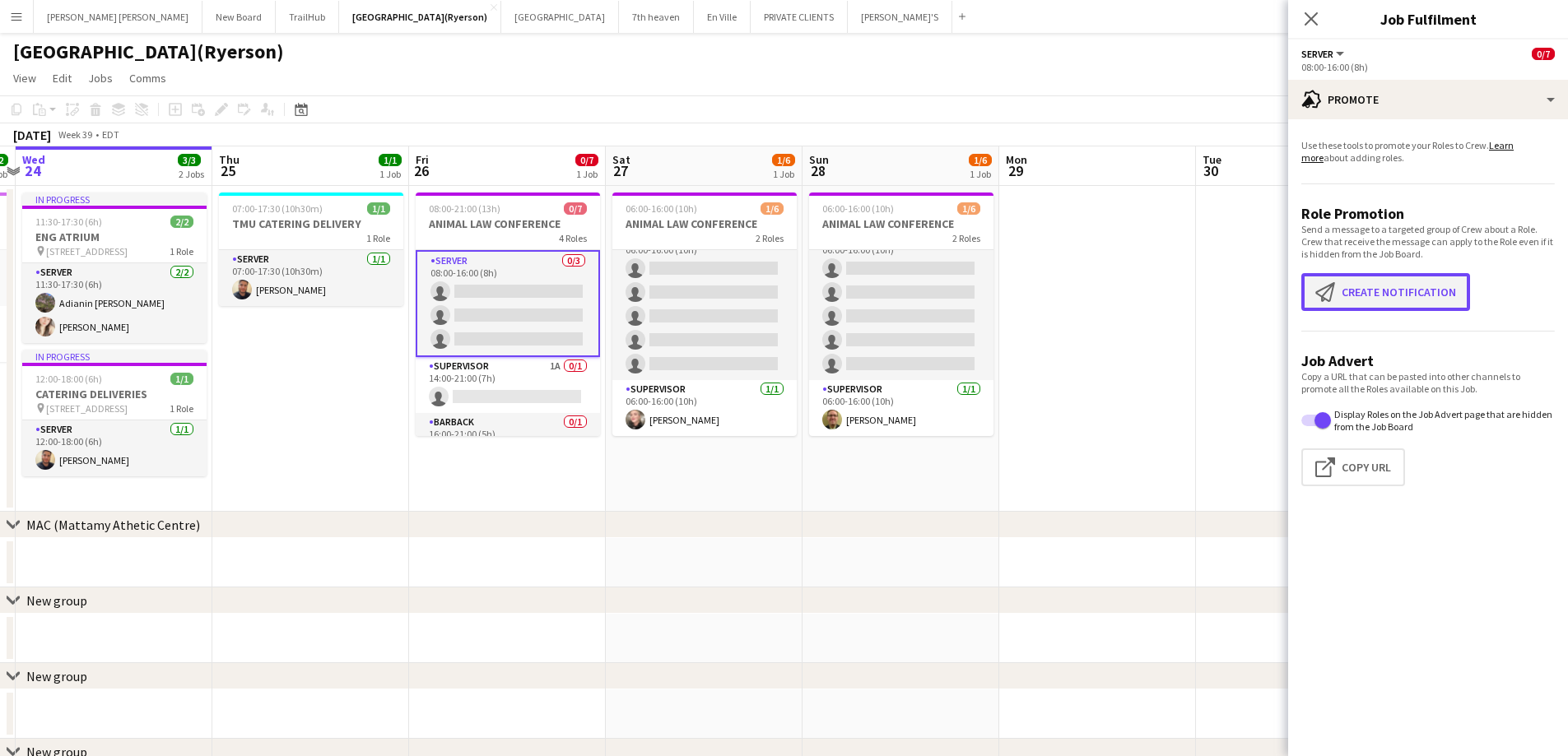
click at [1384, 296] on button "Create notification Create notification" at bounding box center [1385, 293] width 168 height 38
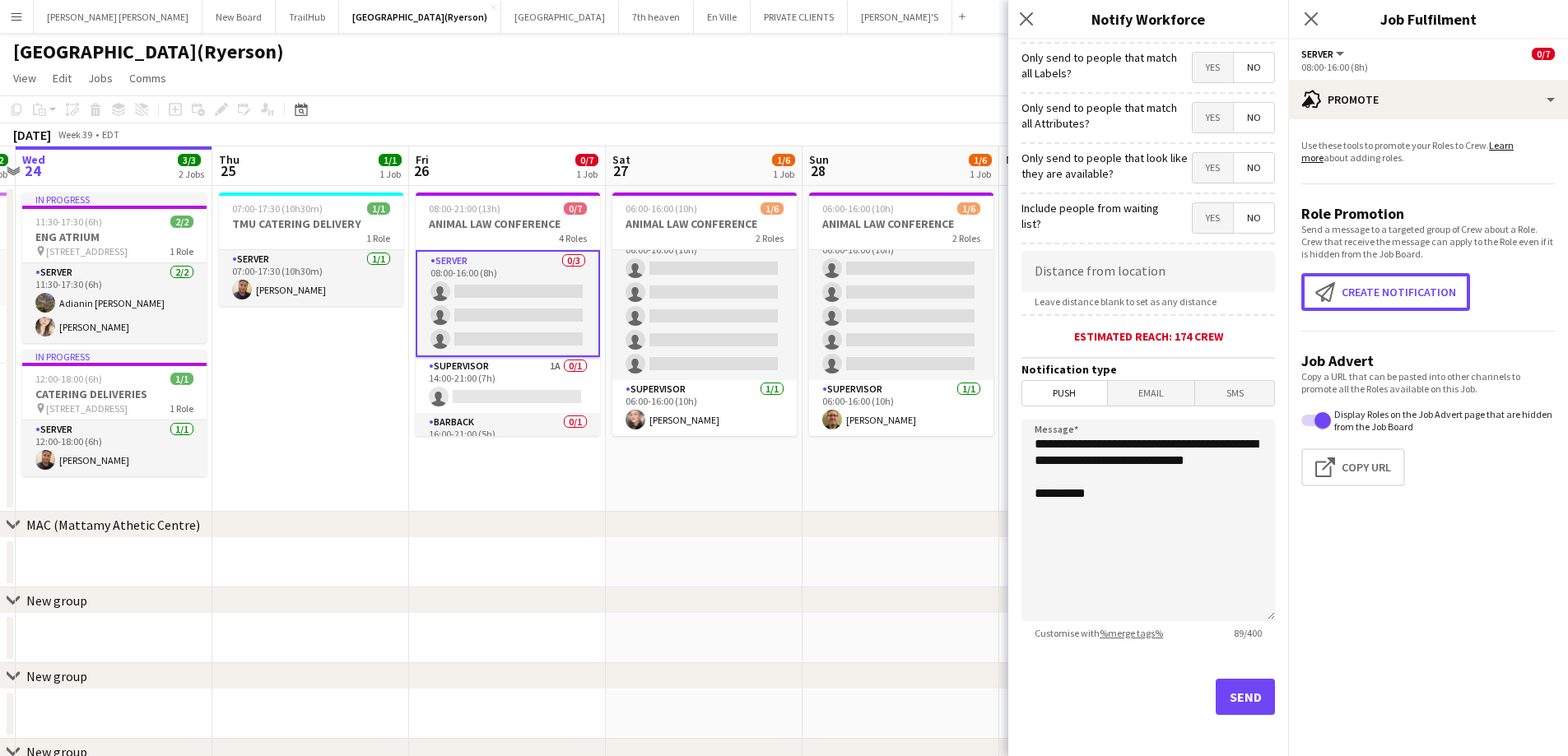
scroll to position [150, 0]
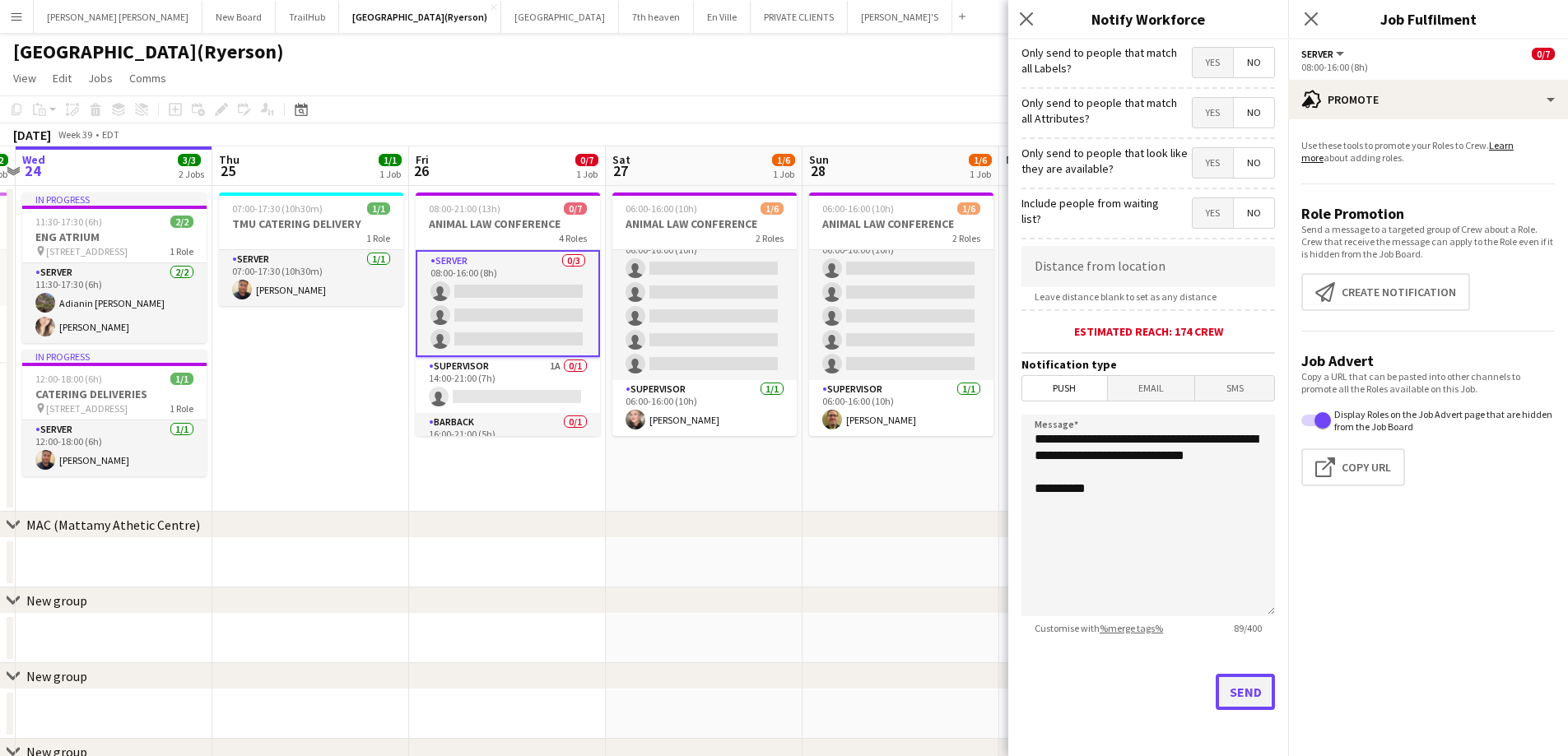
click at [1235, 686] on button "Send" at bounding box center [1245, 692] width 60 height 36
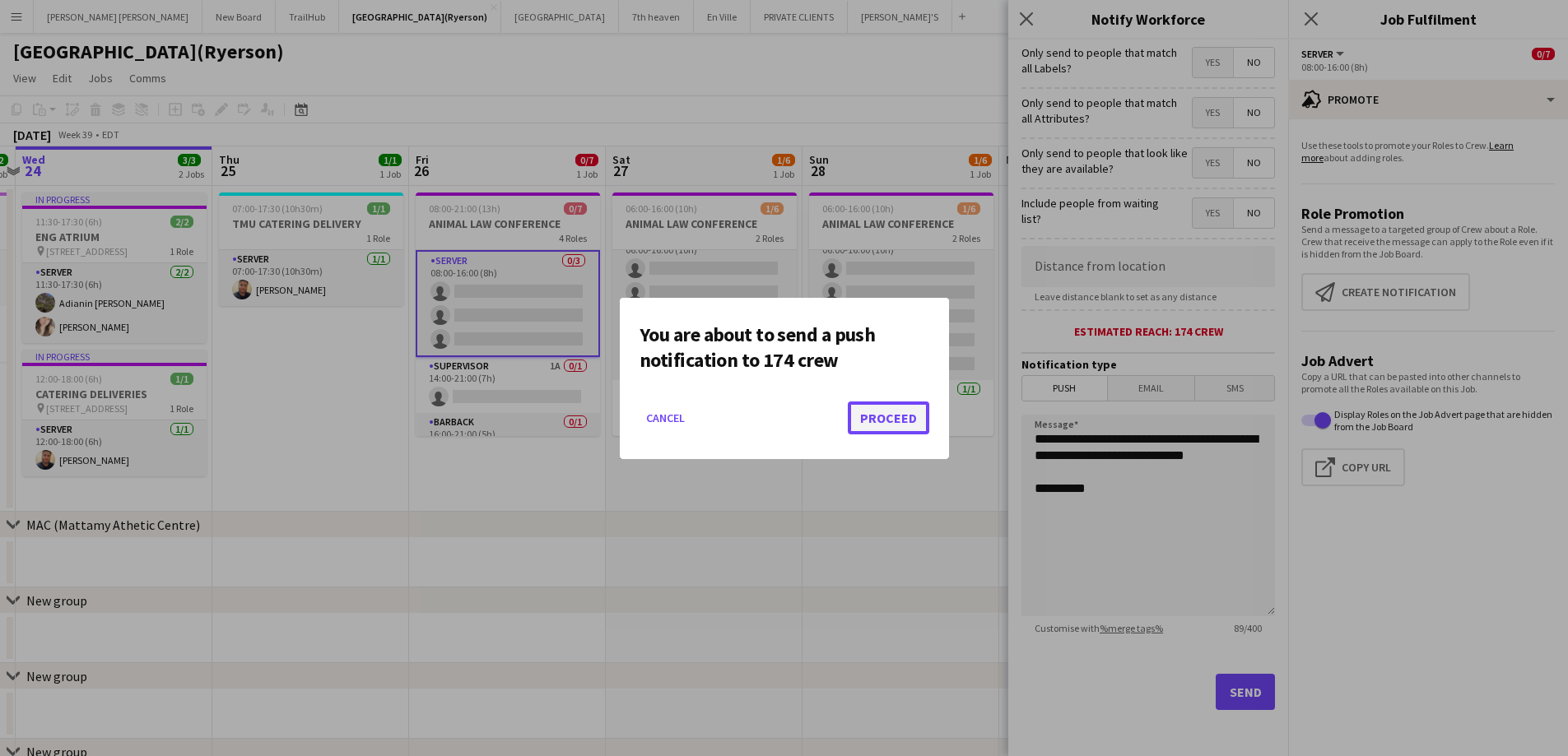
click at [891, 424] on button "Proceed" at bounding box center [888, 418] width 81 height 33
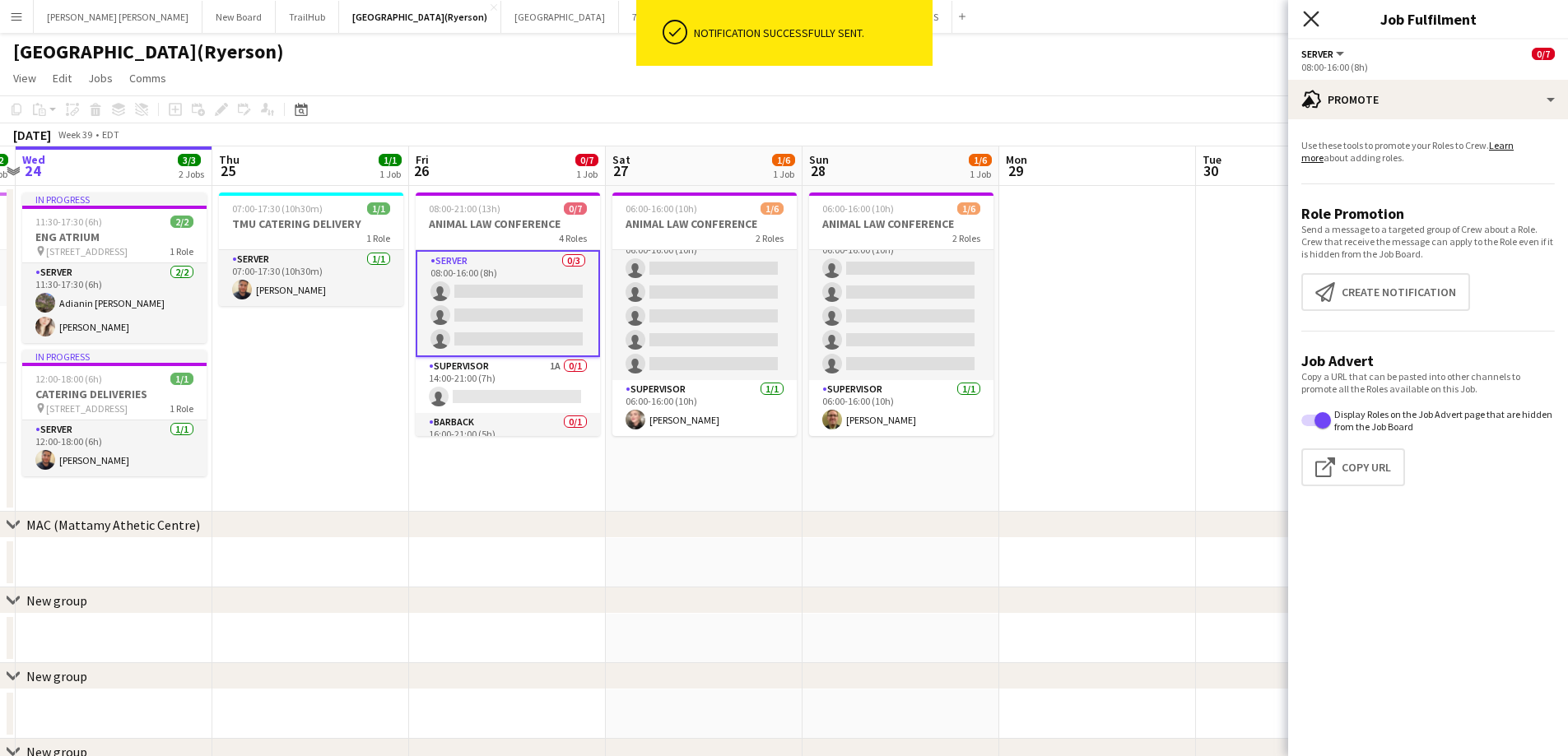
click at [1306, 14] on icon at bounding box center [1311, 18] width 16 height 16
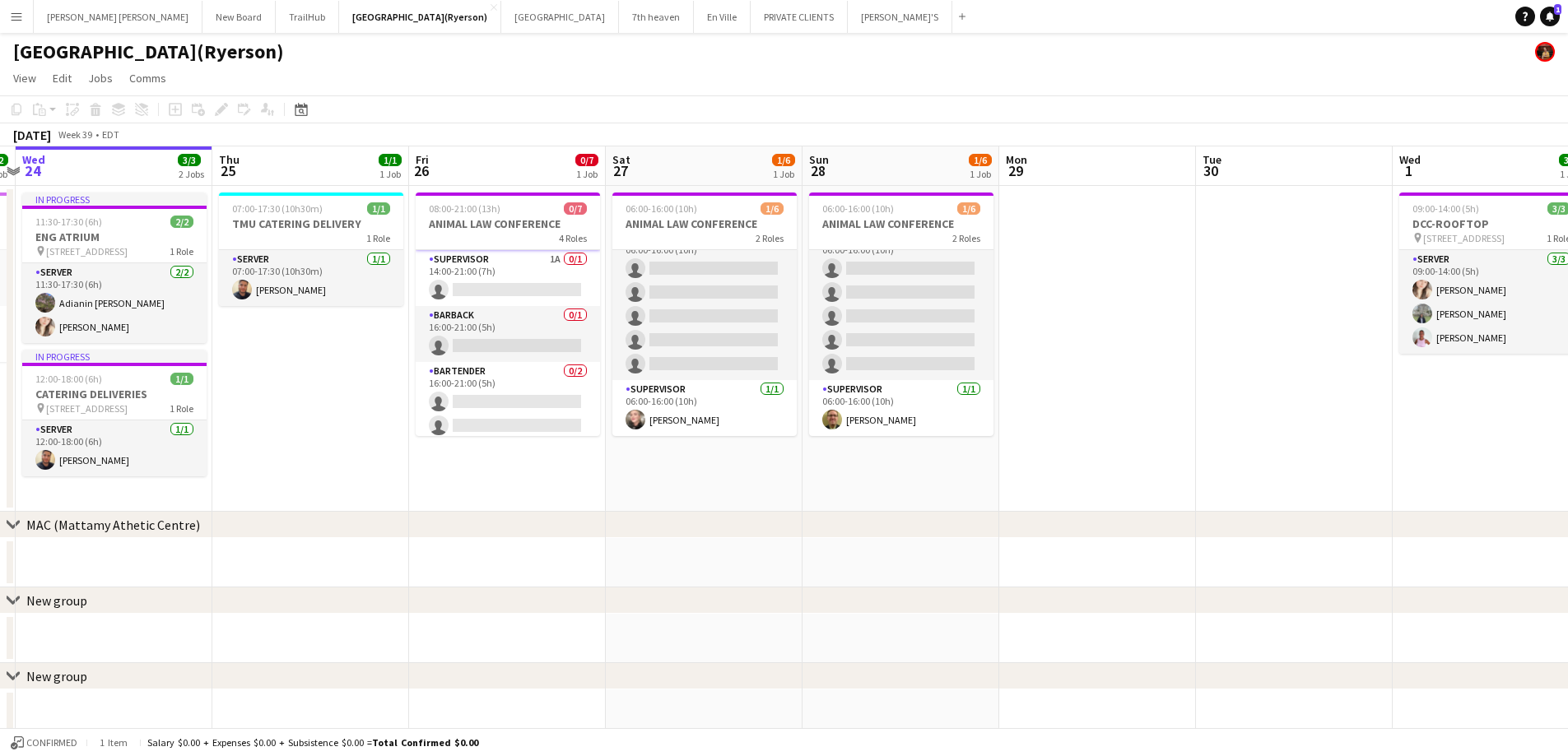
scroll to position [113, 0]
click at [453, 278] on app-card-role "SUPERVISOR 1A 0/1 14:00-21:00 (7h) single-neutral-actions" at bounding box center [508, 272] width 185 height 56
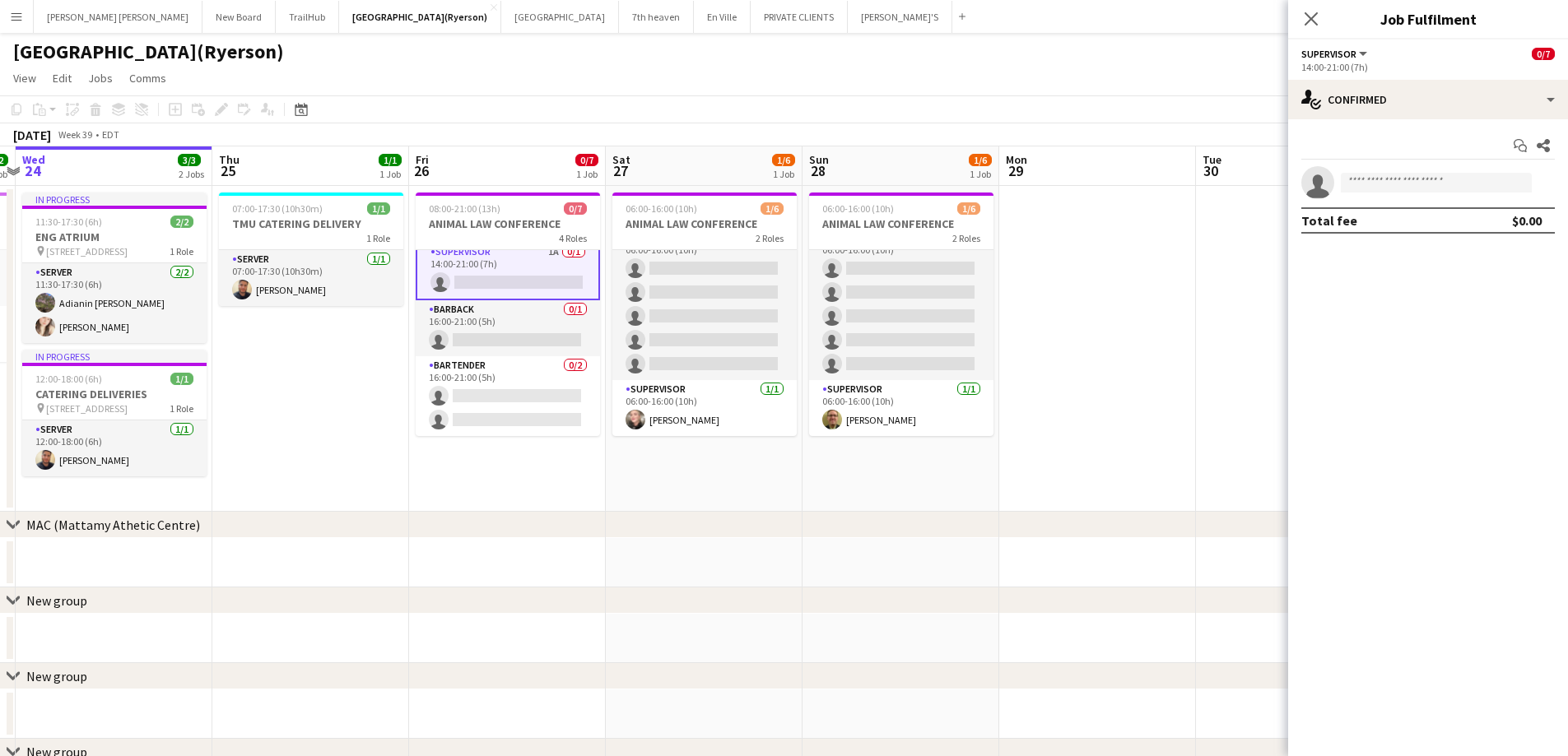
scroll to position [0, 0]
click at [1405, 191] on input at bounding box center [1435, 182] width 191 height 20
type input "******"
click at [15, 14] on app-icon "Menu" at bounding box center [16, 16] width 13 height 13
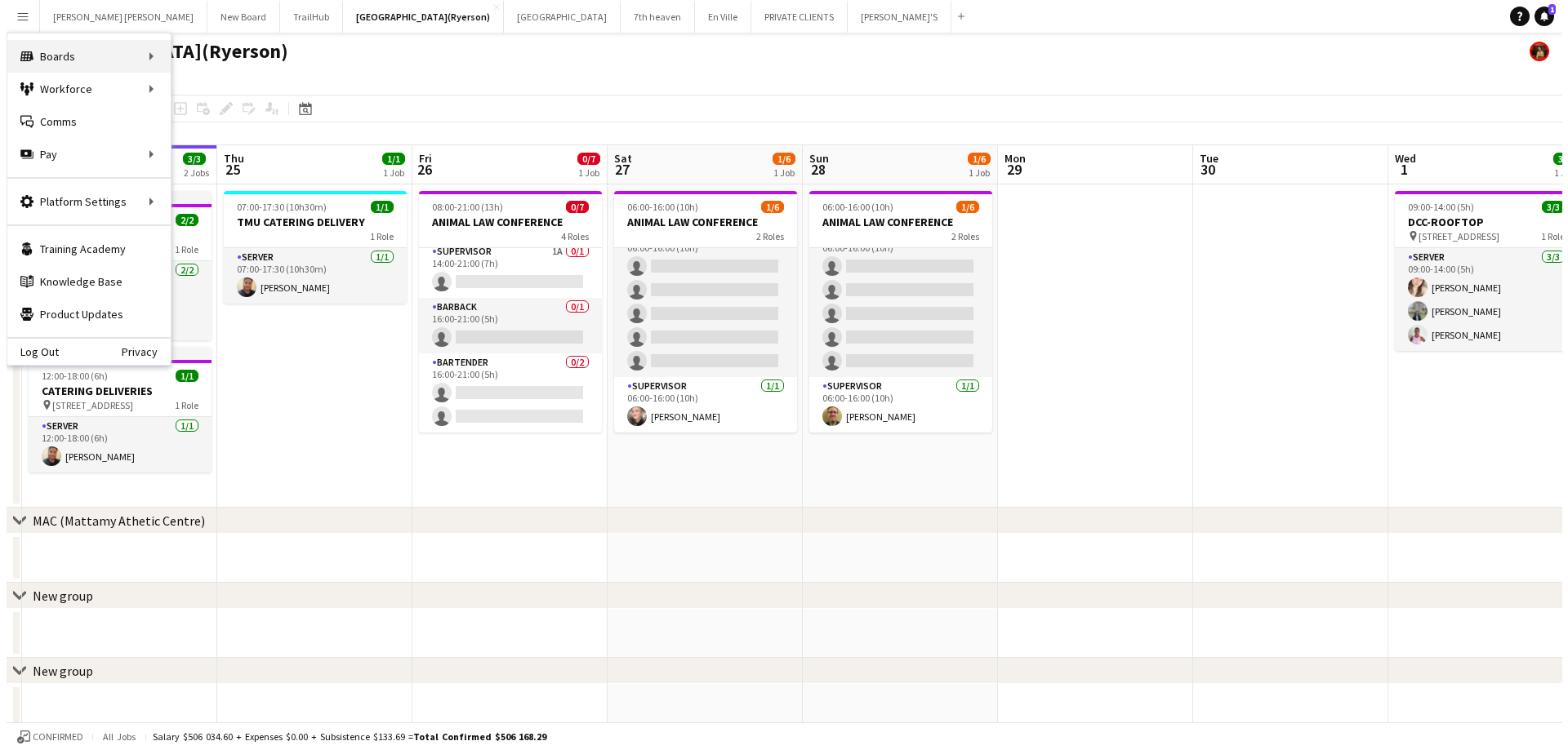
scroll to position [109, 0]
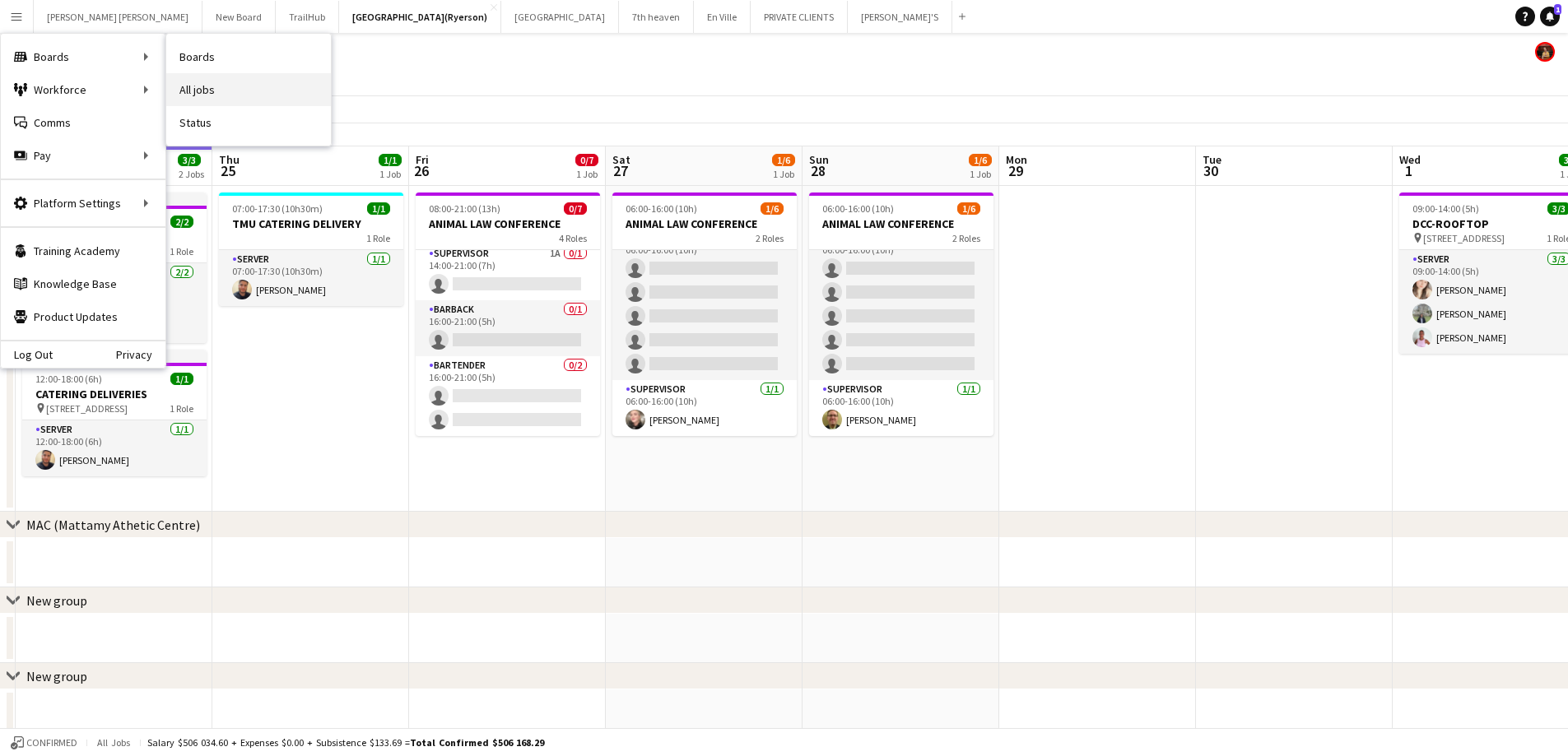
click at [270, 98] on link "All jobs" at bounding box center [249, 90] width 165 height 33
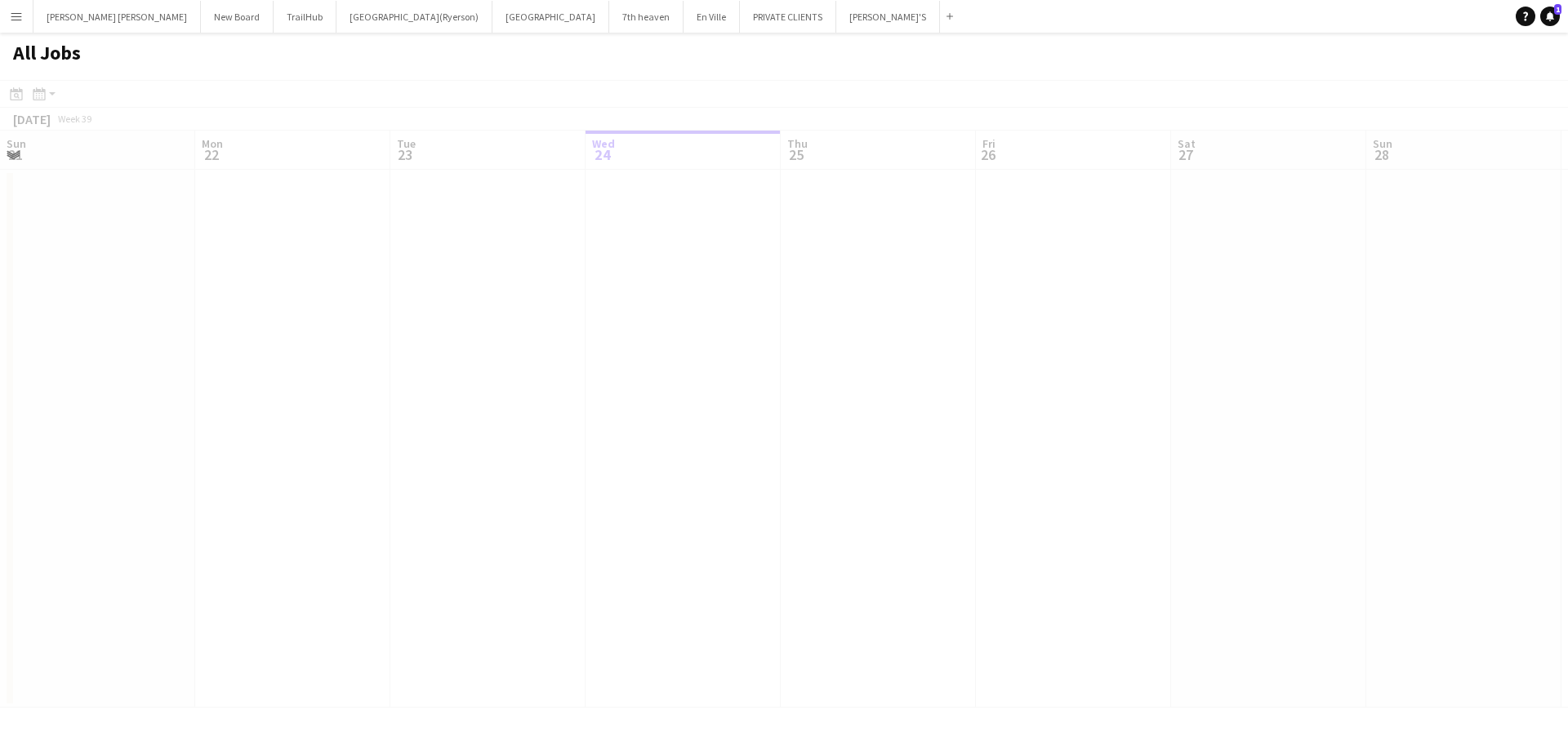
scroll to position [0, 391]
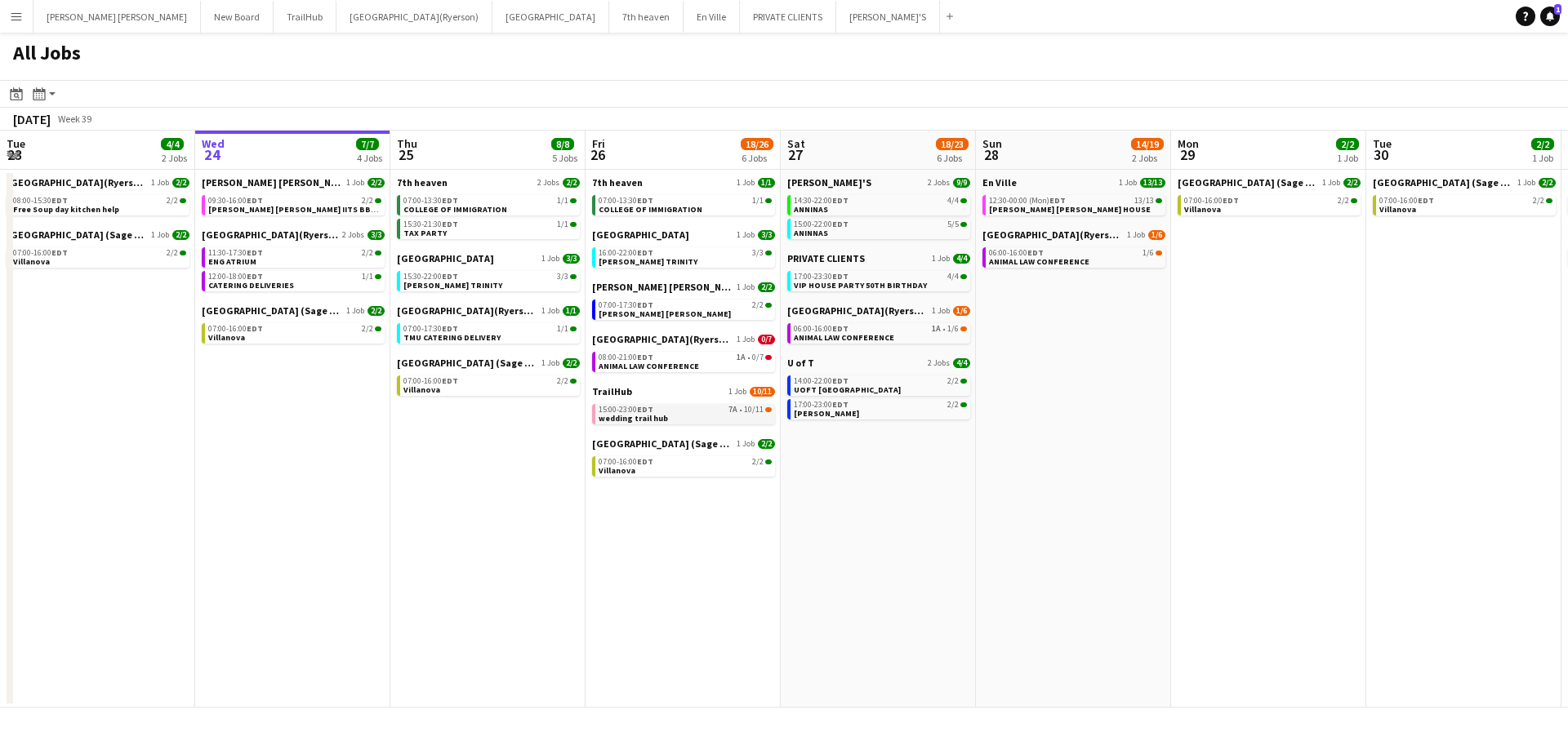
click at [614, 413] on span "15:00-23:00 EDT" at bounding box center [626, 410] width 55 height 9
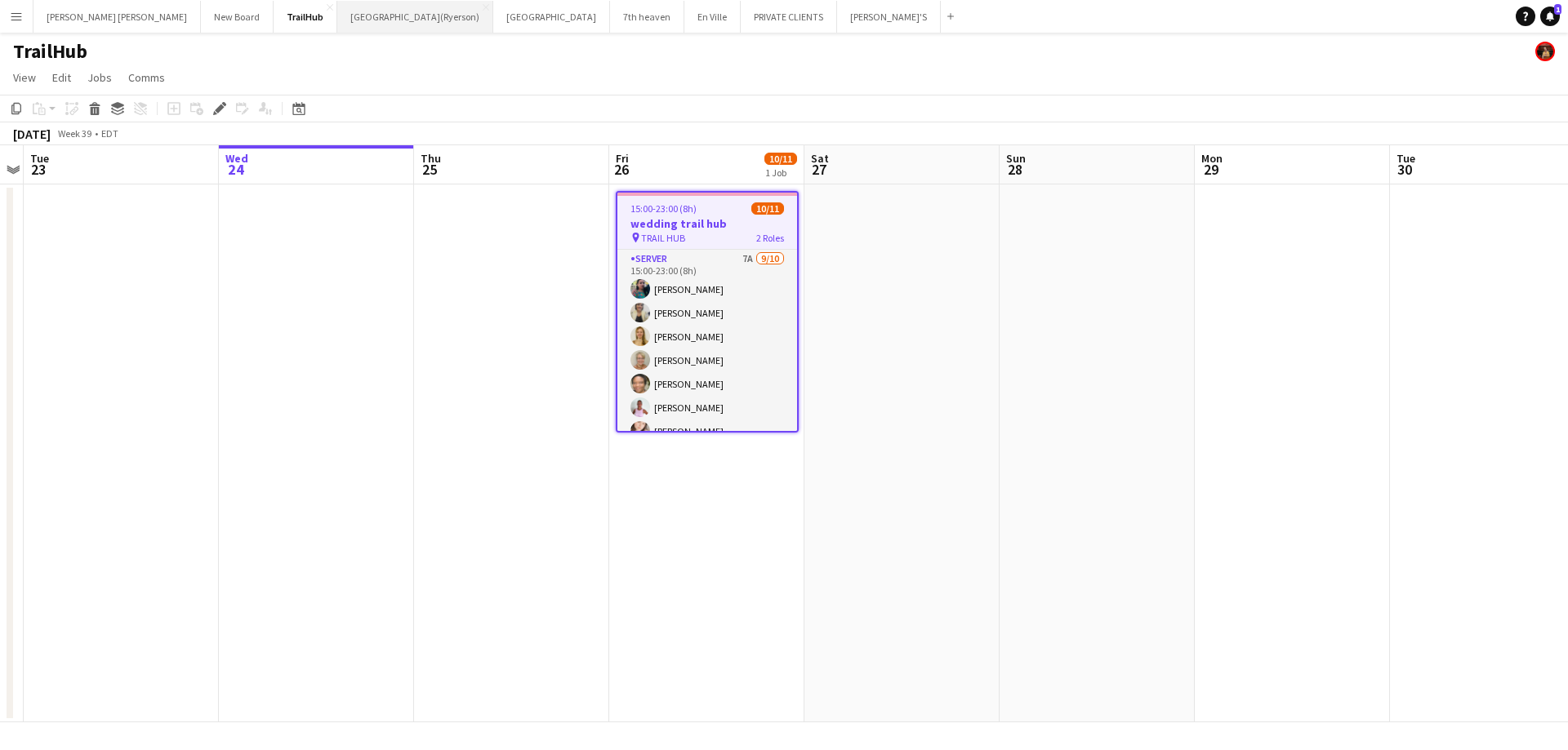
click at [337, 21] on button "[GEOGRAPHIC_DATA](Ryerson) Close" at bounding box center [415, 16] width 156 height 32
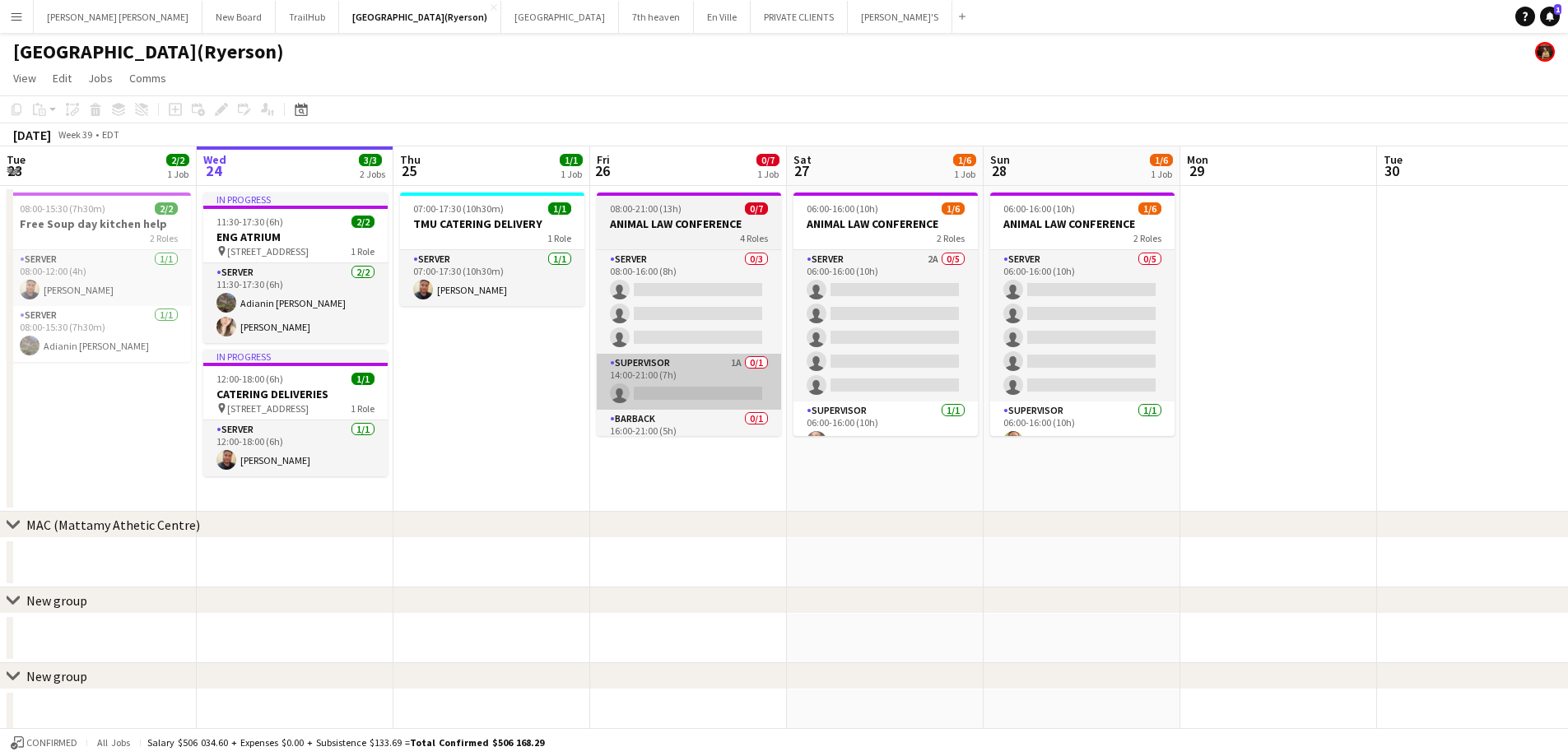
scroll to position [0, 543]
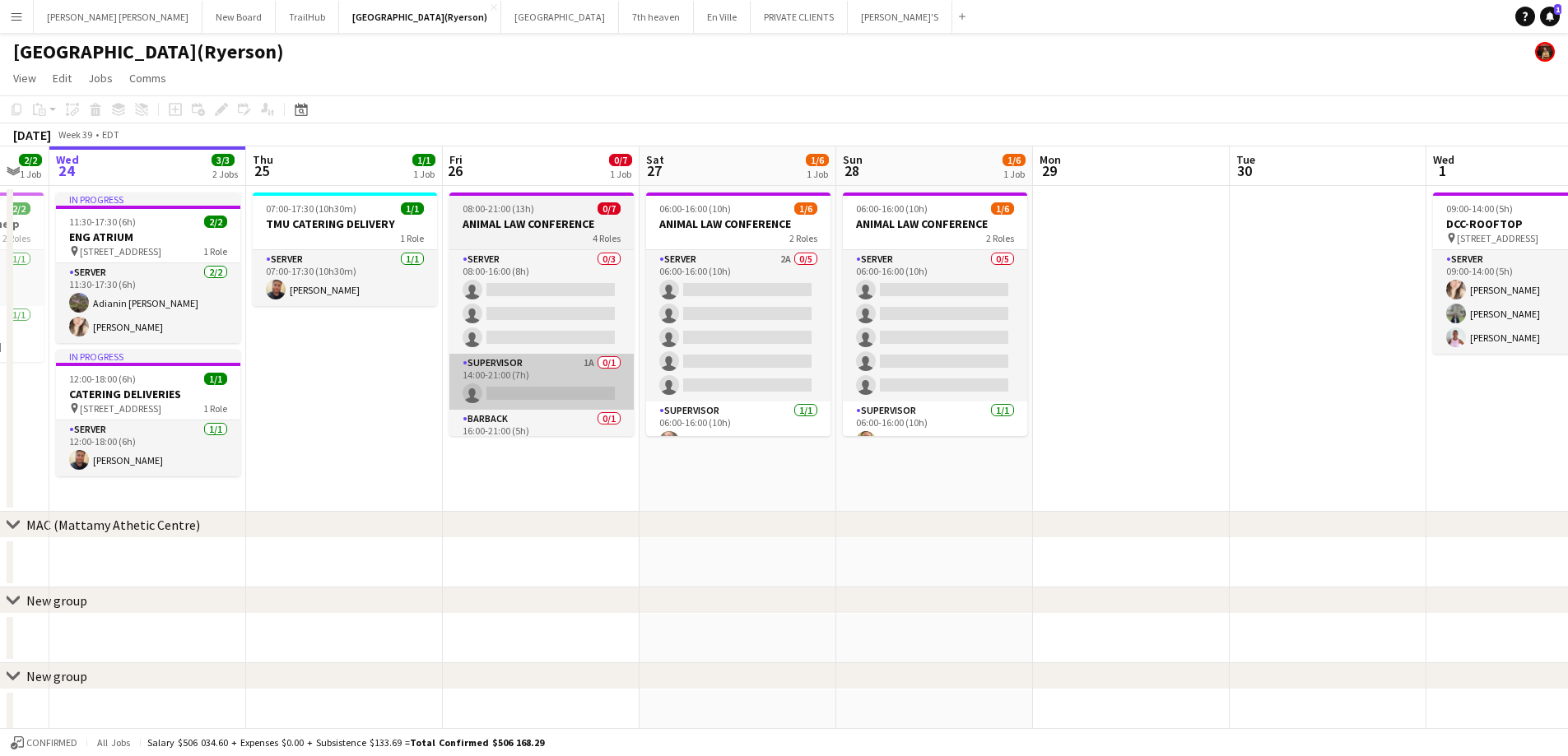
drag, startPoint x: 796, startPoint y: 451, endPoint x: 614, endPoint y: 406, distance: 187.5
click at [646, 438] on app-calendar-viewport "Sun 21 Mon 22 Tue 23 2/2 1 Job Wed 24 3/3 2 Jobs Thu 25 1/1 1 Job Fri 26 0/7 1 …" at bounding box center [784, 570] width 1568 height 846
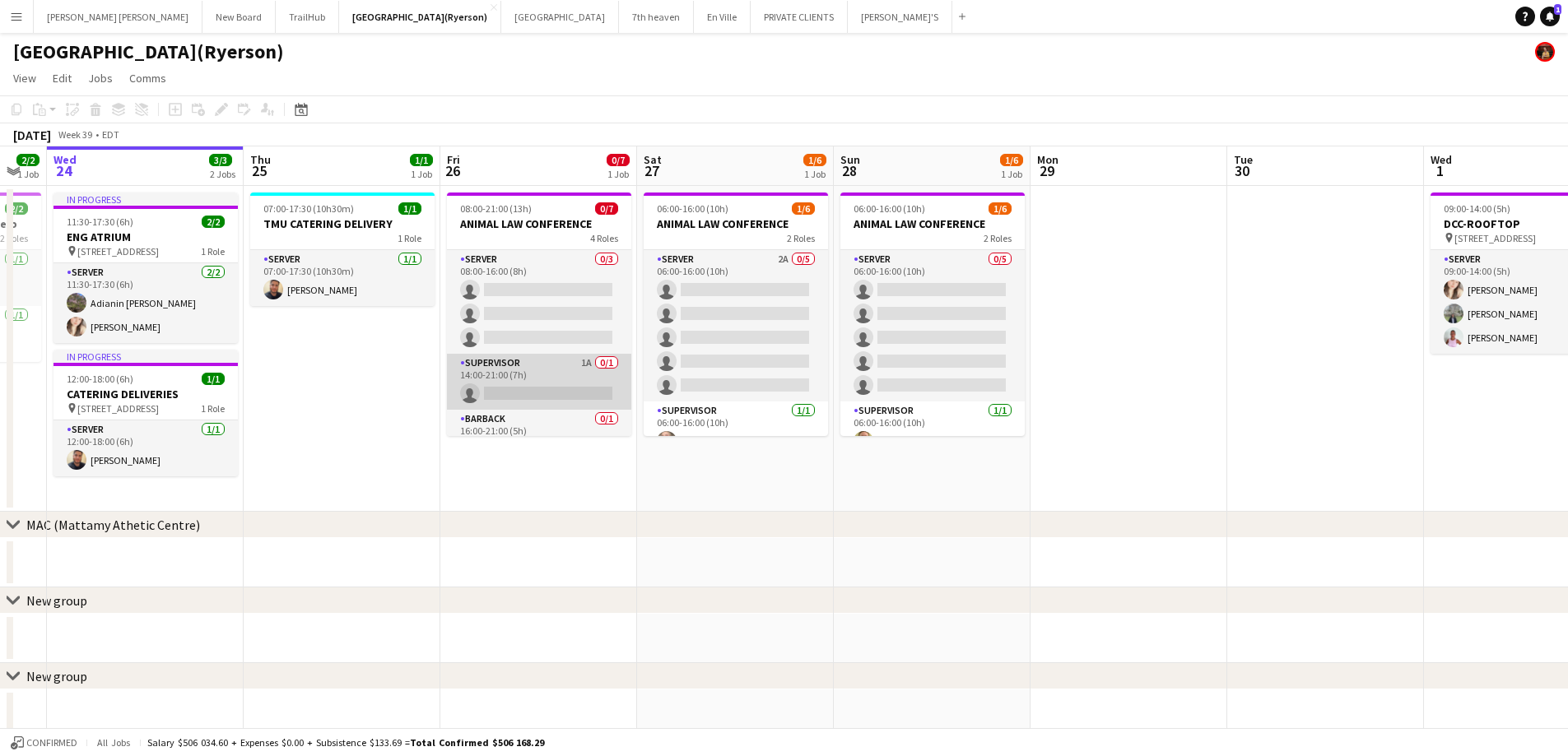
click at [564, 393] on app-card-role "SUPERVISOR 1A 0/1 14:00-21:00 (7h) single-neutral-actions" at bounding box center [539, 381] width 185 height 56
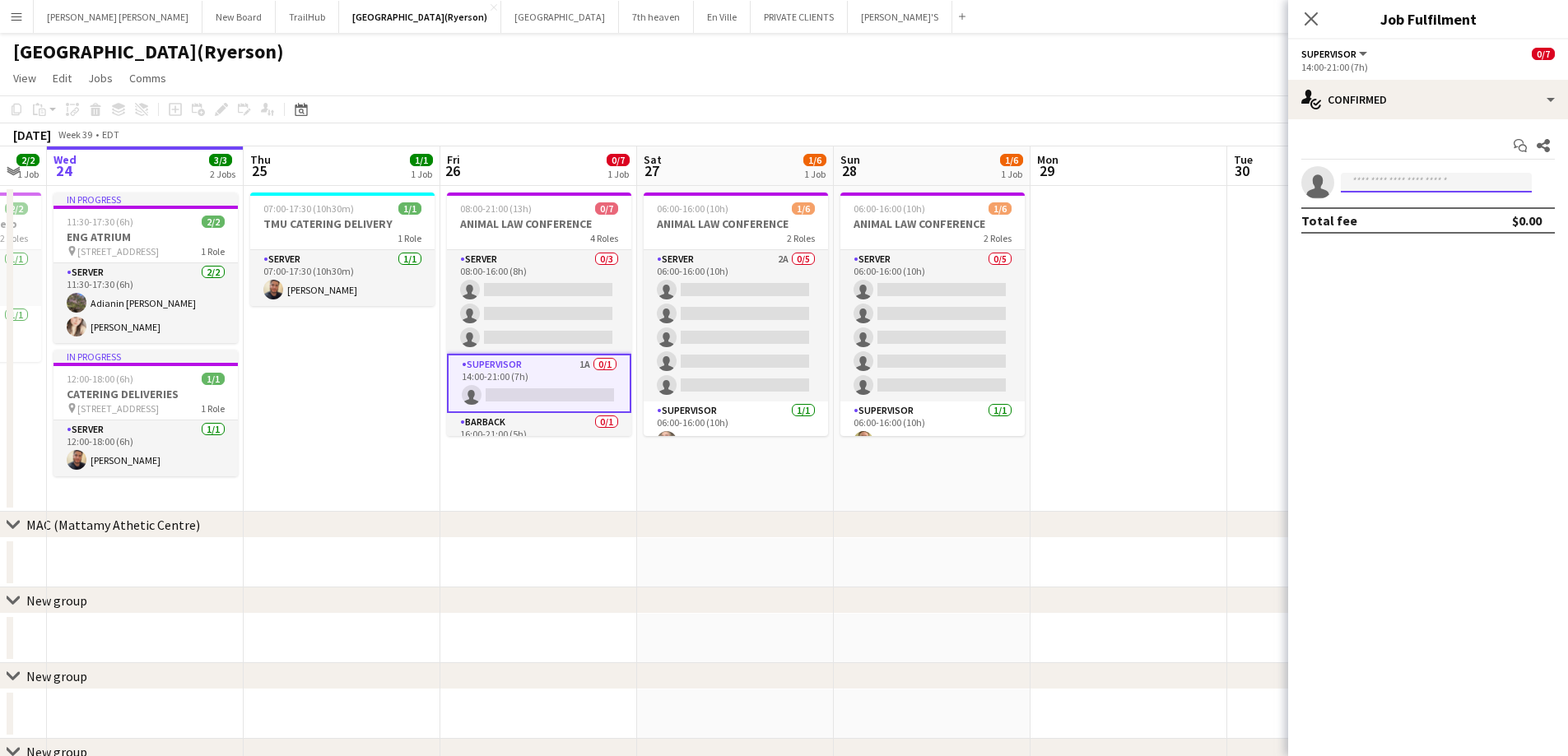
click at [1427, 185] on input at bounding box center [1435, 182] width 191 height 20
type input "*********"
click at [1415, 219] on span "[EMAIL_ADDRESS][PERSON_NAME][DOMAIN_NAME]" at bounding box center [1436, 219] width 165 height 13
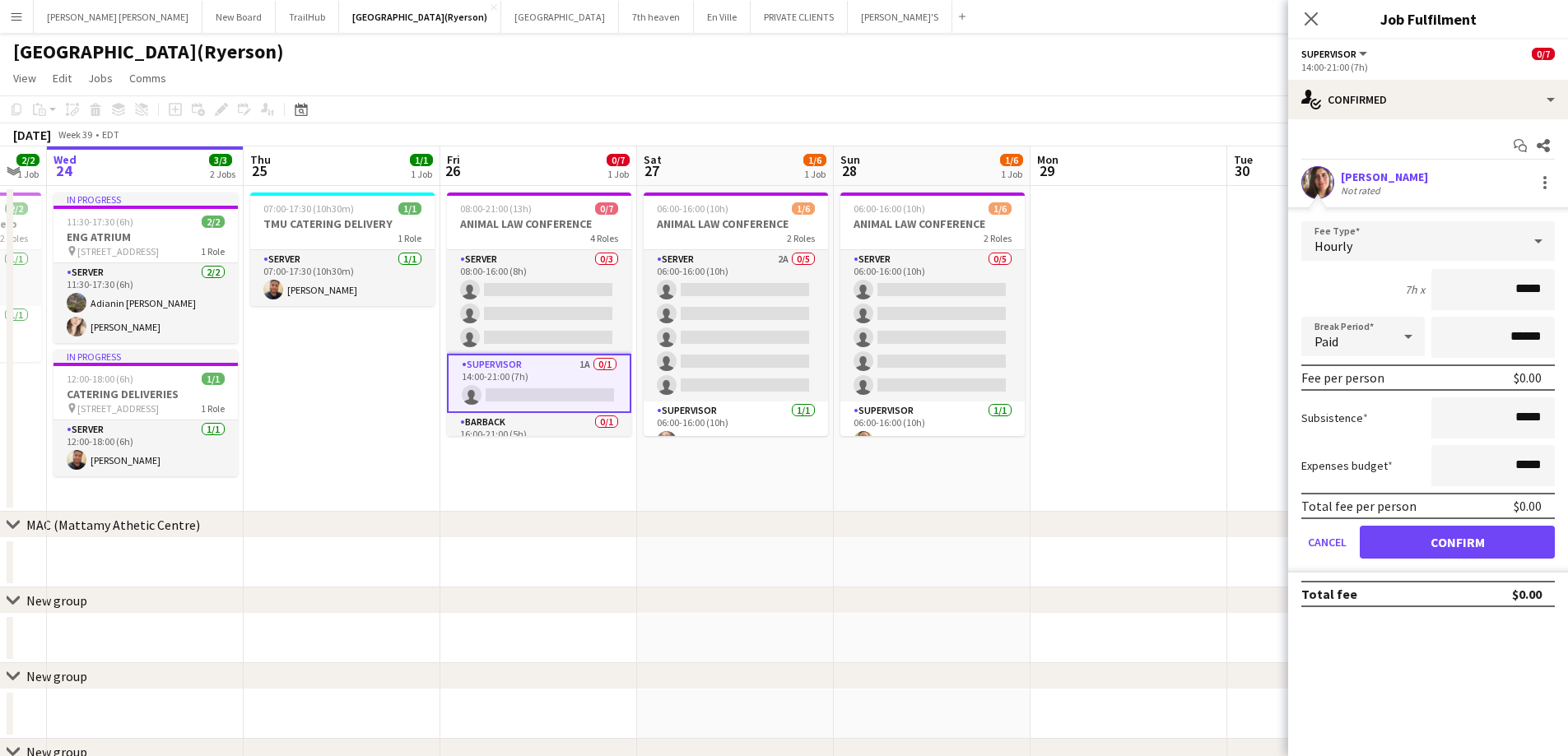
drag, startPoint x: 1540, startPoint y: 288, endPoint x: 1508, endPoint y: 291, distance: 32.1
click at [1508, 291] on input "*****" at bounding box center [1492, 290] width 123 height 41
type input "******"
click at [1462, 539] on button "Confirm" at bounding box center [1457, 542] width 195 height 33
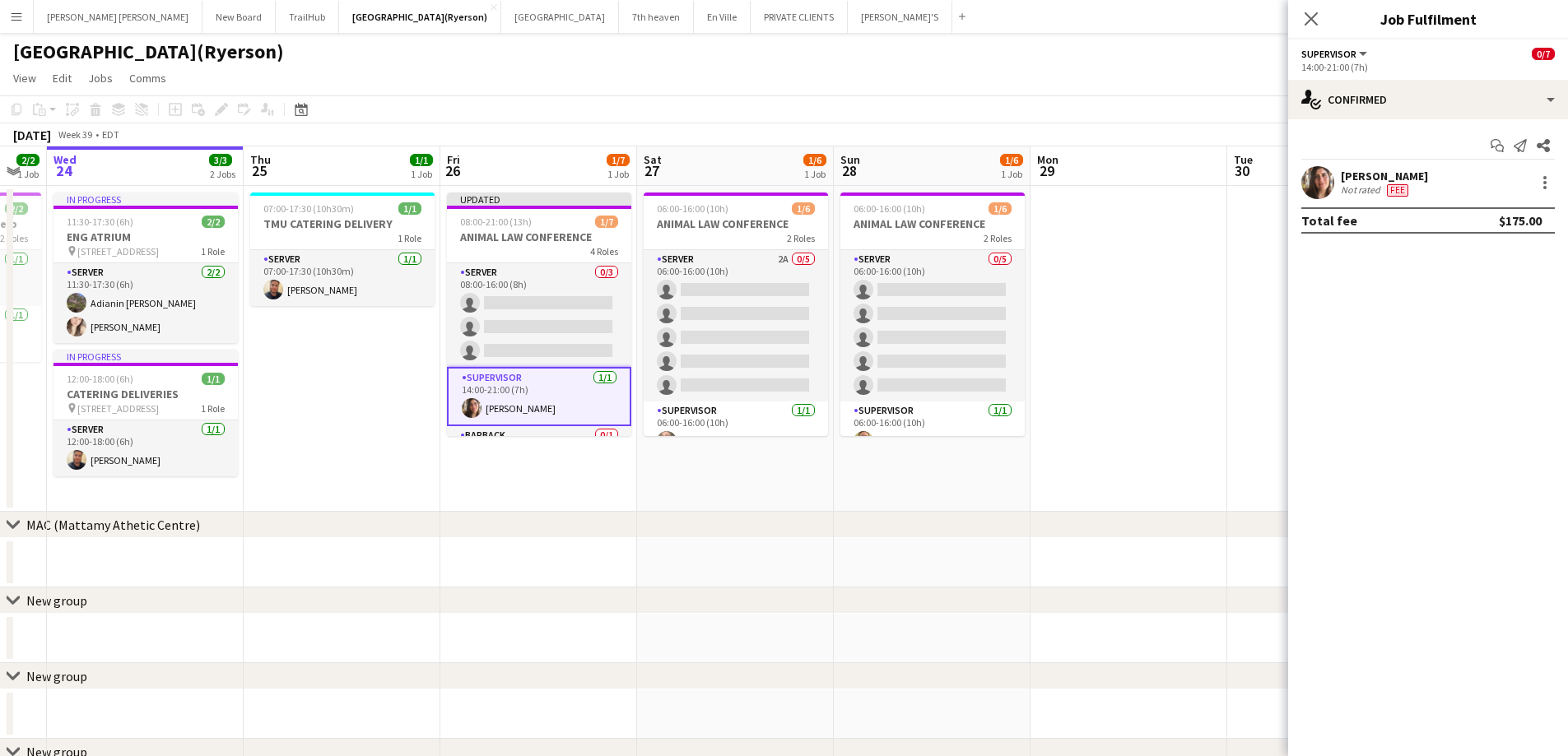
drag, startPoint x: 1305, startPoint y: 8, endPoint x: 1317, endPoint y: 35, distance: 29.5
click at [1306, 8] on div "Close pop-in" at bounding box center [1310, 19] width 46 height 38
click at [1312, 24] on icon "Close pop-in" at bounding box center [1311, 18] width 16 height 16
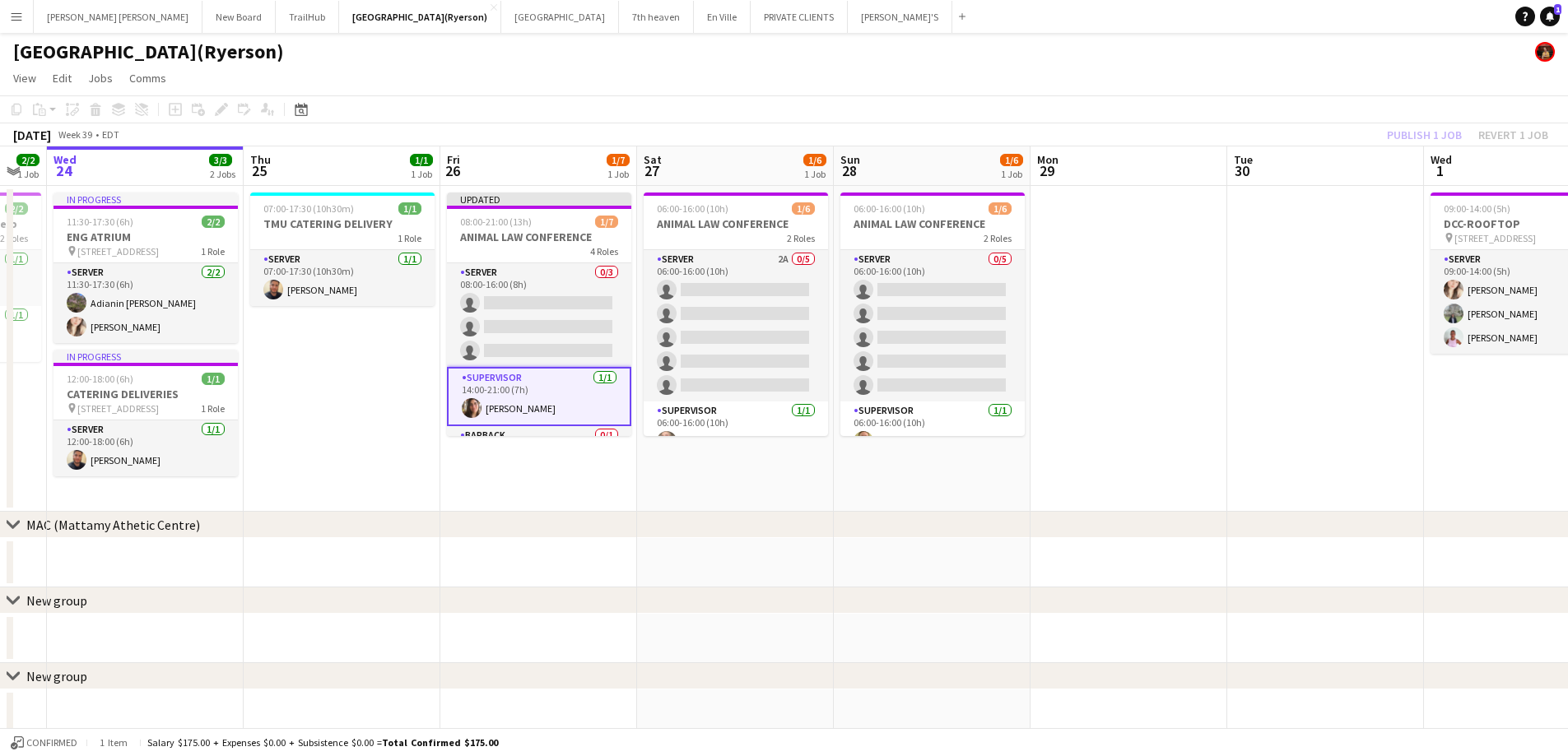
click at [1420, 137] on div "Publish 1 job Revert 1 job" at bounding box center [1467, 135] width 201 height 22
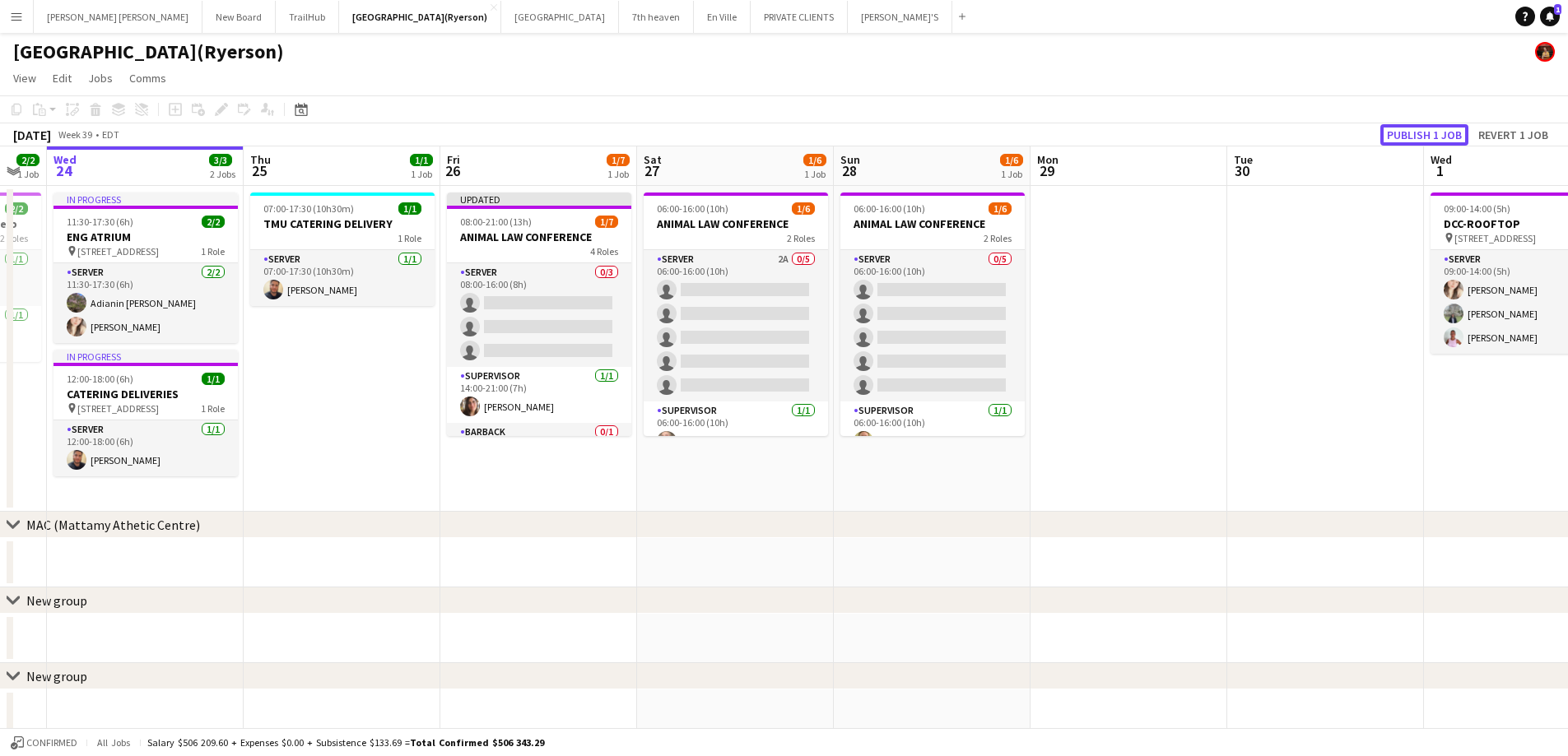
click at [1420, 137] on button "Publish 1 job" at bounding box center [1424, 135] width 88 height 22
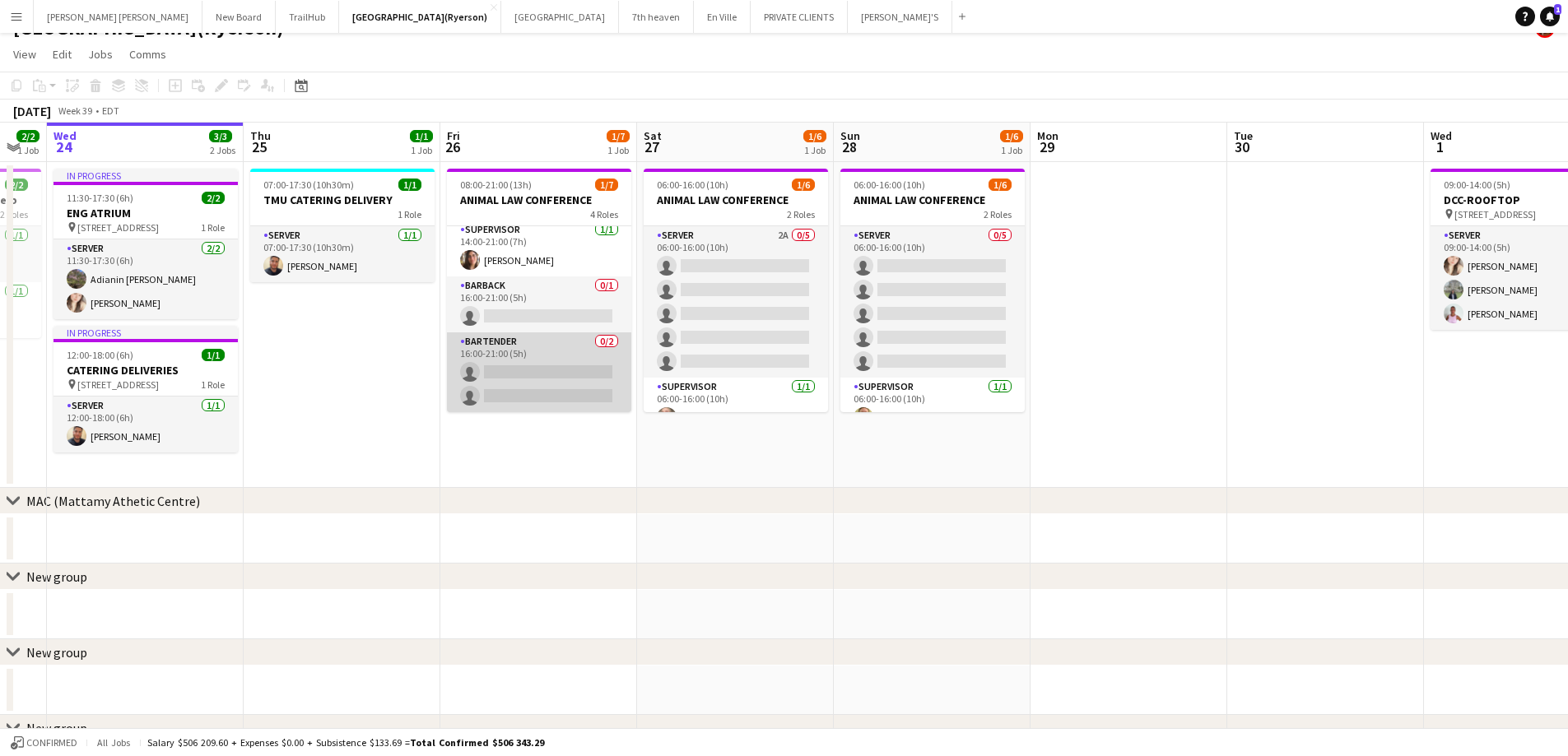
scroll to position [0, 0]
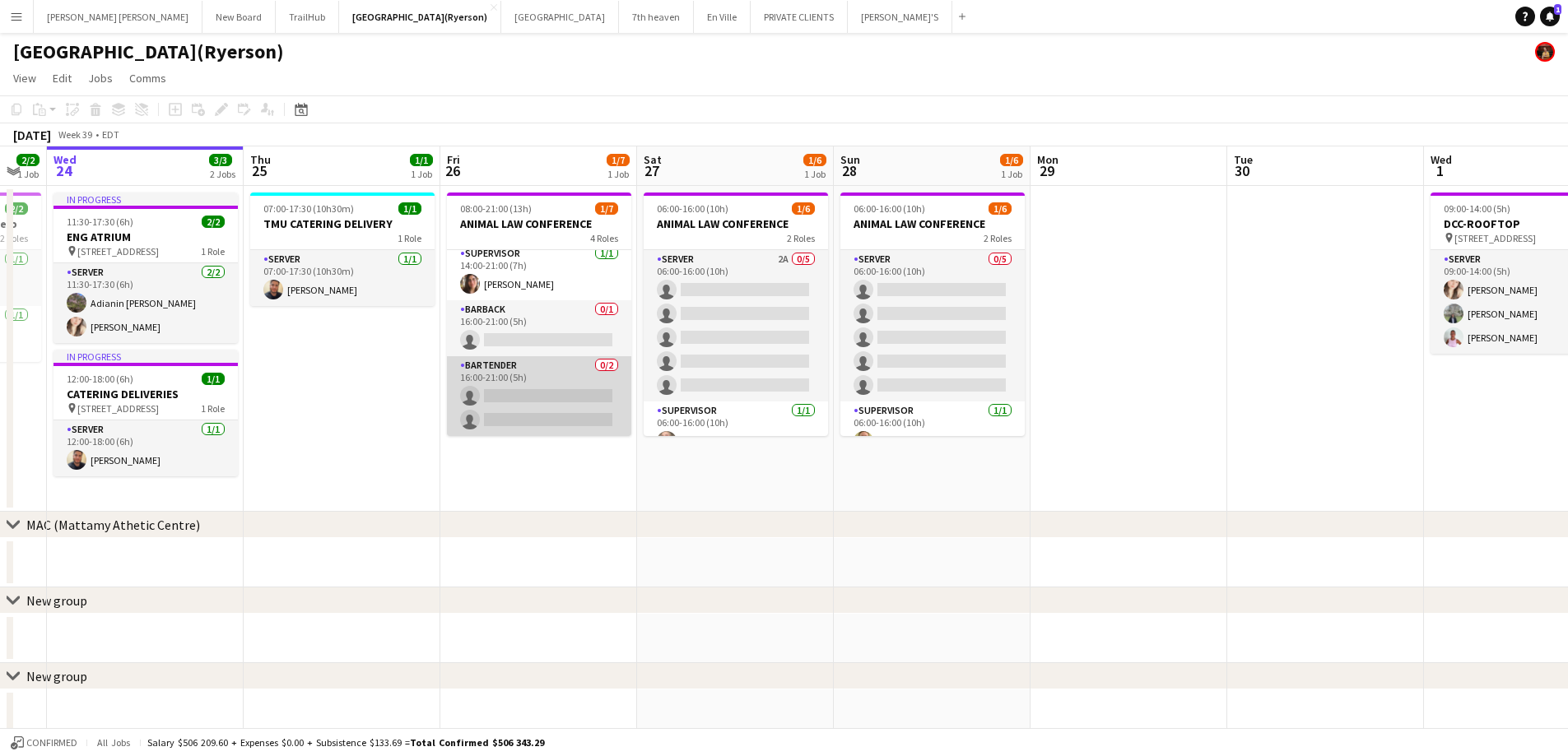
click at [535, 414] on app-card-role "BARTENDER 0/2 16:00-21:00 (5h) single-neutral-actions single-neutral-actions" at bounding box center [539, 396] width 185 height 80
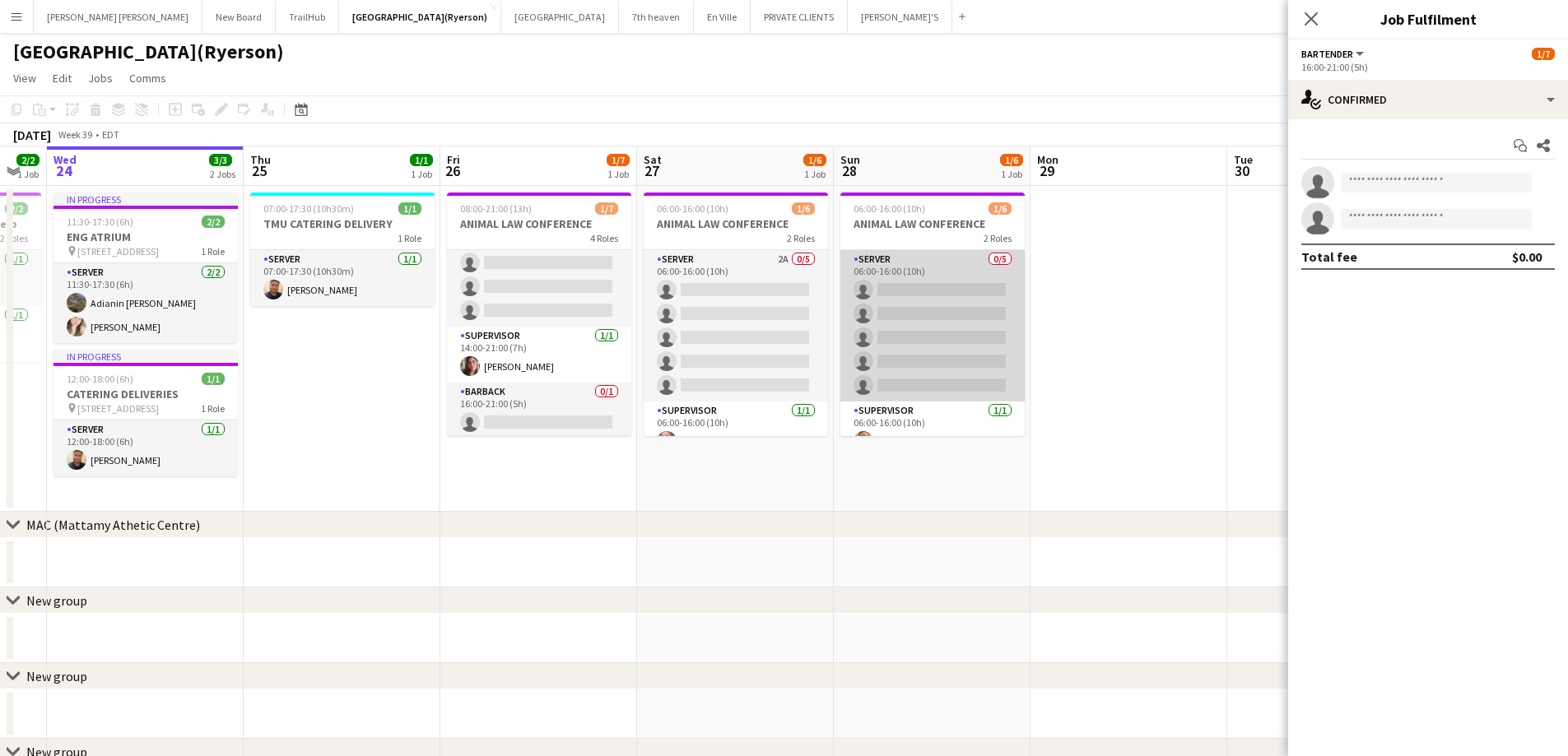
click at [920, 303] on app-card-role "SERVER 0/5 06:00-16:00 (10h) single-neutral-actions single-neutral-actions sing…" at bounding box center [933, 325] width 185 height 151
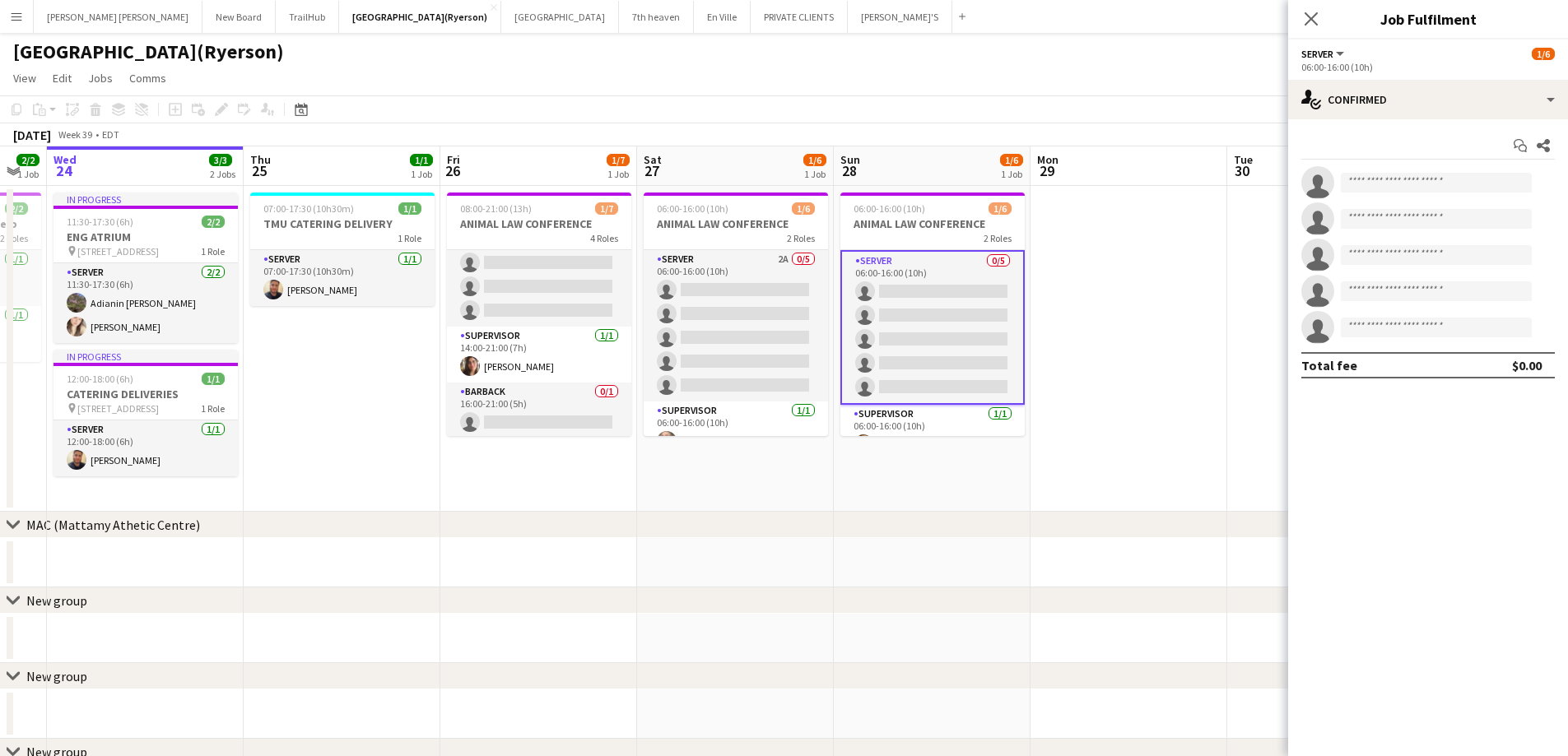
click at [920, 303] on app-card-role "SERVER 0/5 06:00-16:00 (10h) single-neutral-actions single-neutral-actions sing…" at bounding box center [933, 327] width 185 height 154
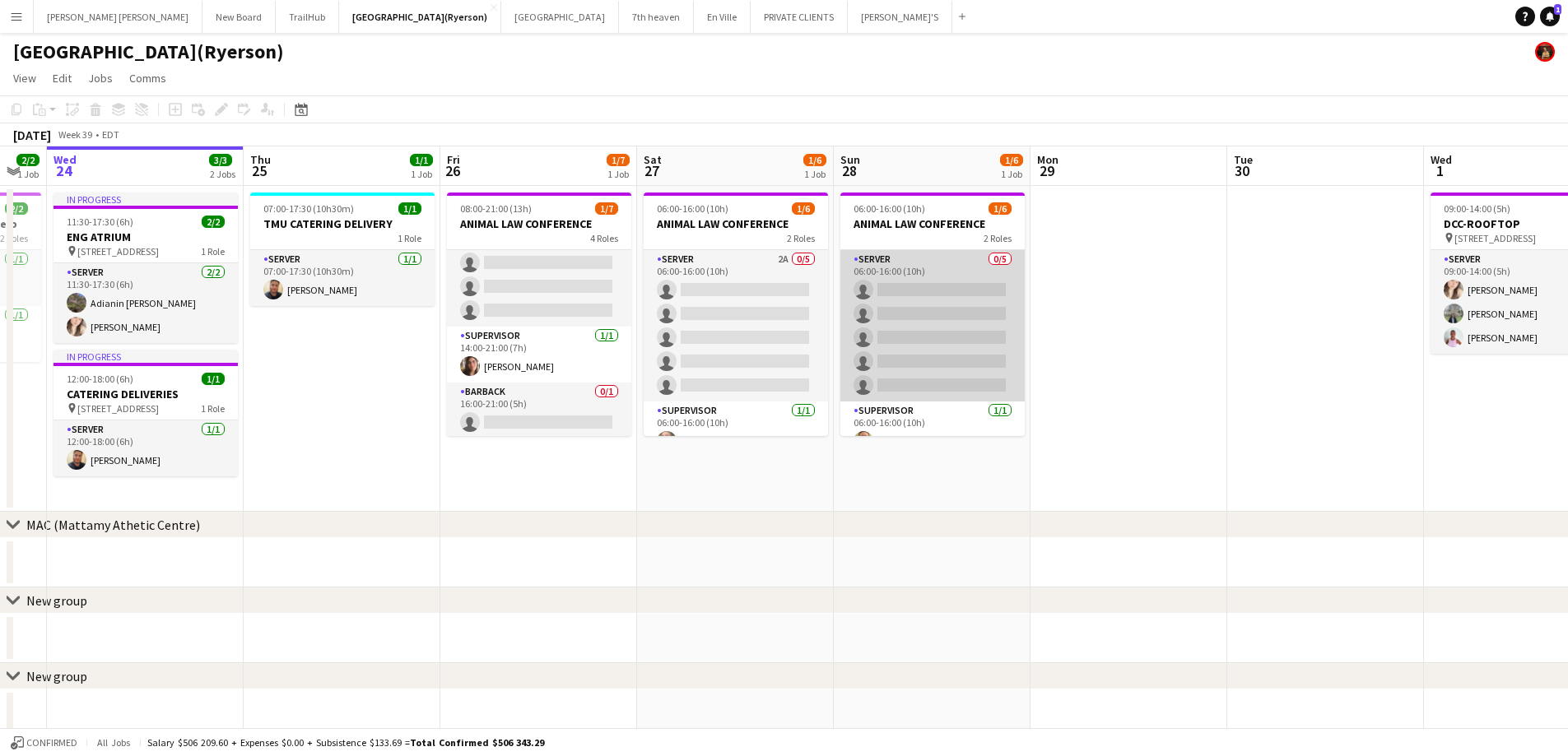
click at [870, 346] on app-card-role "SERVER 0/5 06:00-16:00 (10h) single-neutral-actions single-neutral-actions sing…" at bounding box center [933, 325] width 185 height 151
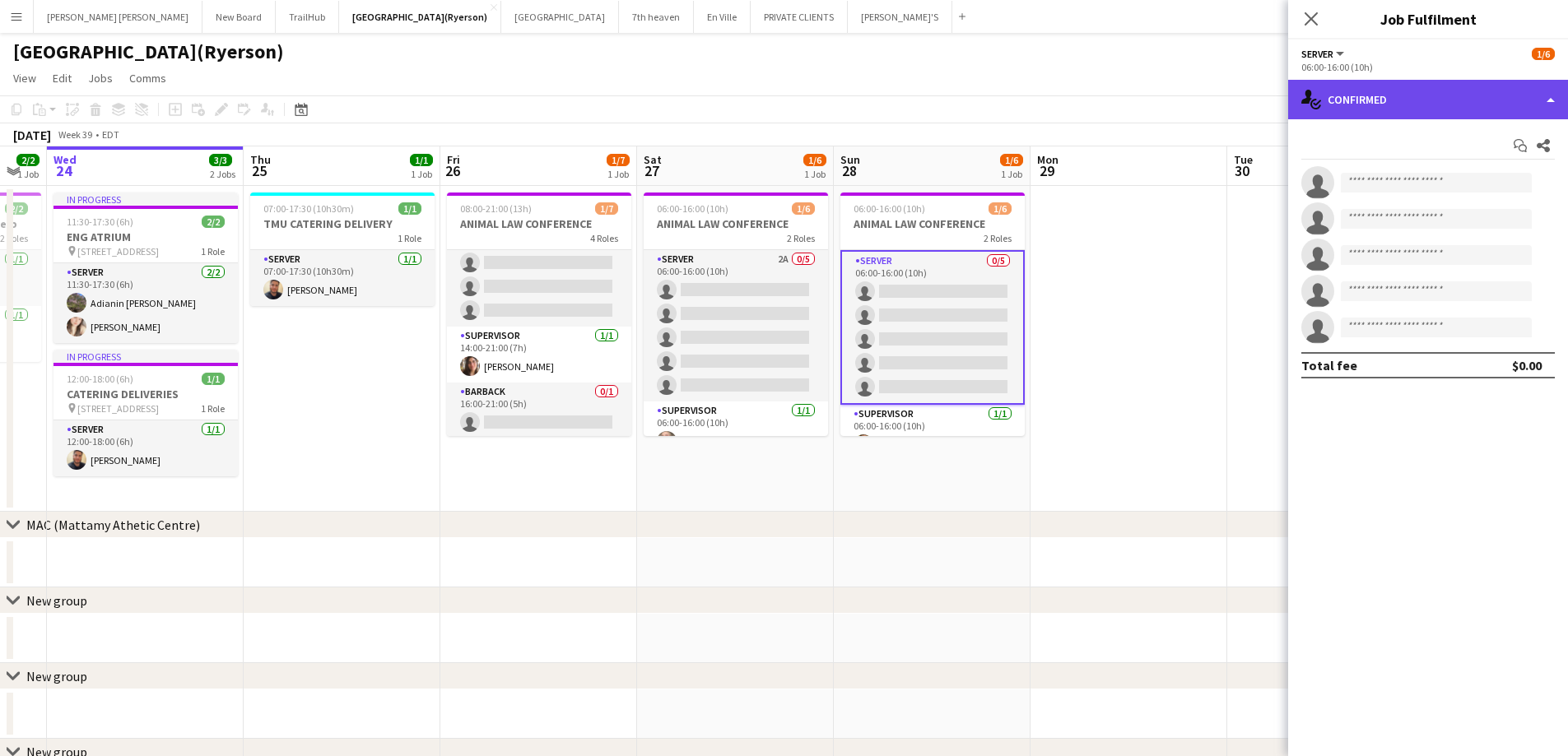
click at [1346, 98] on div "single-neutral-actions-check-2 Confirmed" at bounding box center [1427, 100] width 280 height 40
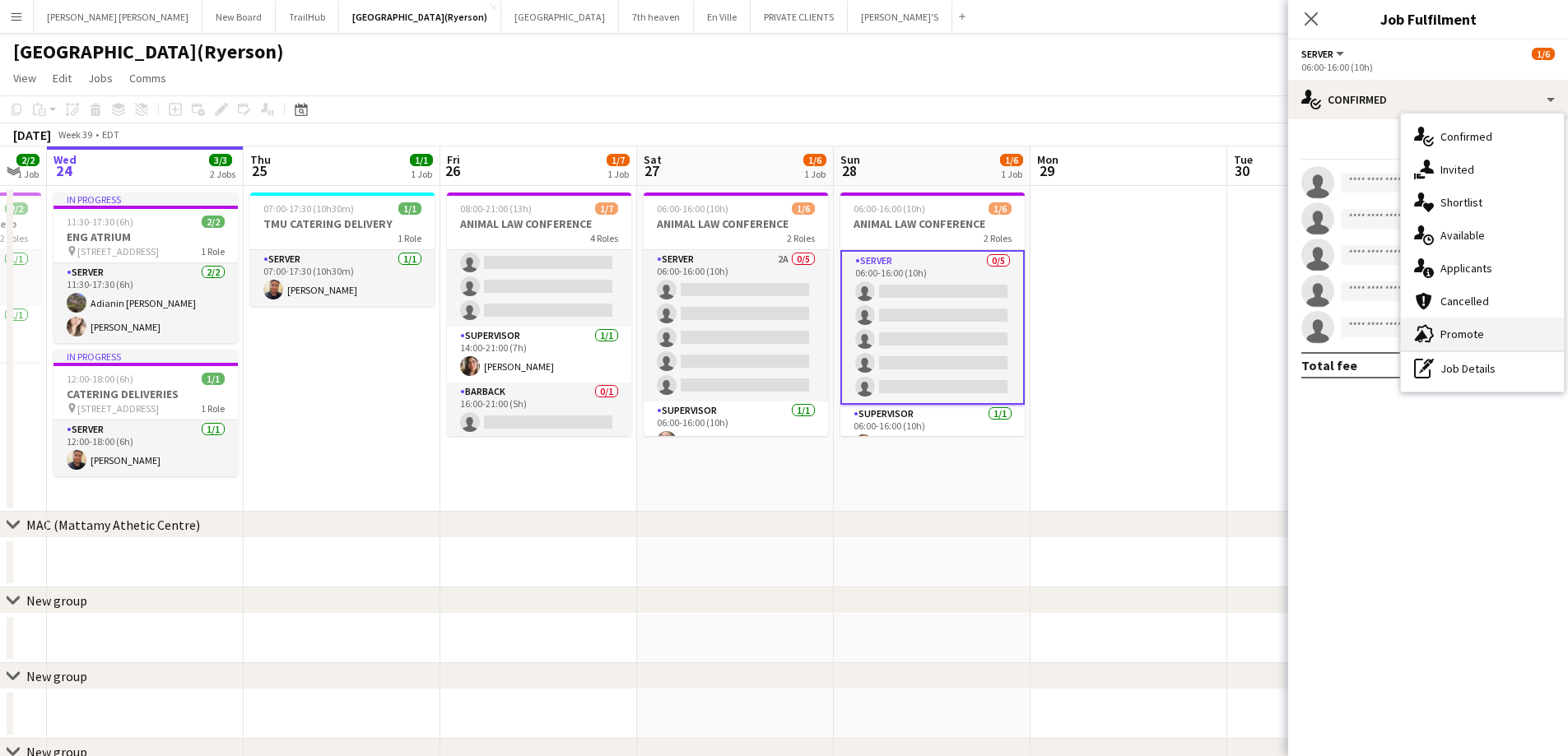
click at [1446, 331] on span "Promote" at bounding box center [1462, 334] width 44 height 15
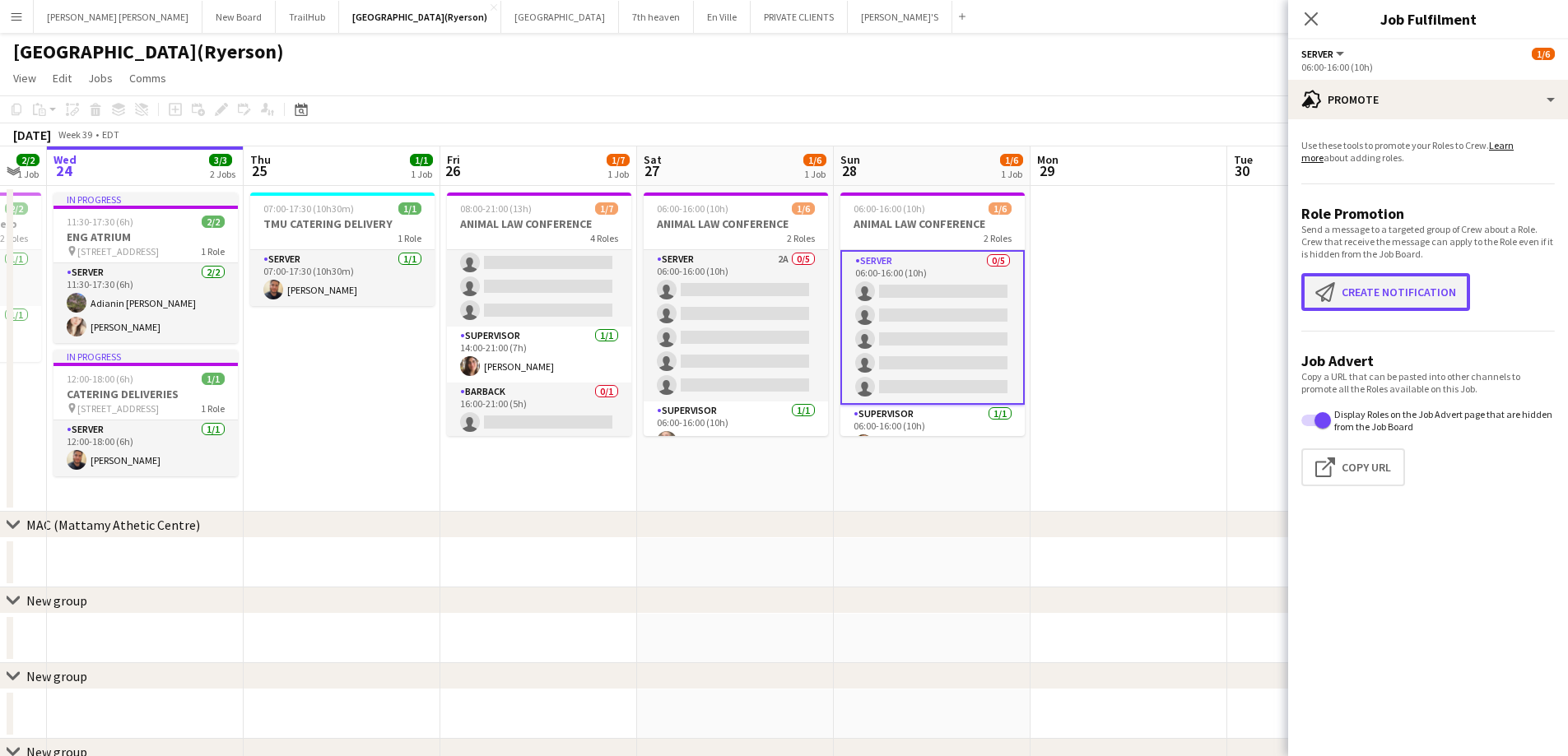
click at [1354, 294] on button "Create notification Create notification" at bounding box center [1385, 293] width 168 height 38
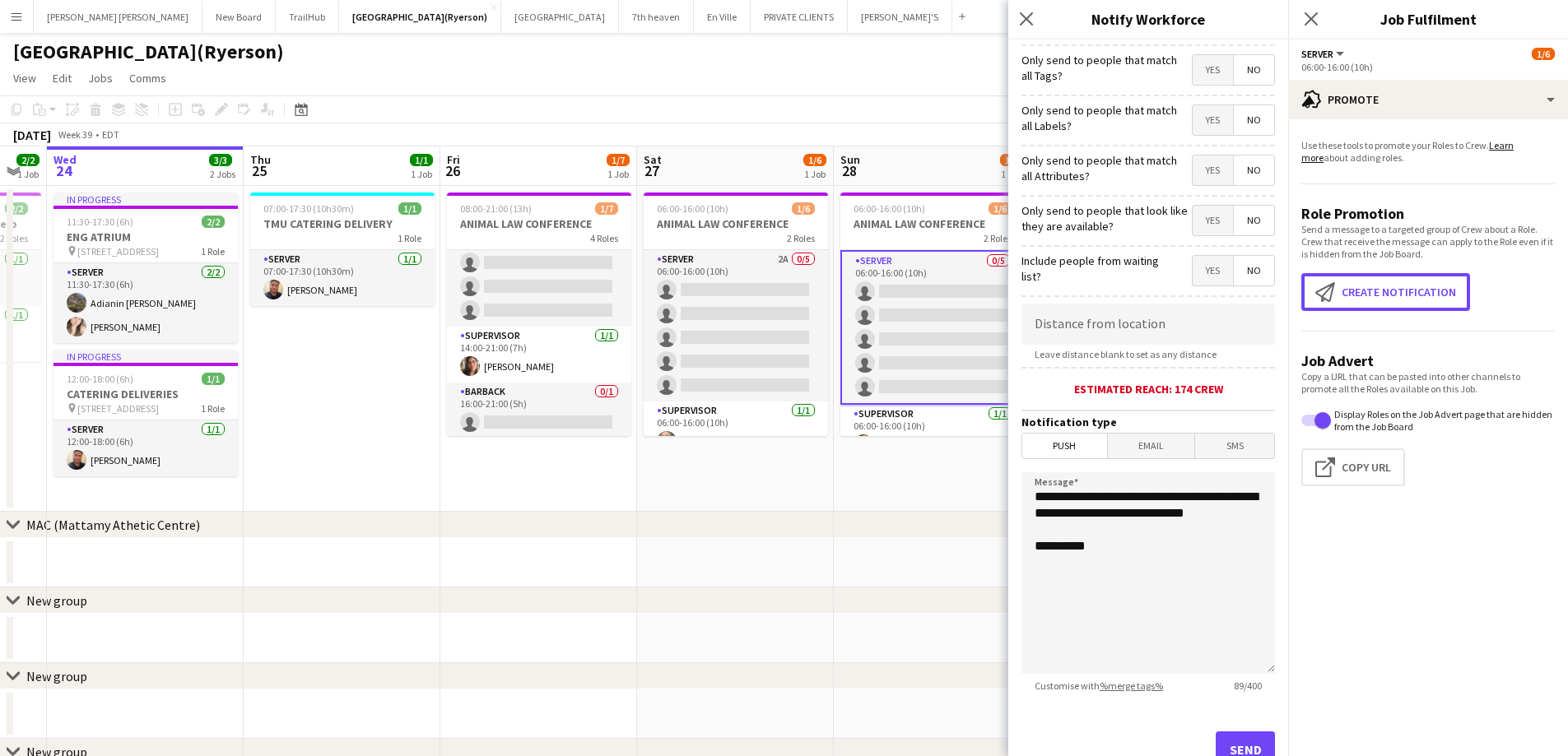
scroll to position [150, 0]
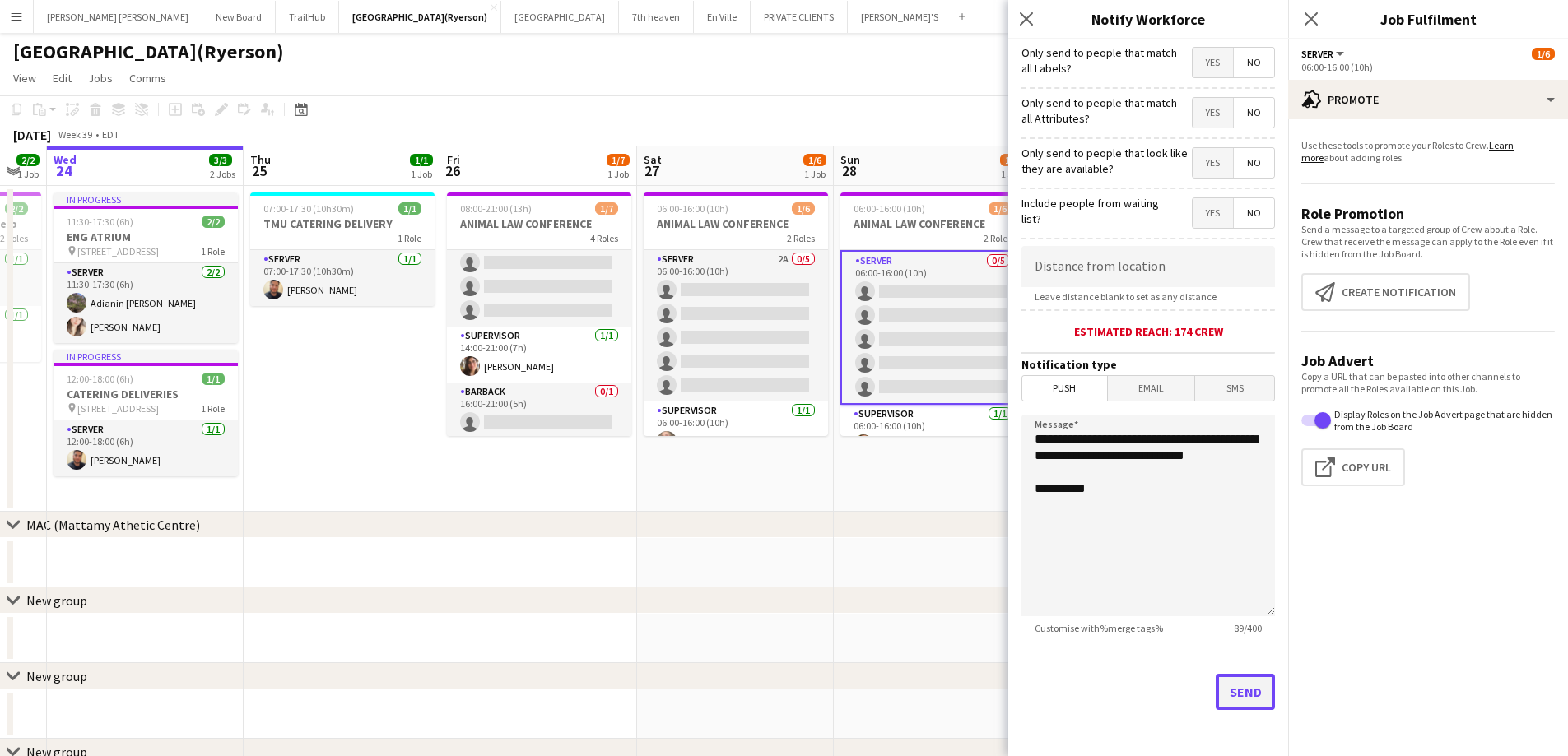
click at [1228, 697] on button "Send" at bounding box center [1245, 692] width 60 height 36
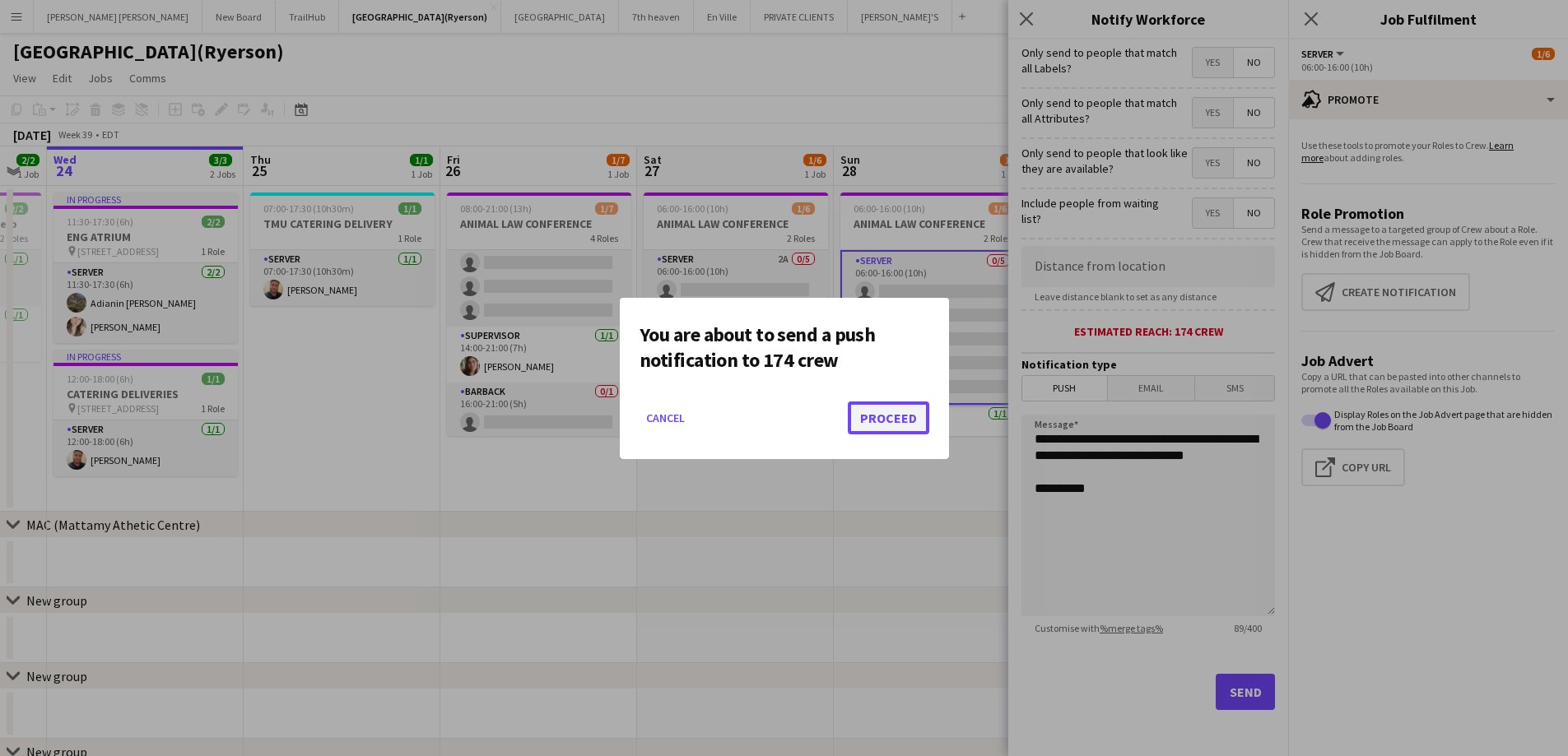
click at [897, 427] on button "Proceed" at bounding box center [888, 418] width 81 height 33
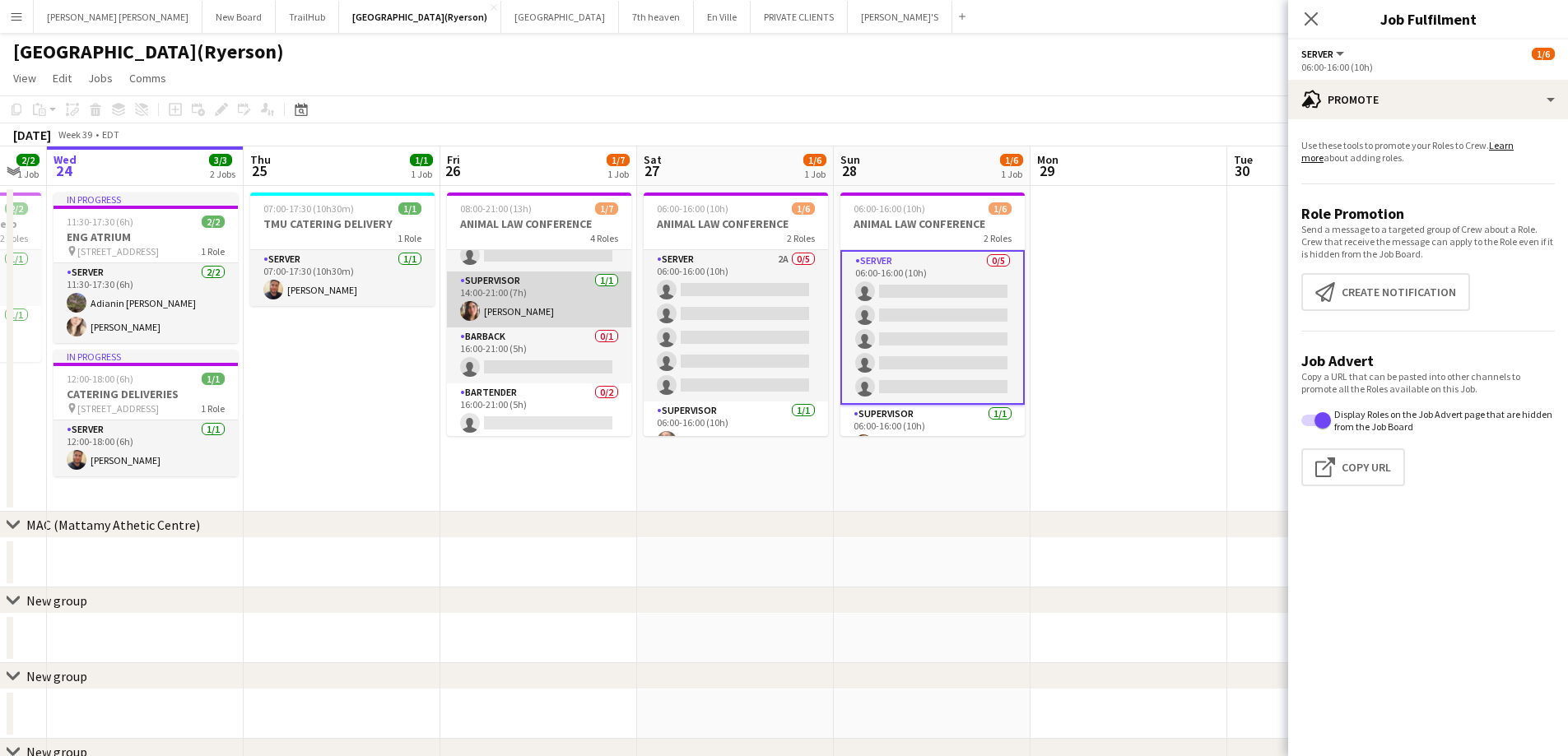
scroll to position [110, 0]
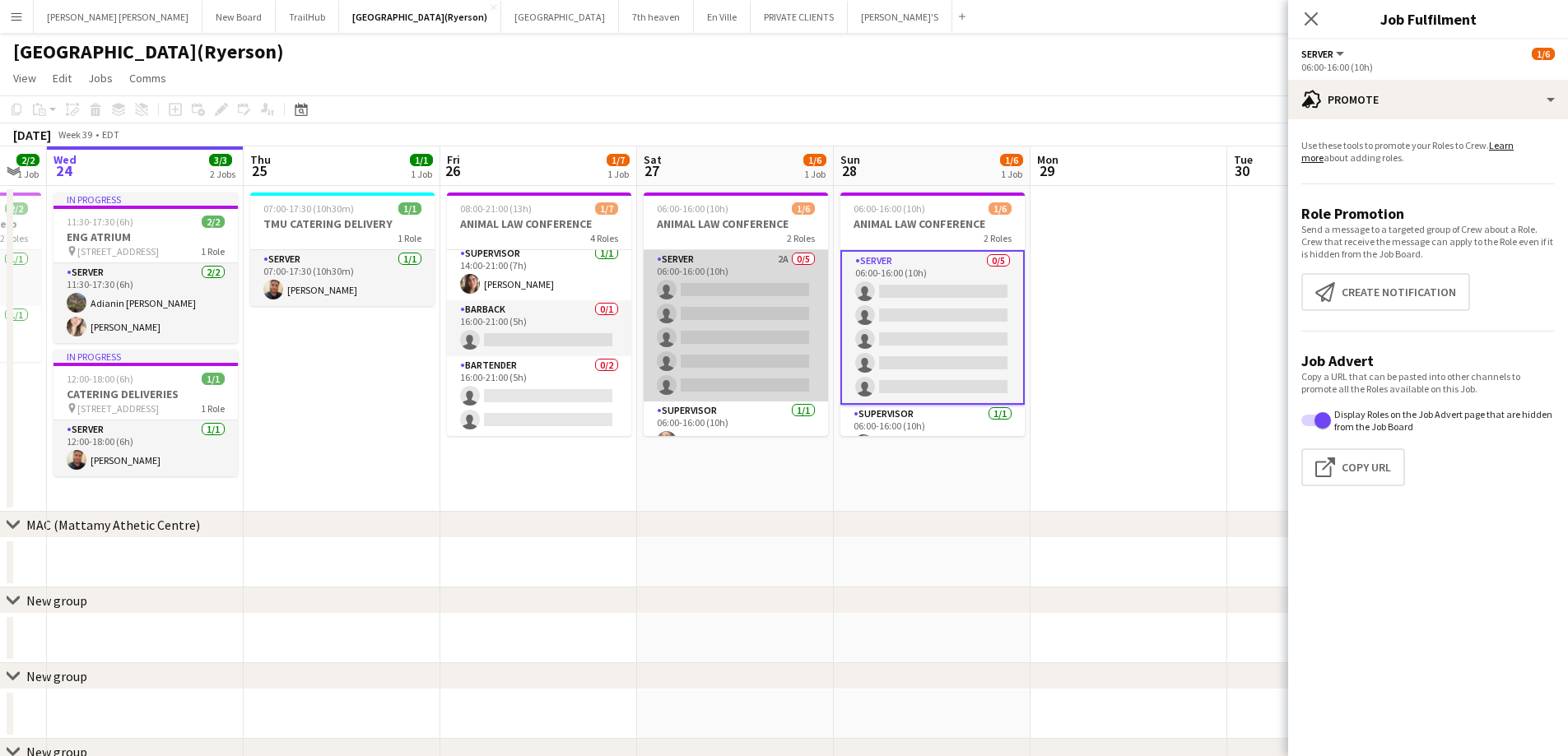
click at [711, 329] on app-card-role "SERVER 2A 0/5 06:00-16:00 (10h) single-neutral-actions single-neutral-actions s…" at bounding box center [736, 325] width 185 height 151
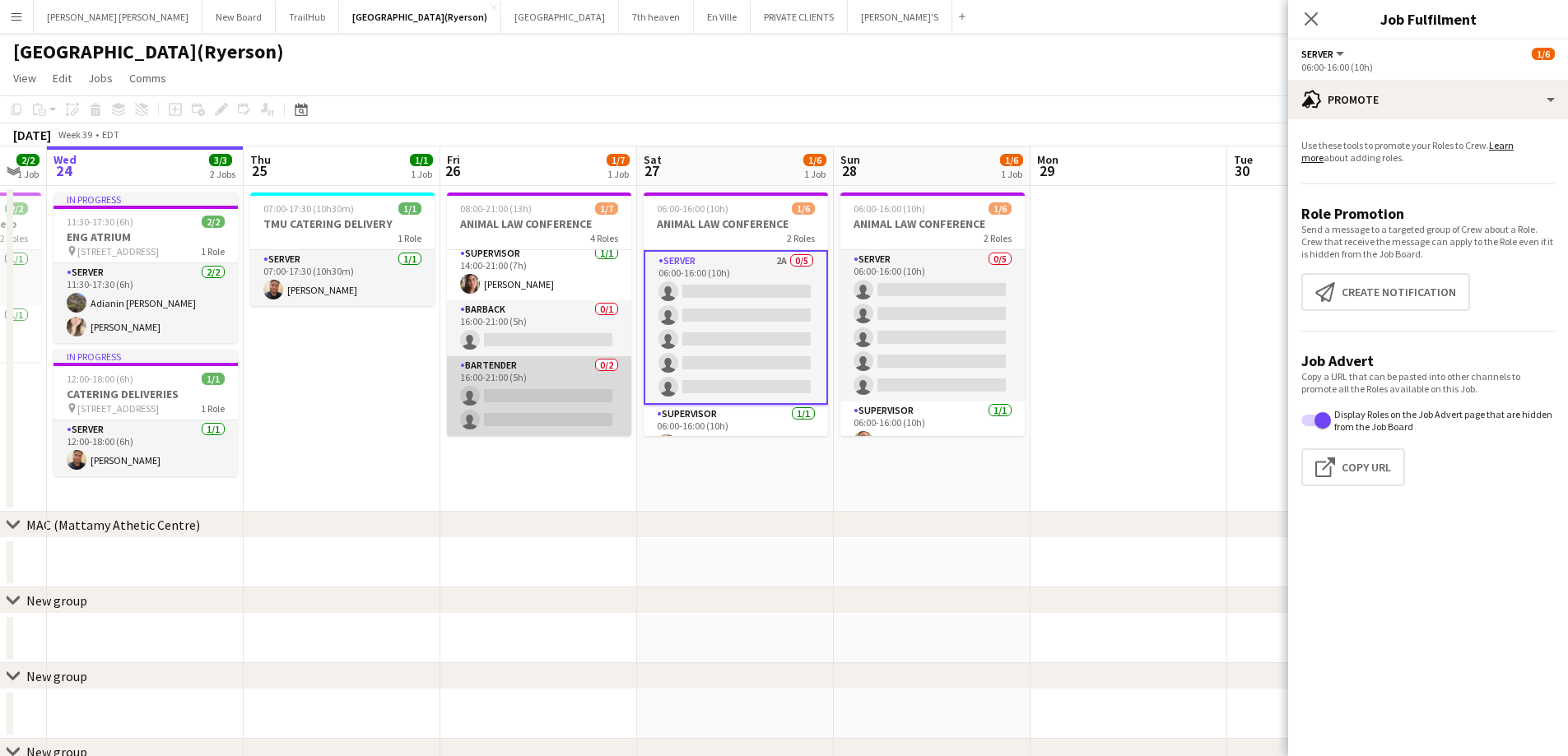
click at [494, 405] on app-card-role "BARTENDER 0/2 16:00-21:00 (5h) single-neutral-actions single-neutral-actions" at bounding box center [539, 396] width 185 height 80
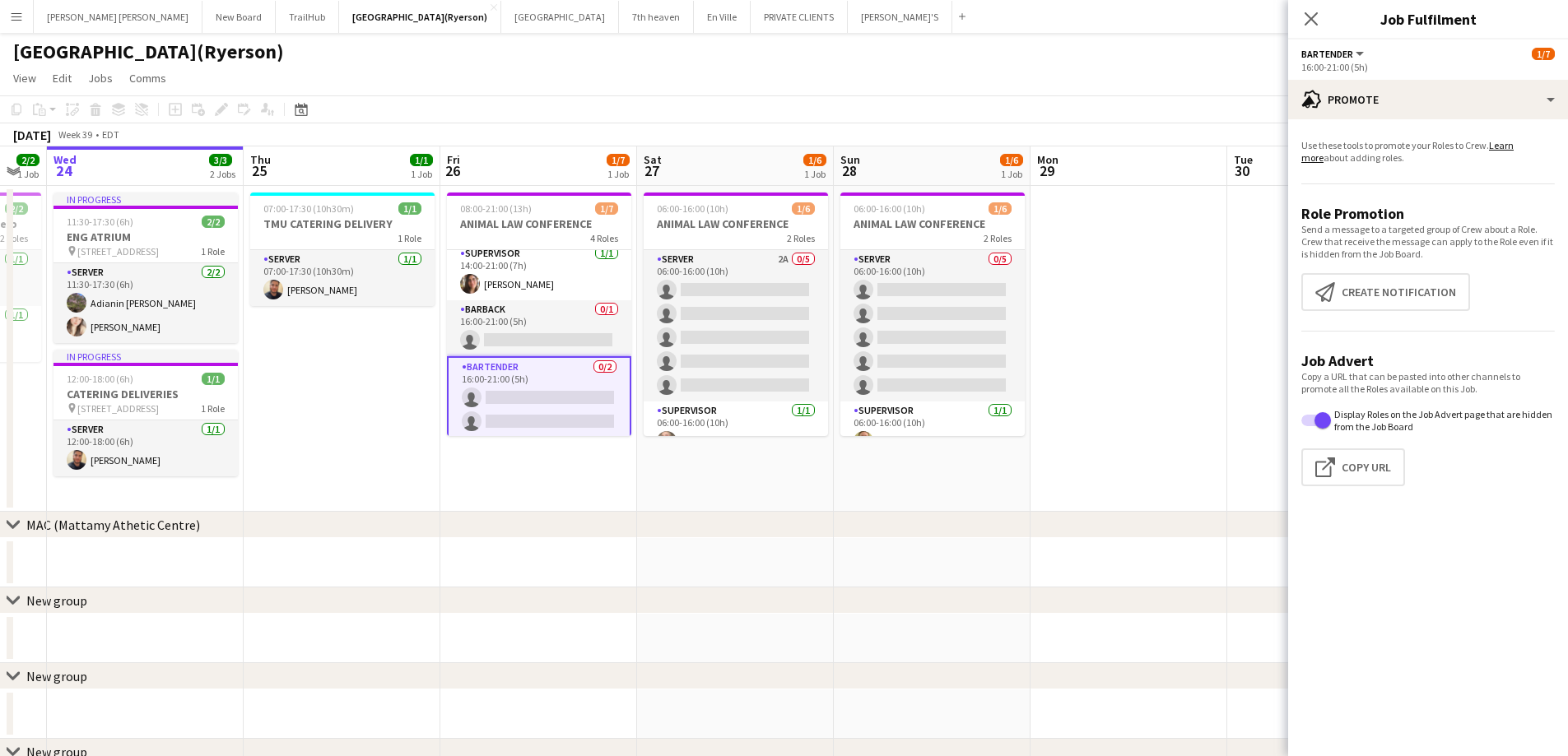
click at [488, 404] on app-card-role "BARTENDER 0/2 16:00-21:00 (5h) single-neutral-actions single-neutral-actions" at bounding box center [539, 398] width 185 height 83
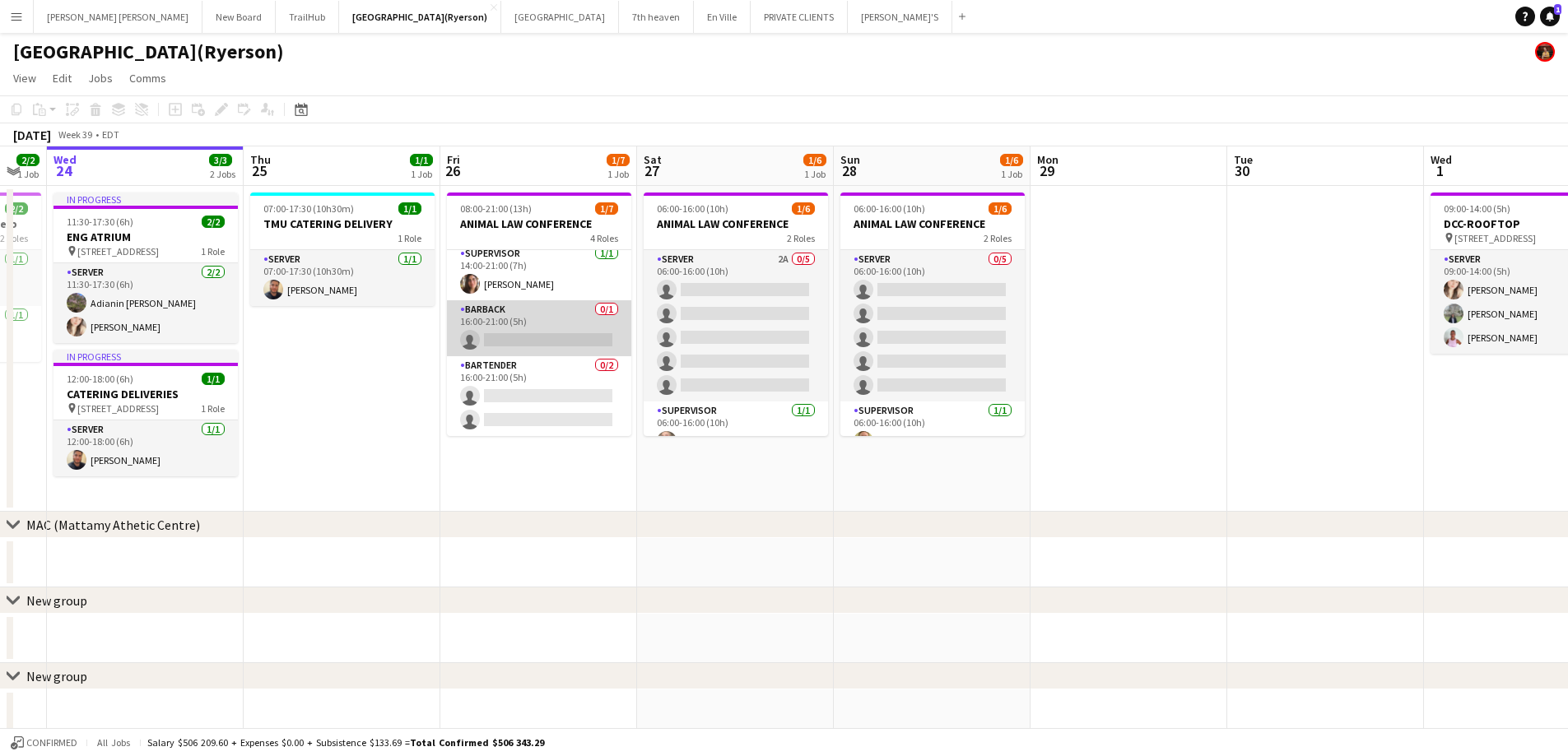
click at [513, 327] on app-card-role "BARBACK 0/1 16:00-21:00 (5h) single-neutral-actions" at bounding box center [539, 328] width 185 height 56
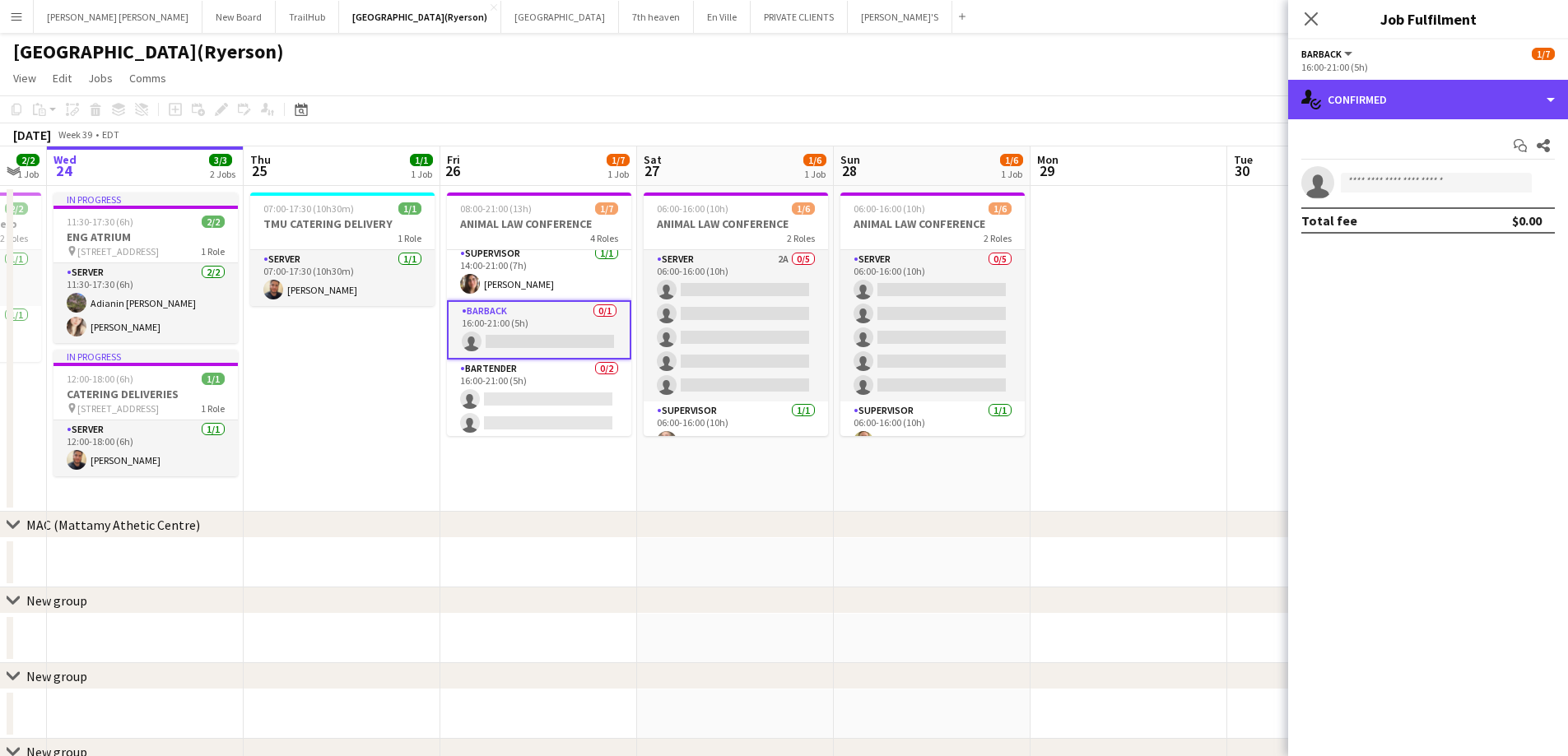
drag, startPoint x: 1417, startPoint y: 103, endPoint x: 1420, endPoint y: 209, distance: 106.0
click at [1417, 102] on div "single-neutral-actions-check-2 Confirmed" at bounding box center [1427, 100] width 280 height 40
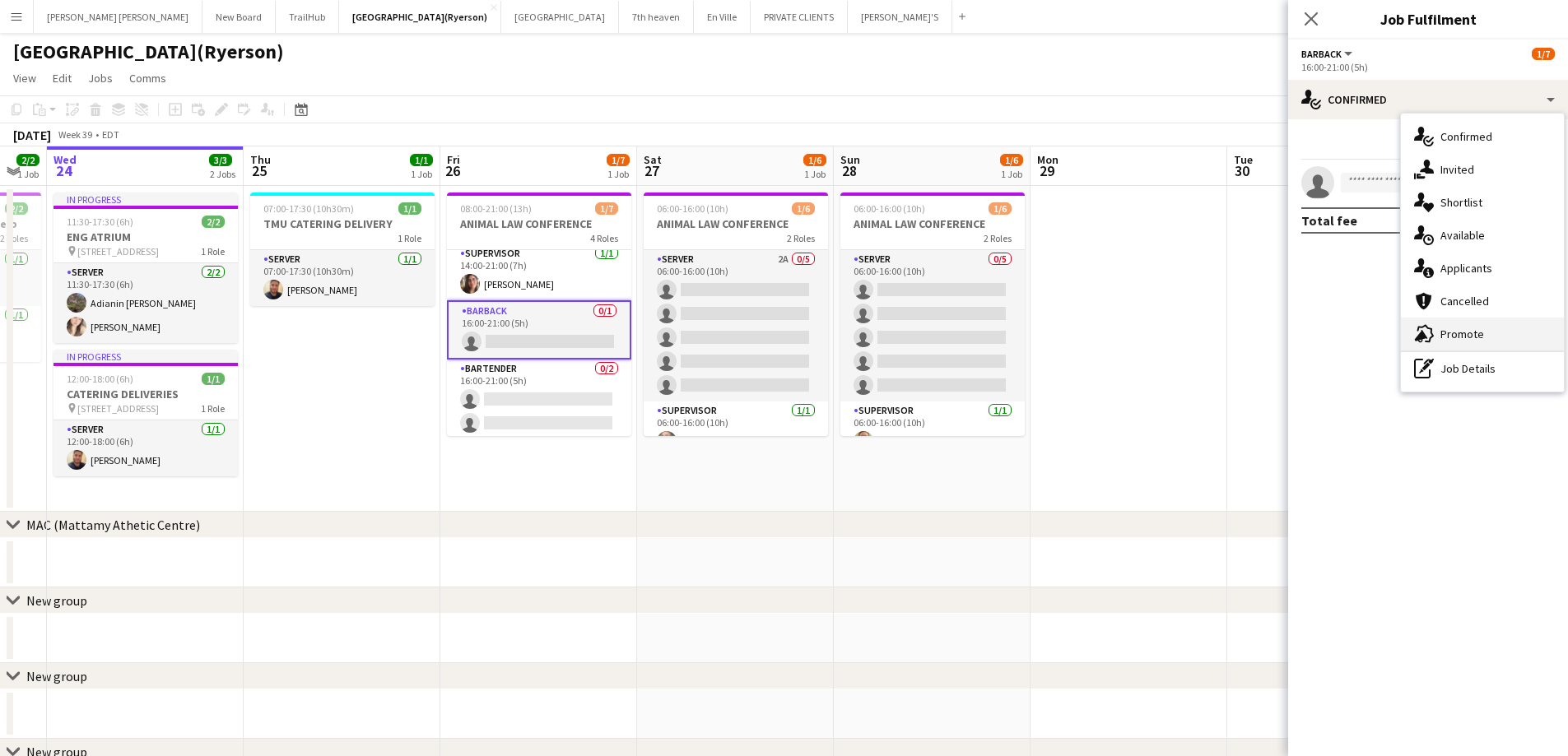
click at [1461, 331] on span "Promote" at bounding box center [1462, 334] width 44 height 15
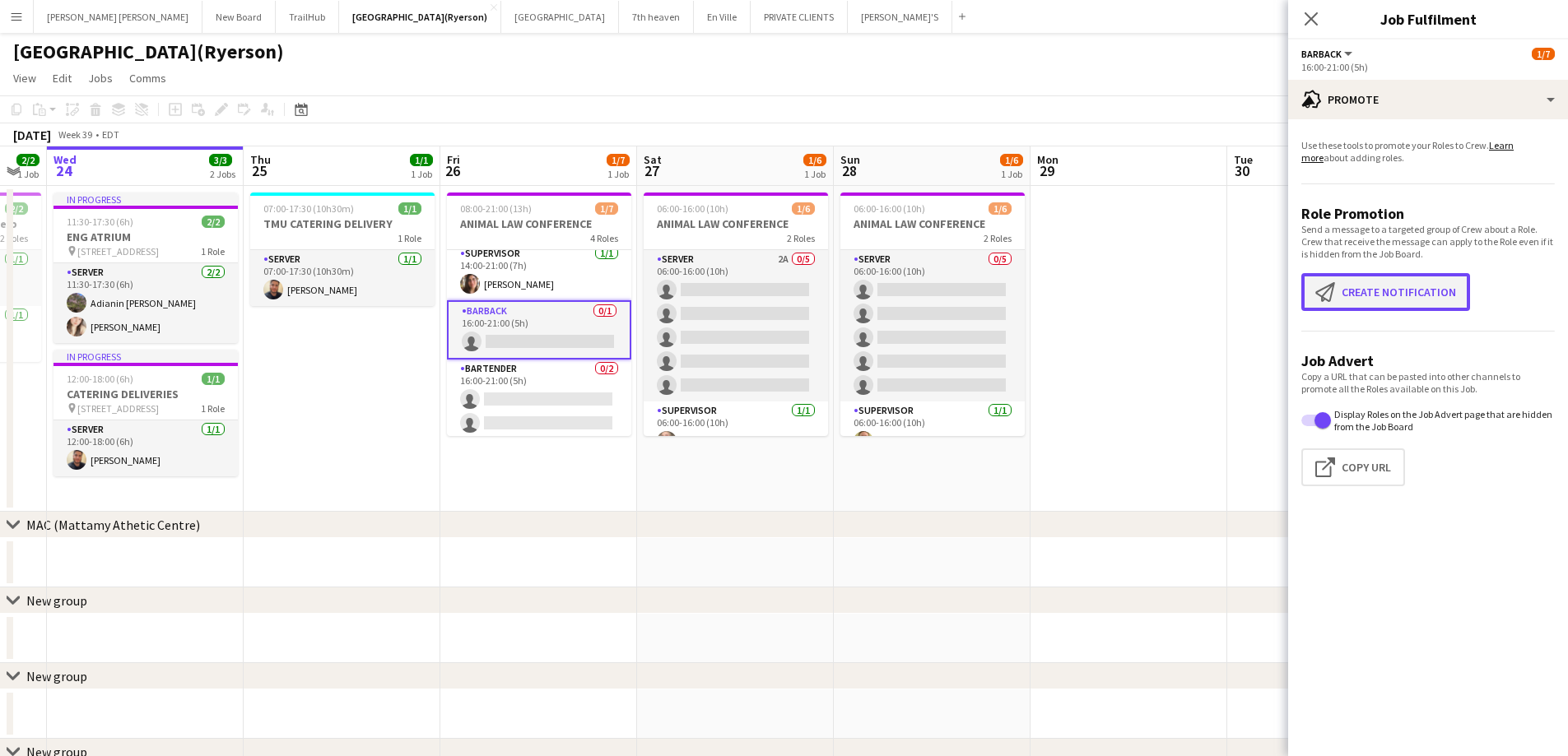
click at [1363, 298] on button "Create notification Create notification" at bounding box center [1385, 293] width 168 height 38
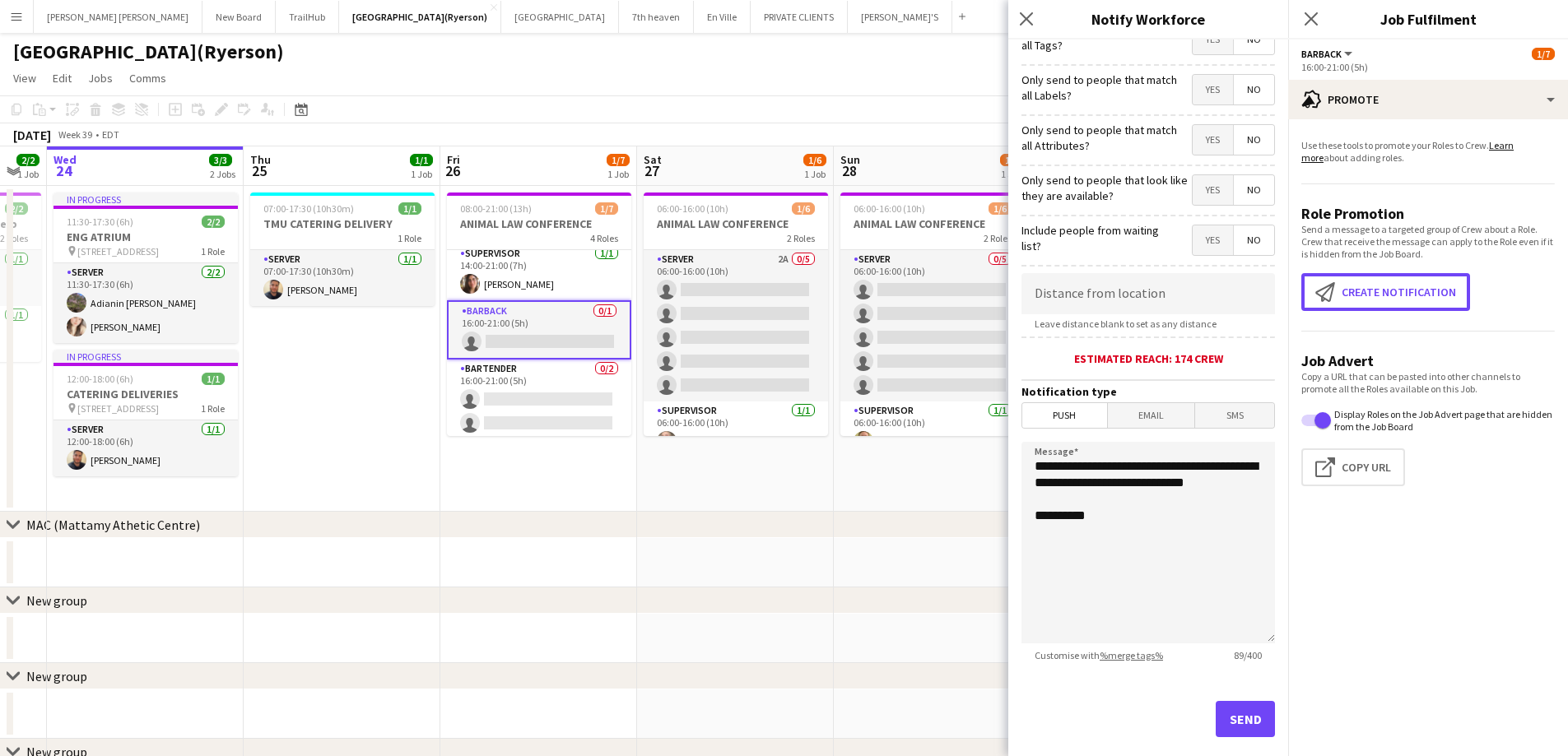
scroll to position [150, 0]
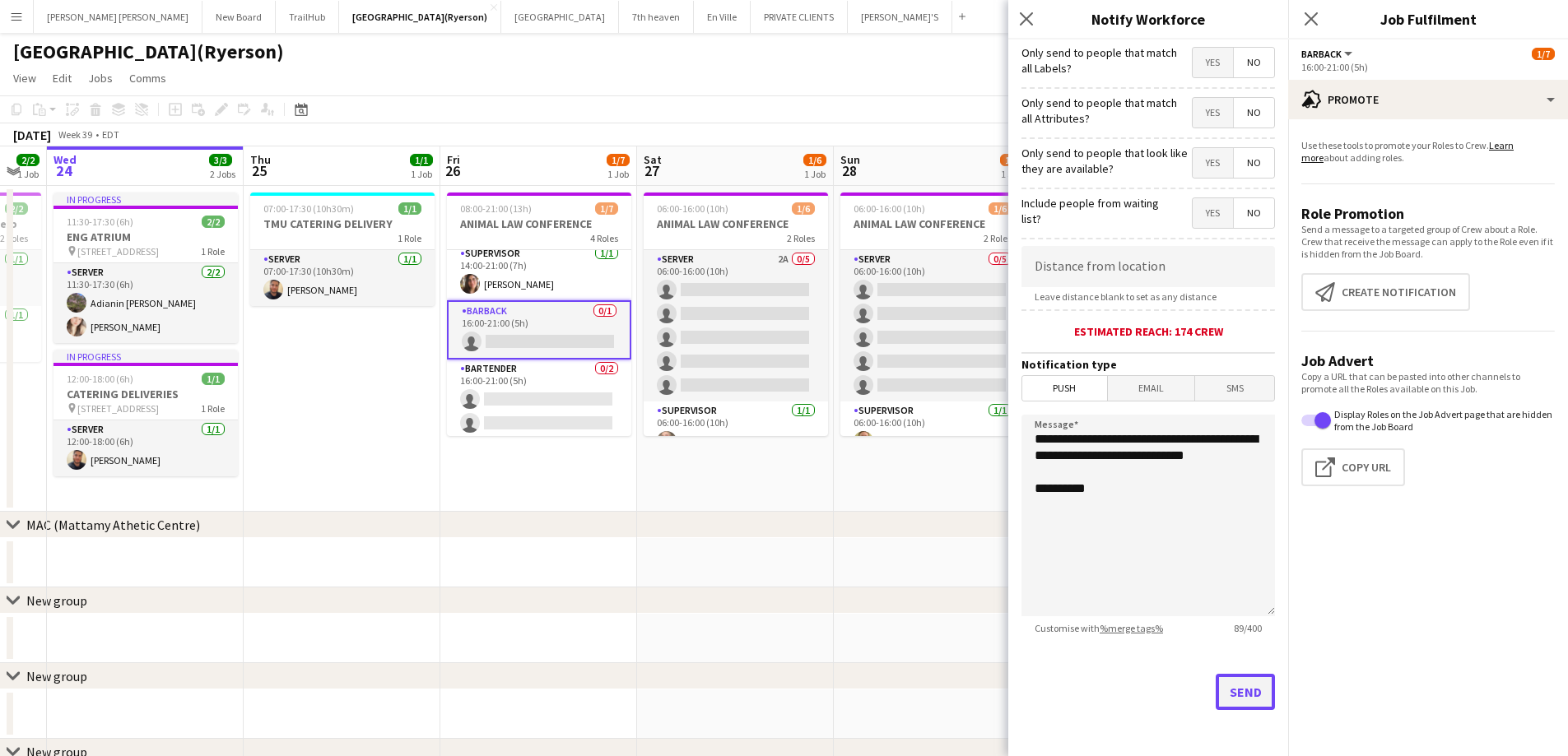
click at [1227, 688] on button "Send" at bounding box center [1245, 692] width 60 height 36
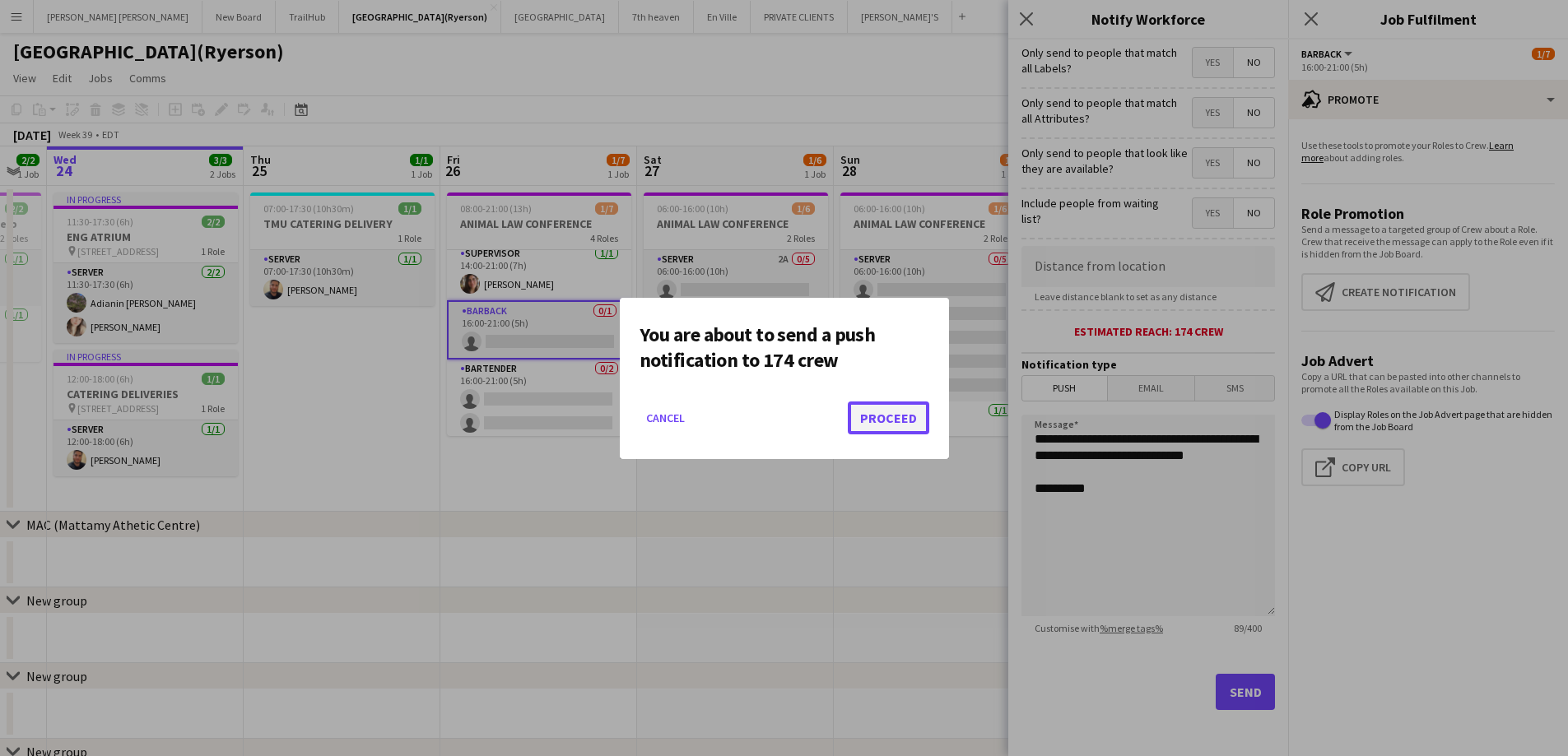
click at [878, 419] on button "Proceed" at bounding box center [888, 418] width 81 height 33
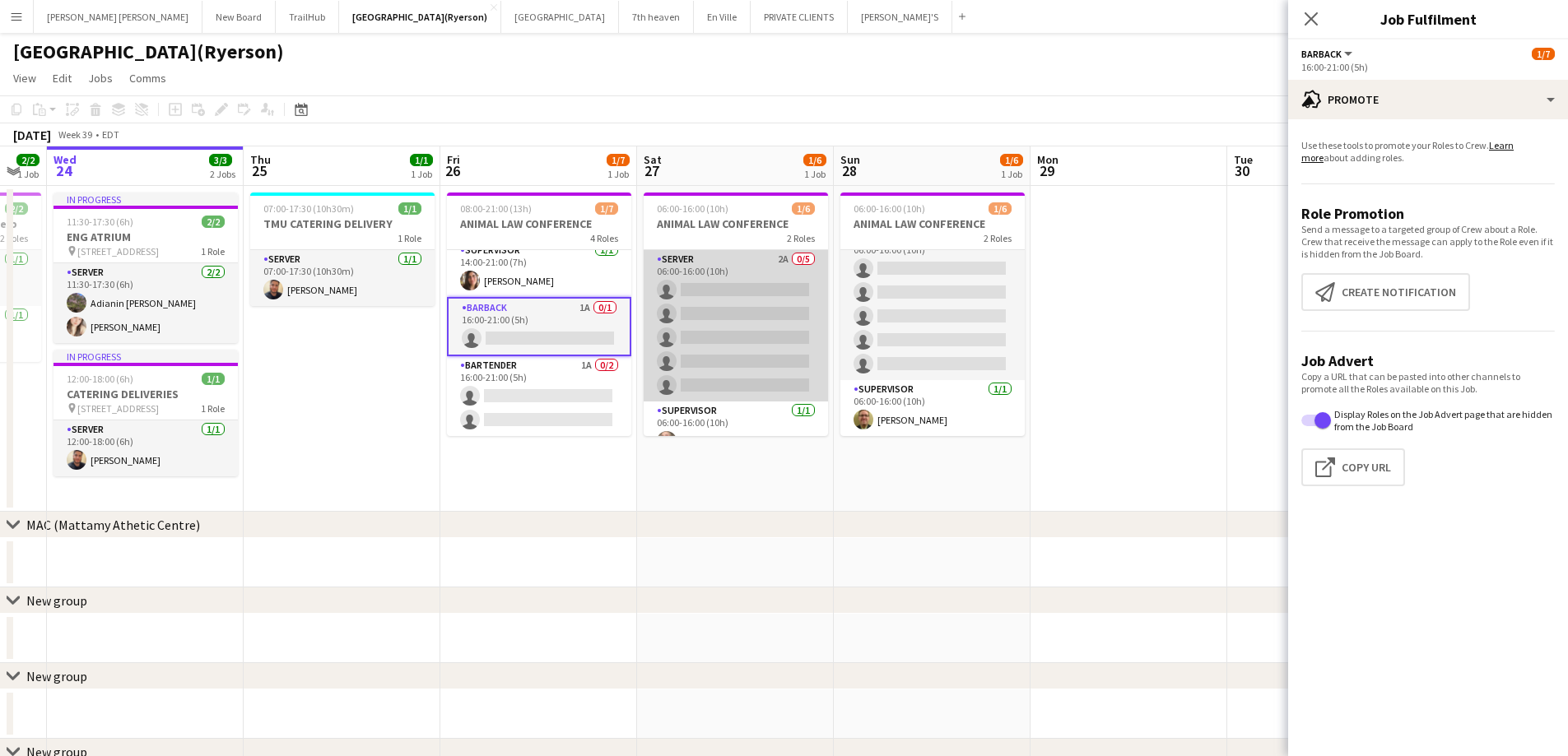
scroll to position [22, 0]
click at [729, 306] on app-card-role "SERVER 2A 0/5 06:00-16:00 (10h) single-neutral-actions single-neutral-actions s…" at bounding box center [736, 304] width 185 height 151
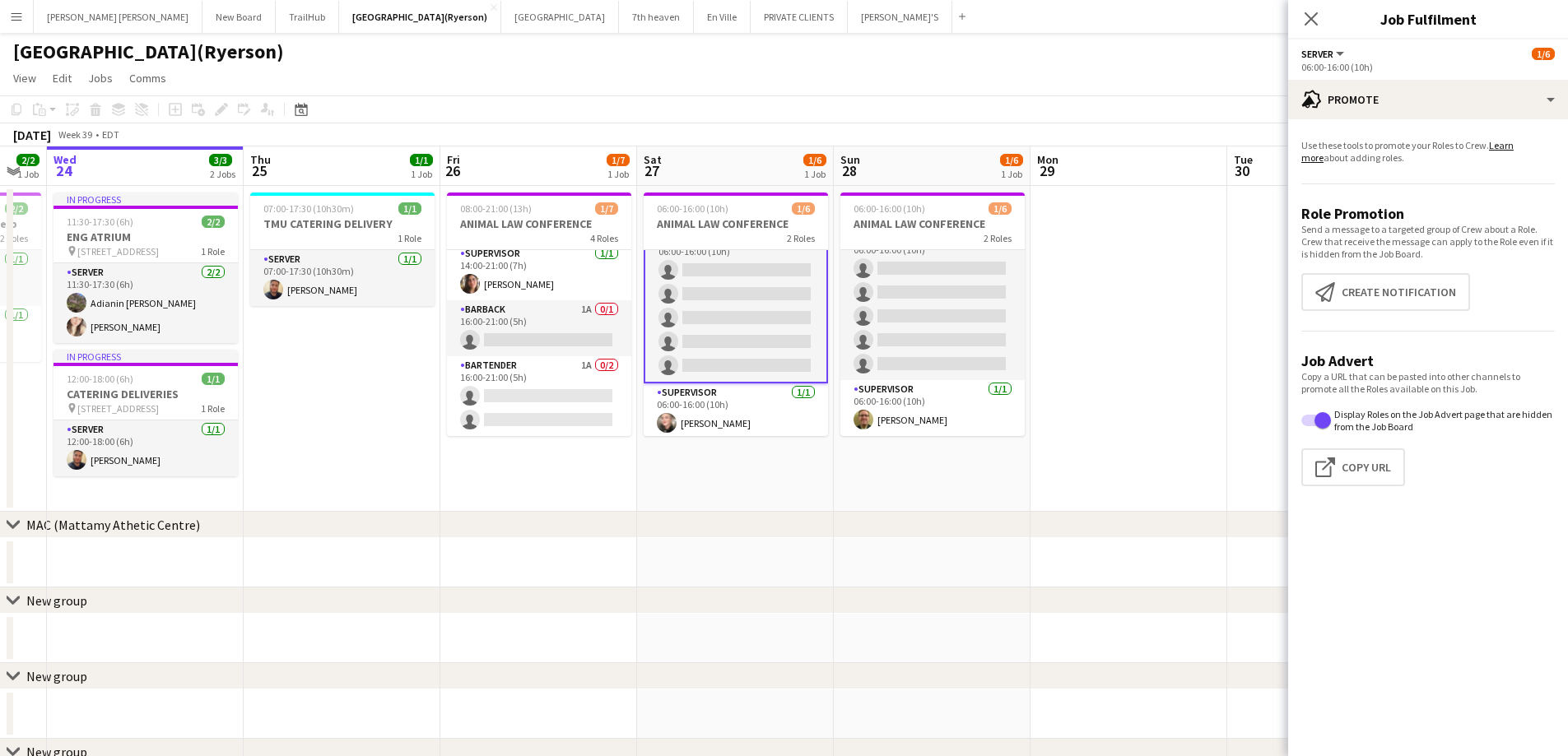
scroll to position [110, 0]
click at [729, 306] on app-card-role "SERVER 2A 0/5 06:00-16:00 (10h) single-neutral-actions single-neutral-actions s…" at bounding box center [736, 304] width 185 height 154
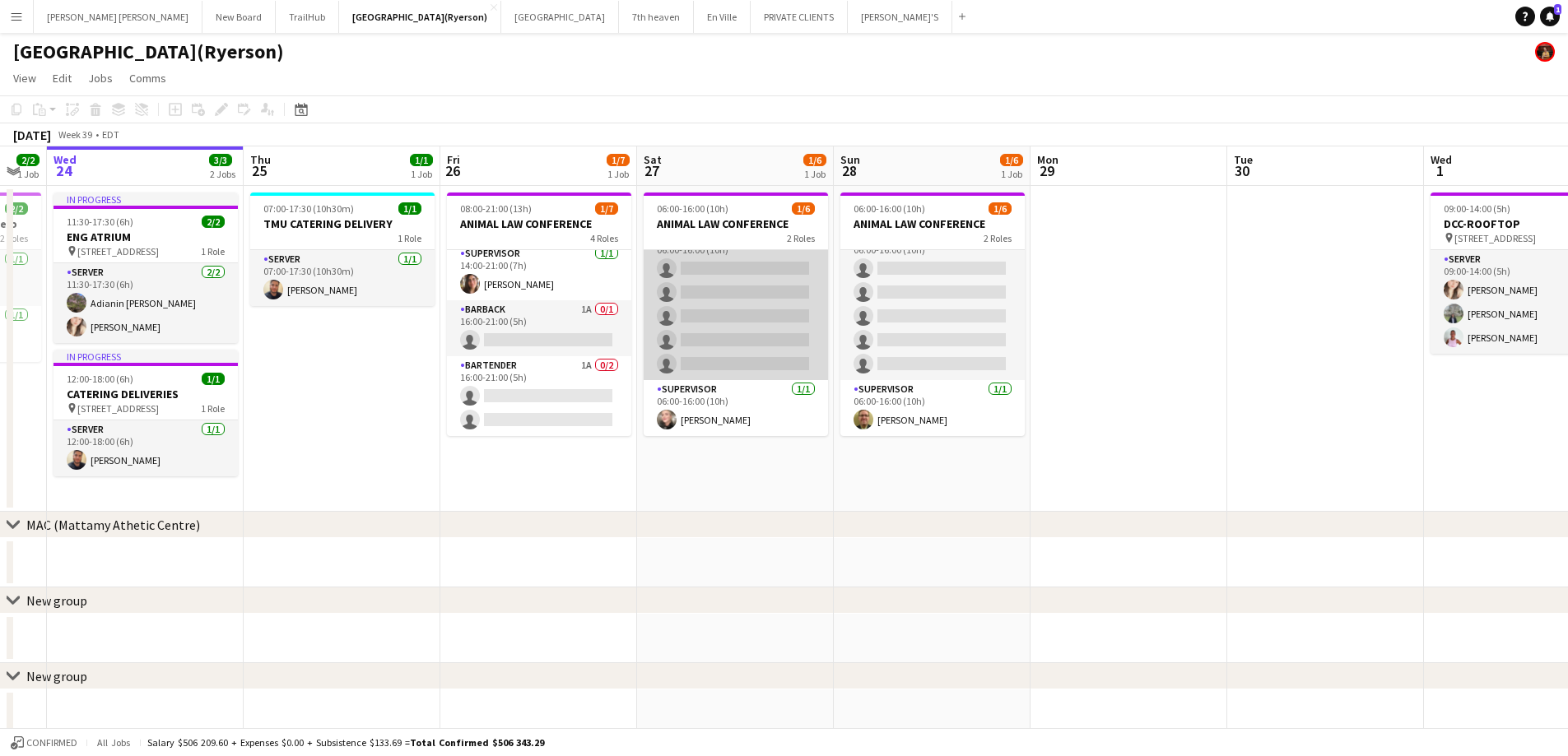
scroll to position [22, 0]
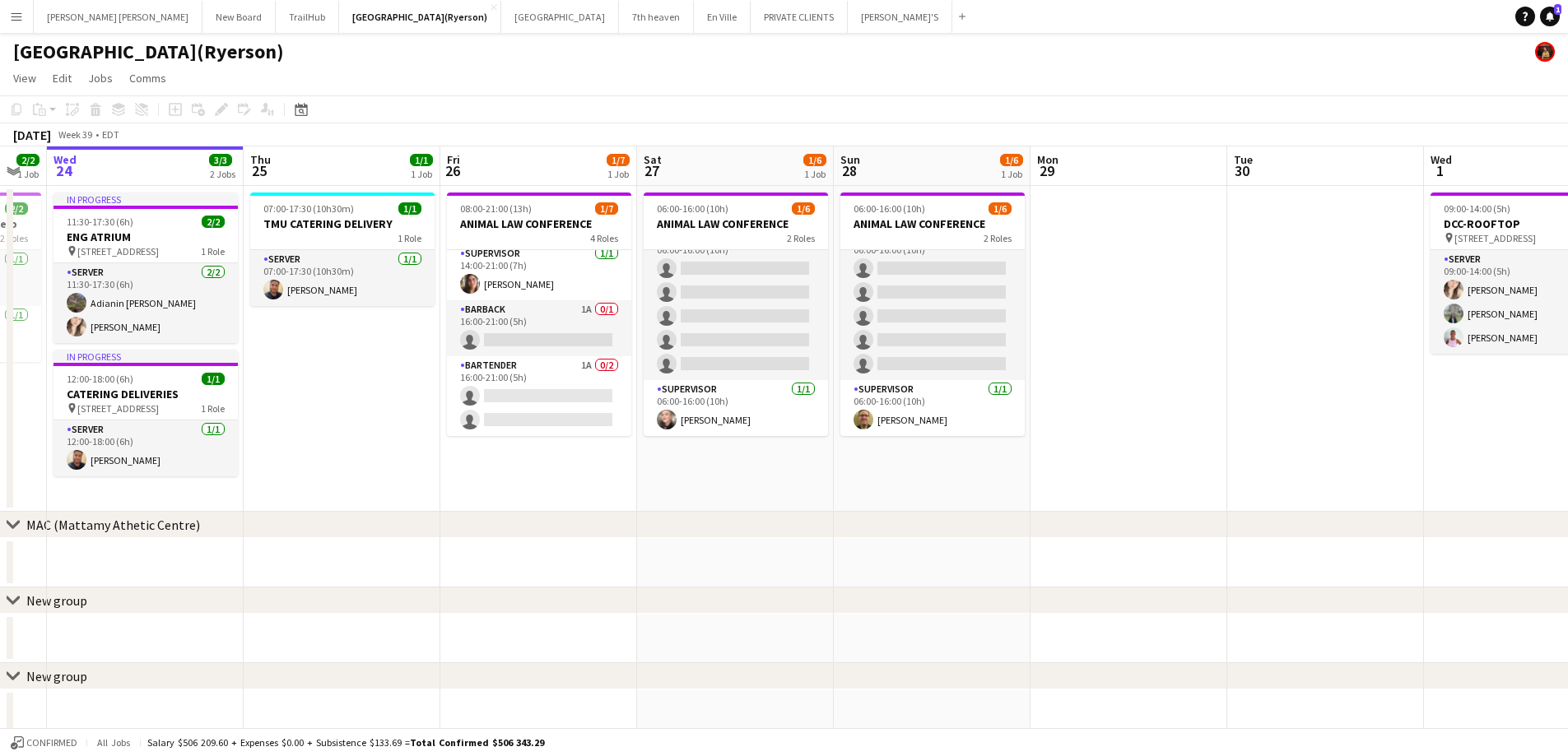
click at [639, 311] on app-date-cell "06:00-16:00 (10h) 1/6 ANIMAL LAW CONFERENCE 2 Roles SERVER 2A 0/5 06:00-16:00 (…" at bounding box center [735, 350] width 197 height 326
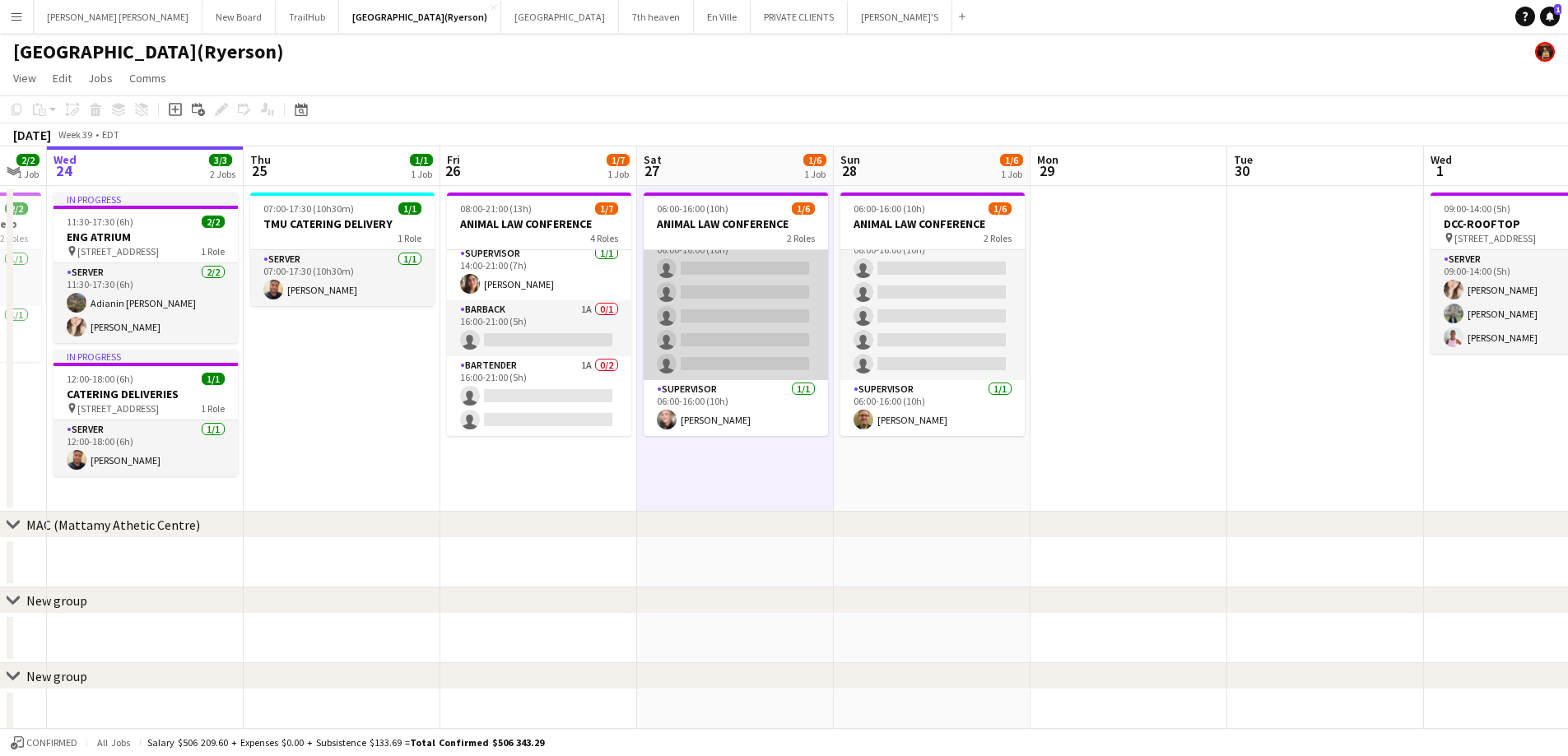
click at [739, 293] on app-card-role "SERVER 2A 0/5 06:00-16:00 (10h) single-neutral-actions single-neutral-actions s…" at bounding box center [736, 304] width 185 height 151
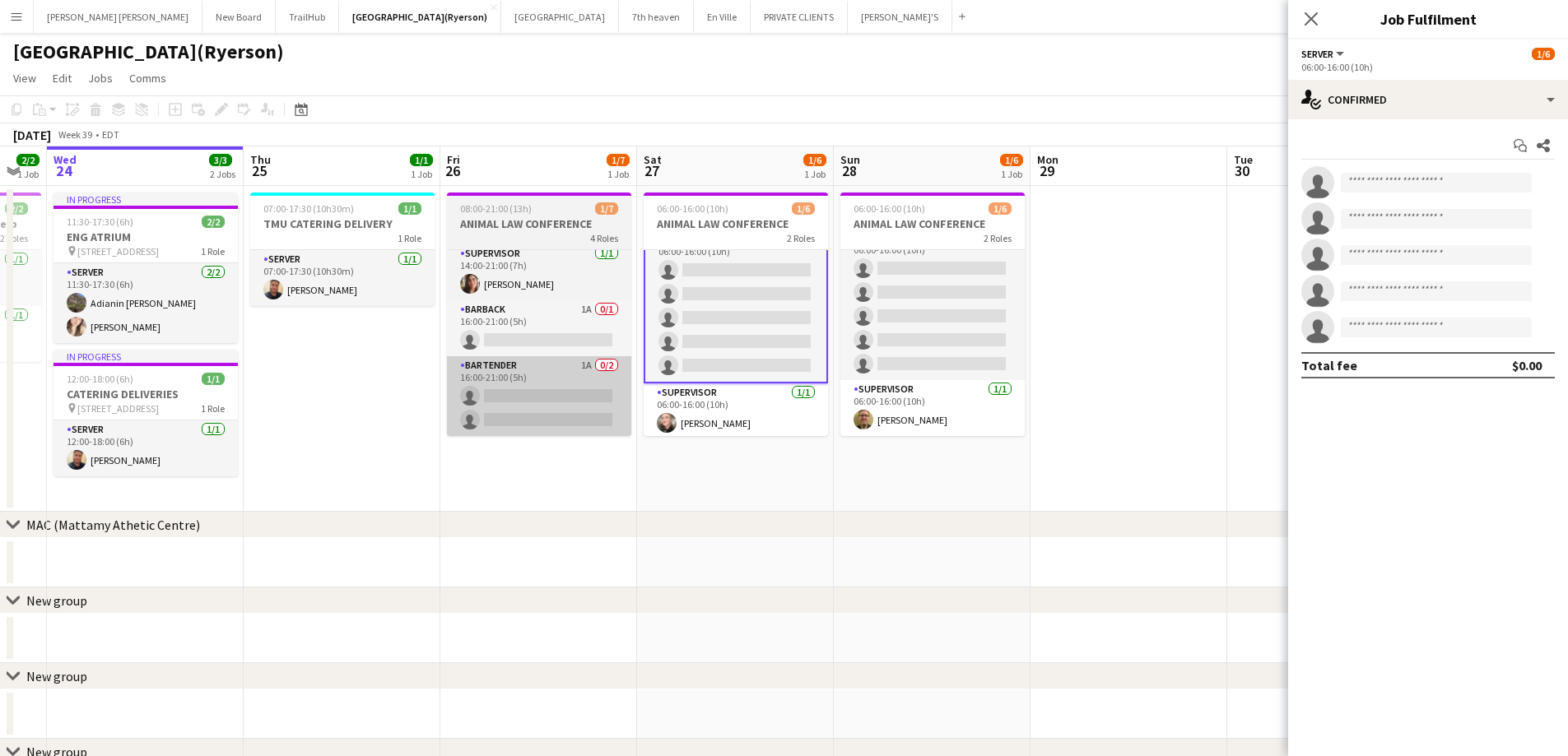
scroll to position [23, 0]
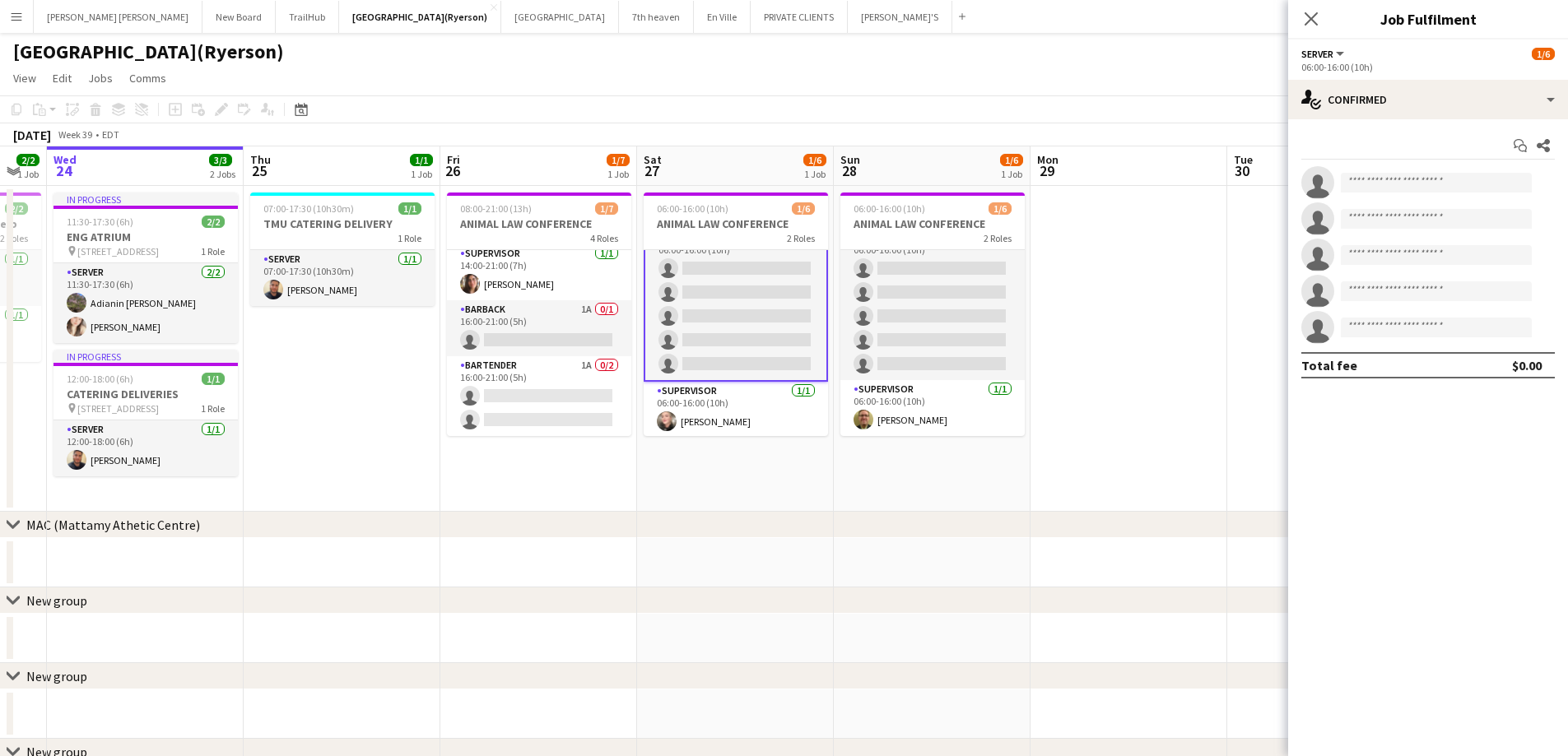
click at [599, 70] on app-page-menu "View Day view expanded Day view collapsed Month view Date picker Jump to [DATE]…" at bounding box center [784, 79] width 1568 height 31
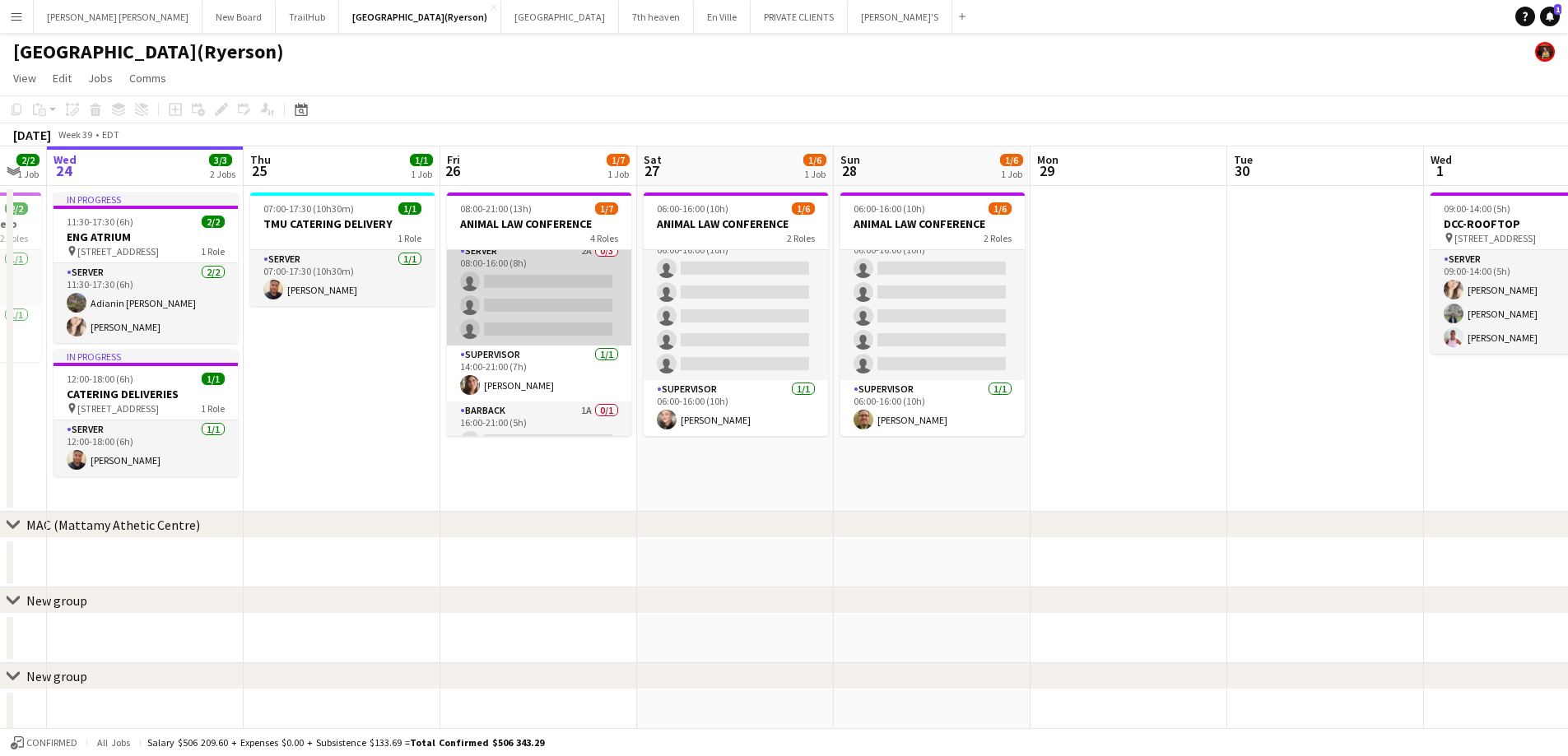
scroll to position [0, 0]
click at [506, 322] on app-card-role "SERVER 2A 0/3 08:00-16:00 (8h) single-neutral-actions single-neutral-actions si…" at bounding box center [539, 302] width 185 height 104
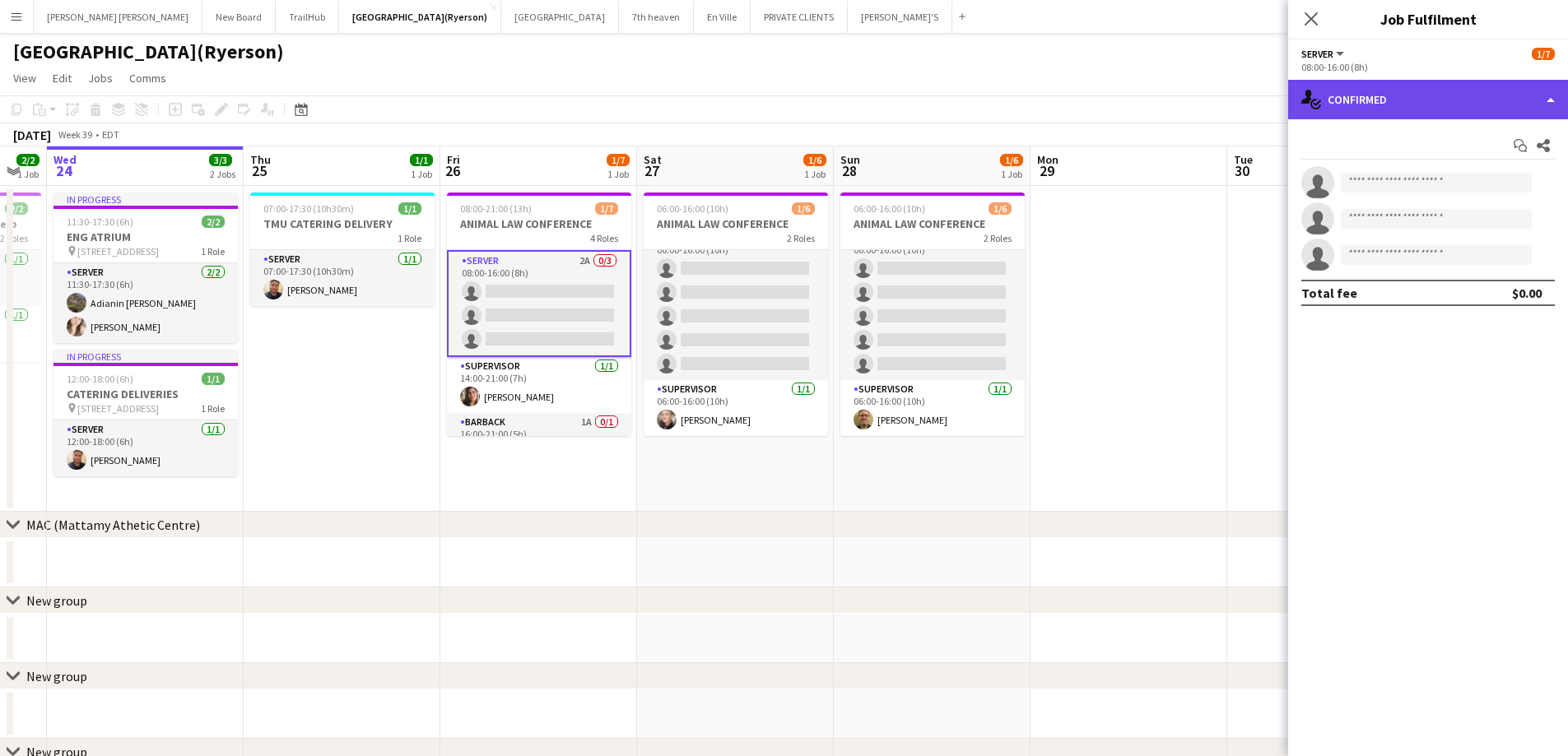
click at [1395, 104] on div "single-neutral-actions-check-2 Confirmed" at bounding box center [1427, 100] width 280 height 40
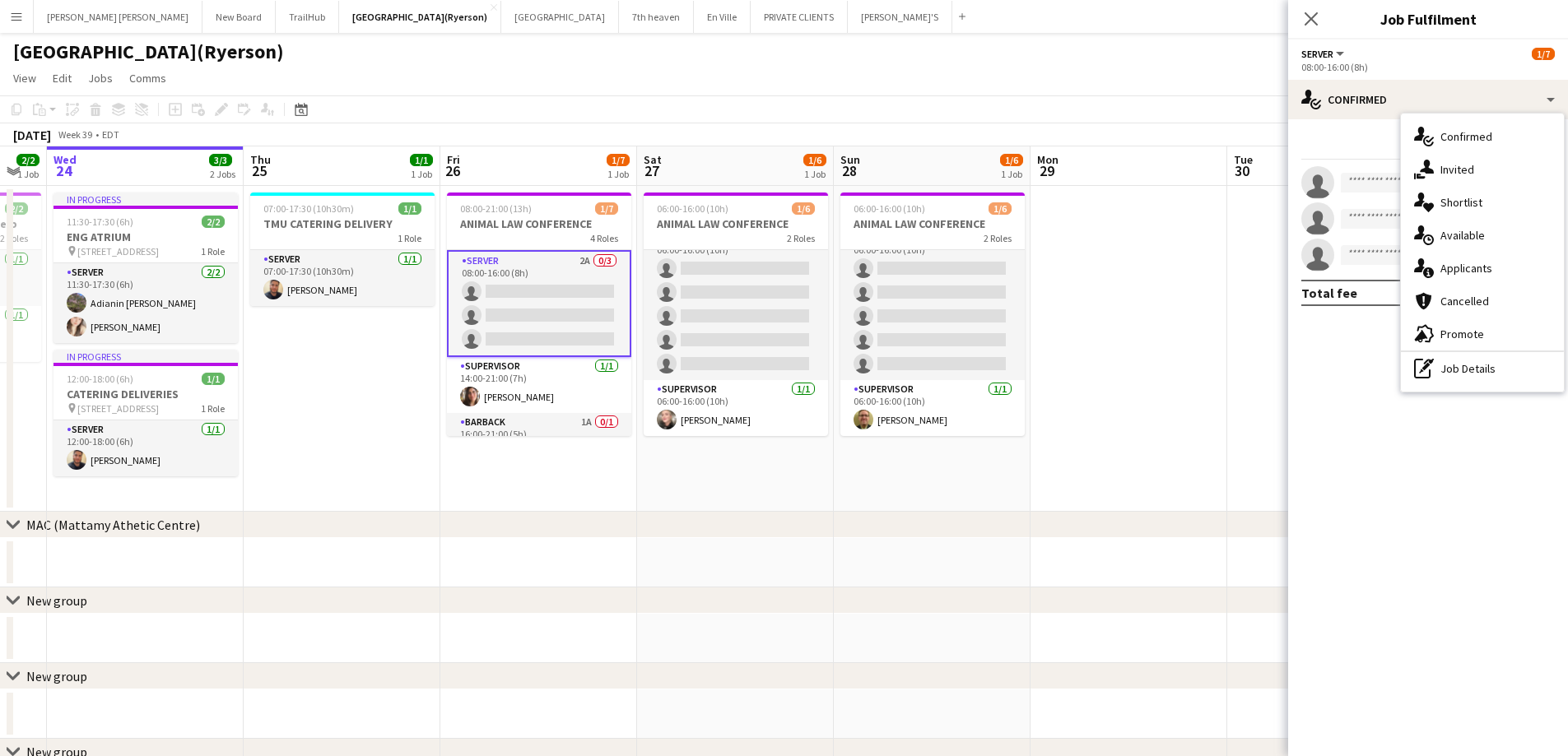
click at [1469, 268] on span "Applicants" at bounding box center [1466, 268] width 52 height 15
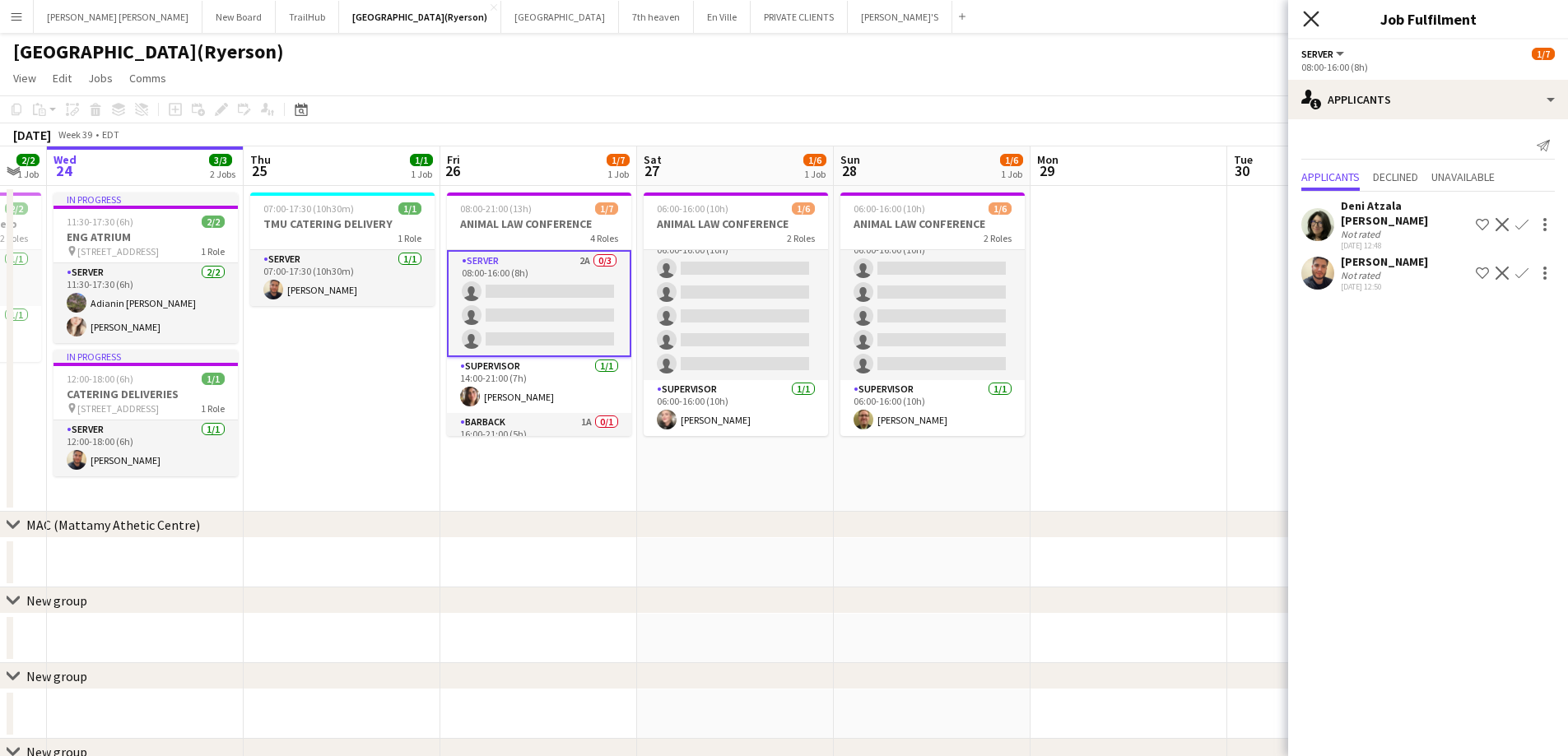
click at [1317, 16] on icon "Close pop-in" at bounding box center [1311, 18] width 16 height 16
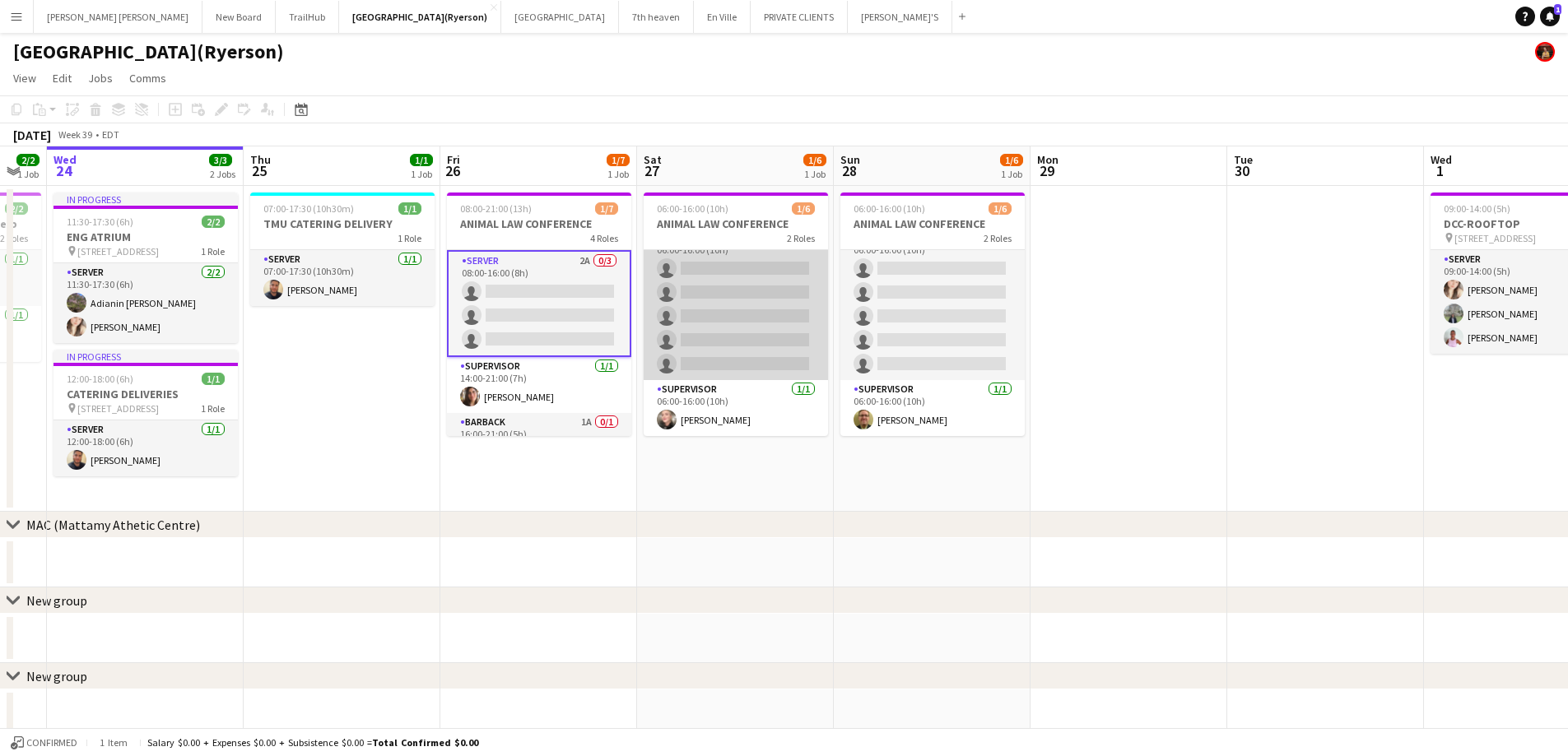
click at [784, 322] on app-card-role "SERVER 3A 0/5 06:00-16:00 (10h) single-neutral-actions single-neutral-actions s…" at bounding box center [736, 304] width 185 height 151
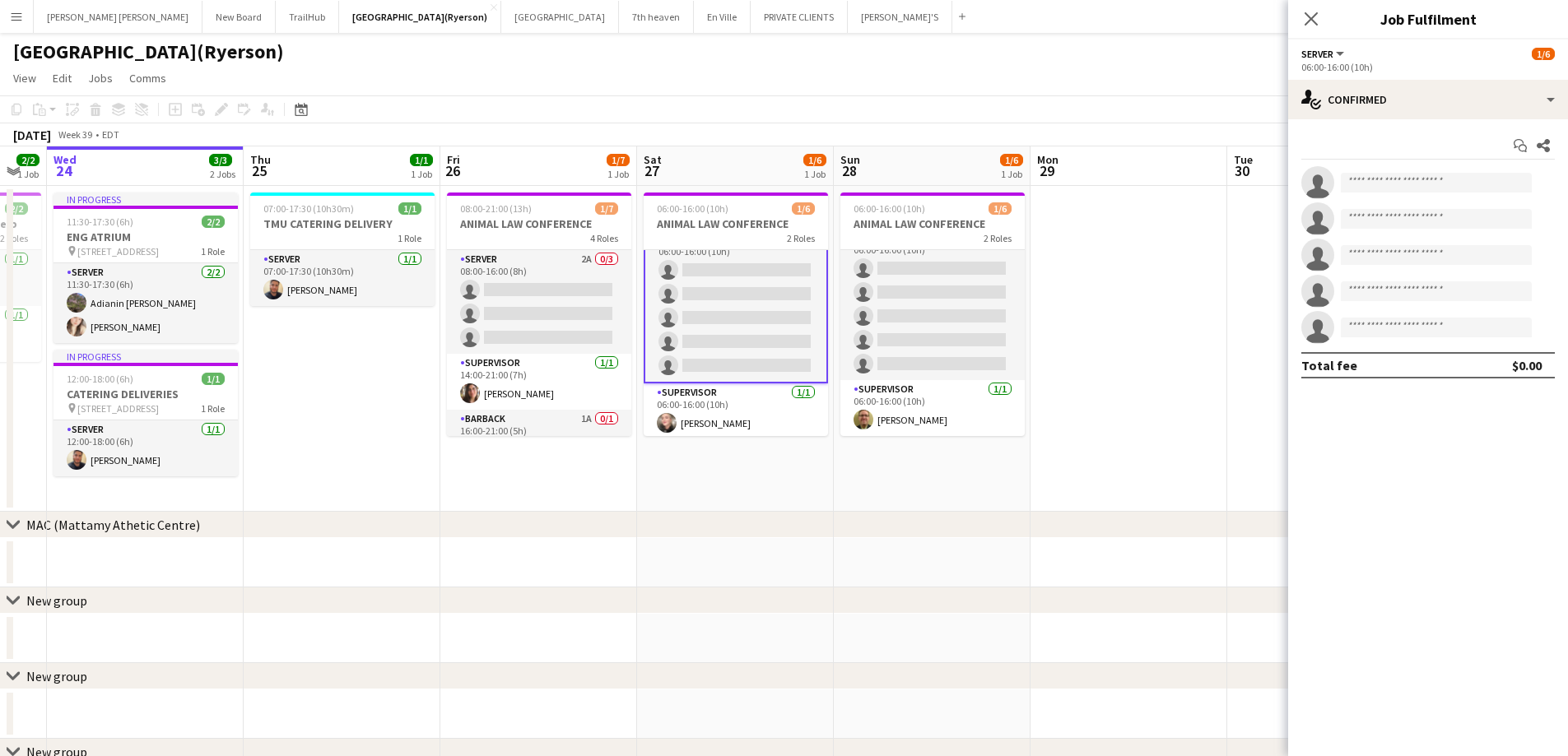
scroll to position [23, 0]
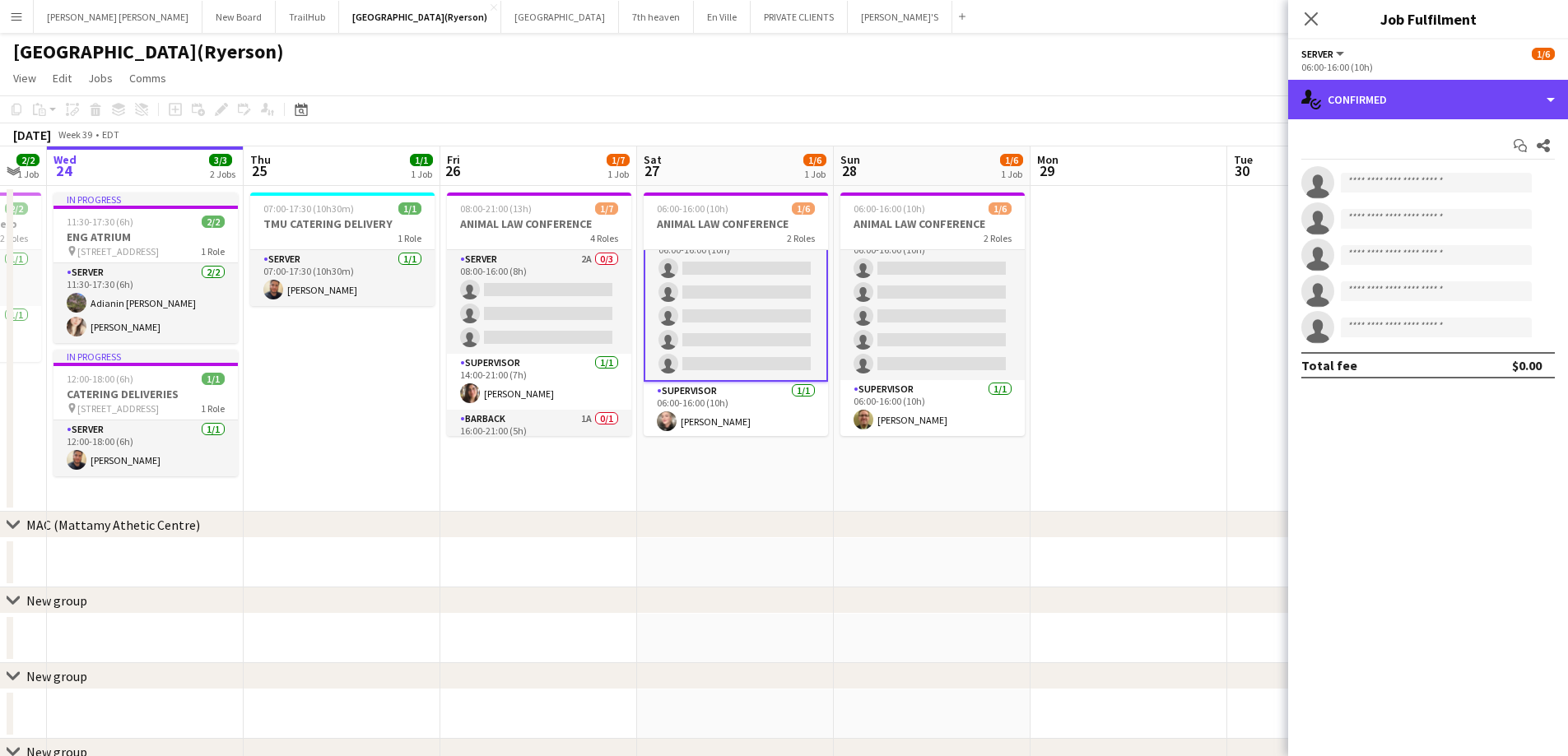
drag, startPoint x: 1326, startPoint y: 93, endPoint x: 1313, endPoint y: 133, distance: 42.1
click at [1327, 93] on div "single-neutral-actions-check-2 Confirmed" at bounding box center [1427, 100] width 280 height 40
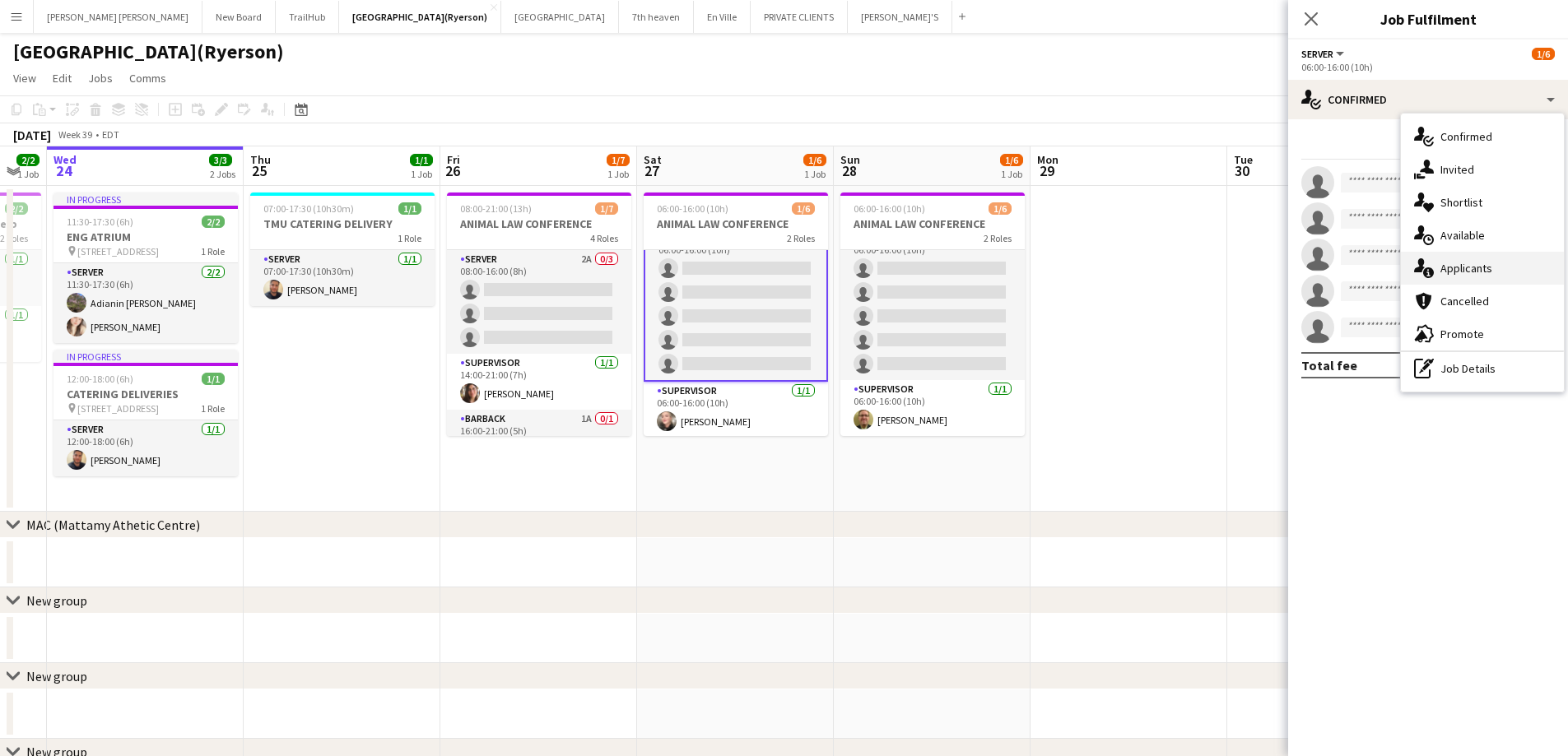
click at [1498, 283] on div "single-neutral-actions-information Applicants" at bounding box center [1482, 268] width 163 height 33
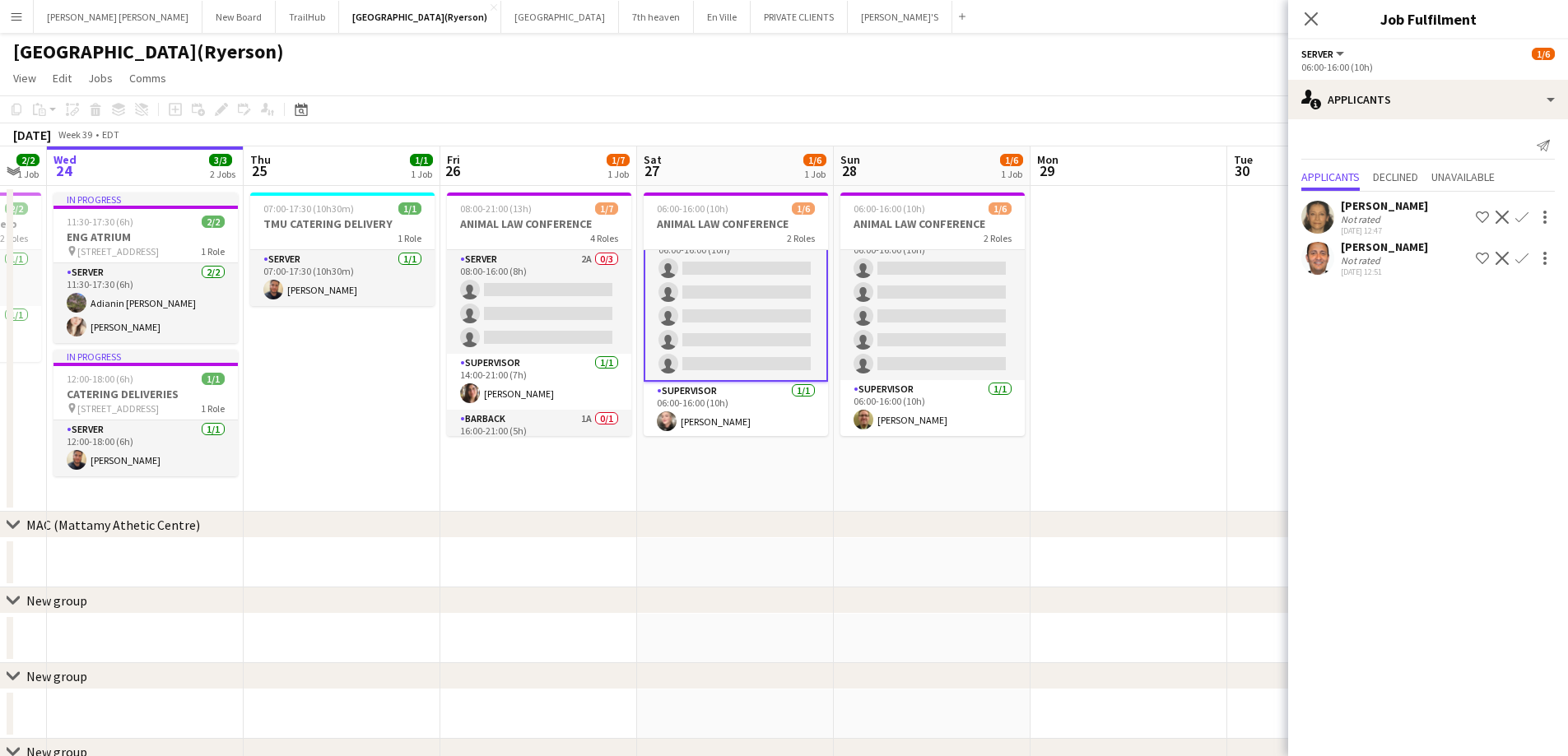
click at [681, 283] on app-card-role "SERVER 3A 0/5 06:00-16:00 (10h) single-neutral-actions single-neutral-actions s…" at bounding box center [736, 304] width 185 height 154
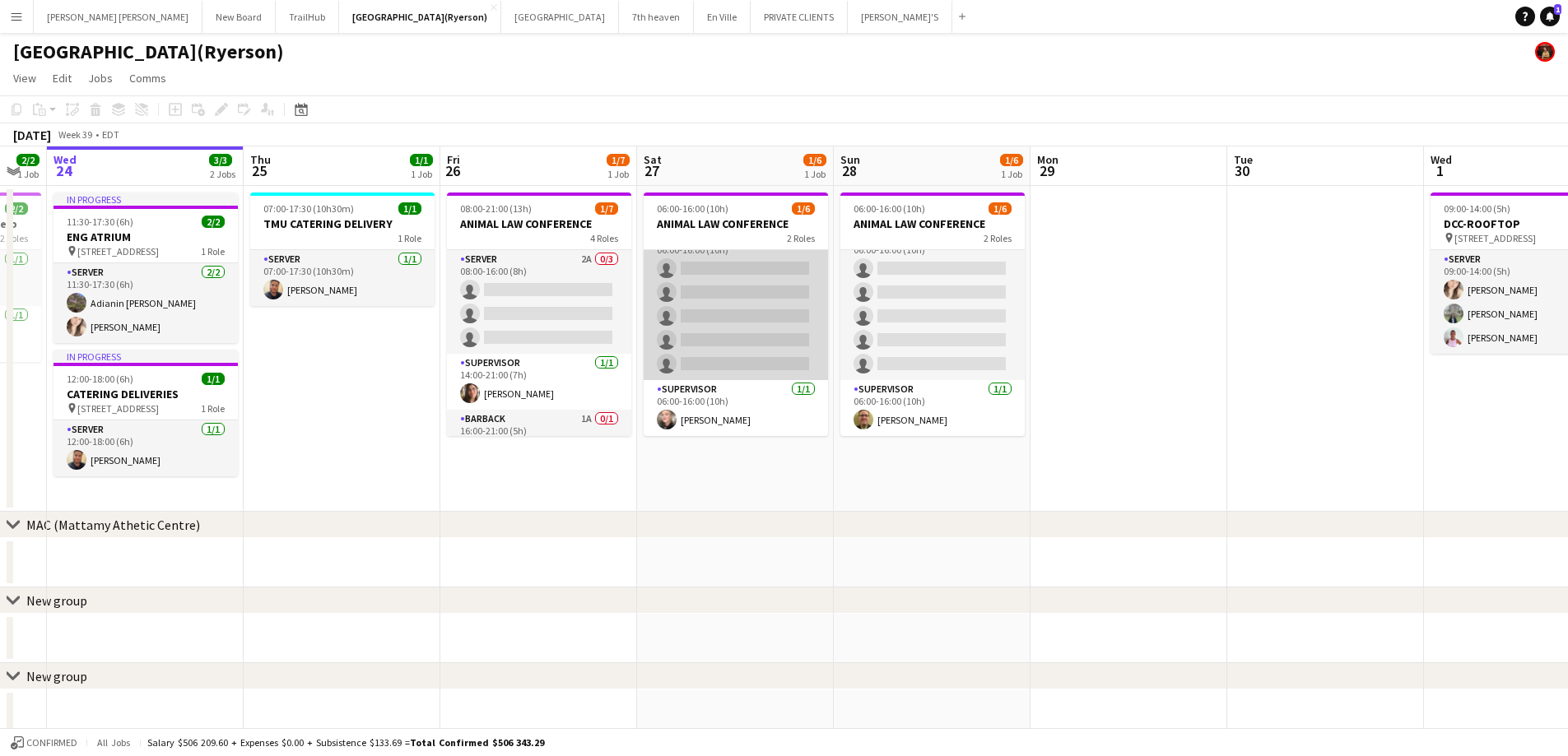
click at [692, 302] on app-card-role "SERVER 3A 0/5 06:00-16:00 (10h) single-neutral-actions single-neutral-actions s…" at bounding box center [736, 304] width 185 height 151
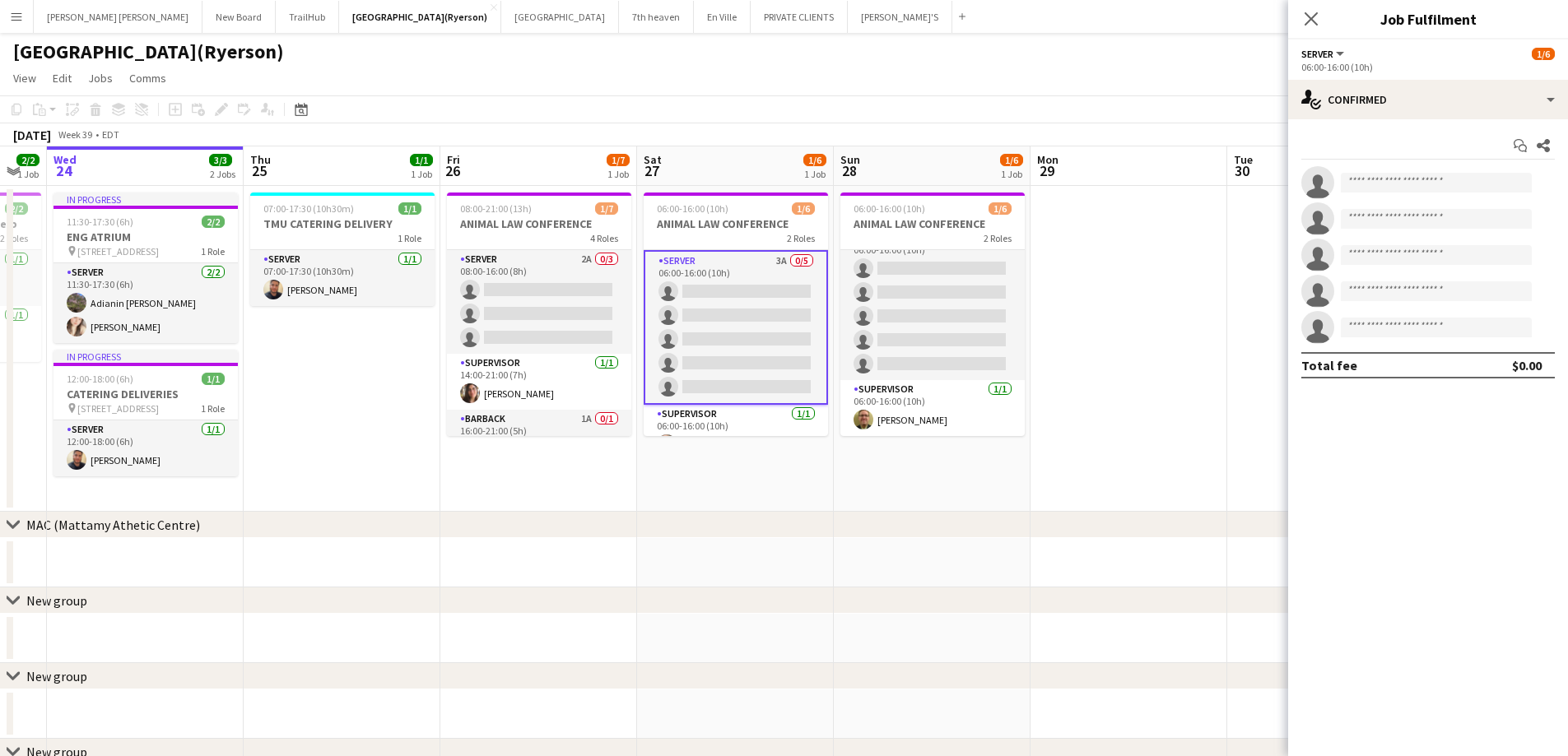
scroll to position [25, 0]
click at [748, 329] on app-card-role "SERVER 3A 0/5 06:00-16:00 (10h) single-neutral-actions single-neutral-actions s…" at bounding box center [736, 302] width 185 height 154
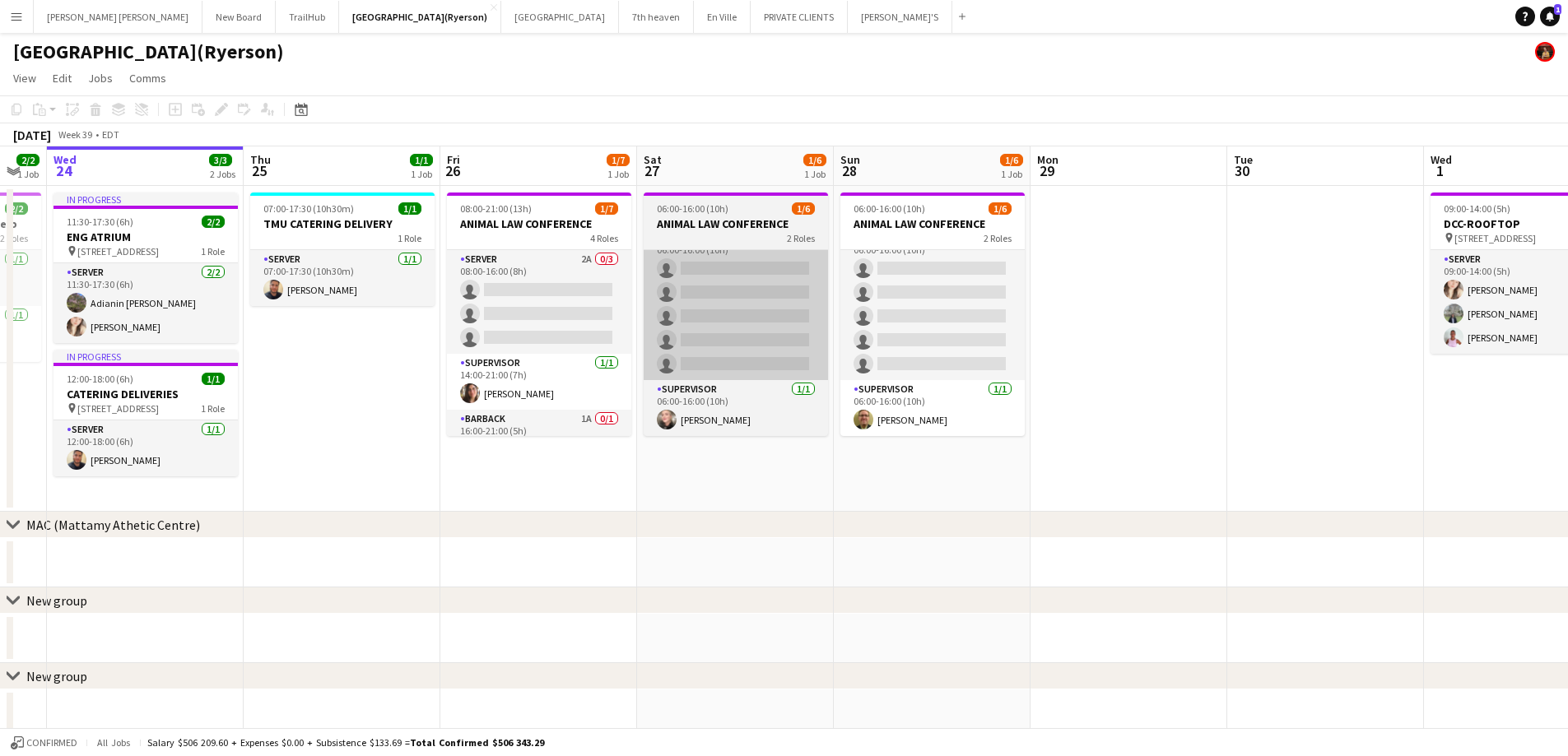
click at [767, 297] on app-card-role "SERVER 3A 0/5 06:00-16:00 (10h) single-neutral-actions single-neutral-actions s…" at bounding box center [736, 304] width 185 height 151
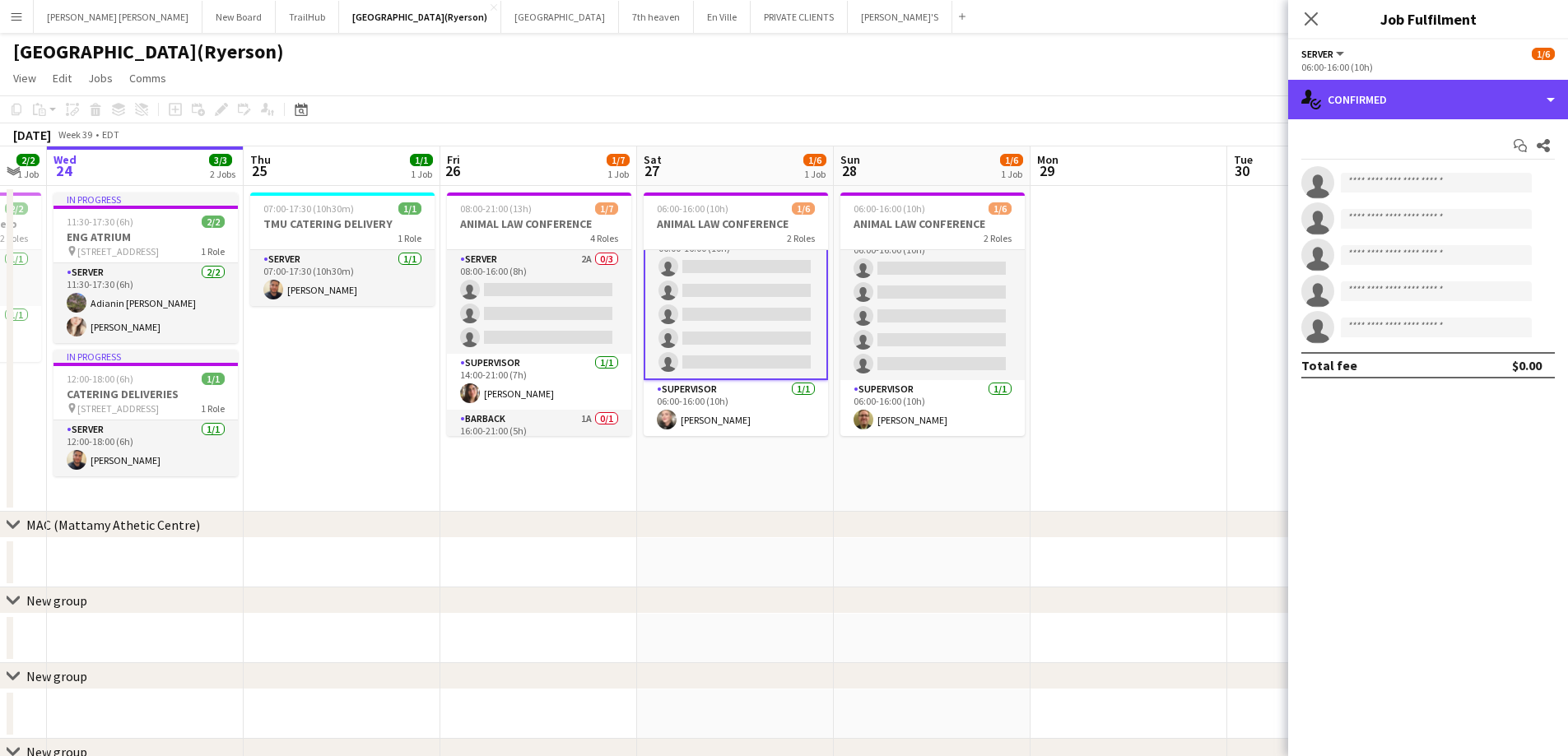
click at [1425, 110] on div "single-neutral-actions-check-2 Confirmed" at bounding box center [1427, 100] width 280 height 40
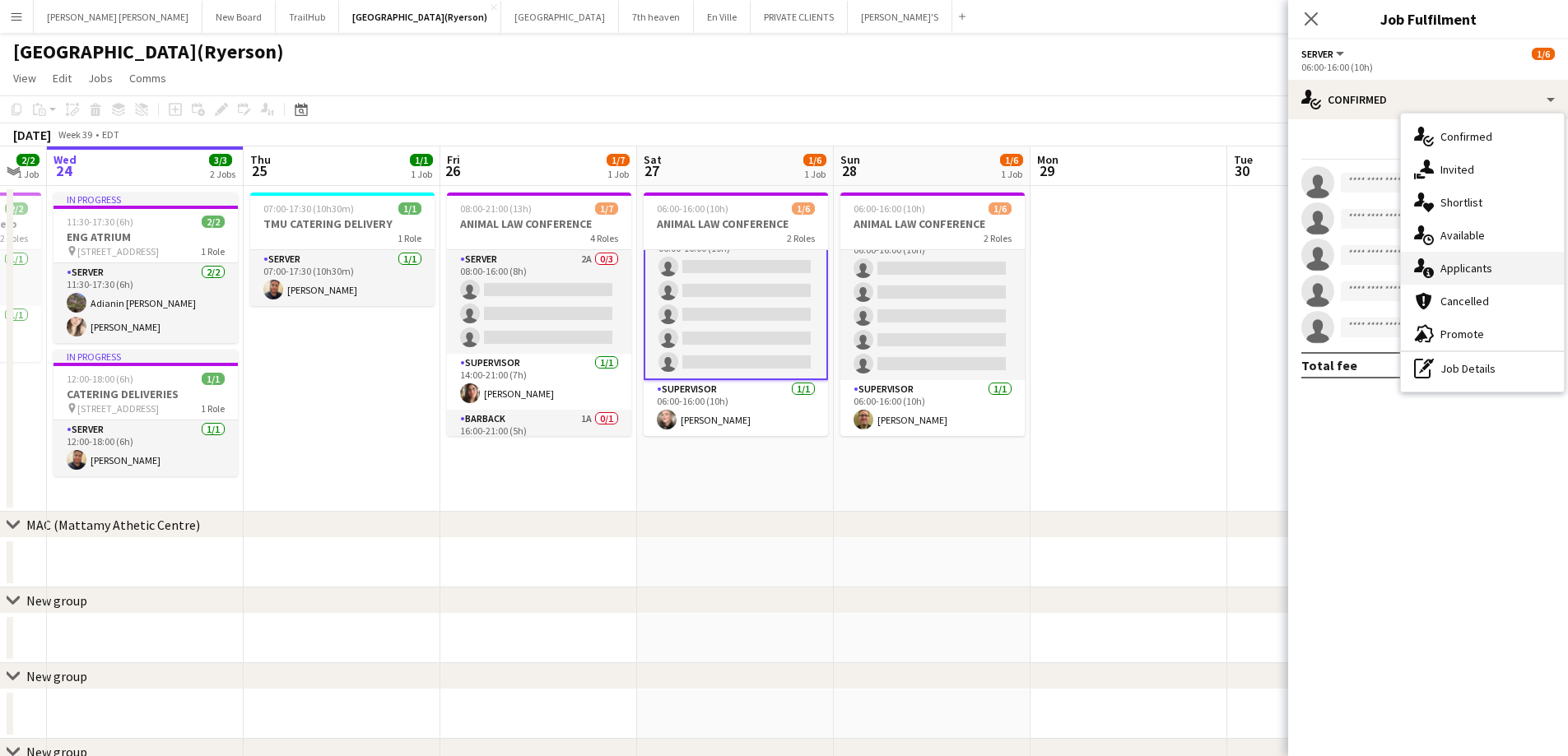
click at [1468, 258] on div "single-neutral-actions-information Applicants" at bounding box center [1482, 268] width 163 height 33
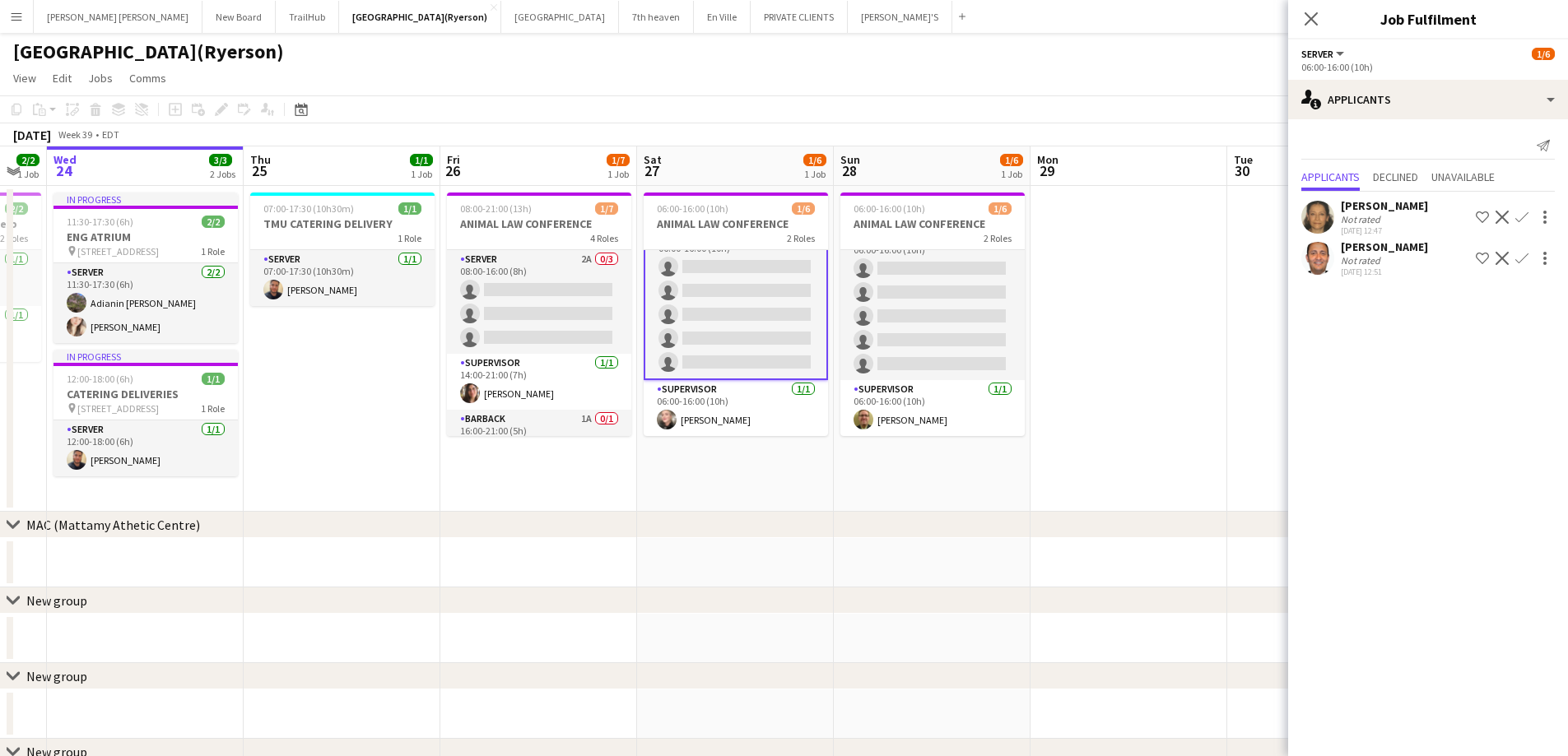
click at [1523, 258] on app-icon "Confirm" at bounding box center [1521, 258] width 13 height 13
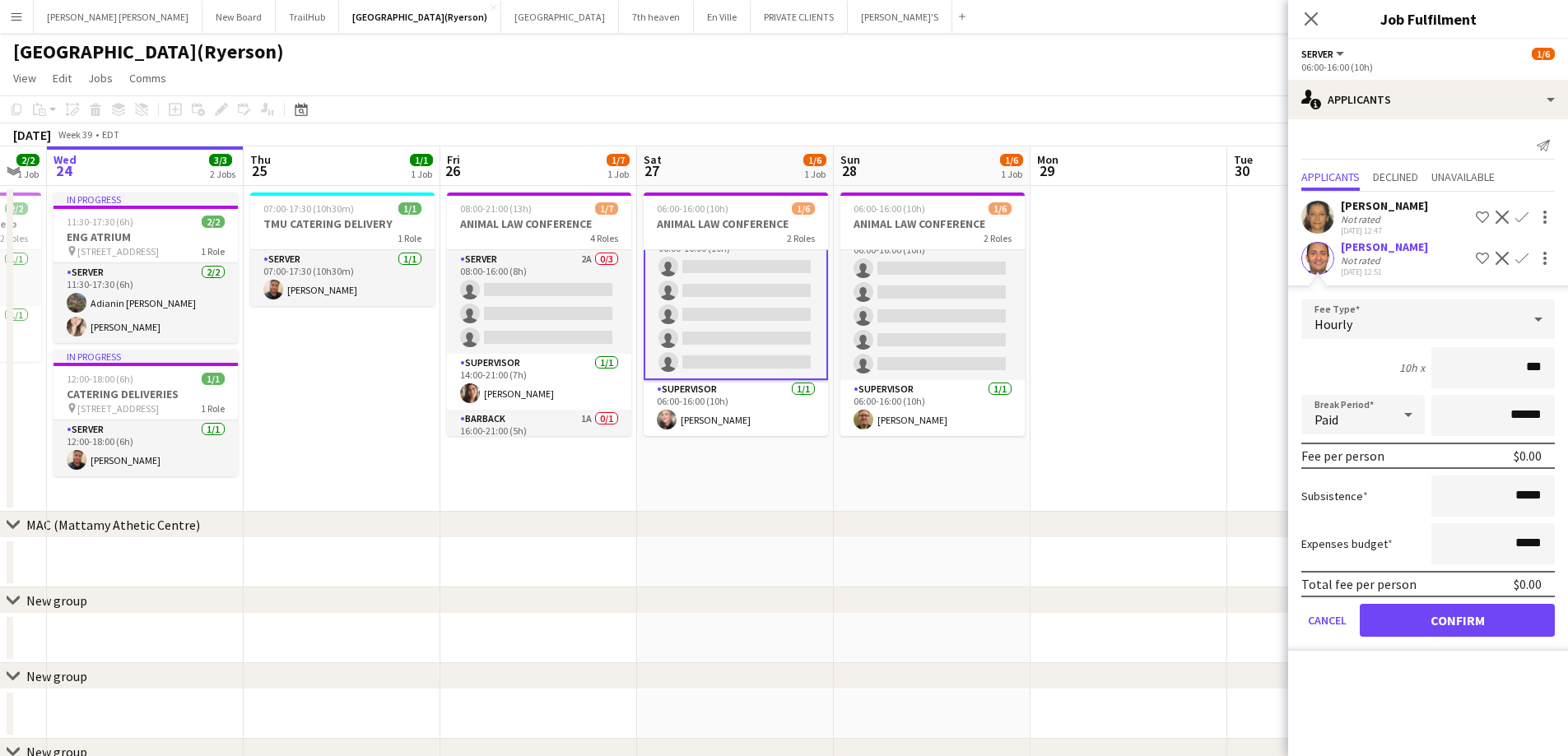
type input "**"
type input "******"
click at [1474, 614] on button "Confirm" at bounding box center [1457, 621] width 195 height 33
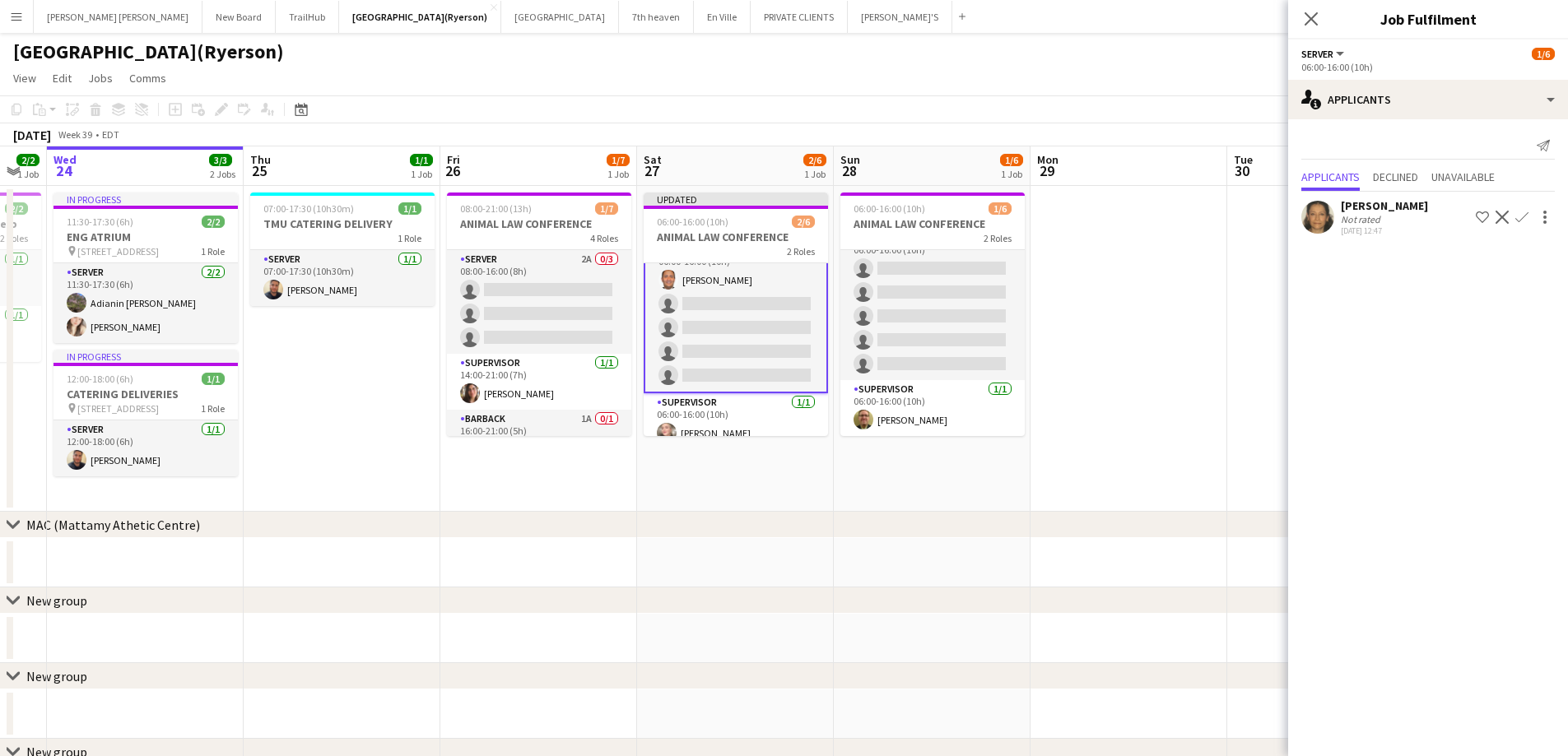
click at [1521, 219] on app-icon "Confirm" at bounding box center [1521, 217] width 13 height 13
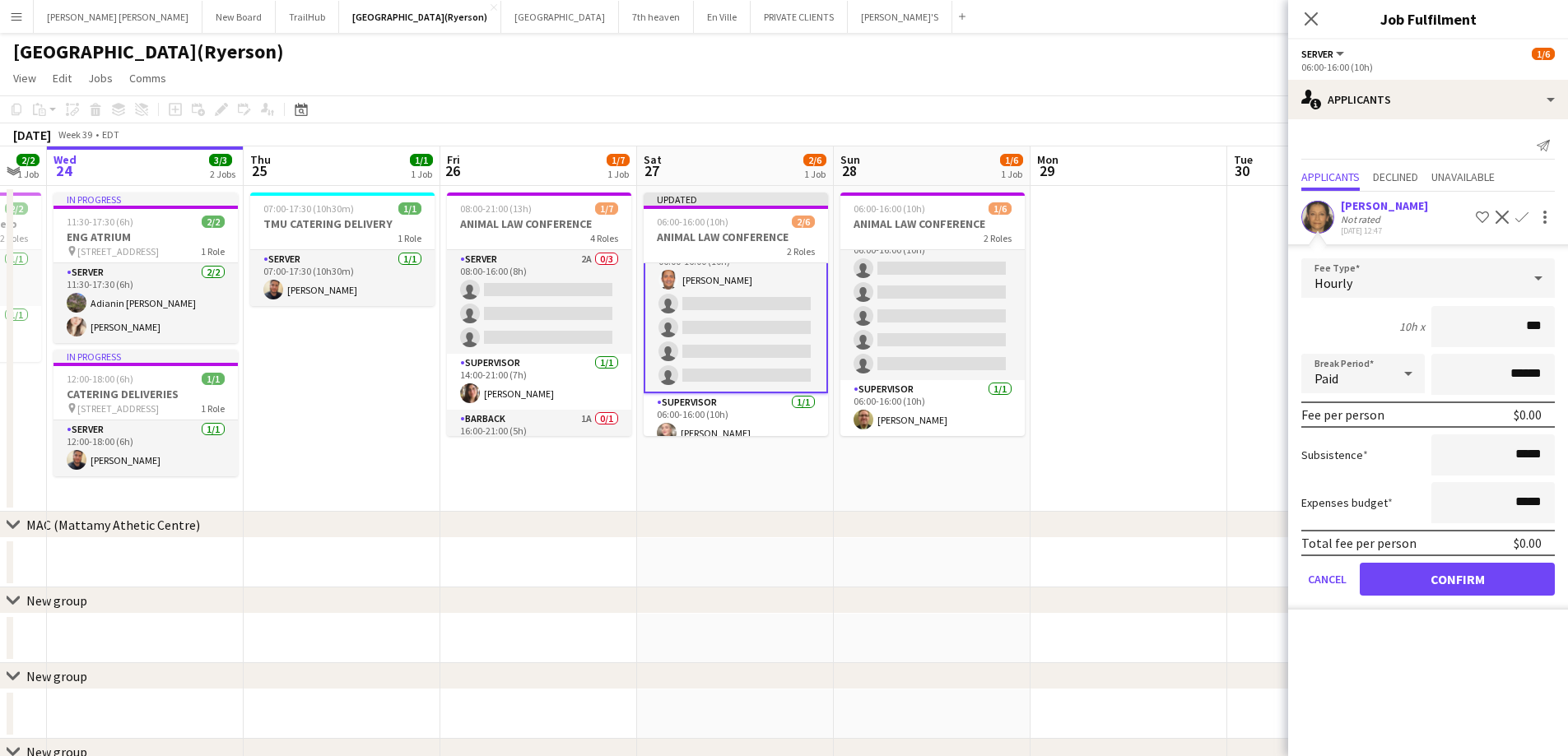
type input "**"
type input "******"
click at [1452, 577] on button "Confirm" at bounding box center [1457, 579] width 195 height 33
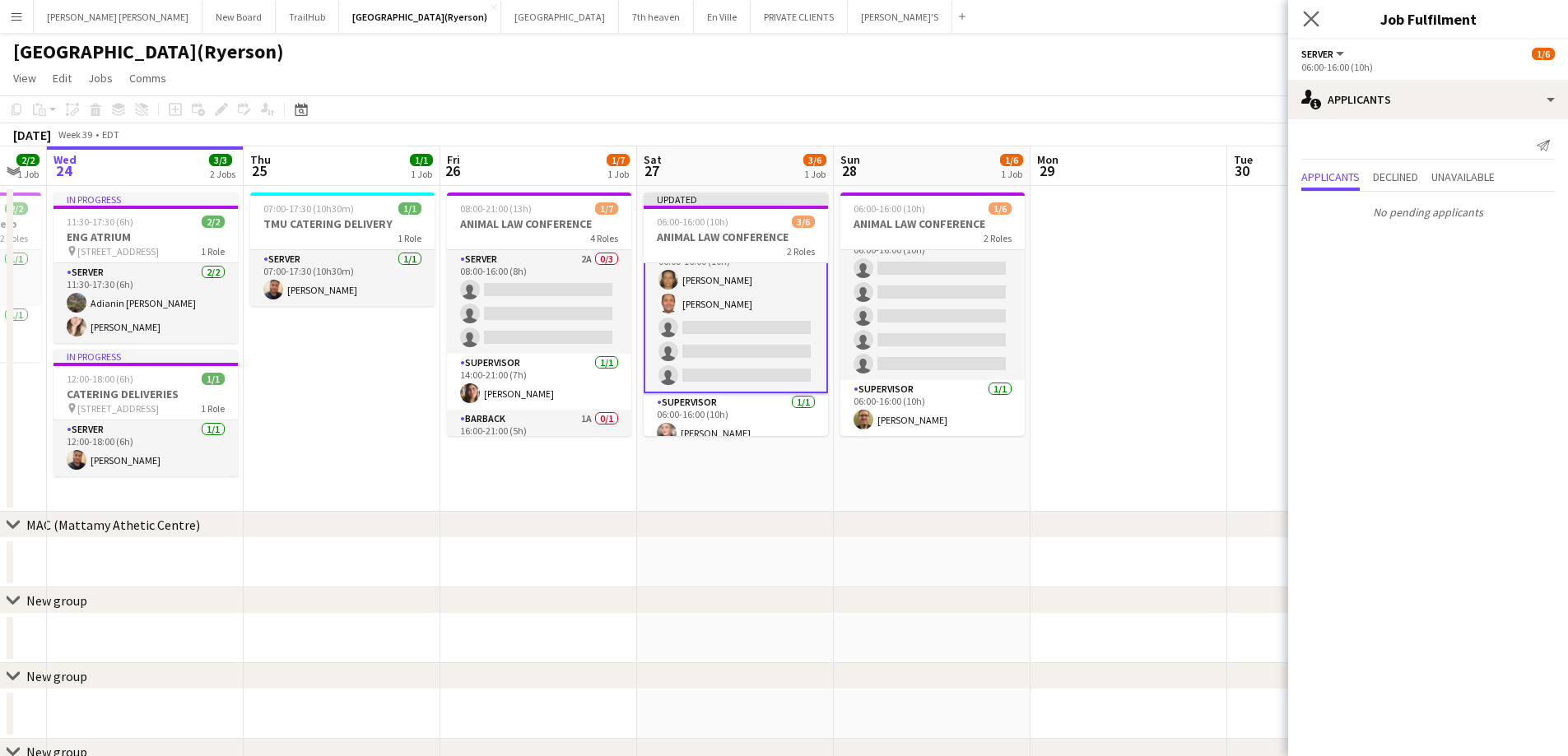
click at [1320, 15] on app-icon "Close pop-in" at bounding box center [1312, 20] width 24 height 24
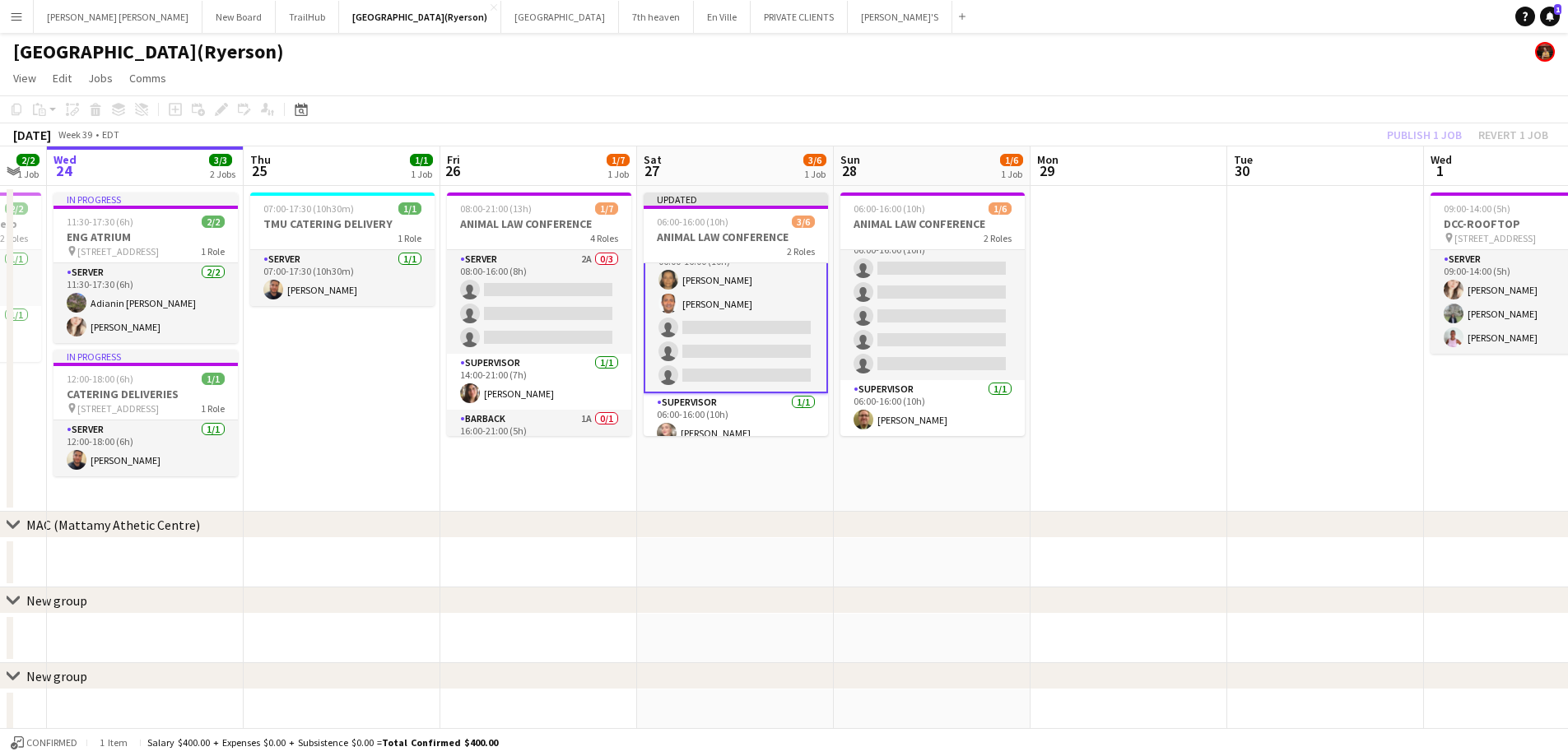
click at [1426, 133] on div "Publish 1 job Revert 1 job" at bounding box center [1467, 135] width 201 height 22
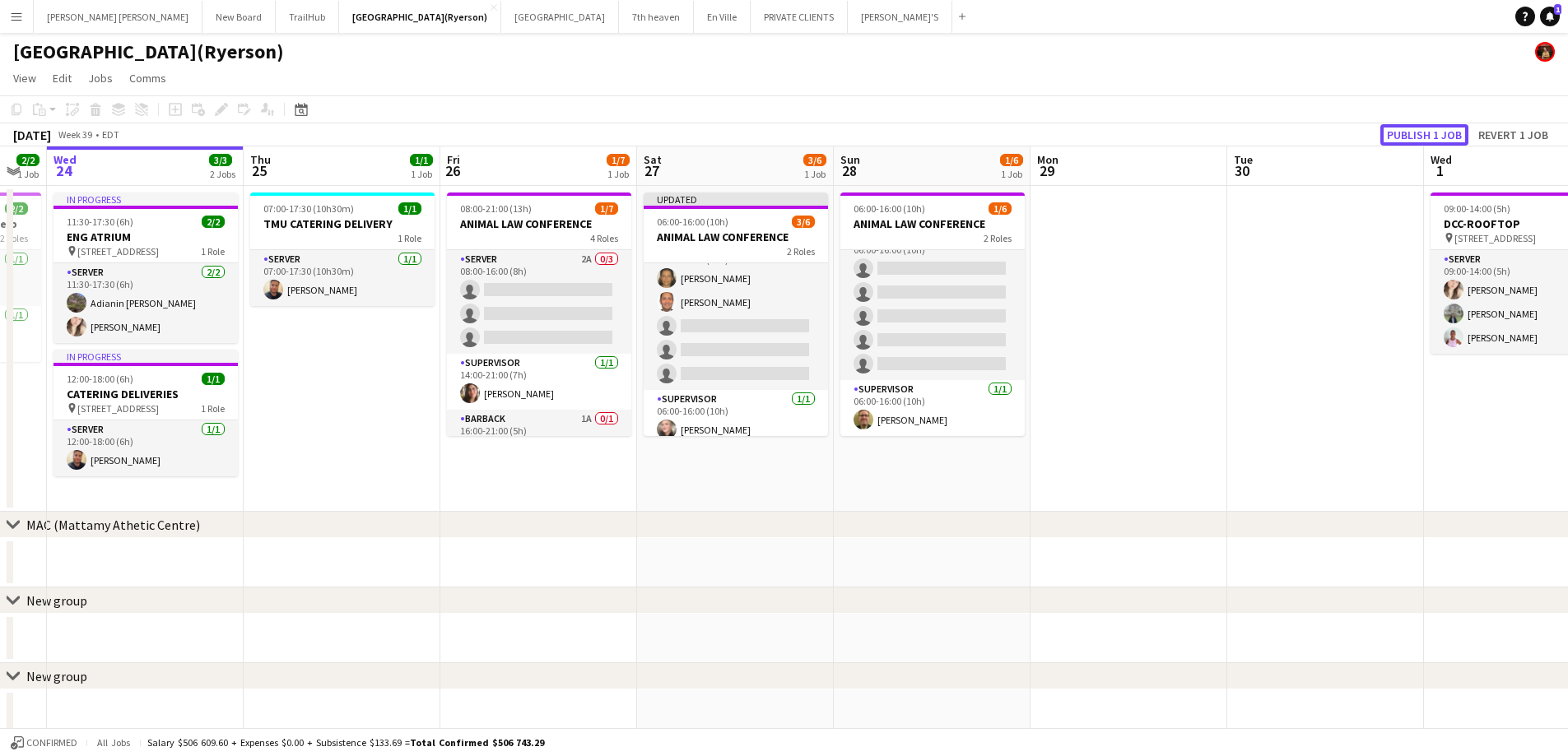
scroll to position [23, 0]
click at [1426, 133] on button "Publish 1 job" at bounding box center [1424, 135] width 88 height 22
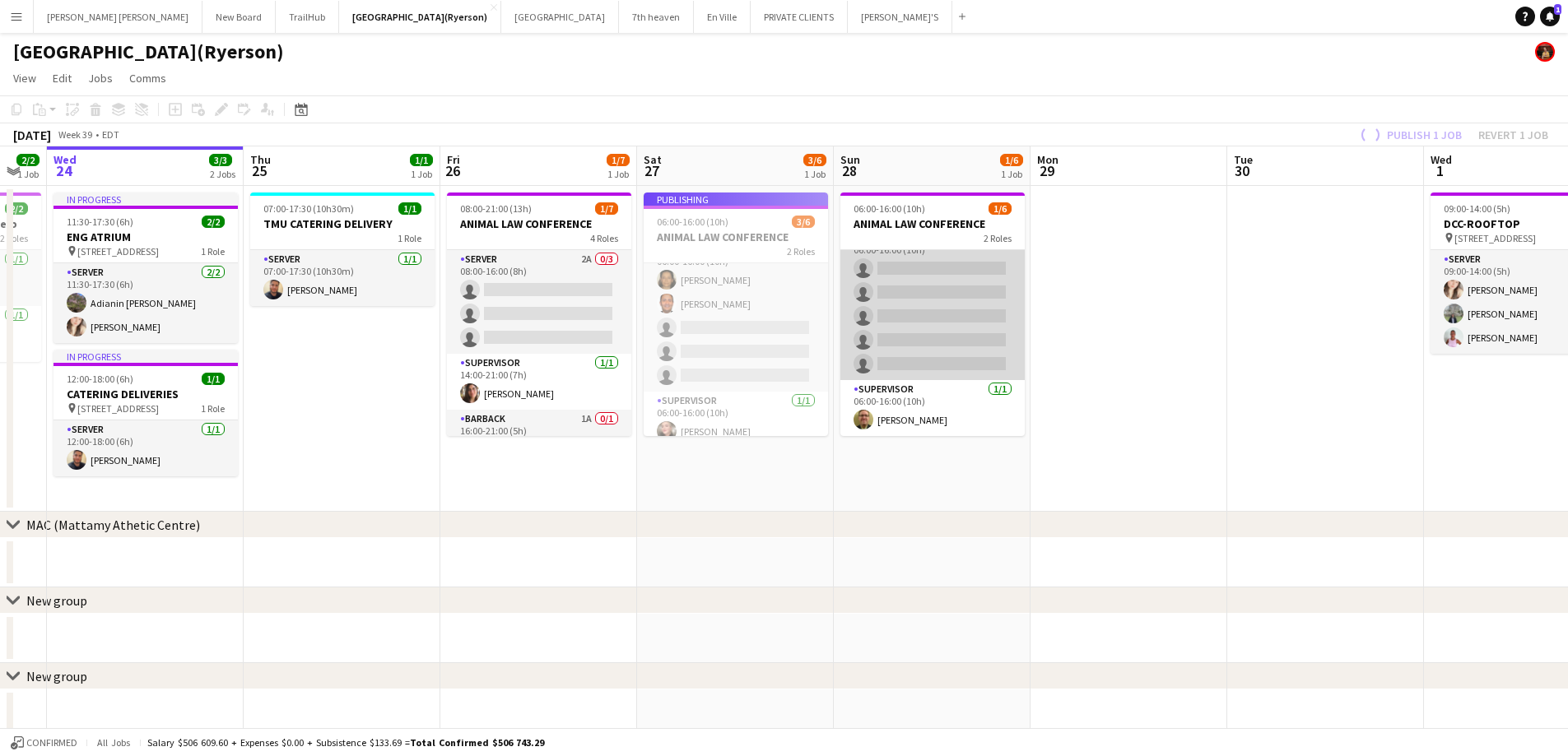
click at [912, 321] on app-card-role "SERVER 1A 0/5 06:00-16:00 (10h) single-neutral-actions single-neutral-actions s…" at bounding box center [933, 304] width 185 height 151
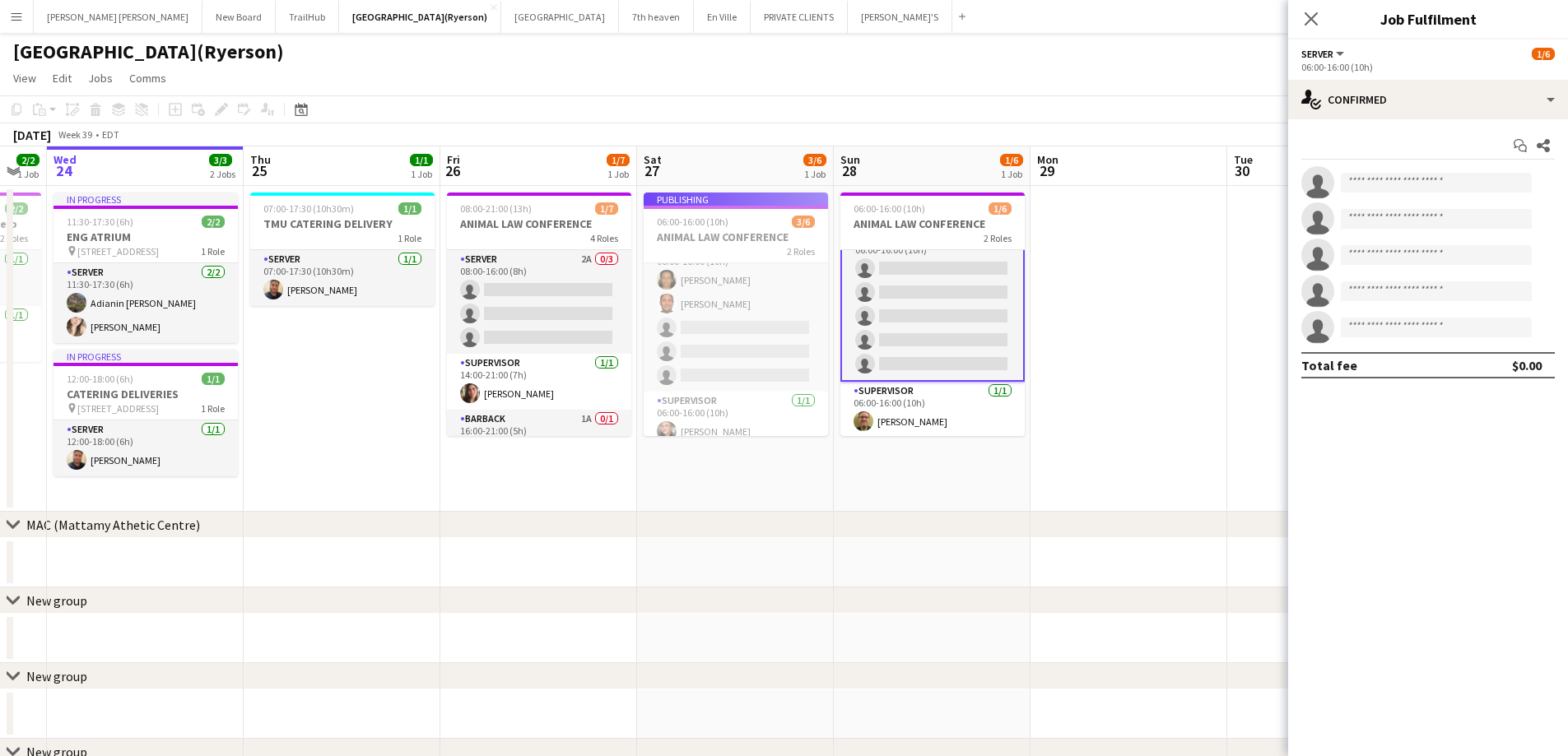
scroll to position [22, 0]
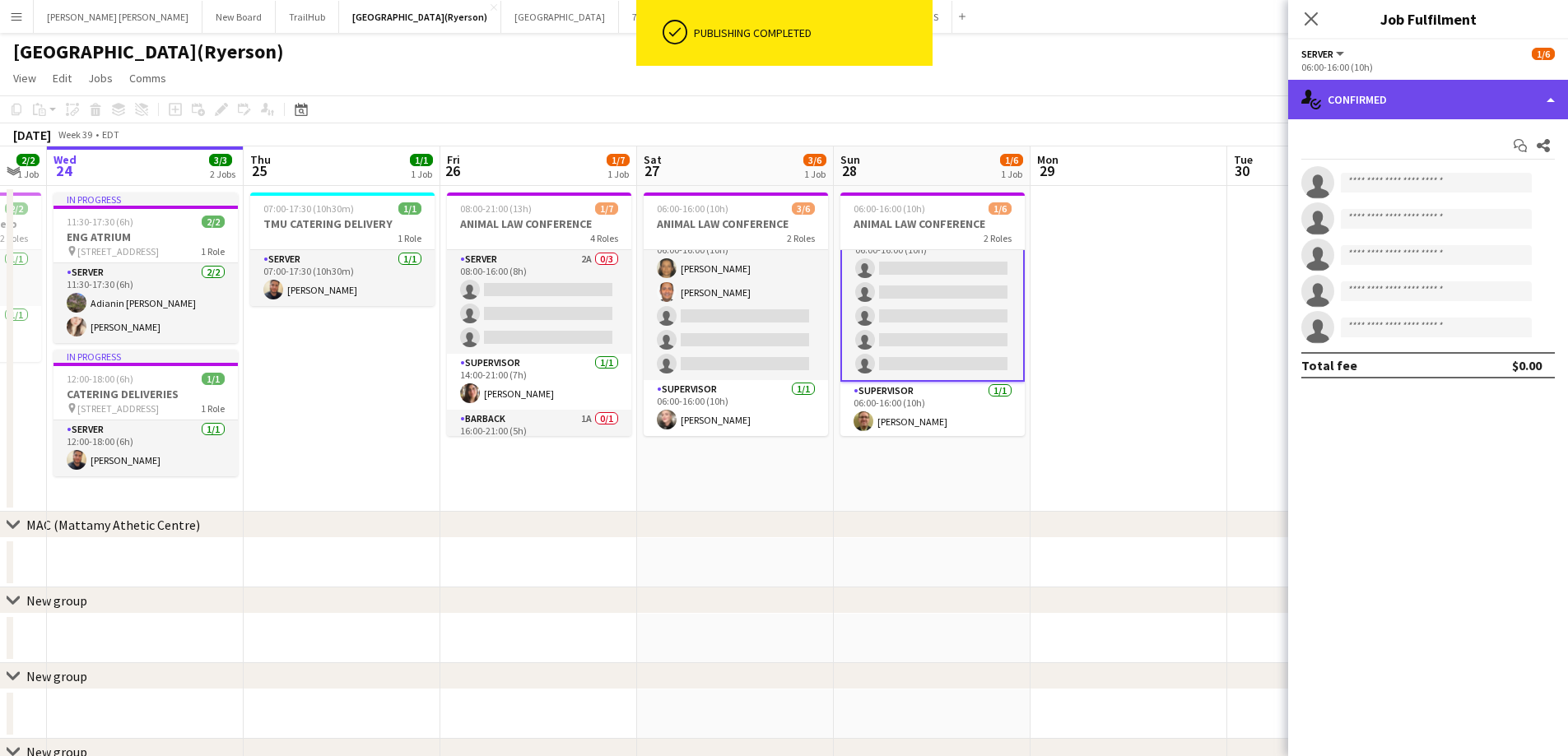
click at [1491, 107] on div "single-neutral-actions-check-2 Confirmed" at bounding box center [1427, 100] width 280 height 40
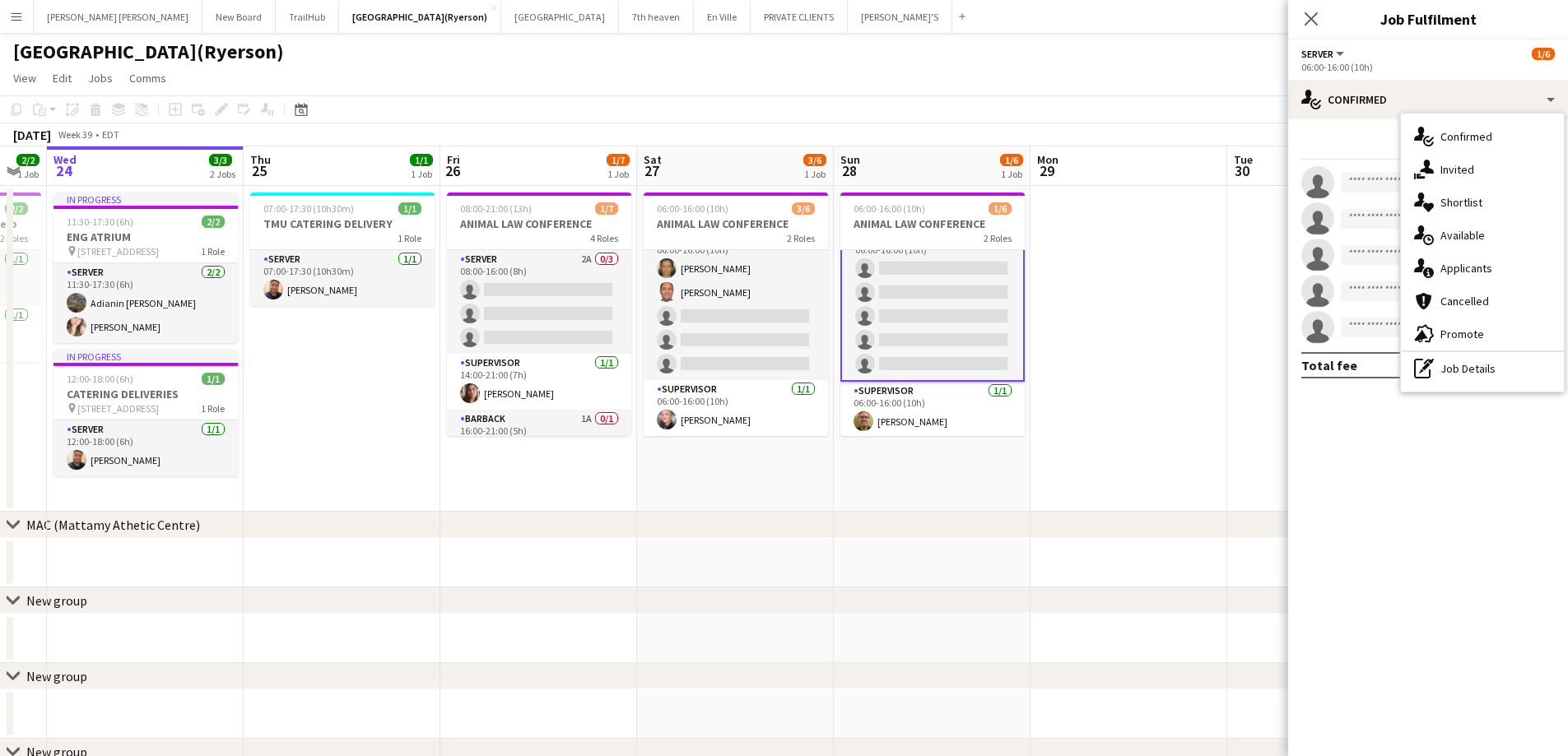
click at [1483, 268] on span "Applicants" at bounding box center [1466, 268] width 52 height 15
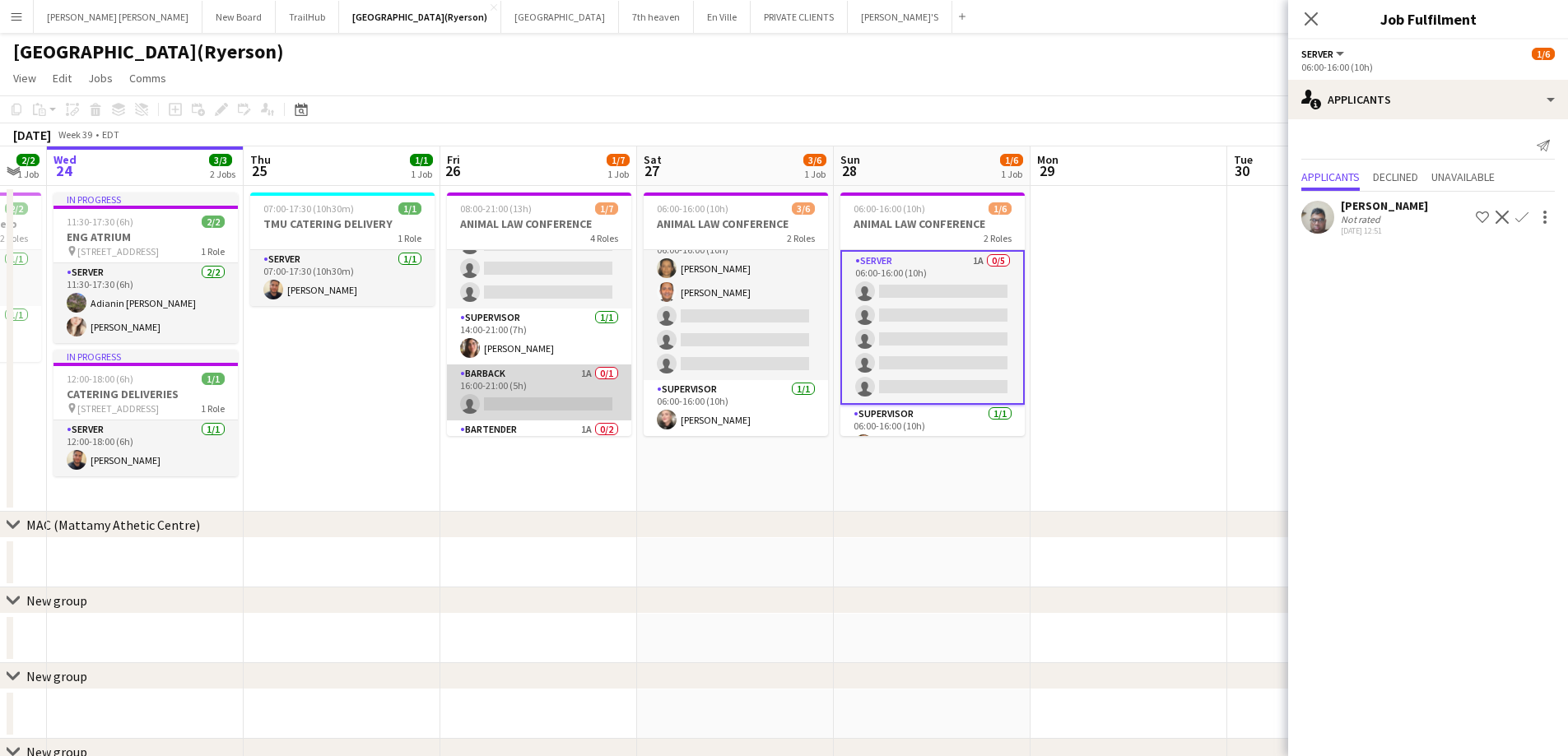
scroll to position [110, 0]
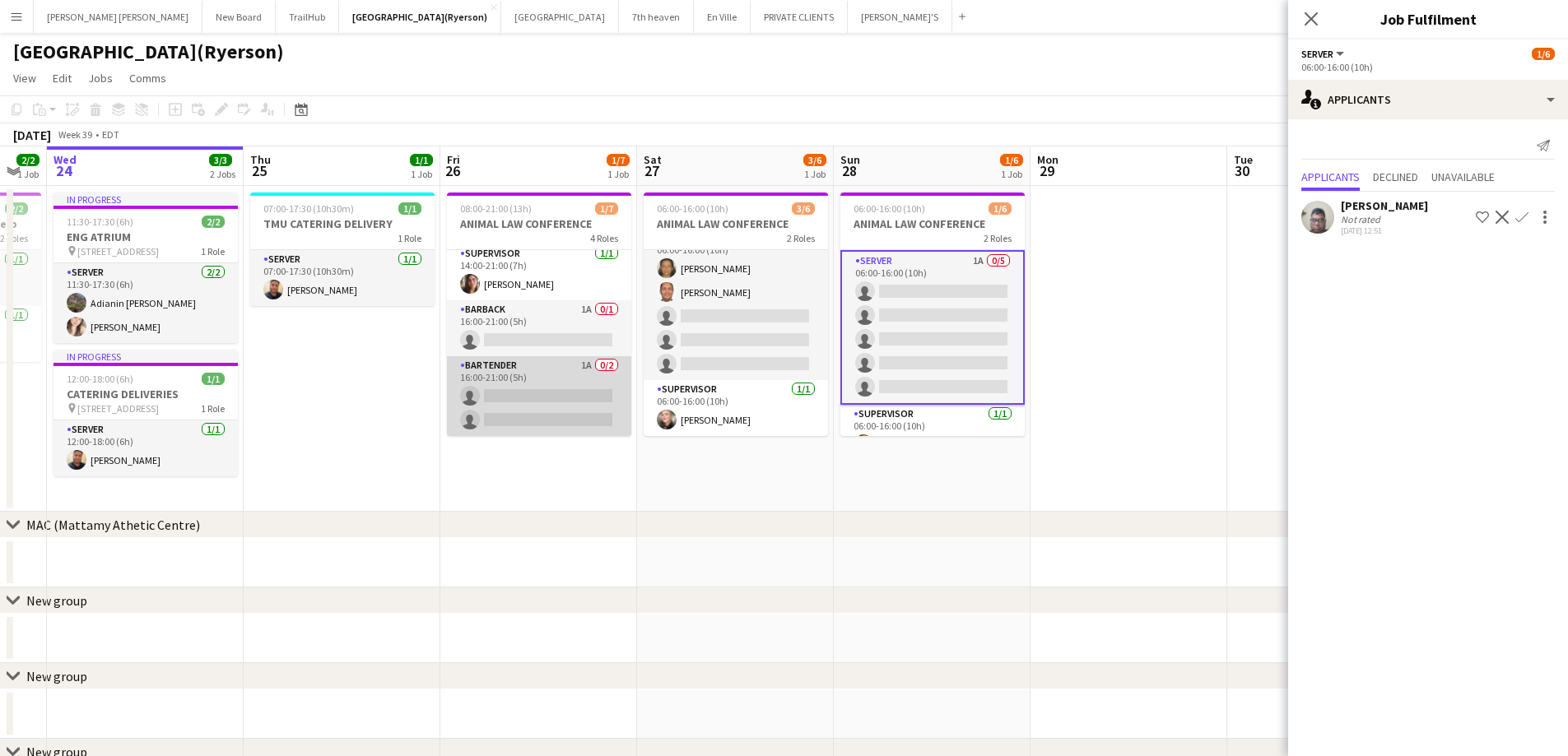
click at [501, 415] on app-card-role "BARTENDER 1A 0/2 16:00-21:00 (5h) single-neutral-actions single-neutral-actions" at bounding box center [539, 396] width 185 height 80
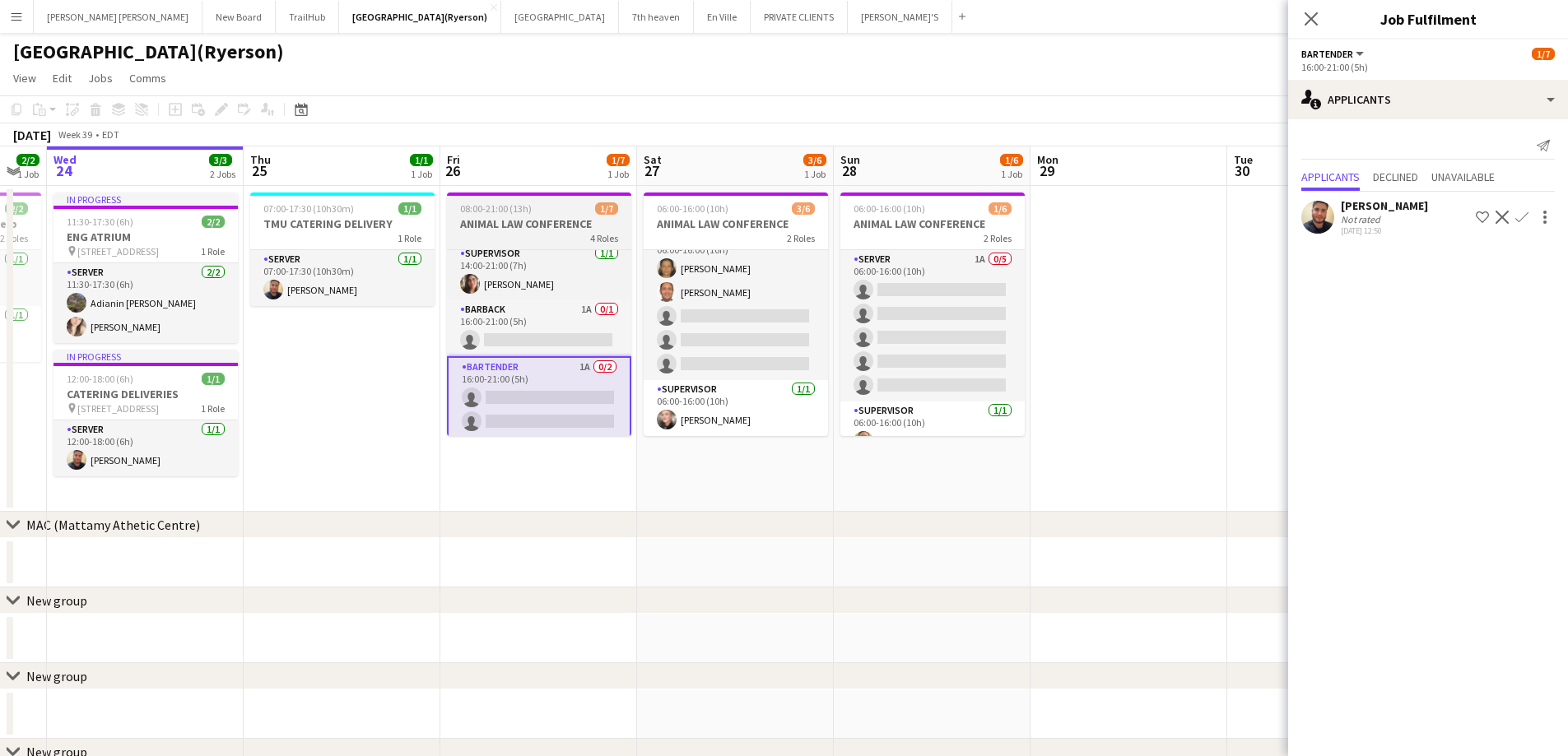
click at [523, 406] on app-card-role "BARTENDER 1A 0/2 16:00-21:00 (5h) single-neutral-actions single-neutral-actions" at bounding box center [539, 398] width 185 height 83
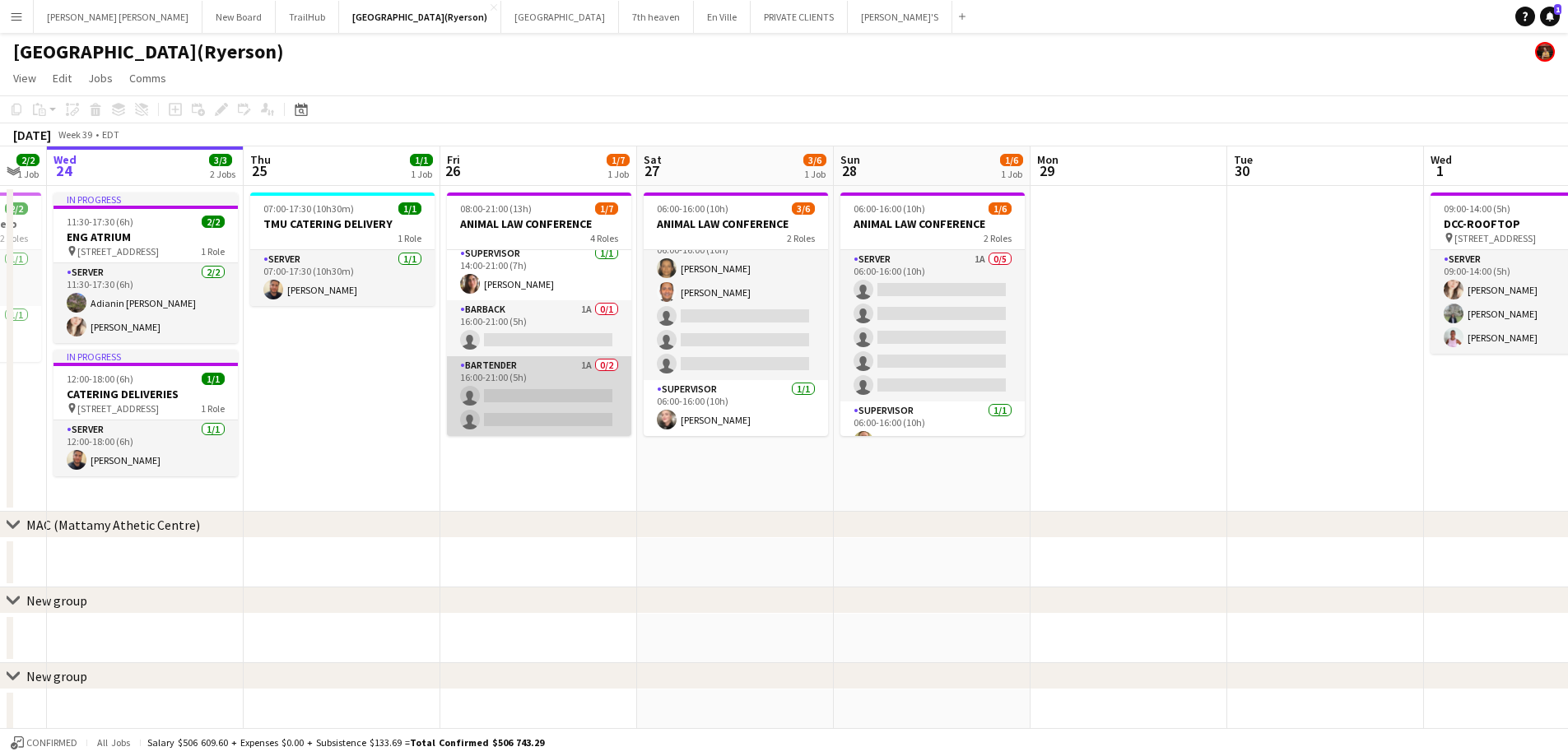
scroll to position [0, 542]
click at [538, 370] on app-card-role "BARTENDER 1A 0/2 16:00-21:00 (5h) single-neutral-actions single-neutral-actions" at bounding box center [540, 396] width 185 height 80
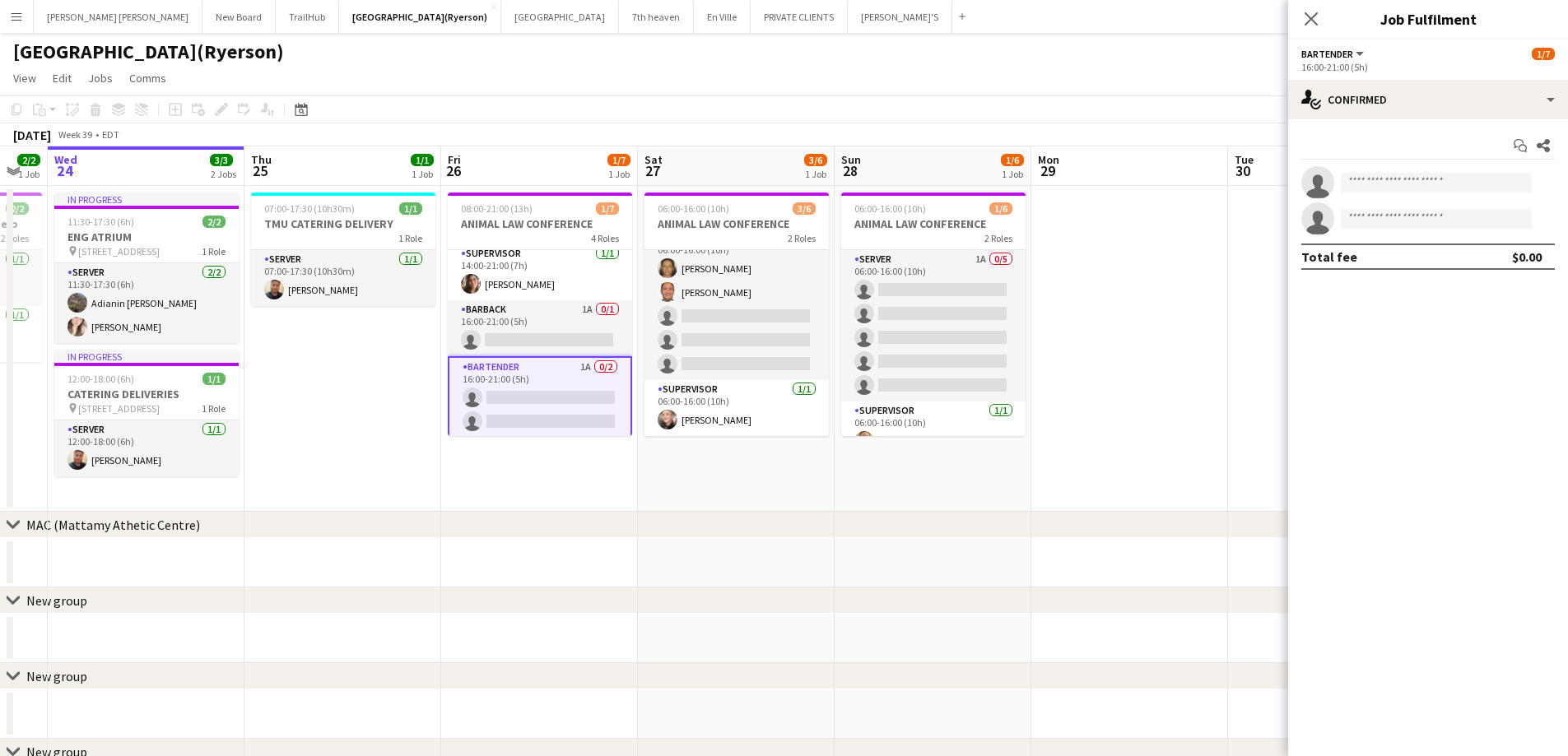
click at [499, 395] on app-card-role "BARTENDER 1A 0/2 16:00-21:00 (5h) single-neutral-actions single-neutral-actions" at bounding box center [540, 398] width 185 height 83
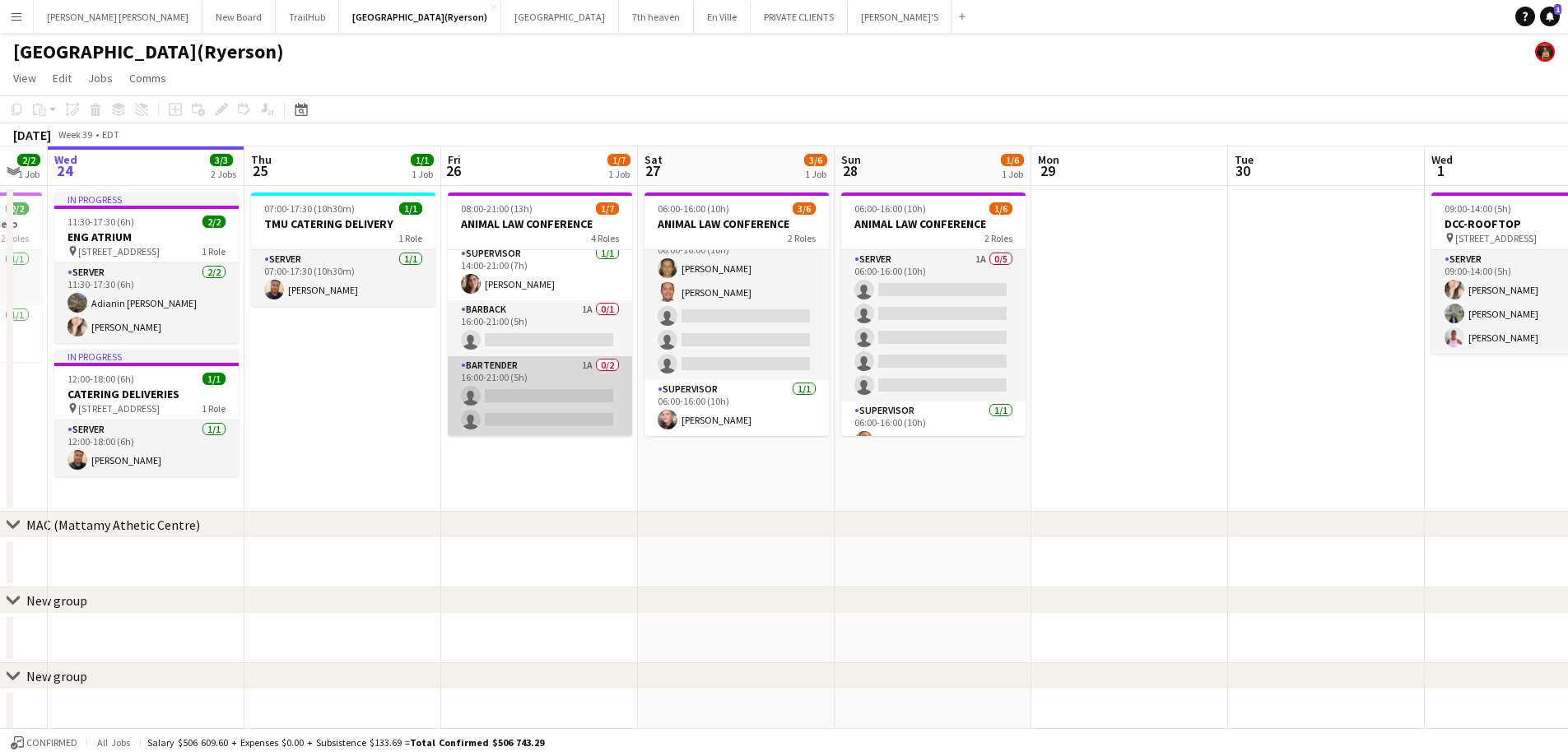
click at [514, 406] on app-card-role "BARTENDER 1A 0/2 16:00-21:00 (5h) single-neutral-actions single-neutral-actions" at bounding box center [540, 396] width 185 height 80
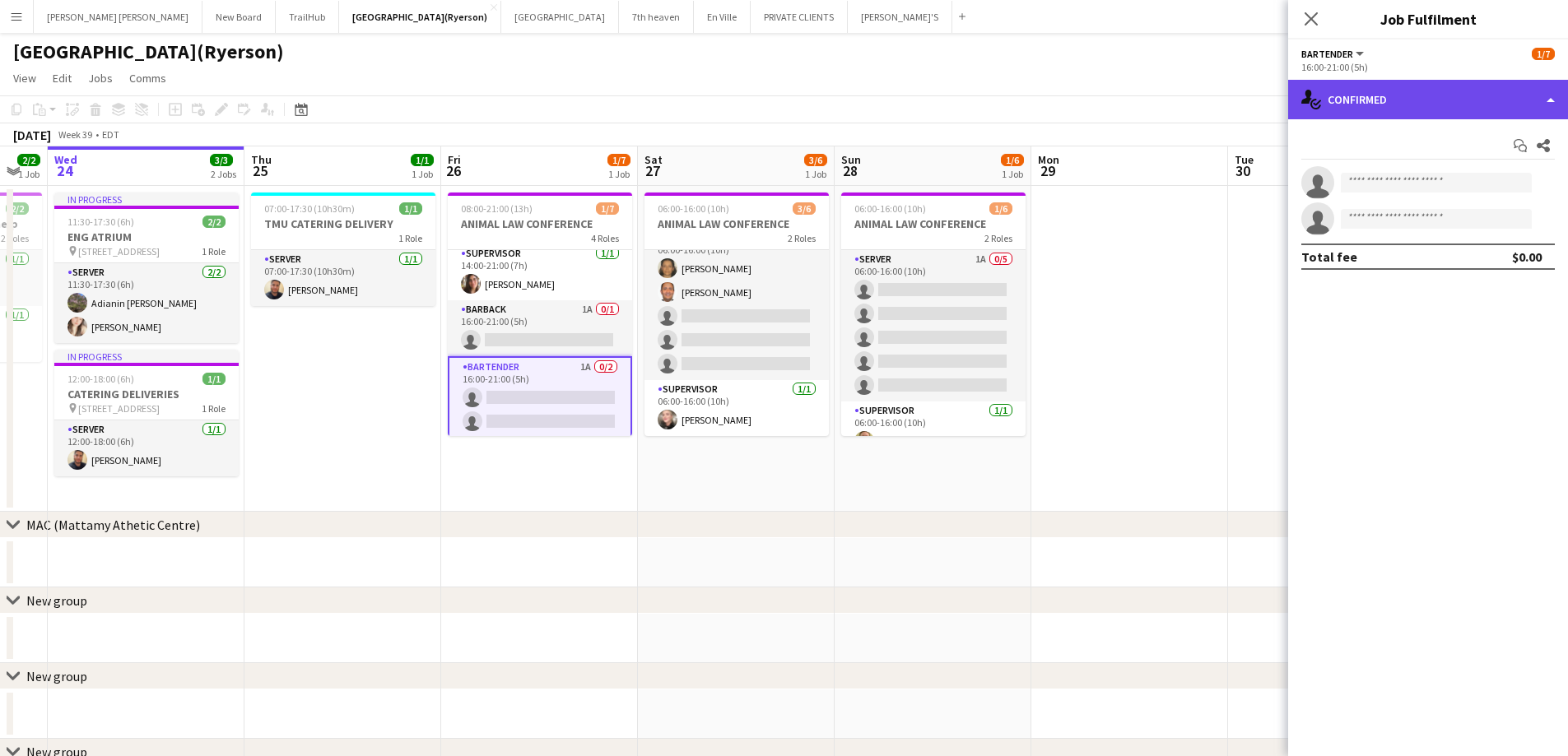
click at [1333, 88] on div "single-neutral-actions-check-2 Confirmed" at bounding box center [1427, 100] width 280 height 40
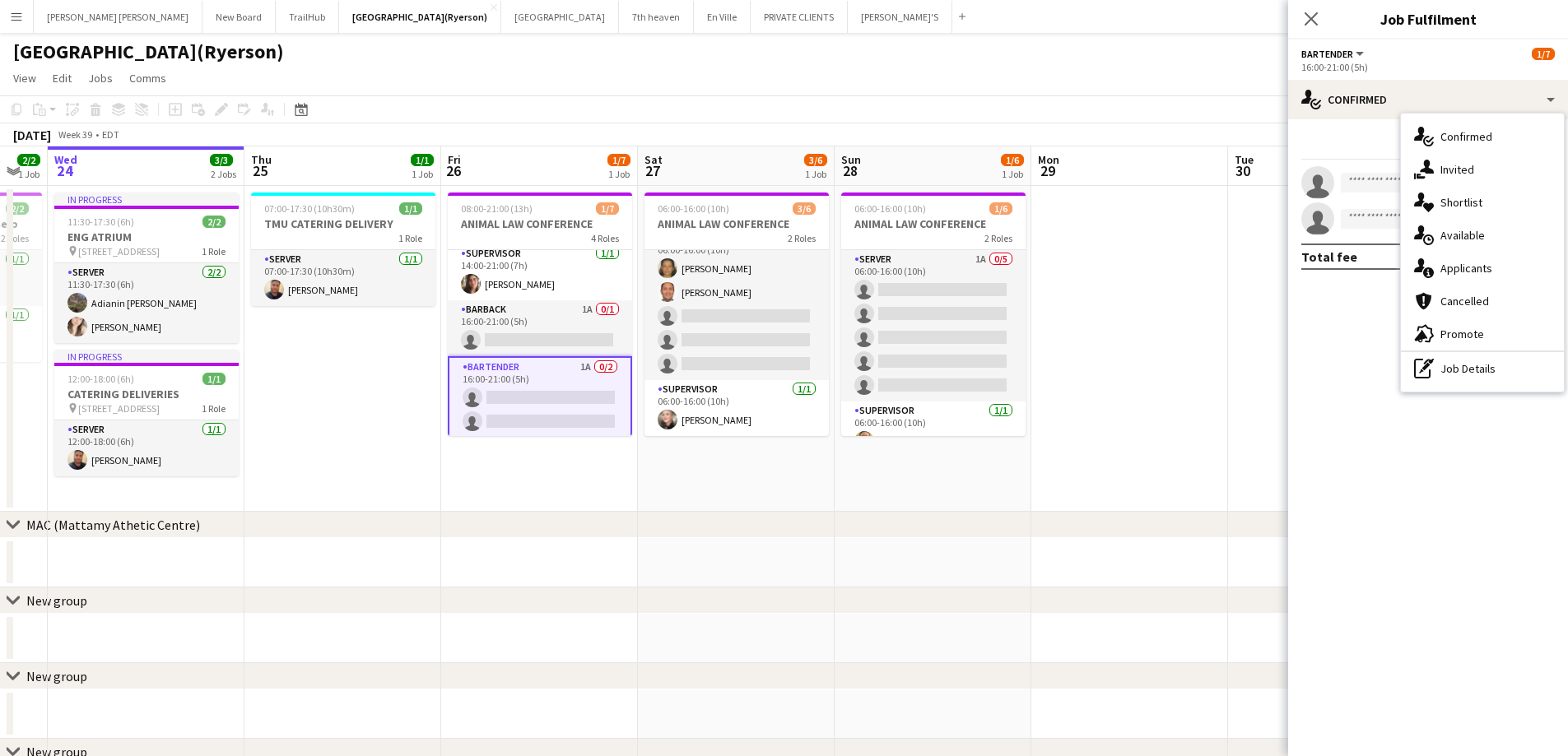
click at [1470, 261] on span "Applicants" at bounding box center [1466, 268] width 52 height 15
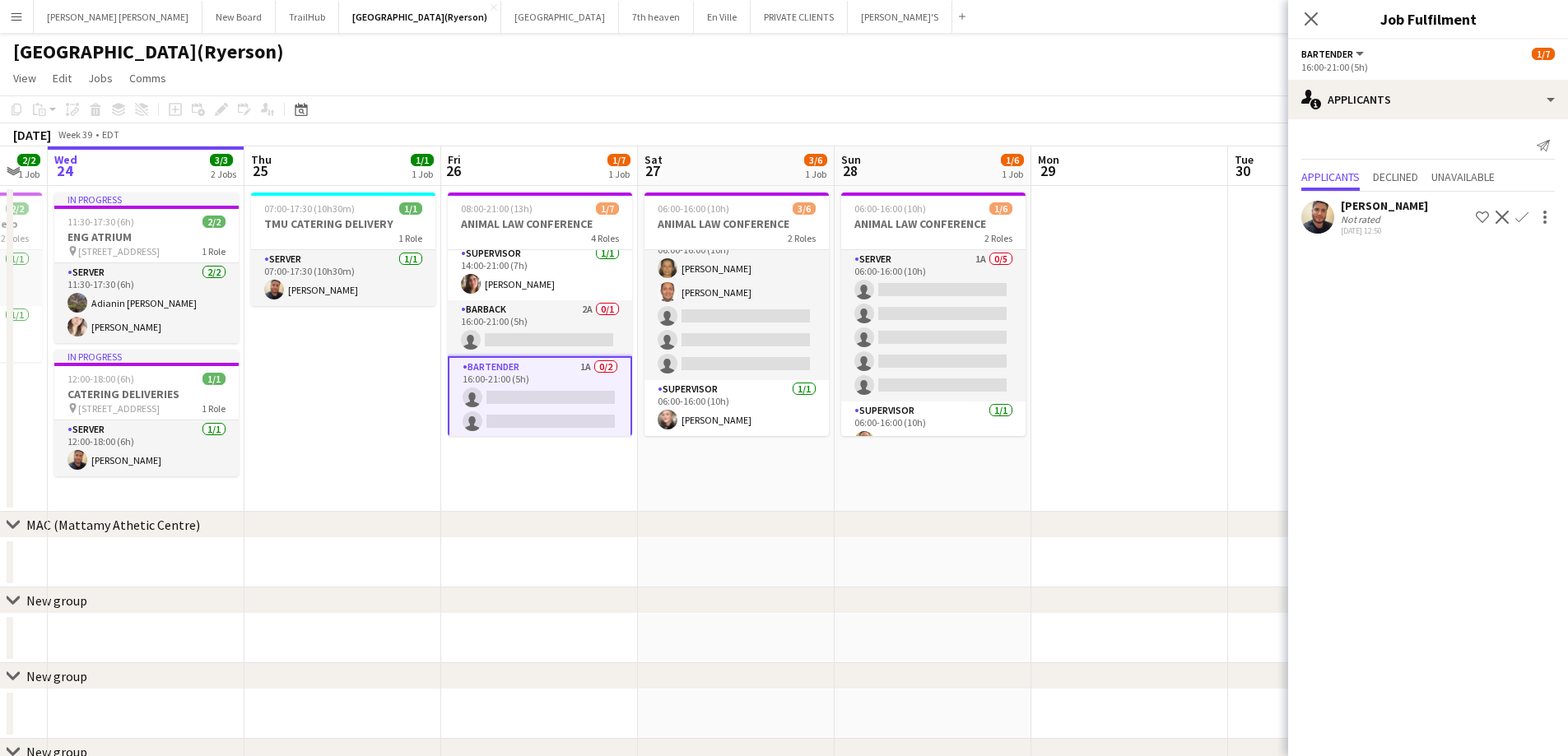
click at [529, 400] on app-card-role "BARTENDER 1A 0/2 16:00-21:00 (5h) single-neutral-actions single-neutral-actions" at bounding box center [540, 398] width 185 height 83
click at [529, 400] on app-card-role "BARTENDER 1A 0/2 16:00-21:00 (5h) single-neutral-actions single-neutral-actions" at bounding box center [542, 398] width 185 height 83
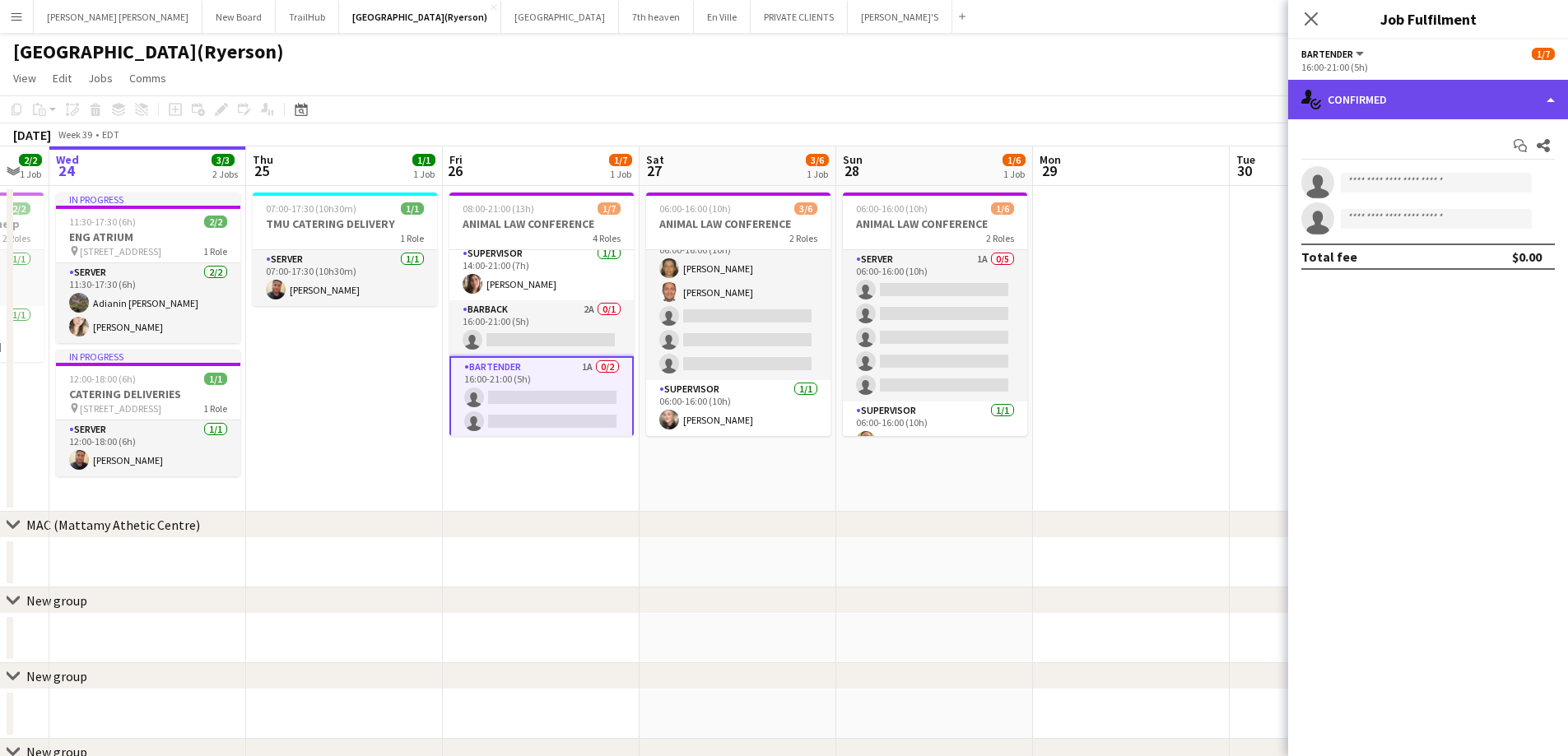
click at [1409, 103] on div "single-neutral-actions-check-2 Confirmed" at bounding box center [1427, 100] width 280 height 40
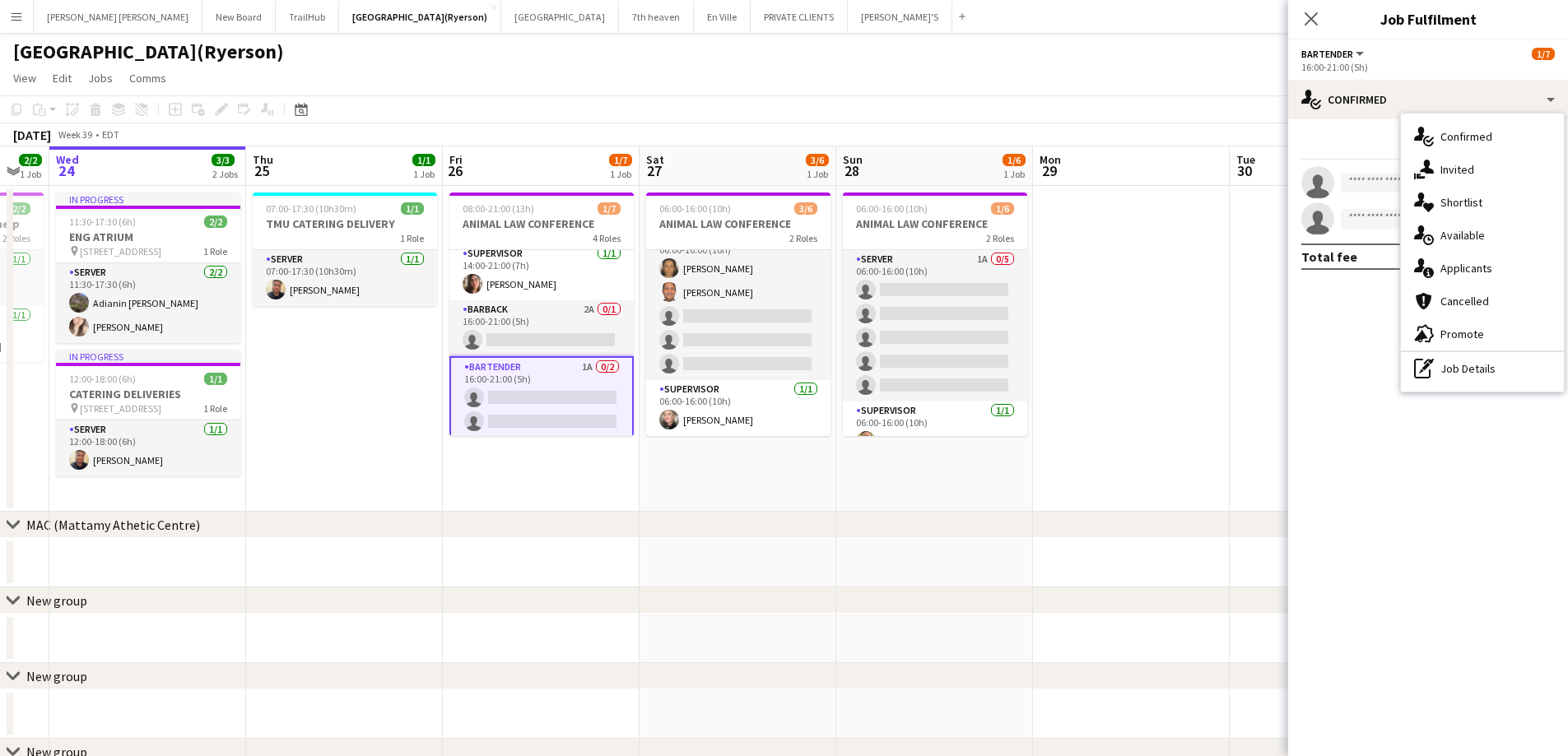
click at [1447, 336] on span "Promote" at bounding box center [1462, 334] width 44 height 15
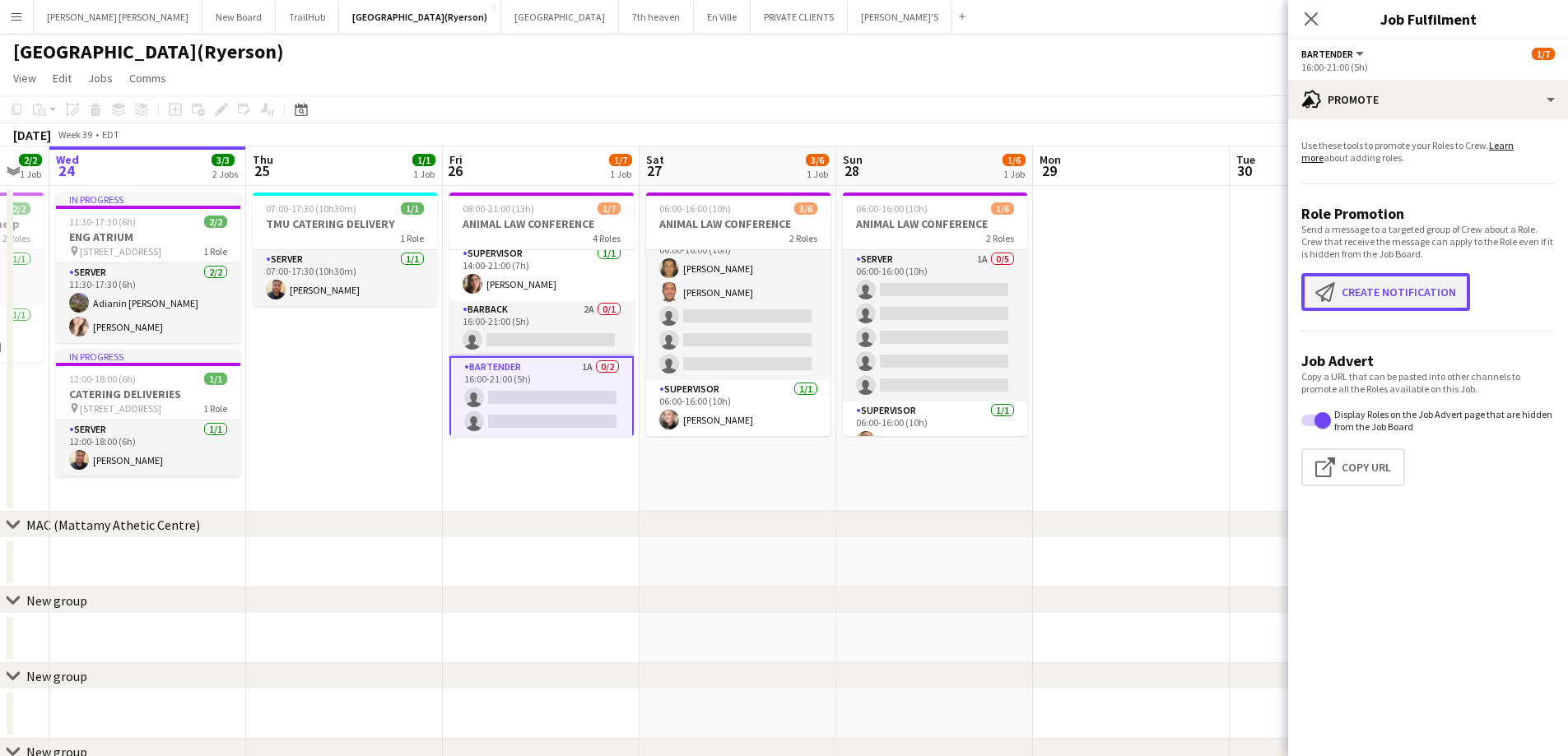
click at [1347, 291] on button "Create notification Create notification" at bounding box center [1385, 293] width 168 height 38
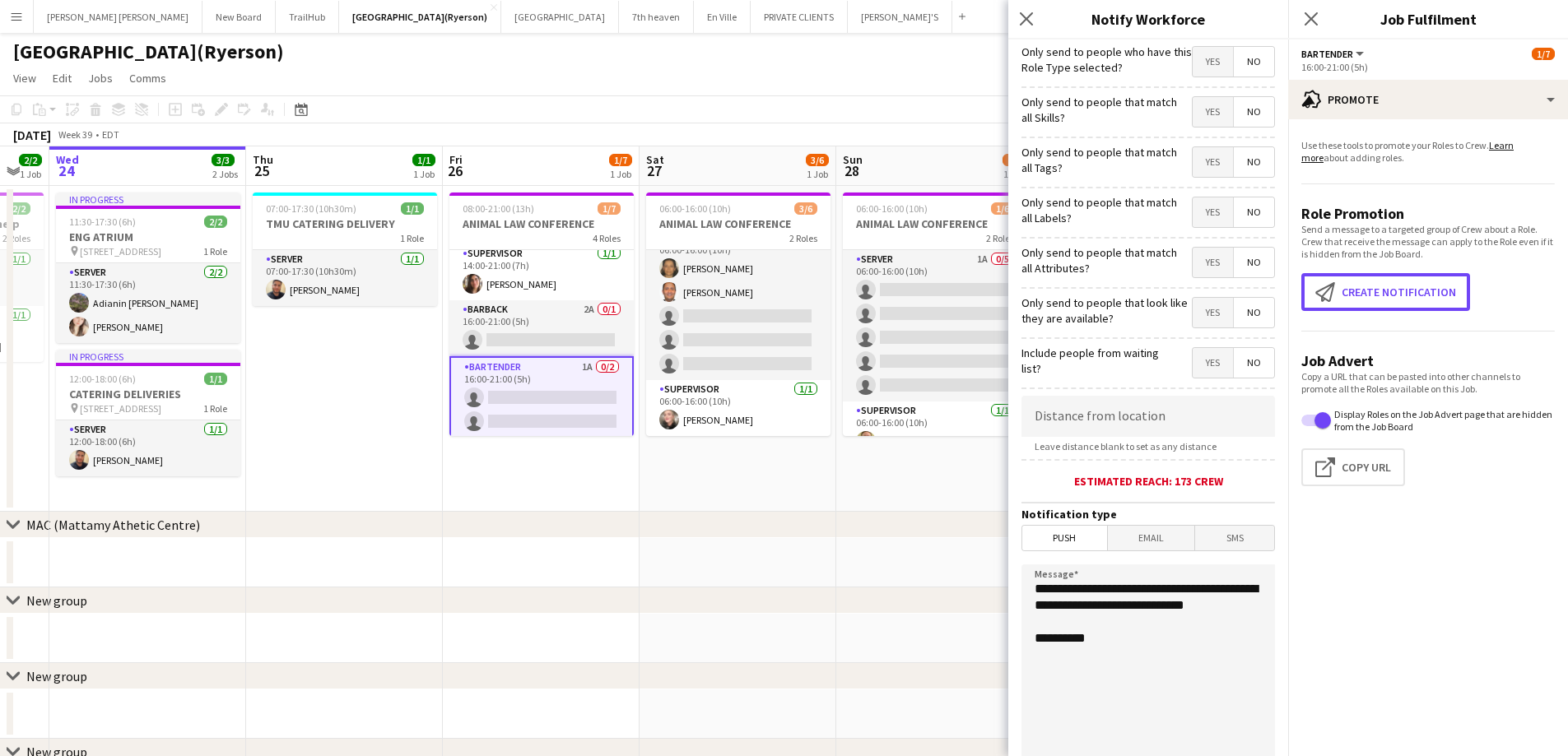
scroll to position [150, 0]
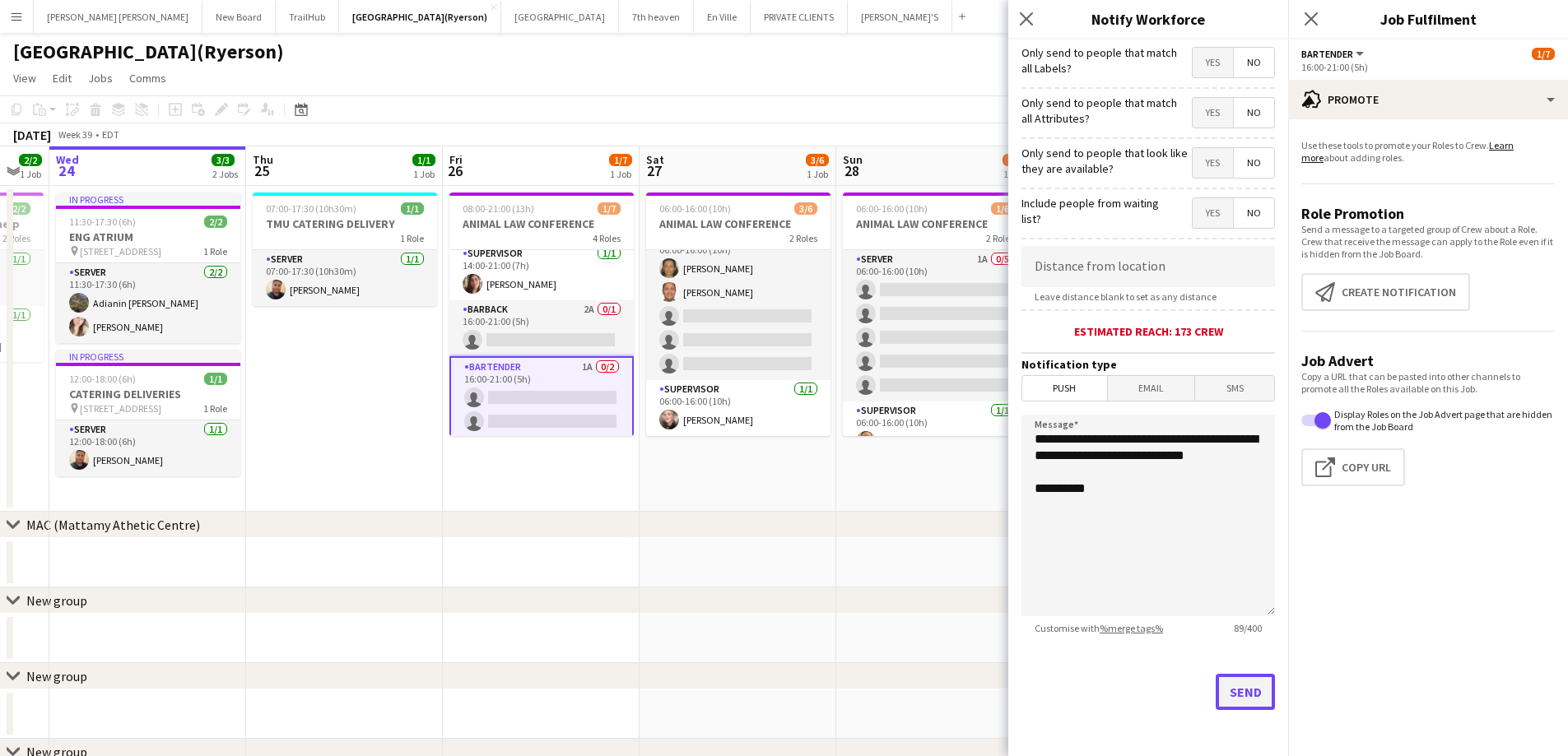
click at [1219, 688] on button "Send" at bounding box center [1245, 692] width 60 height 36
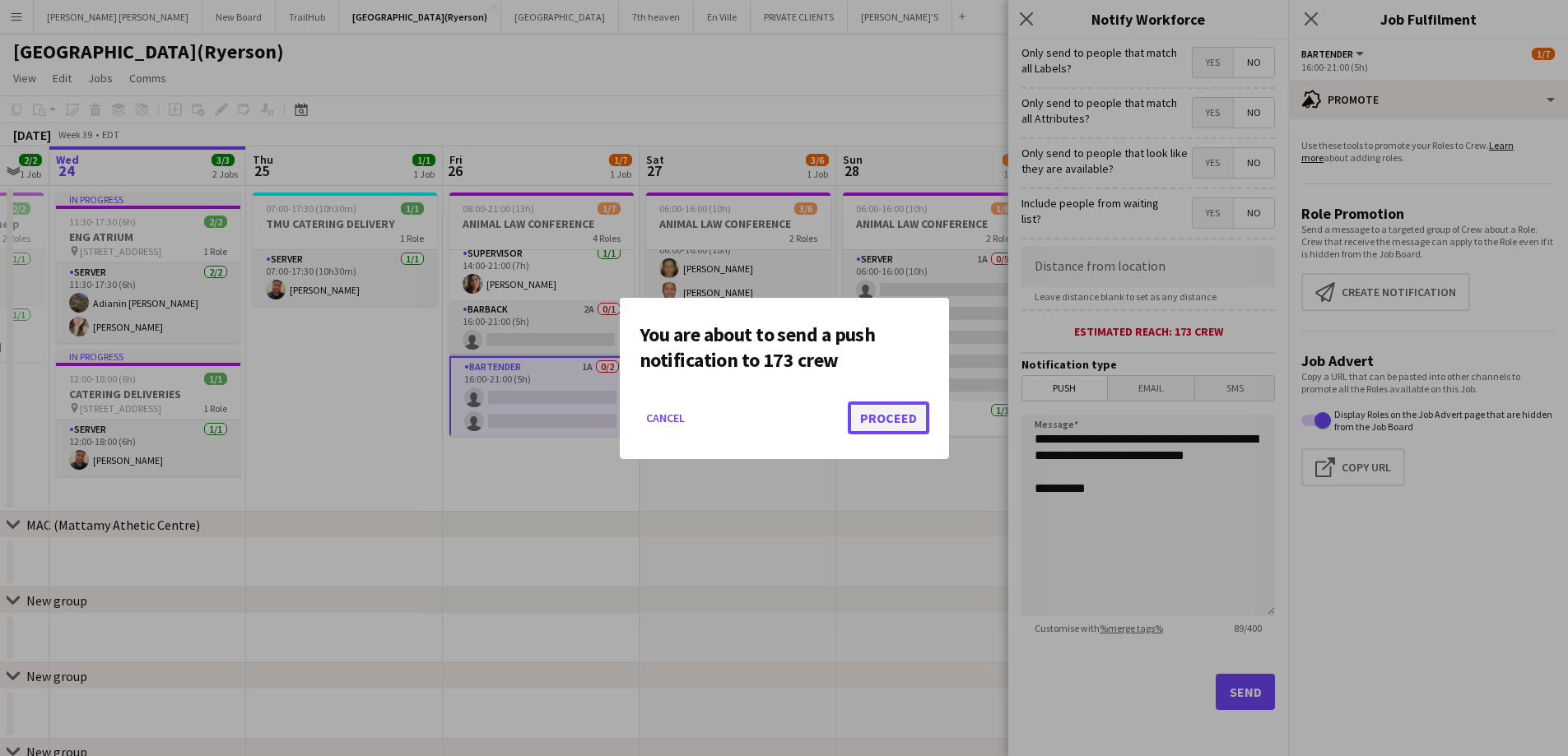
click at [890, 403] on button "Proceed" at bounding box center [888, 418] width 81 height 33
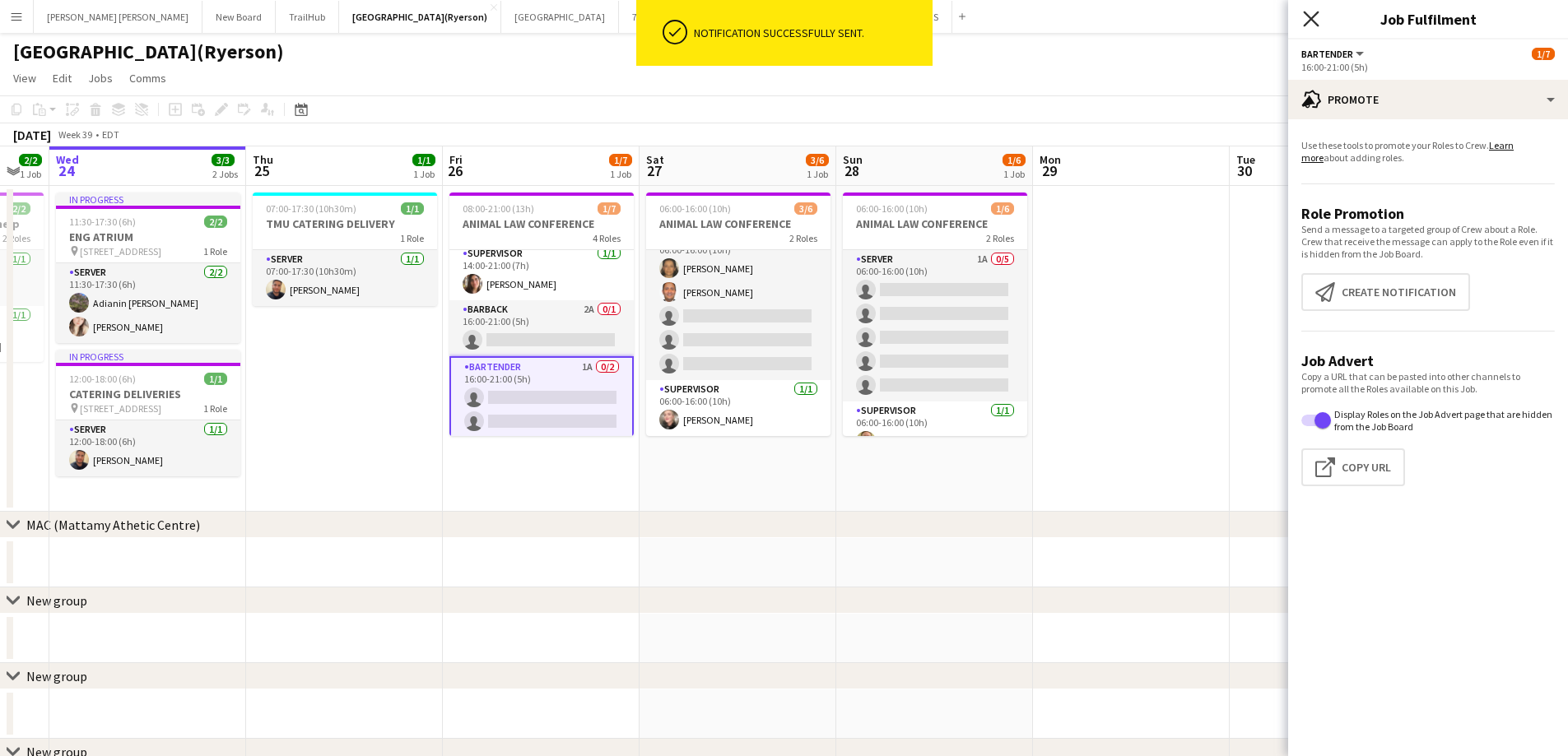
click at [1309, 23] on icon "Close pop-in" at bounding box center [1311, 18] width 16 height 16
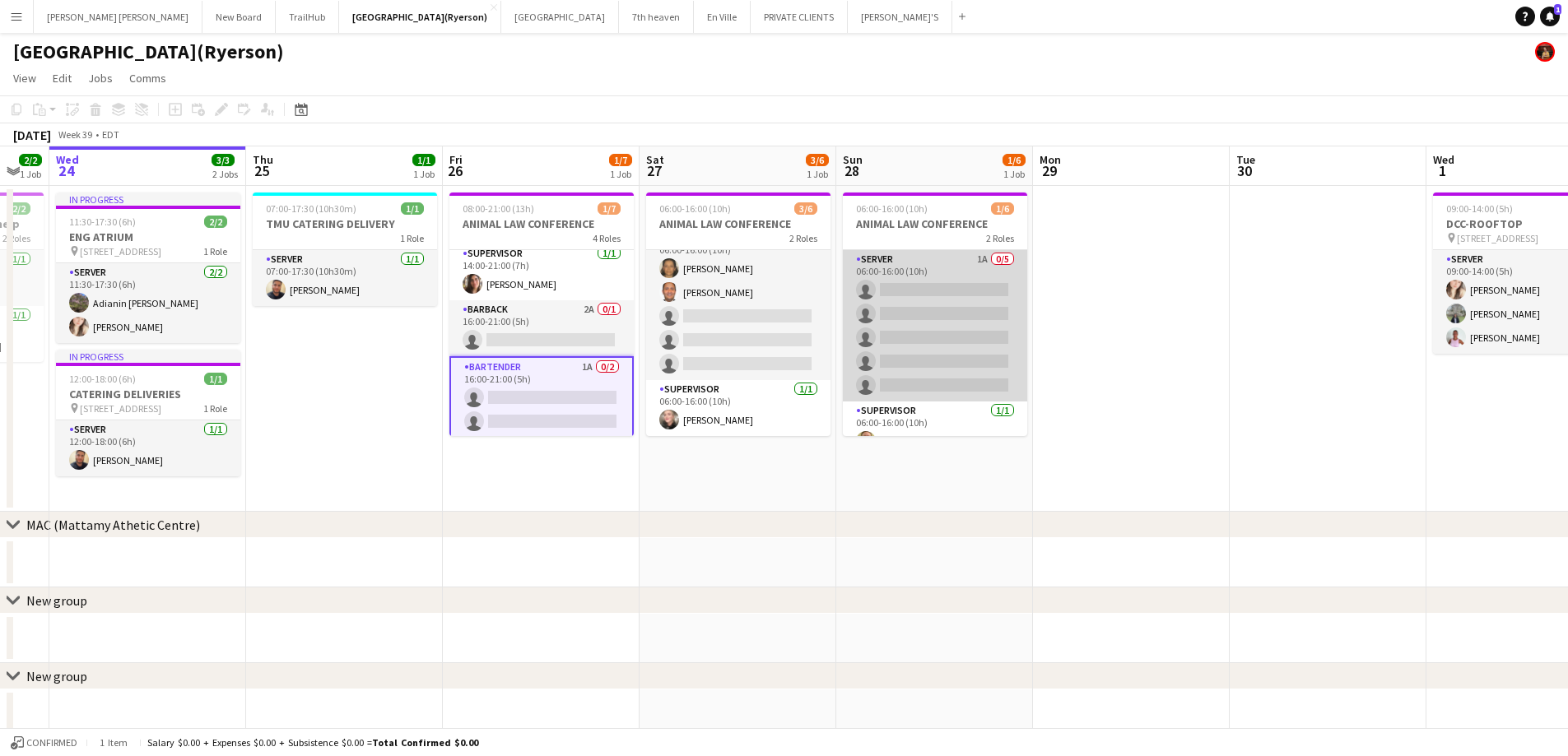
click at [980, 300] on app-card-role "SERVER 1A 0/5 06:00-16:00 (10h) single-neutral-actions single-neutral-actions s…" at bounding box center [935, 325] width 185 height 151
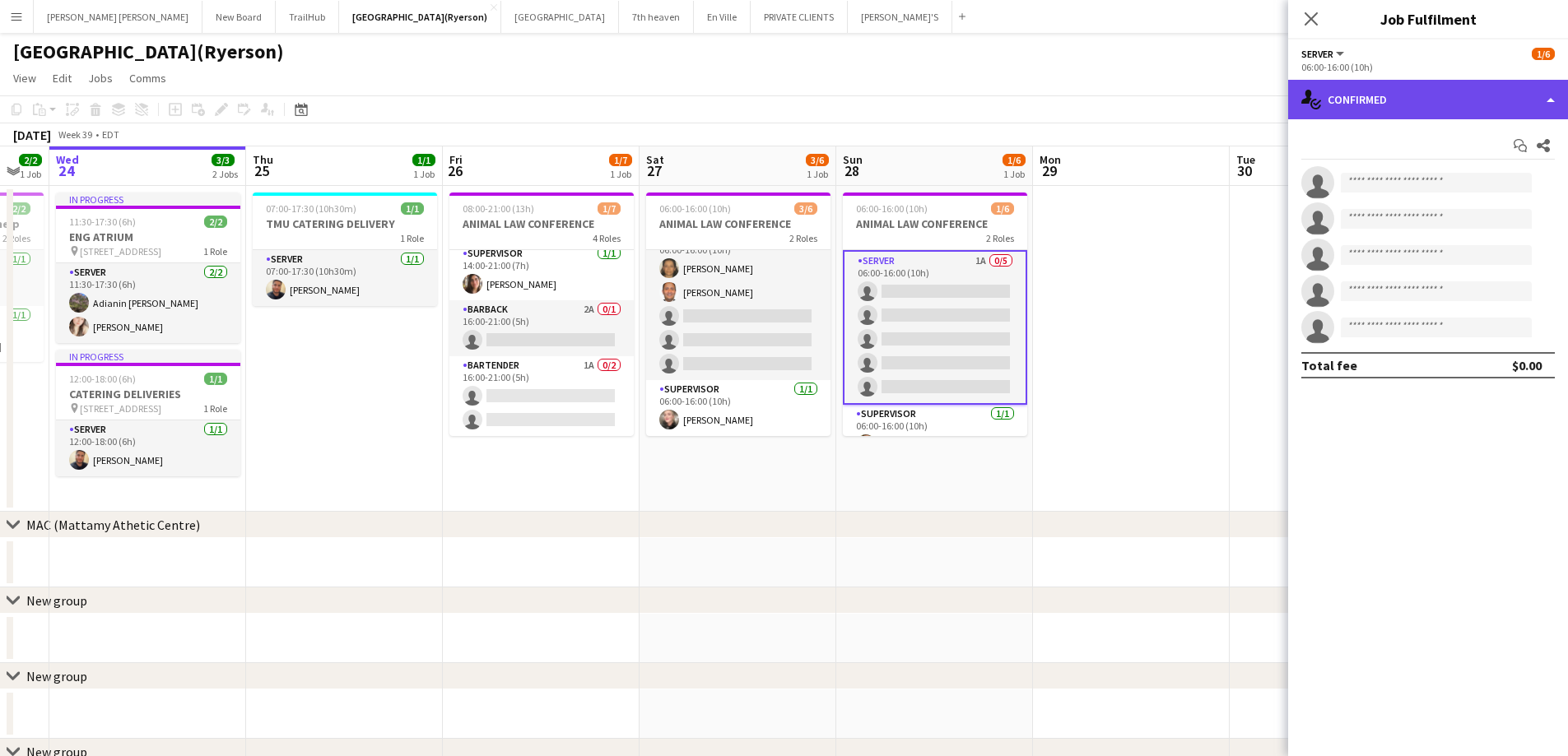
click at [1341, 103] on div "single-neutral-actions-check-2 Confirmed" at bounding box center [1427, 100] width 280 height 40
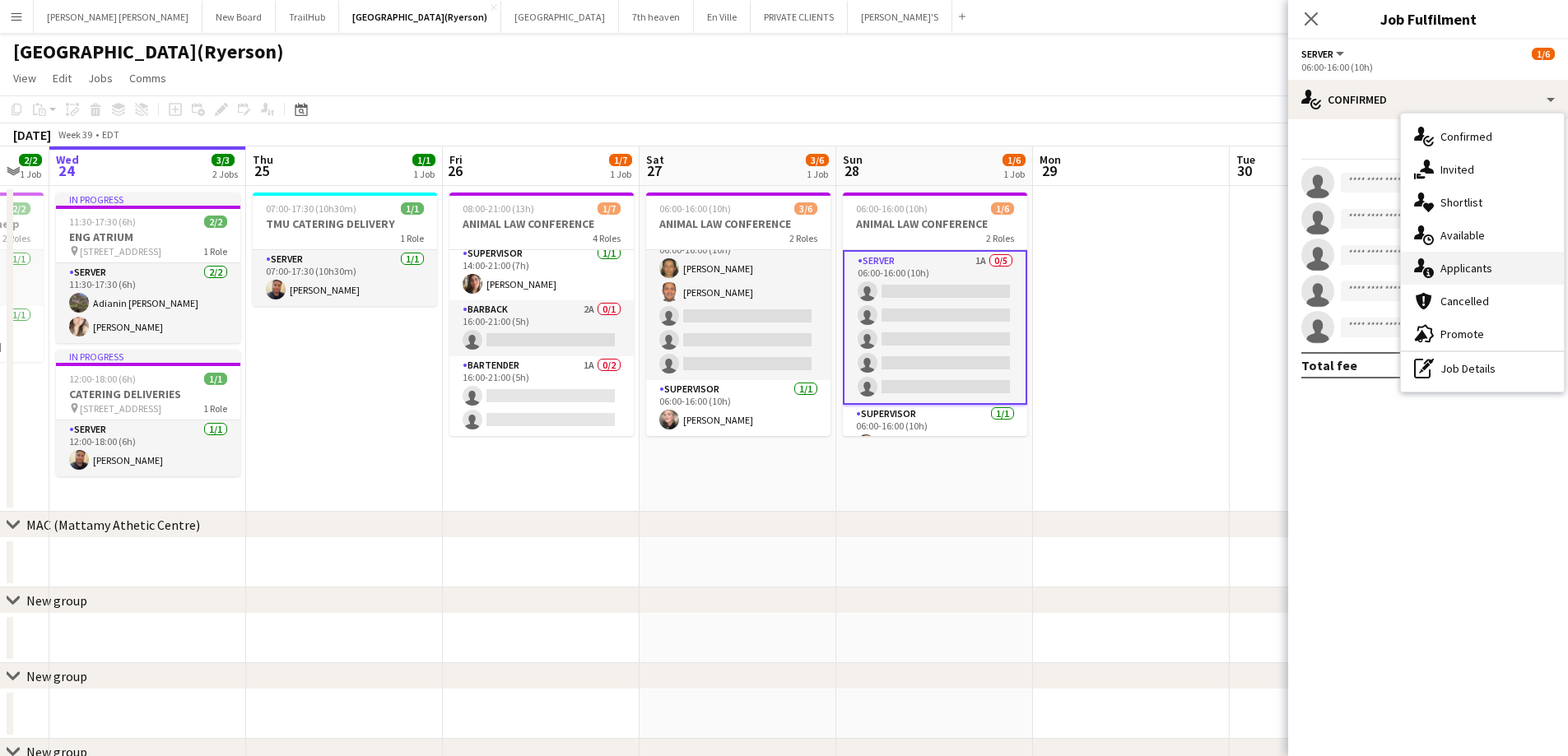
click at [1476, 271] on span "Applicants" at bounding box center [1466, 268] width 52 height 15
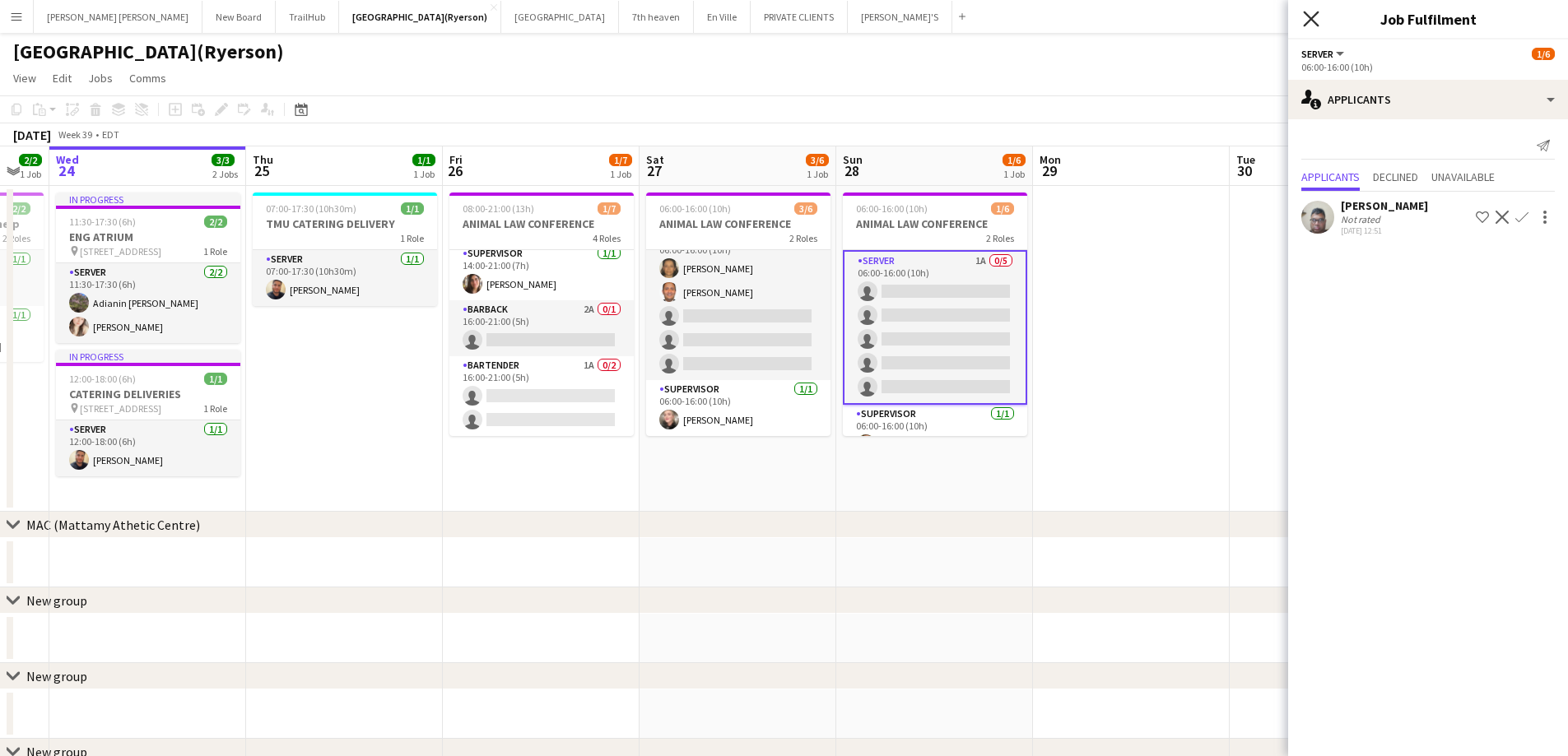
click at [1309, 21] on icon at bounding box center [1311, 18] width 16 height 16
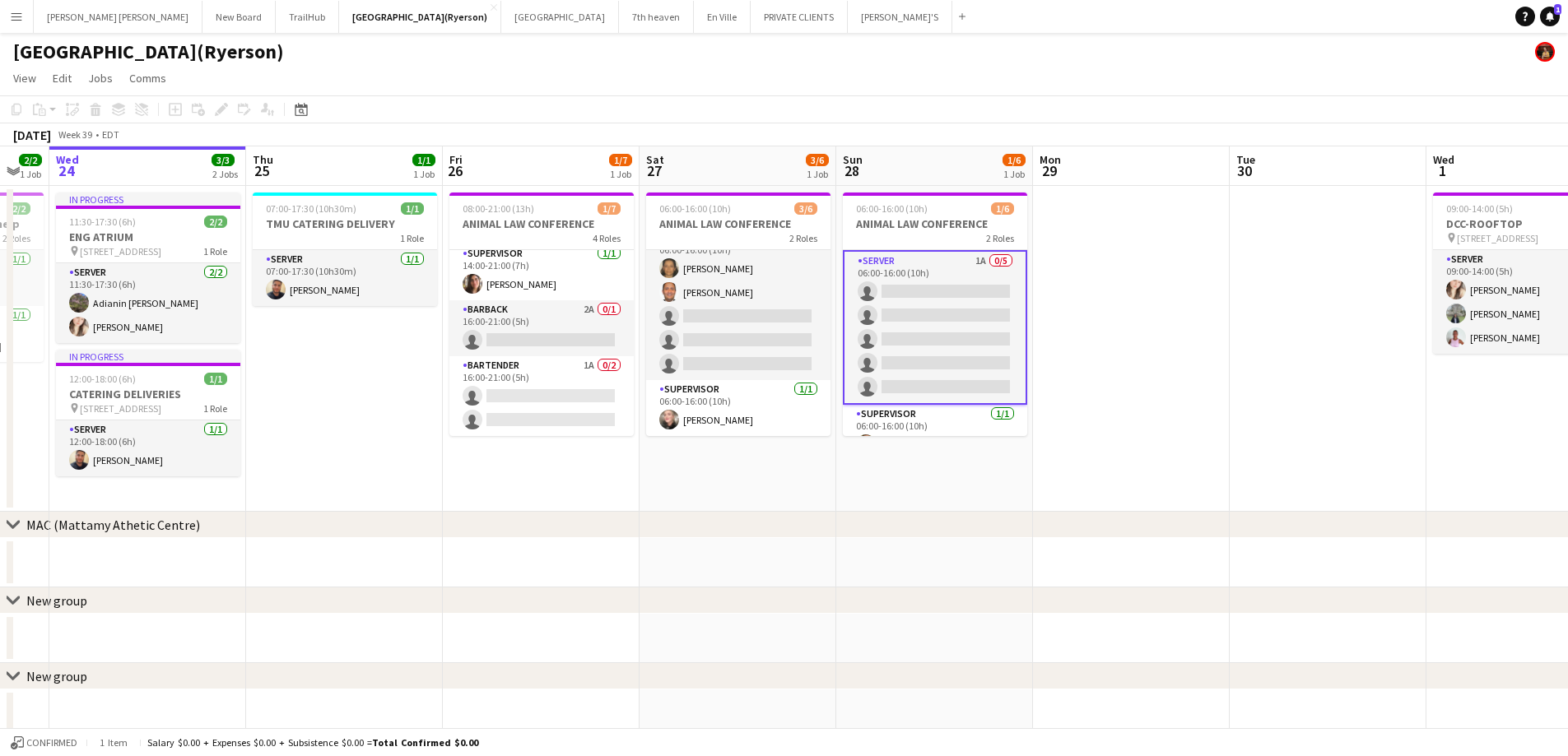
click at [911, 318] on app-card-role "SERVER 1A 0/5 06:00-16:00 (10h) single-neutral-actions single-neutral-actions s…" at bounding box center [935, 327] width 185 height 154
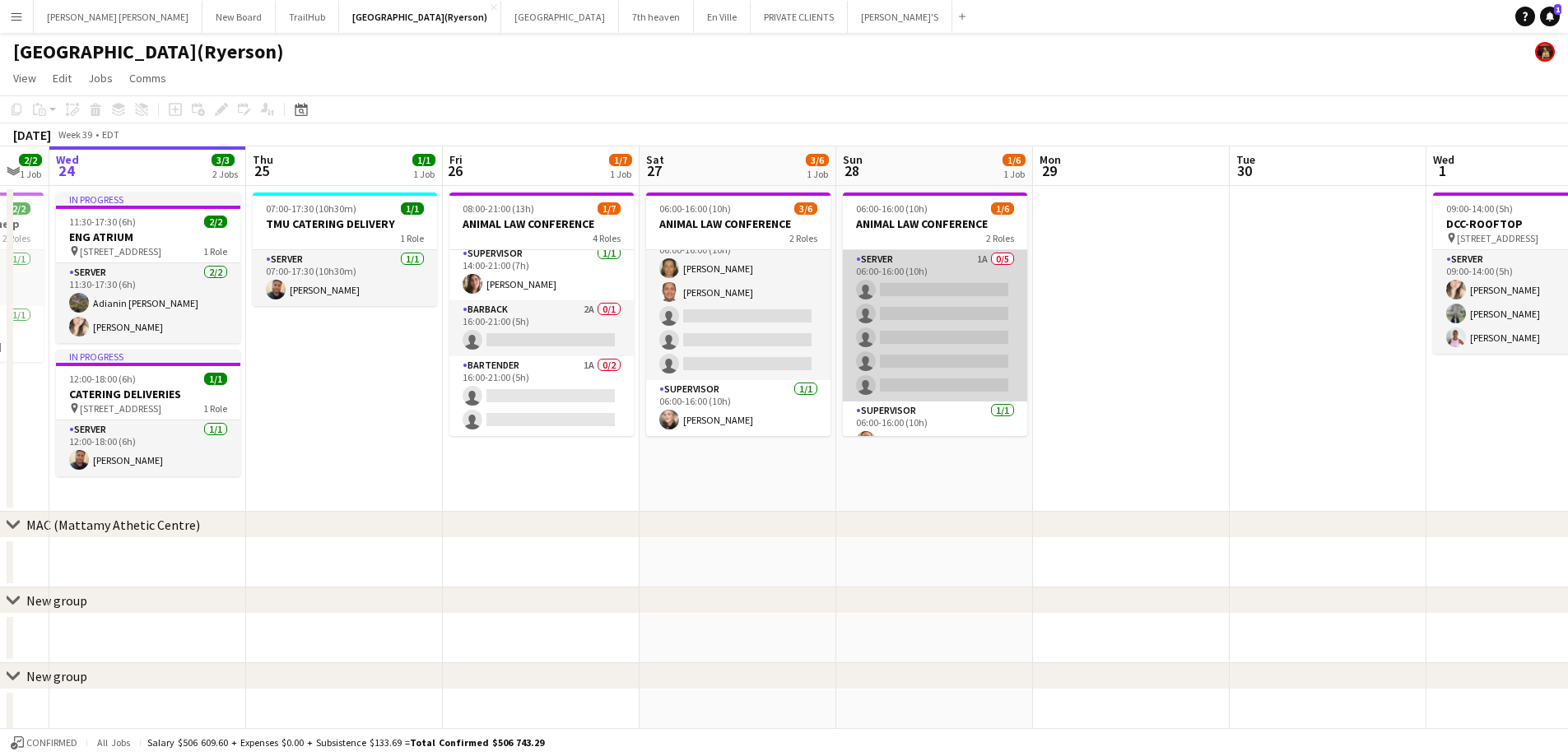
click at [911, 318] on app-card-role "SERVER 1A 0/5 06:00-16:00 (10h) single-neutral-actions single-neutral-actions s…" at bounding box center [935, 325] width 185 height 151
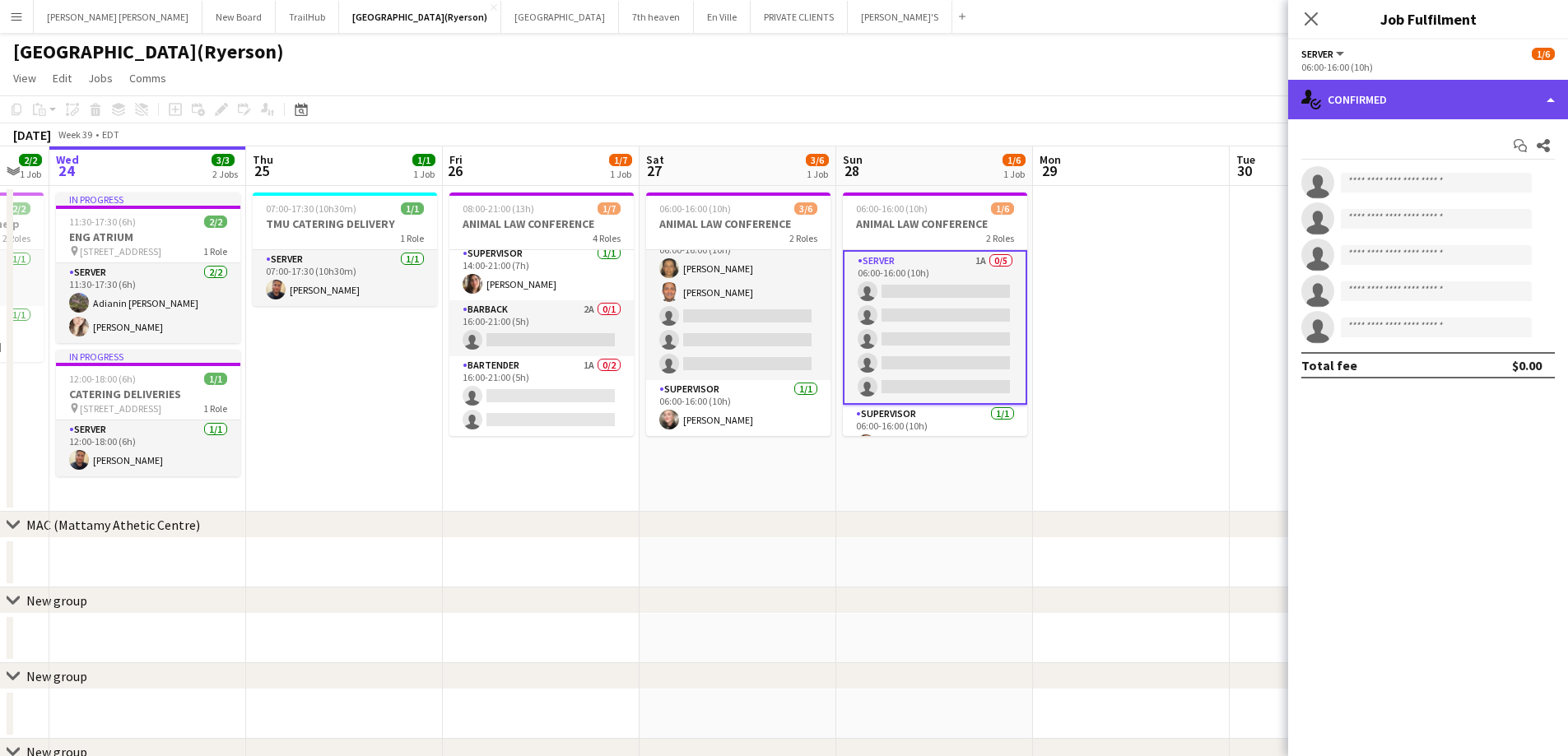
click at [1389, 109] on div "single-neutral-actions-check-2 Confirmed" at bounding box center [1427, 100] width 280 height 40
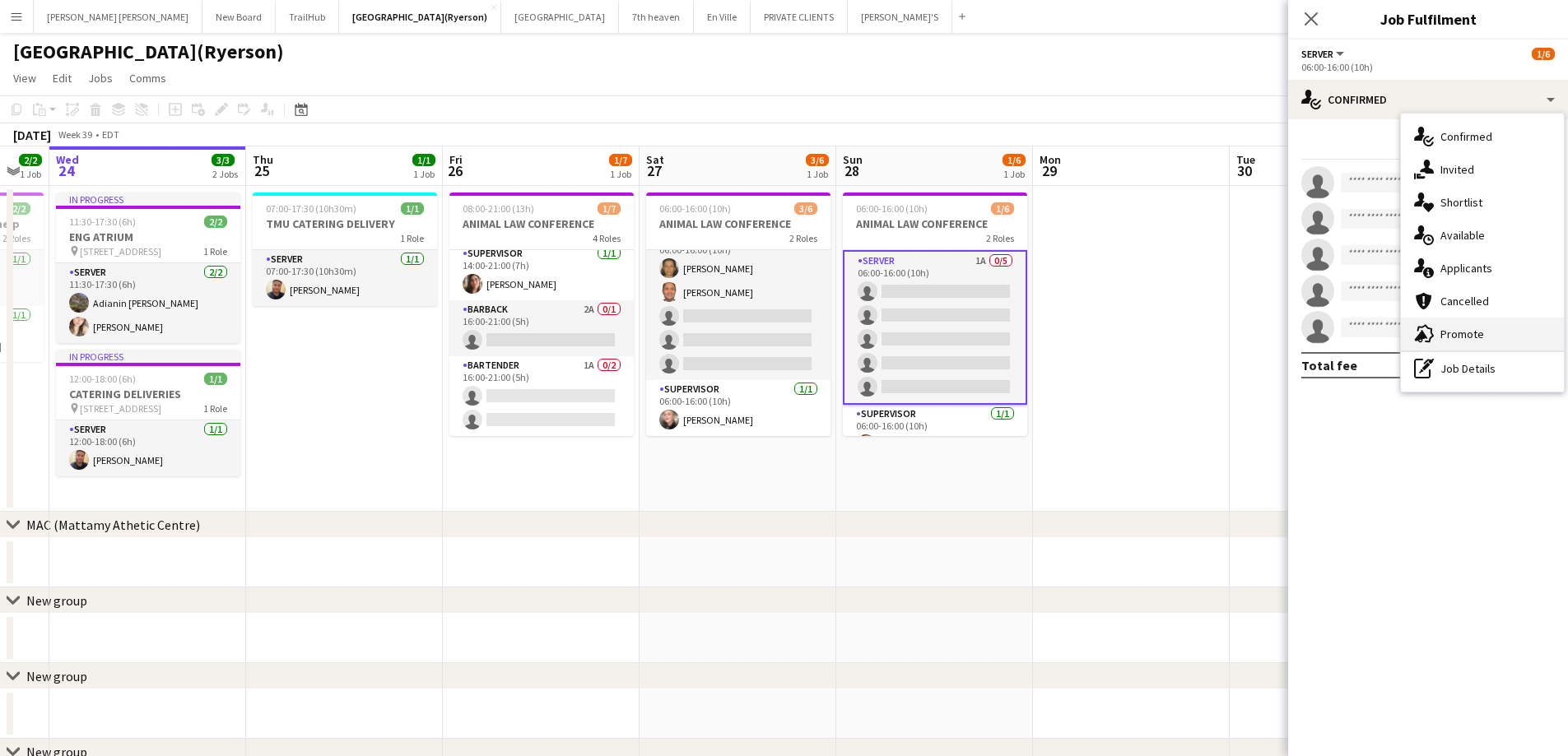
click at [1453, 319] on div "advertising-megaphone Promote" at bounding box center [1482, 334] width 163 height 33
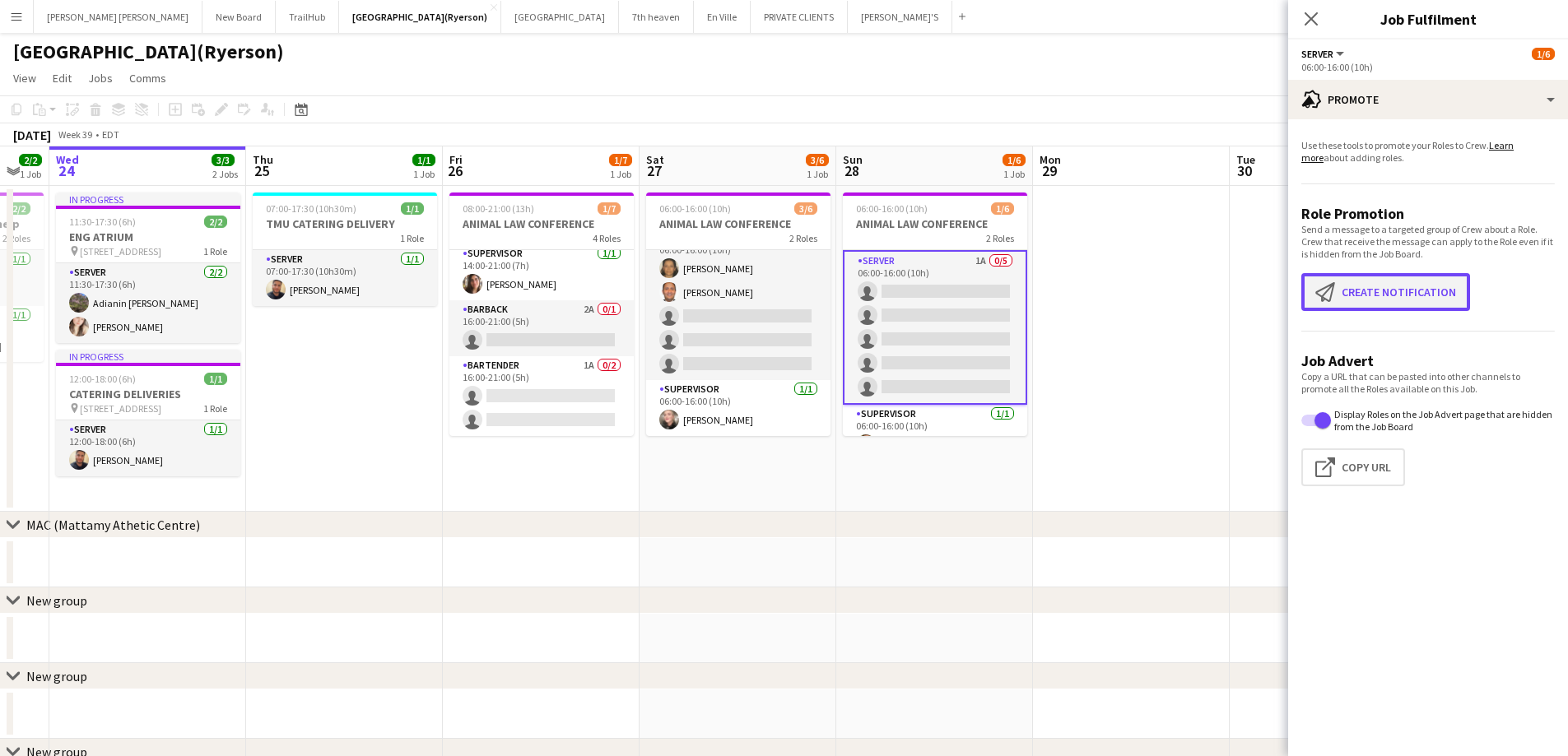
click at [1358, 294] on button "Create notification Create notification" at bounding box center [1385, 293] width 168 height 38
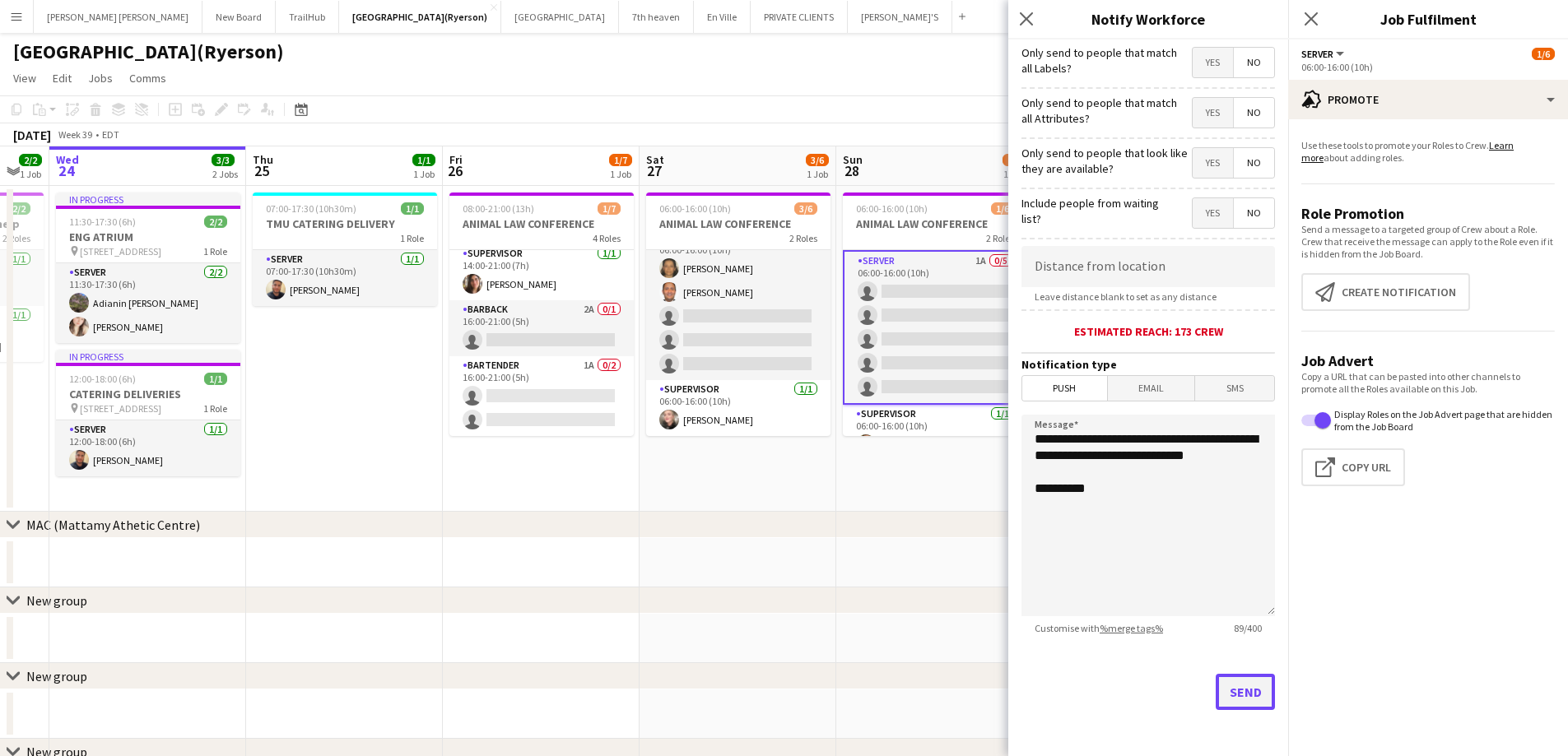
click at [1246, 695] on button "Send" at bounding box center [1245, 692] width 60 height 36
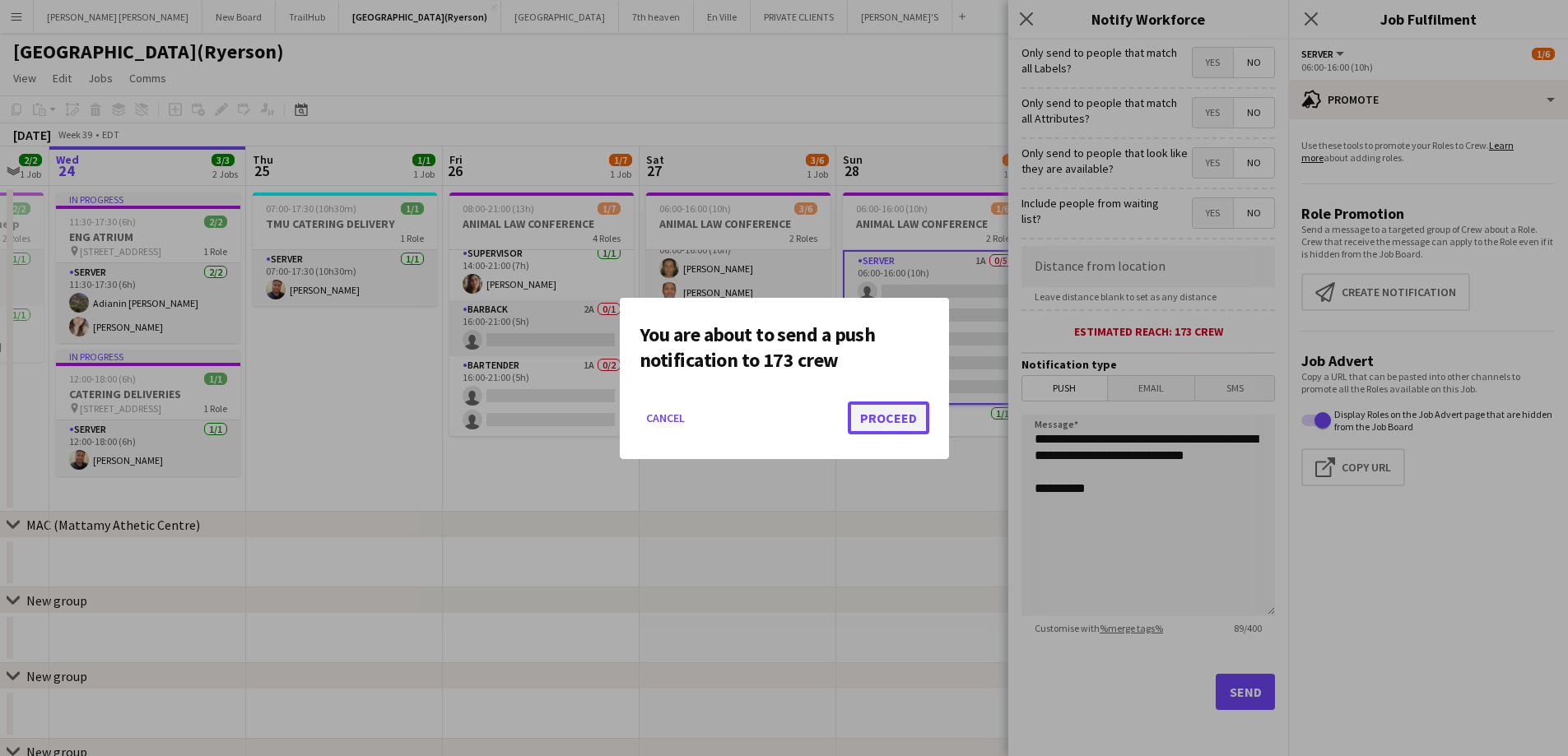
click at [905, 425] on button "Proceed" at bounding box center [888, 418] width 81 height 33
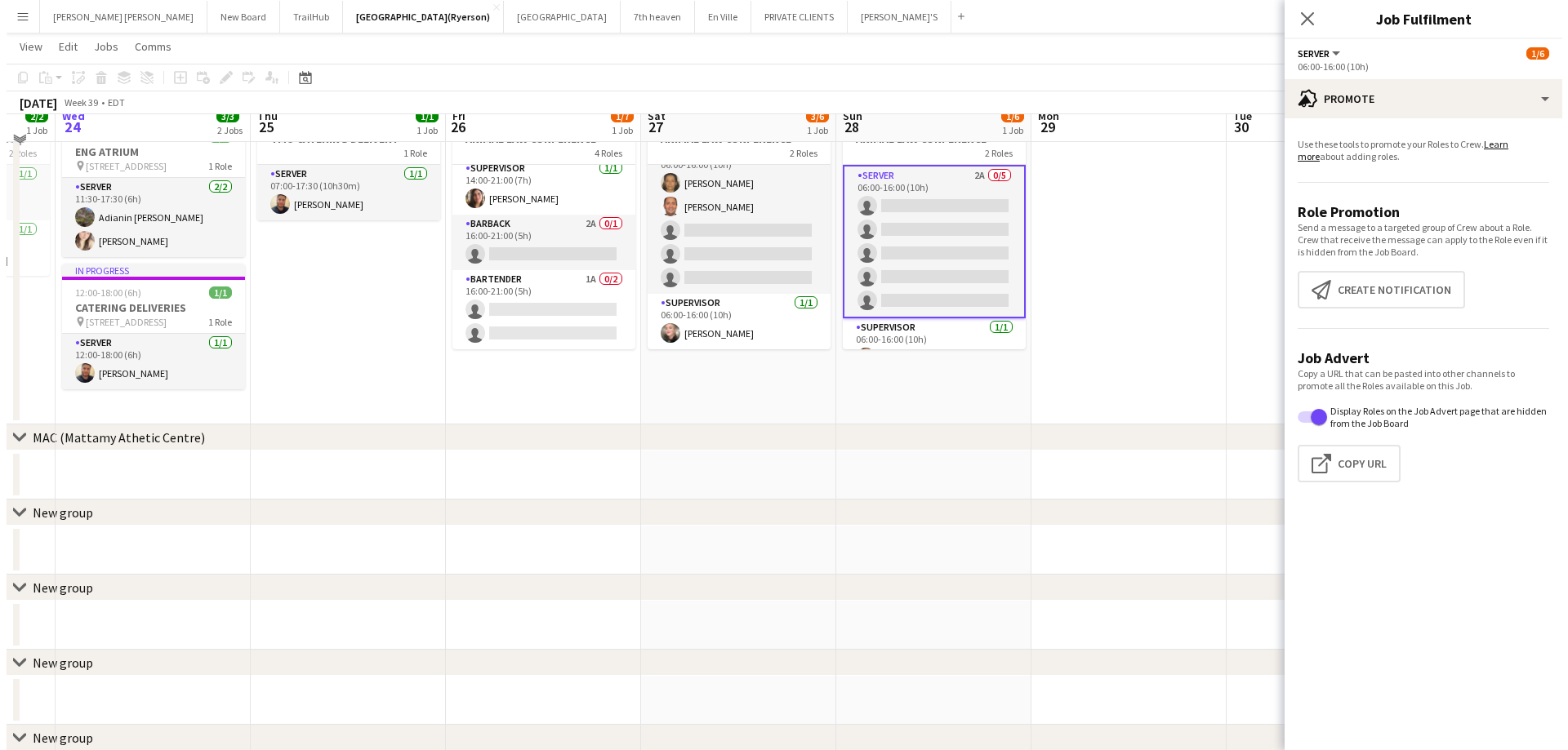
scroll to position [0, 0]
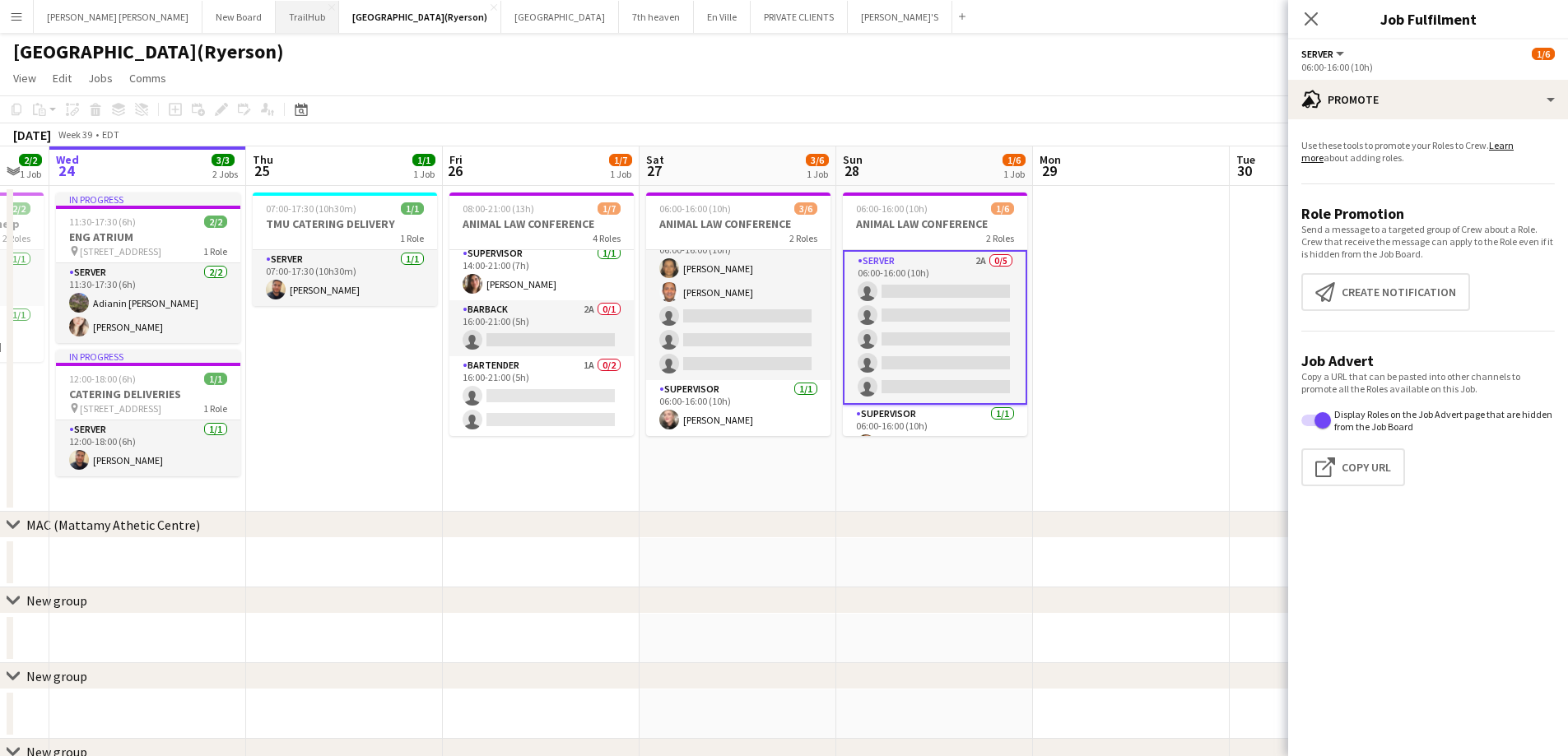
click at [275, 16] on button "TrailHub Close" at bounding box center [306, 16] width 63 height 32
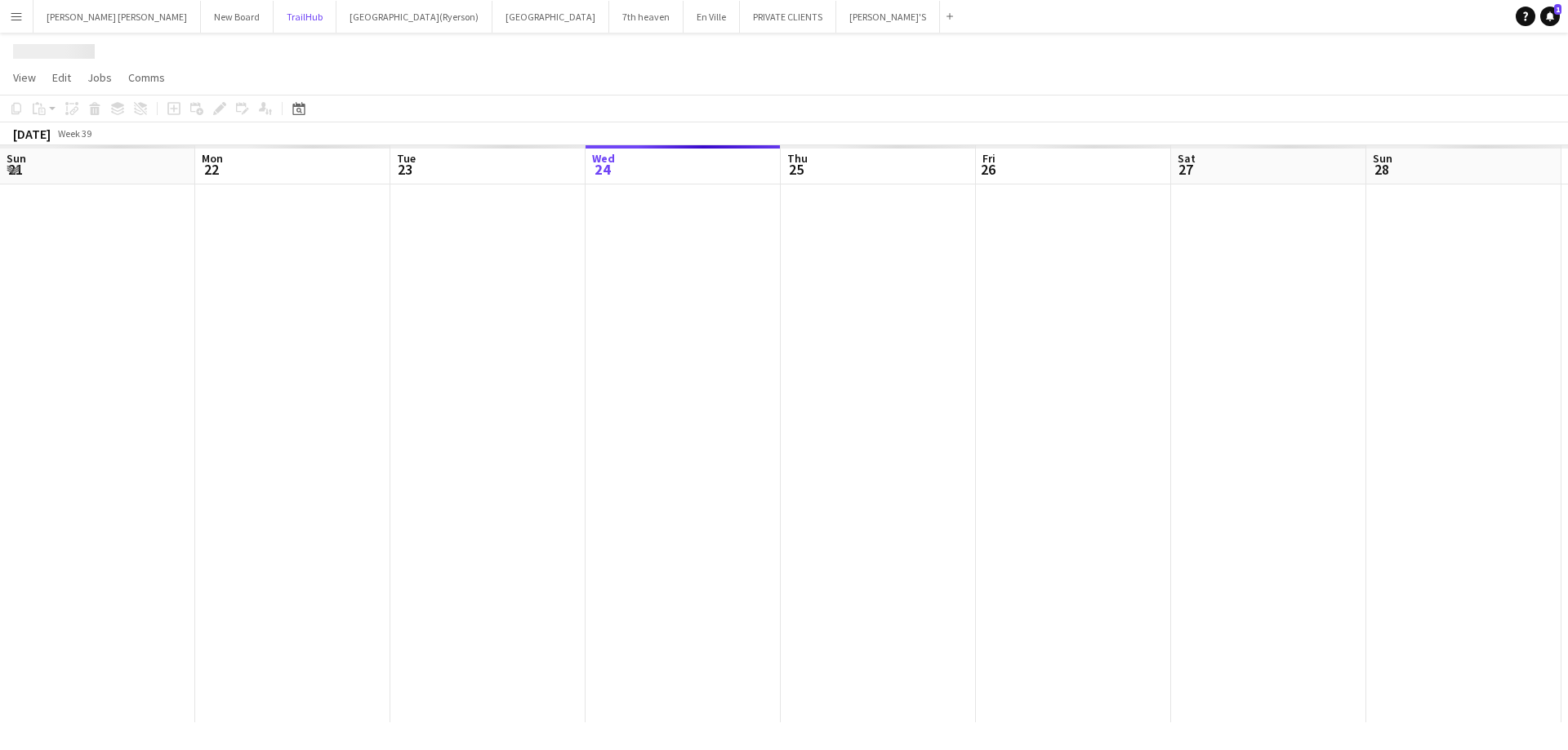
scroll to position [0, 391]
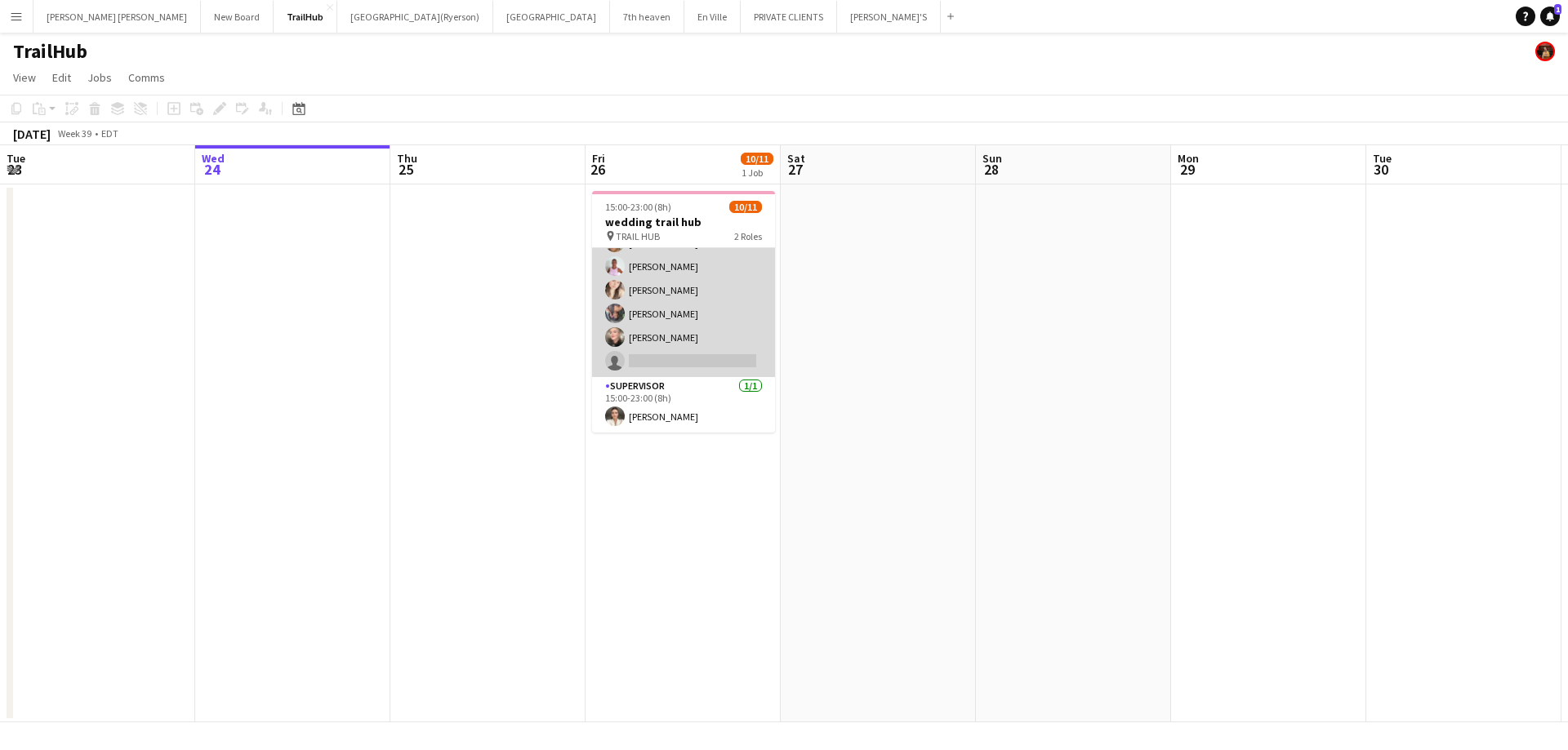
click at [677, 368] on app-card-role "SERVER 7A 9/10 15:00-23:00 (8h) Jasleen Kour Maira Garcia Aizlann Rieck Christi…" at bounding box center [683, 243] width 183 height 269
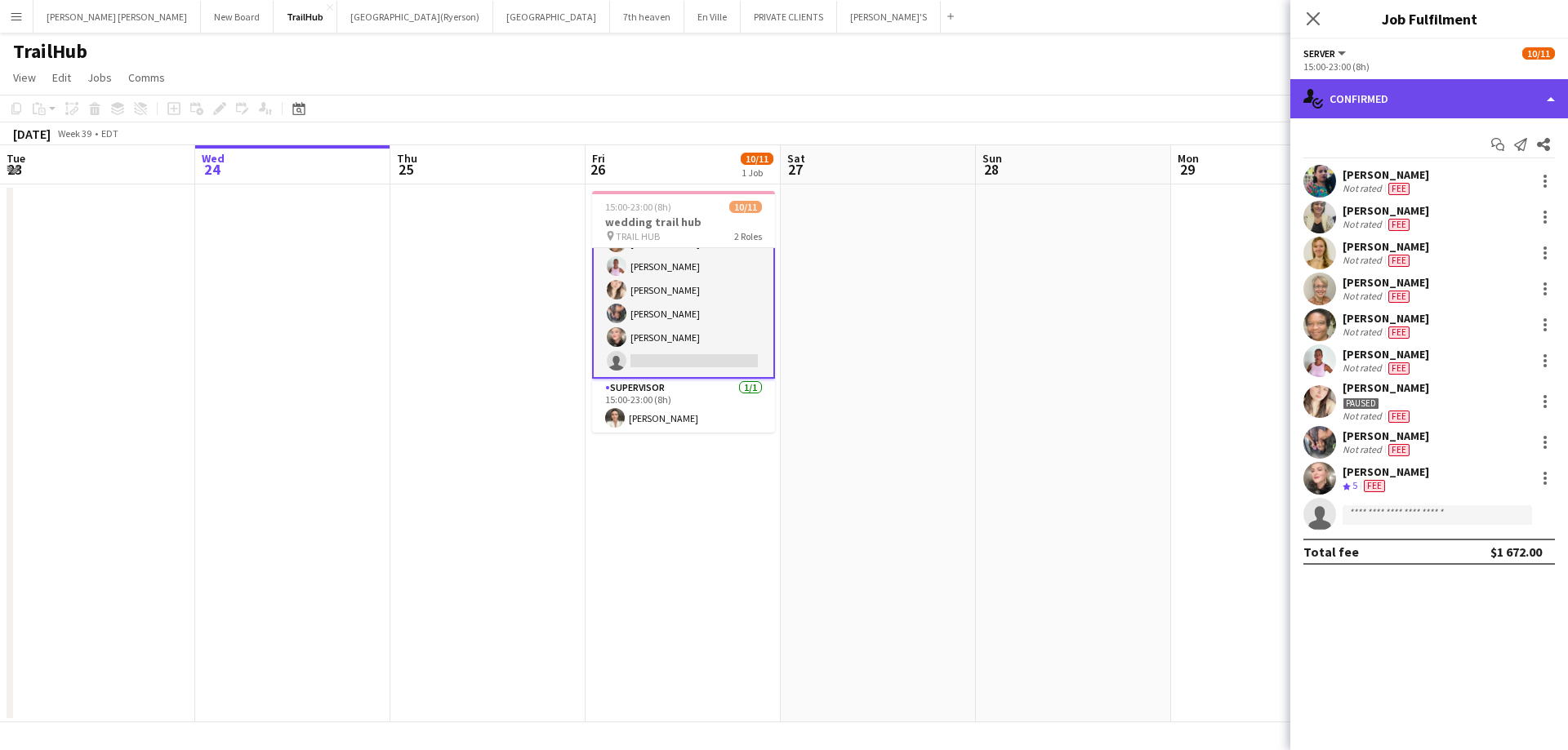
click at [1411, 97] on div "single-neutral-actions-check-2 Confirmed" at bounding box center [1429, 99] width 277 height 39
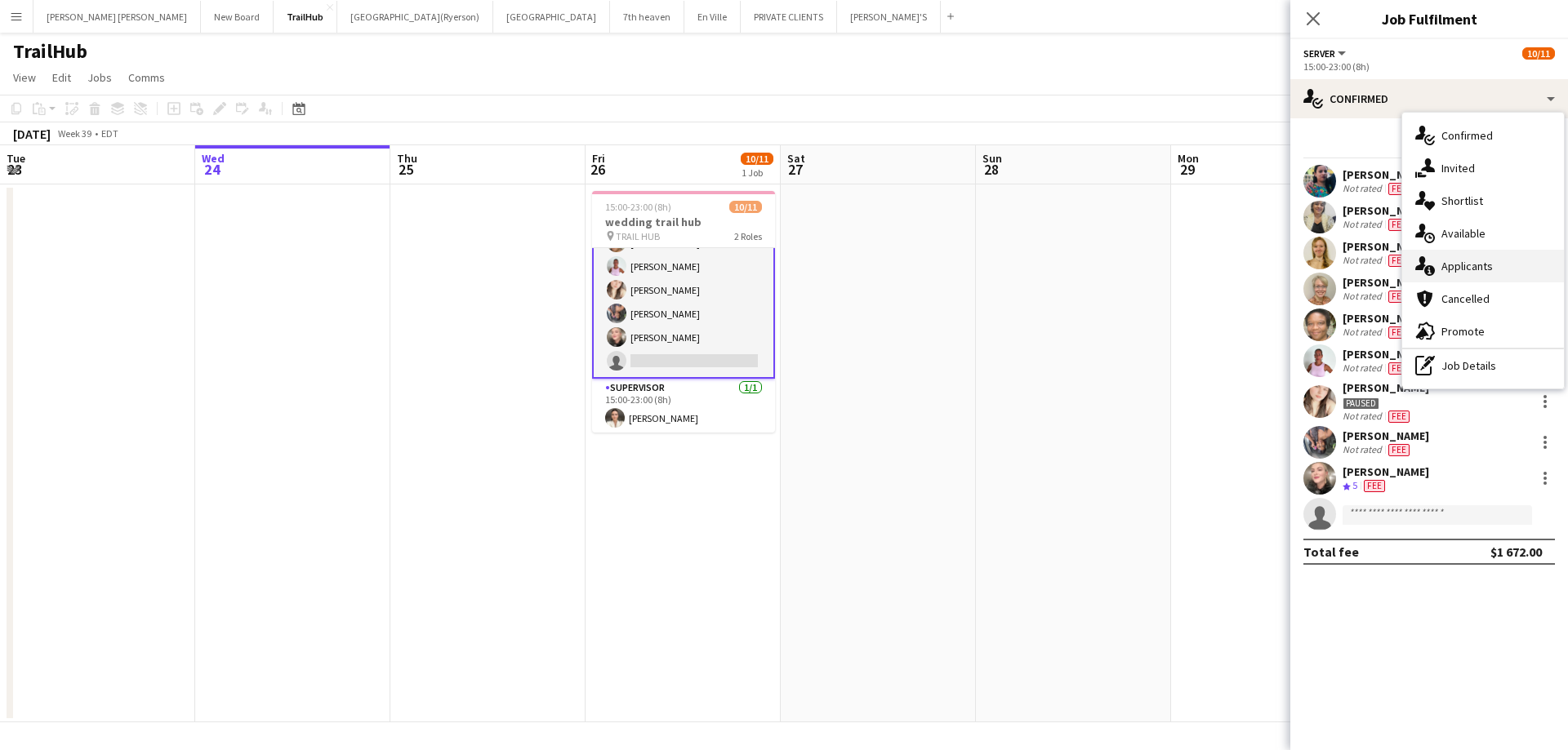
click at [1480, 269] on span "Applicants" at bounding box center [1467, 265] width 51 height 15
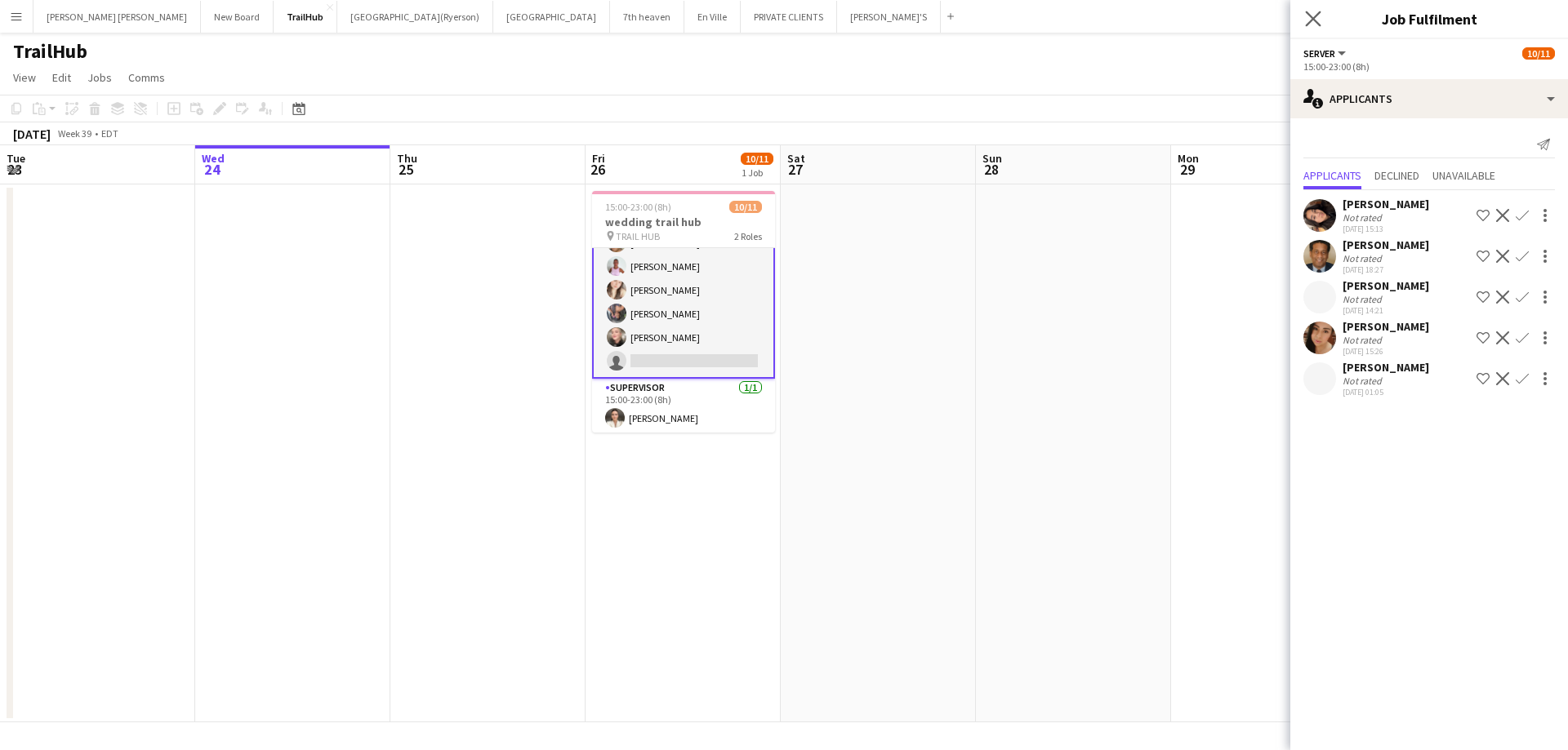
click at [1314, 10] on icon "Close pop-in" at bounding box center [1313, 18] width 15 height 15
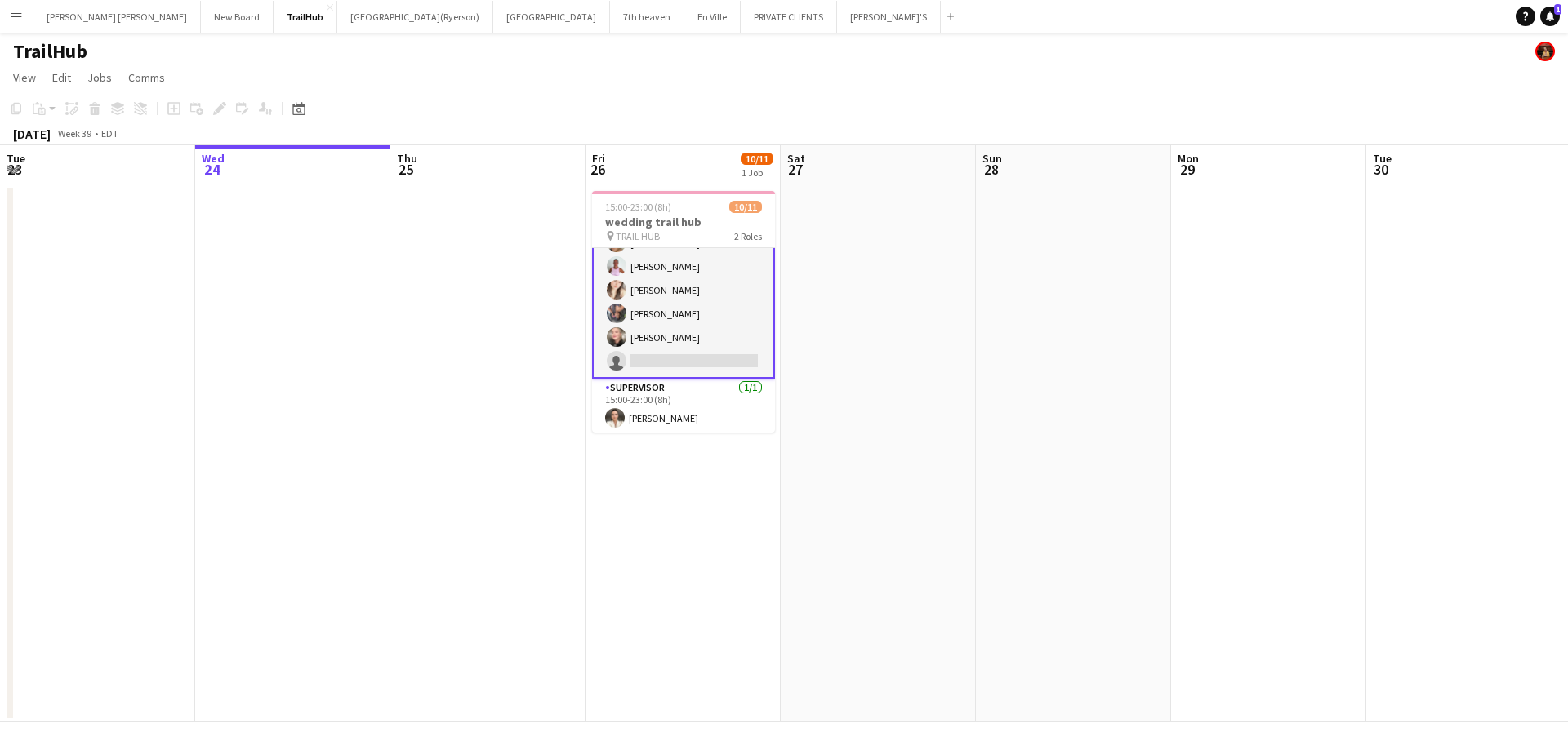
click at [654, 345] on app-card-role "SERVER 7A 9/10 15:00-23:00 (8h) Jasleen Kour Maira Garcia Aizlann Rieck Christi…" at bounding box center [683, 243] width 183 height 272
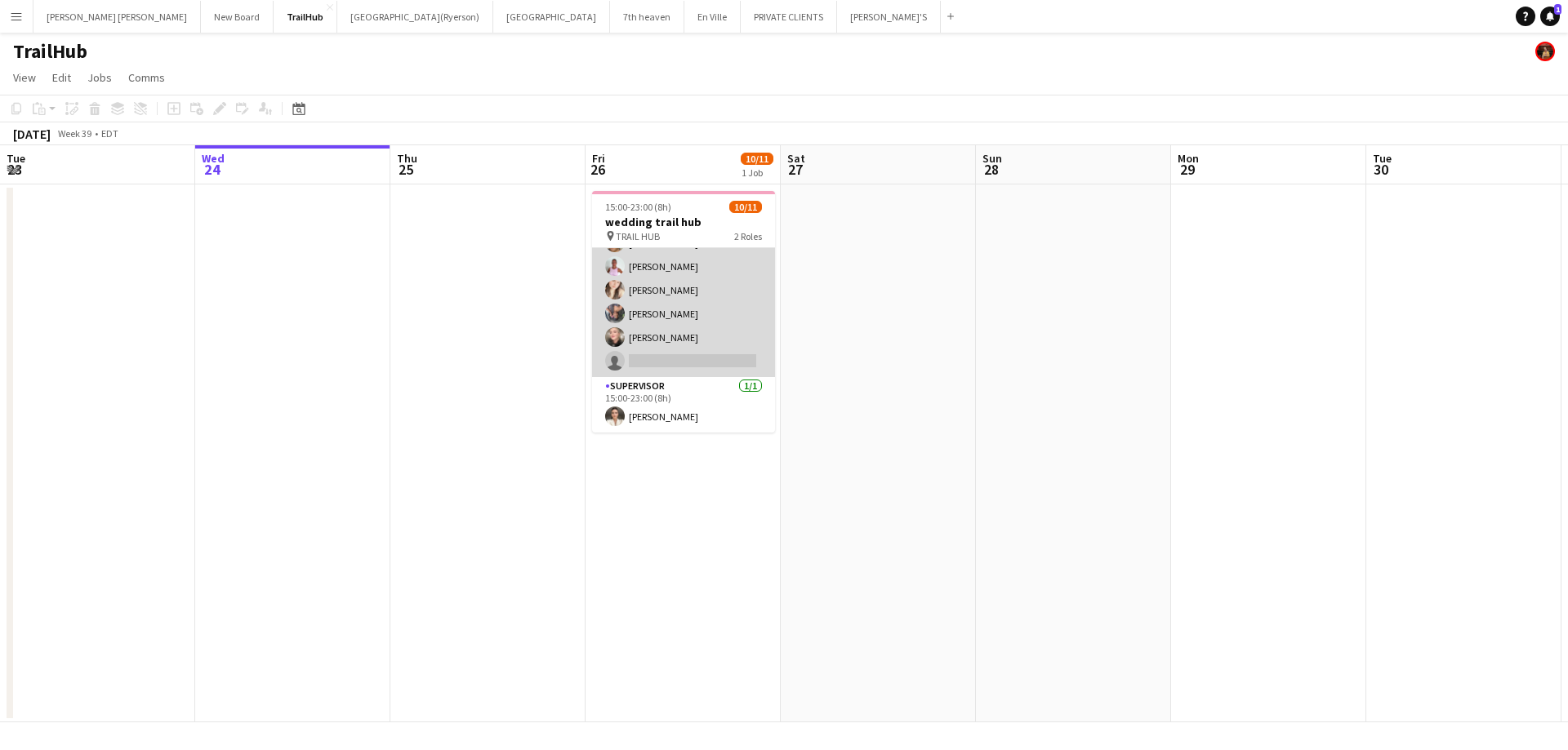
click at [654, 345] on app-card-role "SERVER 7A 9/10 15:00-23:00 (8h) Jasleen Kour Maira Garcia Aizlann Rieck Christi…" at bounding box center [683, 243] width 183 height 269
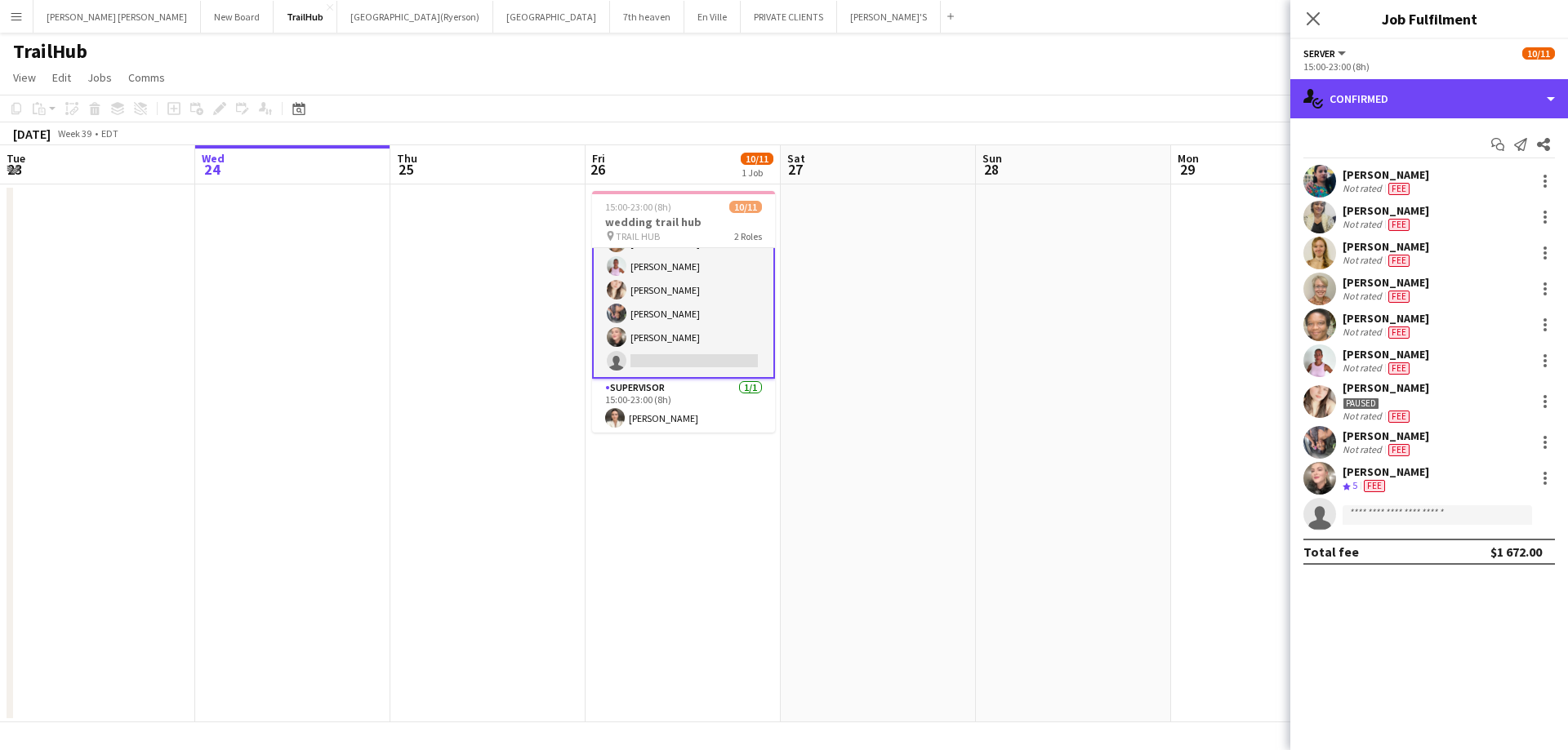
click at [1421, 93] on div "single-neutral-actions-check-2 Confirmed" at bounding box center [1429, 99] width 277 height 39
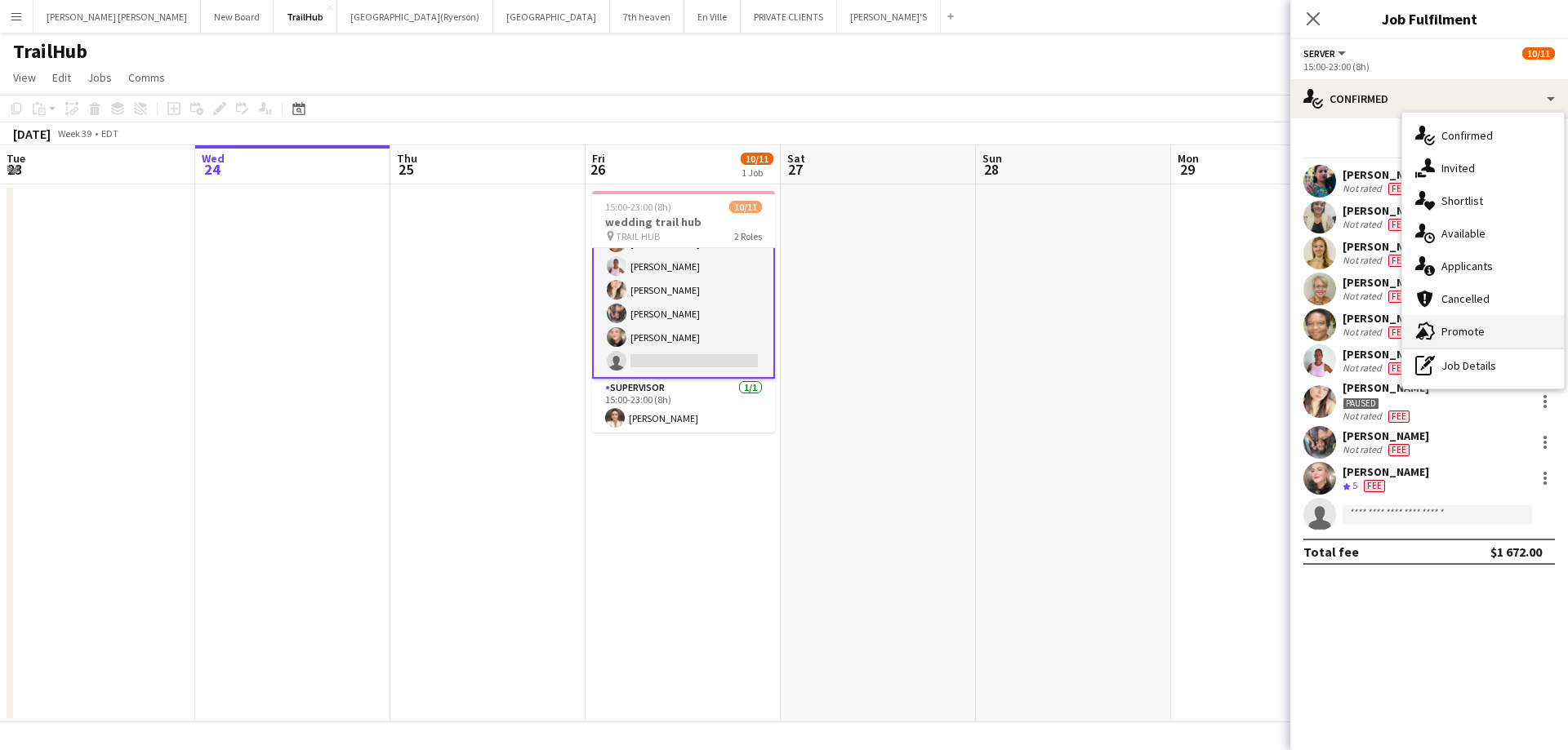
click at [1493, 333] on div "advertising-megaphone Promote" at bounding box center [1482, 331] width 162 height 33
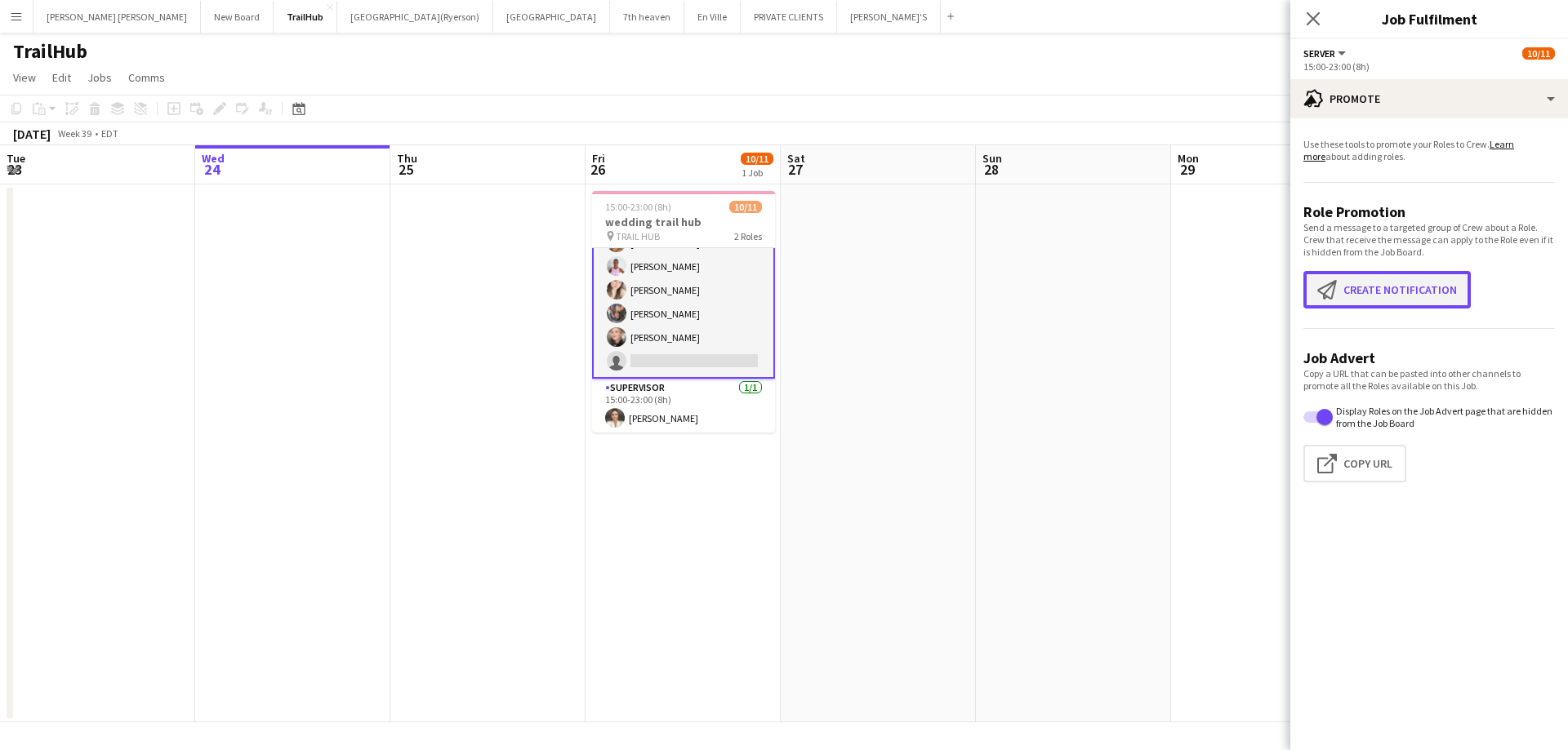
click at [1368, 291] on button "Create notification Create notification" at bounding box center [1386, 290] width 167 height 38
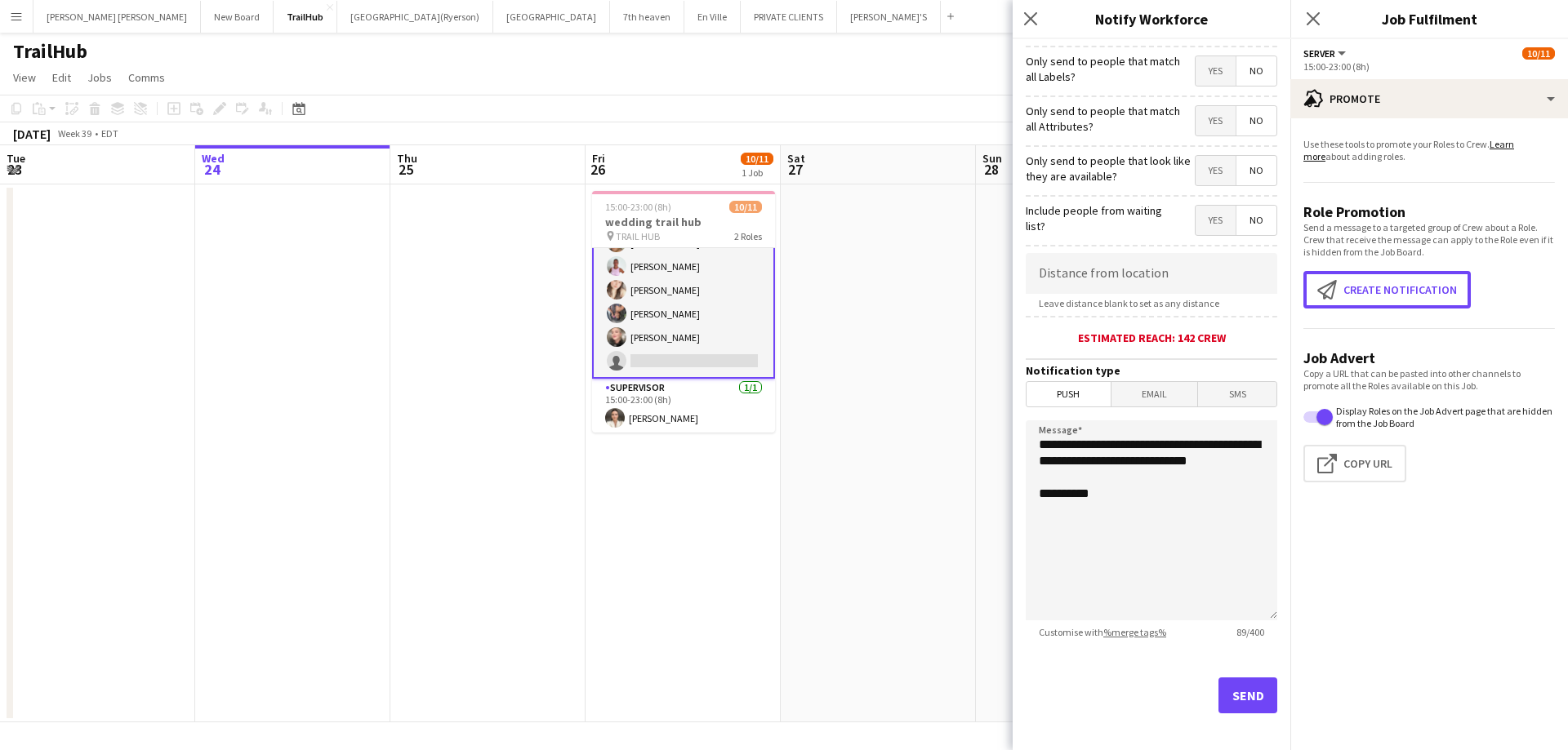
scroll to position [149, 0]
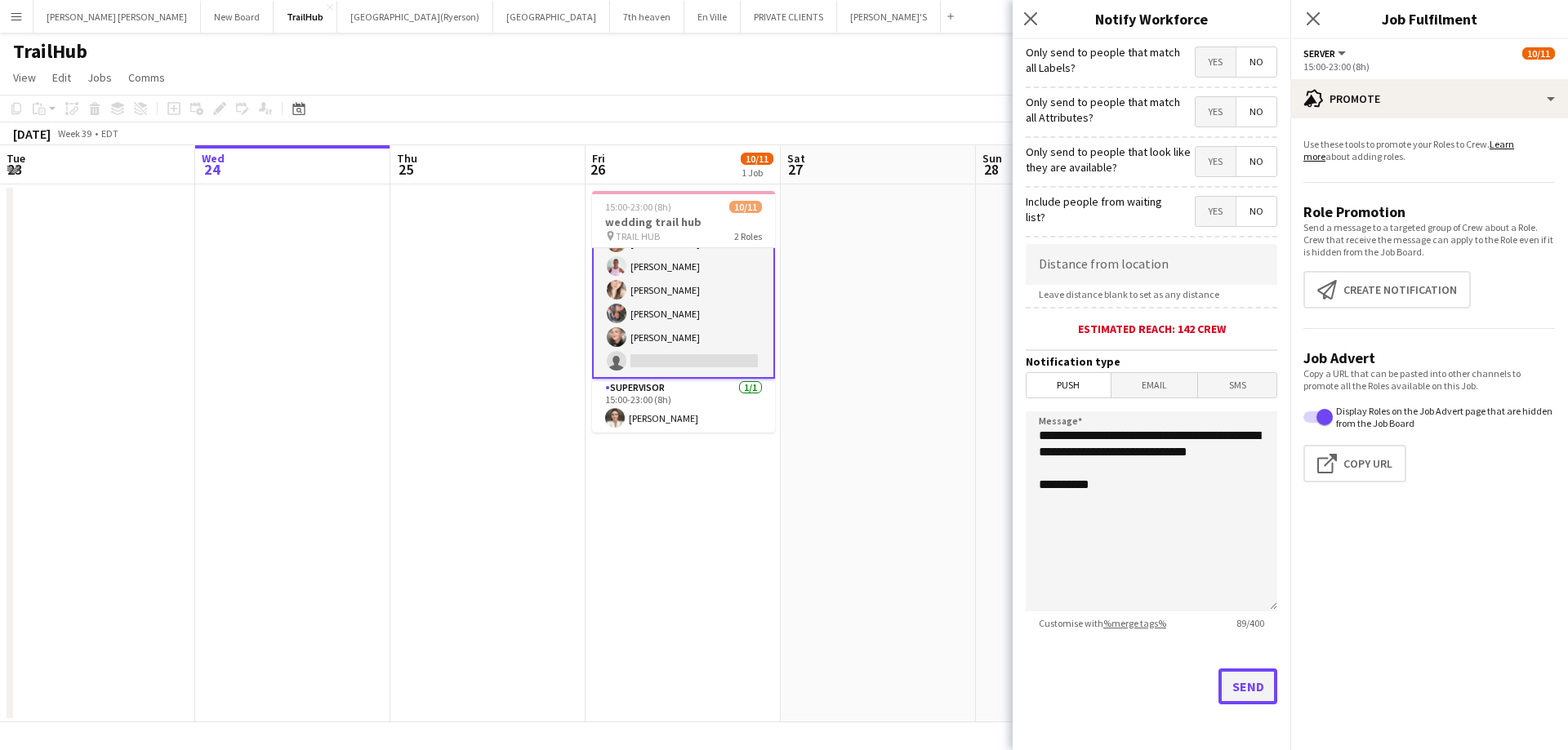
click at [1241, 689] on button "Send" at bounding box center [1248, 687] width 59 height 36
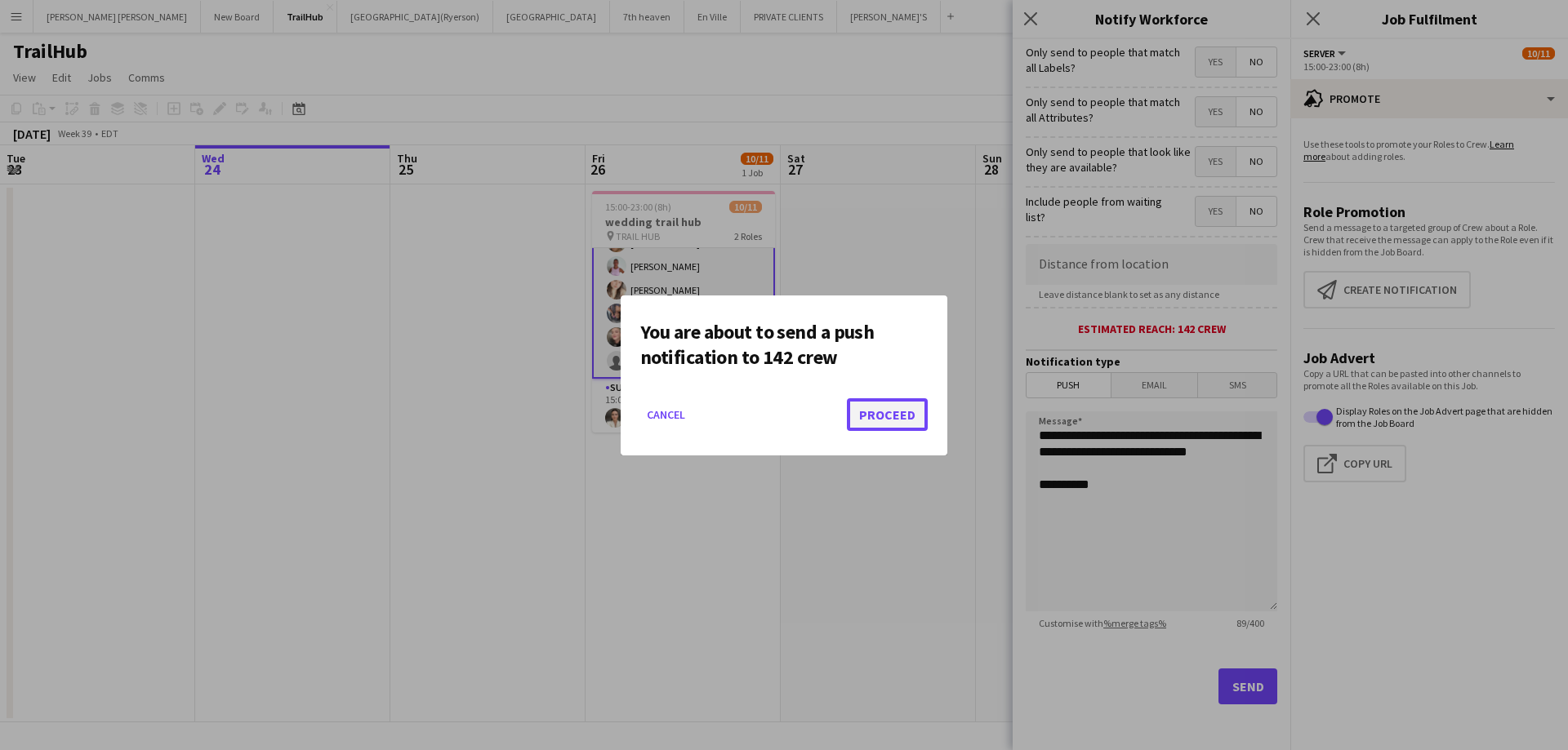
click at [888, 418] on button "Proceed" at bounding box center [887, 414] width 80 height 33
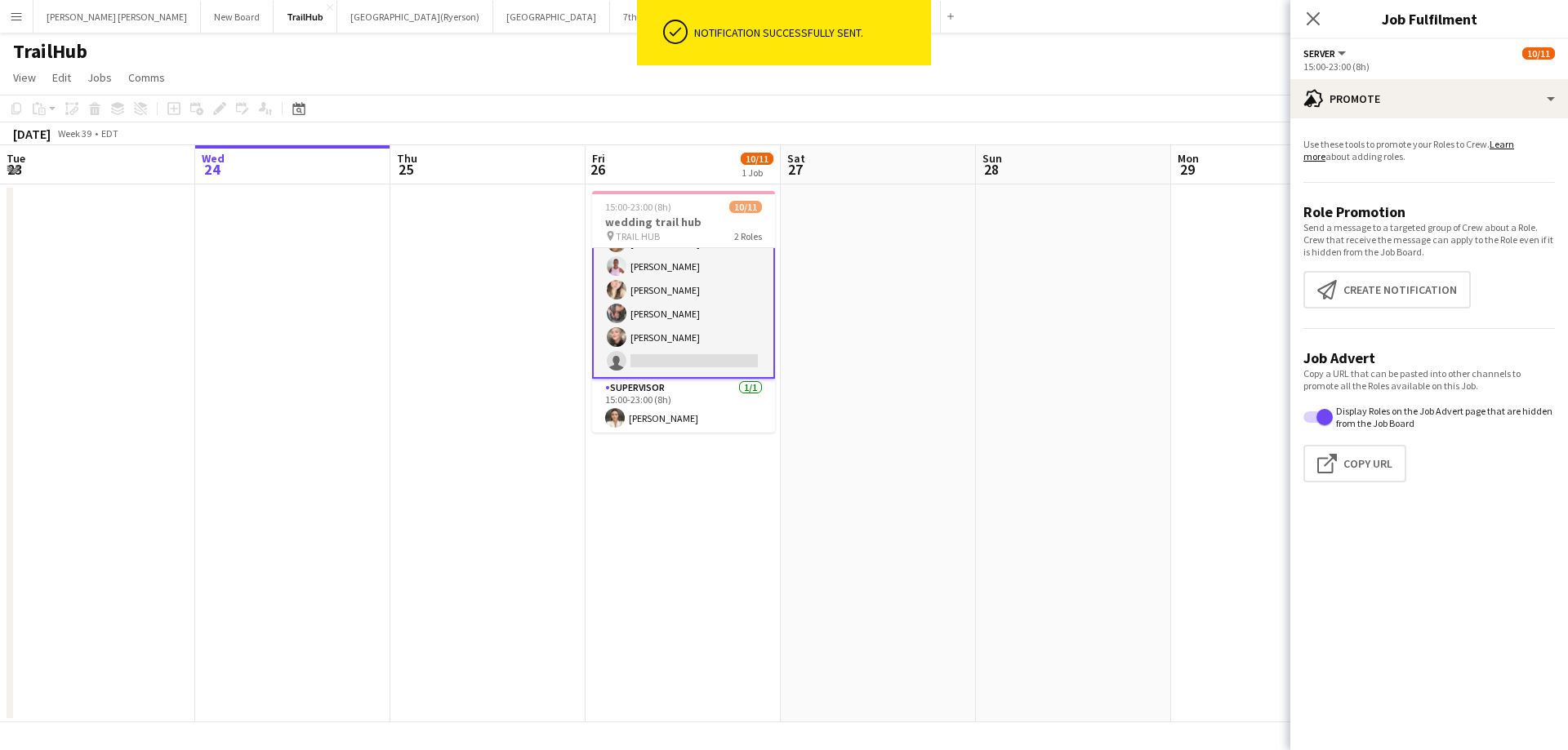
click at [1296, 19] on div "Close pop-in" at bounding box center [1313, 19] width 45 height 38
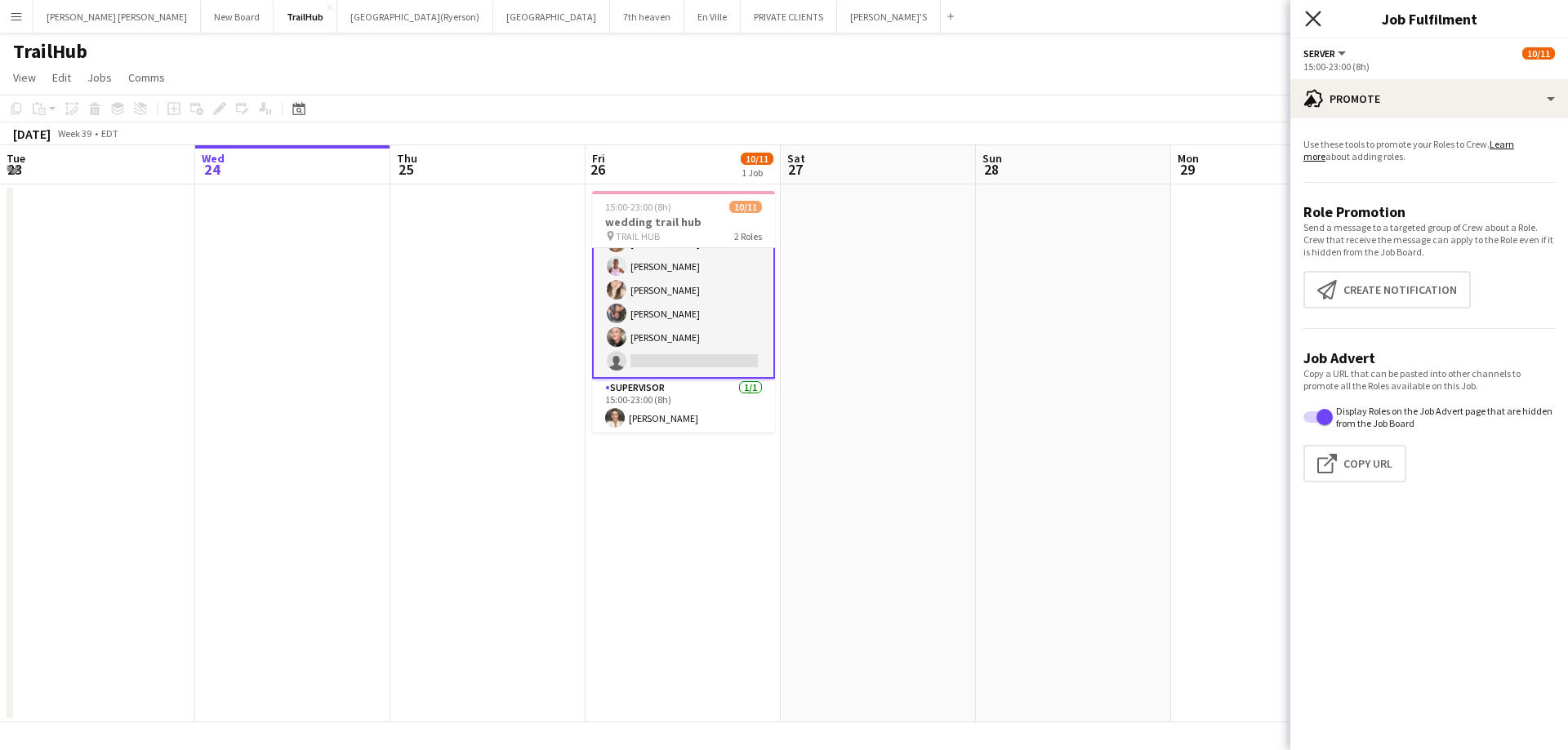
click at [1317, 25] on icon "Close pop-in" at bounding box center [1313, 18] width 15 height 15
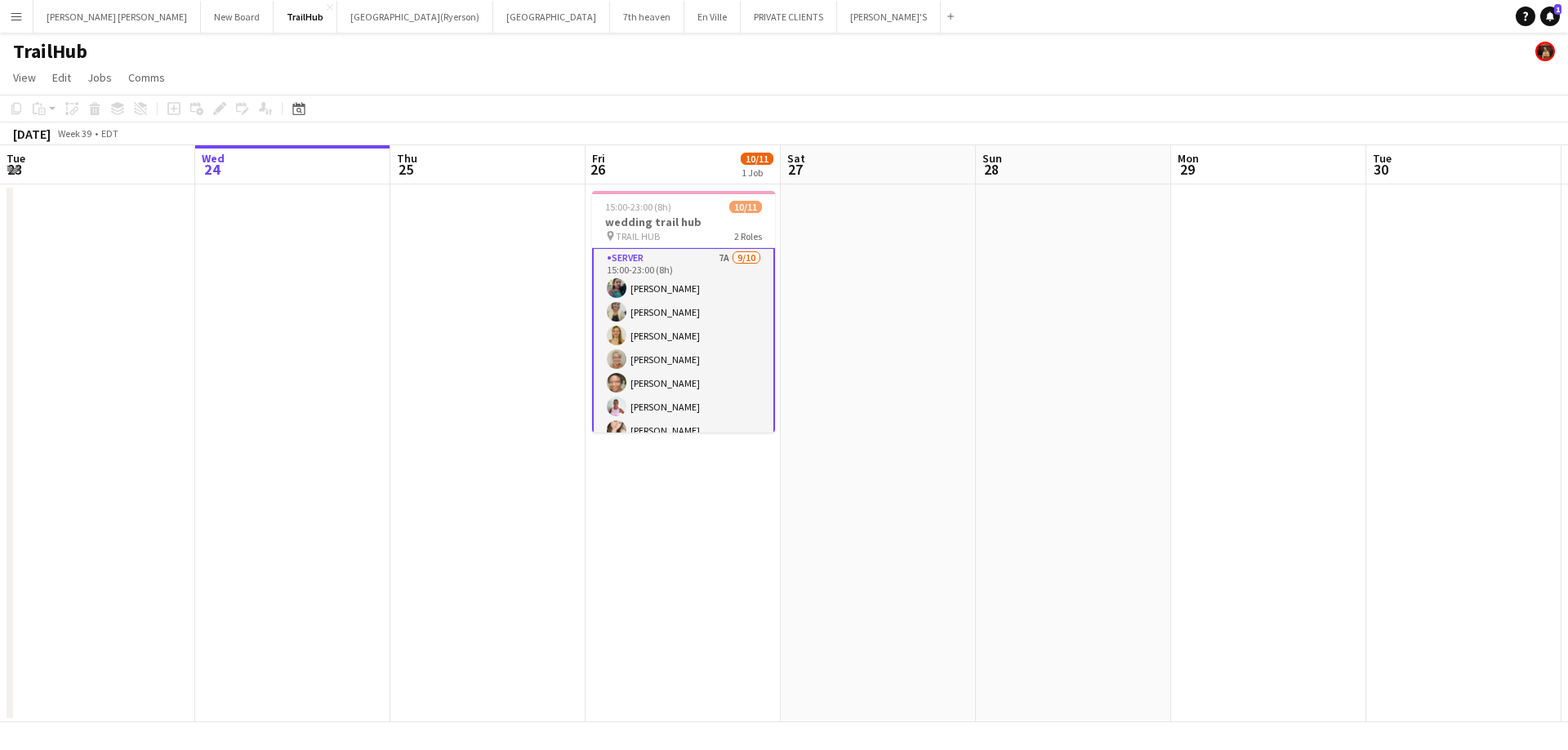
scroll to position [0, 0]
click at [686, 358] on app-card-role "SERVER 7A 9/10 15:00-23:00 (8h) Jasleen Kour Maira Garcia Aizlann Rieck Christi…" at bounding box center [683, 241] width 183 height 272
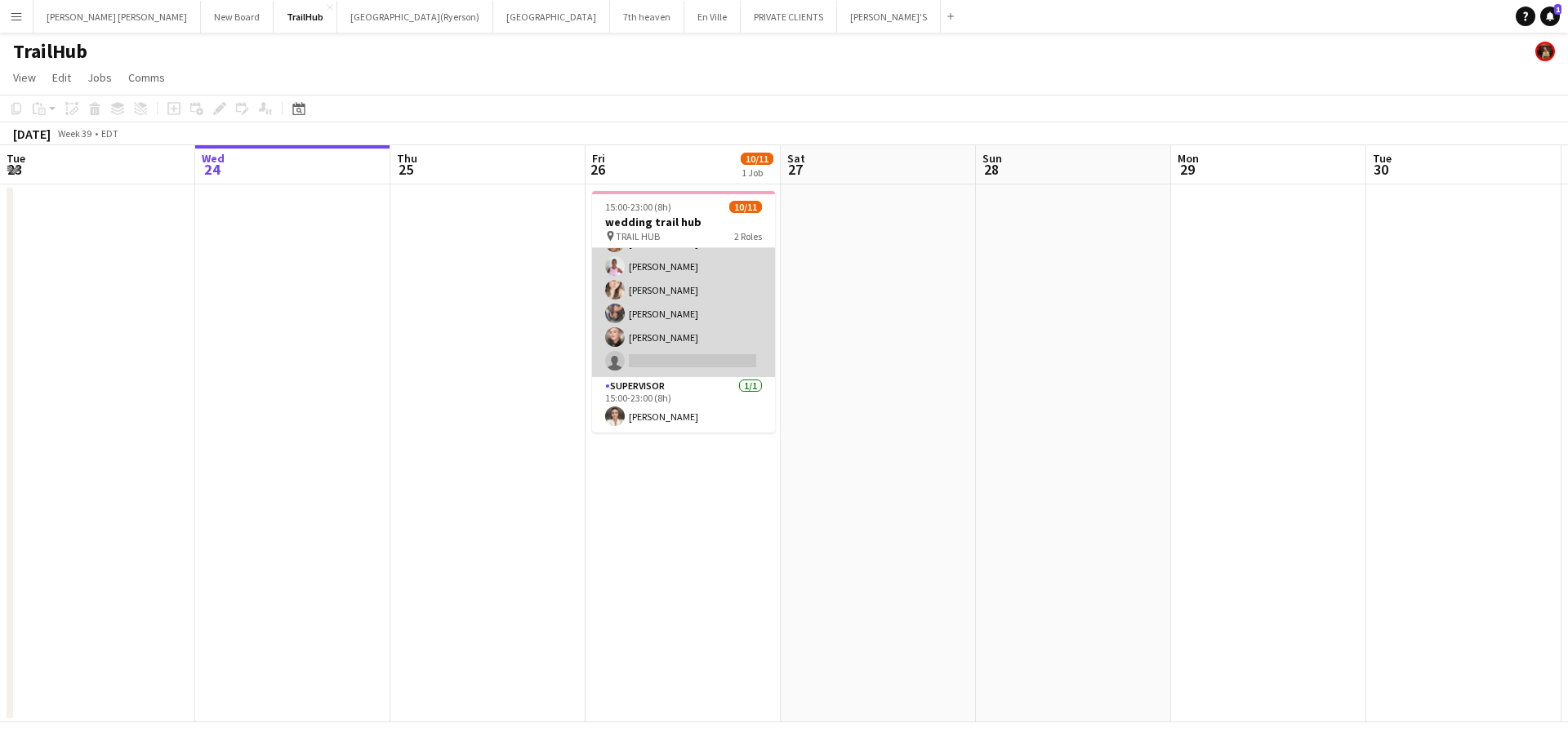
scroll to position [140, 0]
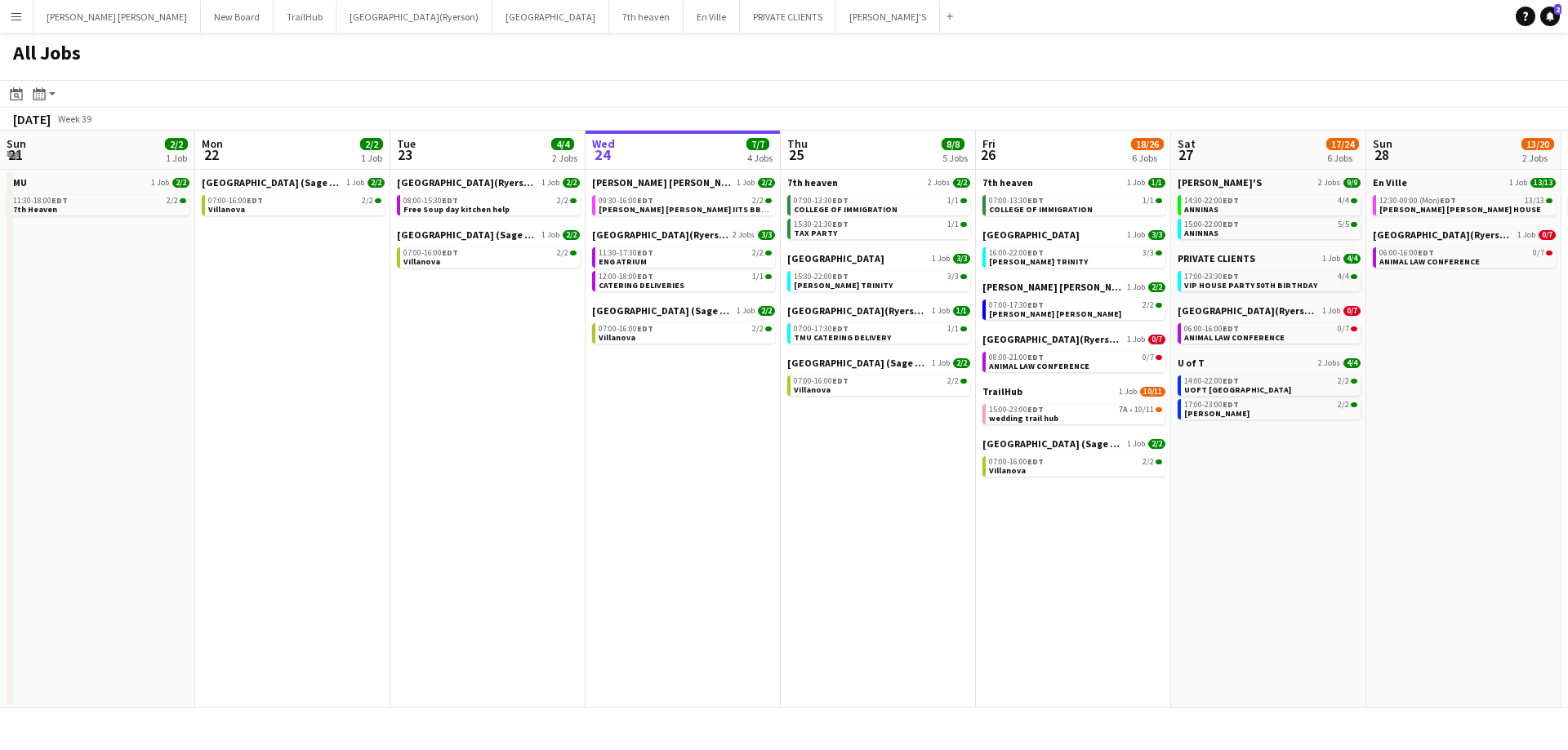
scroll to position [0, 499]
